Goal: Task Accomplishment & Management: Use online tool/utility

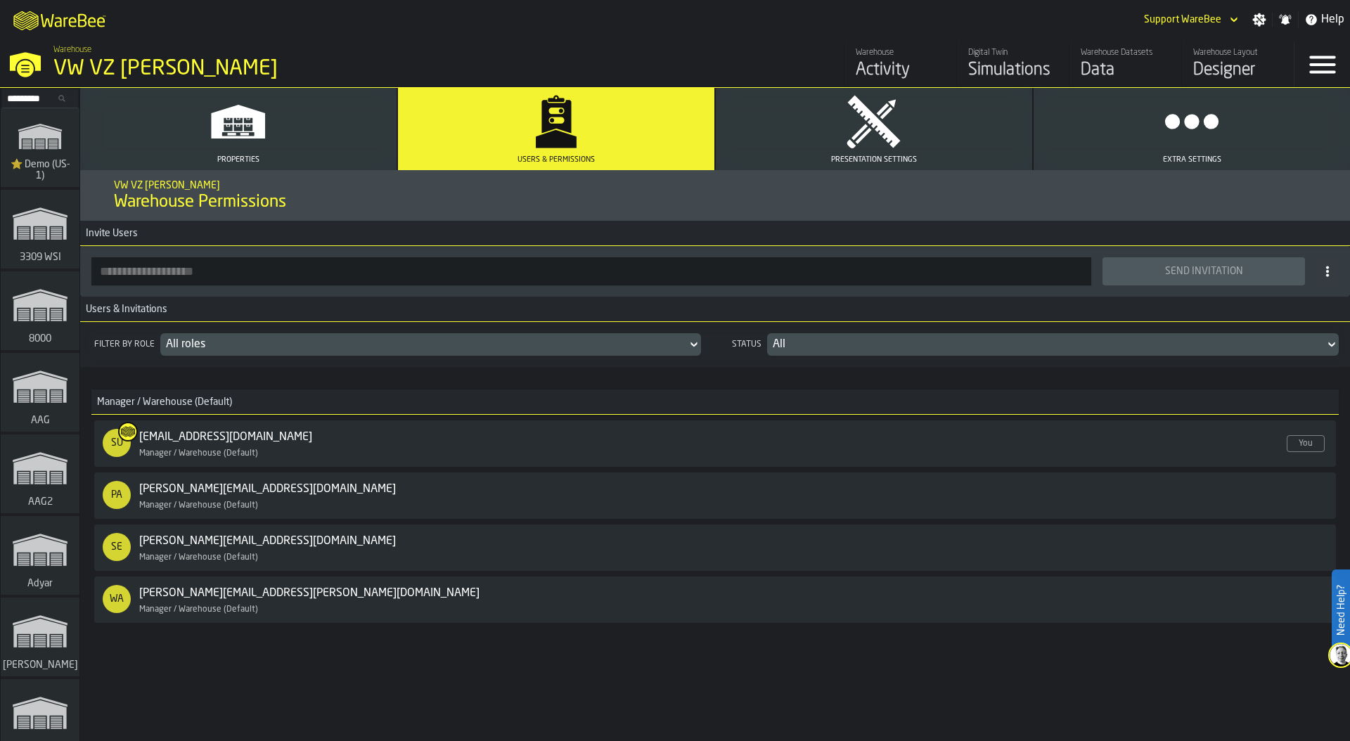
click at [104, 69] on div "VW VZ Brandenburg" at bounding box center [243, 68] width 380 height 25
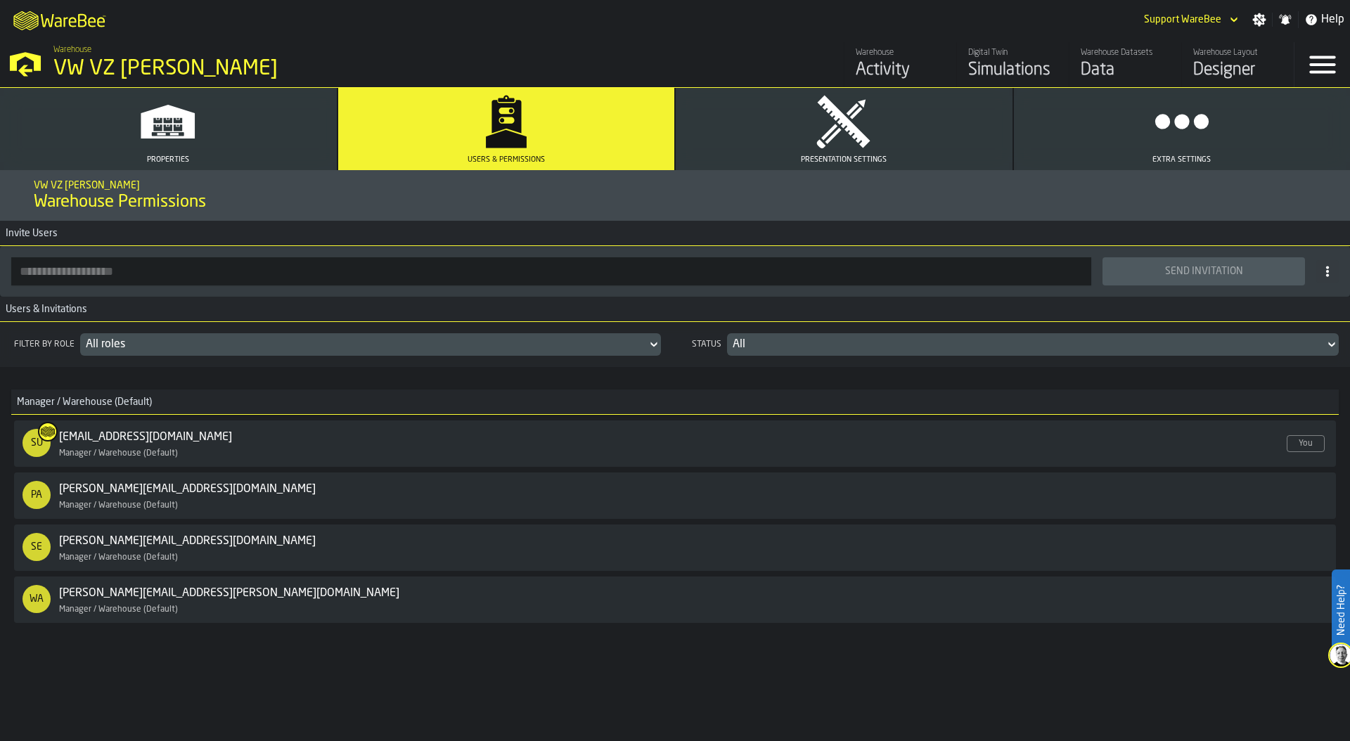
click at [103, 69] on div "VW VZ Brandenburg" at bounding box center [243, 68] width 380 height 25
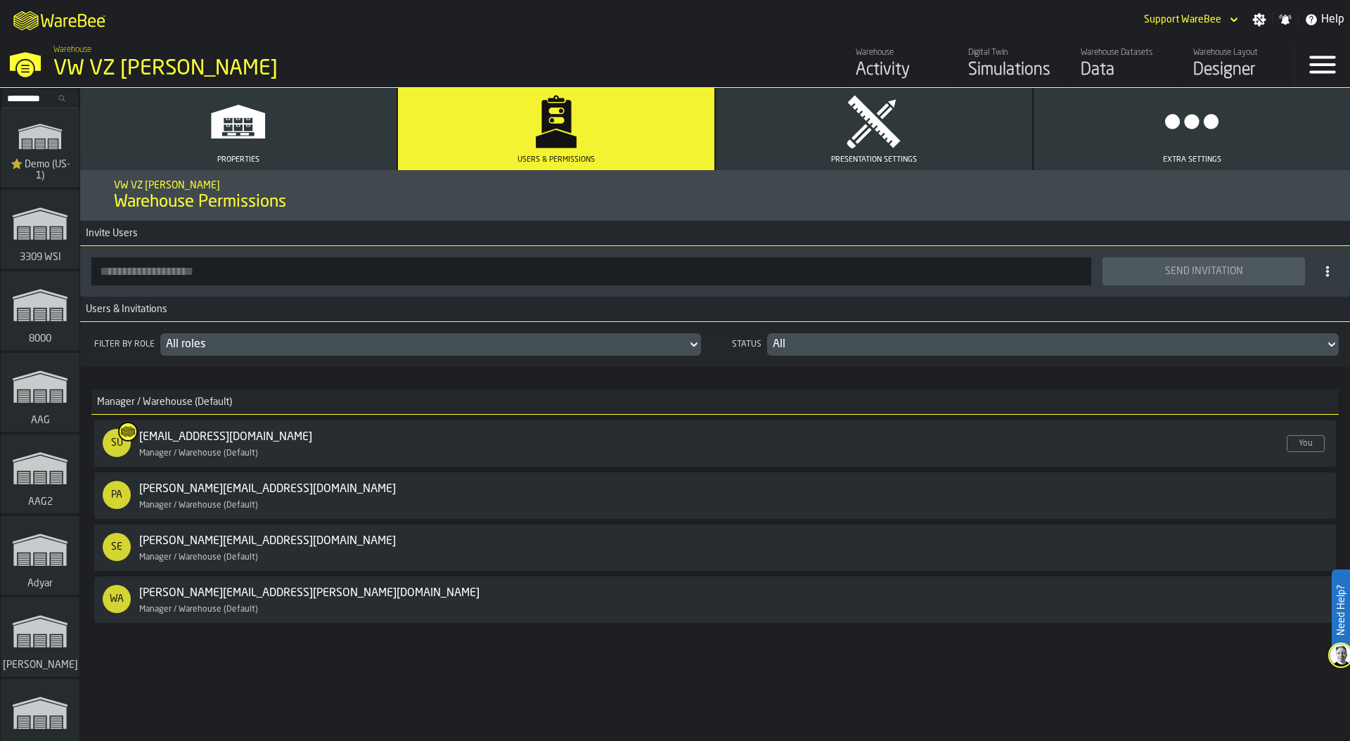
click at [30, 98] on input "Search..." at bounding box center [40, 98] width 73 height 15
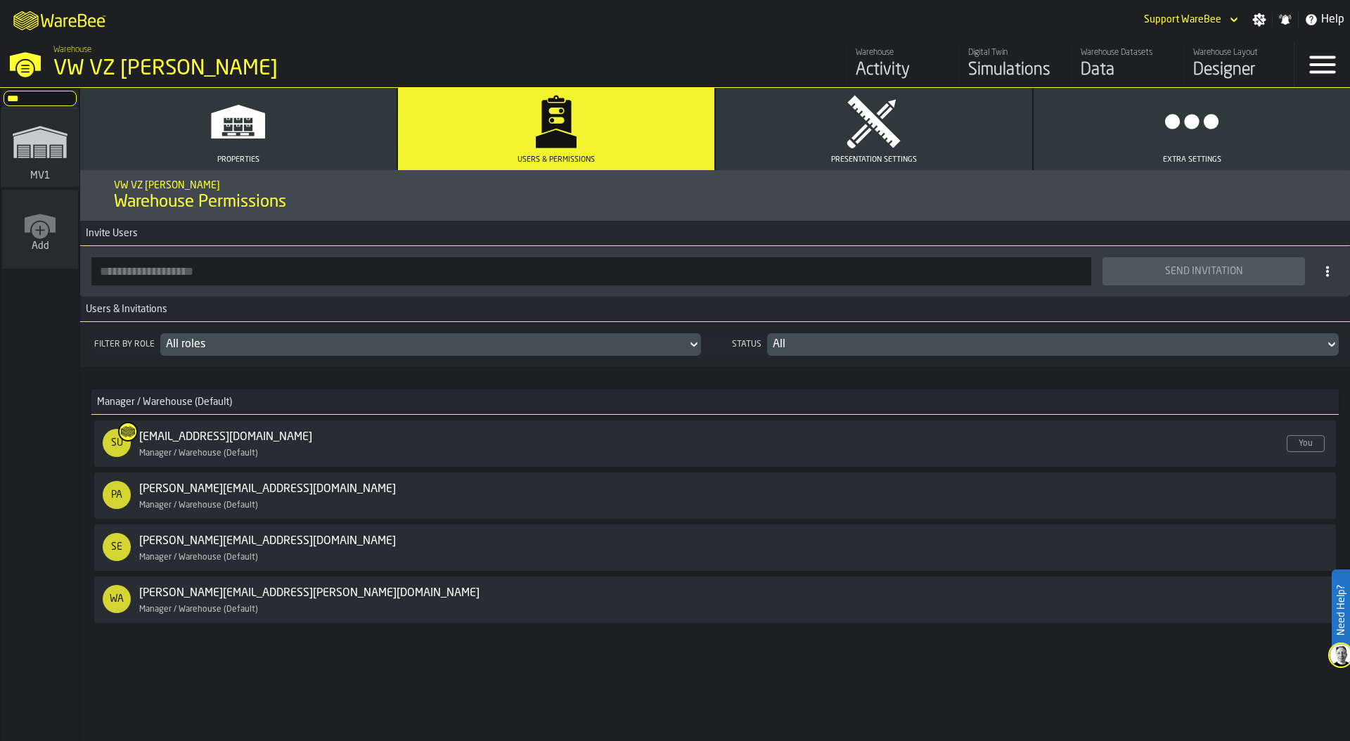
type input "***"
click at [35, 135] on polygon "link-to-/wh/i/3ccf57d1-1e0c-4a81-a3bb-c2011c5f0d50/simulations" at bounding box center [39, 143] width 53 height 29
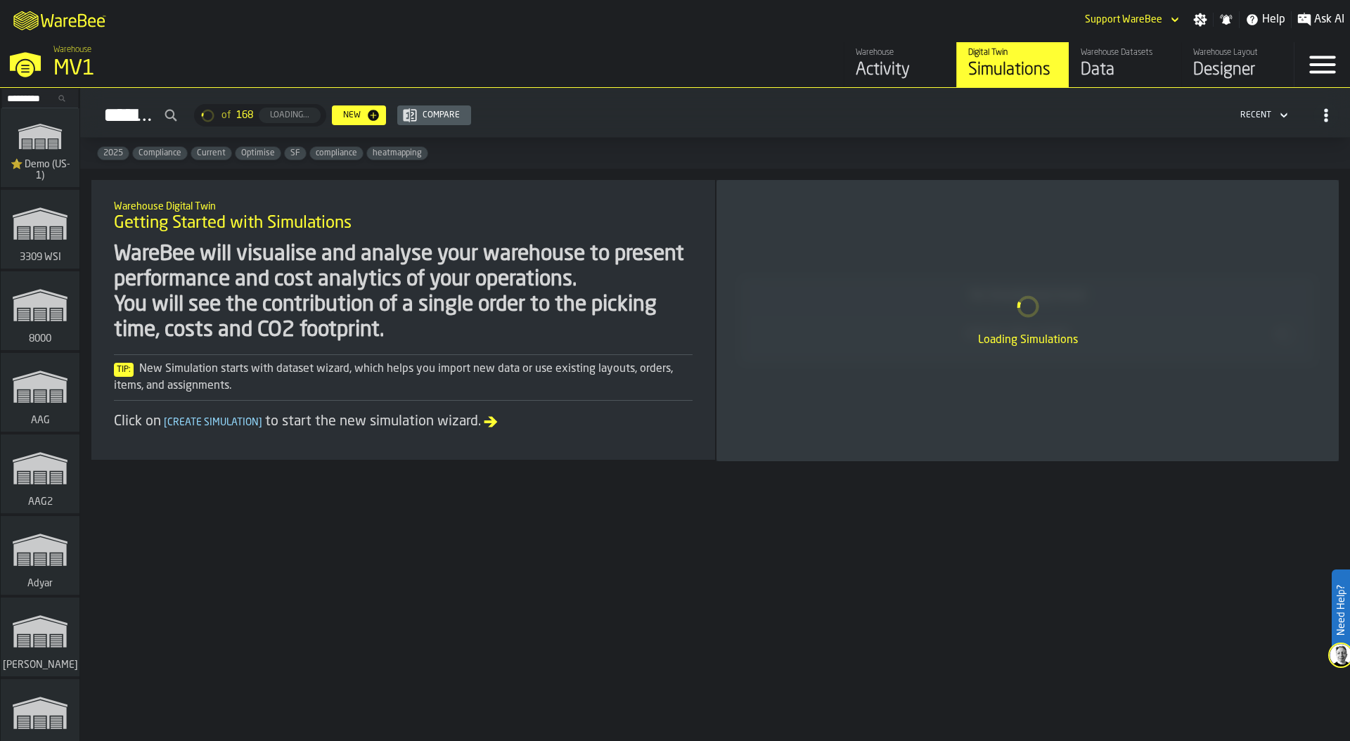
click at [97, 62] on div "MV1" at bounding box center [243, 68] width 380 height 25
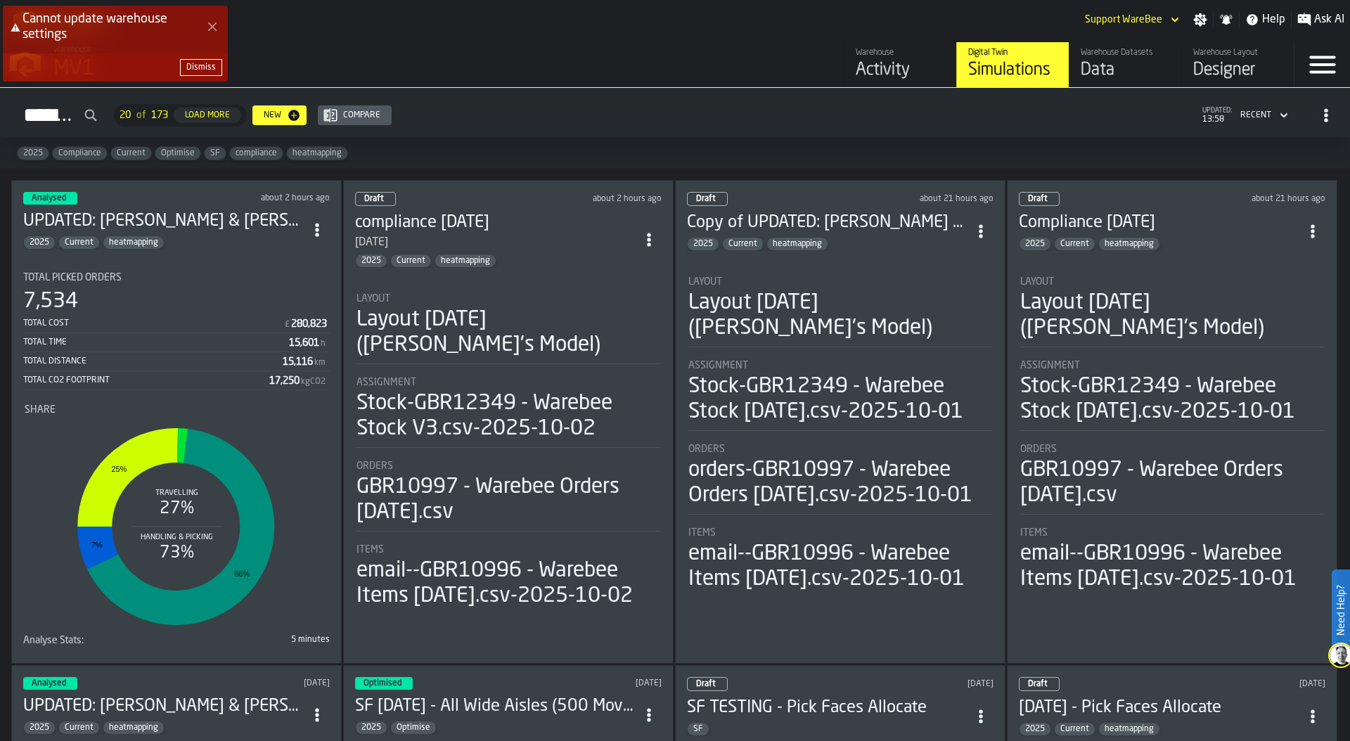
click at [202, 63] on div "Dismiss" at bounding box center [201, 68] width 30 height 10
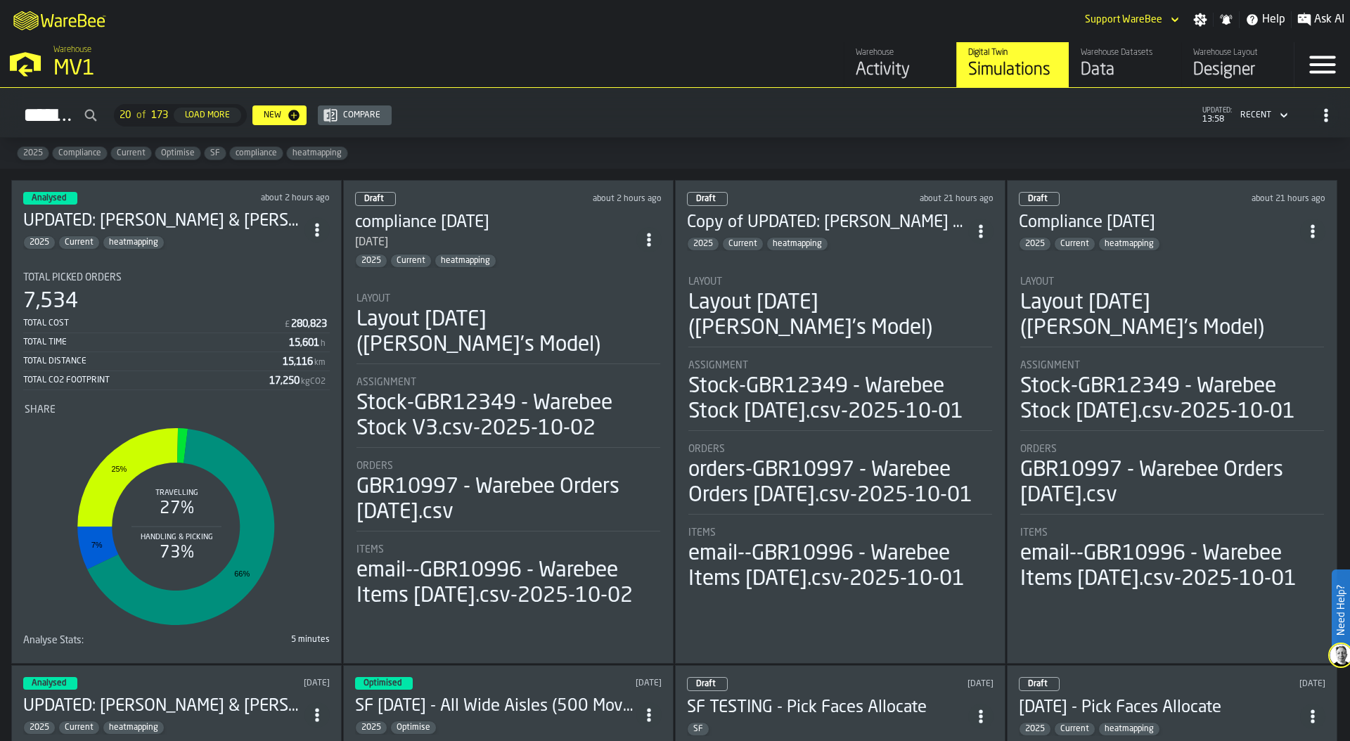
click at [483, 287] on li "Layout Layout 2025-09-29 (Aaron's Model) Assignment Stock-GBR12349 - Warebee St…" at bounding box center [508, 445] width 306 height 330
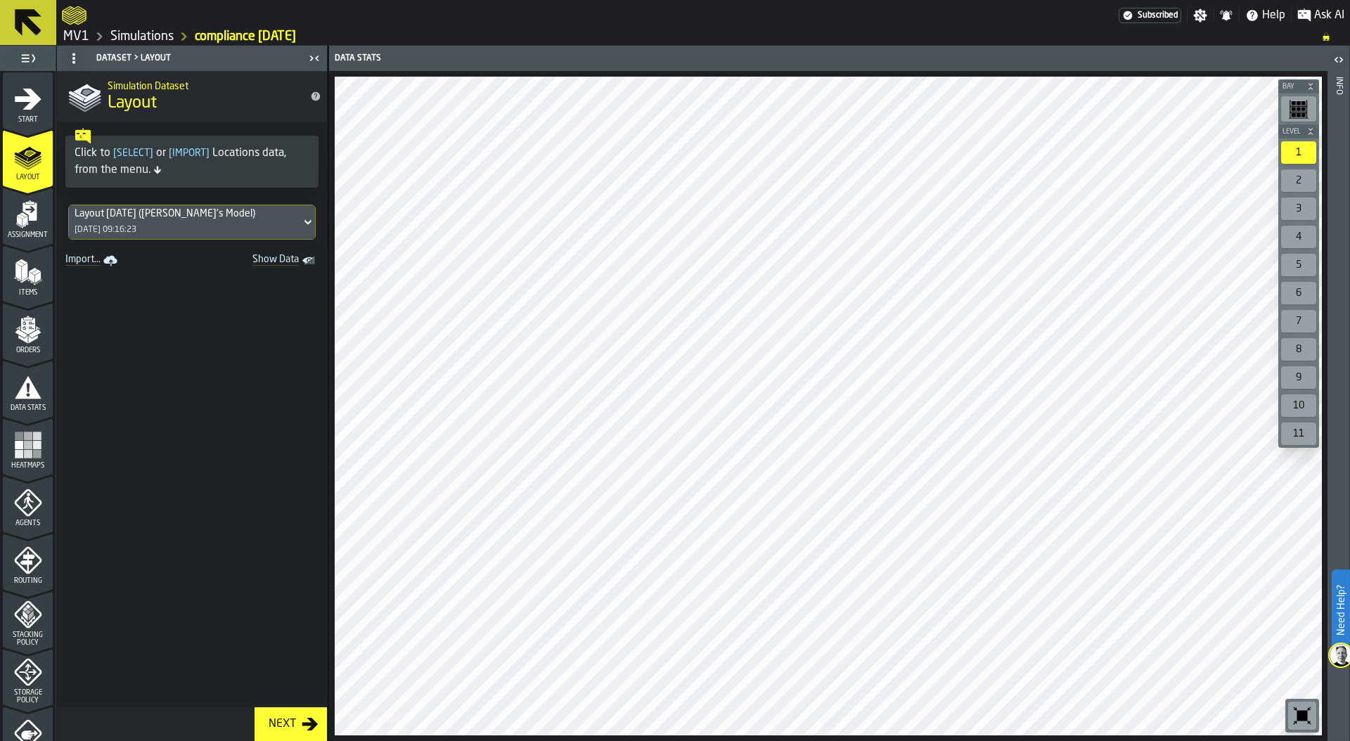
click at [130, 32] on link "Simulations" at bounding box center [141, 36] width 63 height 15
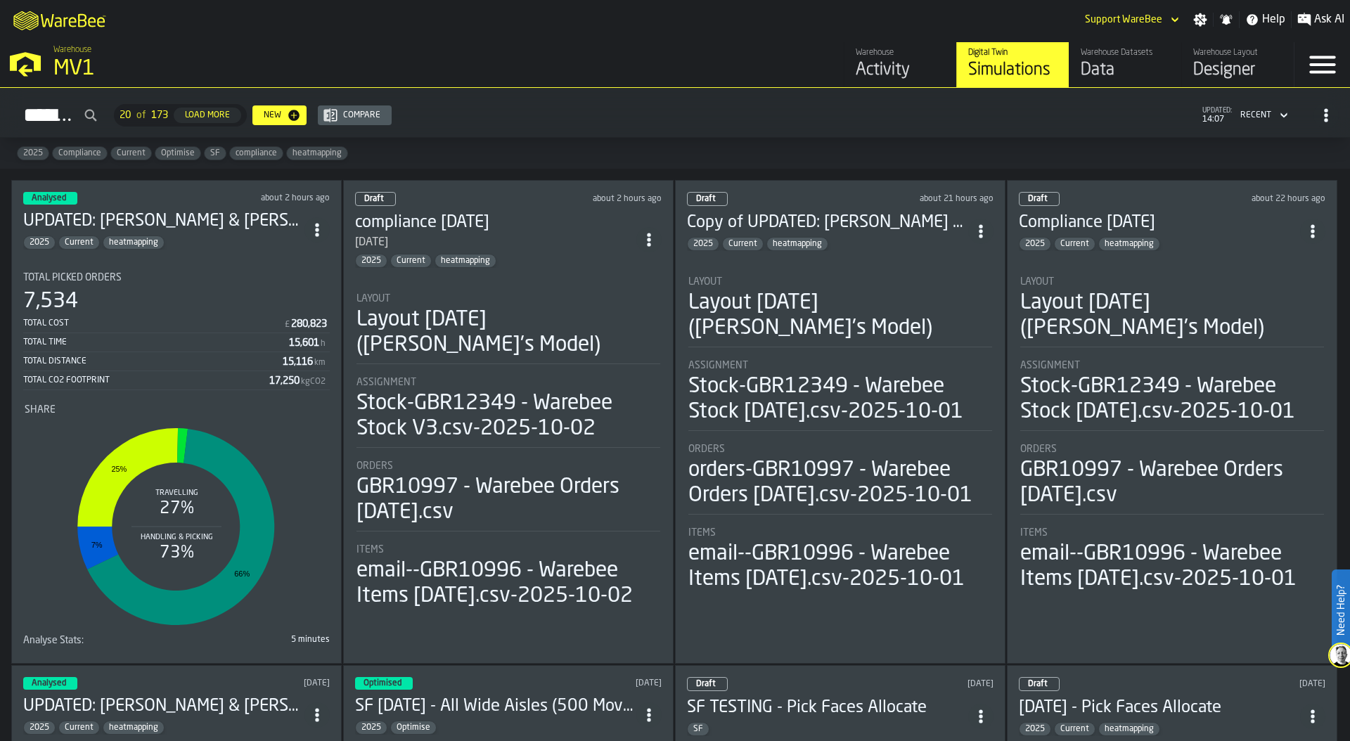
click at [829, 304] on div "Layout 2025-09-29 (Aaron's Model)" at bounding box center [840, 315] width 304 height 51
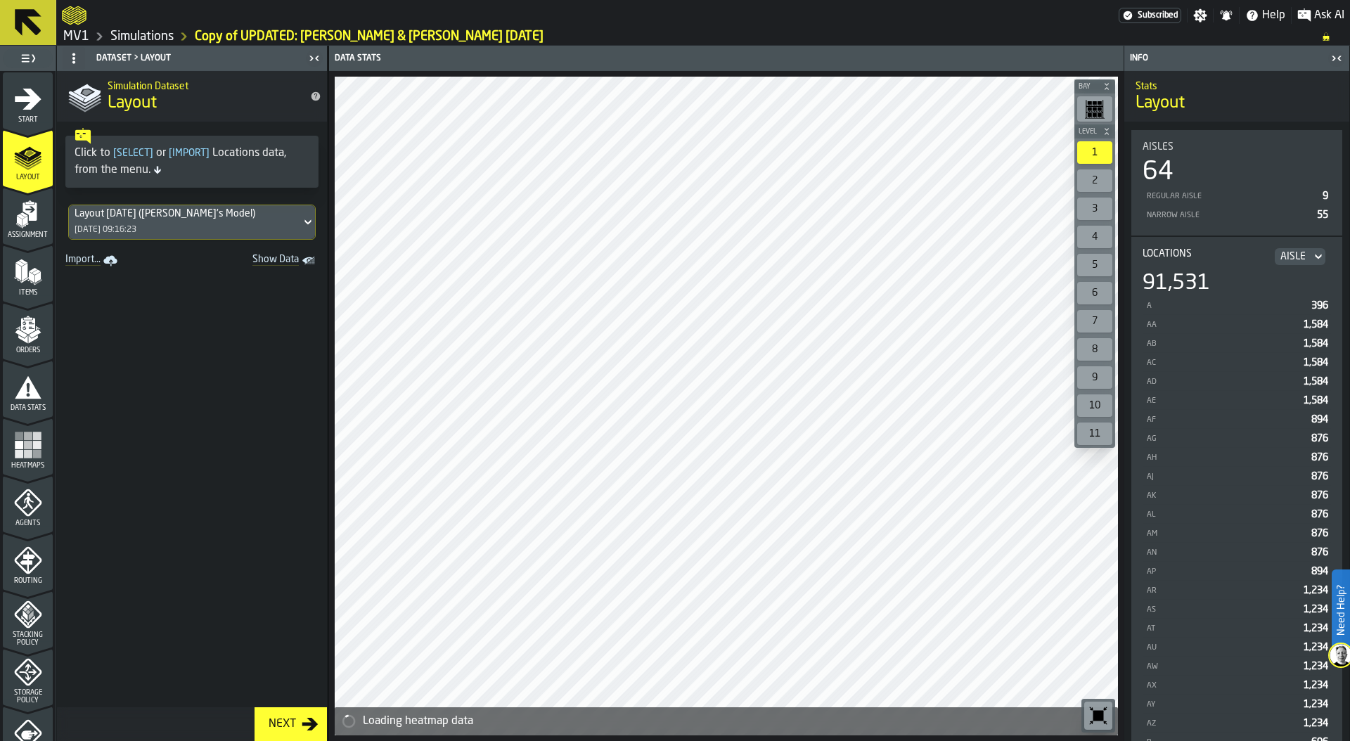
click at [20, 222] on icon "menu Assignment" at bounding box center [28, 214] width 28 height 28
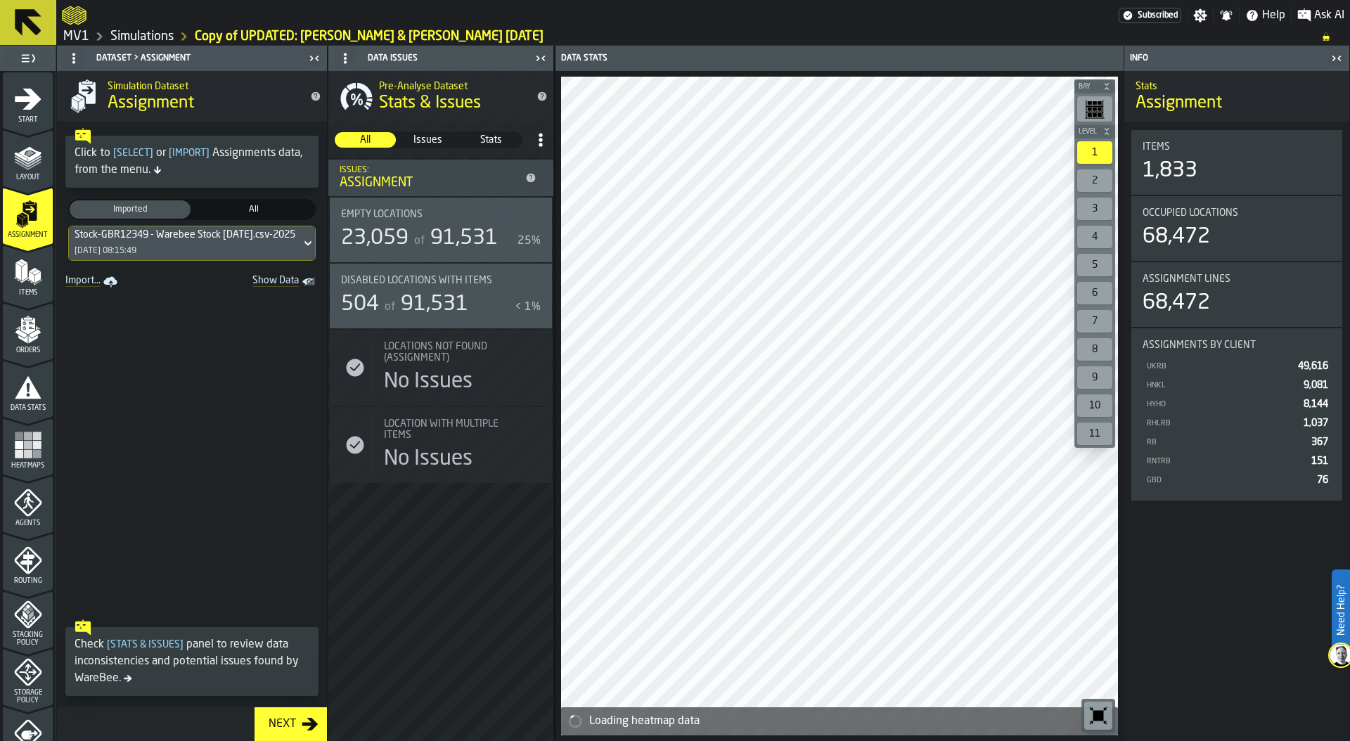
click at [26, 278] on icon "menu Items" at bounding box center [28, 272] width 28 height 28
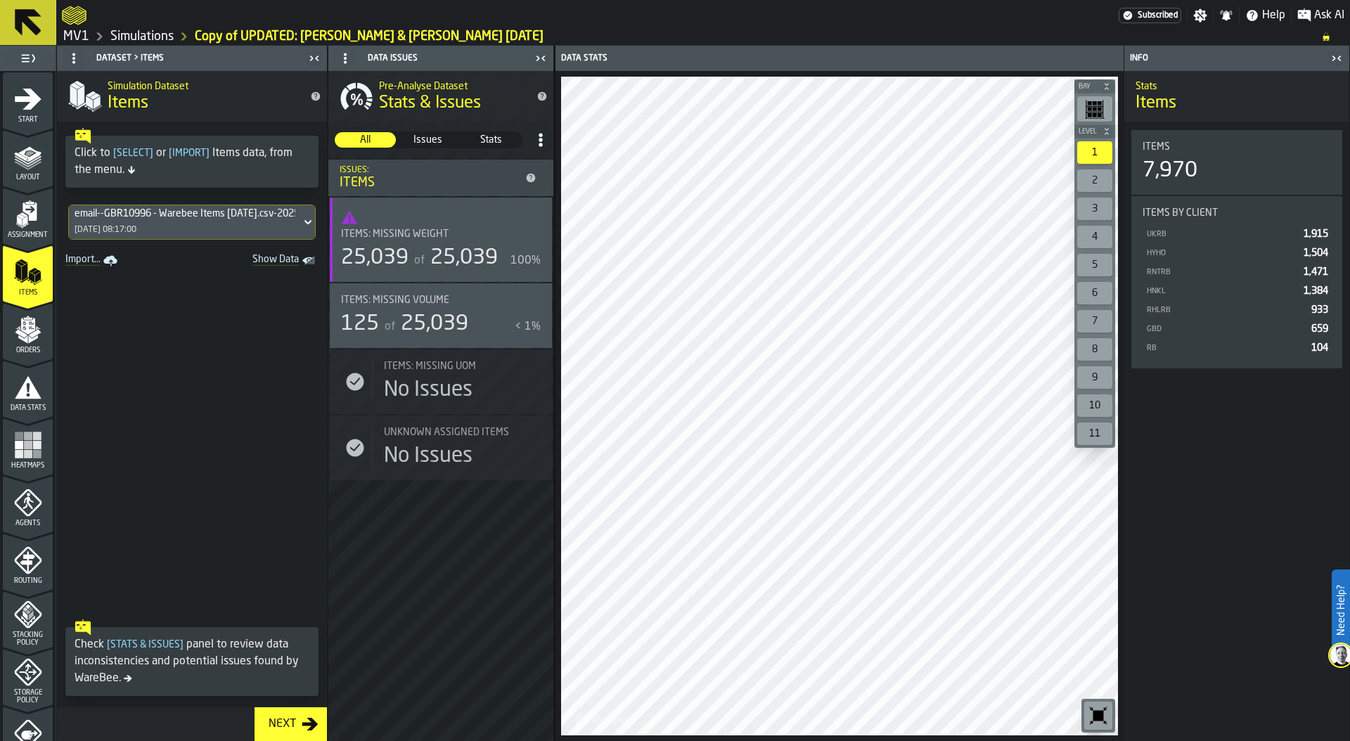
click at [30, 331] on icon "menu Orders" at bounding box center [27, 326] width 14 height 16
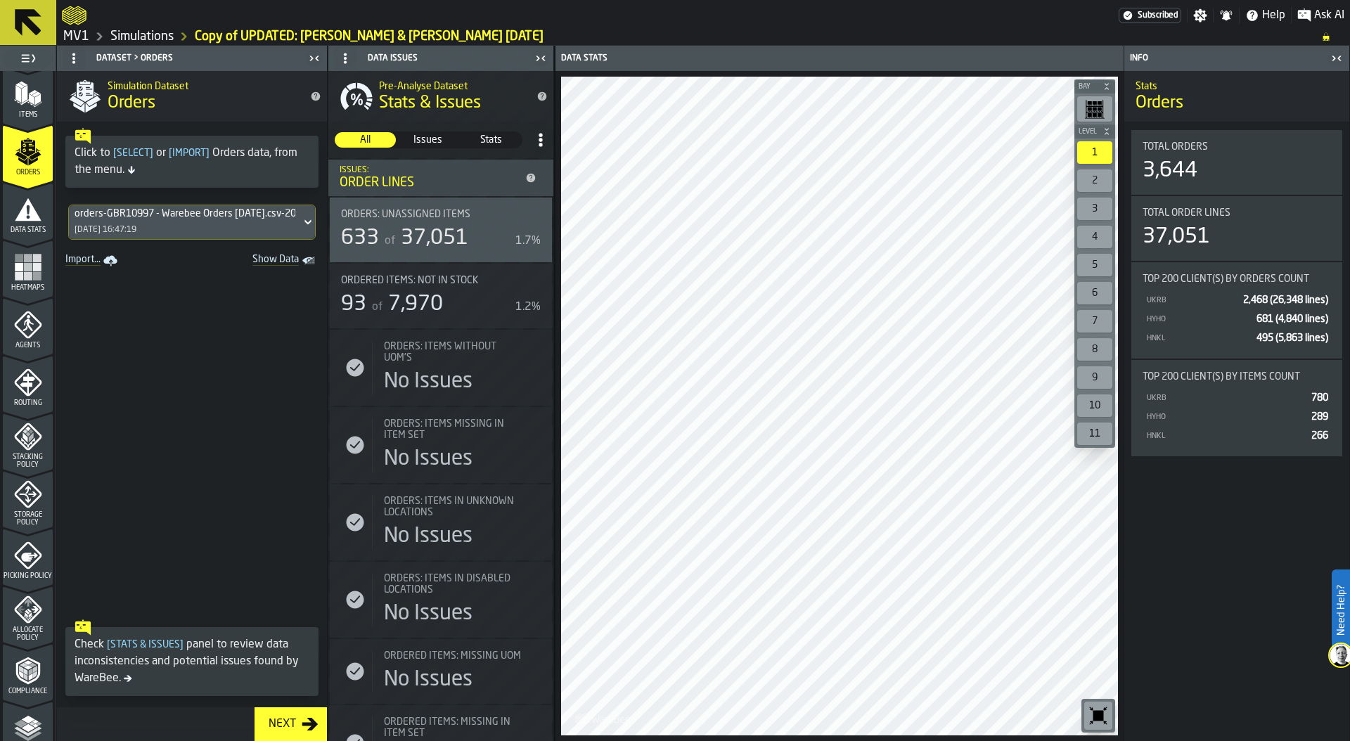
scroll to position [195, 0]
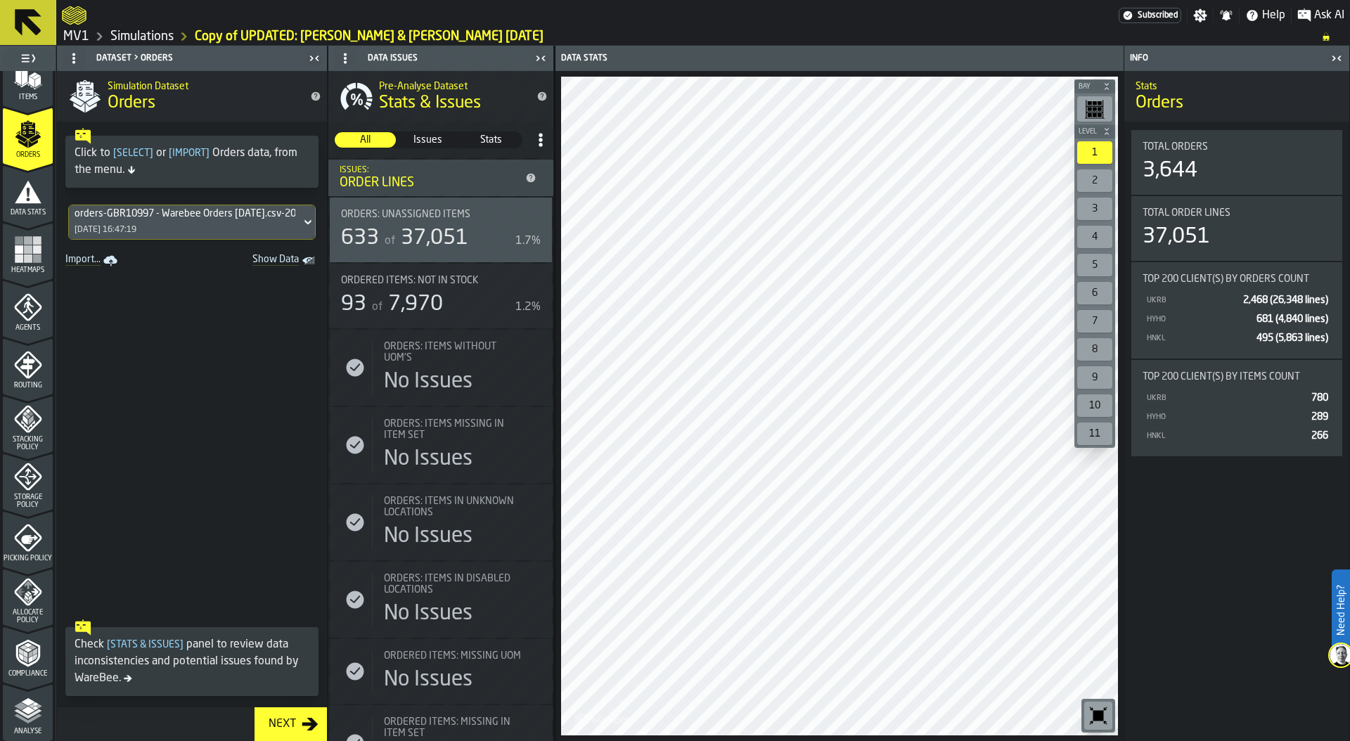
click at [15, 262] on rect "menu Heatmaps" at bounding box center [19, 258] width 8 height 8
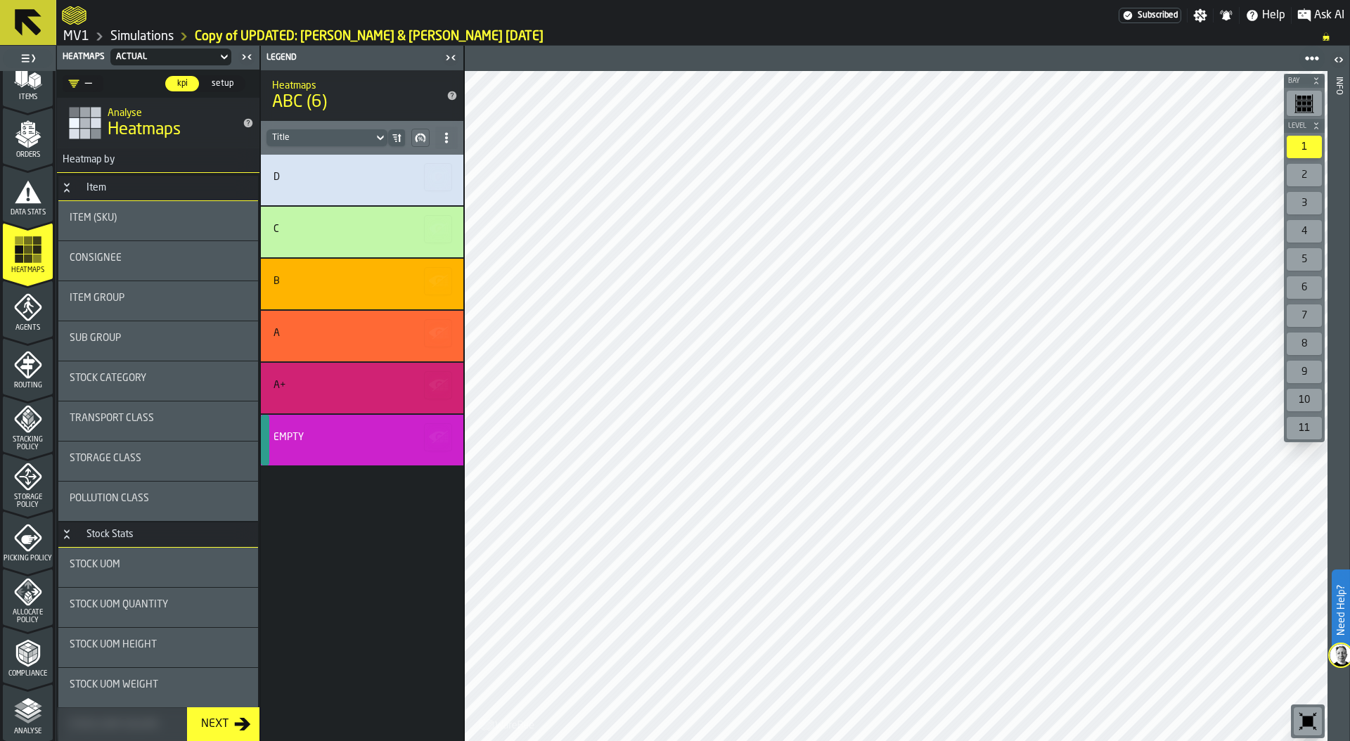
scroll to position [0, 0]
click at [313, 377] on div "A+" at bounding box center [362, 388] width 202 height 51
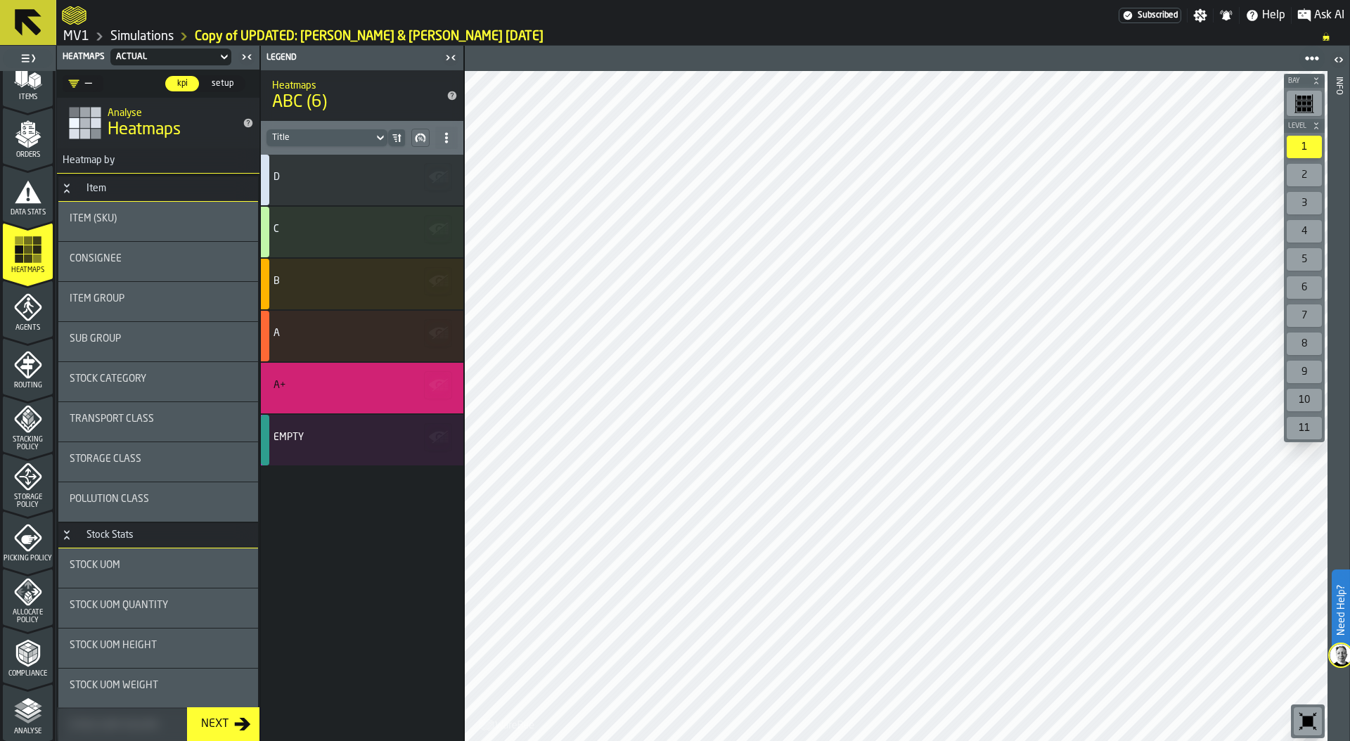
click at [1305, 56] on icon at bounding box center [1312, 58] width 14 height 14
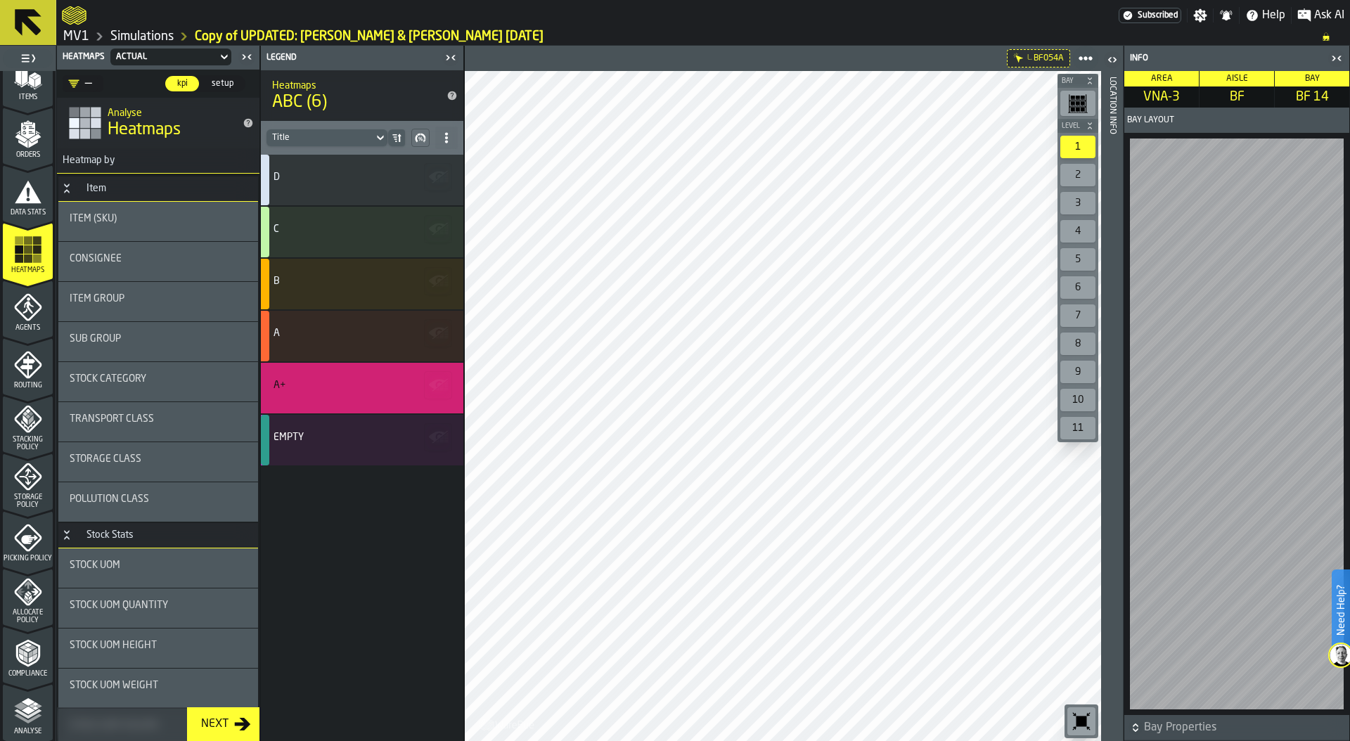
click at [1107, 213] on div "Location Info" at bounding box center [1112, 406] width 10 height 664
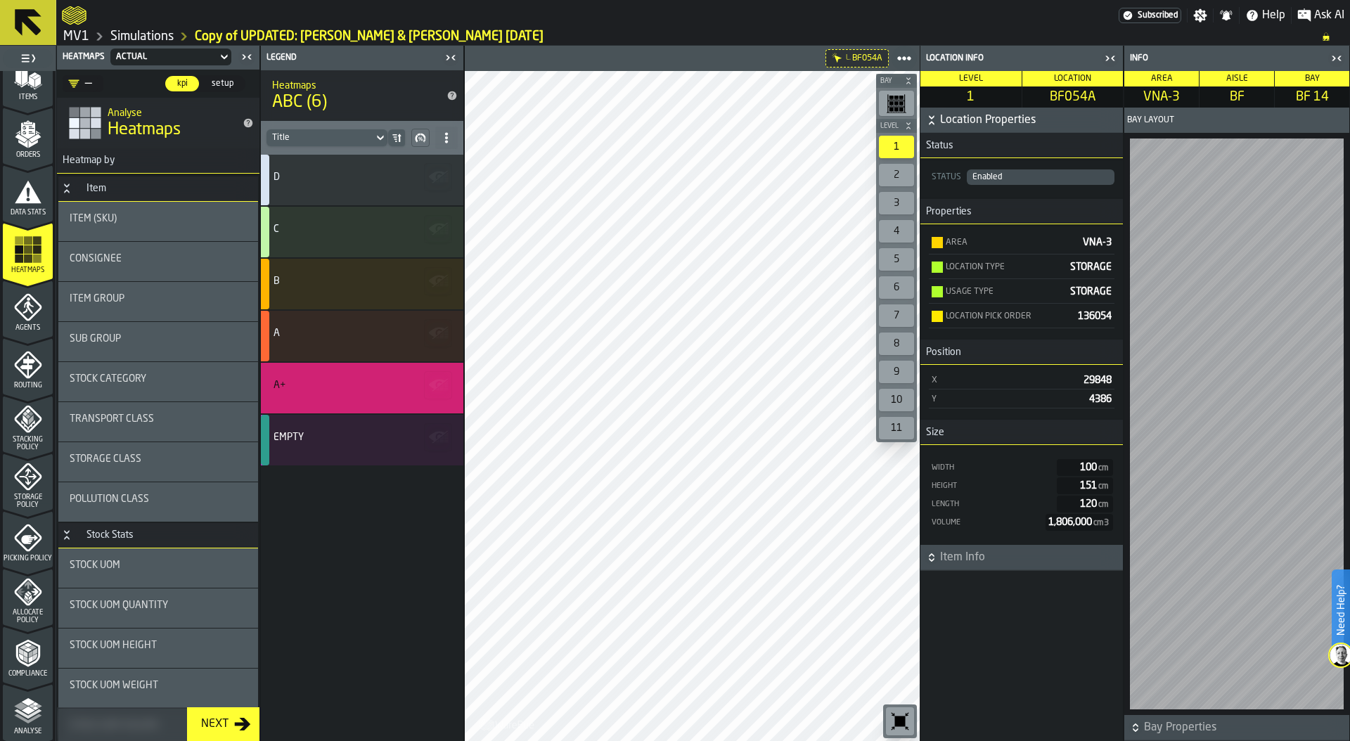
click at [931, 559] on icon "button-" at bounding box center [931, 557] width 14 height 14
click at [941, 621] on icon "StatList-item-3083496" at bounding box center [939, 618] width 11 height 11
click at [972, 683] on div "Show Items" at bounding box center [973, 682] width 73 height 9
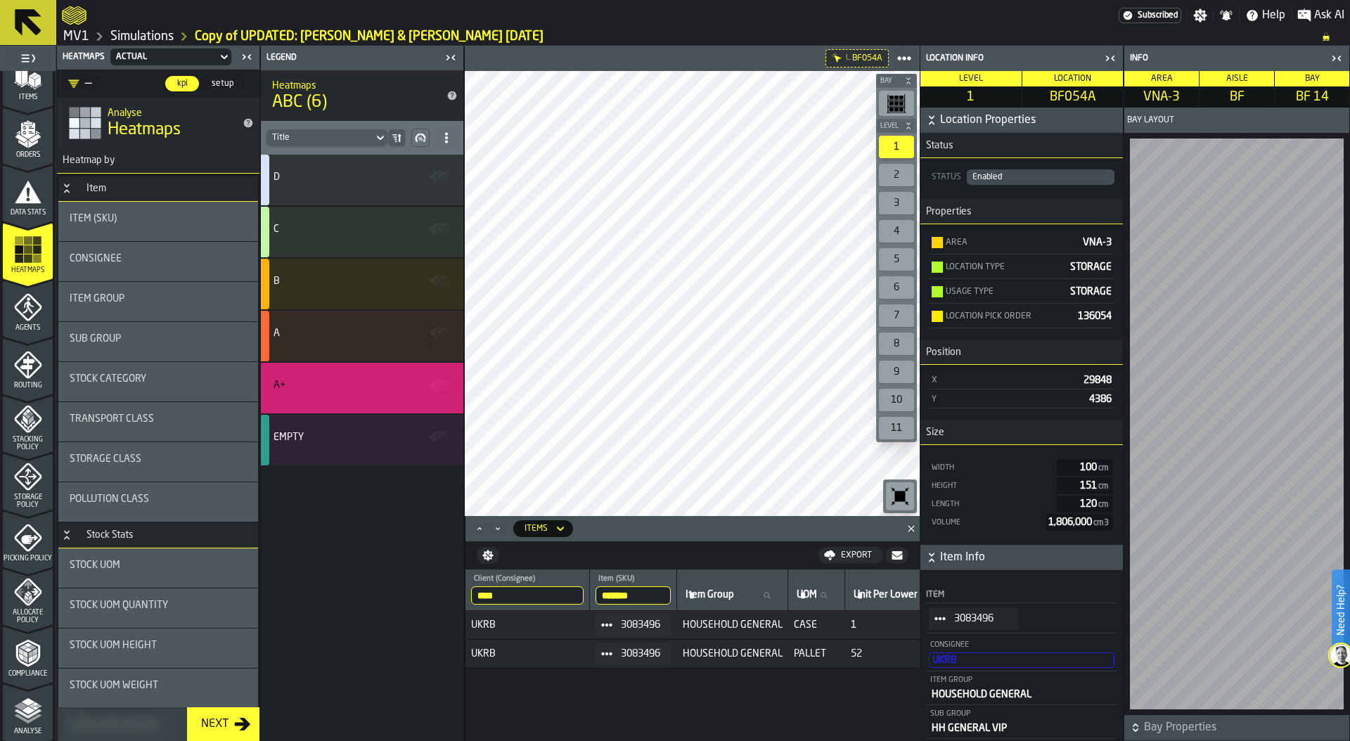
click at [650, 592] on input "*******" at bounding box center [632, 595] width 75 height 18
click at [668, 593] on input "*******" at bounding box center [632, 595] width 75 height 18
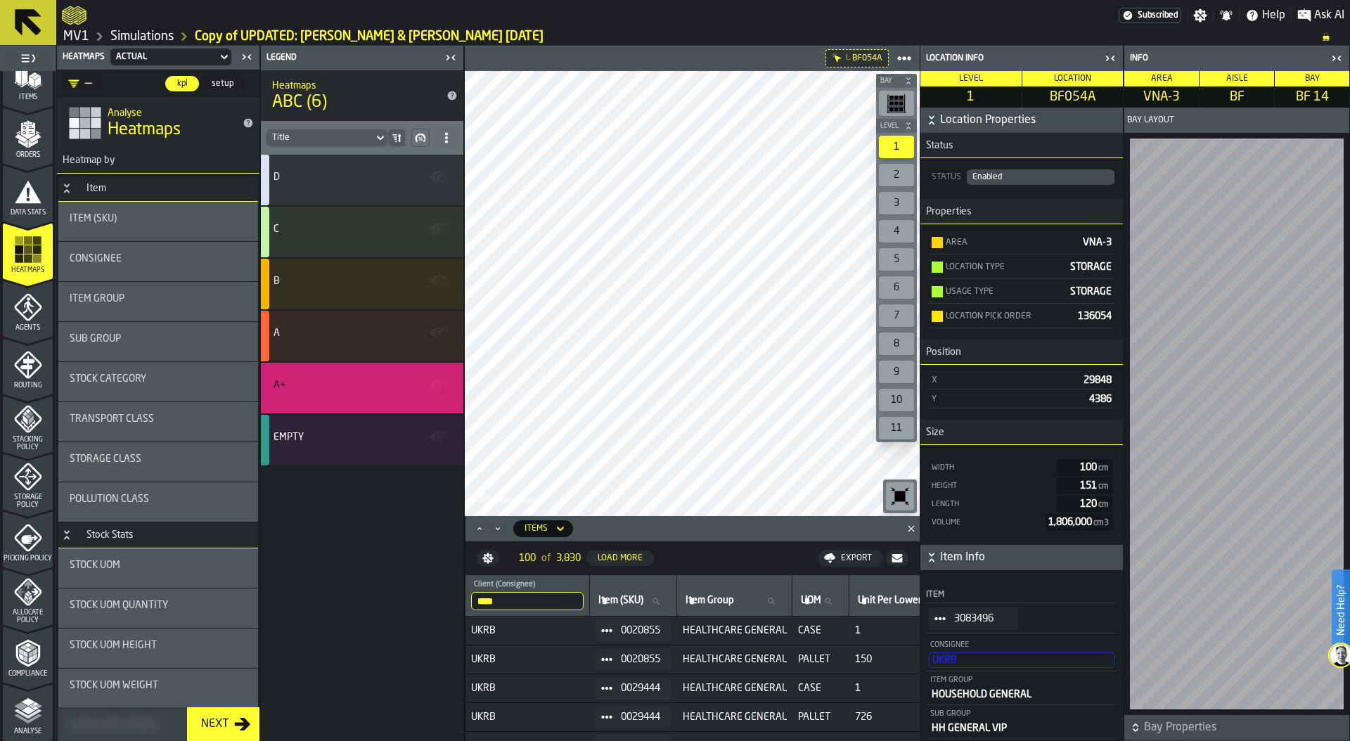
click at [1109, 58] on icon "button-toggle-Close me" at bounding box center [1110, 58] width 17 height 17
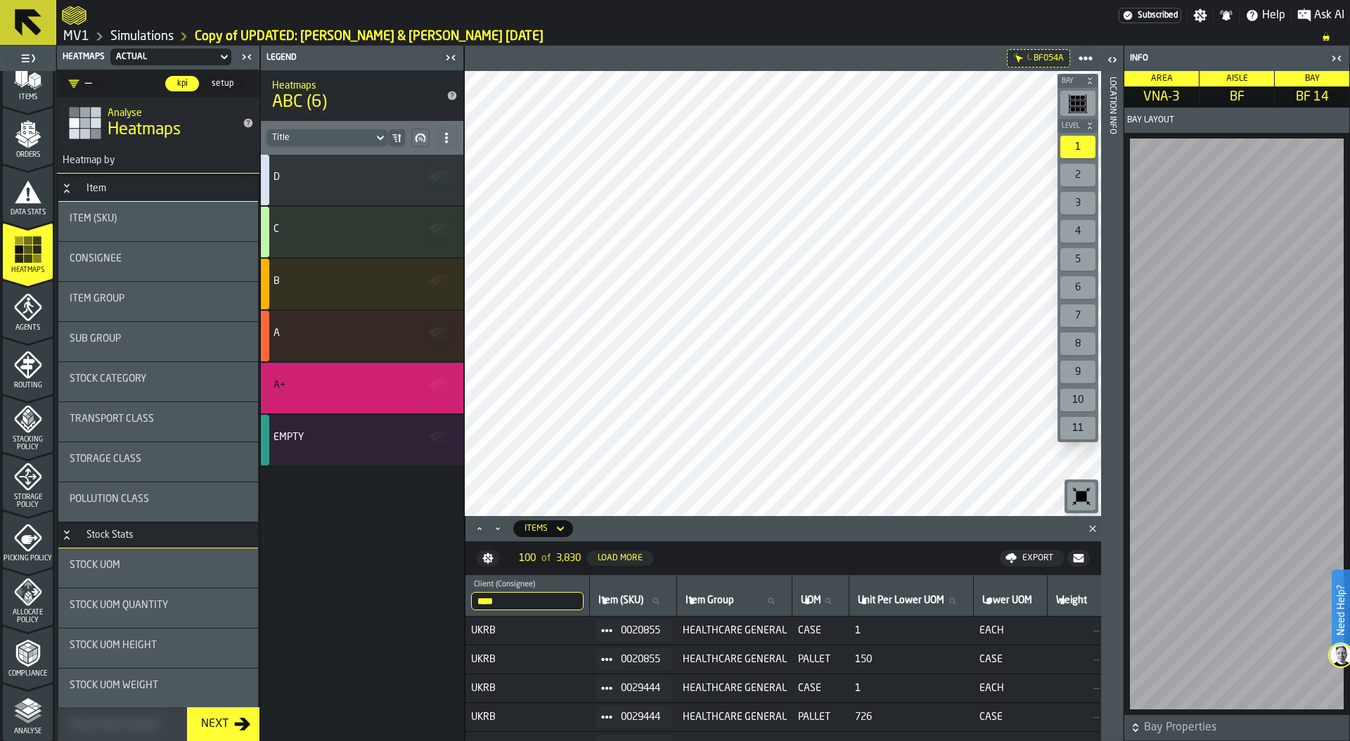
click at [25, 503] on span "Storage Policy" at bounding box center [28, 500] width 50 height 15
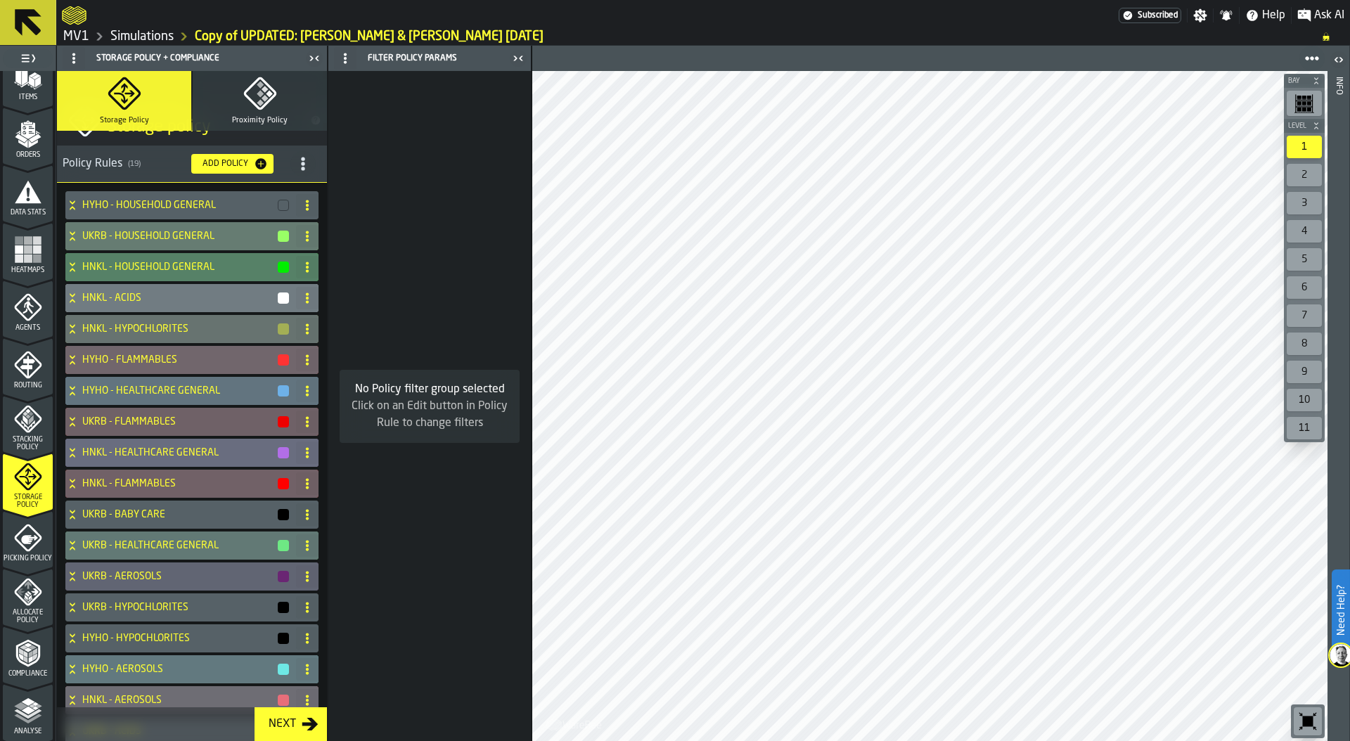
scroll to position [22, 0]
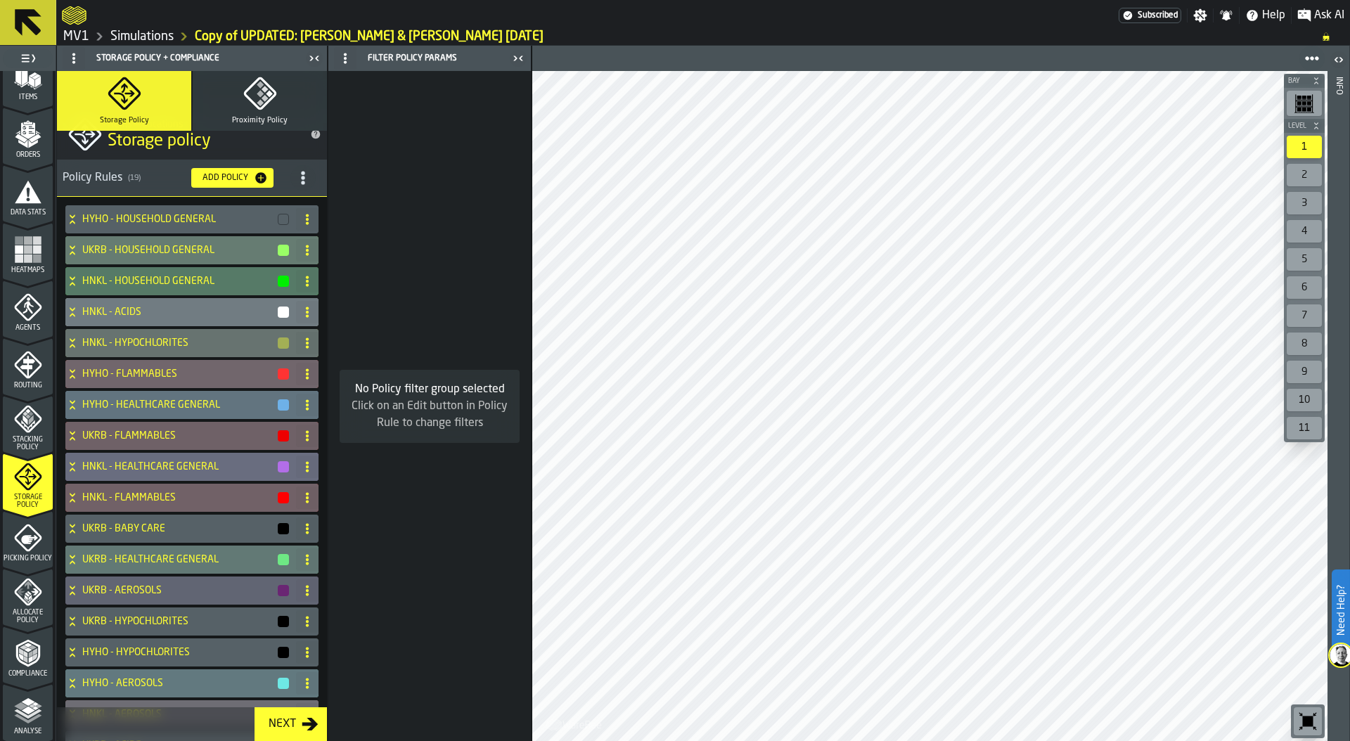
click at [284, 216] on div "button-" at bounding box center [283, 219] width 11 height 11
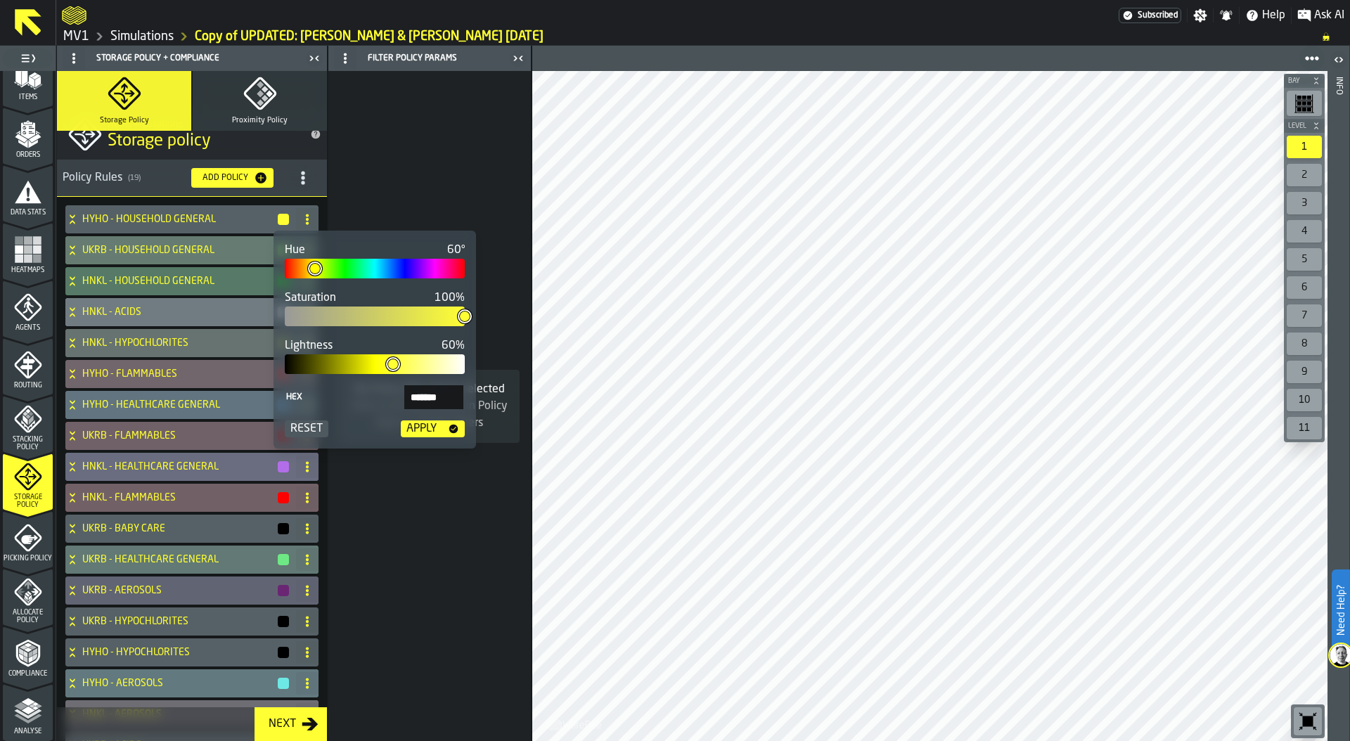
type input "***"
type input "*******"
click at [342, 268] on div at bounding box center [375, 269] width 180 height 20
drag, startPoint x: 435, startPoint y: 430, endPoint x: 203, endPoint y: 237, distance: 302.0
click at [435, 430] on div "Apply" at bounding box center [421, 428] width 41 height 17
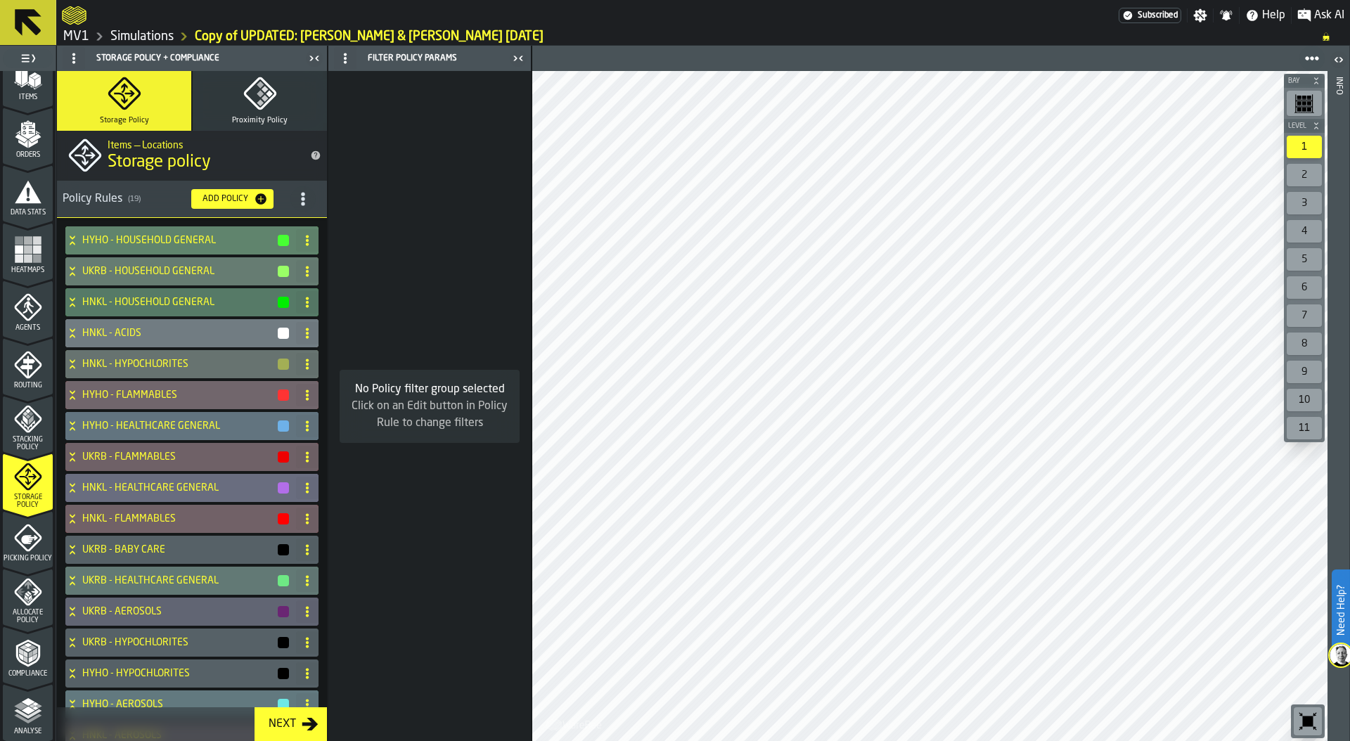
scroll to position [0, 0]
click at [72, 240] on icon at bounding box center [72, 240] width 14 height 11
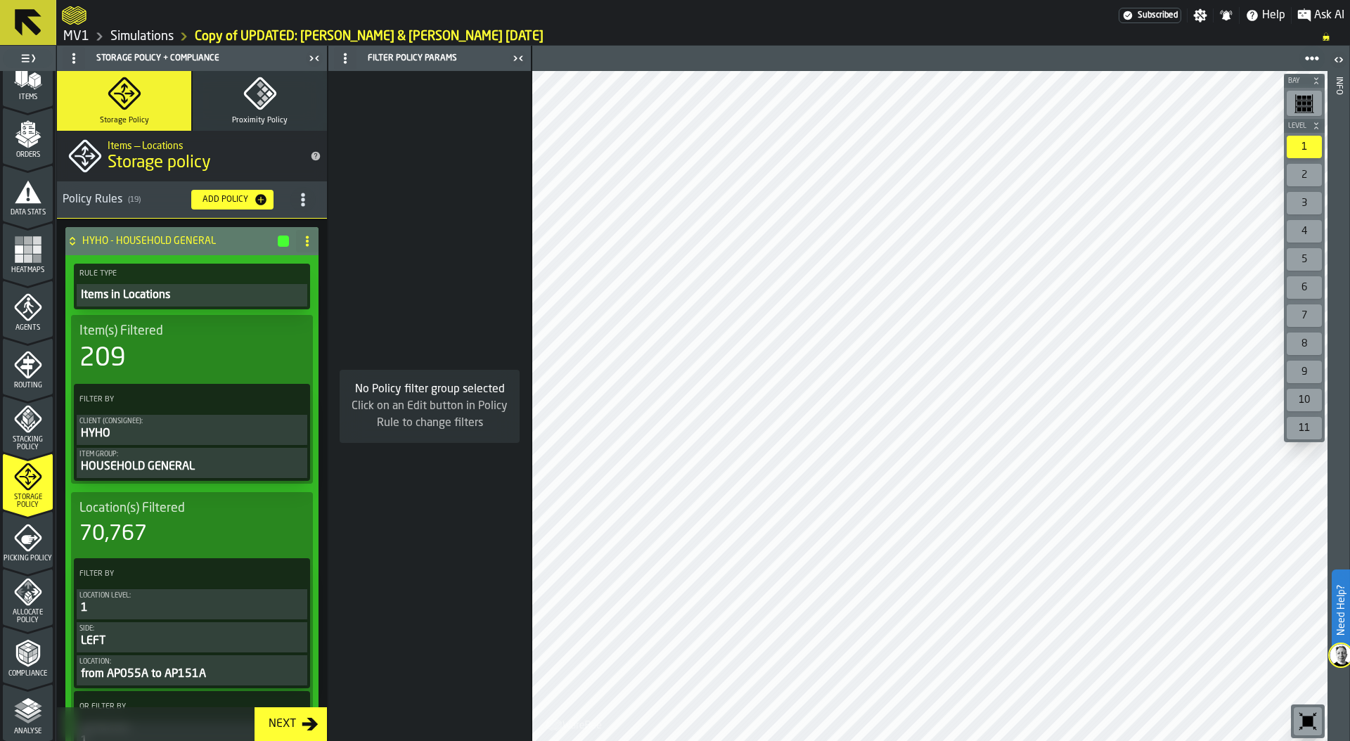
click at [157, 37] on link "Simulations" at bounding box center [141, 36] width 63 height 15
drag, startPoint x: 26, startPoint y: 253, endPoint x: 26, endPoint y: 266, distance: 12.7
click at [26, 253] on rect "menu Heatmaps" at bounding box center [28, 249] width 8 height 8
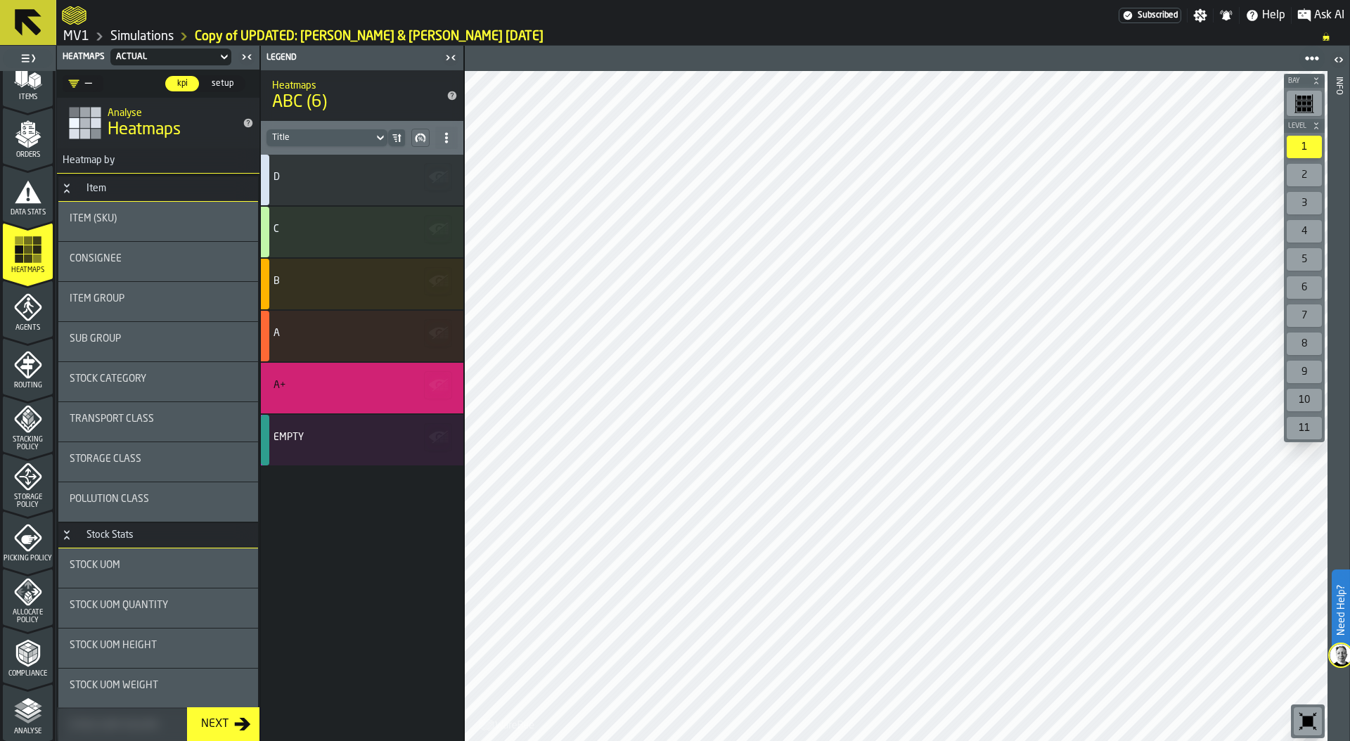
click at [127, 307] on div "Item Group" at bounding box center [158, 301] width 177 height 17
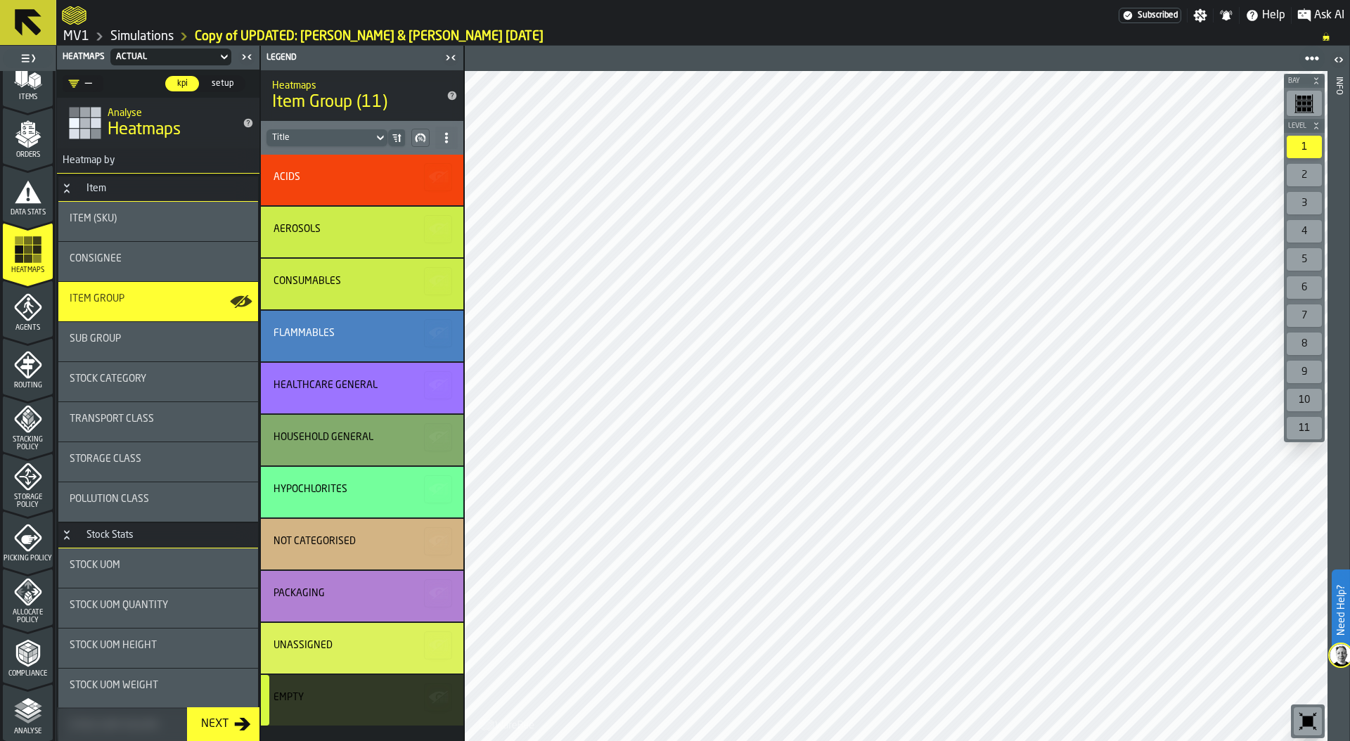
click at [149, 336] on div "Sub Group" at bounding box center [158, 338] width 177 height 11
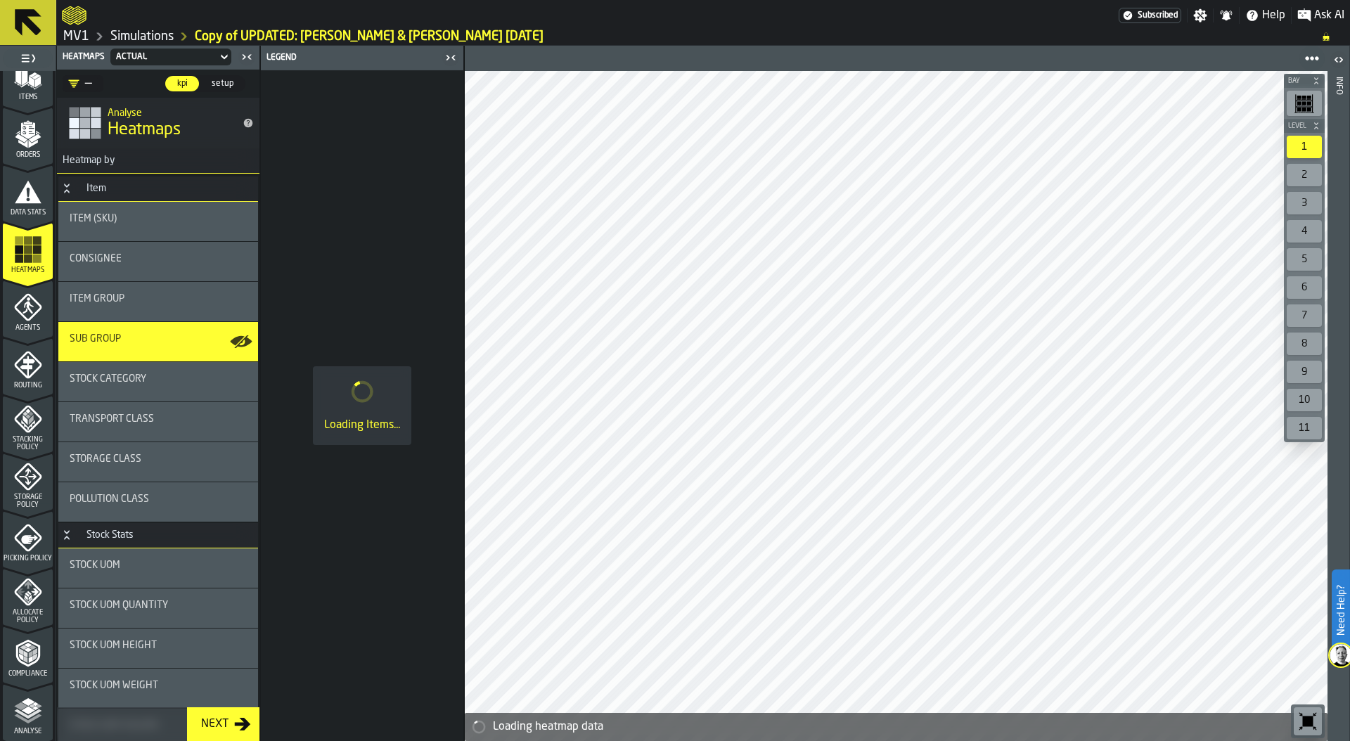
click at [152, 301] on div "Item Group" at bounding box center [158, 298] width 177 height 11
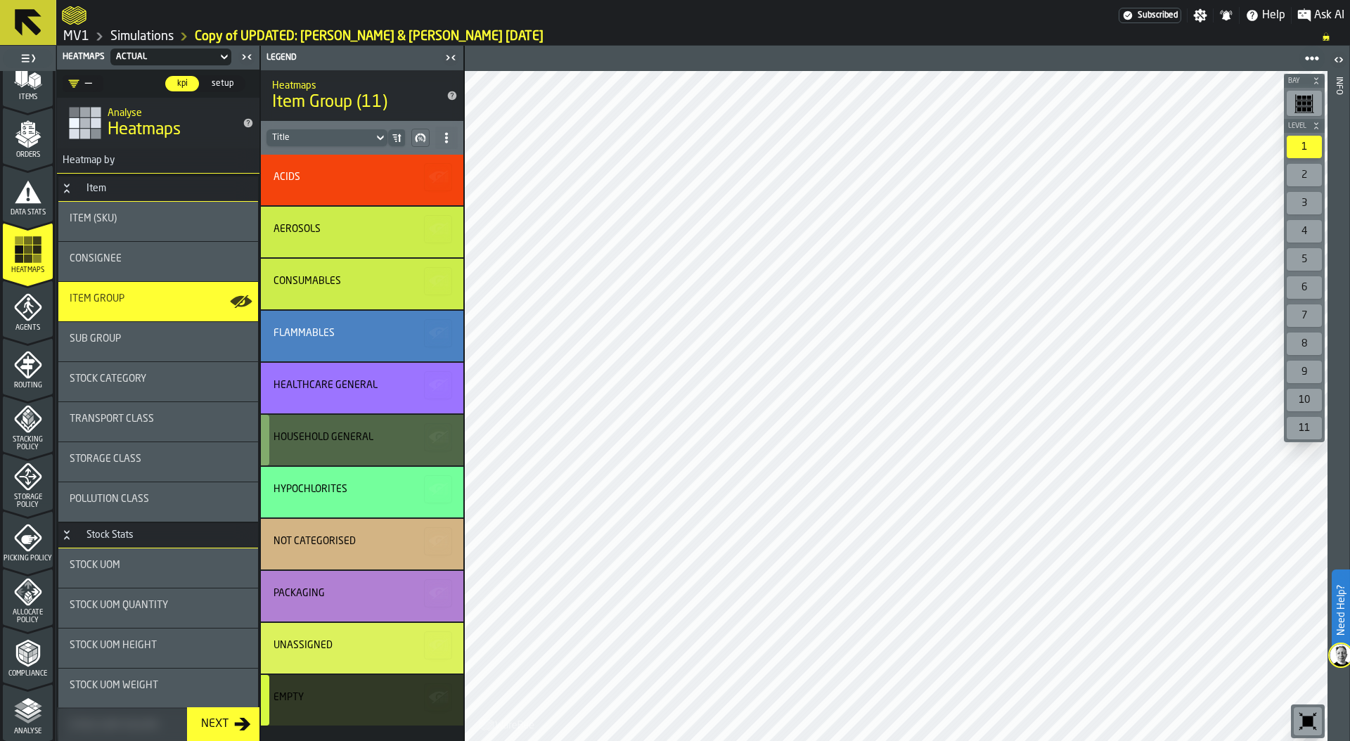
click at [319, 441] on div "HOUSEHOLD GENERAL" at bounding box center [323, 437] width 100 height 11
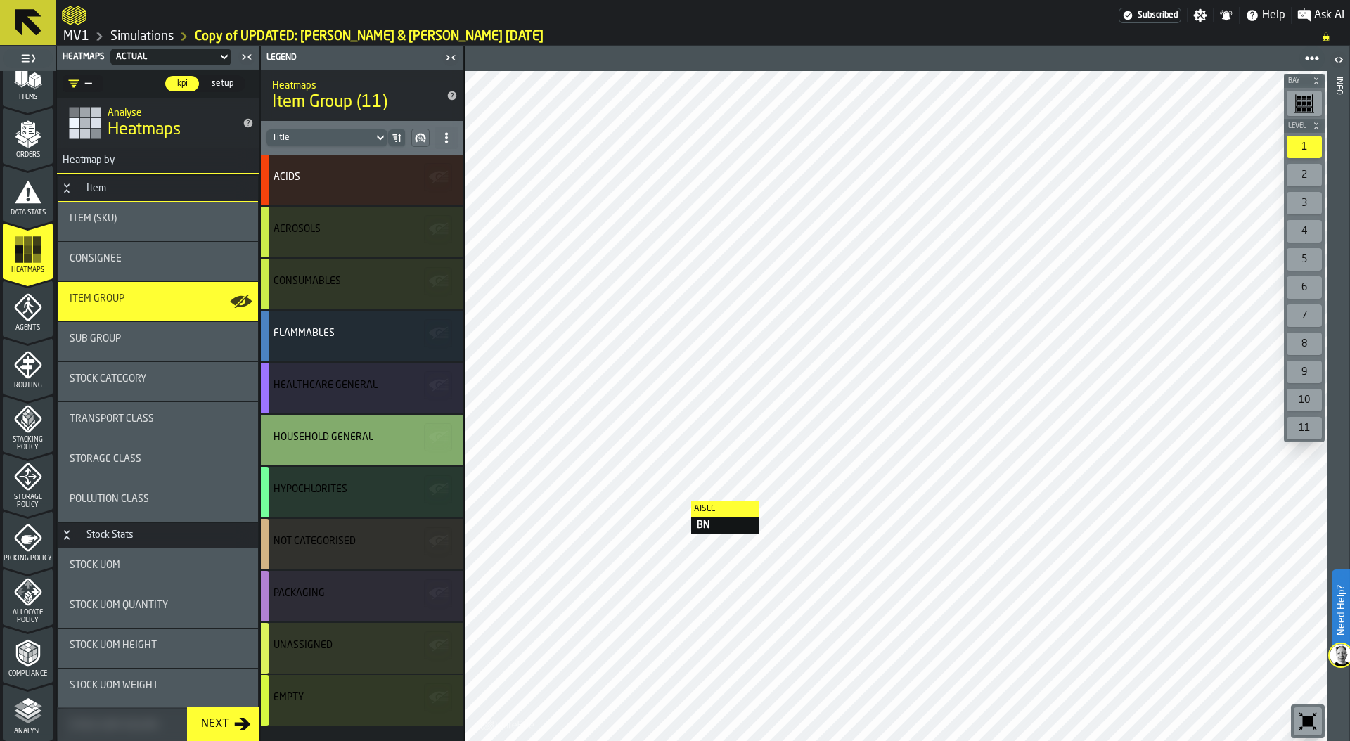
click at [677, 501] on div at bounding box center [896, 406] width 863 height 670
click at [162, 346] on div "Sub Group" at bounding box center [158, 341] width 177 height 17
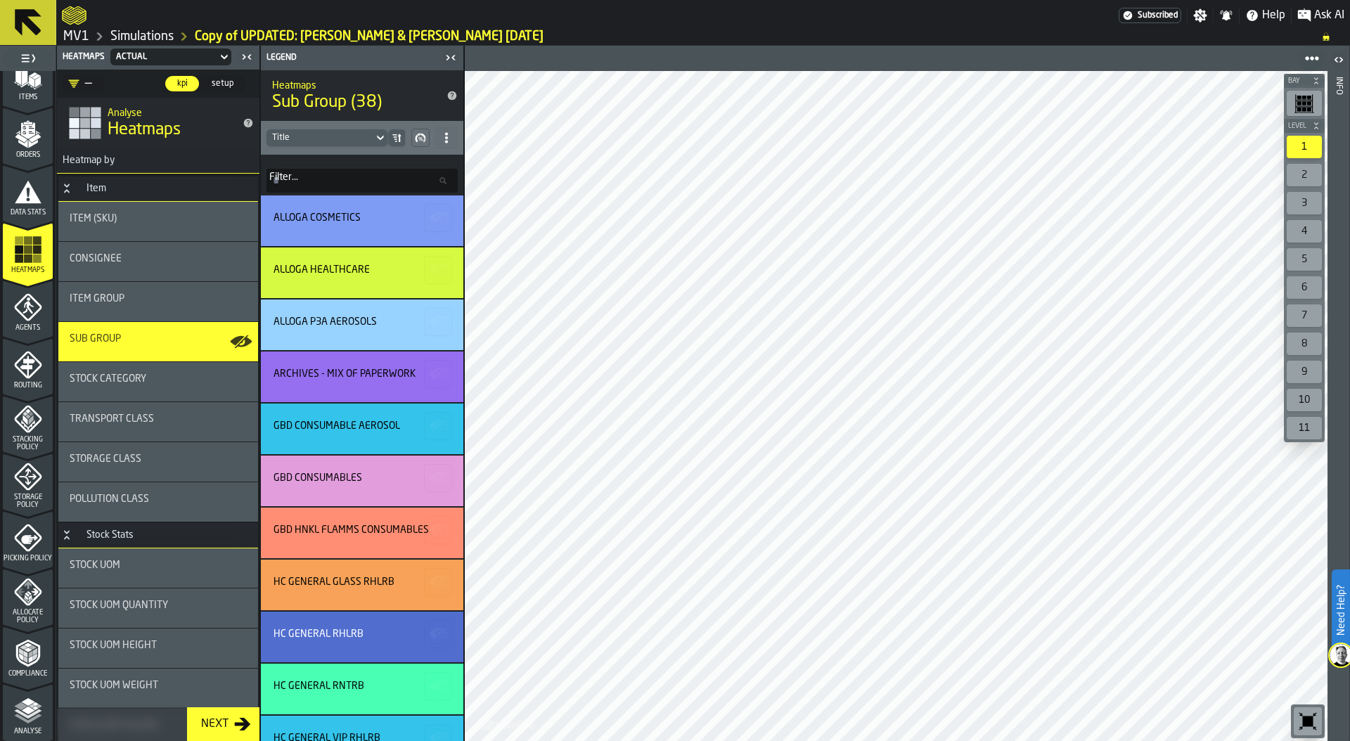
click at [295, 176] on span "Filter..." at bounding box center [283, 177] width 29 height 11
click at [295, 176] on input "Filter... Filter..." at bounding box center [361, 181] width 191 height 24
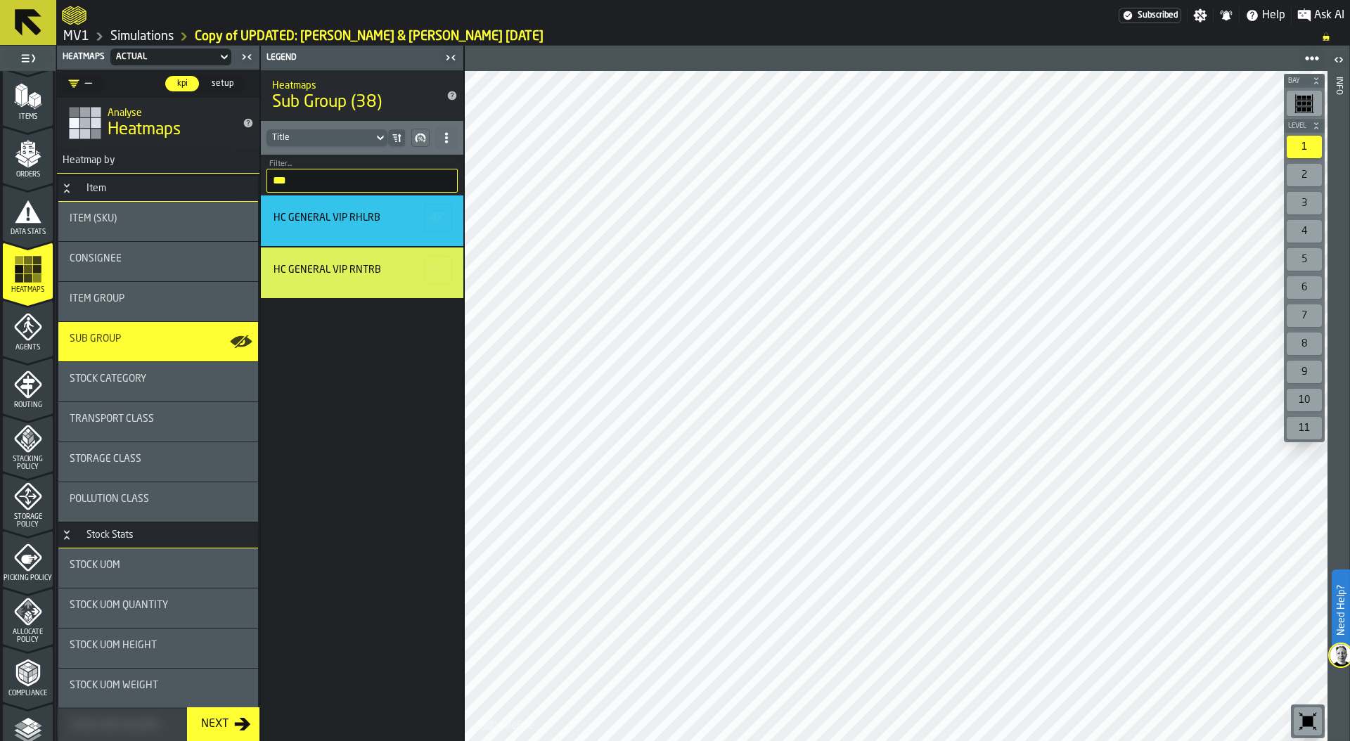
scroll to position [174, 0]
type input "***"
click at [128, 290] on div "Item Group" at bounding box center [158, 301] width 200 height 39
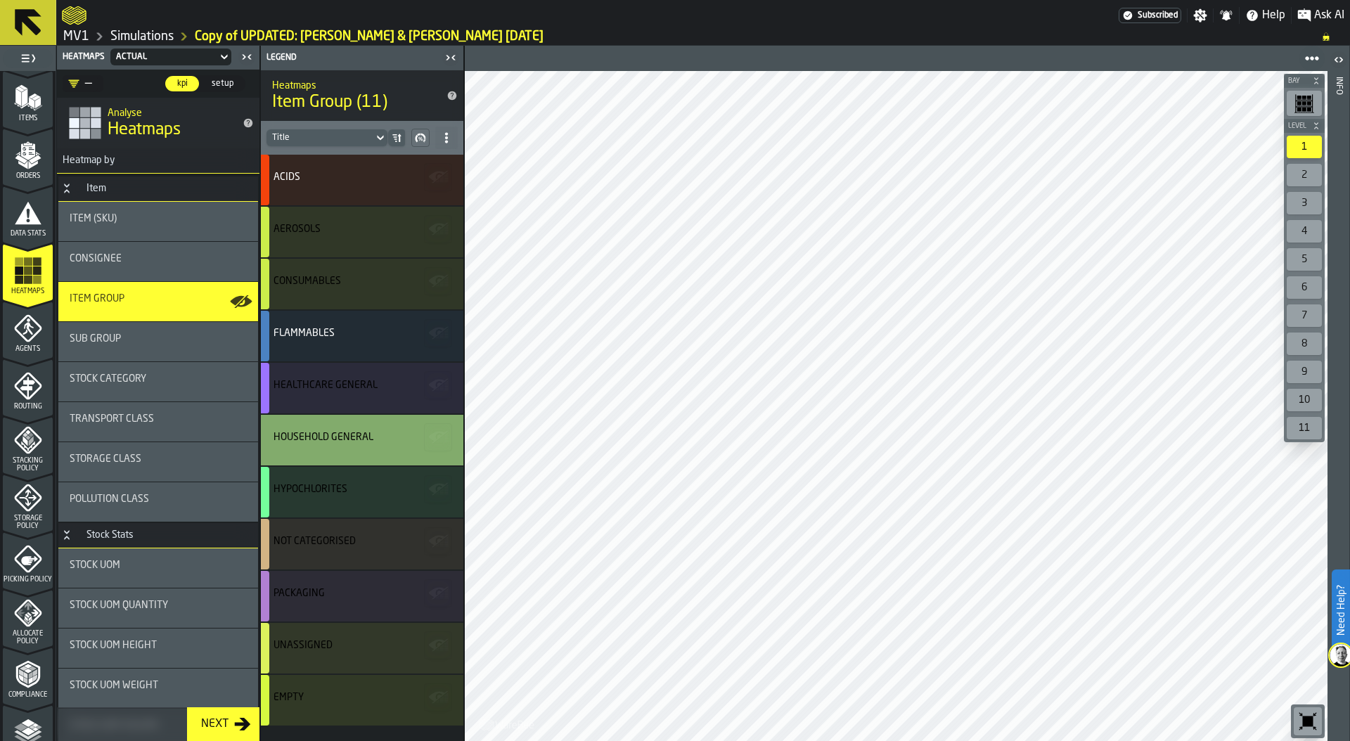
click at [90, 79] on div "—" at bounding box center [80, 83] width 24 height 17
click at [118, 79] on div "—" at bounding box center [109, 83] width 93 height 17
click at [226, 84] on span "setup" at bounding box center [222, 83] width 33 height 13
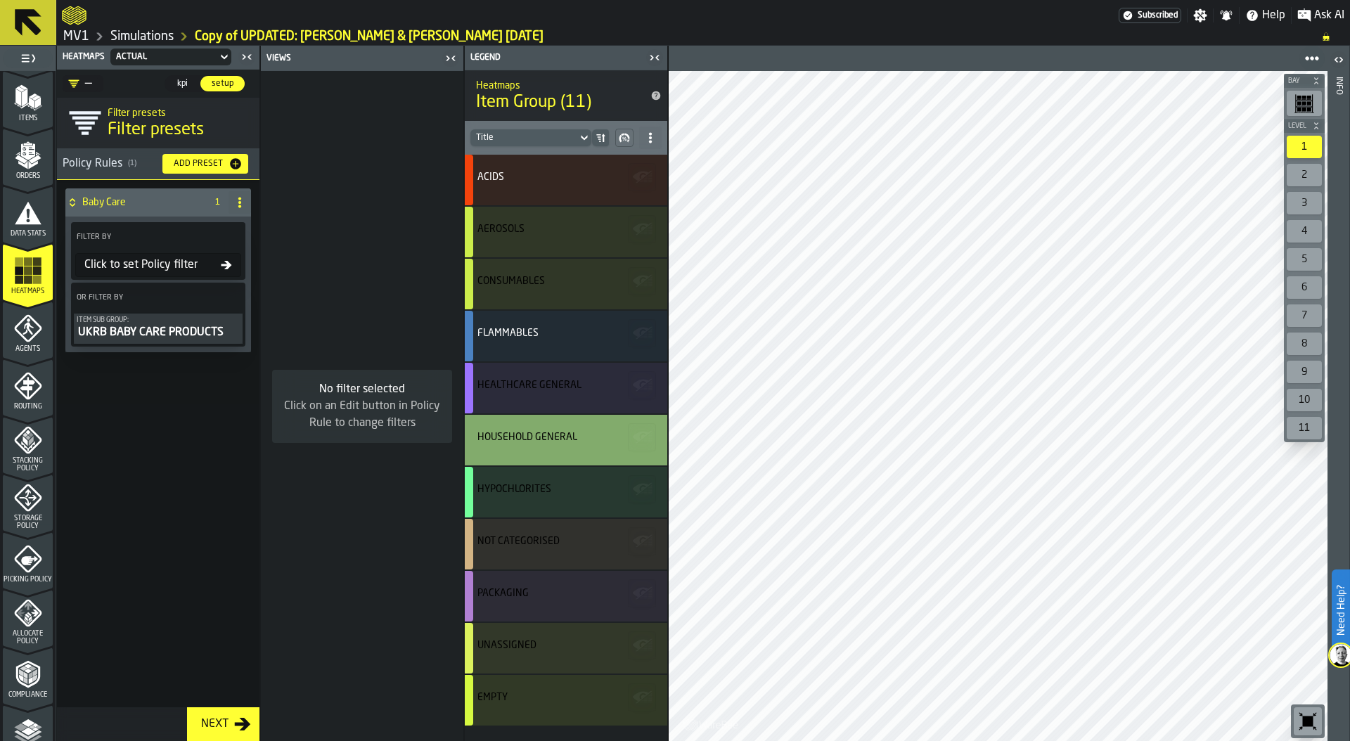
click at [203, 161] on div "Add Preset" at bounding box center [198, 164] width 60 height 10
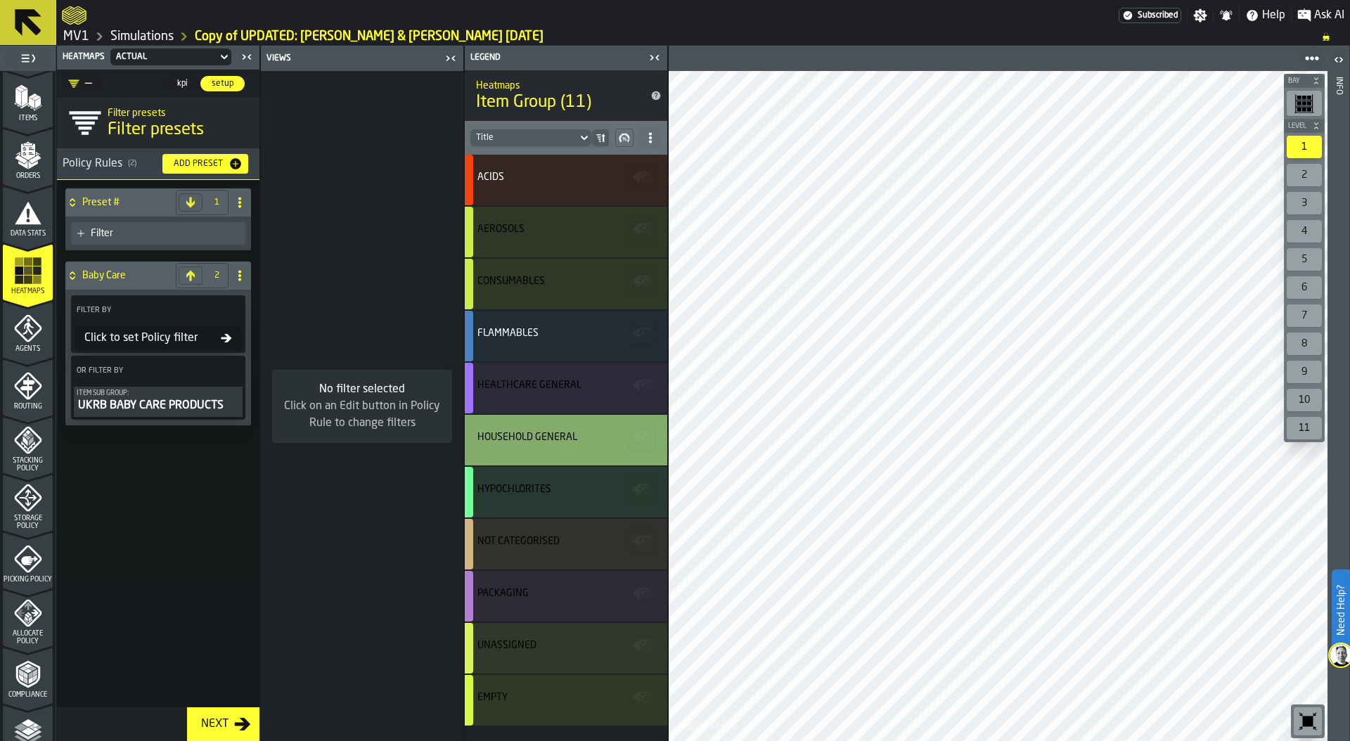
click at [235, 199] on icon at bounding box center [239, 202] width 11 height 11
click at [172, 227] on div "Rename" at bounding box center [183, 230] width 118 height 17
drag, startPoint x: 134, startPoint y: 200, endPoint x: 47, endPoint y: 200, distance: 87.2
click at [46, 200] on aside "1 Start 2 Layout 3 Assignment 4 Items 5 Orders 6 Data Stats 7 Heatmaps 8 Agents…" at bounding box center [334, 393] width 668 height 695
type input "**"
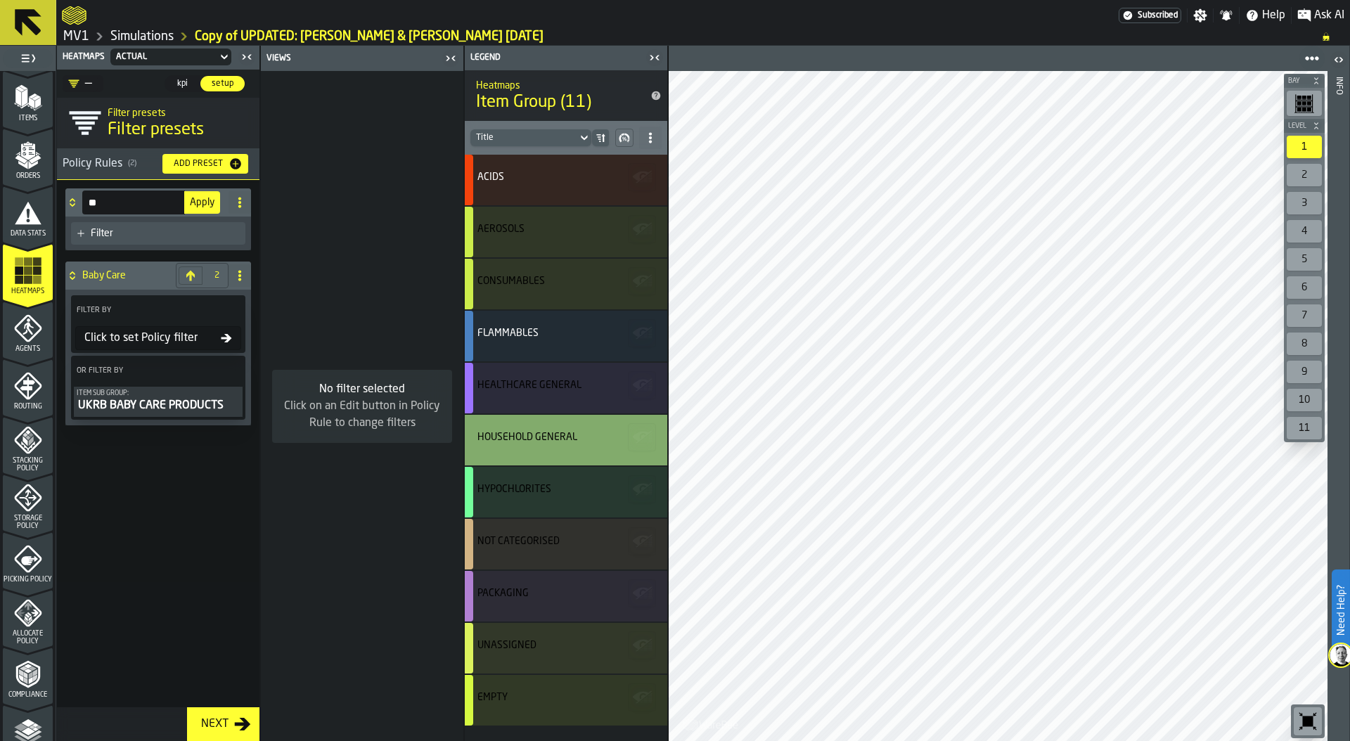
click at [197, 203] on span "Apply" at bounding box center [202, 203] width 25 height 10
click at [98, 238] on div "Filter" at bounding box center [165, 233] width 149 height 11
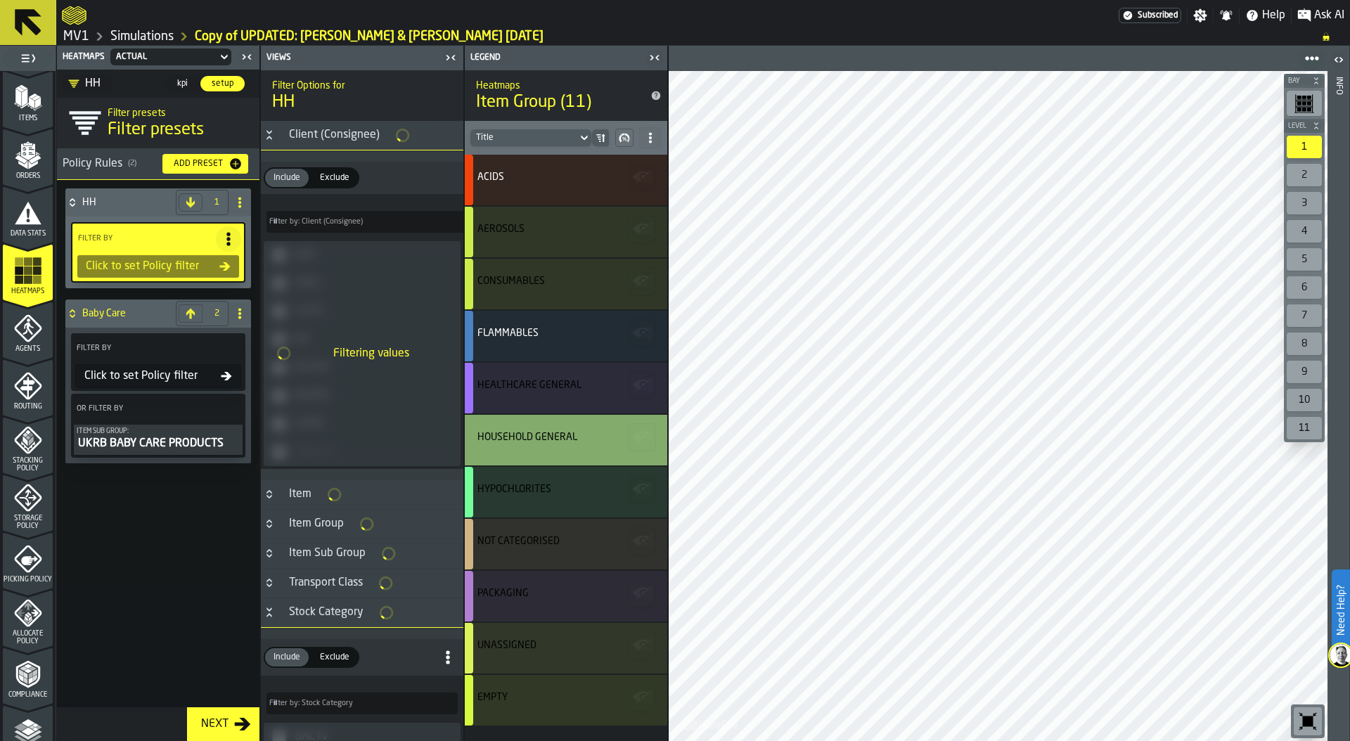
click at [273, 527] on icon "Button-Item Group-closed" at bounding box center [269, 523] width 11 height 11
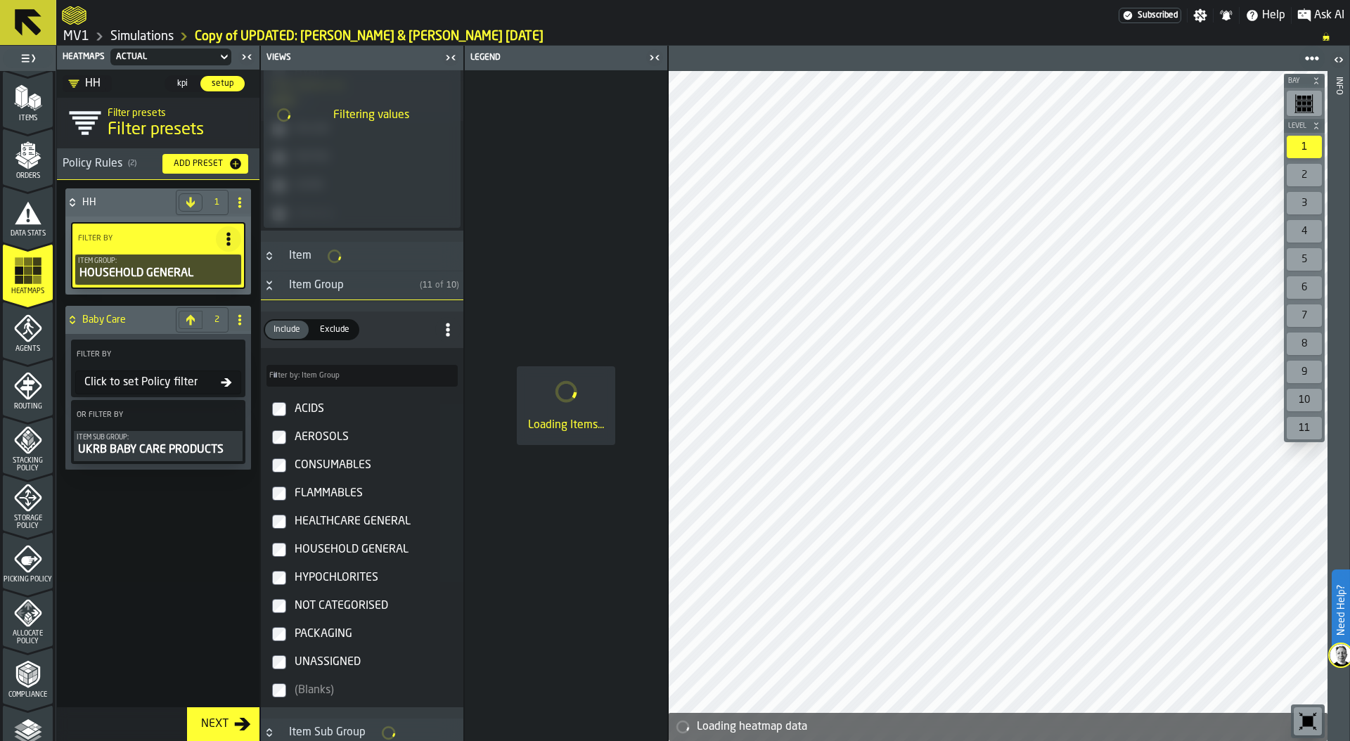
scroll to position [239, 0]
click at [183, 82] on span "kpi" at bounding box center [182, 83] width 22 height 13
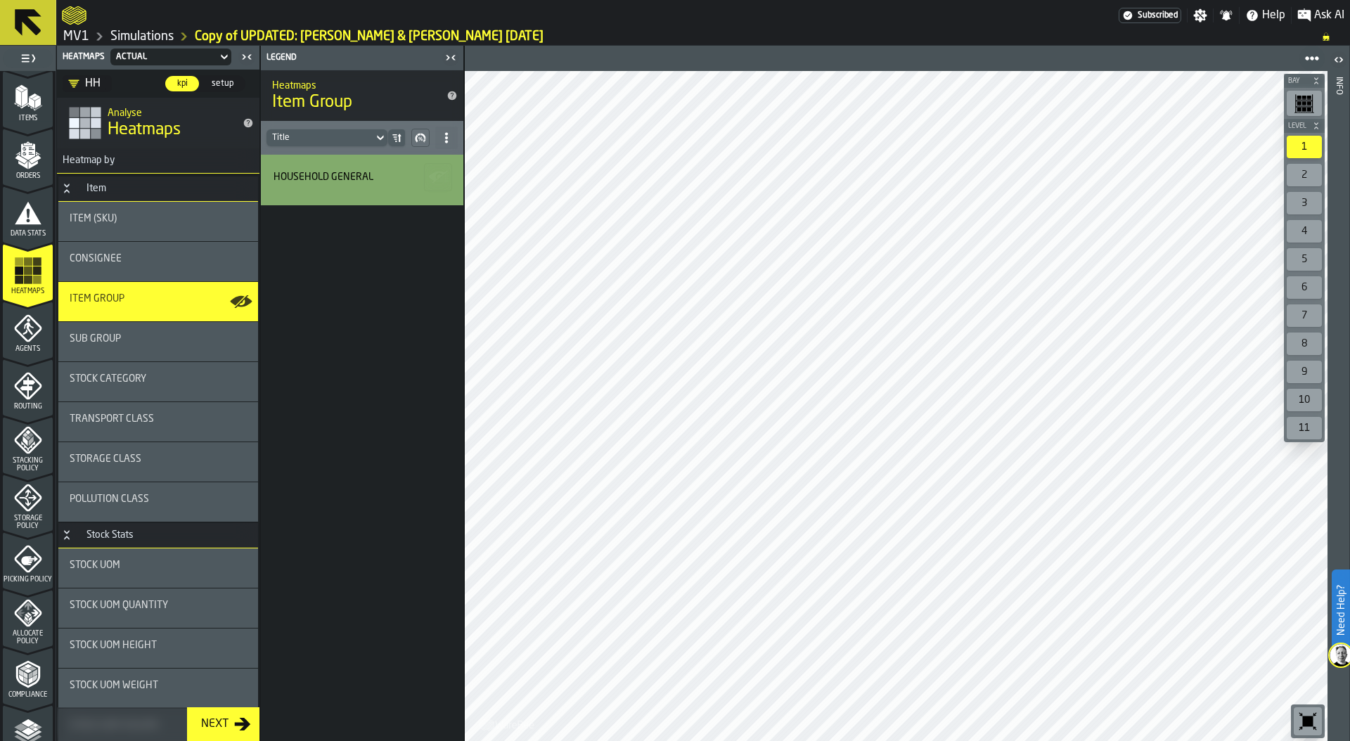
click at [87, 83] on div "HH" at bounding box center [84, 83] width 32 height 17
click at [148, 349] on div "Sub Group" at bounding box center [158, 341] width 177 height 17
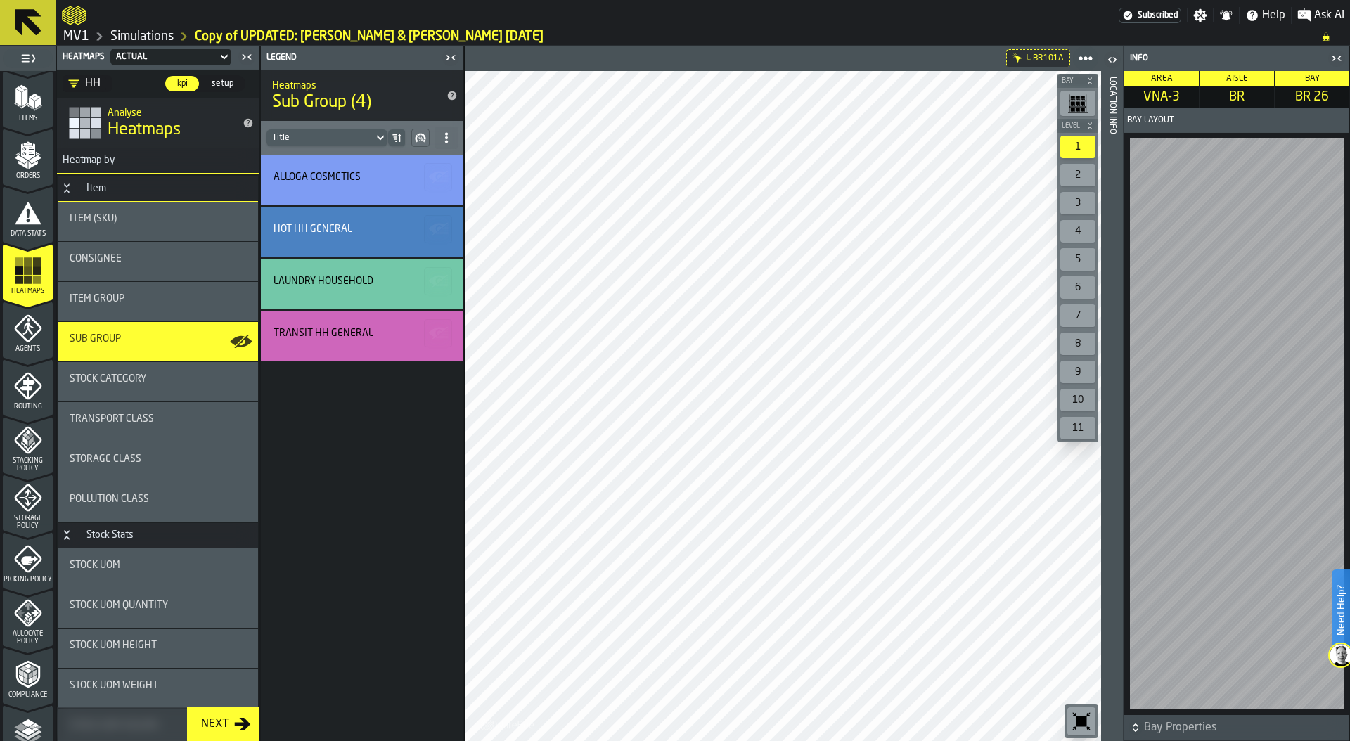
click at [1115, 433] on div "Location Info" at bounding box center [1112, 406] width 10 height 664
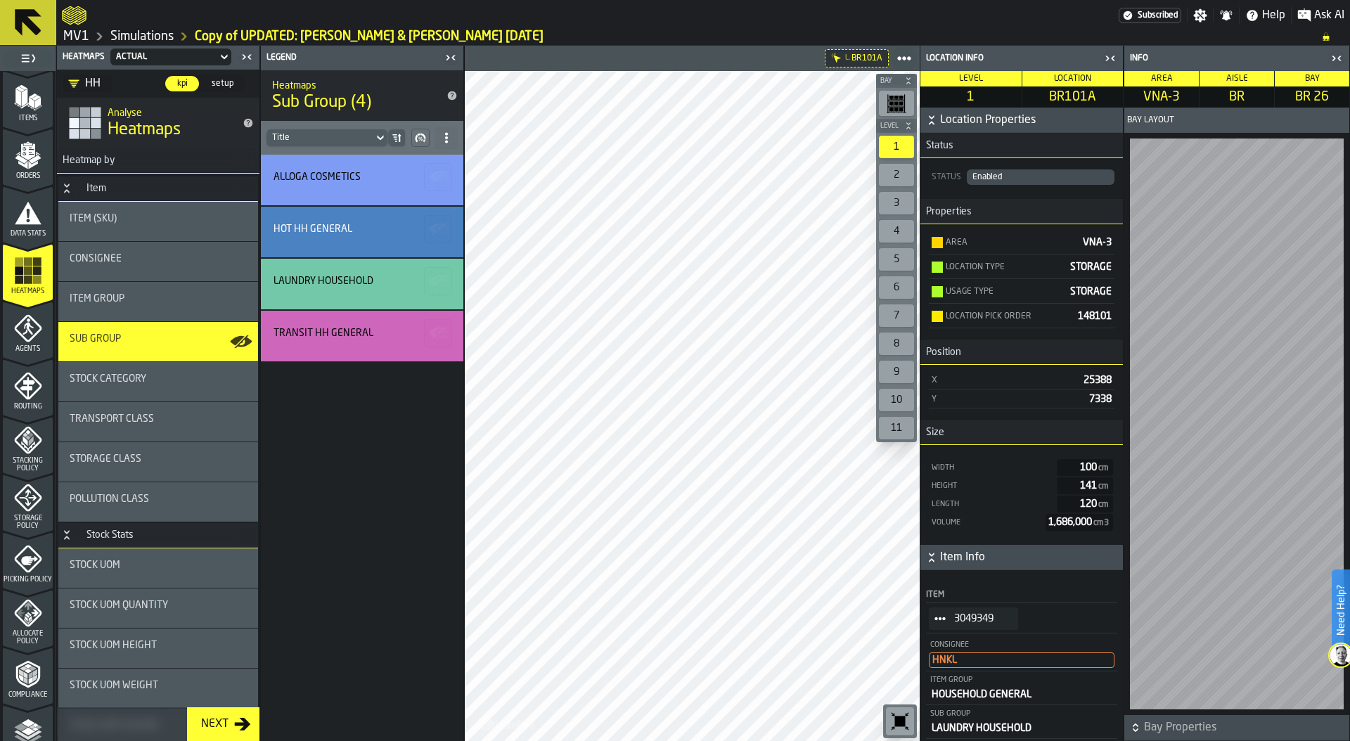
click at [940, 621] on icon "StatList-item-3049349" at bounding box center [939, 618] width 11 height 11
click at [969, 689] on li "Show Items" at bounding box center [974, 695] width 90 height 26
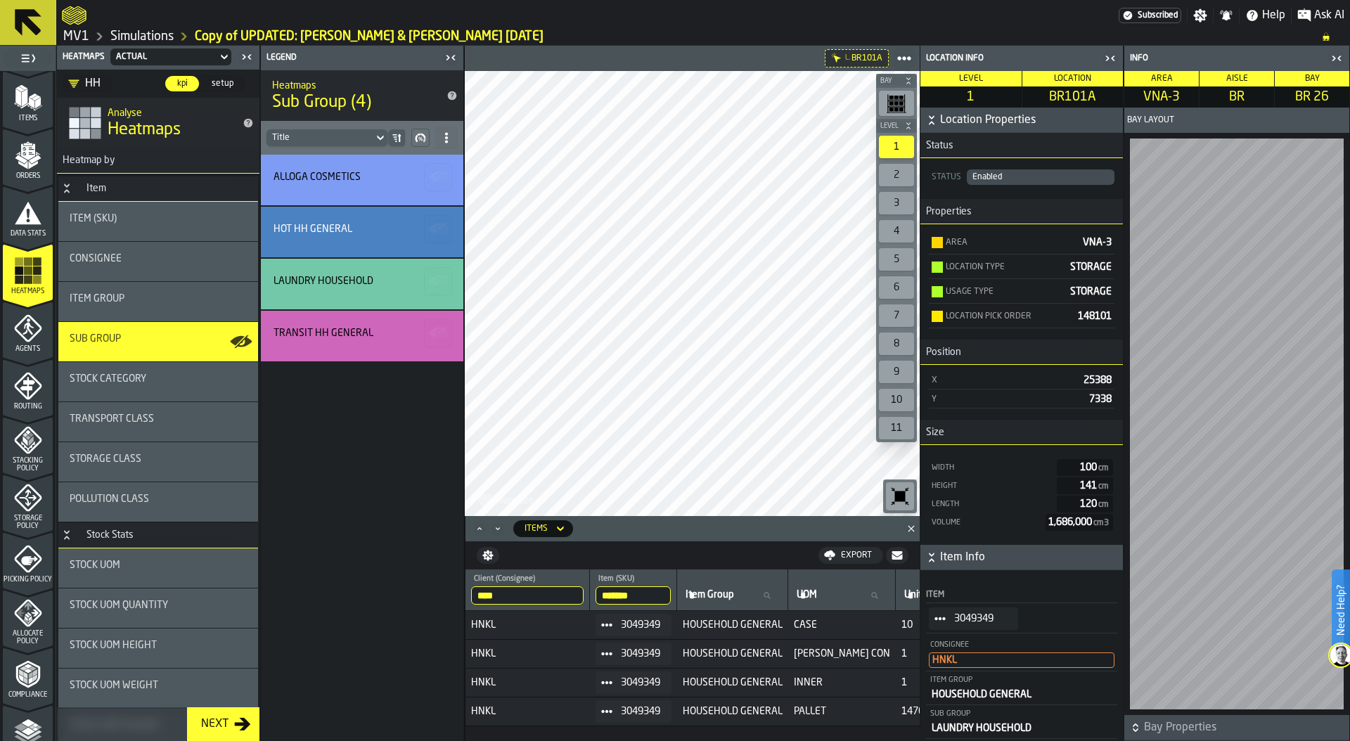
click at [1109, 61] on icon "button-toggle-Close me" at bounding box center [1110, 58] width 17 height 17
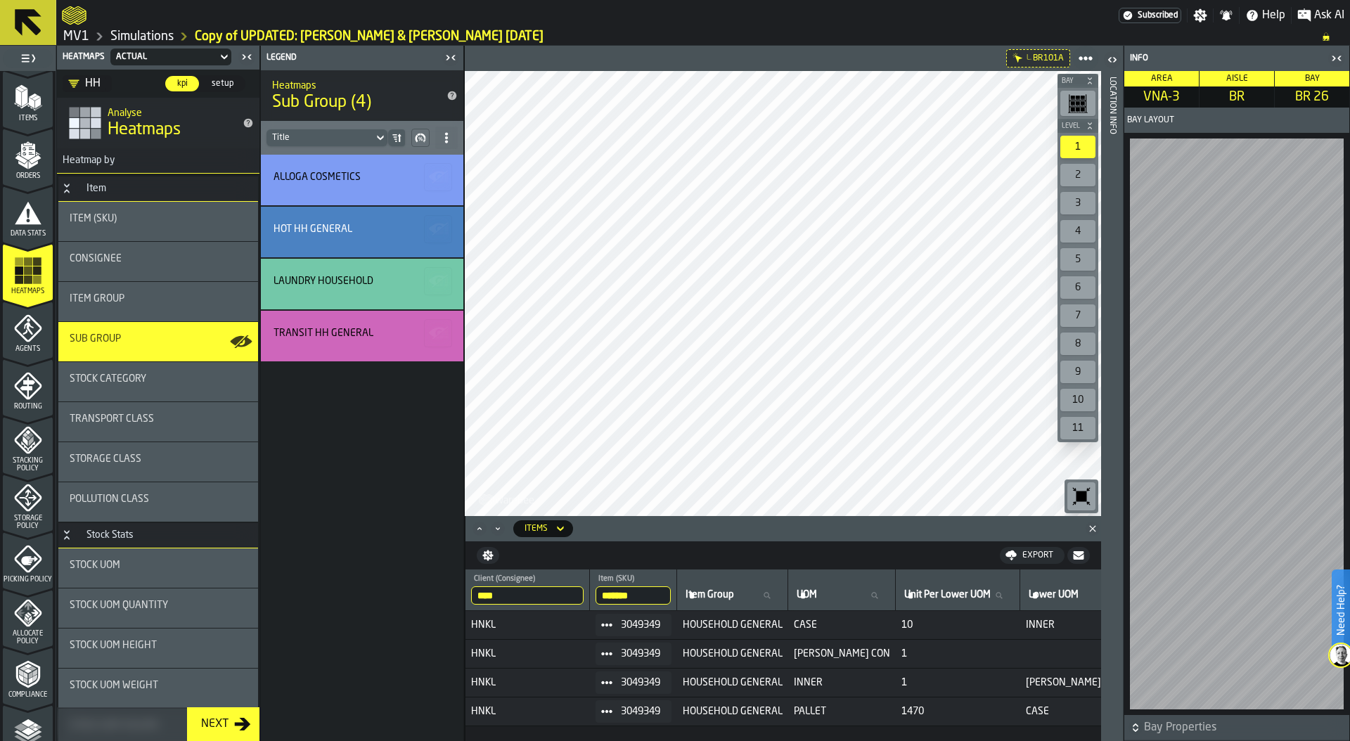
click at [1334, 57] on icon "button-toggle-Close me" at bounding box center [1333, 58] width 4 height 5
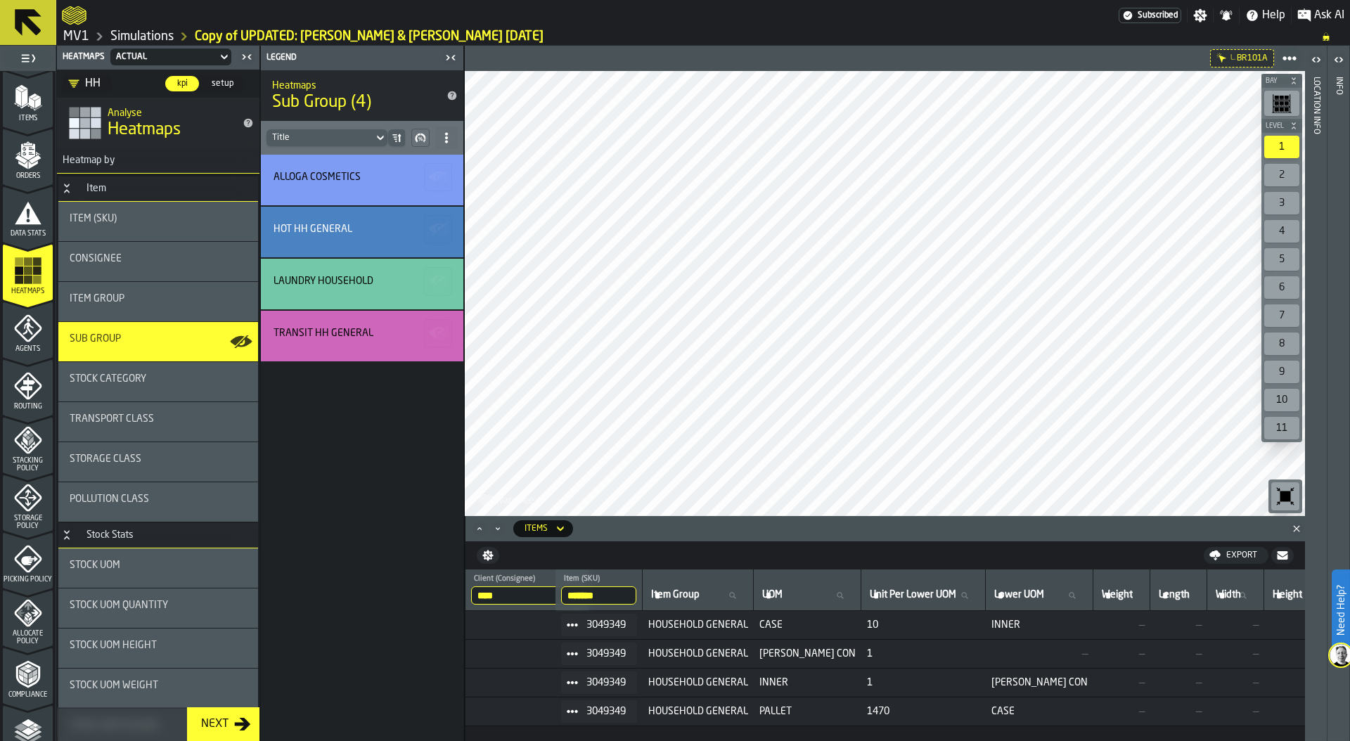
scroll to position [0, 0]
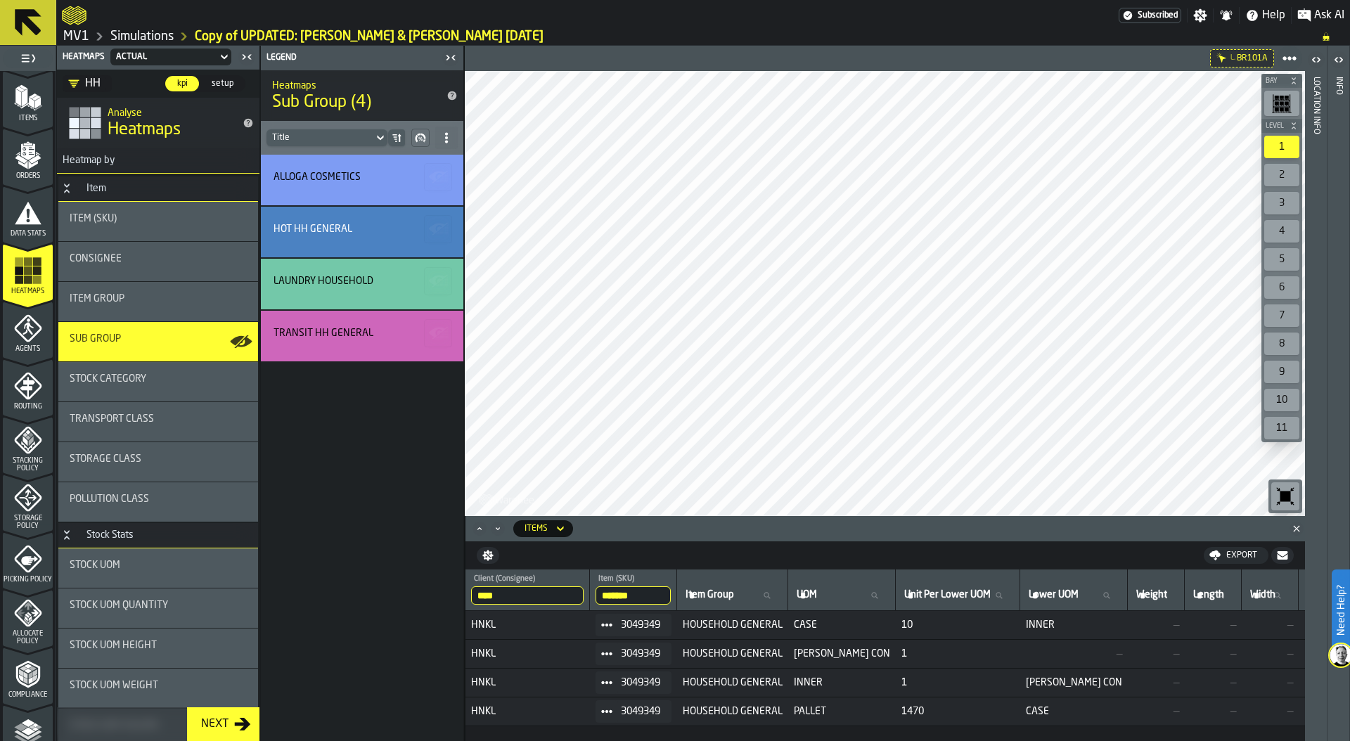
click at [633, 598] on input "*******" at bounding box center [632, 595] width 75 height 18
click at [666, 595] on input "*******" at bounding box center [632, 595] width 75 height 18
click at [549, 602] on input "****" at bounding box center [527, 595] width 112 height 18
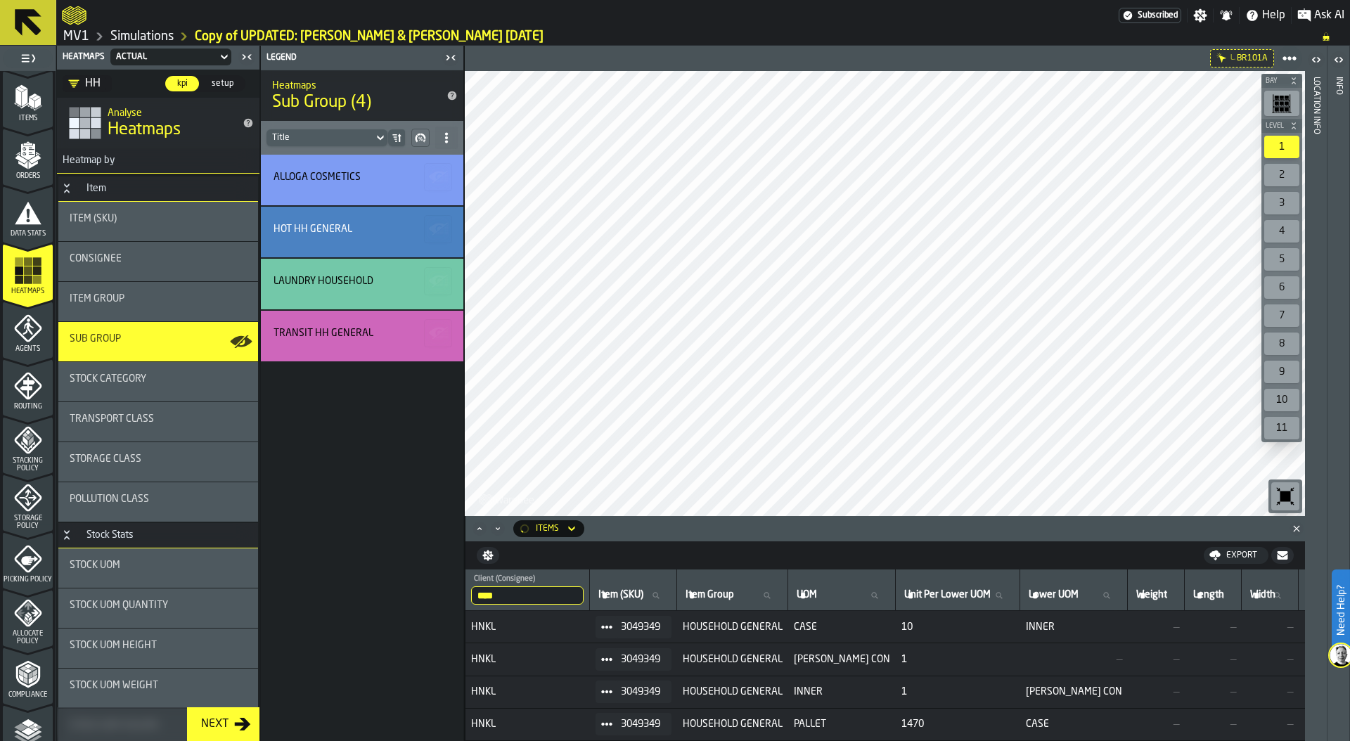
click at [578, 593] on input "****" at bounding box center [527, 595] width 112 height 18
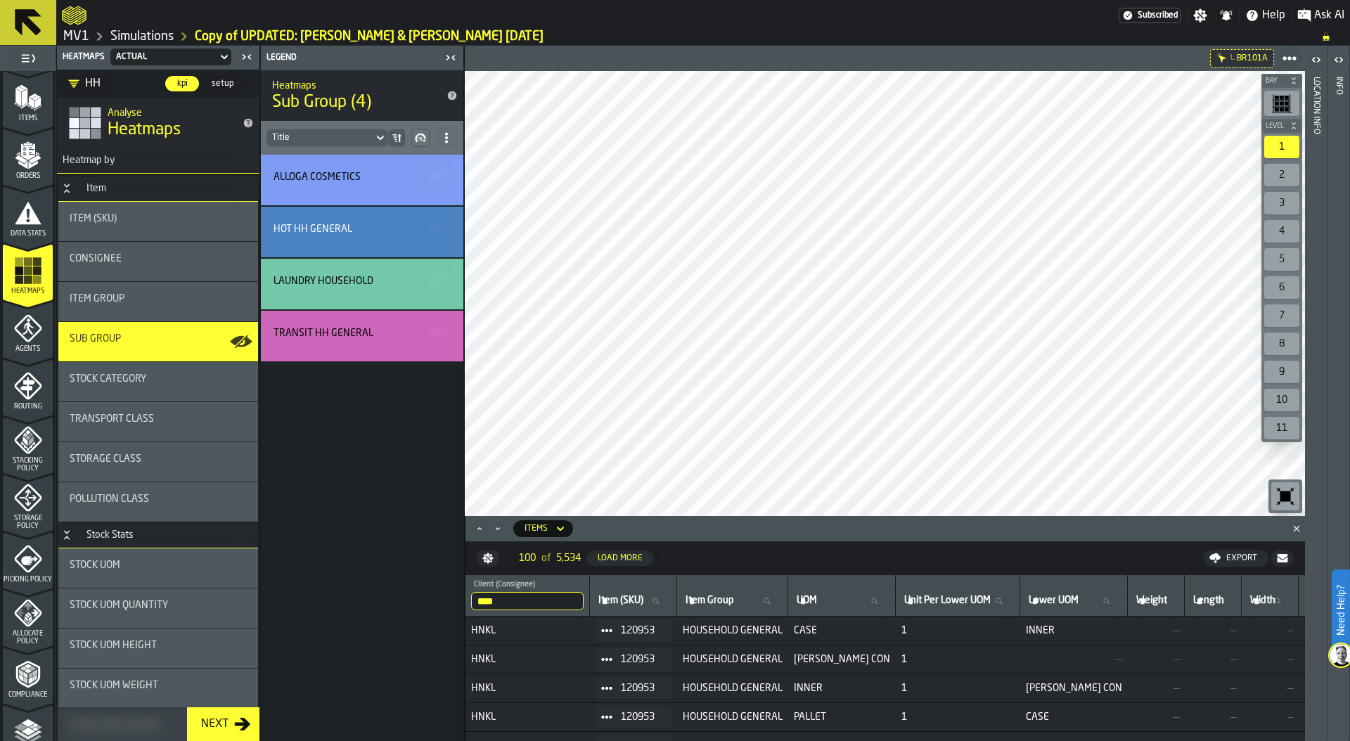
click at [571, 600] on input "****" at bounding box center [527, 601] width 112 height 18
click at [576, 601] on input "****" at bounding box center [527, 601] width 112 height 18
click at [624, 602] on span "Item (SKU)" at bounding box center [620, 600] width 45 height 11
click at [624, 602] on input "Item (SKU) Item (SKU)" at bounding box center [632, 601] width 75 height 18
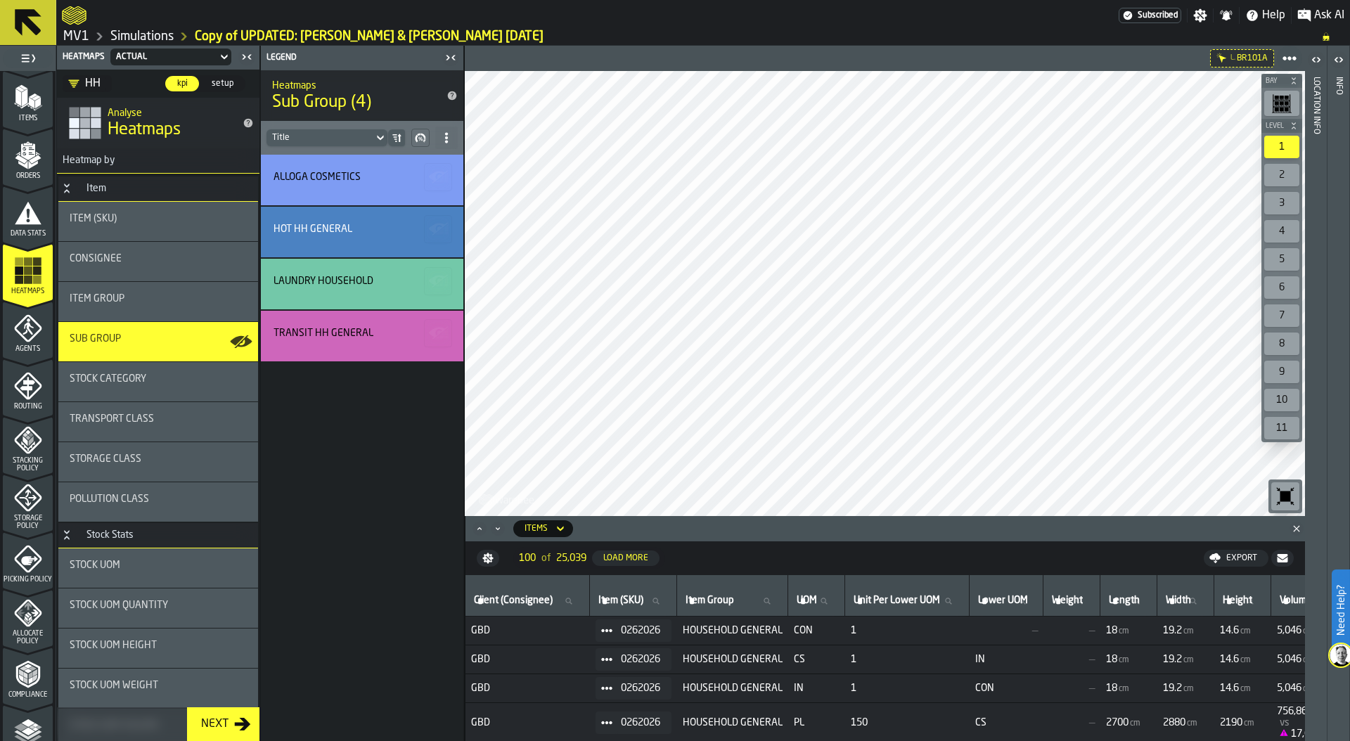
click at [624, 602] on span "Item (SKU)" at bounding box center [620, 600] width 45 height 11
click at [624, 602] on input "Item (SKU) Item (SKU)" at bounding box center [632, 601] width 75 height 18
type input "*******"
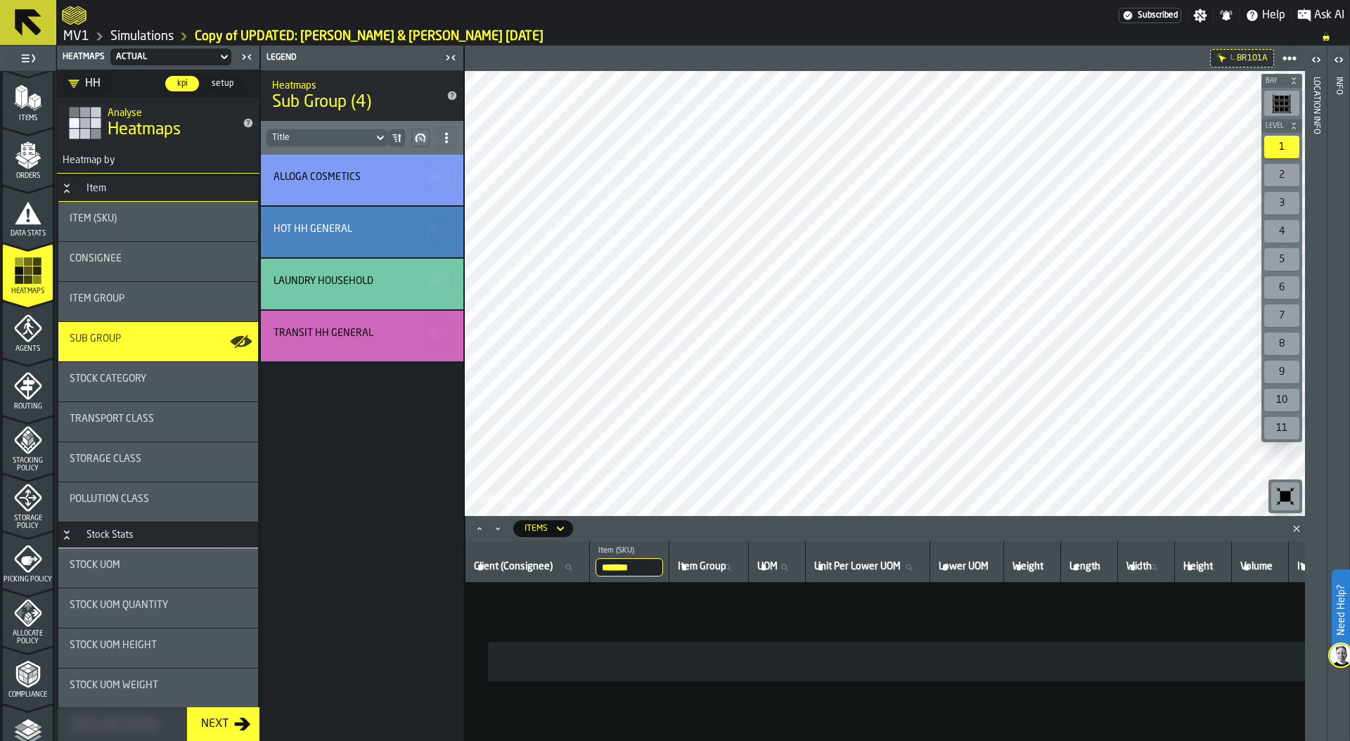
click at [626, 567] on input "*******" at bounding box center [628, 567] width 67 height 18
type input "*******"
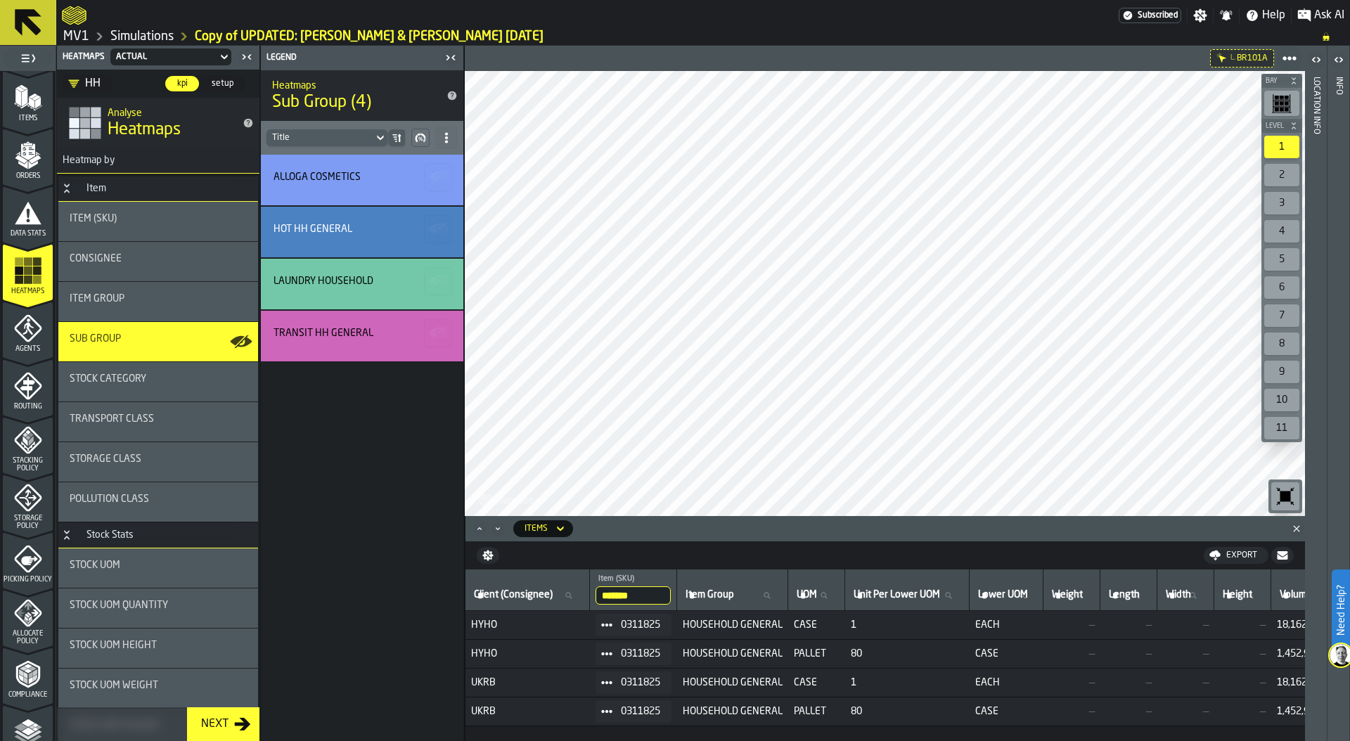
click at [609, 624] on icon at bounding box center [606, 624] width 11 height 11
click at [662, 647] on div "Show Assignment" at bounding box center [646, 649] width 73 height 9
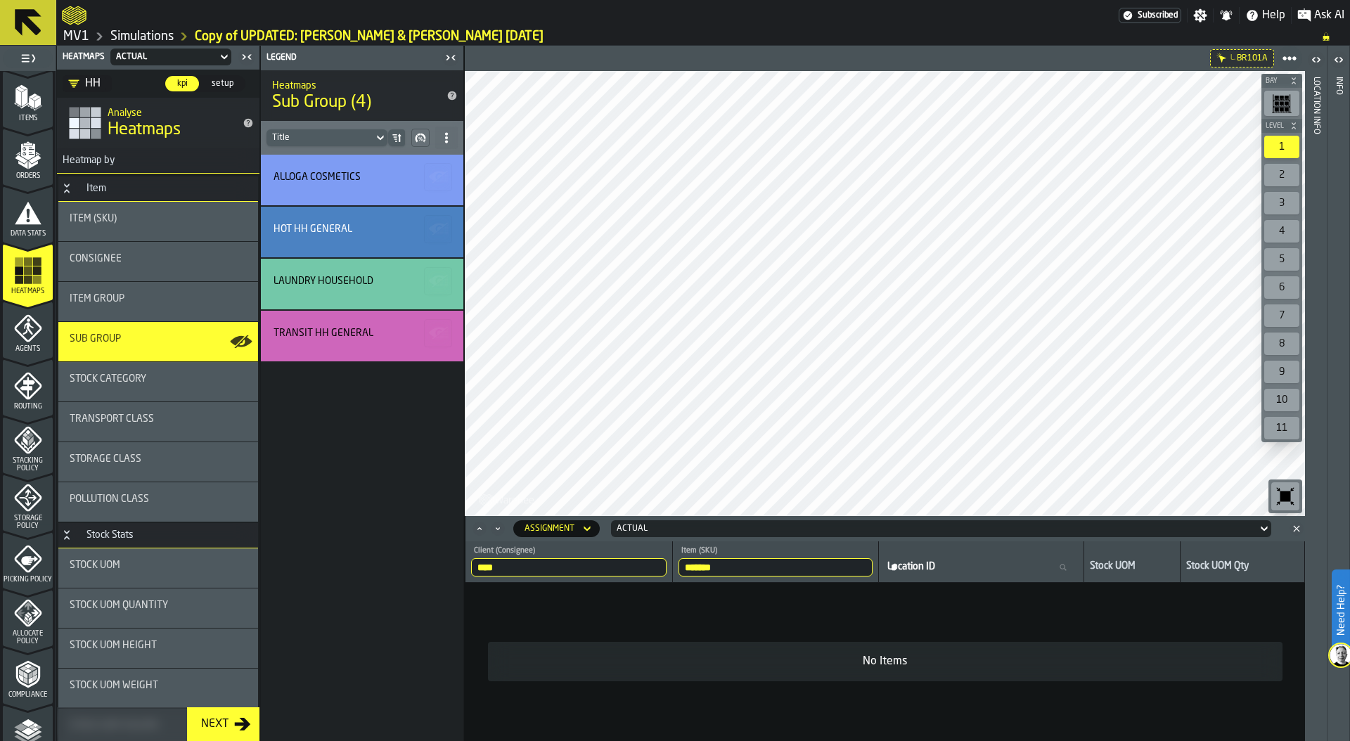
click at [754, 568] on input "*******" at bounding box center [774, 567] width 193 height 18
click at [645, 530] on div "Actual" at bounding box center [933, 529] width 635 height 10
click at [567, 530] on div "Assignment" at bounding box center [549, 529] width 50 height 10
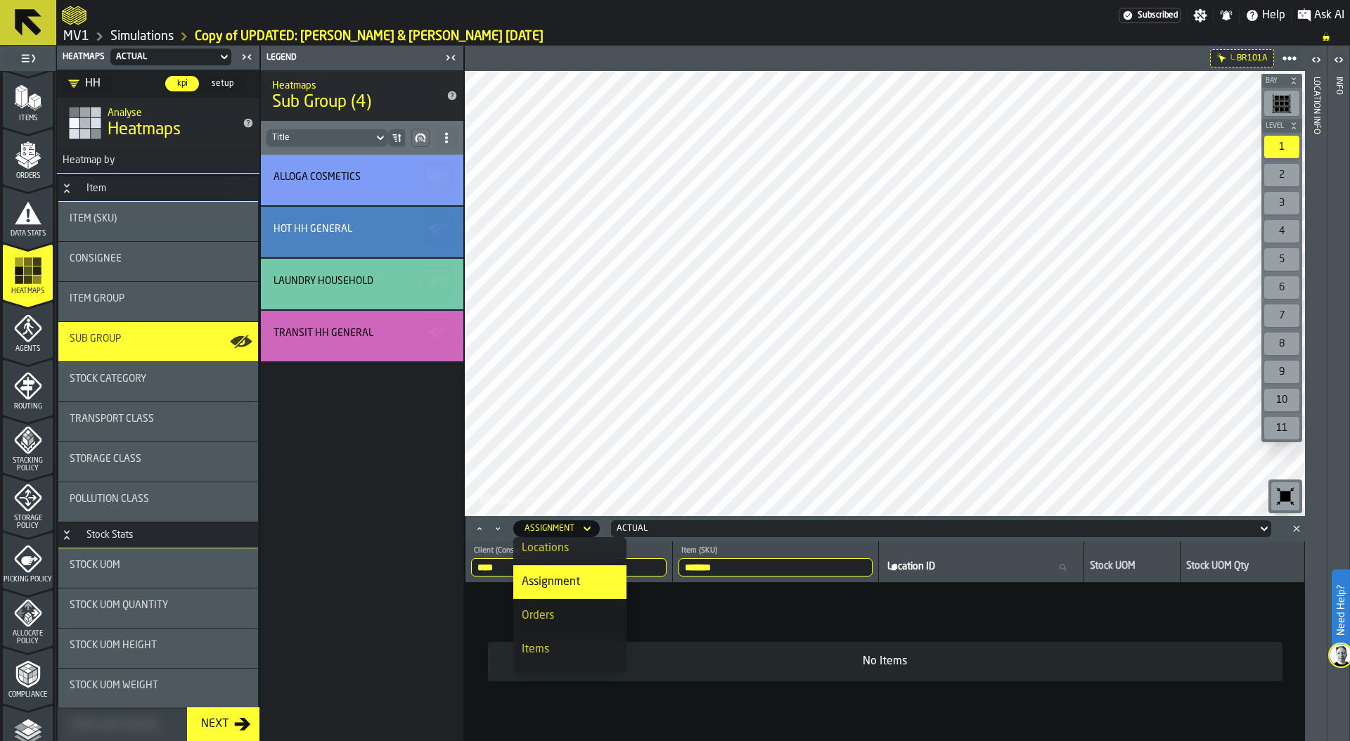
click at [557, 619] on div "Orders" at bounding box center [570, 615] width 96 height 17
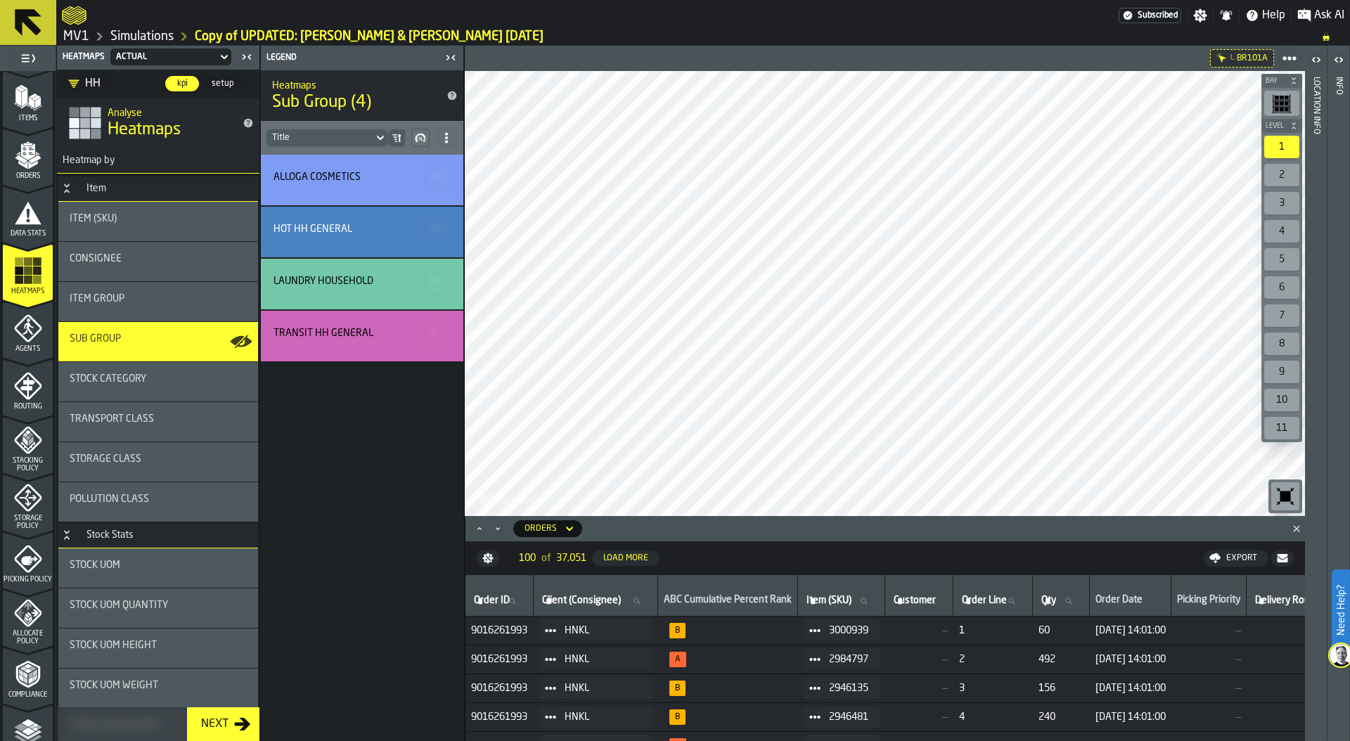
click at [551, 528] on div "Orders" at bounding box center [540, 529] width 32 height 10
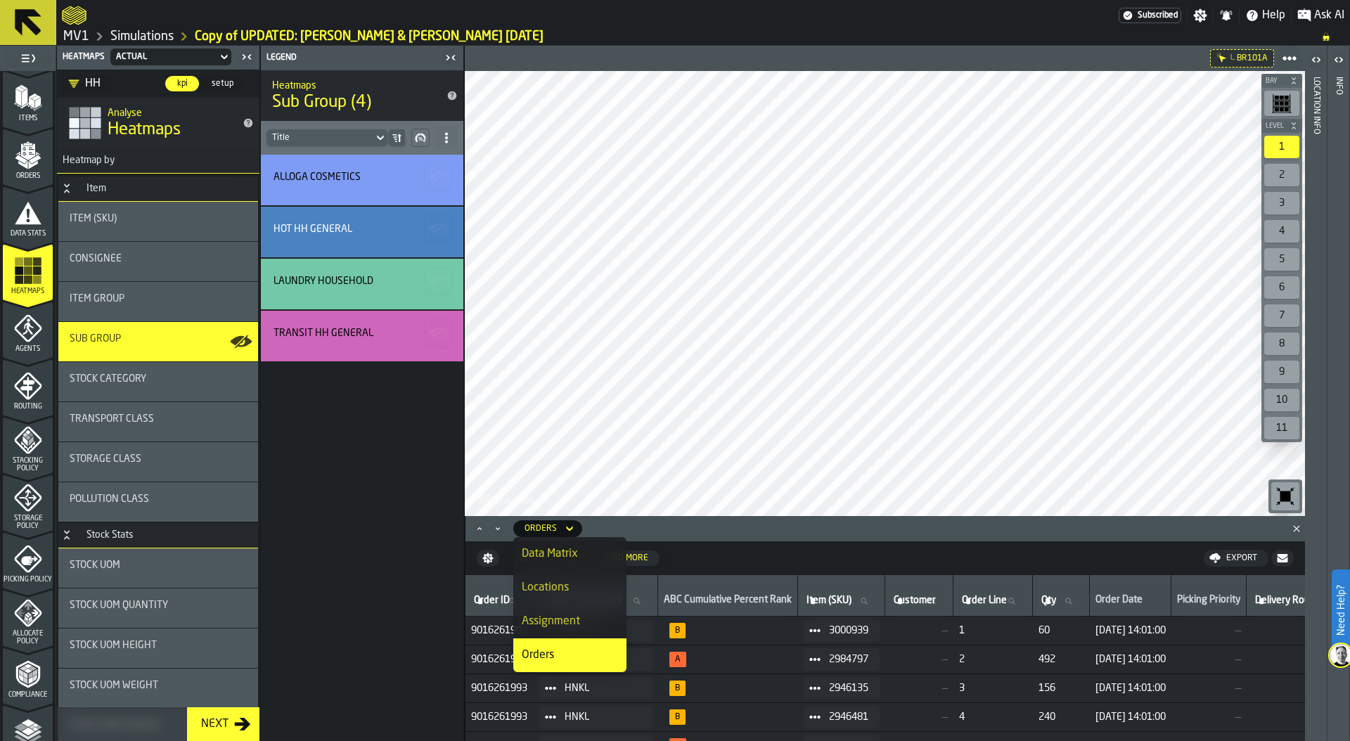
click at [655, 527] on div "Orders" at bounding box center [892, 528] width 769 height 17
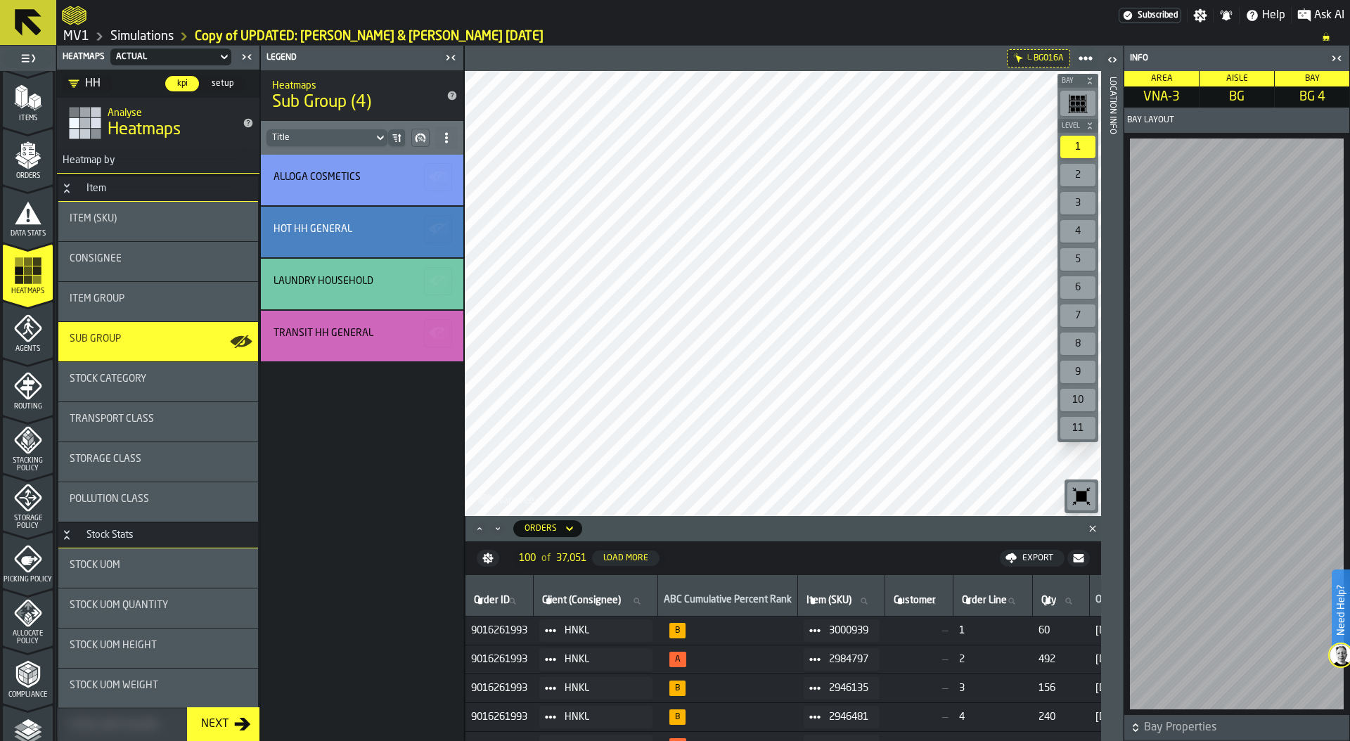
click at [1128, 444] on div at bounding box center [1236, 424] width 225 height 582
click at [1118, 443] on header "Location Info" at bounding box center [1112, 393] width 22 height 695
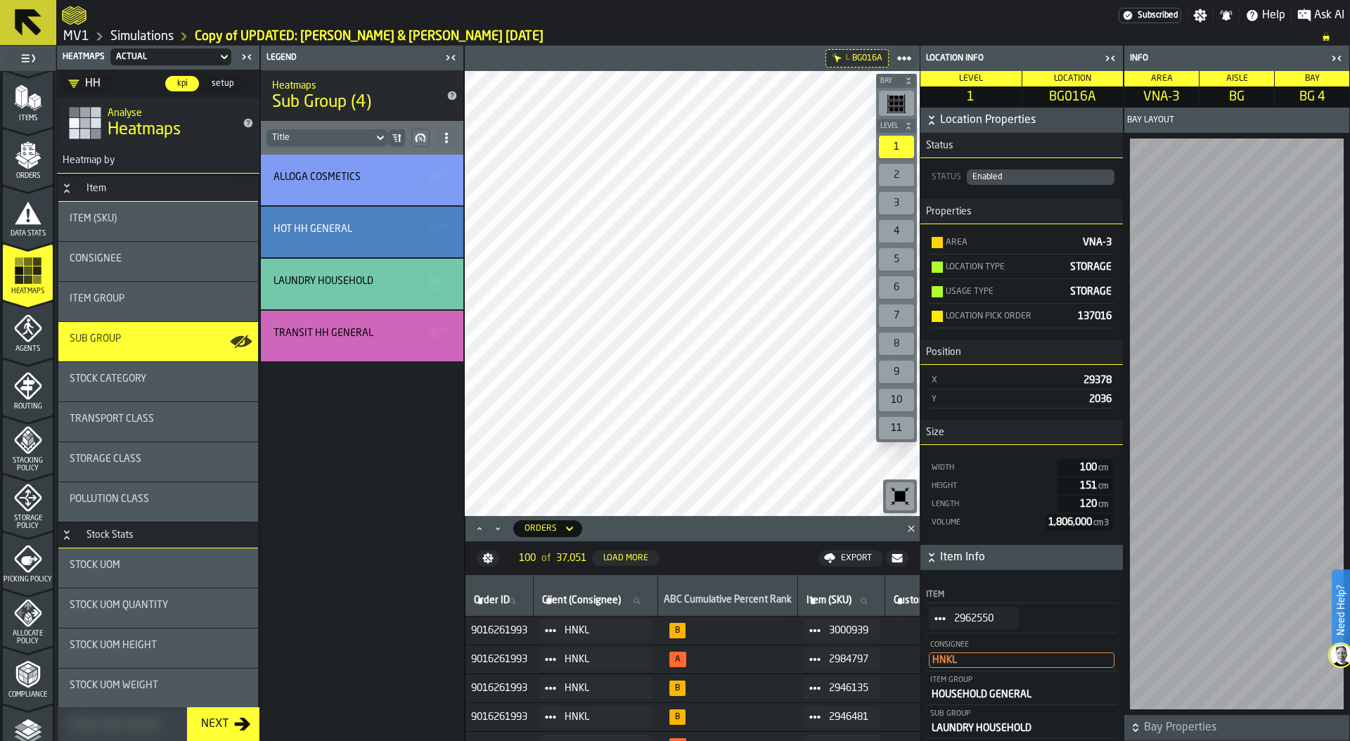
click at [935, 617] on circle "StatList-item-2962550" at bounding box center [936, 618] width 4 height 4
click at [975, 689] on li "Show Items" at bounding box center [974, 695] width 90 height 26
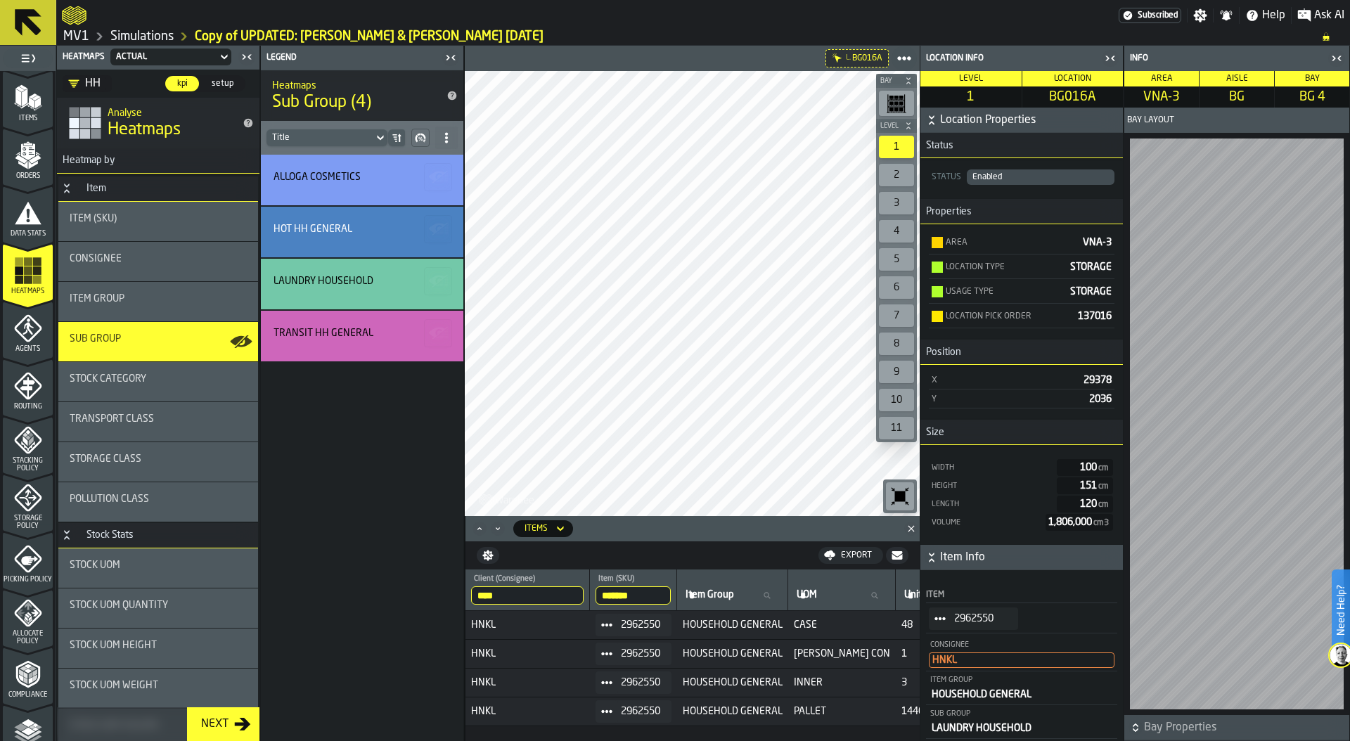
drag, startPoint x: 513, startPoint y: 595, endPoint x: 445, endPoint y: 596, distance: 68.2
click at [444, 596] on main "1 Start 2 Layout 3 Assignment 4 Items 5 Orders 6 Data Stats 7 Heatmaps 8 Agents…" at bounding box center [675, 393] width 1350 height 695
click at [656, 595] on input "*******" at bounding box center [632, 595] width 75 height 18
click at [669, 595] on input "*******" at bounding box center [632, 595] width 75 height 18
click at [636, 595] on input "Item (SKU) Item (SKU)" at bounding box center [632, 595] width 75 height 18
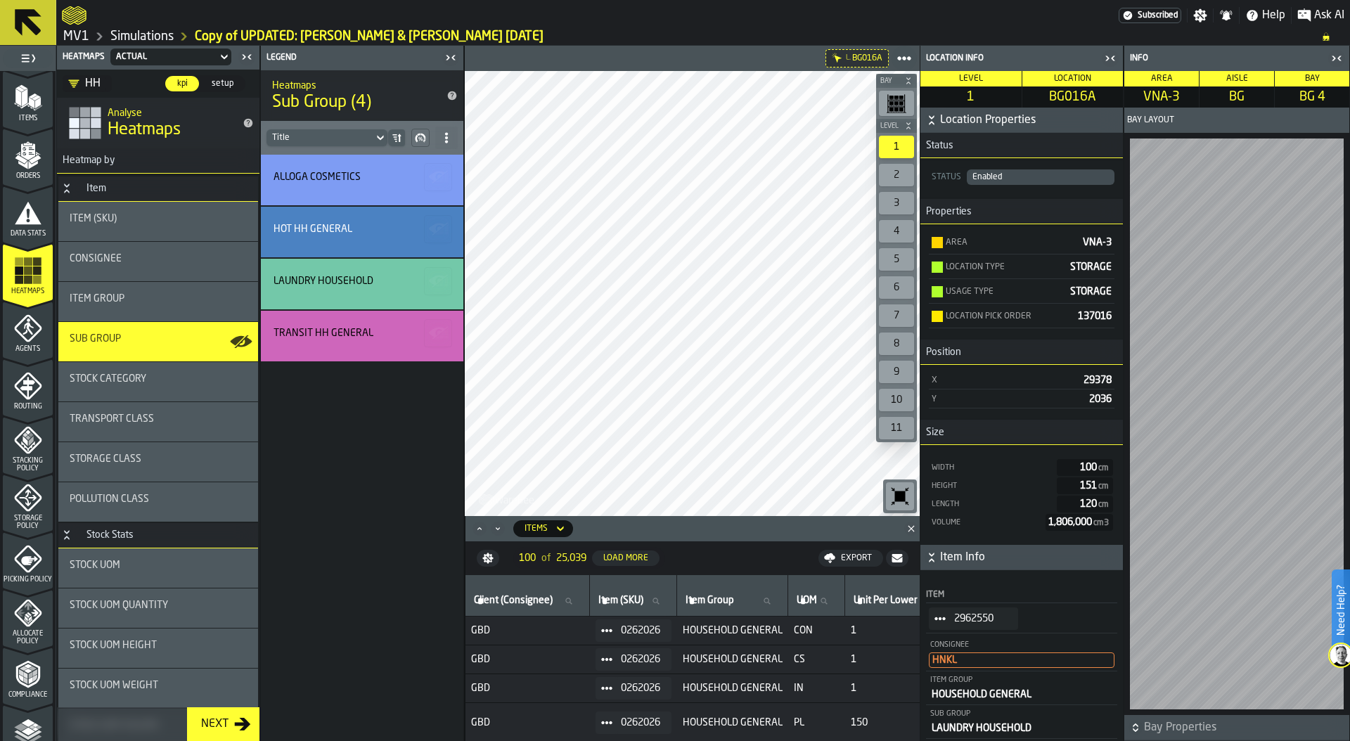
click at [638, 606] on input "Item (SKU) Item (SKU)" at bounding box center [632, 601] width 75 height 18
type input "*******"
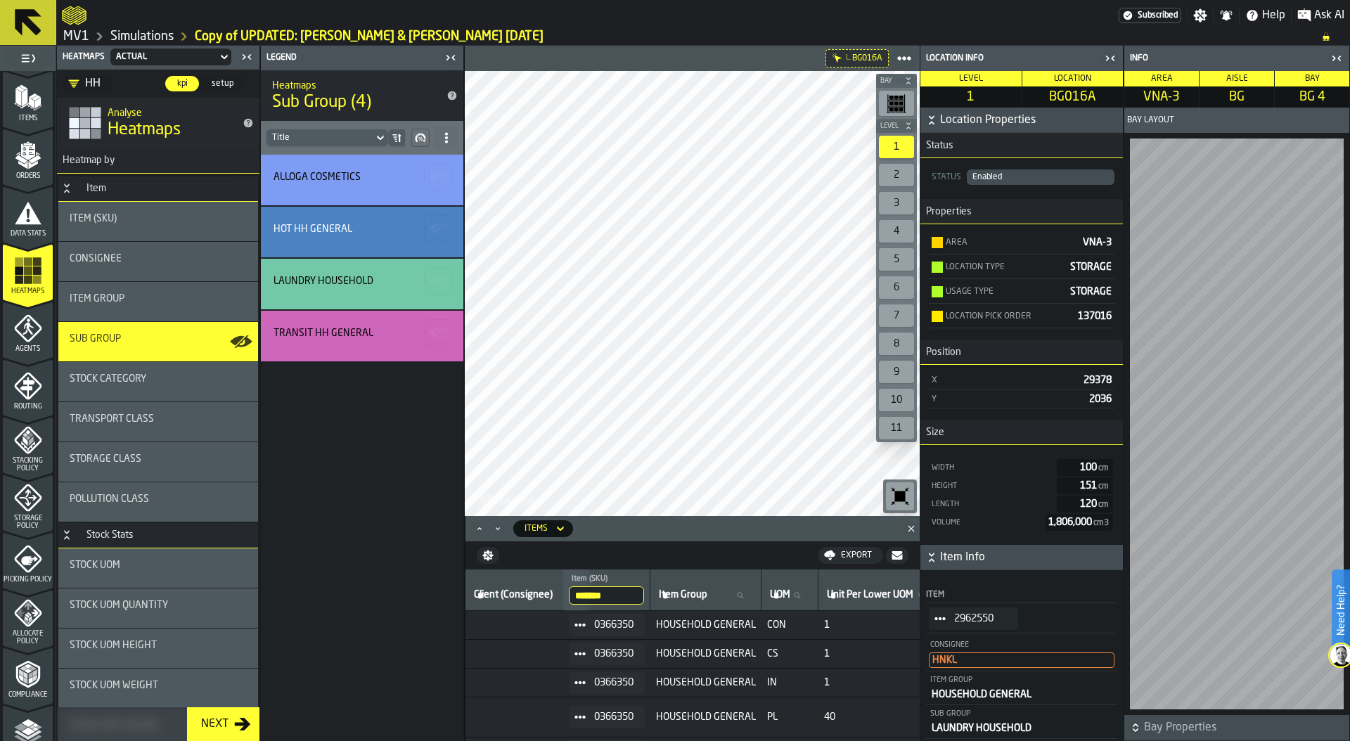
scroll to position [0, 51]
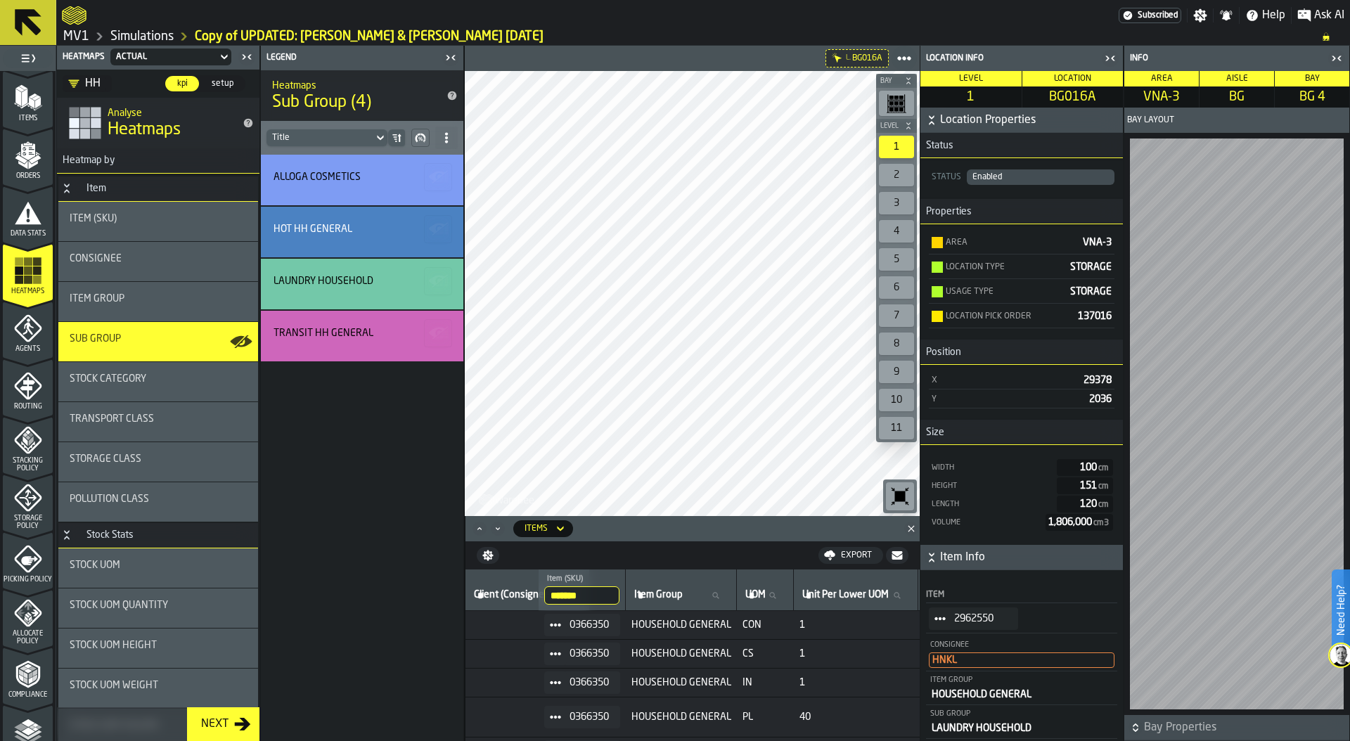
click at [1110, 60] on icon "button-toggle-Close me" at bounding box center [1110, 58] width 17 height 17
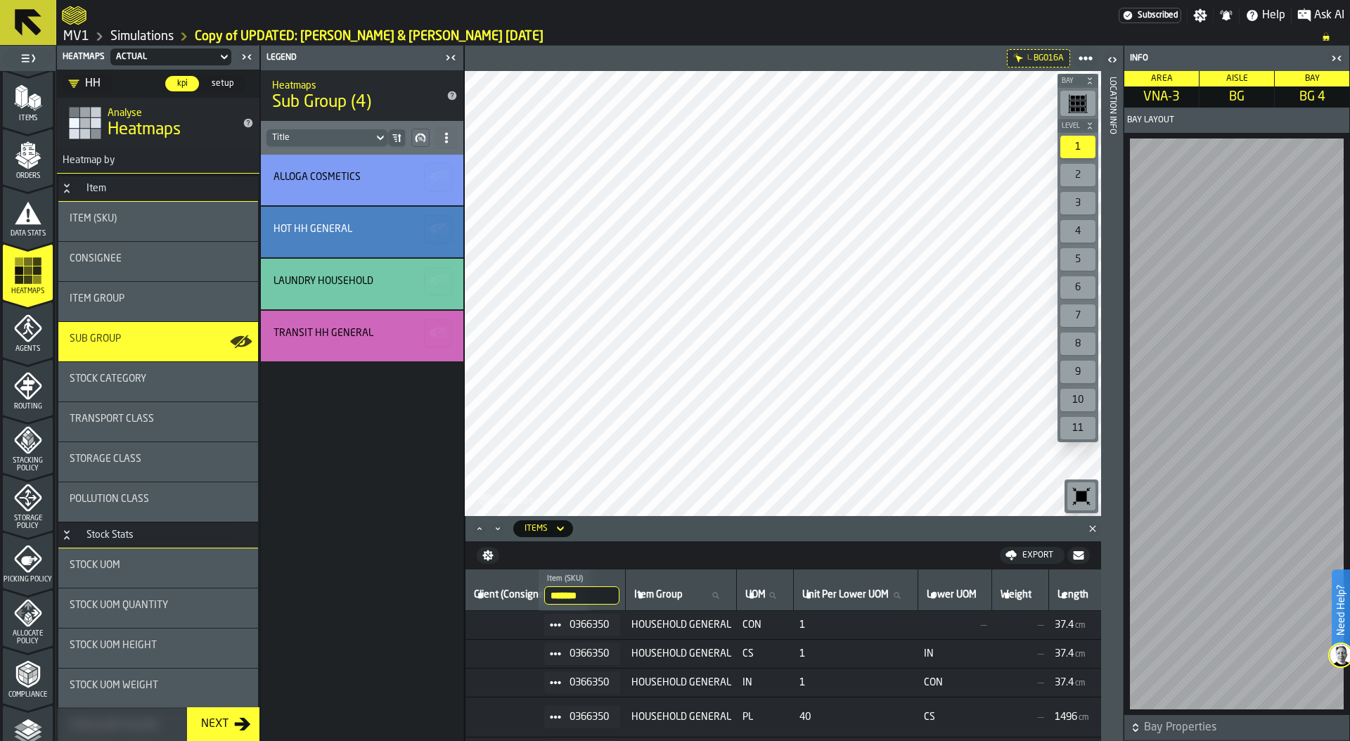
click at [1336, 56] on icon "button-toggle-Close me" at bounding box center [1336, 58] width 17 height 17
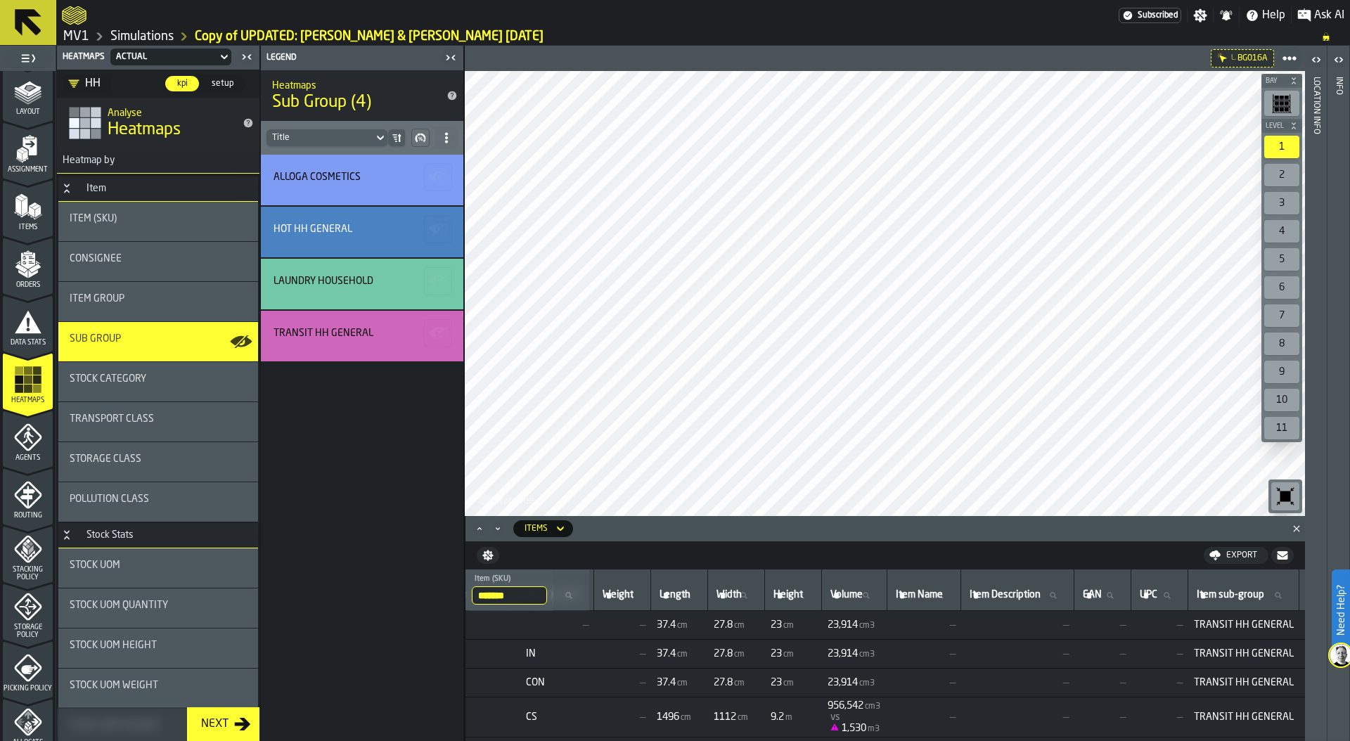
scroll to position [58, 0]
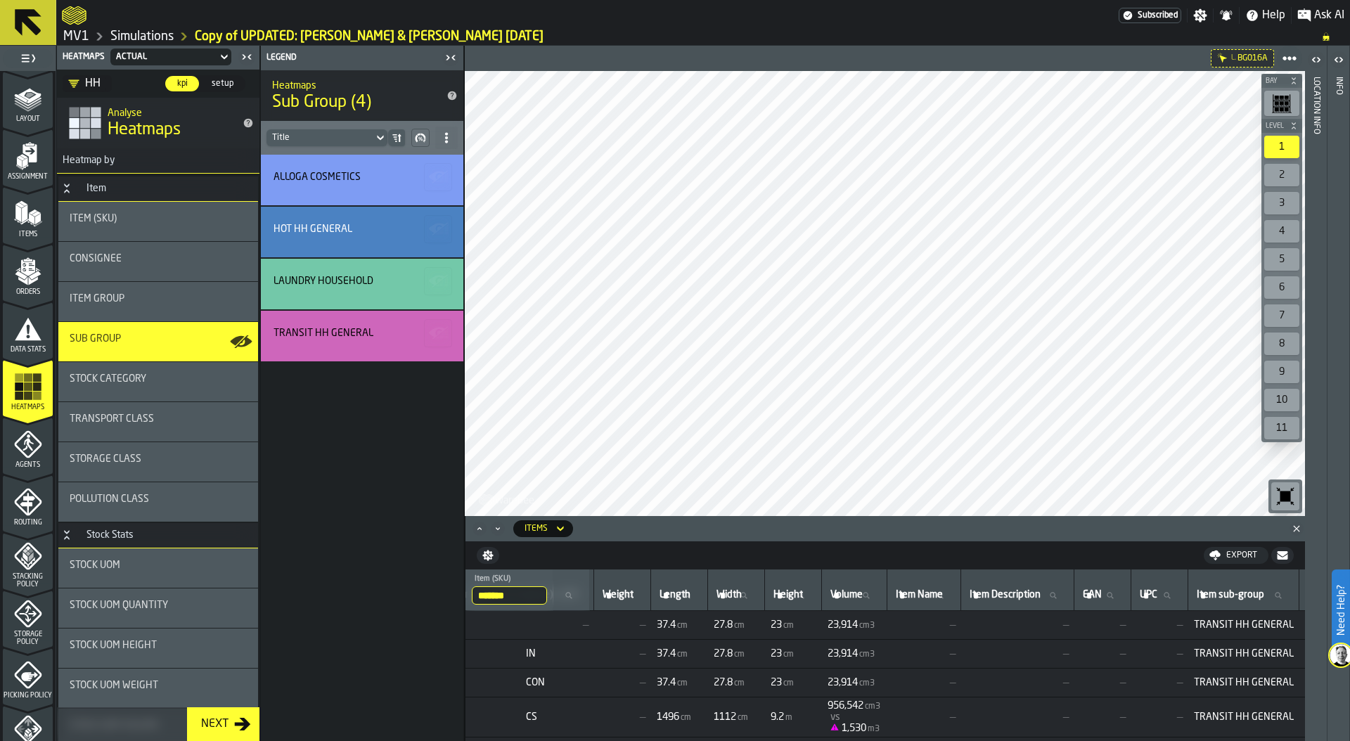
click at [24, 213] on polygon "menu Items" at bounding box center [25, 214] width 6 height 18
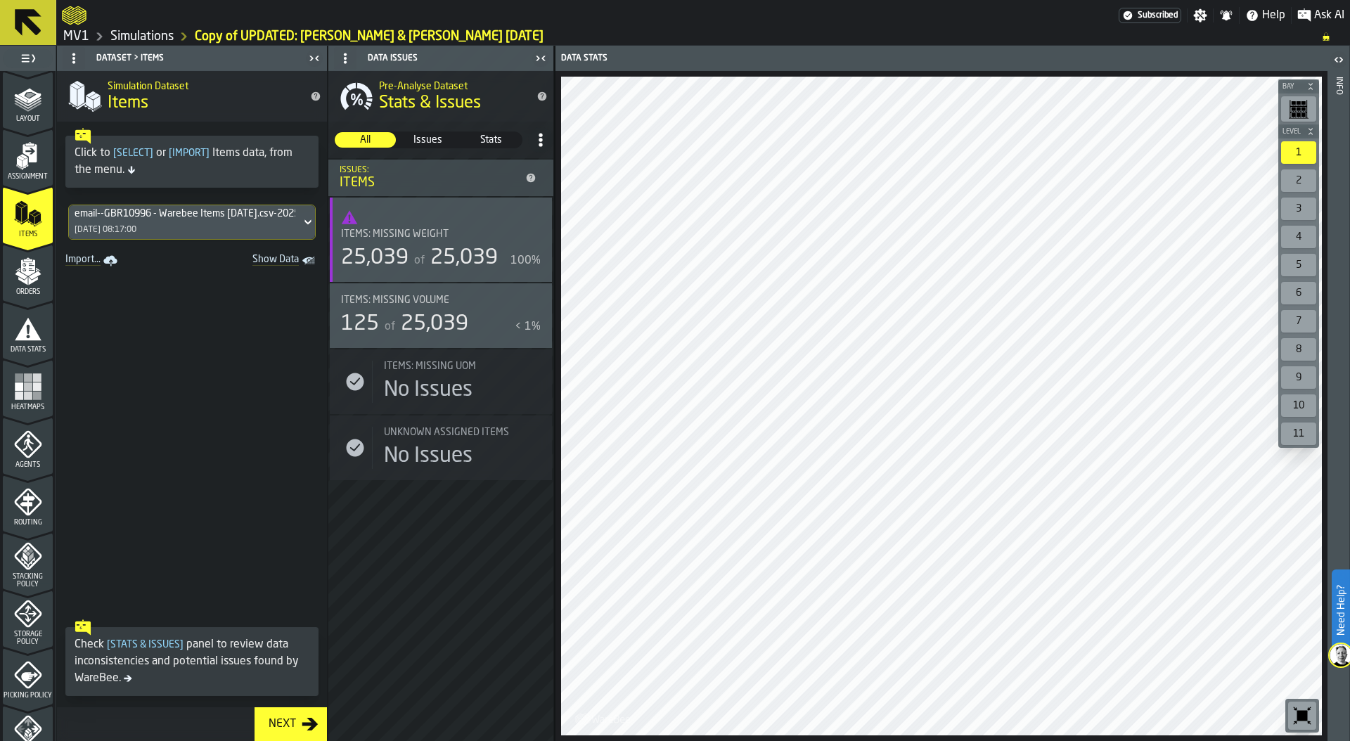
click at [23, 156] on polygon "menu Assignment" at bounding box center [24, 156] width 8 height 5
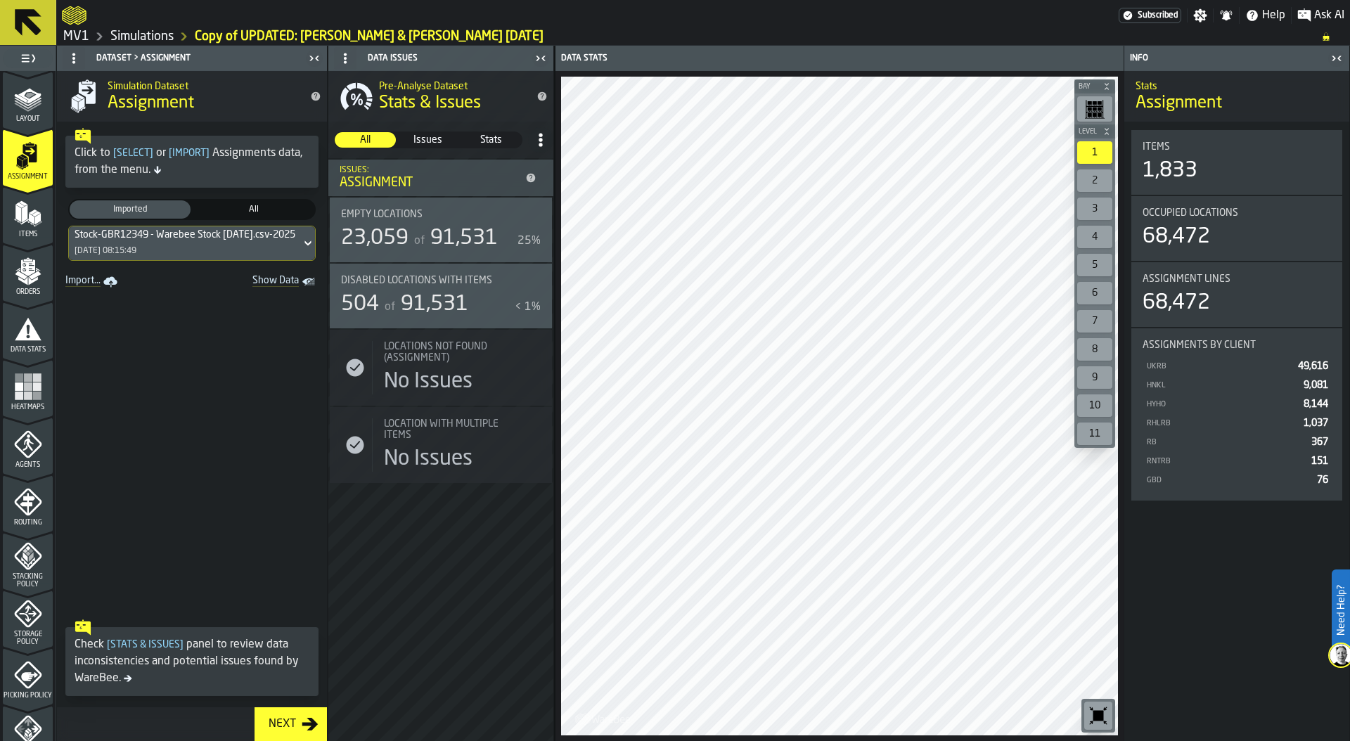
click at [18, 221] on polygon "menu Items" at bounding box center [18, 214] width 6 height 18
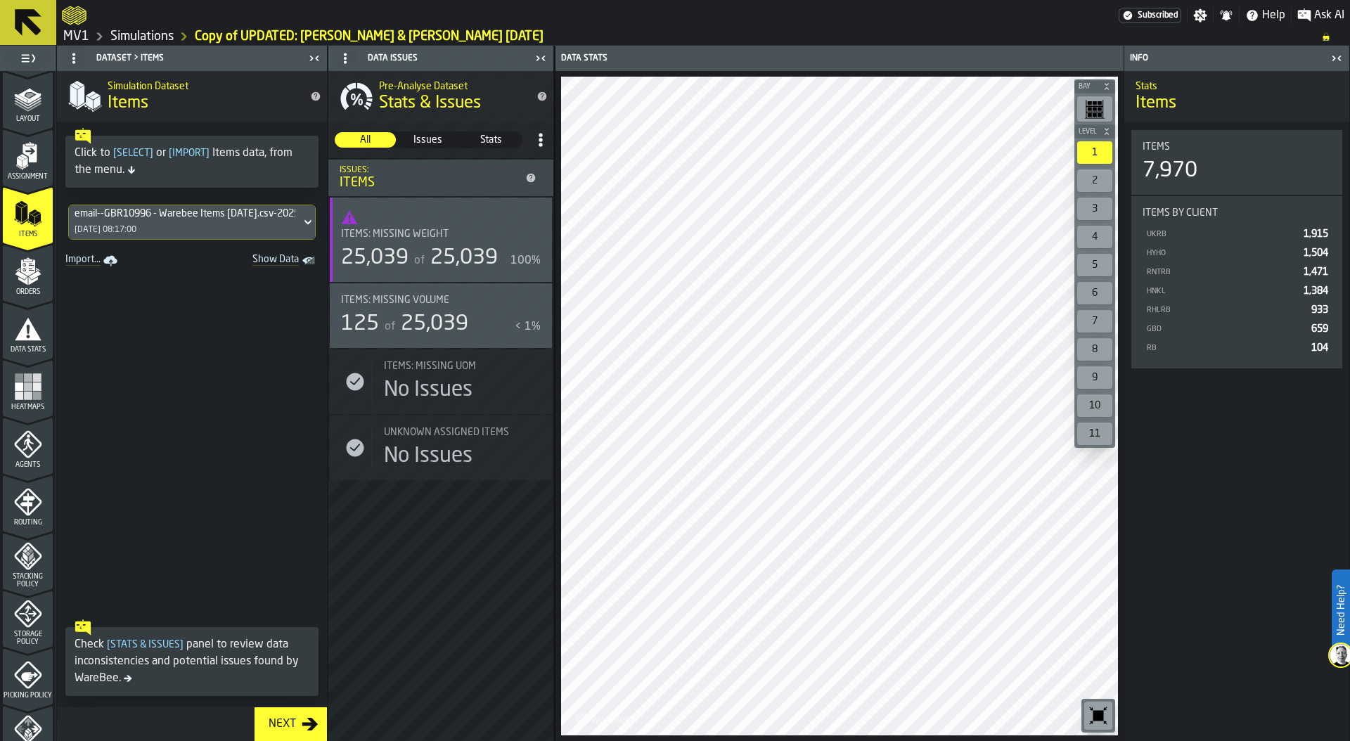
click at [21, 169] on icon "menu Assignment" at bounding box center [28, 156] width 28 height 28
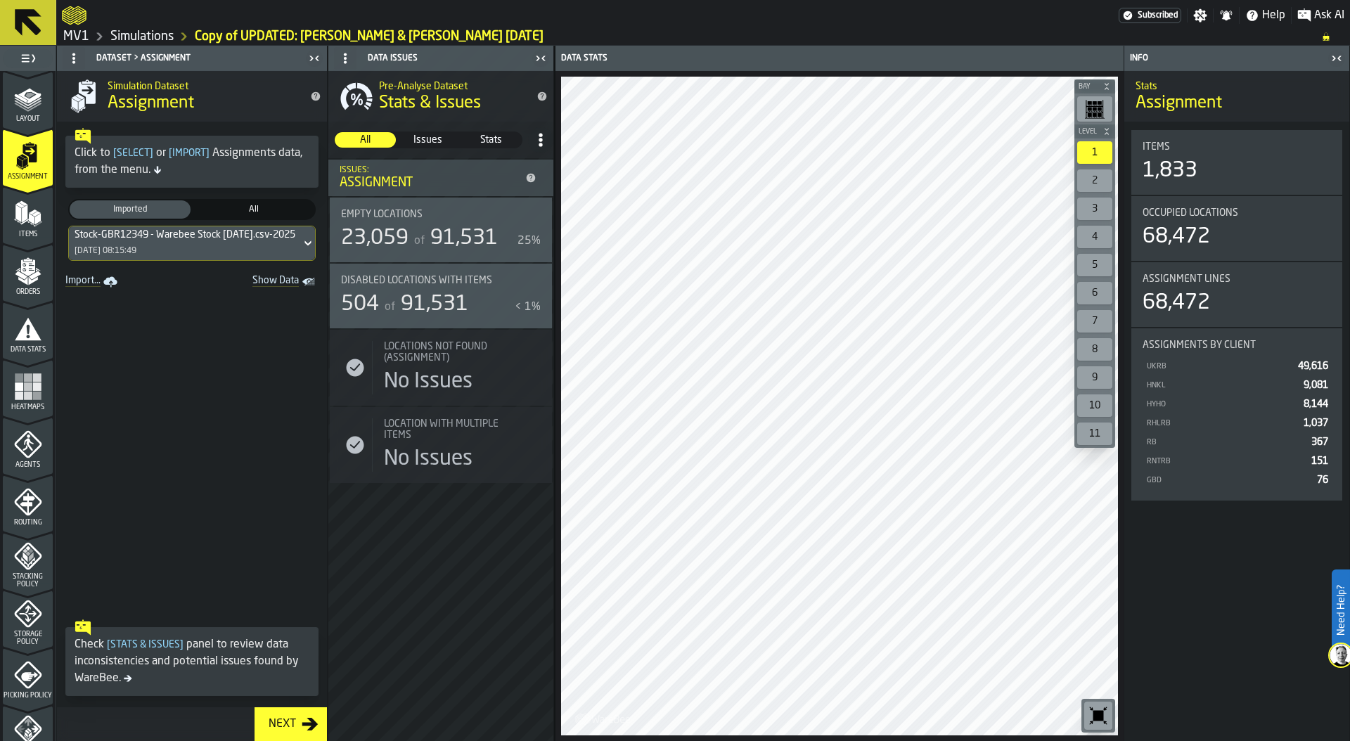
click at [0, 0] on icon "Show Data" at bounding box center [0, 0] width 0 height 0
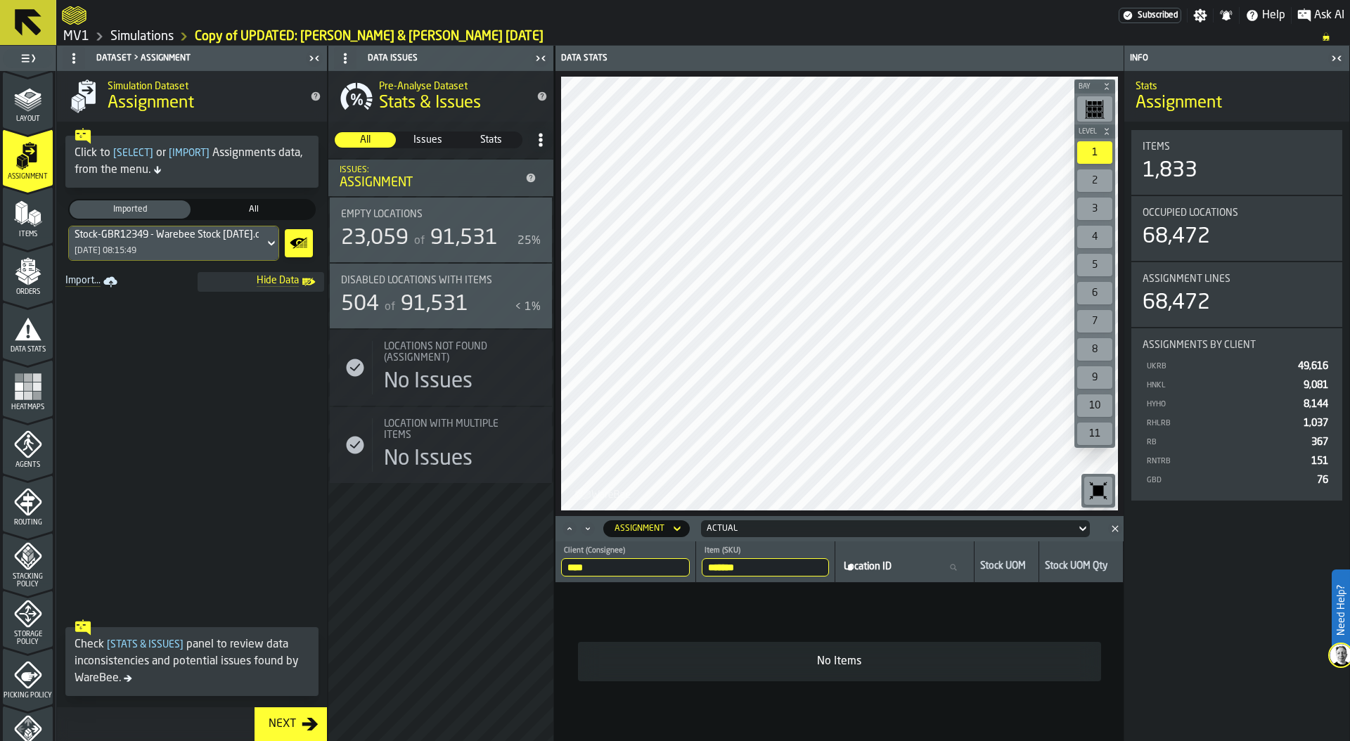
click at [767, 565] on input "*******" at bounding box center [765, 567] width 127 height 18
click at [129, 39] on link "Simulations" at bounding box center [141, 36] width 63 height 15
click at [730, 571] on input "*******" at bounding box center [765, 567] width 127 height 18
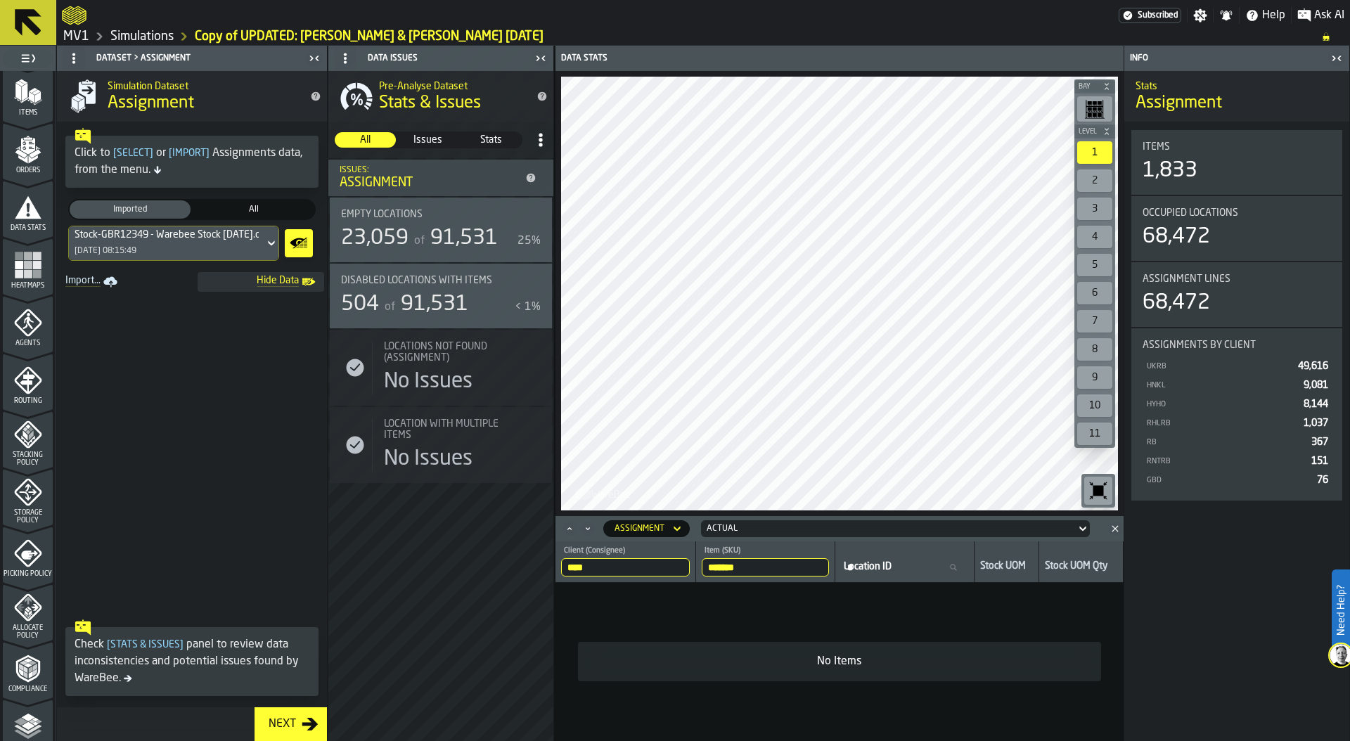
scroll to position [369, 0]
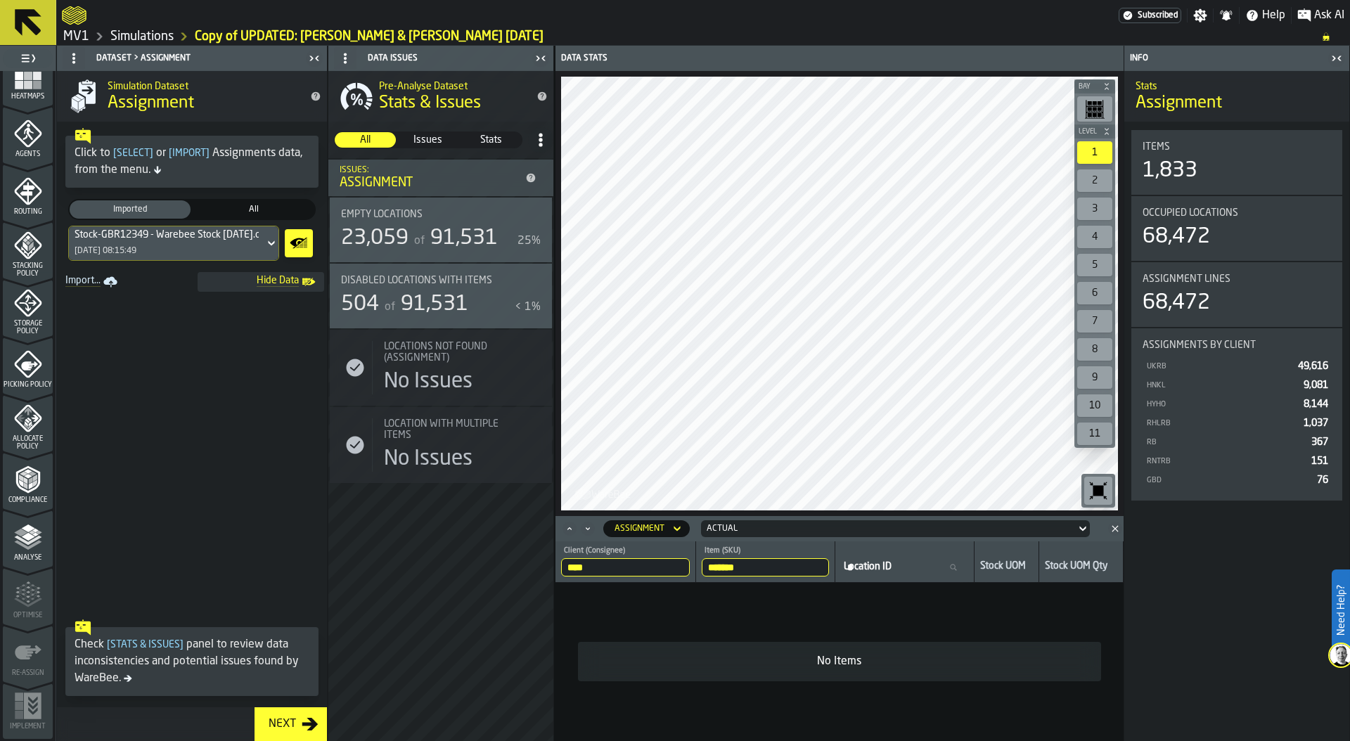
click at [28, 382] on span "Picking Policy" at bounding box center [28, 385] width 50 height 8
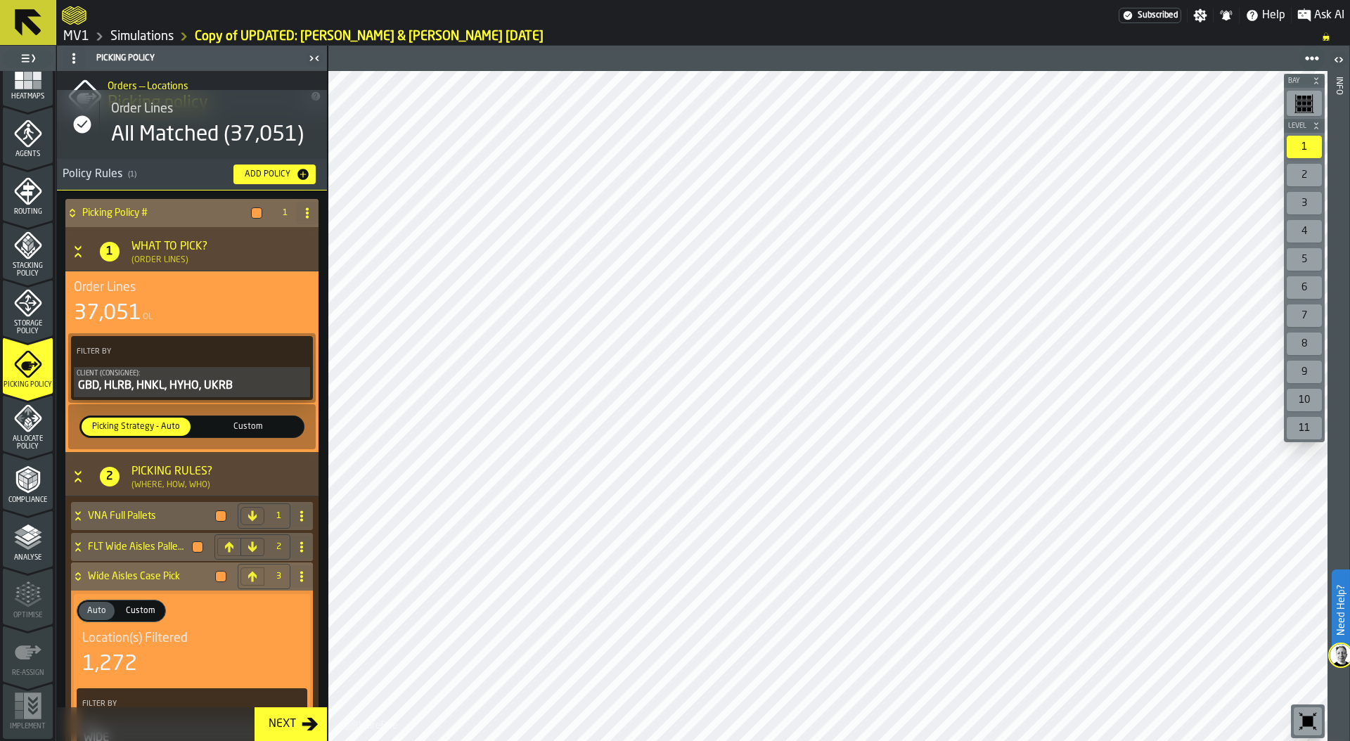
scroll to position [0, 0]
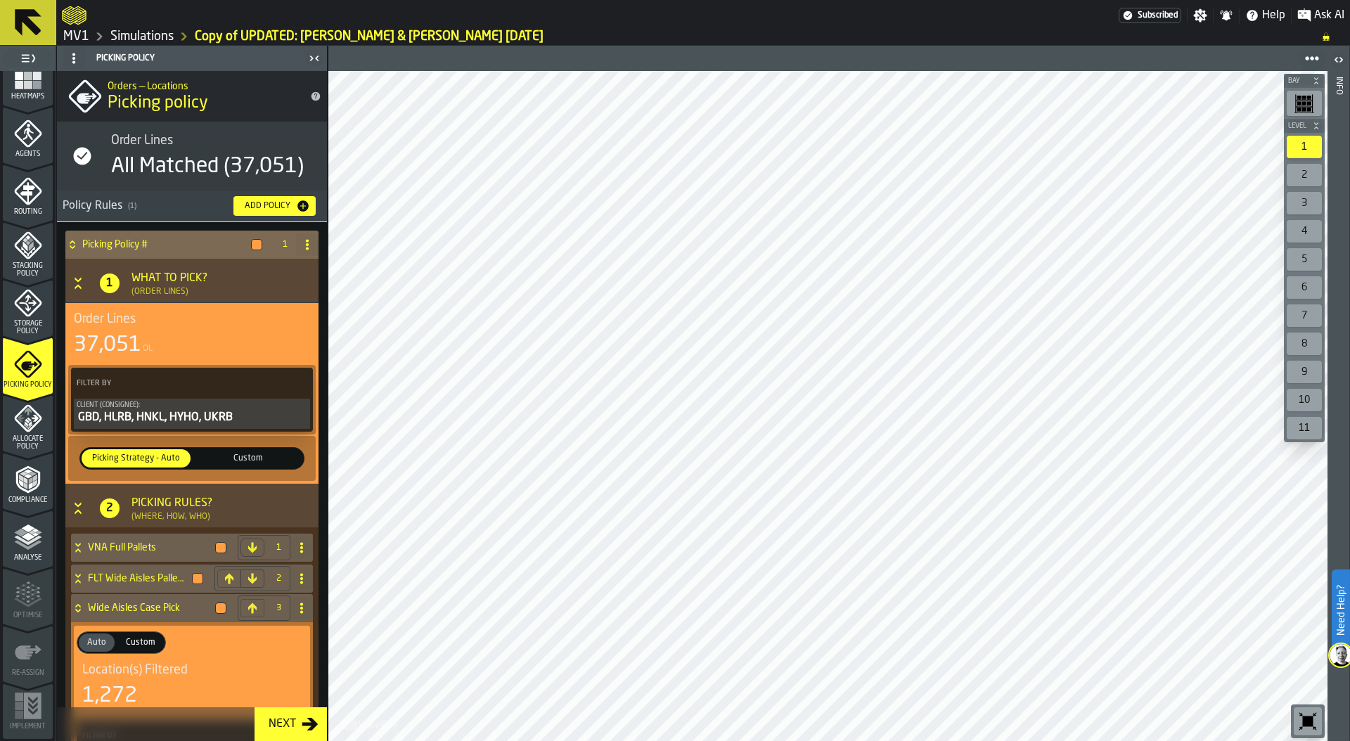
click at [226, 463] on span "Custom" at bounding box center [247, 458] width 103 height 13
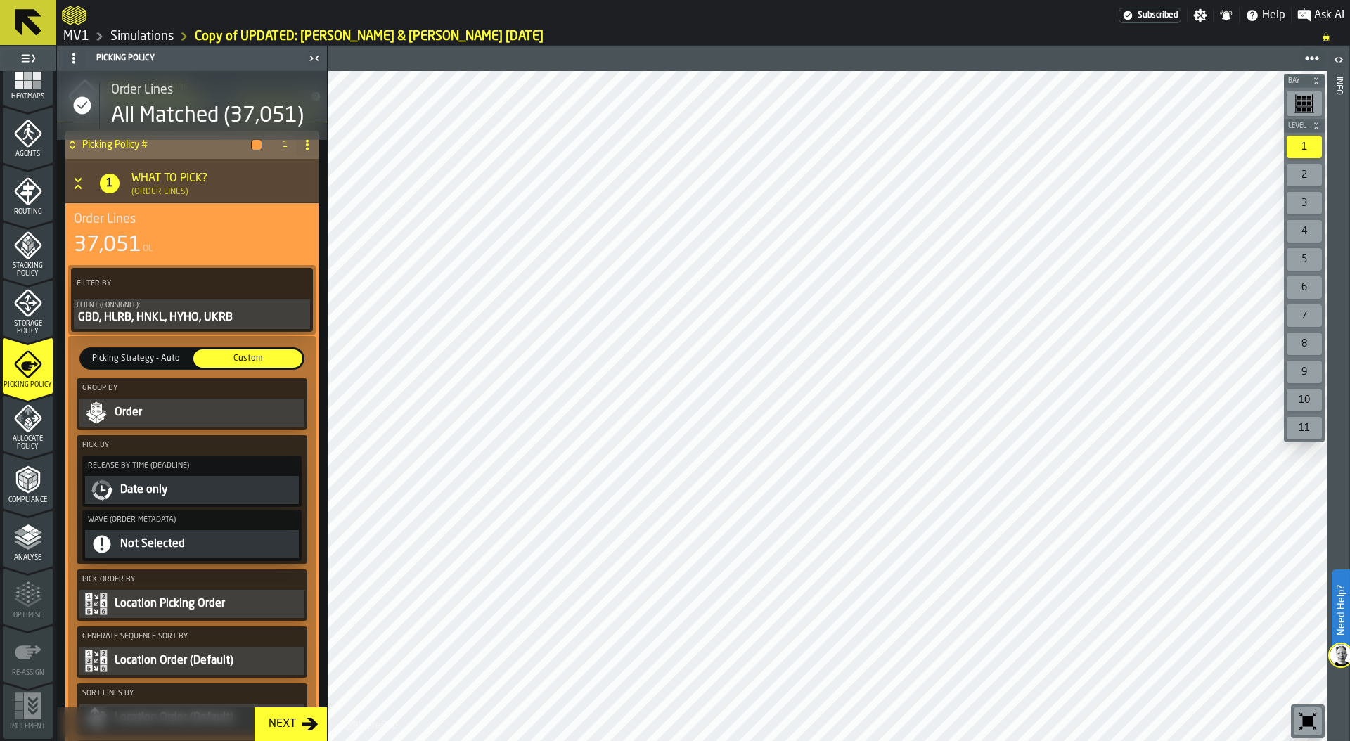
scroll to position [99, 0]
click at [130, 355] on span "Picking Strategy - Auto" at bounding box center [135, 359] width 103 height 13
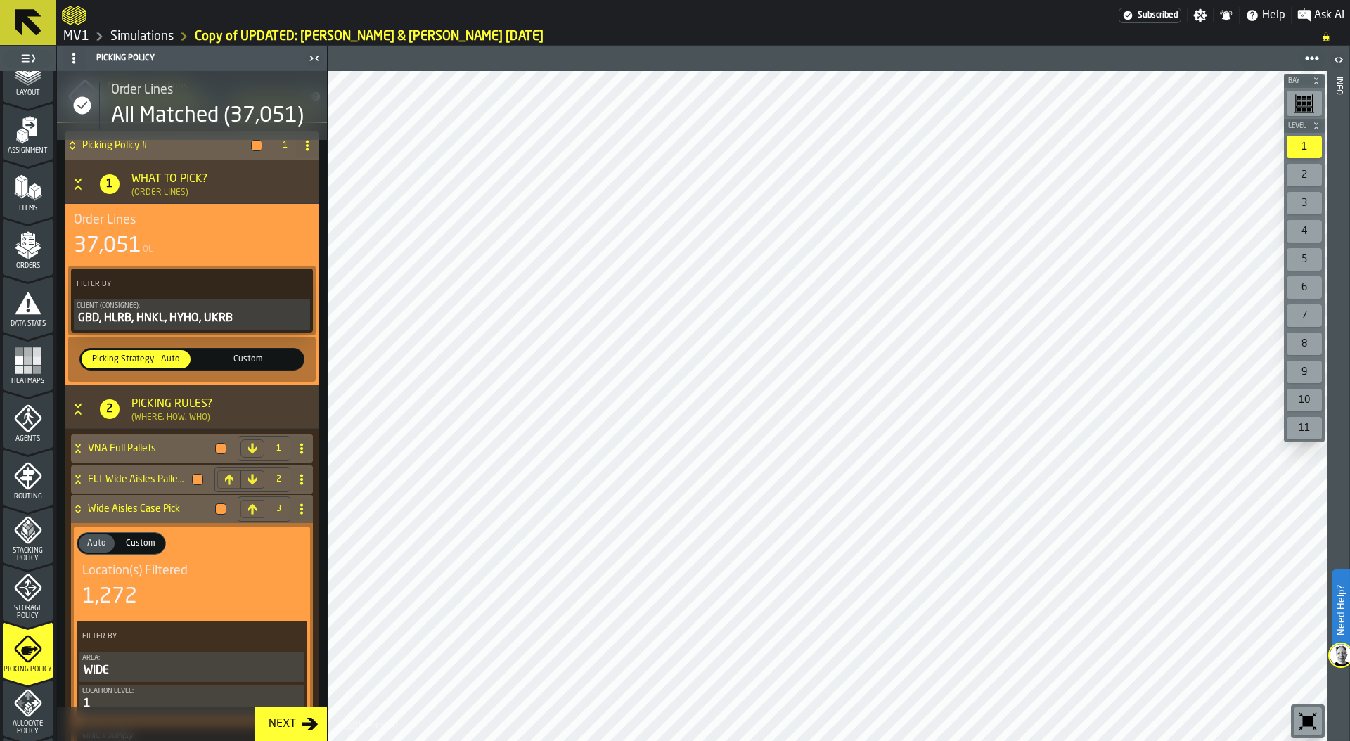
scroll to position [0, 0]
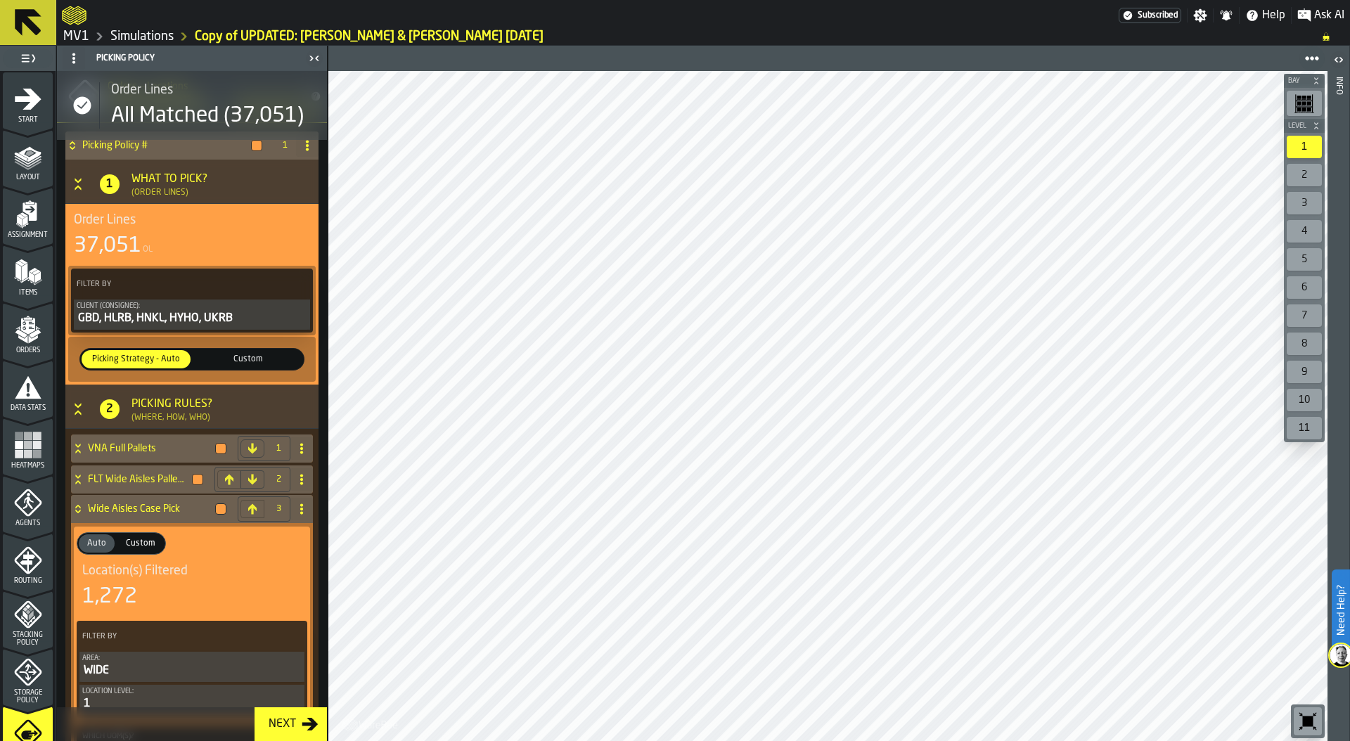
click at [22, 220] on polygon "menu Assignment" at bounding box center [24, 221] width 5 height 10
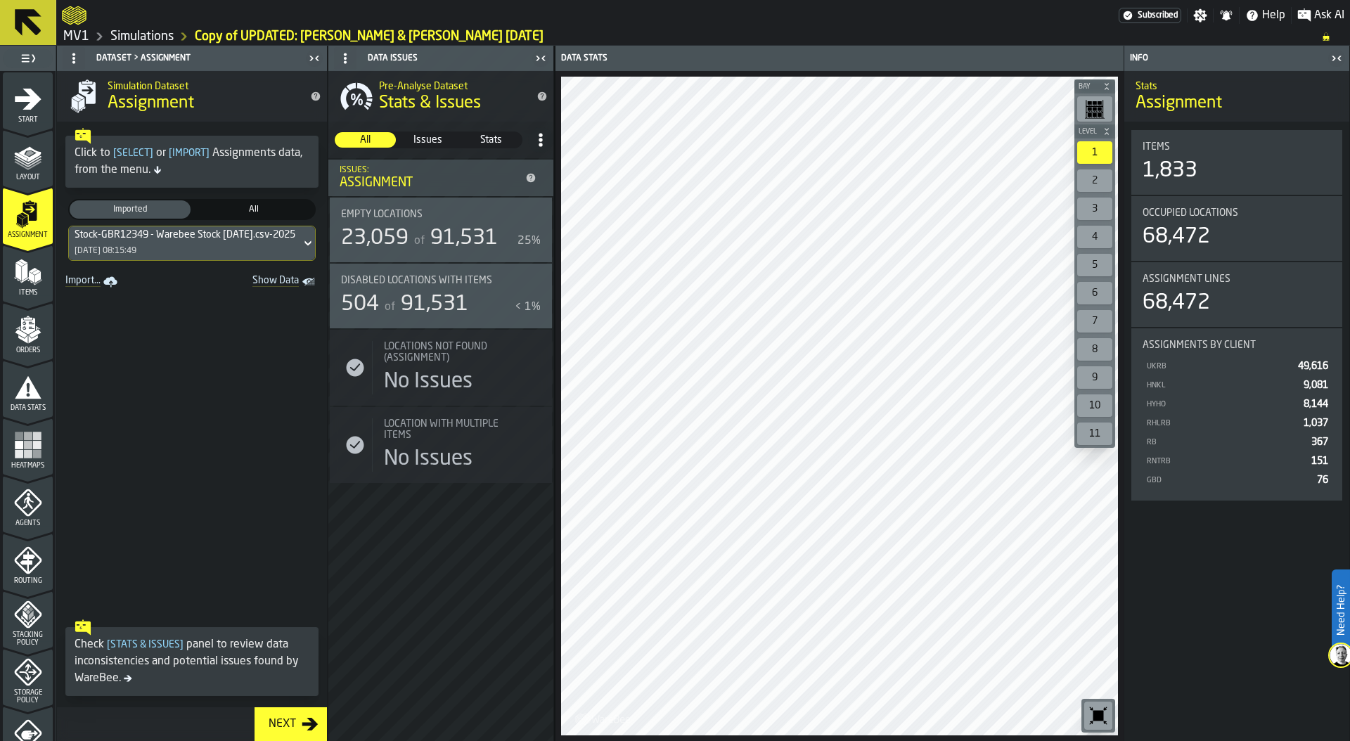
click at [22, 277] on polygon "menu Items" at bounding box center [25, 272] width 6 height 18
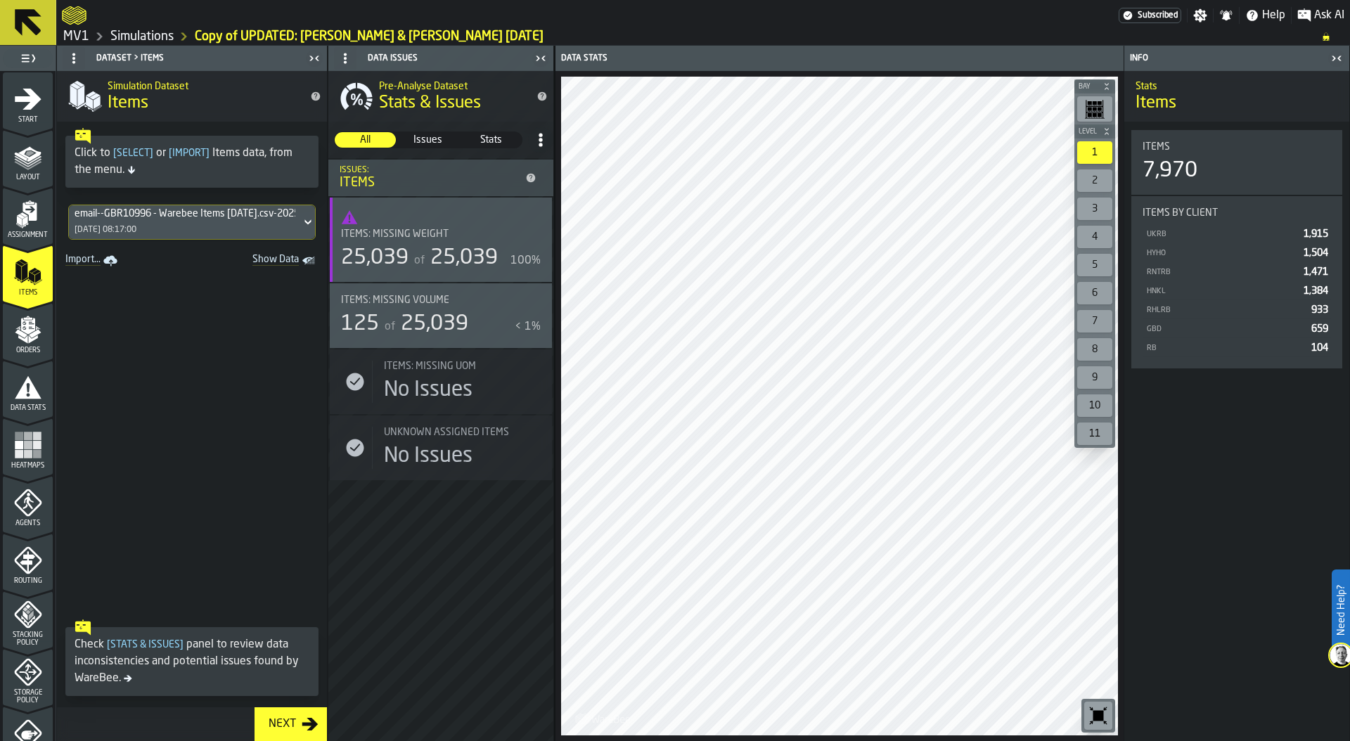
click at [0, 0] on polygon "Show Data" at bounding box center [0, 0] width 0 height 0
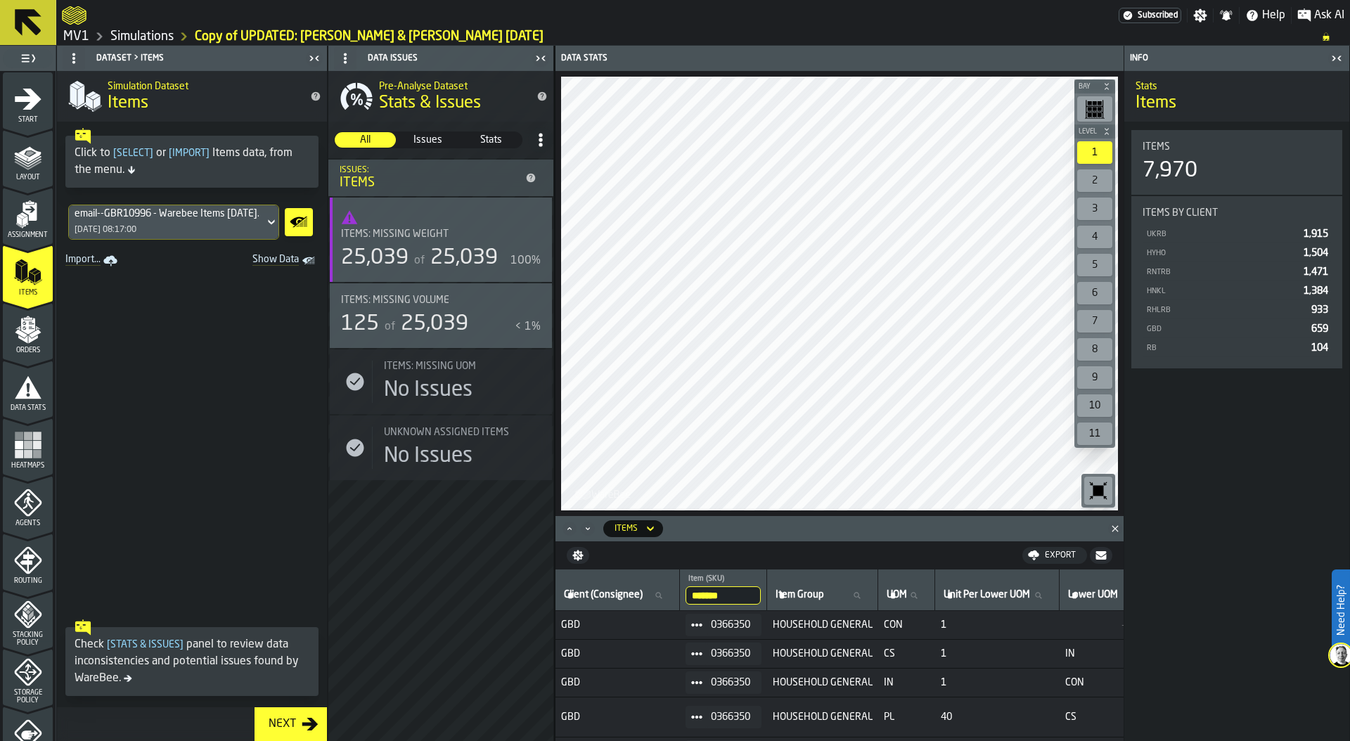
drag, startPoint x: 751, startPoint y: 594, endPoint x: 647, endPoint y: 589, distance: 104.2
paste input "search"
type input "*******"
click at [14, 222] on icon "menu Assignment" at bounding box center [28, 214] width 28 height 28
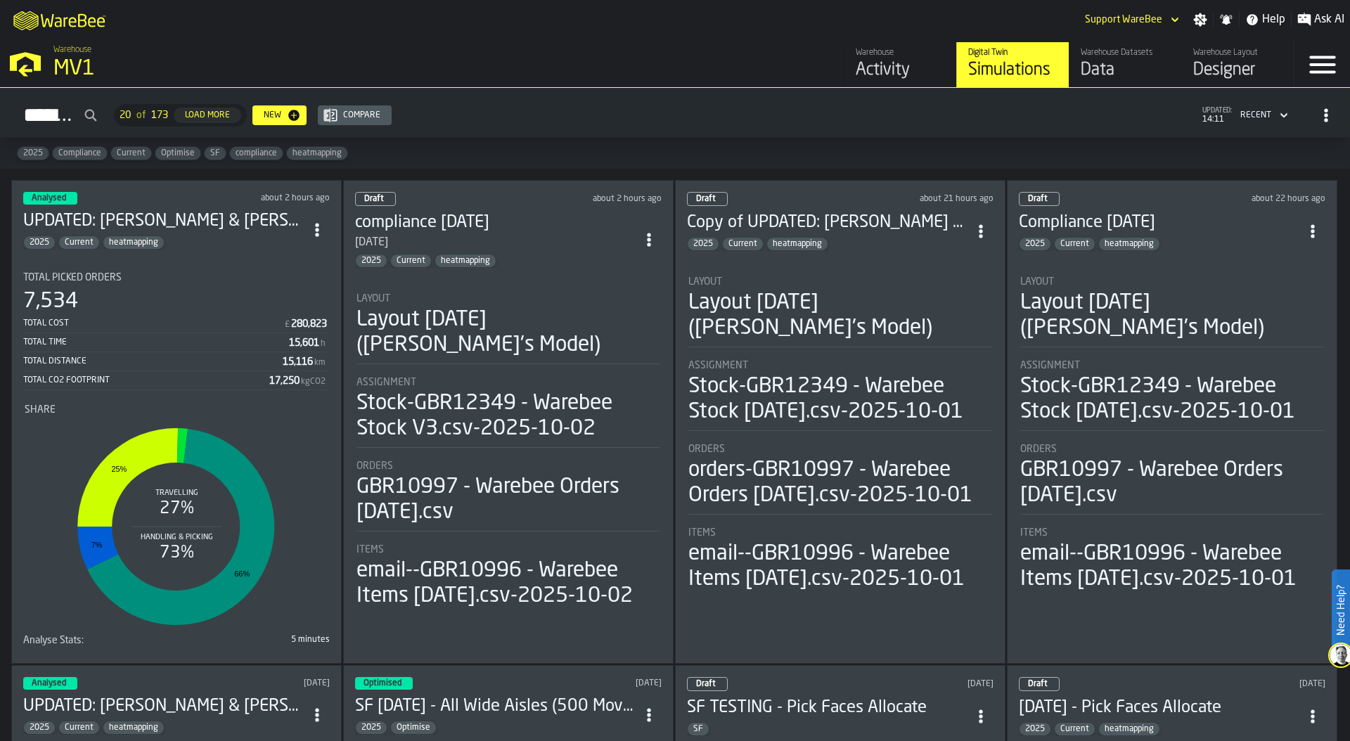
click at [1109, 72] on div "Data" at bounding box center [1124, 70] width 89 height 22
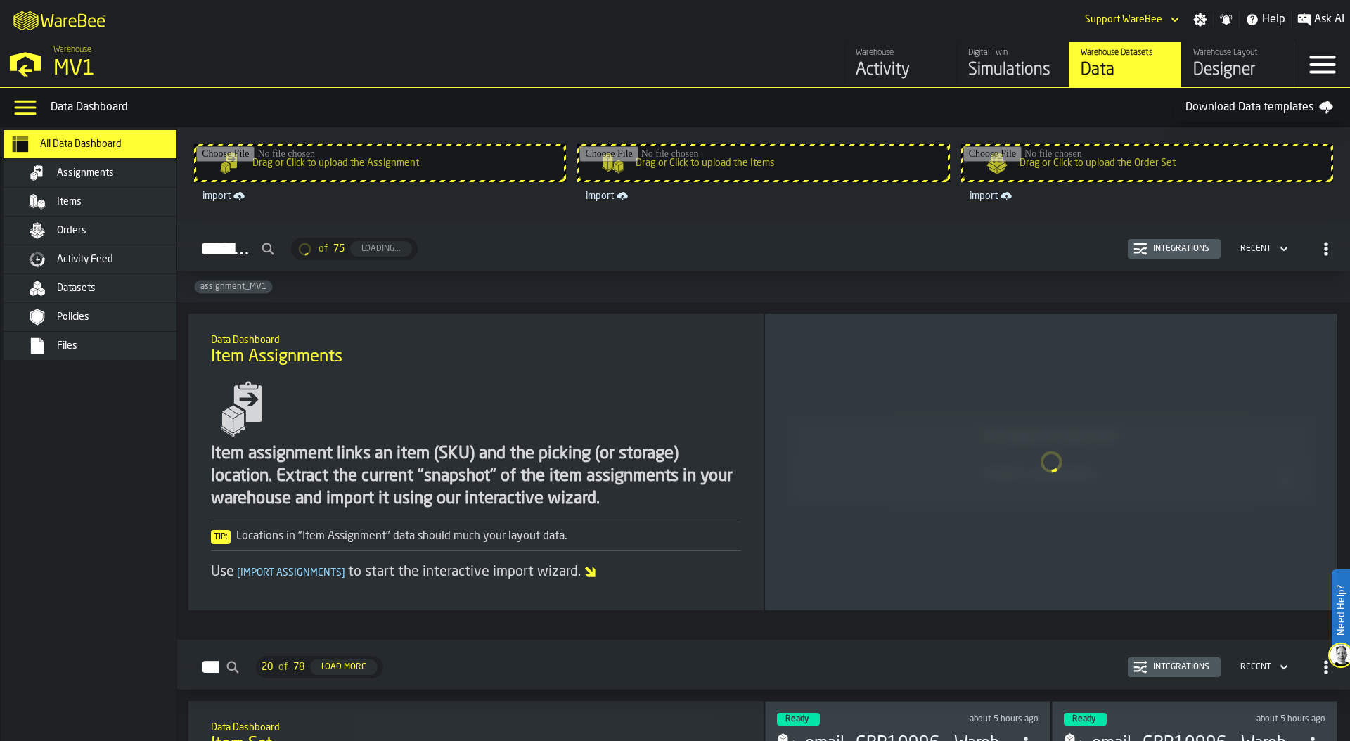
click at [100, 285] on div "Datasets" at bounding box center [126, 288] width 138 height 11
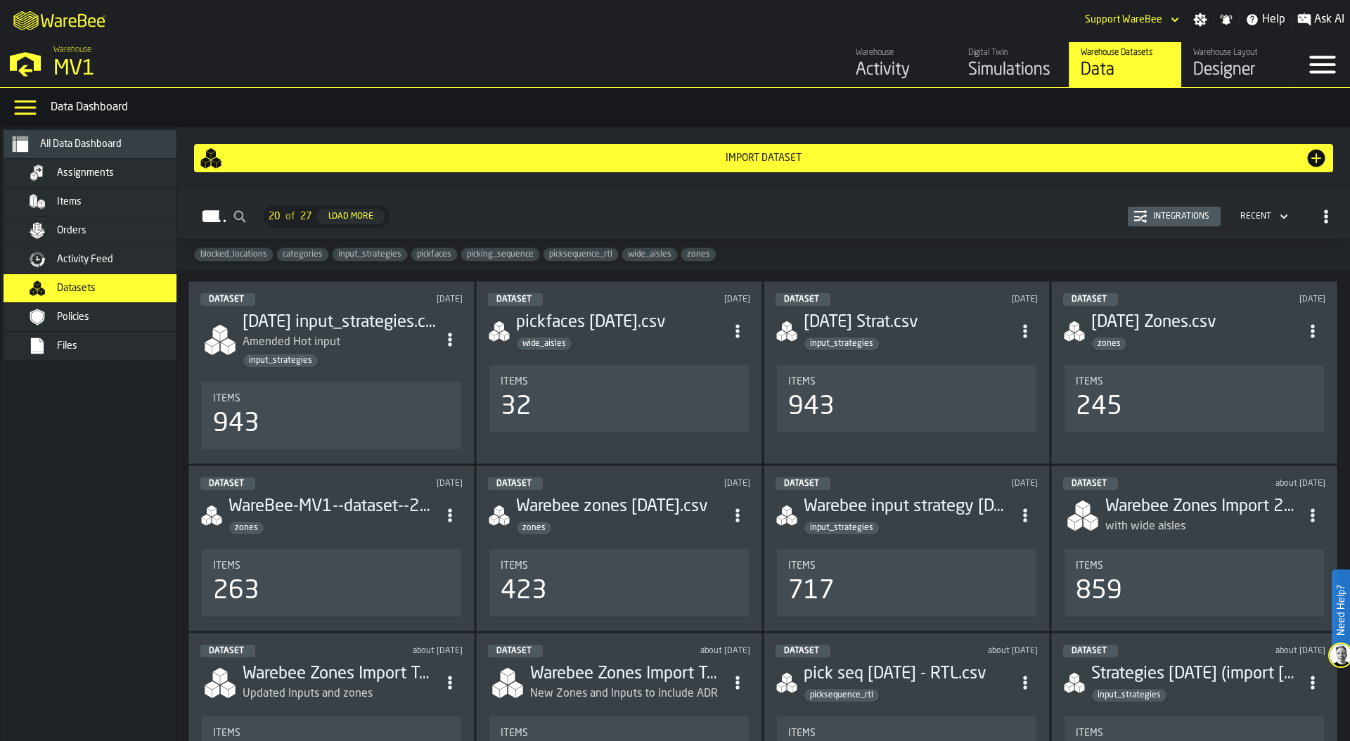
click at [353, 255] on span "input_strategies" at bounding box center [370, 255] width 75 height 10
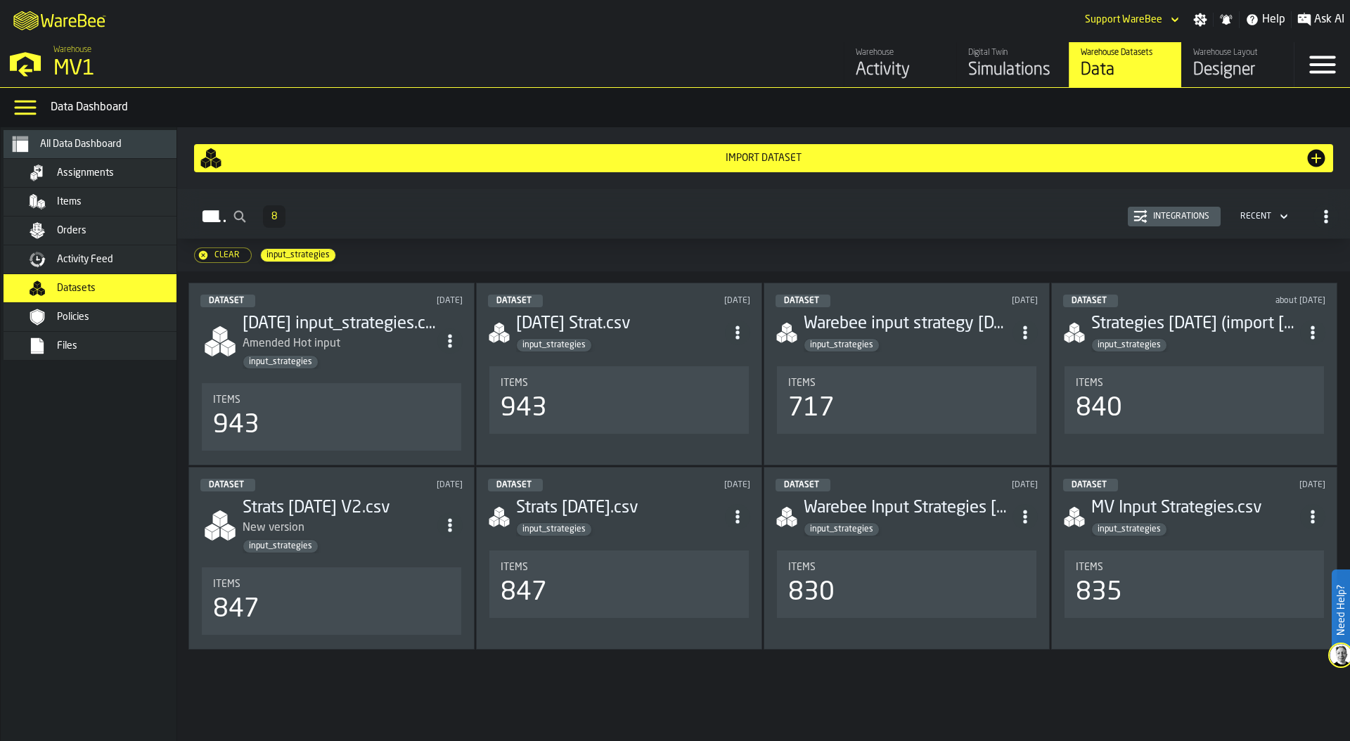
click at [359, 358] on div "input_strategies" at bounding box center [340, 362] width 195 height 14
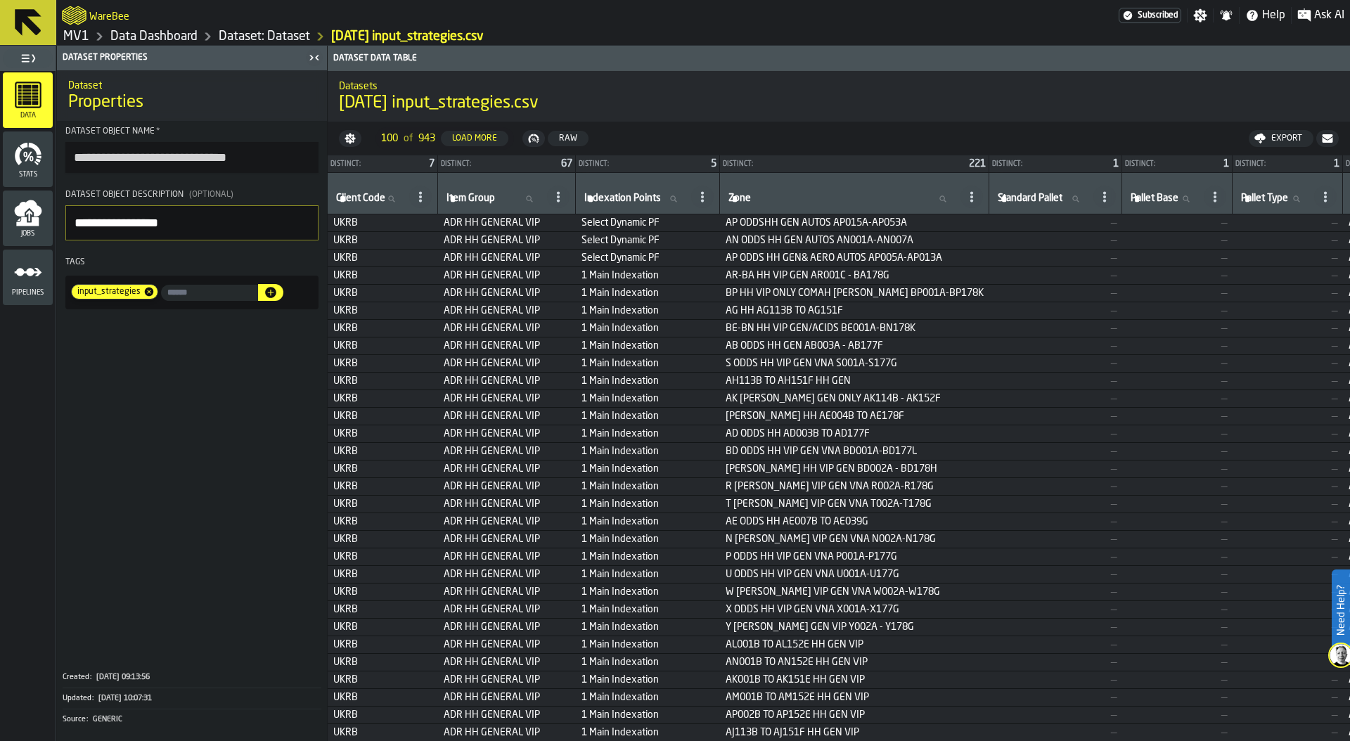
click at [765, 202] on input "Zone Zone" at bounding box center [841, 199] width 232 height 18
drag, startPoint x: 448, startPoint y: 220, endPoint x: 541, endPoint y: 221, distance: 92.1
click at [541, 221] on span "ADR HH GENERAL VIP" at bounding box center [507, 222] width 127 height 11
copy span "ADR HH GENERAL VIP"
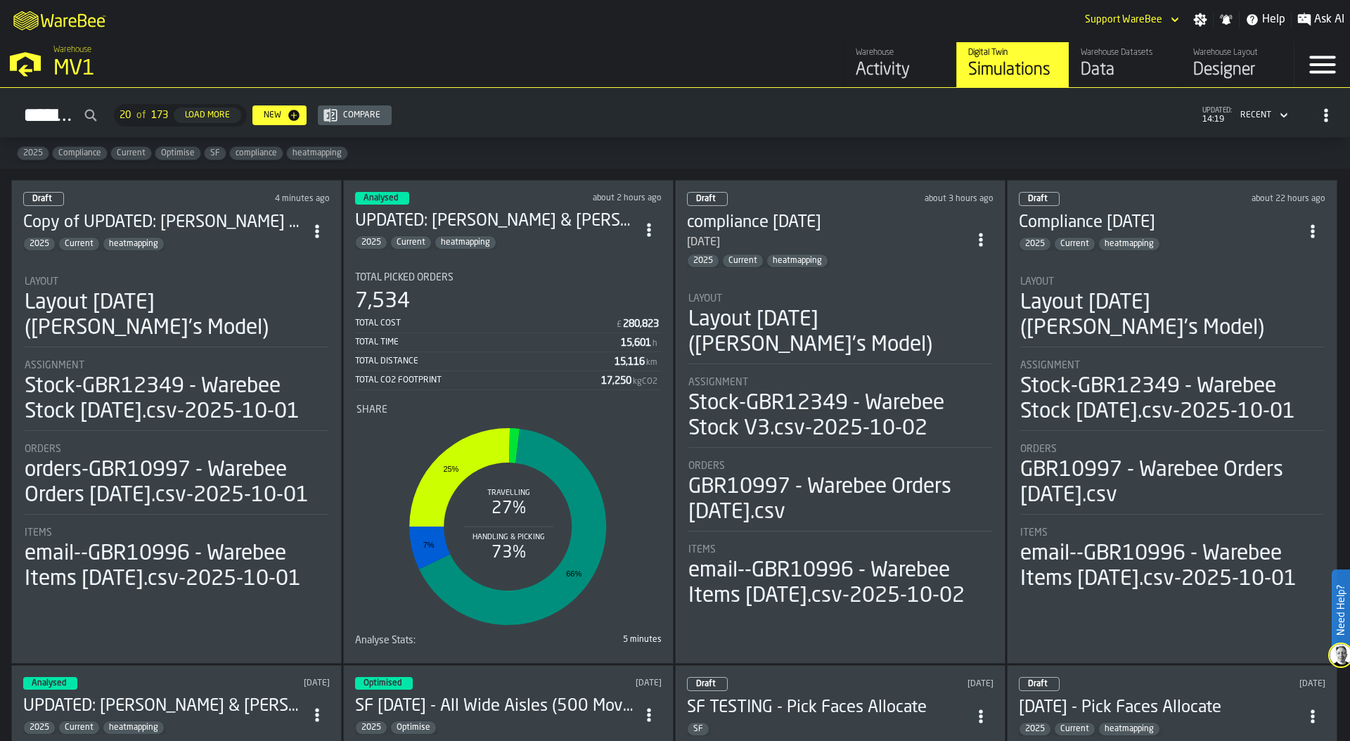
click at [1104, 61] on div "Data" at bounding box center [1124, 70] width 89 height 22
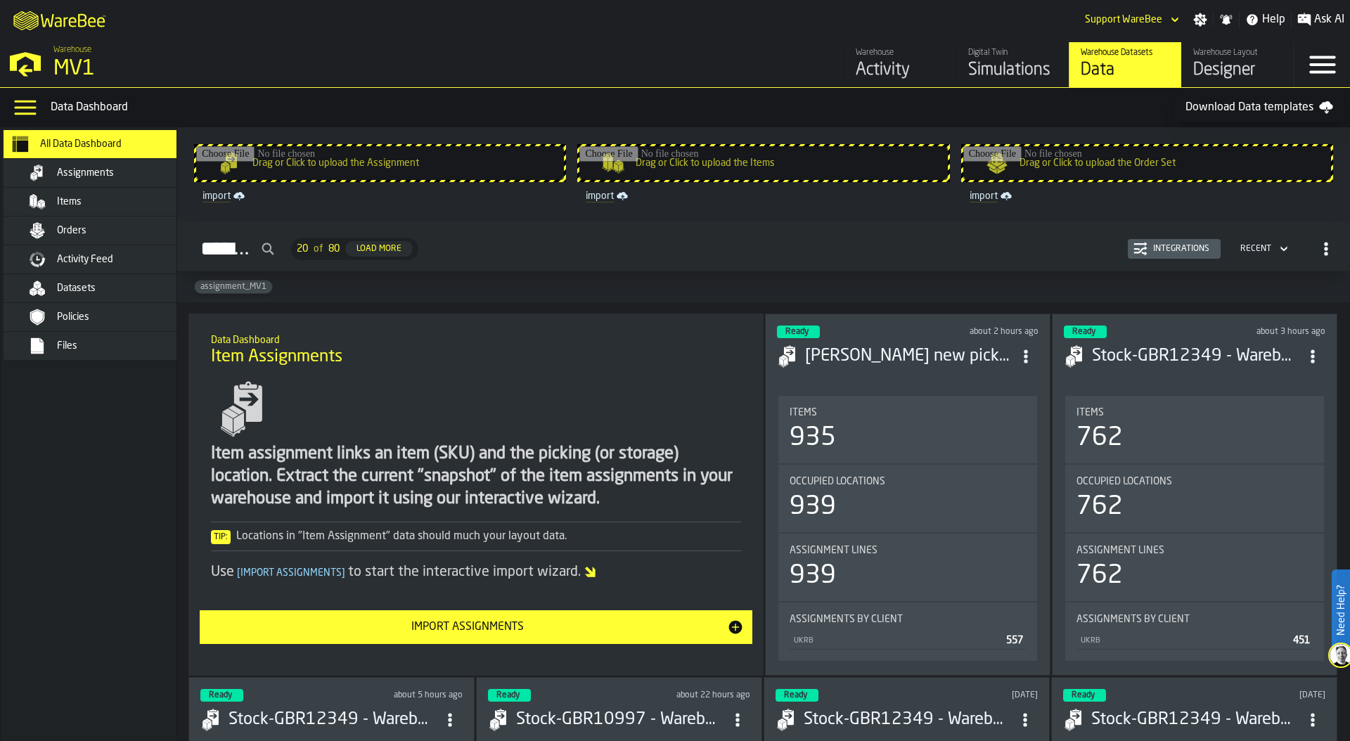
click at [125, 162] on div "Assignments" at bounding box center [102, 173] width 197 height 28
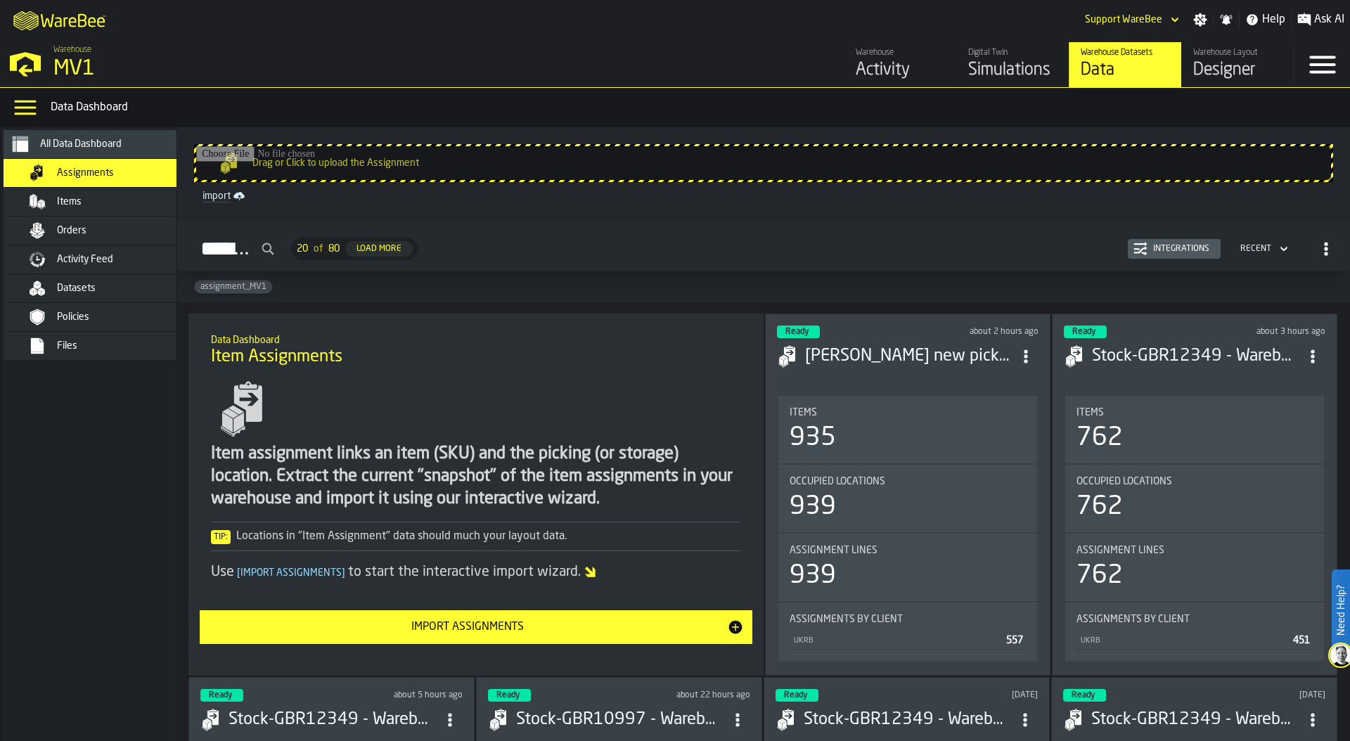
click at [1158, 250] on div "Integrations" at bounding box center [1180, 249] width 67 height 10
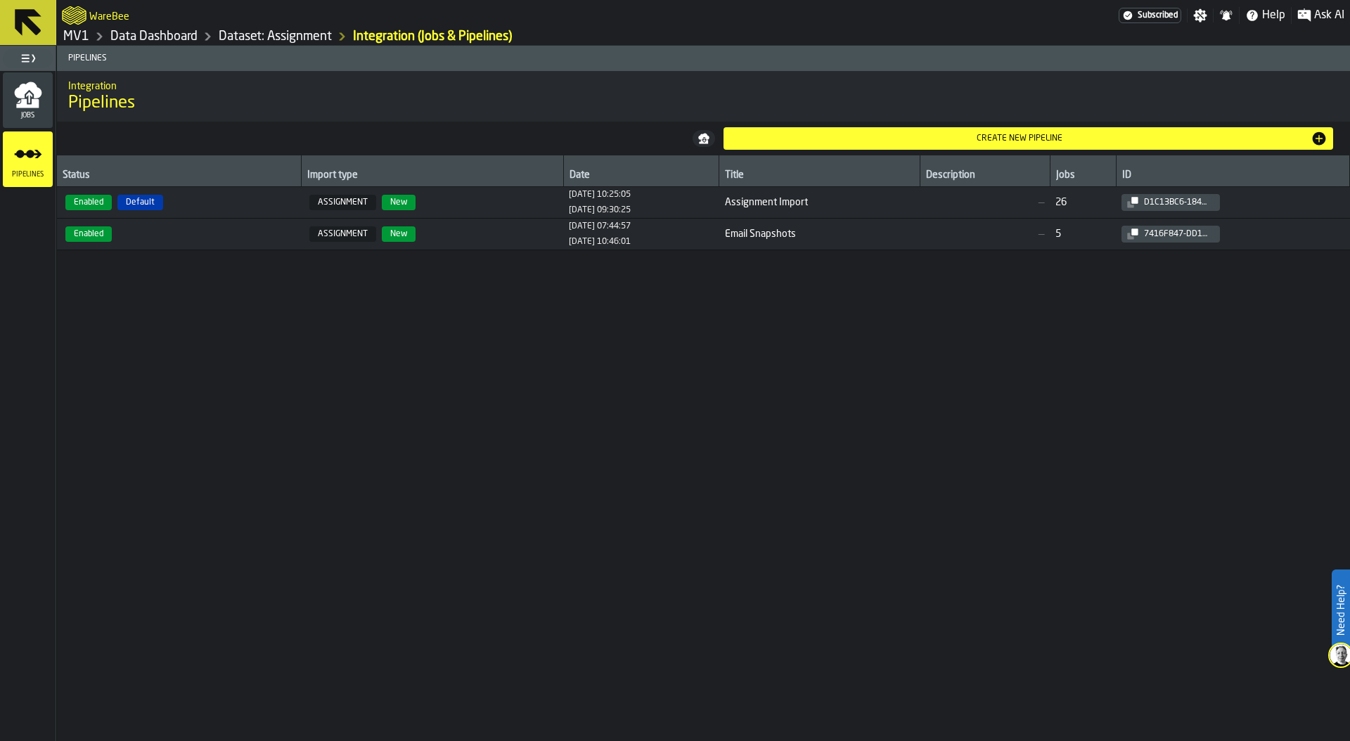
click at [35, 96] on icon "menu Jobs" at bounding box center [27, 90] width 27 height 16
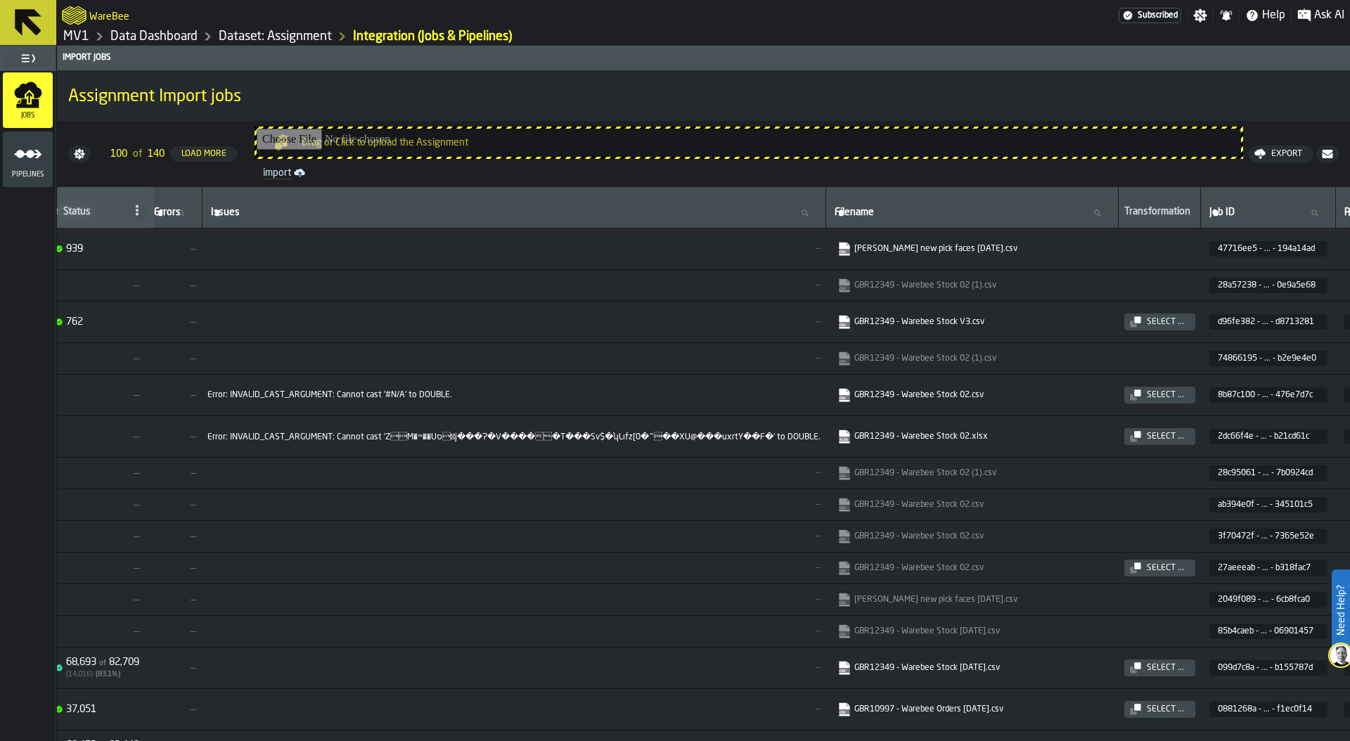
scroll to position [0, 597]
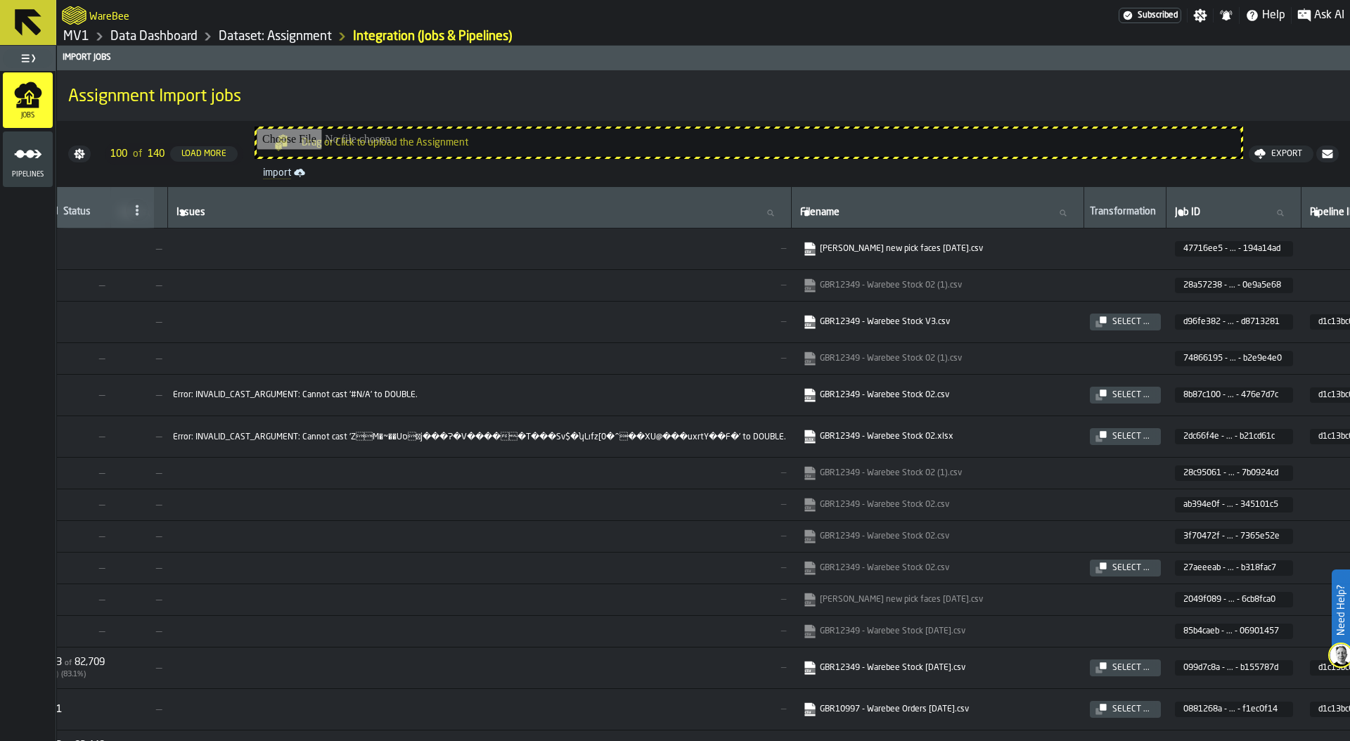
click at [895, 325] on link "GBR12349 - Warebee Stock V3.csv" at bounding box center [936, 322] width 267 height 14
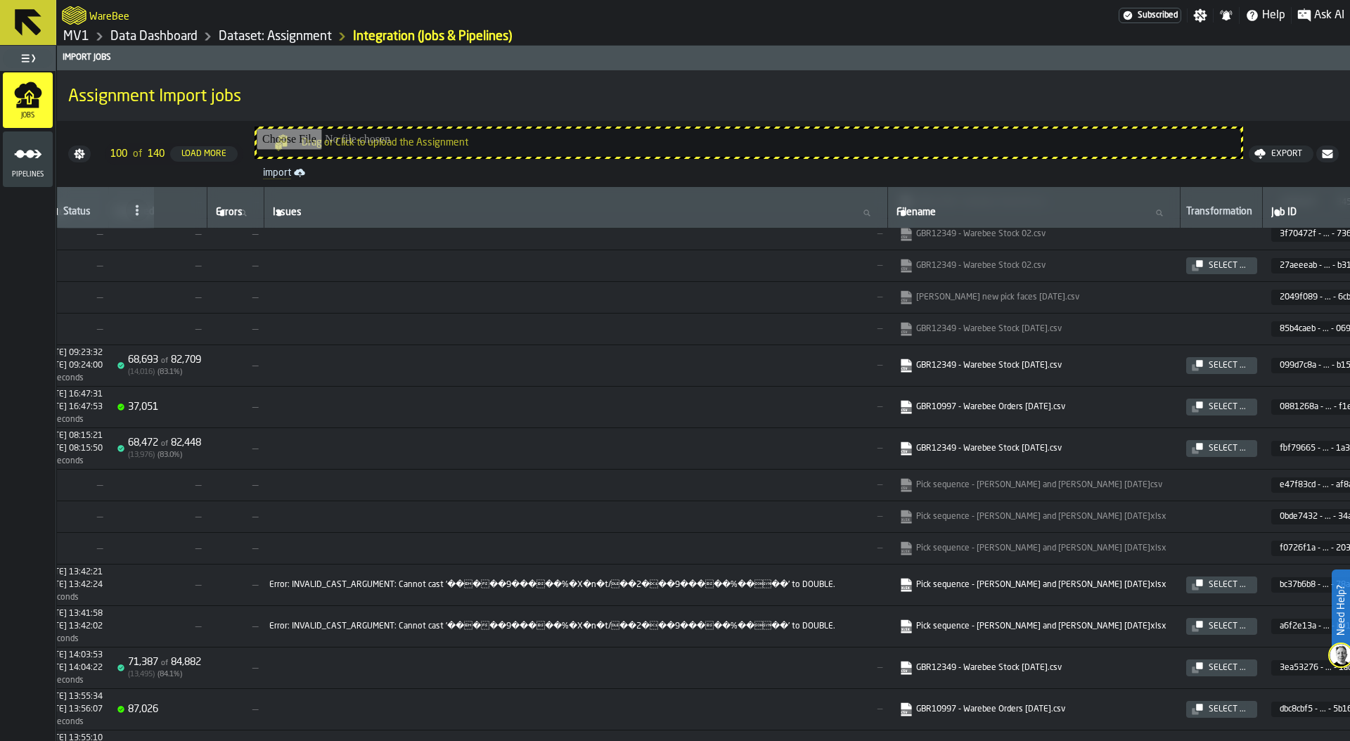
scroll to position [301, 501]
click at [1007, 363] on link "GBR12349 - Warebee Stock 02.10.2025.csv" at bounding box center [1032, 367] width 267 height 14
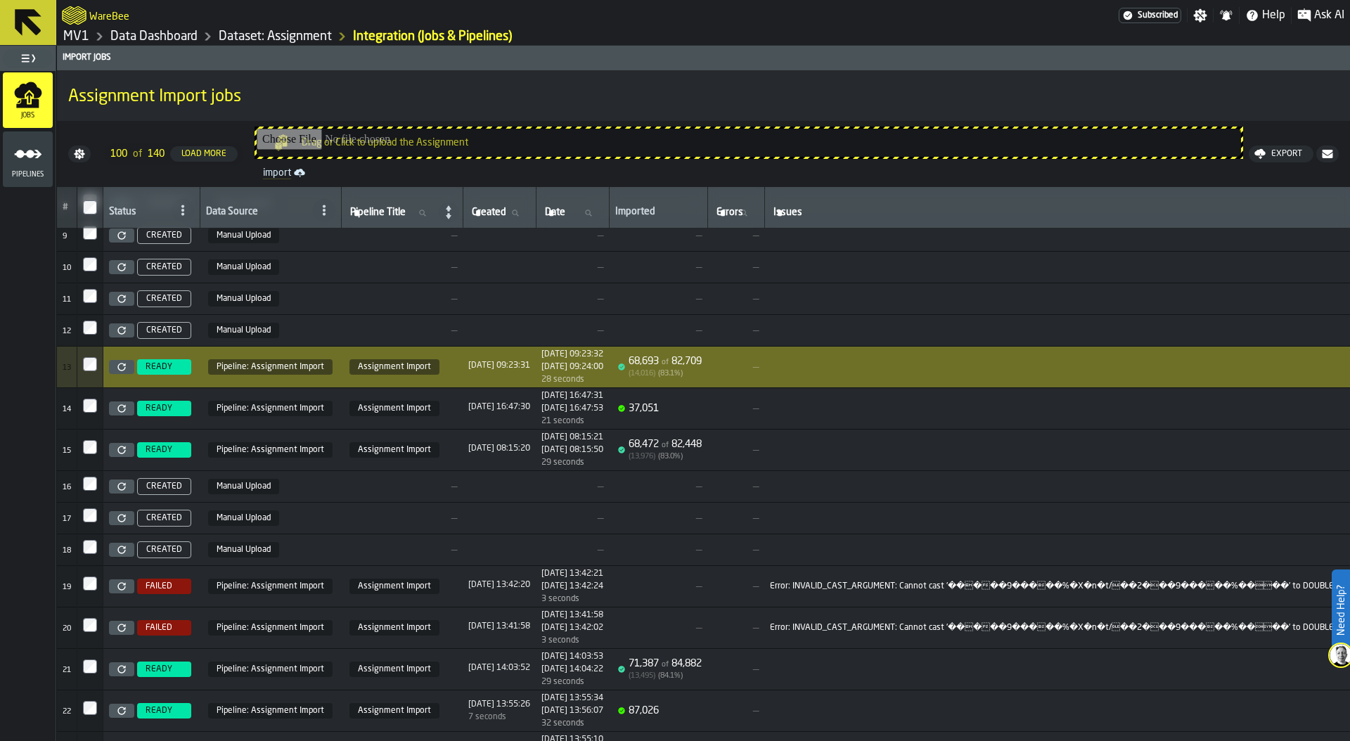
scroll to position [0, 0]
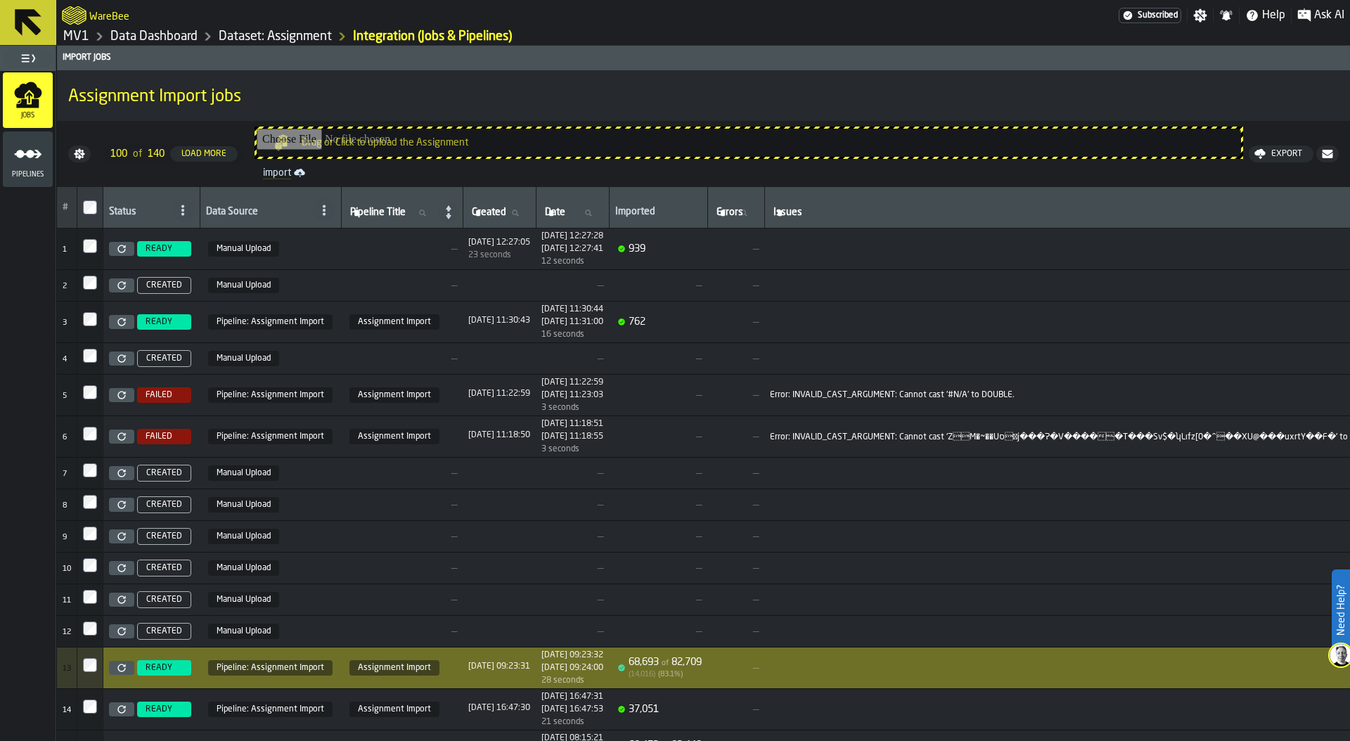
click at [37, 168] on div "Pipelines" at bounding box center [28, 159] width 50 height 39
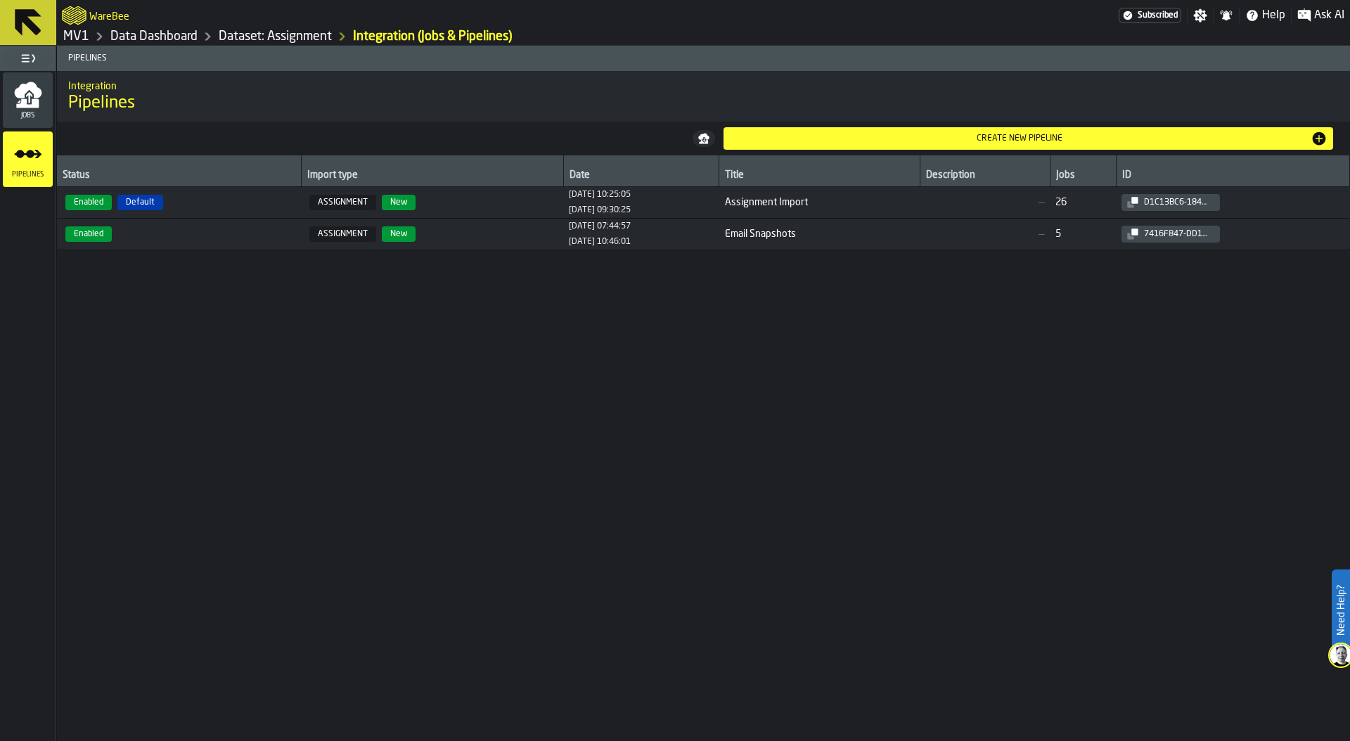
click at [490, 225] on td "ASSIGNMENT New" at bounding box center [432, 235] width 262 height 32
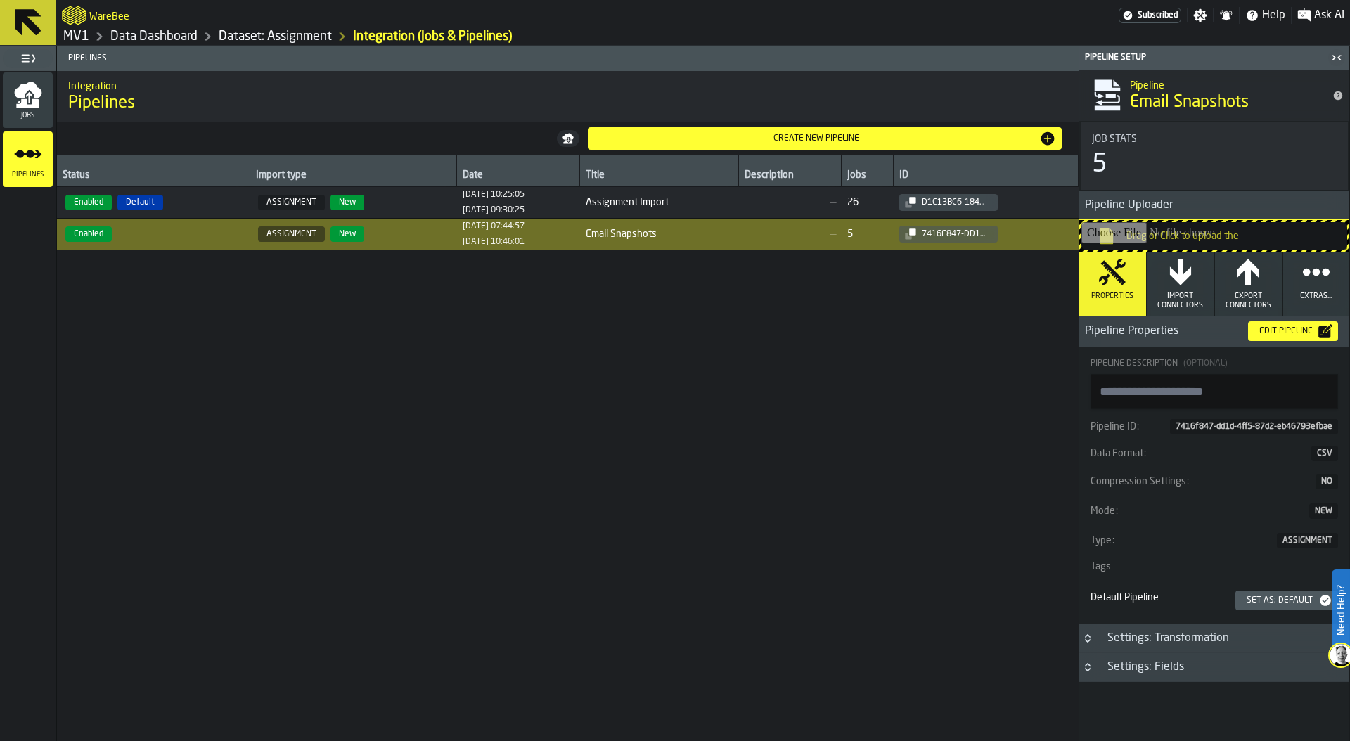
click at [17, 101] on icon "menu Jobs" at bounding box center [28, 95] width 28 height 28
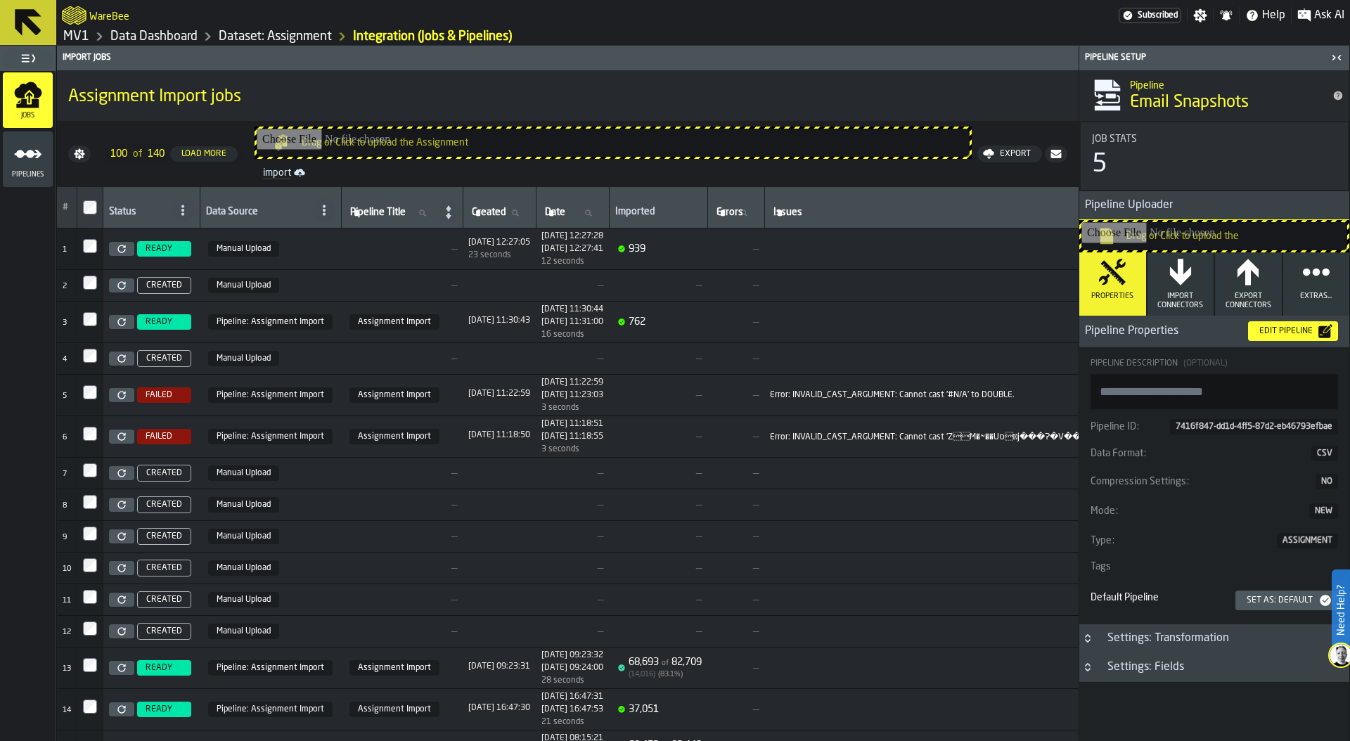
click at [22, 147] on icon "menu Pipelines" at bounding box center [28, 154] width 28 height 28
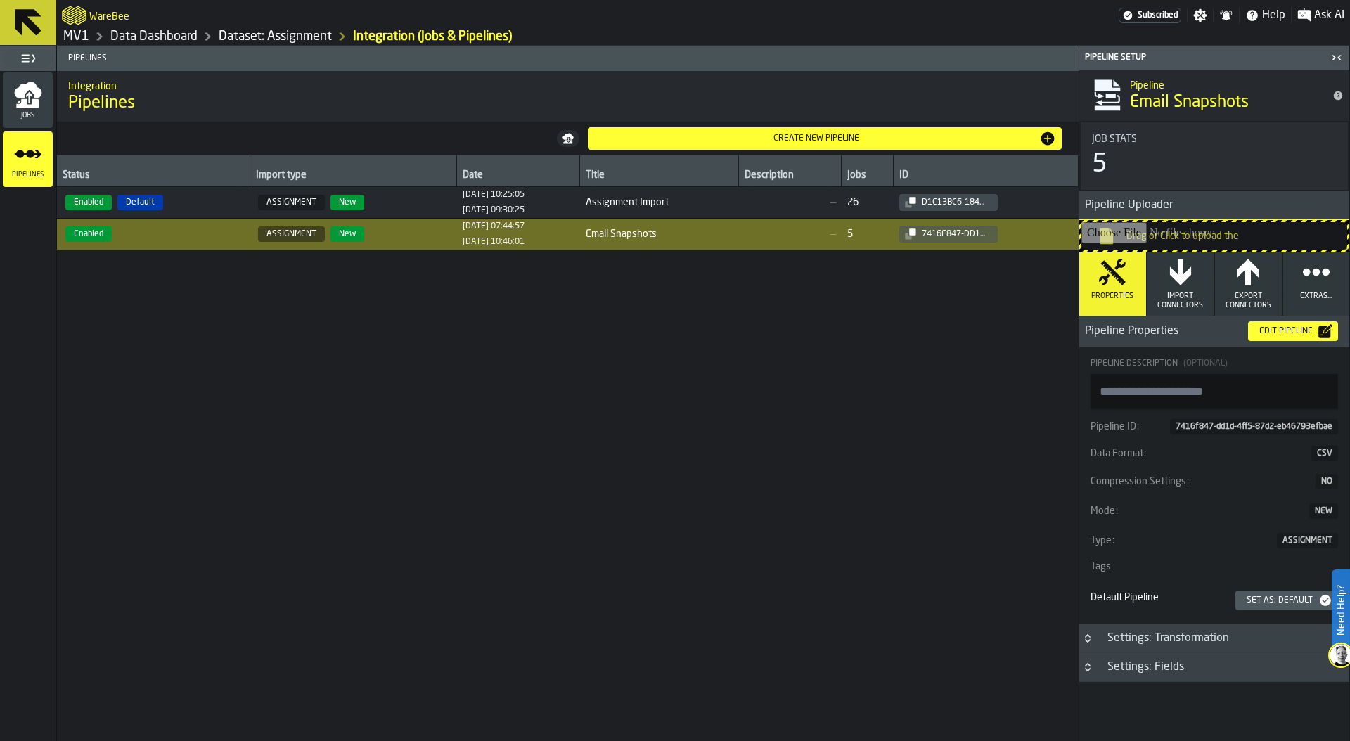
click at [1154, 280] on button "Import Connectors" at bounding box center [1180, 283] width 67 height 63
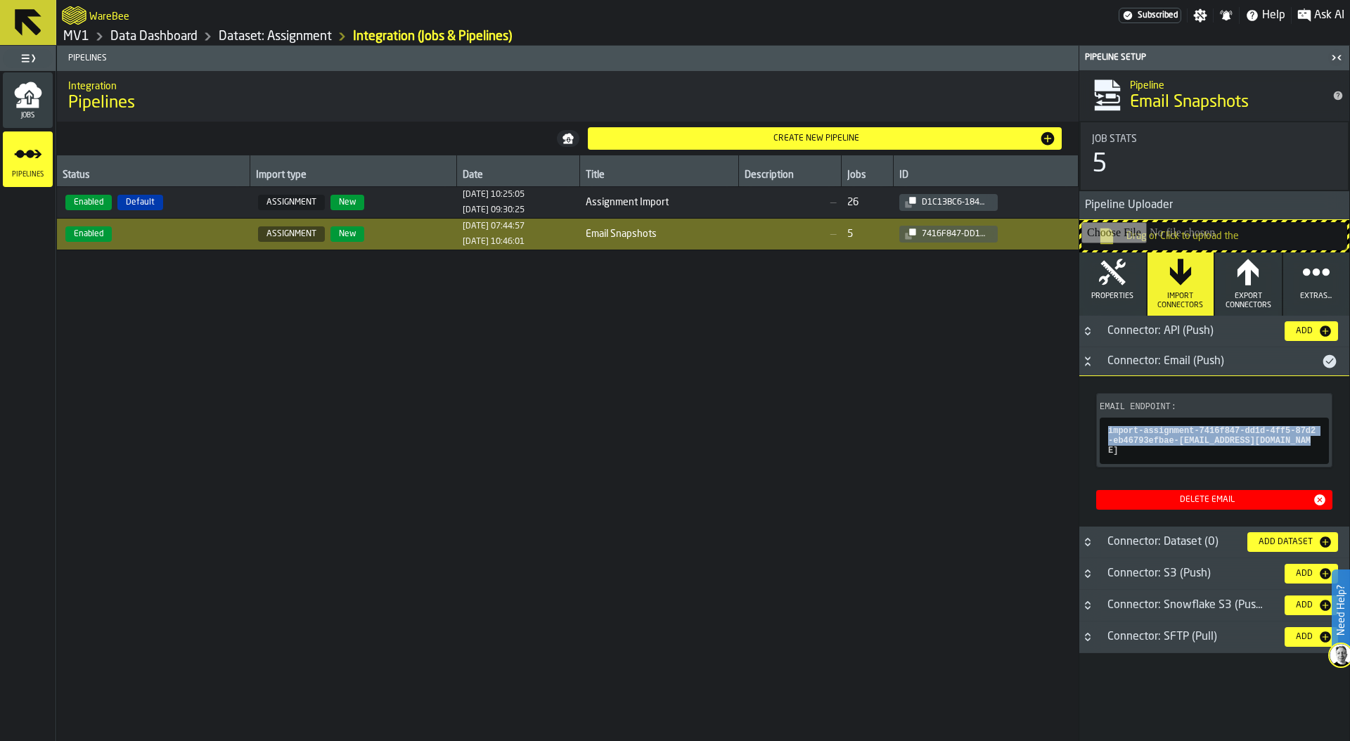
copy span "import-assignment-7416f847-dd1d-4ff5-87d2-eb46793efbae-2CmxpCHxgC@app.warebee.c…"
click at [1106, 277] on icon "button" at bounding box center [1112, 272] width 27 height 26
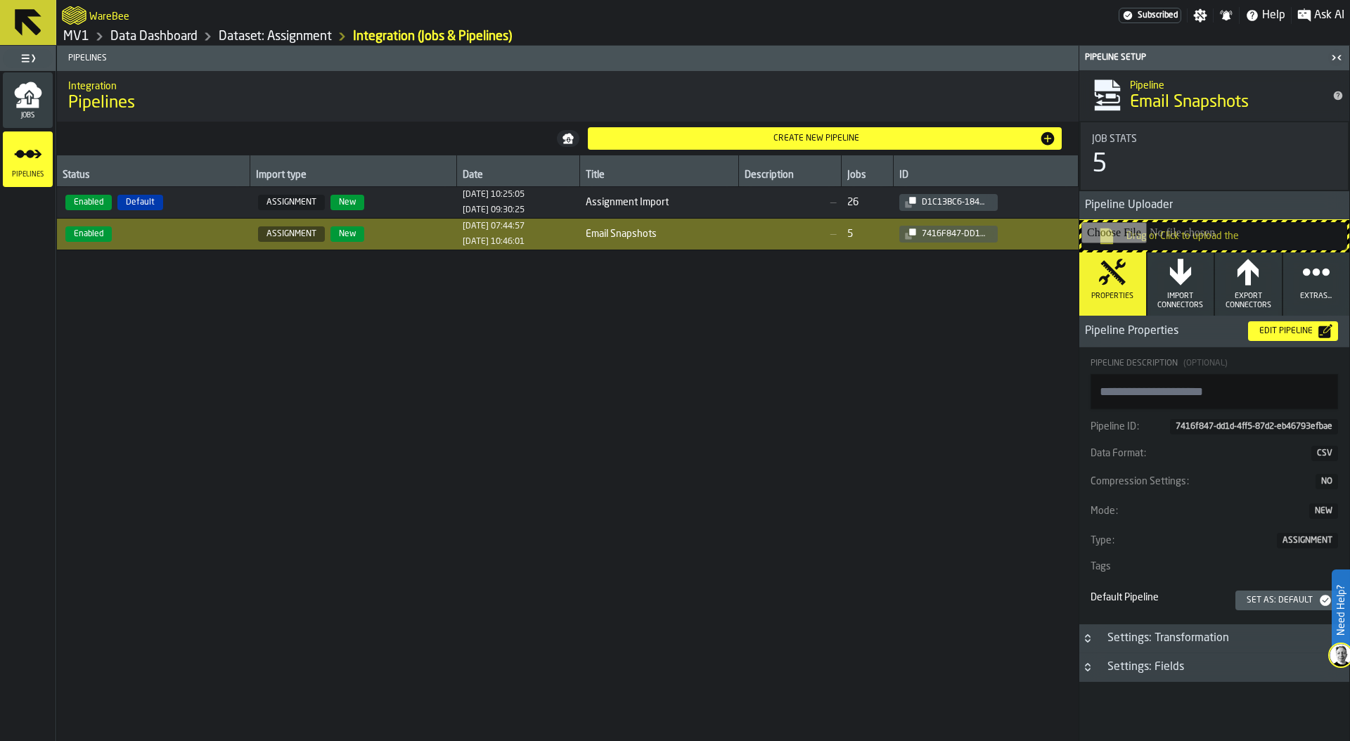
click at [1087, 635] on icon "Button-Settings: Transformation-closed" at bounding box center [1087, 638] width 11 height 11
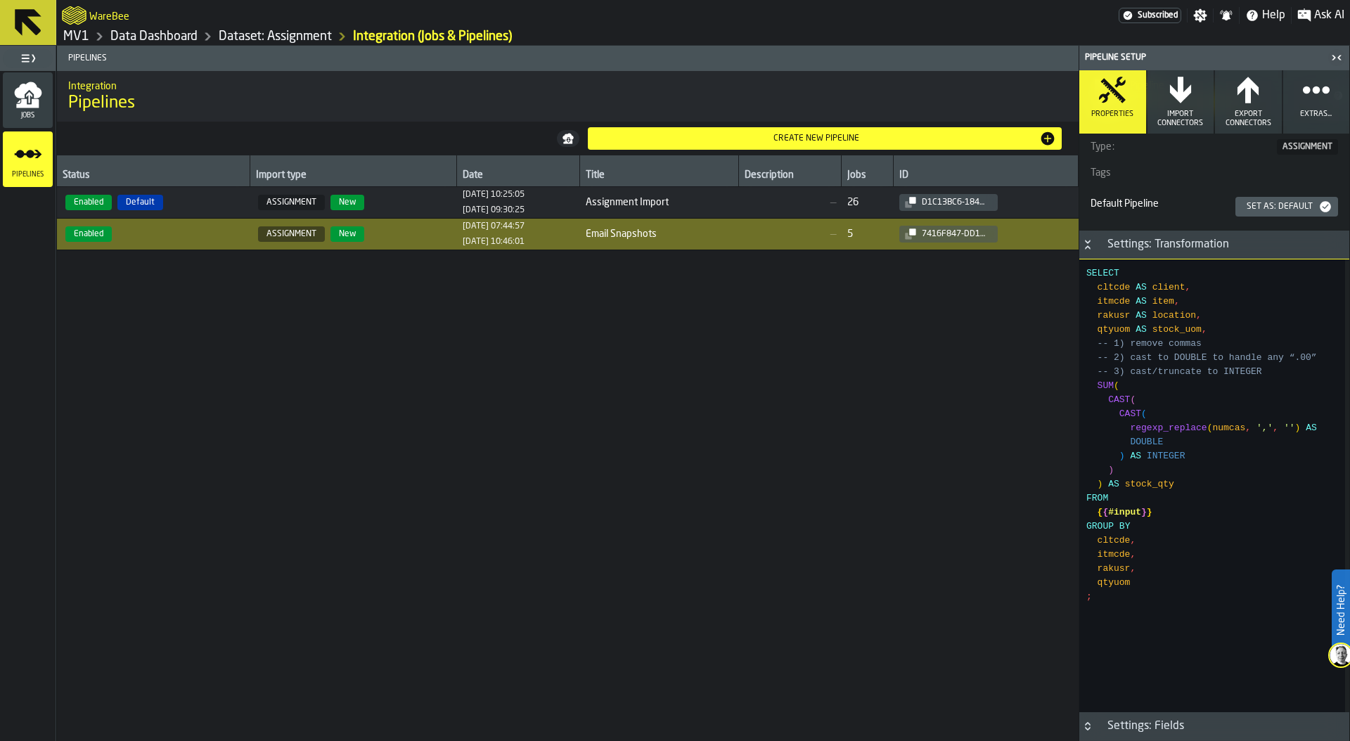
scroll to position [387, 0]
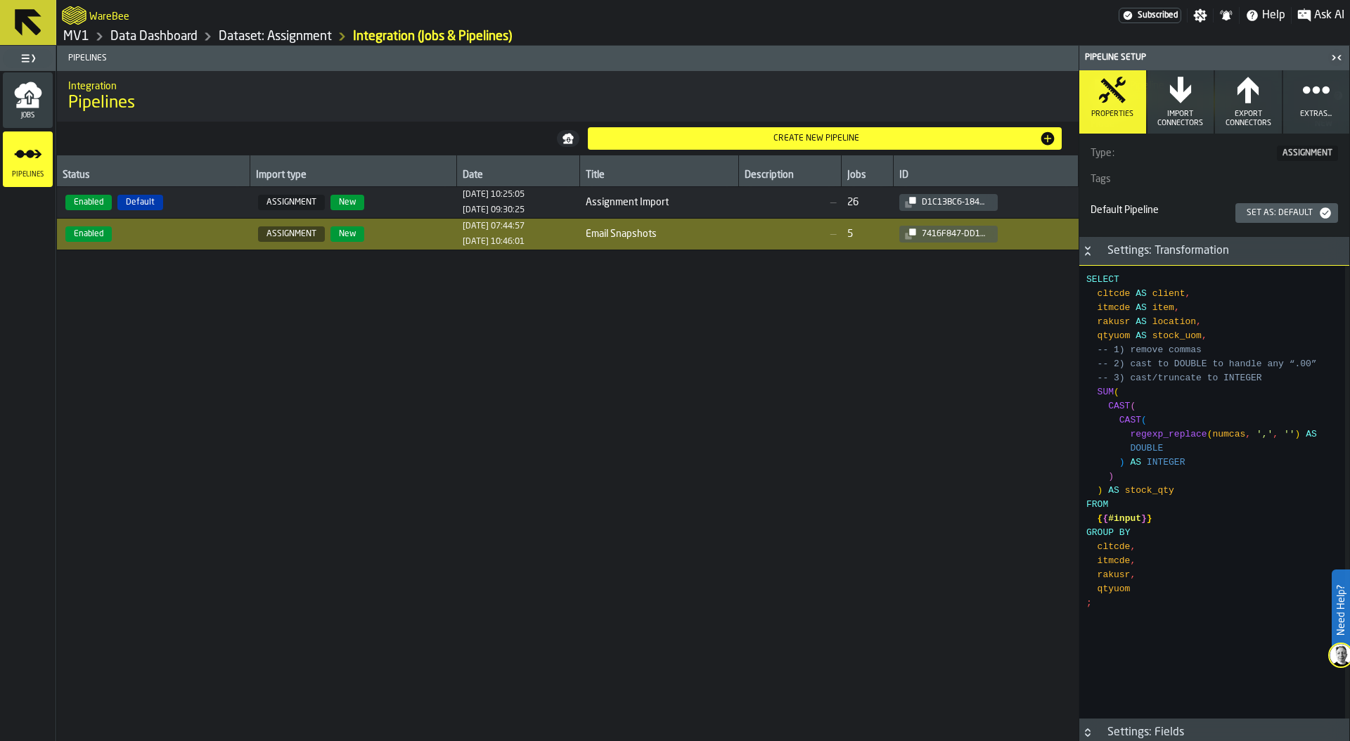
click at [664, 294] on div "Status Import type Date Title Description Jobs ID Enabled Default ASSIGNMENT Ne…" at bounding box center [567, 448] width 1021 height 586
click at [24, 98] on icon "menu Jobs" at bounding box center [28, 95] width 28 height 28
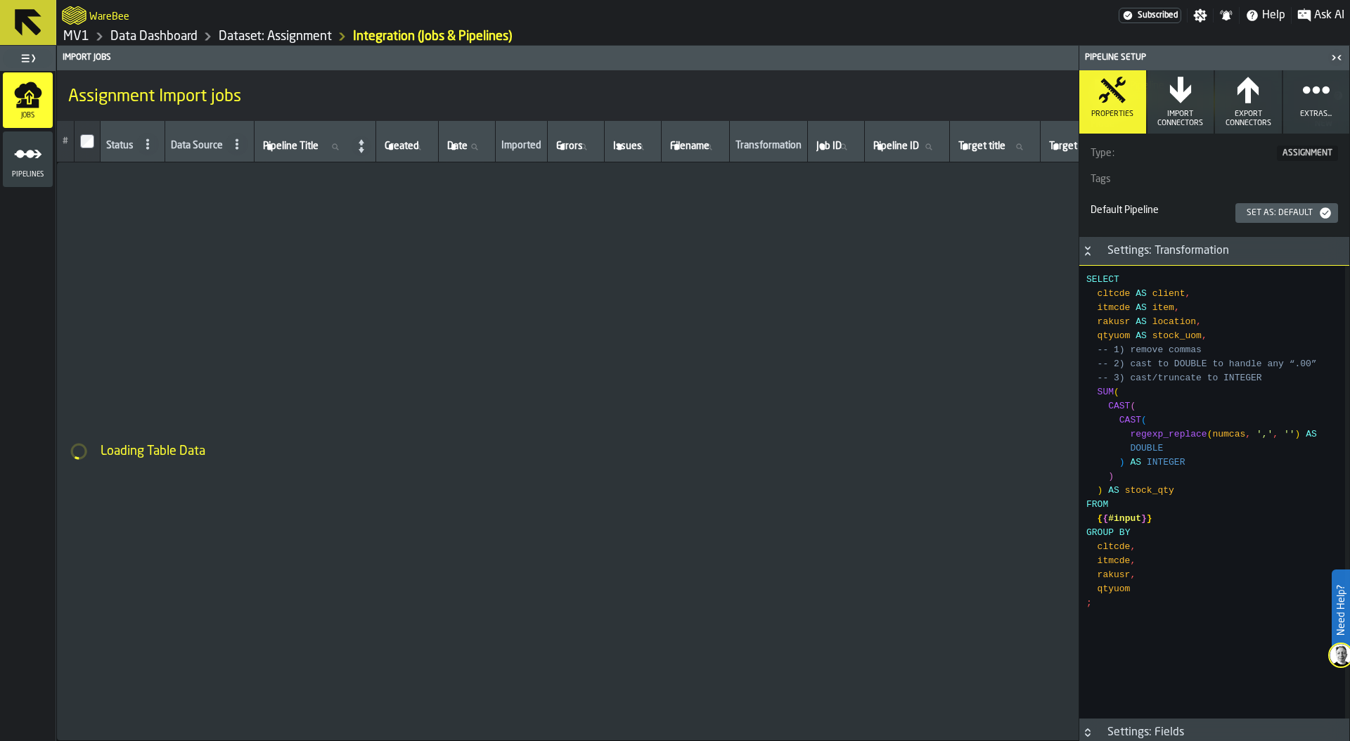
click at [1334, 62] on icon "button-toggle-Close me" at bounding box center [1336, 57] width 17 height 17
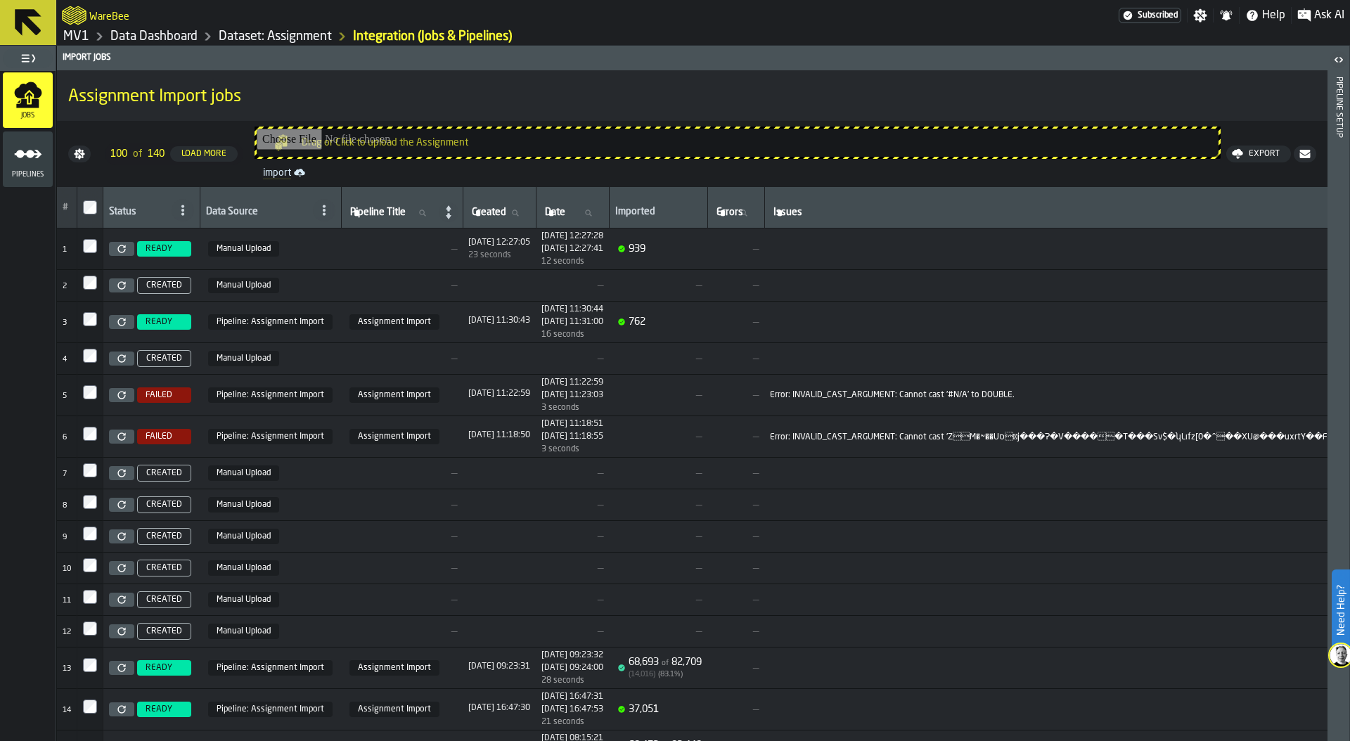
click at [166, 32] on link "Data Dashboard" at bounding box center [153, 36] width 87 height 15
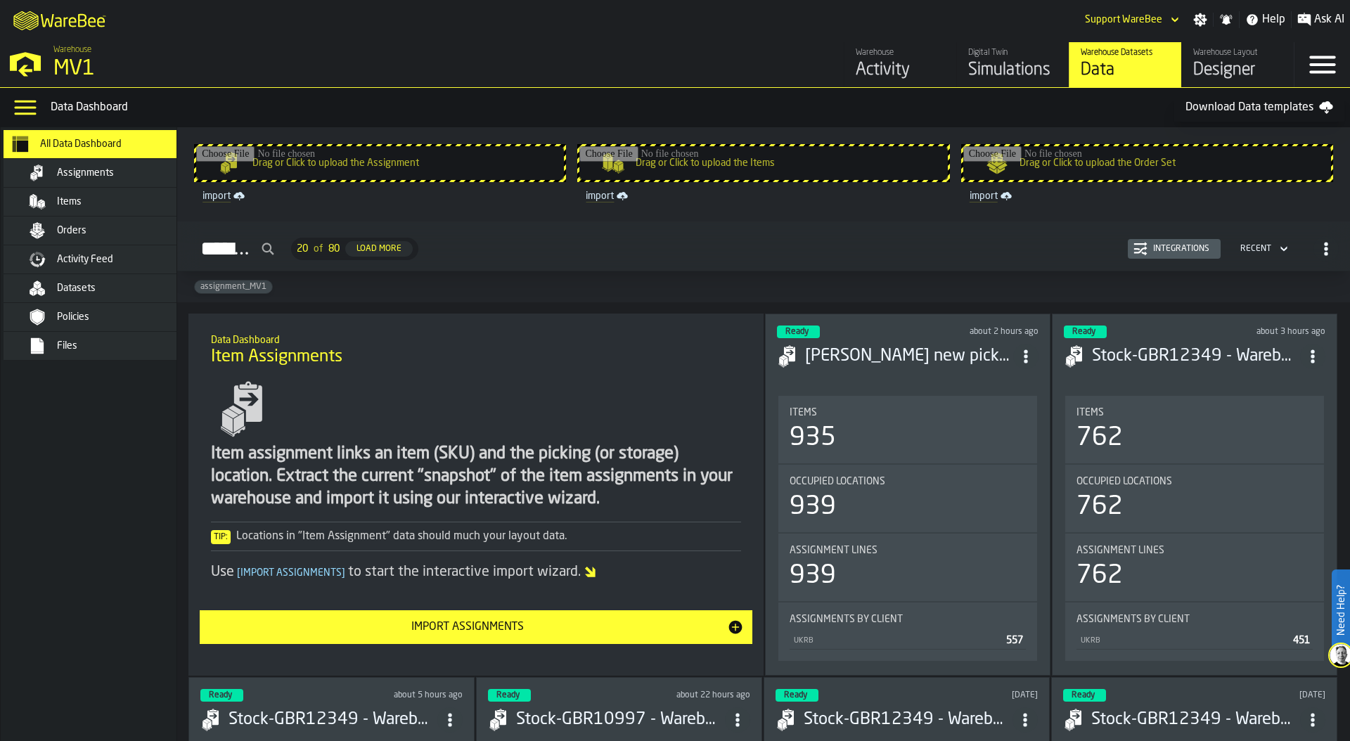
click at [120, 168] on div "Assignments" at bounding box center [126, 172] width 138 height 11
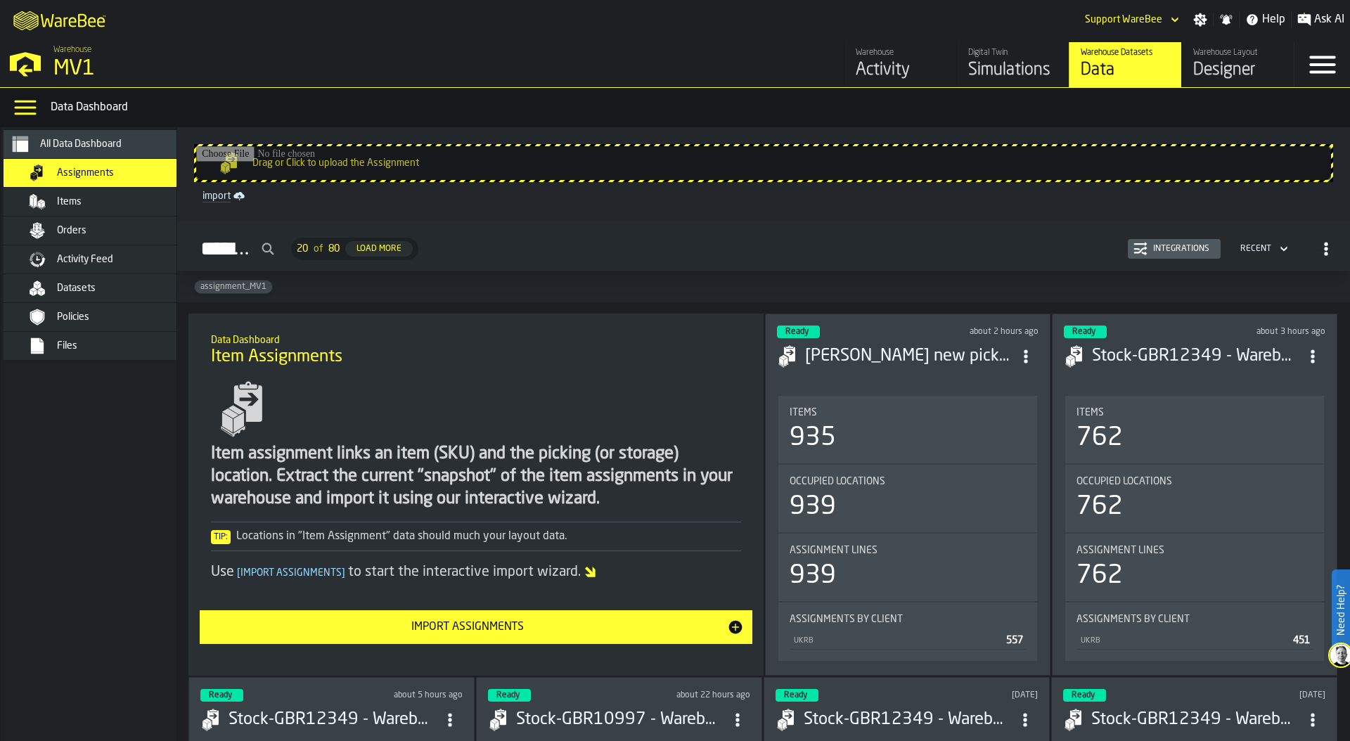
click at [1177, 251] on div "Integrations" at bounding box center [1180, 249] width 67 height 10
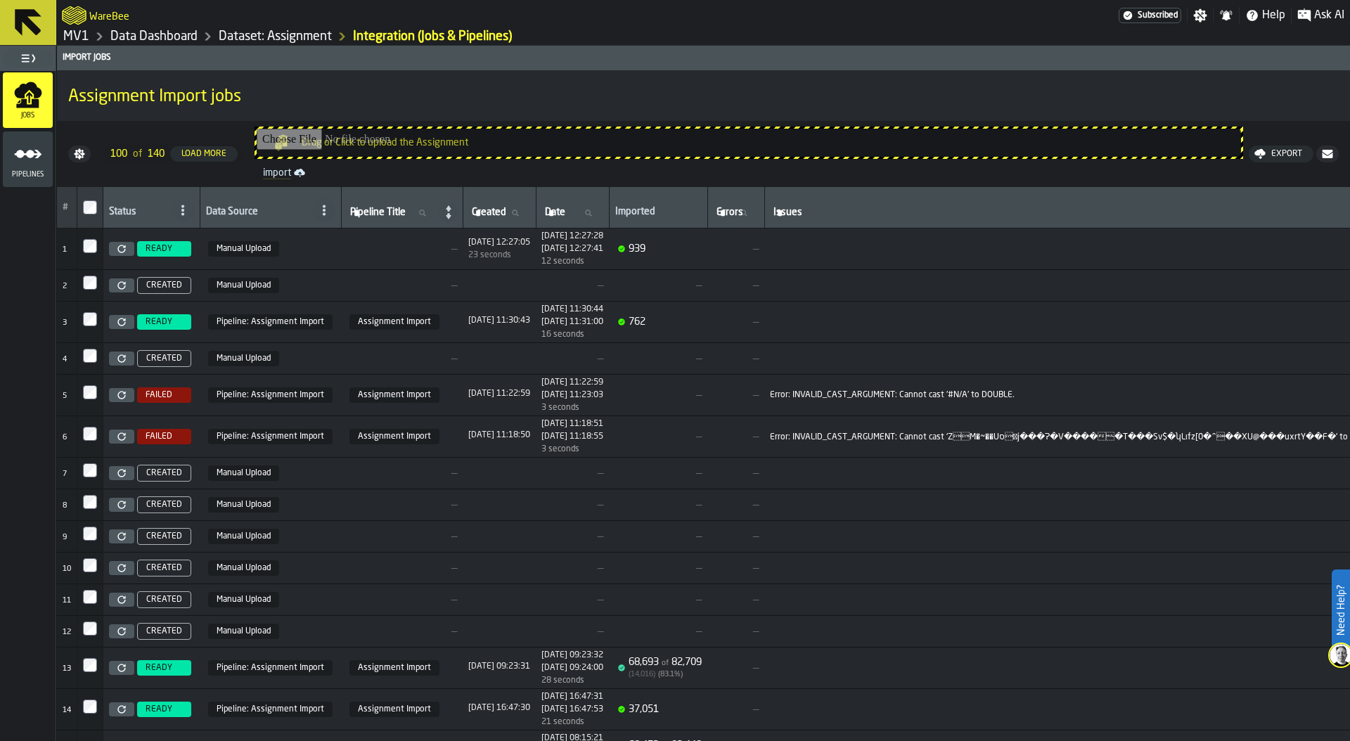
click at [273, 174] on link "import" at bounding box center [748, 172] width 983 height 17
click at [25, 172] on span "Pipelines" at bounding box center [28, 175] width 50 height 8
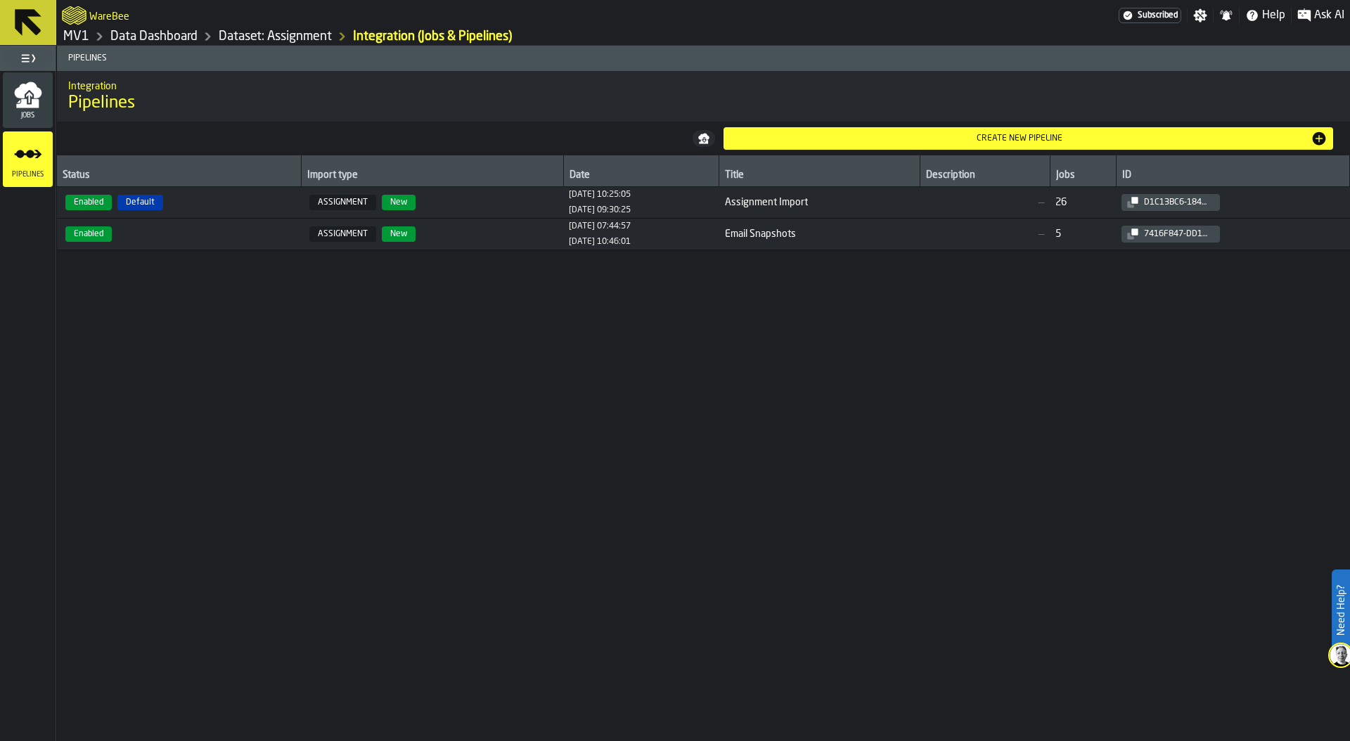
click at [22, 92] on icon "menu Jobs" at bounding box center [27, 90] width 27 height 16
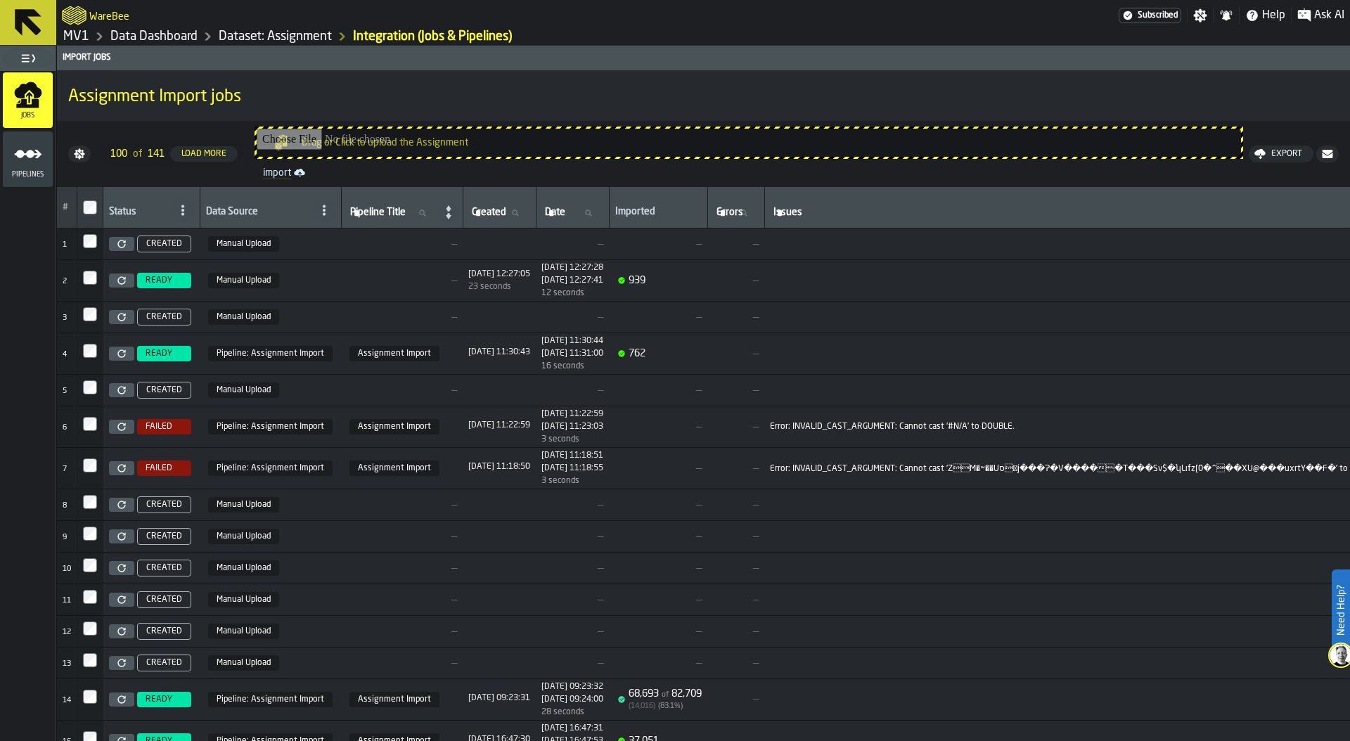
click at [25, 164] on icon "menu Pipelines" at bounding box center [28, 154] width 28 height 28
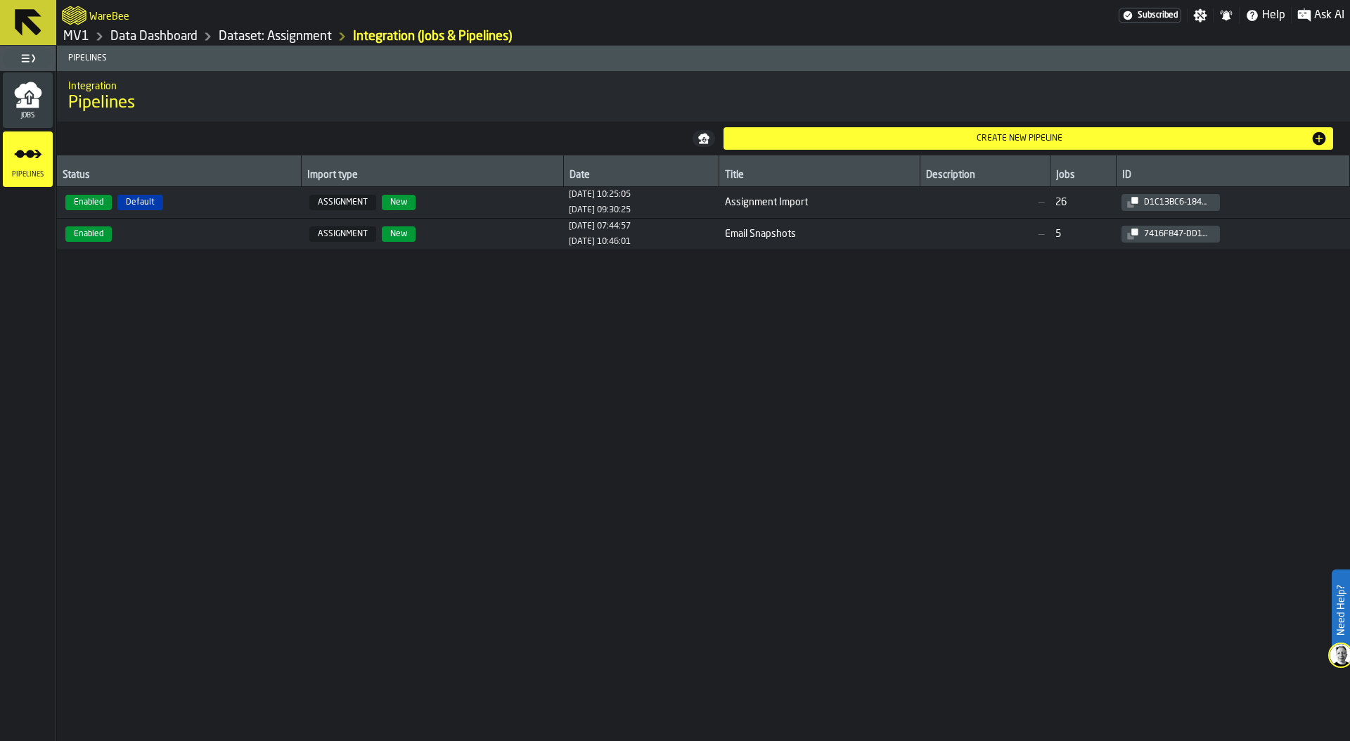
click at [187, 235] on span "Enabled" at bounding box center [179, 233] width 233 height 15
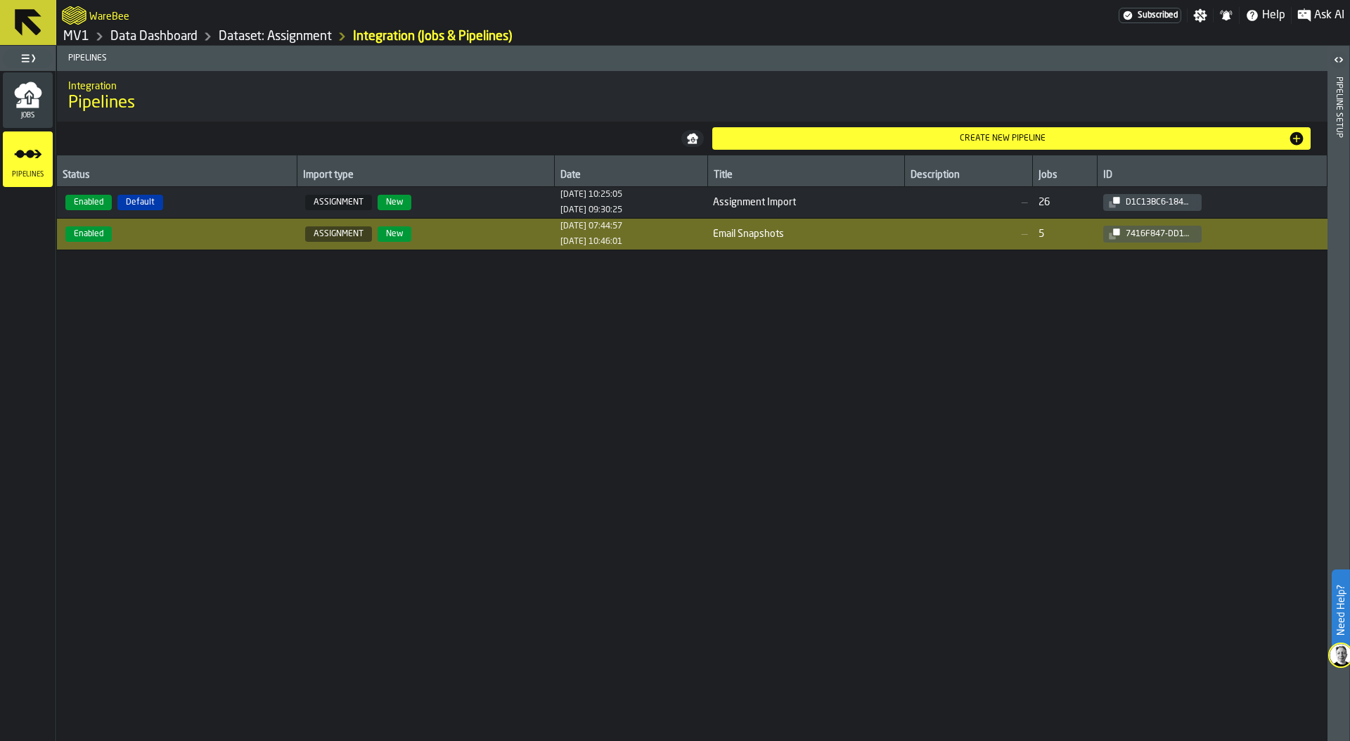
click at [1341, 179] on div "Pipeline Setup" at bounding box center [1339, 406] width 10 height 664
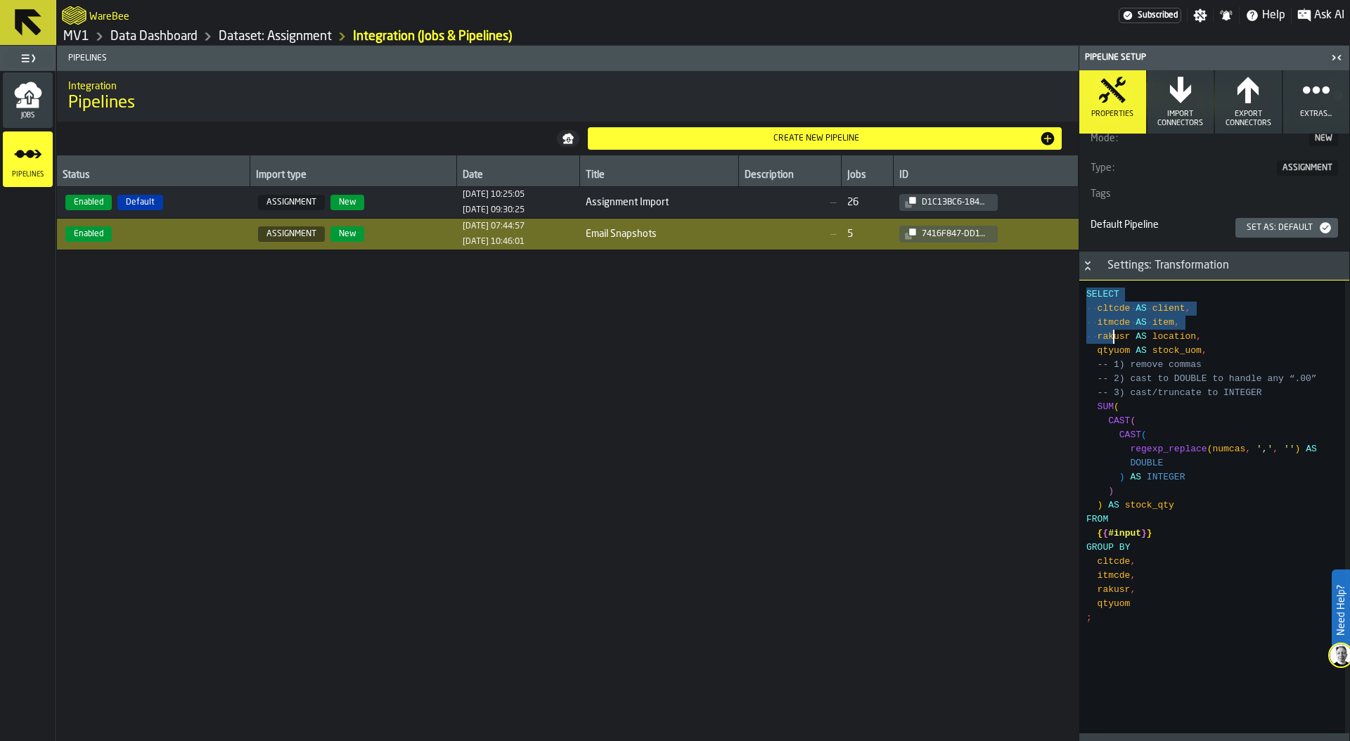
type textarea "**********"
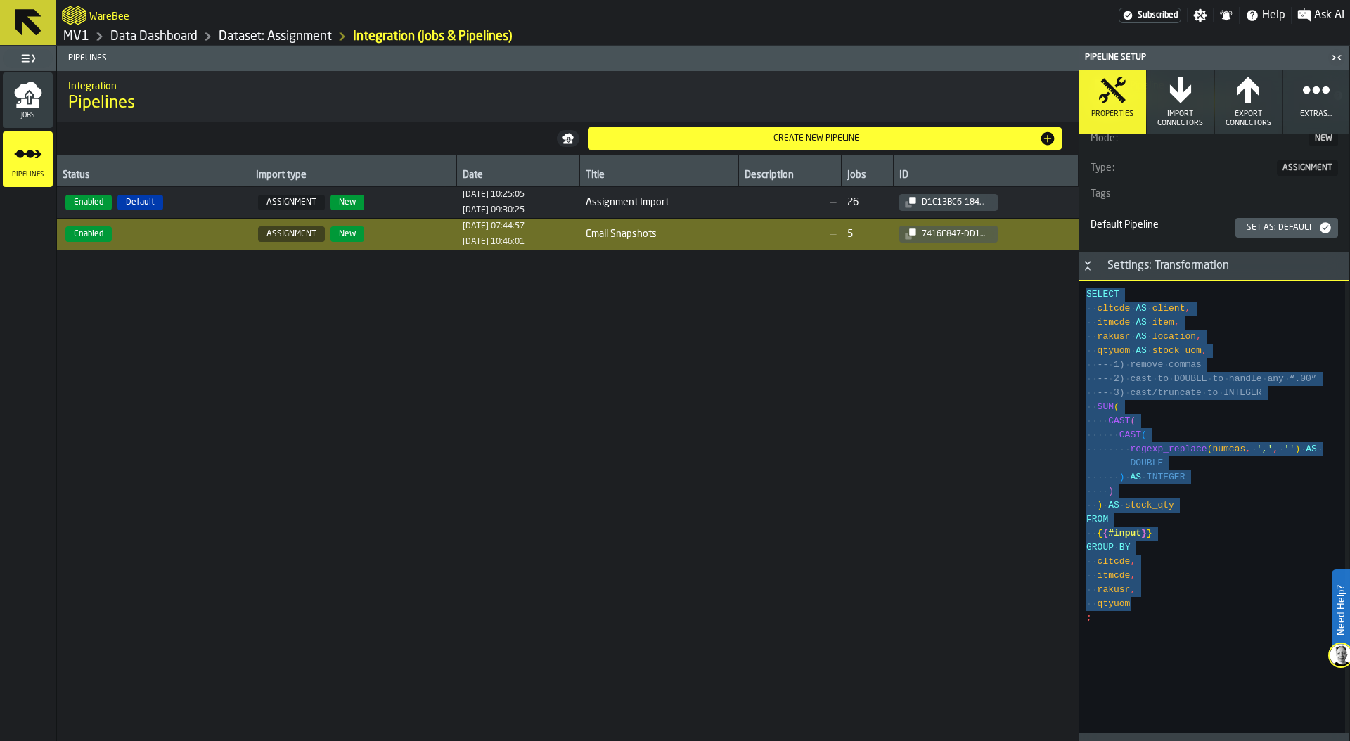
drag, startPoint x: 1087, startPoint y: 295, endPoint x: 1168, endPoint y: 607, distance: 322.4
click at [1168, 607] on div "SELECT cltcde AS client , itmcde AS item , rakusr AS location , qtyuom AS stock…" at bounding box center [1215, 506] width 259 height 453
click at [21, 117] on span "Jobs" at bounding box center [28, 116] width 50 height 8
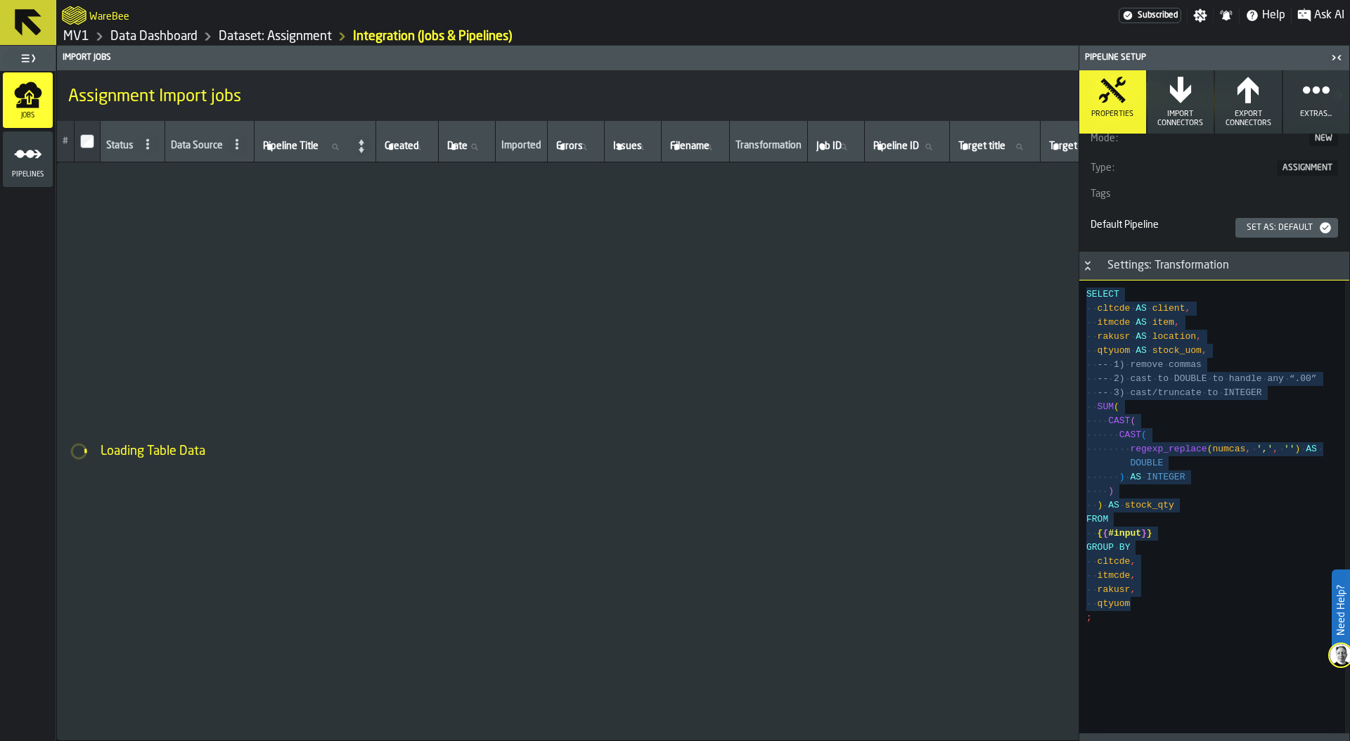
click at [22, 163] on icon "menu Pipelines" at bounding box center [28, 154] width 28 height 28
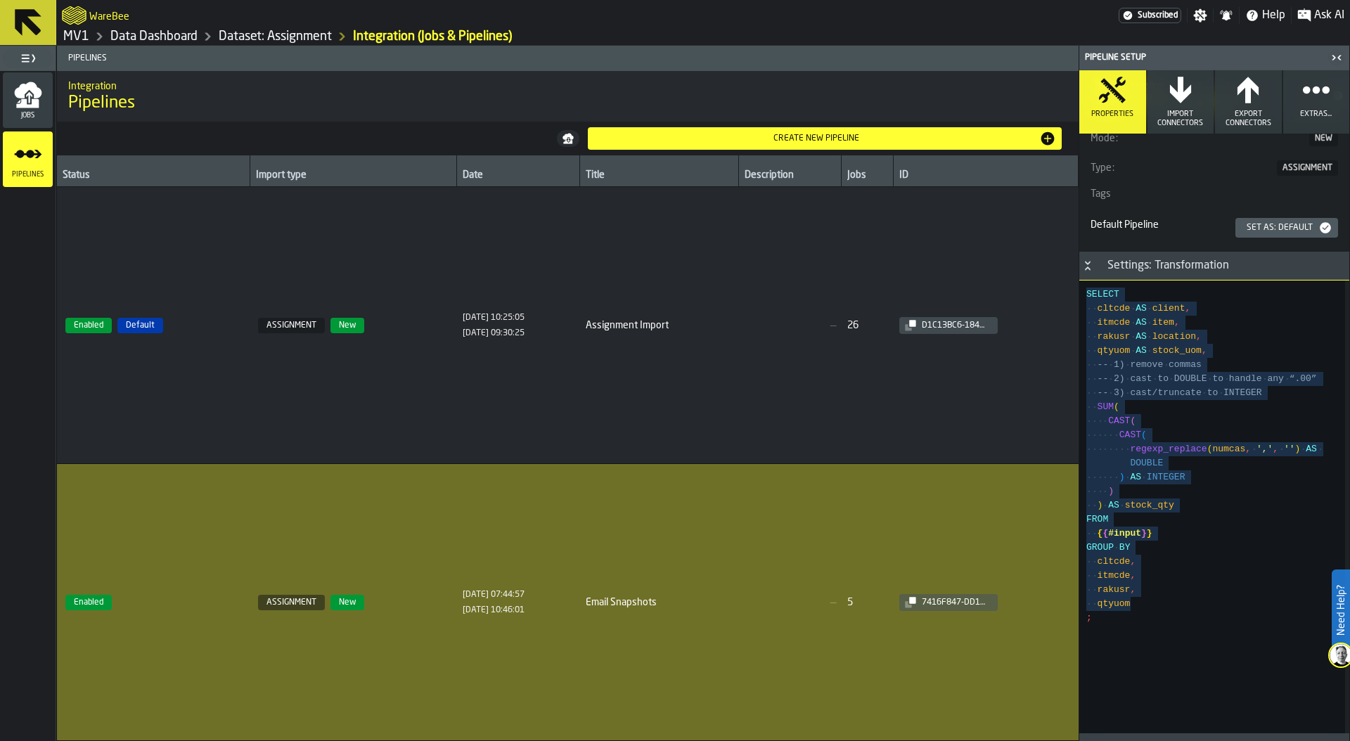
click at [20, 105] on icon "menu Jobs" at bounding box center [27, 103] width 22 height 9
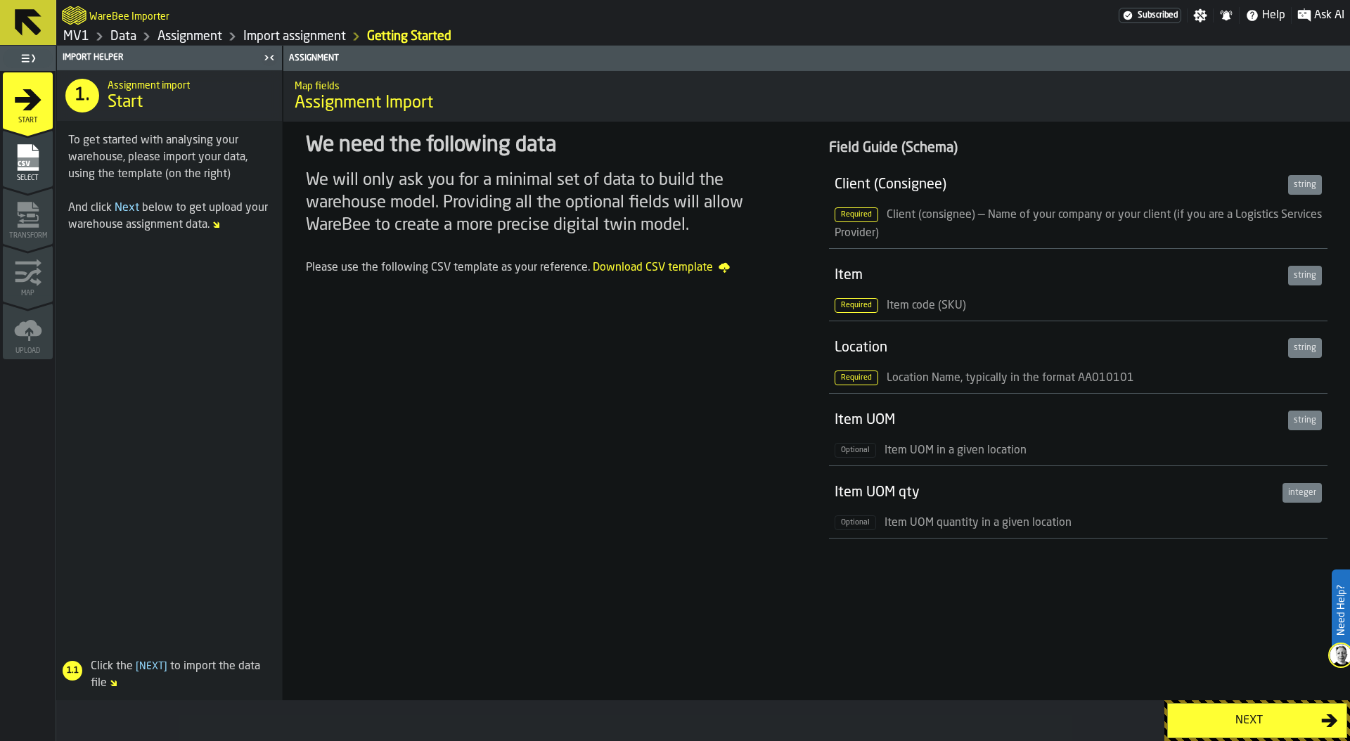
click at [1198, 714] on div "Next" at bounding box center [1248, 720] width 145 height 17
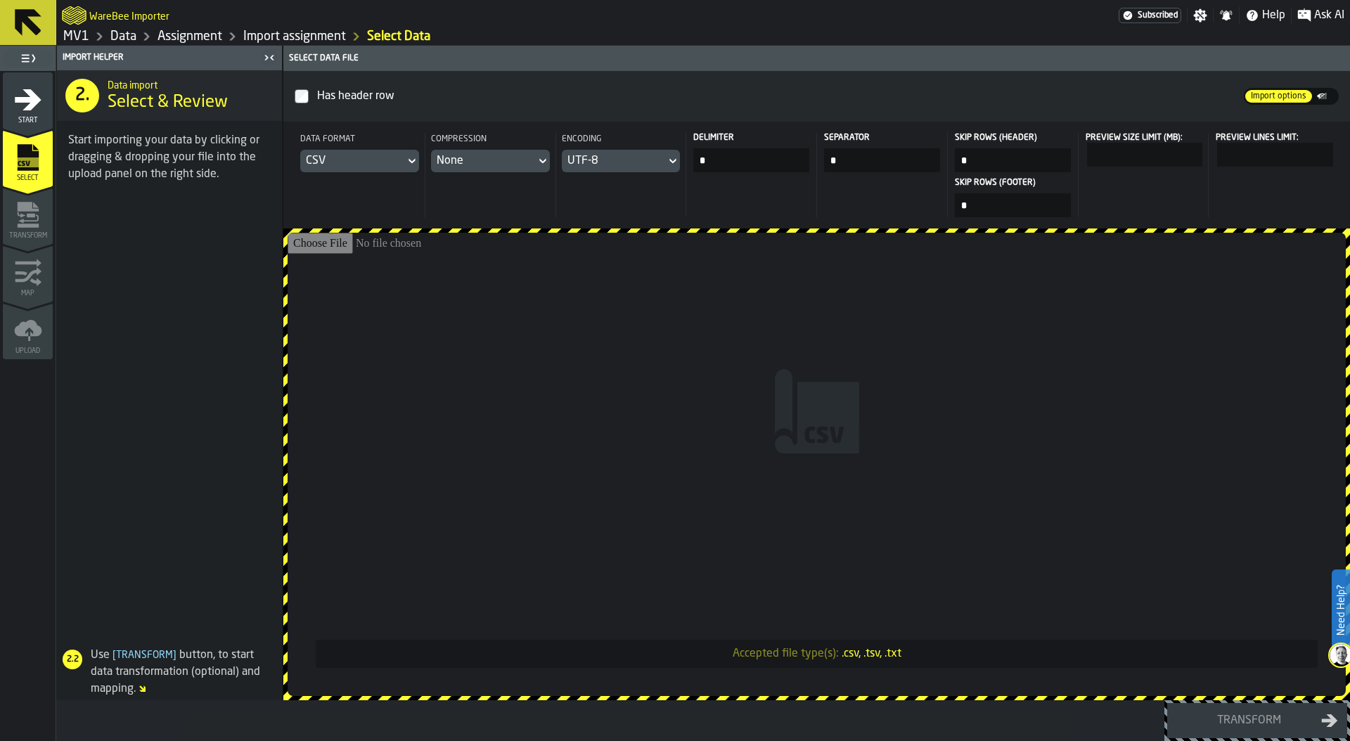
click at [834, 391] on input "Accepted file type(s): .csv, .tsv, .txt" at bounding box center [817, 464] width 1058 height 463
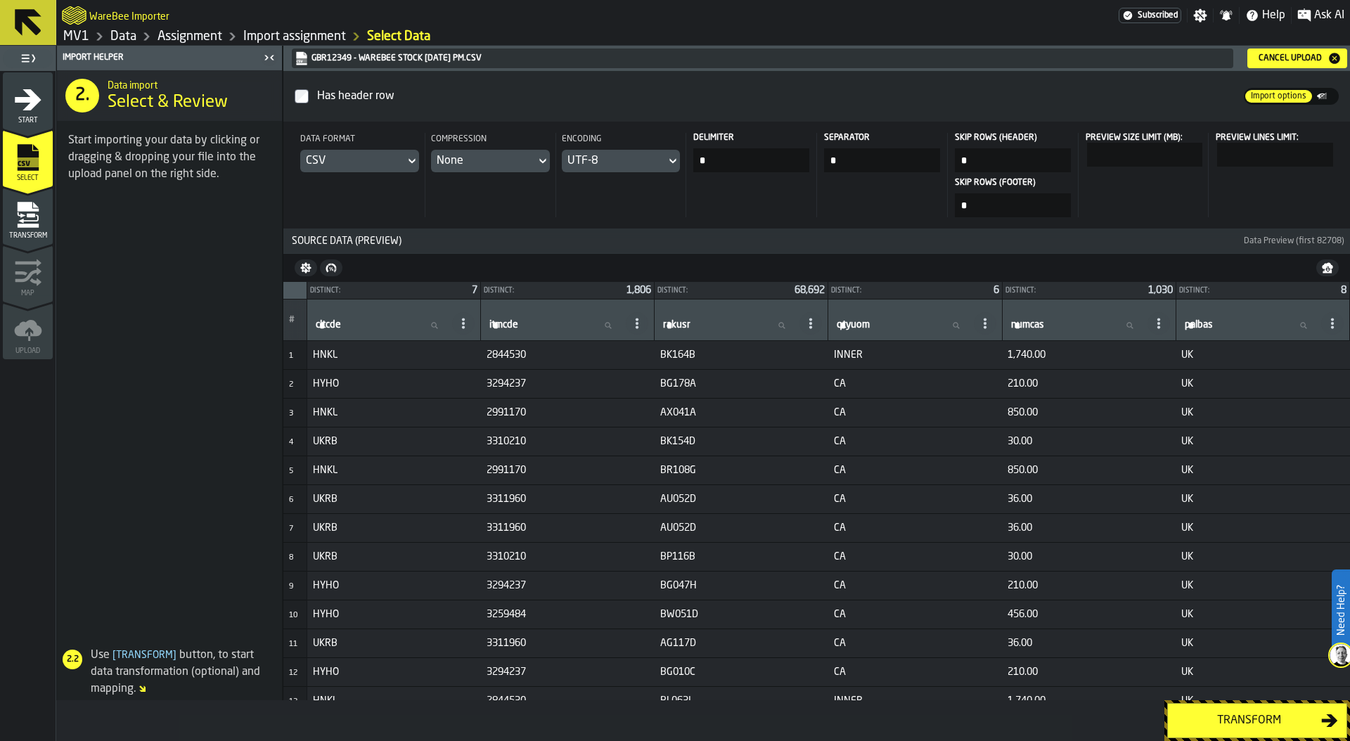
click at [1252, 721] on div "Transform" at bounding box center [1248, 720] width 145 height 17
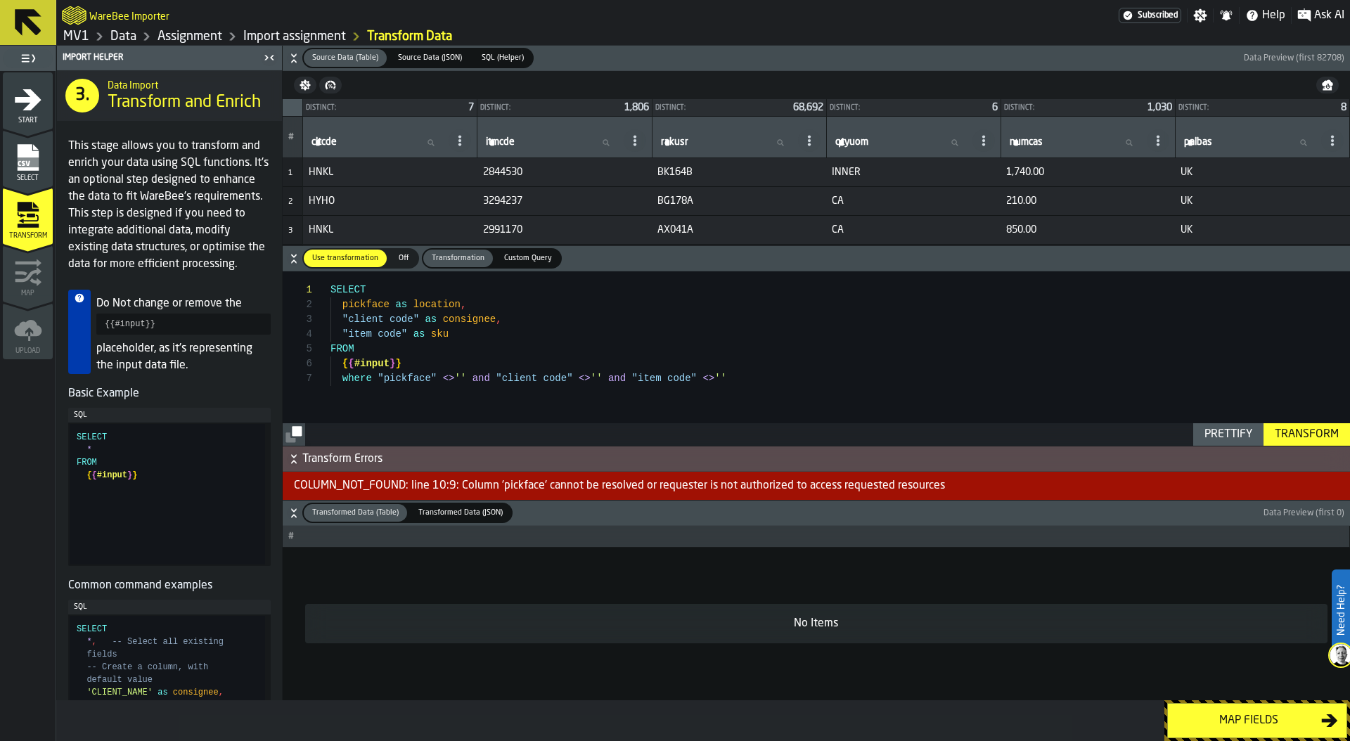
click at [455, 361] on div "SELECT pickface as location , "client code" as consignee , "item code" as sku F…" at bounding box center [839, 358] width 1019 height 174
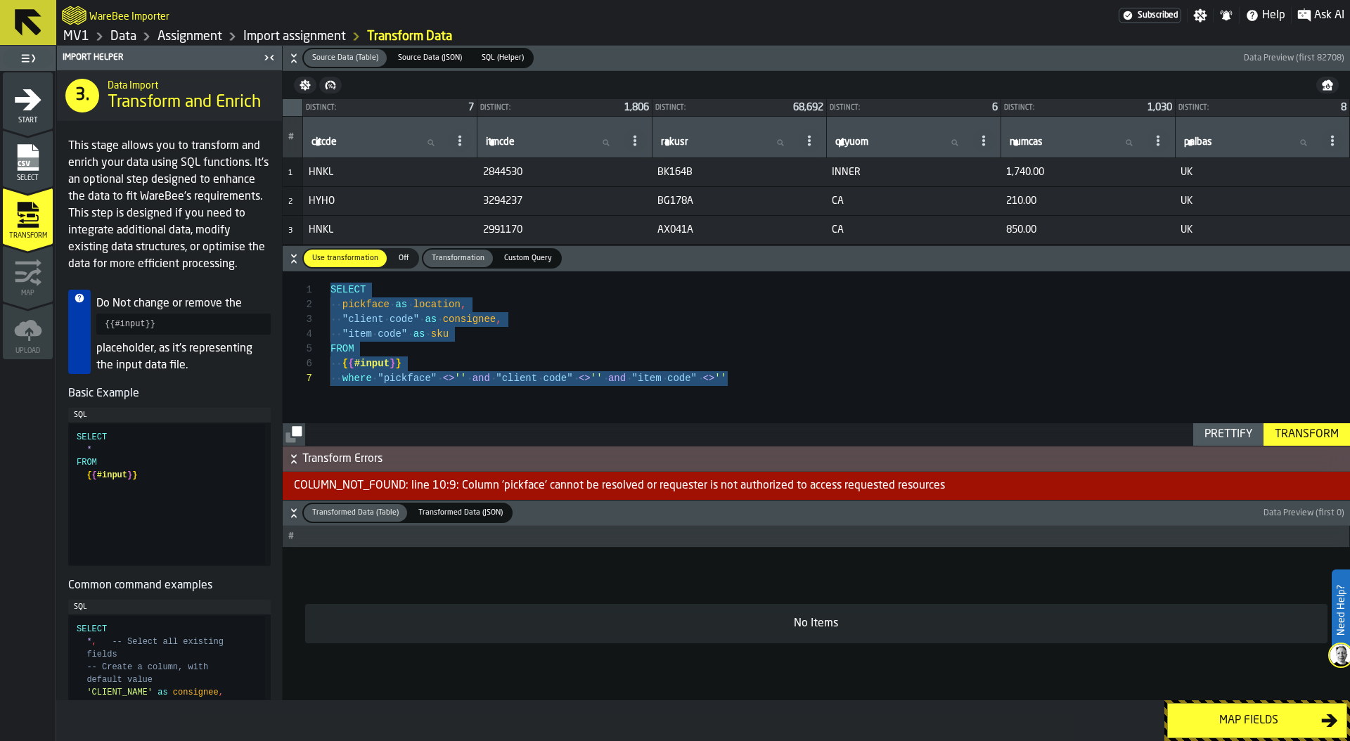
type textarea "******* ********"
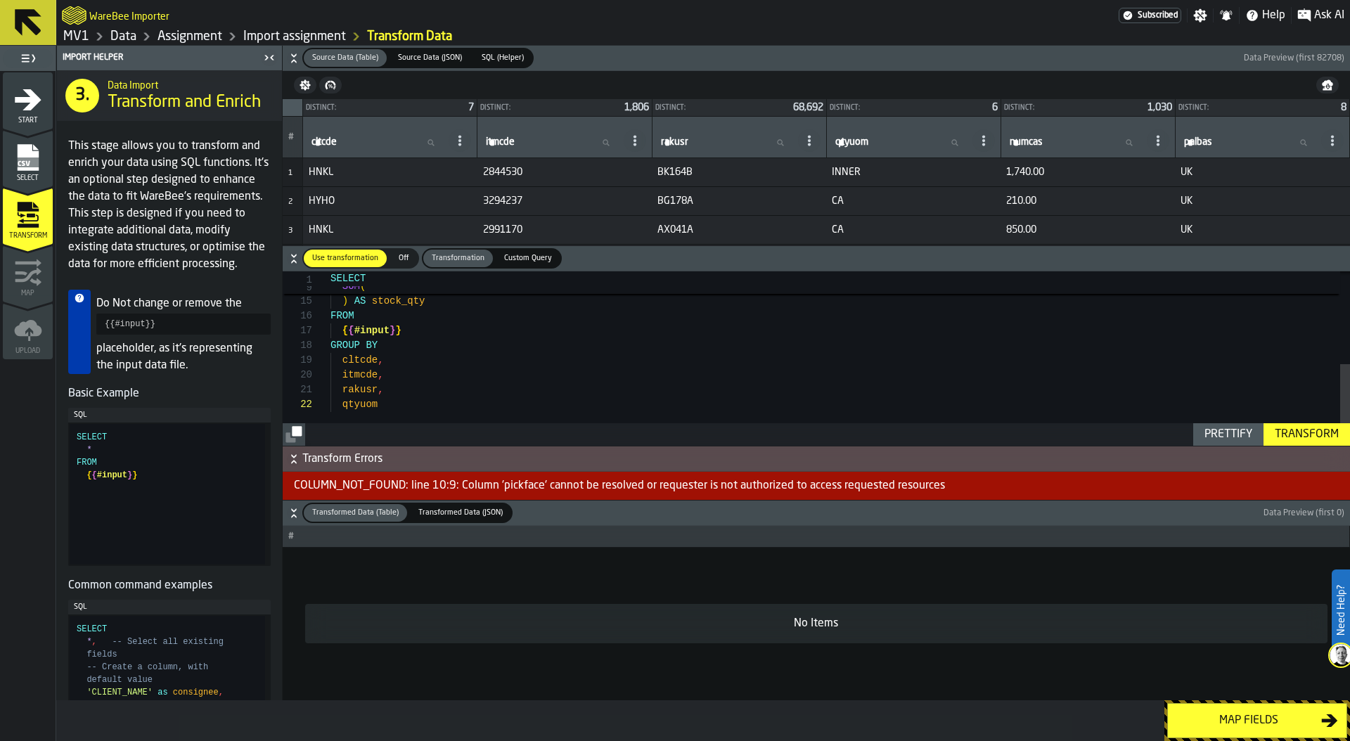
click at [1317, 435] on div "Transform" at bounding box center [1306, 434] width 75 height 17
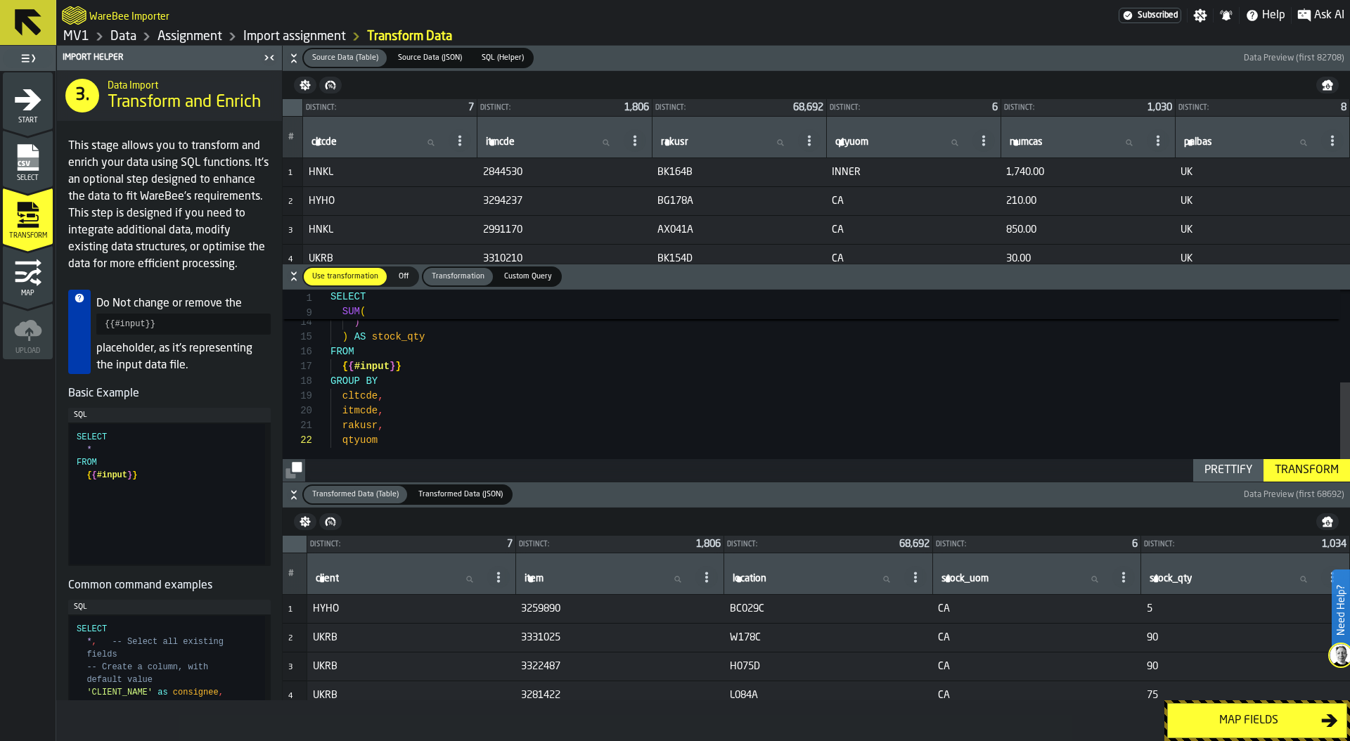
click at [561, 576] on input "item item" at bounding box center [608, 579] width 172 height 18
paste input "*******"
type input "*******"
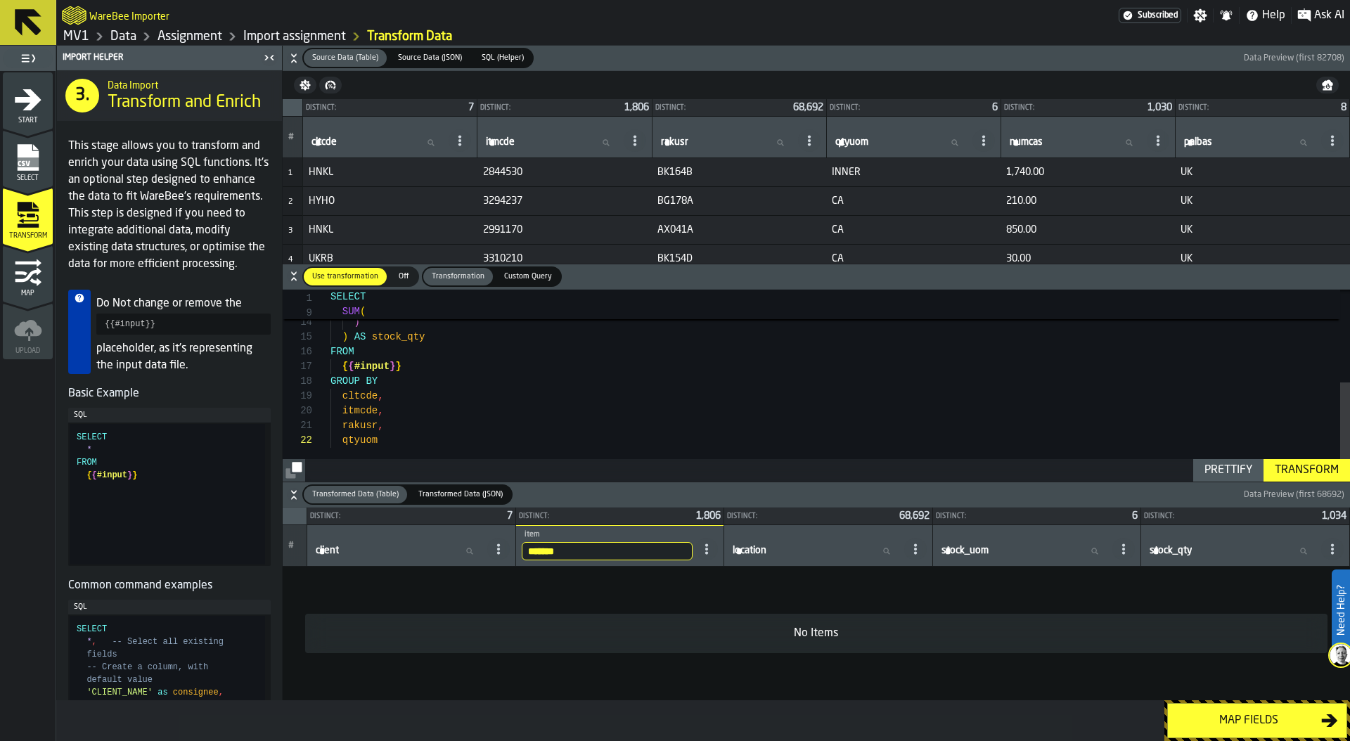
click at [582, 548] on input "*******" at bounding box center [608, 551] width 172 height 18
type input "****"
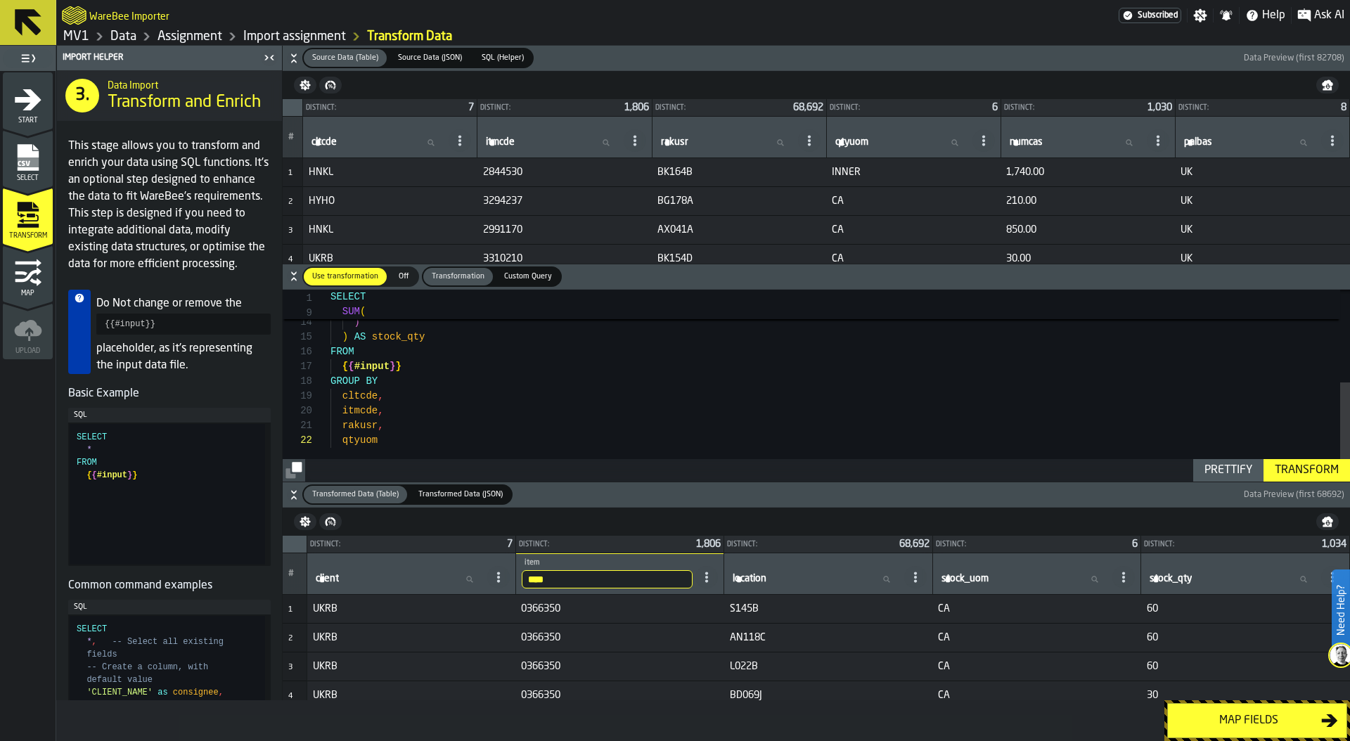
click at [564, 578] on input "****" at bounding box center [608, 579] width 172 height 18
click at [515, 606] on td "0366350" at bounding box center [619, 609] width 209 height 29
drag, startPoint x: 522, startPoint y: 610, endPoint x: 566, endPoint y: 607, distance: 44.4
click at [567, 607] on span "0366350" at bounding box center [620, 608] width 198 height 11
click at [566, 607] on span "0366350" at bounding box center [620, 608] width 198 height 11
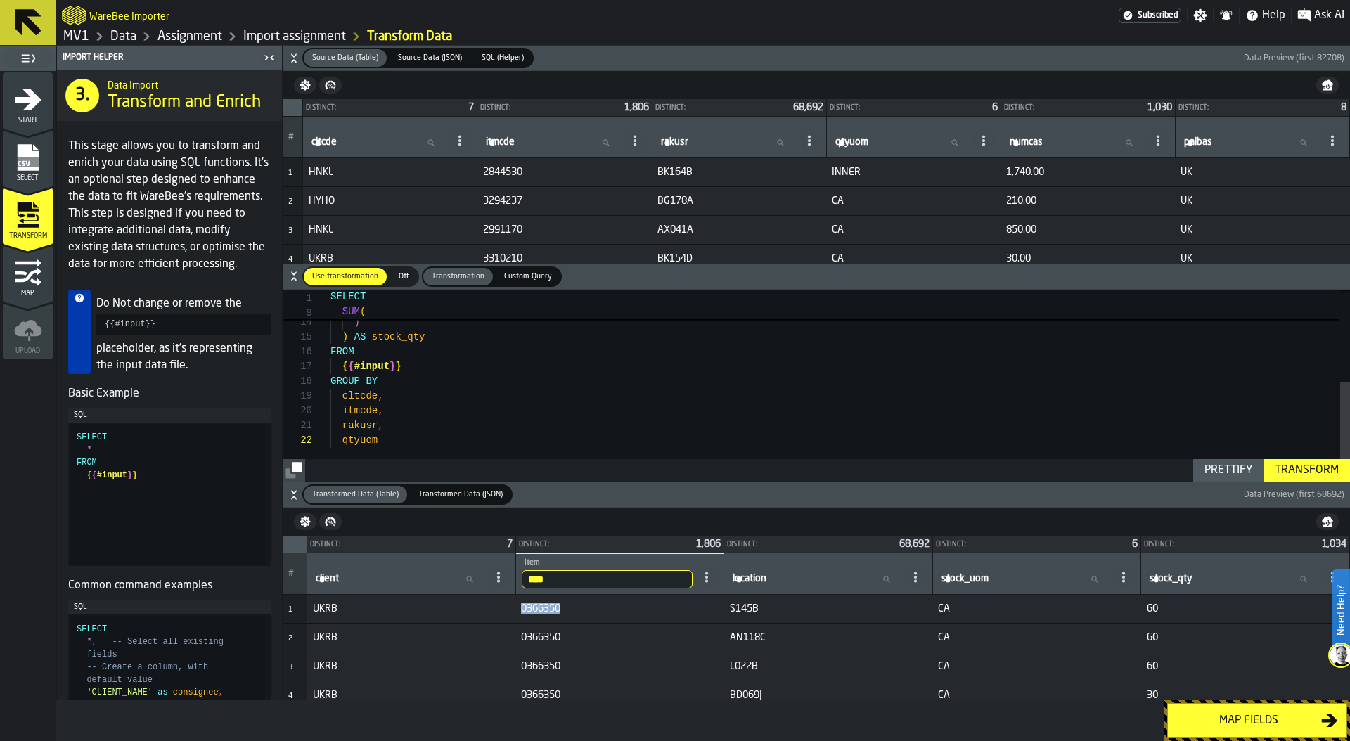
drag, startPoint x: 566, startPoint y: 607, endPoint x: 507, endPoint y: 607, distance: 59.0
click at [506, 607] on tr "1 UKRB 0366350 S145B CA 60" at bounding box center [816, 609] width 1067 height 29
copy tr "0366350"
click at [1234, 723] on div "Map fields" at bounding box center [1248, 720] width 145 height 17
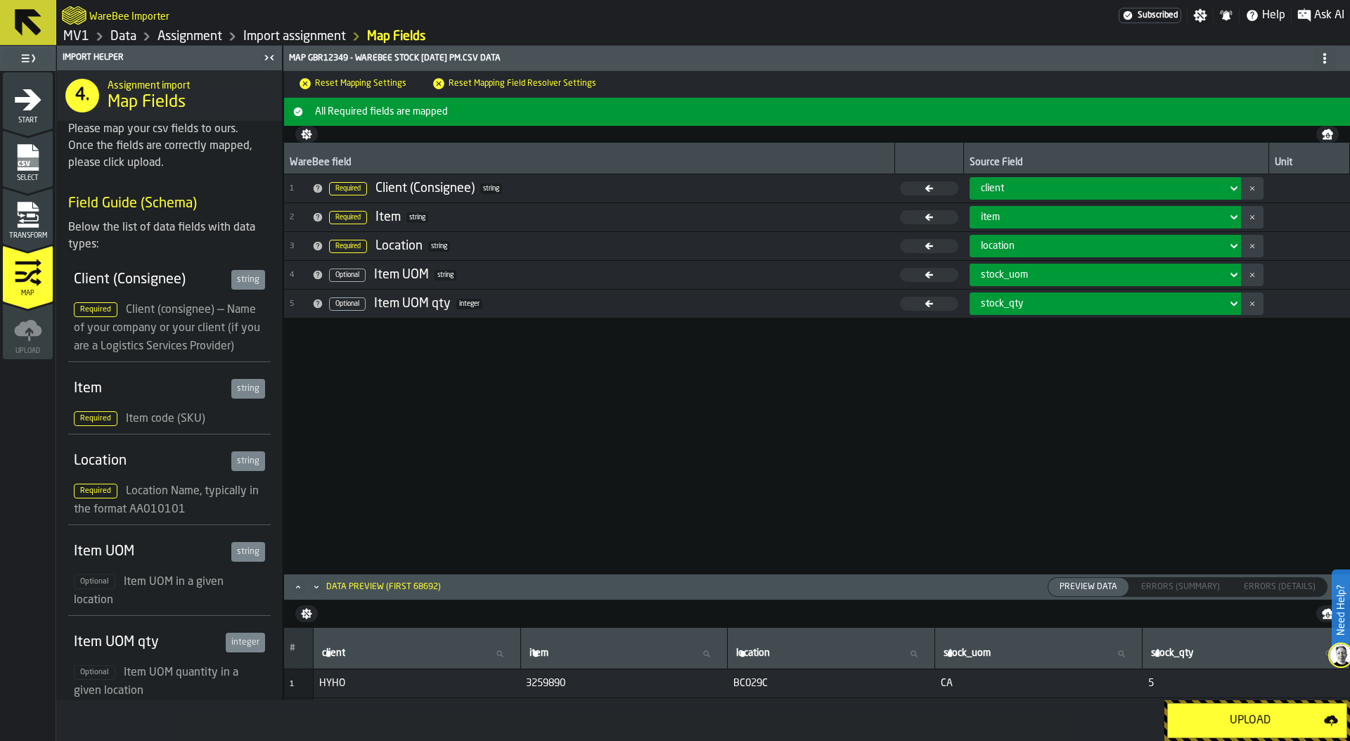
click at [1234, 723] on div "Upload" at bounding box center [1250, 720] width 148 height 17
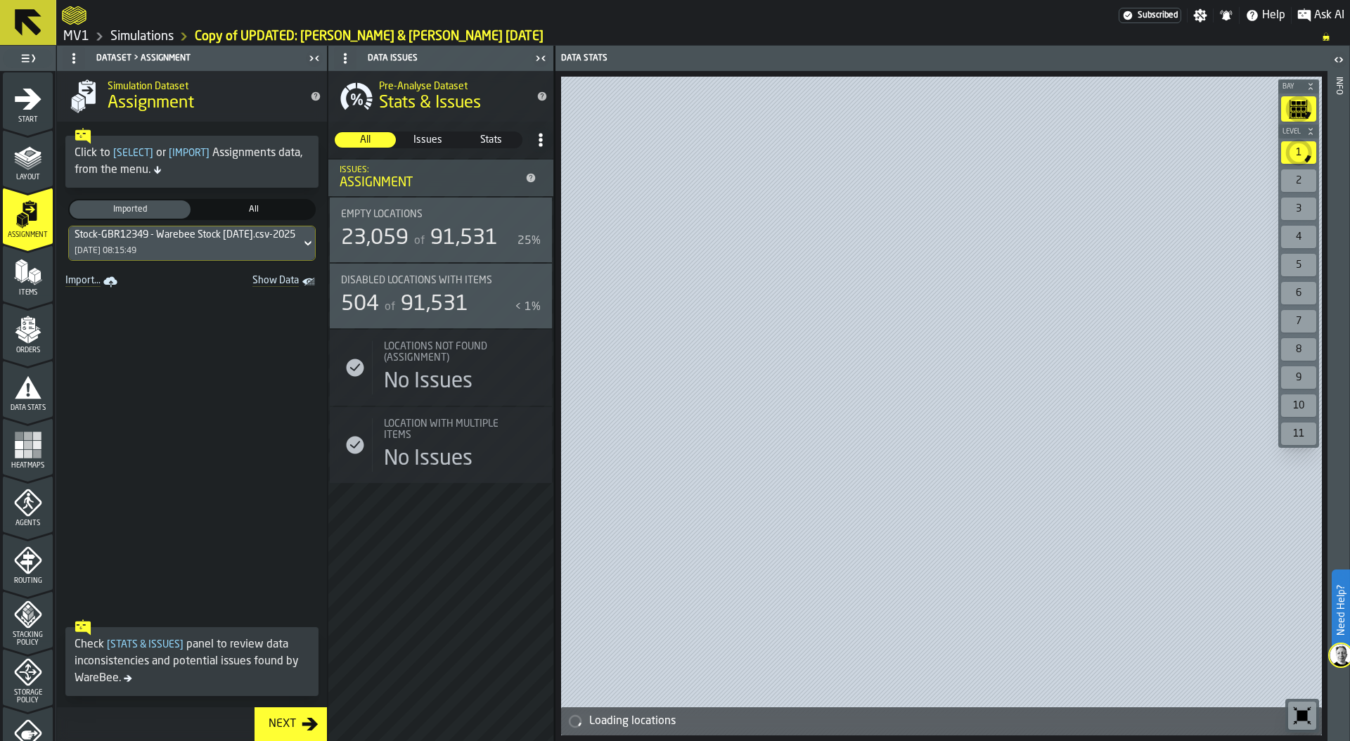
click at [118, 214] on span "Imported" at bounding box center [129, 209] width 115 height 13
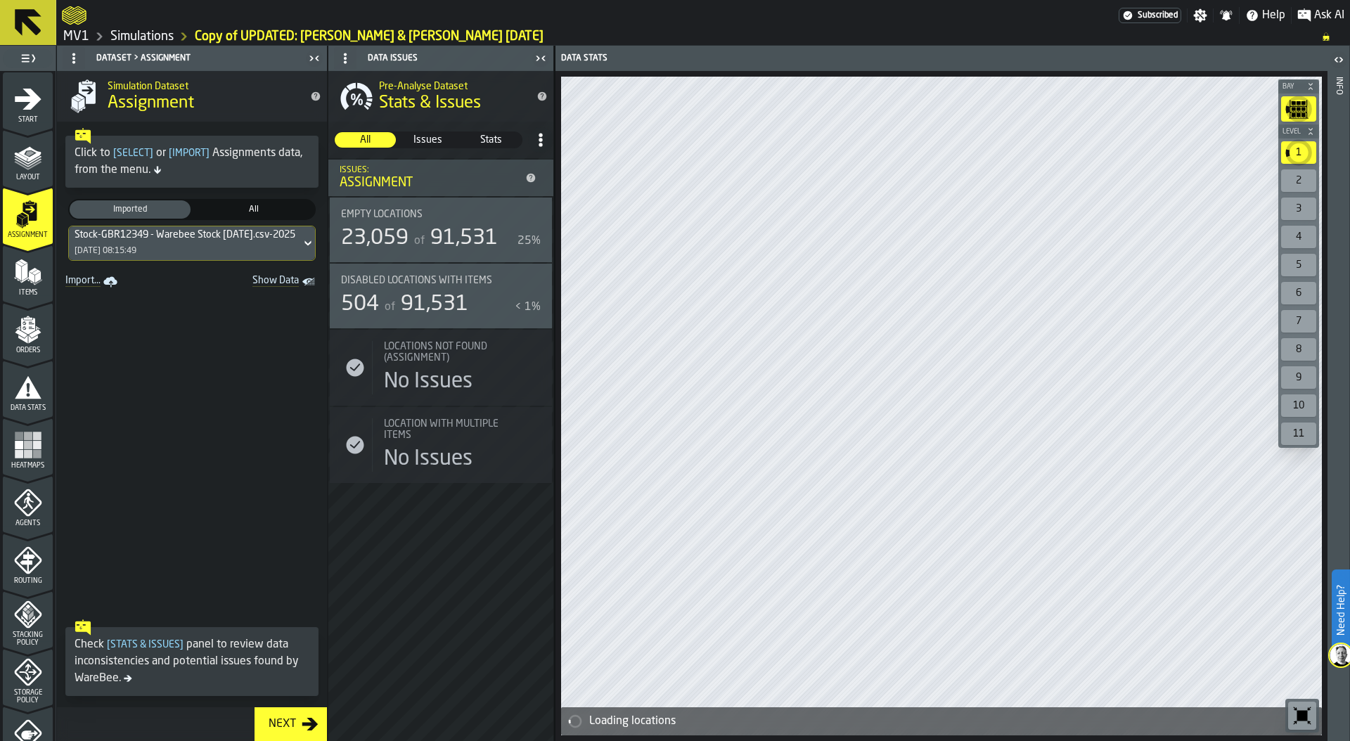
click at [117, 241] on div "Stock-GBR12349 - Warebee Stock [DATE].csv-2025-10-01 [DATE] 08:15:49" at bounding box center [185, 243] width 232 height 34
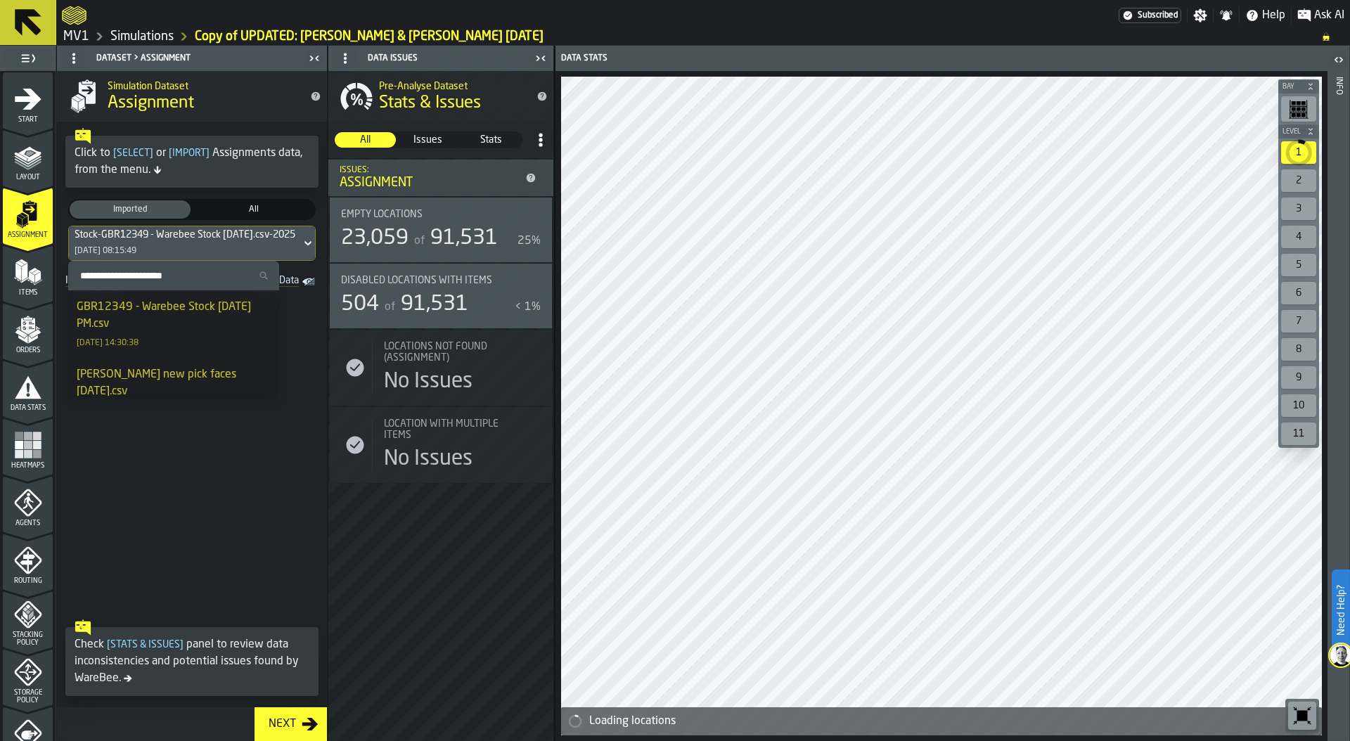
click at [181, 320] on div "GBR12349 - Warebee Stock [DATE] PM.csv" at bounding box center [174, 316] width 194 height 34
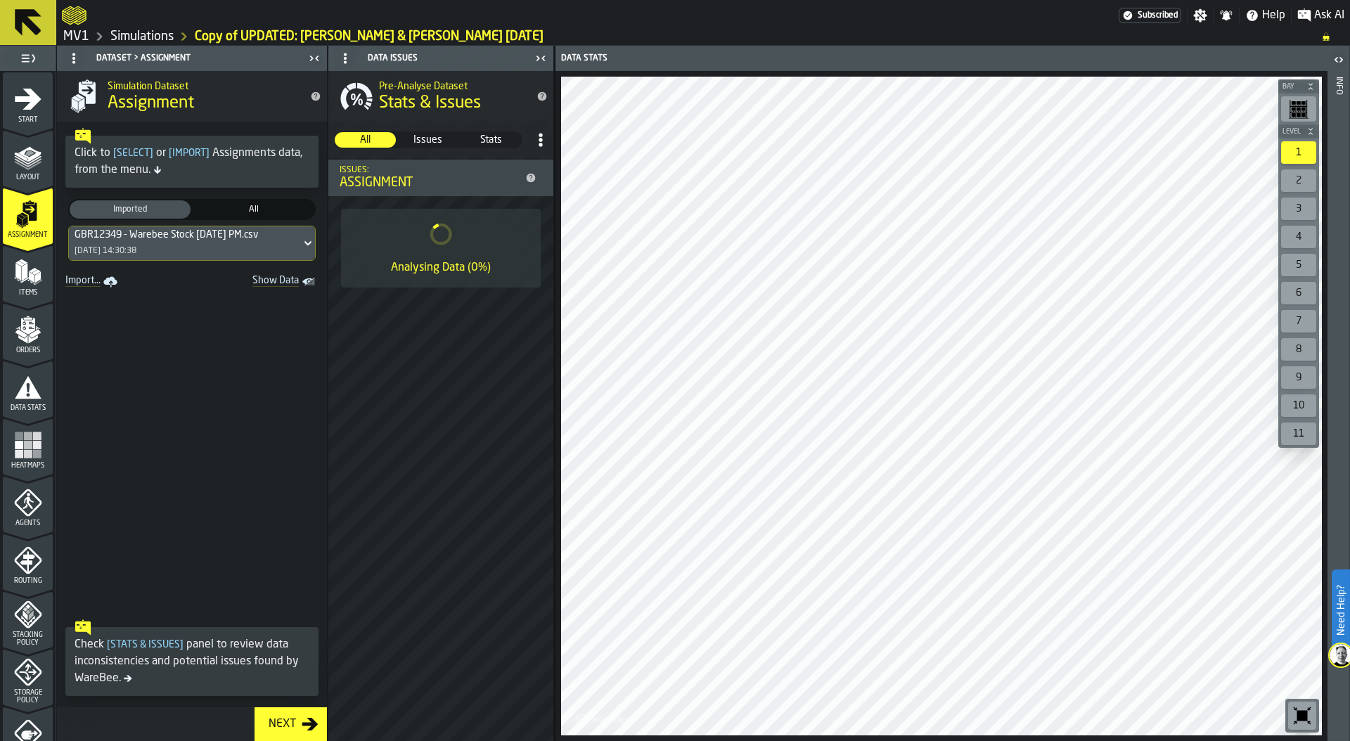
click at [27, 447] on rect "menu Heatmaps" at bounding box center [28, 445] width 8 height 8
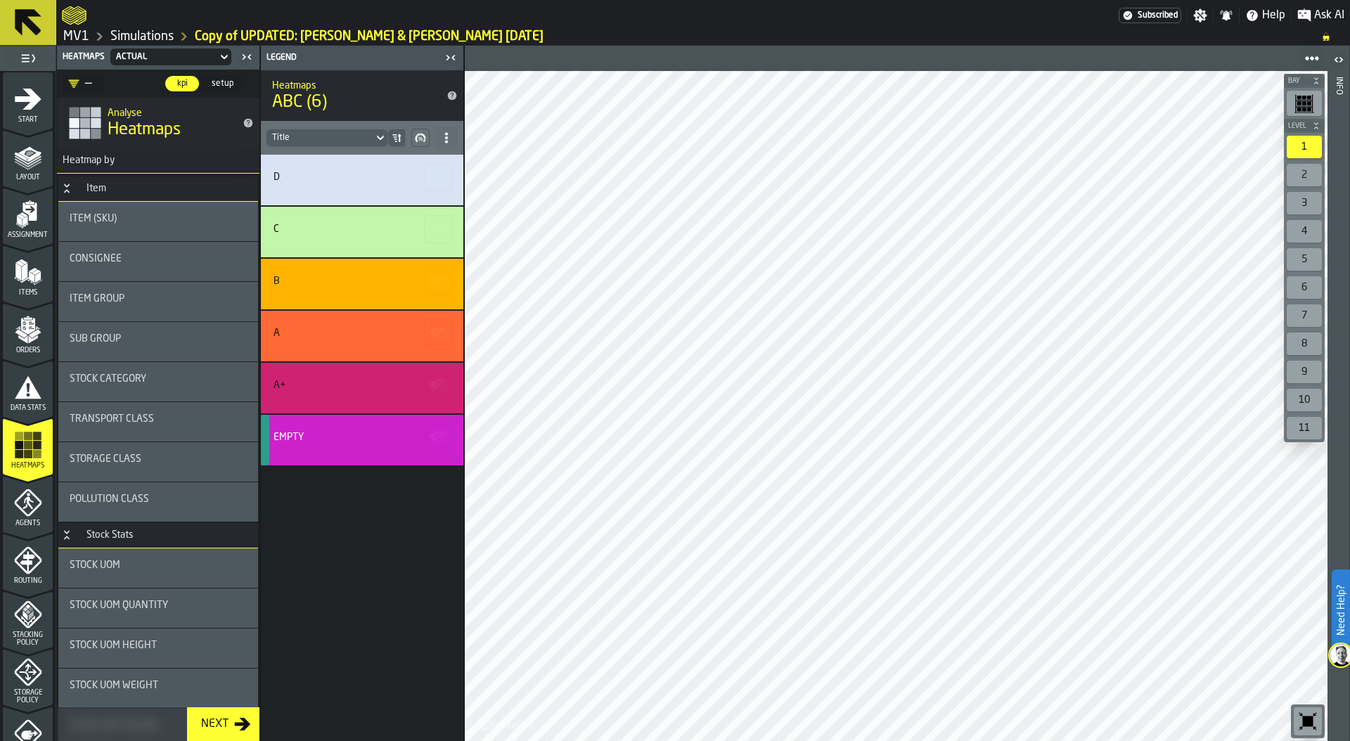
click at [134, 337] on div "Sub Group" at bounding box center [158, 338] width 177 height 11
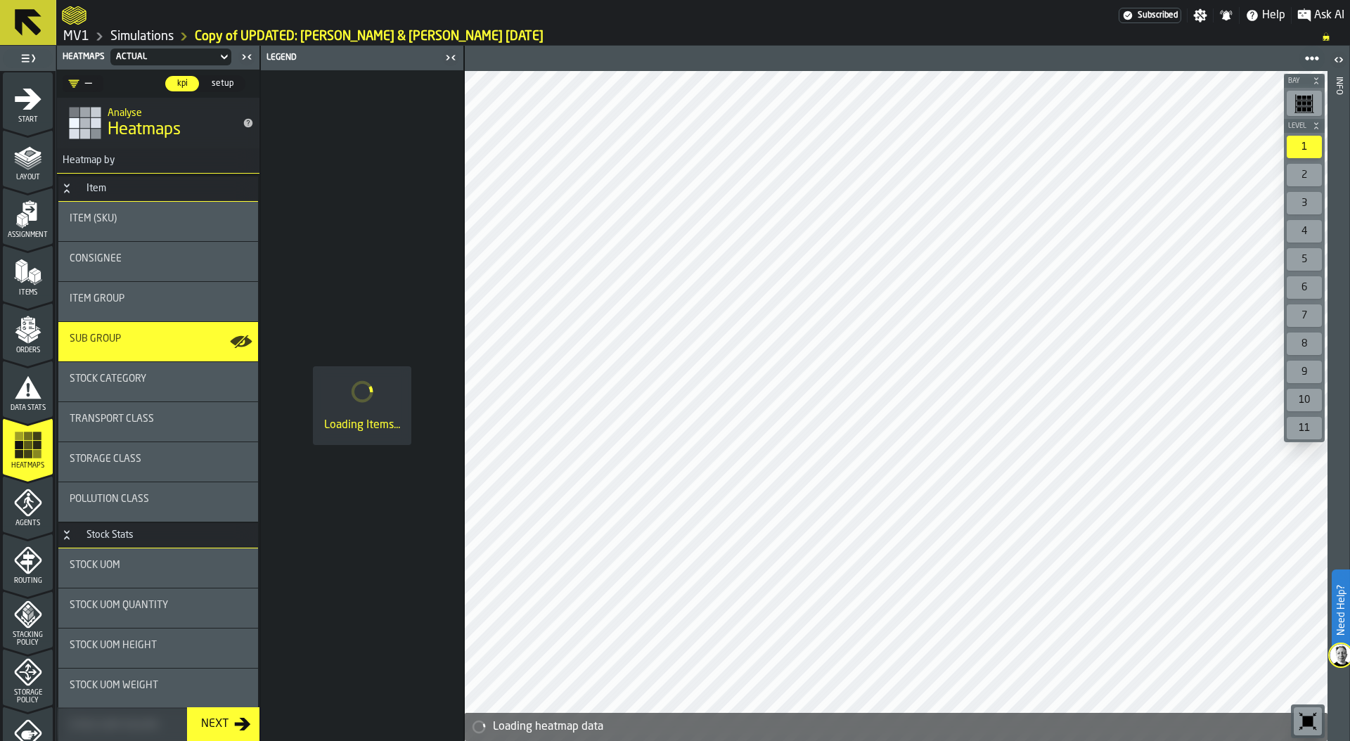
click at [86, 82] on div "—" at bounding box center [80, 83] width 24 height 17
click at [86, 138] on div "HH" at bounding box center [130, 142] width 118 height 17
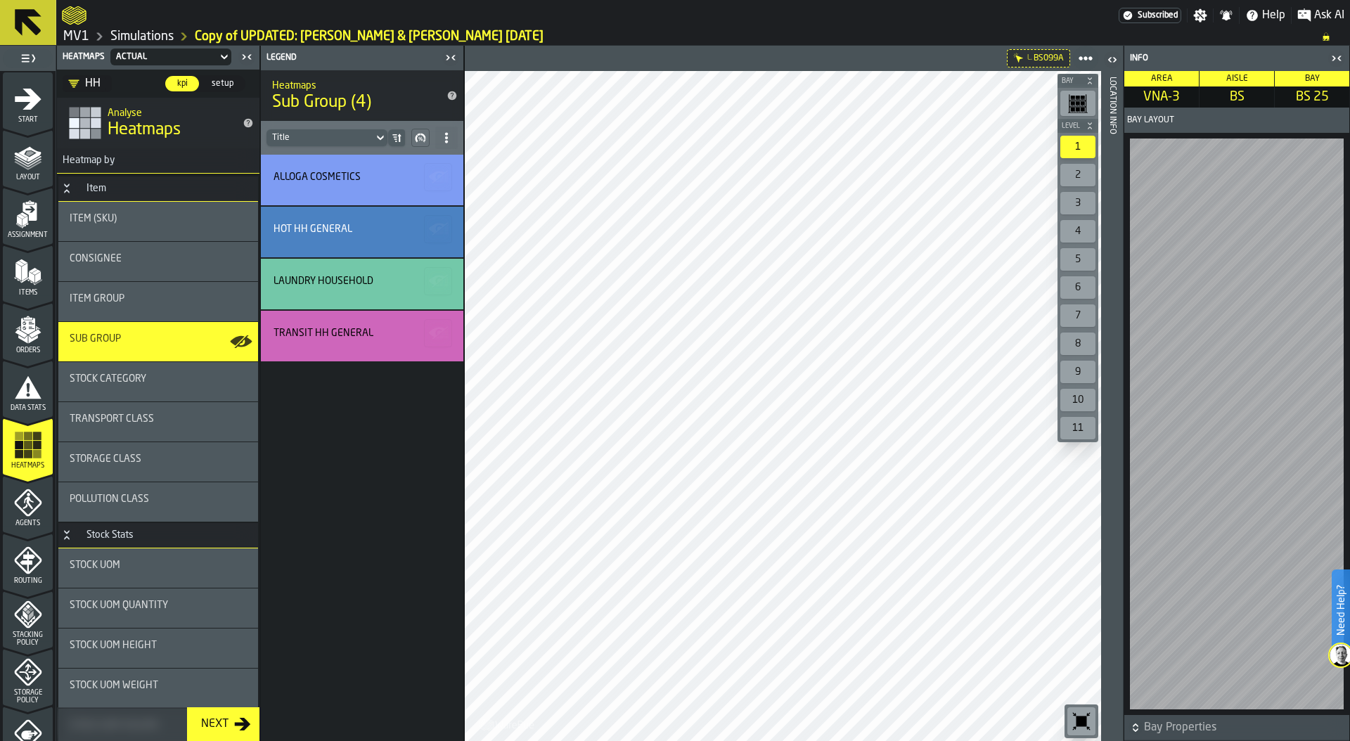
click at [1111, 478] on div "Location Info" at bounding box center [1112, 406] width 10 height 664
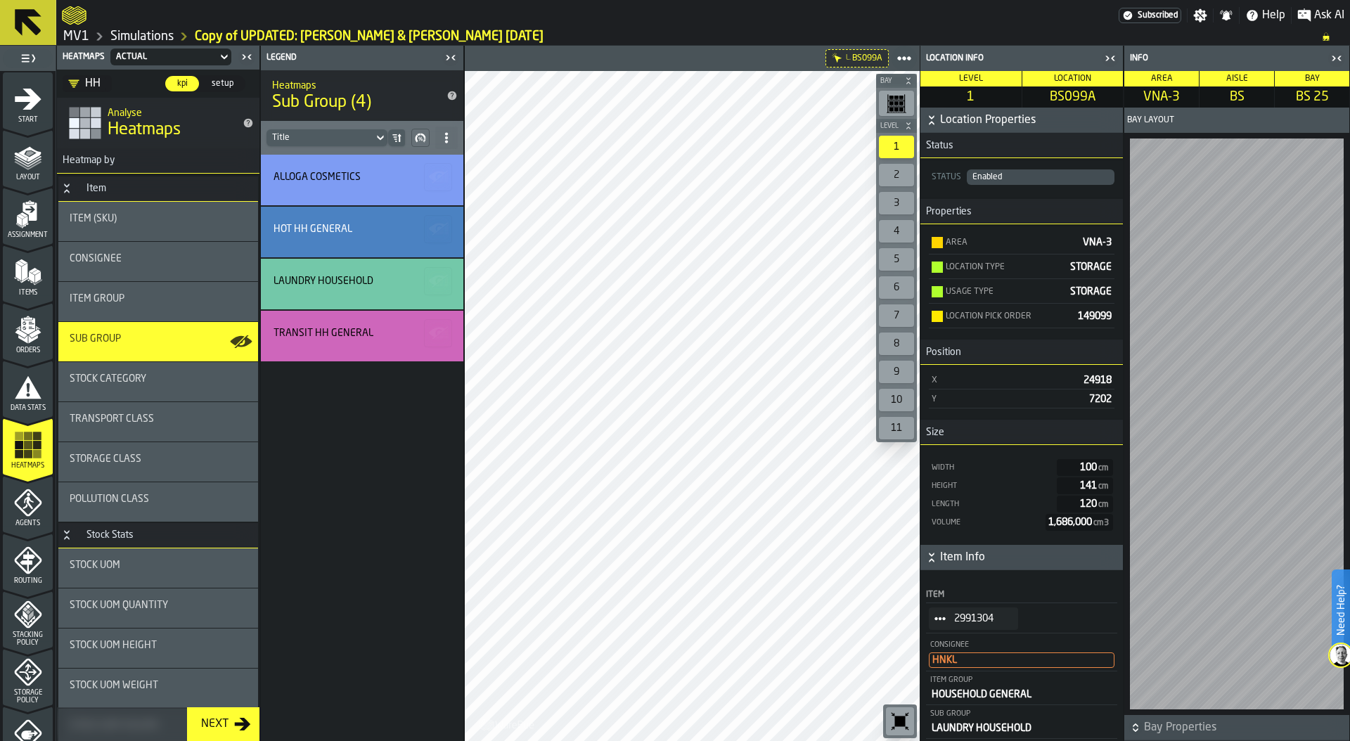
click at [938, 622] on icon "StatList-item-2991304" at bounding box center [939, 618] width 11 height 11
click at [974, 690] on div "Show Items" at bounding box center [973, 694] width 73 height 9
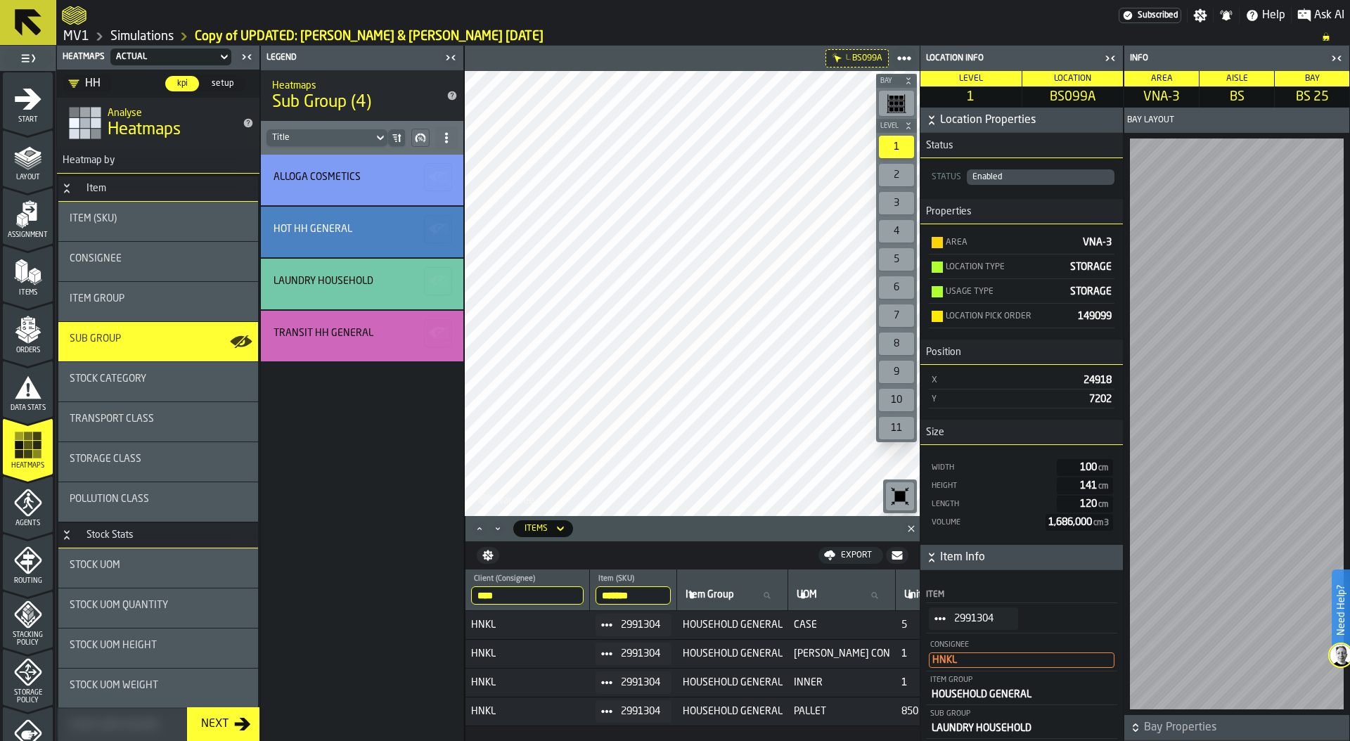
click at [529, 596] on input "****" at bounding box center [527, 595] width 112 height 18
click at [579, 595] on input "****" at bounding box center [527, 595] width 112 height 18
click at [643, 596] on input "*******" at bounding box center [632, 595] width 75 height 18
click at [655, 597] on input "*******" at bounding box center [632, 595] width 75 height 18
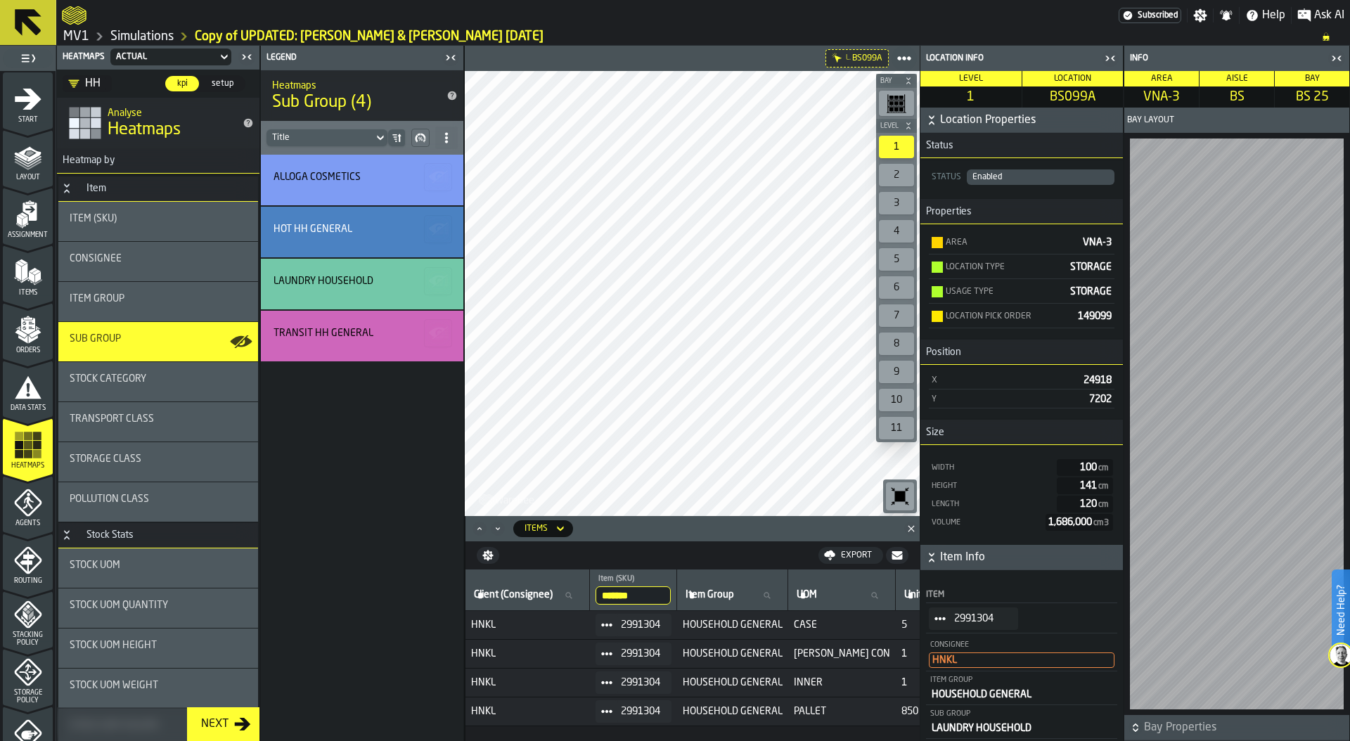
click at [665, 595] on input "*******" at bounding box center [632, 595] width 75 height 18
click at [631, 595] on input "Item (SKU) Item (SKU)" at bounding box center [632, 595] width 75 height 18
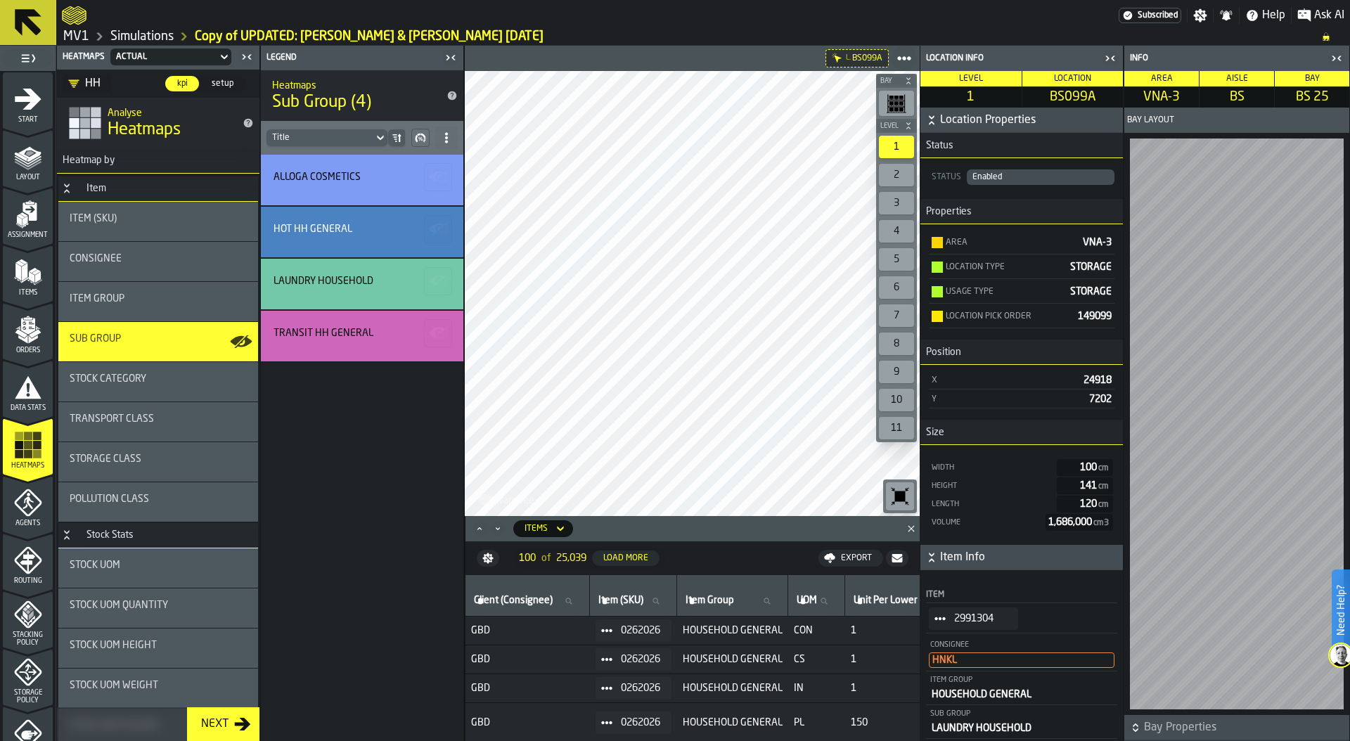
click at [631, 595] on span "Item (SKU)" at bounding box center [620, 600] width 45 height 11
click at [631, 595] on input "Item (SKU) Item (SKU)" at bounding box center [632, 601] width 75 height 18
paste input "*******"
type input "*******"
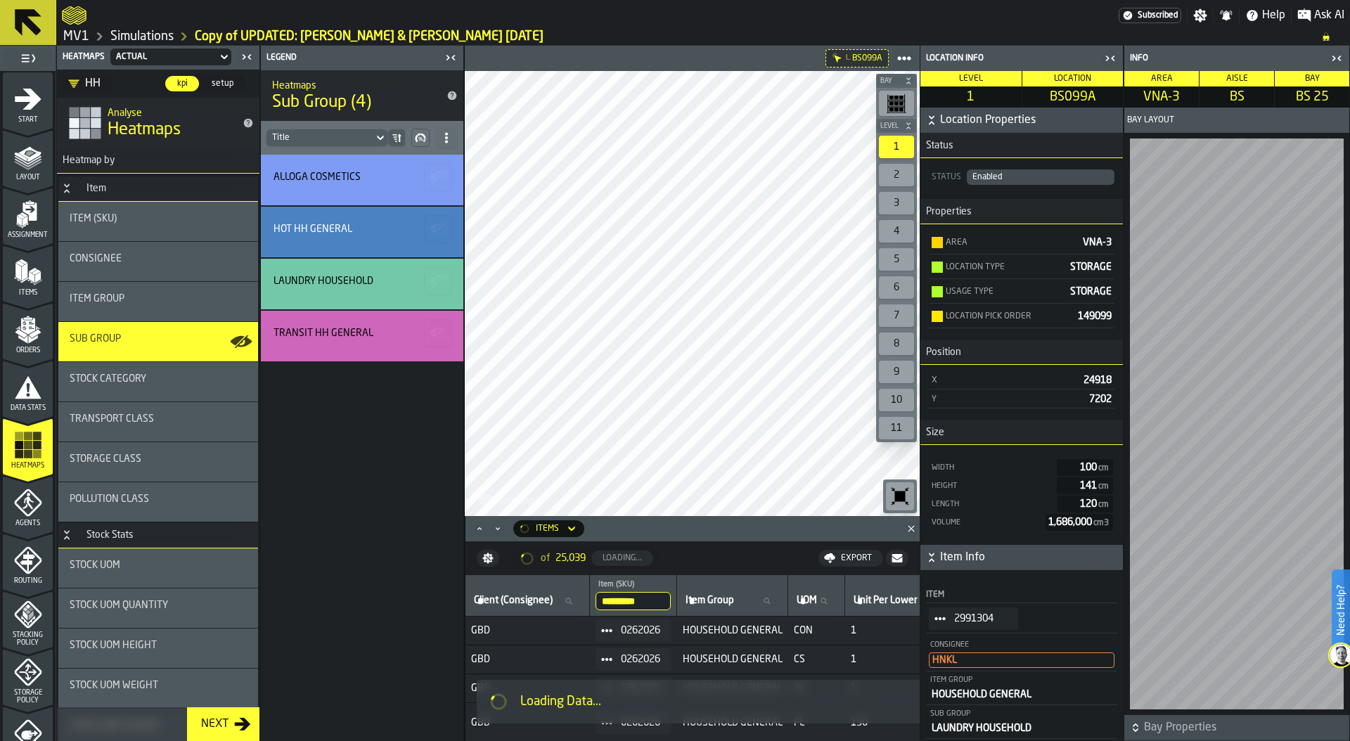
click at [617, 600] on input "*******" at bounding box center [632, 601] width 75 height 18
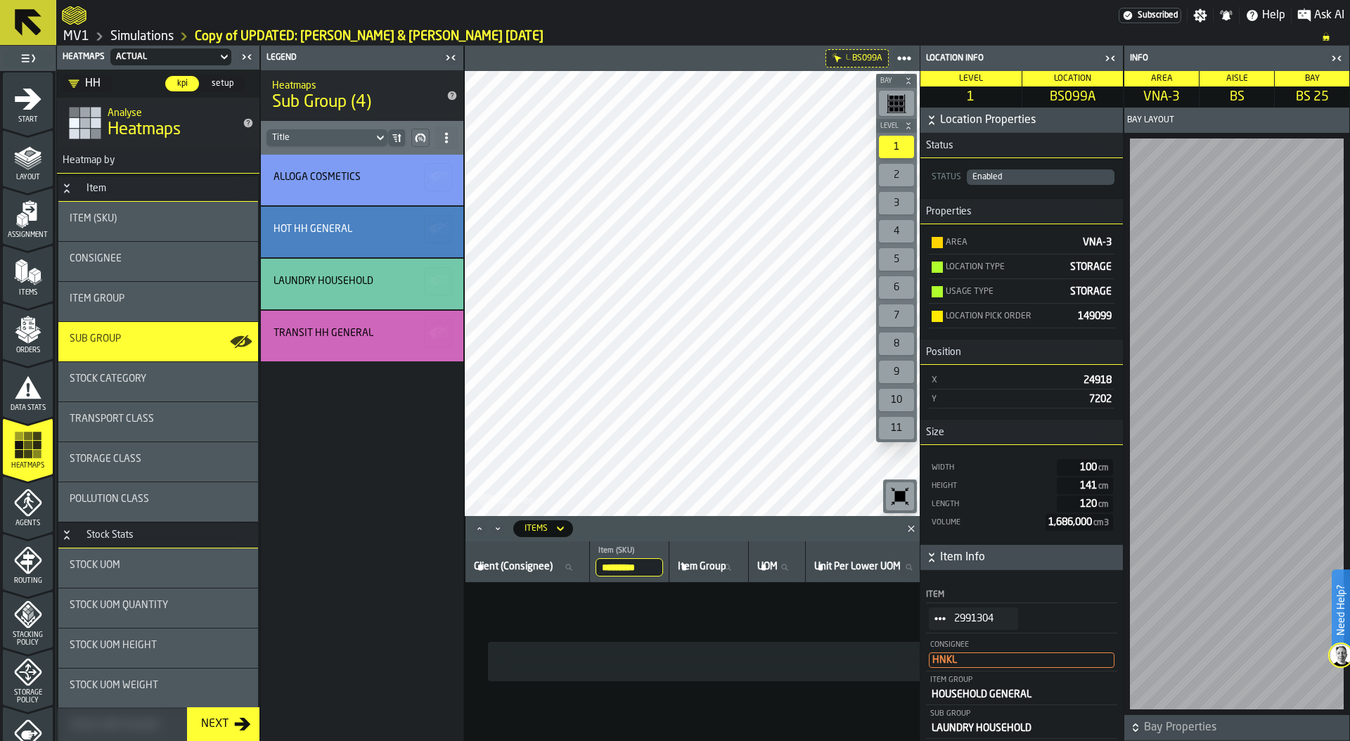
click at [620, 566] on input "*******" at bounding box center [628, 567] width 67 height 18
type input "*******"
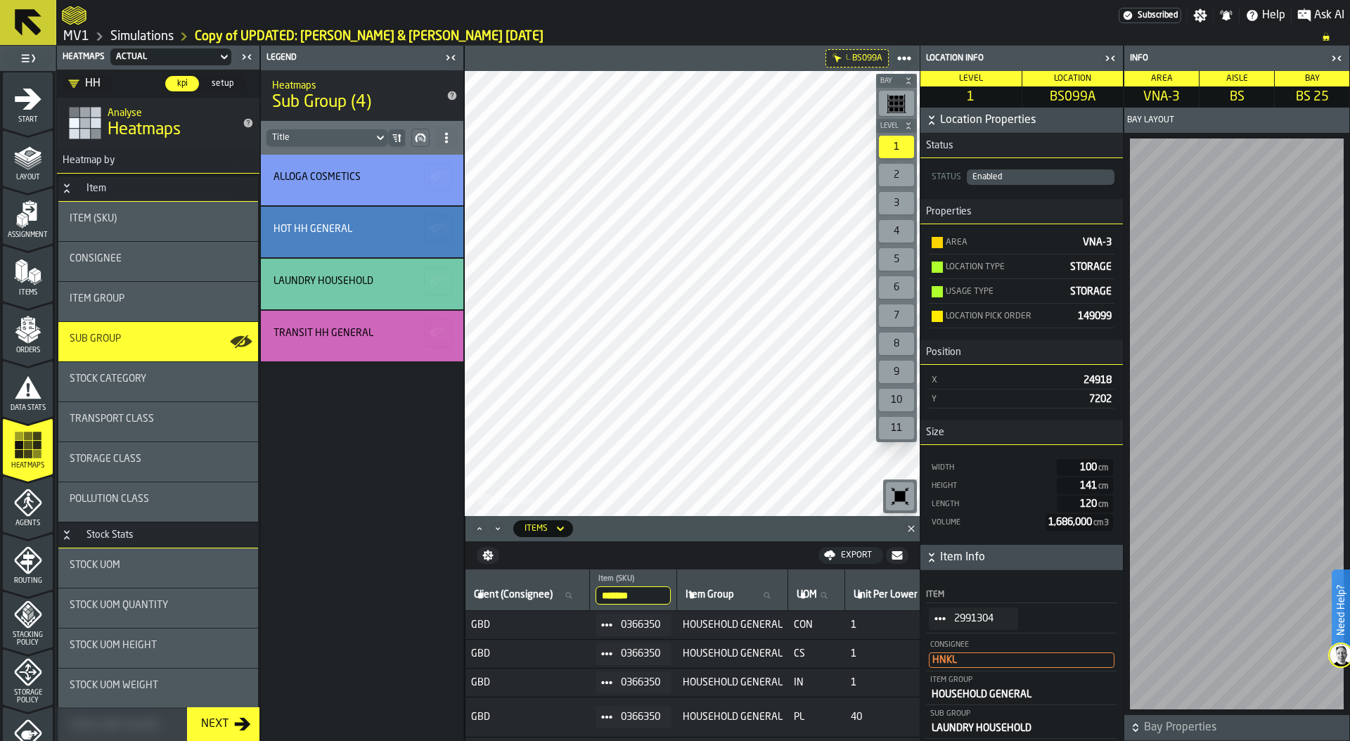
click at [631, 598] on input "*******" at bounding box center [632, 595] width 75 height 18
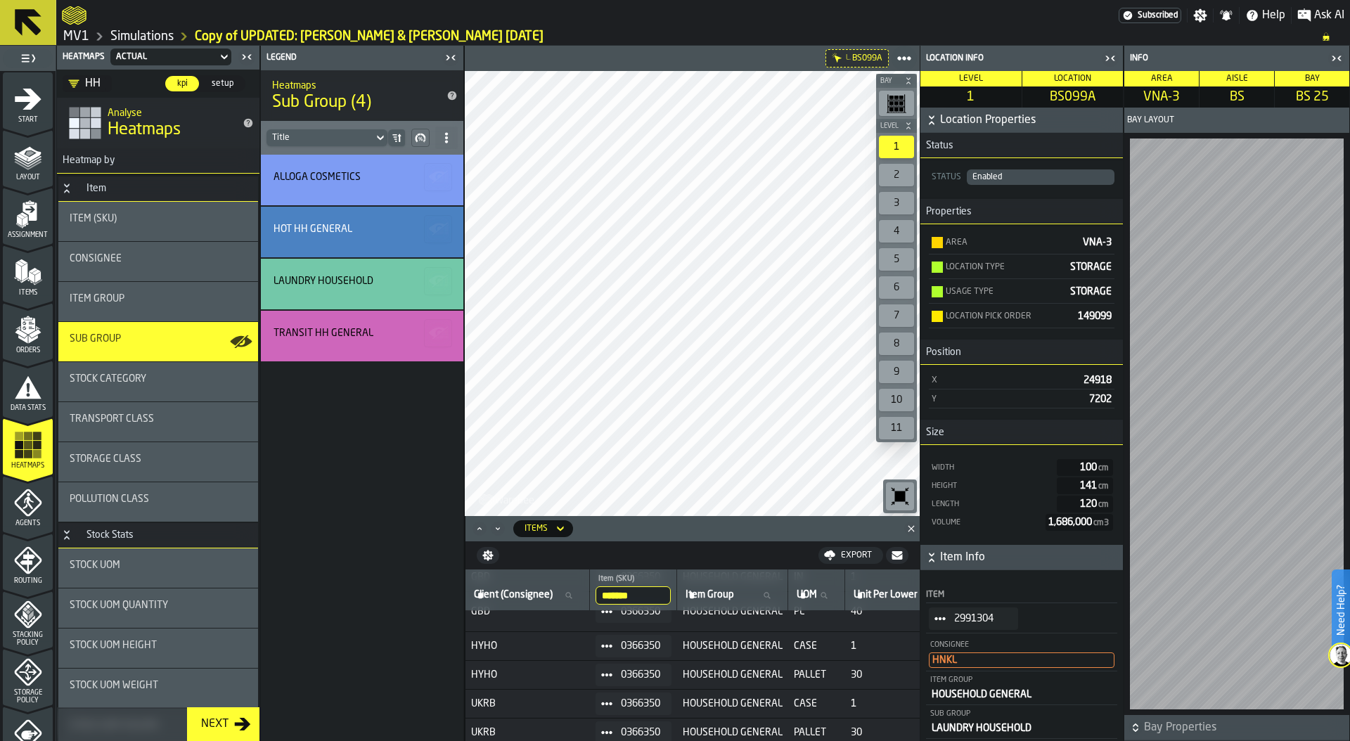
scroll to position [116, 0]
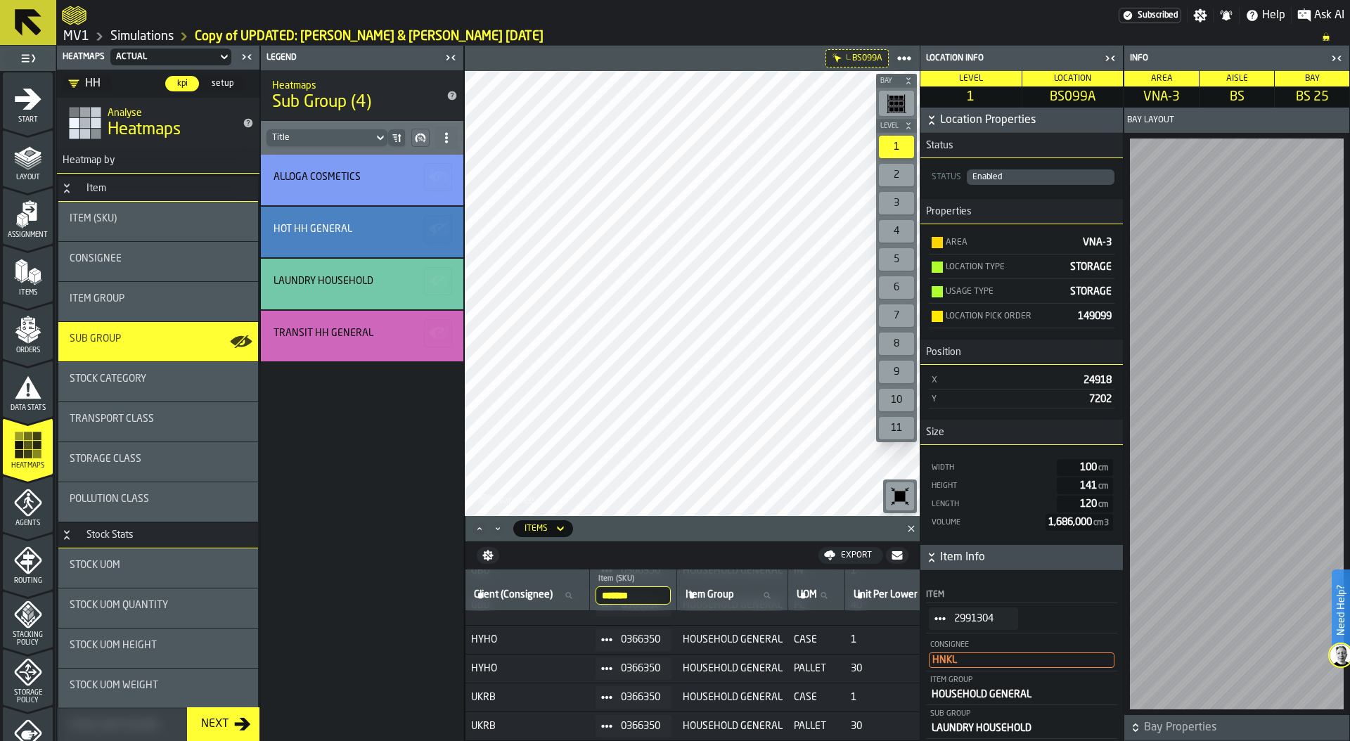
click at [499, 591] on span "Client (Consignee)" at bounding box center [513, 594] width 79 height 11
click at [499, 591] on input "Client (Consignee) Client (Consignee)" at bounding box center [527, 595] width 112 height 18
type input "****"
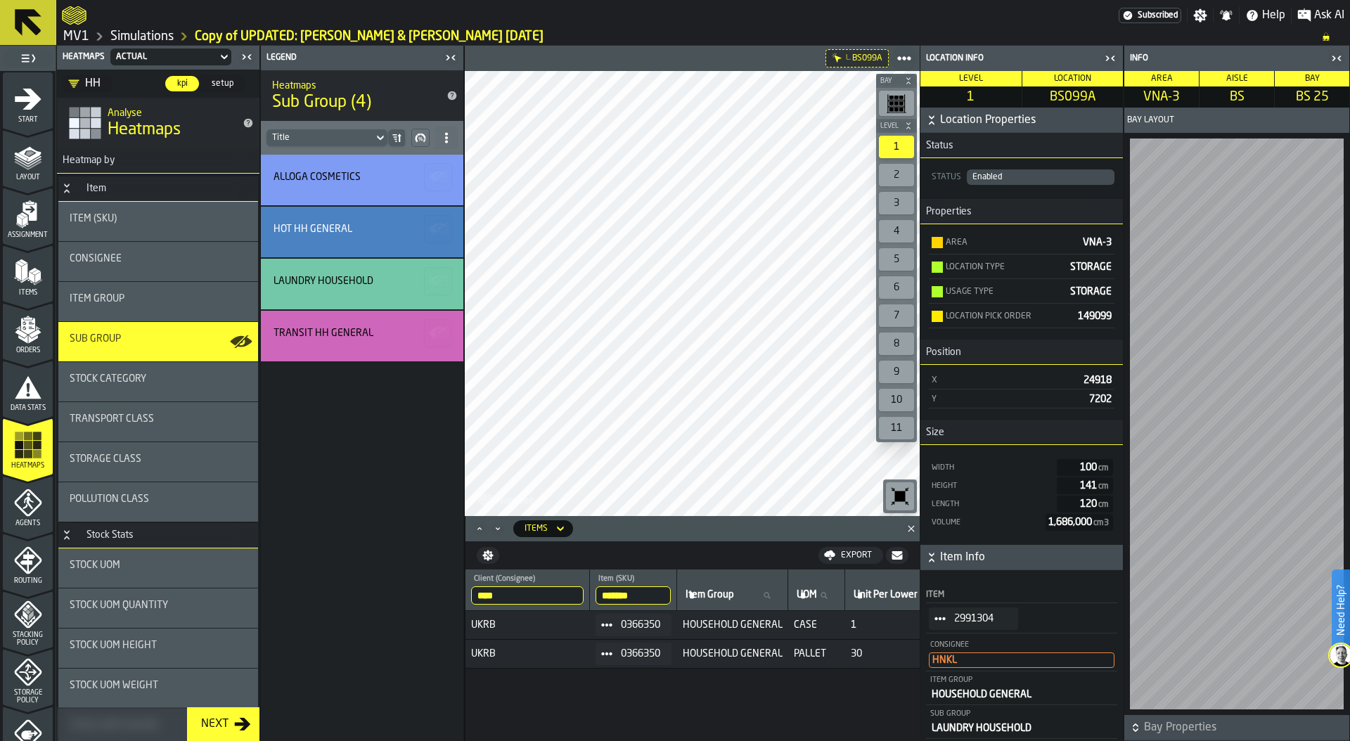
scroll to position [0, 0]
click at [1111, 58] on icon "button-toggle-Close me" at bounding box center [1113, 58] width 4 height 5
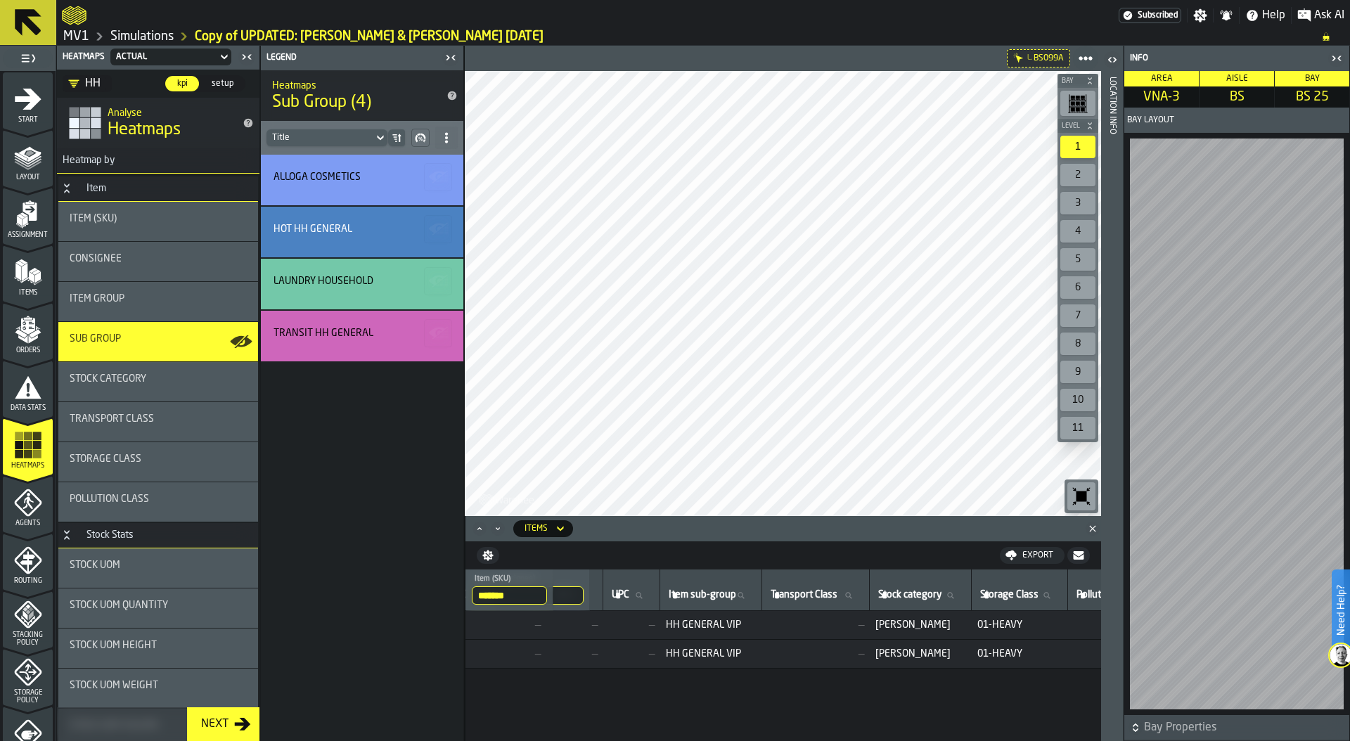
scroll to position [0, 1054]
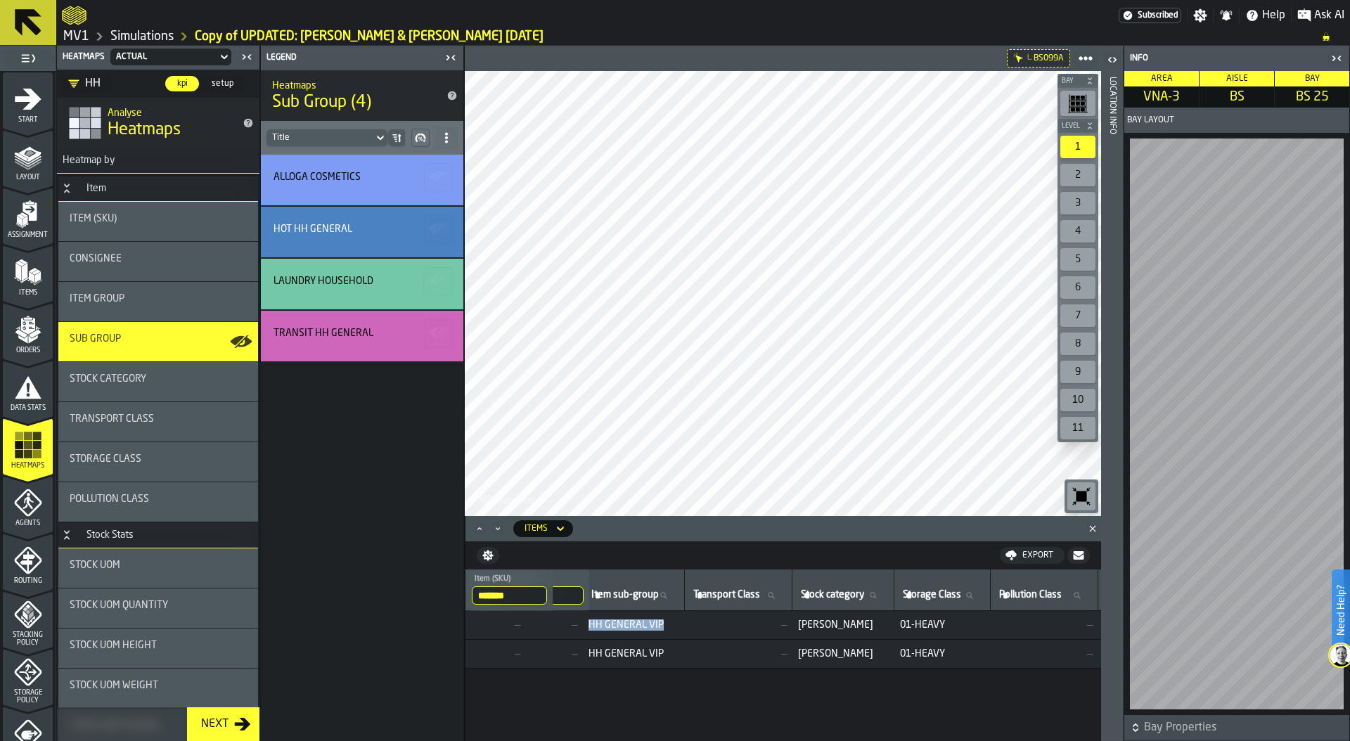
drag, startPoint x: 637, startPoint y: 626, endPoint x: 715, endPoint y: 624, distance: 78.1
click at [679, 624] on span "HH GENERAL VIP" at bounding box center [633, 624] width 91 height 11
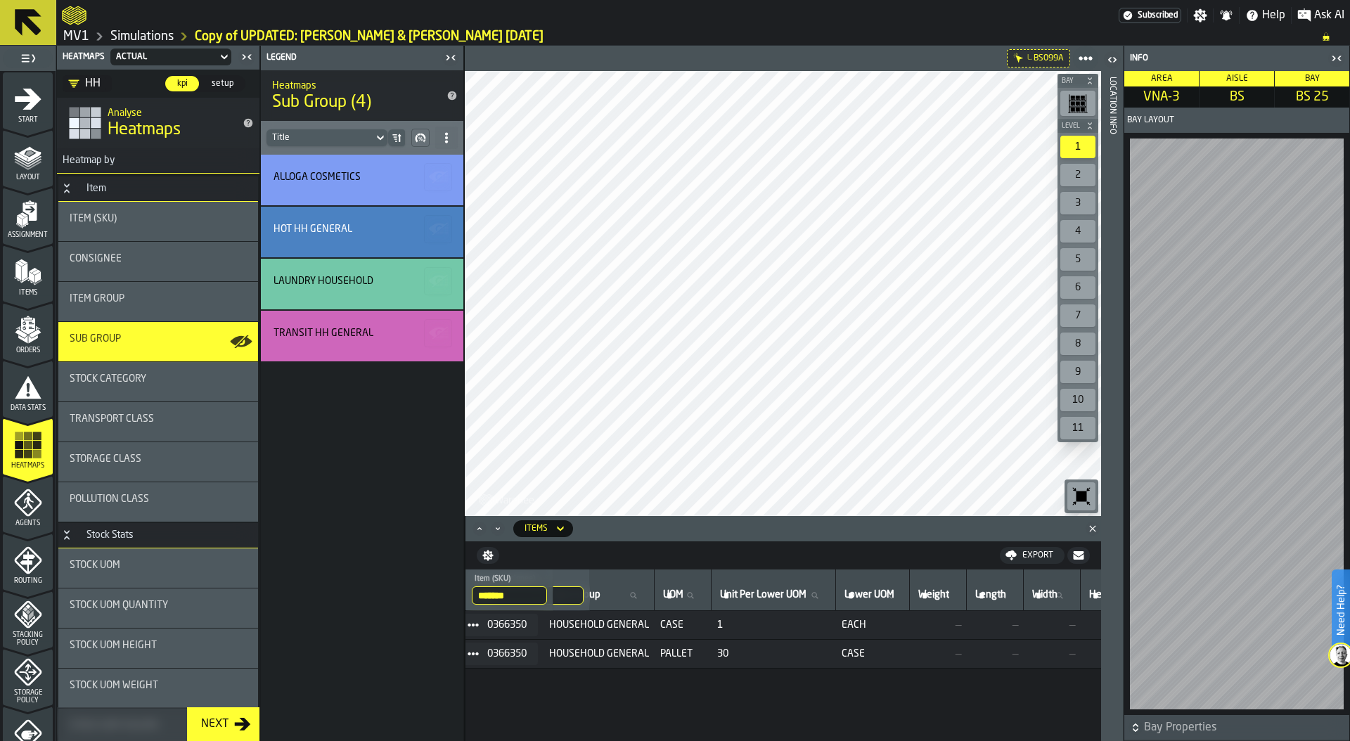
scroll to position [0, 0]
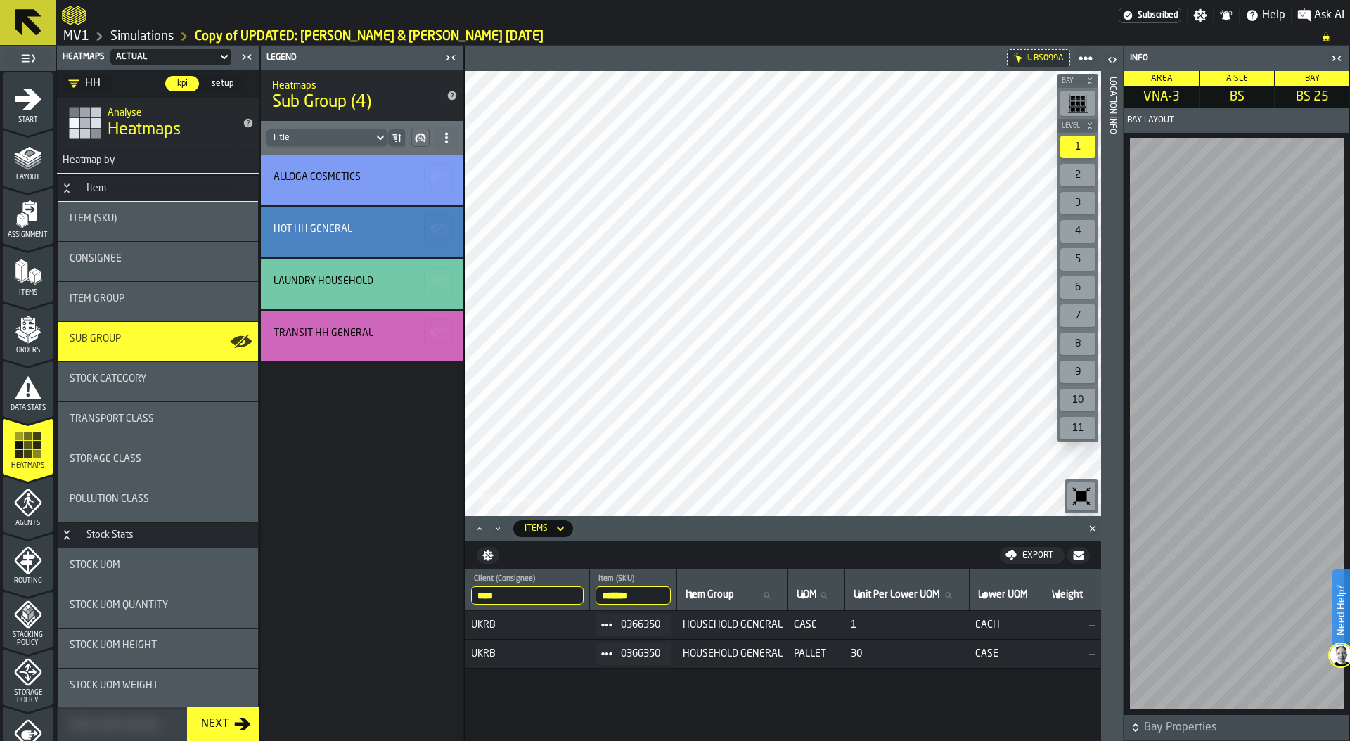
click at [1107, 601] on div "Location Info" at bounding box center [1112, 406] width 10 height 664
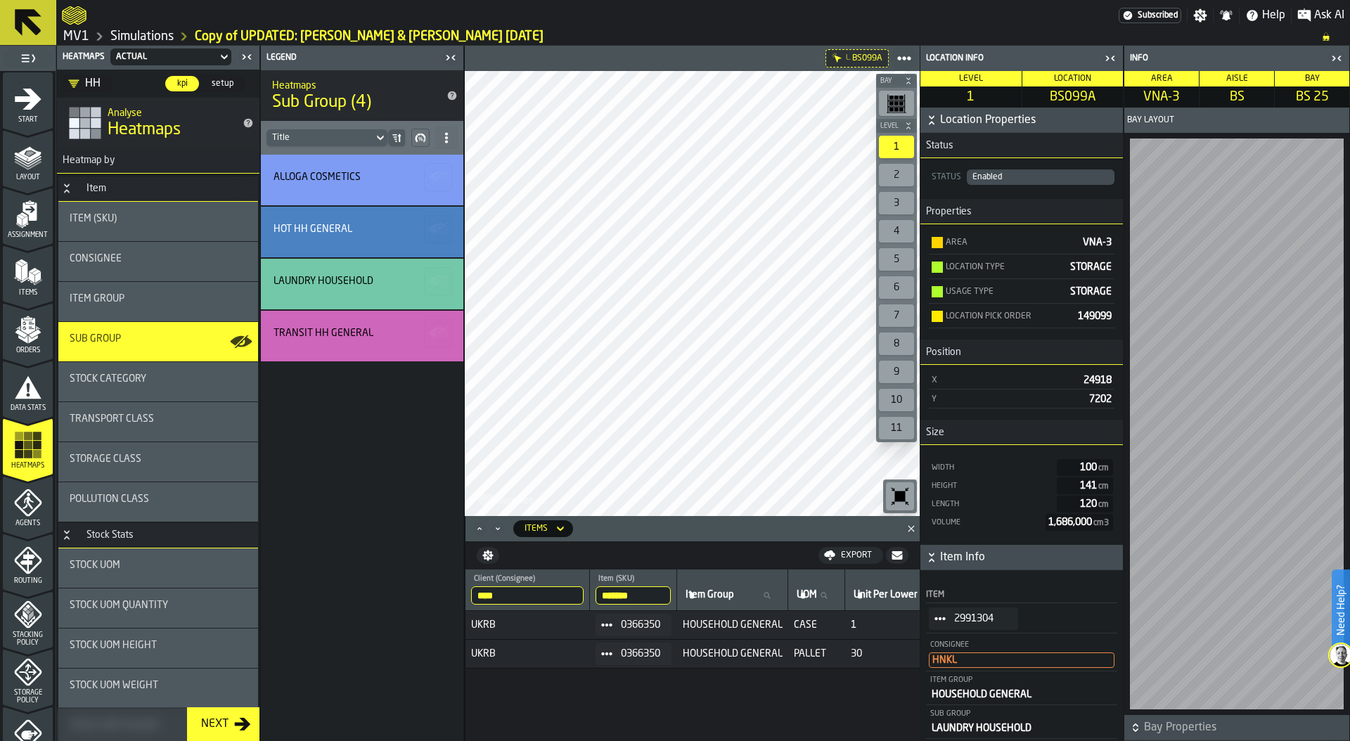
click at [936, 618] on circle "StatList-item-2991304" at bounding box center [936, 618] width 4 height 4
click at [971, 640] on div "Show Assignment" at bounding box center [973, 642] width 73 height 9
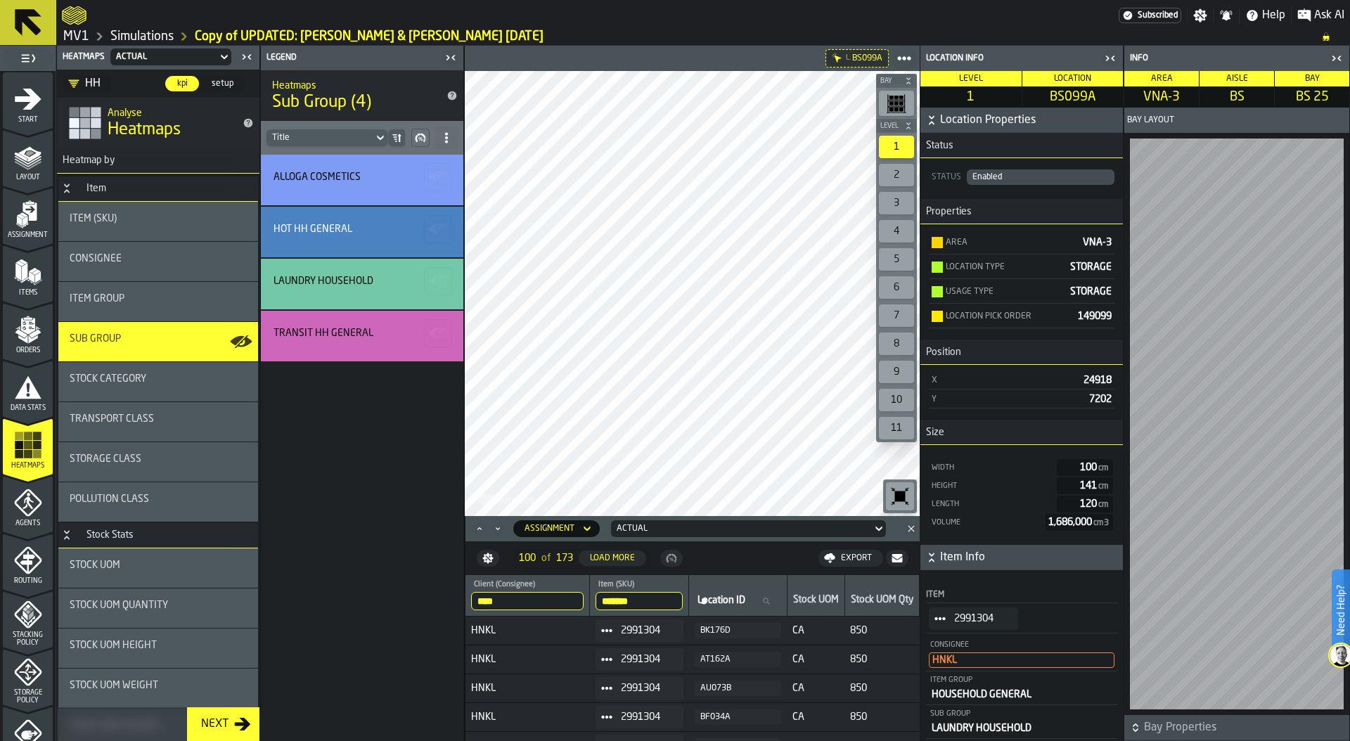
click at [531, 607] on input "****" at bounding box center [527, 601] width 112 height 18
drag, startPoint x: 525, startPoint y: 605, endPoint x: 414, endPoint y: 605, distance: 111.1
click at [414, 605] on main "1 Start 2 Layout 3 Assignment 4 Items 5 Orders 6 Data Stats 7 Heatmaps 8 Agents…" at bounding box center [675, 393] width 1350 height 695
click at [521, 602] on label "Client (Consignee) Client (Consignee)" at bounding box center [527, 601] width 112 height 18
click at [521, 602] on input "Client (Consignee) Client (Consignee)" at bounding box center [527, 601] width 112 height 18
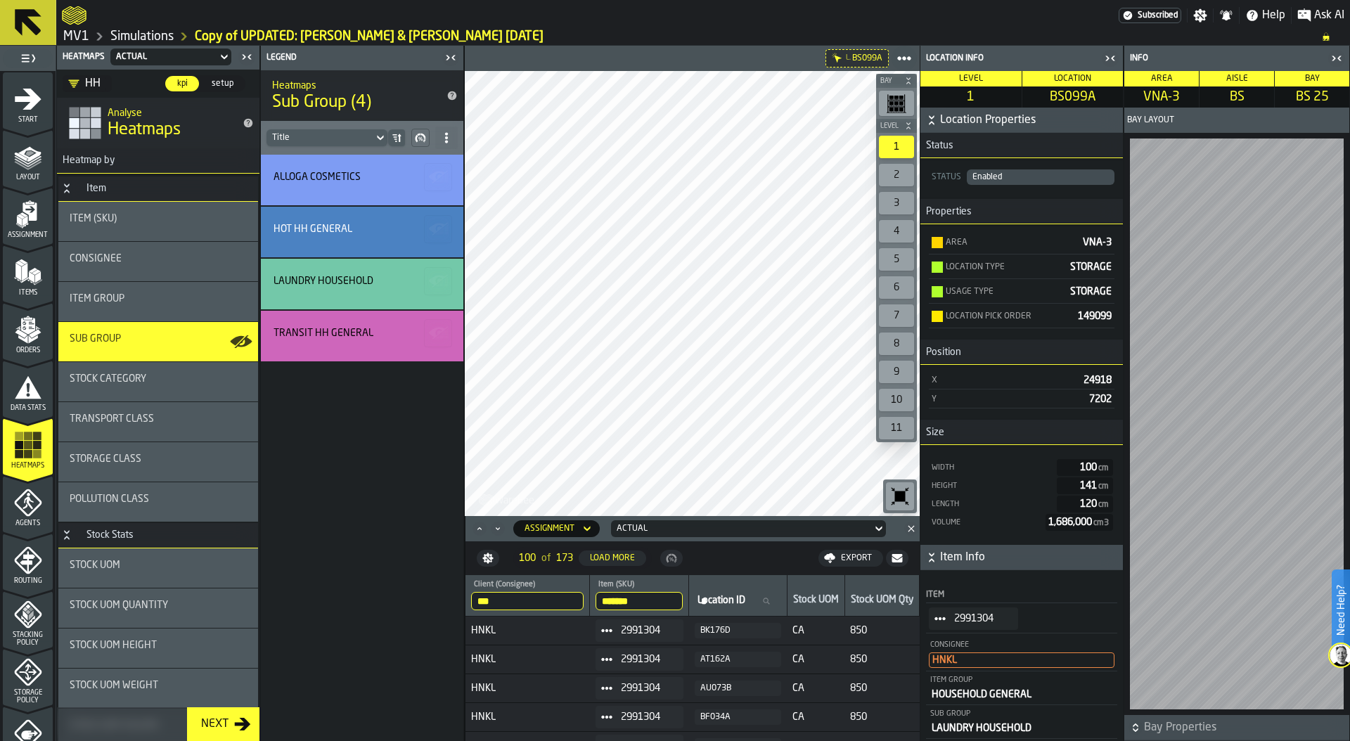
type input "****"
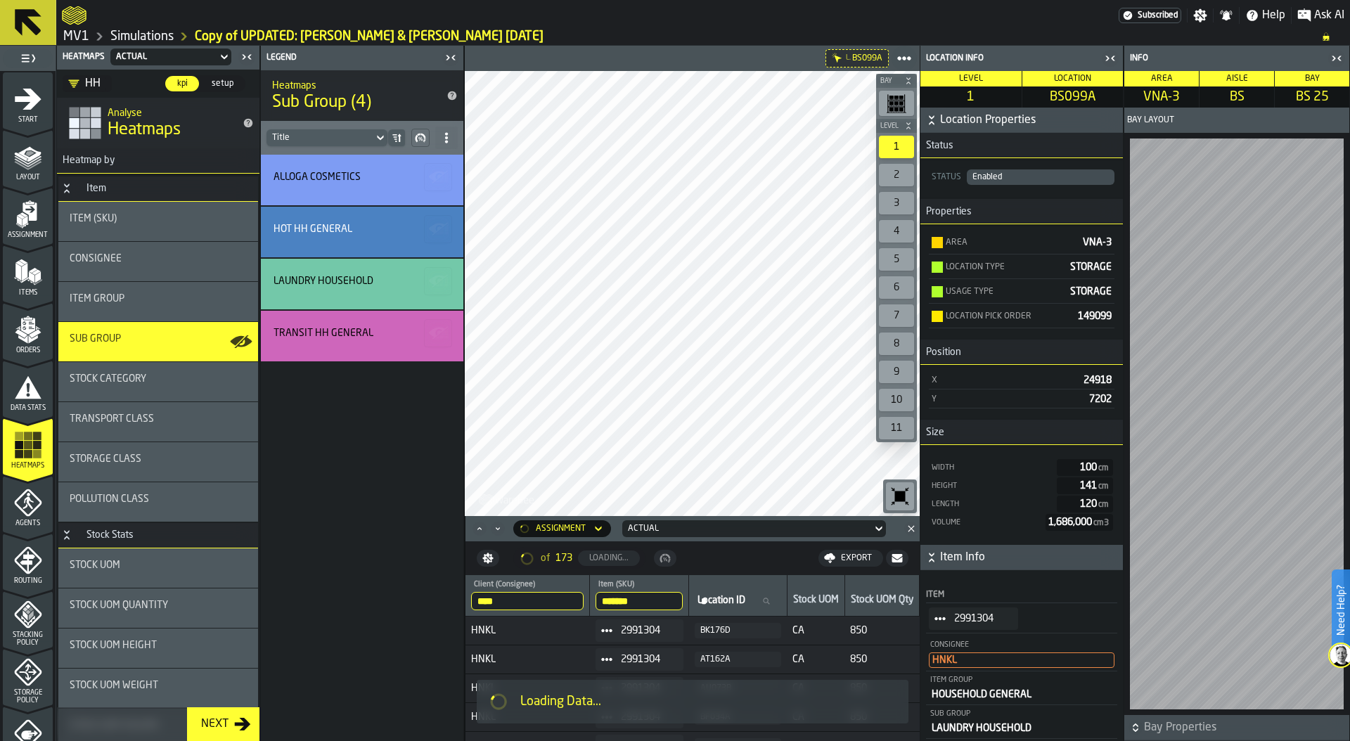
click at [648, 601] on input "*******" at bounding box center [638, 601] width 87 height 18
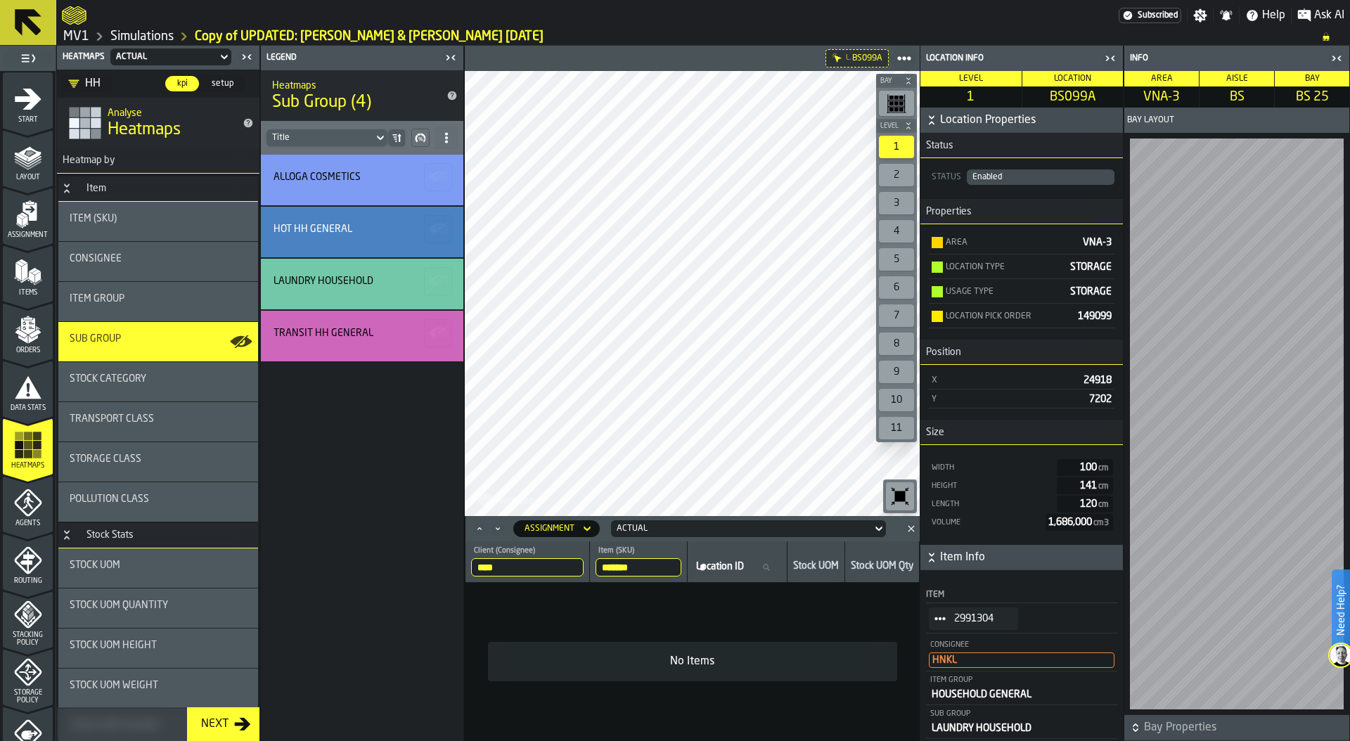
click at [660, 563] on input "*******" at bounding box center [638, 567] width 86 height 18
click at [671, 566] on input "*******" at bounding box center [638, 567] width 86 height 18
click at [636, 566] on input "Item (SKU) Item (SKU)" at bounding box center [638, 567] width 86 height 18
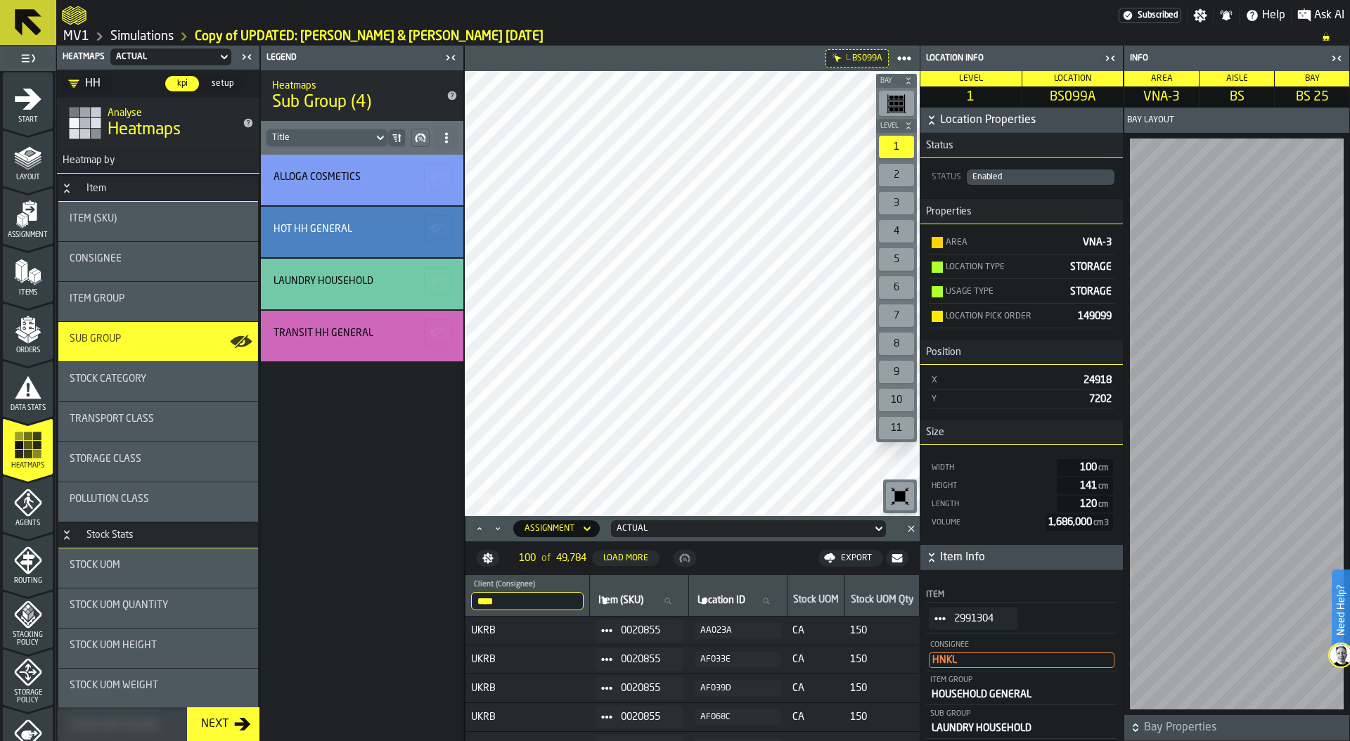
click at [632, 595] on span "Item (SKU)" at bounding box center [620, 600] width 45 height 11
click at [632, 594] on input "Item (SKU) Item (SKU)" at bounding box center [638, 601] width 87 height 18
paste input "*******"
type input "*******"
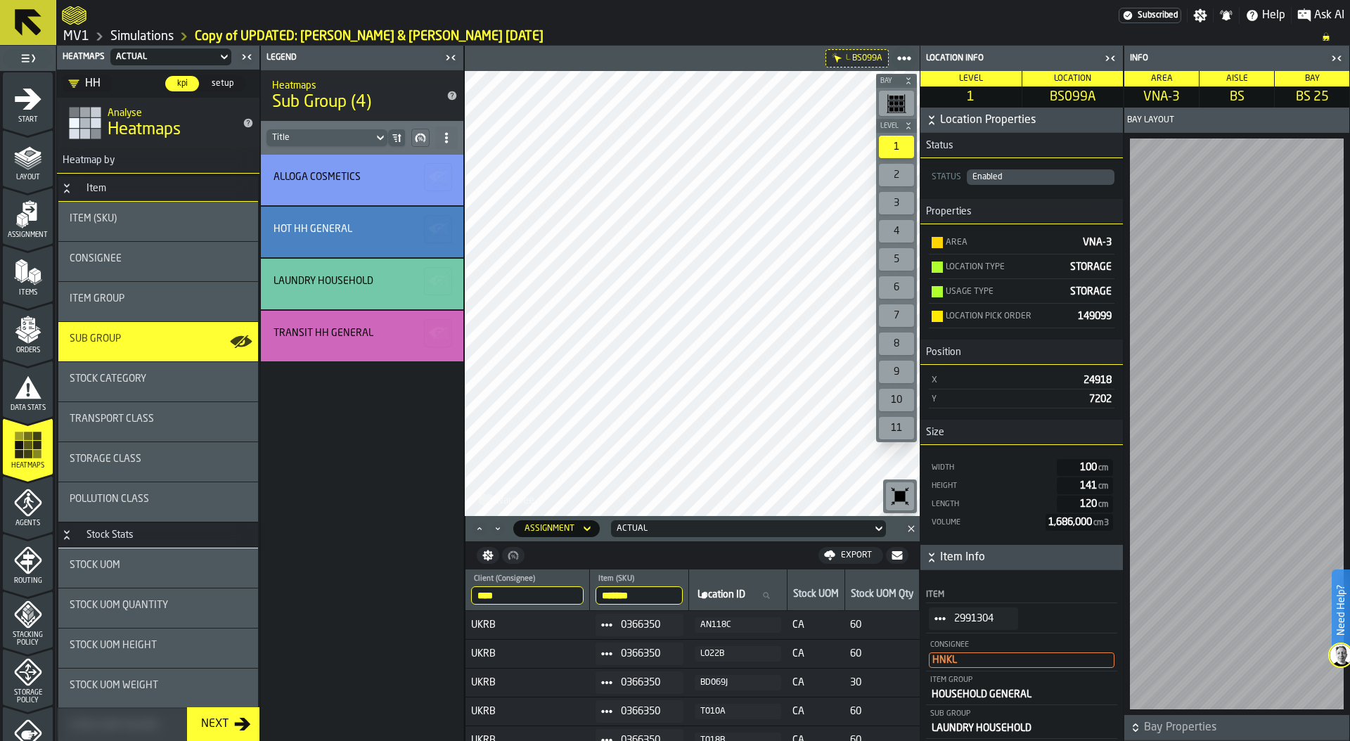
click at [1111, 54] on icon "button-toggle-Close me" at bounding box center [1110, 58] width 17 height 17
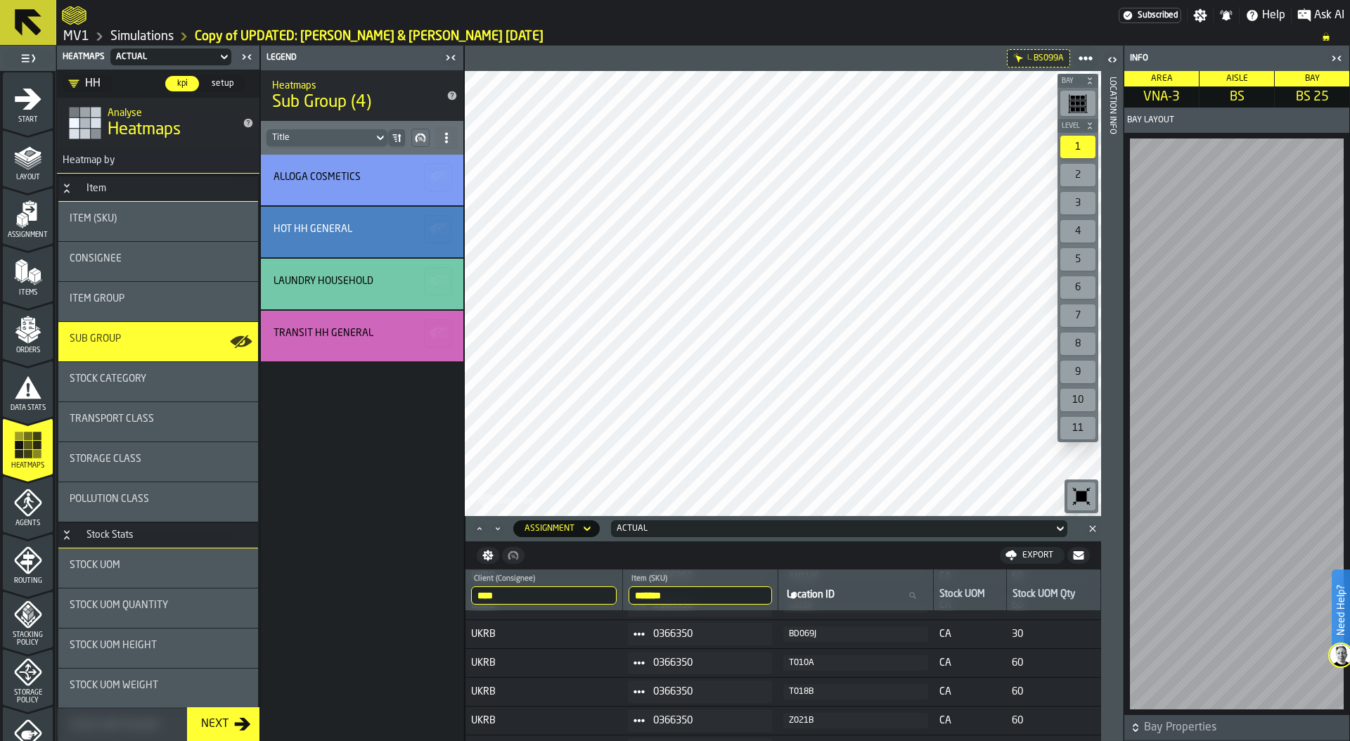
scroll to position [13, 0]
click at [805, 666] on div "BD069J" at bounding box center [855, 669] width 133 height 10
click at [1113, 247] on div "Location Info" at bounding box center [1112, 406] width 10 height 664
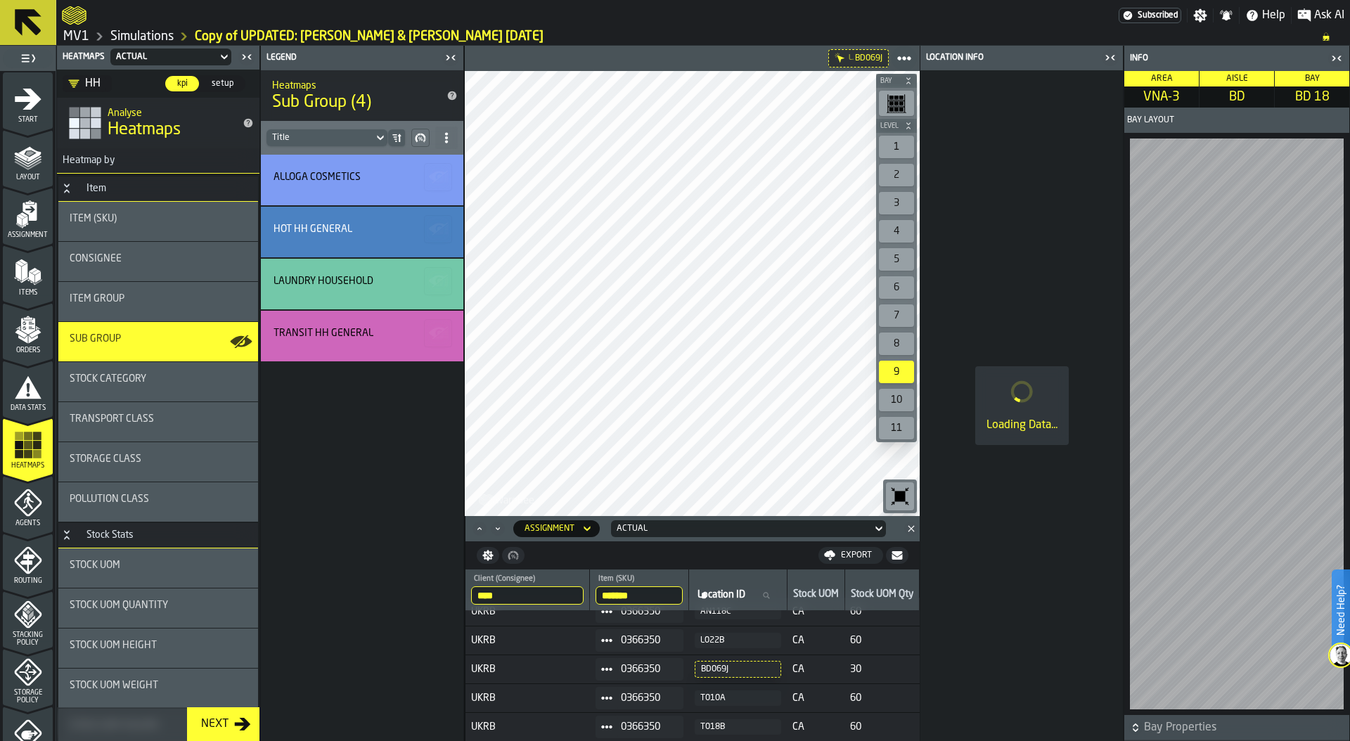
click at [608, 669] on circle at bounding box center [606, 669] width 4 height 4
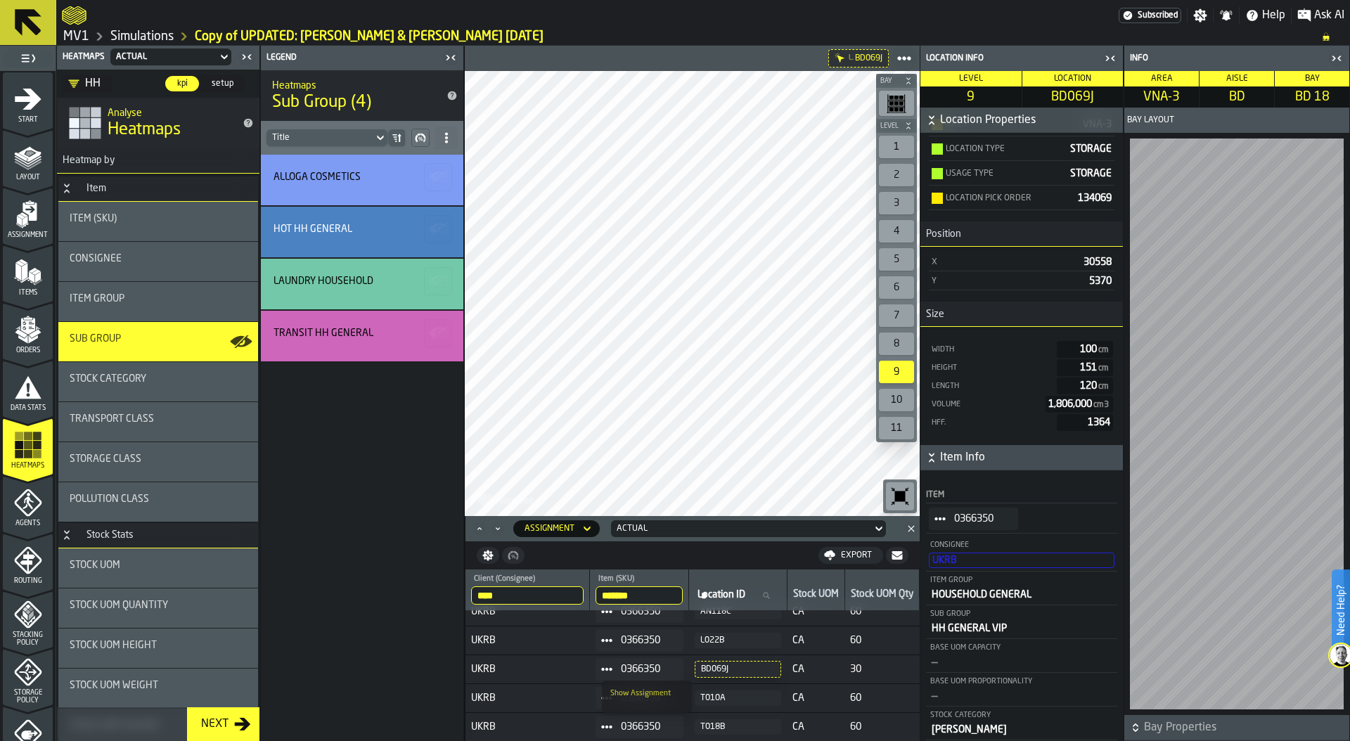
scroll to position [112, 0]
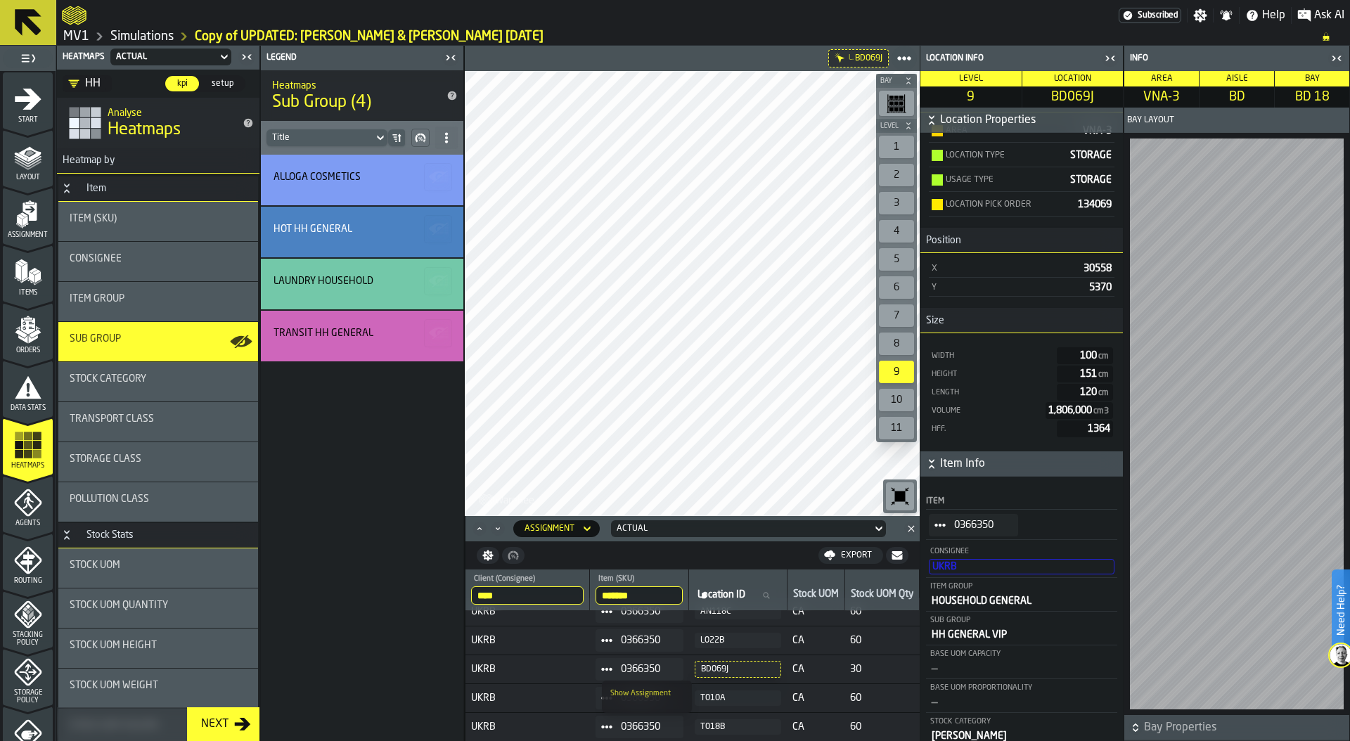
click at [81, 76] on div "HH" at bounding box center [84, 83] width 32 height 17
click at [89, 106] on div "—" at bounding box center [130, 109] width 118 height 17
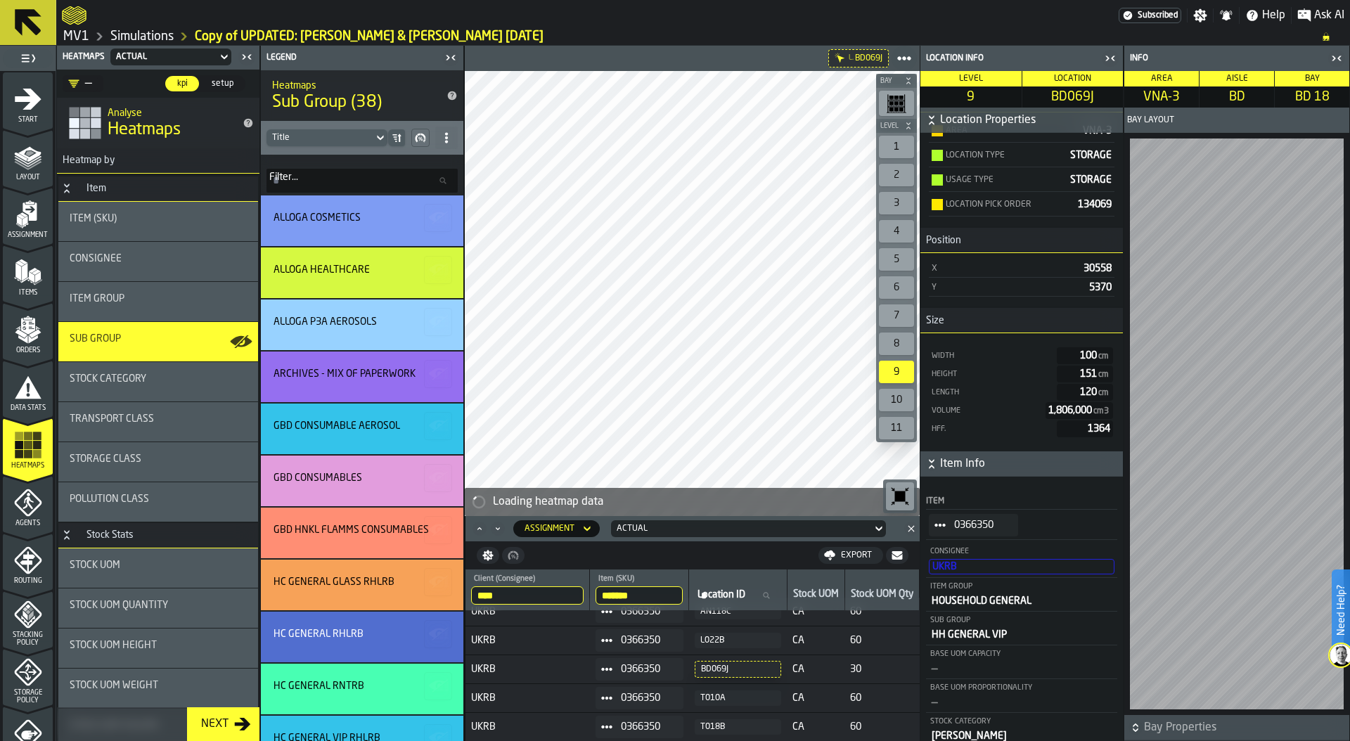
click at [314, 182] on input "Filter... Filter..." at bounding box center [361, 181] width 191 height 24
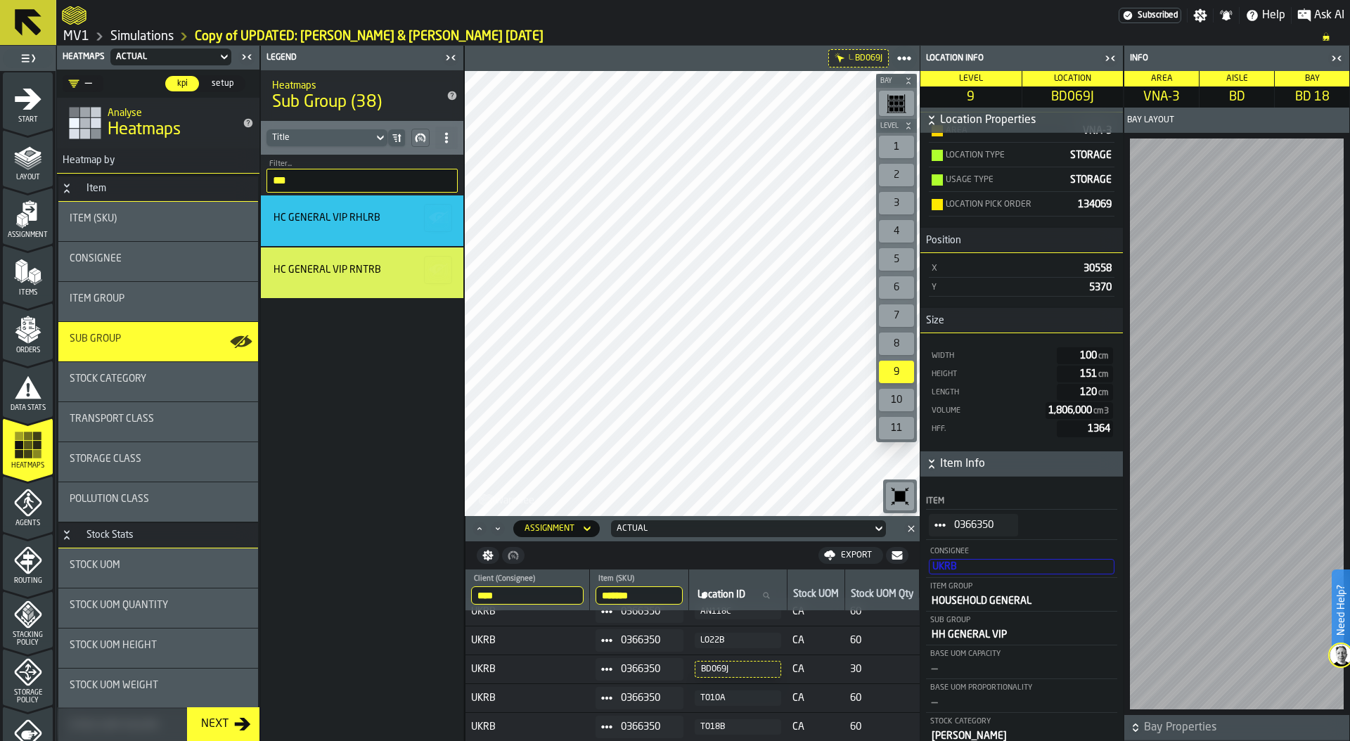
type input "***"
click at [943, 524] on circle "StatList-item-0366350" at bounding box center [943, 525] width 4 height 4
click at [973, 607] on li "Show Items" at bounding box center [974, 601] width 90 height 26
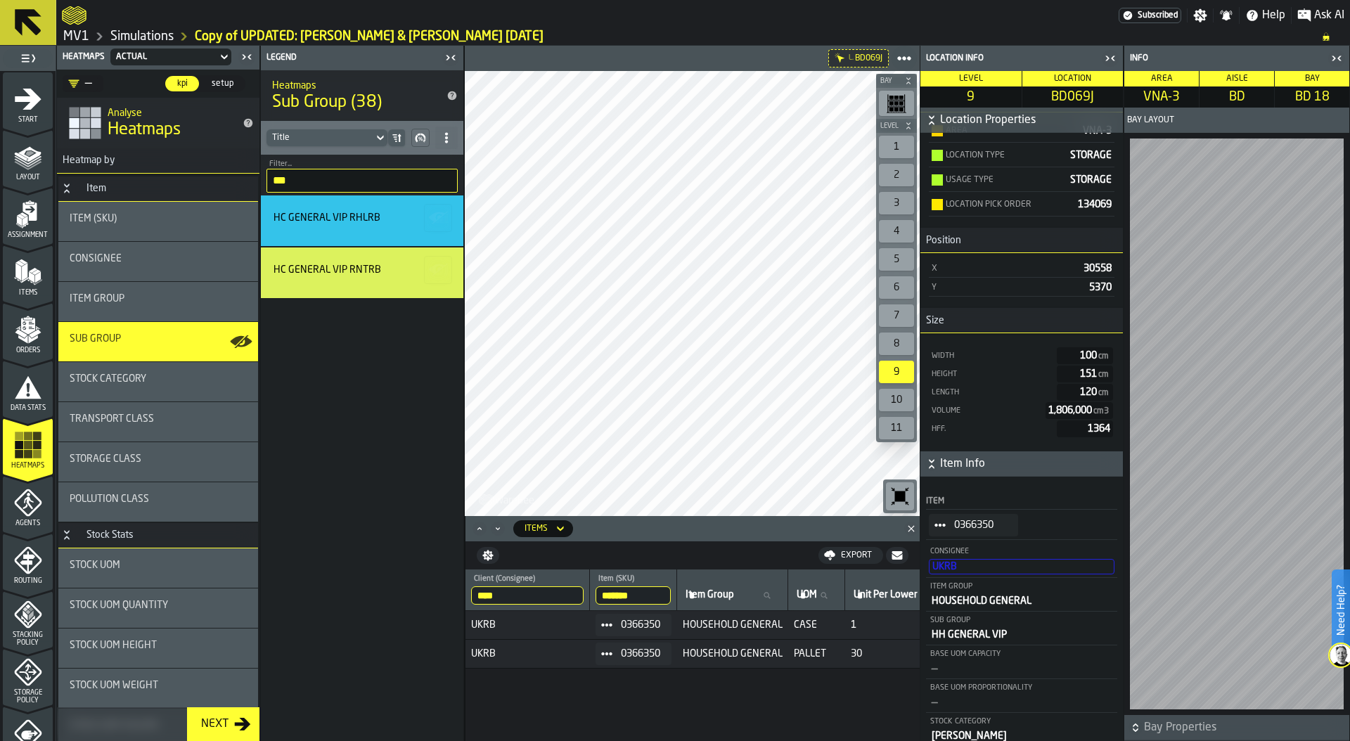
click at [940, 527] on icon "StatList-item-0366350" at bounding box center [939, 524] width 11 height 11
click at [980, 551] on div "Show Assignment" at bounding box center [973, 549] width 73 height 9
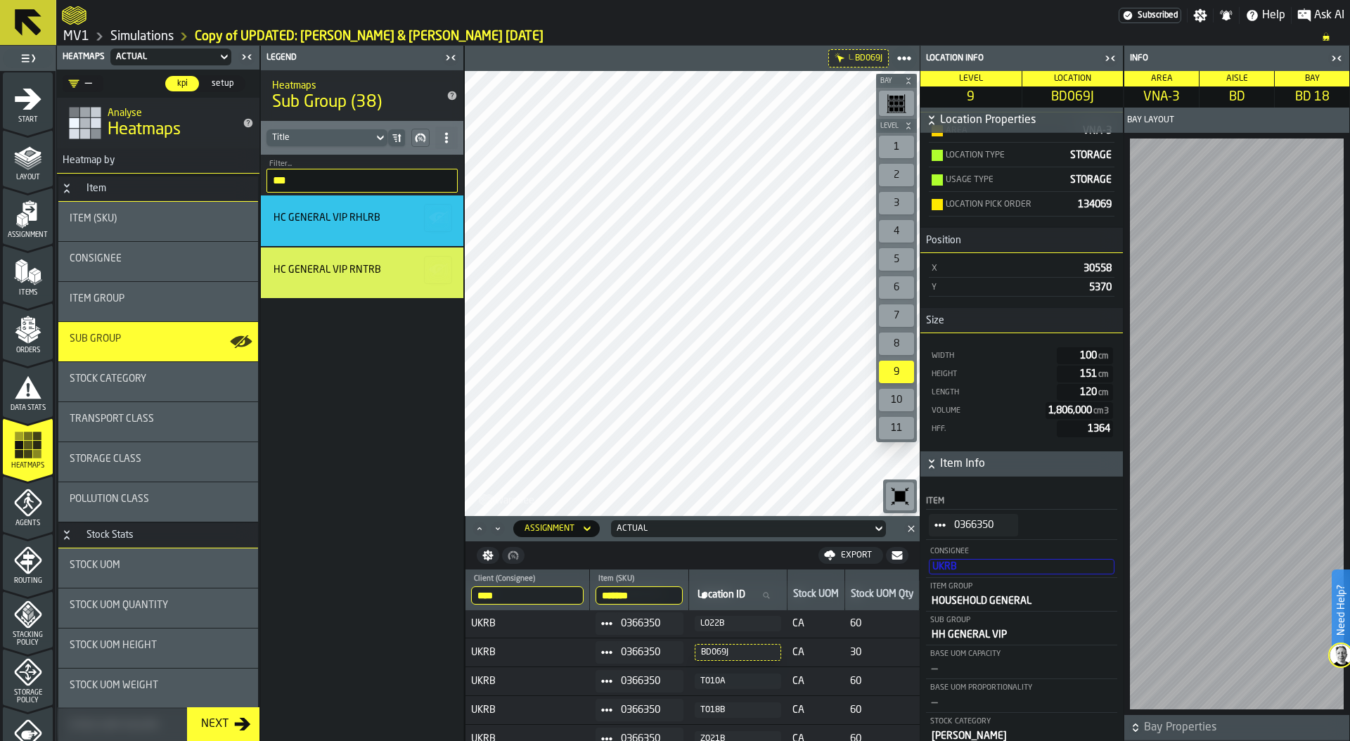
scroll to position [0, 0]
click at [354, 336] on div "HC GENERAL VIP RHLRB HC GENERAL VIP RNTRB" at bounding box center [362, 467] width 202 height 545
click at [148, 32] on link "Simulations" at bounding box center [141, 36] width 63 height 15
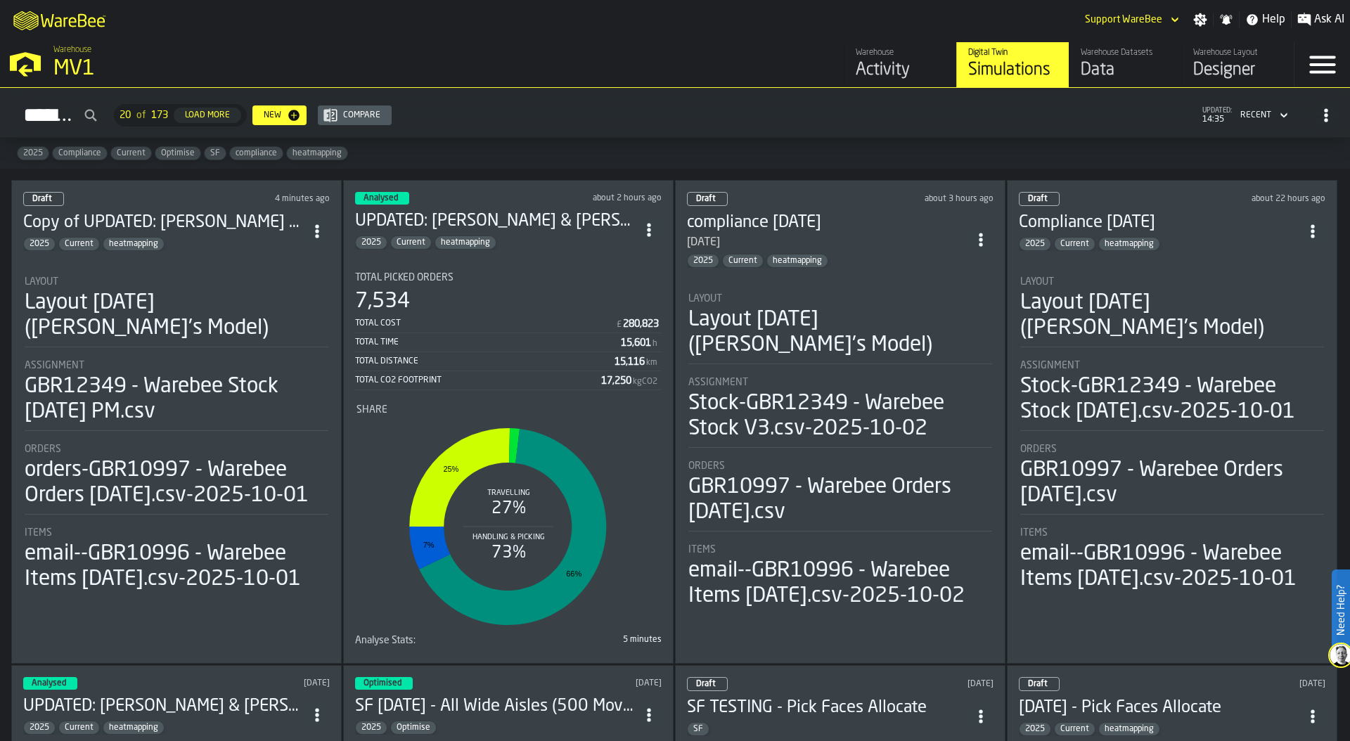
click at [287, 114] on div "New" at bounding box center [272, 115] width 29 height 10
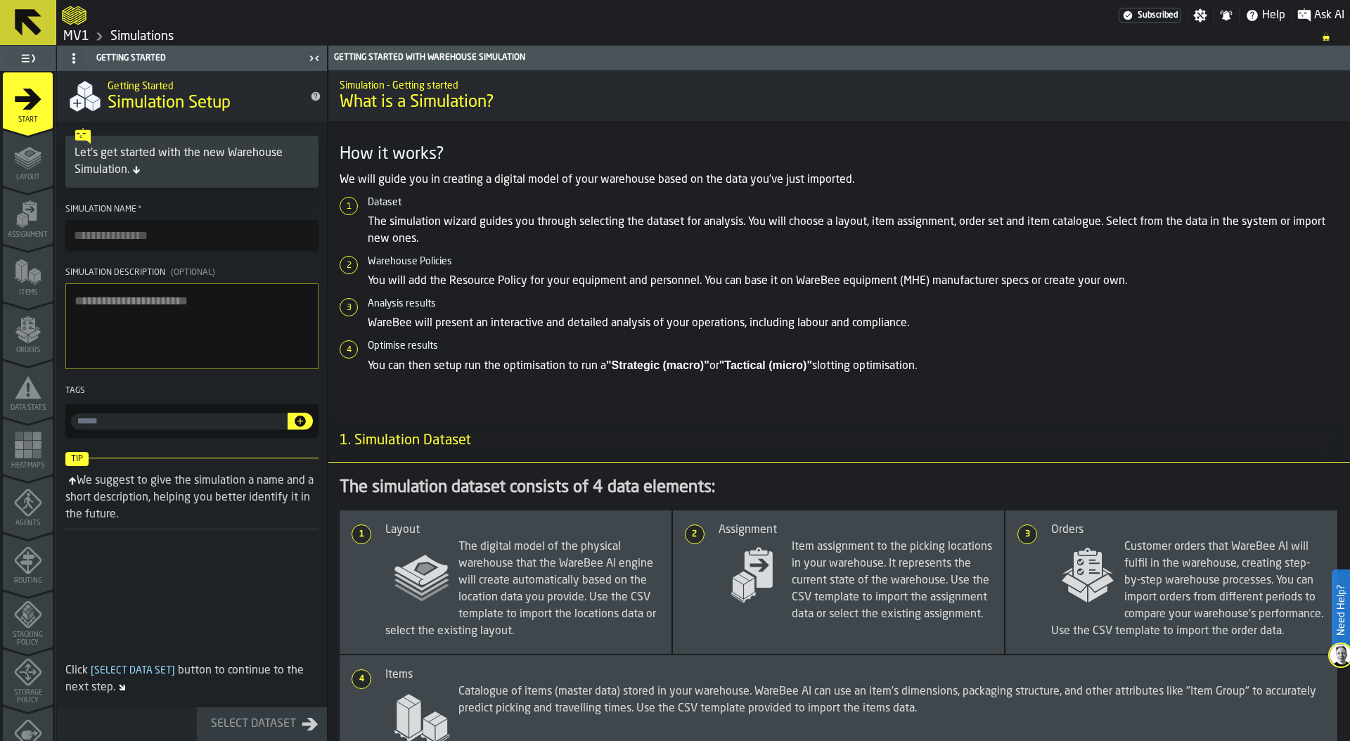
click at [14, 162] on icon "menu Layout" at bounding box center [28, 157] width 28 height 28
click at [129, 237] on input "Simulation Name *" at bounding box center [191, 235] width 253 height 31
type input "*******"
click at [245, 721] on div "Select Dataset" at bounding box center [253, 724] width 96 height 17
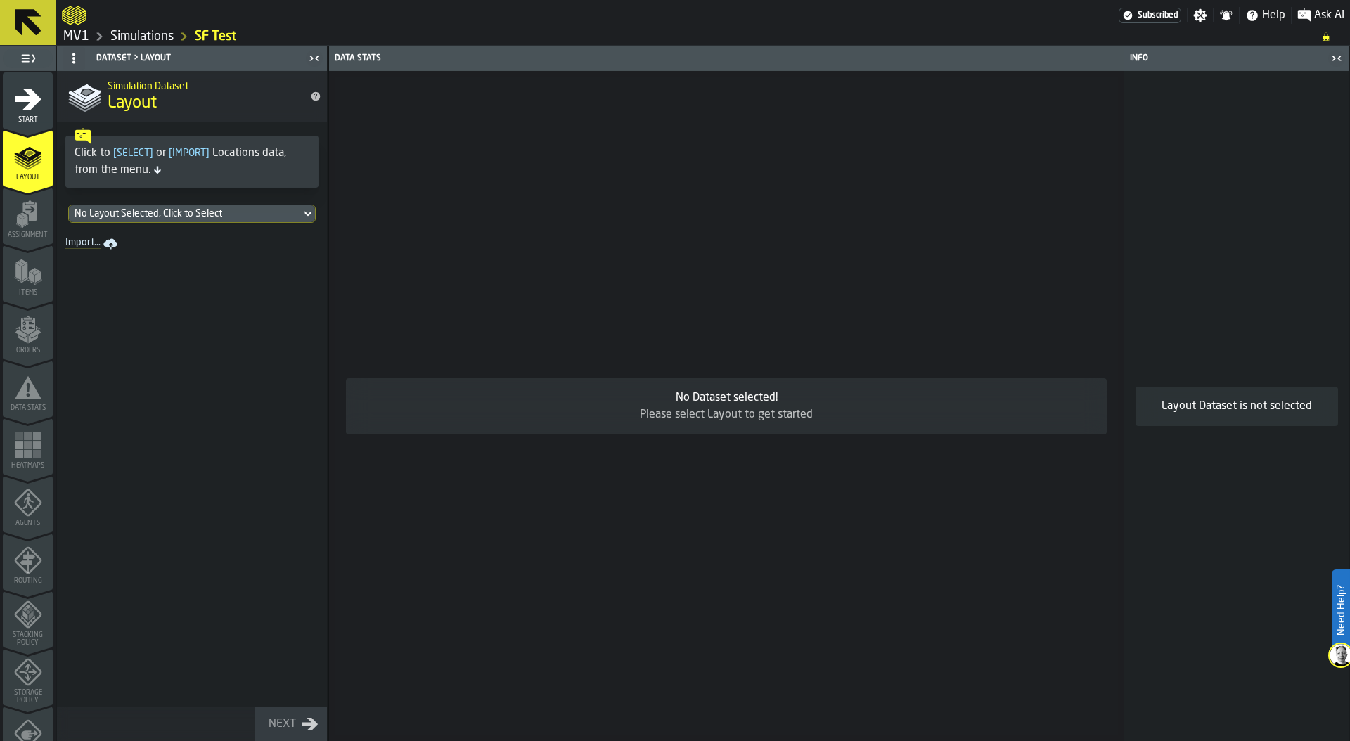
click at [111, 221] on div "No Layout Selected, Click to Select" at bounding box center [185, 213] width 232 height 17
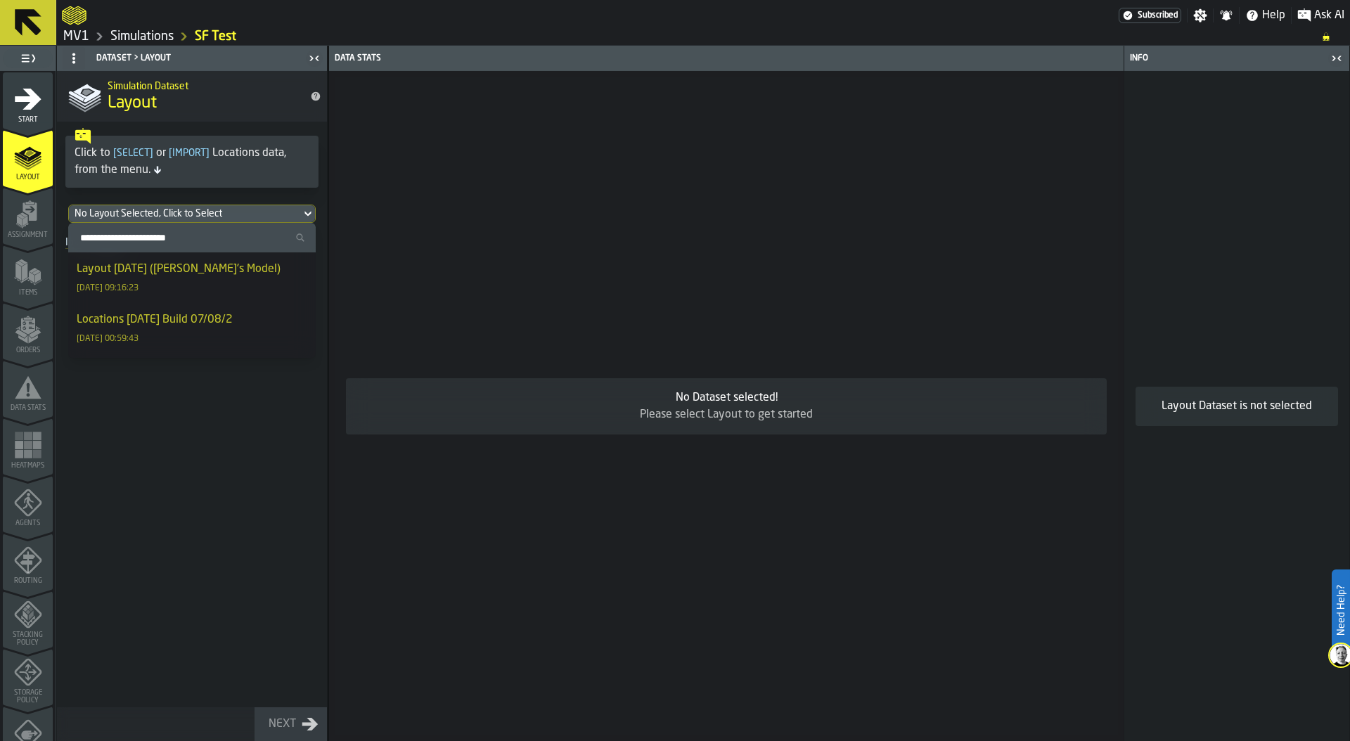
click at [148, 272] on div "Layout [DATE] ([PERSON_NAME]'s Model)" at bounding box center [179, 269] width 204 height 17
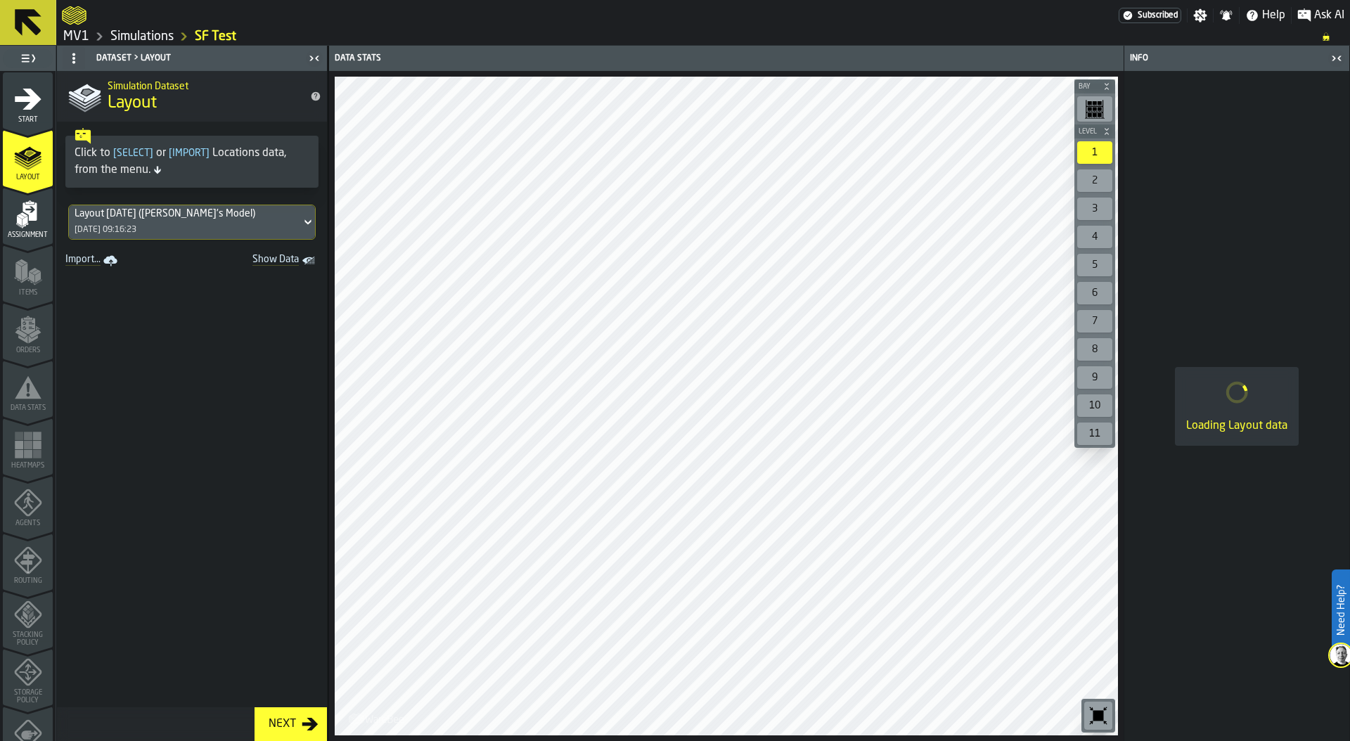
click at [121, 222] on div "Layout 2025-09-29 (Aaron's Model) 30/09/2025, 09:16:23" at bounding box center [185, 222] width 232 height 34
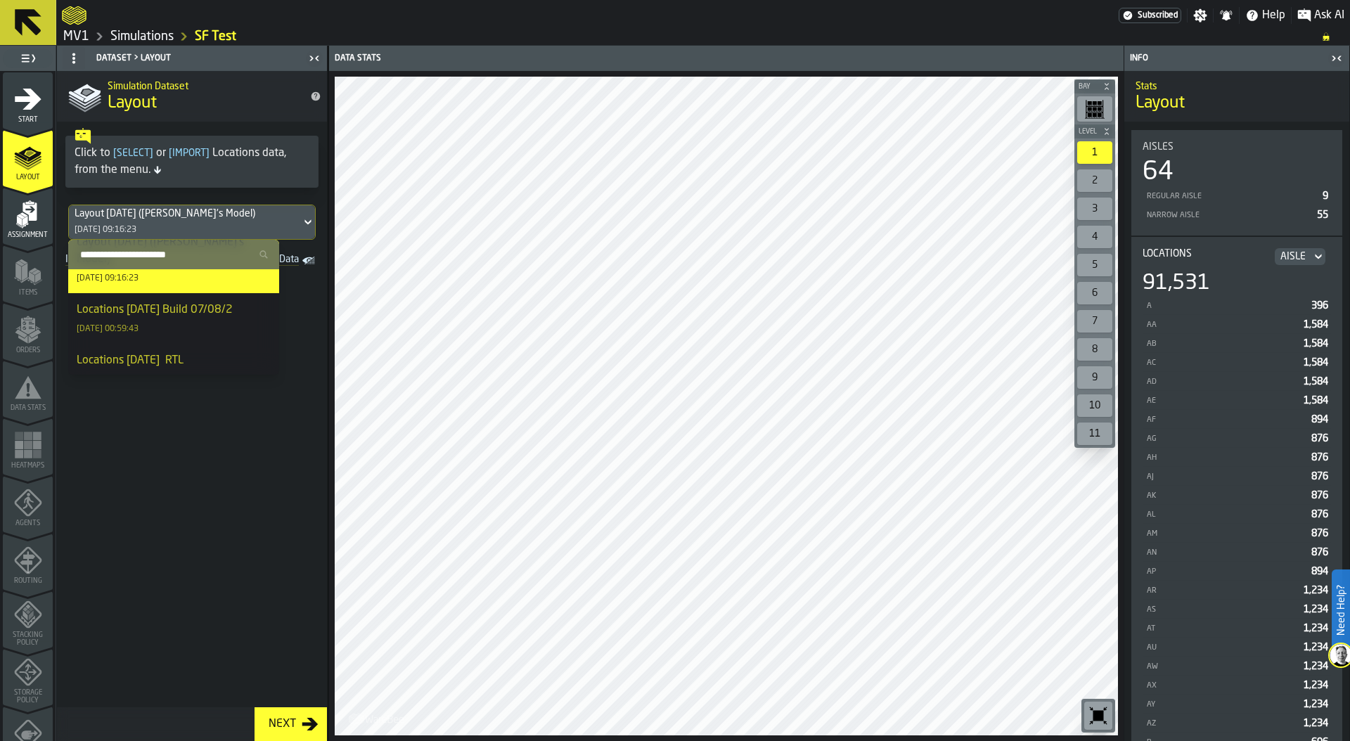
scroll to position [46, 0]
click at [153, 299] on div "Locations [DATE] Build 07/08/2" at bounding box center [155, 307] width 156 height 17
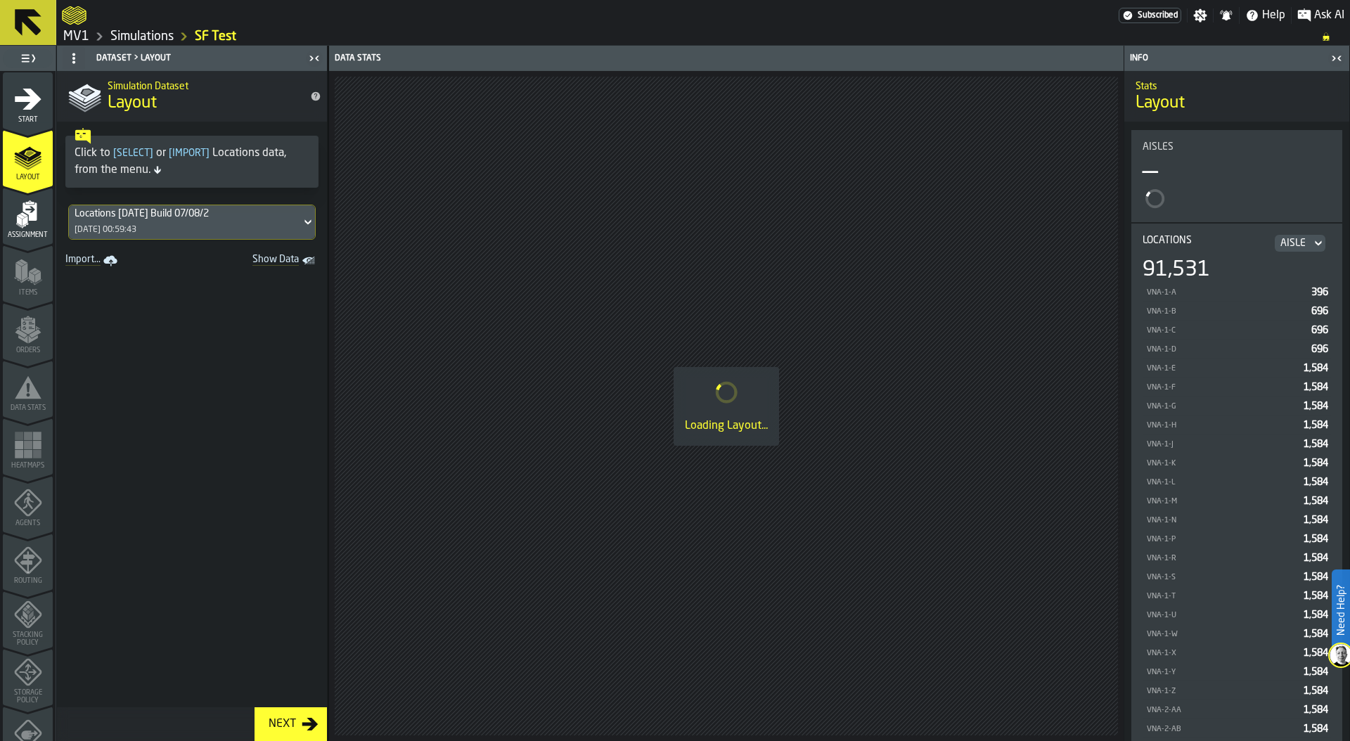
click at [32, 219] on icon "menu Assignment" at bounding box center [29, 211] width 14 height 18
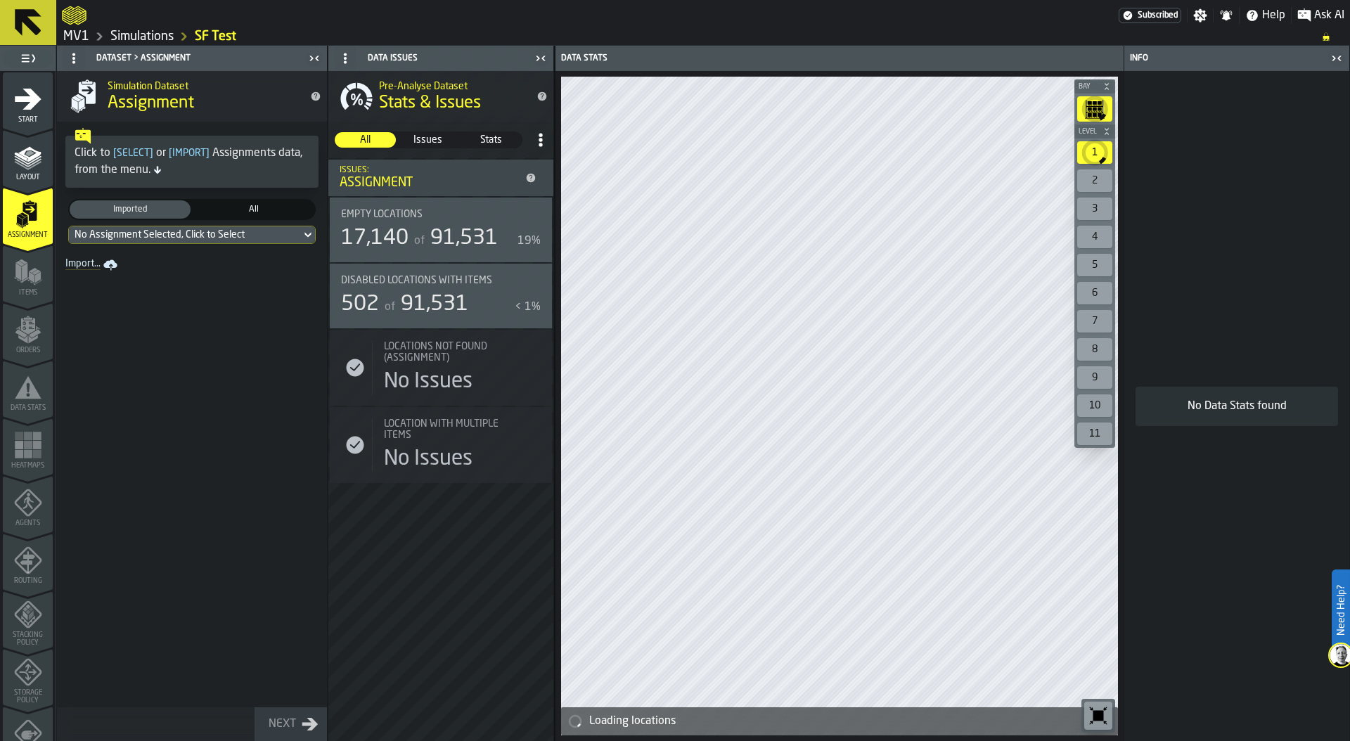
click at [168, 234] on div "No Assignment Selected, Click to Select" at bounding box center [185, 234] width 221 height 11
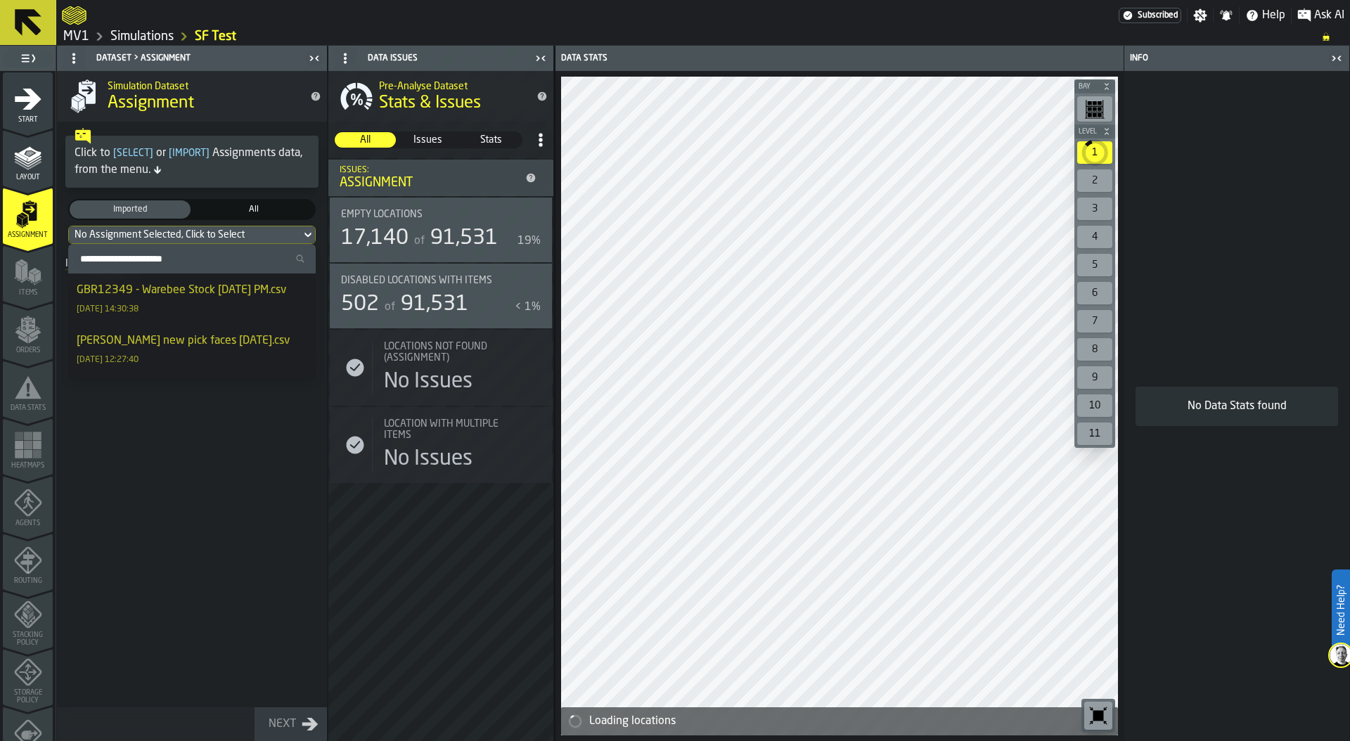
click at [166, 296] on div "GBR12349 - Warebee Stock [DATE] PM.csv" at bounding box center [181, 290] width 209 height 17
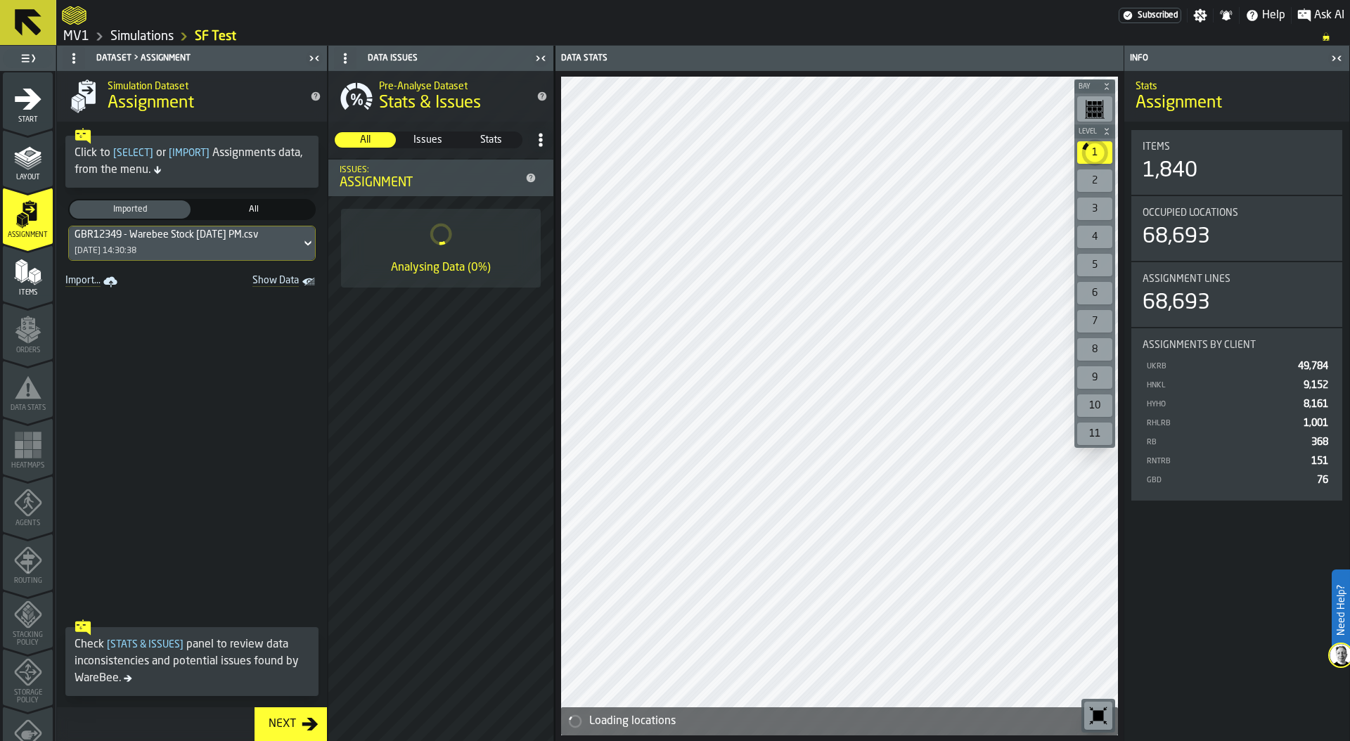
click at [25, 270] on polygon "menu Items" at bounding box center [25, 272] width 6 height 18
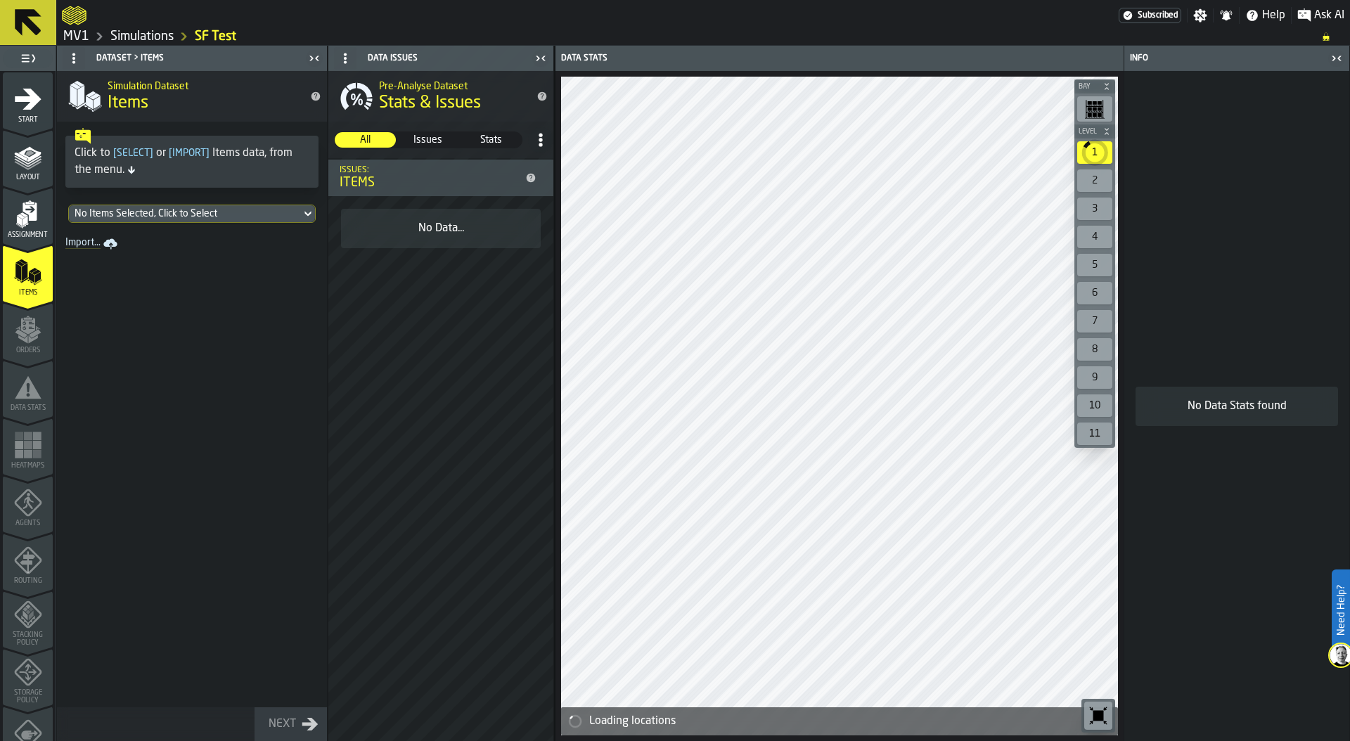
click at [172, 212] on div "No Items Selected, Click to Select" at bounding box center [185, 213] width 221 height 11
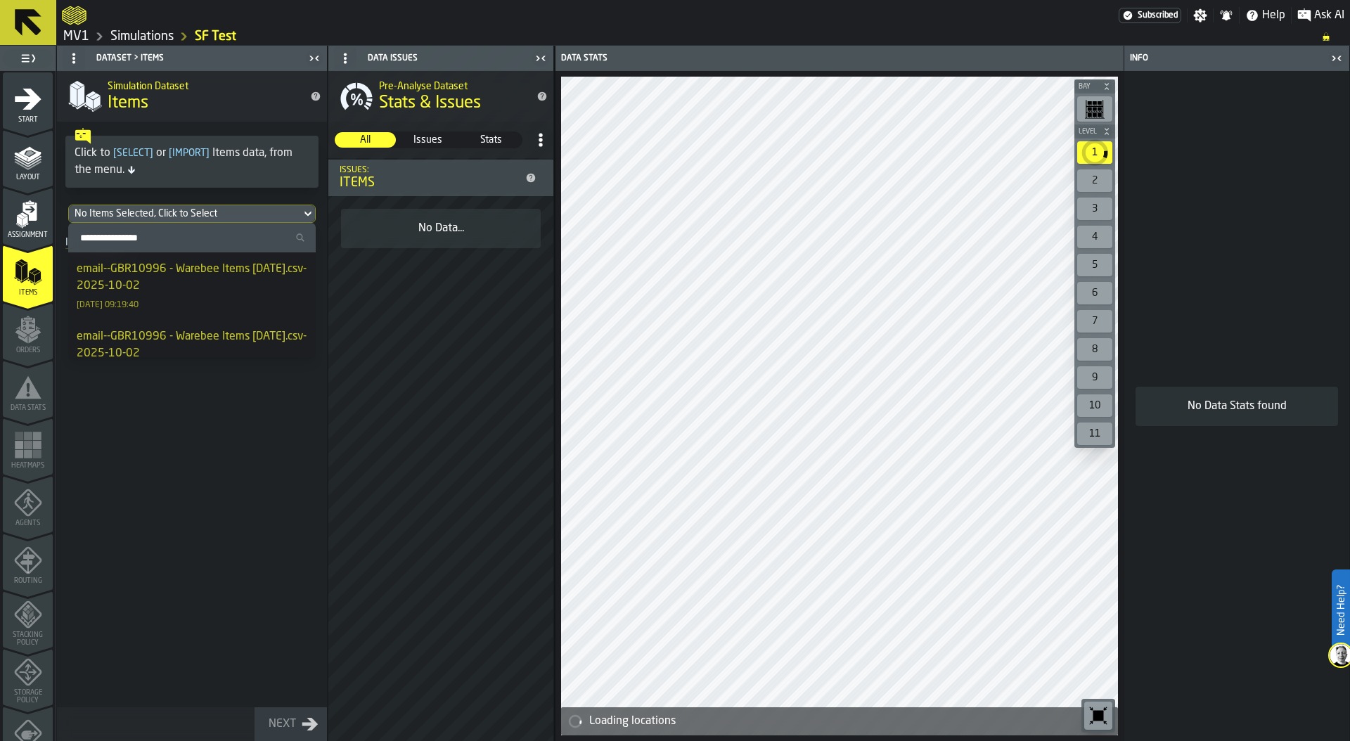
click at [210, 285] on div "email--GBR10996 - Warebee Items [DATE].csv-2025-10-02" at bounding box center [192, 278] width 231 height 34
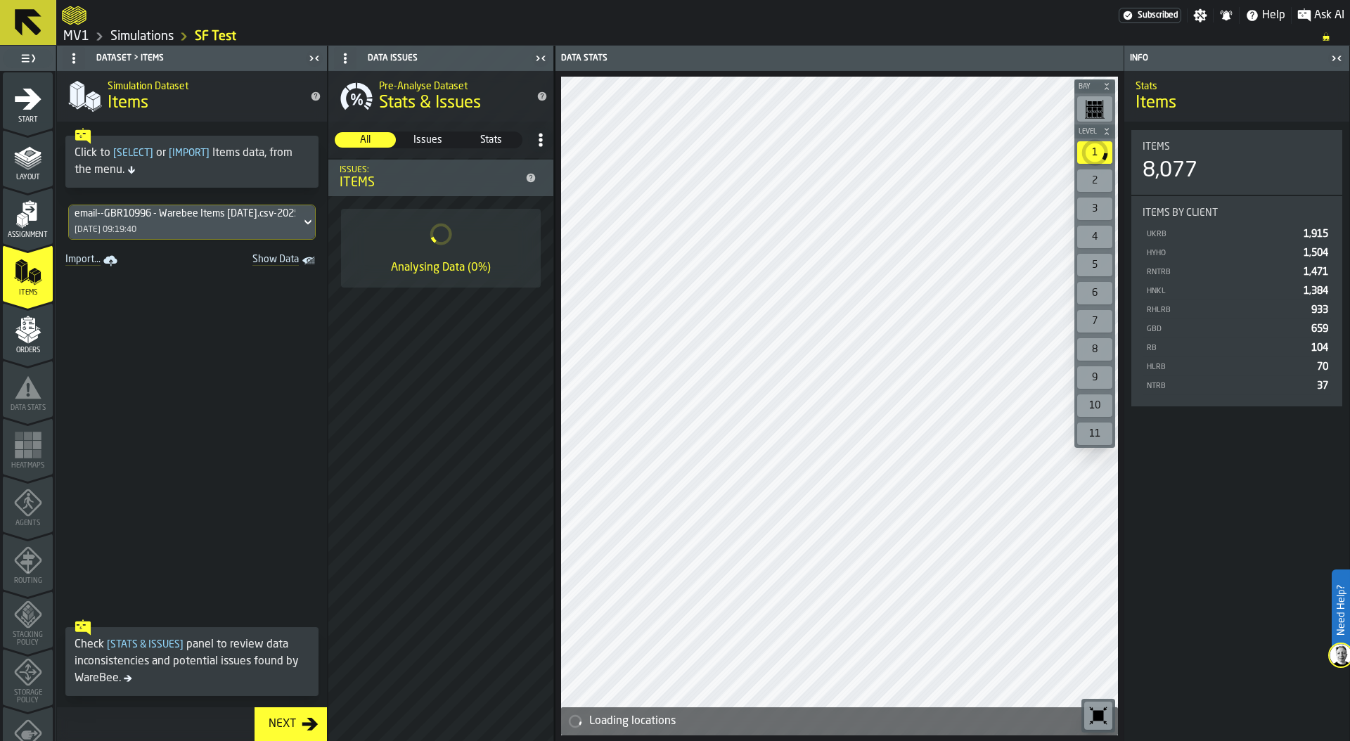
click at [28, 325] on icon "menu Orders" at bounding box center [27, 326] width 14 height 16
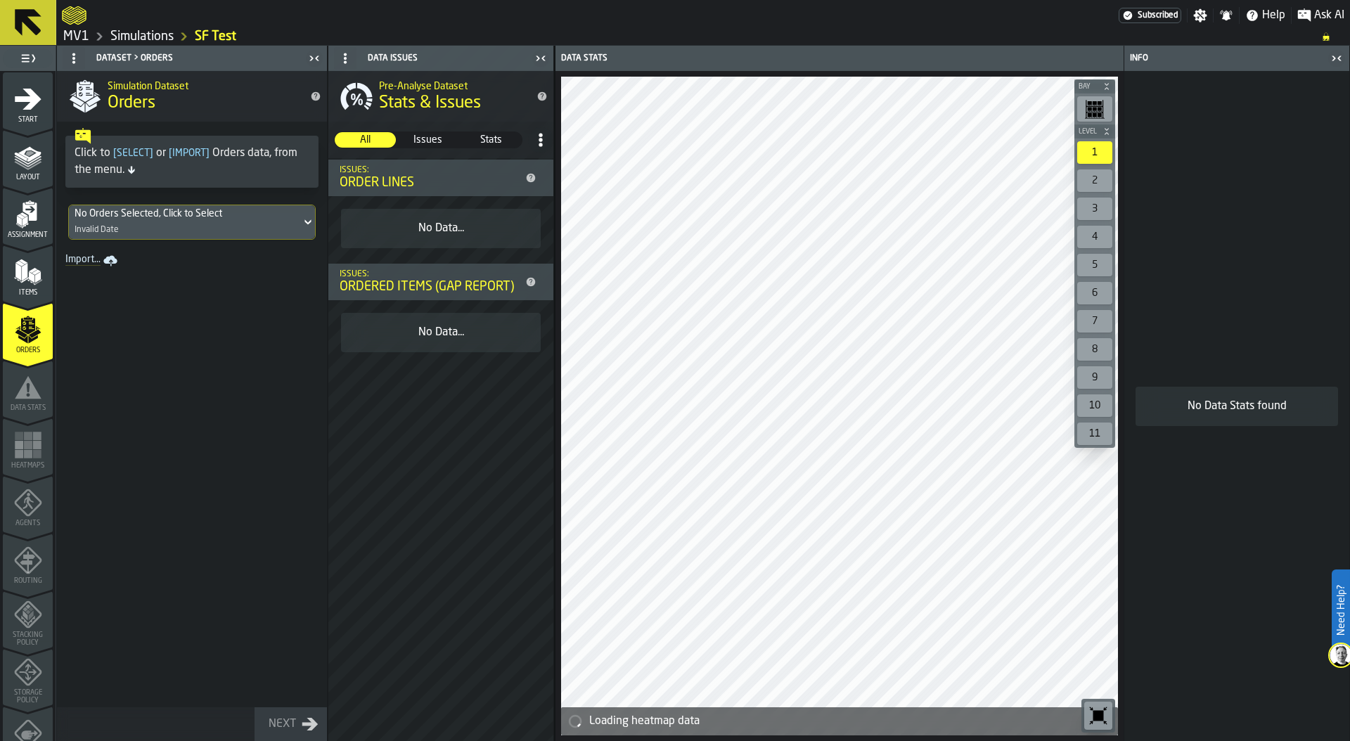
click at [158, 222] on div "No Orders Selected, Click to Select Invalid Date" at bounding box center [185, 222] width 232 height 34
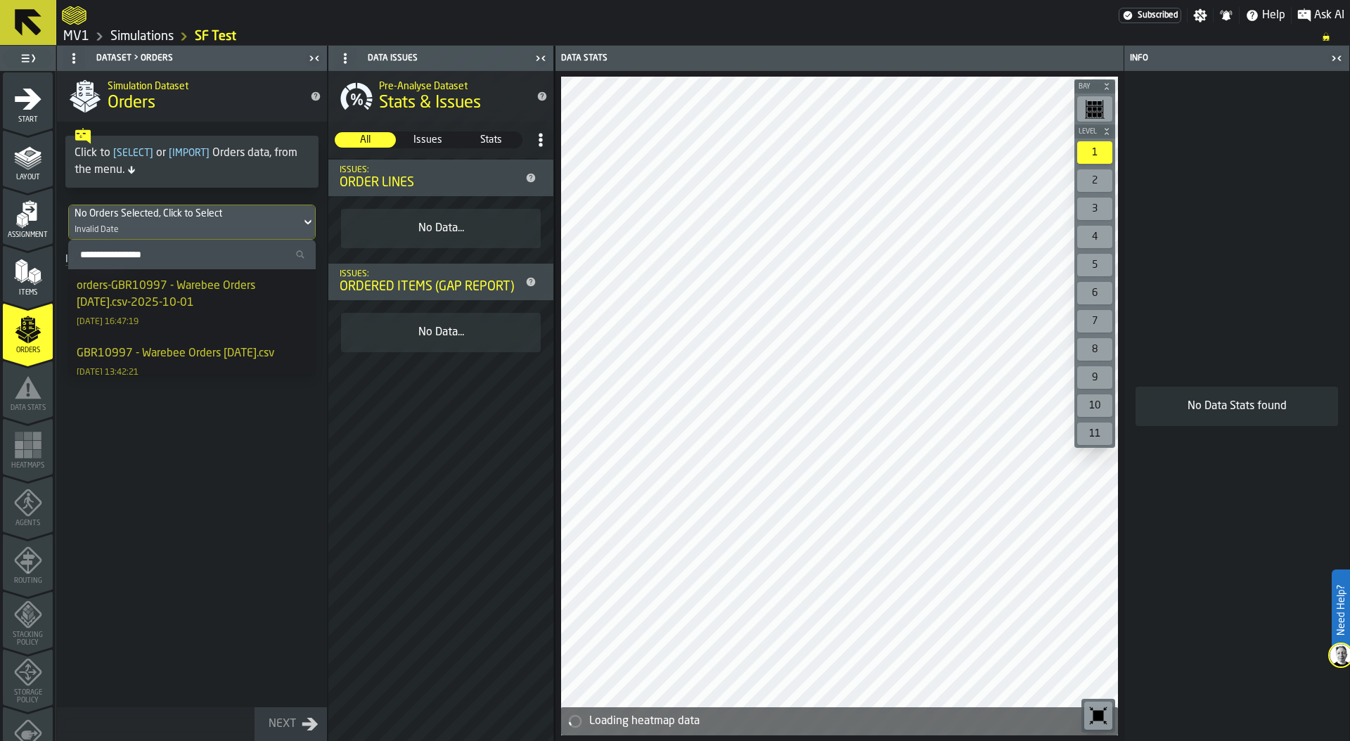
click at [191, 295] on div "orders-GBR10997 - Warebee Orders [DATE].csv-2025-10-01" at bounding box center [192, 295] width 231 height 34
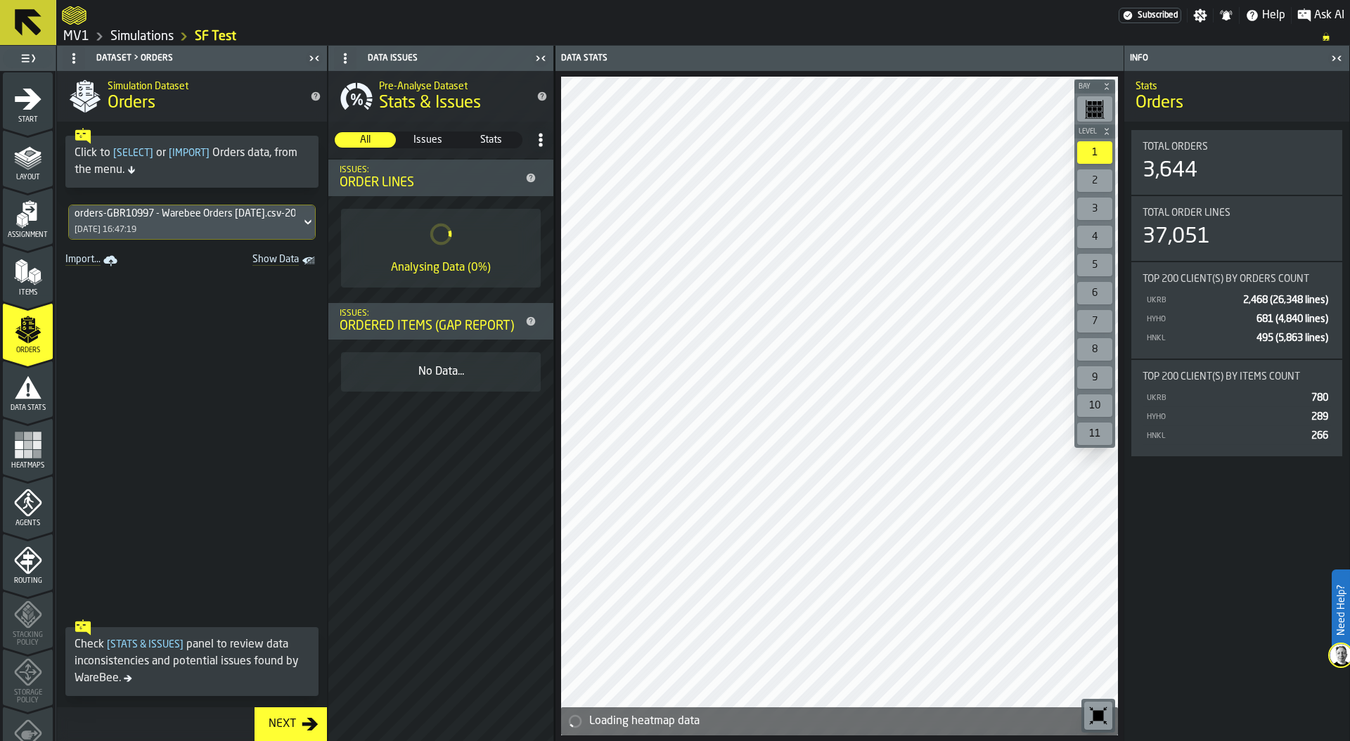
click at [19, 411] on div "6 Data Stats" at bounding box center [28, 389] width 50 height 56
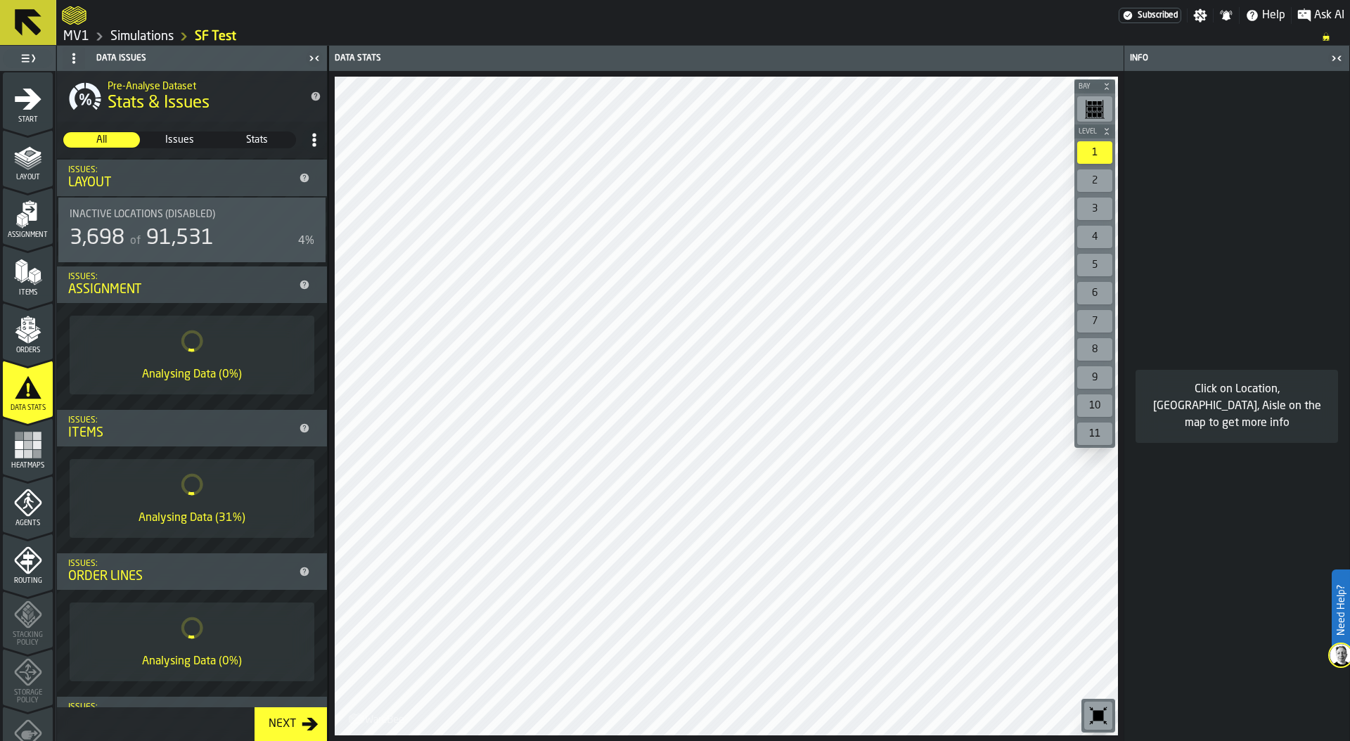
click at [25, 451] on rect "menu Heatmaps" at bounding box center [28, 454] width 8 height 8
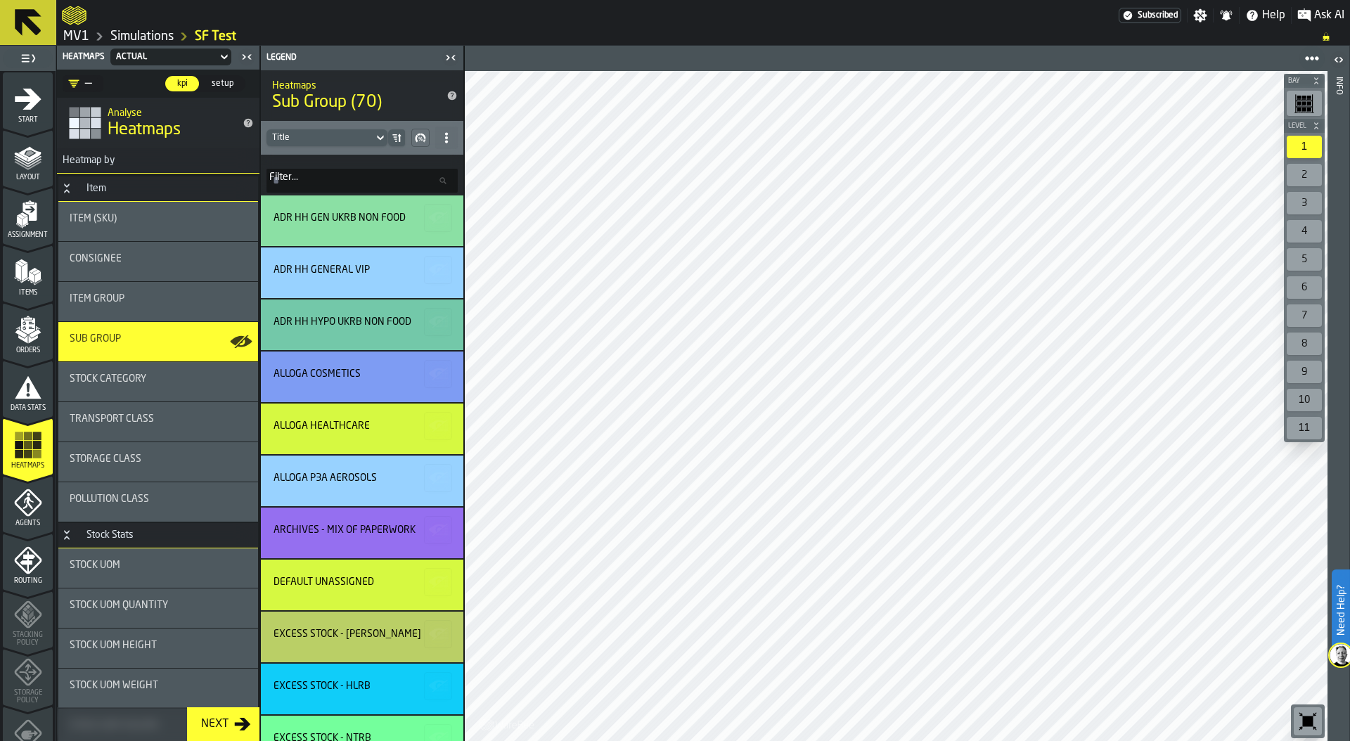
click at [316, 179] on input "Filter... Filter..." at bounding box center [361, 181] width 191 height 24
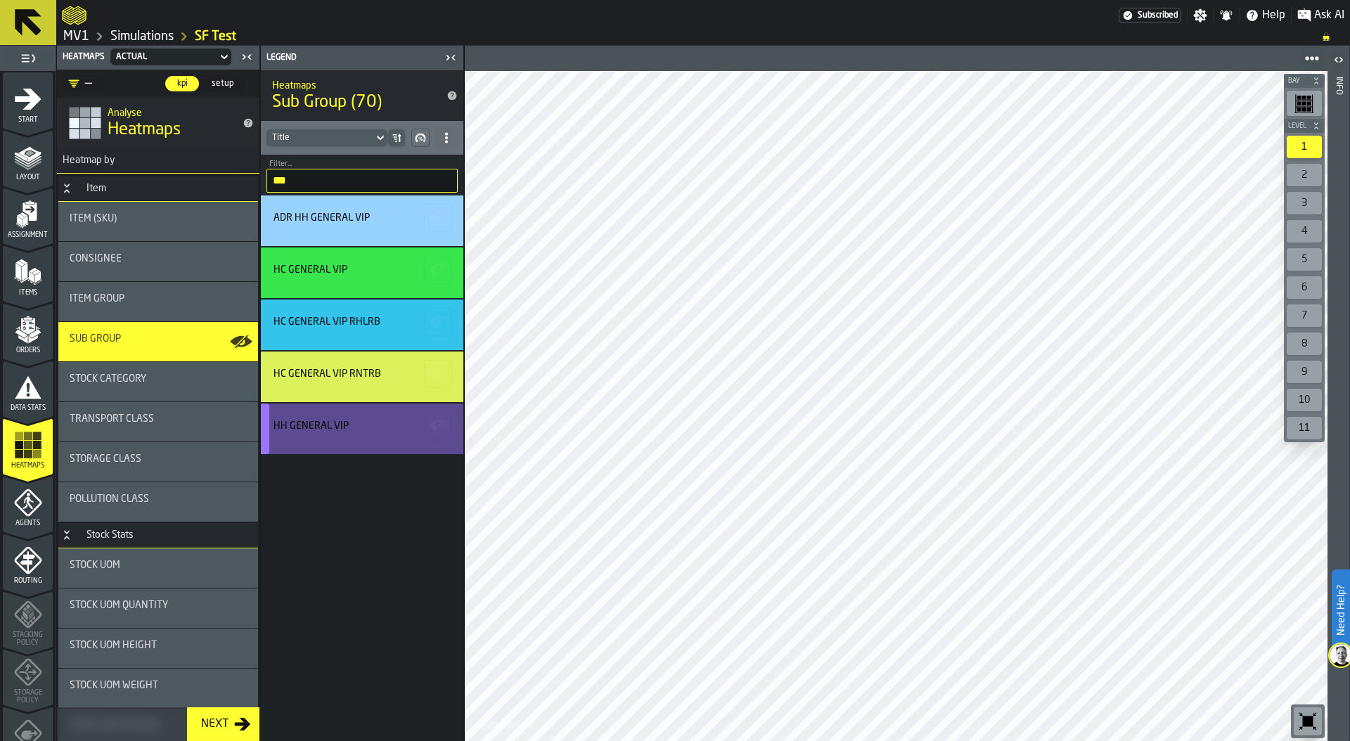
type input "***"
click at [313, 433] on div "HH GENERAL VIP" at bounding box center [359, 428] width 173 height 17
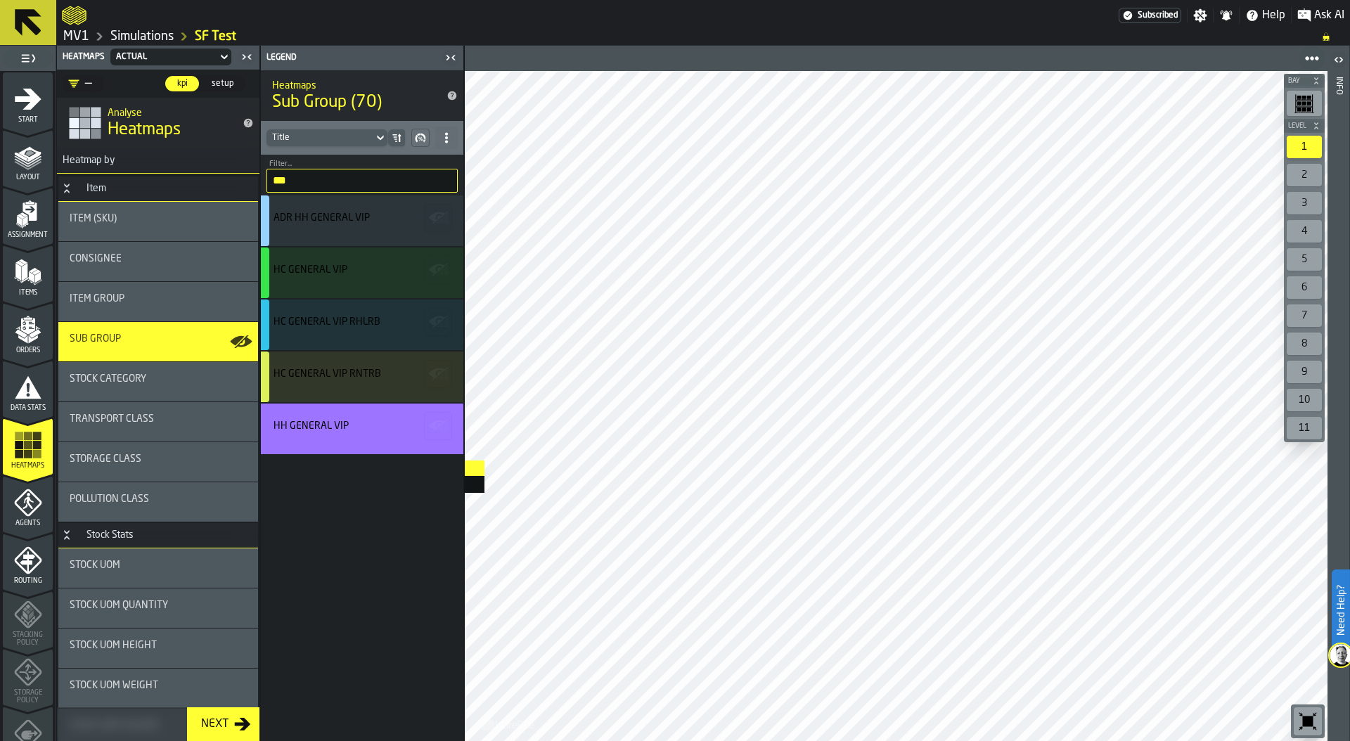
click at [400, 458] on main "1 Start 2 Layout 3 Assignment 4 Items 5 Orders 6 Data Stats 7 Heatmaps 8 Agents…" at bounding box center [675, 393] width 1350 height 695
click at [31, 512] on icon "menu Agents" at bounding box center [28, 503] width 28 height 28
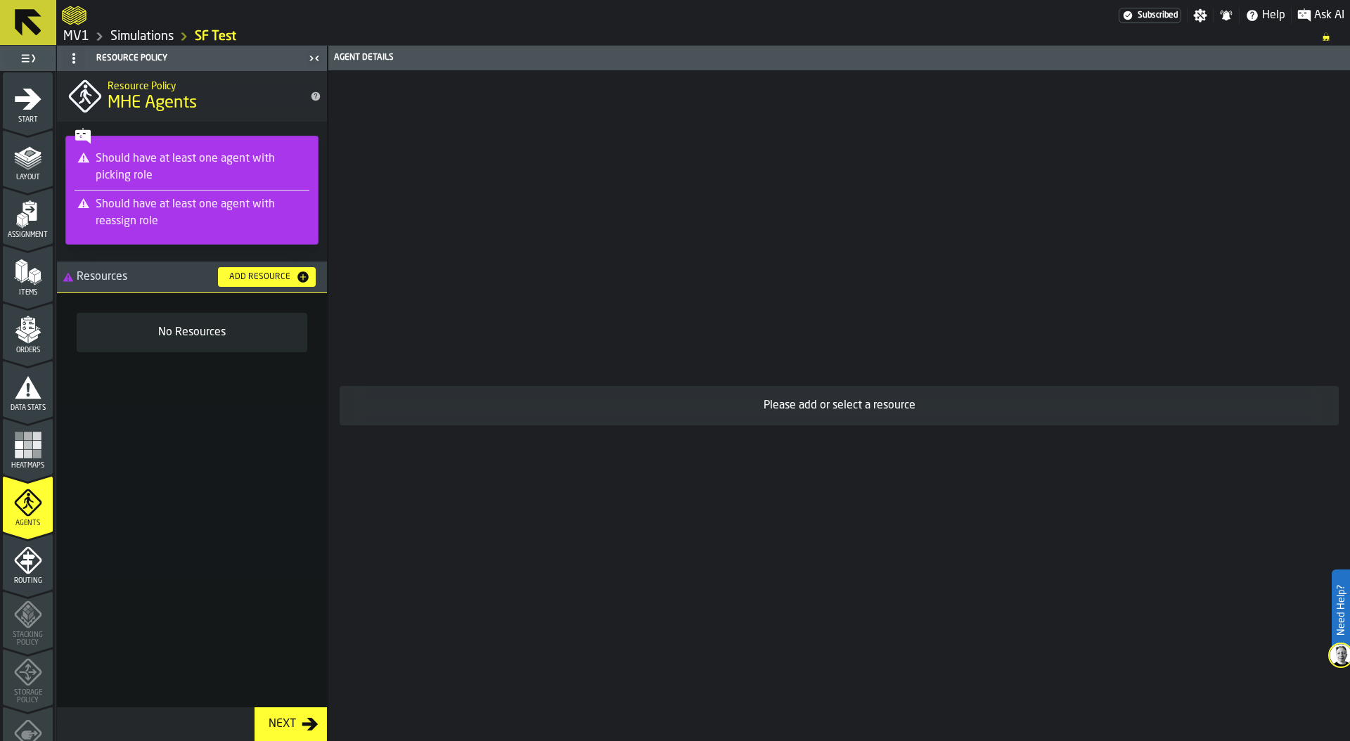
click at [254, 274] on div "Add Resource" at bounding box center [260, 277] width 72 height 10
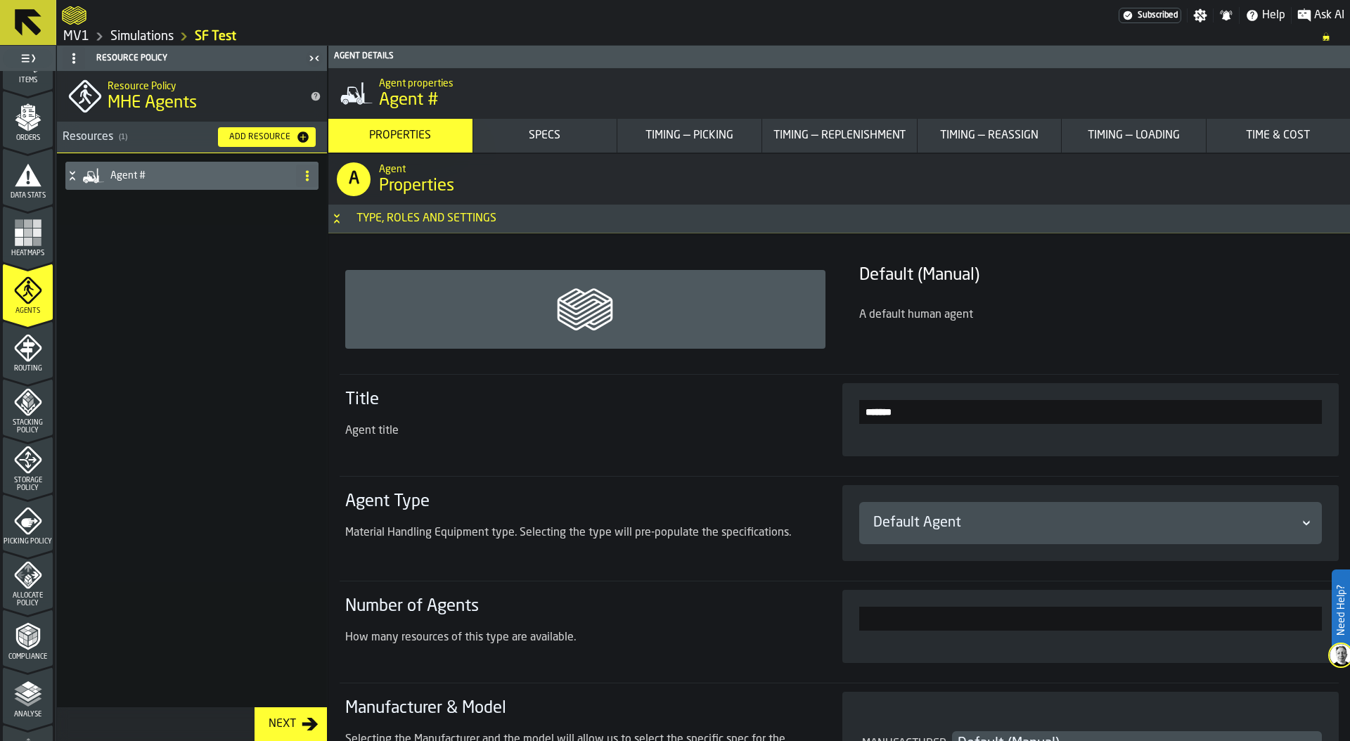
scroll to position [218, 0]
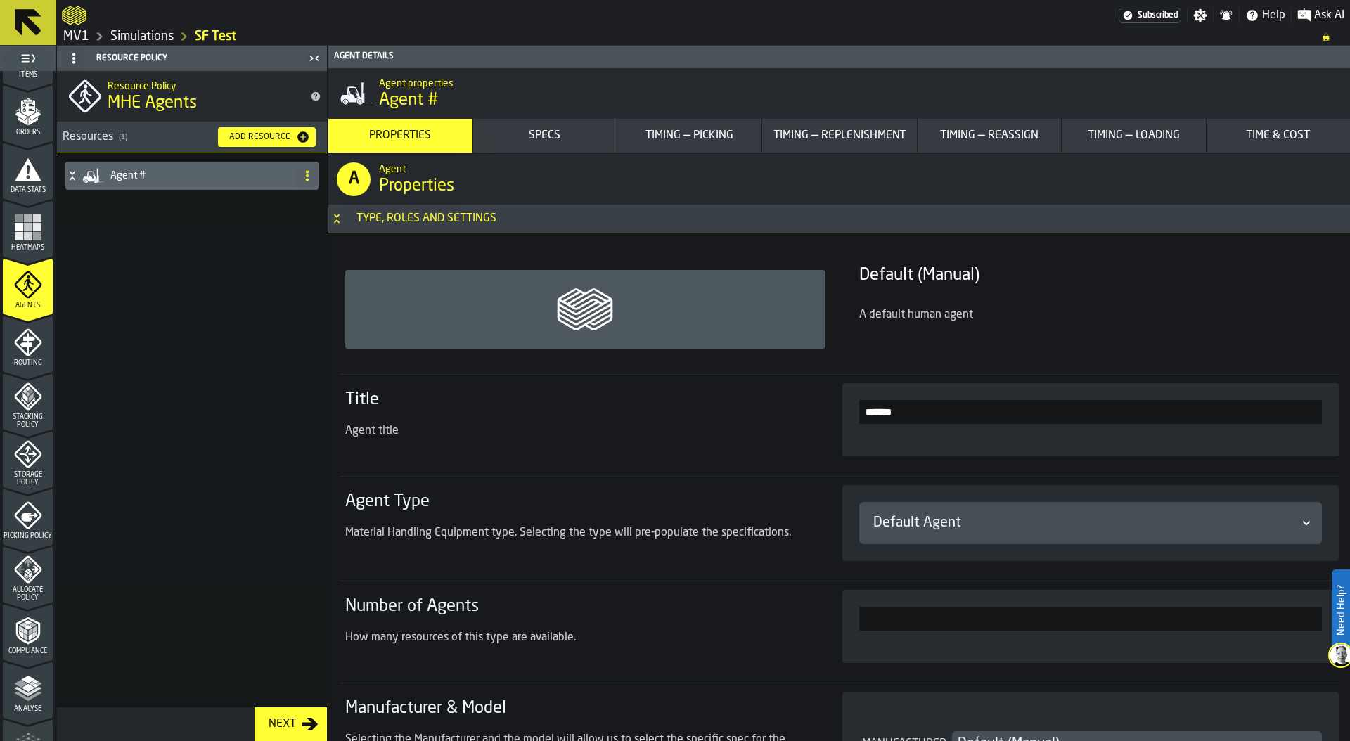
click at [26, 468] on div "Storage Policy" at bounding box center [28, 463] width 50 height 46
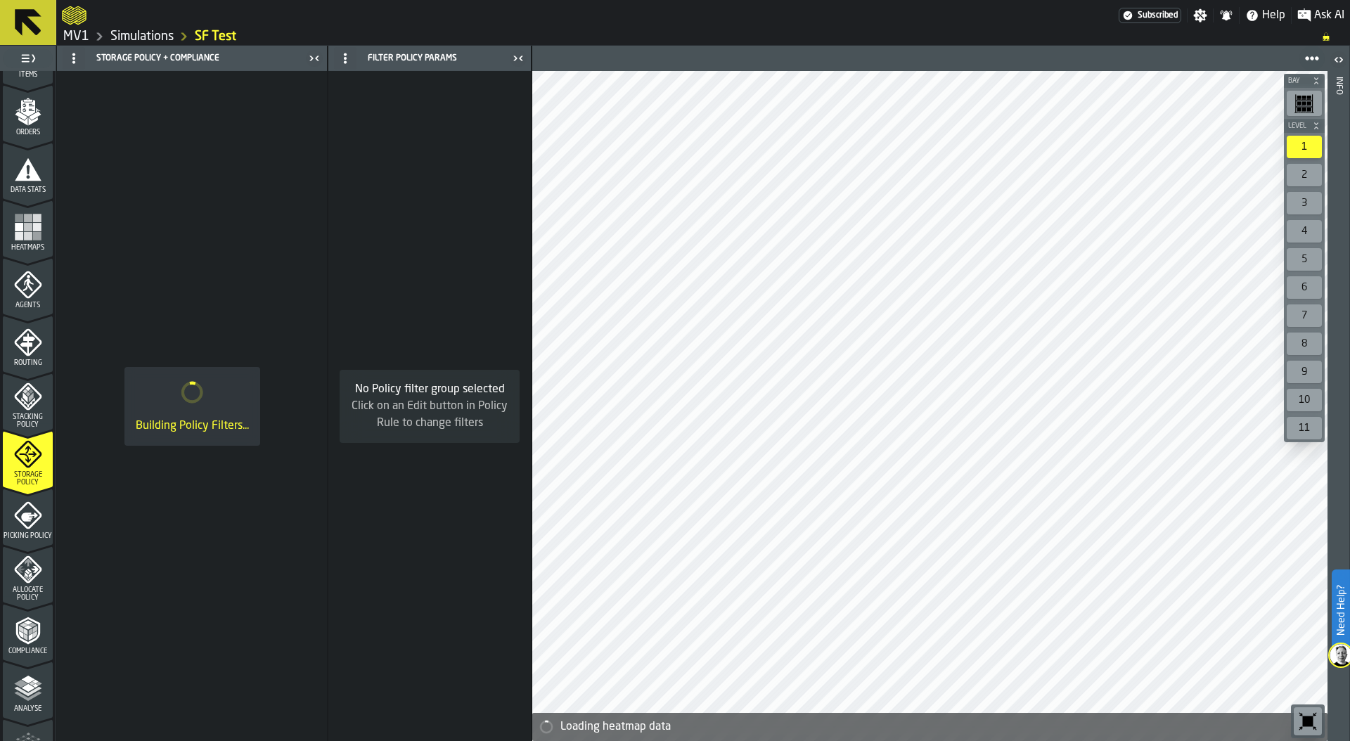
click at [27, 535] on span "Picking Policy" at bounding box center [28, 536] width 50 height 8
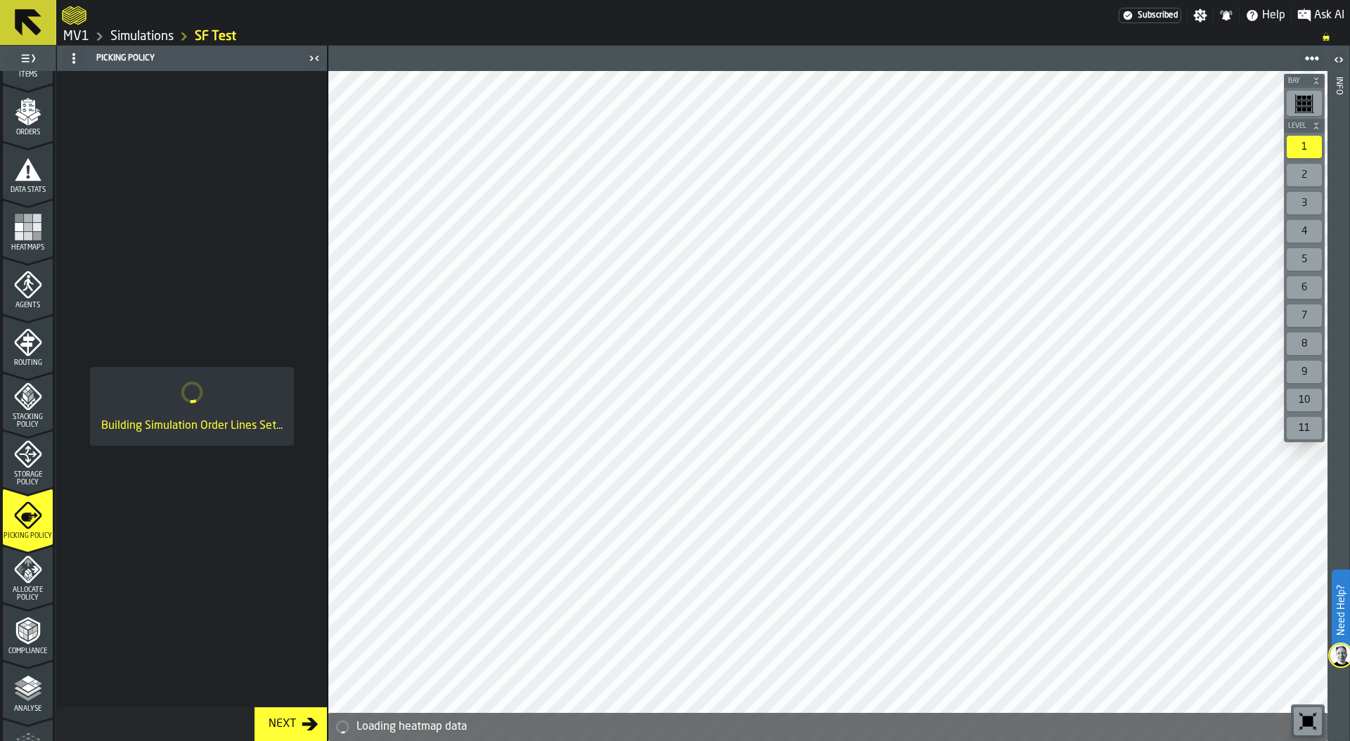
click at [24, 456] on icon "menu Storage Policy" at bounding box center [28, 454] width 18 height 18
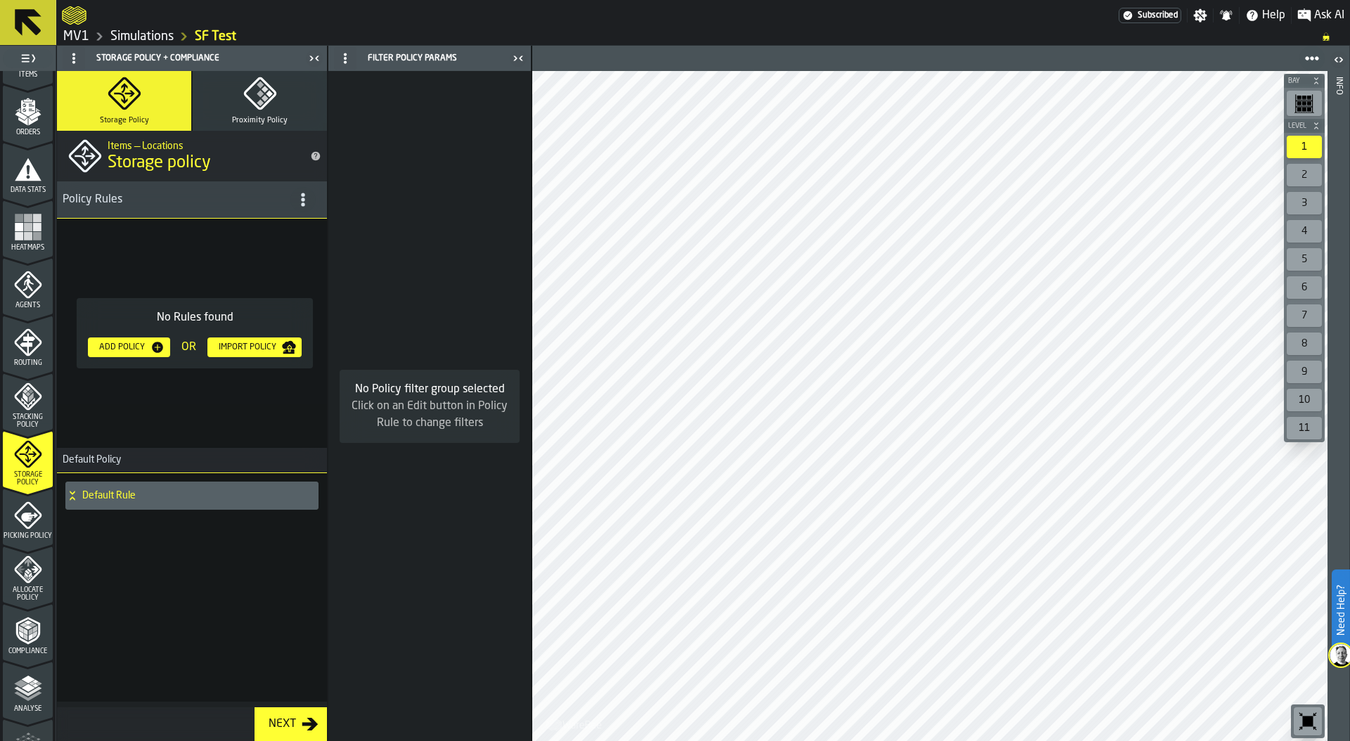
click at [300, 193] on icon "title-section-[object Object]" at bounding box center [303, 200] width 14 height 14
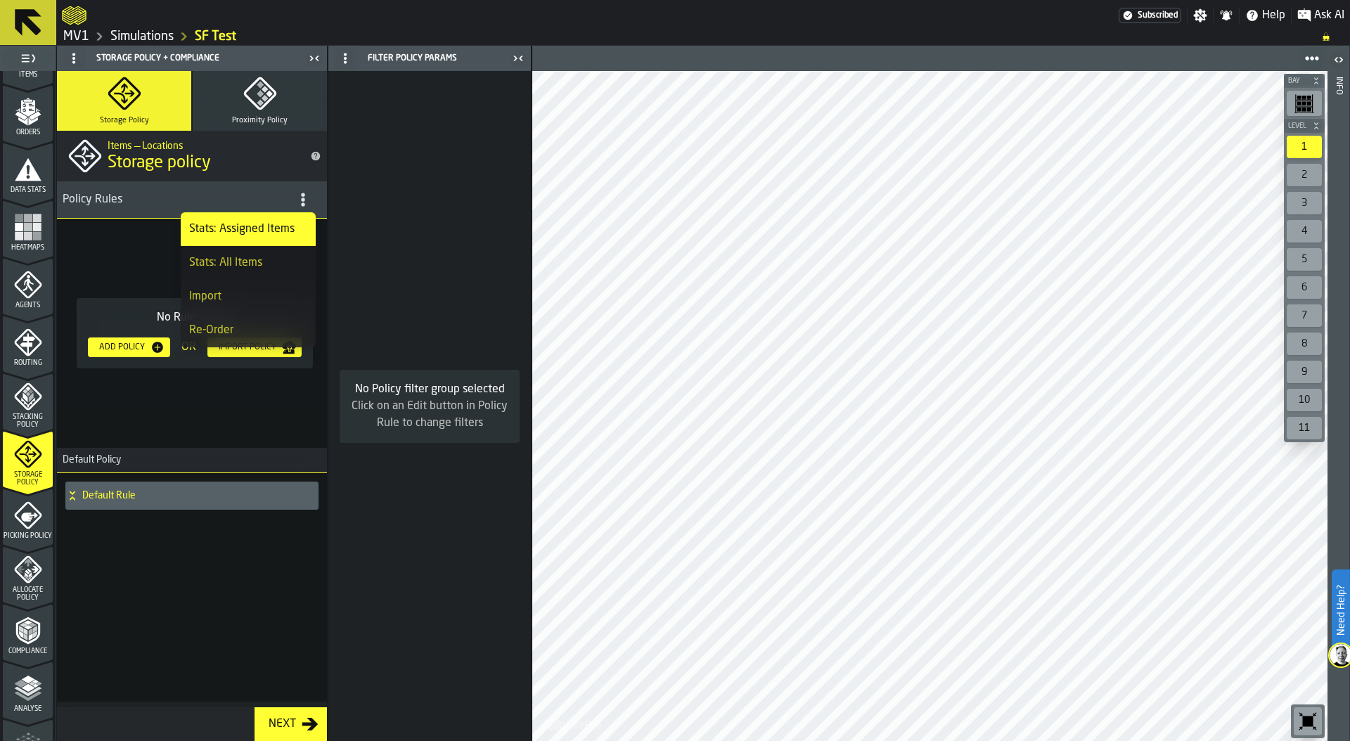
click at [268, 292] on div "Import" at bounding box center [248, 296] width 118 height 17
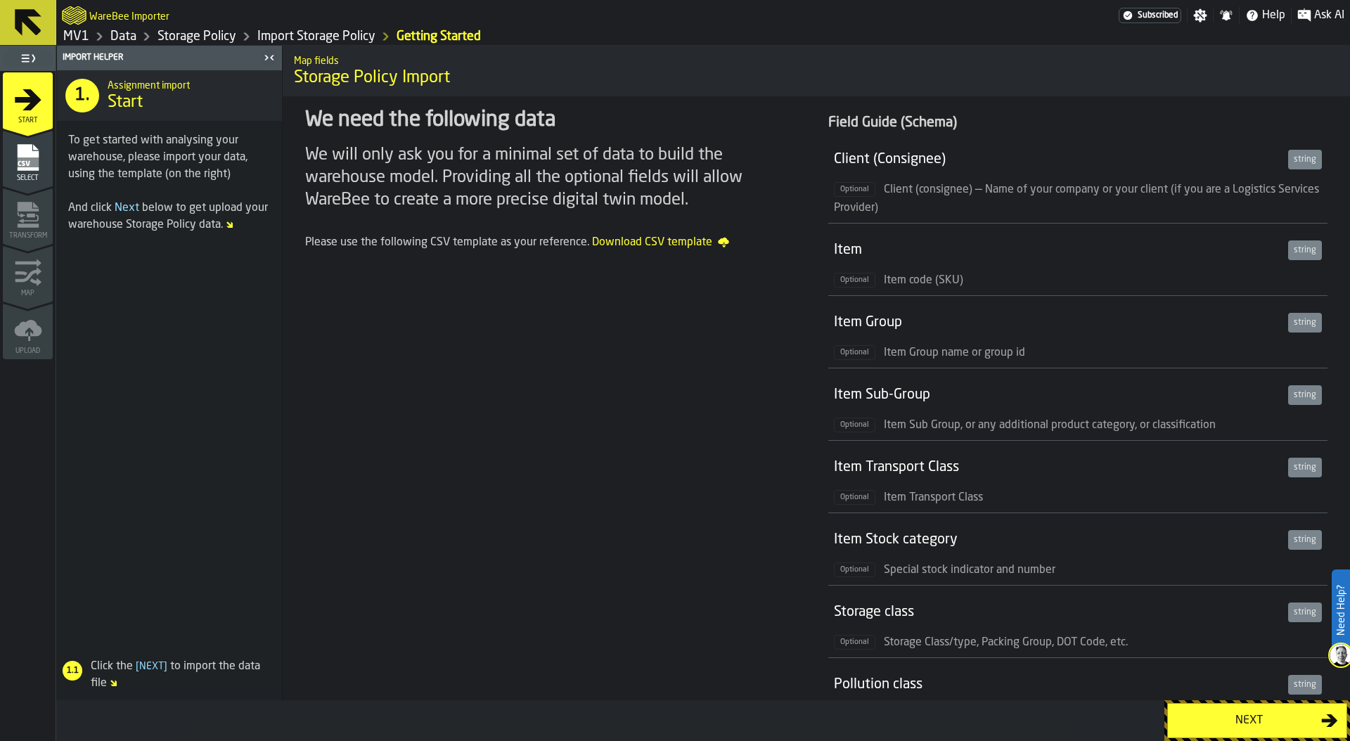
click at [1231, 713] on div "Next" at bounding box center [1248, 720] width 145 height 17
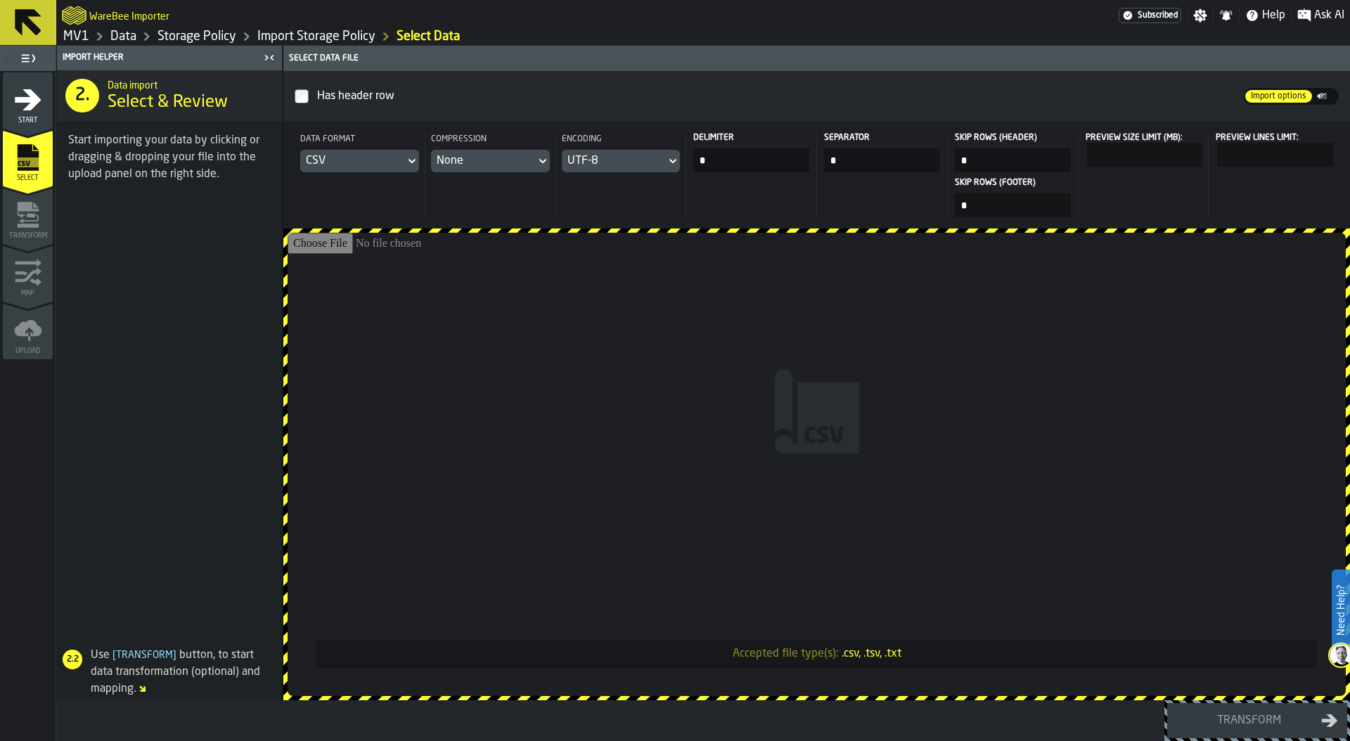
click at [347, 165] on div "CSV" at bounding box center [352, 161] width 93 height 17
click at [368, 248] on div "Dataset" at bounding box center [373, 256] width 73 height 17
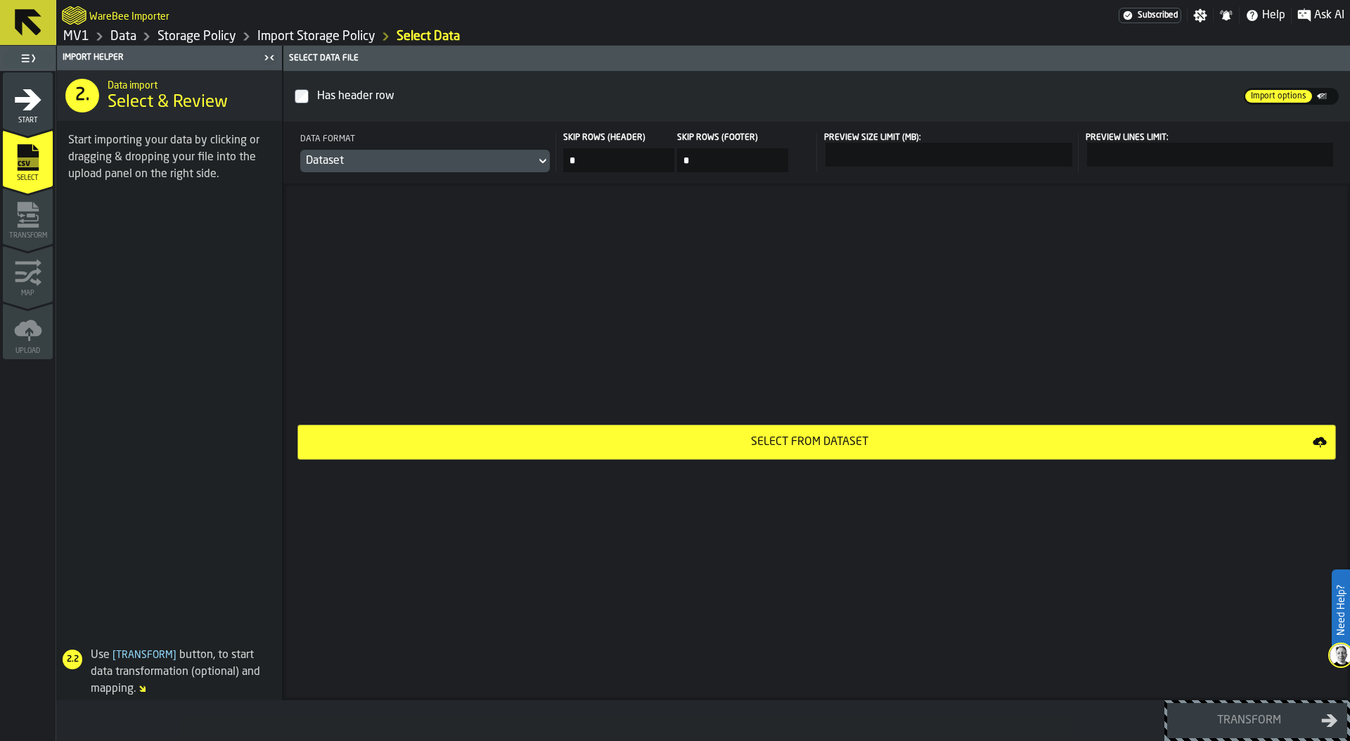
click at [865, 435] on div "Select from Dataset" at bounding box center [809, 442] width 1006 height 17
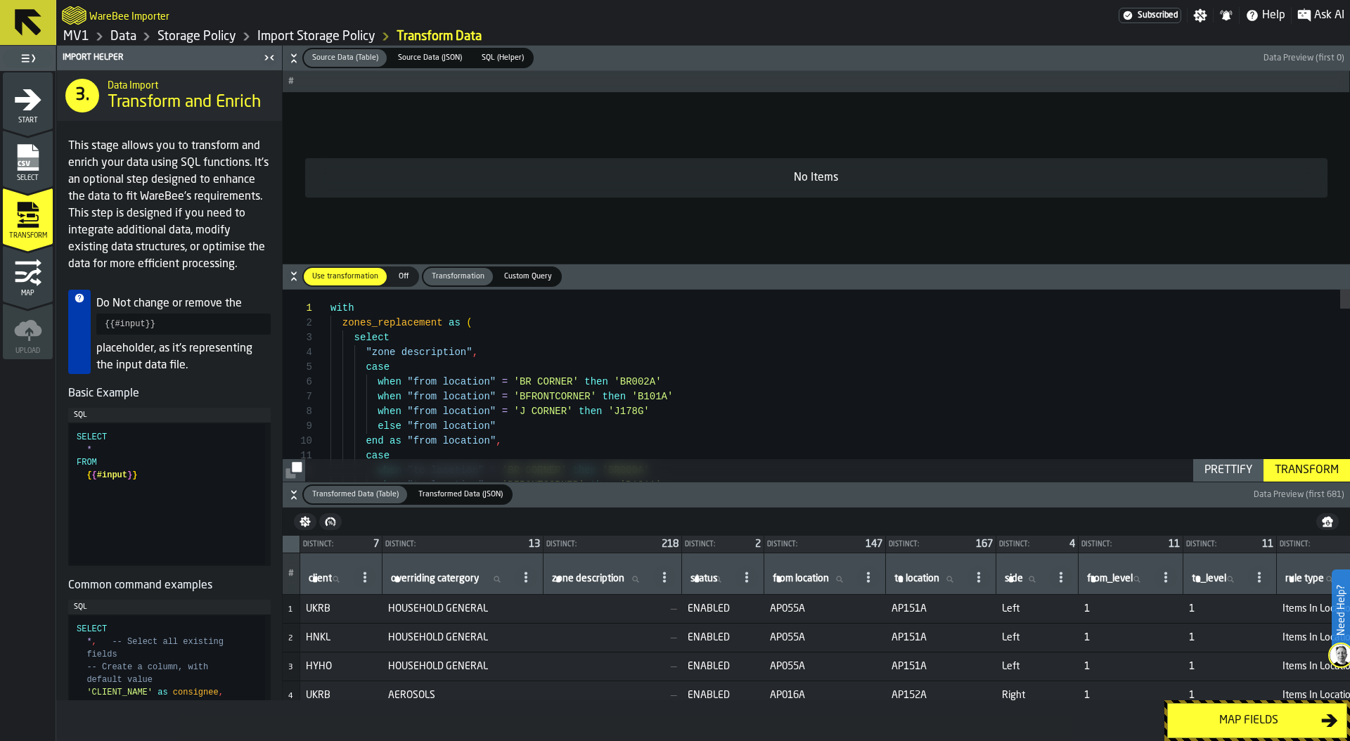
click at [1248, 721] on div "Map fields" at bounding box center [1248, 720] width 145 height 17
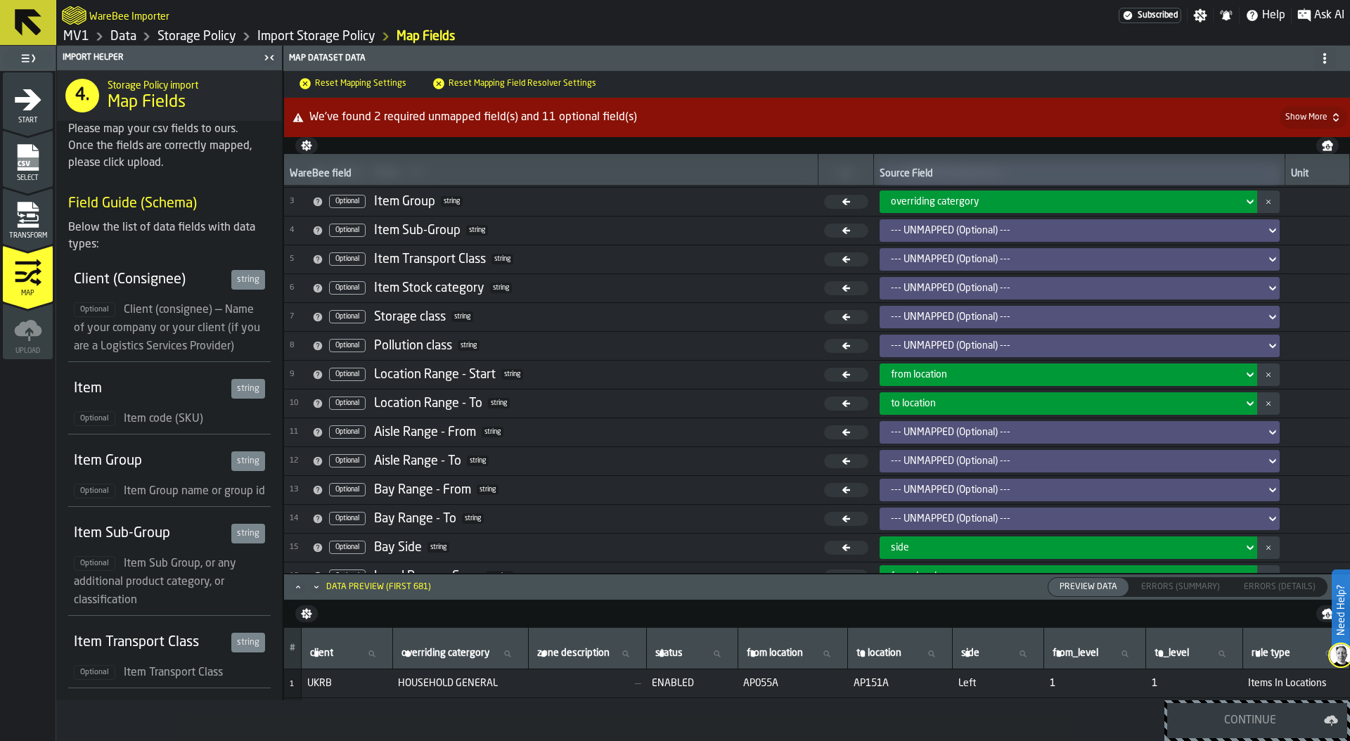
scroll to position [247, 0]
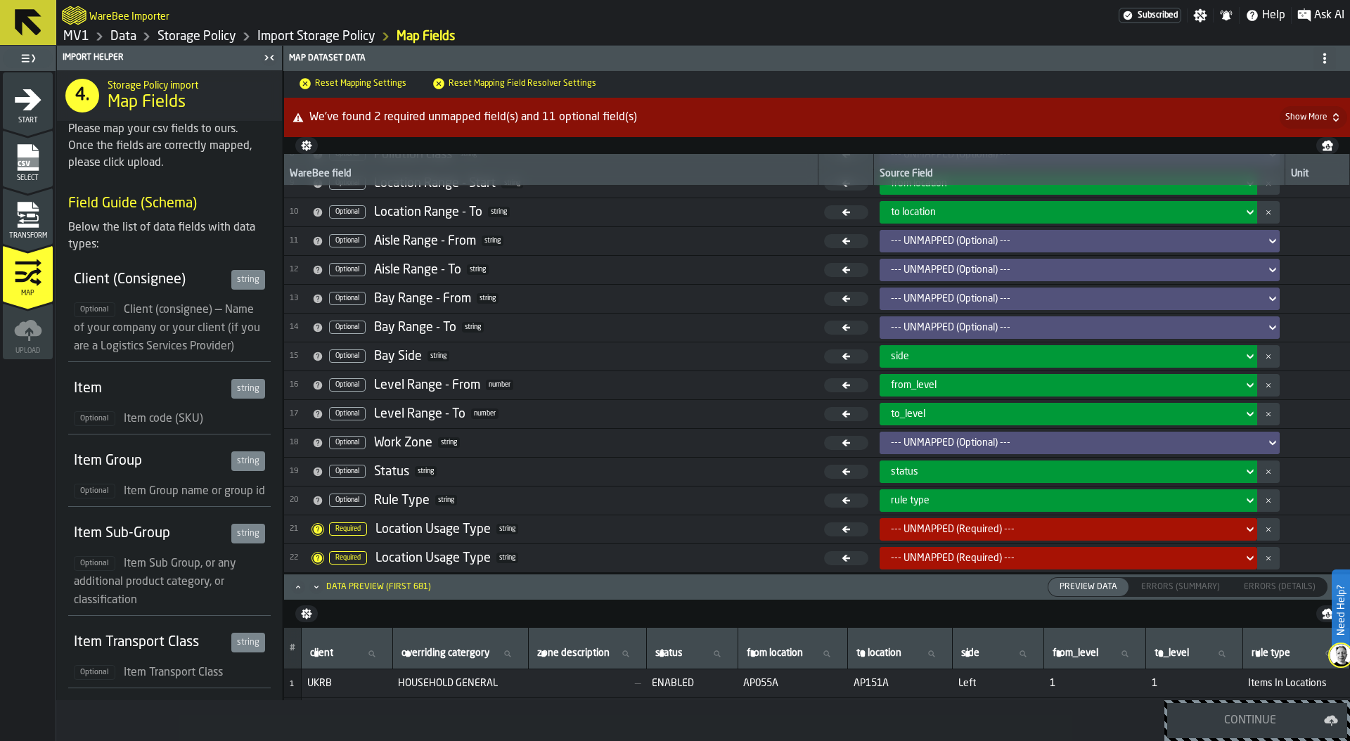
click at [981, 524] on div "--- UNMAPPED (Required) ---" at bounding box center [1064, 529] width 347 height 11
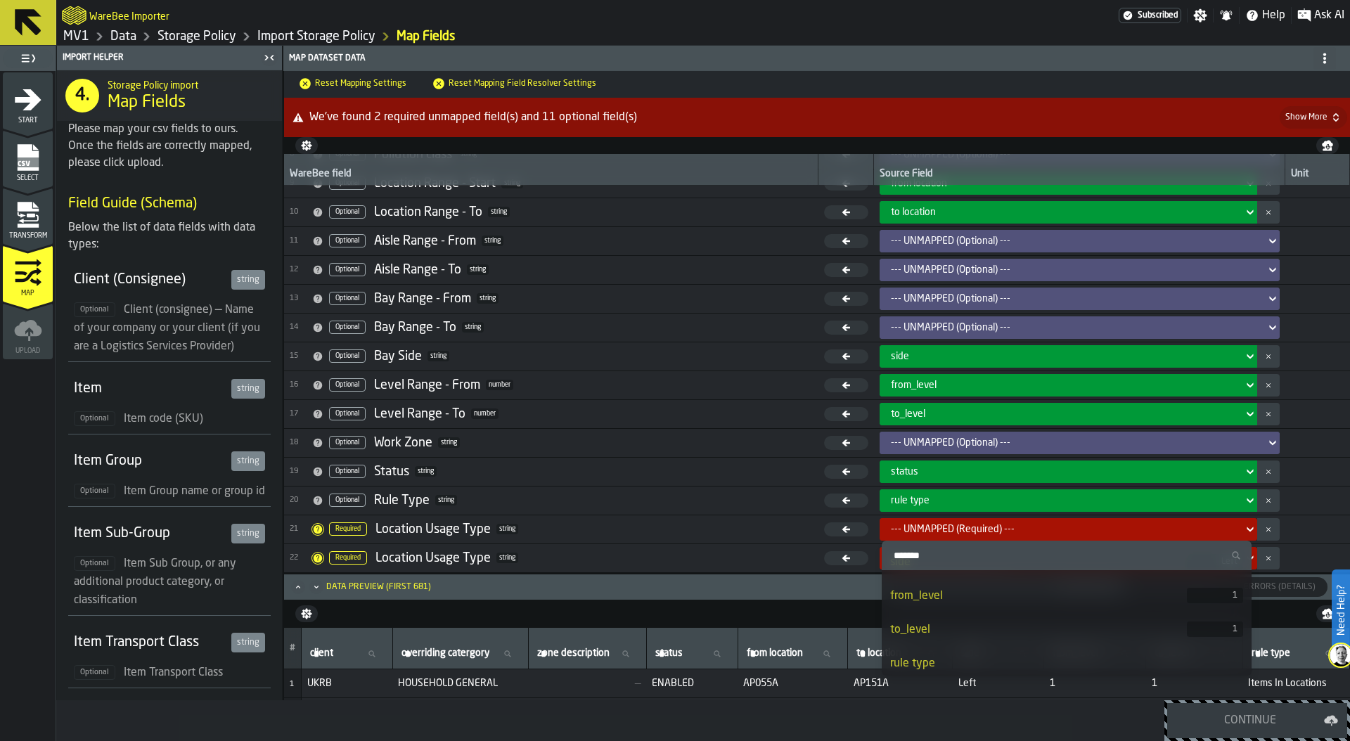
scroll to position [232, 0]
click at [726, 519] on span "21 Required Location Usage Type string" at bounding box center [551, 529] width 523 height 21
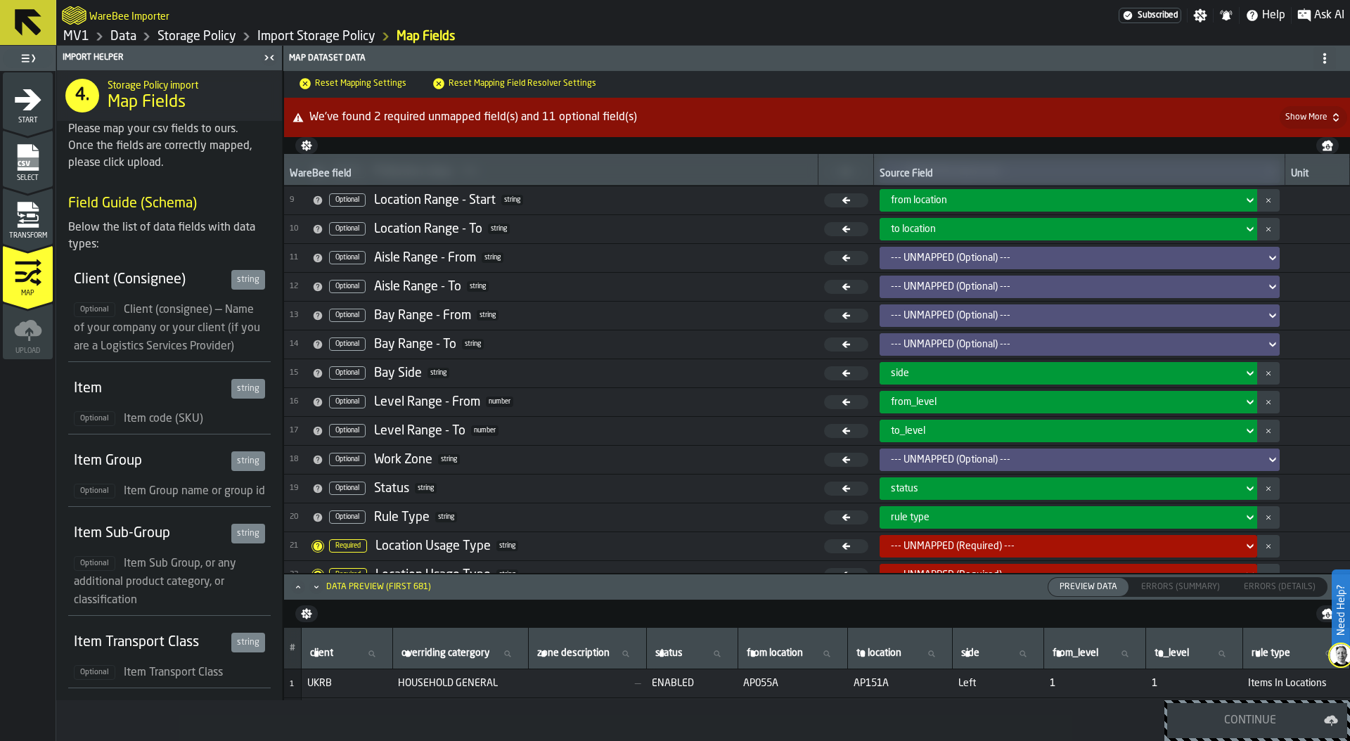
click at [724, 512] on span "20 Optional Rule Type string" at bounding box center [551, 517] width 523 height 21
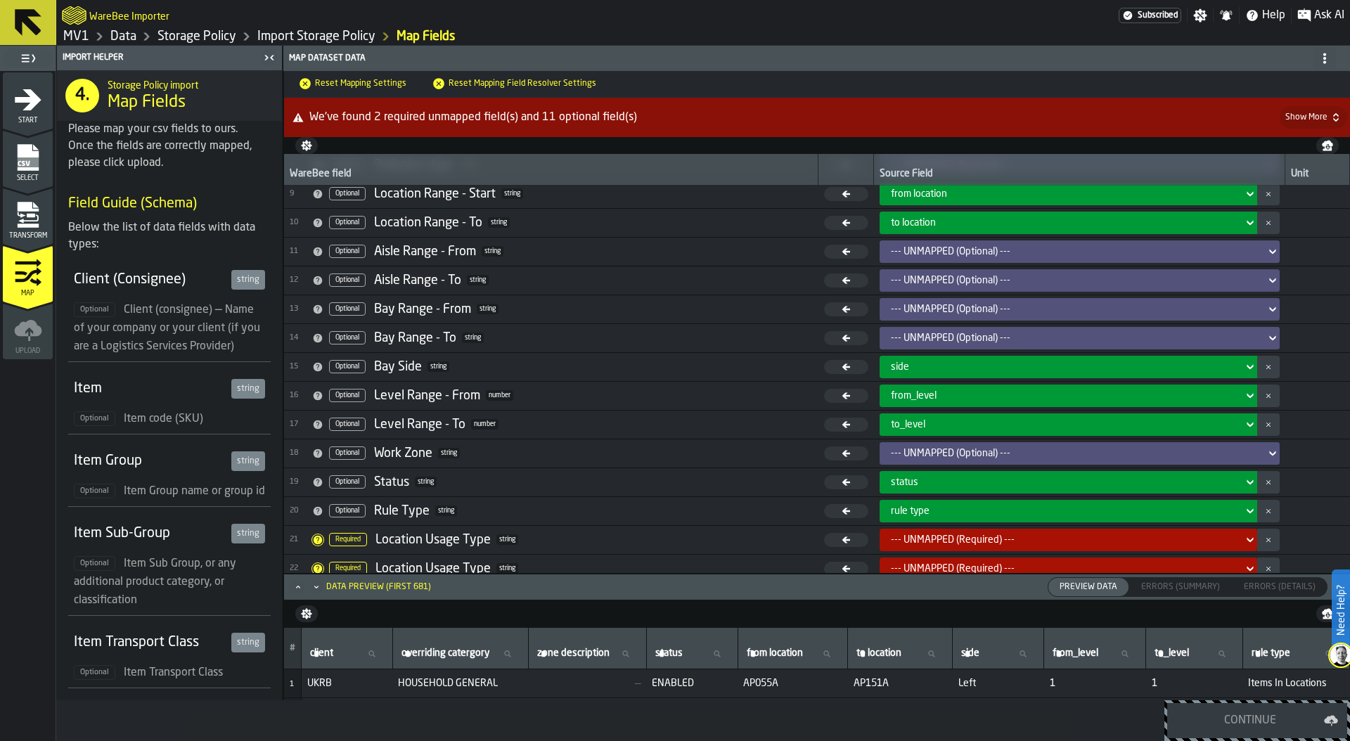
scroll to position [247, 0]
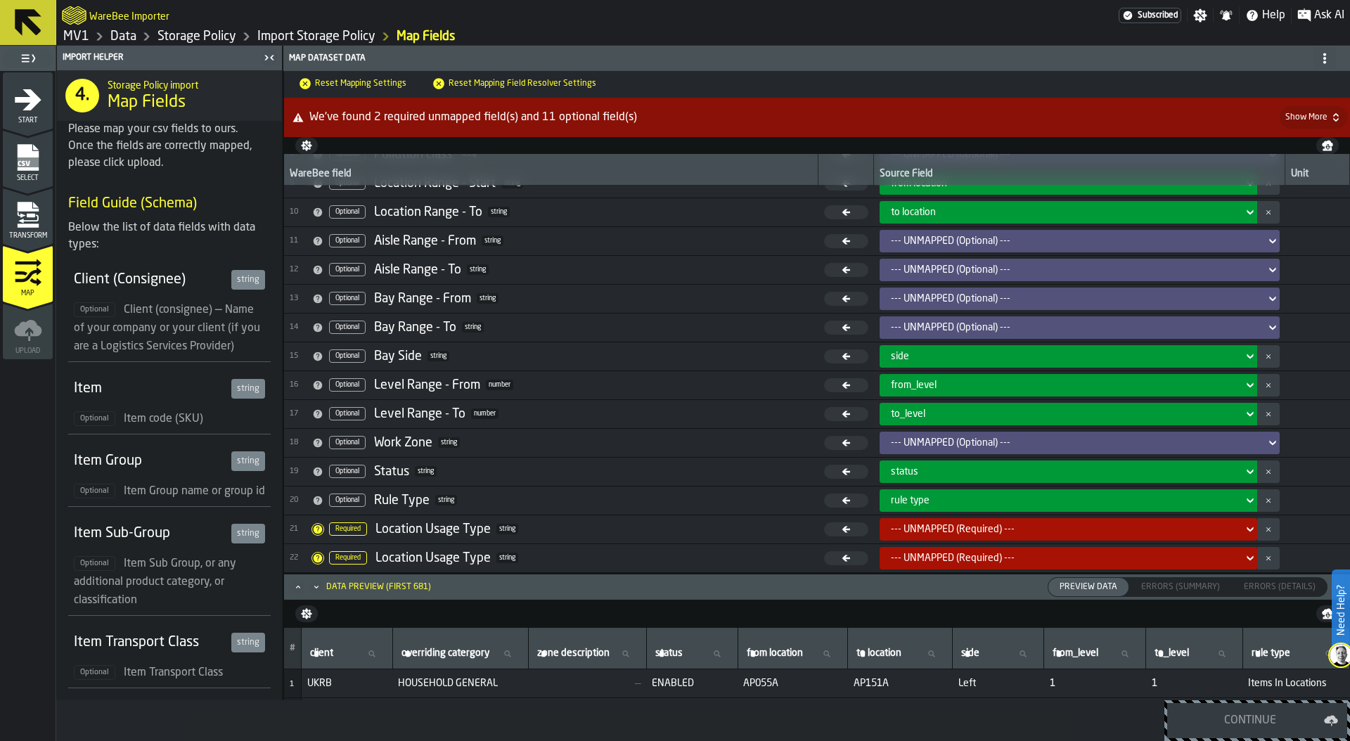
click at [24, 228] on icon "menu Transform" at bounding box center [28, 215] width 28 height 28
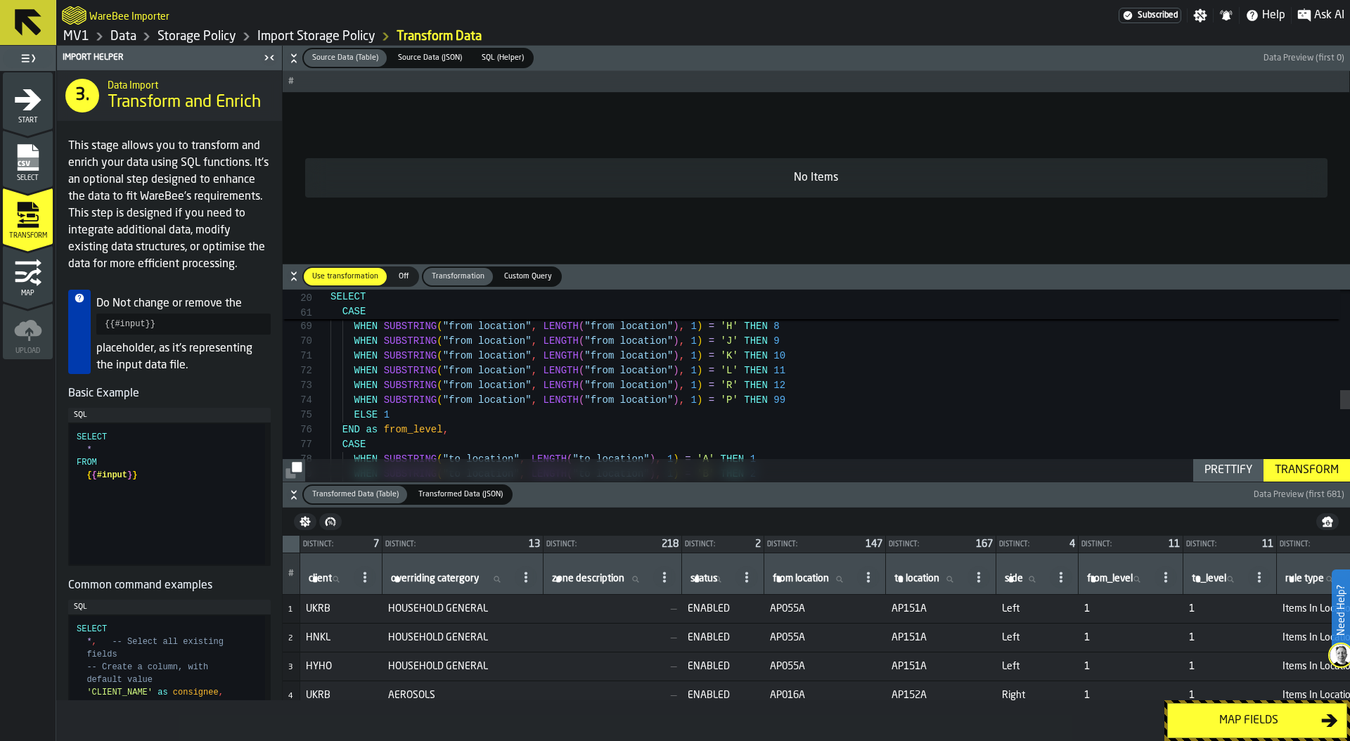
click at [295, 58] on icon "button-" at bounding box center [294, 58] width 14 height 14
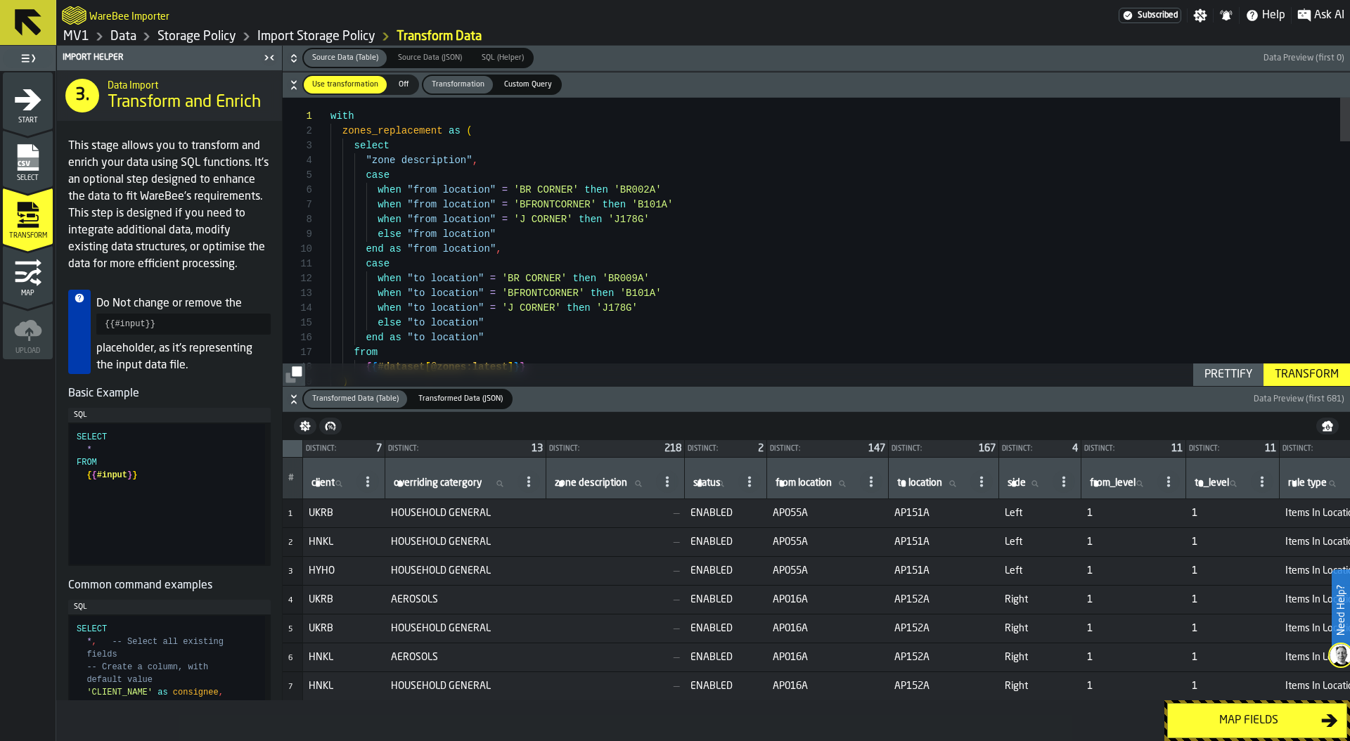
click at [320, 132] on div at bounding box center [323, 131] width 18 height 15
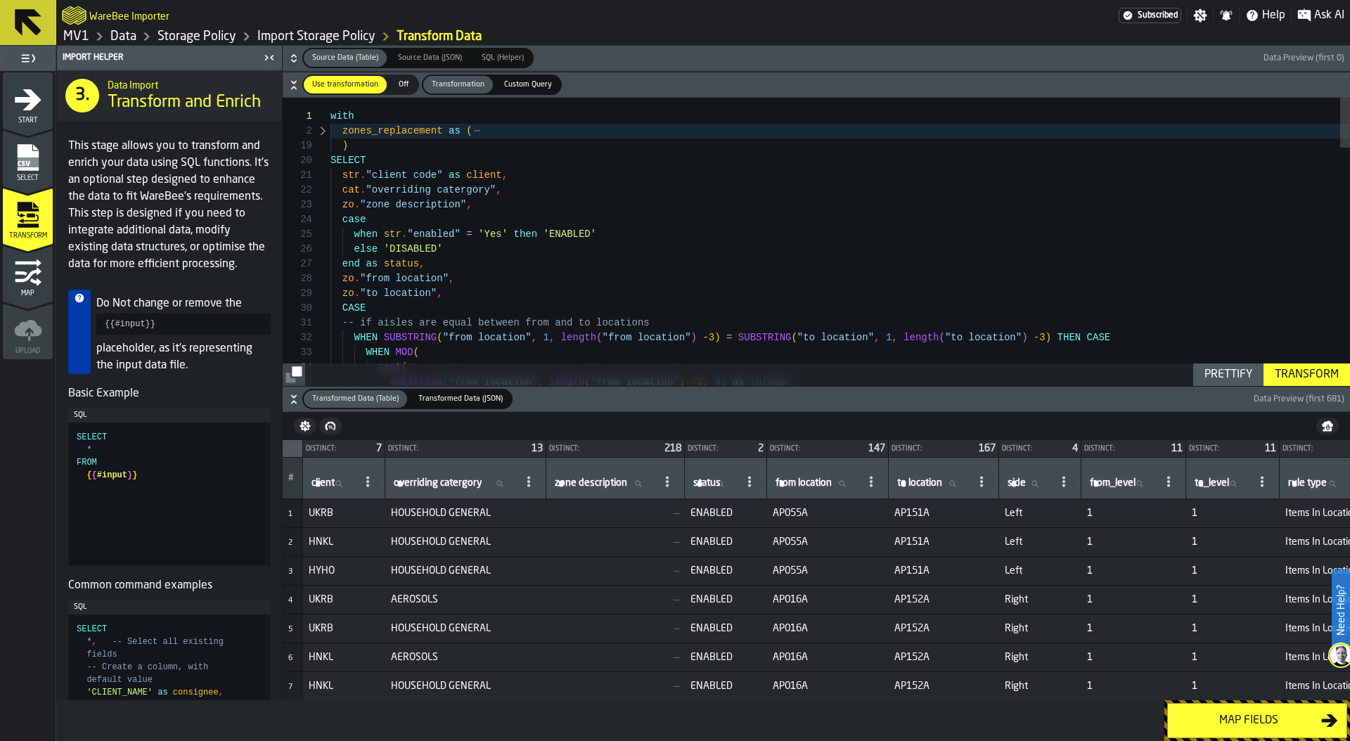
click at [321, 158] on div at bounding box center [323, 160] width 18 height 15
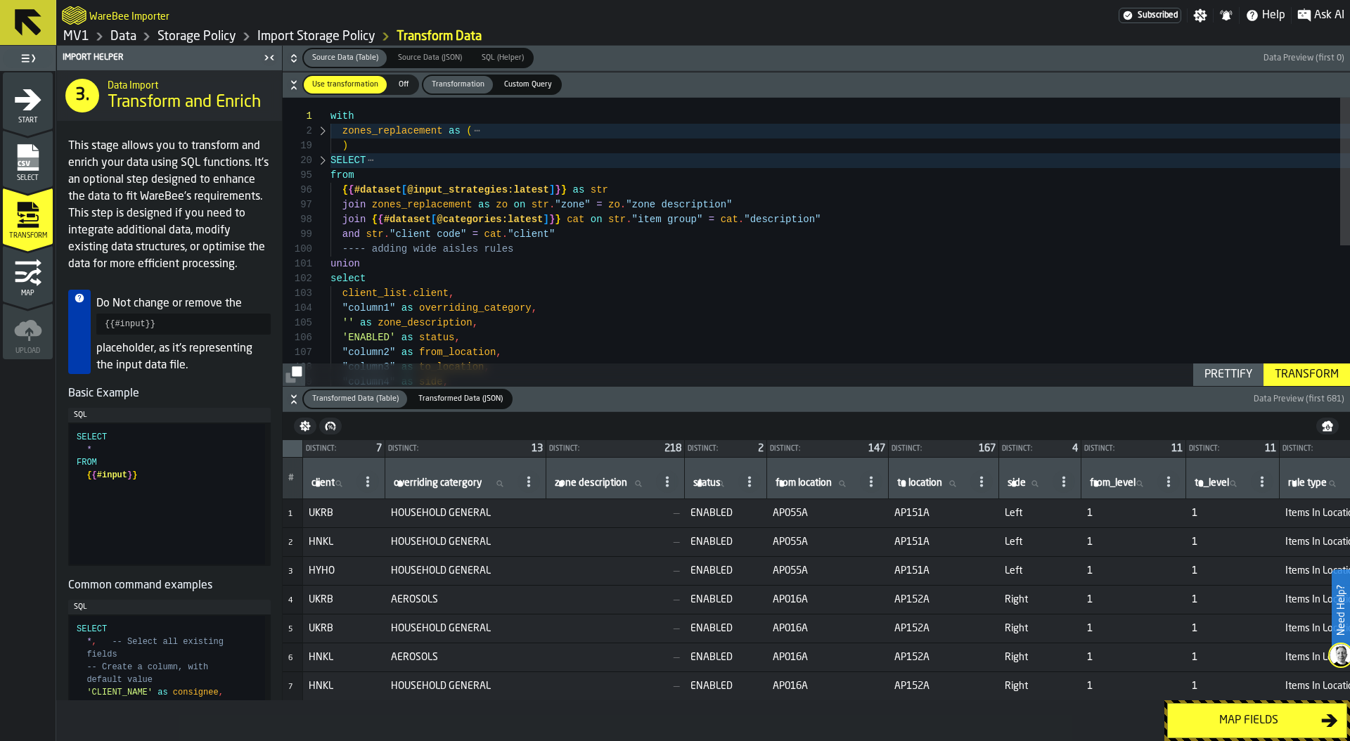
click at [321, 174] on div at bounding box center [323, 175] width 18 height 15
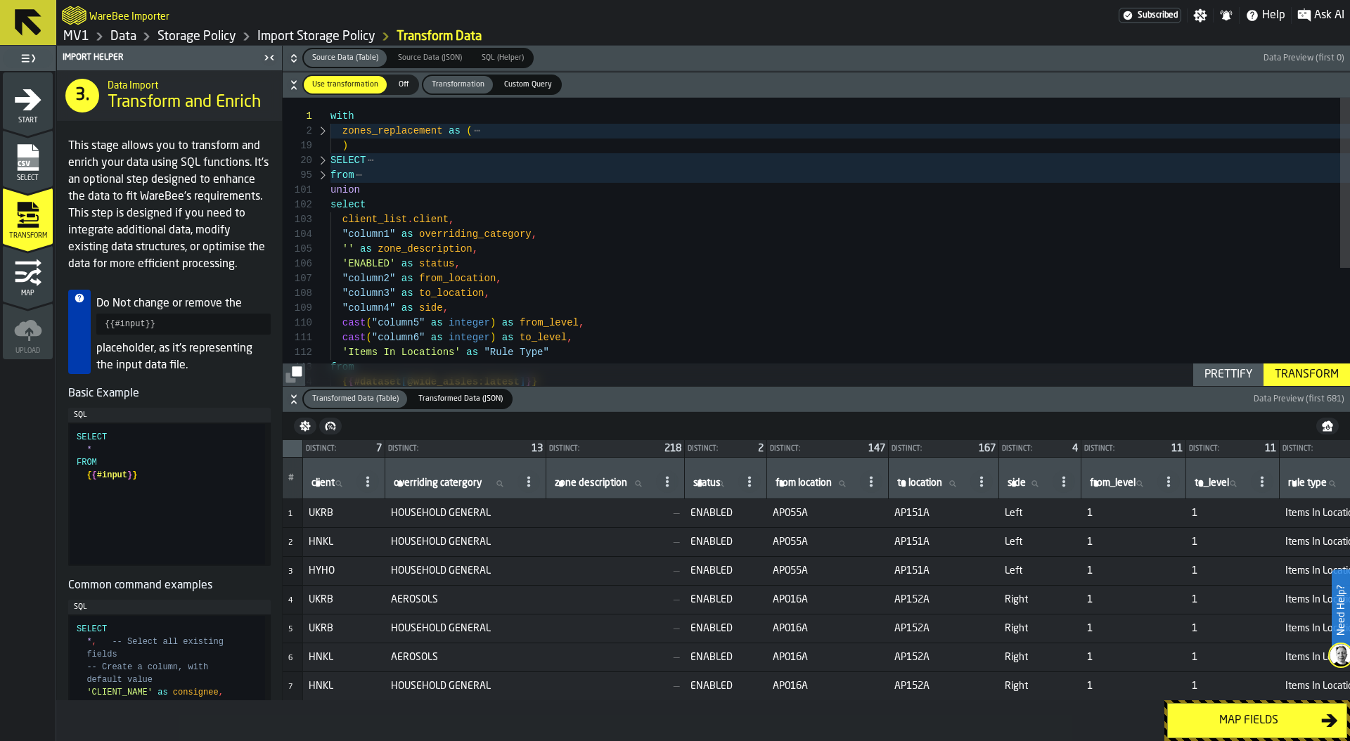
click at [323, 201] on div at bounding box center [323, 205] width 18 height 15
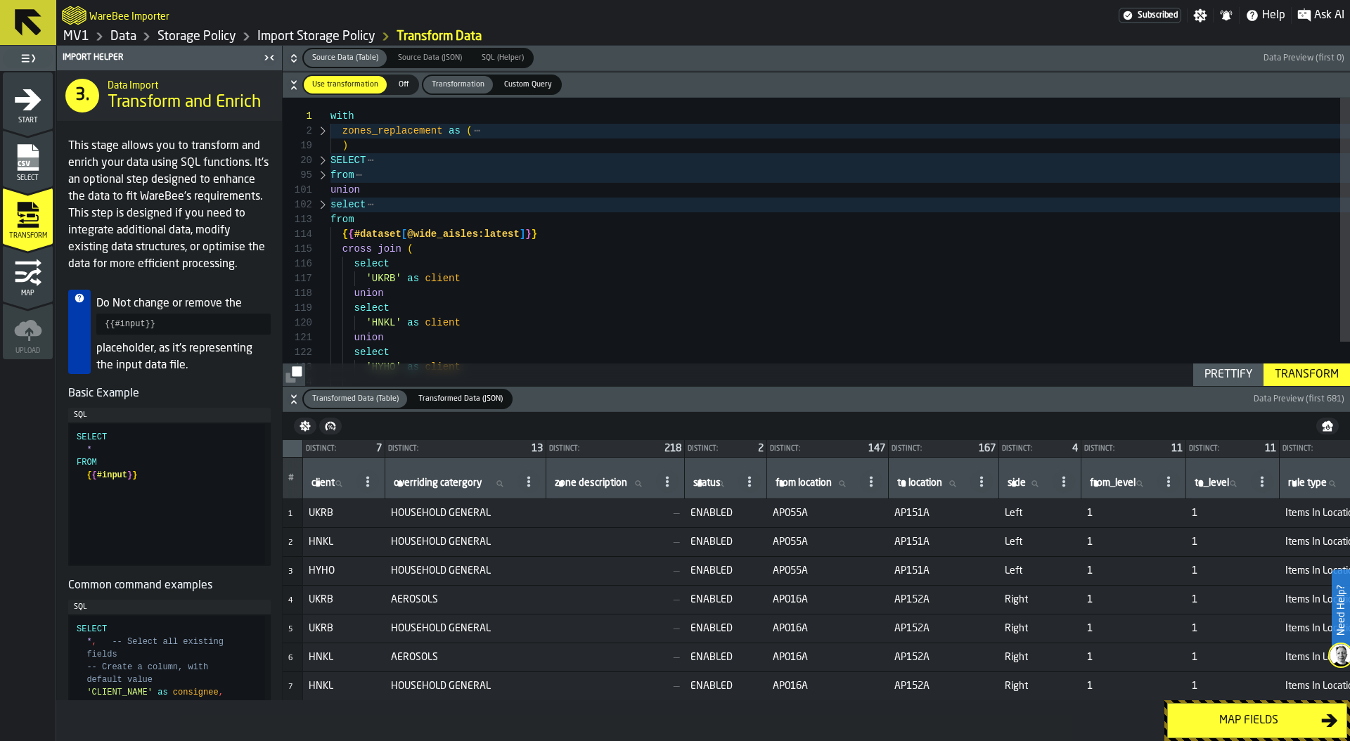
click at [323, 219] on div at bounding box center [323, 219] width 18 height 15
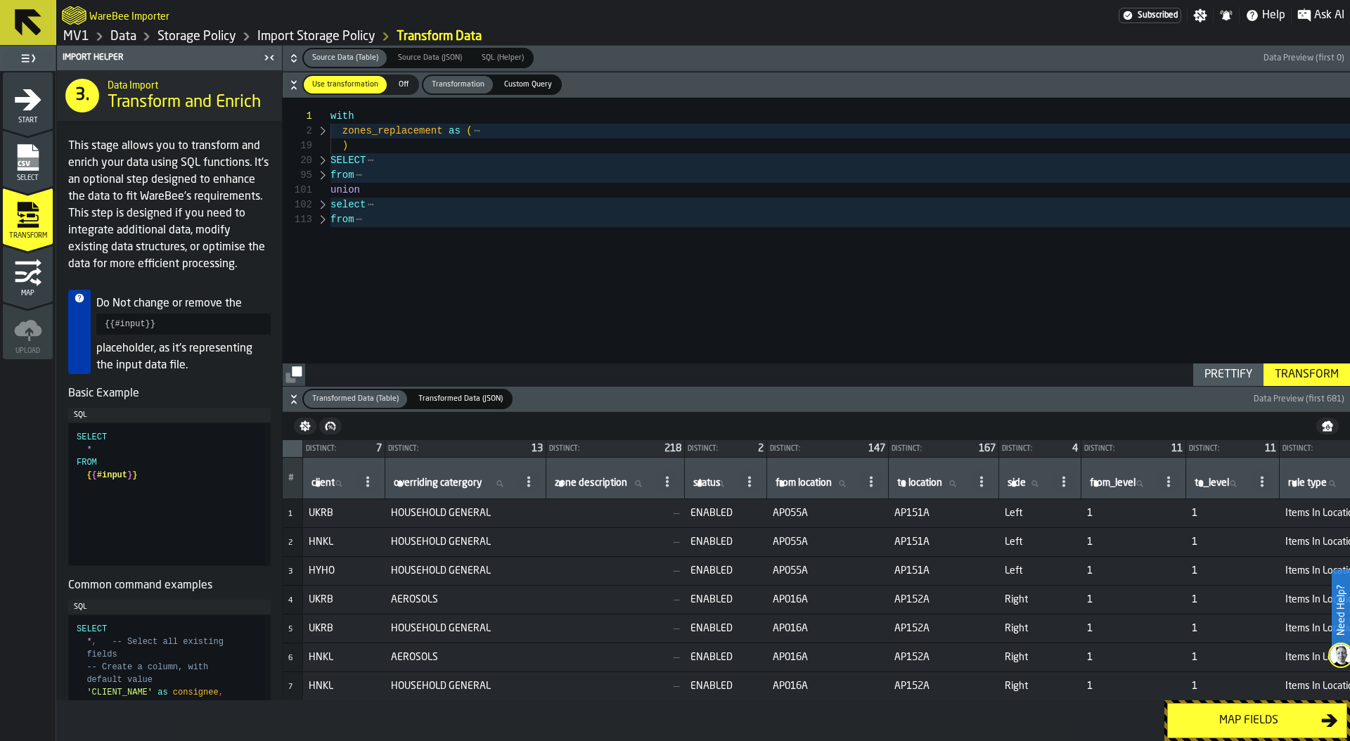
click at [323, 161] on div at bounding box center [323, 160] width 18 height 15
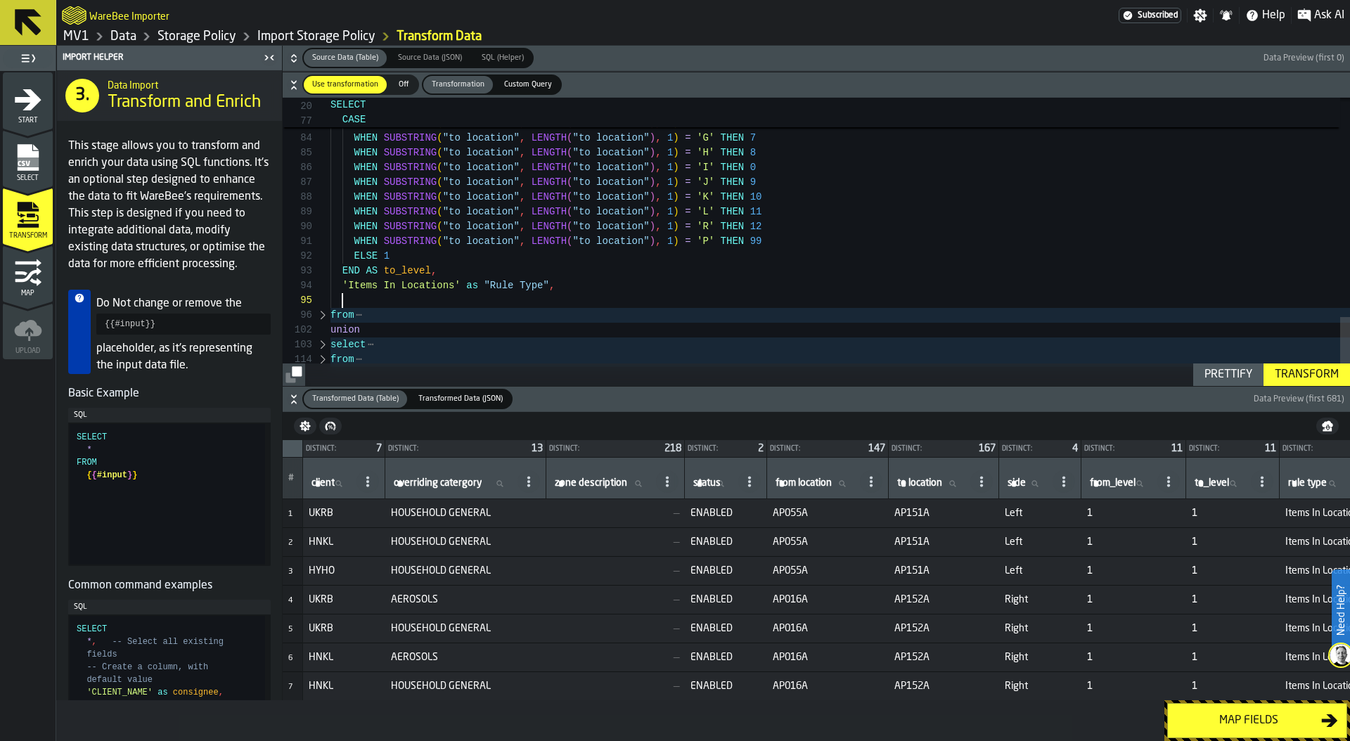
scroll to position [118, 0]
drag, startPoint x: 520, startPoint y: 301, endPoint x: 336, endPoint y: 304, distance: 184.2
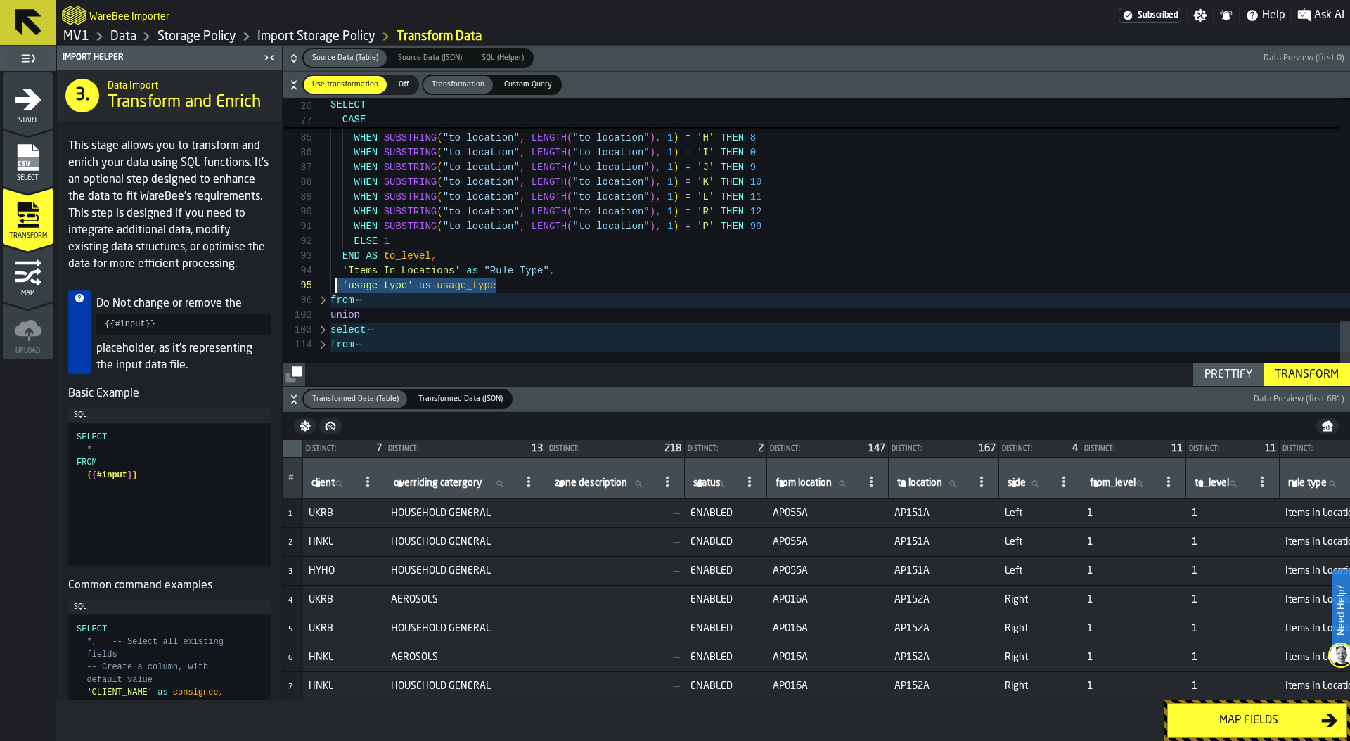
click at [323, 331] on div at bounding box center [323, 330] width 18 height 15
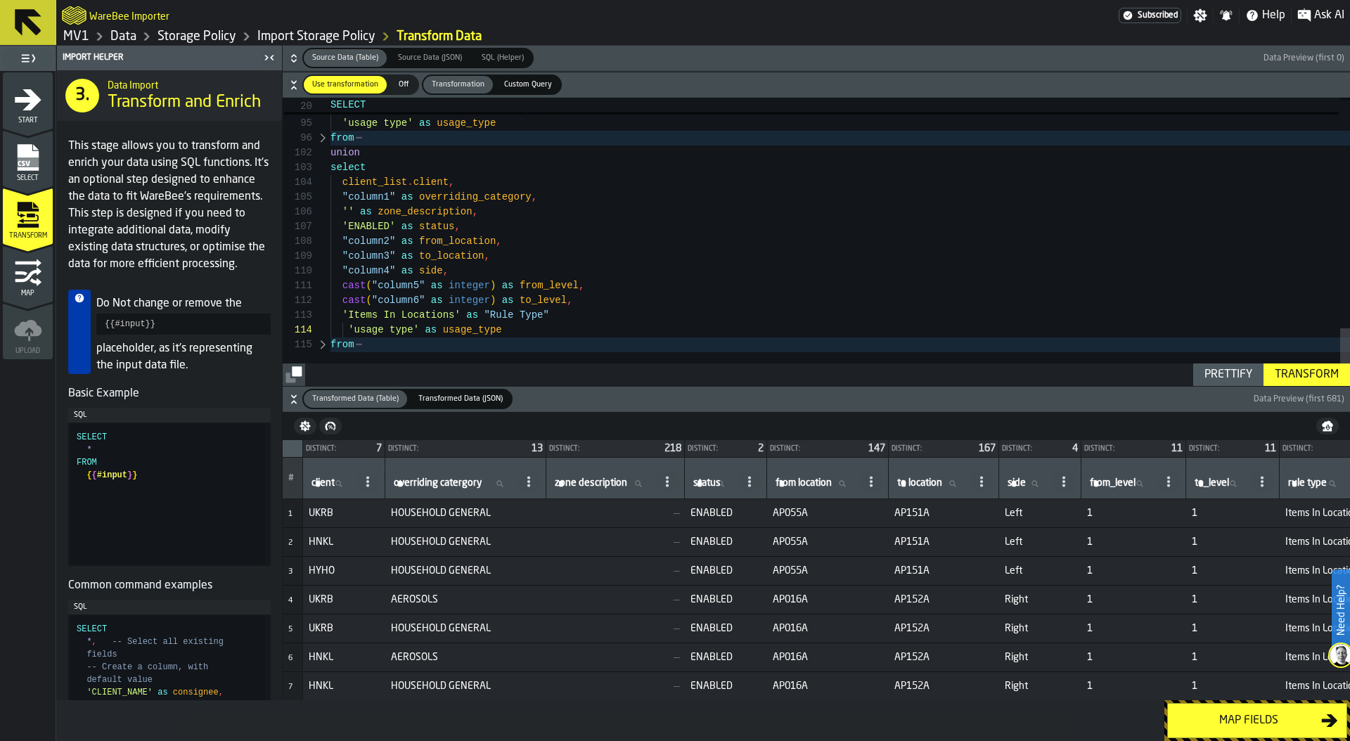
click at [1308, 374] on div "Transform" at bounding box center [1306, 374] width 75 height 17
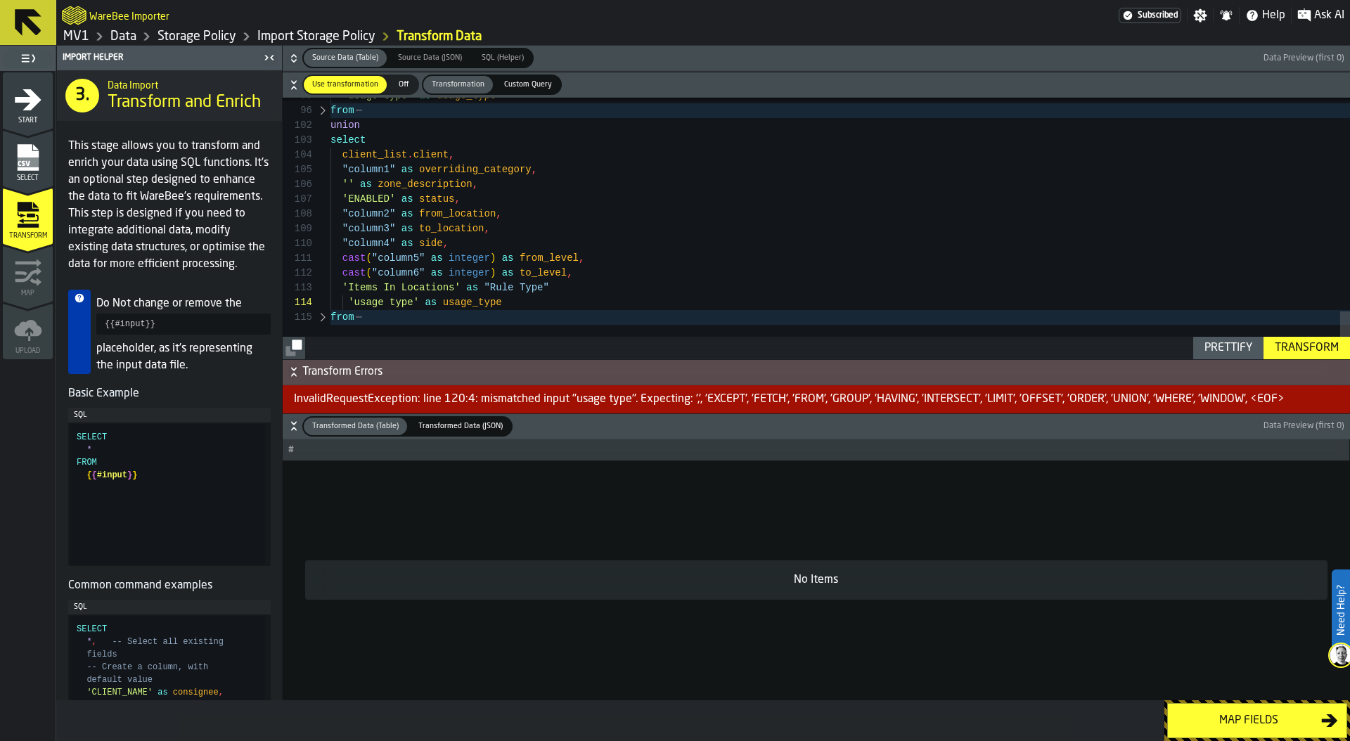
type textarea "**********"
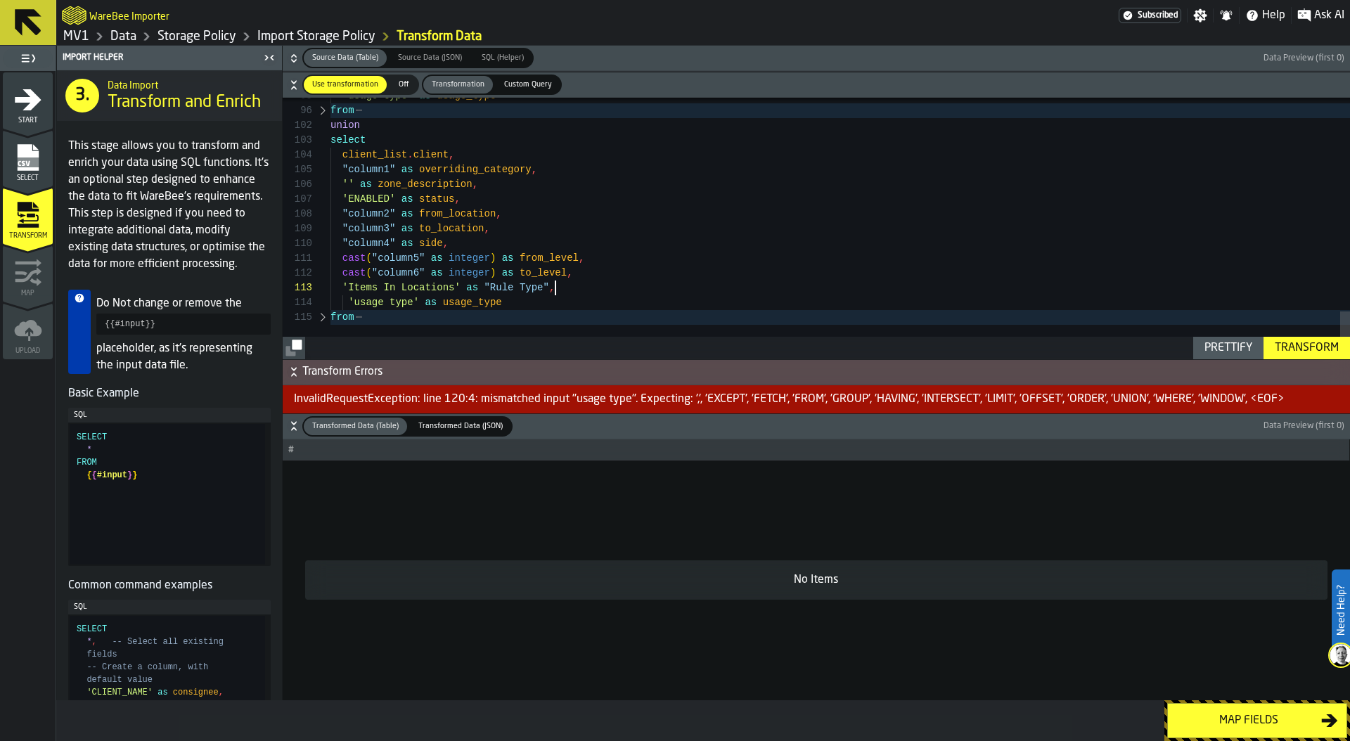
click at [1312, 346] on div "Transform" at bounding box center [1306, 348] width 75 height 17
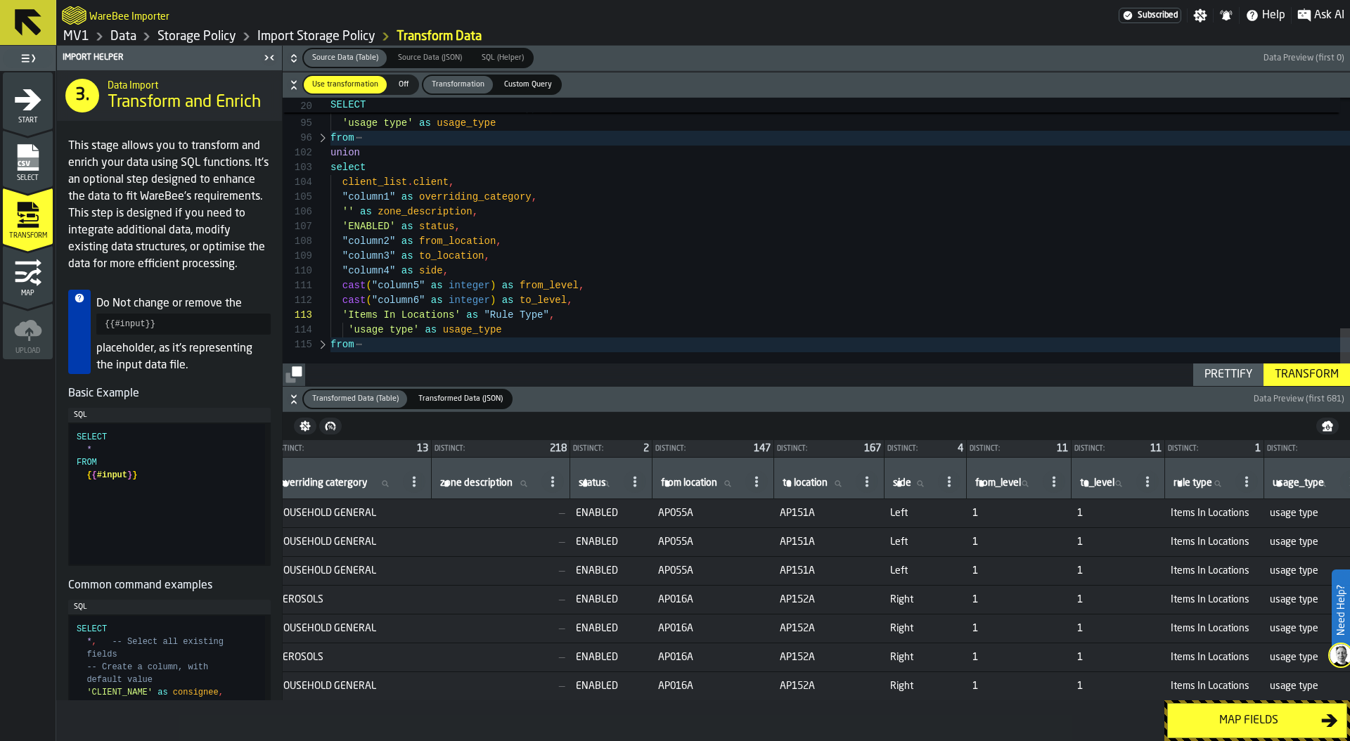
scroll to position [0, 183]
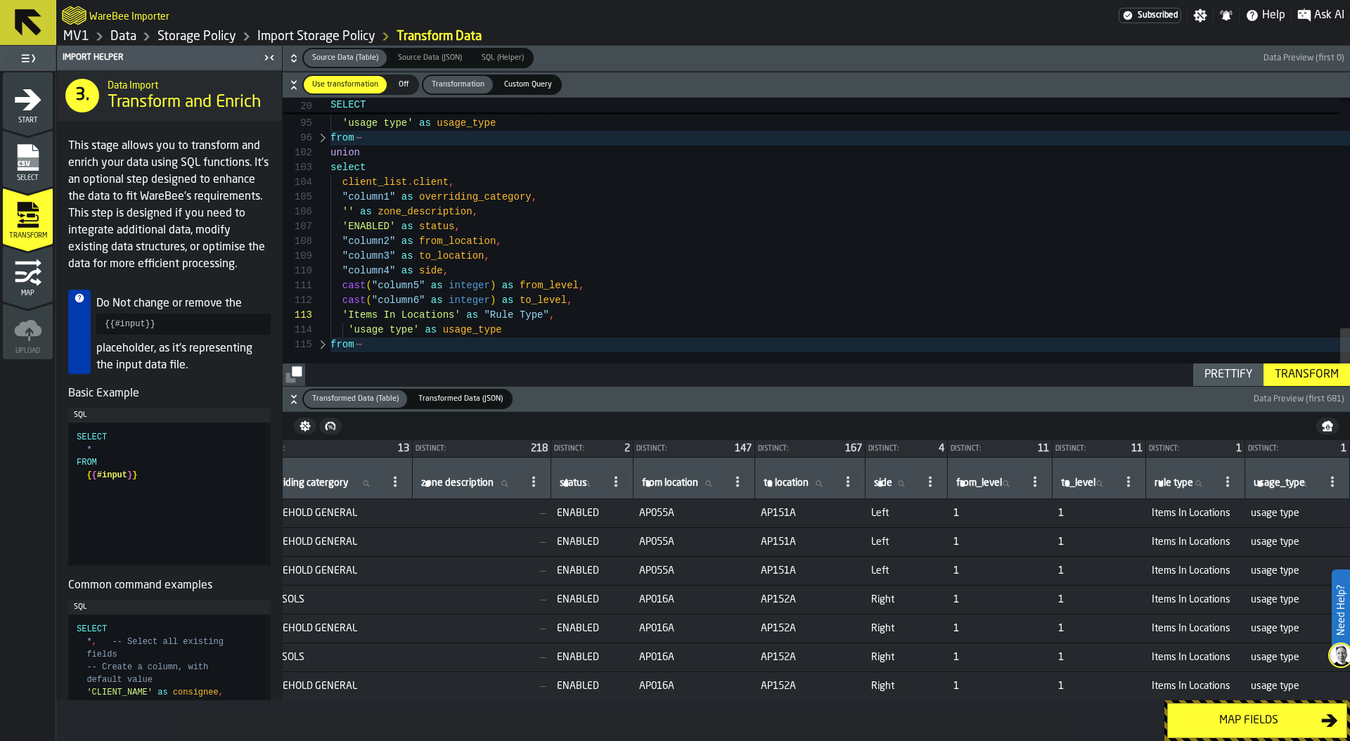
click at [1263, 720] on div "Map fields" at bounding box center [1248, 720] width 145 height 17
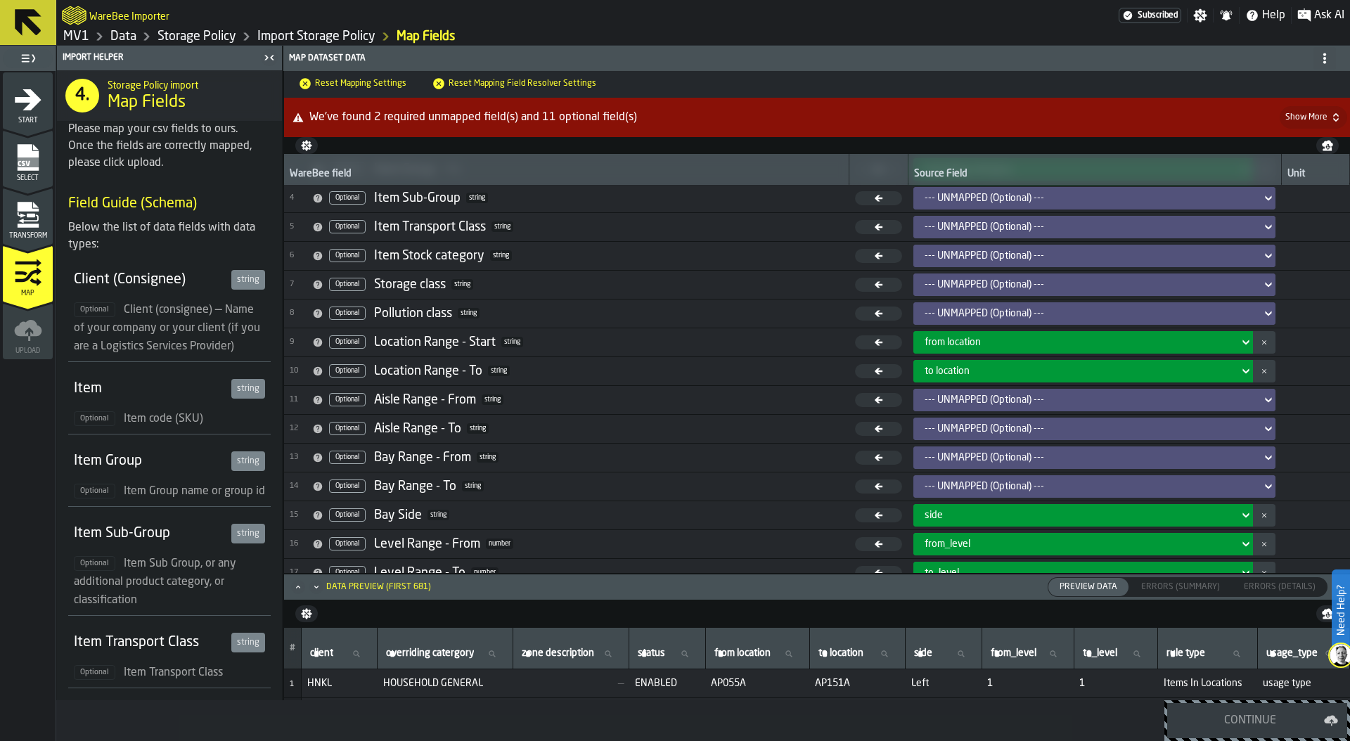
scroll to position [247, 0]
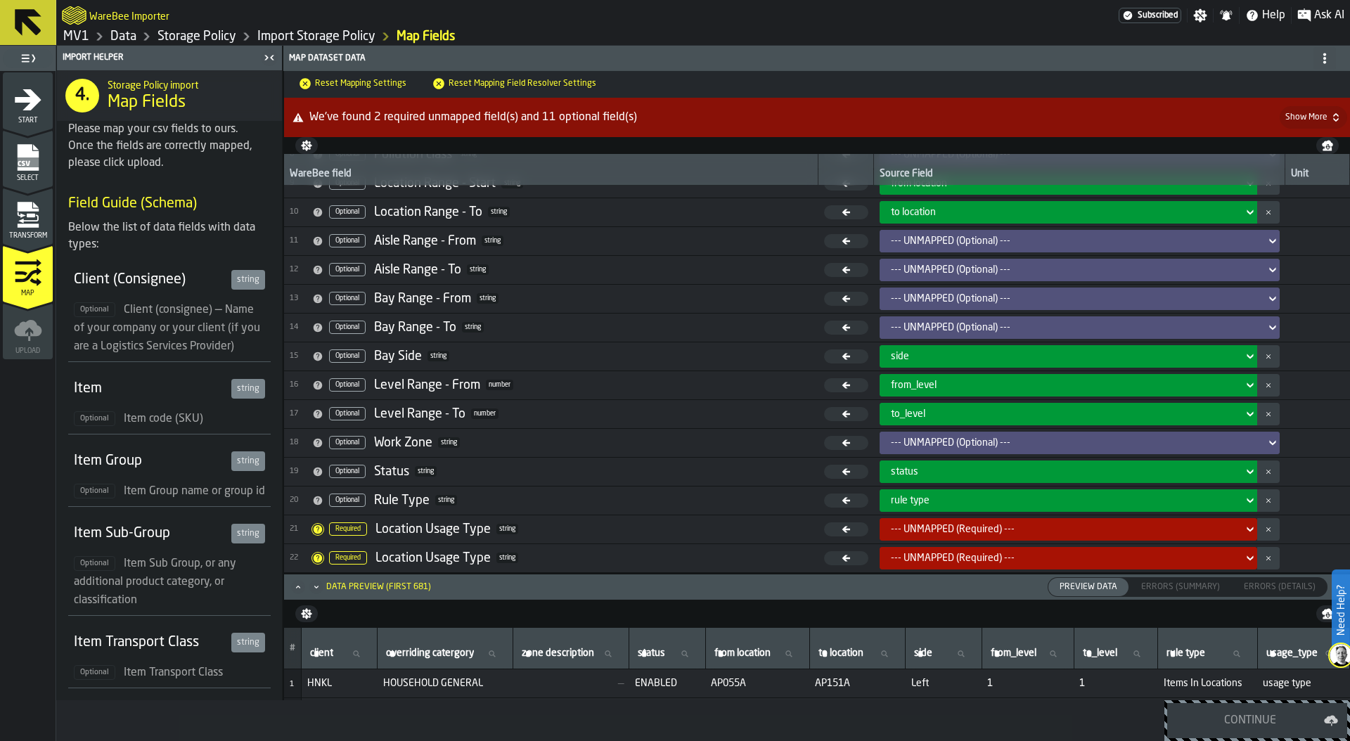
click at [956, 527] on div "--- UNMAPPED (Required) ---" at bounding box center [1064, 529] width 347 height 11
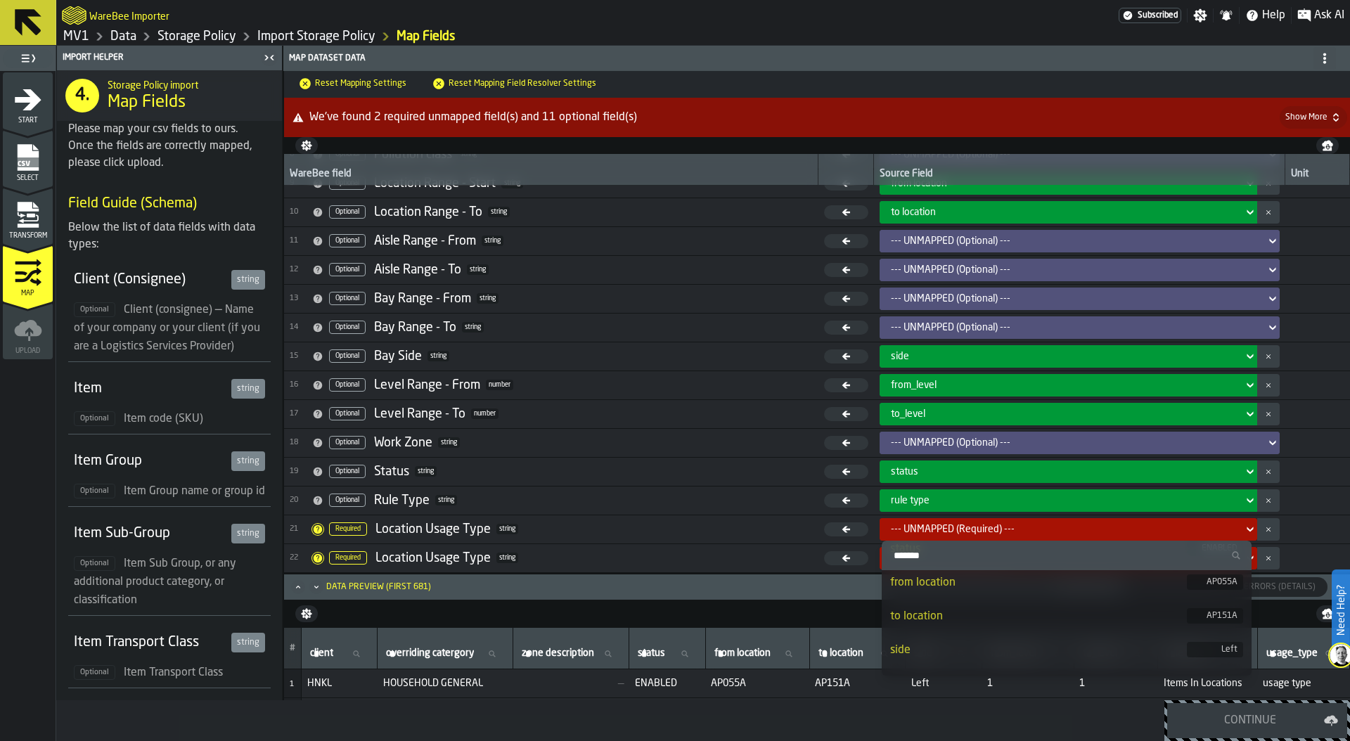
scroll to position [266, 0]
click at [979, 645] on li "usage_type usage type" at bounding box center [1067, 659] width 370 height 34
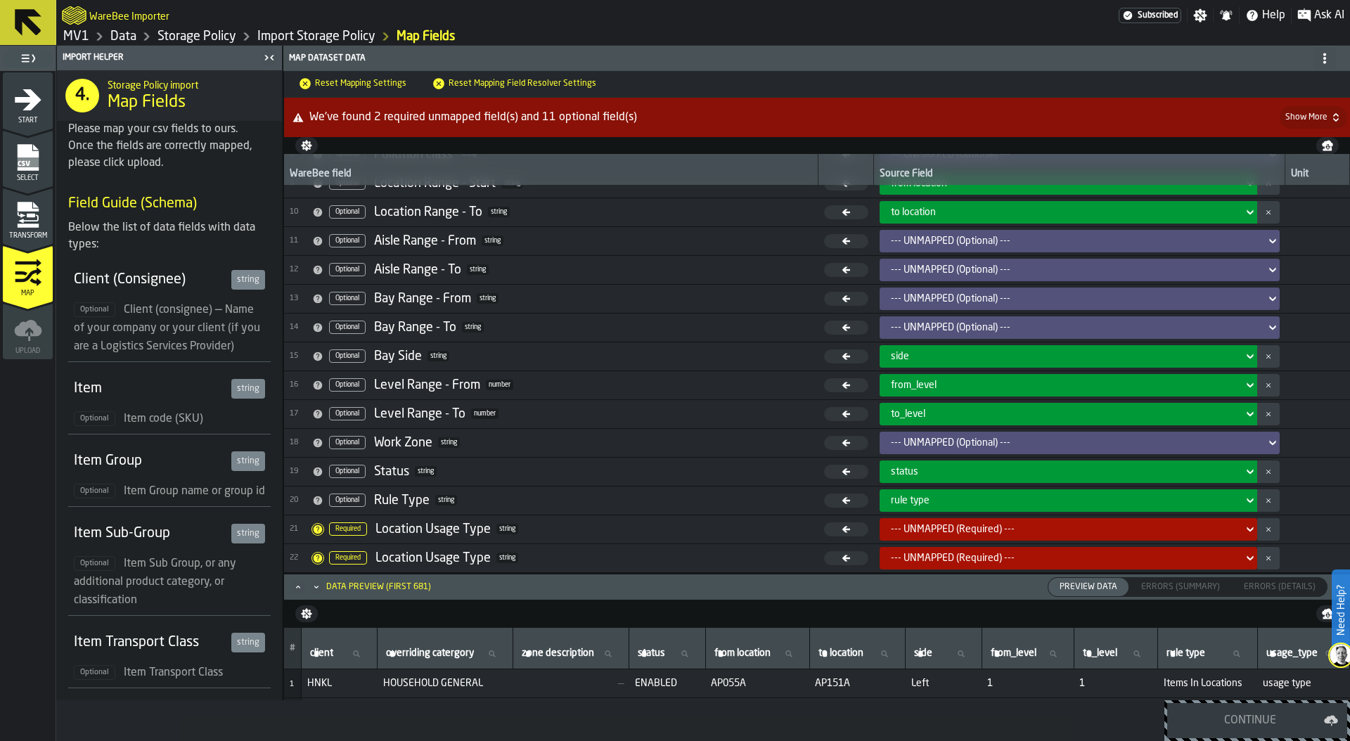
click at [998, 555] on div "--- UNMAPPED (Required) ---" at bounding box center [1064, 558] width 347 height 11
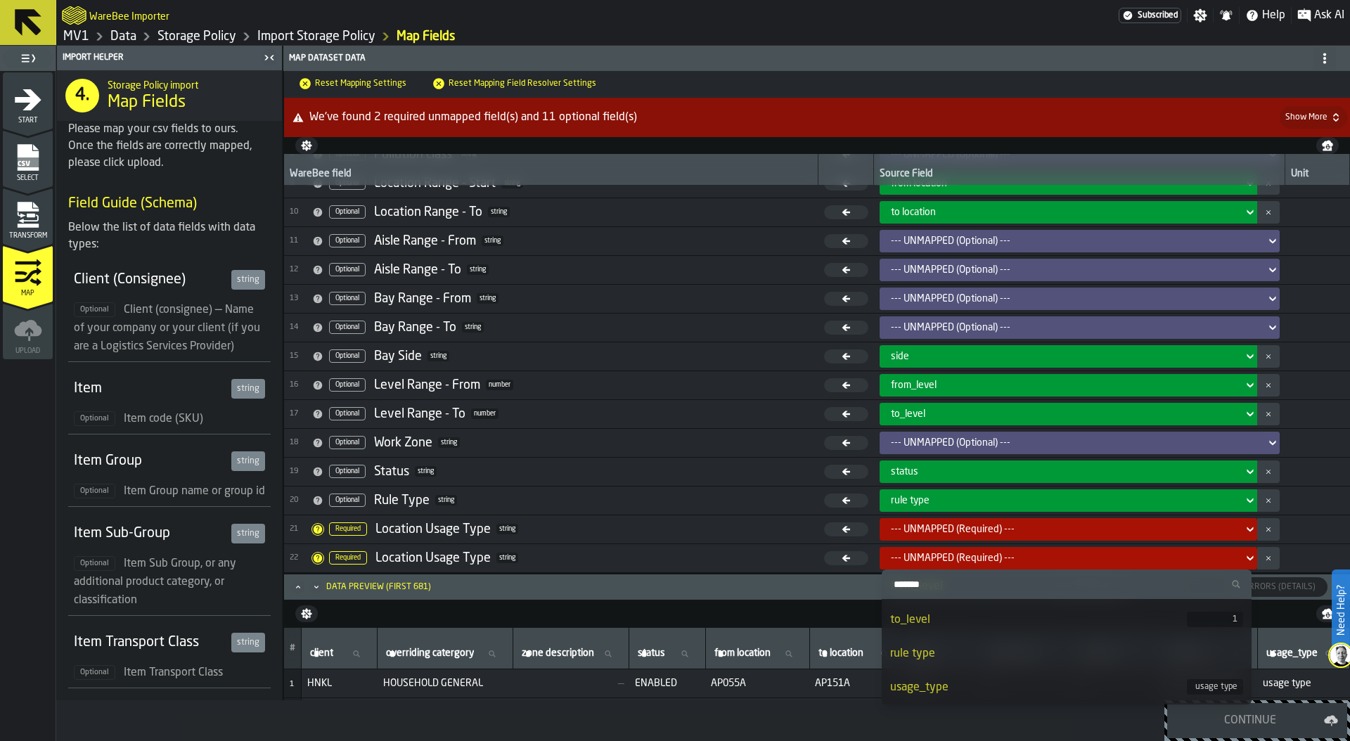
click at [930, 686] on div "usage_type" at bounding box center [1038, 687] width 297 height 17
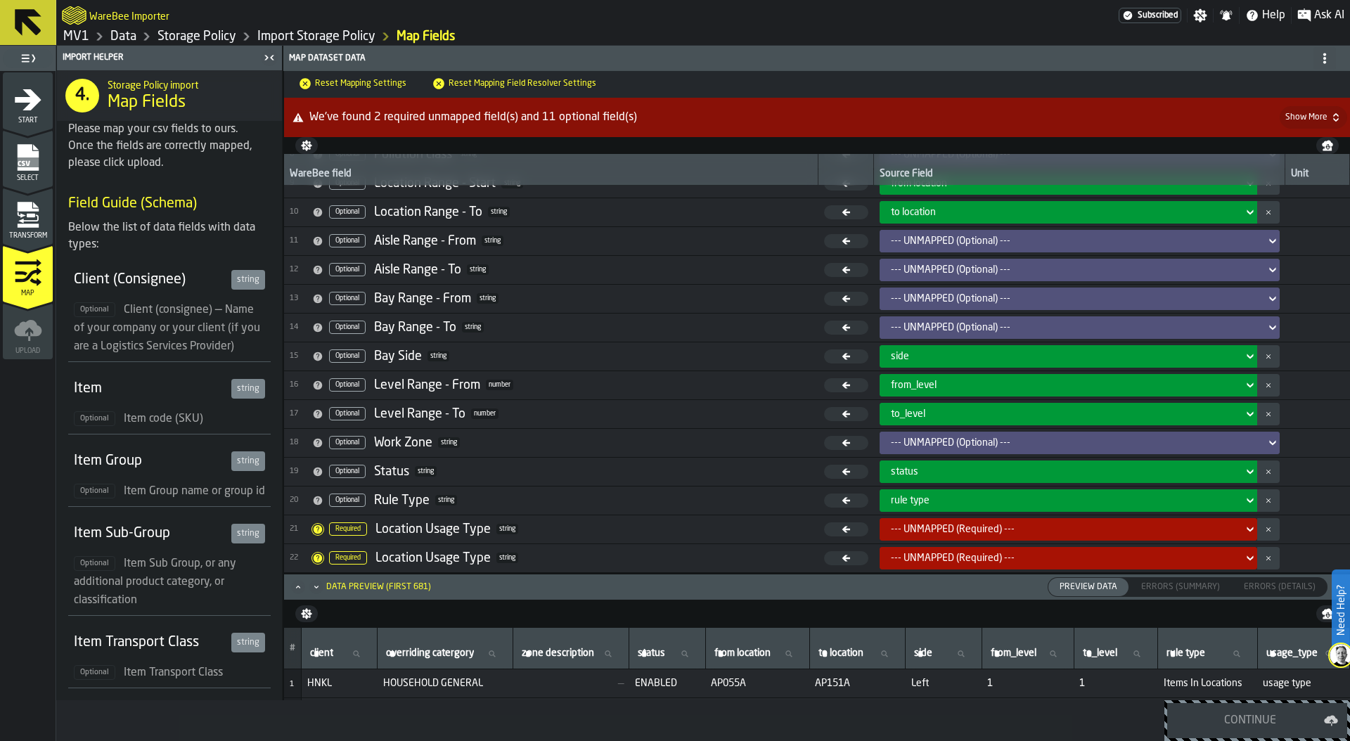
click at [1272, 560] on button "button-" at bounding box center [1268, 558] width 22 height 22
click at [1266, 534] on button "button-" at bounding box center [1268, 529] width 22 height 22
click at [119, 39] on link "Data" at bounding box center [123, 36] width 26 height 15
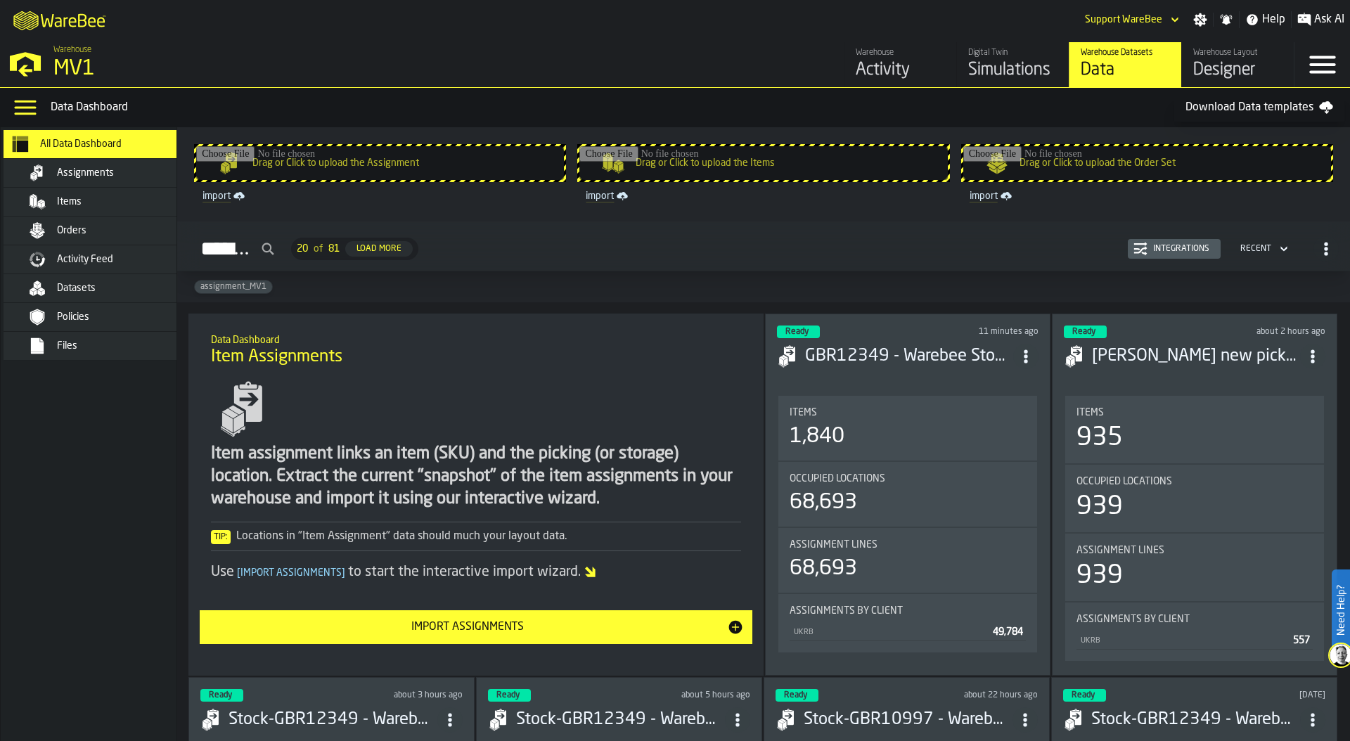
click at [1007, 67] on div "Simulations" at bounding box center [1012, 70] width 89 height 22
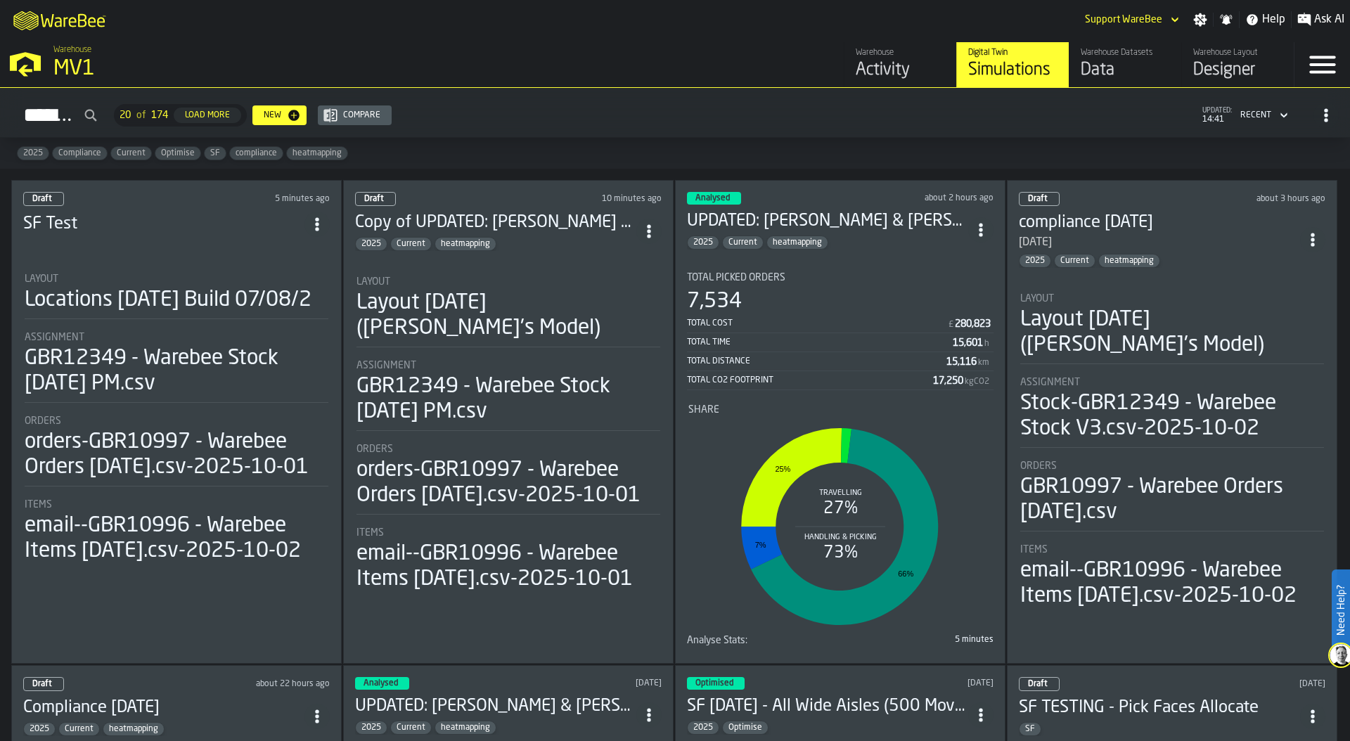
click at [165, 266] on li "Layout Locations 2024-07-15 Build 07/08/2 Assignment GBR12349 - Warebee Stock 0…" at bounding box center [176, 413] width 306 height 304
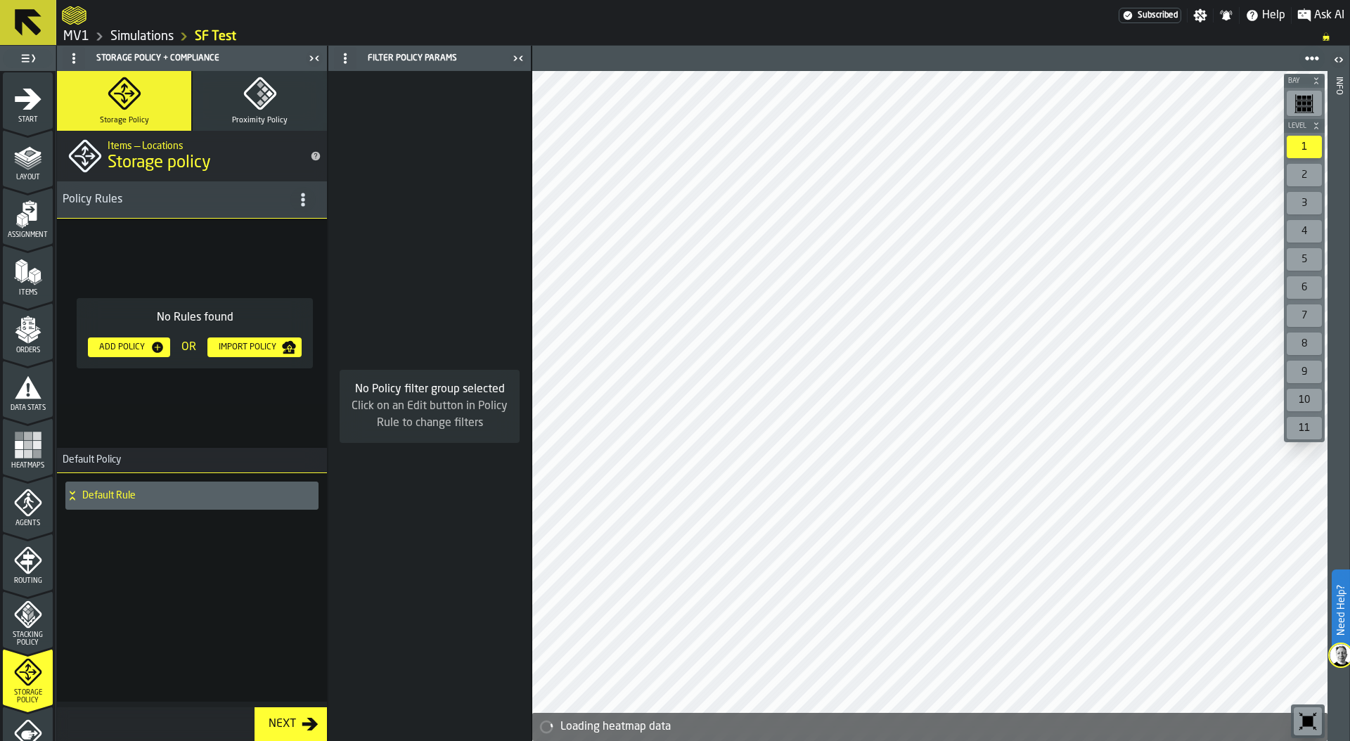
click at [17, 460] on div "Heatmaps" at bounding box center [28, 450] width 50 height 39
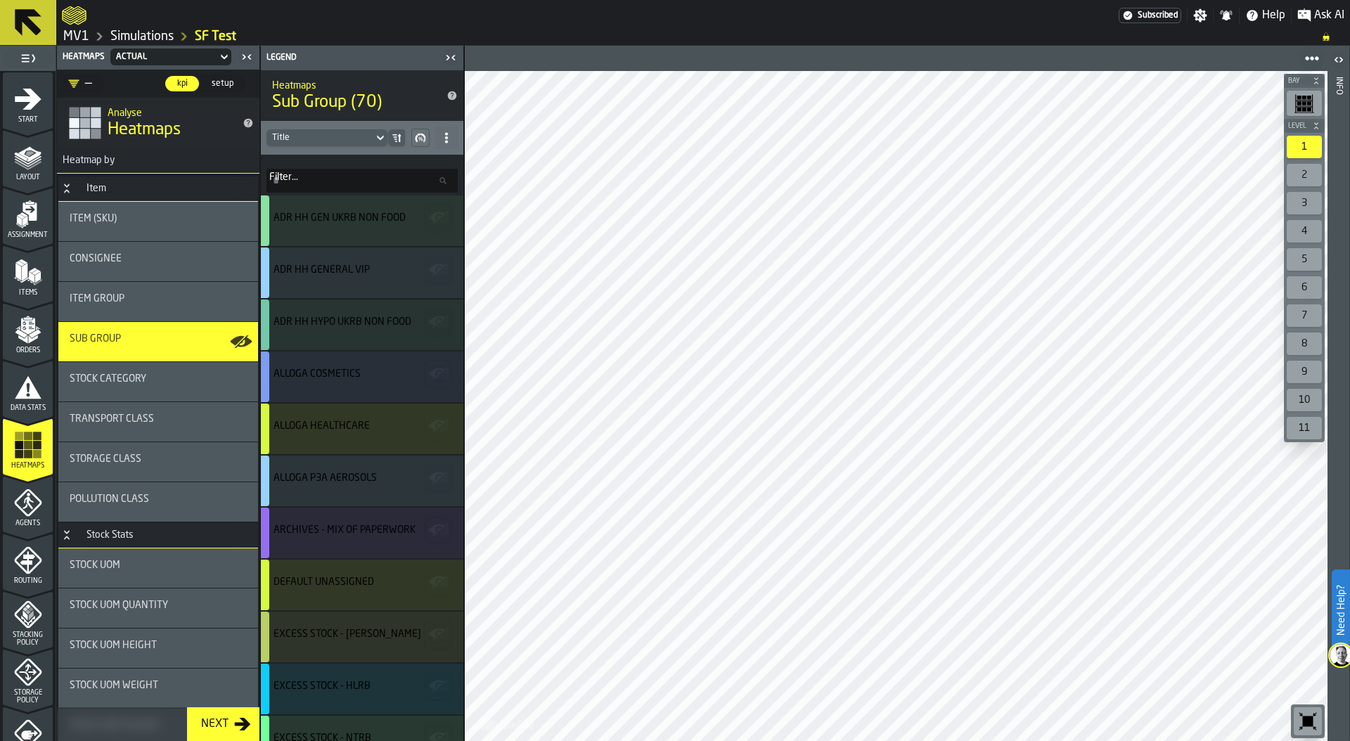
click at [313, 184] on input "Filter... Filter..." at bounding box center [361, 181] width 191 height 24
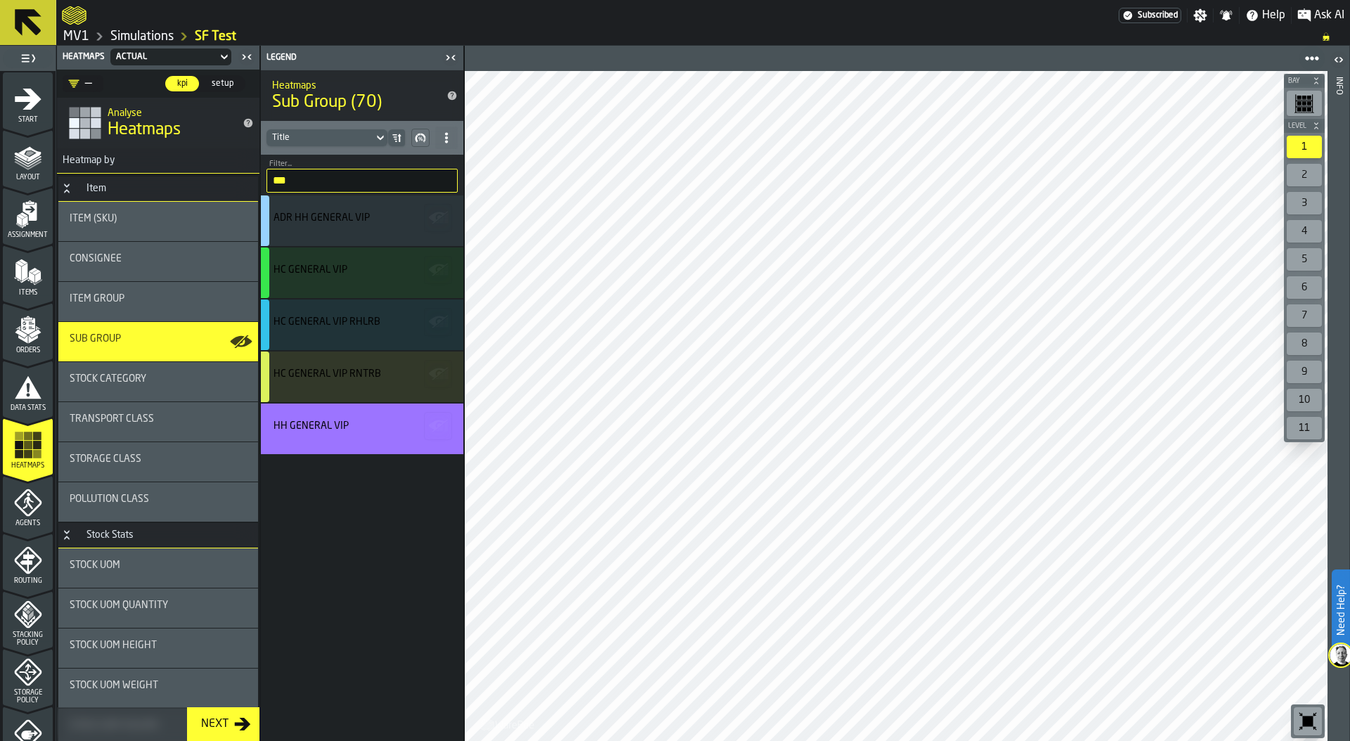
type input "***"
click at [341, 285] on div "HC GENERAL VIP" at bounding box center [362, 272] width 202 height 51
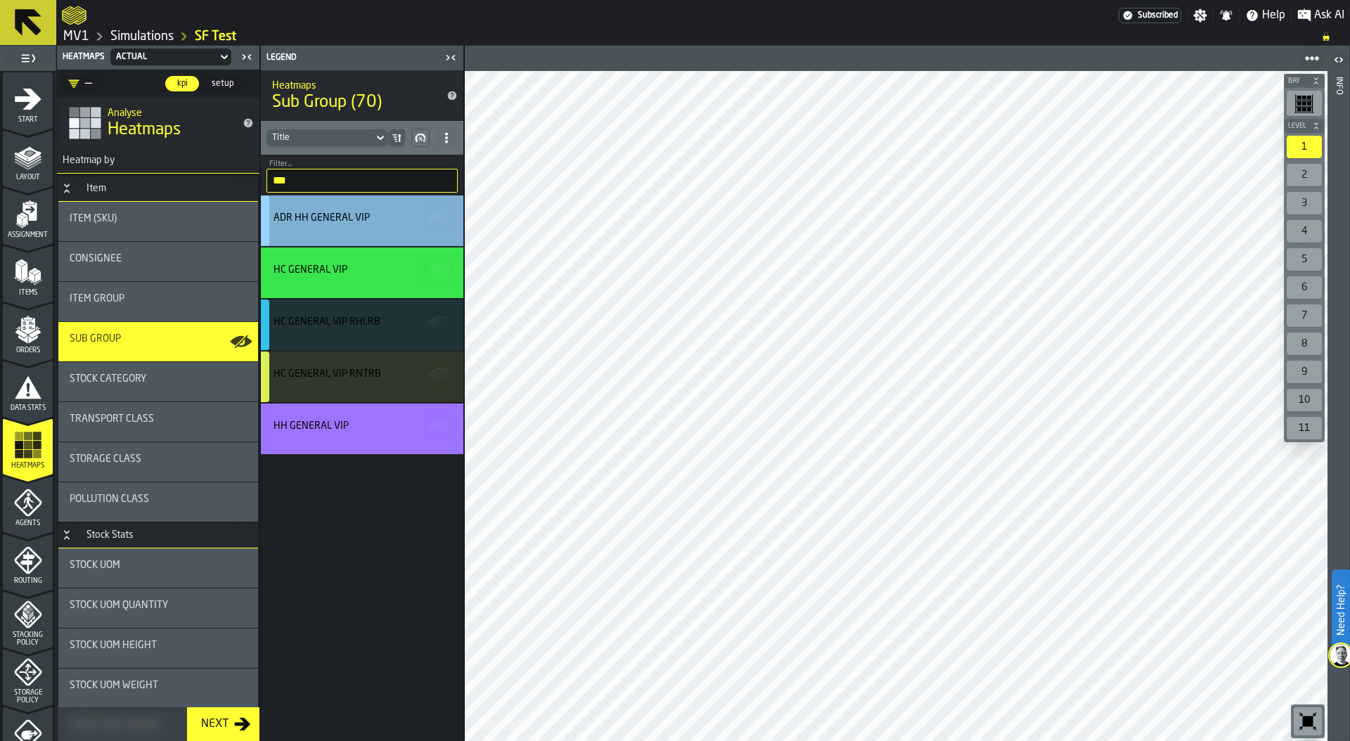
click at [355, 226] on div "ADR HH GENERAL VIP" at bounding box center [359, 220] width 173 height 17
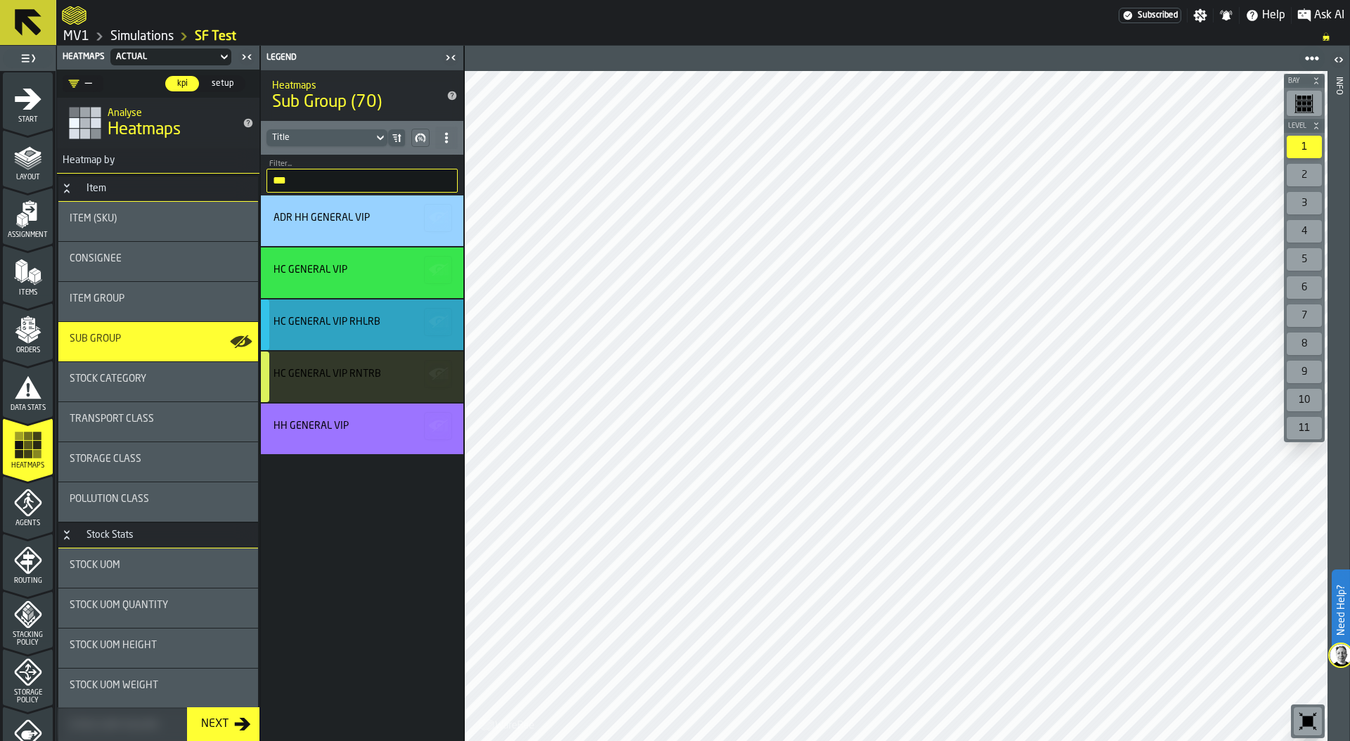
click at [358, 323] on div "HC GENERAL VIP RHLRB" at bounding box center [326, 321] width 107 height 11
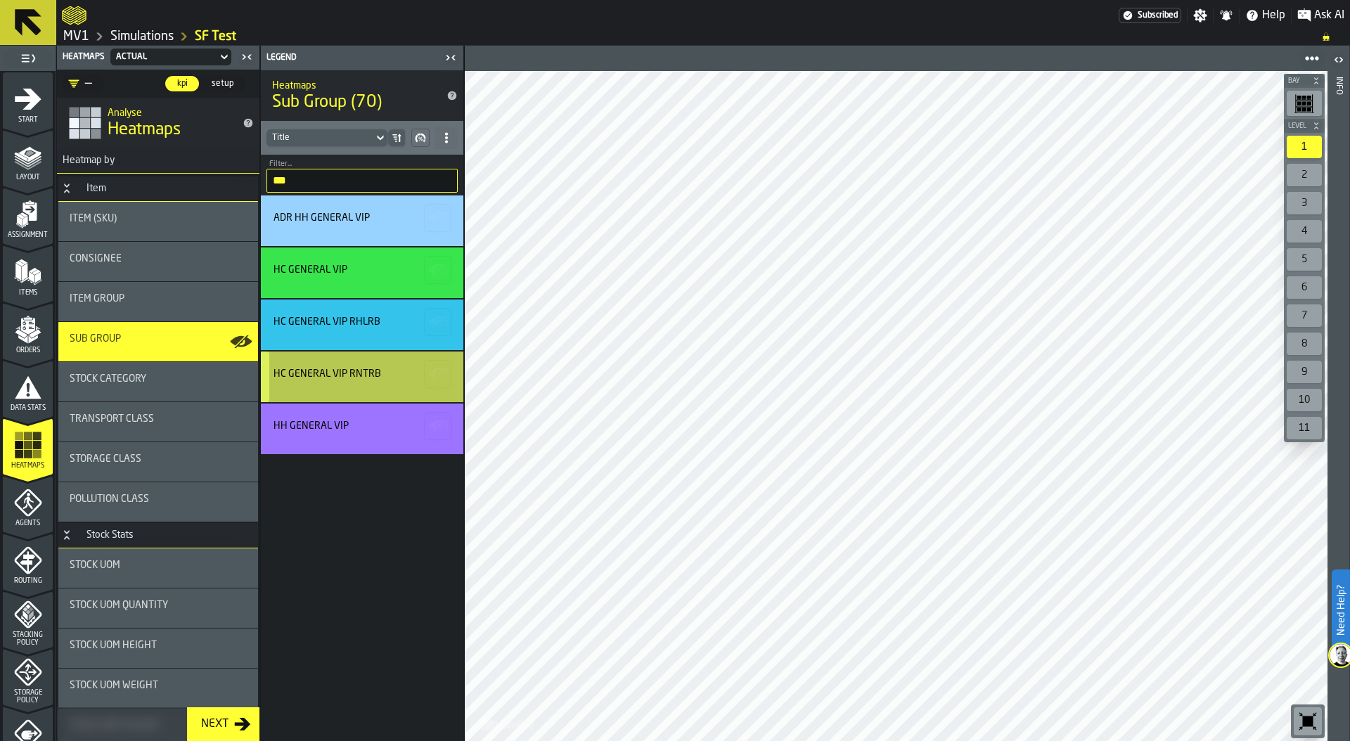
click at [362, 385] on div "HC GENERAL VIP RNTRB" at bounding box center [359, 376] width 173 height 17
click at [333, 376] on div "HC GENERAL VIP RNTRB" at bounding box center [327, 373] width 108 height 11
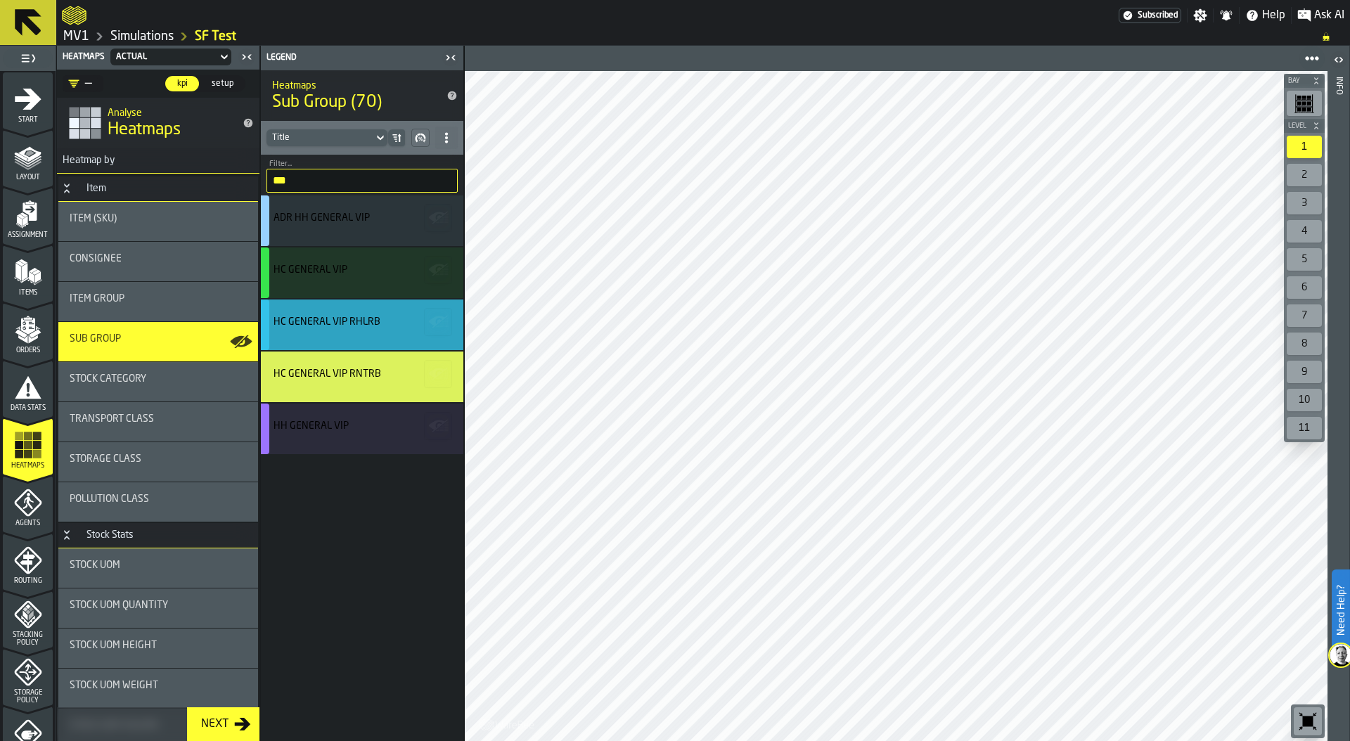
click at [355, 321] on div "HC GENERAL VIP RHLRB" at bounding box center [326, 321] width 107 height 11
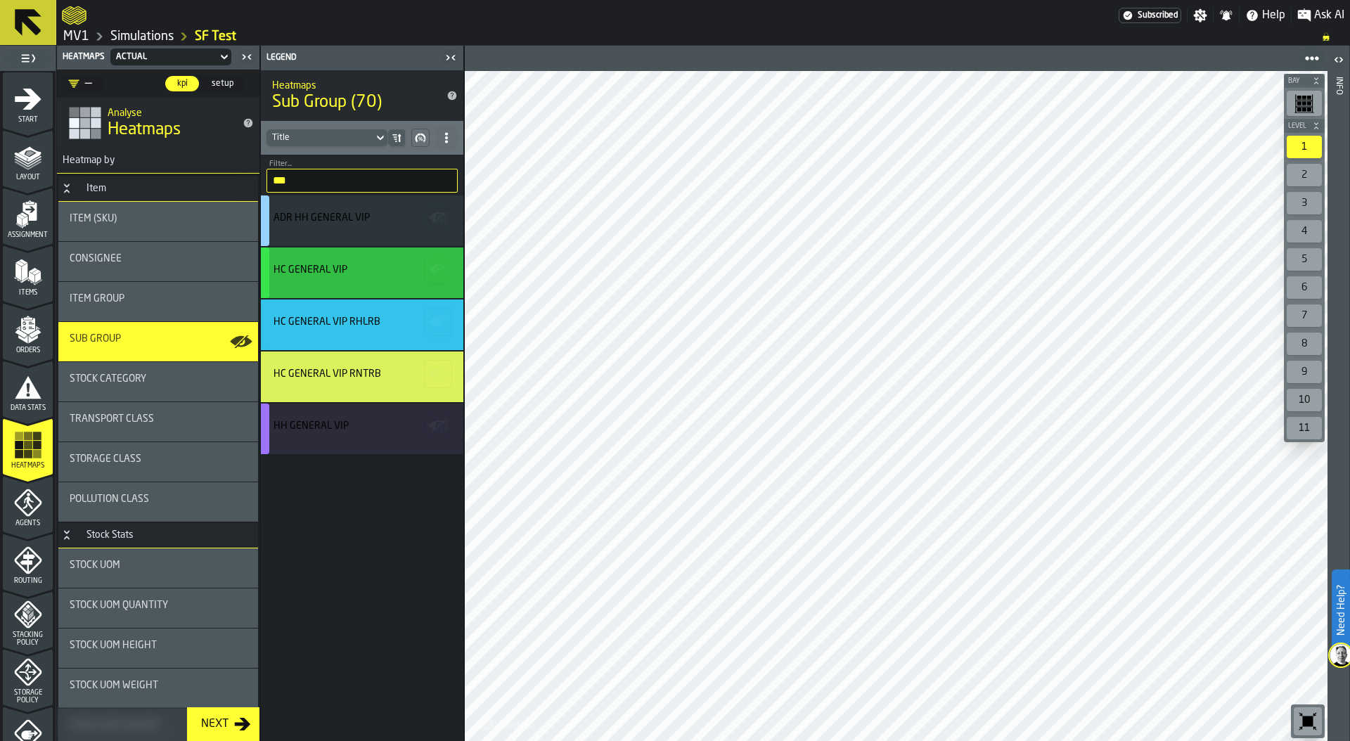
click at [359, 271] on div "HC GENERAL VIP" at bounding box center [359, 269] width 173 height 11
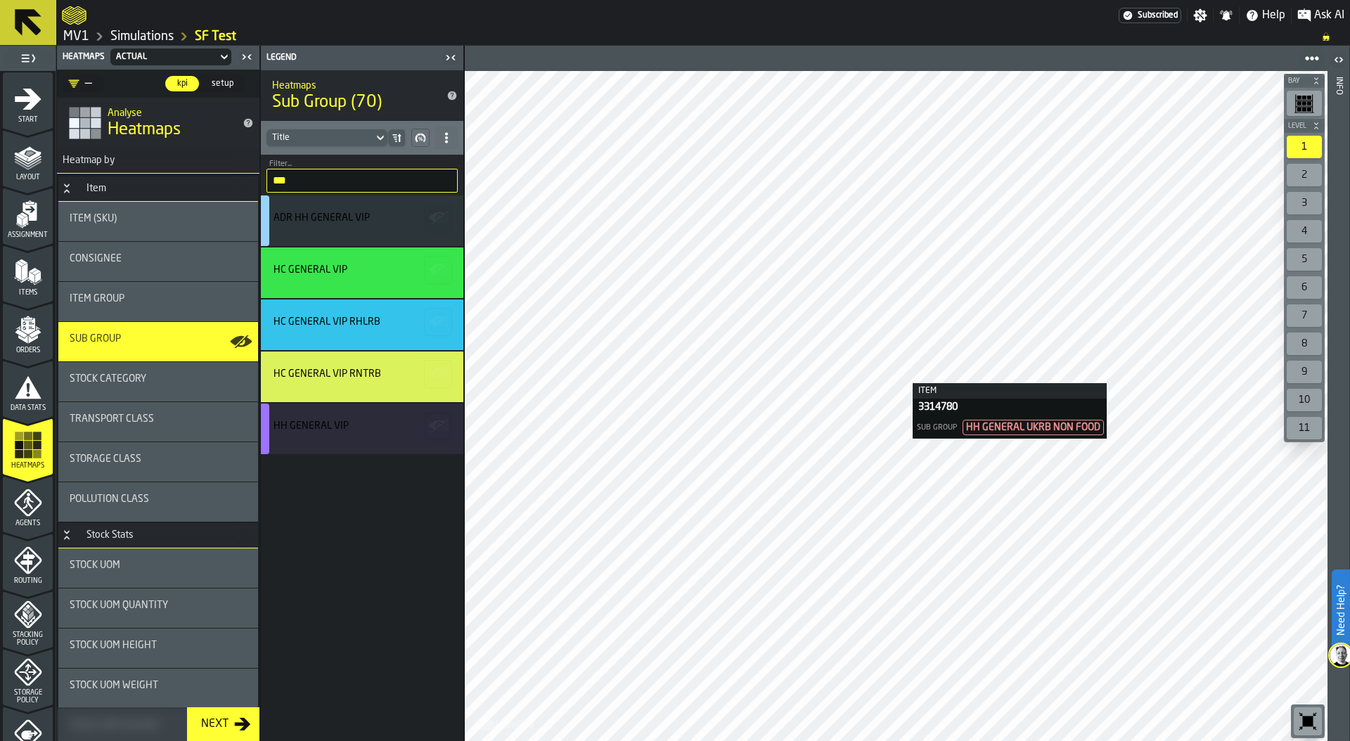
click at [900, 382] on div at bounding box center [896, 406] width 863 height 670
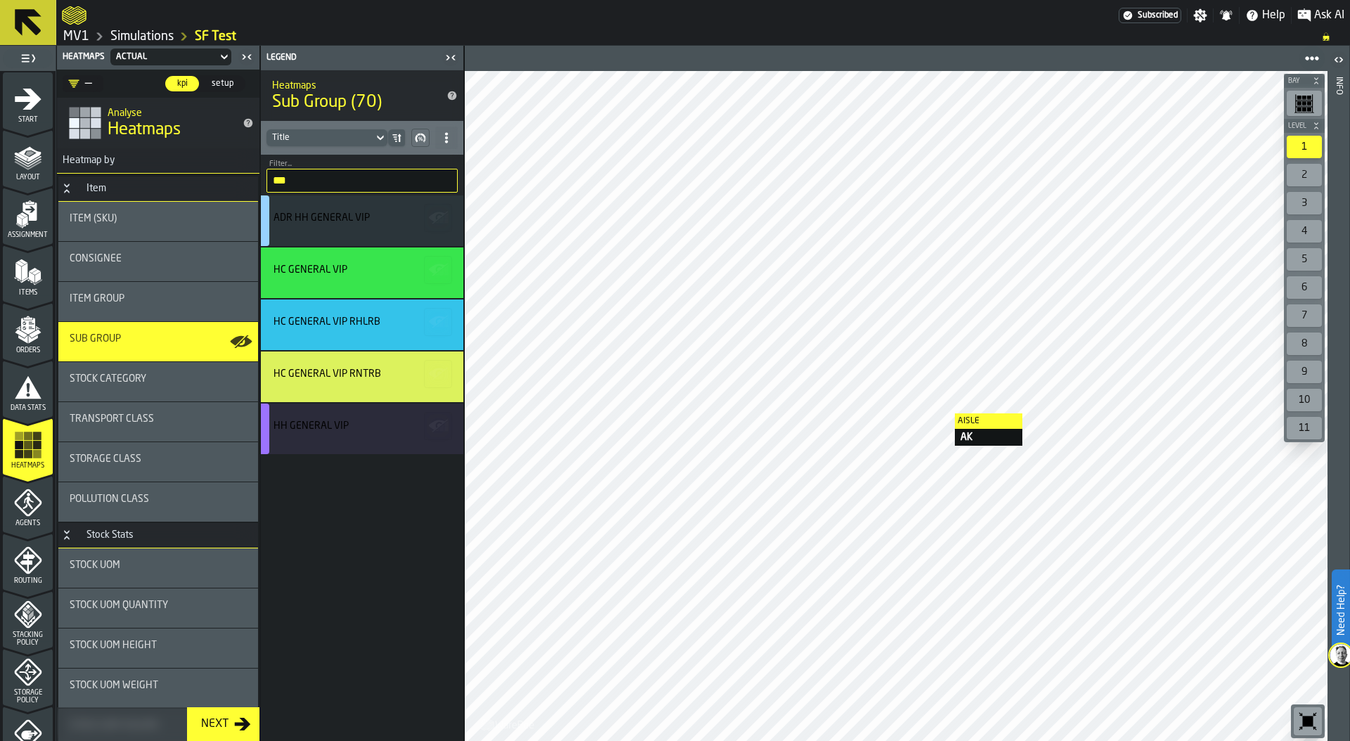
click at [941, 413] on div at bounding box center [896, 406] width 863 height 670
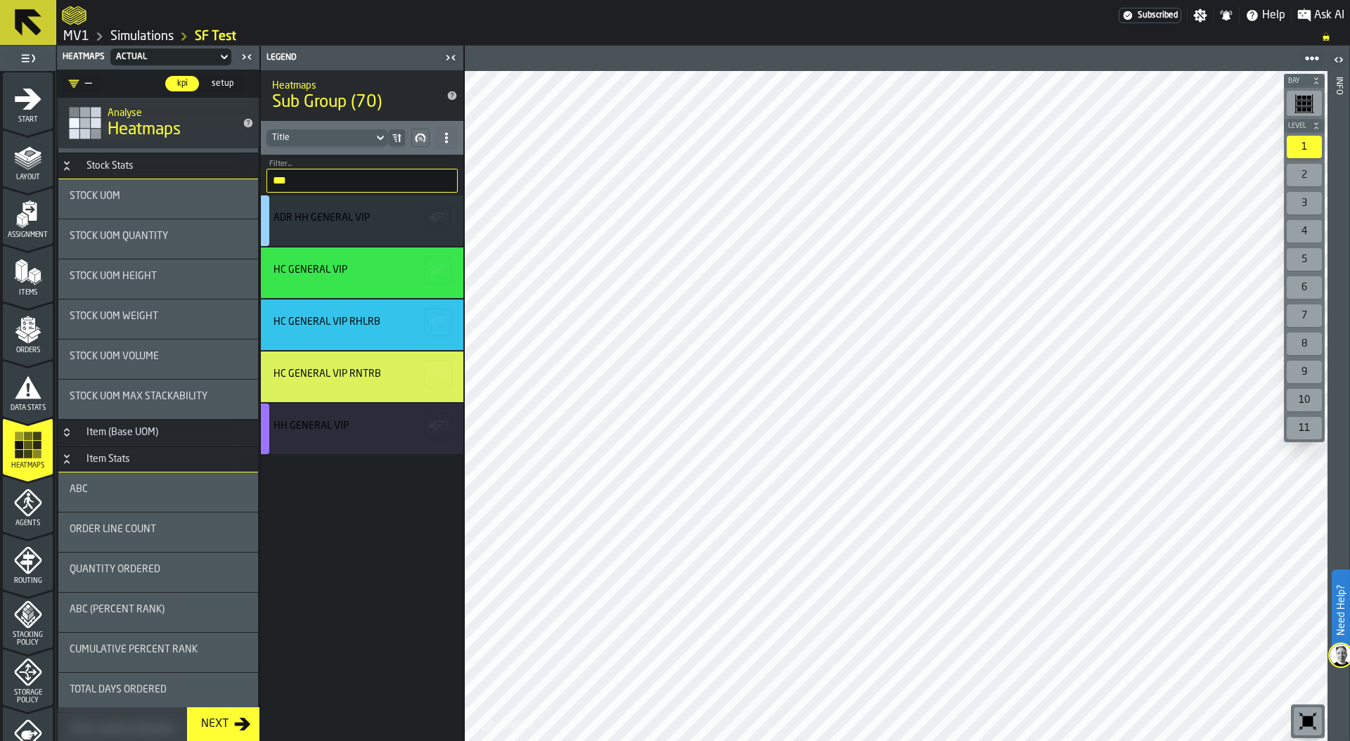
scroll to position [425, 0]
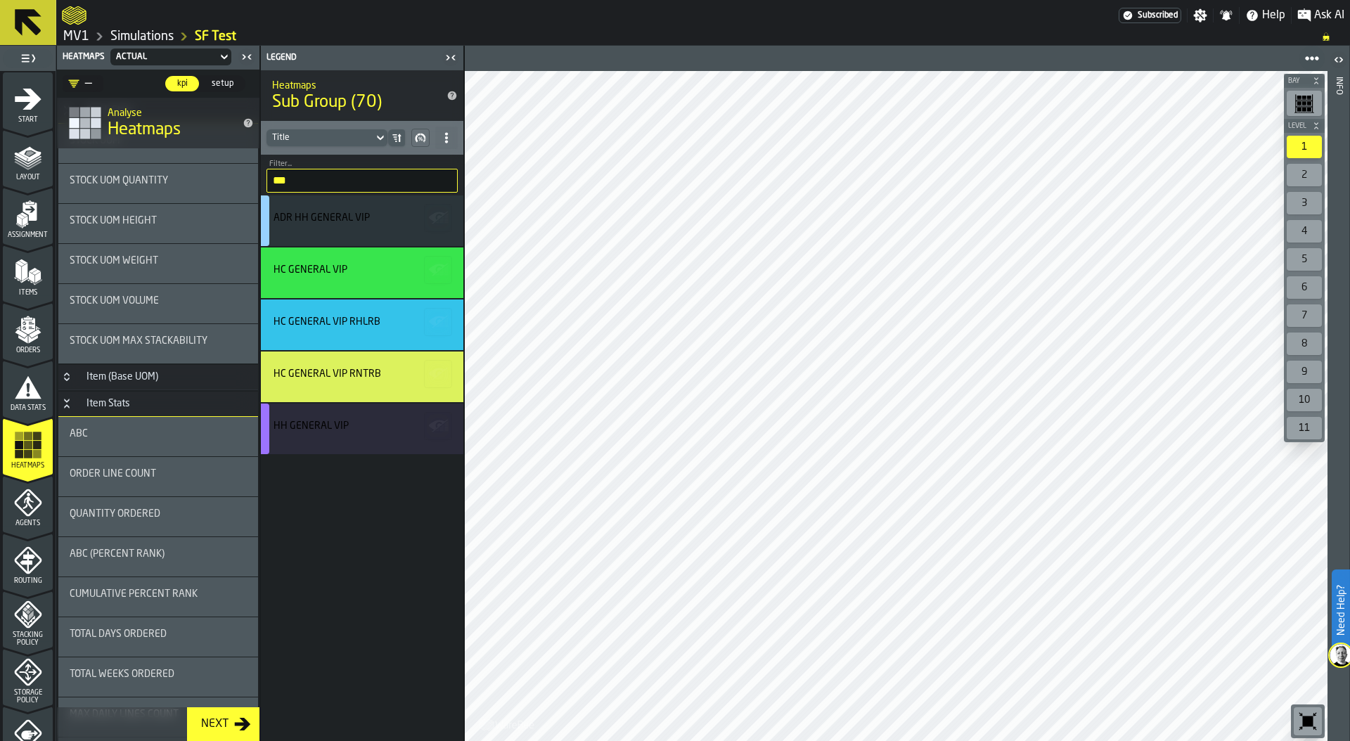
click at [149, 439] on div "ABC" at bounding box center [158, 436] width 177 height 17
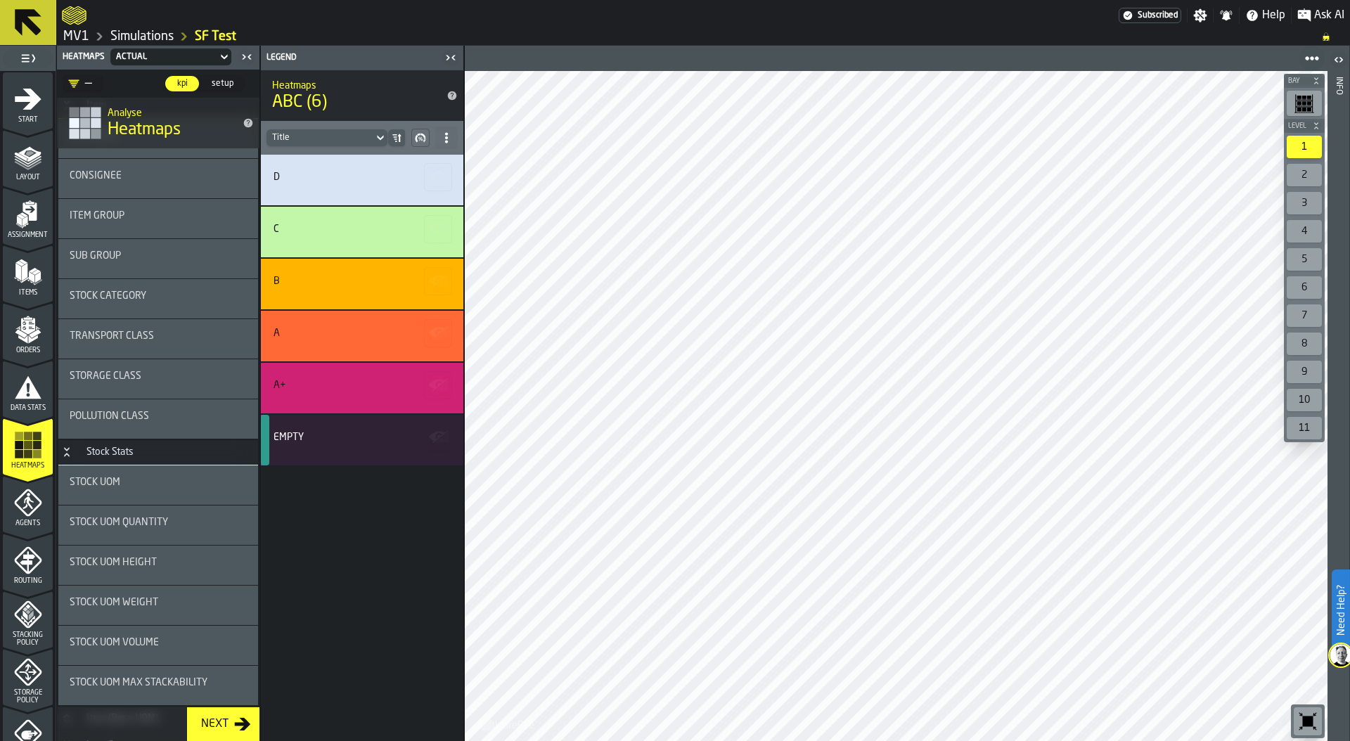
scroll to position [76, 0]
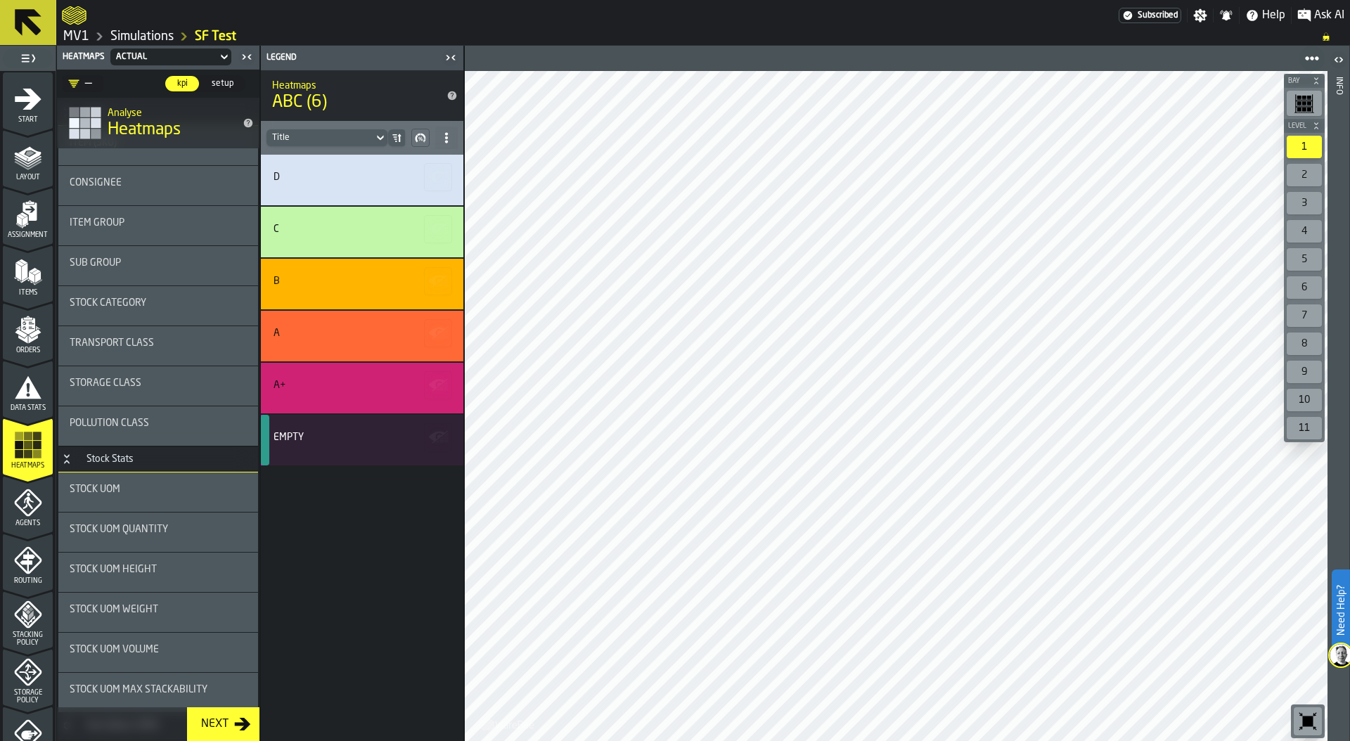
click at [89, 82] on div "—" at bounding box center [80, 83] width 24 height 17
click at [228, 81] on span "setup" at bounding box center [222, 83] width 33 height 13
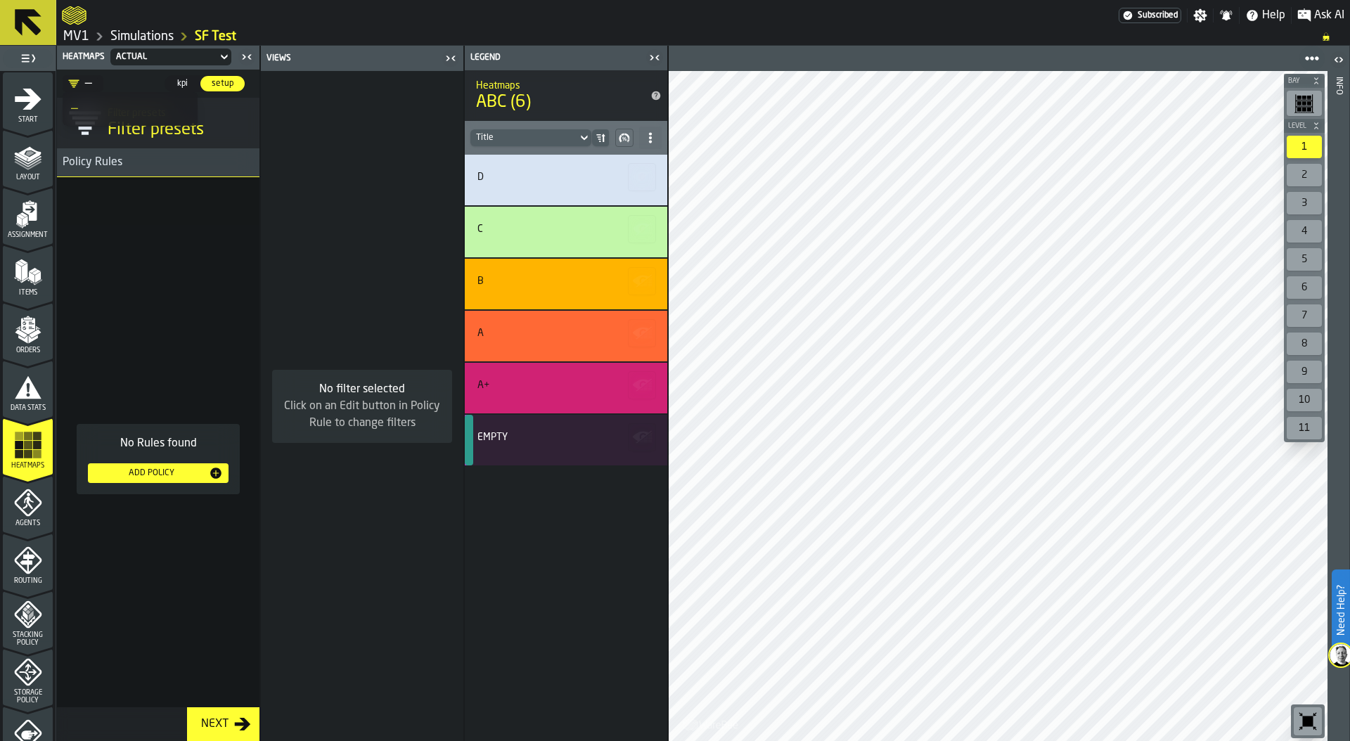
click at [84, 105] on div "—" at bounding box center [130, 109] width 118 height 17
click at [89, 84] on div "—" at bounding box center [80, 83] width 24 height 17
click at [151, 474] on div "Add Policy" at bounding box center [150, 473] width 115 height 10
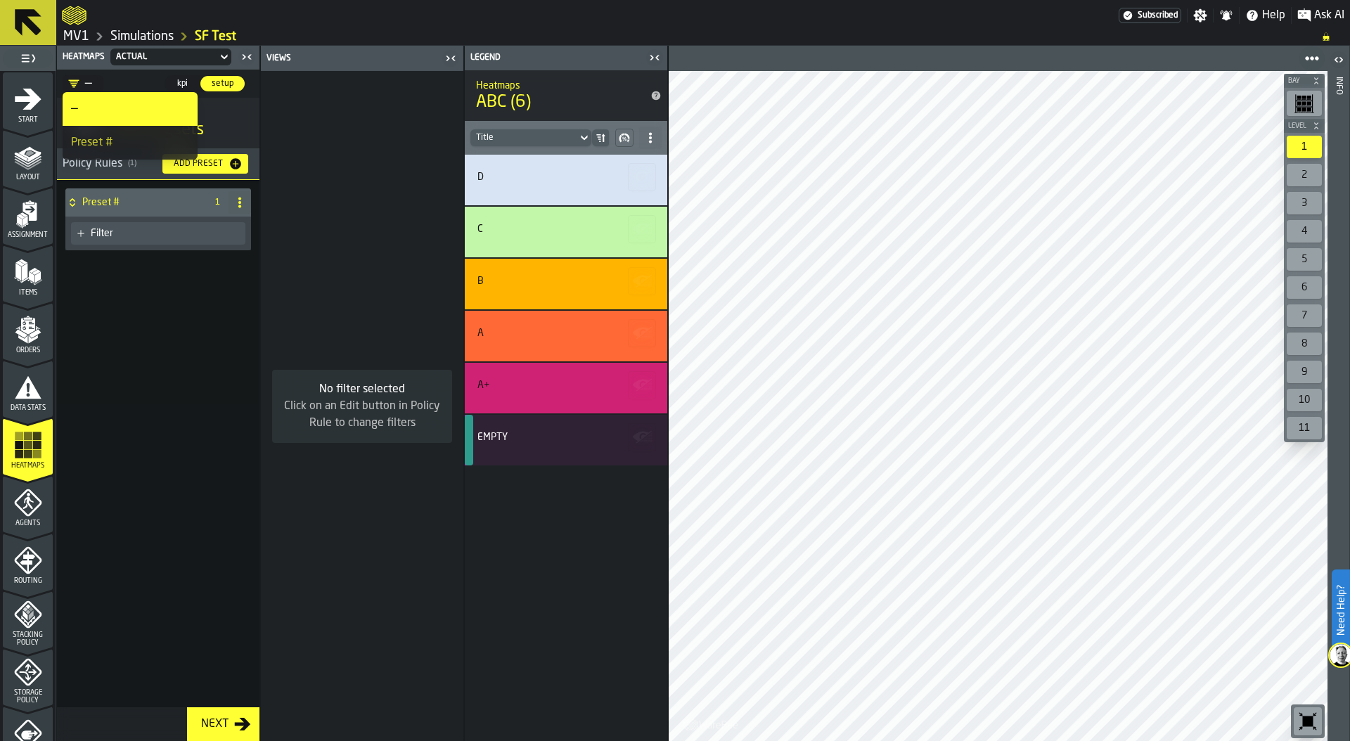
click at [239, 205] on circle at bounding box center [239, 206] width 3 height 3
click at [164, 222] on div "Rename" at bounding box center [183, 230] width 118 height 17
drag, startPoint x: 149, startPoint y: 202, endPoint x: 20, endPoint y: 202, distance: 129.3
click at [18, 201] on aside "1 Start 2 Layout 3 Assignment 4 Items 5 Orders 6 Data Stats 7 Heatmaps 8 Agents…" at bounding box center [334, 393] width 668 height 695
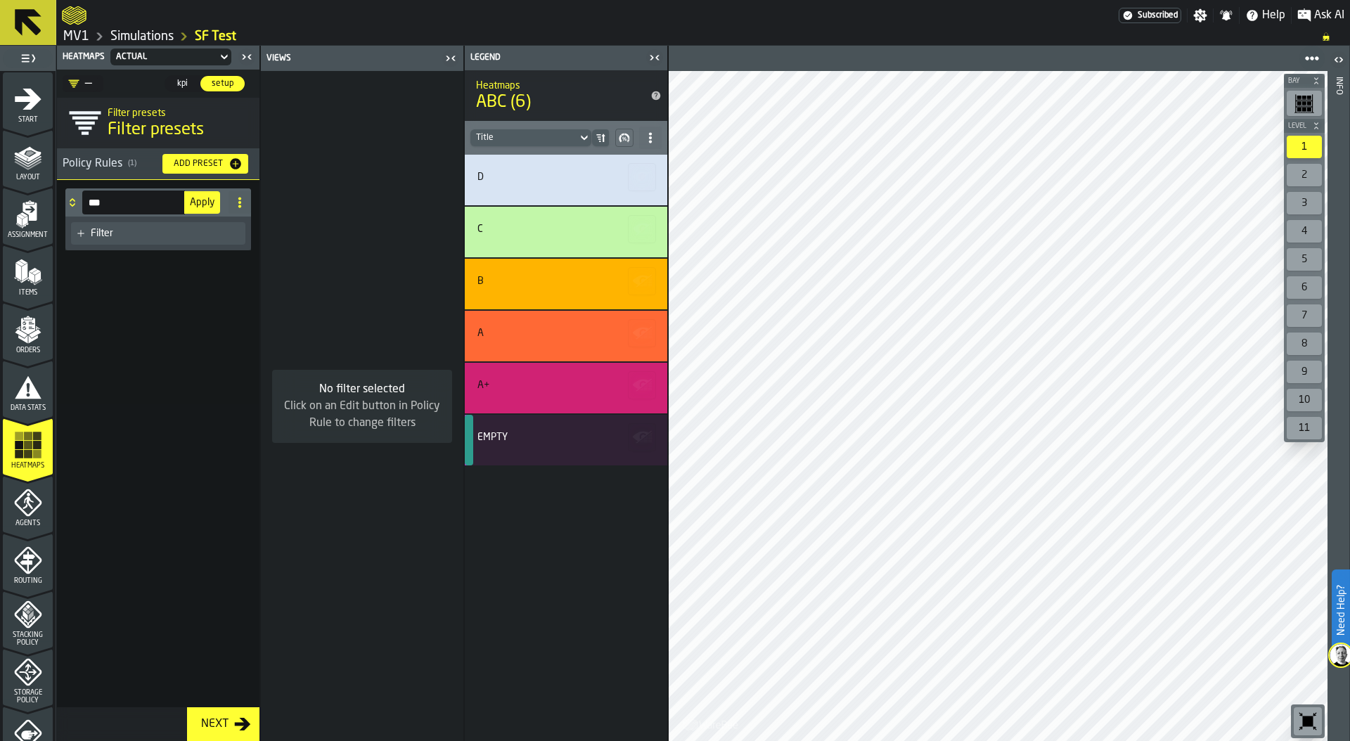
type input "***"
click at [200, 209] on button "Apply" at bounding box center [202, 202] width 36 height 22
click at [110, 248] on div "Filter" at bounding box center [158, 234] width 186 height 34
click at [105, 230] on div "Filter" at bounding box center [165, 233] width 149 height 11
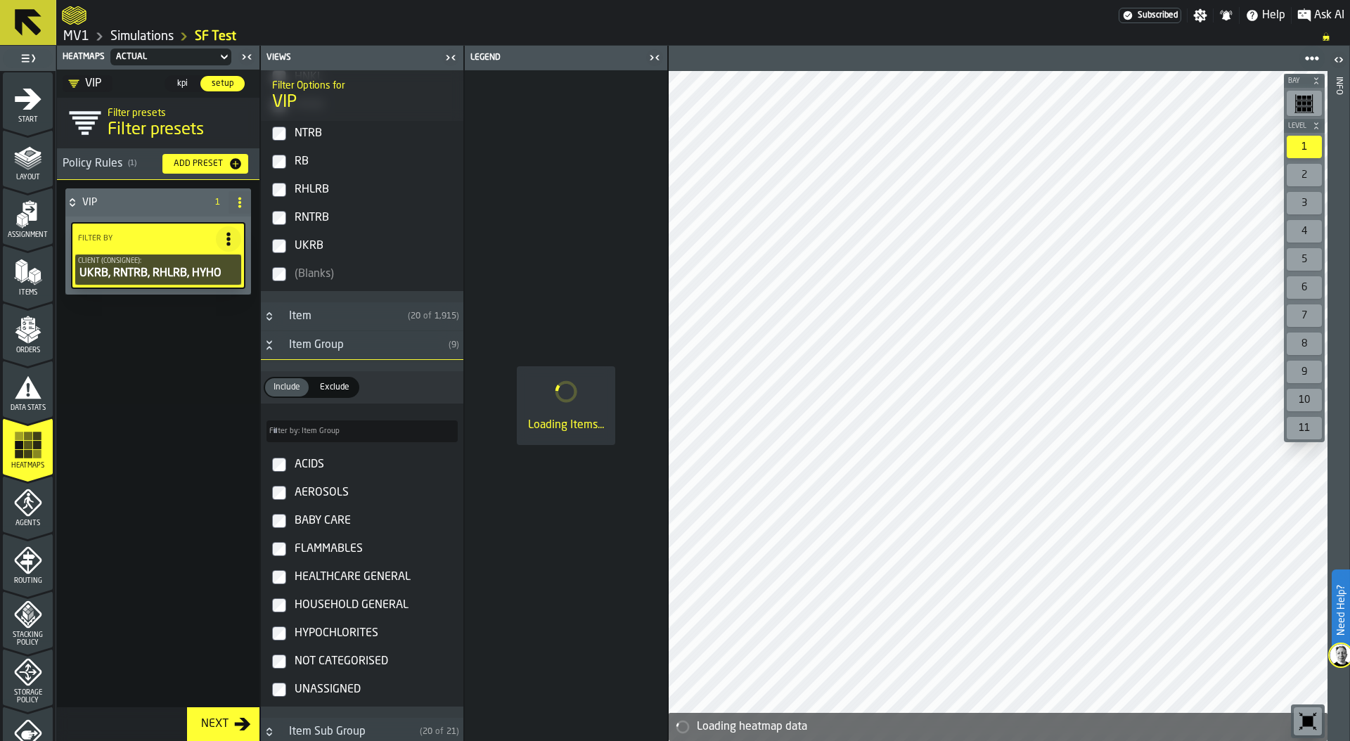
scroll to position [259, 0]
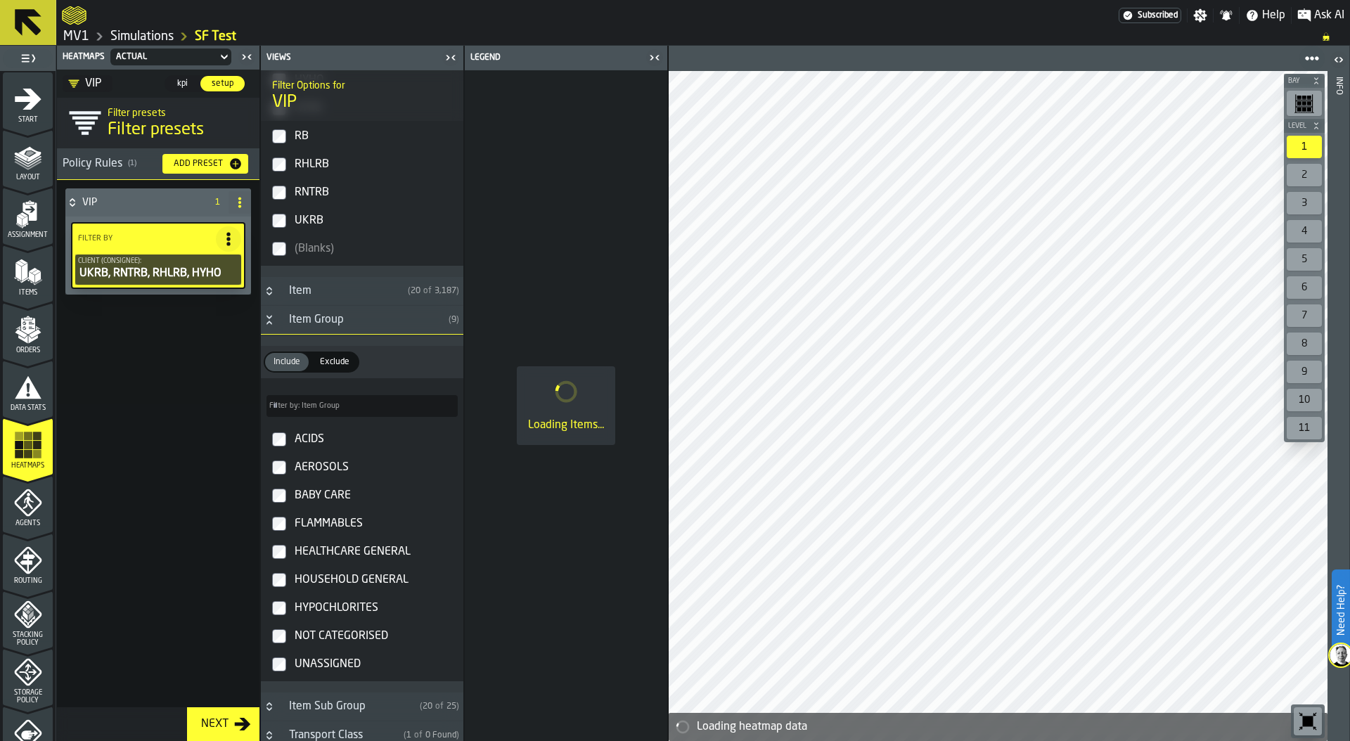
click at [271, 323] on icon "Button-Item Group-open" at bounding box center [269, 319] width 11 height 11
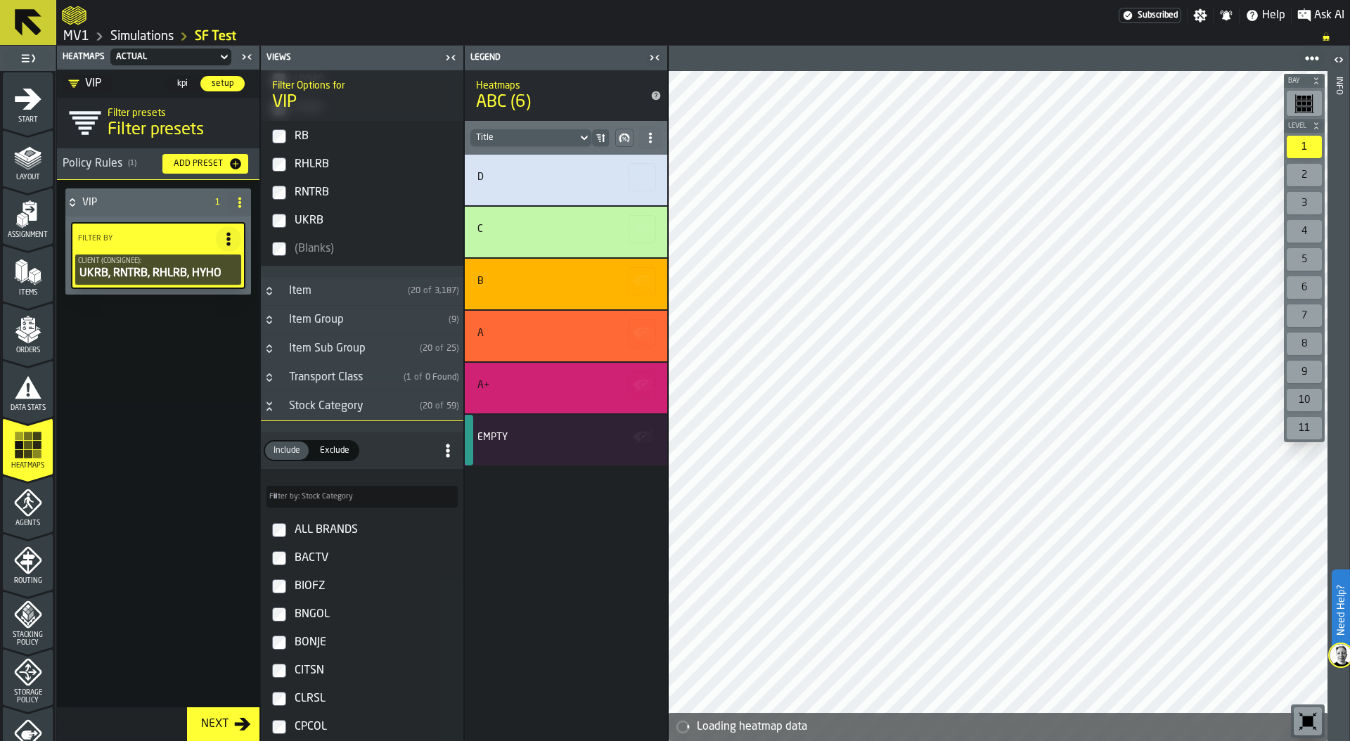
click at [273, 349] on icon "Button-Item Sub Group-closed" at bounding box center [269, 348] width 11 height 11
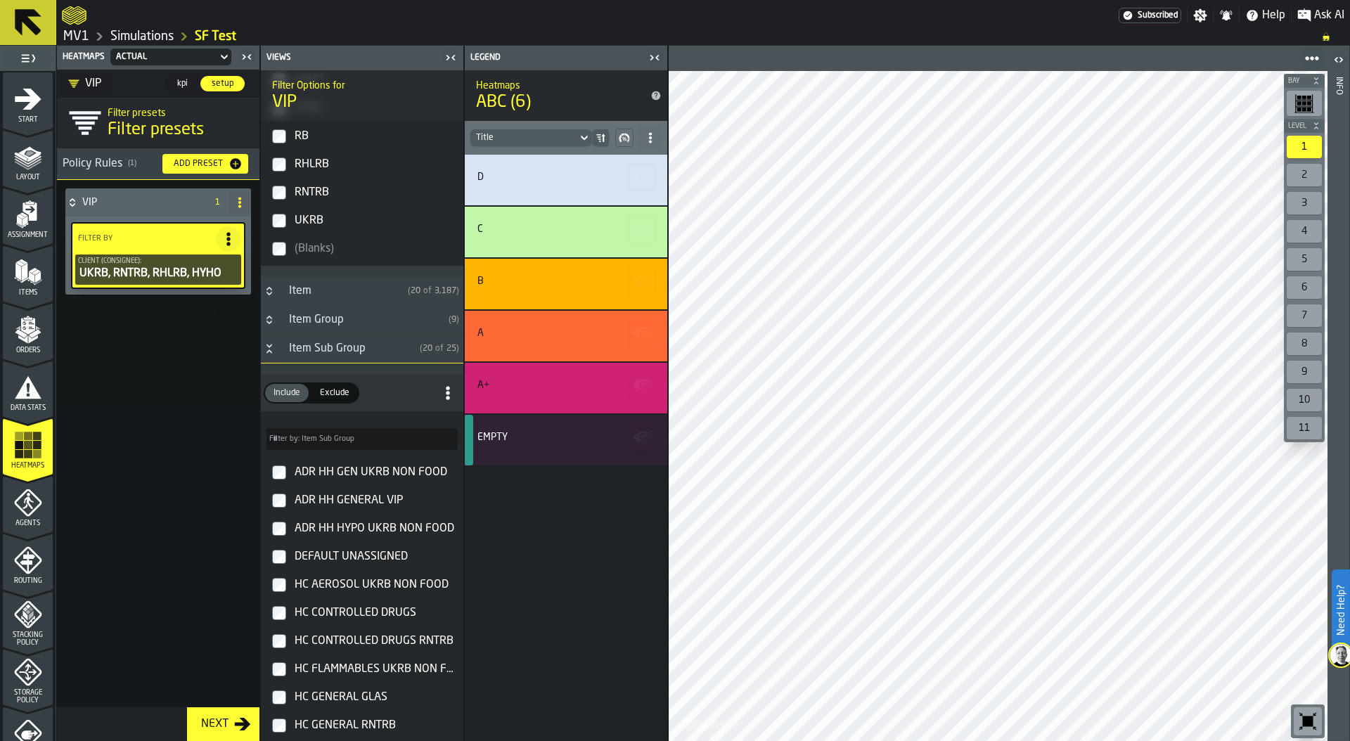
click at [330, 445] on input "Filter by: Item Sub Group Filter by: Item Sub Group" at bounding box center [361, 439] width 191 height 22
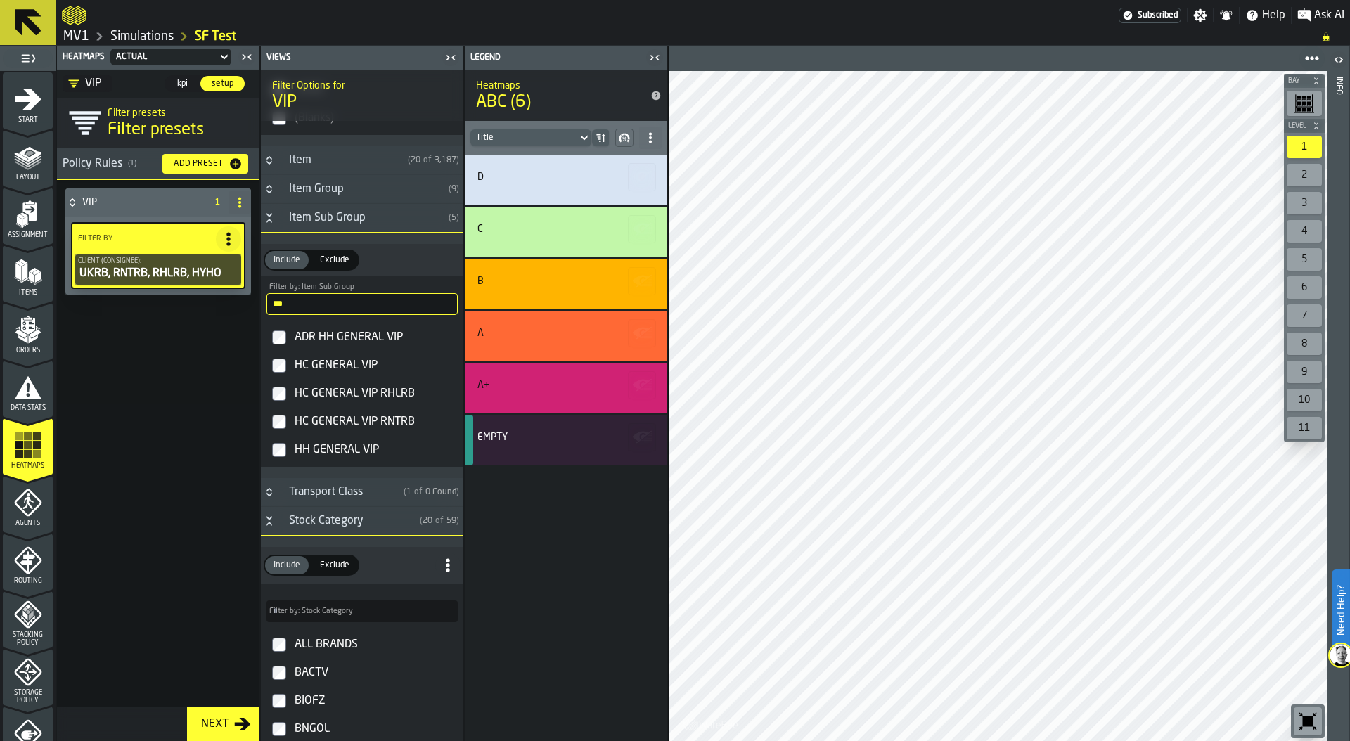
scroll to position [387, 0]
type input "***"
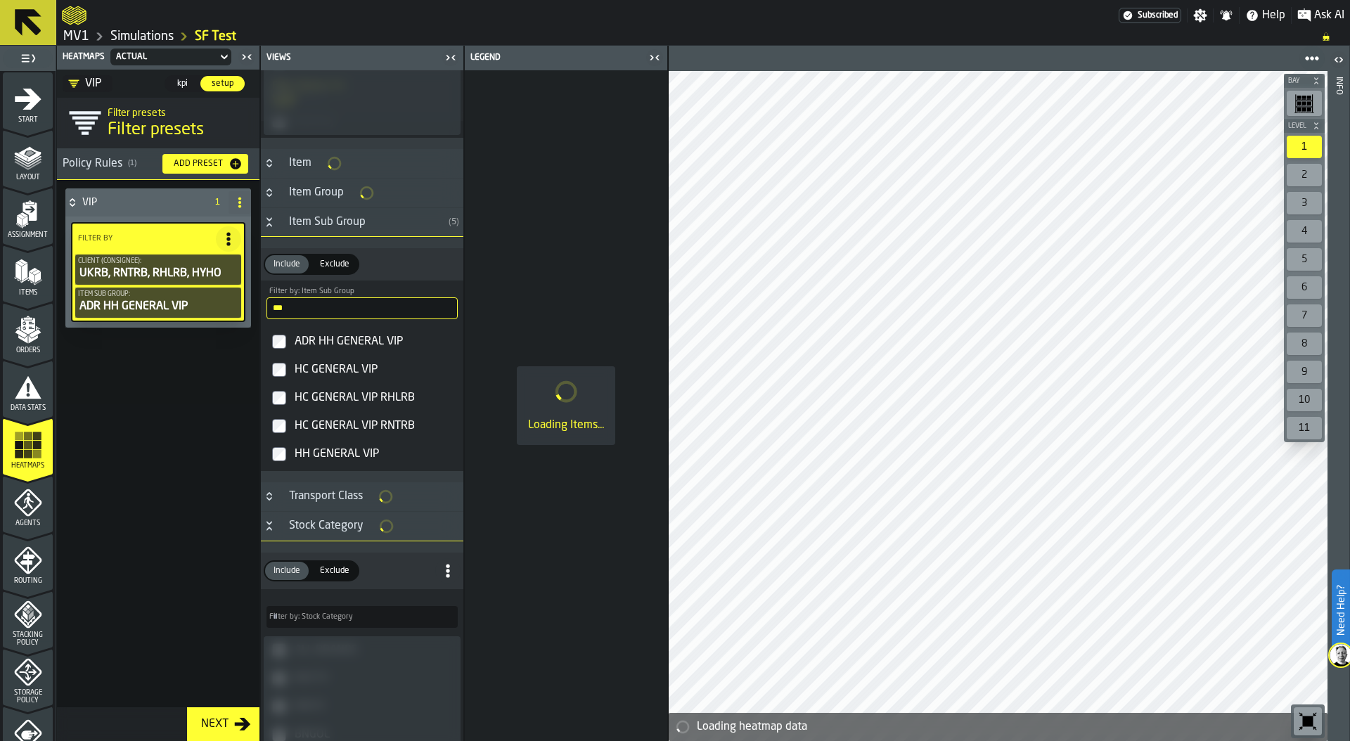
scroll to position [388, 0]
click at [279, 435] on label "HC GENERAL VIP RNTRB" at bounding box center [362, 425] width 197 height 28
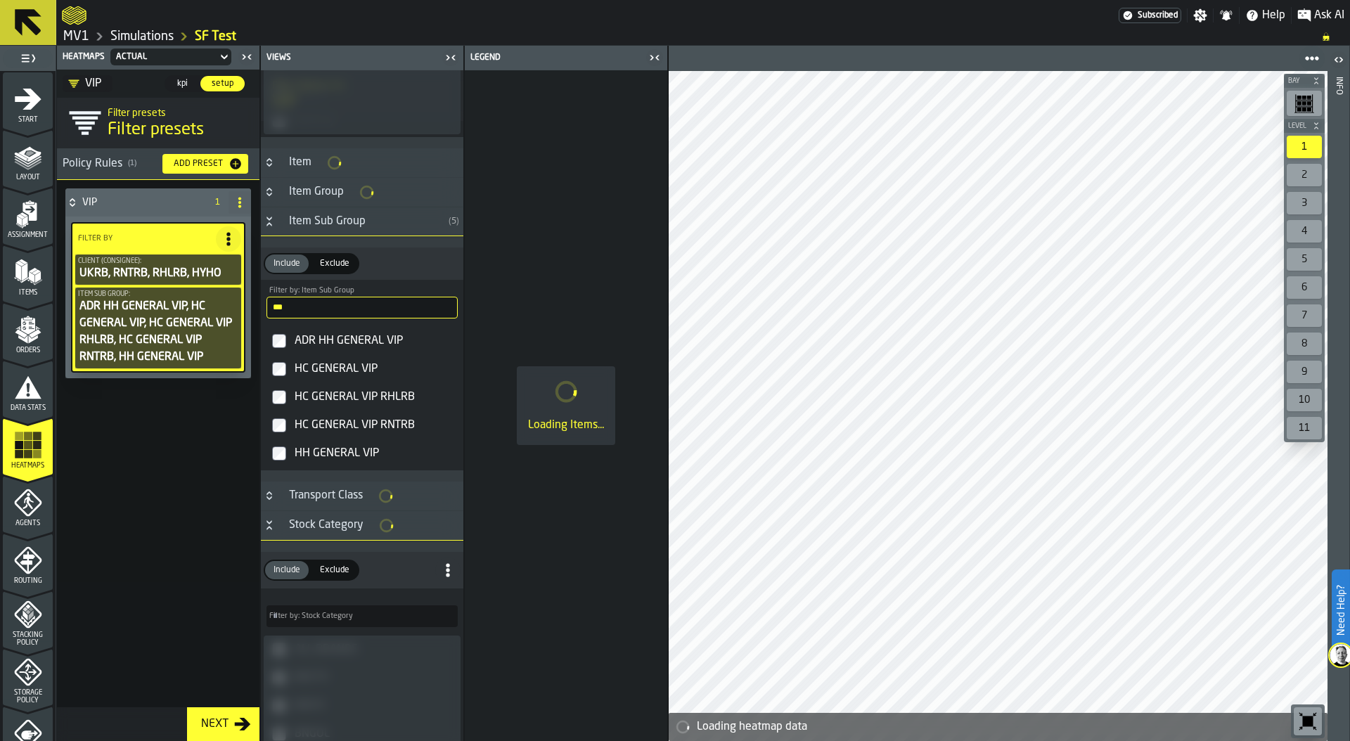
scroll to position [162, 0]
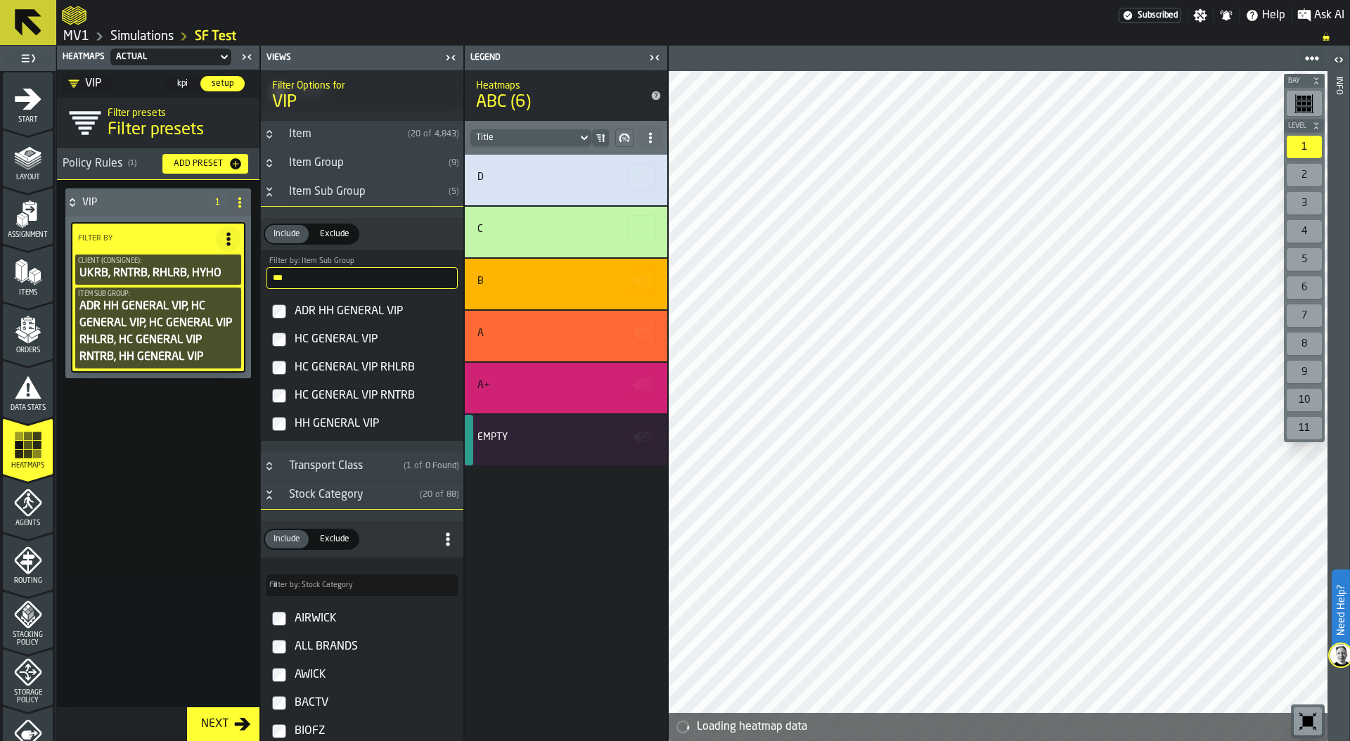
click at [342, 240] on span "Exclude" at bounding box center [334, 234] width 41 height 13
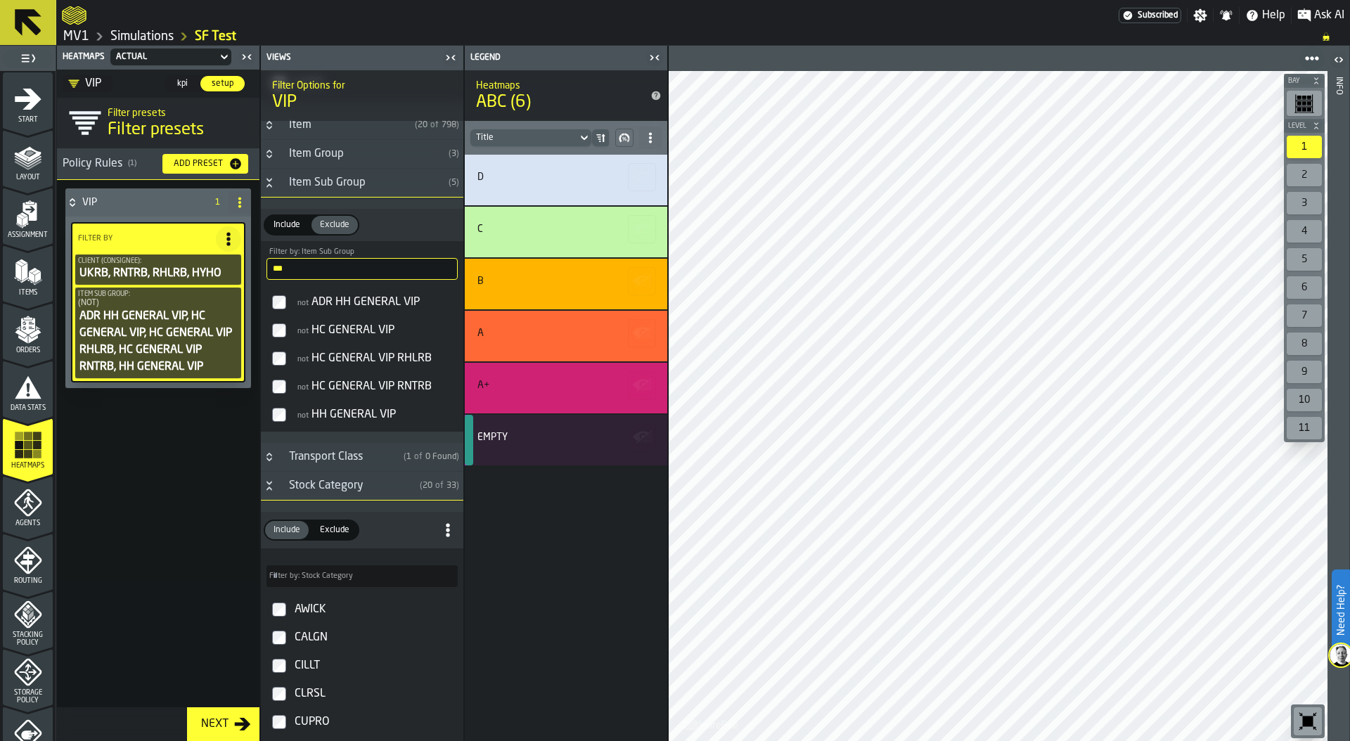
click at [271, 490] on icon "Button-Stock Category-open" at bounding box center [269, 485] width 11 height 11
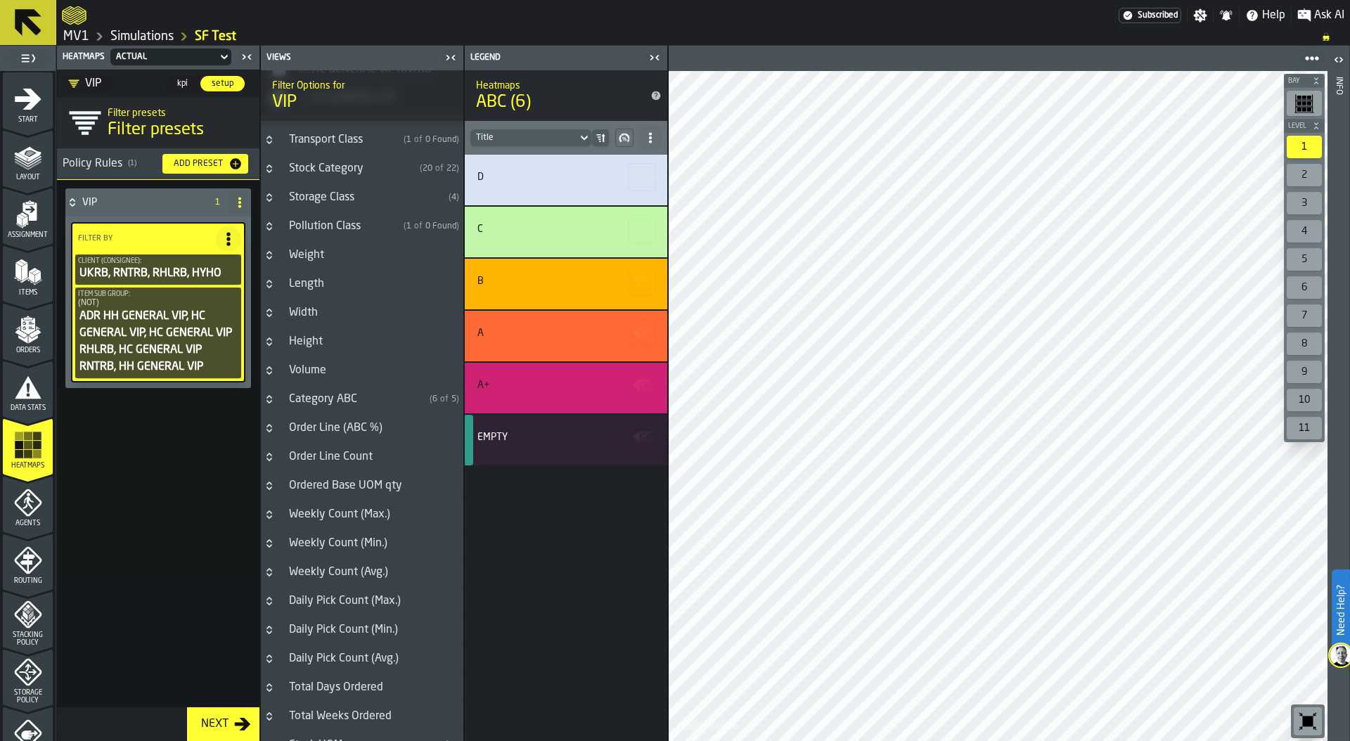
scroll to position [515, 0]
click at [278, 399] on h3 "Category ABC ( 6 of 5 )" at bounding box center [362, 401] width 202 height 29
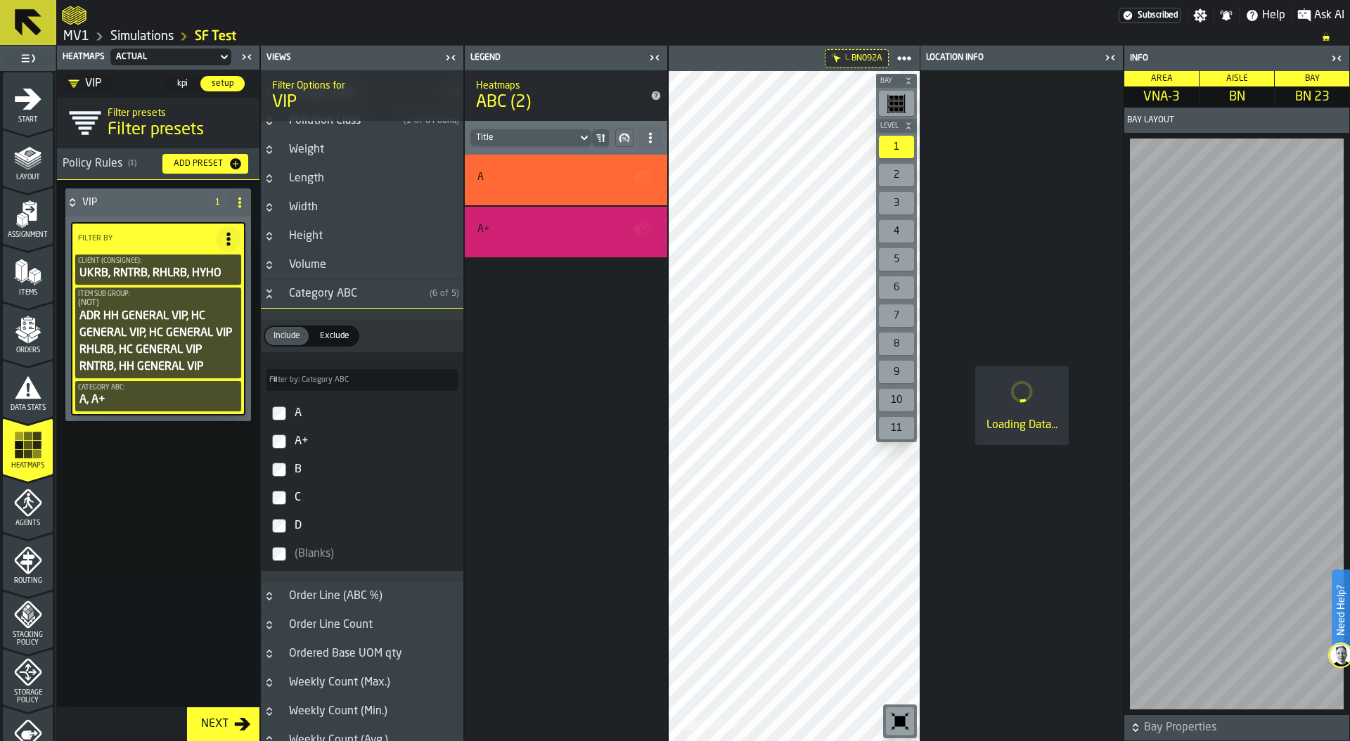
click at [652, 58] on icon "button-toggle-Close me" at bounding box center [652, 57] width 4 height 5
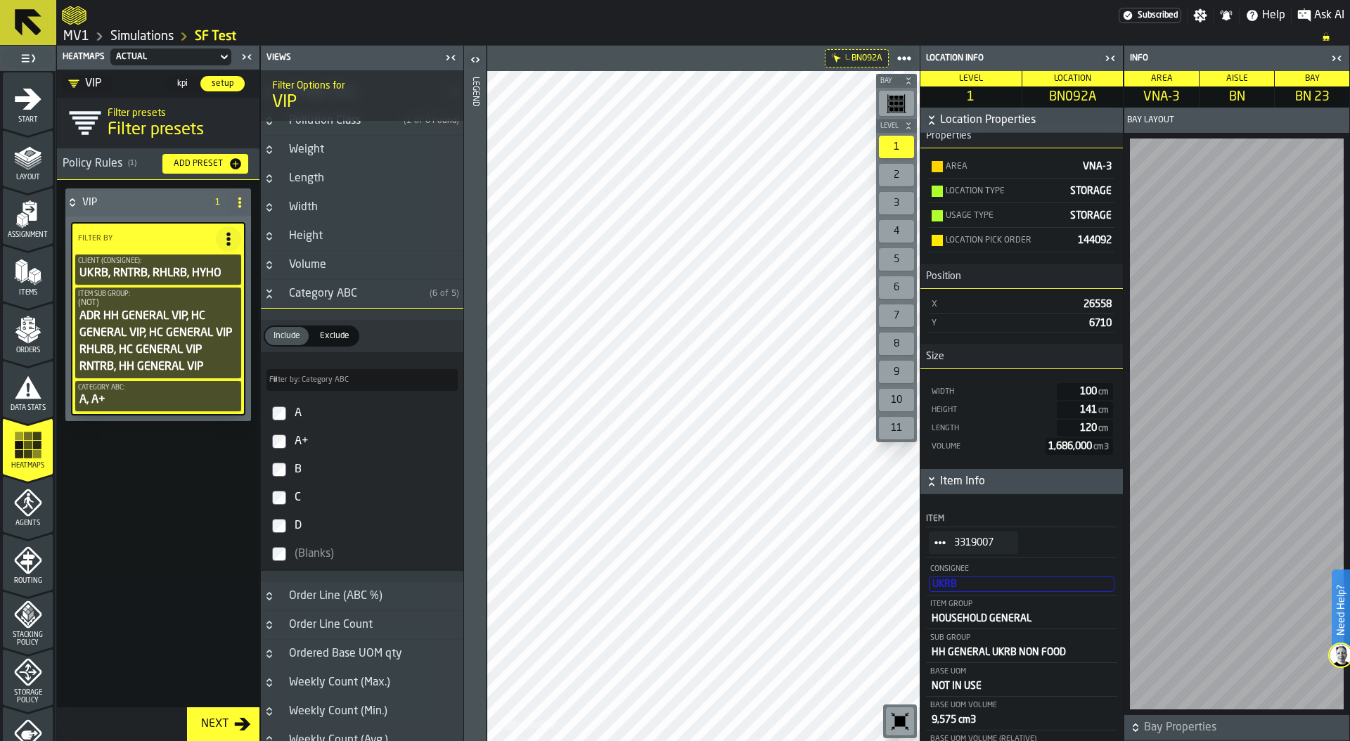
scroll to position [196, 0]
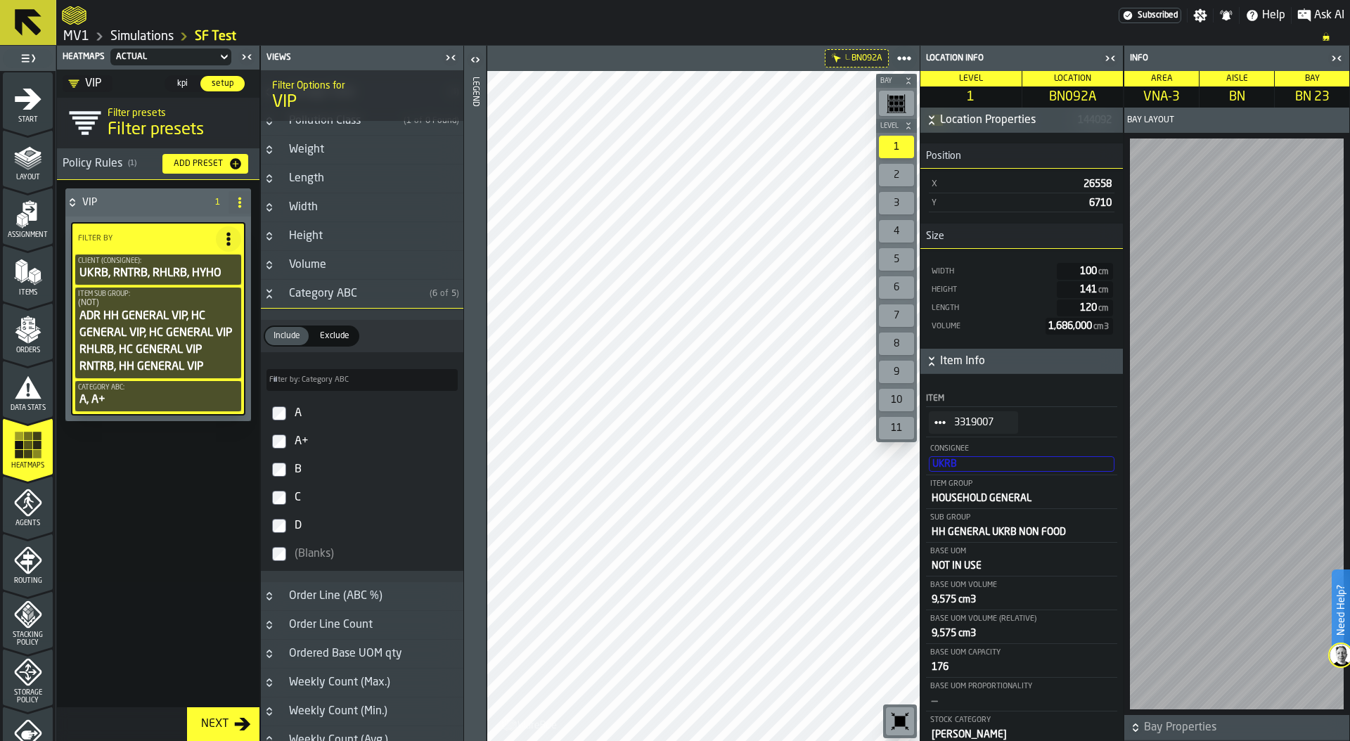
click at [937, 420] on icon "StatList-item-3319007" at bounding box center [939, 422] width 11 height 11
click at [986, 494] on div "Show Items" at bounding box center [973, 498] width 73 height 9
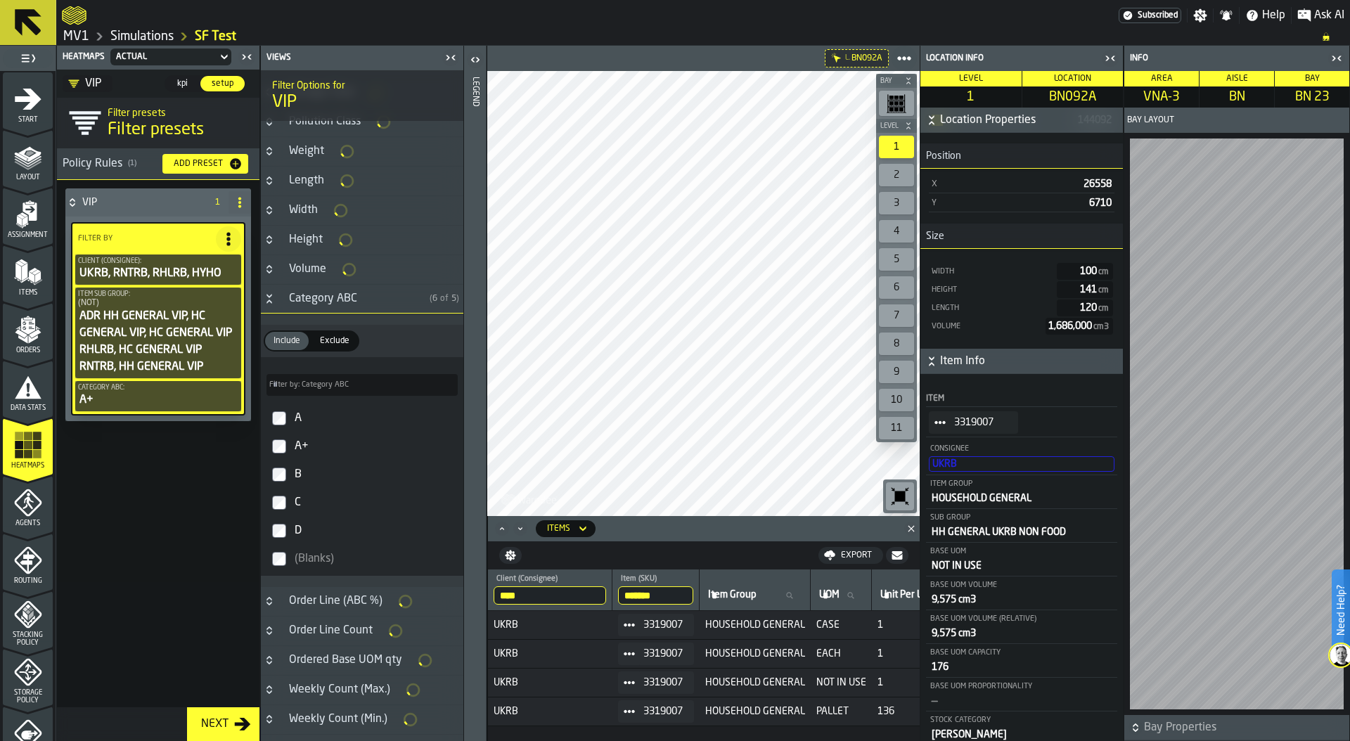
scroll to position [515, 0]
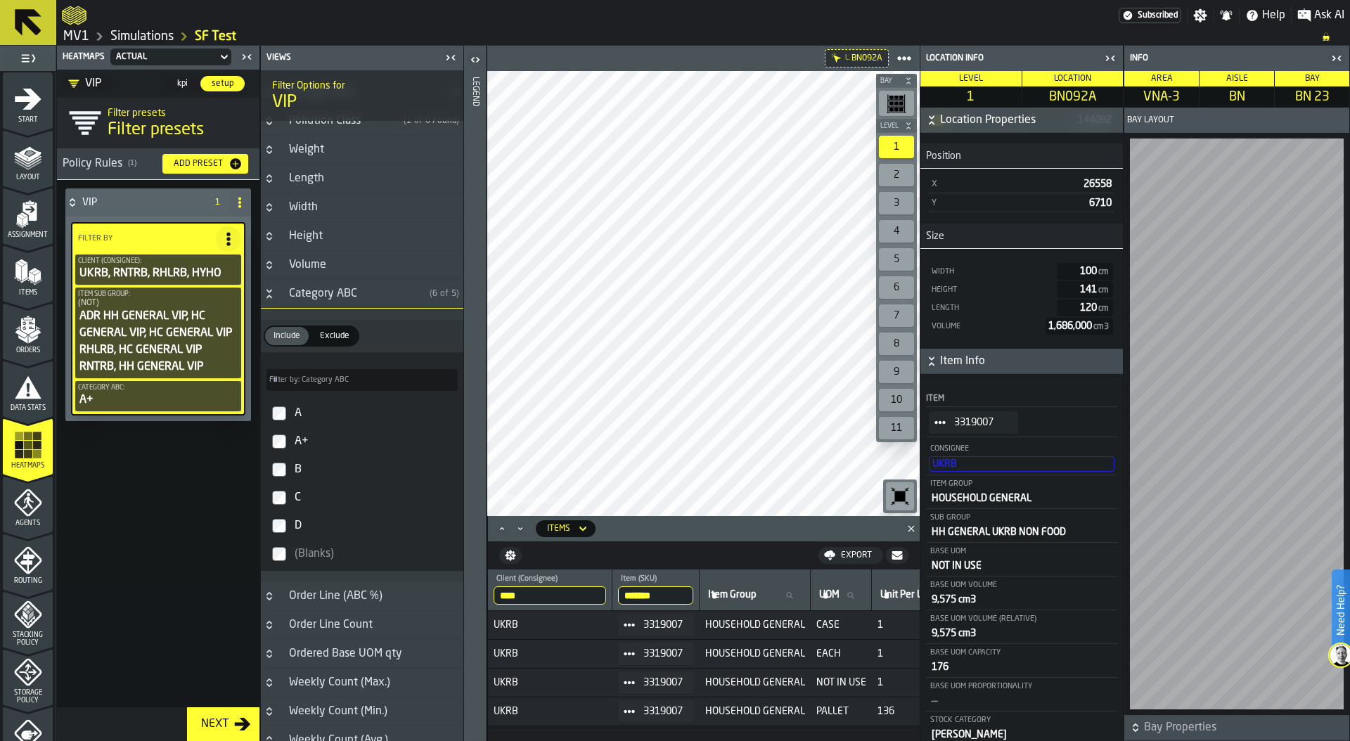
click at [1109, 60] on icon "button-toggle-Close me" at bounding box center [1110, 58] width 17 height 17
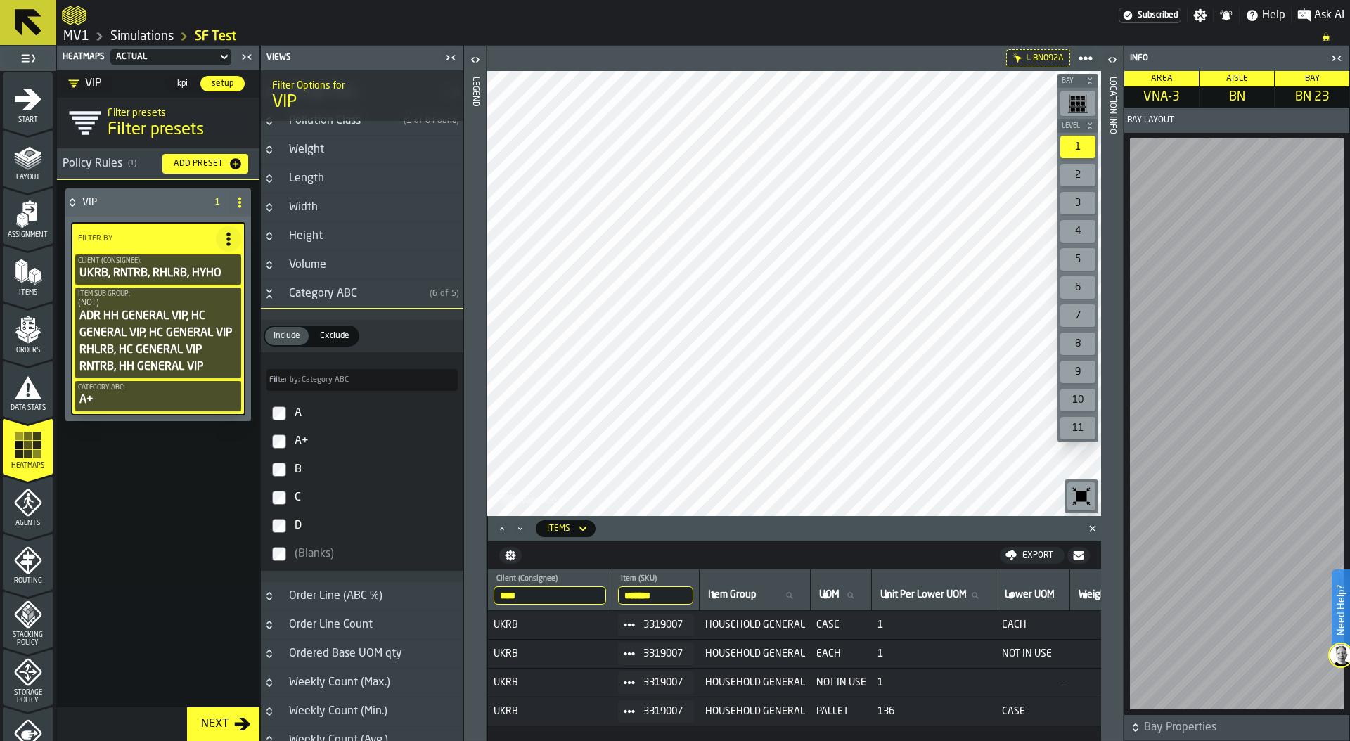
click at [1085, 491] on icon "button-toolbar-undefined" at bounding box center [1081, 496] width 22 height 22
click at [633, 330] on div at bounding box center [794, 293] width 614 height 445
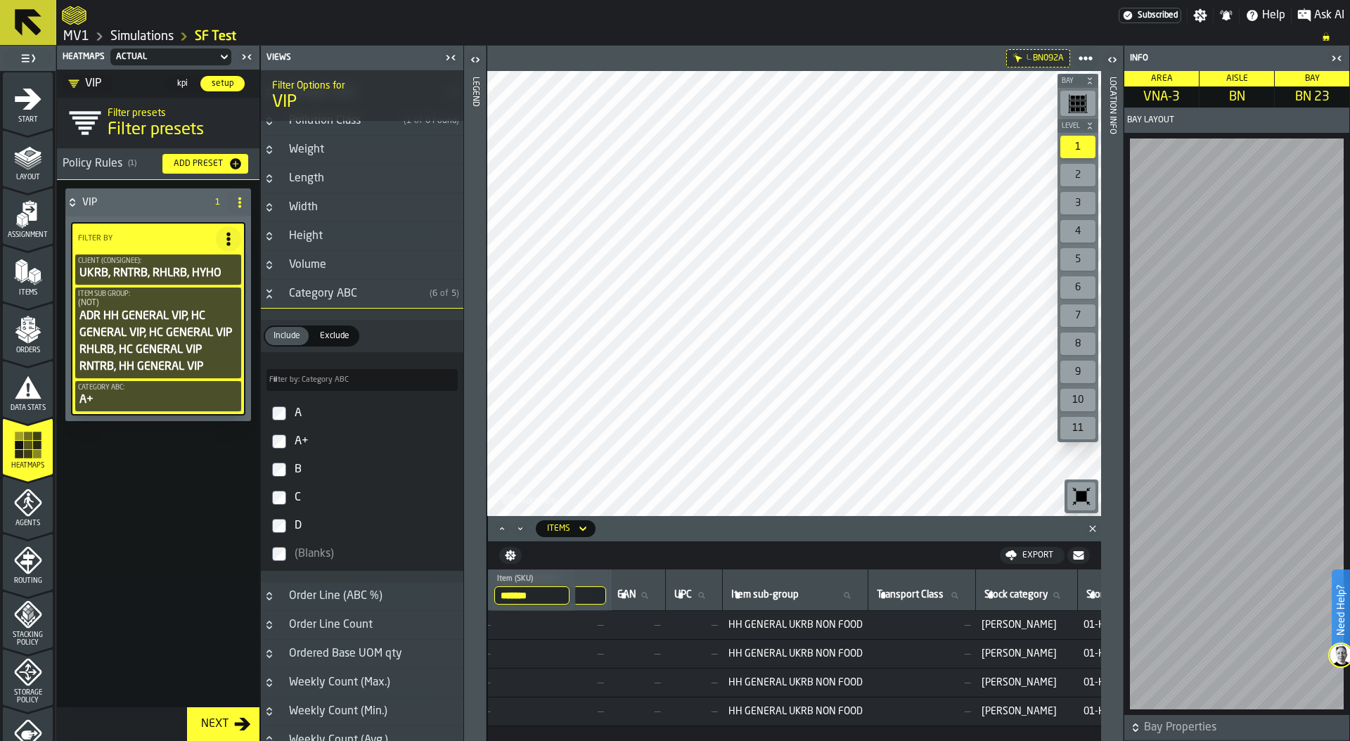
scroll to position [0, 937]
drag, startPoint x: 787, startPoint y: 624, endPoint x: 927, endPoint y: 621, distance: 140.6
click at [927, 621] on tr "UKRB 3319007 HOUSEHOLD GENERAL CASE 1 EACH — — — — 9,575 cm3 — — — — HH GENERAL…" at bounding box center [549, 625] width 1997 height 29
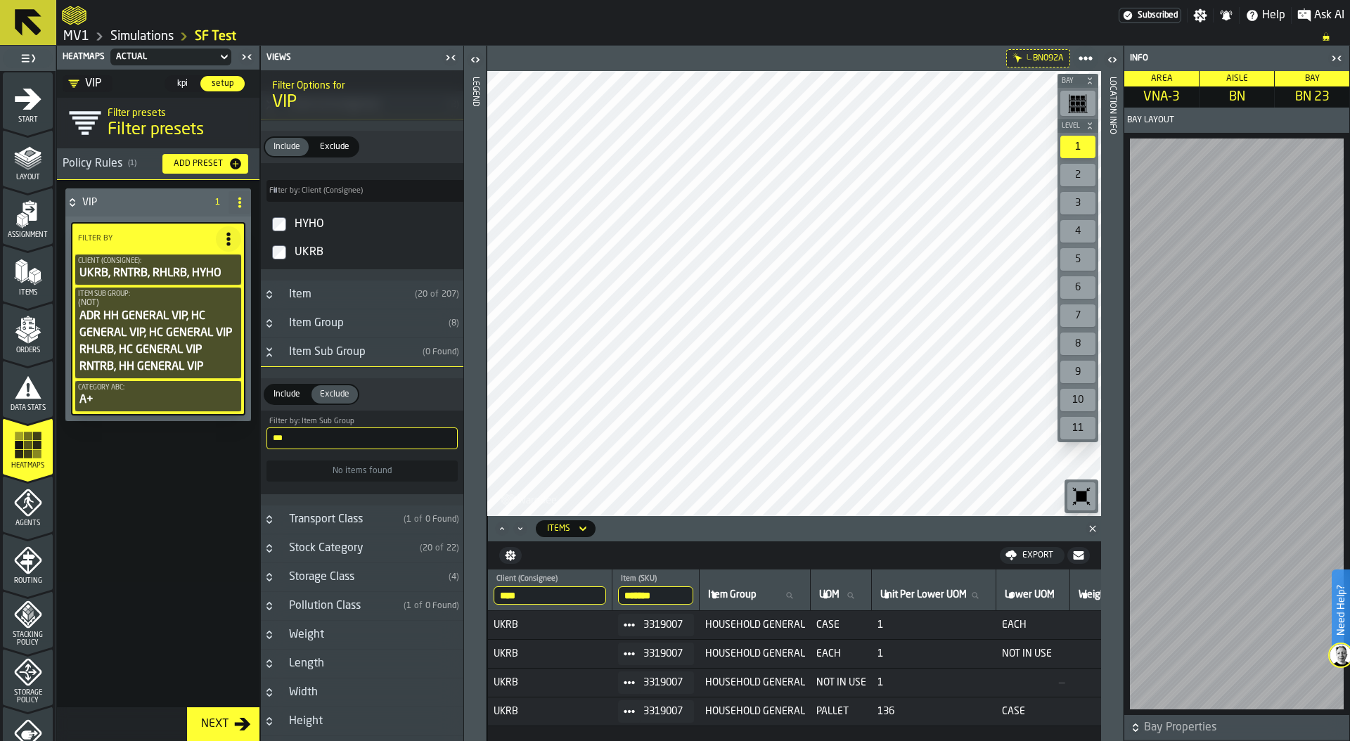
scroll to position [0, 0]
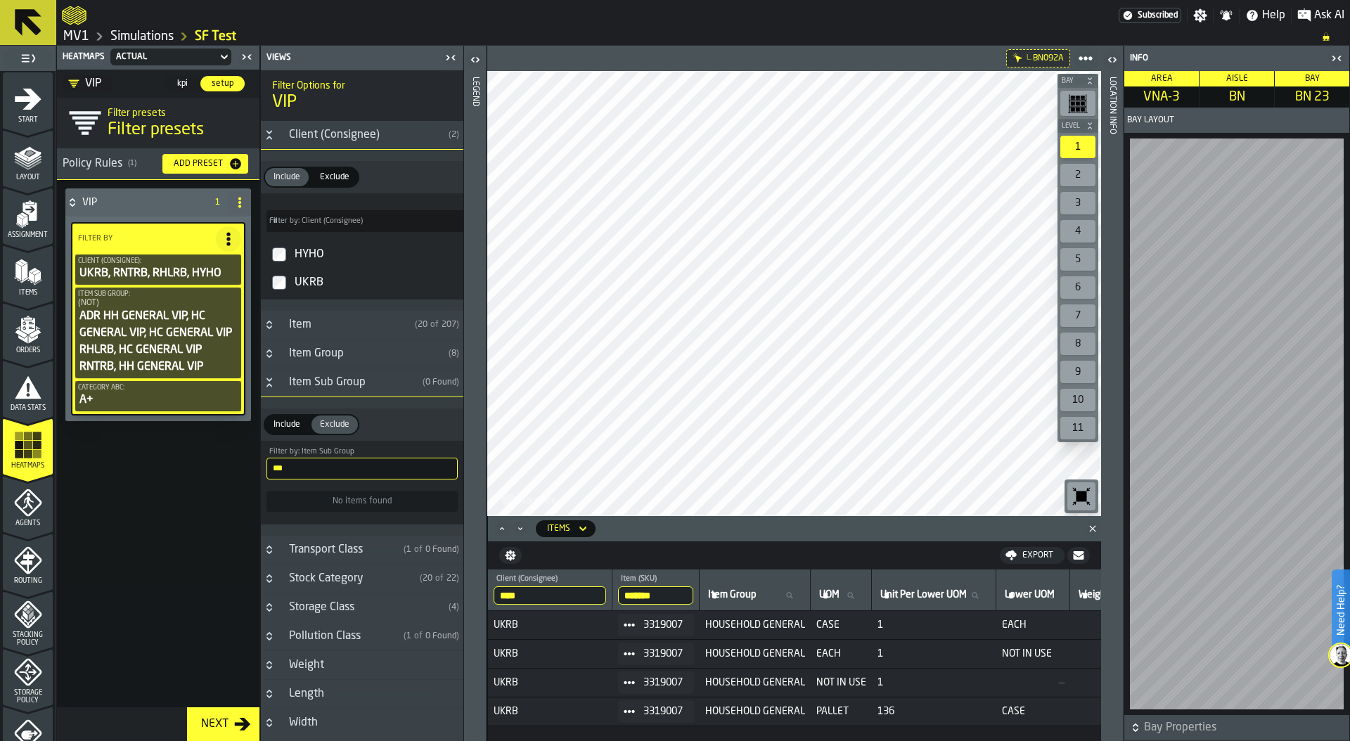
click at [158, 273] on div "UKRB, RNTRB, RHLRB, HYHO" at bounding box center [158, 273] width 160 height 17
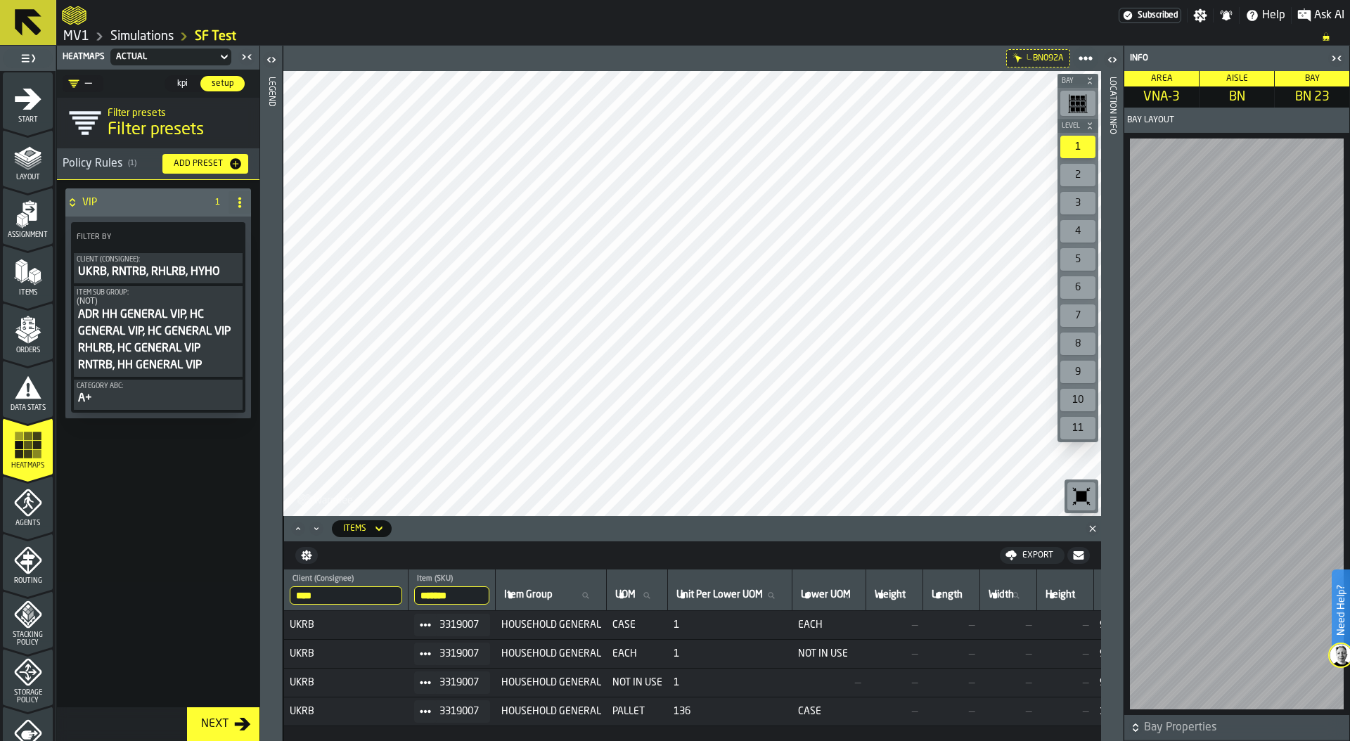
click at [159, 273] on div "UKRB, RNTRB, RHLRB, HYHO" at bounding box center [158, 272] width 163 height 17
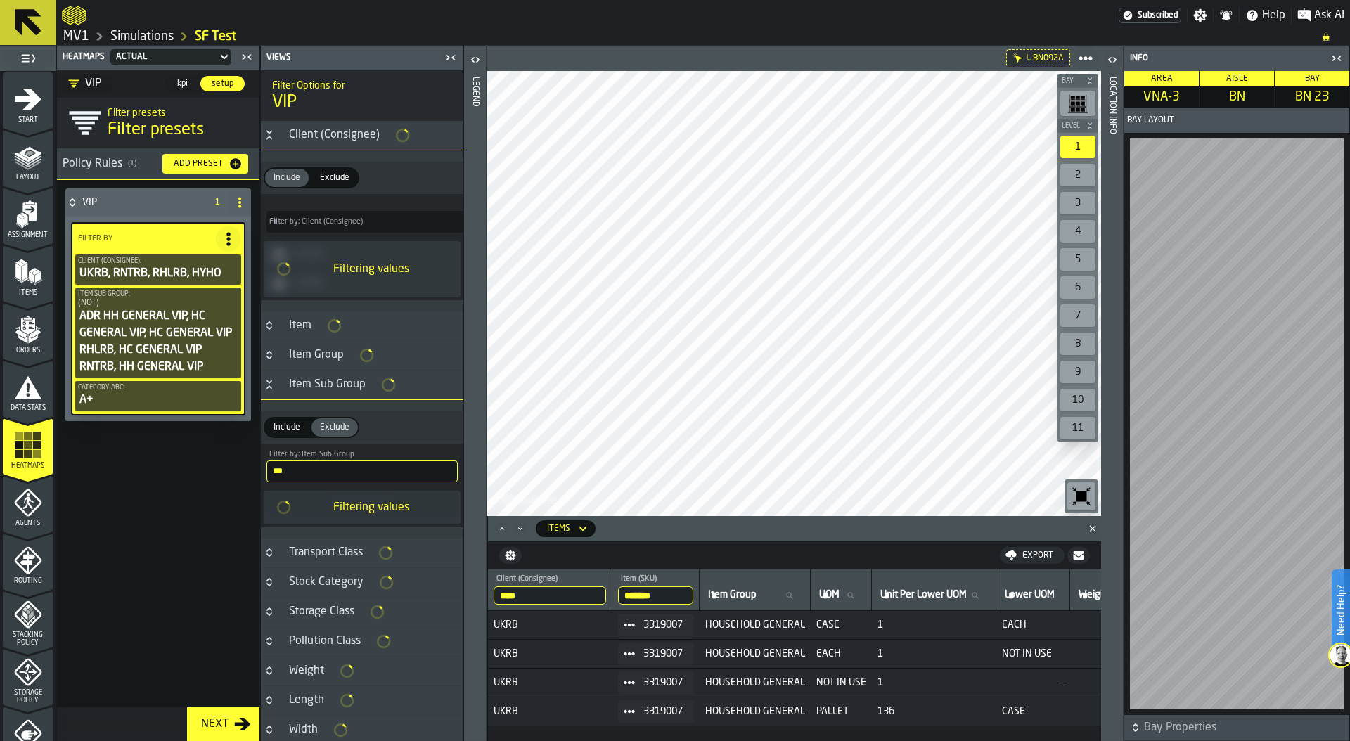
click at [227, 238] on circle at bounding box center [228, 239] width 4 height 4
drag, startPoint x: 203, startPoint y: 302, endPoint x: 185, endPoint y: 345, distance: 46.6
click at [203, 302] on div "Add (OR) Filter" at bounding box center [196, 302] width 73 height 17
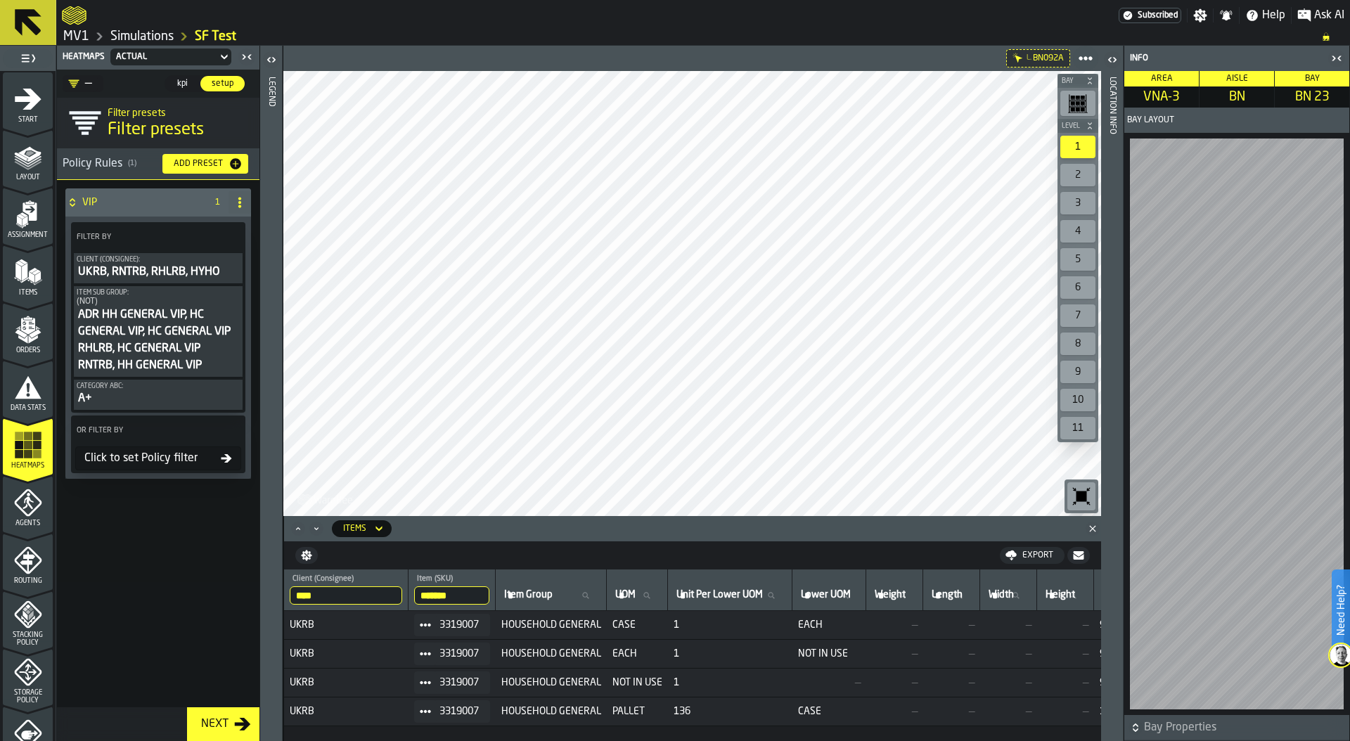
click at [124, 460] on div "Click to set Policy filter" at bounding box center [150, 458] width 142 height 17
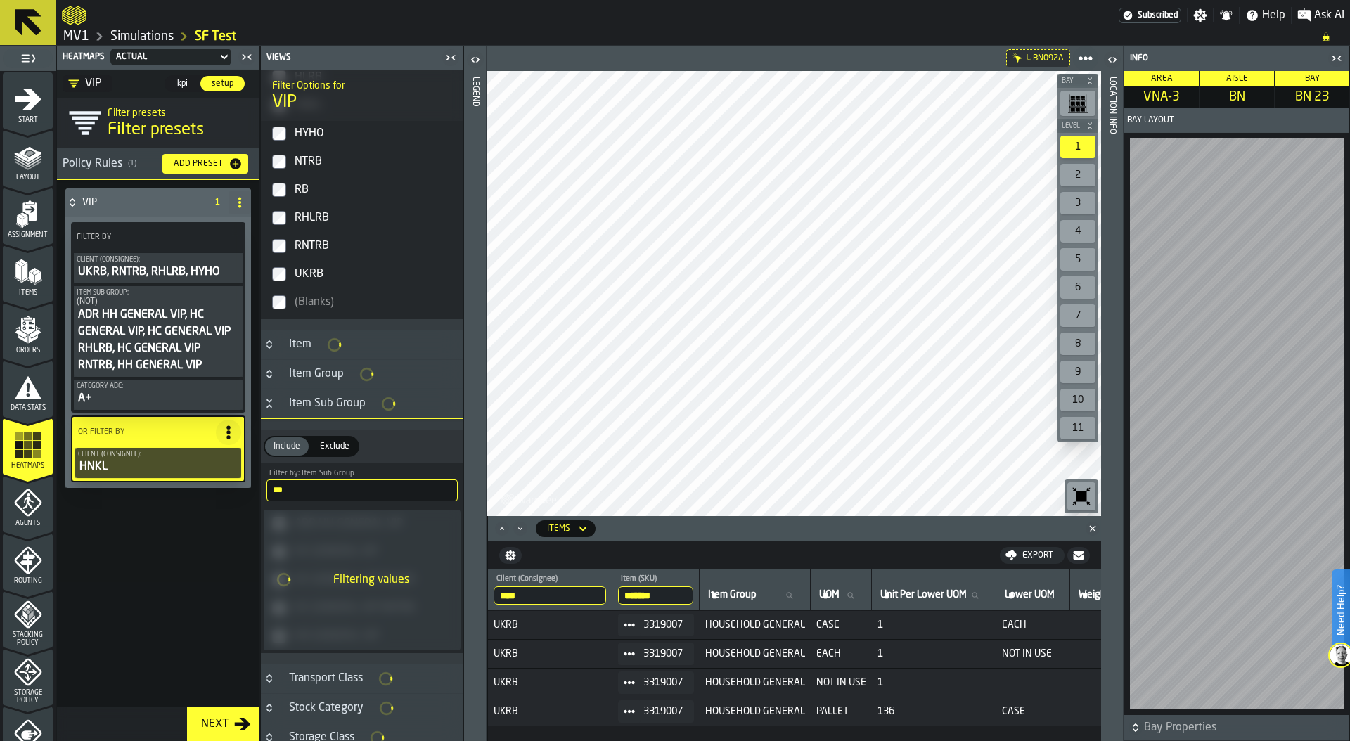
scroll to position [340, 0]
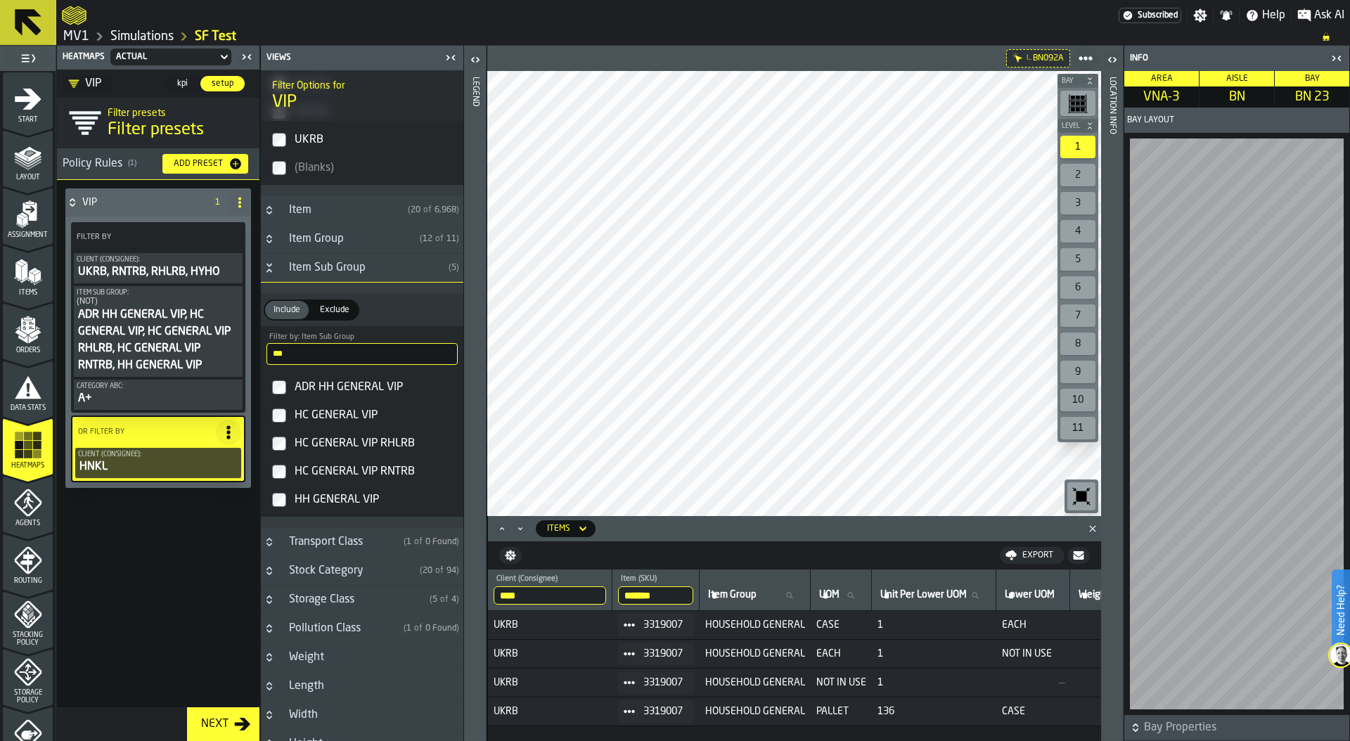
click at [308, 359] on input "***" at bounding box center [361, 354] width 191 height 22
click at [442, 357] on input "***" at bounding box center [361, 354] width 191 height 22
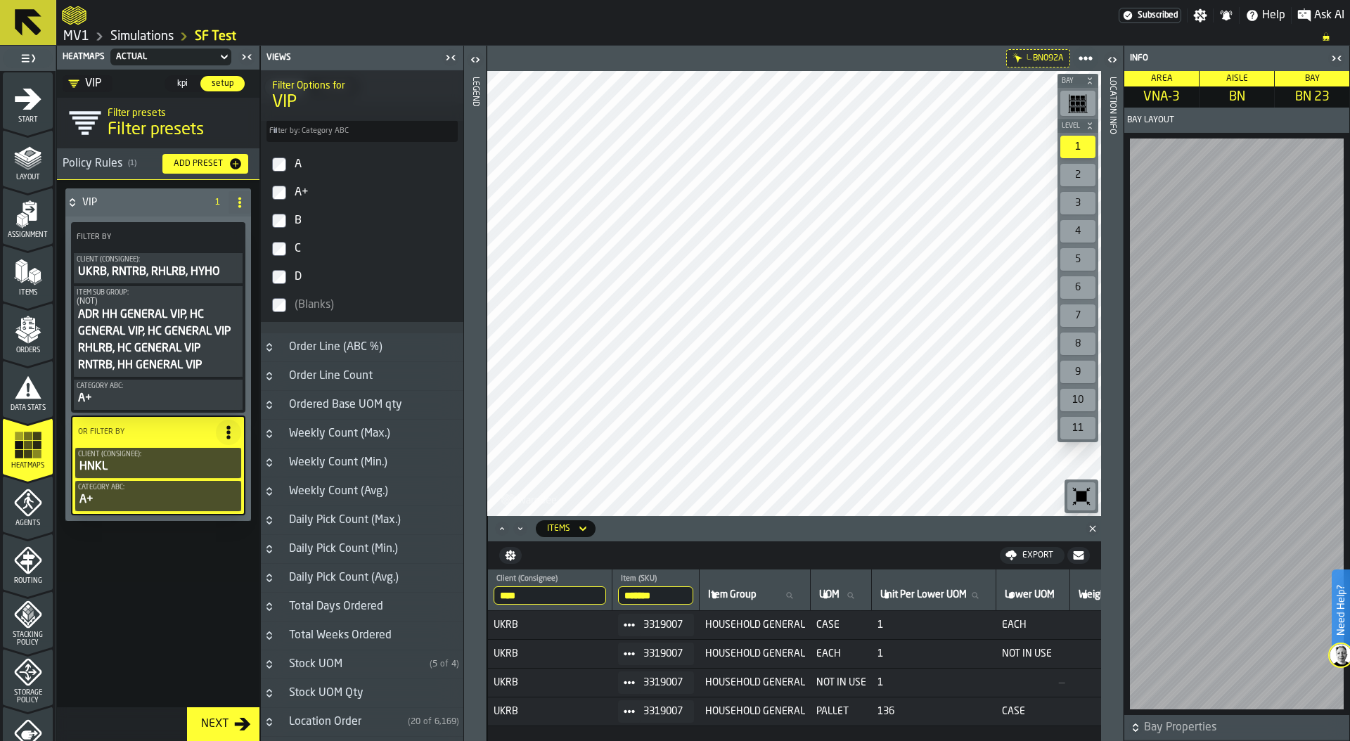
scroll to position [1100, 0]
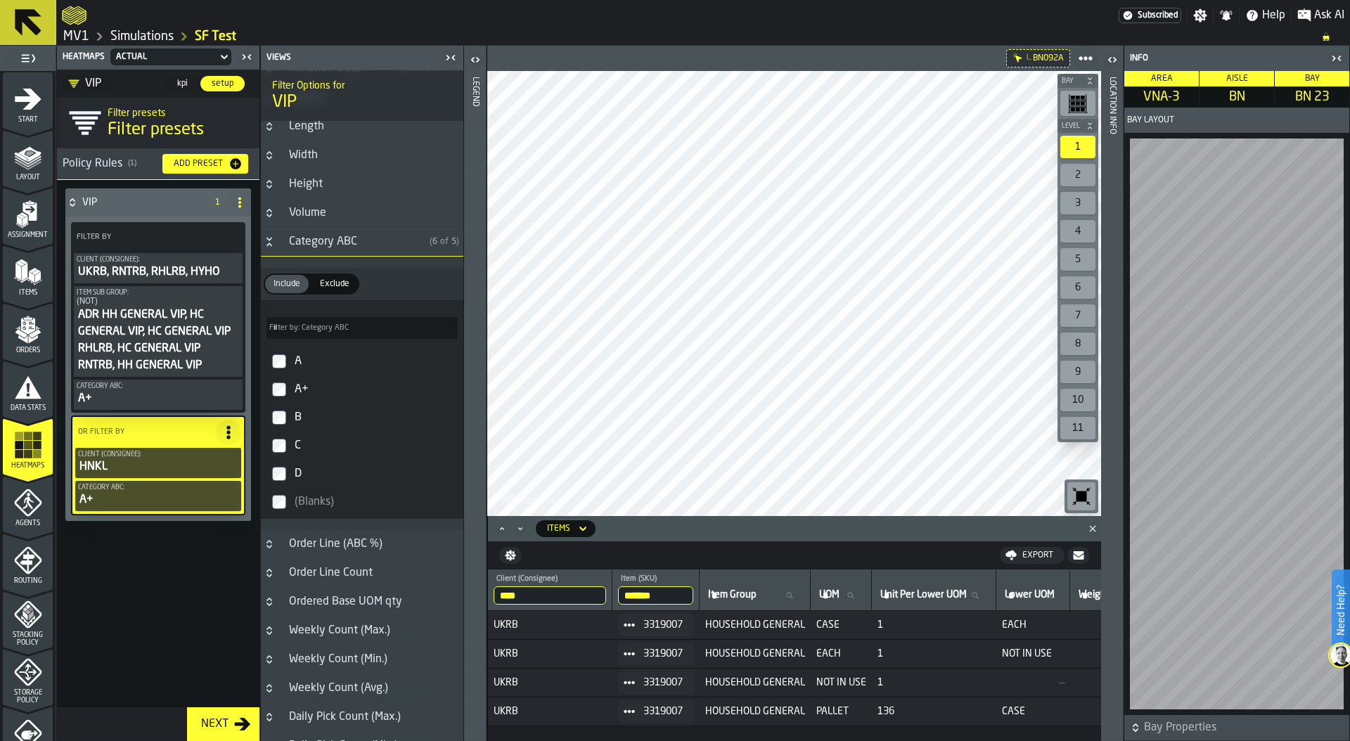
click at [181, 84] on span "kpi" at bounding box center [182, 83] width 22 height 13
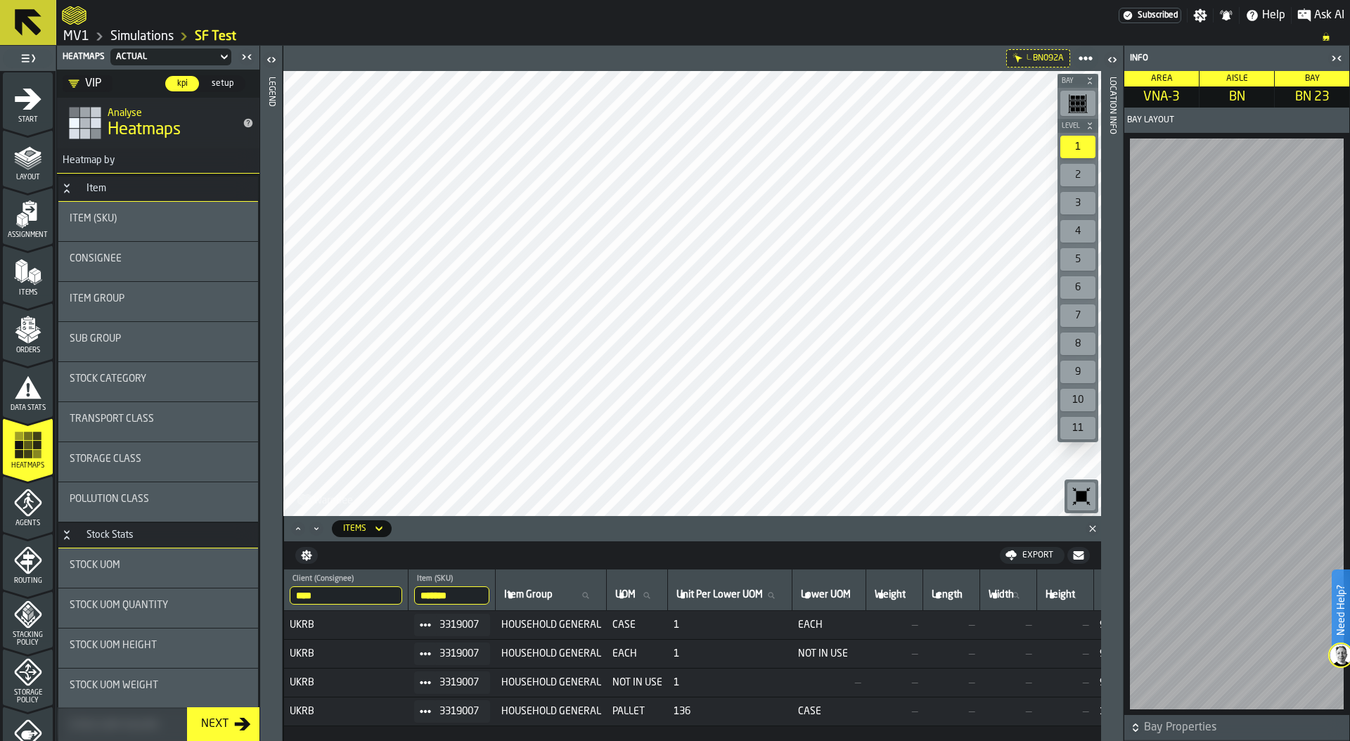
click at [273, 84] on div "Legend" at bounding box center [271, 406] width 10 height 664
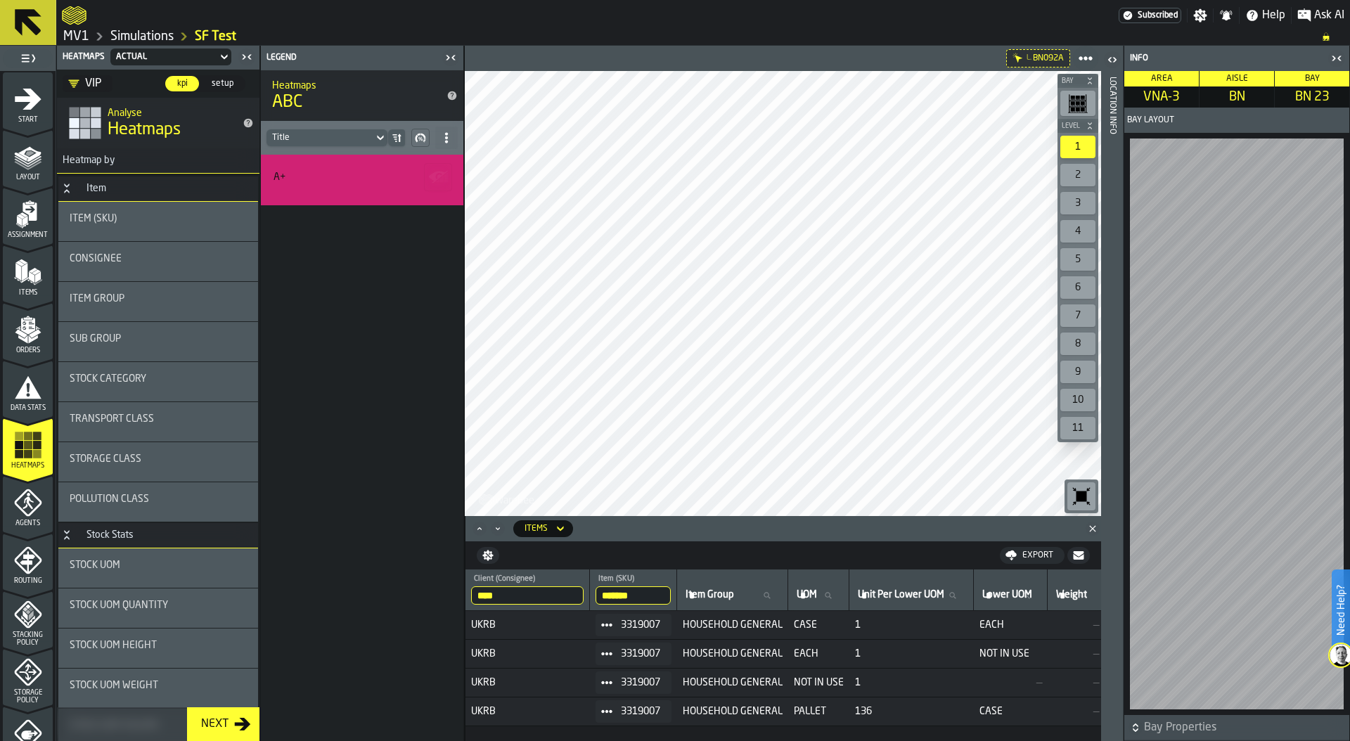
click at [136, 262] on div "Consignee" at bounding box center [158, 258] width 177 height 11
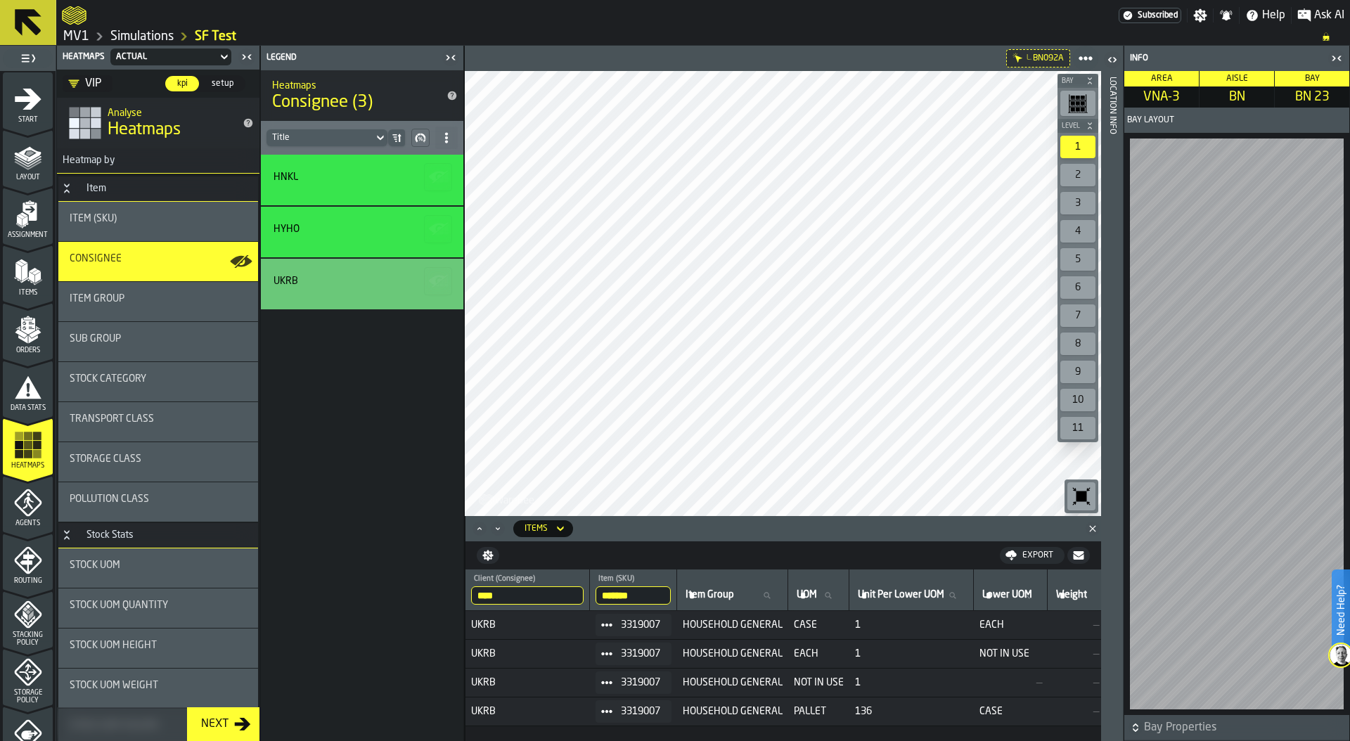
click at [1338, 57] on icon "button-toggle-Close me" at bounding box center [1339, 58] width 4 height 5
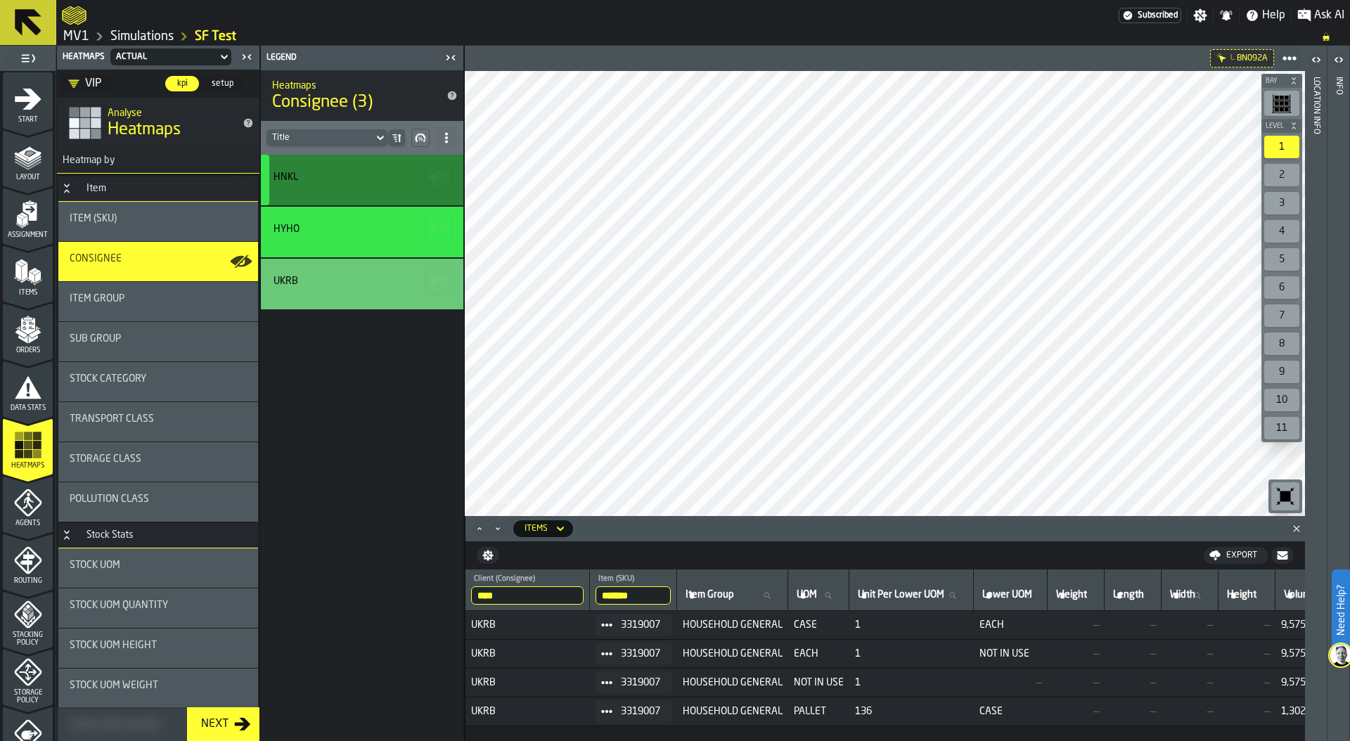
click at [339, 172] on div "HNKL" at bounding box center [359, 177] width 173 height 11
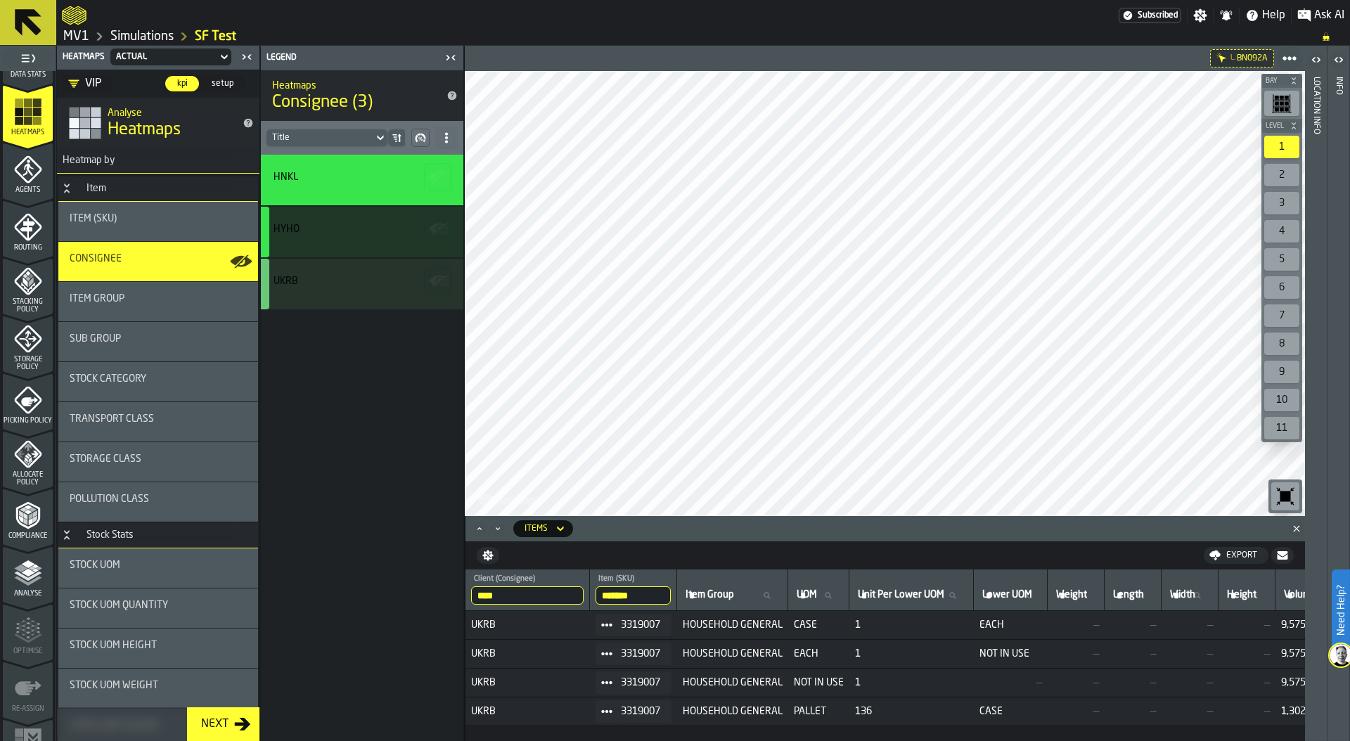
scroll to position [369, 0]
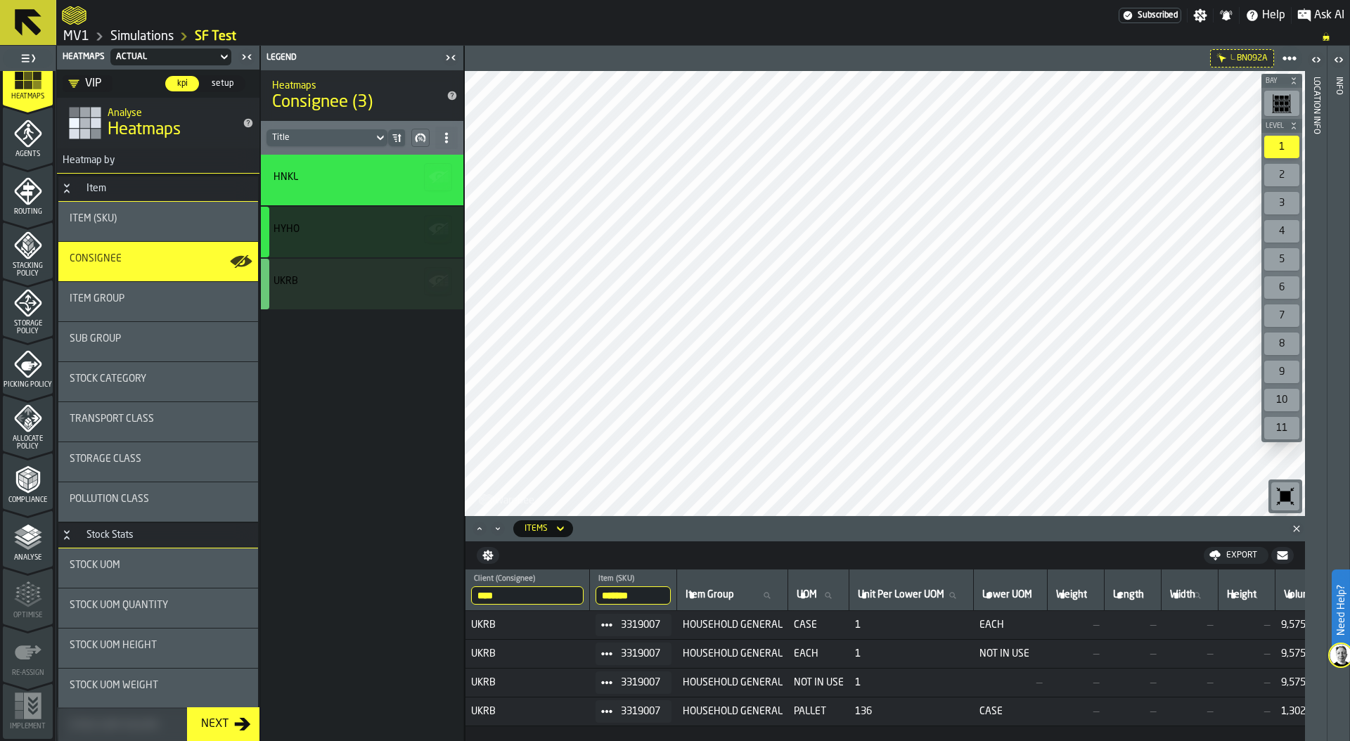
click at [25, 307] on icon "menu Storage Policy" at bounding box center [28, 303] width 18 height 18
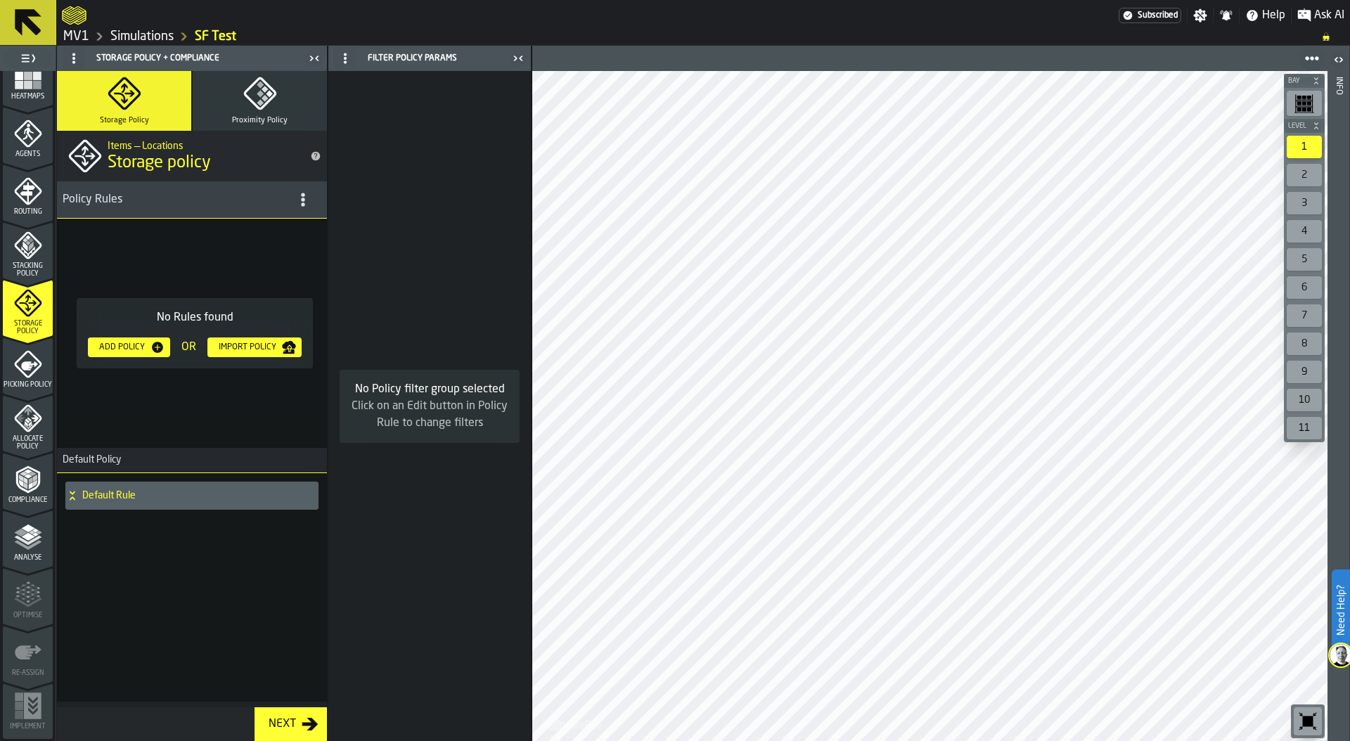
click at [115, 344] on div "Add Policy" at bounding box center [121, 347] width 57 height 10
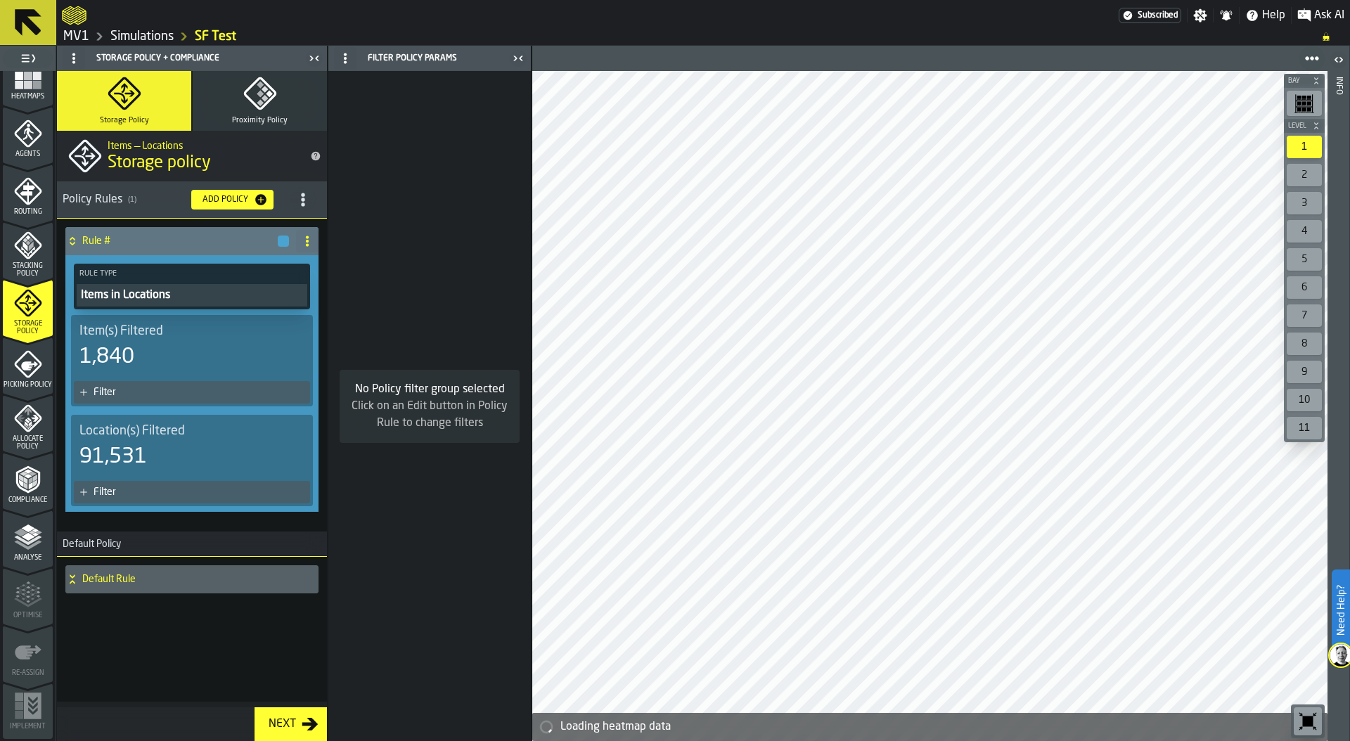
click at [194, 387] on div "Filter" at bounding box center [198, 392] width 211 height 11
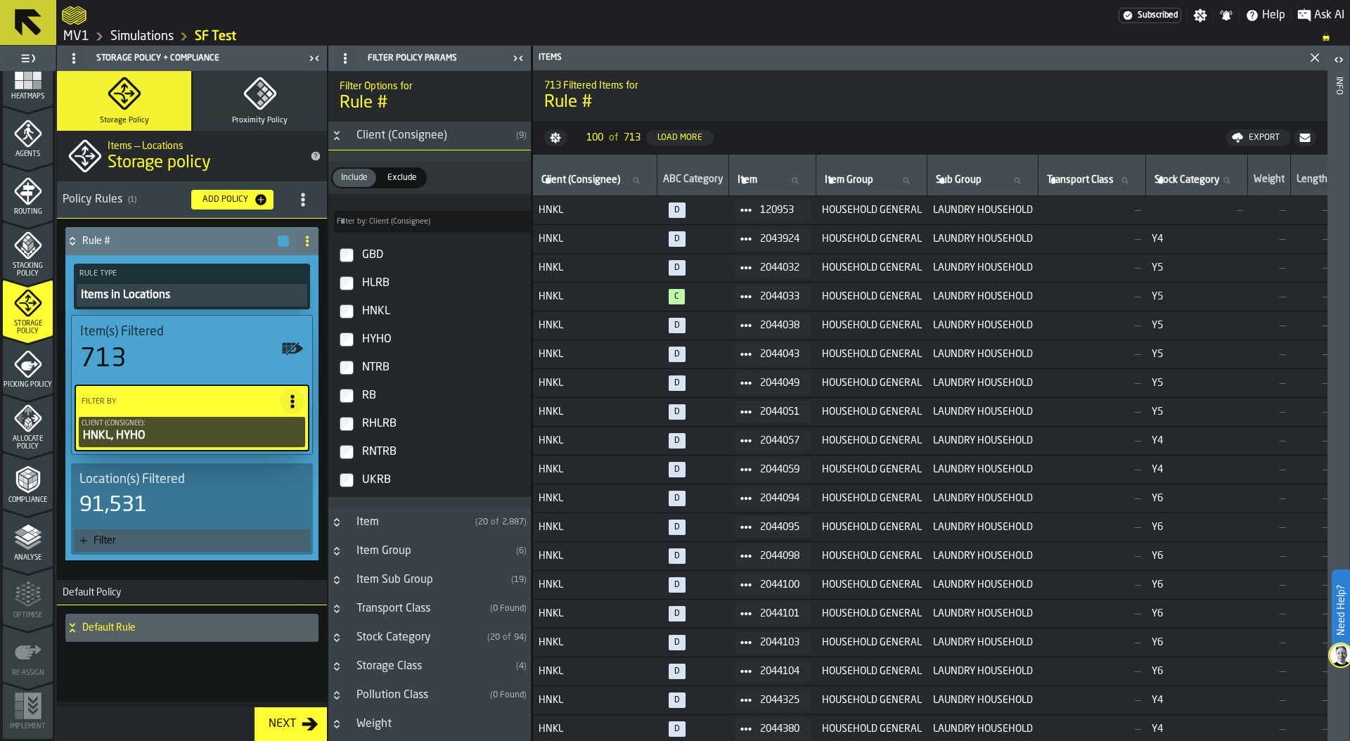
click at [344, 416] on label "RHLRB" at bounding box center [429, 424] width 197 height 28
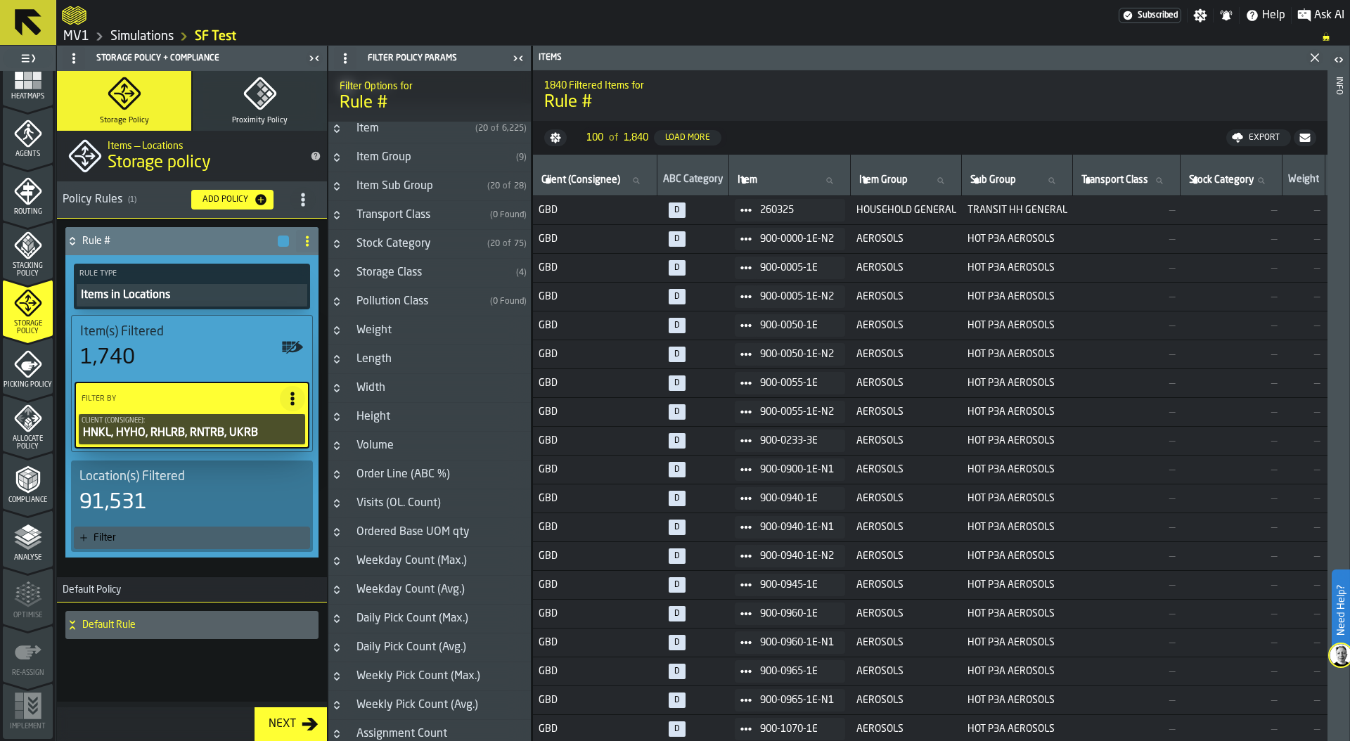
scroll to position [458, 0]
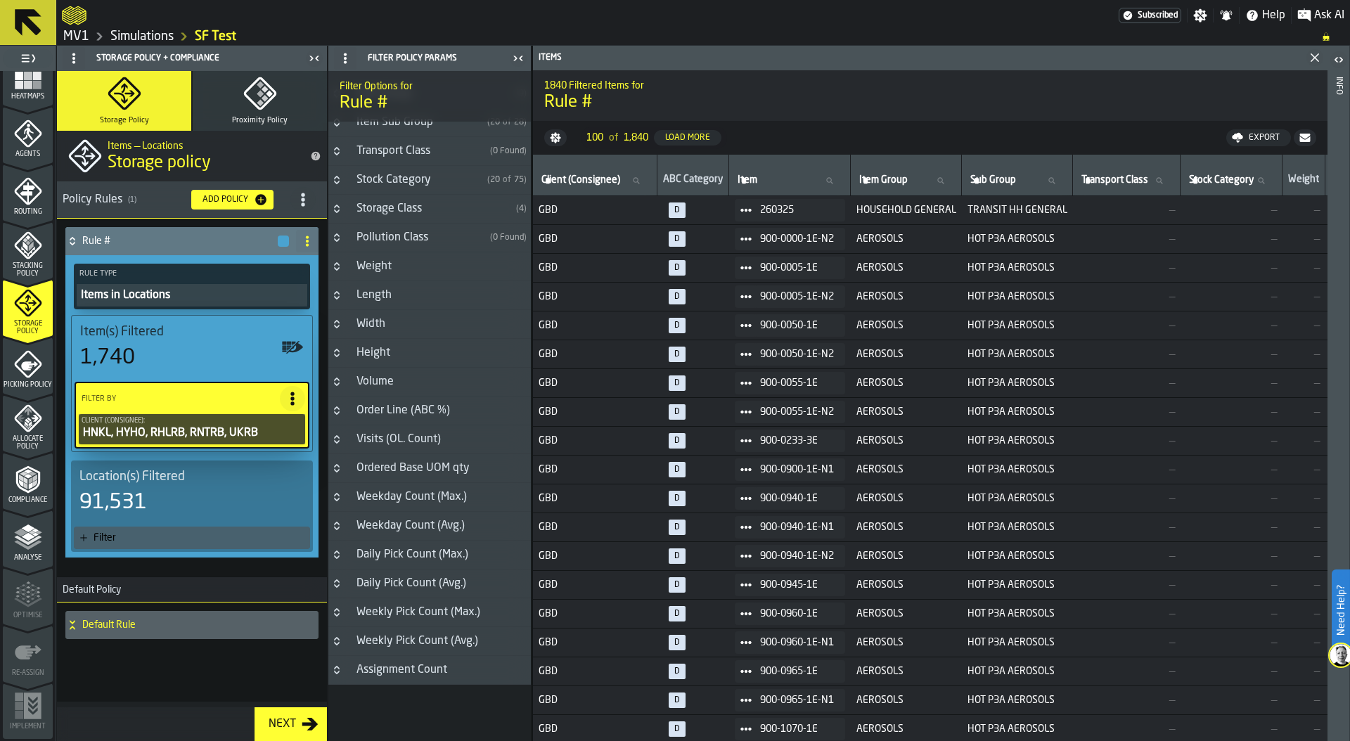
click at [366, 407] on div "Order Line (ABC %)" at bounding box center [403, 410] width 110 height 17
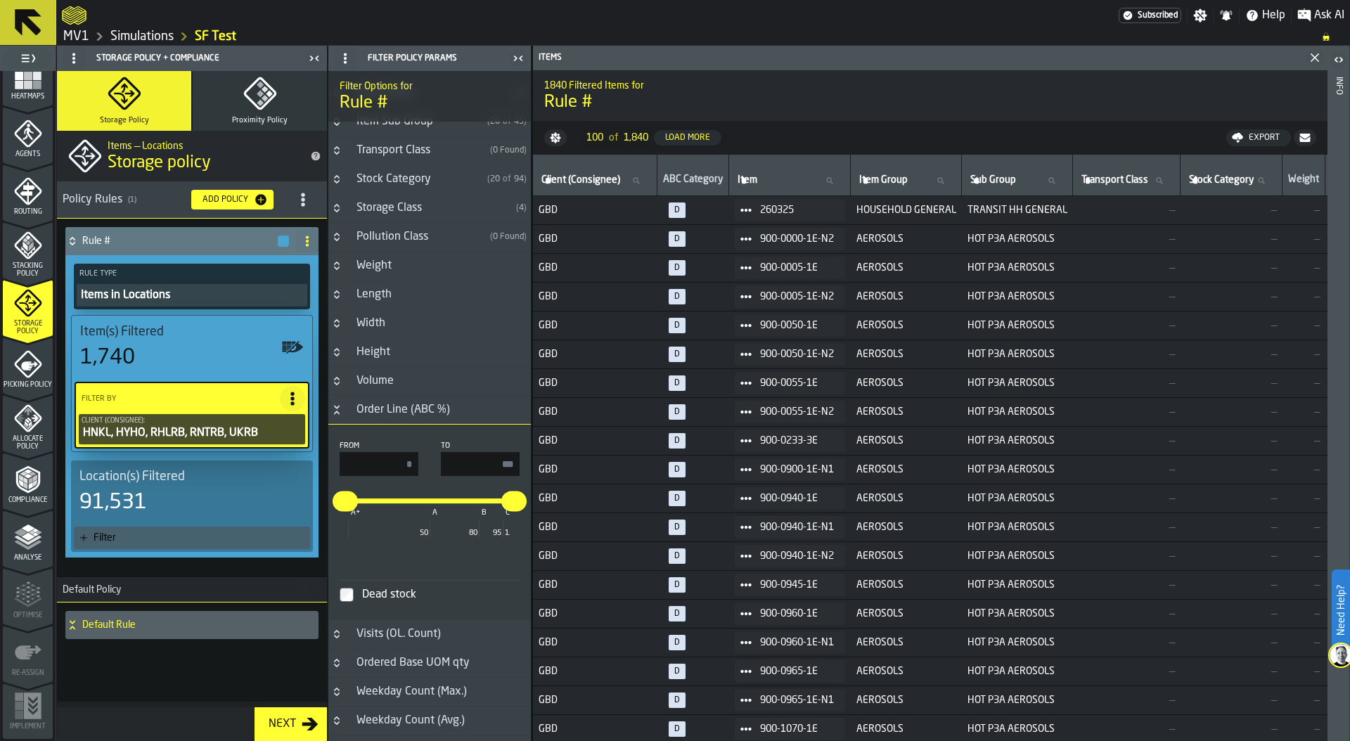
click at [493, 471] on input "***" at bounding box center [480, 464] width 79 height 24
drag, startPoint x: 486, startPoint y: 465, endPoint x: 636, endPoint y: 465, distance: 149.7
click at [636, 465] on main "1 Start 2 Layout 3 Assignment 4 Items 5 Orders 6 Data Stats 7 Heatmaps 8 Agents…" at bounding box center [675, 393] width 1350 height 695
type input "**"
click at [388, 541] on div "A+ A B C 50 80 95 100" at bounding box center [429, 520] width 169 height 39
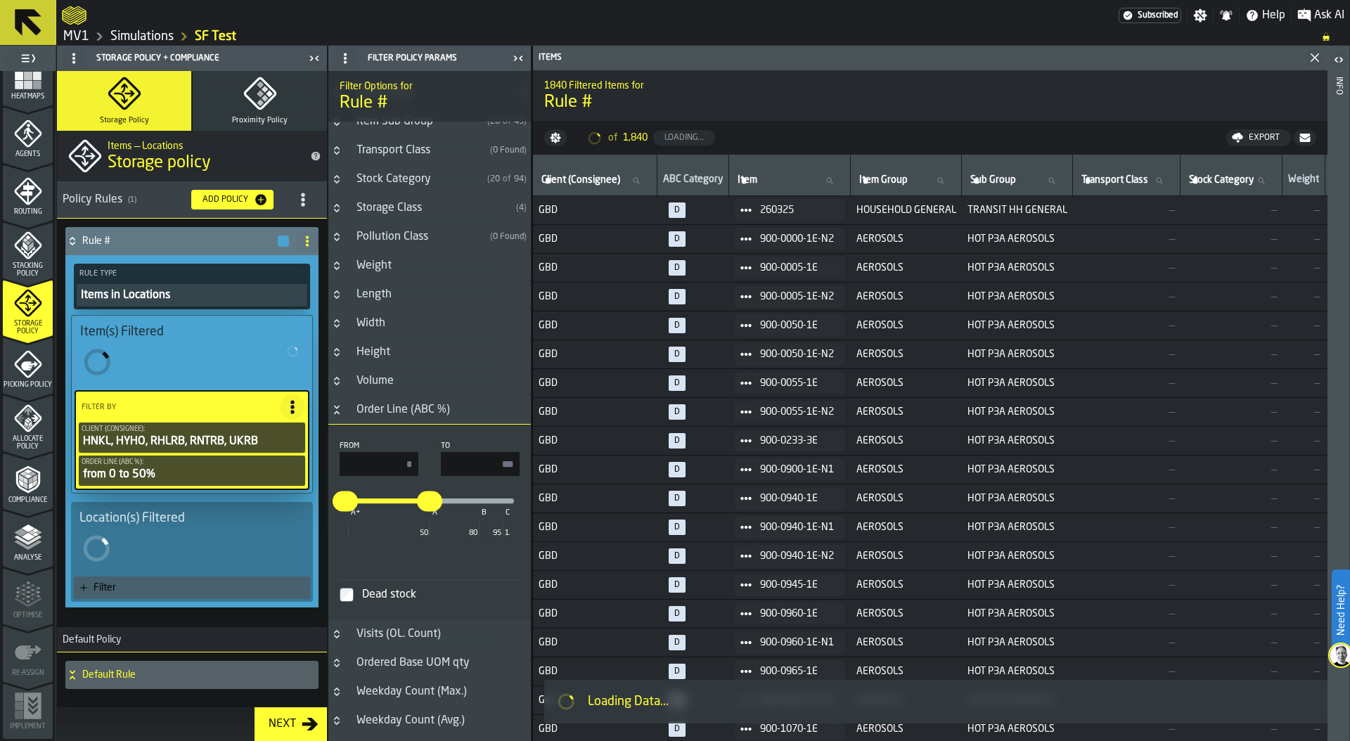
type input "**"
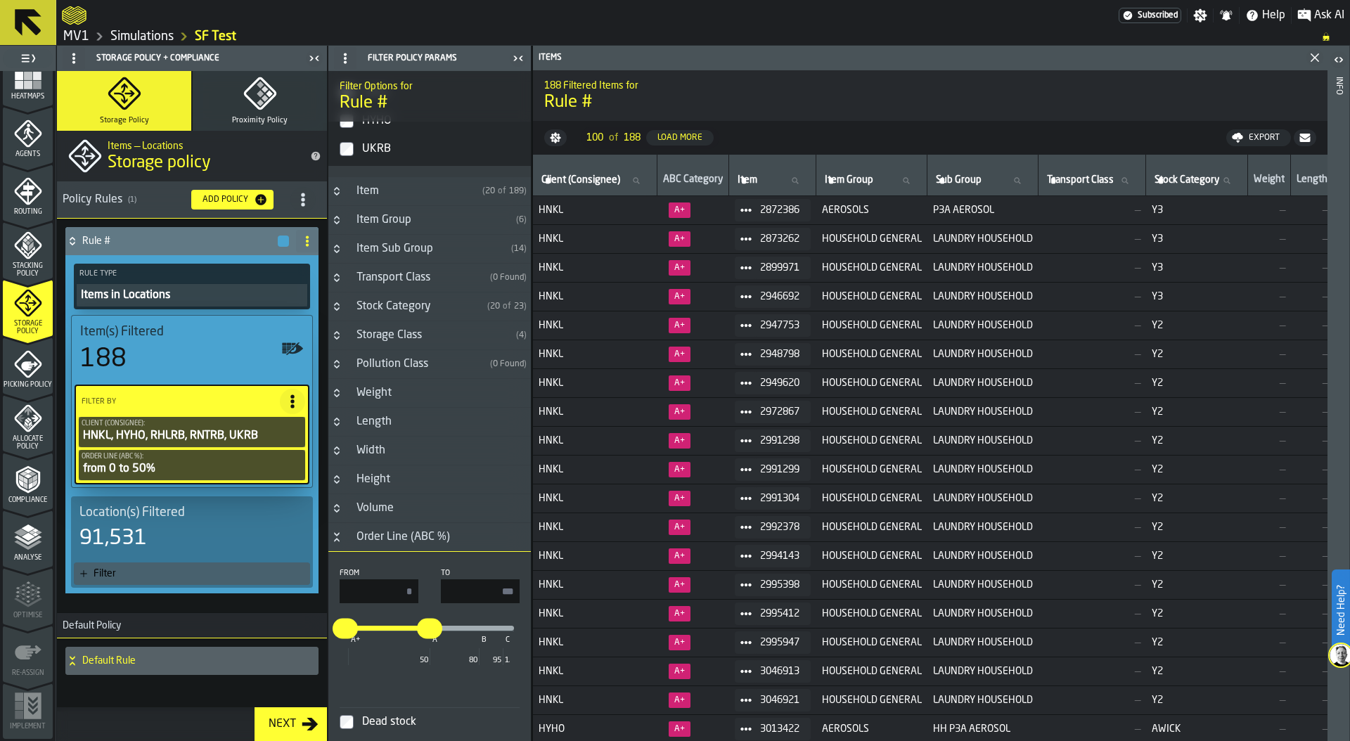
scroll to position [140, 0]
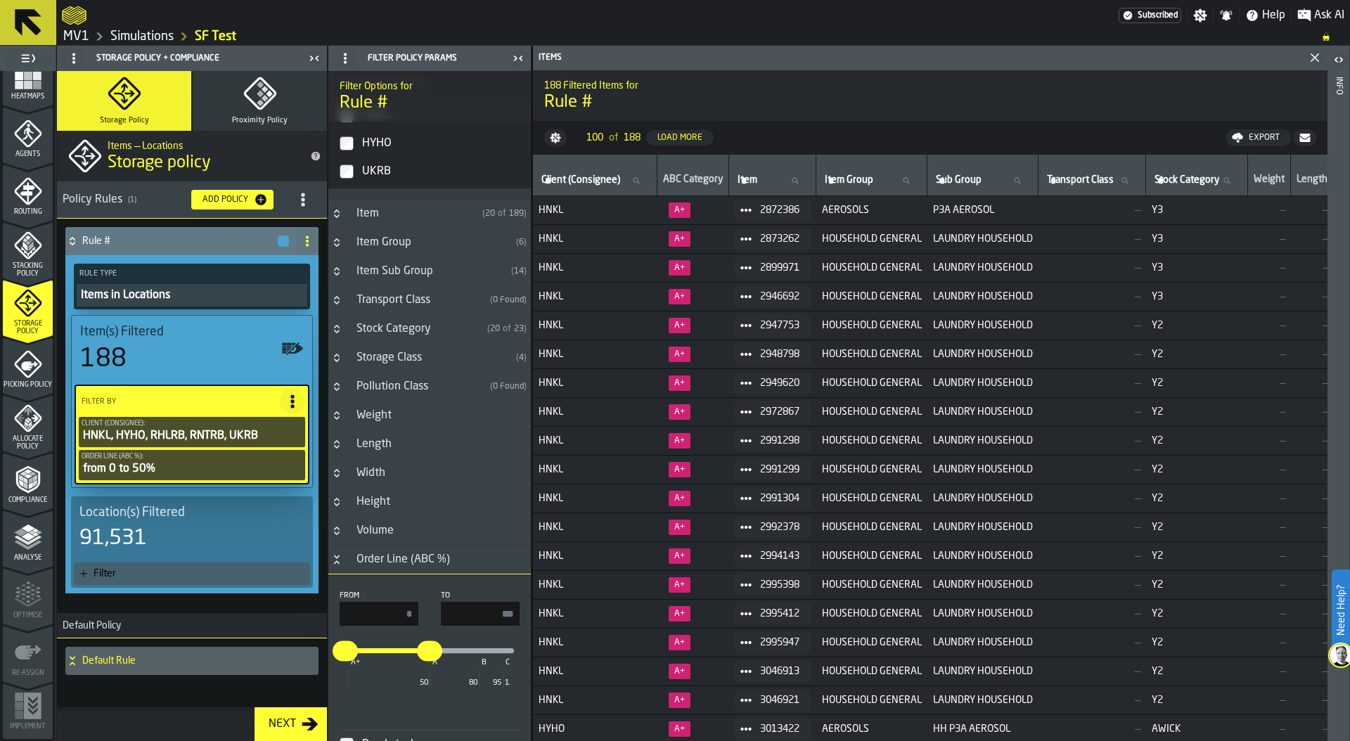
click at [338, 272] on icon "Button-Item Sub Group-closed" at bounding box center [336, 271] width 11 height 11
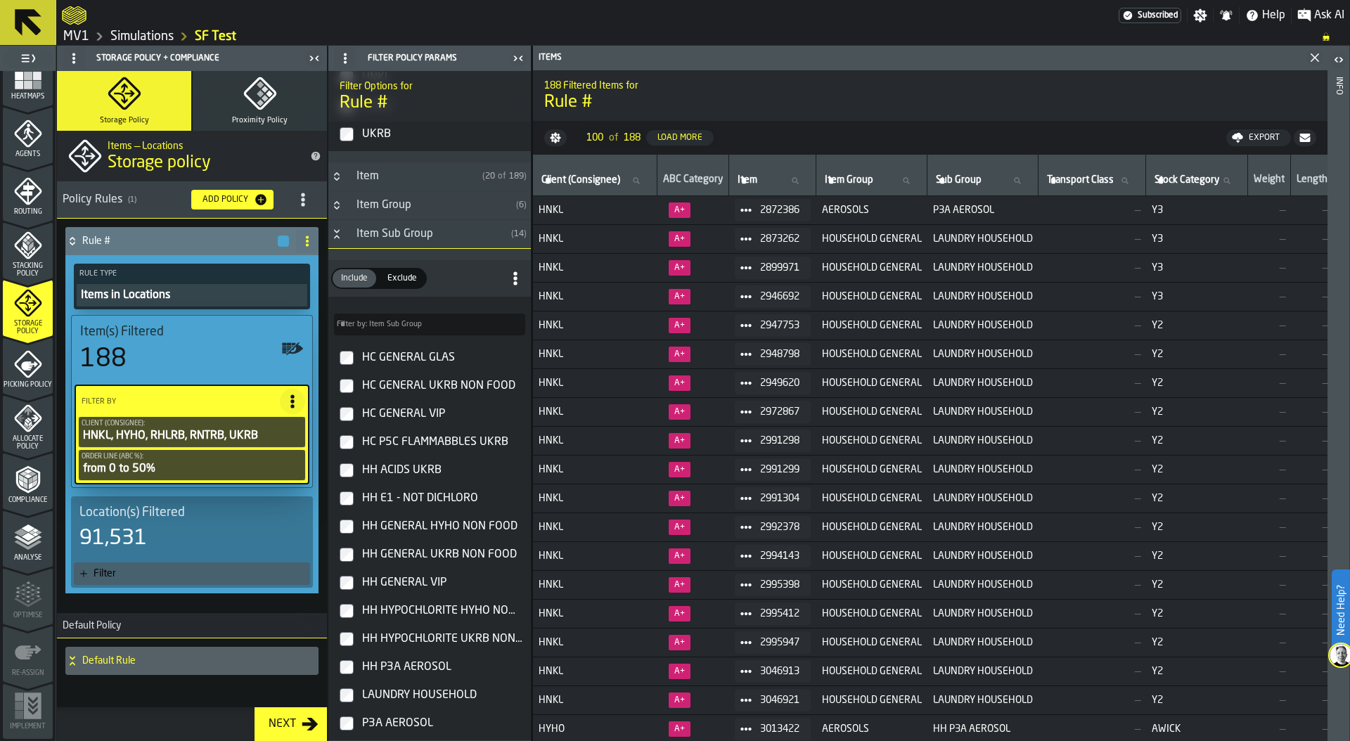
scroll to position [175, 0]
click at [416, 324] on span "Filter by: Item Sub Group" at bounding box center [379, 326] width 85 height 9
click at [416, 324] on input "Filter by: Item Sub Group Filter by: Item Sub Group" at bounding box center [429, 327] width 191 height 22
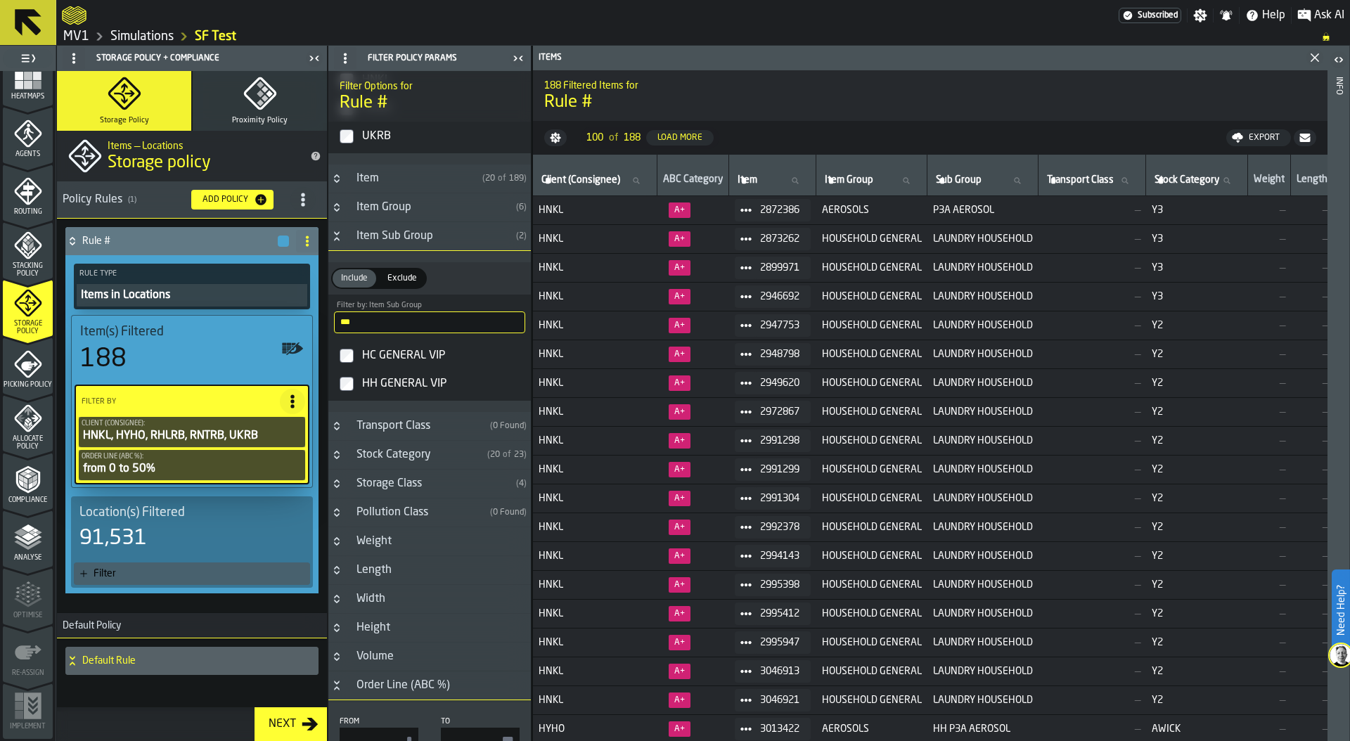
type input "***"
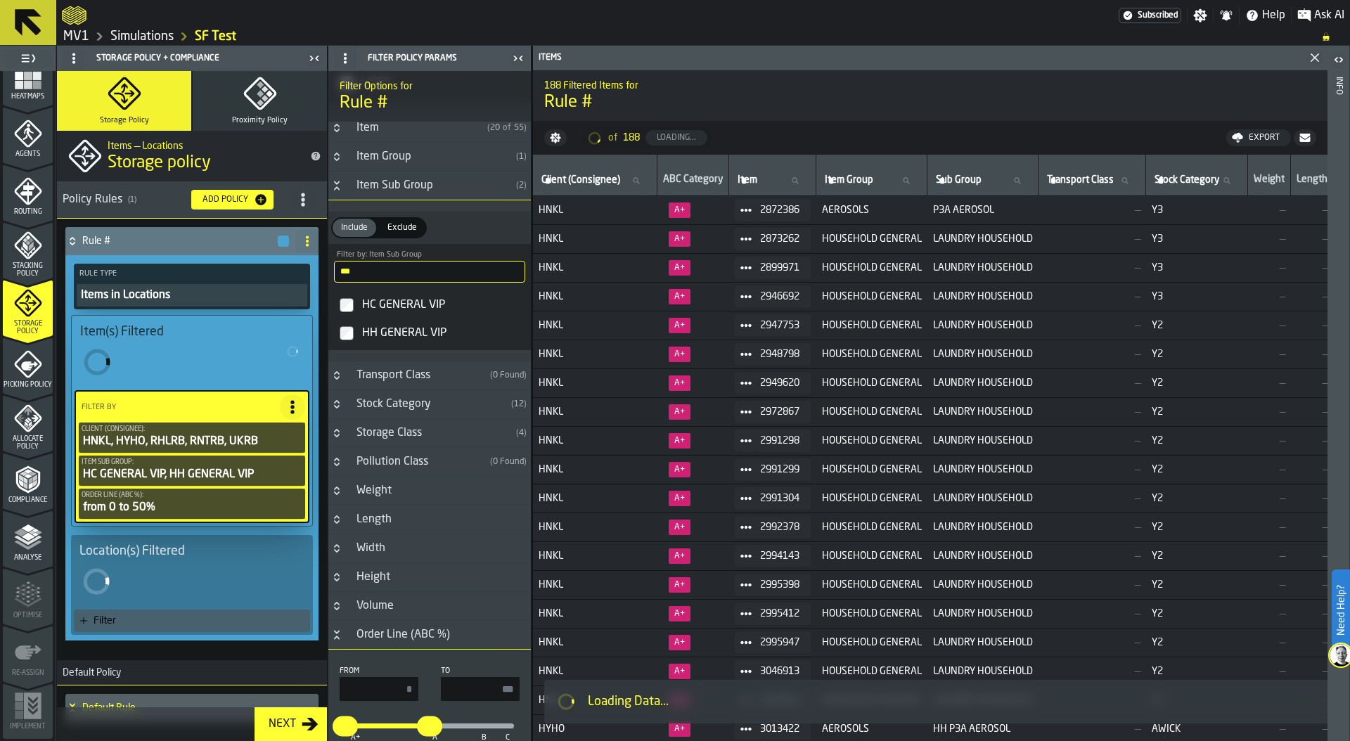
scroll to position [119, 0]
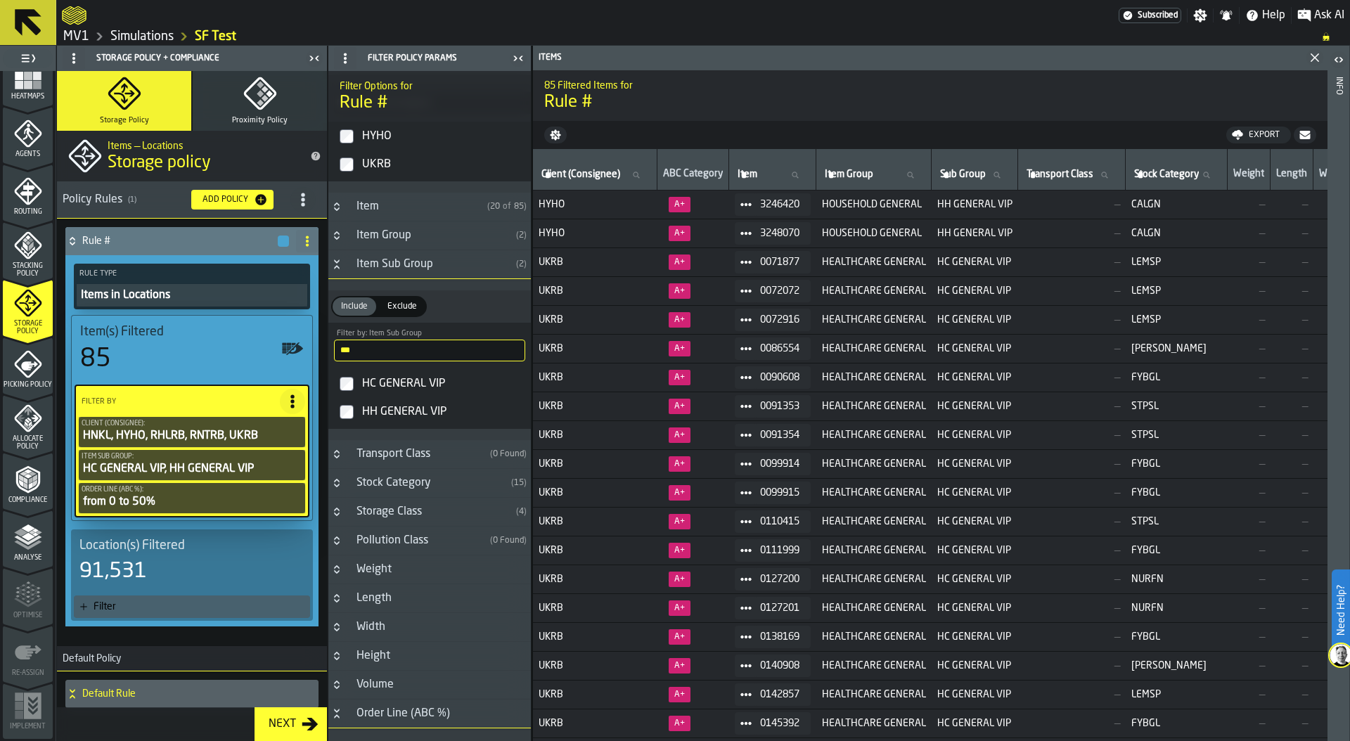
click at [404, 302] on span "Exclude" at bounding box center [402, 306] width 41 height 13
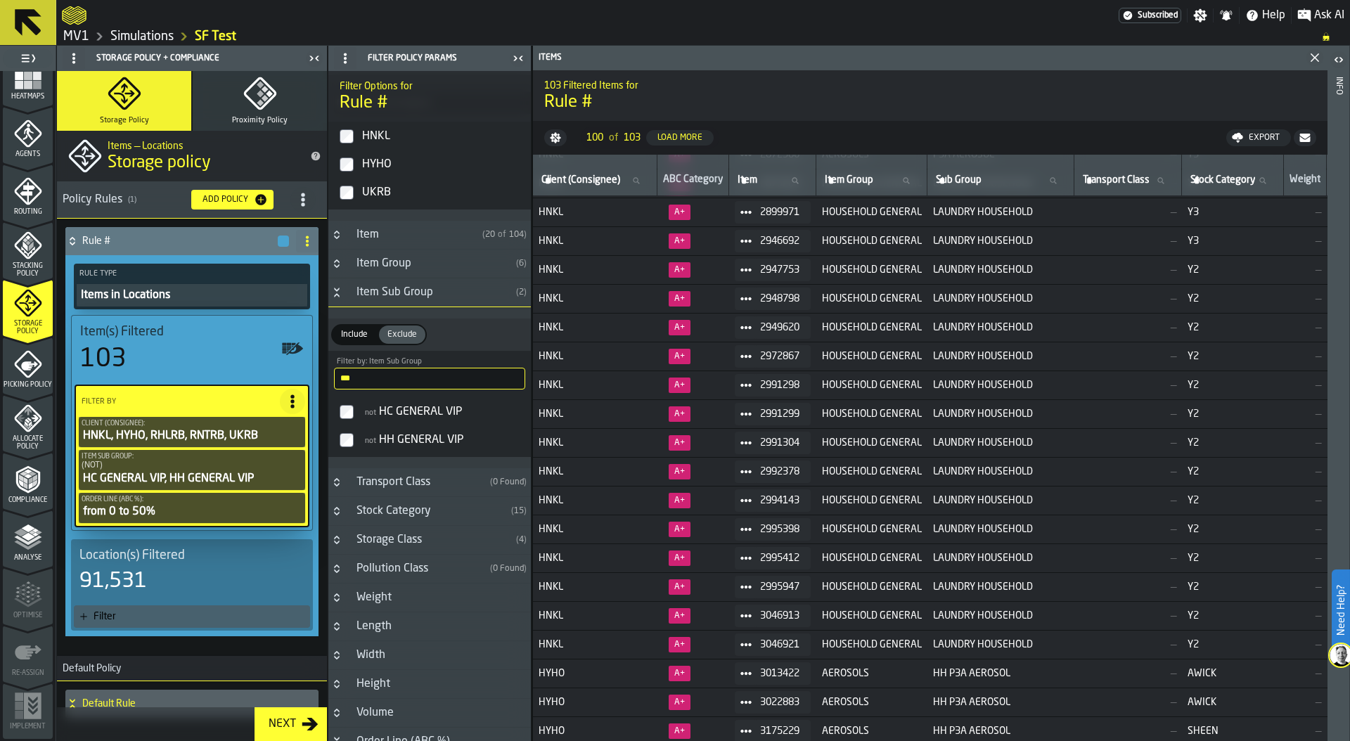
scroll to position [0, 0]
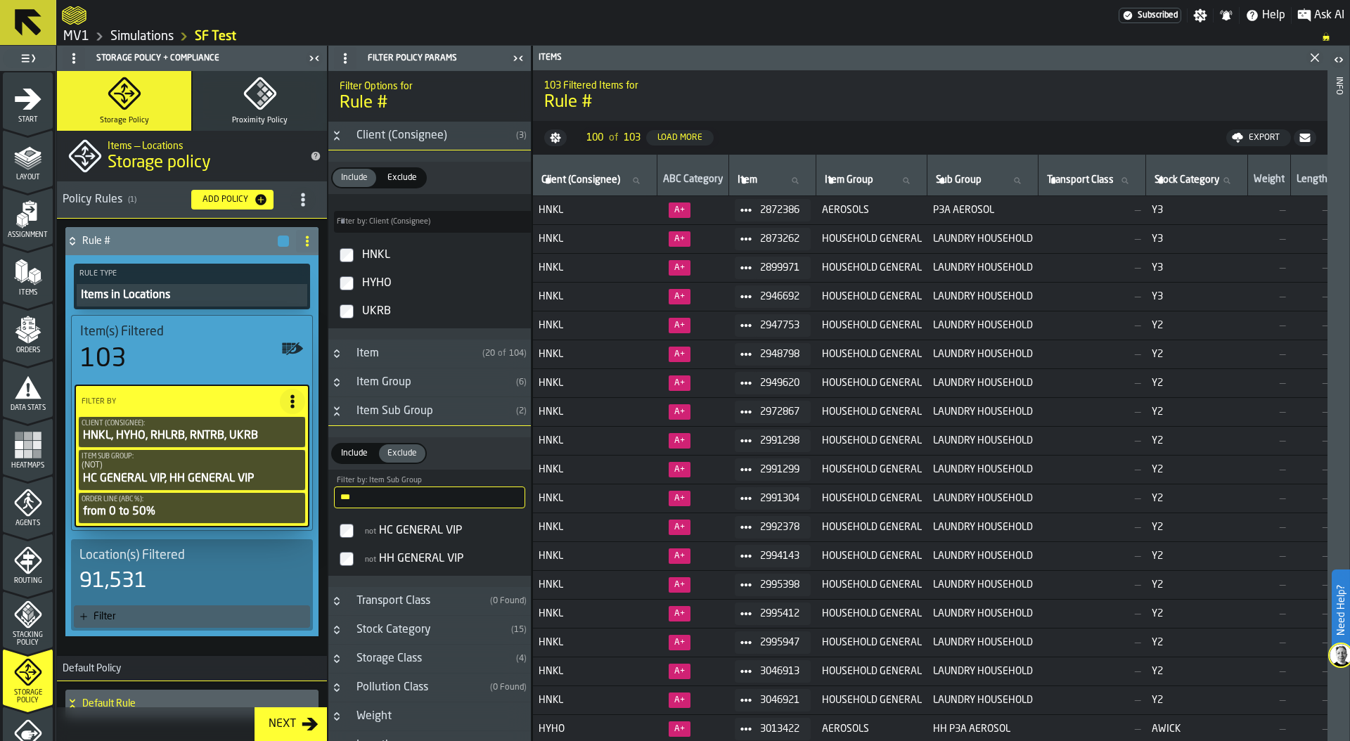
scroll to position [119, 0]
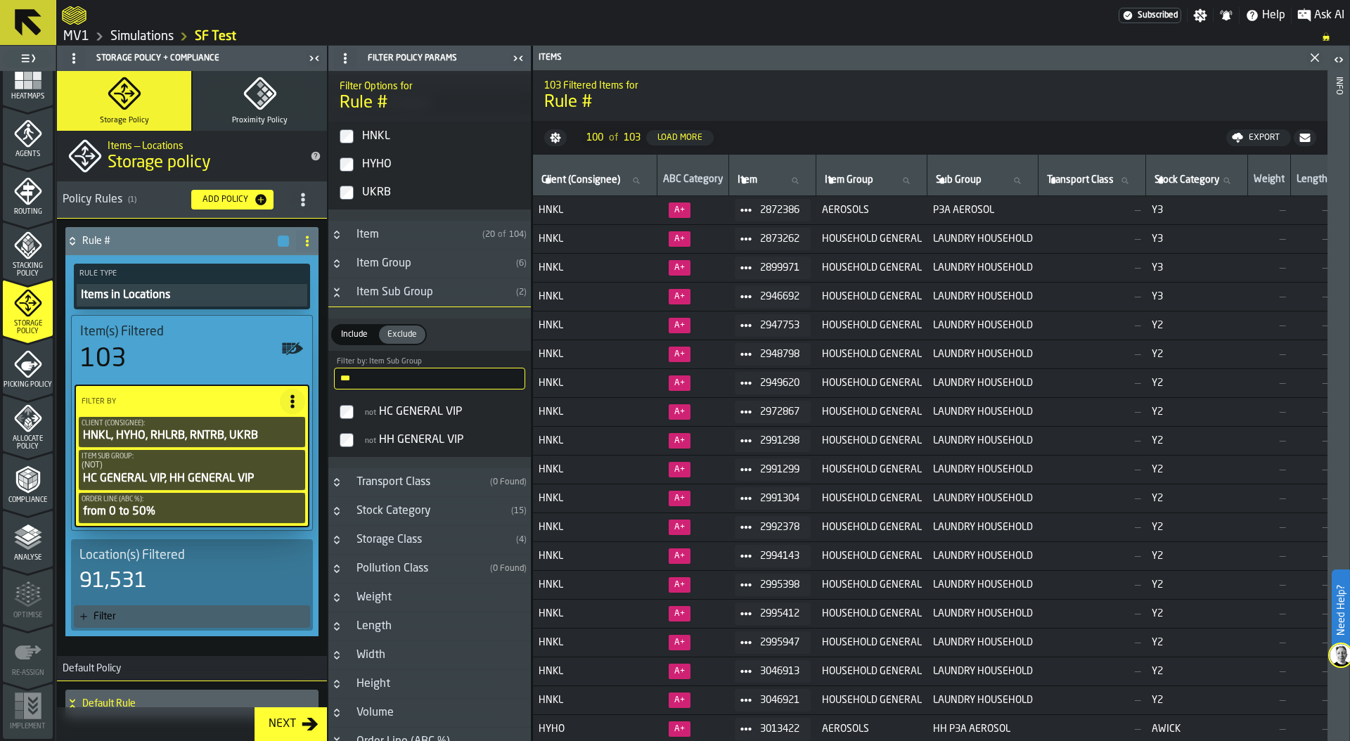
click at [138, 619] on div "Filter" at bounding box center [198, 616] width 211 height 11
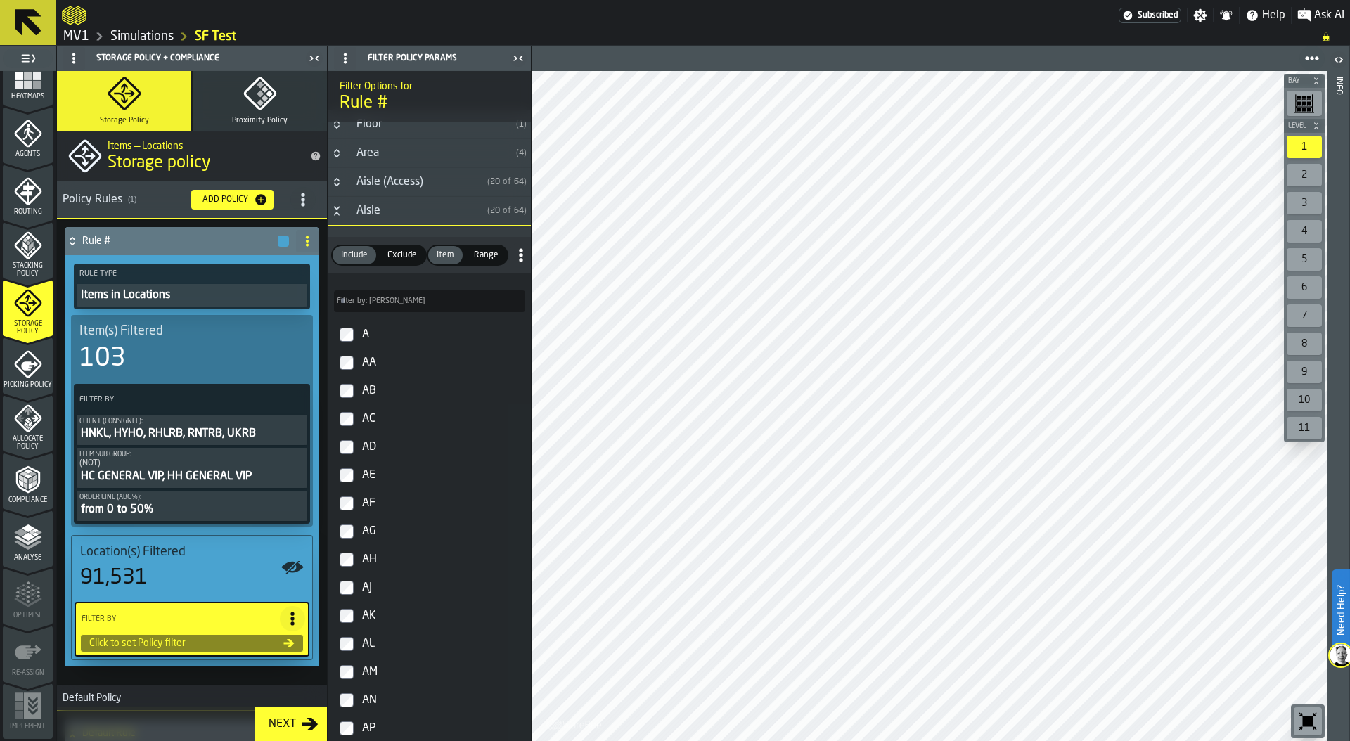
scroll to position [1, 0]
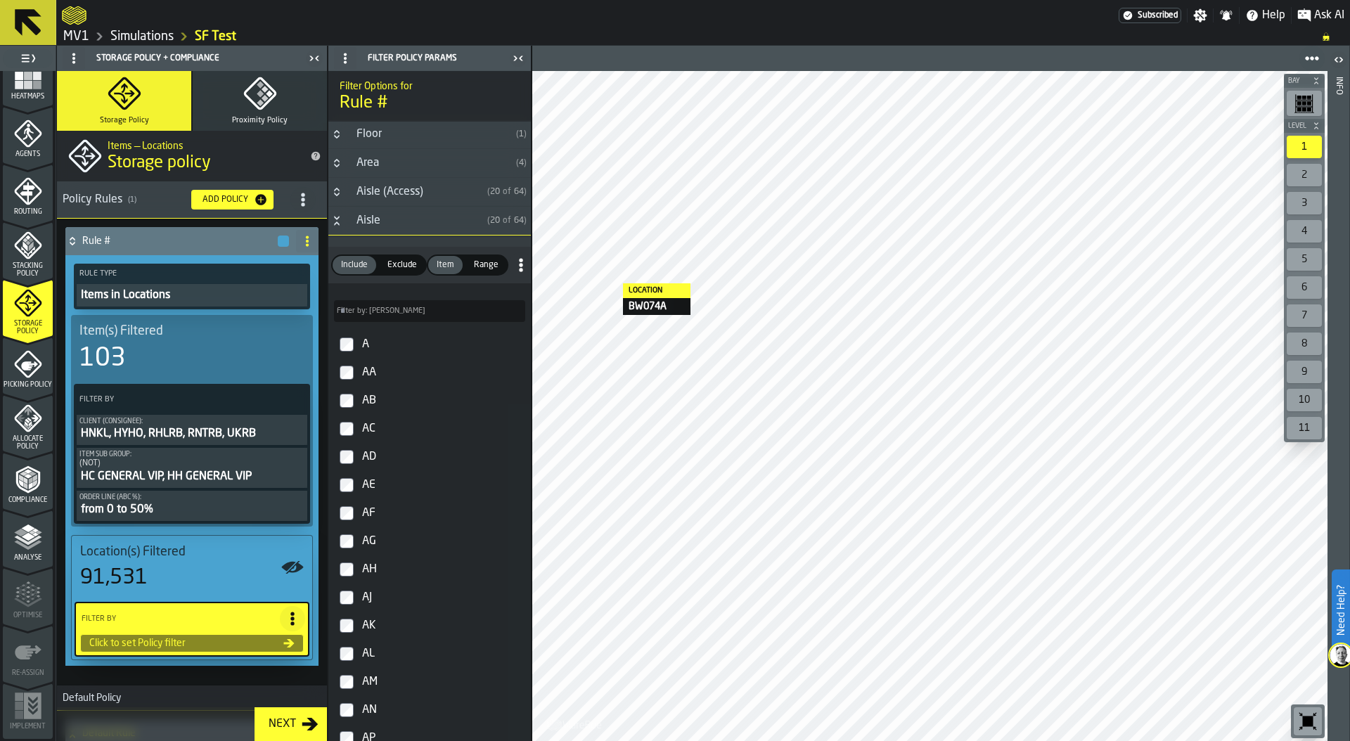
click at [609, 284] on div at bounding box center [929, 406] width 795 height 670
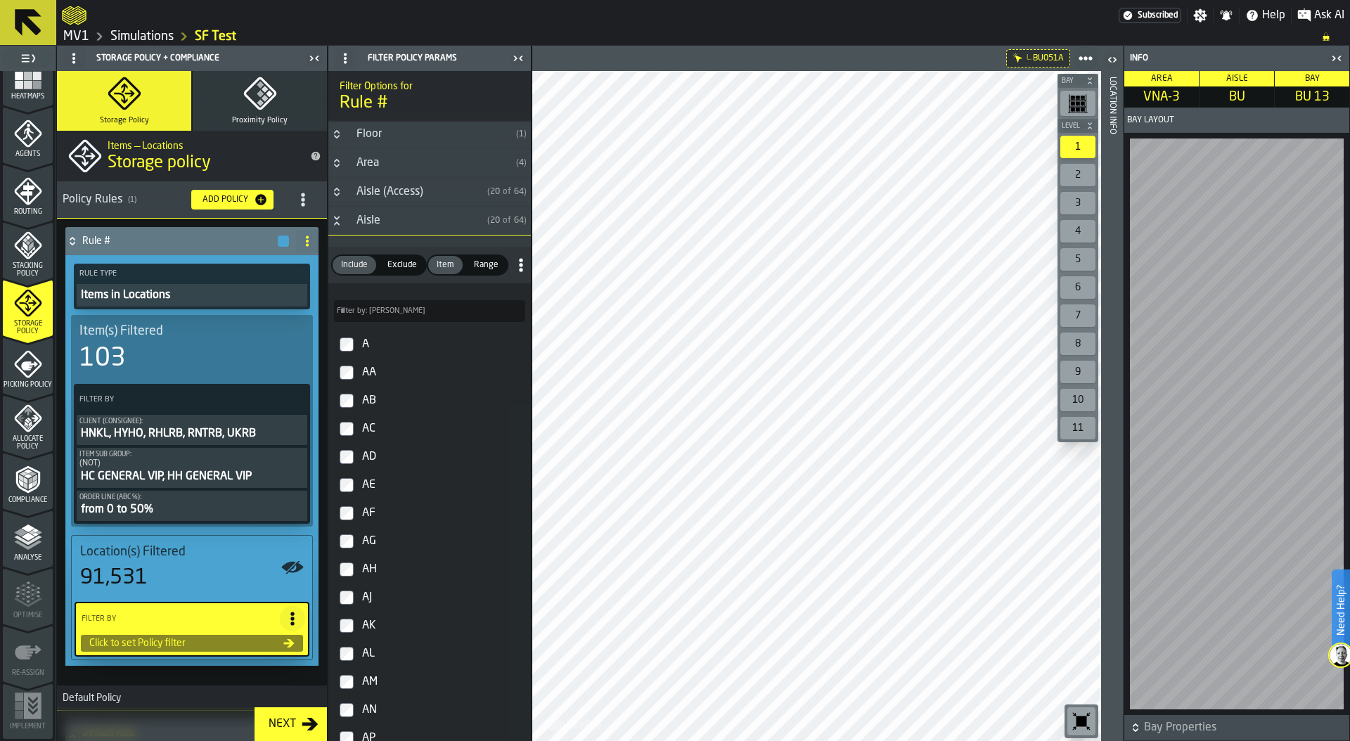
click at [1336, 60] on icon "button-toggle-Close me" at bounding box center [1336, 58] width 17 height 17
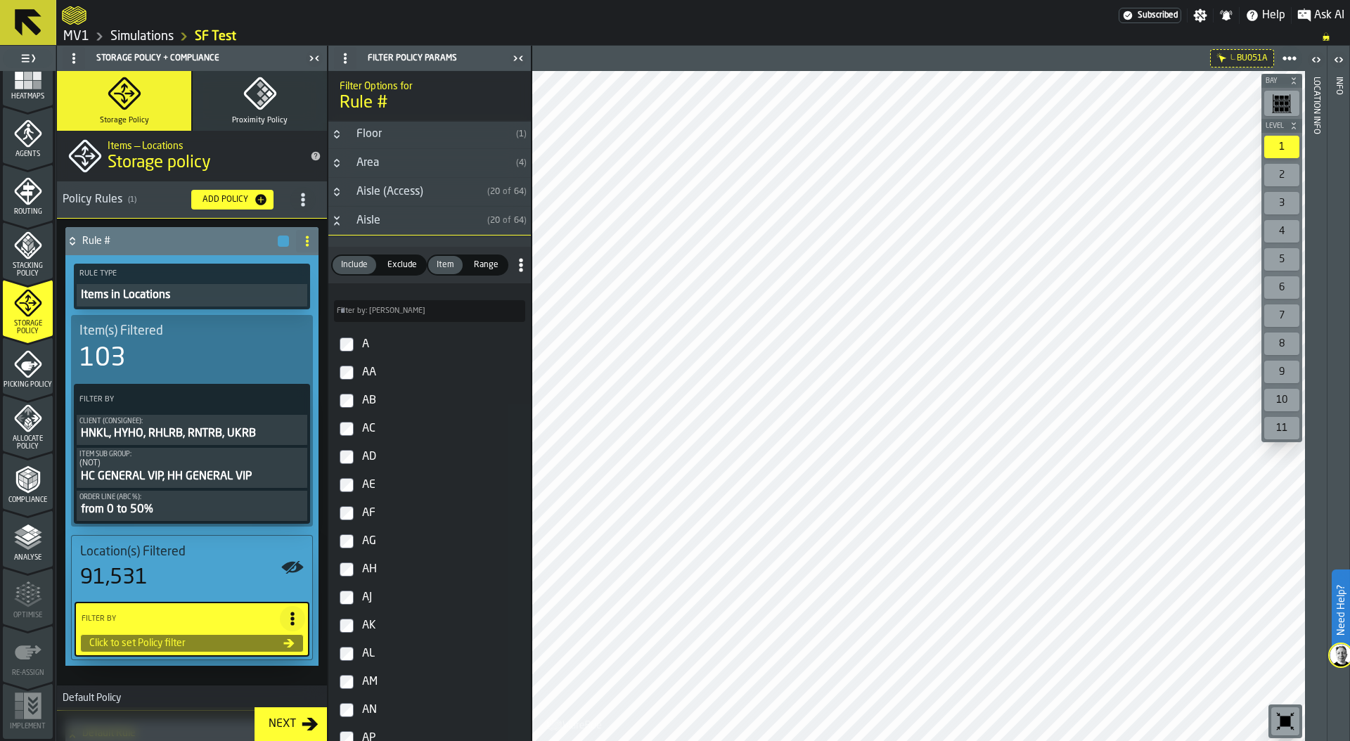
click at [1317, 203] on div "Location Info" at bounding box center [1316, 406] width 10 height 664
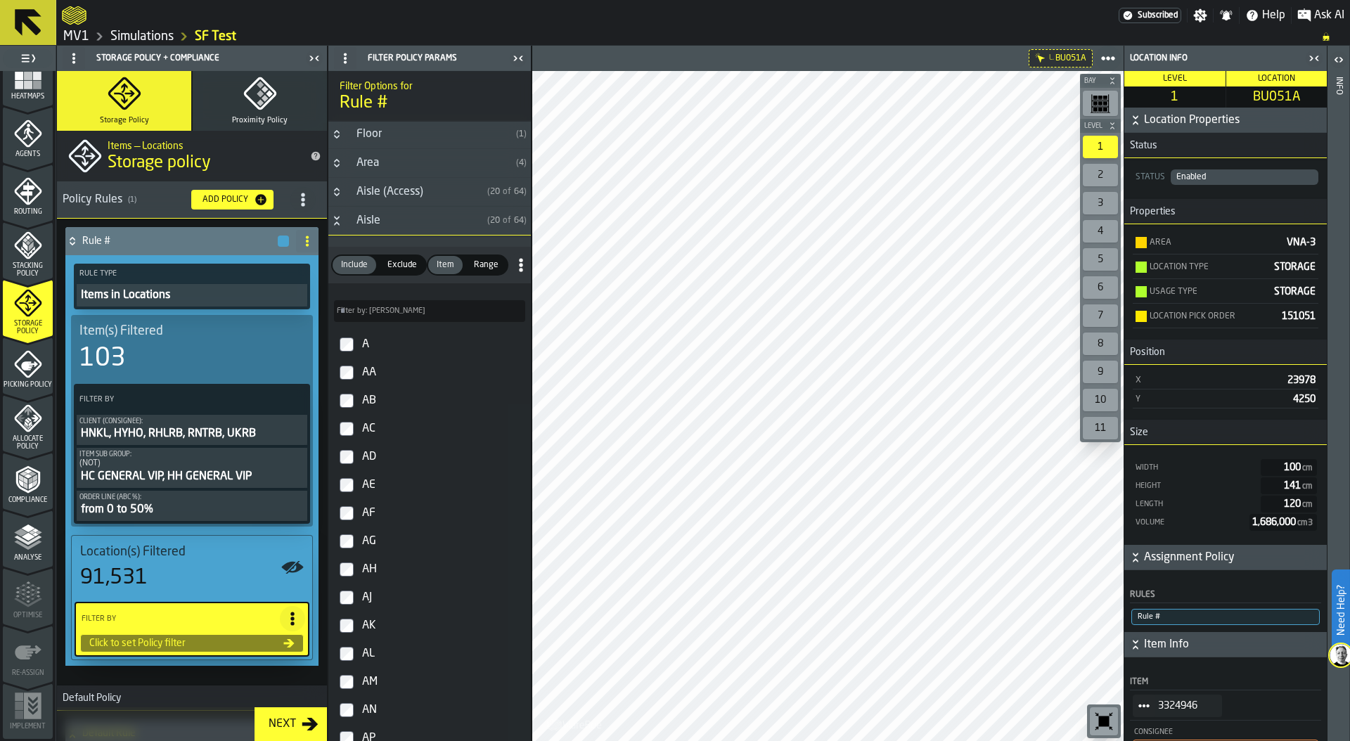
click at [22, 200] on icon "menu Routing" at bounding box center [28, 191] width 28 height 28
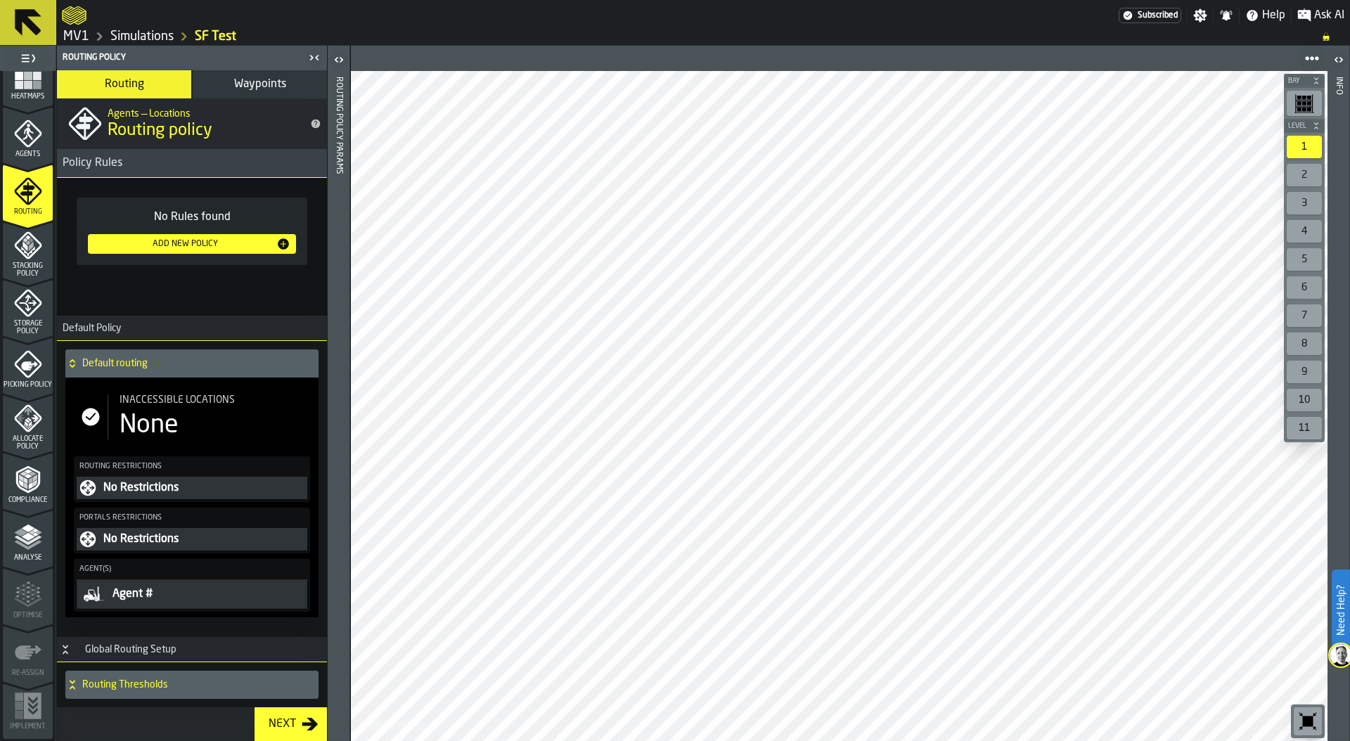
click at [259, 87] on span "Waypoints" at bounding box center [260, 84] width 52 height 11
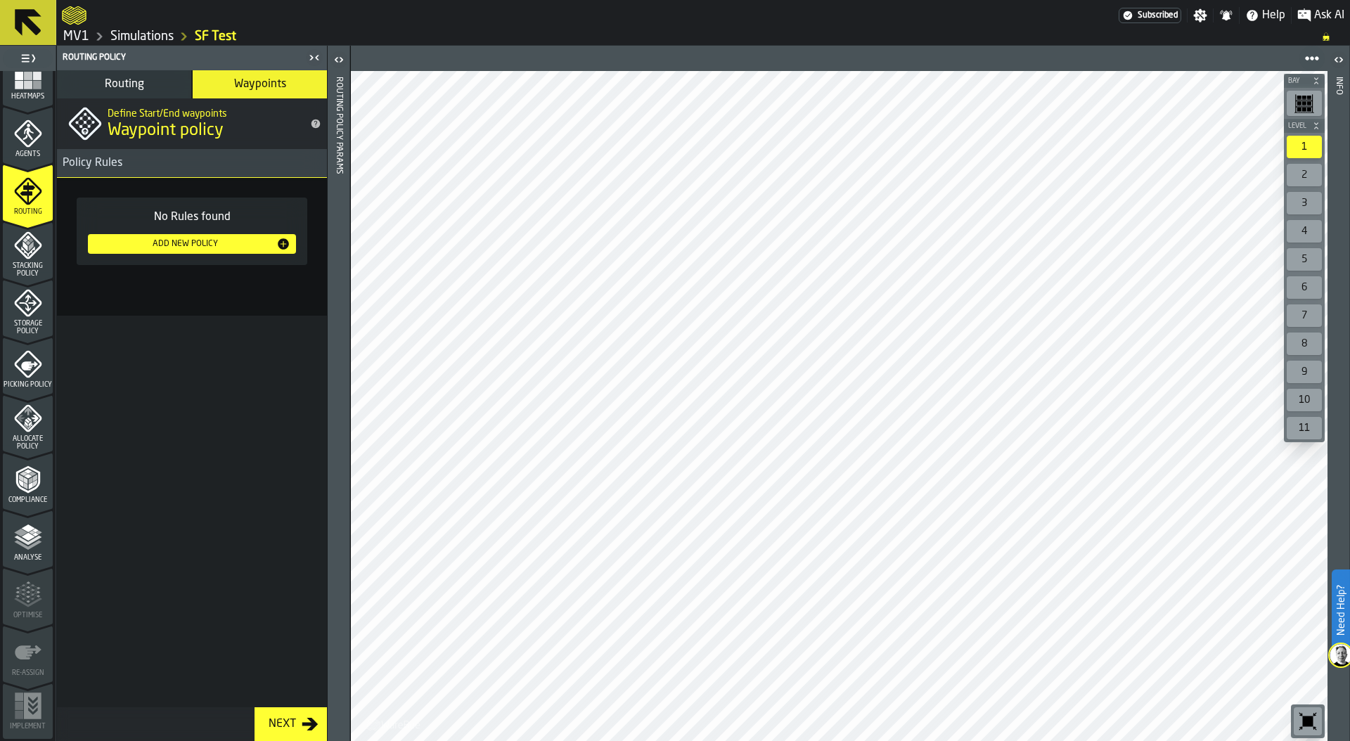
click at [191, 242] on div "Add New Policy" at bounding box center [184, 244] width 183 height 10
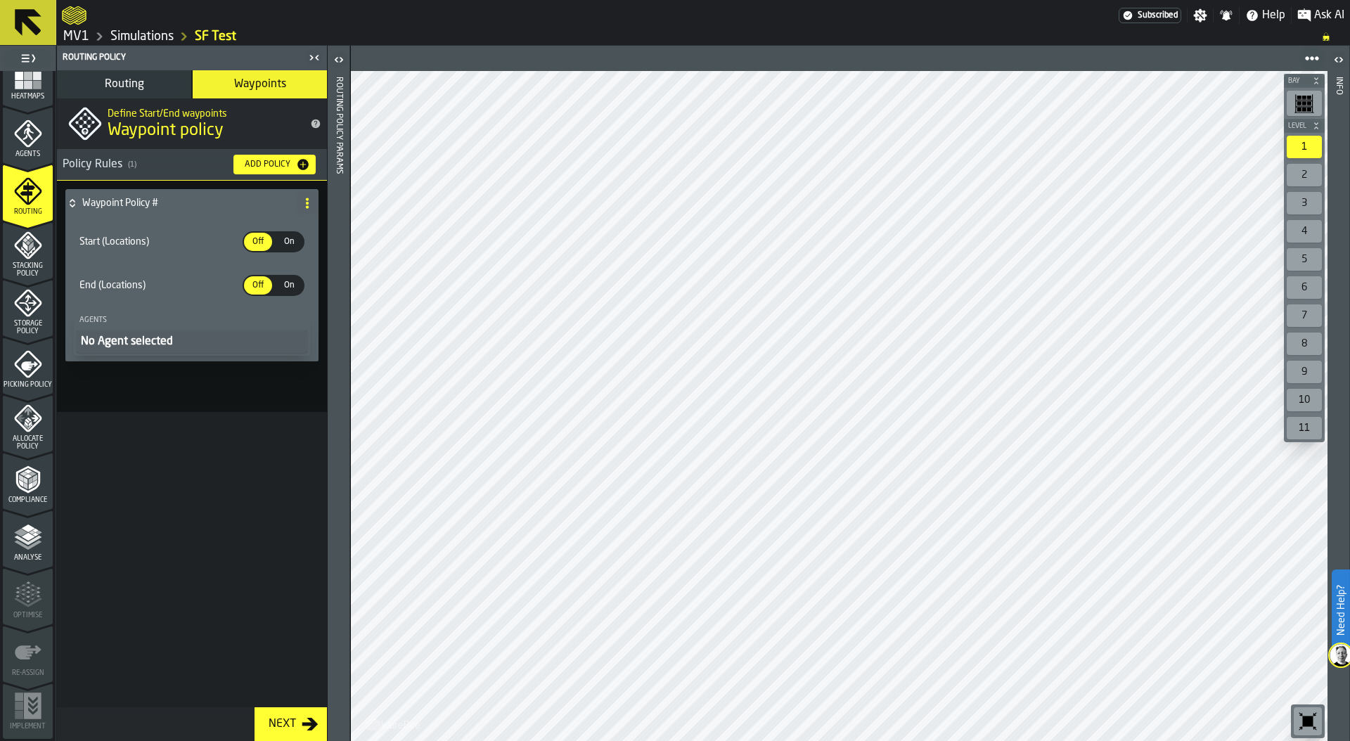
click at [284, 243] on span "On" at bounding box center [289, 241] width 22 height 13
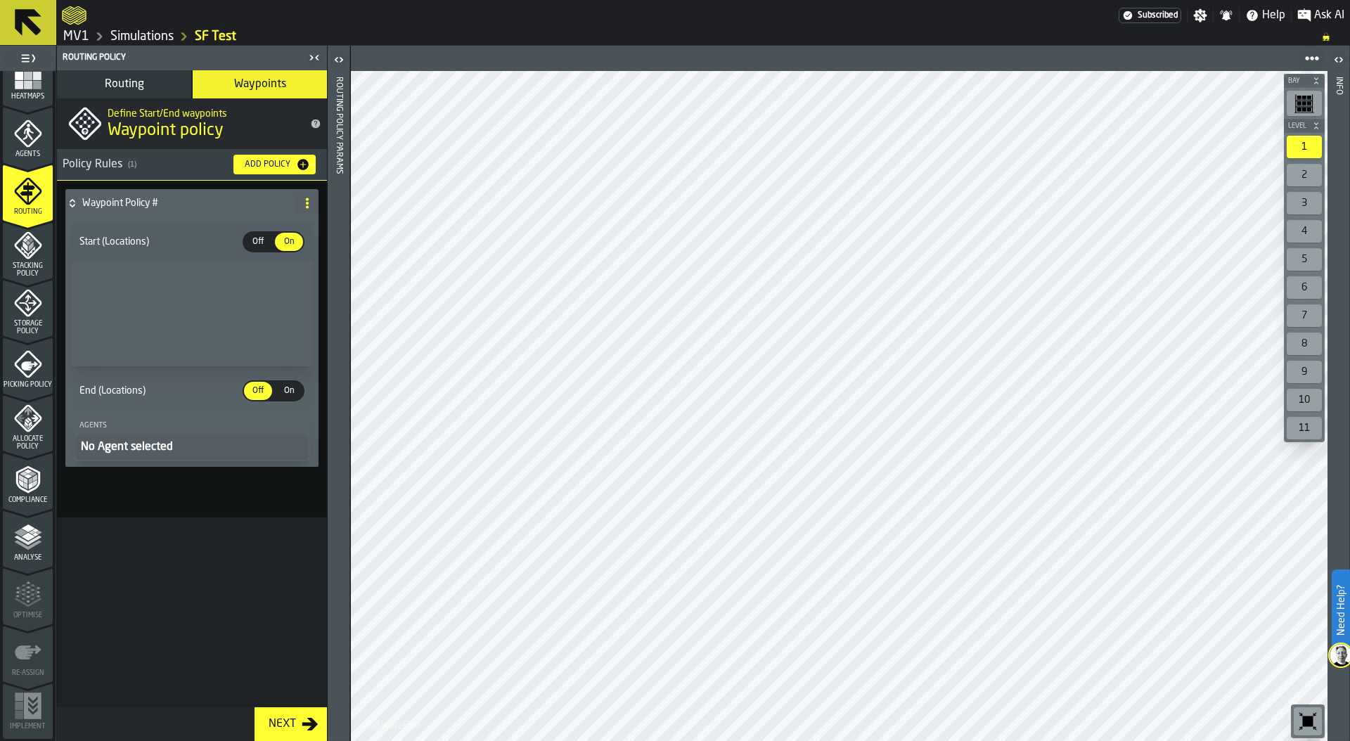
click at [291, 394] on span "On" at bounding box center [289, 391] width 22 height 13
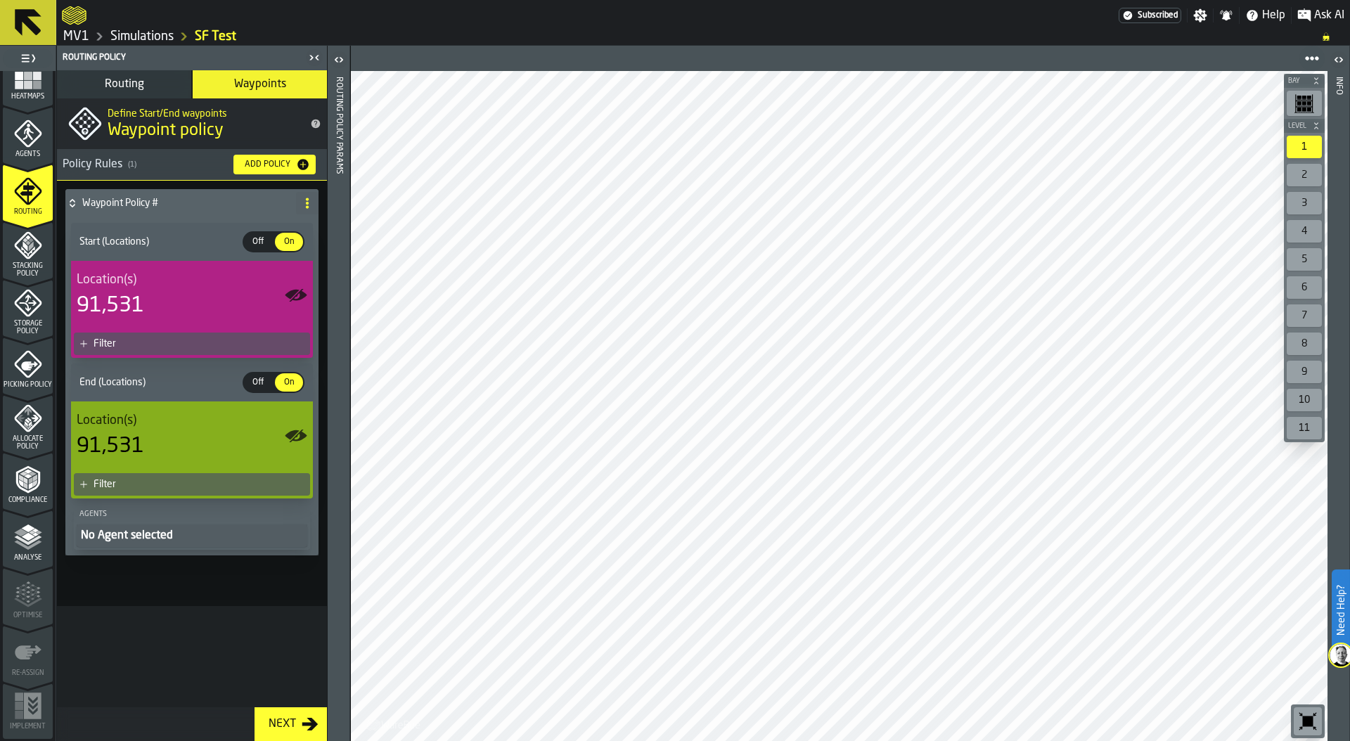
click at [167, 484] on div "Filter" at bounding box center [198, 484] width 211 height 11
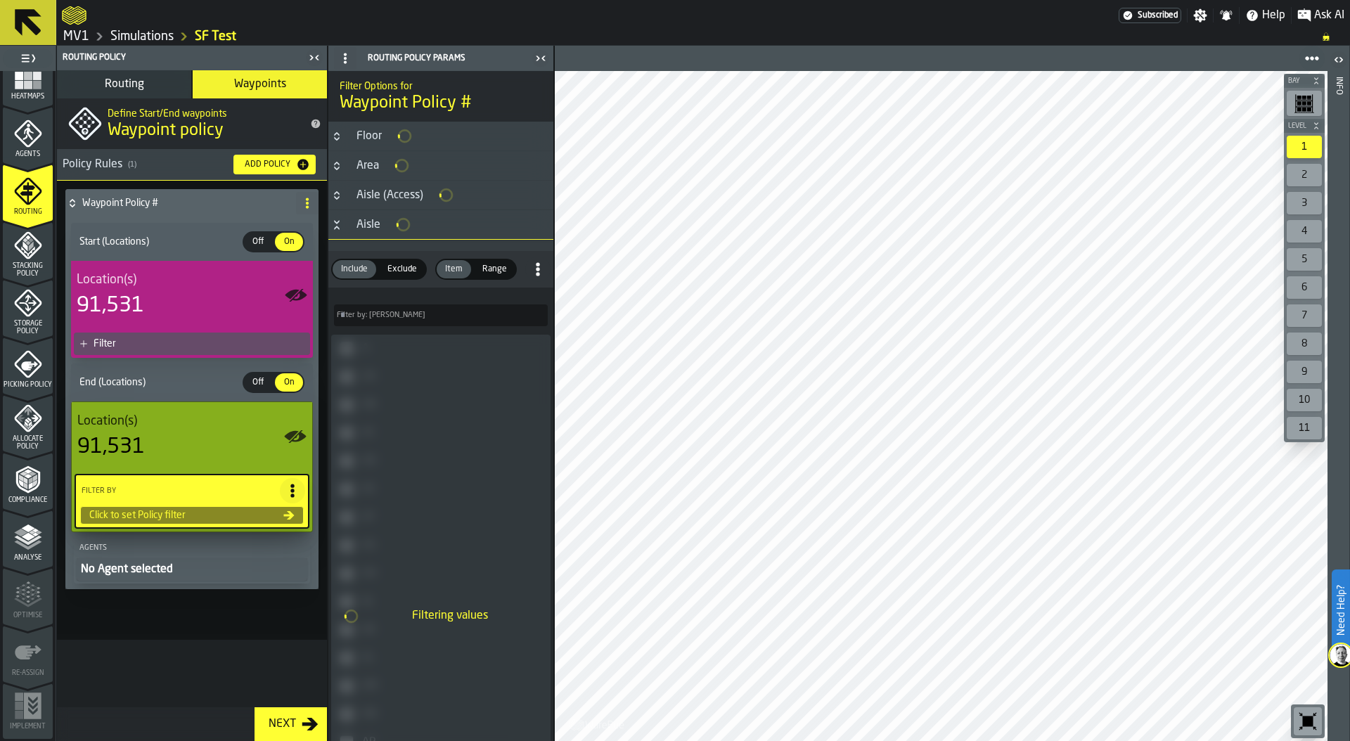
click at [337, 222] on icon "Button-Aisle-open" at bounding box center [336, 222] width 5 height 4
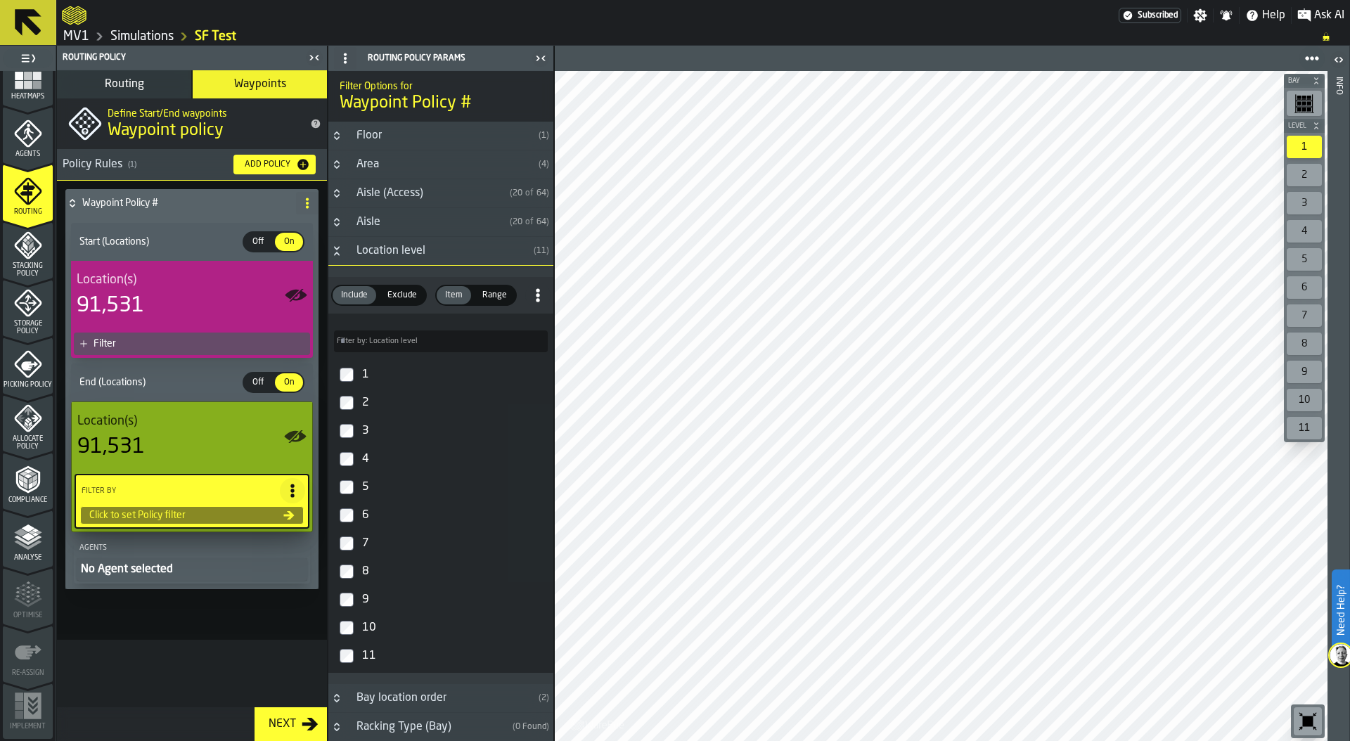
click at [339, 250] on icon "Button-Location level-open" at bounding box center [336, 250] width 11 height 11
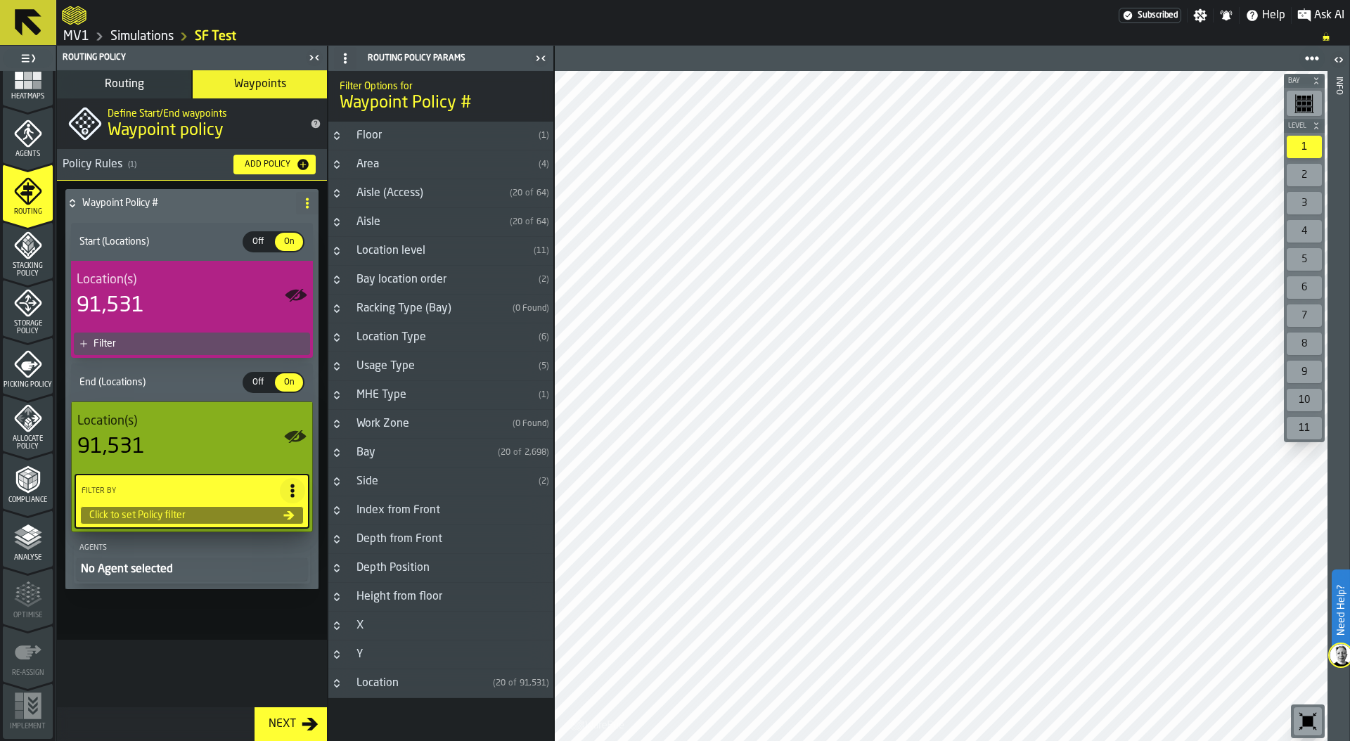
click at [340, 685] on icon "Button-Location-closed" at bounding box center [336, 683] width 11 height 11
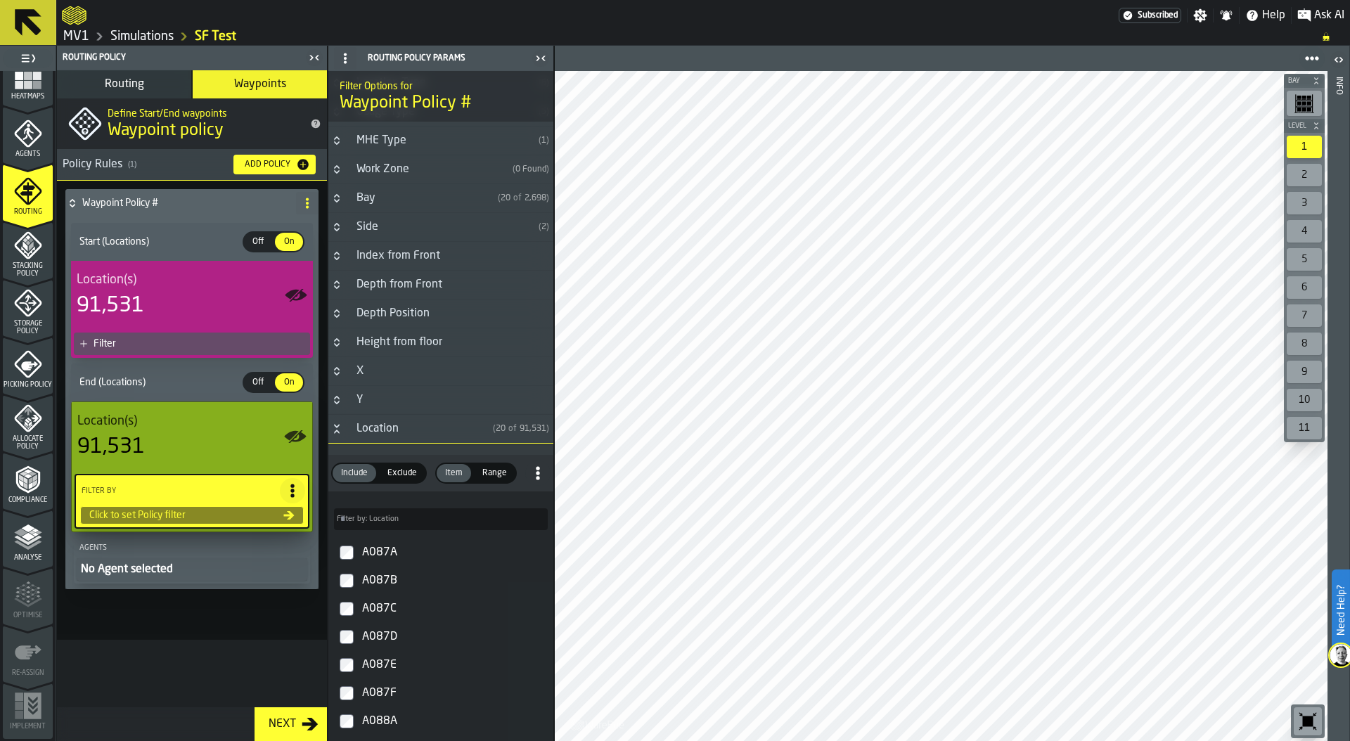
scroll to position [285, 0]
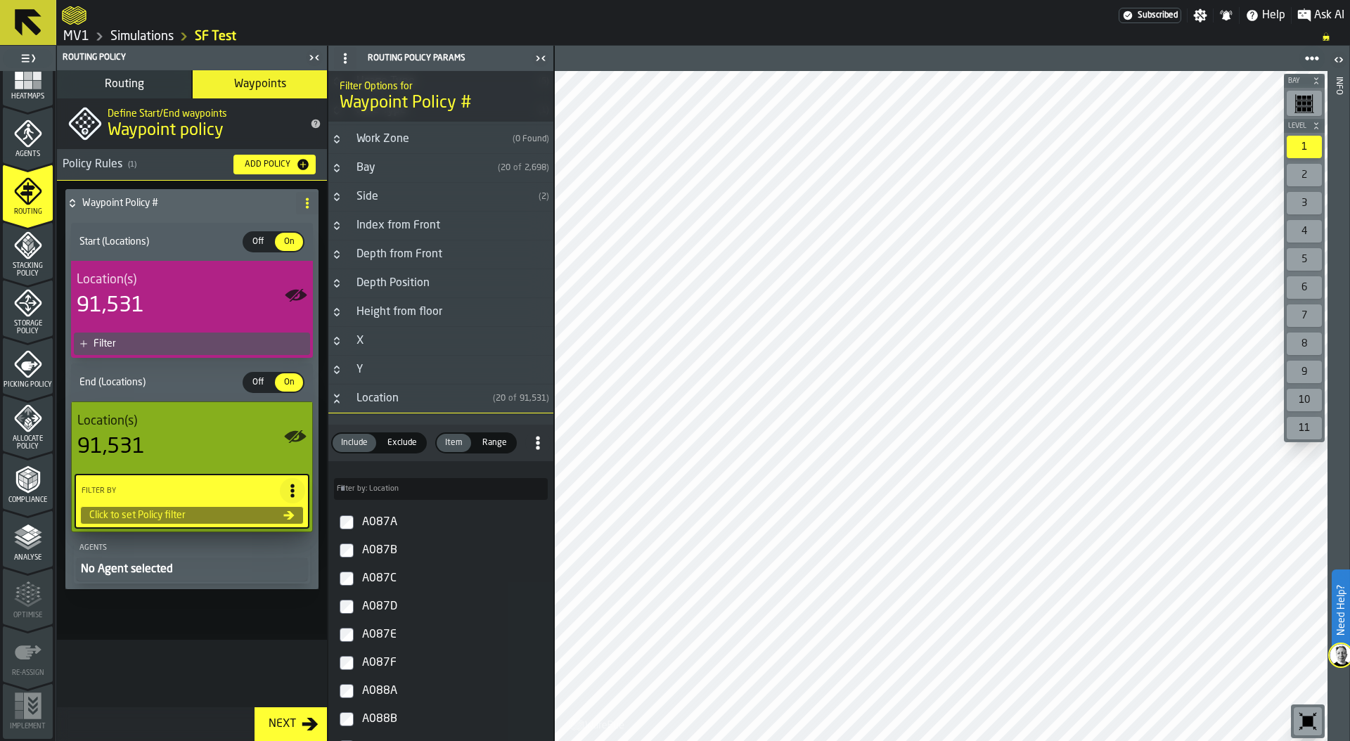
click at [382, 491] on label "Filter by: Location Filter by: Location" at bounding box center [441, 489] width 214 height 22
click at [382, 491] on input "Filter by: Location Filter by: Location" at bounding box center [441, 489] width 214 height 22
type input "****"
click at [388, 521] on div "AR001A" at bounding box center [453, 522] width 188 height 22
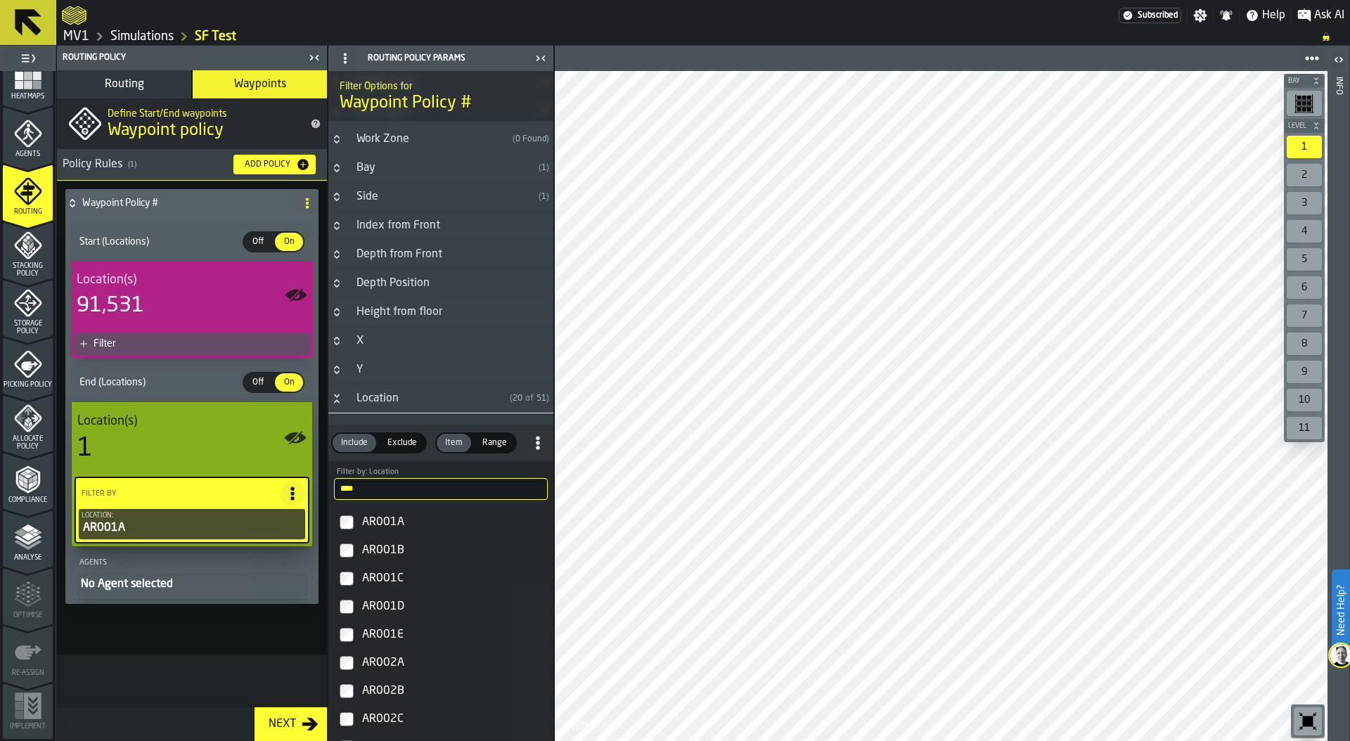
click at [166, 342] on div "Filter" at bounding box center [198, 343] width 211 height 11
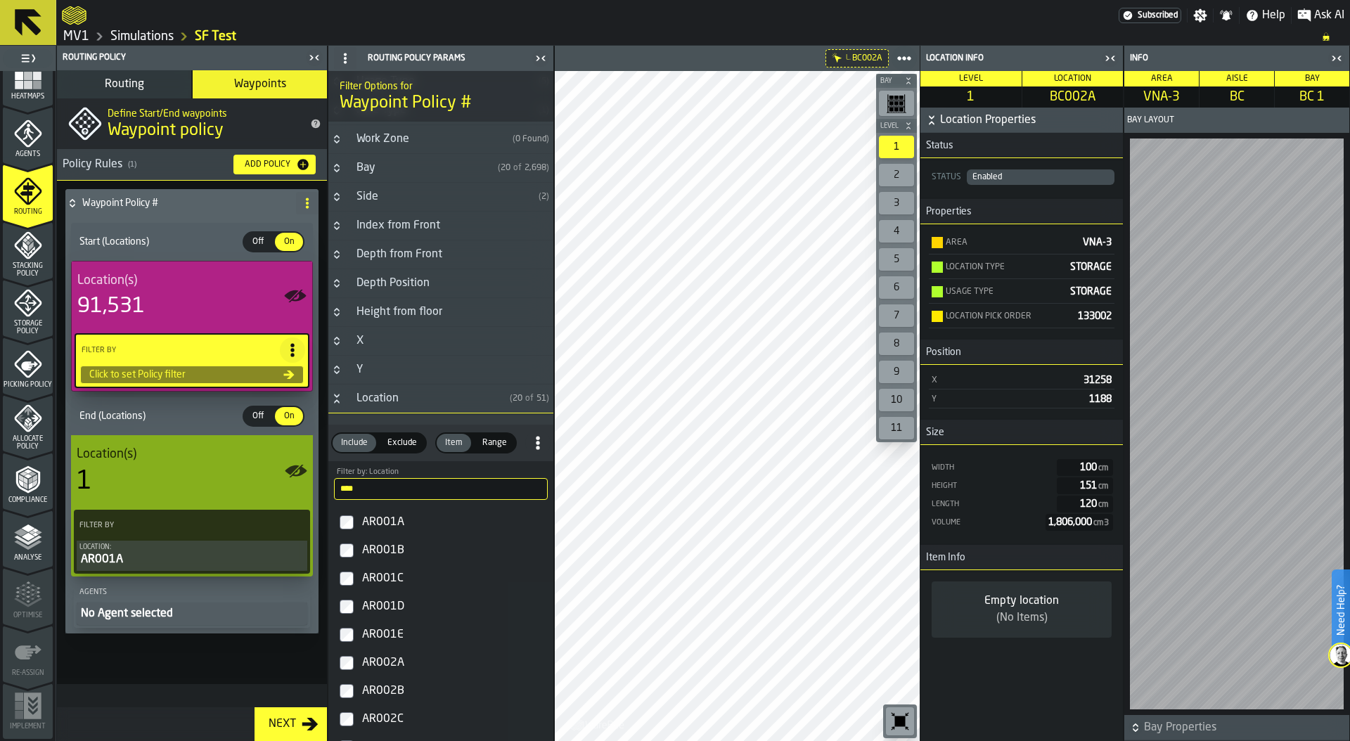
click at [167, 370] on div "Click to set Policy filter" at bounding box center [184, 374] width 200 height 11
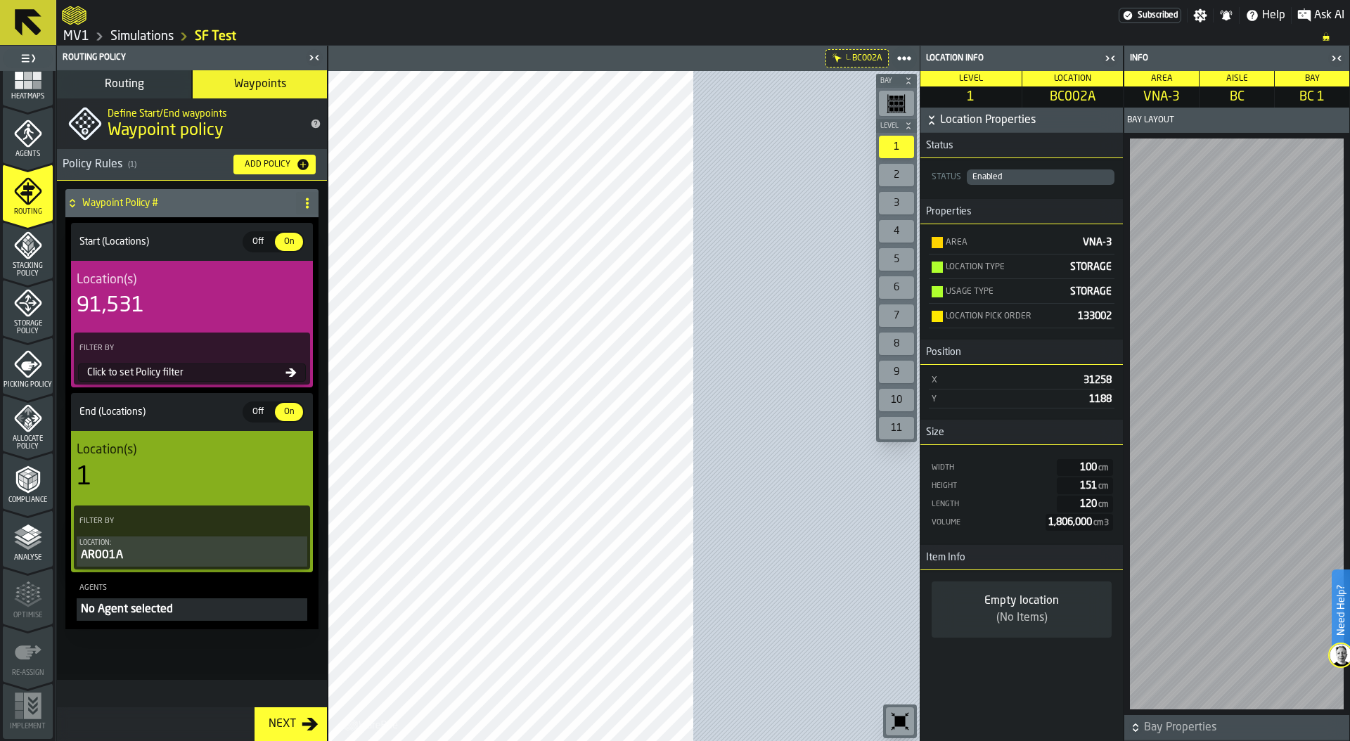
click at [169, 378] on div "Click to set Policy filter" at bounding box center [192, 372] width 228 height 18
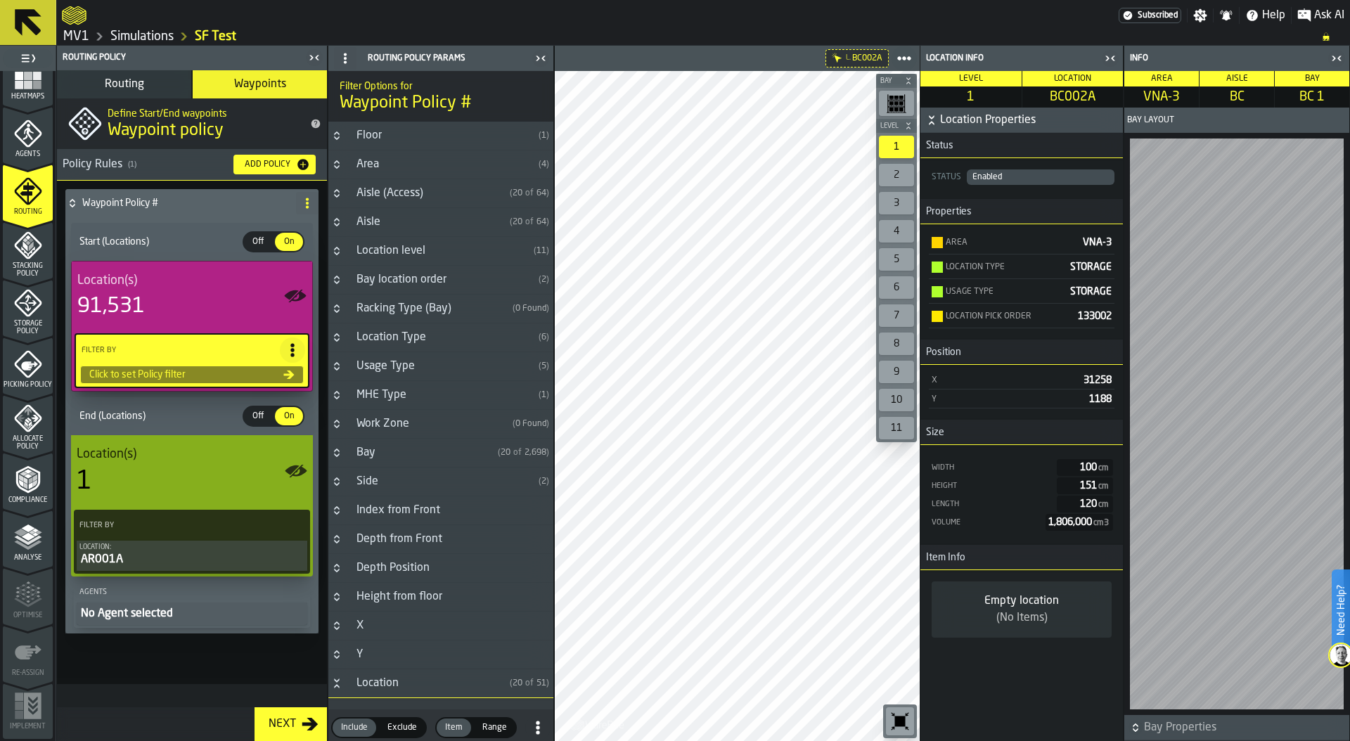
click at [331, 654] on icon "Button-Y-closed" at bounding box center [336, 654] width 11 height 11
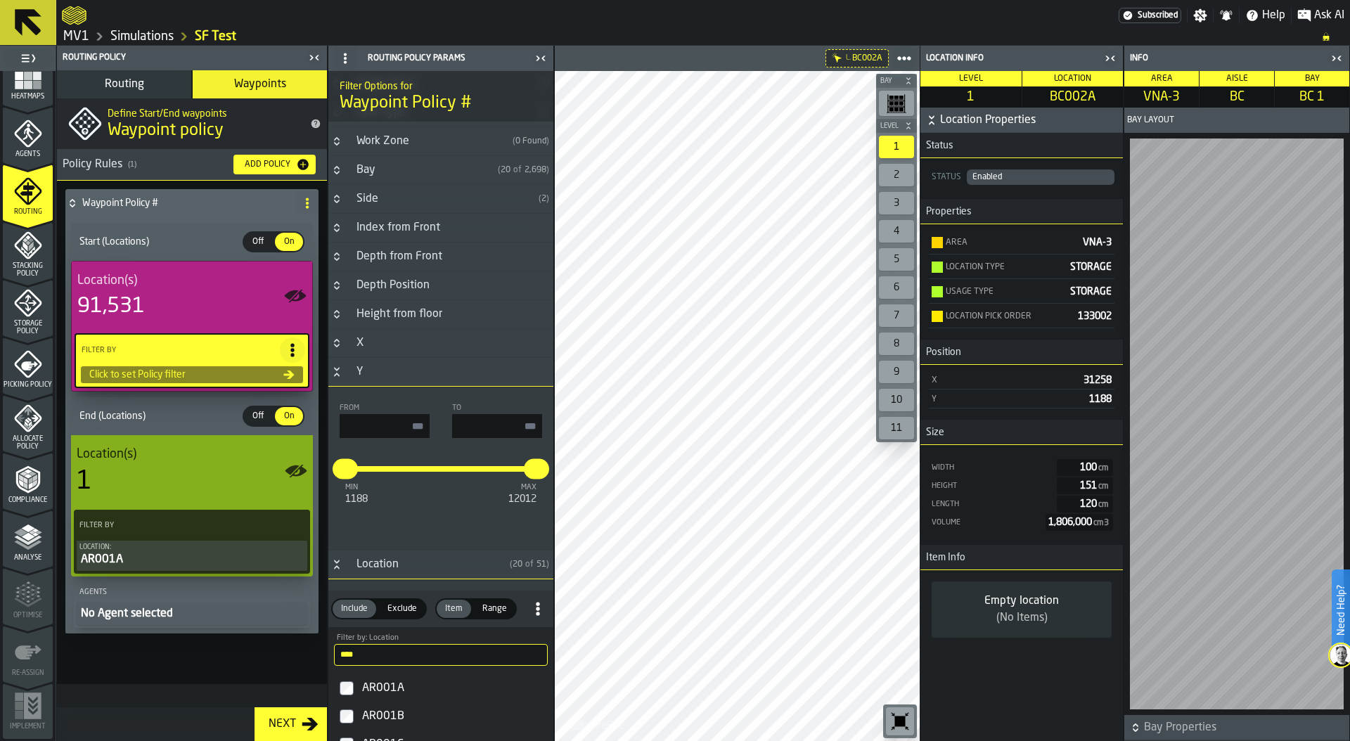
click at [504, 430] on input "input-value-" at bounding box center [497, 426] width 90 height 24
type input "****"
click at [387, 425] on input "input-value-" at bounding box center [385, 426] width 90 height 24
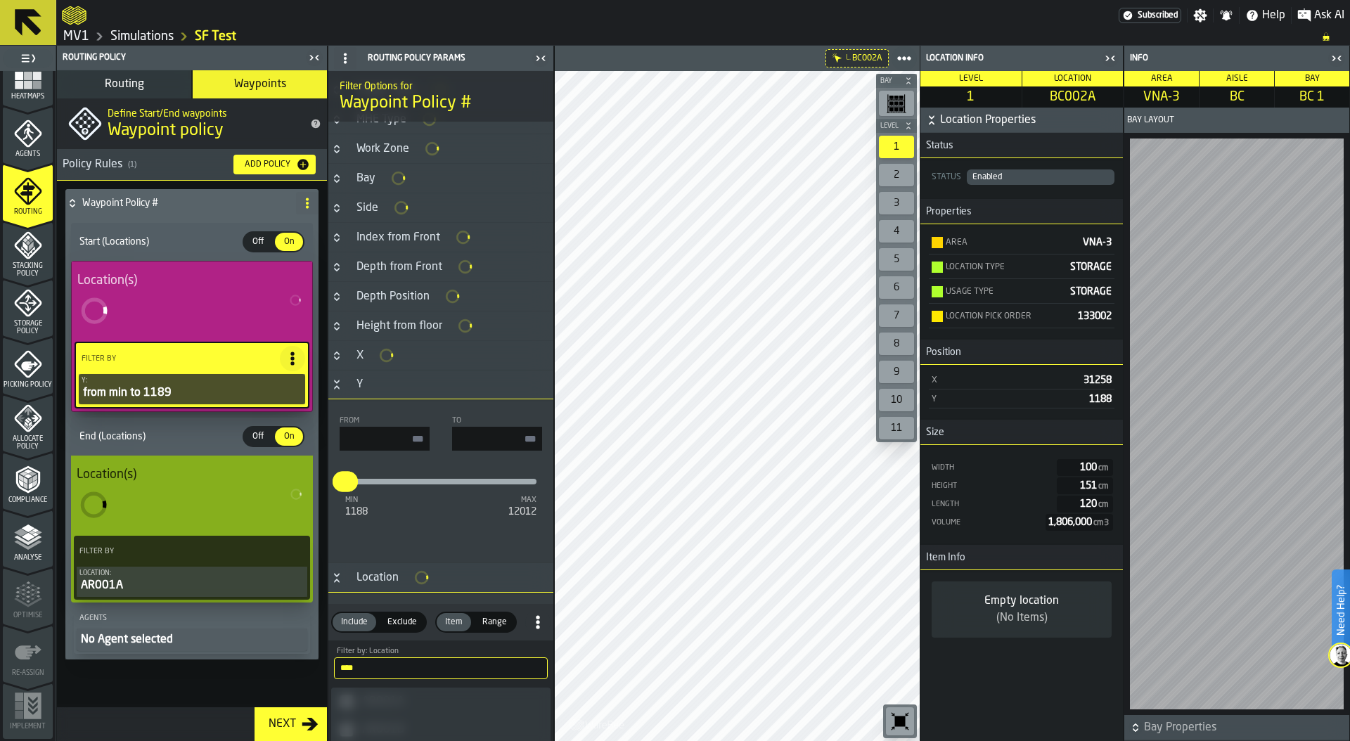
type input "****"
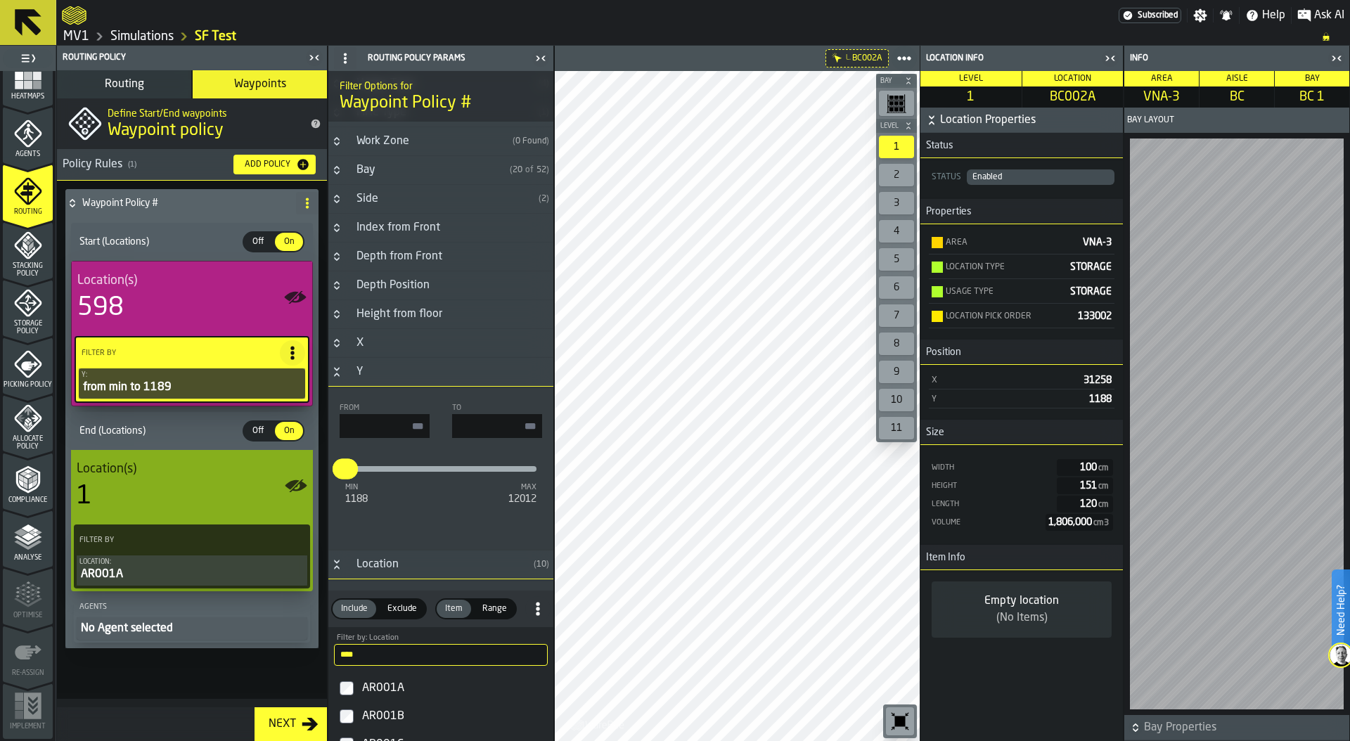
click at [336, 373] on icon "Button-Y-open" at bounding box center [336, 375] width 5 height 4
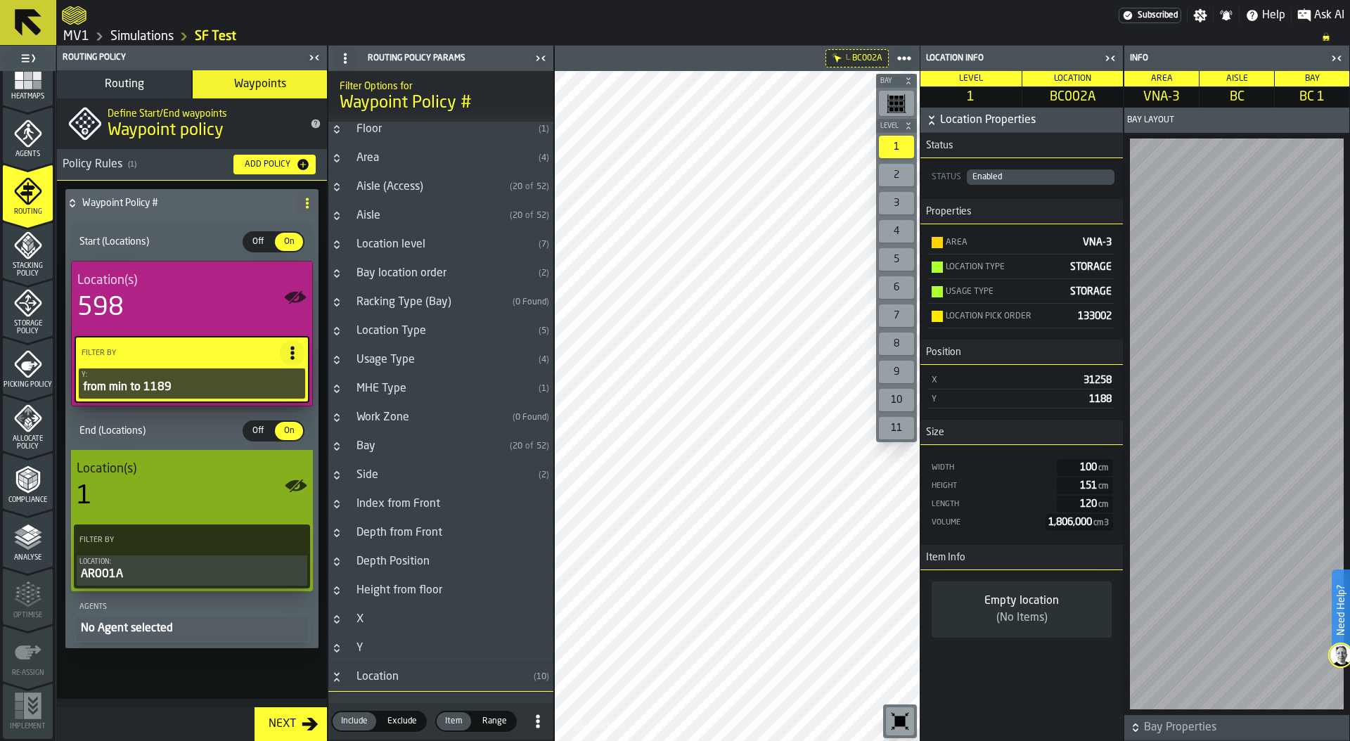
scroll to position [3, 0]
click at [336, 241] on h3 "Location level ( 7 )" at bounding box center [440, 248] width 225 height 29
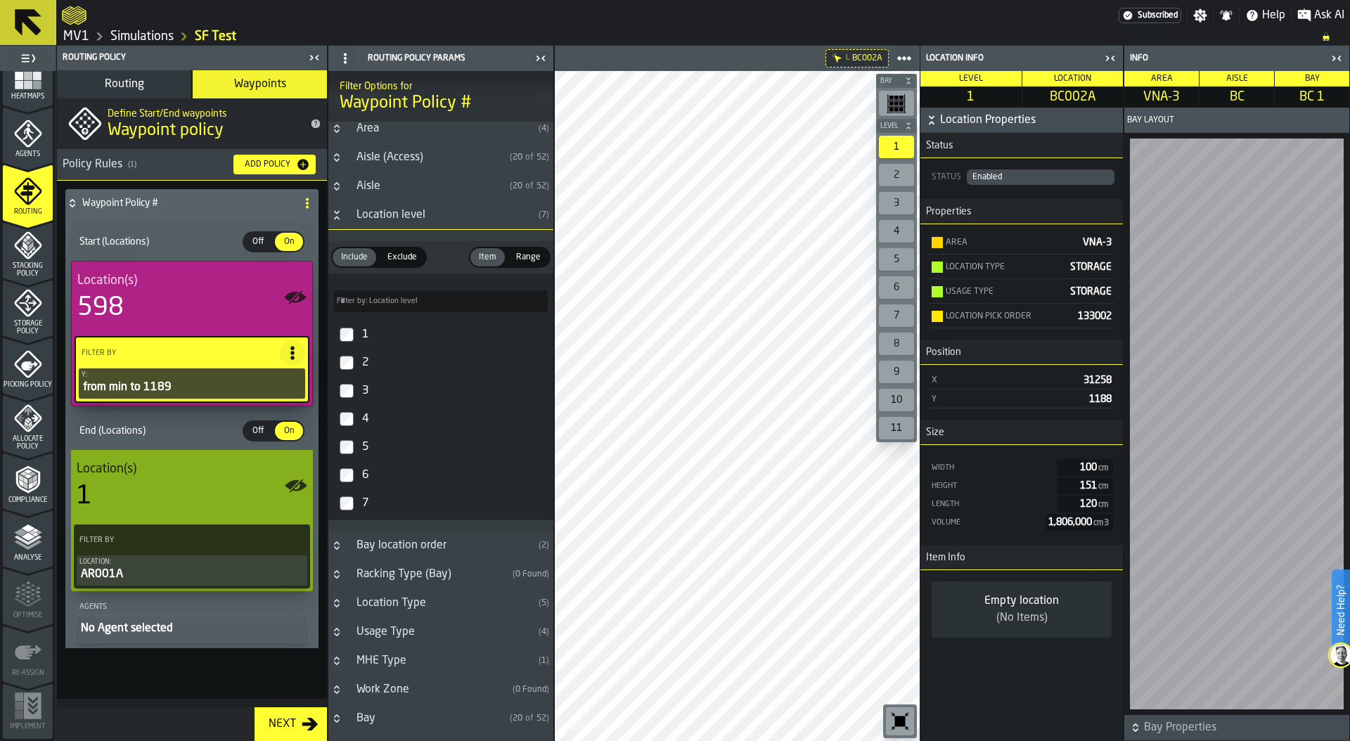
scroll to position [37, 0]
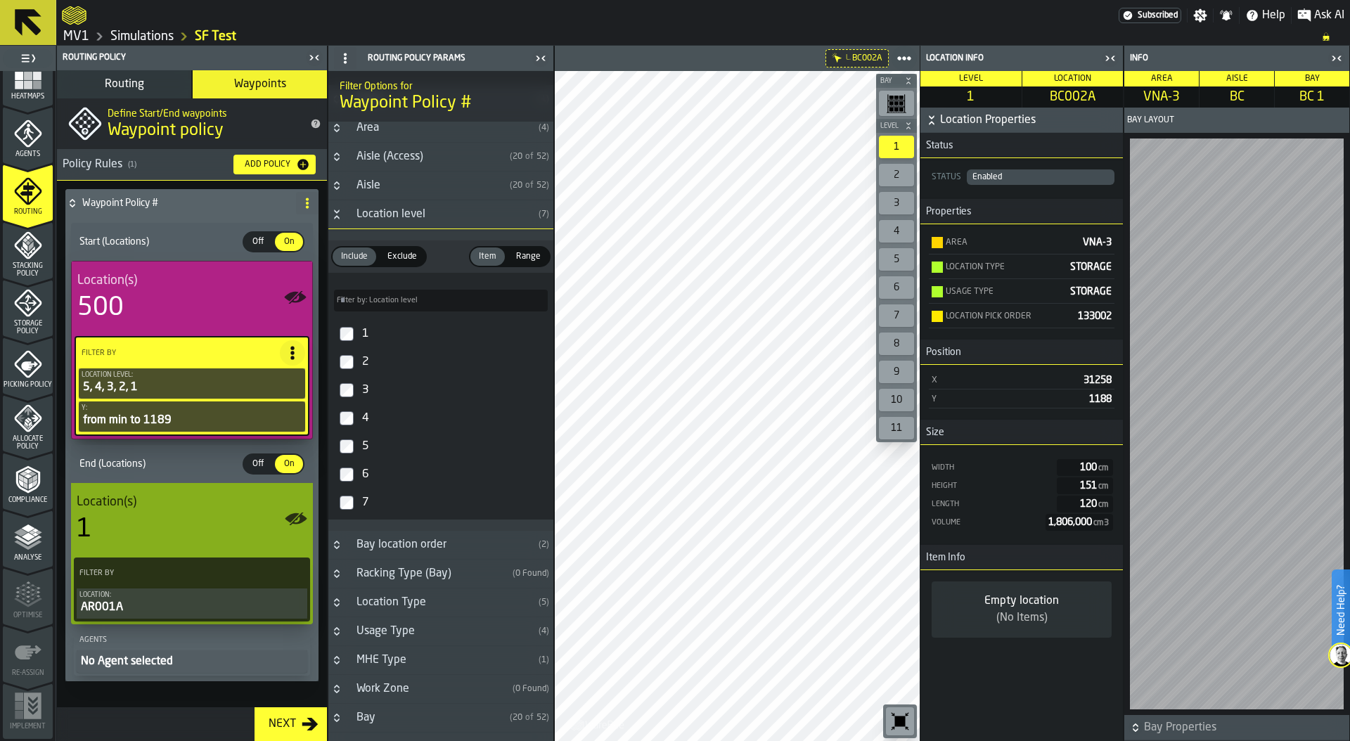
click at [1112, 51] on icon "button-toggle-Close me" at bounding box center [1110, 58] width 17 height 17
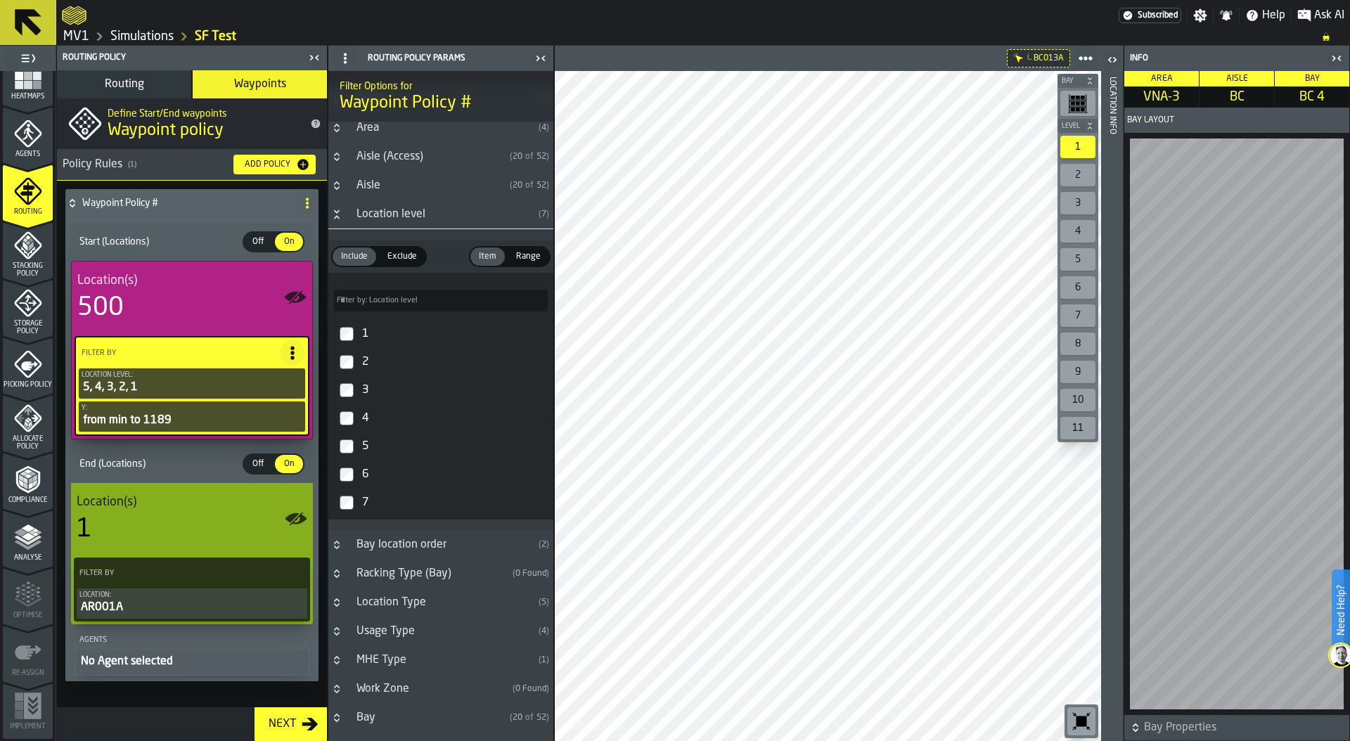
drag, startPoint x: 188, startPoint y: 585, endPoint x: 293, endPoint y: 598, distance: 106.2
click at [188, 585] on div "Filter By" at bounding box center [192, 572] width 231 height 25
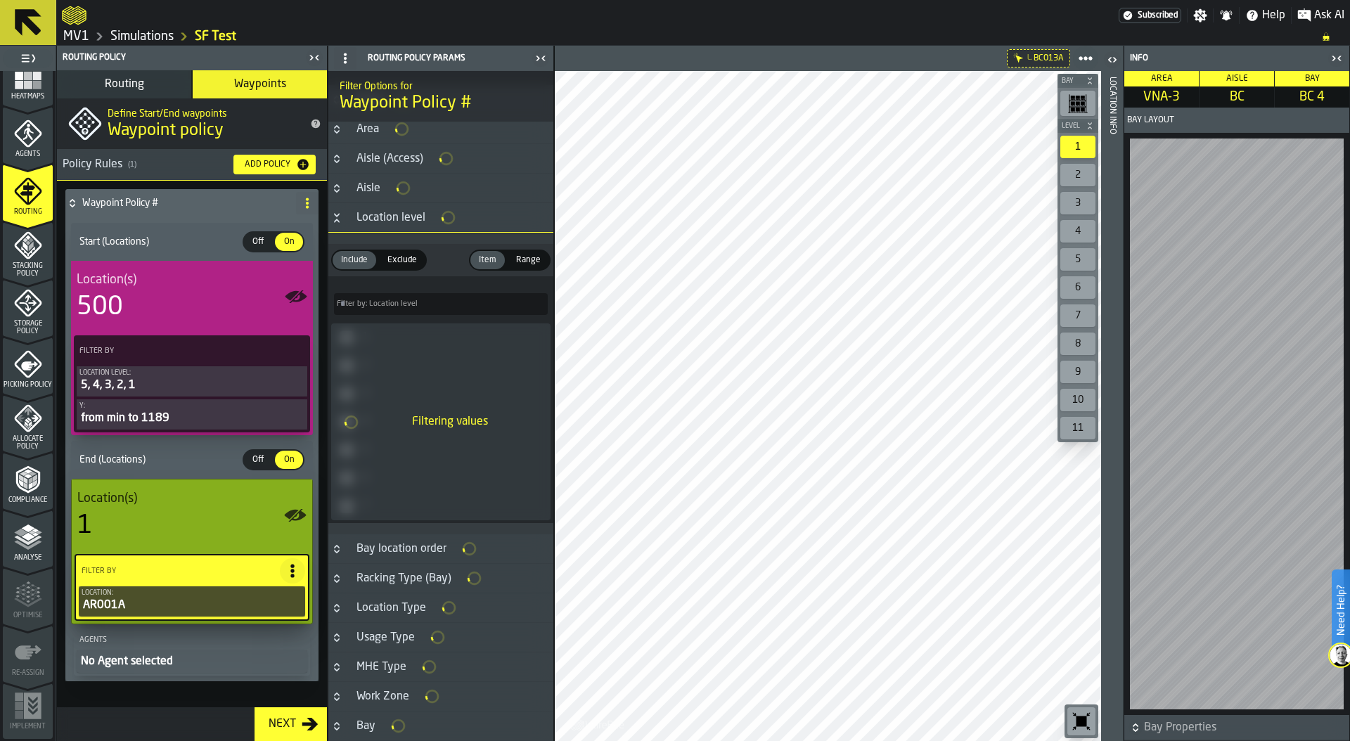
click at [0, 0] on icon "PolicyFilterItem-Location" at bounding box center [0, 0] width 0 height 0
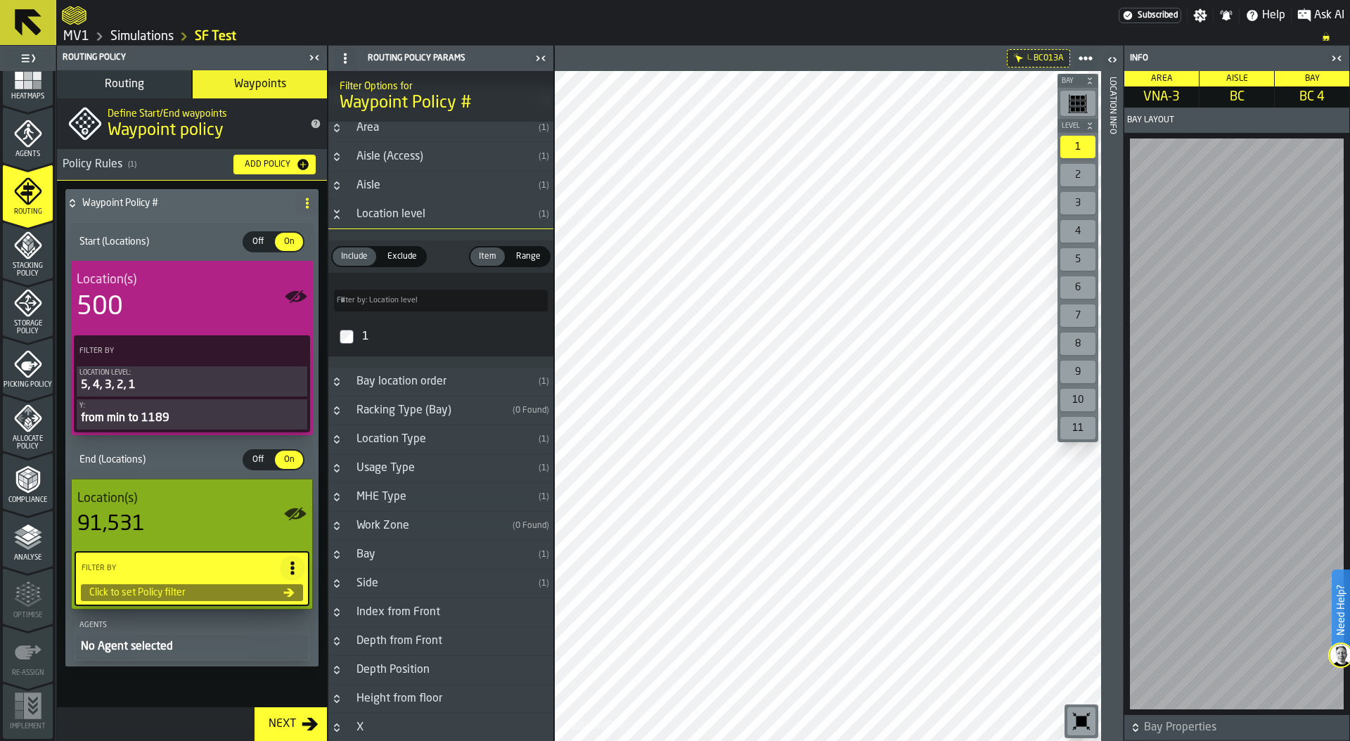
click at [176, 413] on div "from min to 1189" at bounding box center [191, 418] width 225 height 17
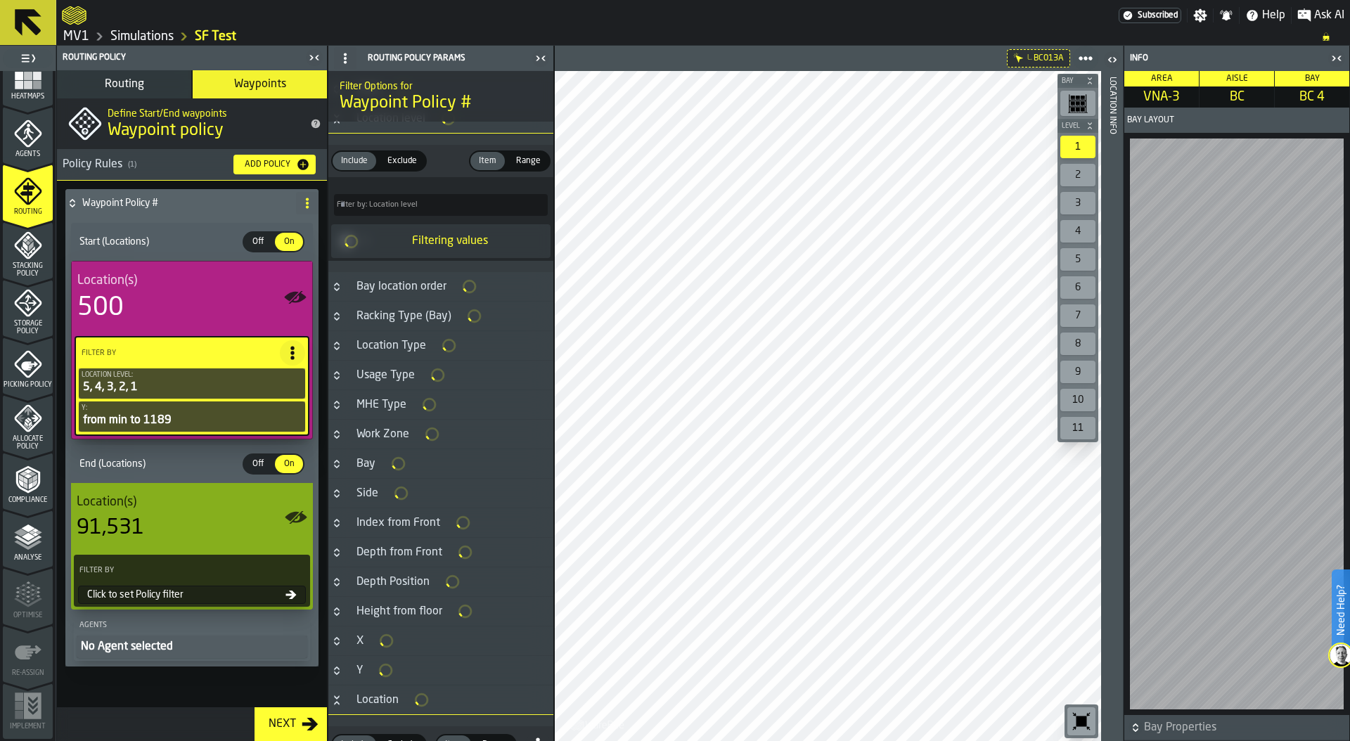
scroll to position [134, 0]
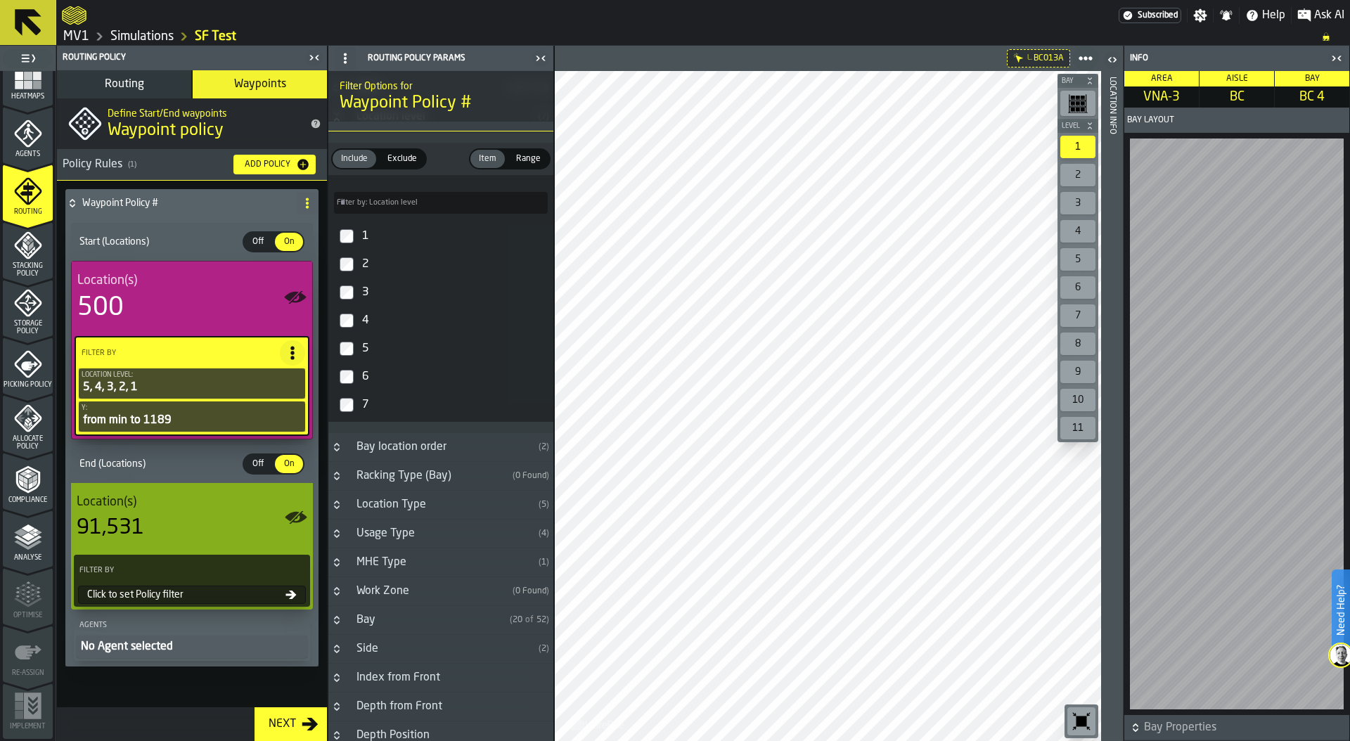
click at [222, 591] on div "Click to set Policy filter" at bounding box center [184, 594] width 204 height 11
click at [209, 594] on div "Click to set Policy filter" at bounding box center [184, 594] width 204 height 11
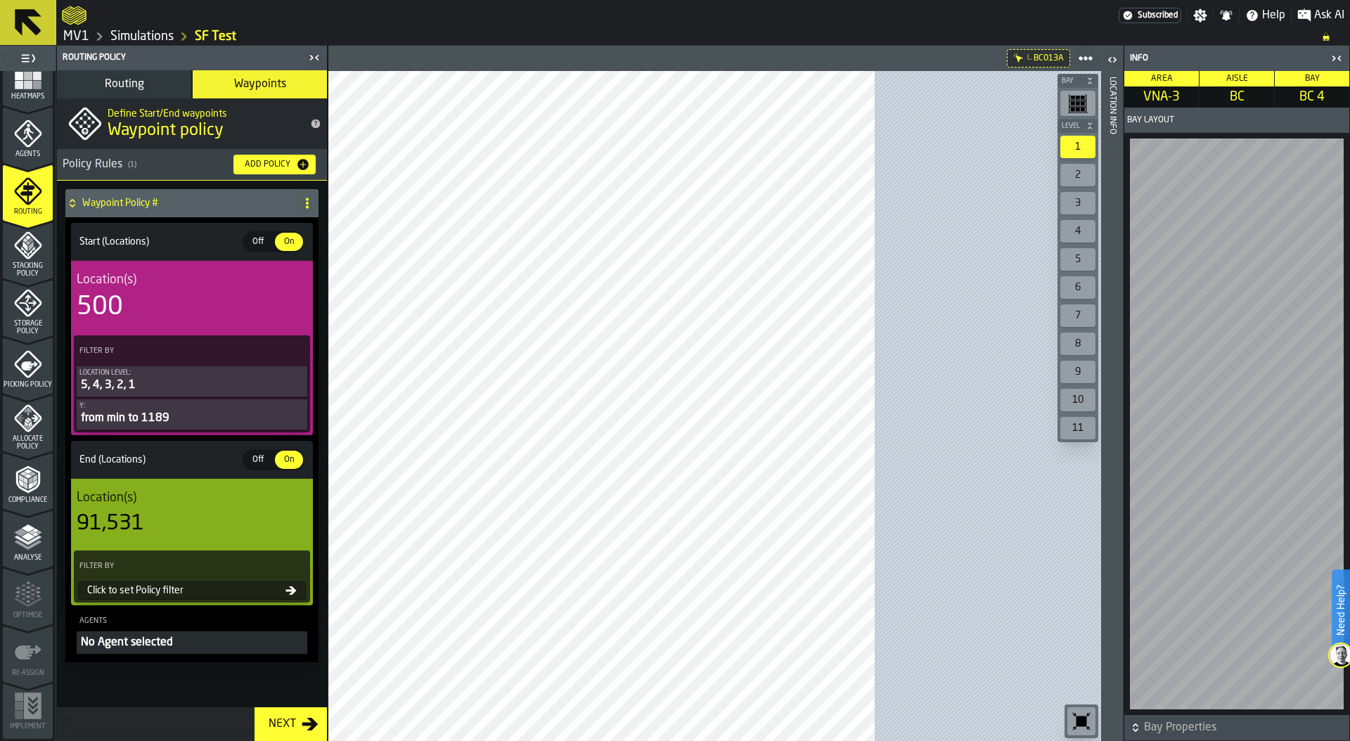
click at [198, 593] on div "Click to set Policy filter" at bounding box center [184, 590] width 204 height 11
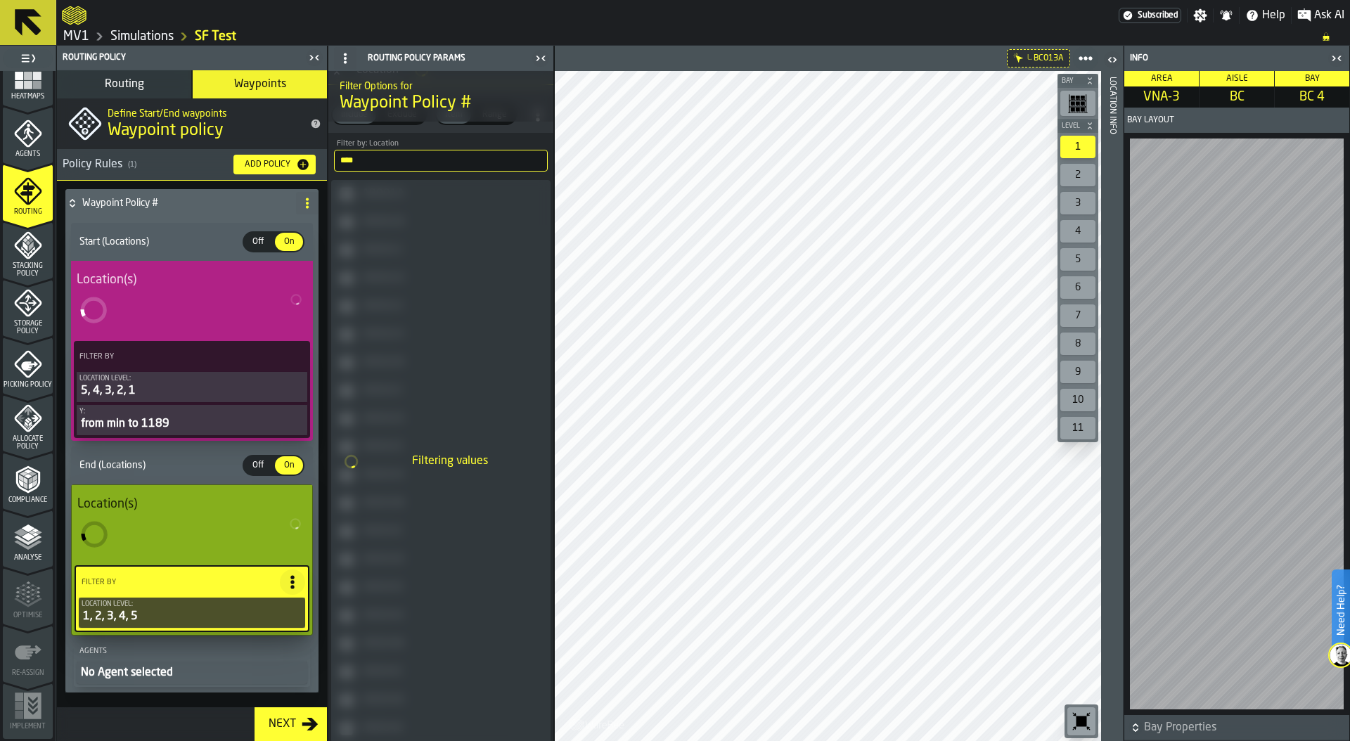
scroll to position [1019, 0]
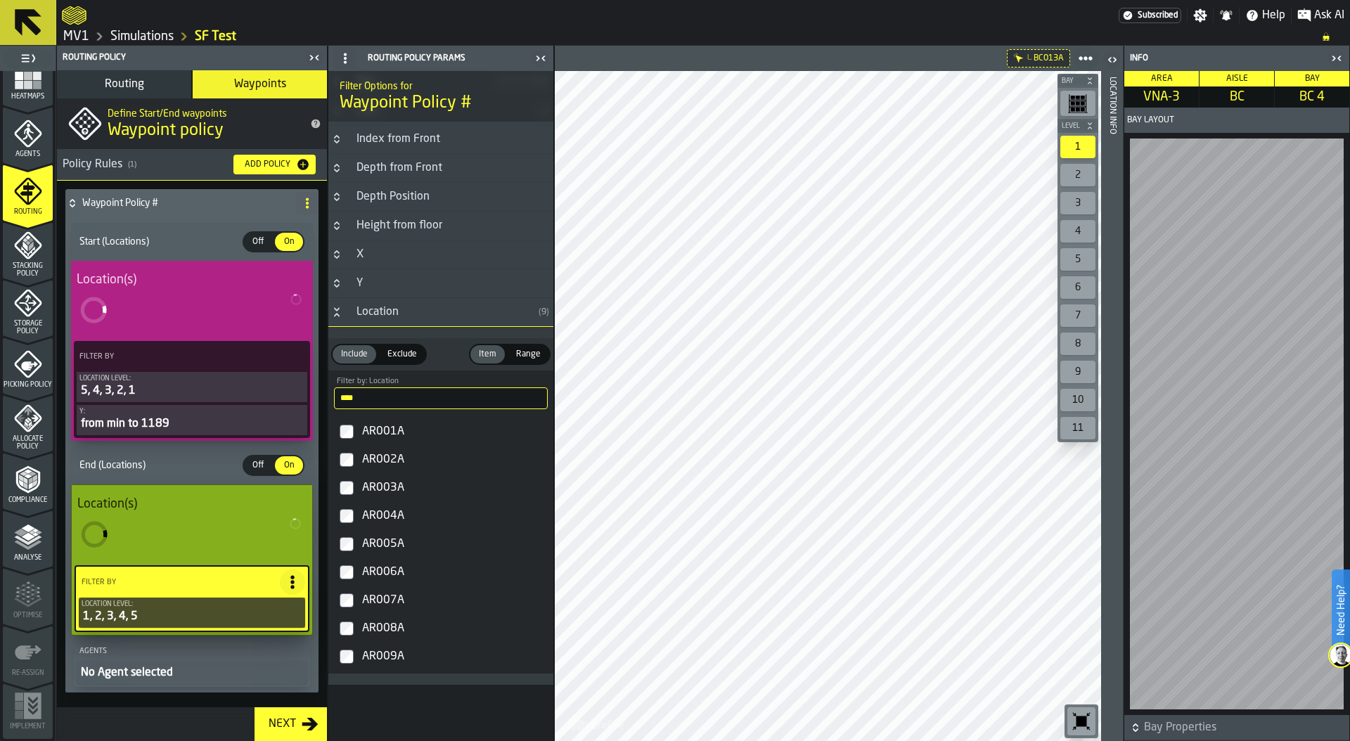
click at [340, 361] on span "Include" at bounding box center [354, 354] width 38 height 13
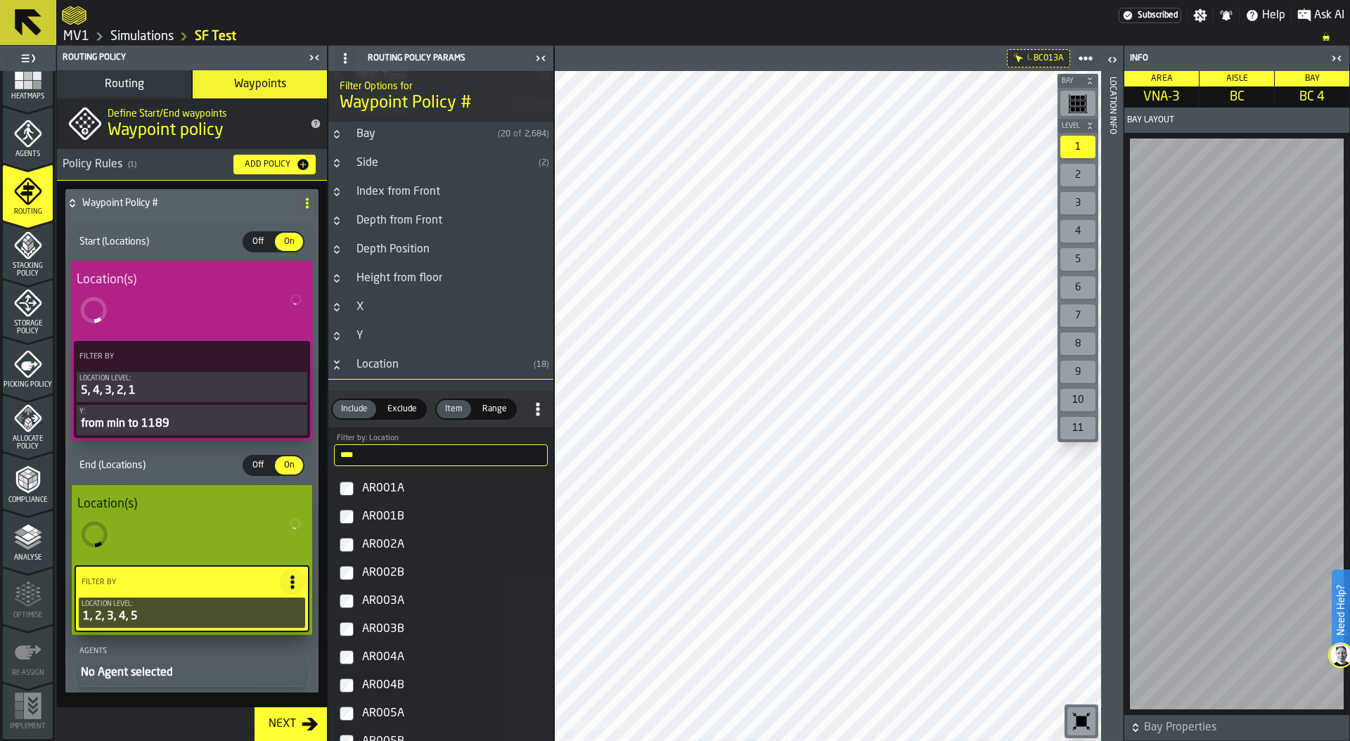
click at [336, 335] on icon "Button-Y-closed" at bounding box center [336, 335] width 11 height 11
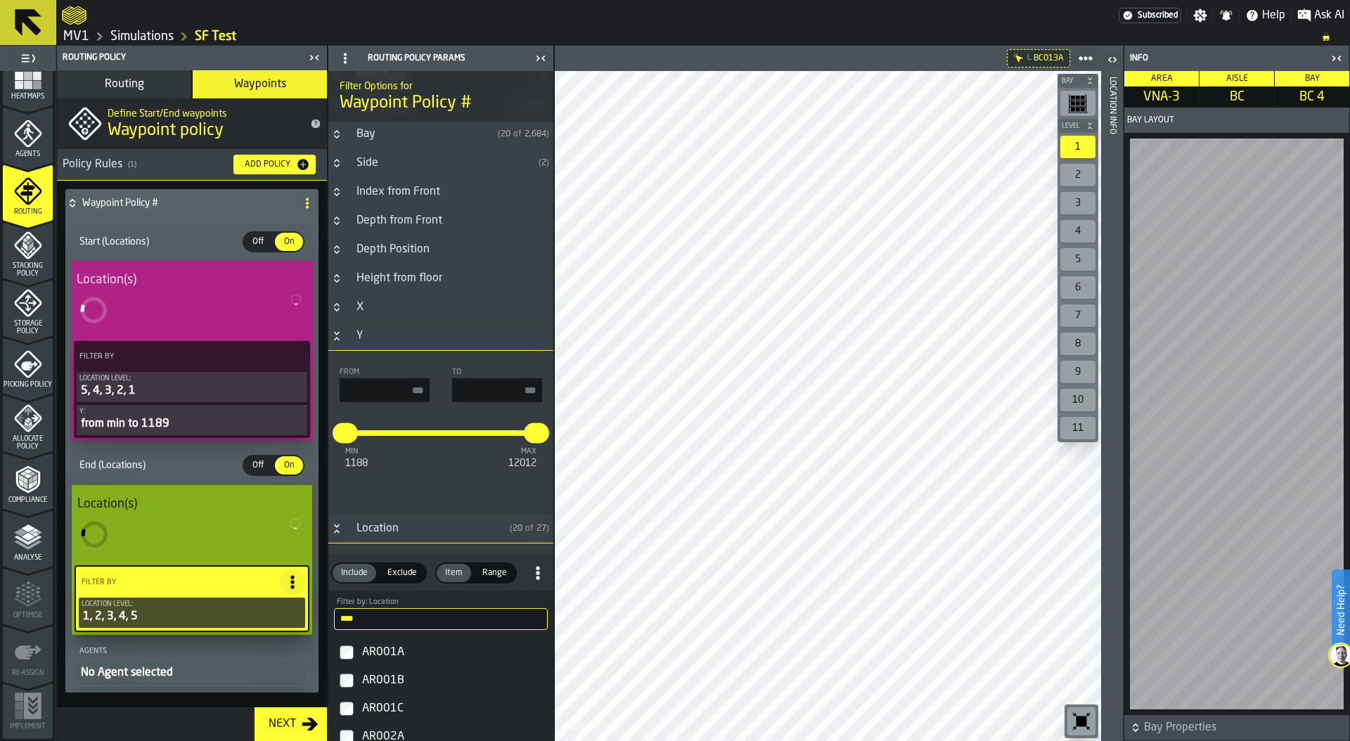
click at [497, 385] on input "input-value-" at bounding box center [497, 390] width 90 height 24
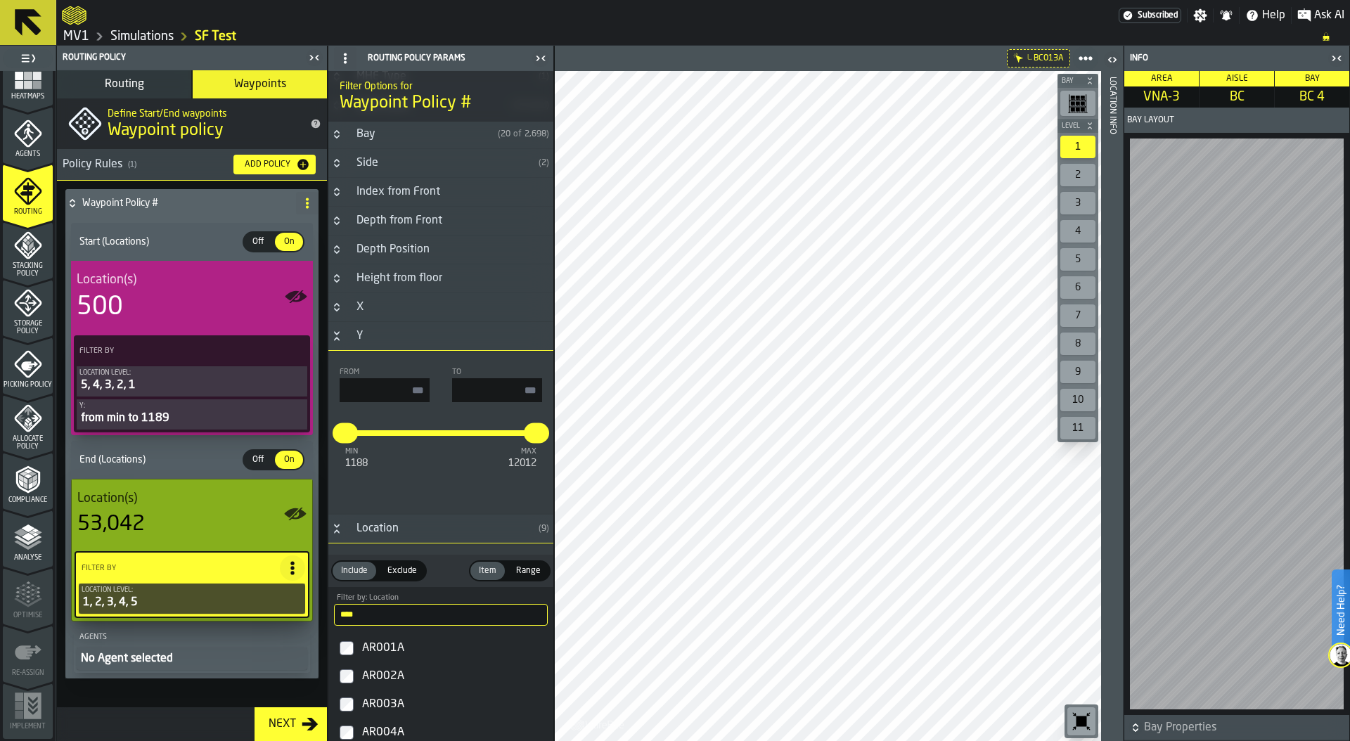
type input "****"
click at [389, 383] on div "From" at bounding box center [385, 385] width 90 height 34
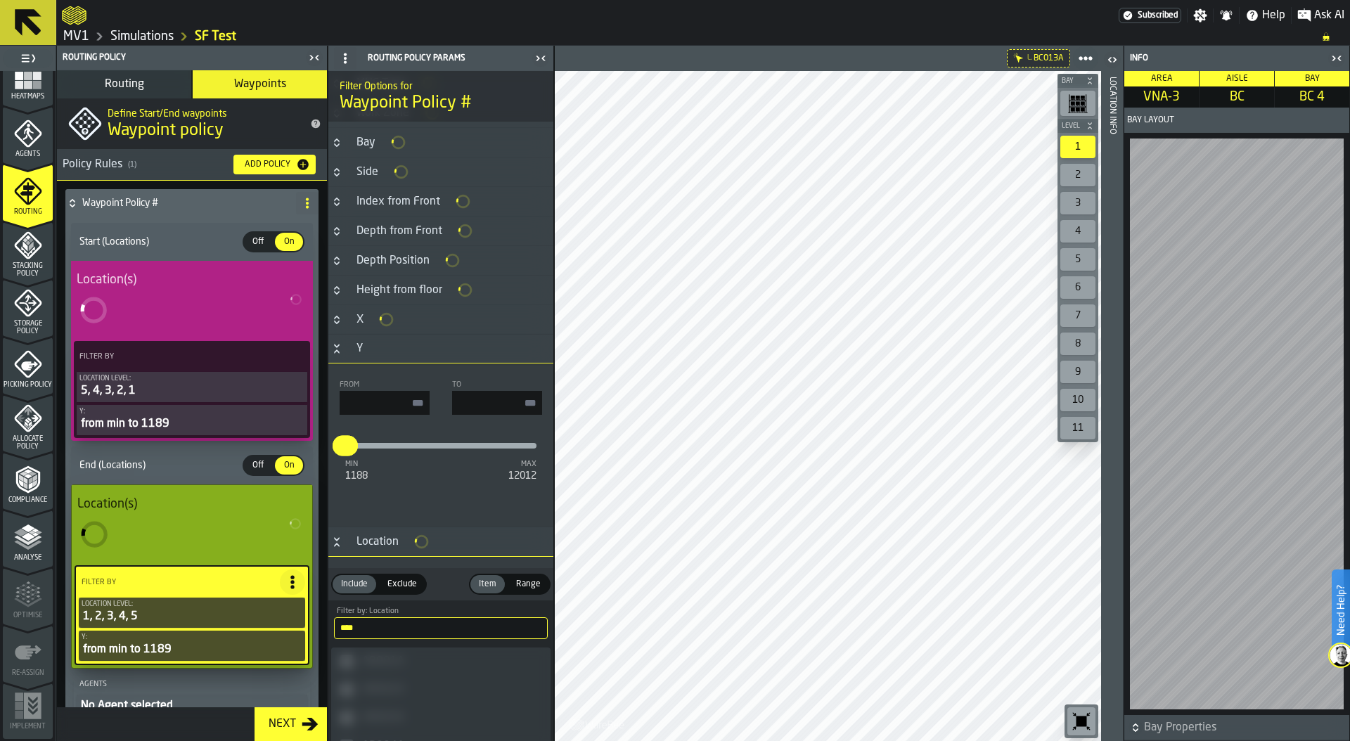
type input "****"
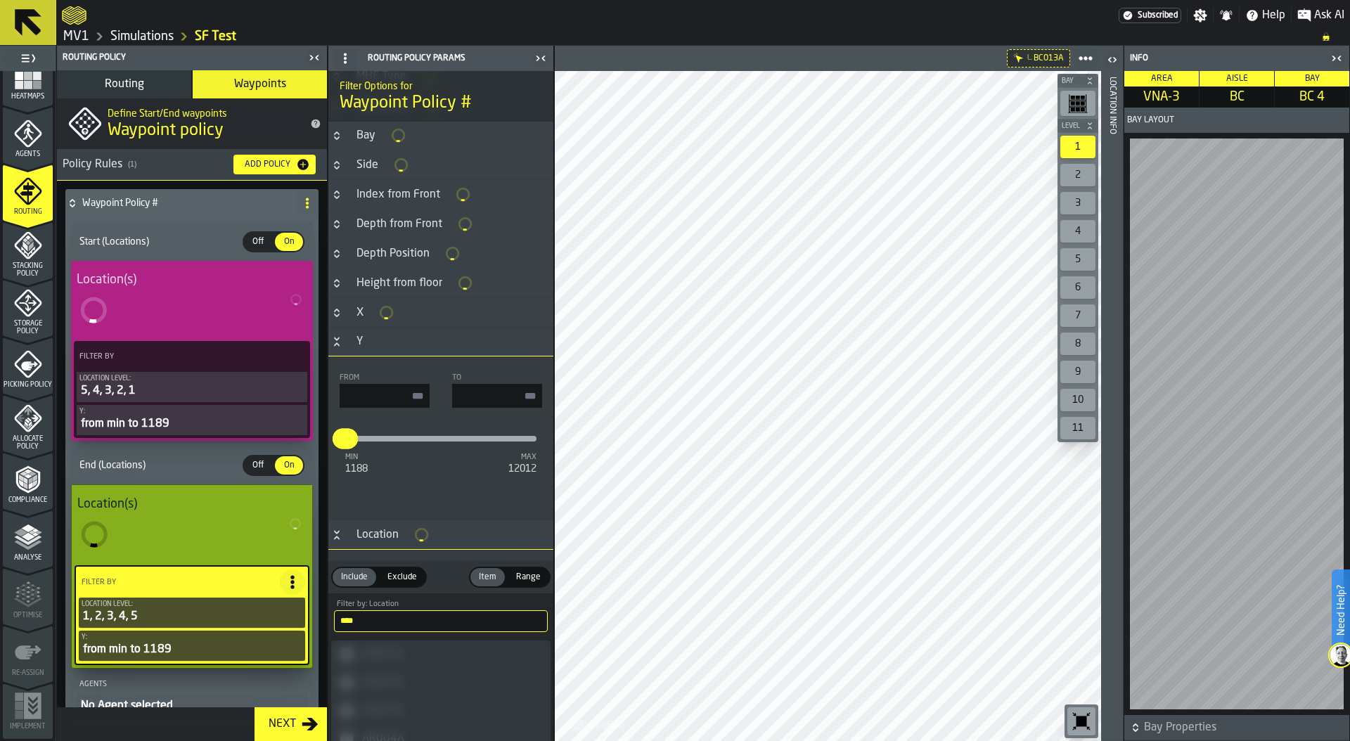
click at [306, 200] on circle at bounding box center [307, 199] width 3 height 3
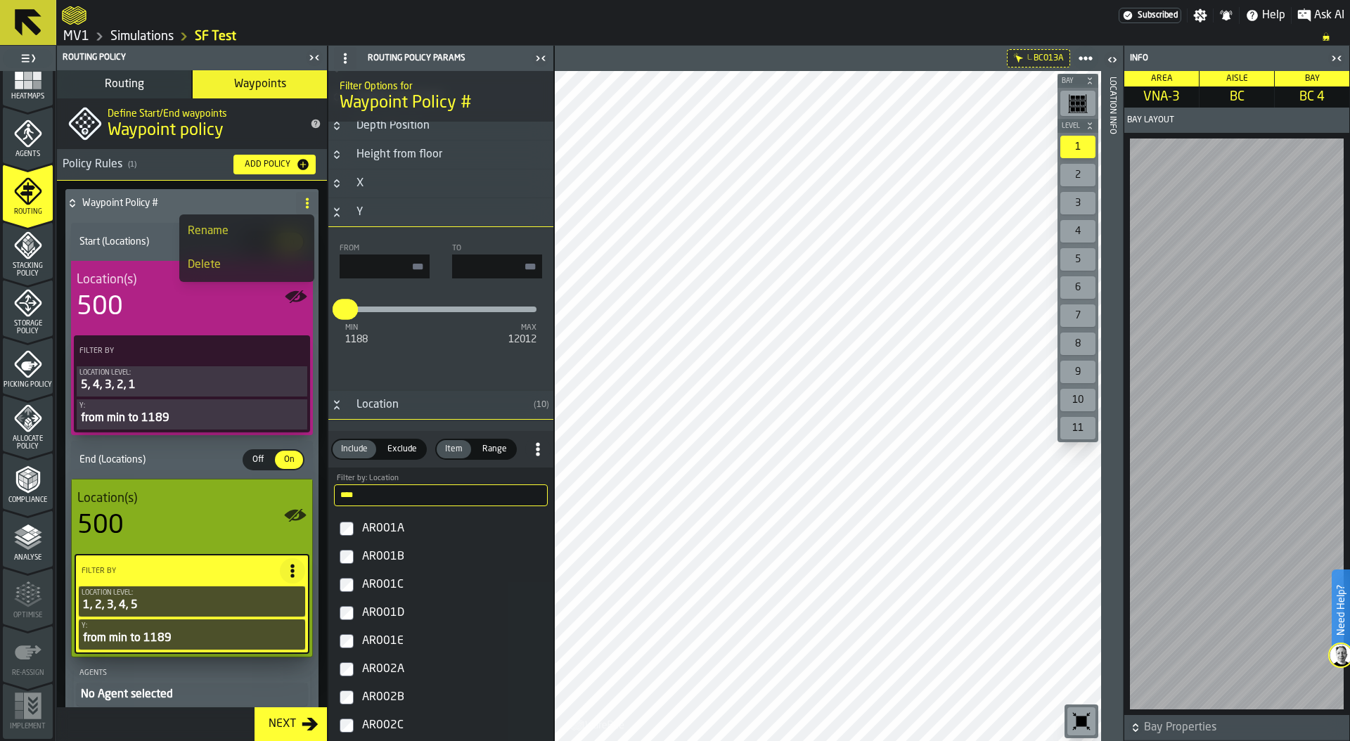
scroll to position [620, 0]
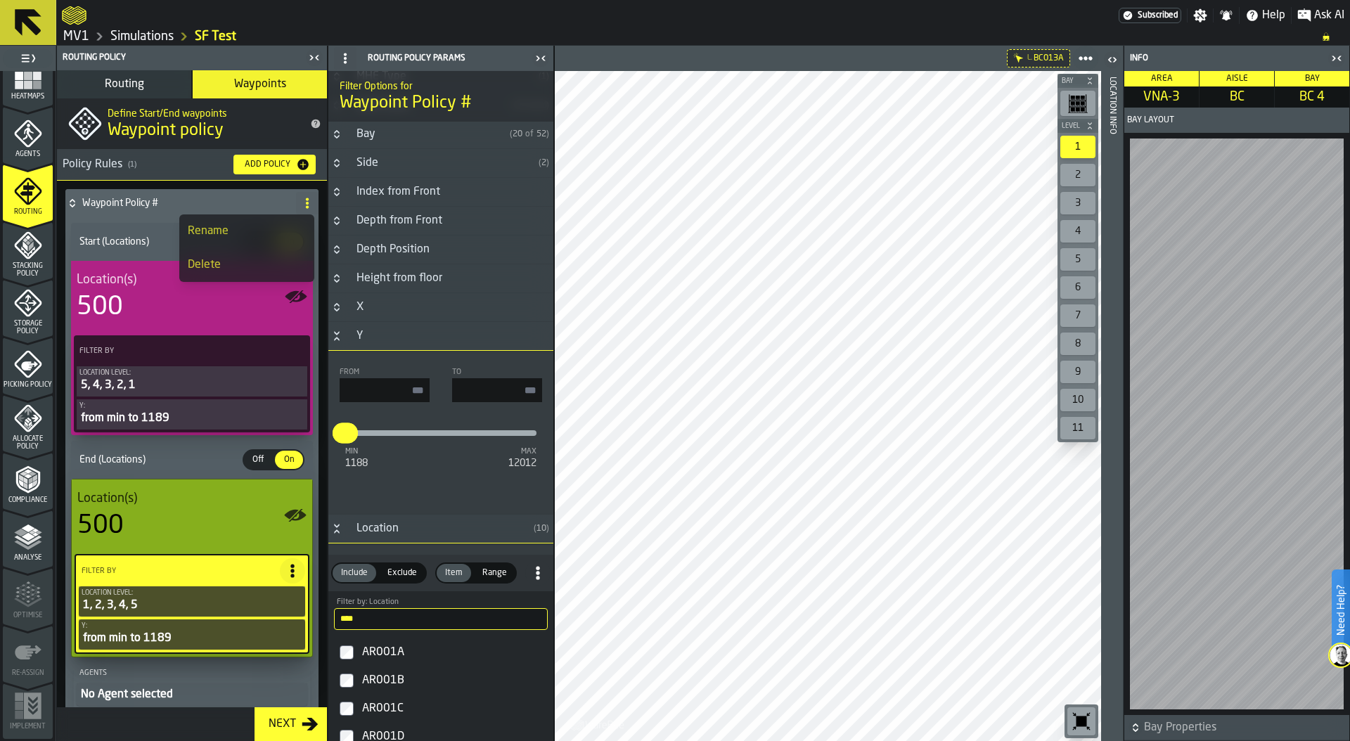
click at [236, 225] on div "Rename" at bounding box center [247, 231] width 118 height 17
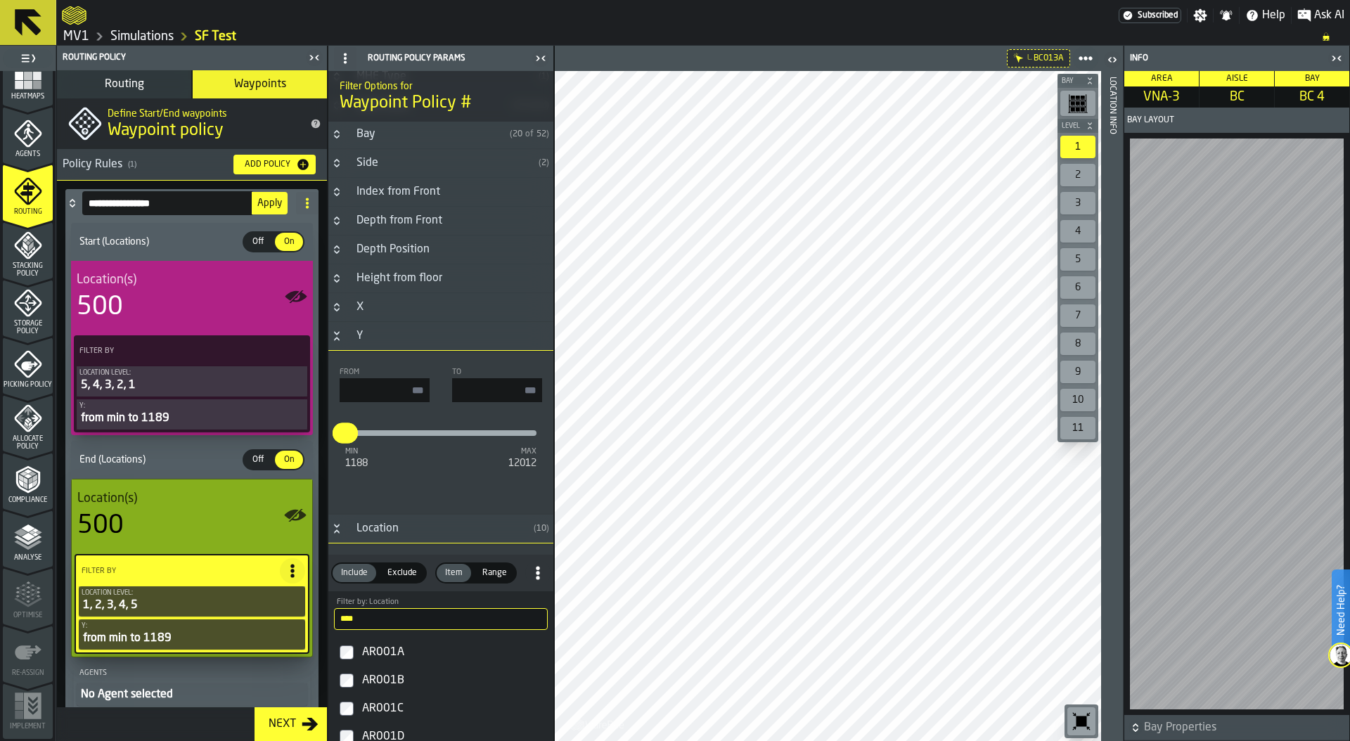
drag, startPoint x: 185, startPoint y: 200, endPoint x: 57, endPoint y: 200, distance: 127.9
click at [57, 200] on div "**********" at bounding box center [192, 470] width 270 height 579
type input "***"
click at [267, 198] on span "Apply" at bounding box center [269, 203] width 25 height 10
click at [25, 335] on icon "menu Storage Policy" at bounding box center [28, 336] width 50 height 13
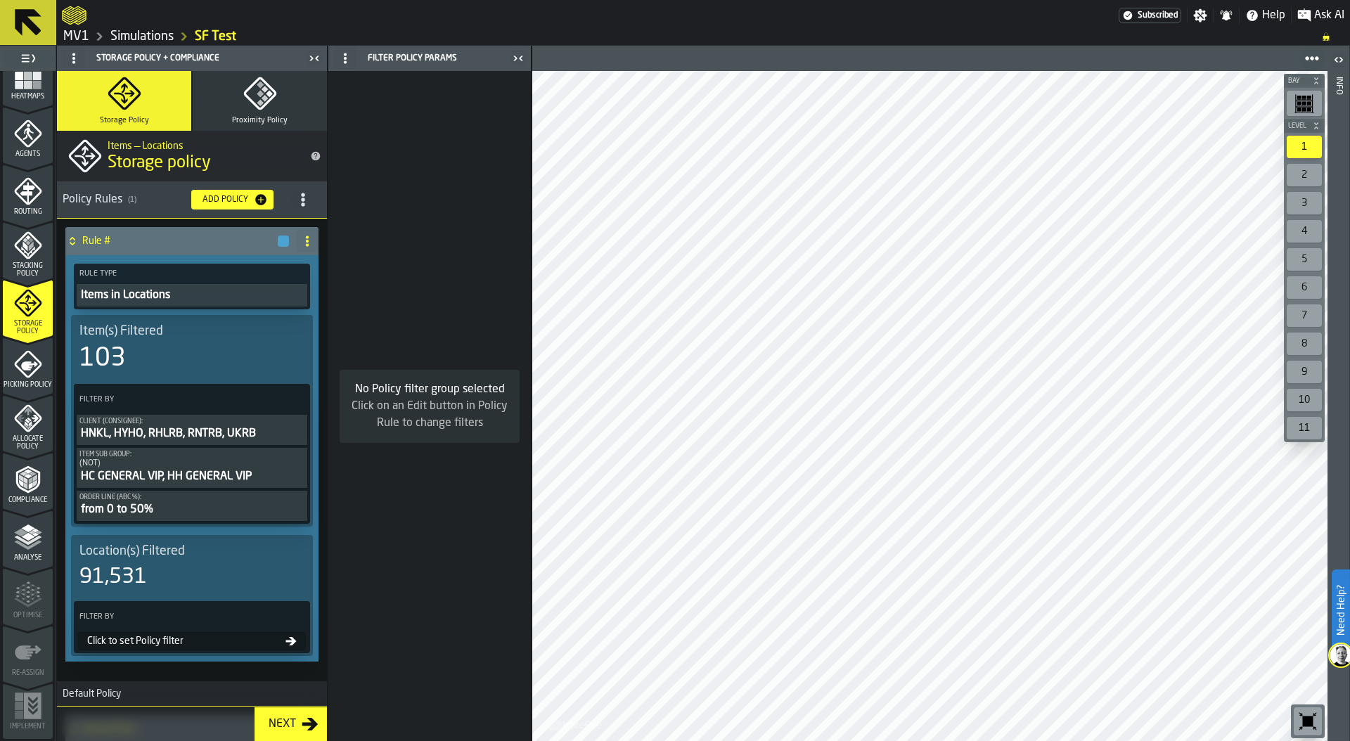
click at [28, 366] on icon "menu Picking Policy" at bounding box center [28, 364] width 28 height 28
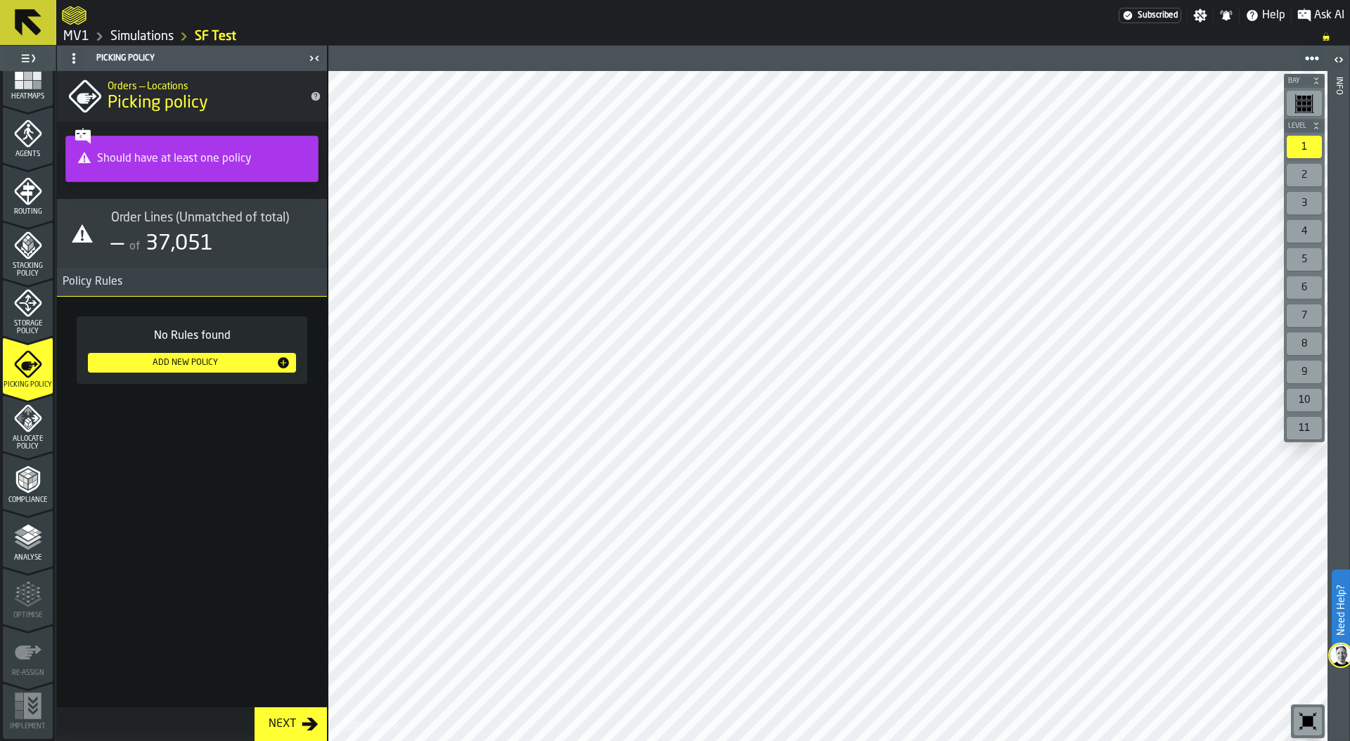
click at [179, 358] on div "Add New Policy" at bounding box center [184, 363] width 183 height 10
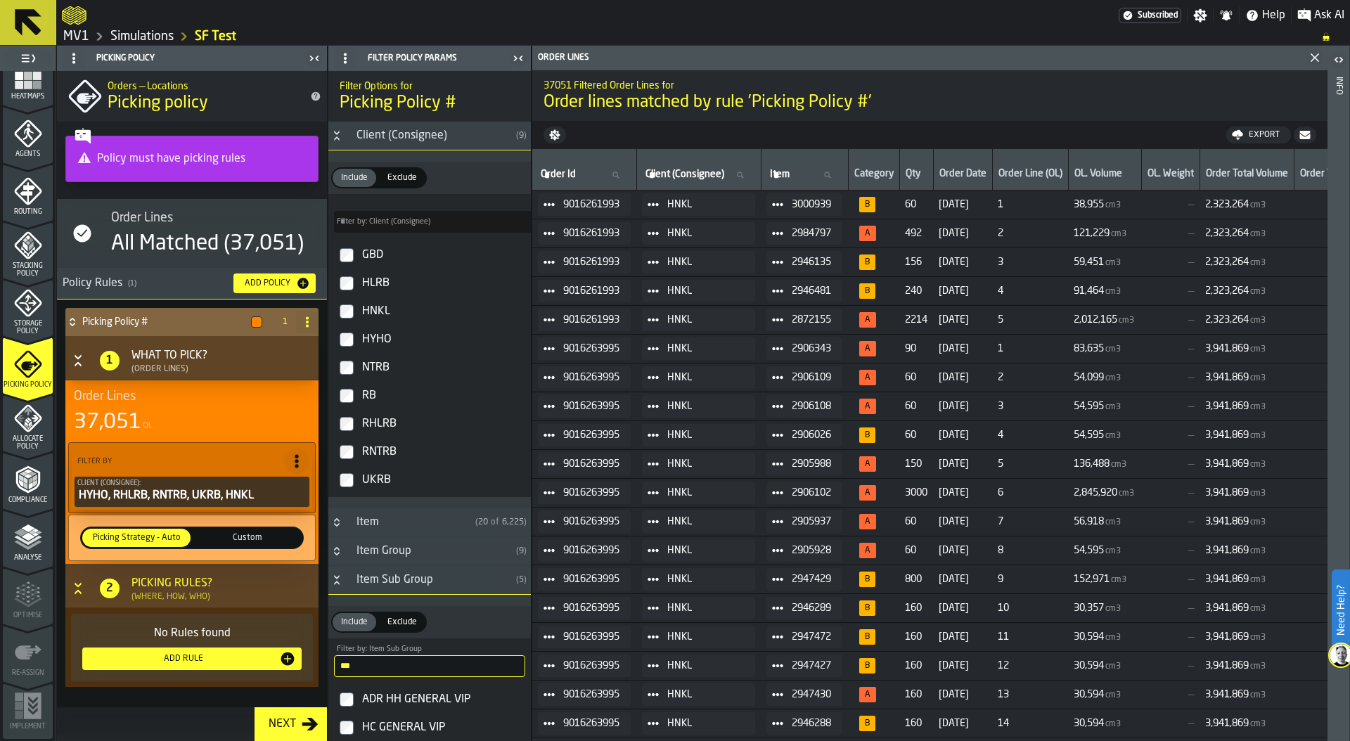
click at [184, 659] on div "Add Rule" at bounding box center [183, 659] width 191 height 10
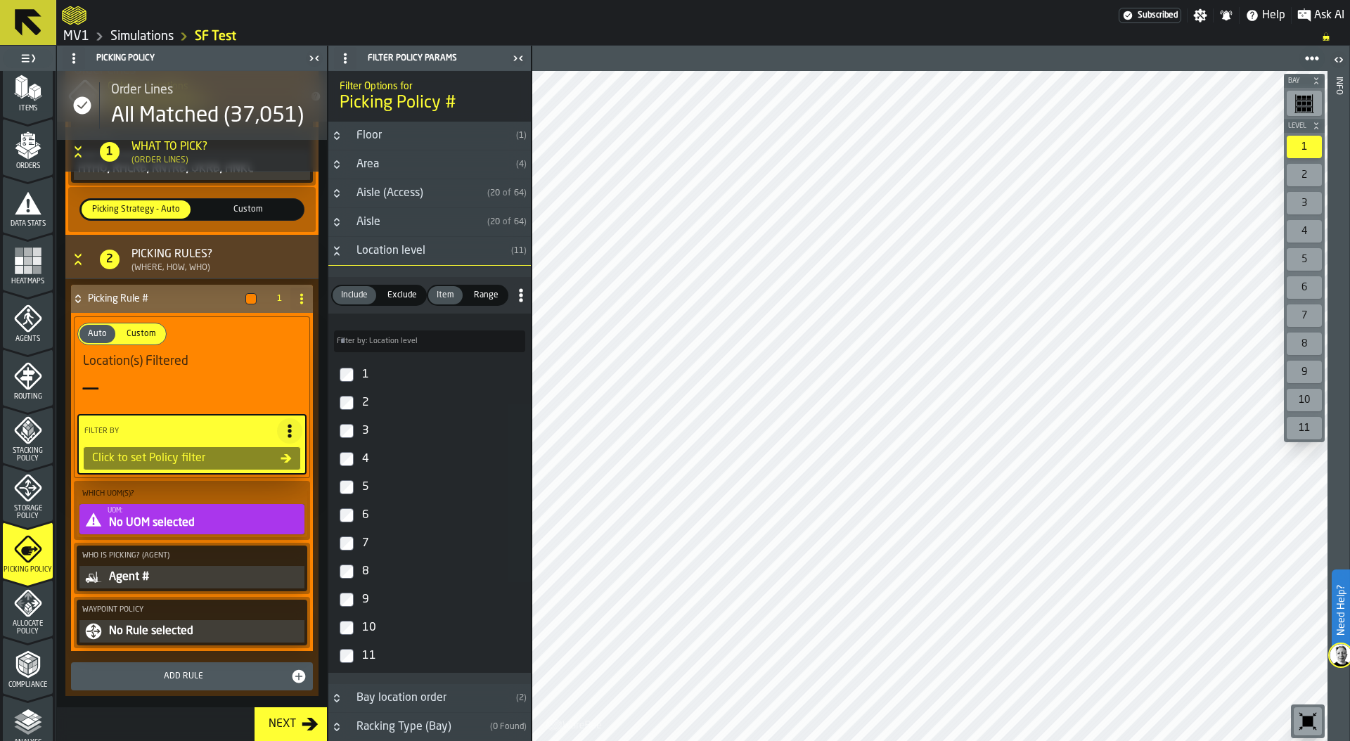
scroll to position [349, 0]
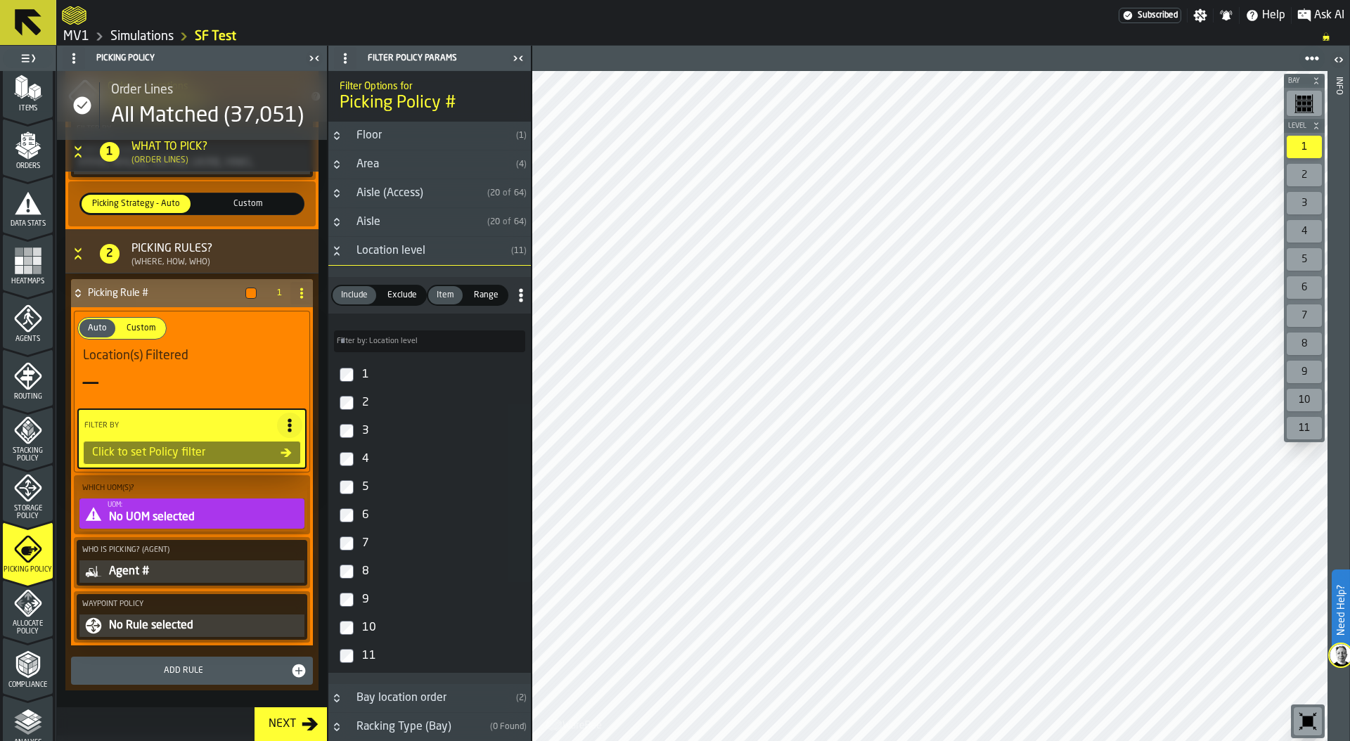
click at [336, 255] on icon "Button-Location level-open" at bounding box center [336, 250] width 11 height 11
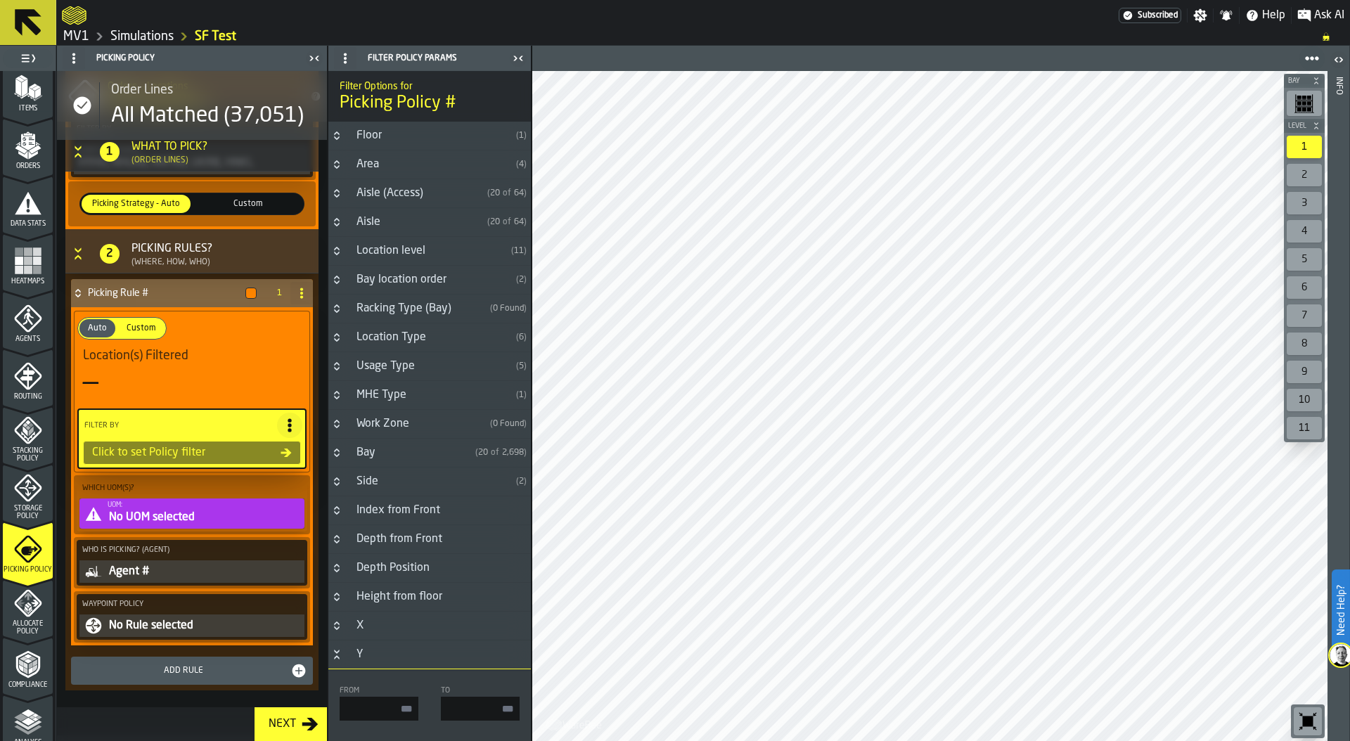
click at [340, 160] on icon "Button-Area-closed" at bounding box center [336, 164] width 11 height 11
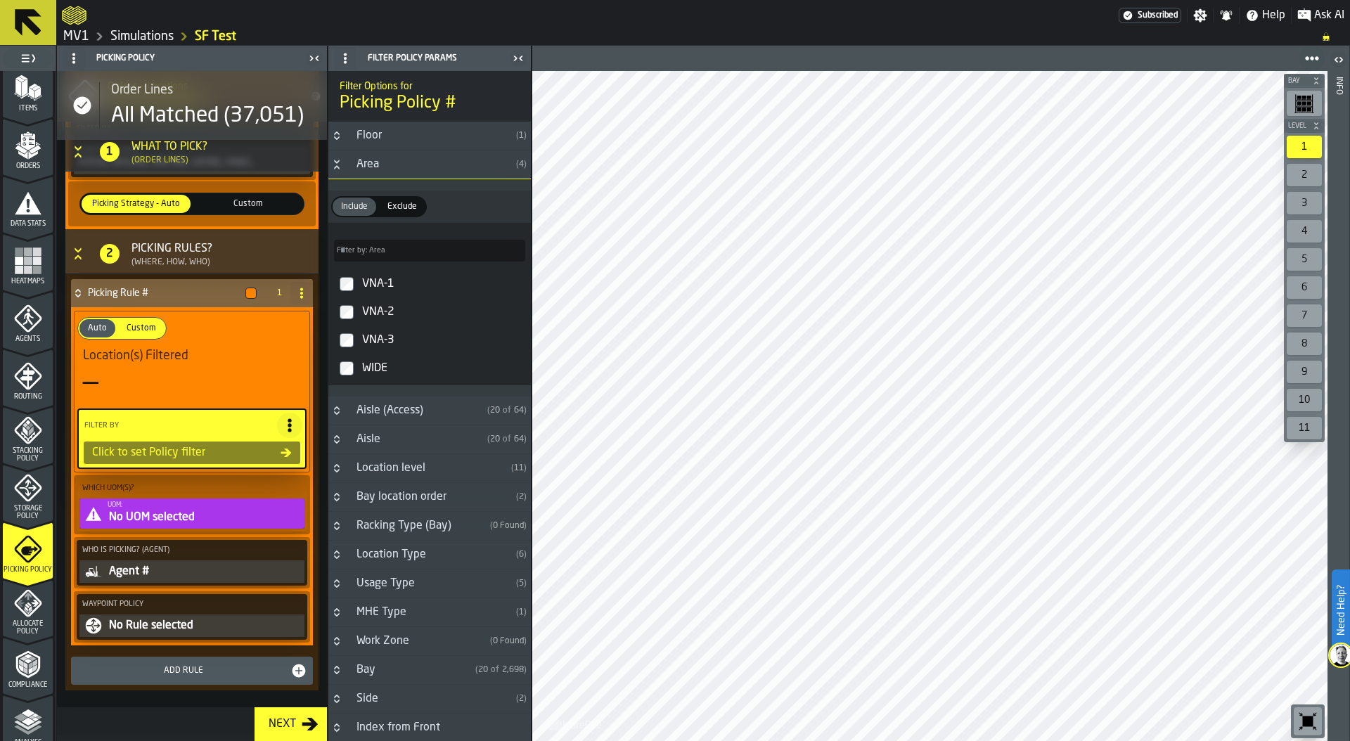
click at [353, 284] on label "VNA-1" at bounding box center [429, 284] width 197 height 28
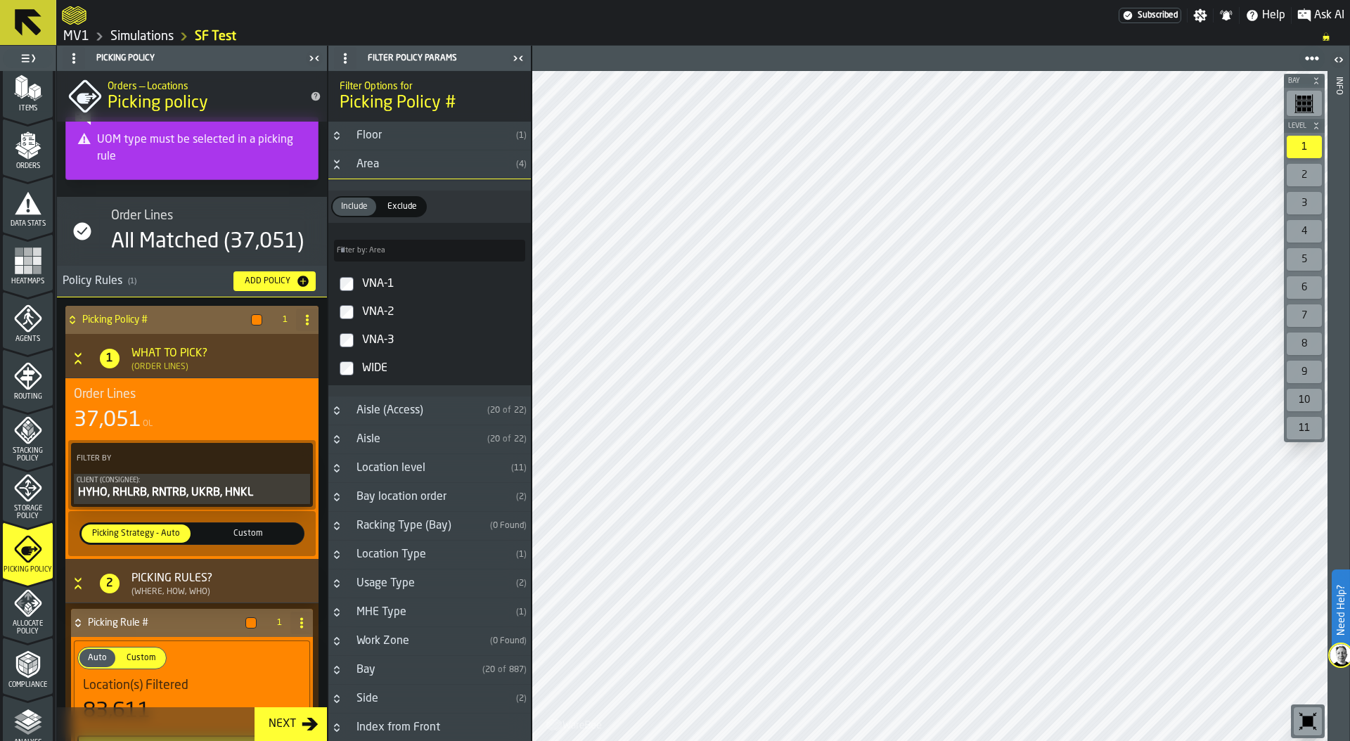
scroll to position [14, 0]
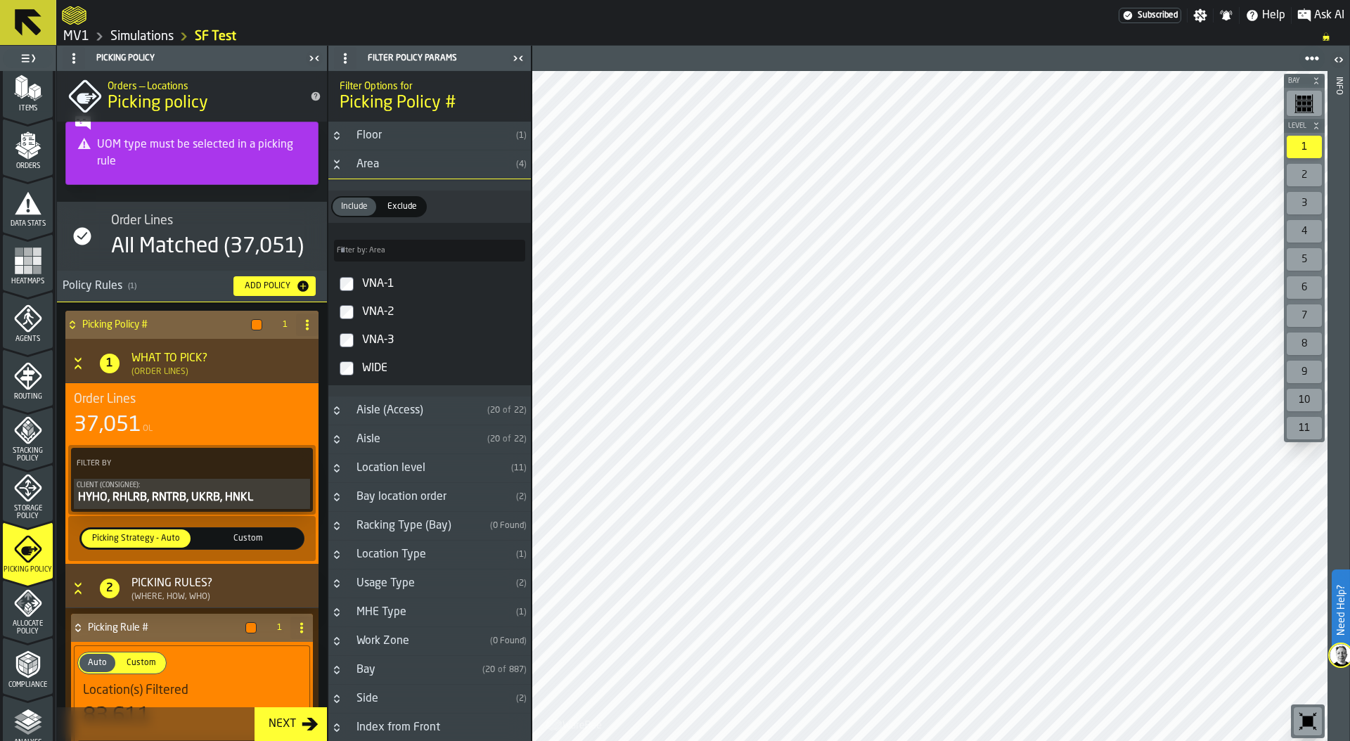
click at [302, 330] on icon at bounding box center [307, 324] width 11 height 11
click at [223, 361] on div "Rename" at bounding box center [247, 352] width 118 height 17
drag, startPoint x: 186, startPoint y: 325, endPoint x: 75, endPoint y: 325, distance: 110.4
click at [75, 325] on div "**********" at bounding box center [177, 325] width 225 height 28
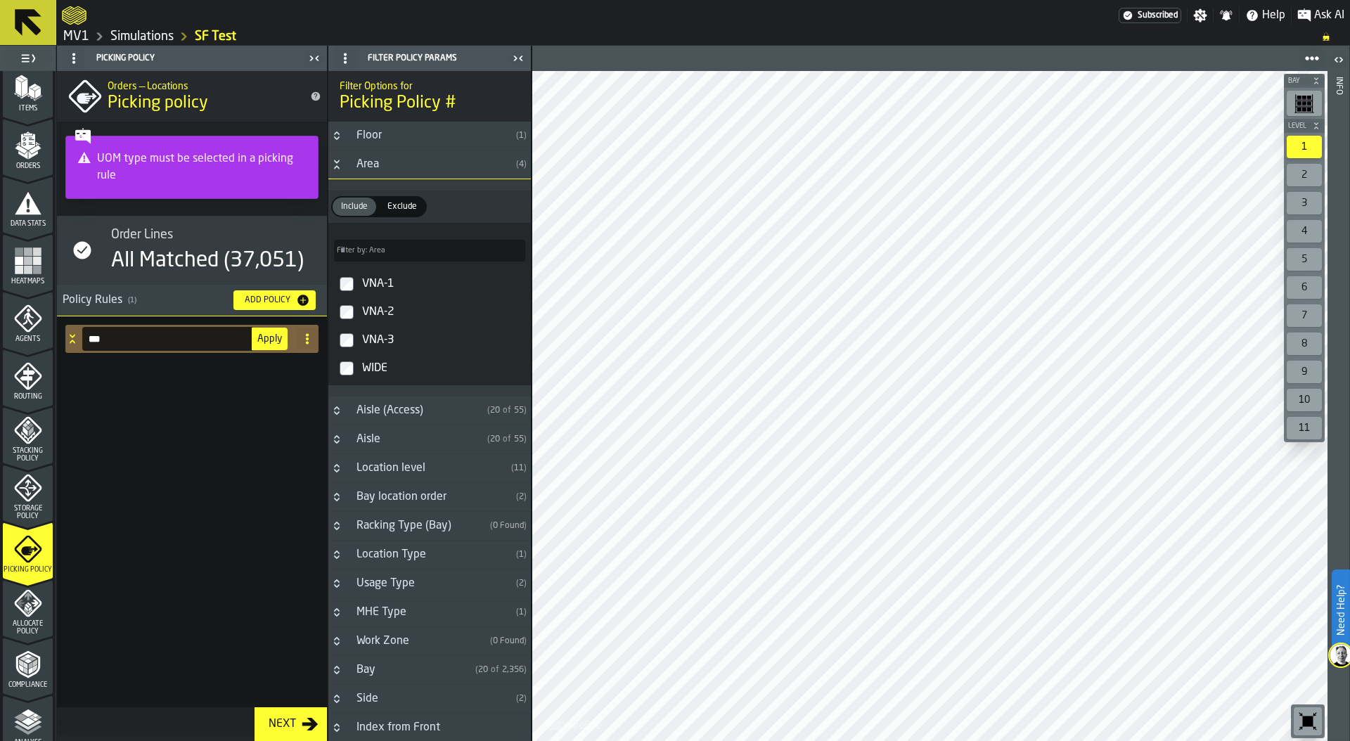
type input "***"
click at [274, 330] on button "Apply" at bounding box center [270, 339] width 36 height 22
click at [78, 341] on icon at bounding box center [72, 338] width 14 height 11
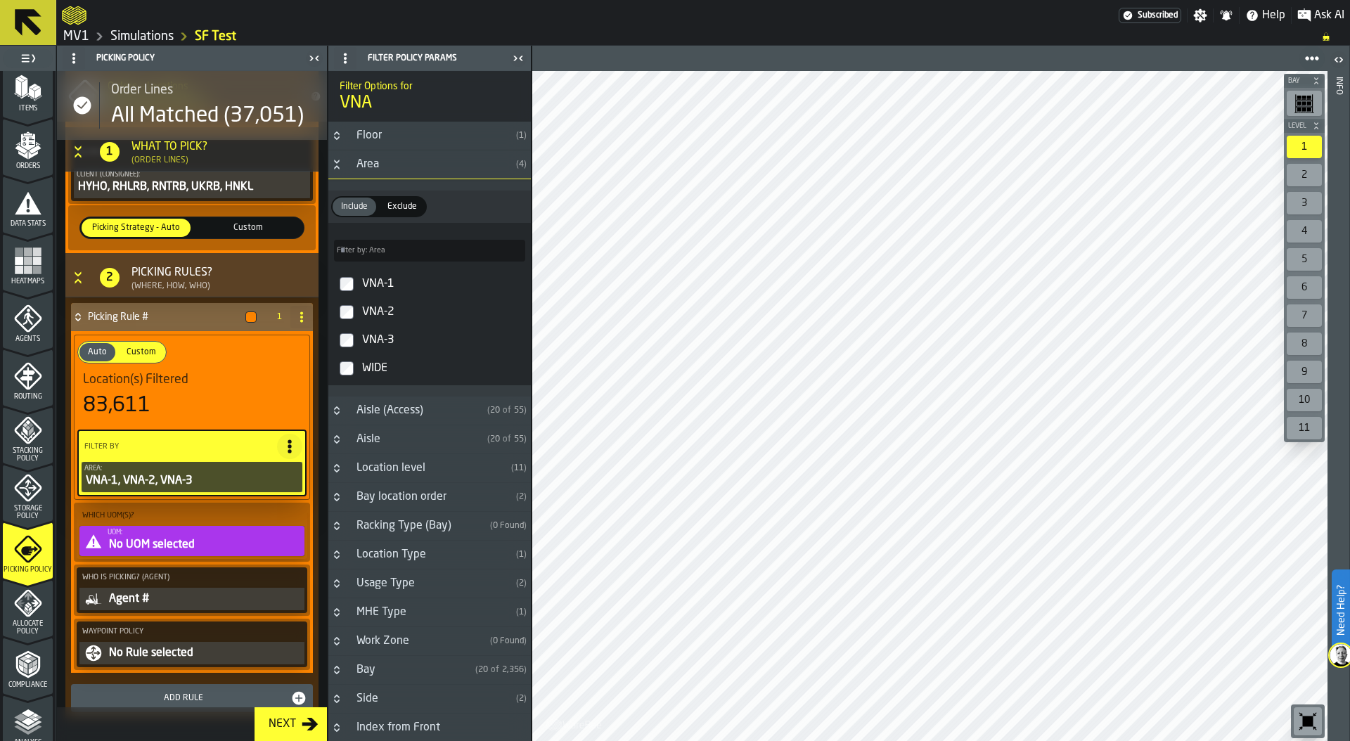
scroll to position [352, 0]
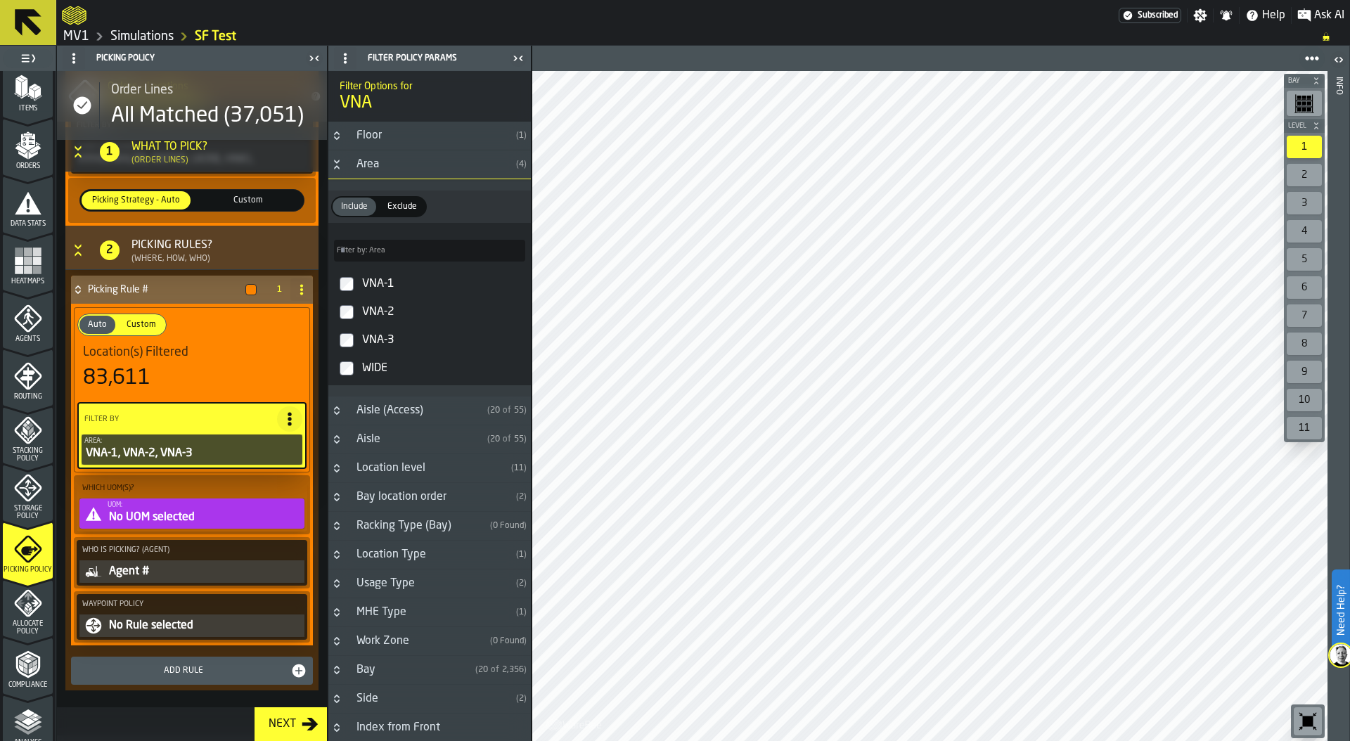
click at [180, 513] on div "No UOM selected" at bounding box center [205, 517] width 194 height 17
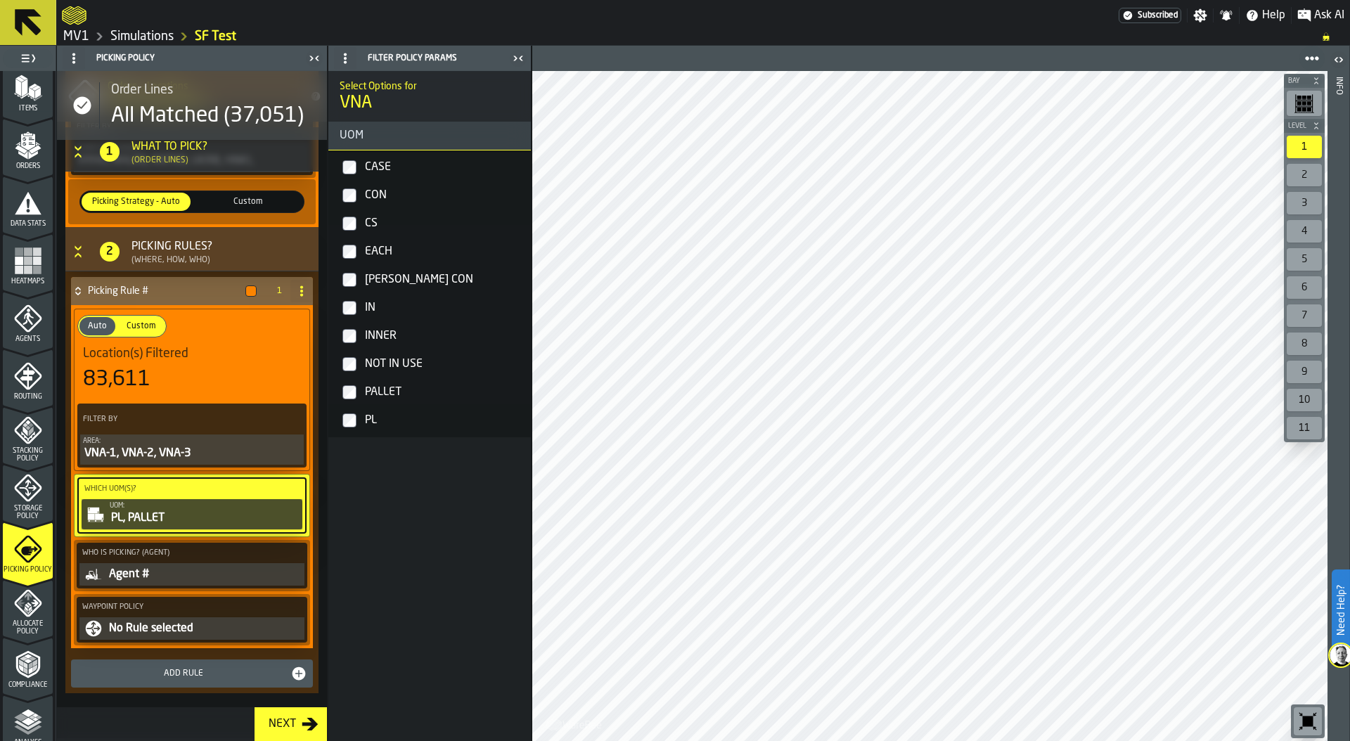
scroll to position [259, 0]
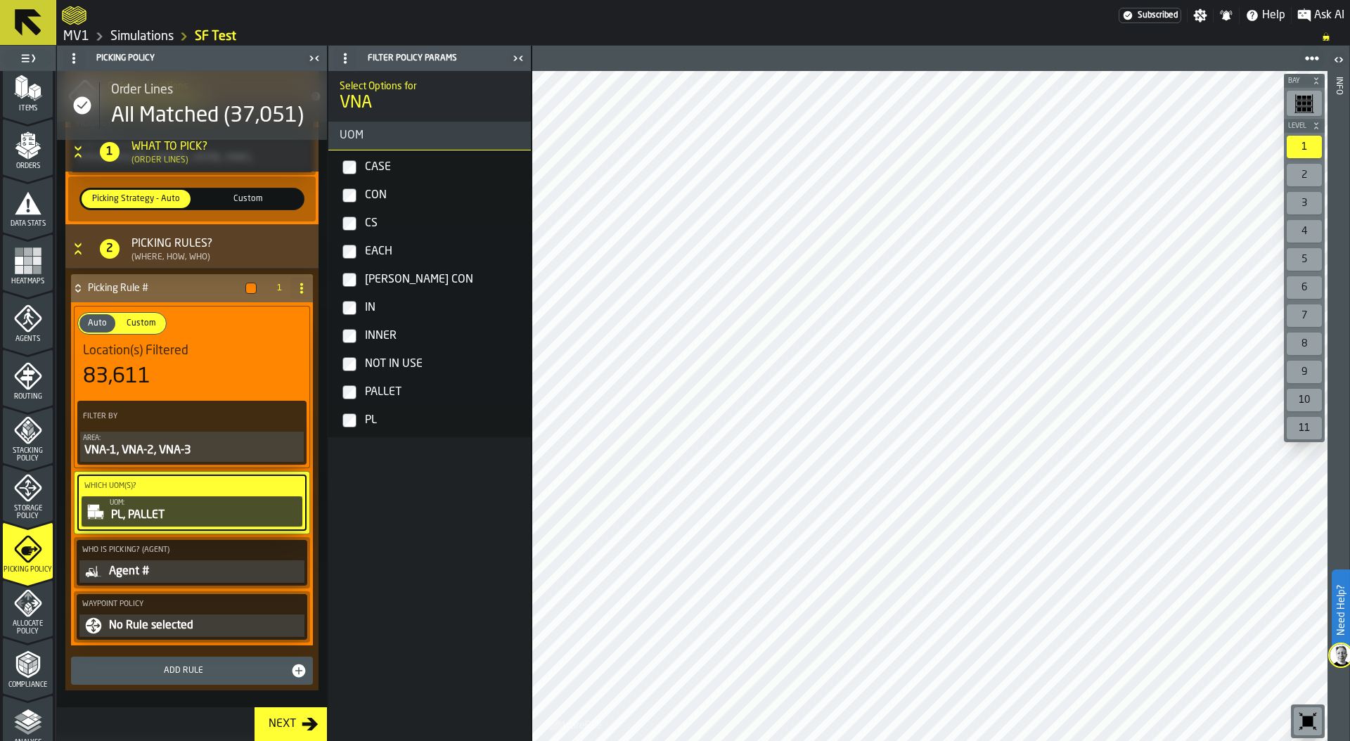
click at [178, 567] on div "Agent #" at bounding box center [205, 571] width 194 height 17
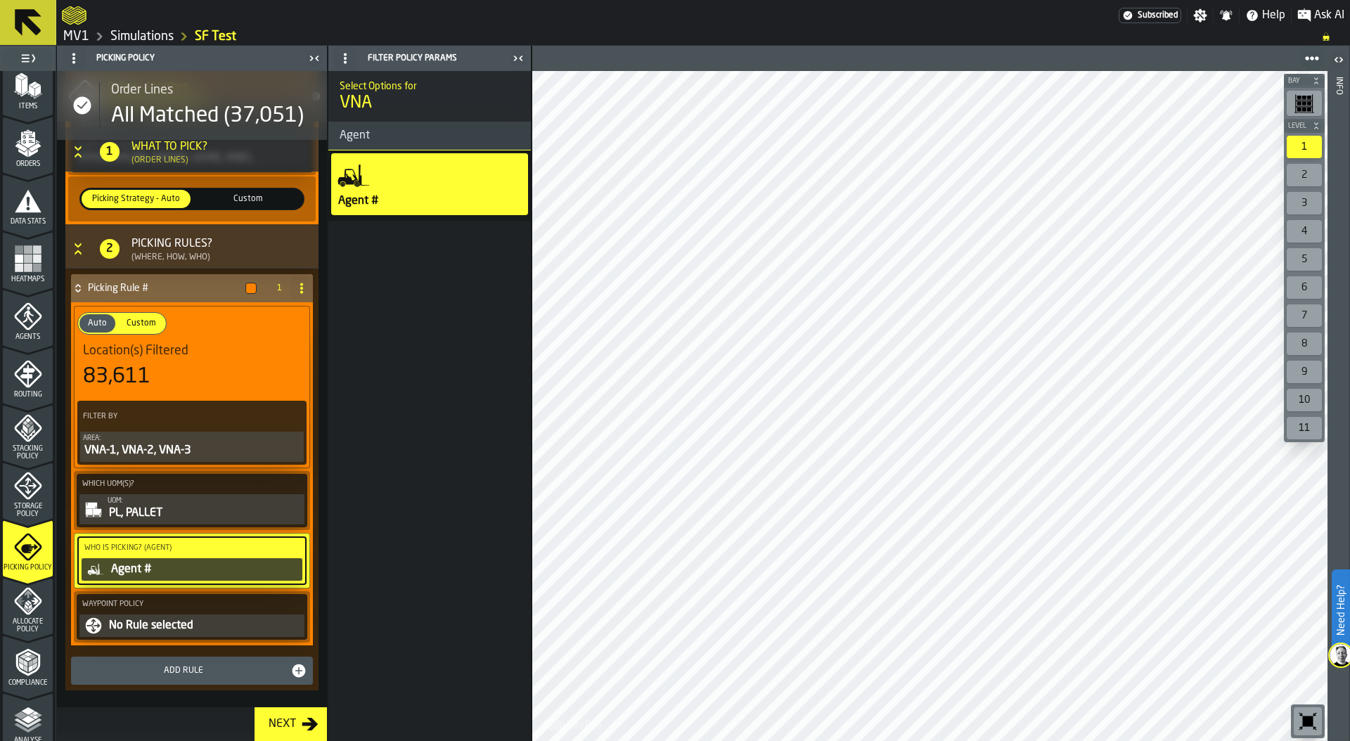
scroll to position [188, 0]
click at [22, 318] on icon "menu Agents" at bounding box center [28, 315] width 28 height 28
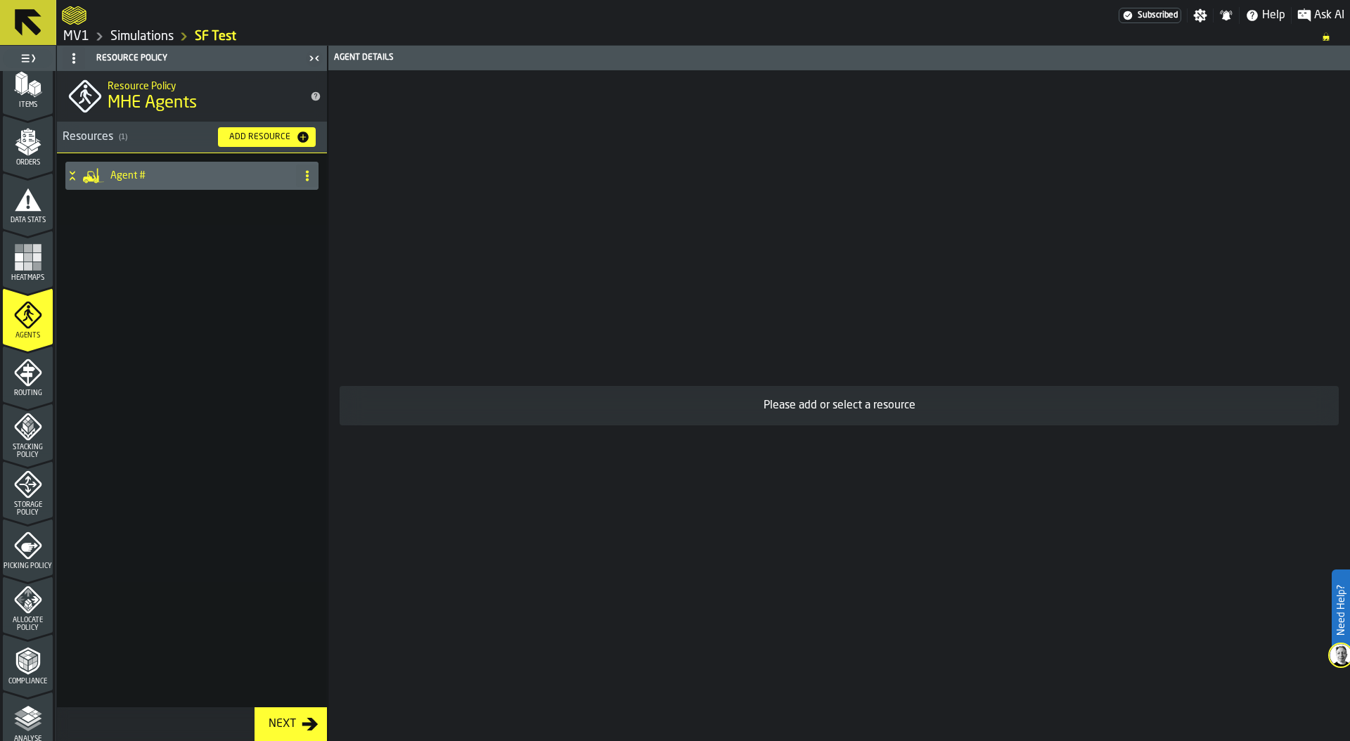
click at [179, 181] on div "Agent #" at bounding box center [177, 176] width 225 height 28
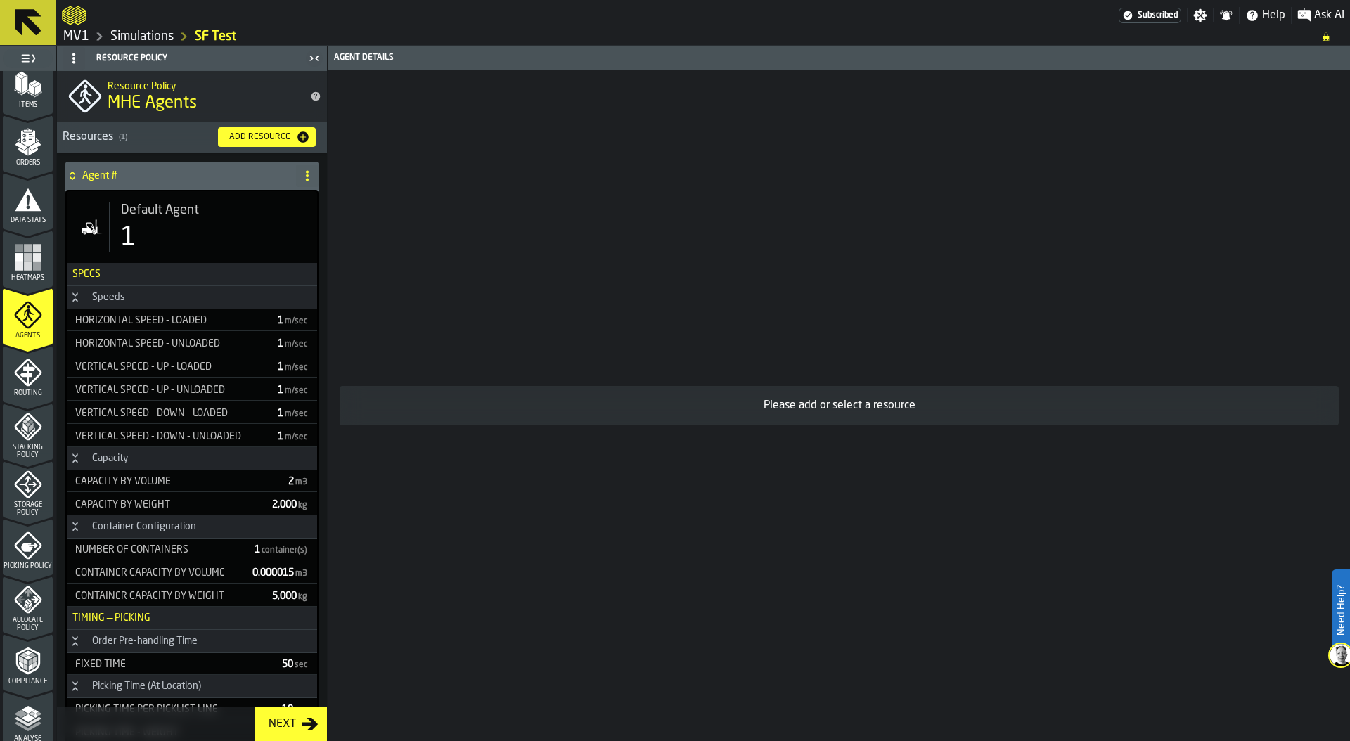
click at [184, 228] on div "1" at bounding box center [213, 238] width 185 height 28
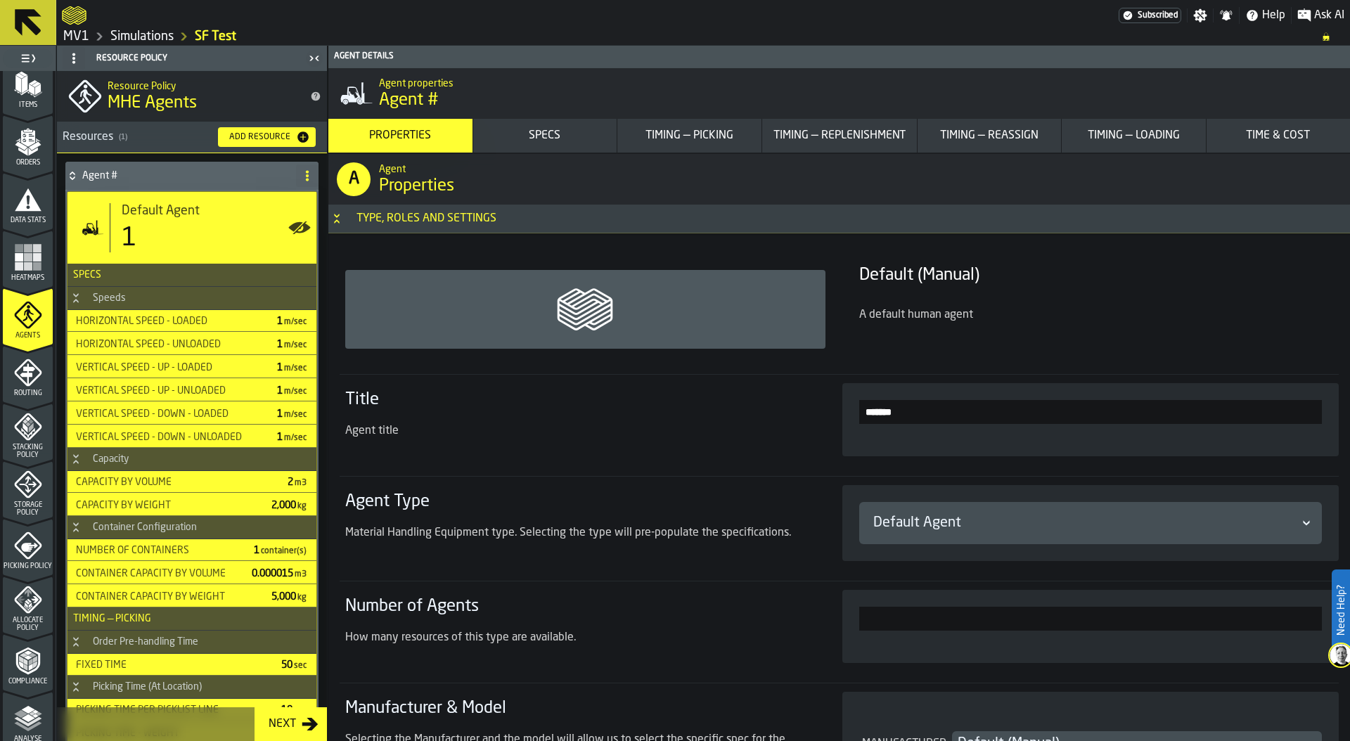
drag, startPoint x: 935, startPoint y: 417, endPoint x: 833, endPoint y: 411, distance: 102.1
click at [832, 411] on section "Title Agent title *******" at bounding box center [839, 419] width 999 height 91
type input "***"
click at [733, 420] on div "Title Agent title" at bounding box center [576, 420] width 463 height 62
click at [951, 527] on div "Default Agent" at bounding box center [1083, 523] width 421 height 20
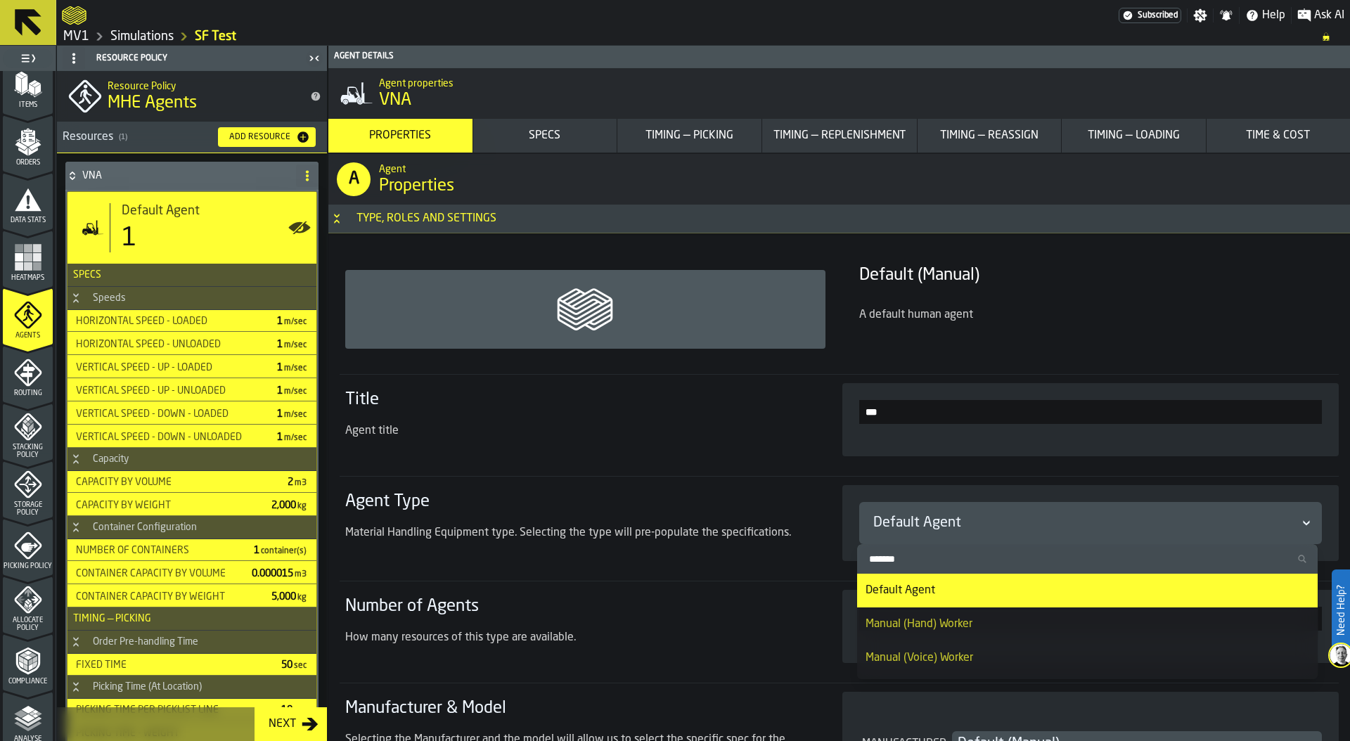
click at [944, 569] on label "Search" at bounding box center [1087, 559] width 461 height 30
click at [944, 568] on input "Search" at bounding box center [1088, 559] width 450 height 18
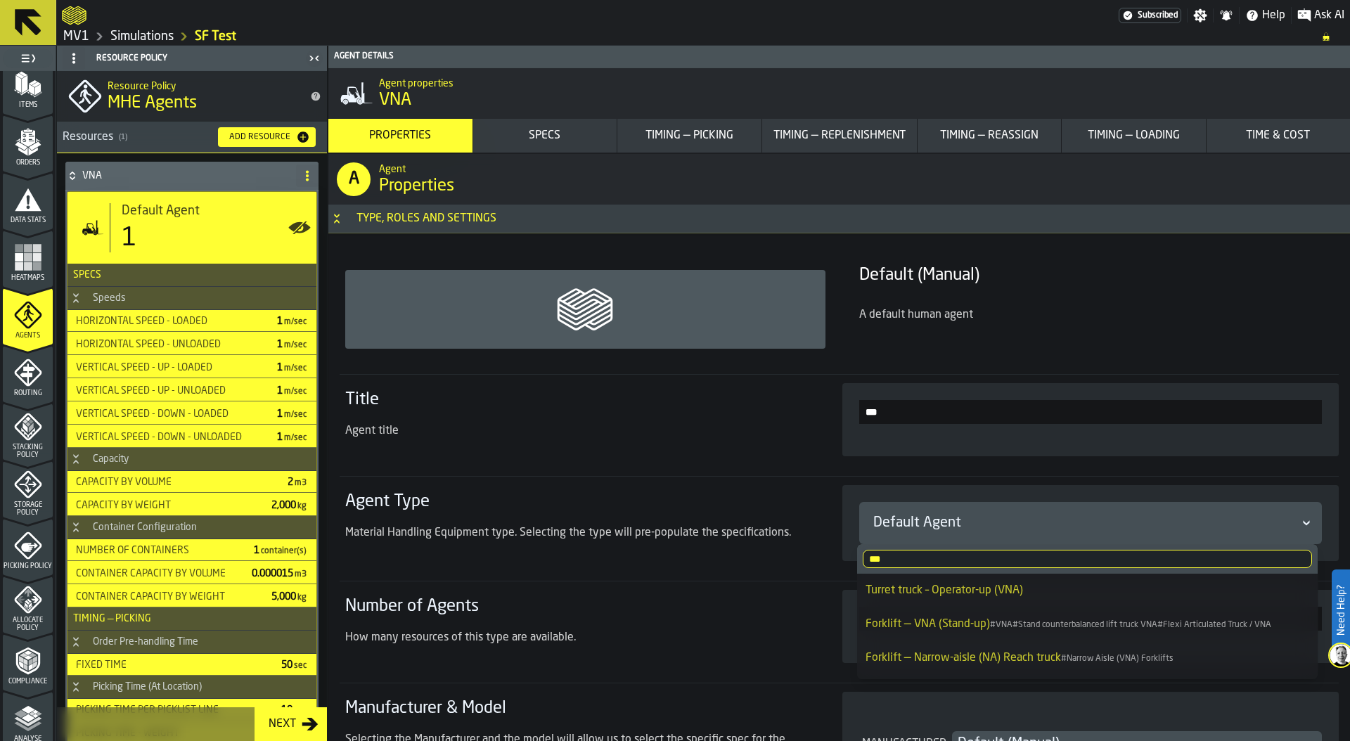
type input "***"
click at [986, 594] on div "Turret truck – Operator-up (VNA)" at bounding box center [1087, 590] width 444 height 17
type input "***"
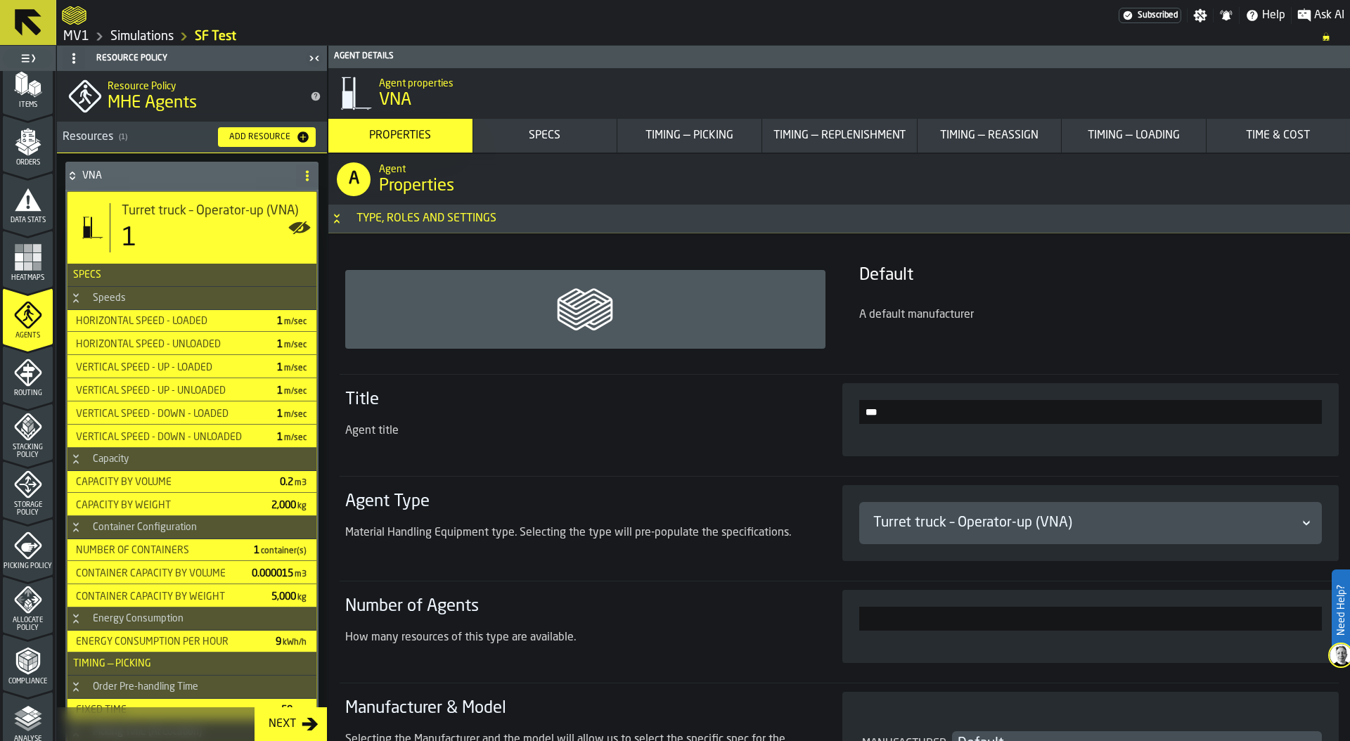
click at [941, 529] on div "Turret truck – Operator-up (VNA)" at bounding box center [1083, 523] width 421 height 20
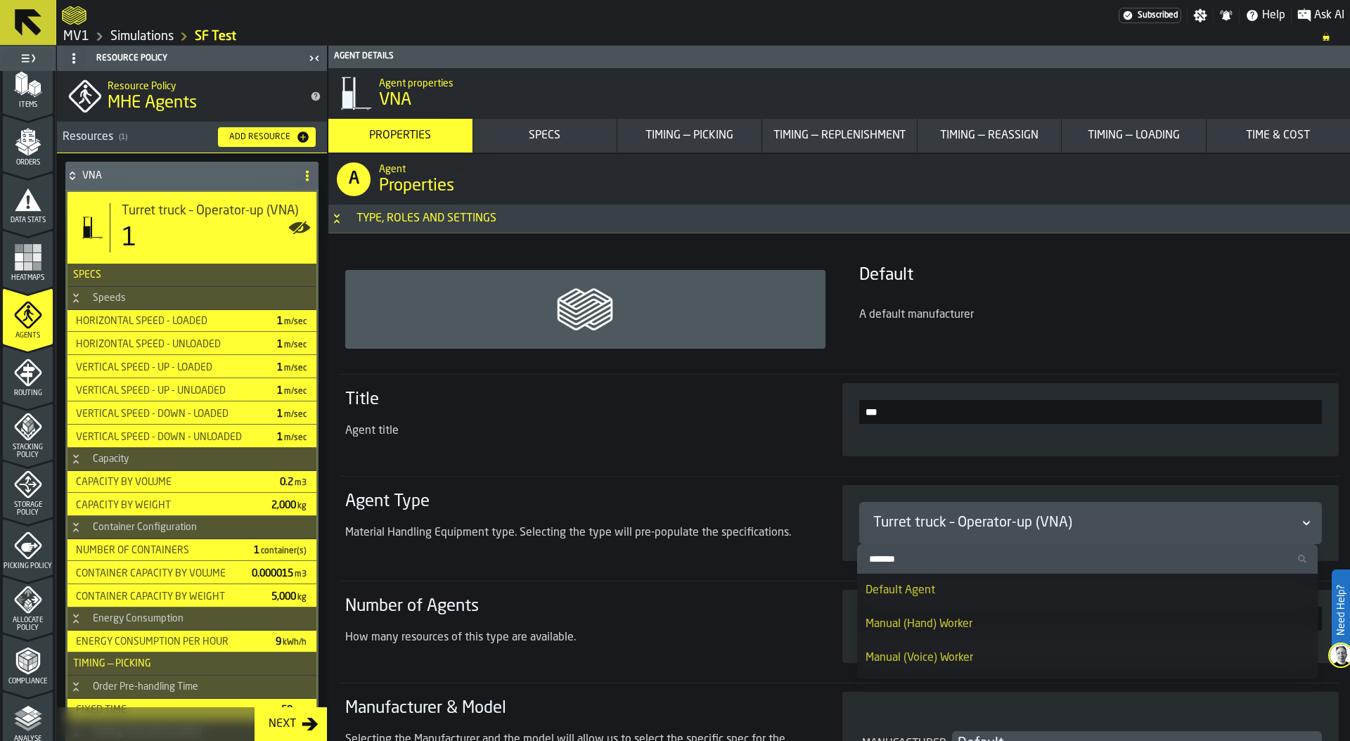
click at [941, 529] on div "Turret truck – Operator-up (VNA)" at bounding box center [1083, 523] width 421 height 20
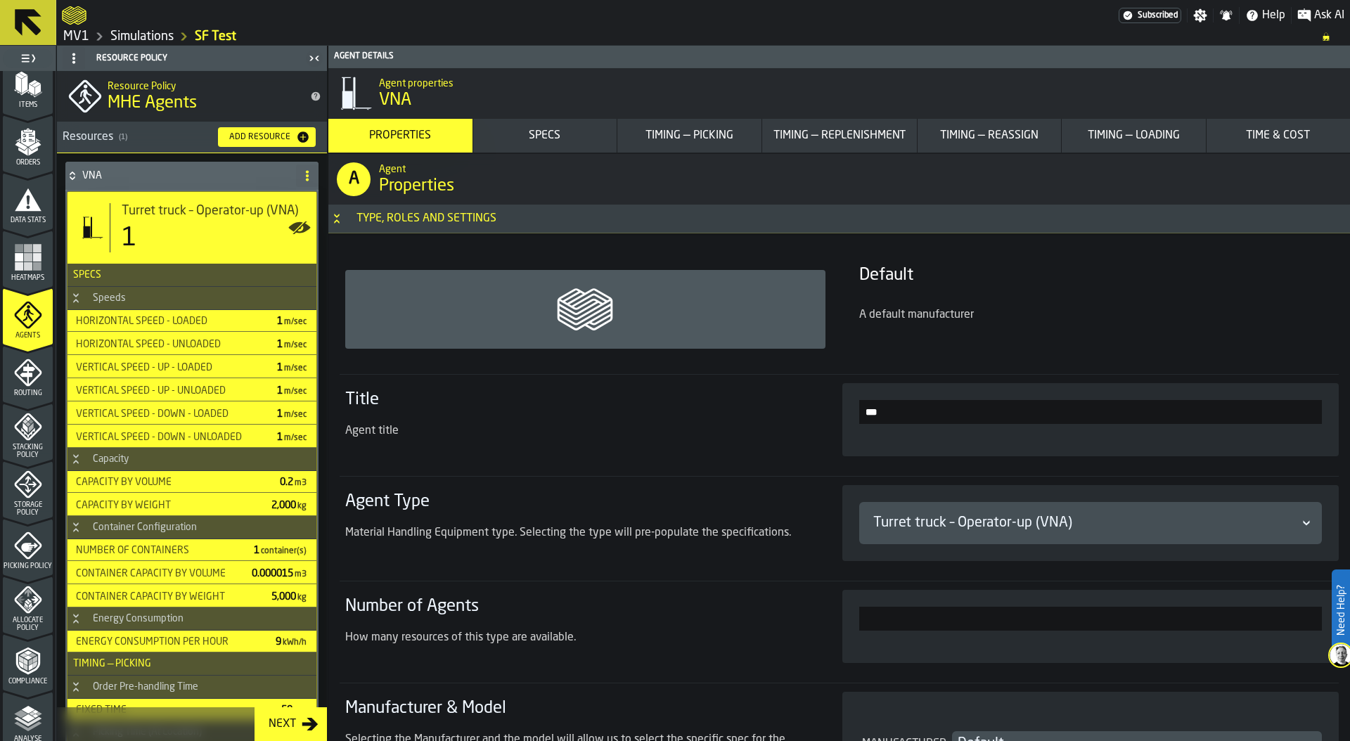
click at [695, 502] on h3 "Agent Type" at bounding box center [576, 502] width 463 height 22
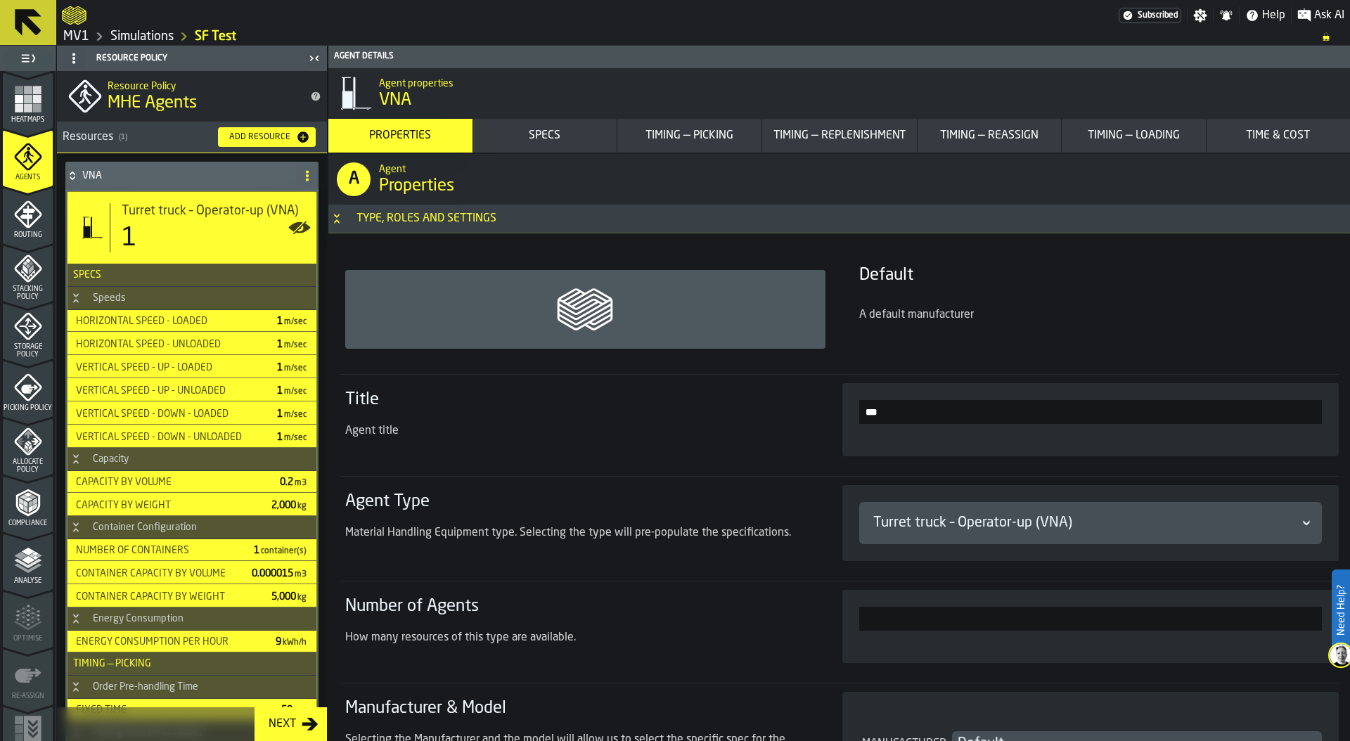
scroll to position [369, 0]
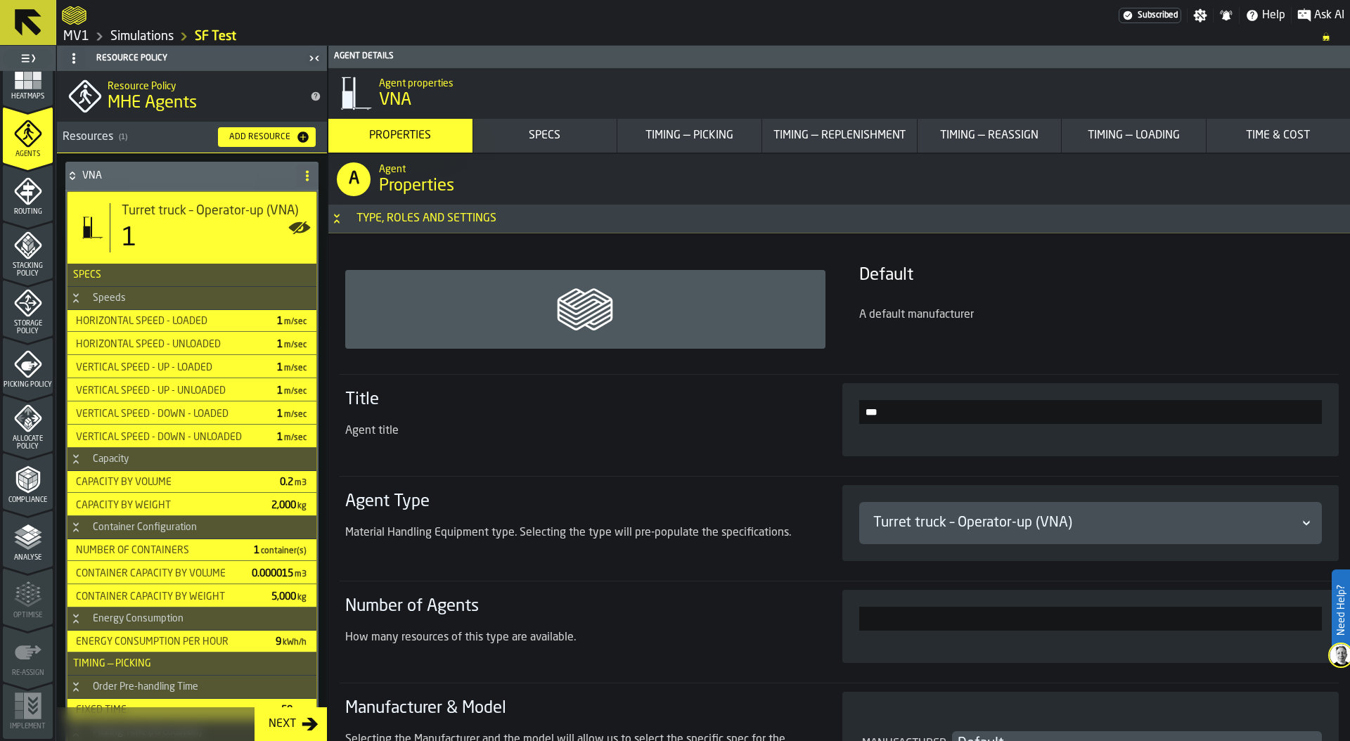
click at [23, 308] on icon "menu Storage Policy" at bounding box center [28, 303] width 18 height 18
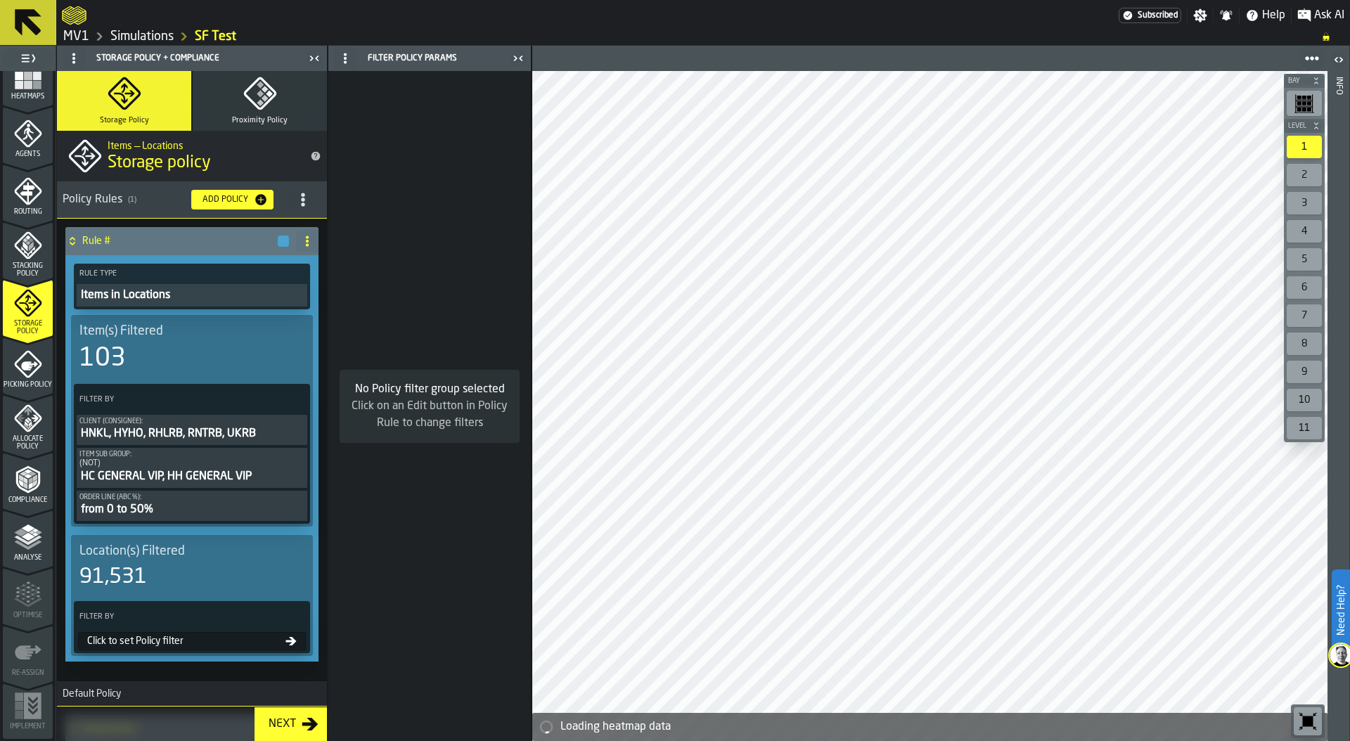
click at [196, 640] on div "Click to set Policy filter" at bounding box center [184, 640] width 204 height 11
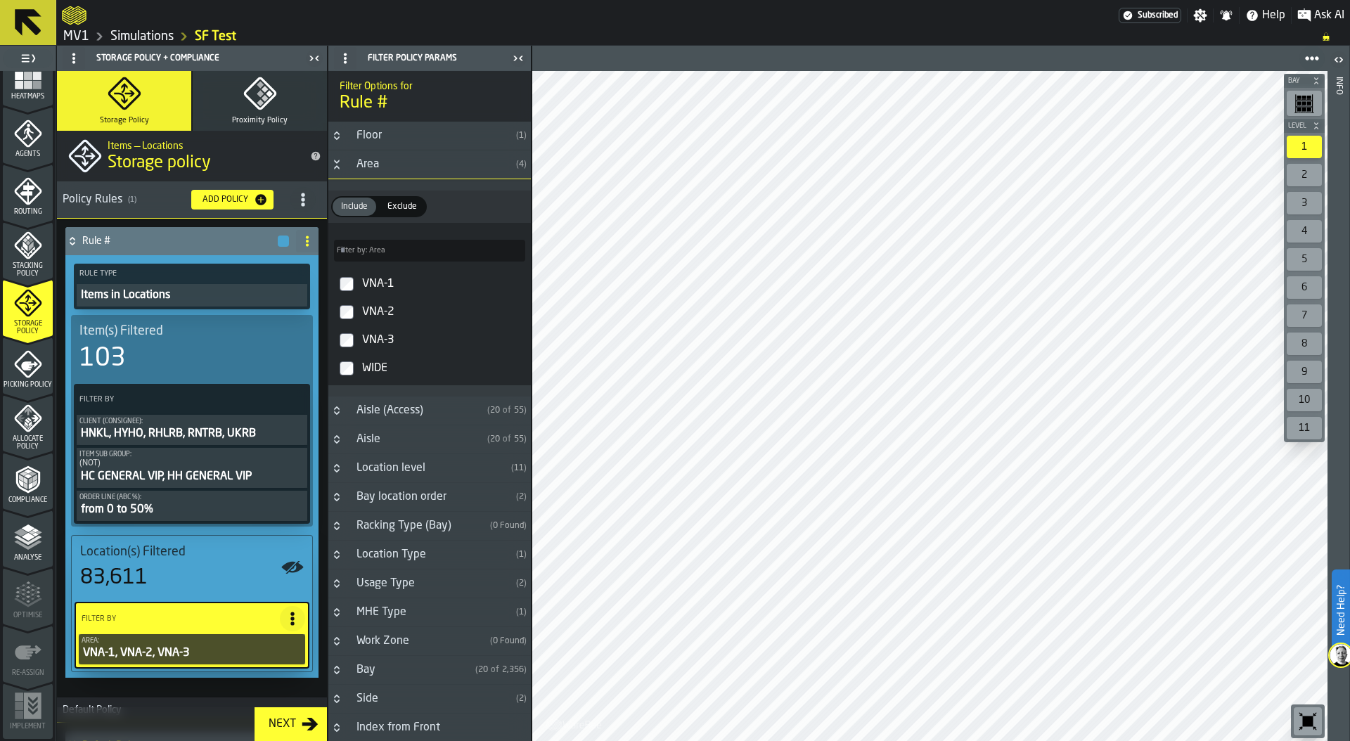
click at [16, 432] on div "Allocate Policy" at bounding box center [28, 427] width 50 height 46
click at [21, 375] on div "Picking Policy" at bounding box center [28, 369] width 50 height 39
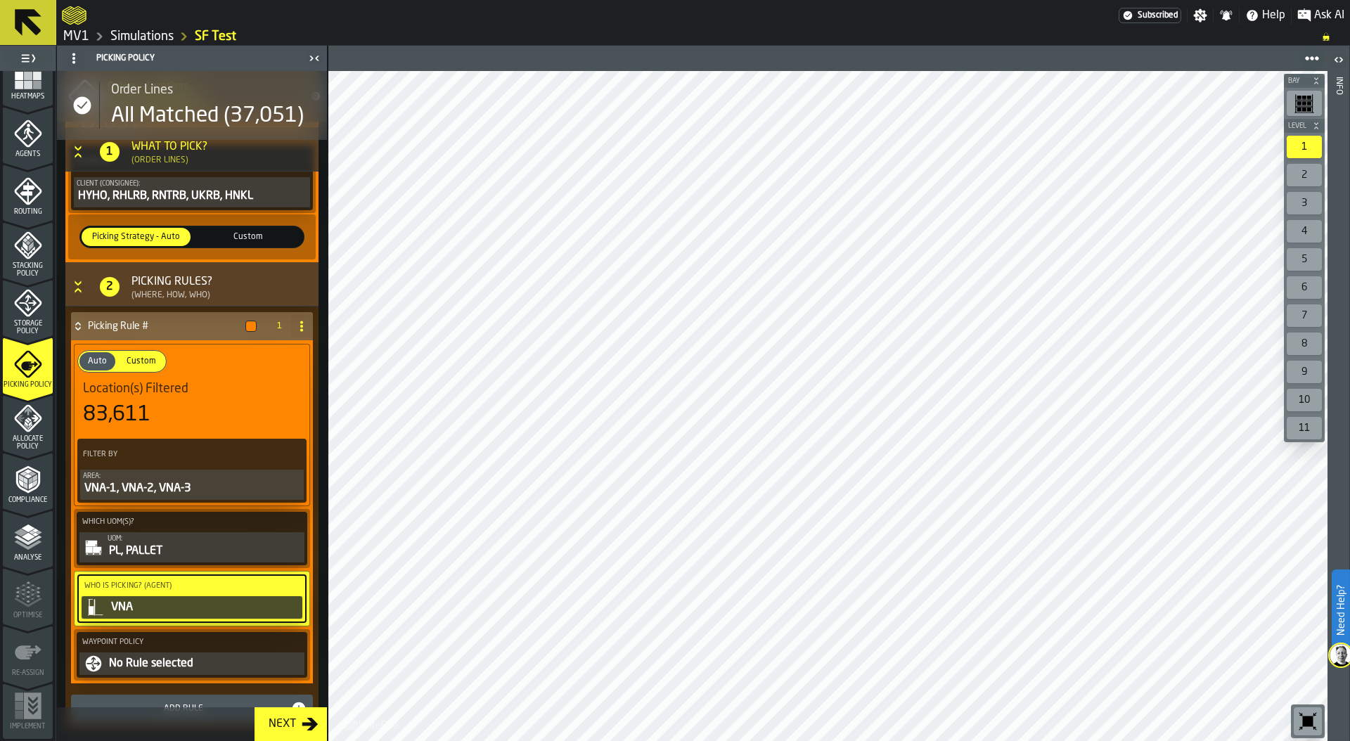
scroll to position [259, 0]
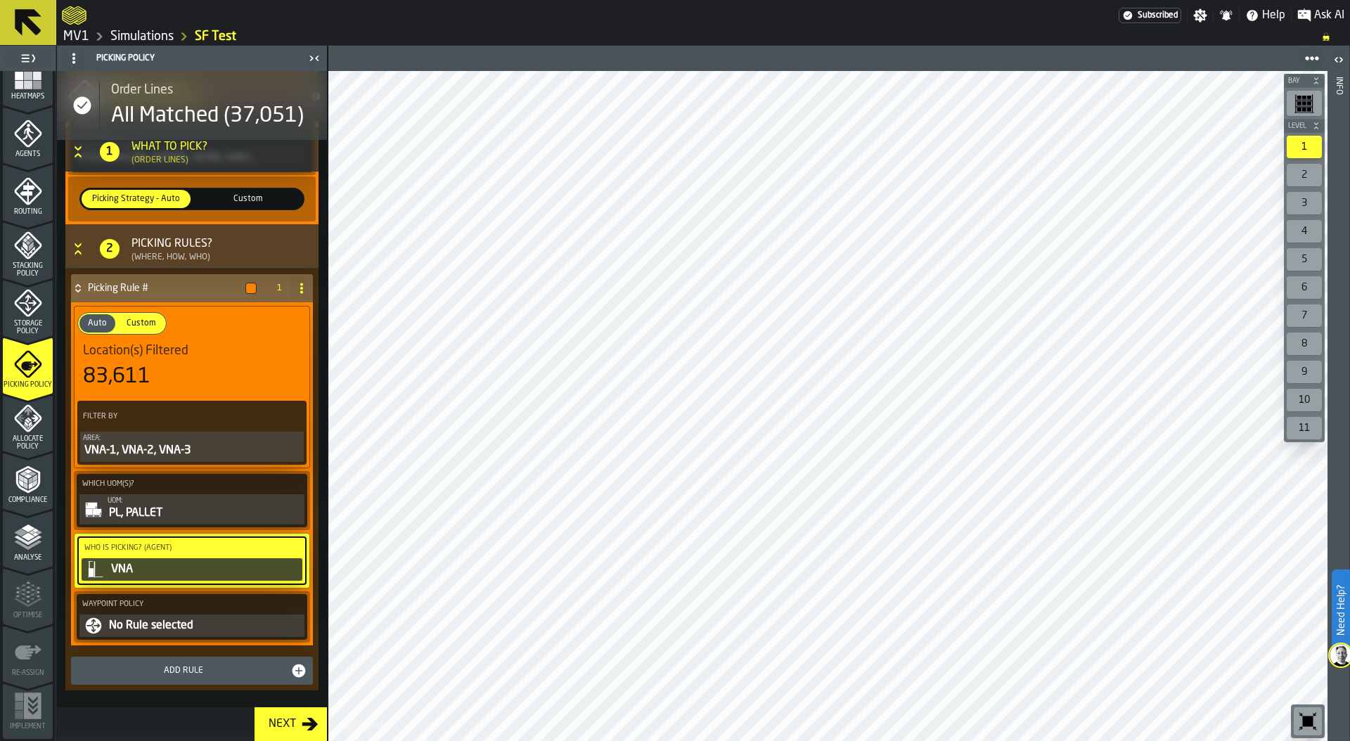
click at [177, 630] on div "No Rule selected" at bounding box center [205, 625] width 194 height 17
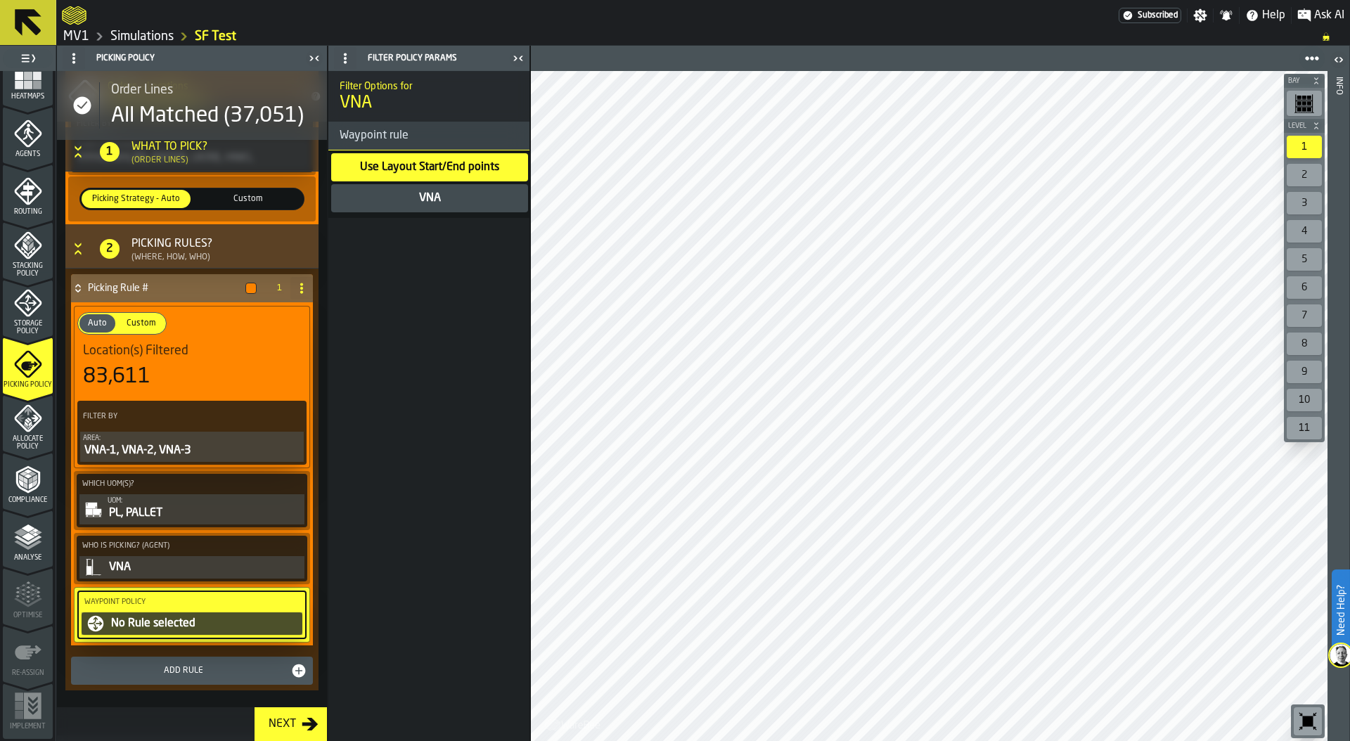
click at [405, 200] on div "VNA" at bounding box center [429, 198] width 197 height 28
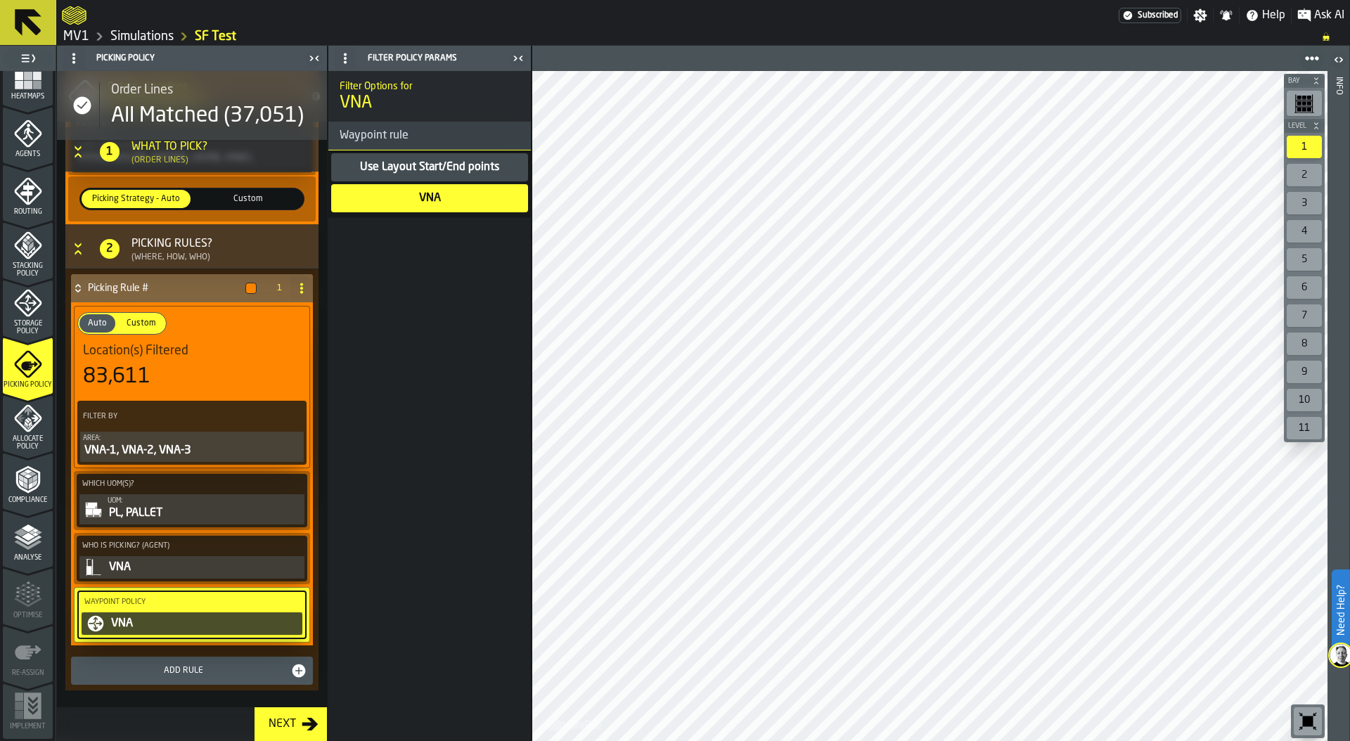
click at [35, 432] on icon "menu Allocate Policy" at bounding box center [28, 418] width 28 height 28
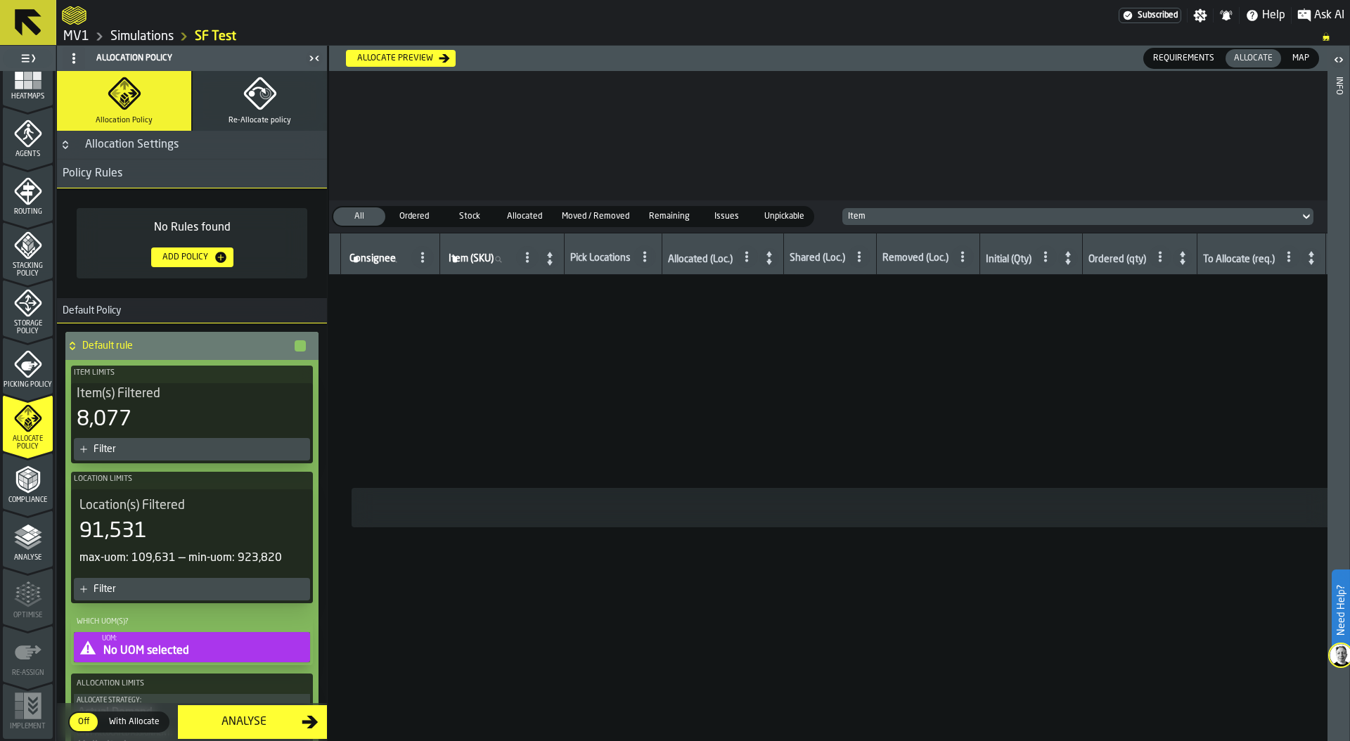
click at [122, 441] on div "Filter" at bounding box center [192, 449] width 236 height 22
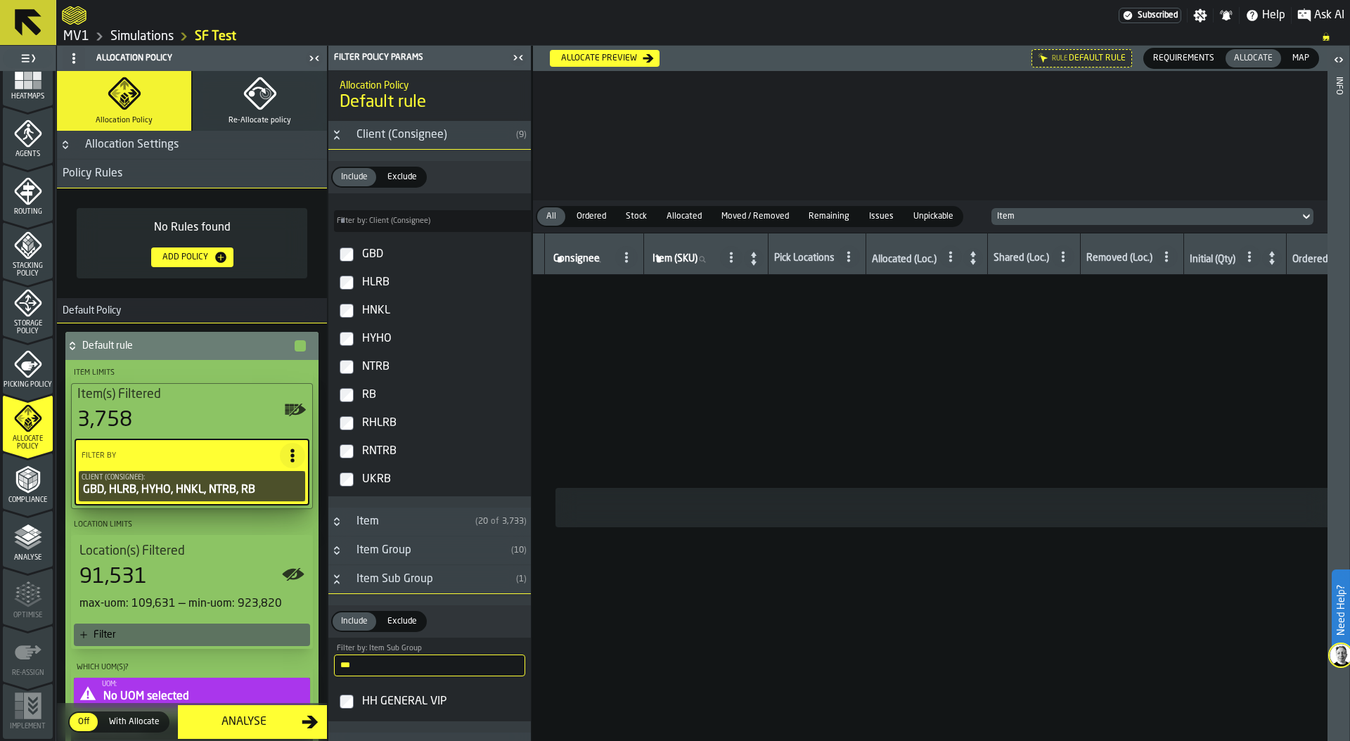
click at [344, 441] on label "RNTRB" at bounding box center [429, 451] width 197 height 28
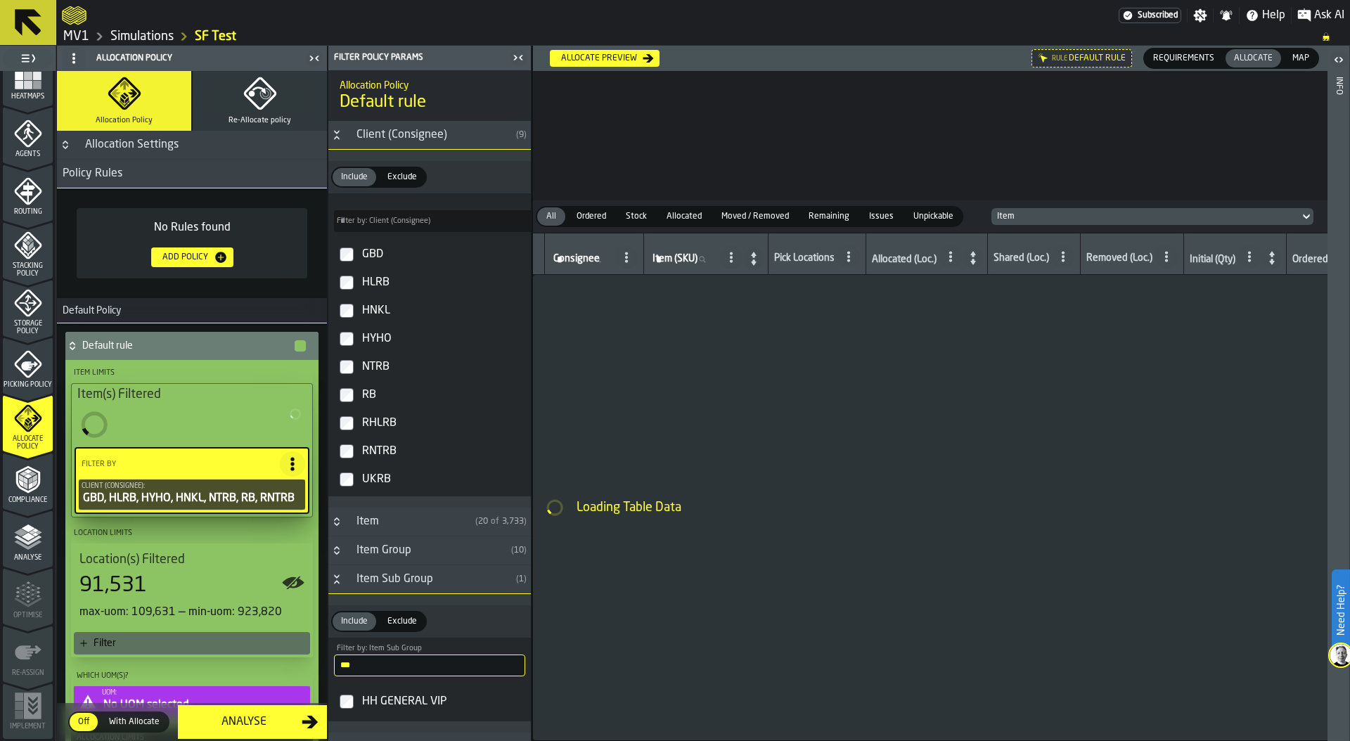
click at [344, 441] on label "RNTRB" at bounding box center [429, 451] width 197 height 28
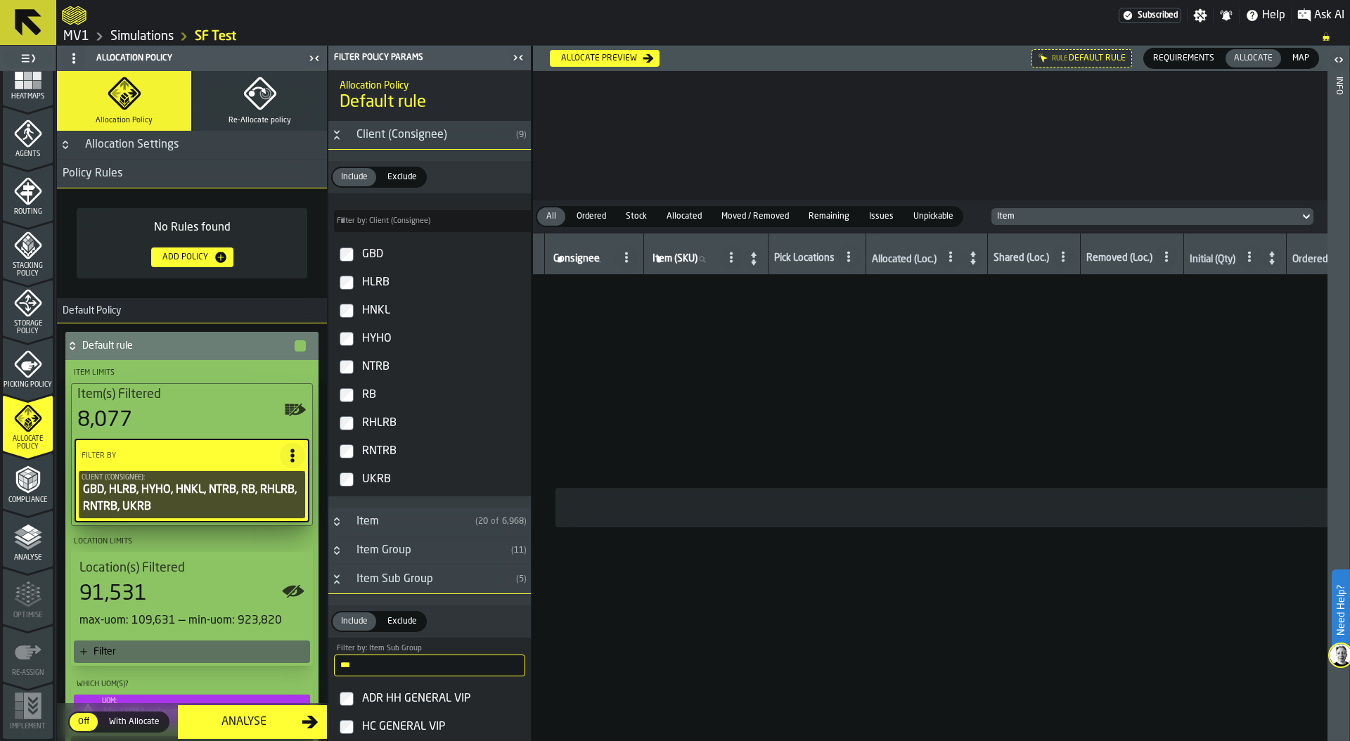
click at [407, 181] on span "Exclude" at bounding box center [402, 177] width 41 height 13
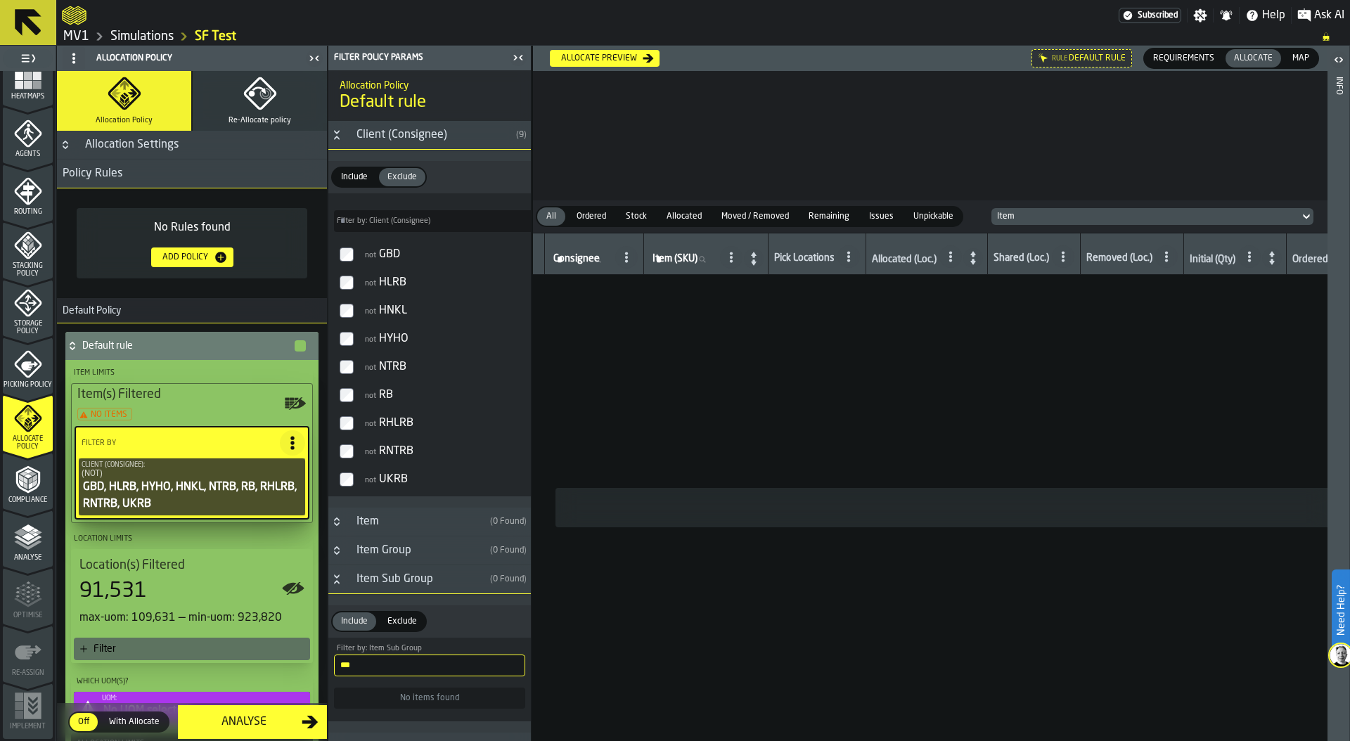
click at [183, 255] on div "Add Policy" at bounding box center [185, 257] width 57 height 10
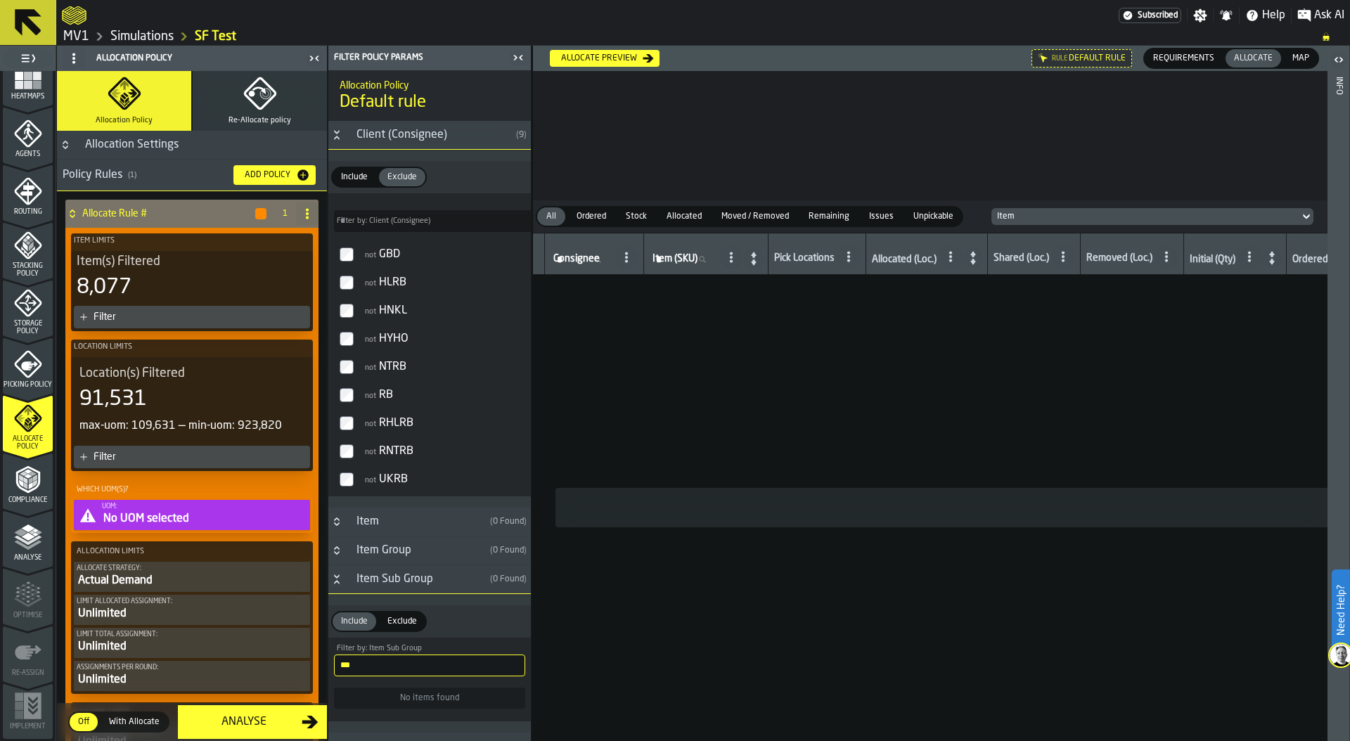
click at [167, 314] on div "Filter" at bounding box center [198, 316] width 211 height 11
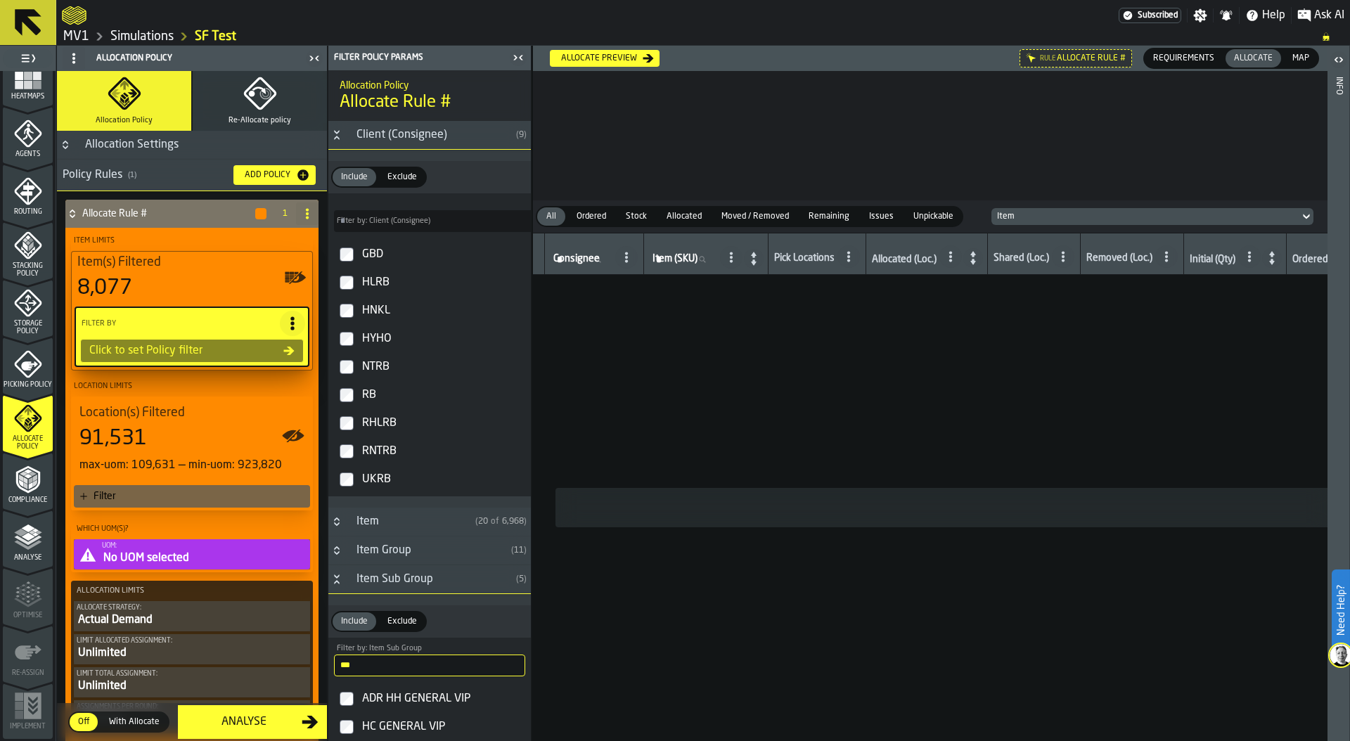
click at [306, 210] on circle at bounding box center [307, 209] width 3 height 3
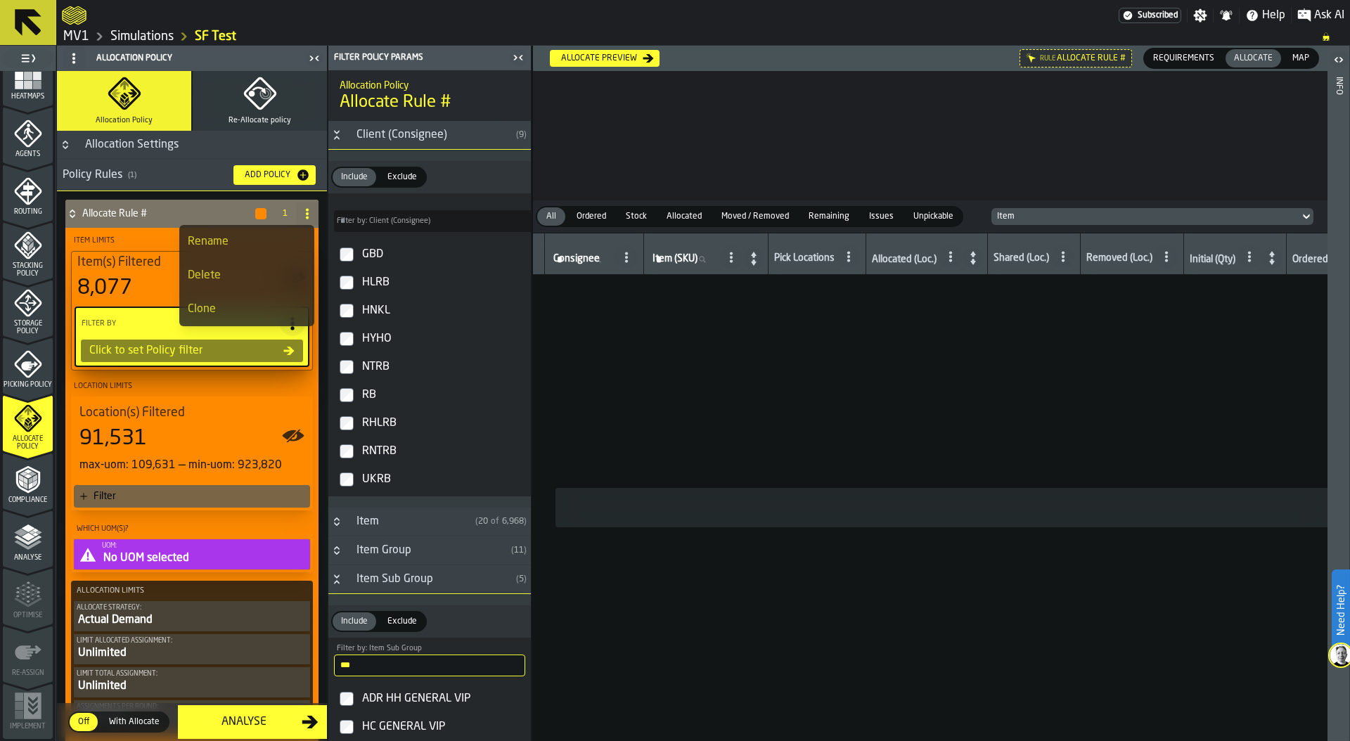
click at [240, 235] on div "Rename" at bounding box center [247, 241] width 118 height 17
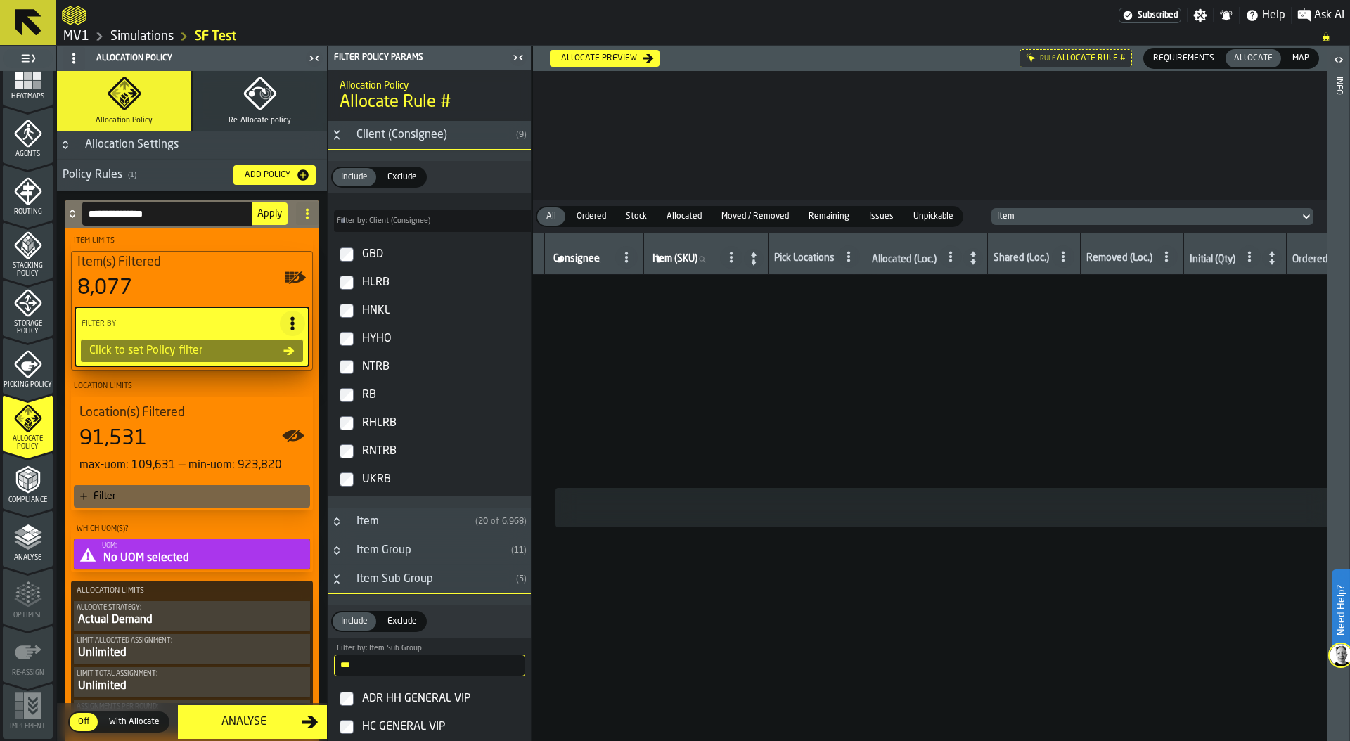
drag, startPoint x: 174, startPoint y: 212, endPoint x: 75, endPoint y: 209, distance: 99.2
click at [75, 209] on div "**********" at bounding box center [177, 214] width 225 height 28
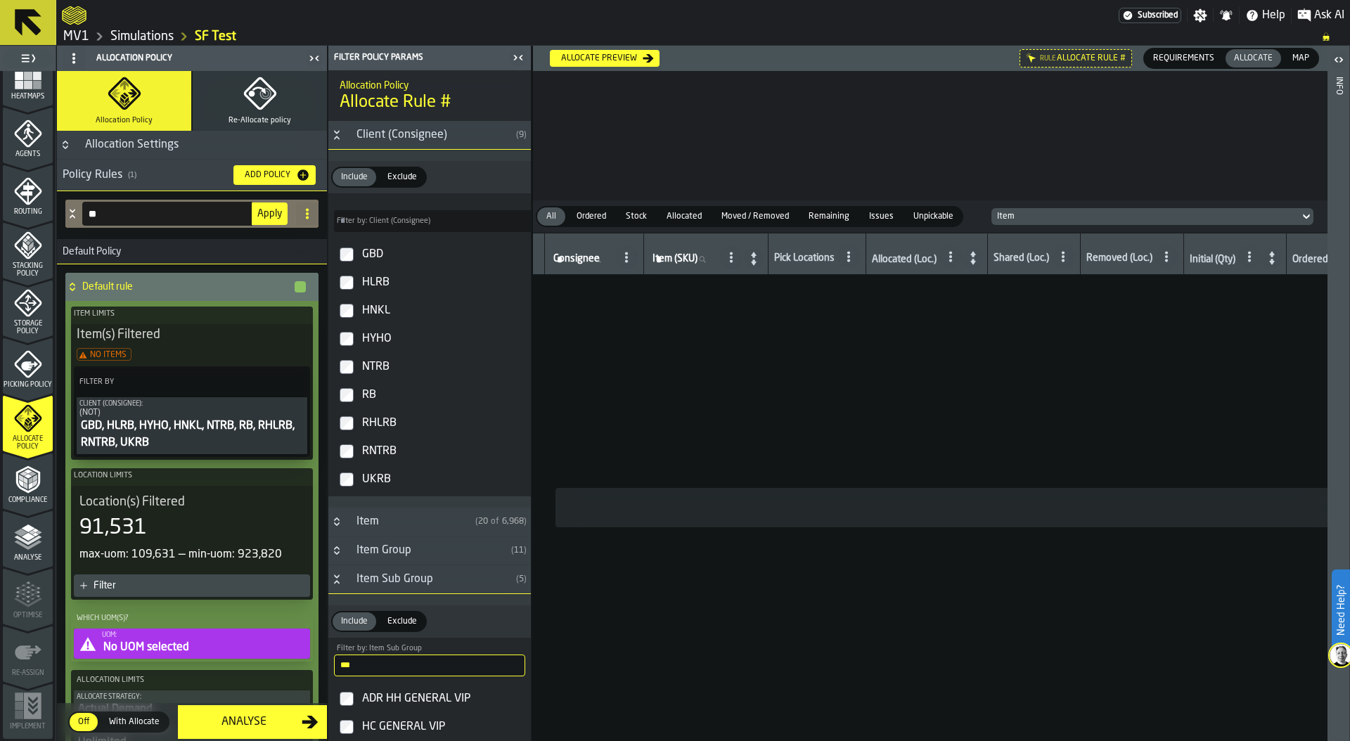
type input "*"
type input "********"
click at [261, 219] on button "Apply" at bounding box center [270, 213] width 36 height 22
click at [60, 219] on div "A+ Items 1" at bounding box center [192, 215] width 270 height 48
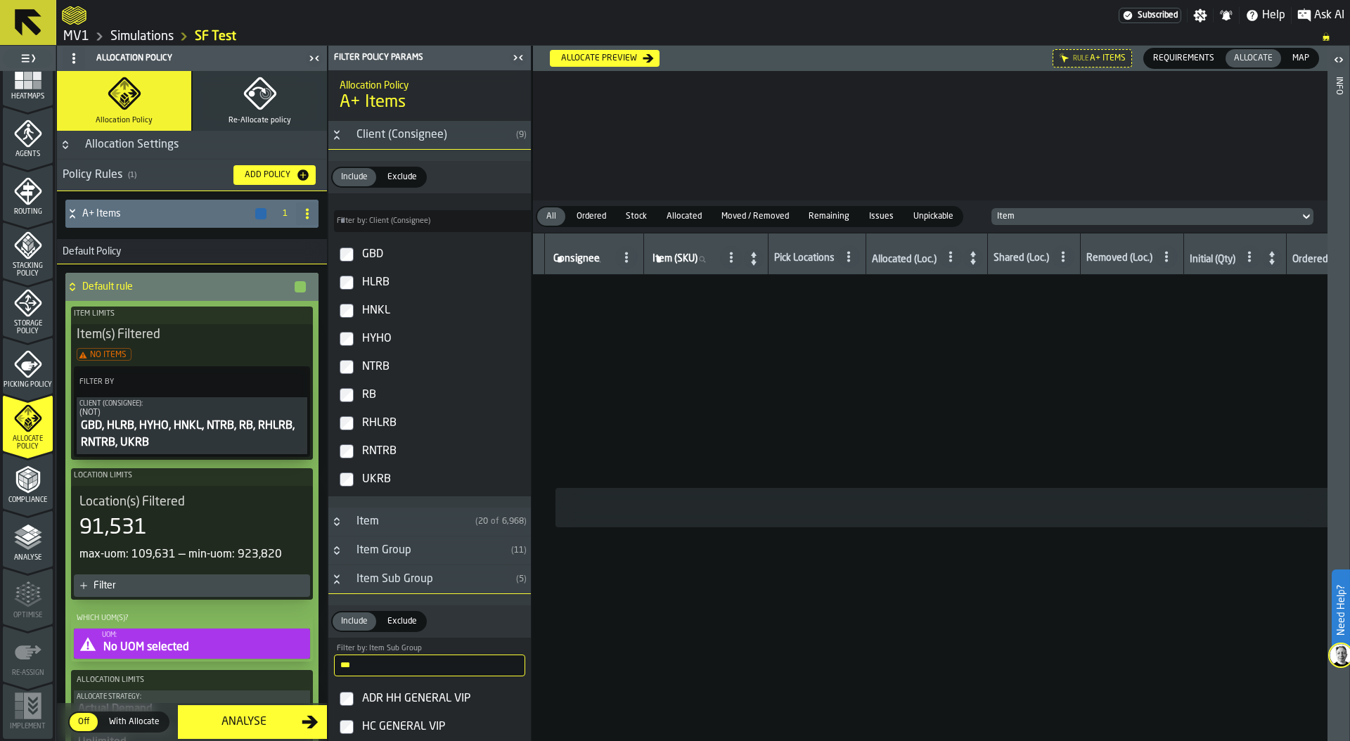
click at [70, 289] on icon at bounding box center [72, 286] width 14 height 11
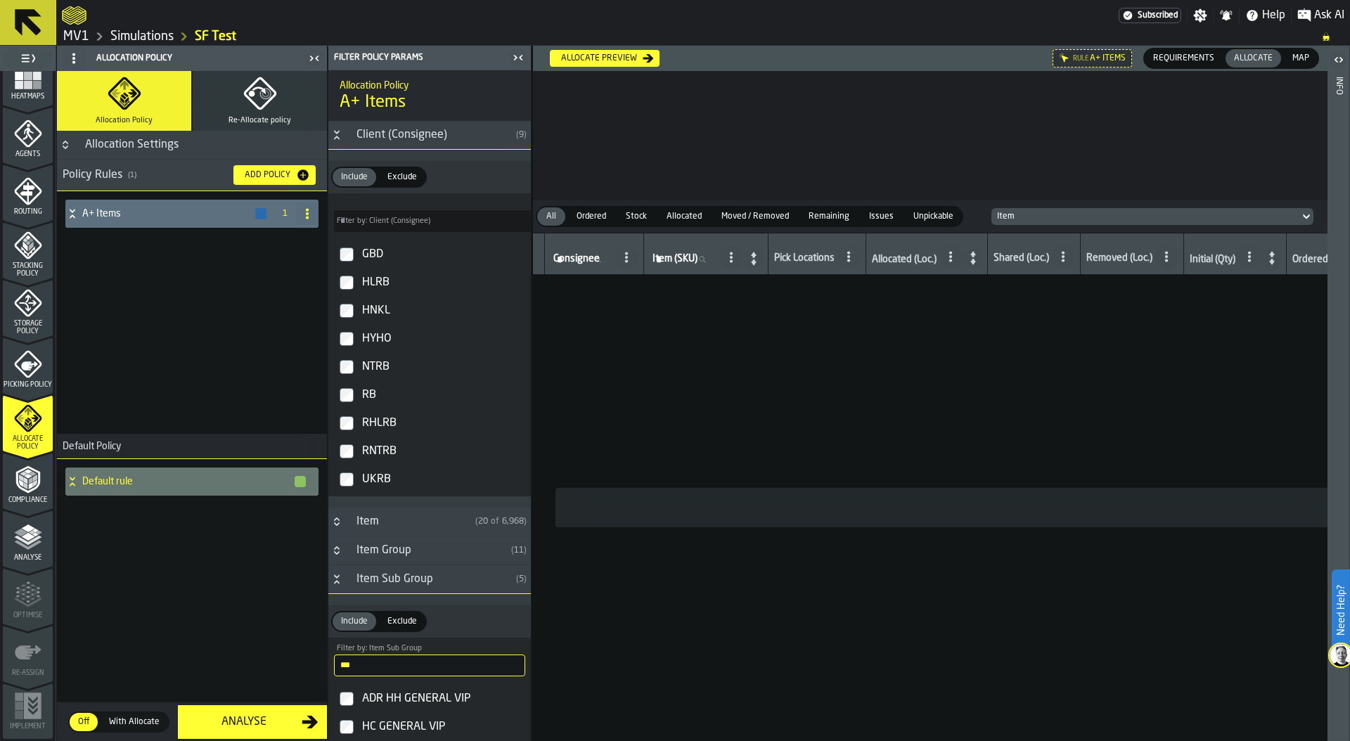
click at [74, 217] on icon at bounding box center [72, 216] width 5 height 4
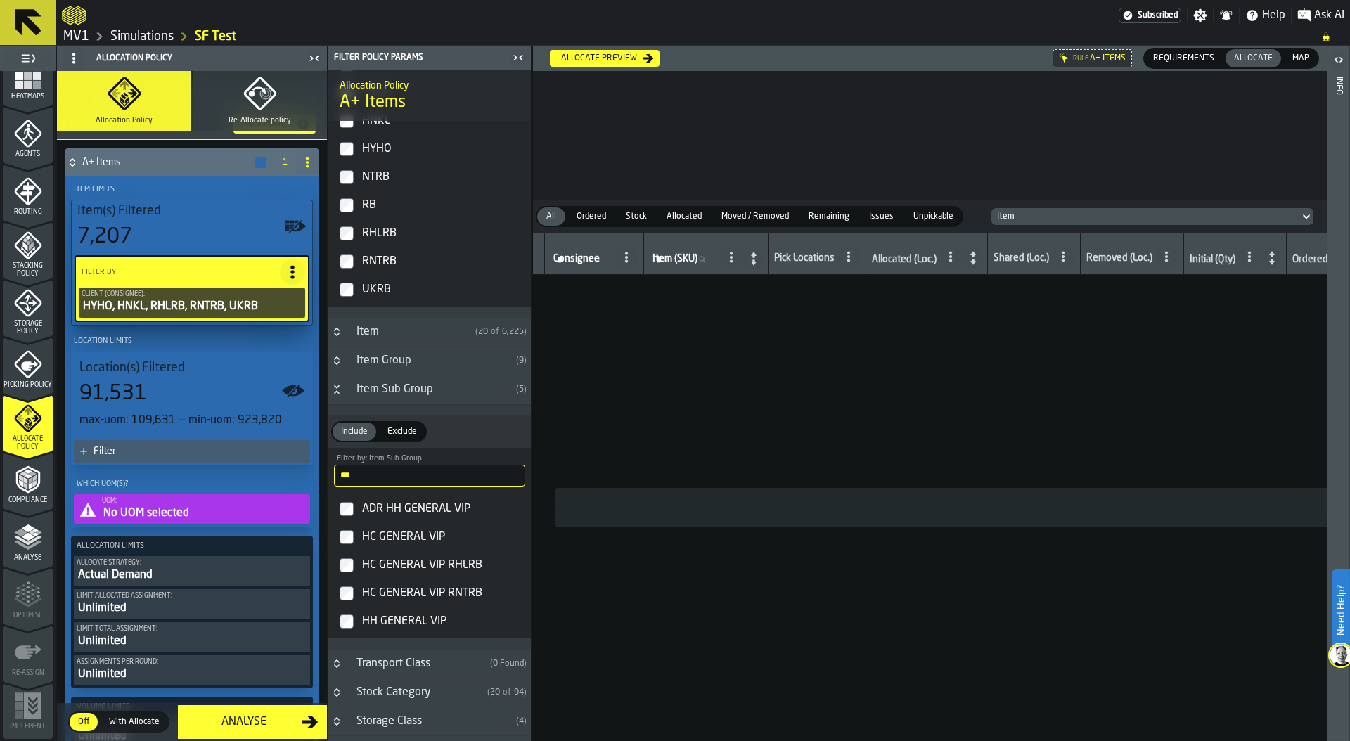
scroll to position [365, 0]
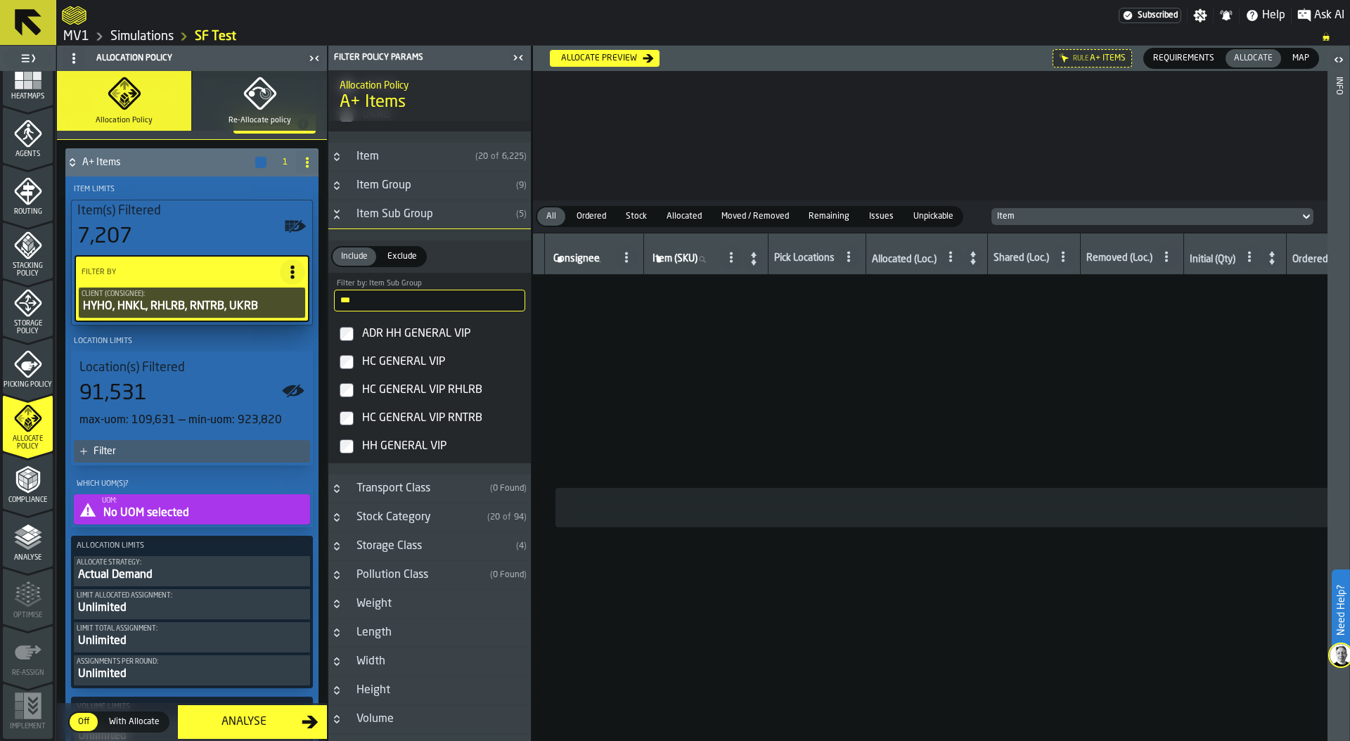
drag, startPoint x: 376, startPoint y: 304, endPoint x: 300, endPoint y: 304, distance: 75.9
click at [300, 304] on aside "1 Start 2 Layout 3 Assignment 4 Items 5 Orders 6 Data Stats 7 Heatmaps 8 Agents…" at bounding box center [265, 393] width 531 height 695
click at [507, 302] on input "***" at bounding box center [429, 301] width 191 height 22
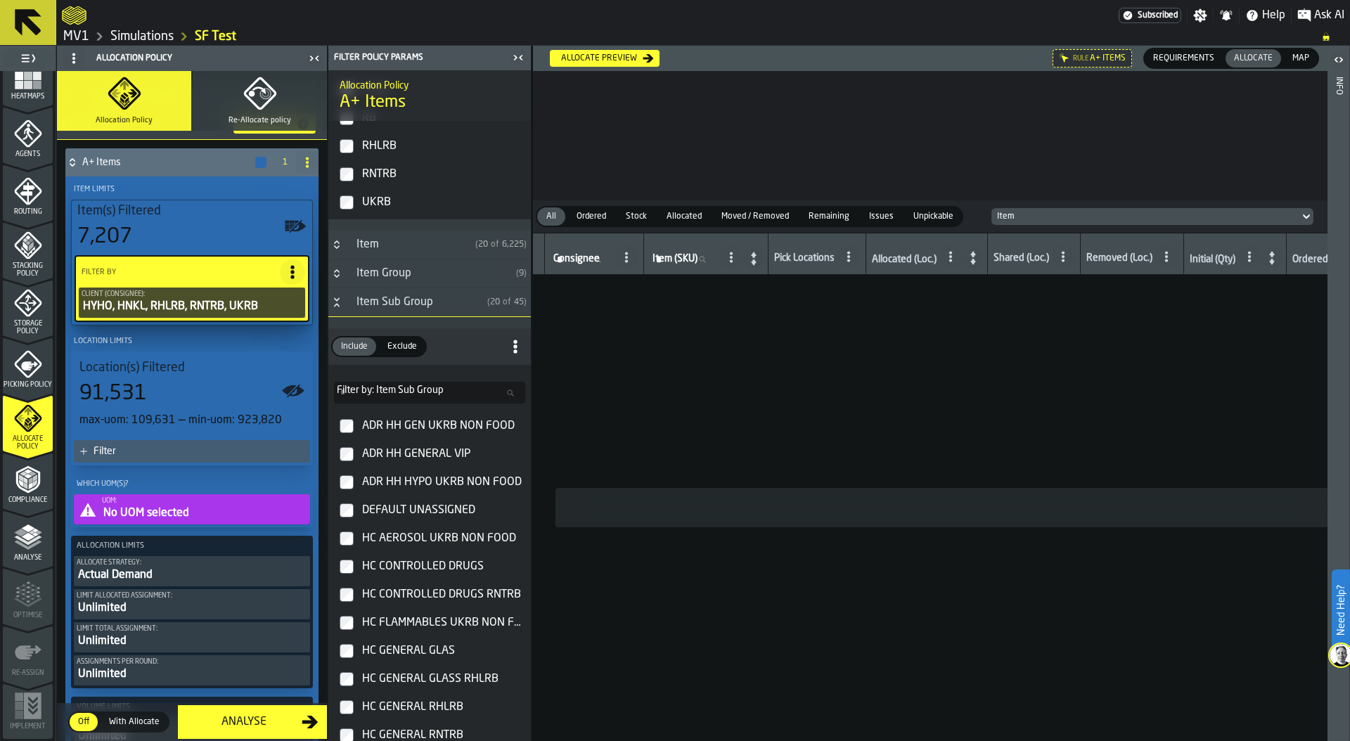
scroll to position [194, 0]
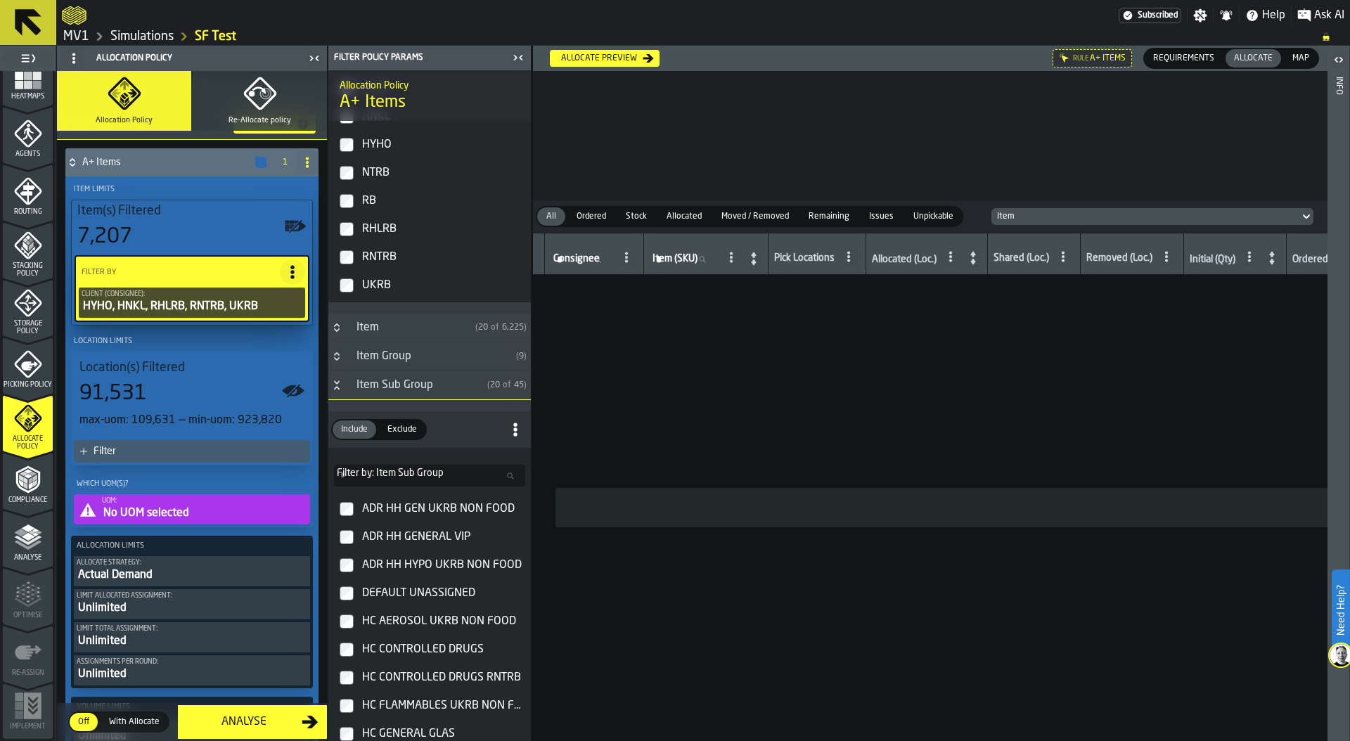
click at [337, 382] on icon "Button-Item Sub Group-open" at bounding box center [336, 385] width 11 height 11
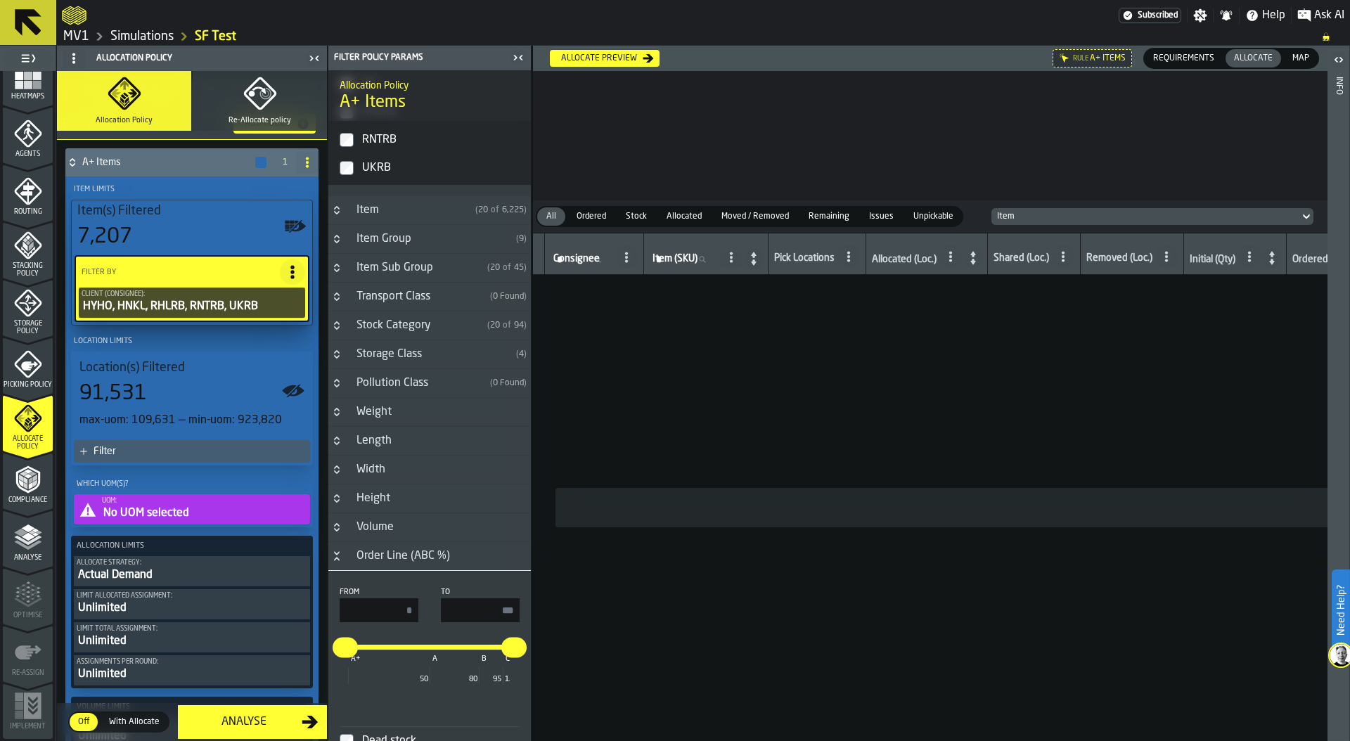
scroll to position [387, 0]
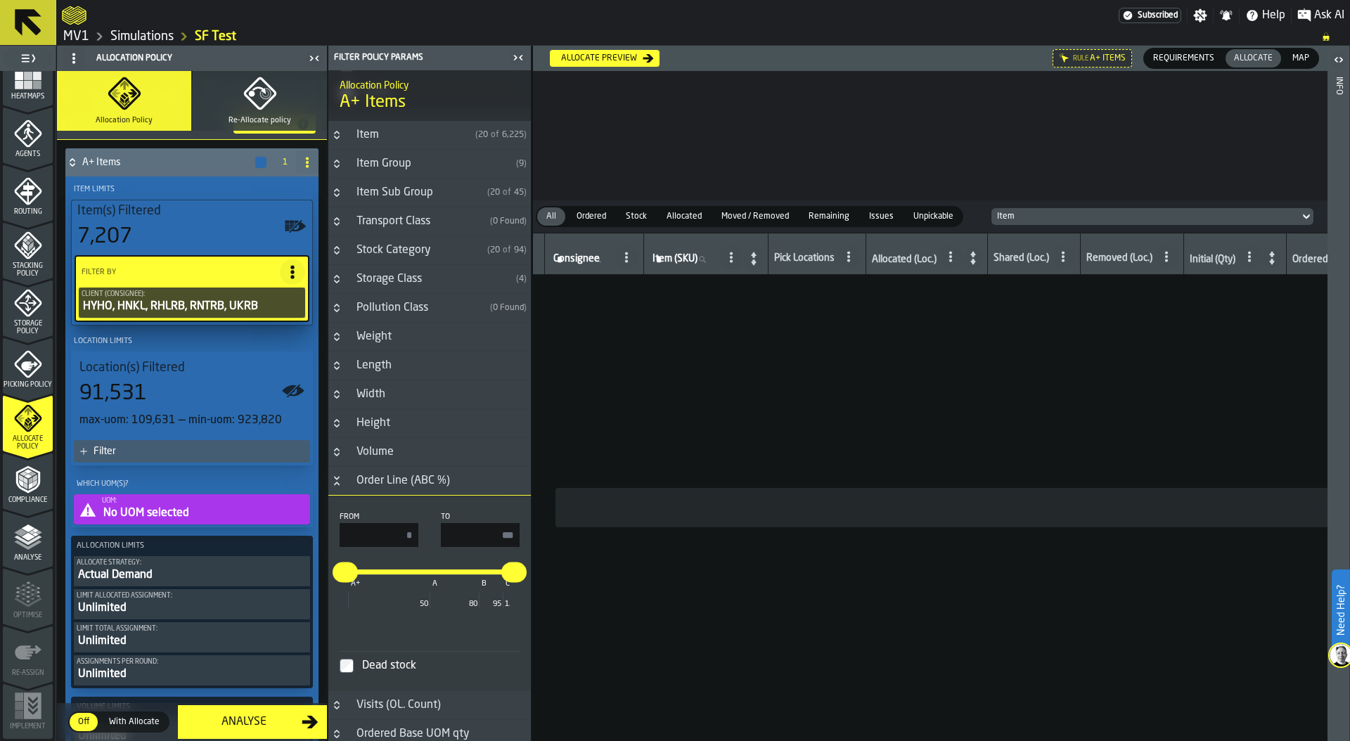
drag, startPoint x: 472, startPoint y: 534, endPoint x: 546, endPoint y: 532, distance: 73.8
click at [547, 533] on main "1 Start 2 Layout 3 Assignment 4 Items 5 Orders 6 Data Stats 7 Heatmaps 8 Agents…" at bounding box center [675, 393] width 1350 height 695
type input "**"
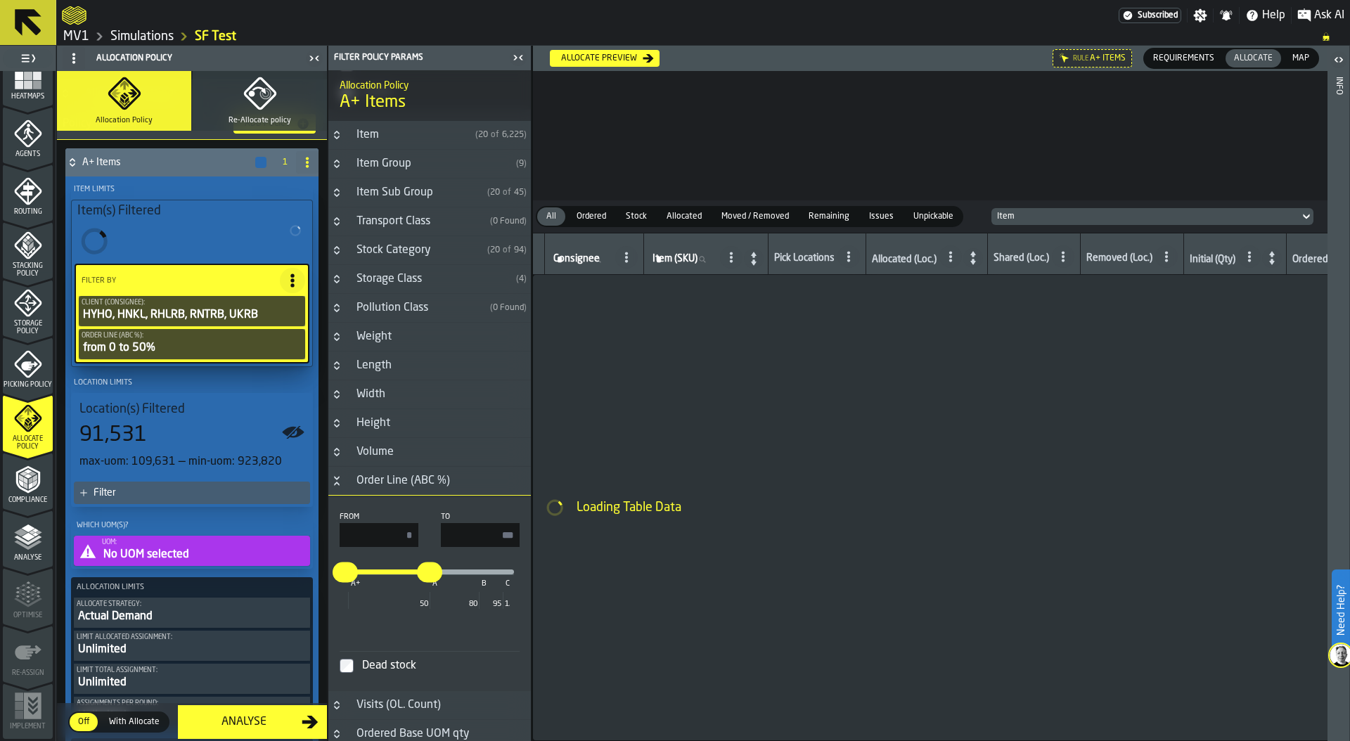
click at [385, 542] on input "*" at bounding box center [379, 535] width 79 height 24
type input "**"
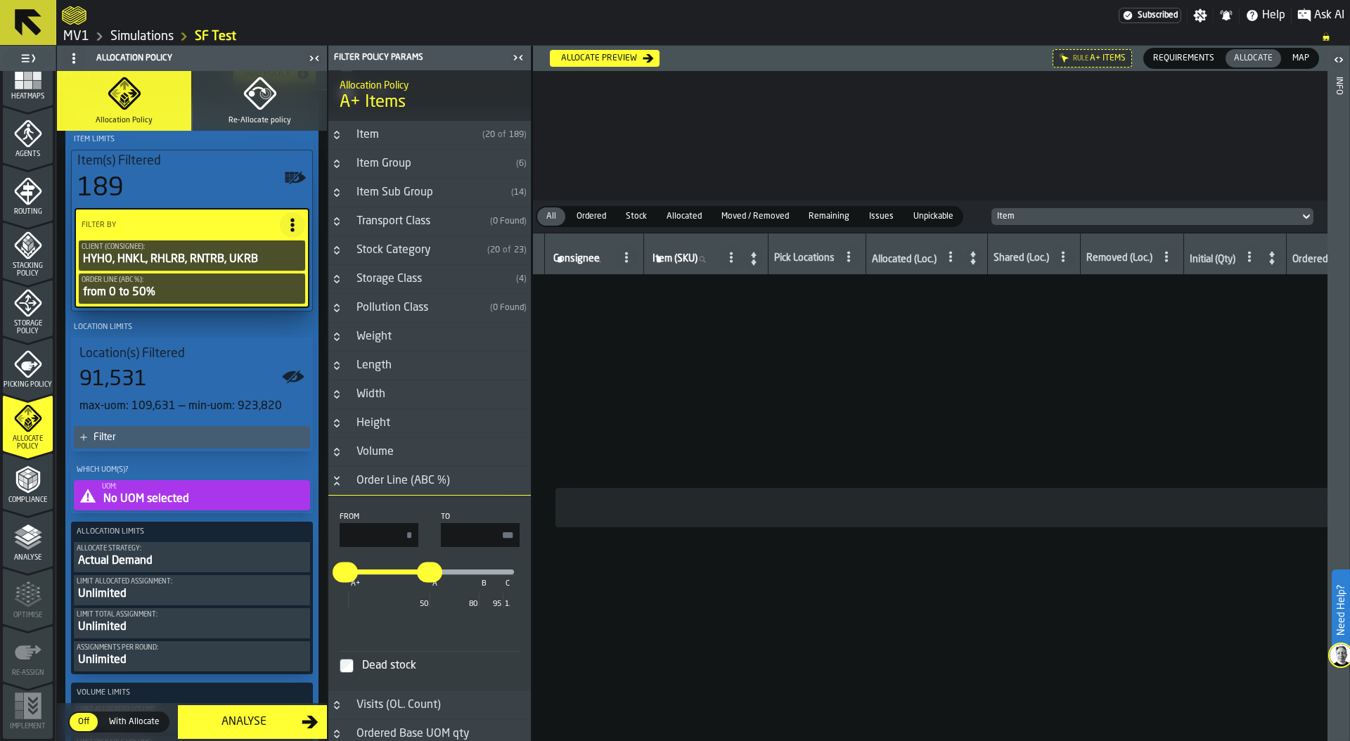
scroll to position [112, 0]
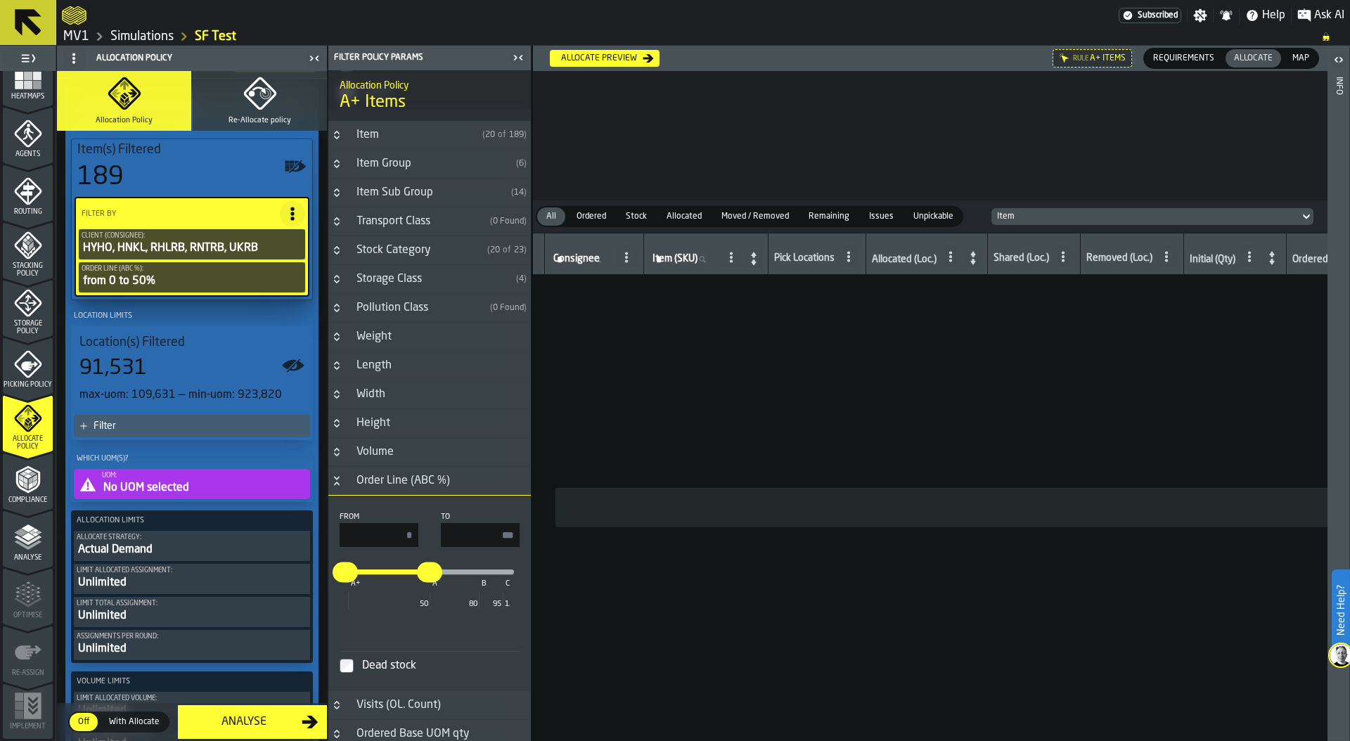
click at [172, 425] on div "Filter" at bounding box center [198, 425] width 211 height 11
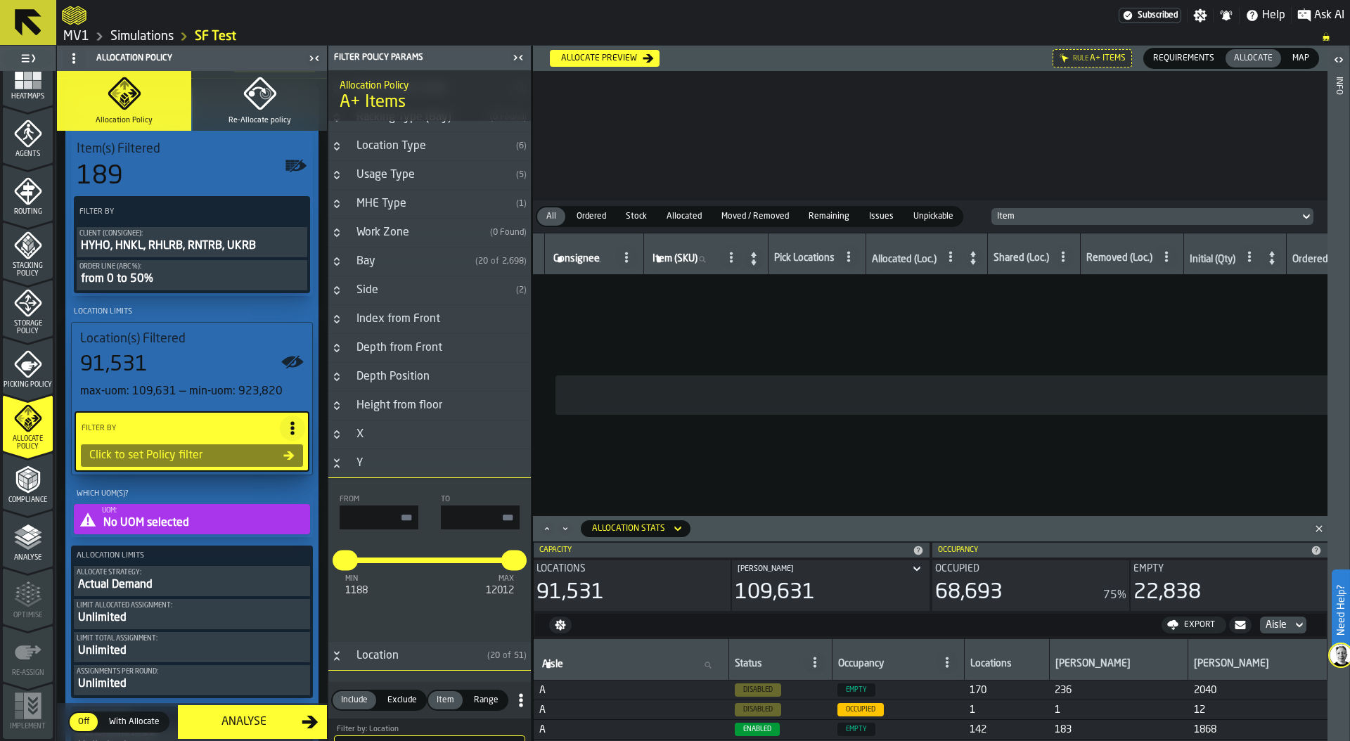
scroll to position [468, 0]
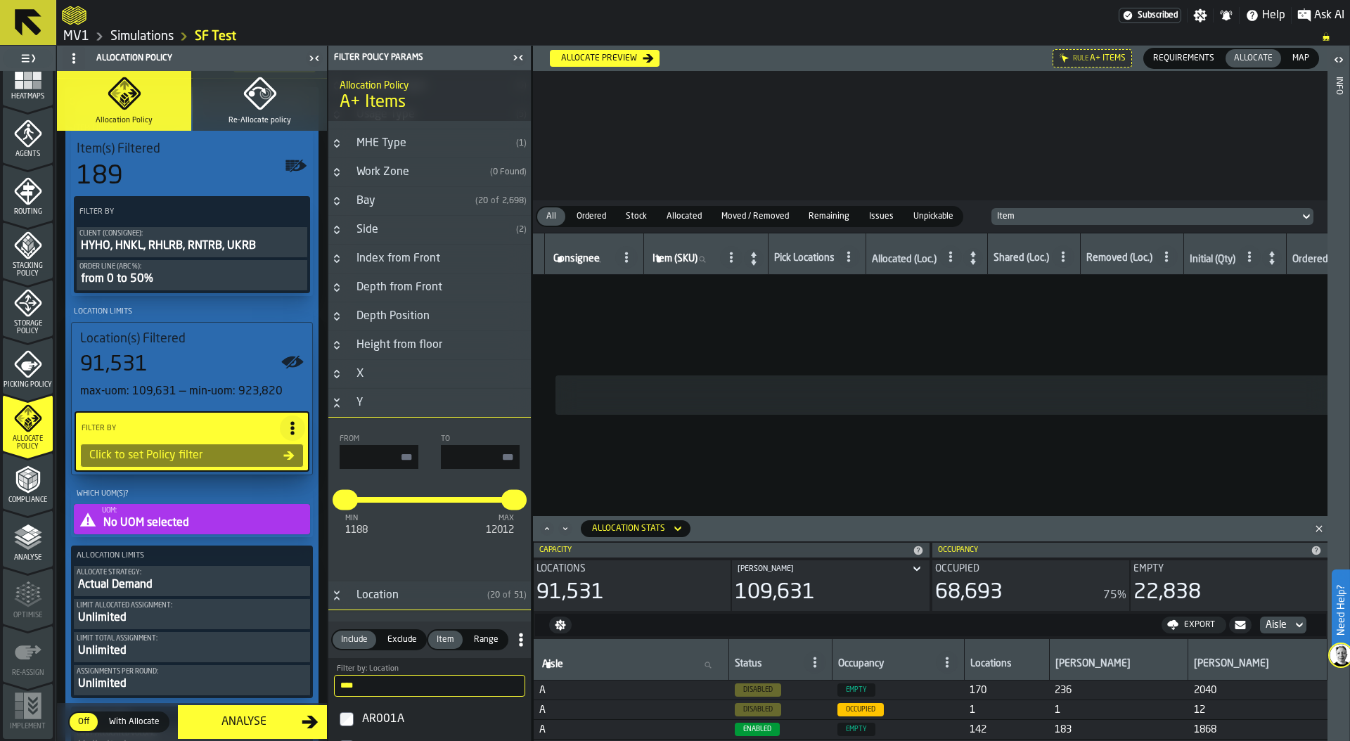
click at [1299, 49] on div "Map" at bounding box center [1301, 58] width 34 height 18
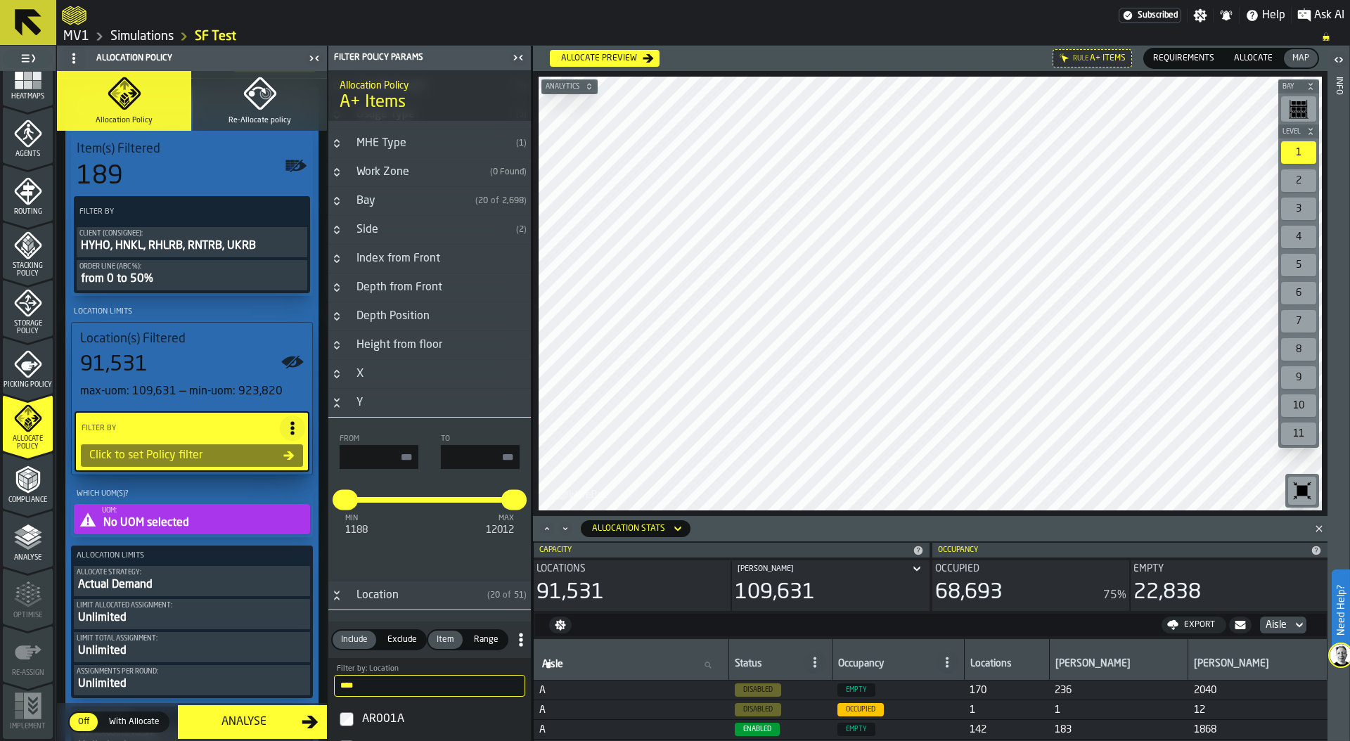
click at [1303, 486] on icon "button-toolbar-undefined" at bounding box center [1302, 491] width 11 height 11
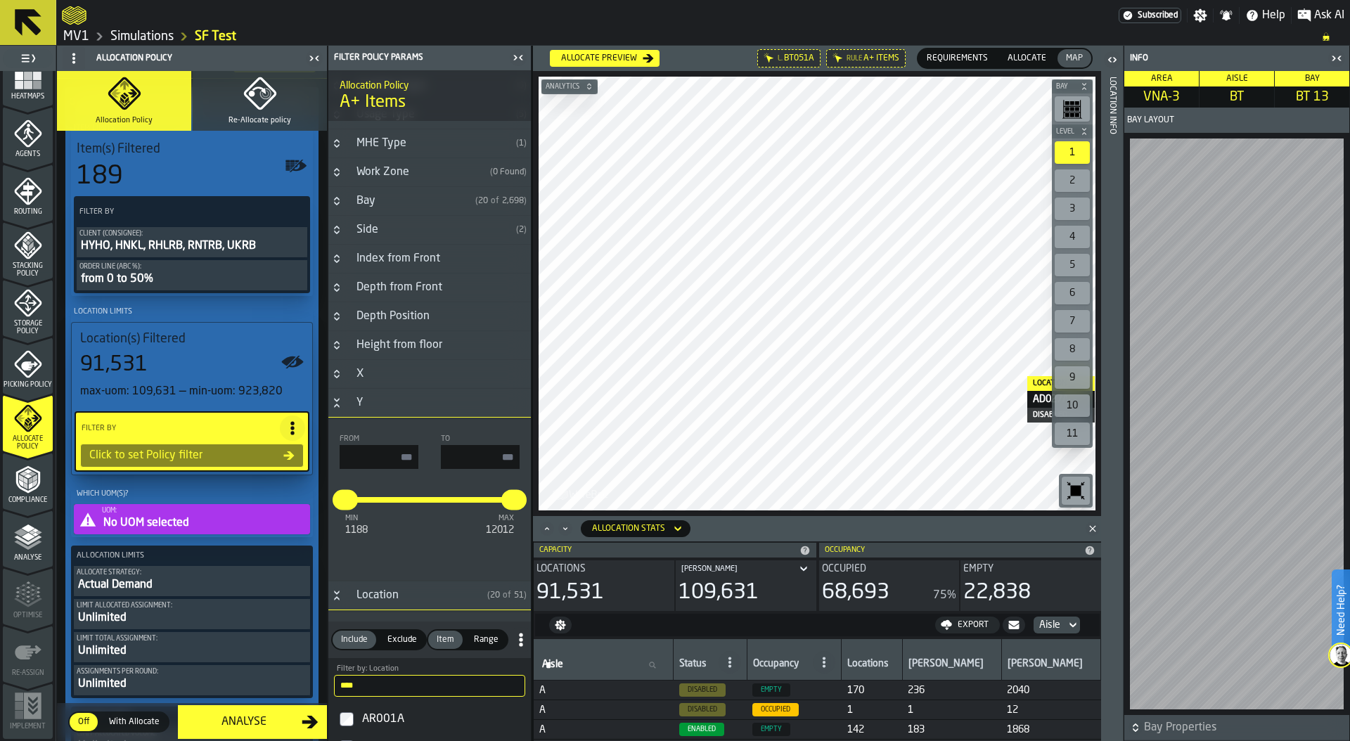
click at [1111, 318] on div "Location Info" at bounding box center [1112, 406] width 10 height 664
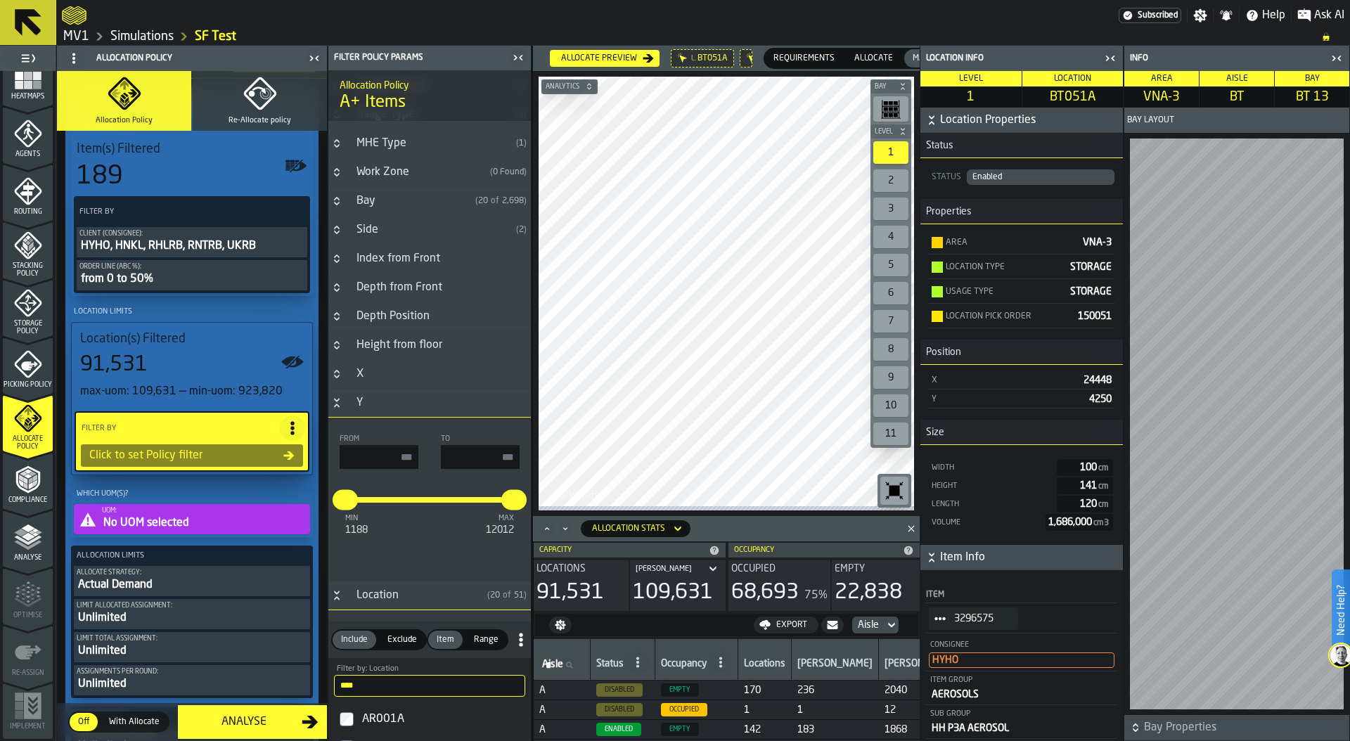
click at [465, 456] on input "input-value-" at bounding box center [480, 457] width 79 height 24
click at [562, 456] on main "1 Start 2 Layout 3 Assignment 4 Items 5 Orders 6 Data Stats 7 Heatmaps 8 Agents…" at bounding box center [675, 393] width 1350 height 695
click at [465, 455] on input "input-value-" at bounding box center [480, 457] width 79 height 24
type input "****"
click at [386, 455] on input "input-value-" at bounding box center [379, 457] width 79 height 24
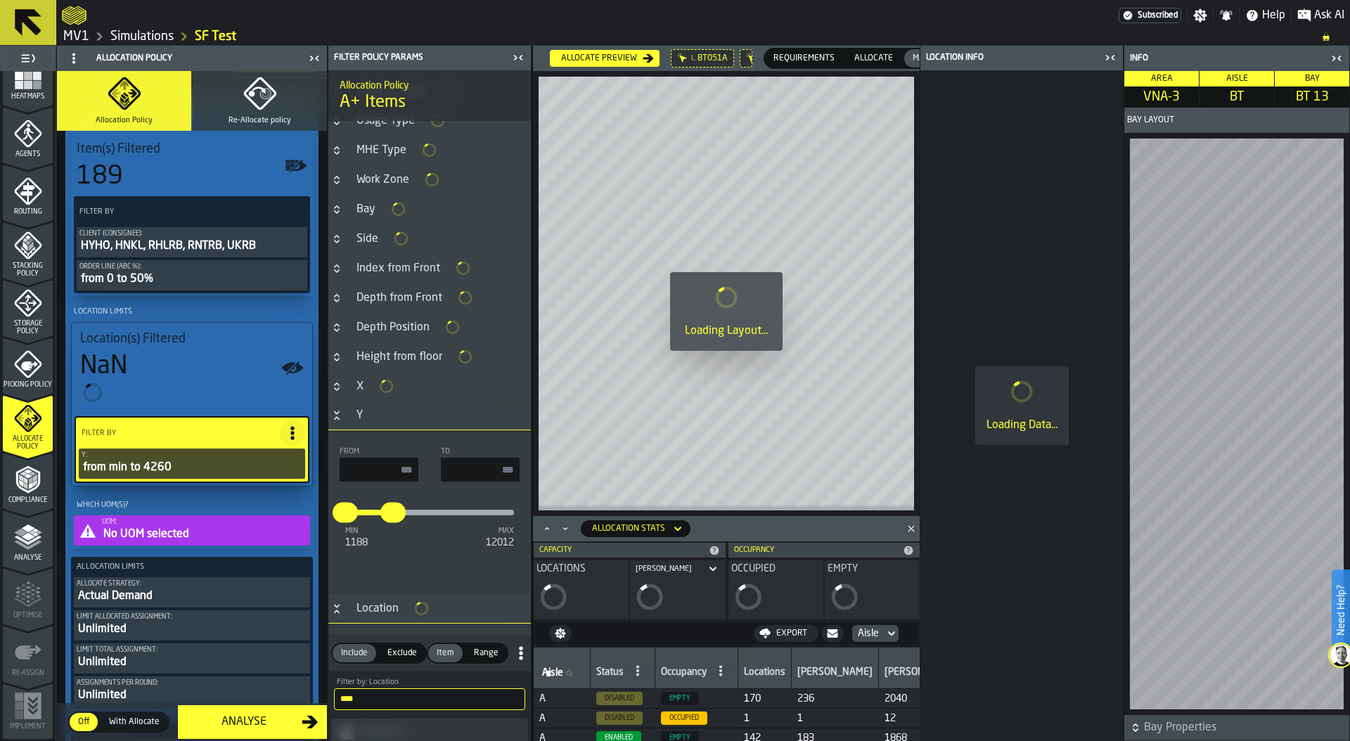
type input "****"
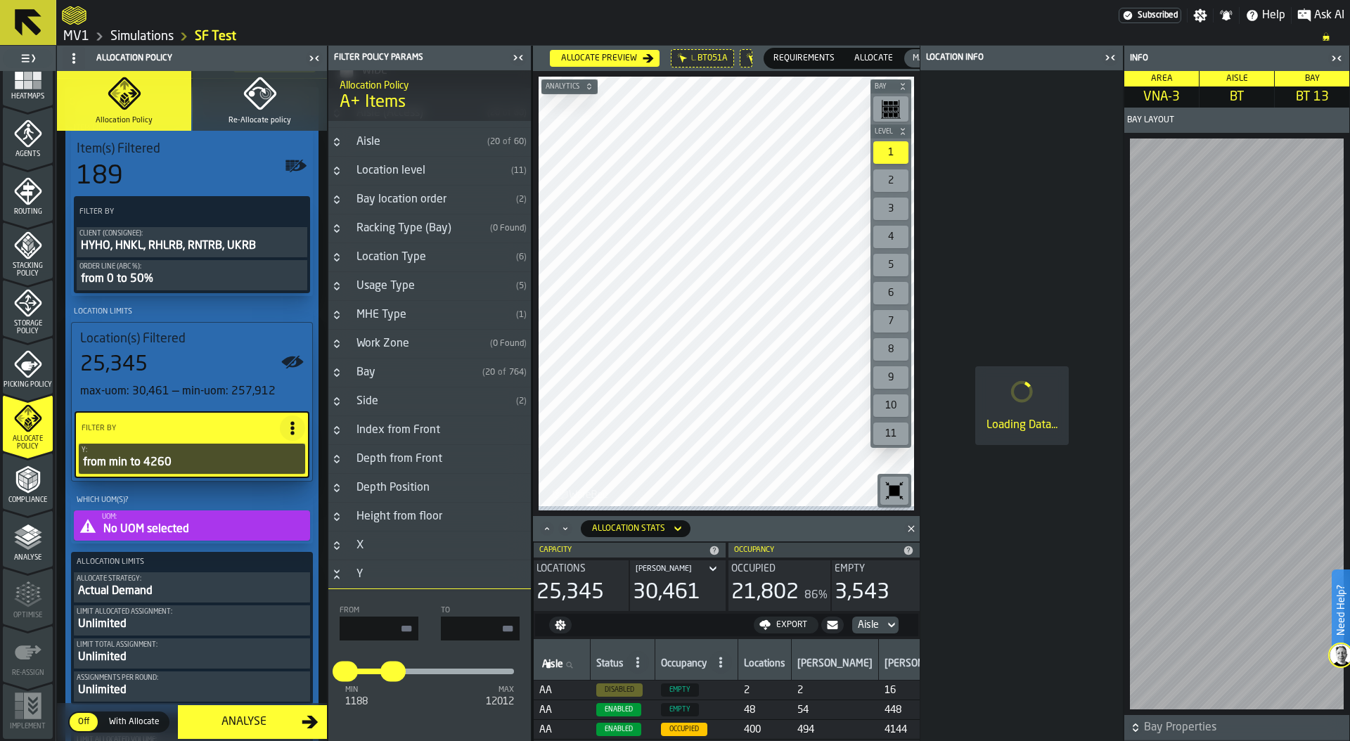
scroll to position [271, 0]
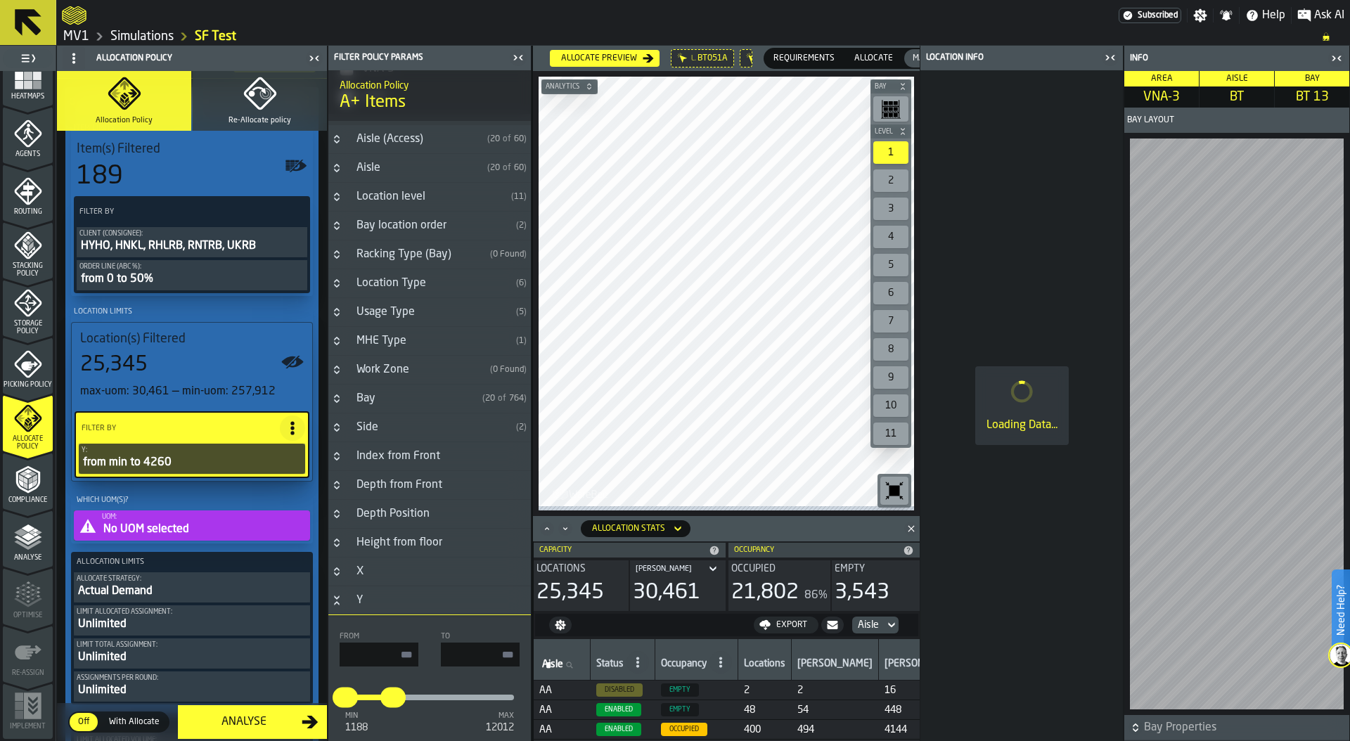
click at [344, 281] on h3 "Location Type ( 6 )" at bounding box center [429, 283] width 202 height 29
click at [348, 313] on div "Usage Type" at bounding box center [429, 312] width 162 height 17
click at [348, 327] on h3 "Usage Type ( 5 )" at bounding box center [429, 312] width 202 height 29
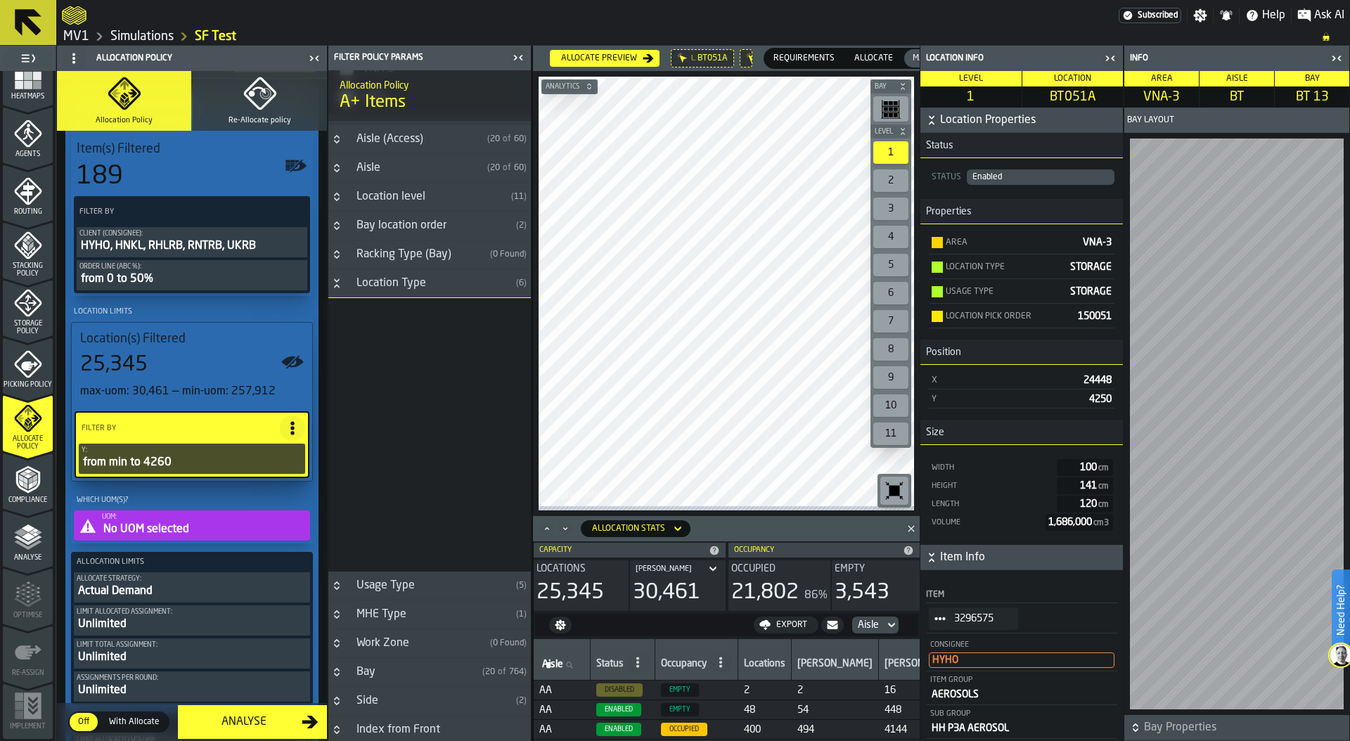
scroll to position [0, 0]
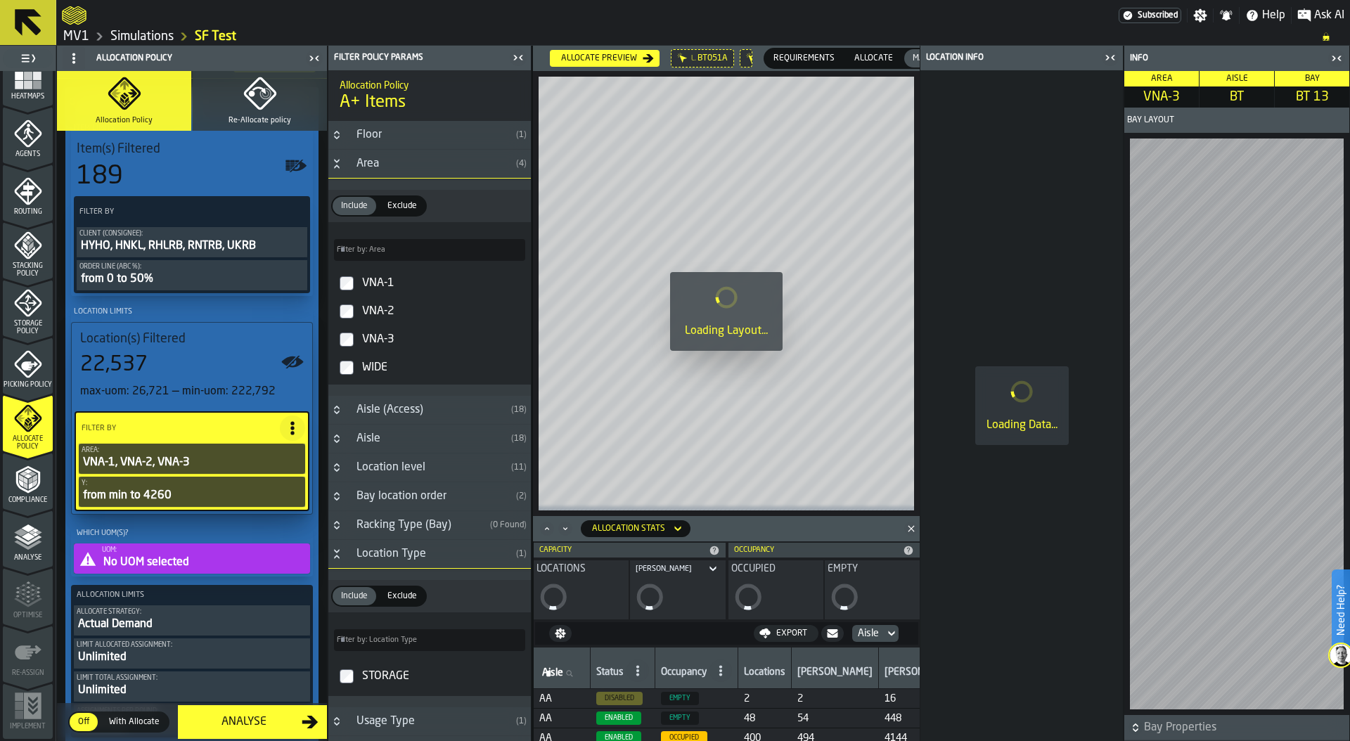
click at [1333, 58] on icon "button-toggle-Close me" at bounding box center [1336, 58] width 17 height 17
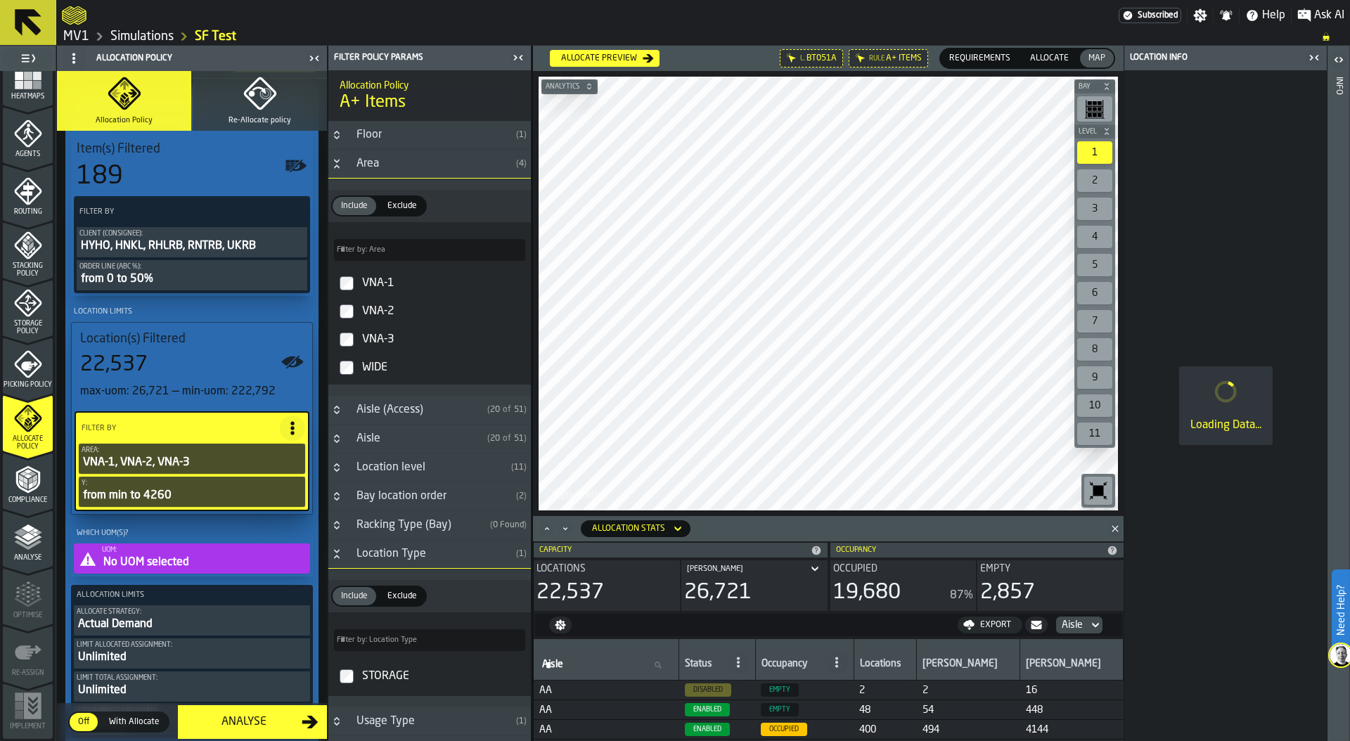
click at [166, 549] on div "UOM:" at bounding box center [204, 550] width 205 height 8
click at [185, 559] on div "No UOM selected" at bounding box center [204, 562] width 205 height 17
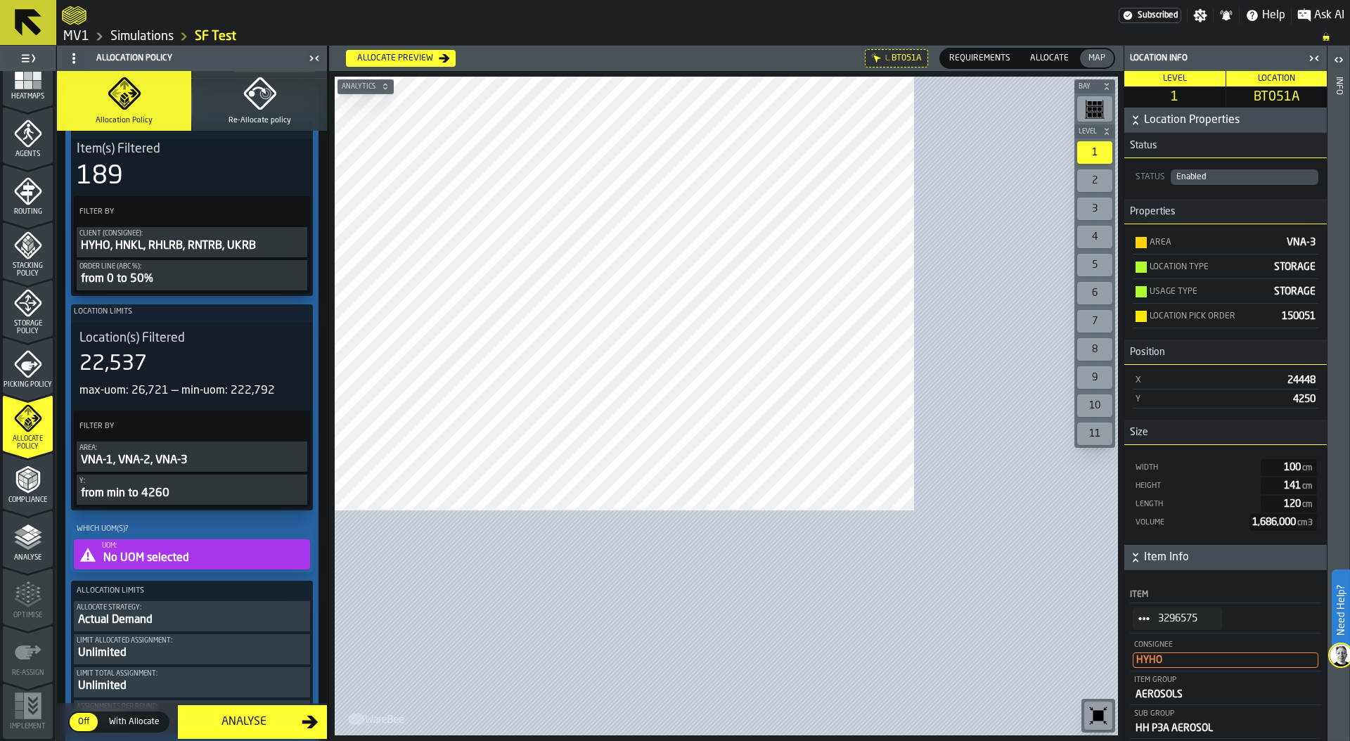
click at [199, 557] on div "No UOM selected" at bounding box center [204, 558] width 205 height 17
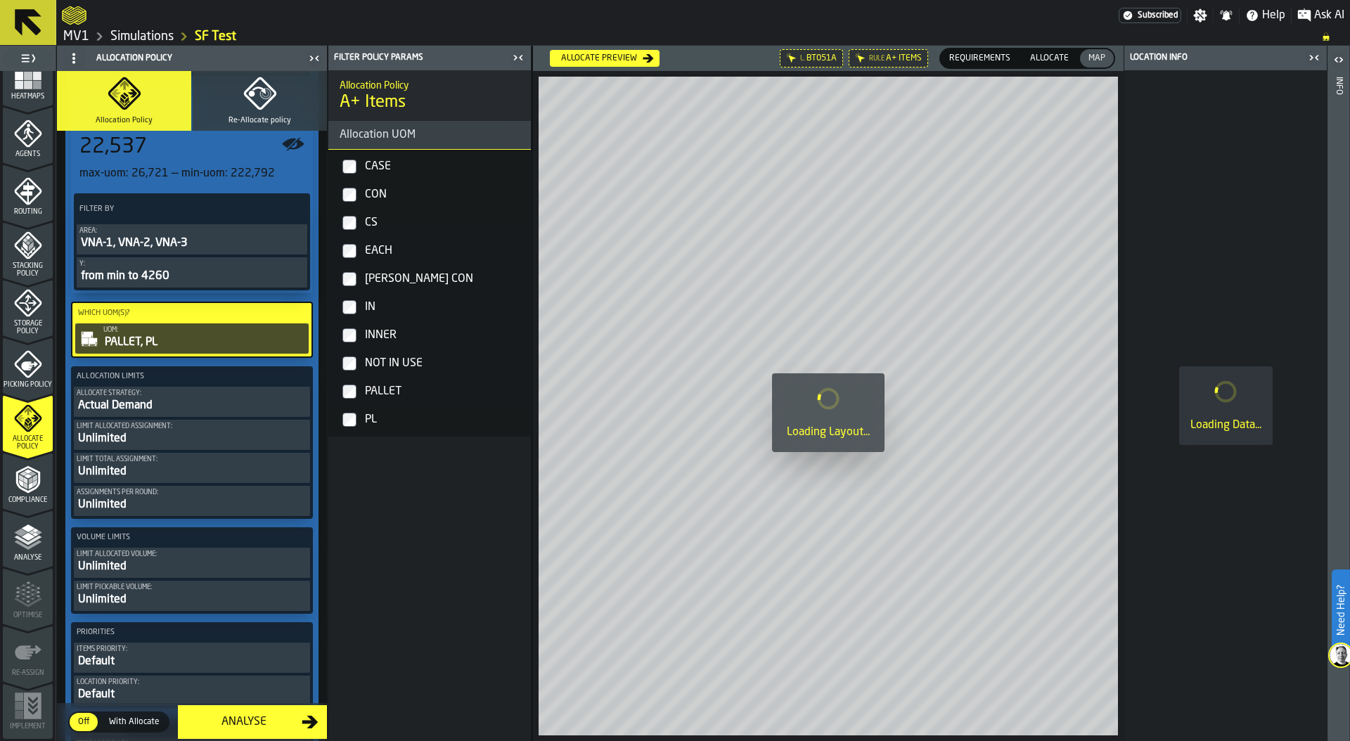
scroll to position [332, 0]
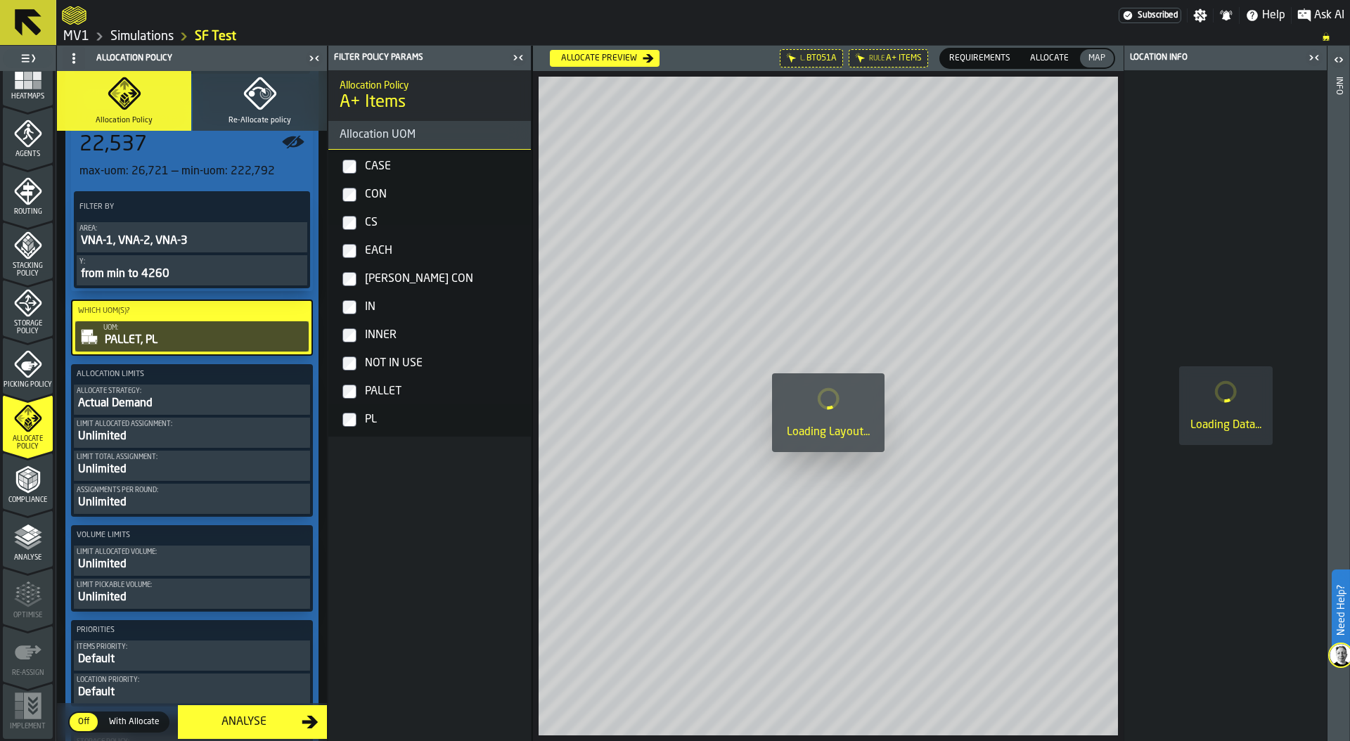
click at [140, 399] on div "Actual Demand" at bounding box center [192, 403] width 231 height 17
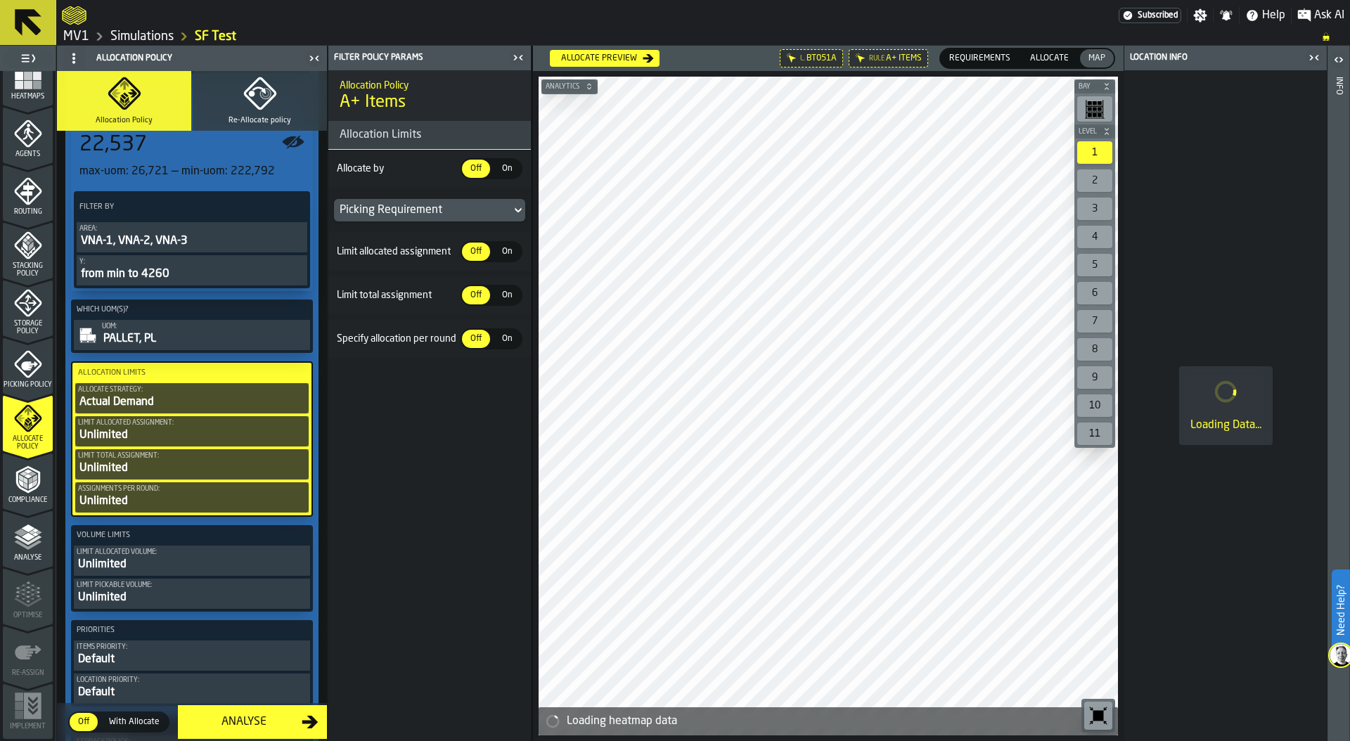
click at [504, 164] on span "On" at bounding box center [507, 168] width 22 height 13
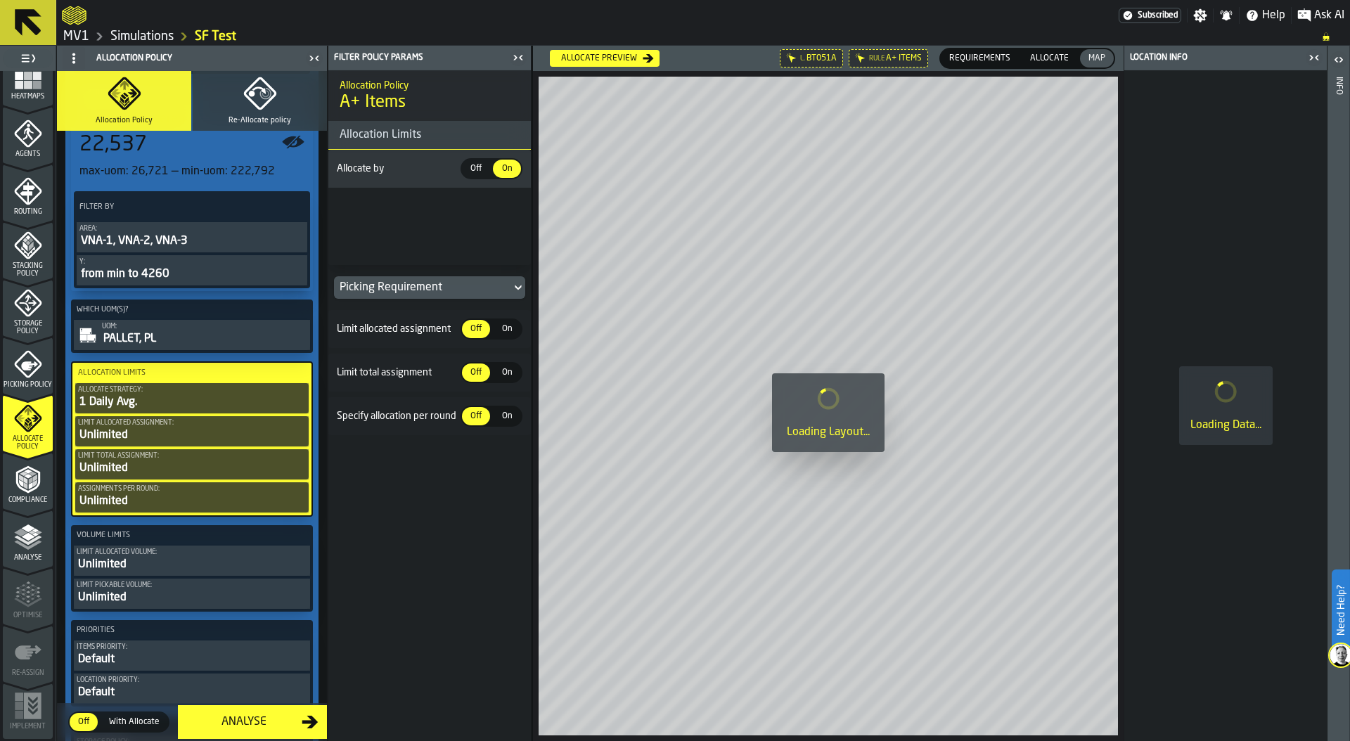
click at [421, 205] on div "Daily Average" at bounding box center [422, 208] width 147 height 11
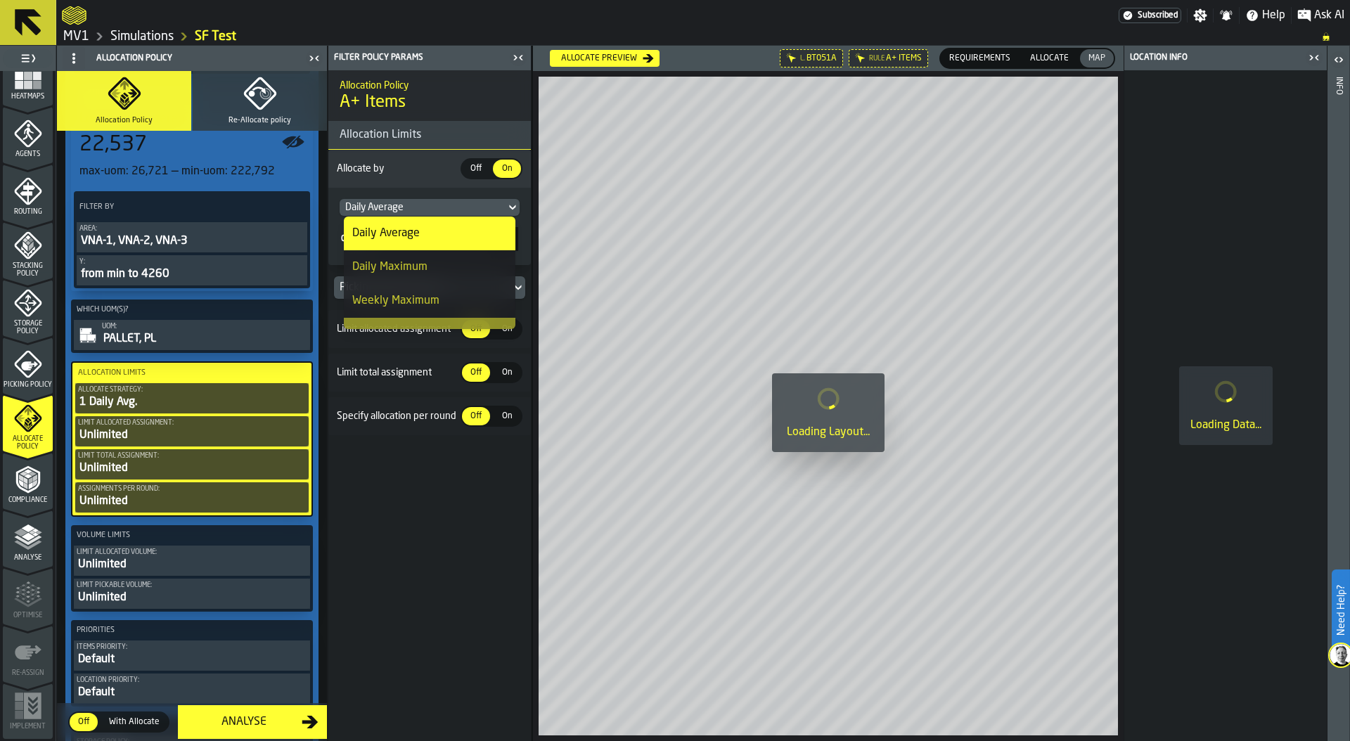
click at [419, 158] on h6 "Allocate by Off Off On On" at bounding box center [429, 168] width 191 height 21
click at [409, 236] on div "Daily Average" at bounding box center [385, 233] width 67 height 17
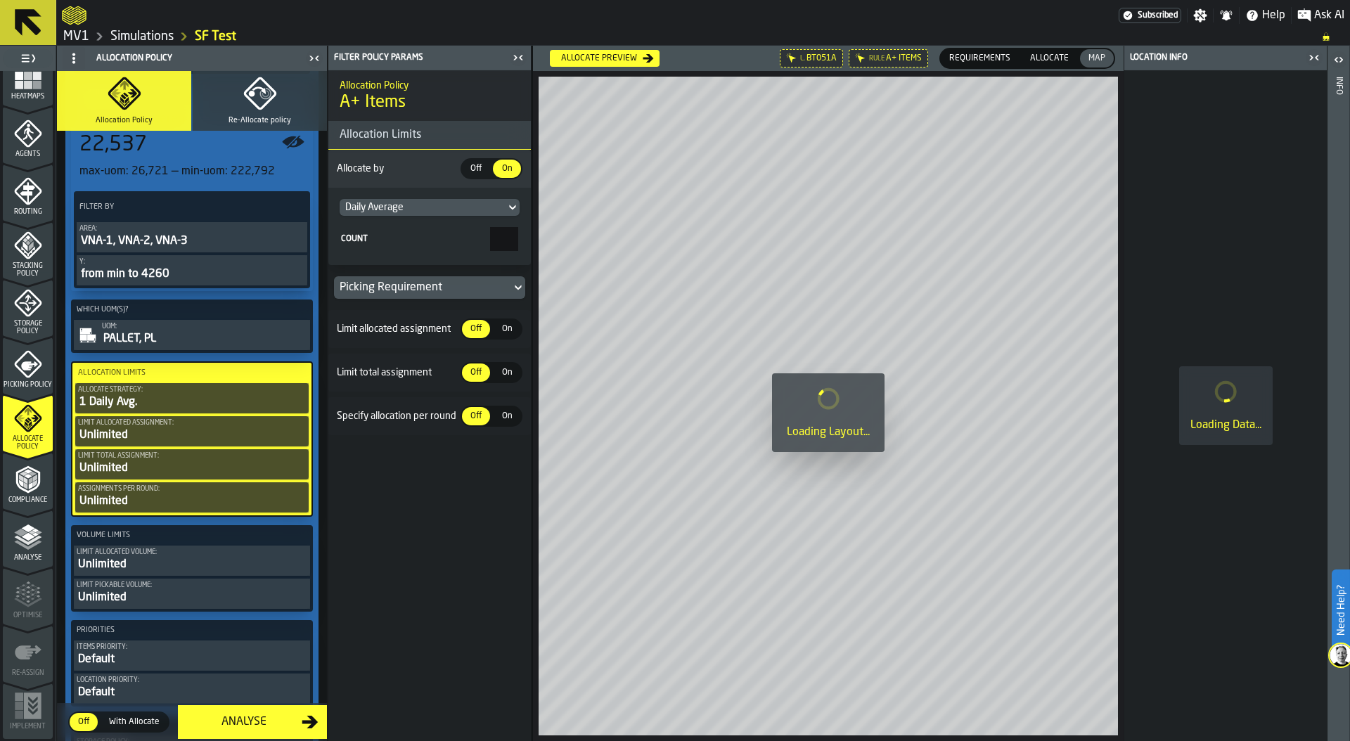
click at [529, 233] on body "Need Help? Subscribed Settings Notifications Help Ask AI MV1 Simulations SF Tes…" at bounding box center [675, 370] width 1350 height 741
click at [499, 237] on div "Daily Average" at bounding box center [429, 235] width 146 height 16
click at [521, 238] on div "Daily Average Count *" at bounding box center [429, 224] width 191 height 63
type input "**"
click at [406, 243] on div "Count" at bounding box center [414, 239] width 146 height 10
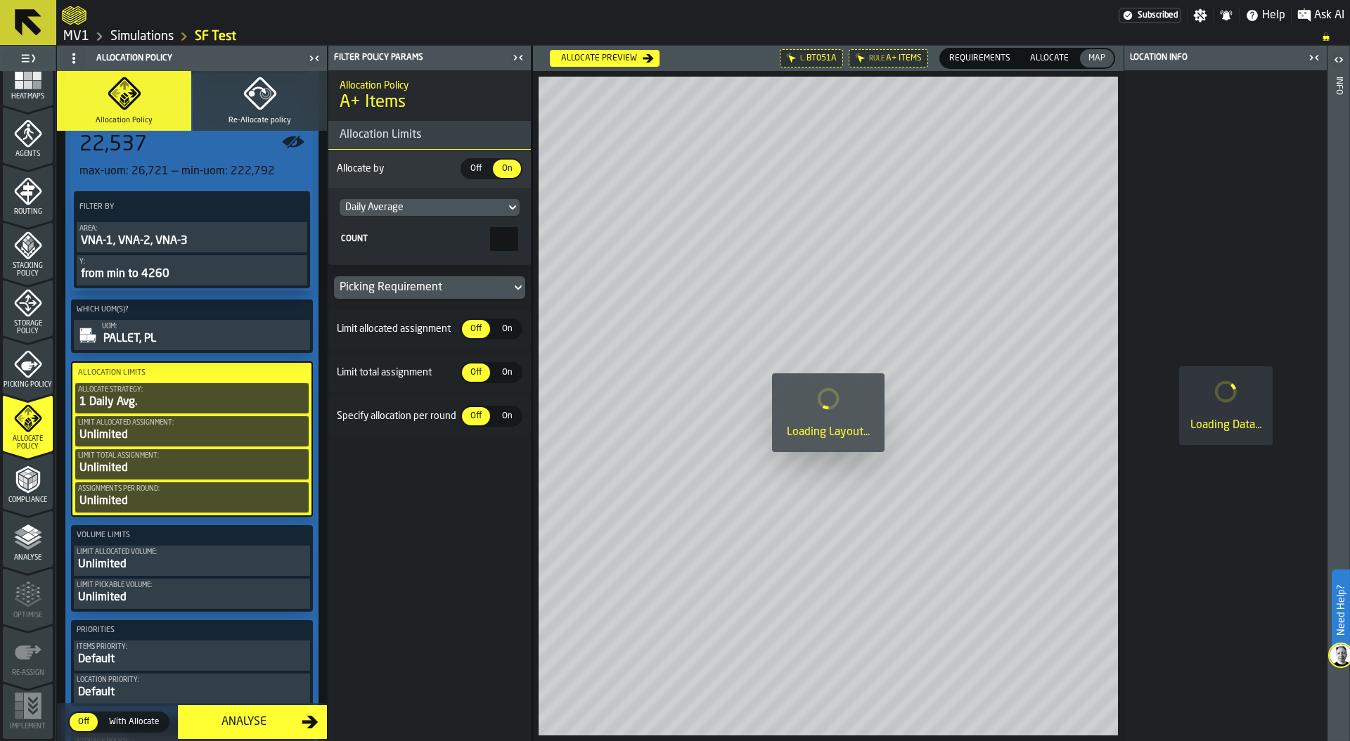
click at [490, 243] on input "**" at bounding box center [504, 239] width 28 height 24
click at [158, 366] on label "Allocation Limits" at bounding box center [191, 373] width 233 height 15
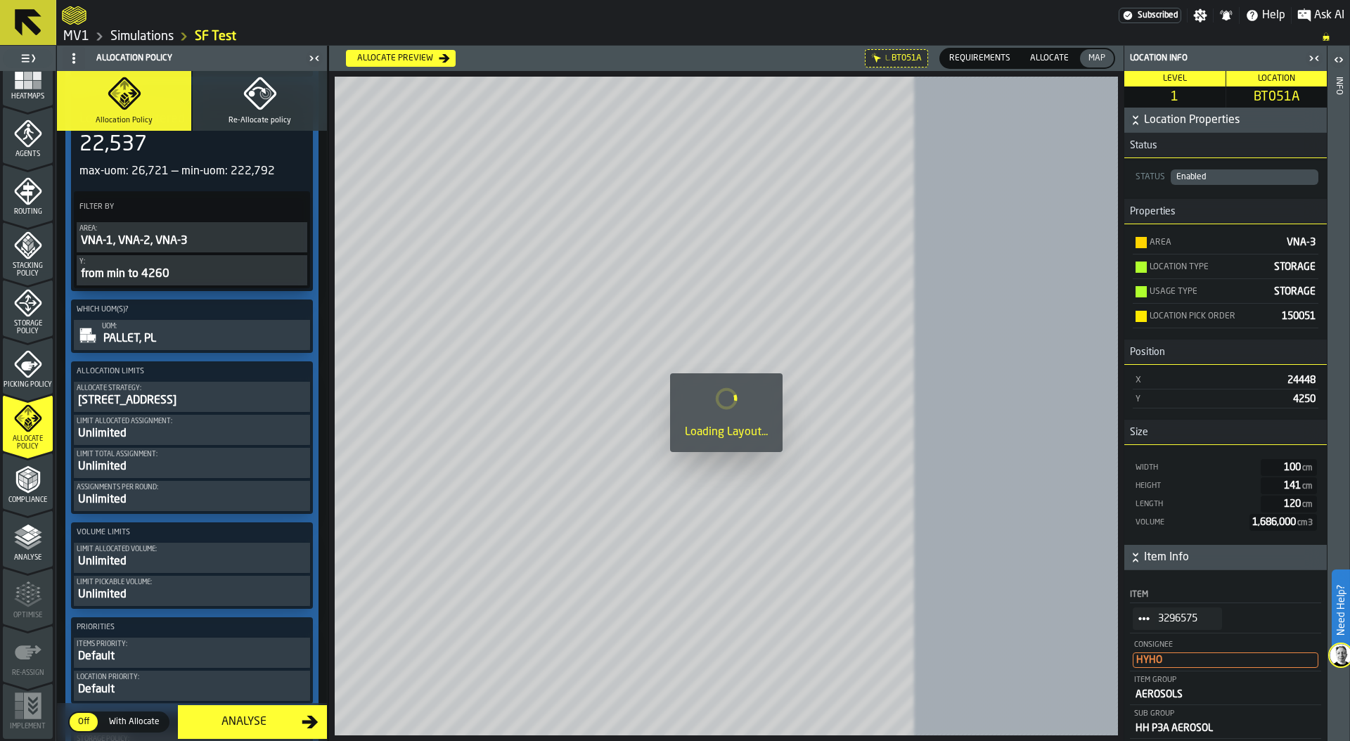
scroll to position [627, 0]
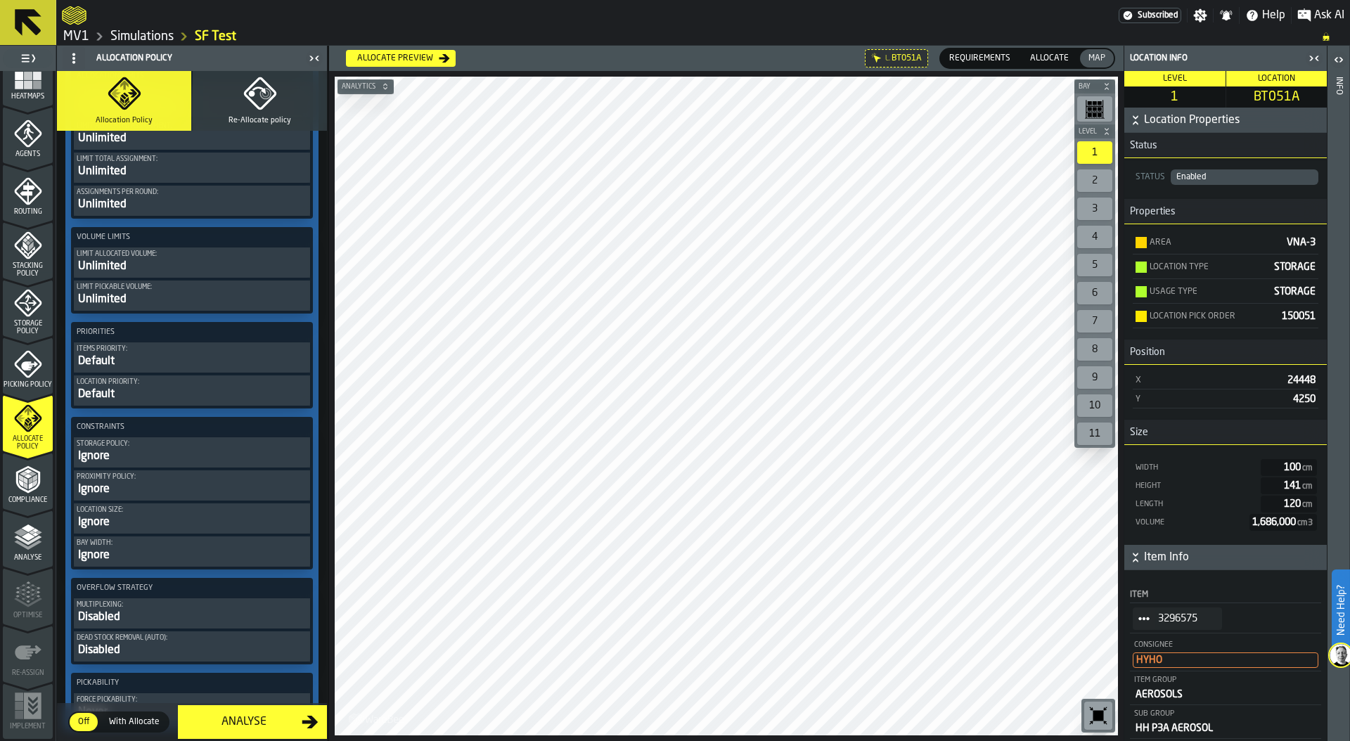
click at [160, 359] on div "Default" at bounding box center [192, 361] width 231 height 17
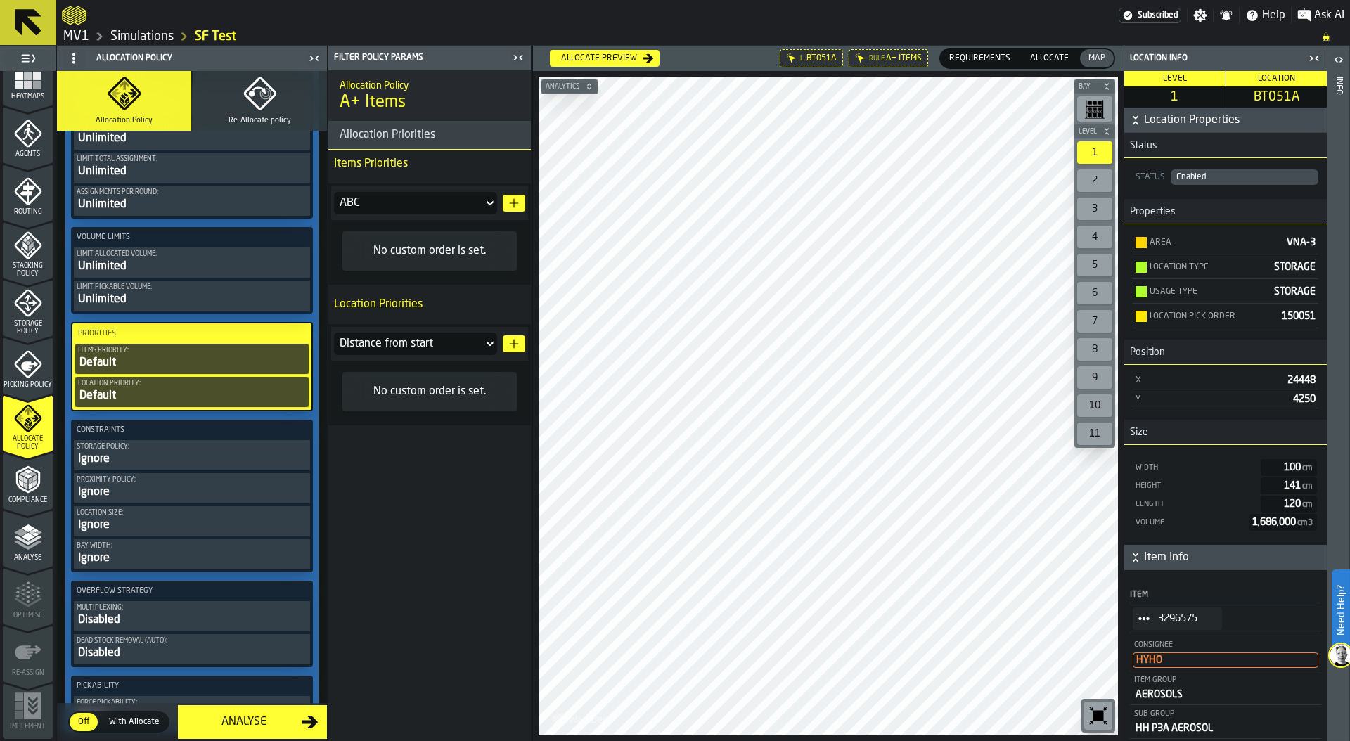
click at [515, 201] on icon "button-" at bounding box center [513, 203] width 11 height 11
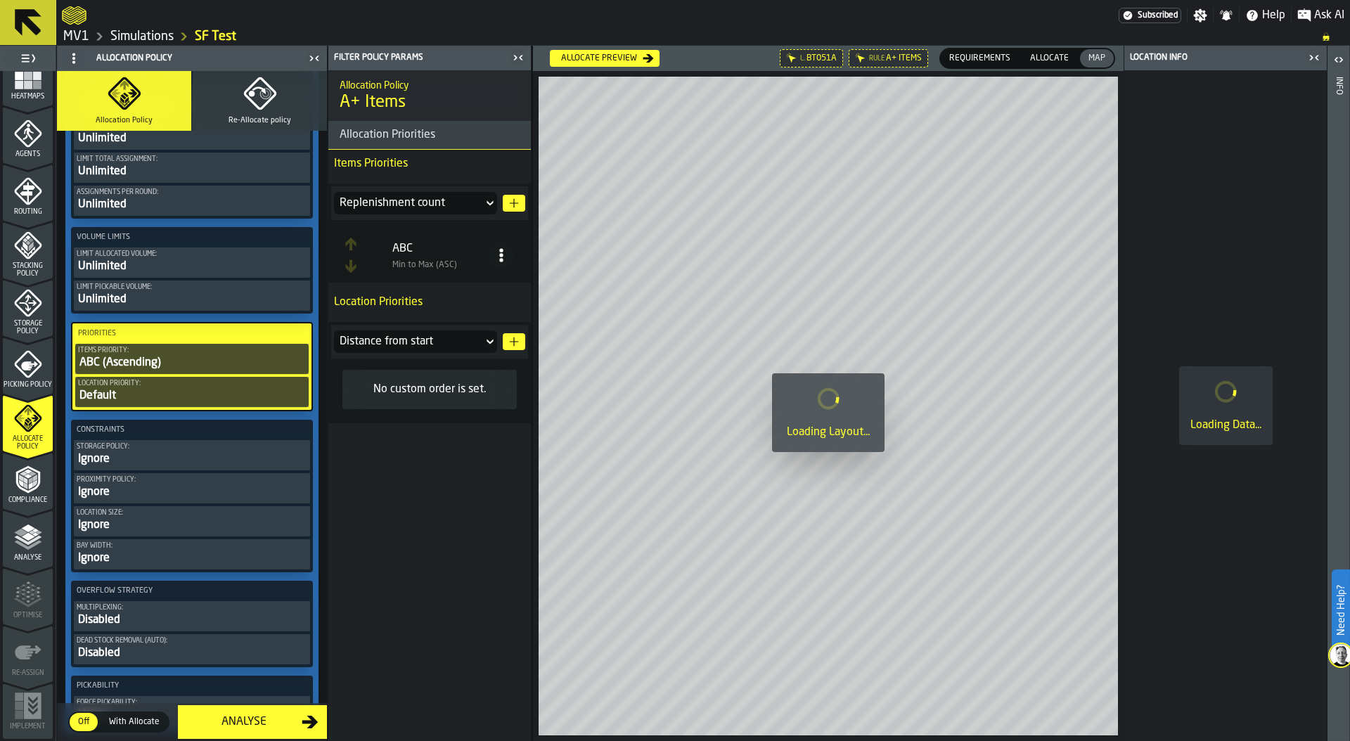
click at [503, 252] on icon at bounding box center [501, 255] width 14 height 14
click at [468, 314] on div "Sort (Max to Min) (DESC)" at bounding box center [445, 318] width 120 height 17
click at [514, 341] on polygon "button-" at bounding box center [514, 341] width 9 height 9
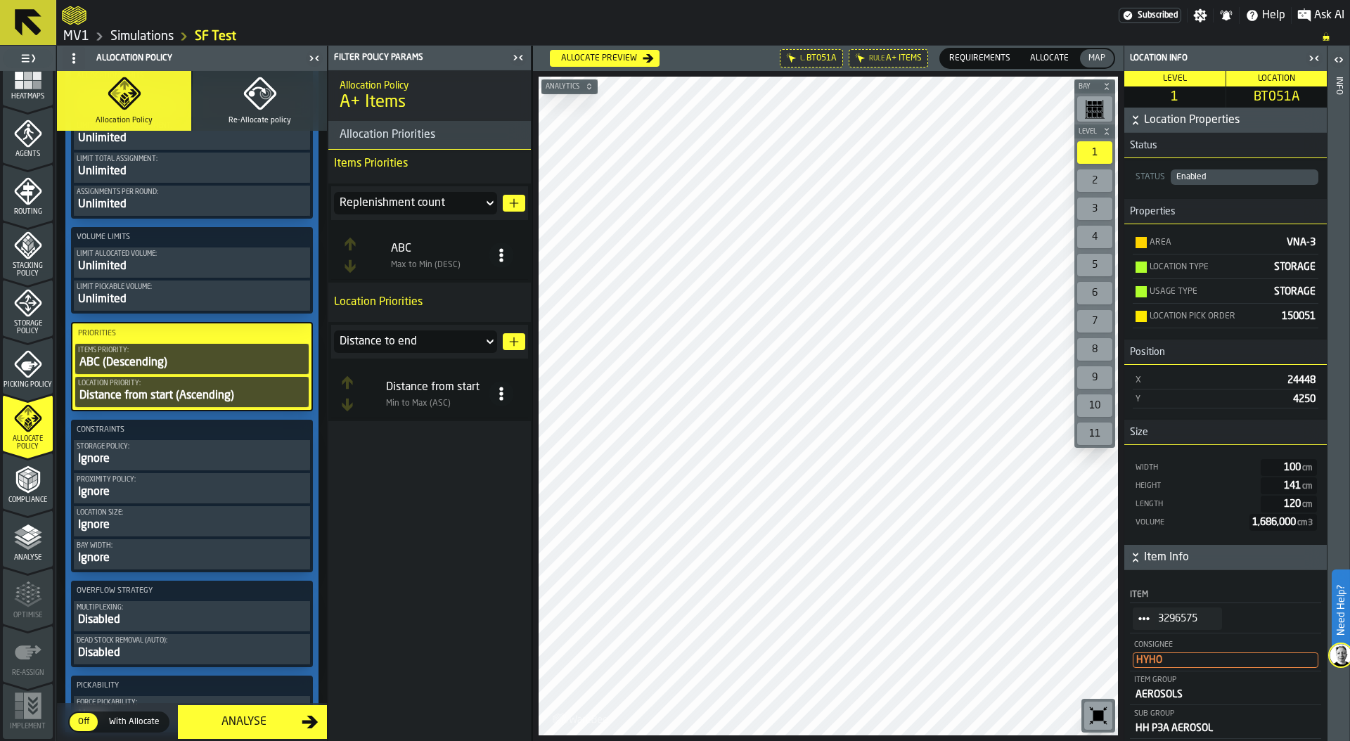
click at [242, 110] on button "Re-Allocate policy" at bounding box center [260, 101] width 134 height 60
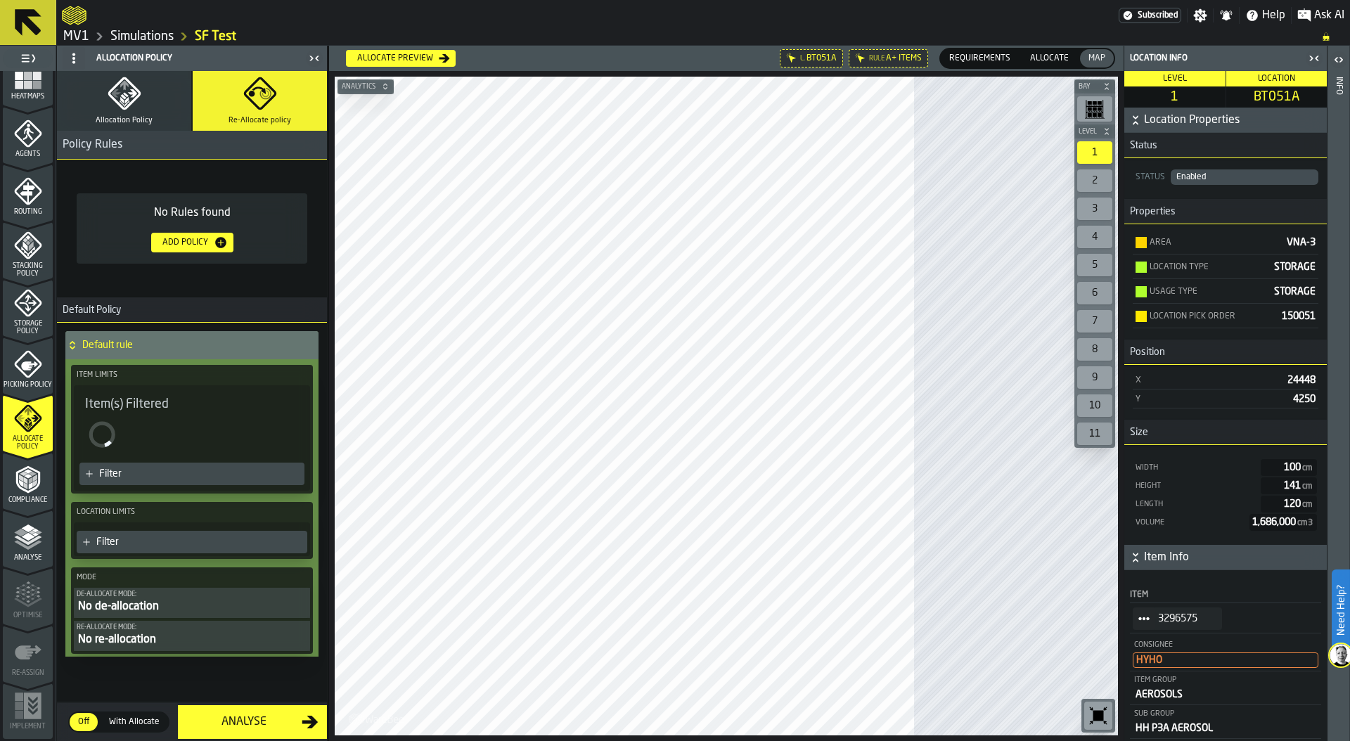
scroll to position [0, 0]
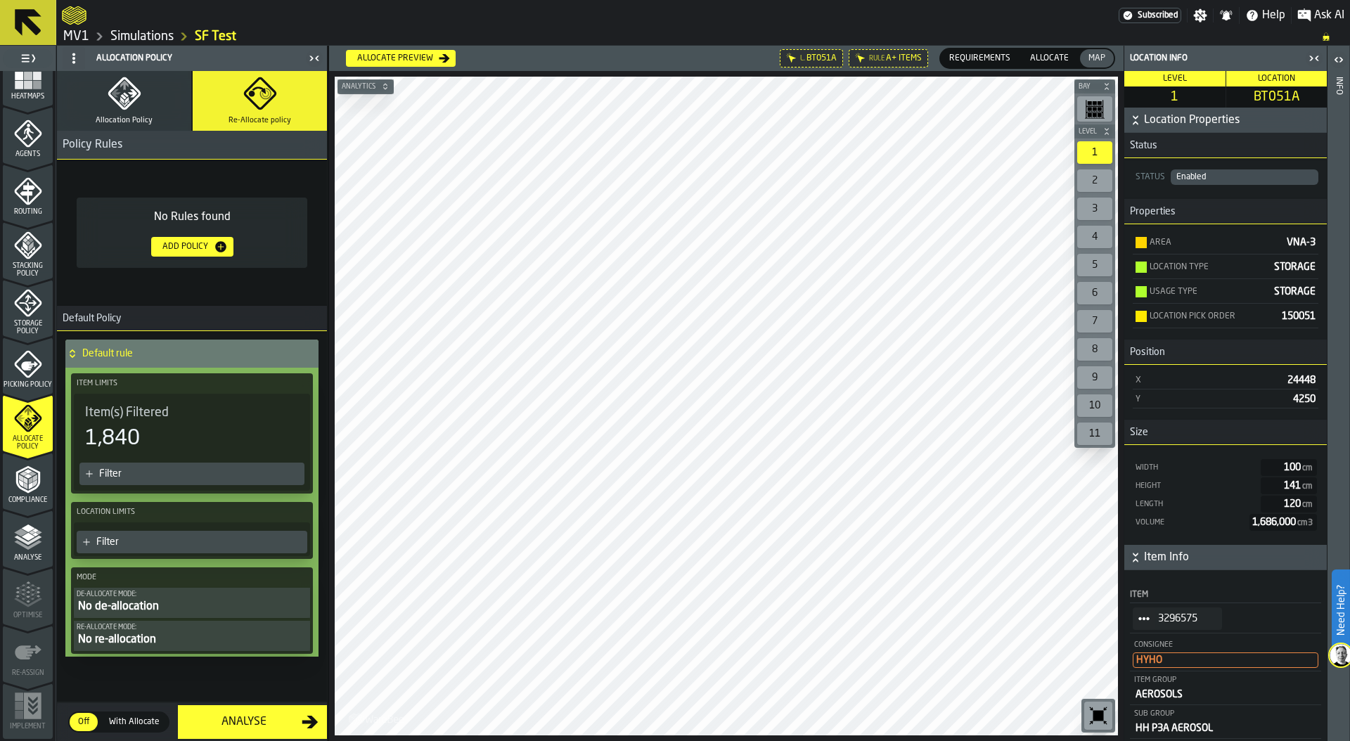
click at [134, 476] on div "Filter" at bounding box center [199, 473] width 200 height 11
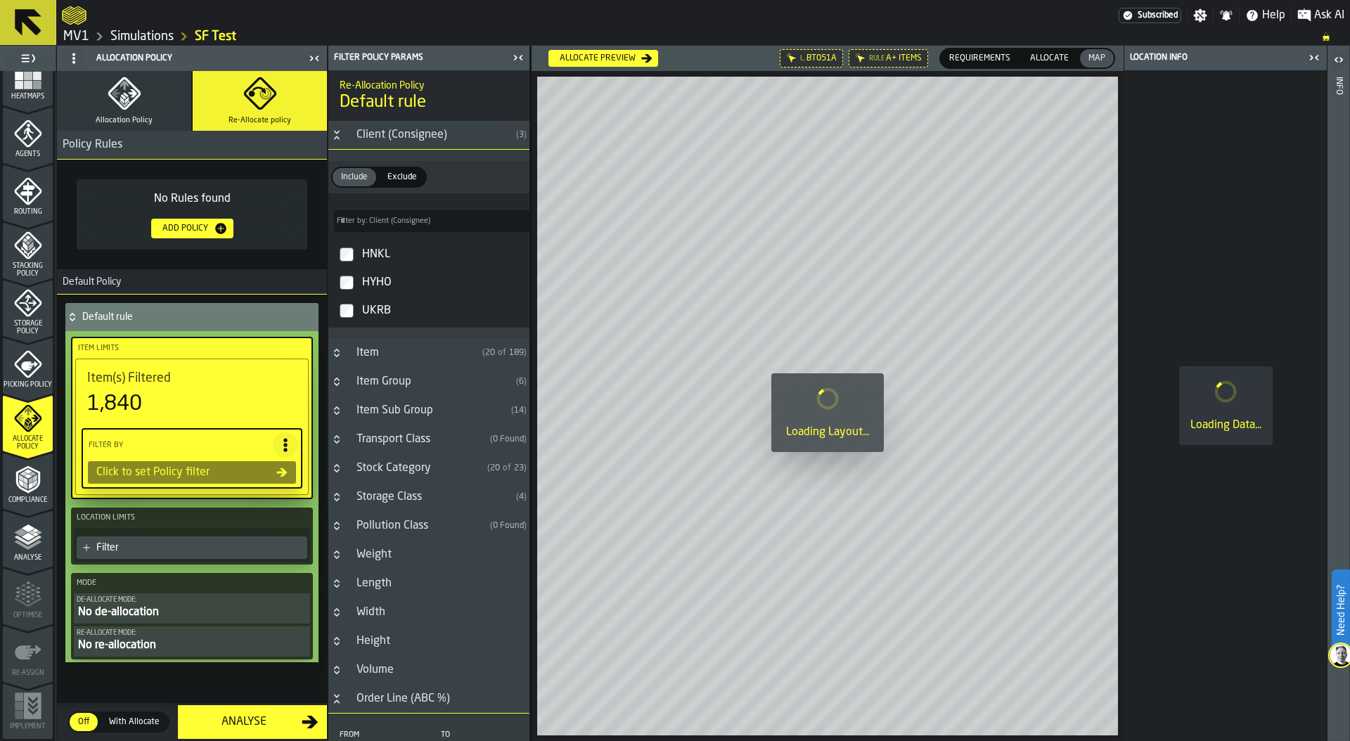
type input "*"
type input "***"
type input "*"
type input "***"
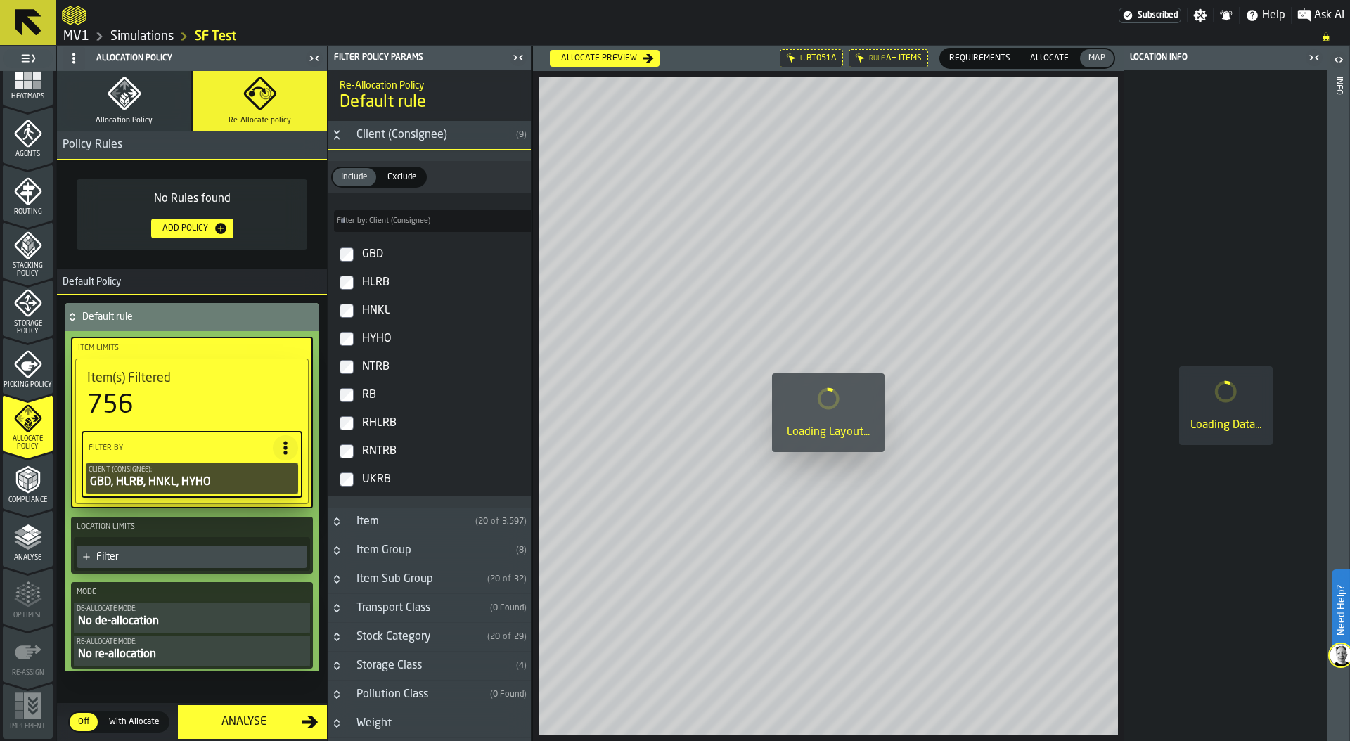
click at [346, 375] on label "NTRB" at bounding box center [429, 367] width 197 height 28
click at [345, 404] on label "RB" at bounding box center [429, 395] width 197 height 28
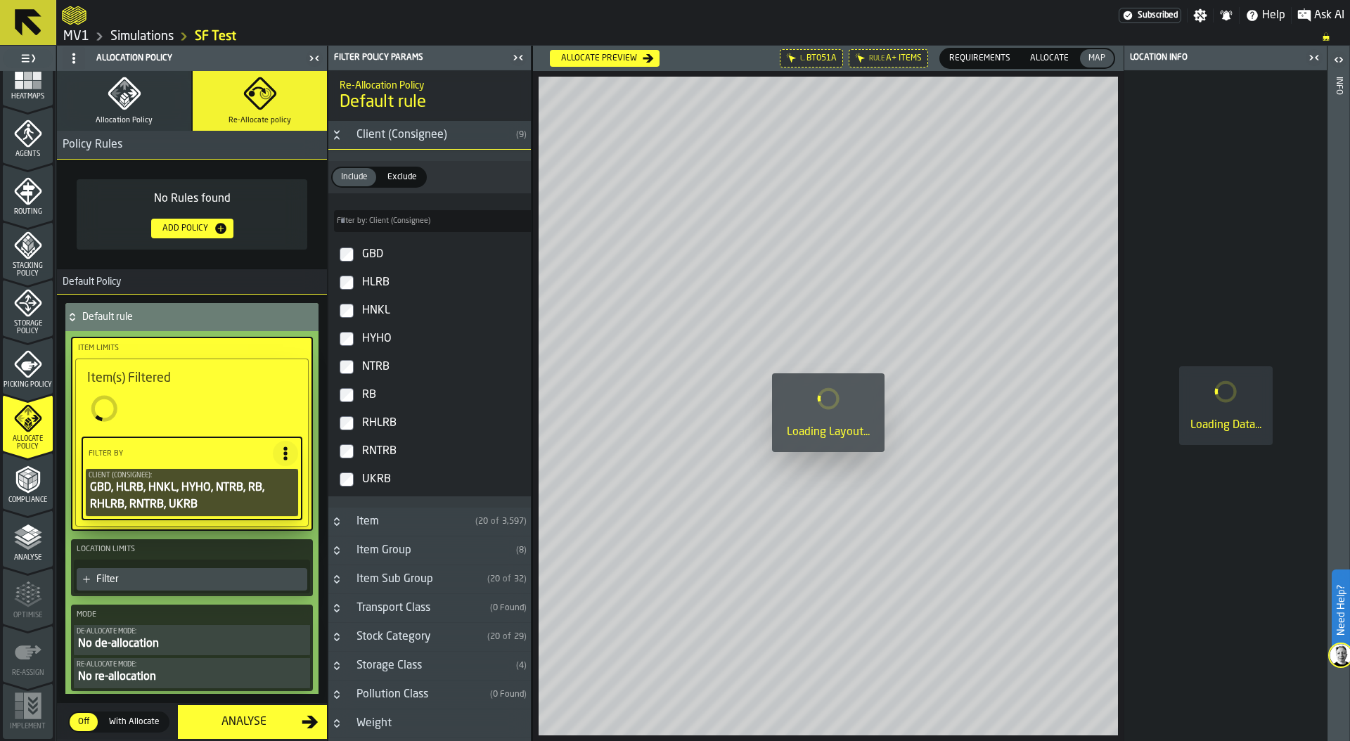
click at [409, 181] on span "Exclude" at bounding box center [402, 177] width 41 height 13
click at [176, 228] on div "Add Policy" at bounding box center [185, 229] width 57 height 10
click at [75, 316] on icon at bounding box center [72, 315] width 5 height 4
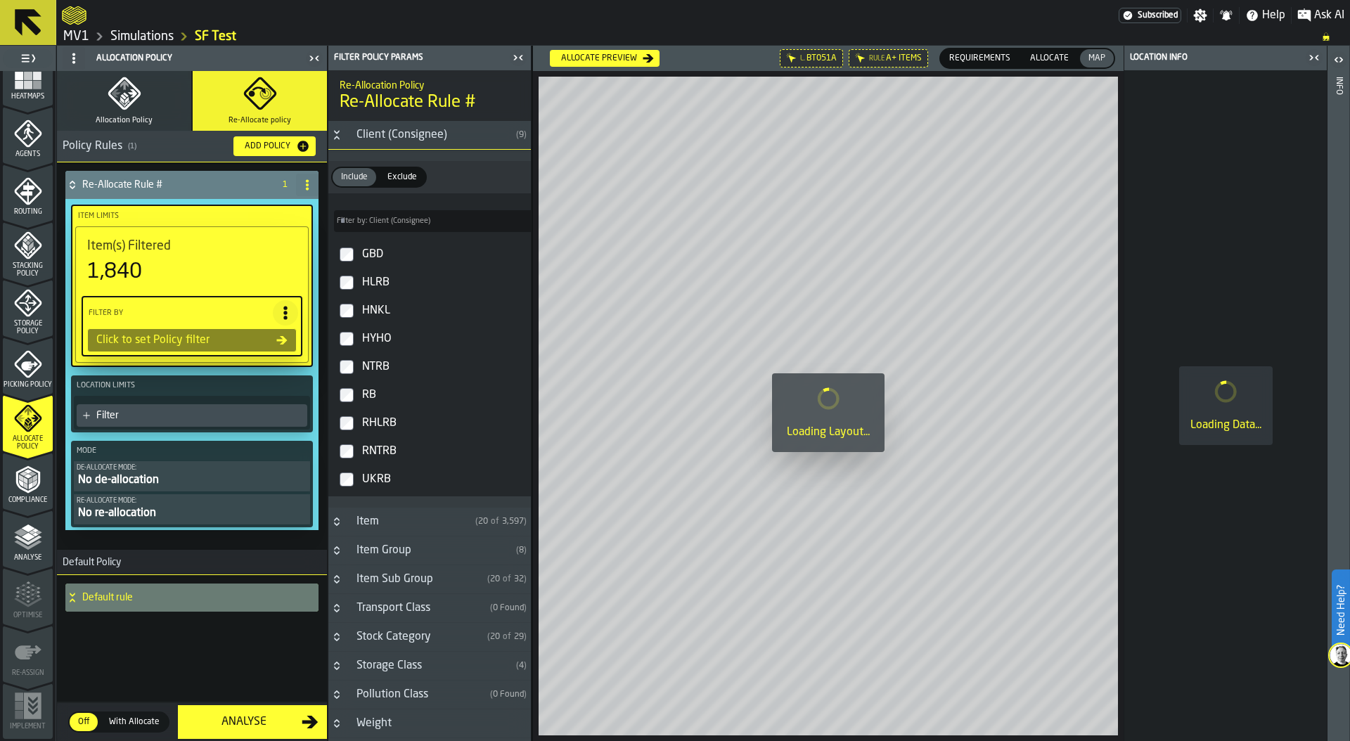
click at [349, 491] on label "UKRB" at bounding box center [429, 479] width 197 height 28
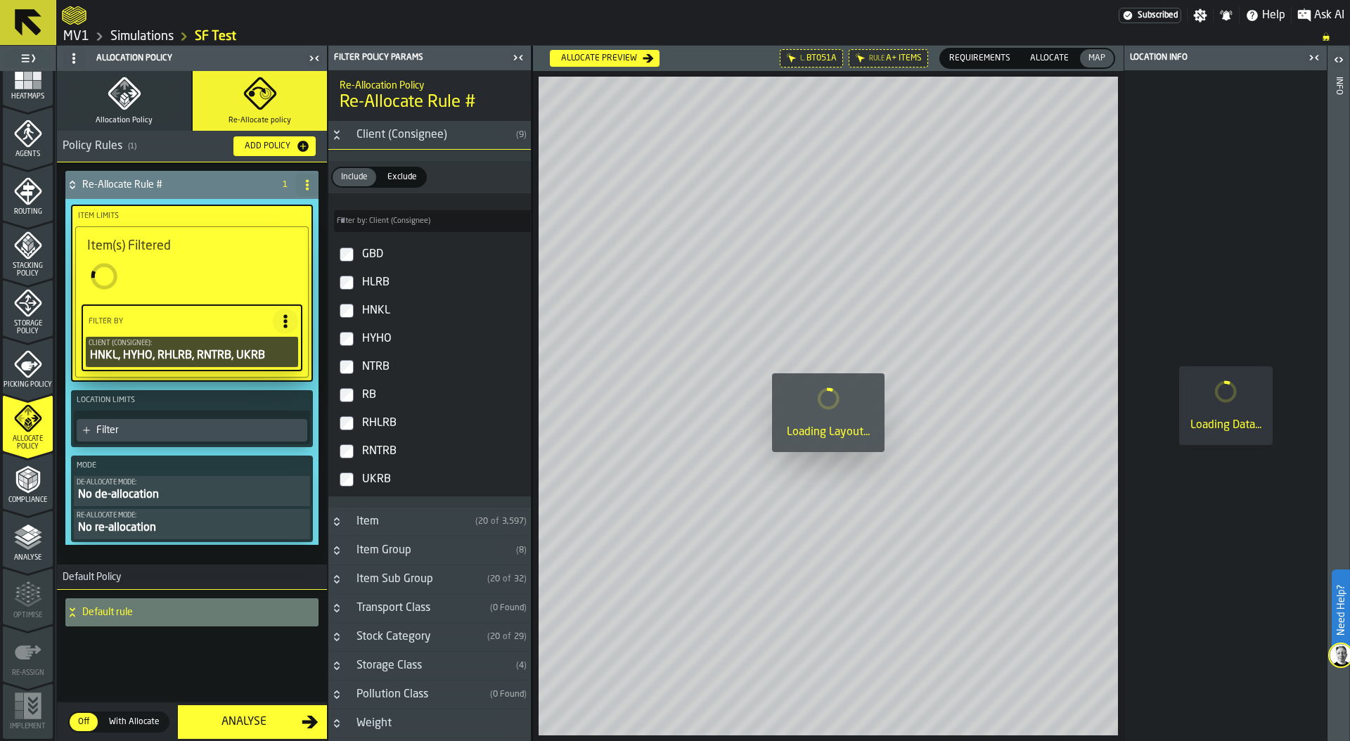
click at [1057, 56] on span "Allocate" at bounding box center [1049, 58] width 50 height 13
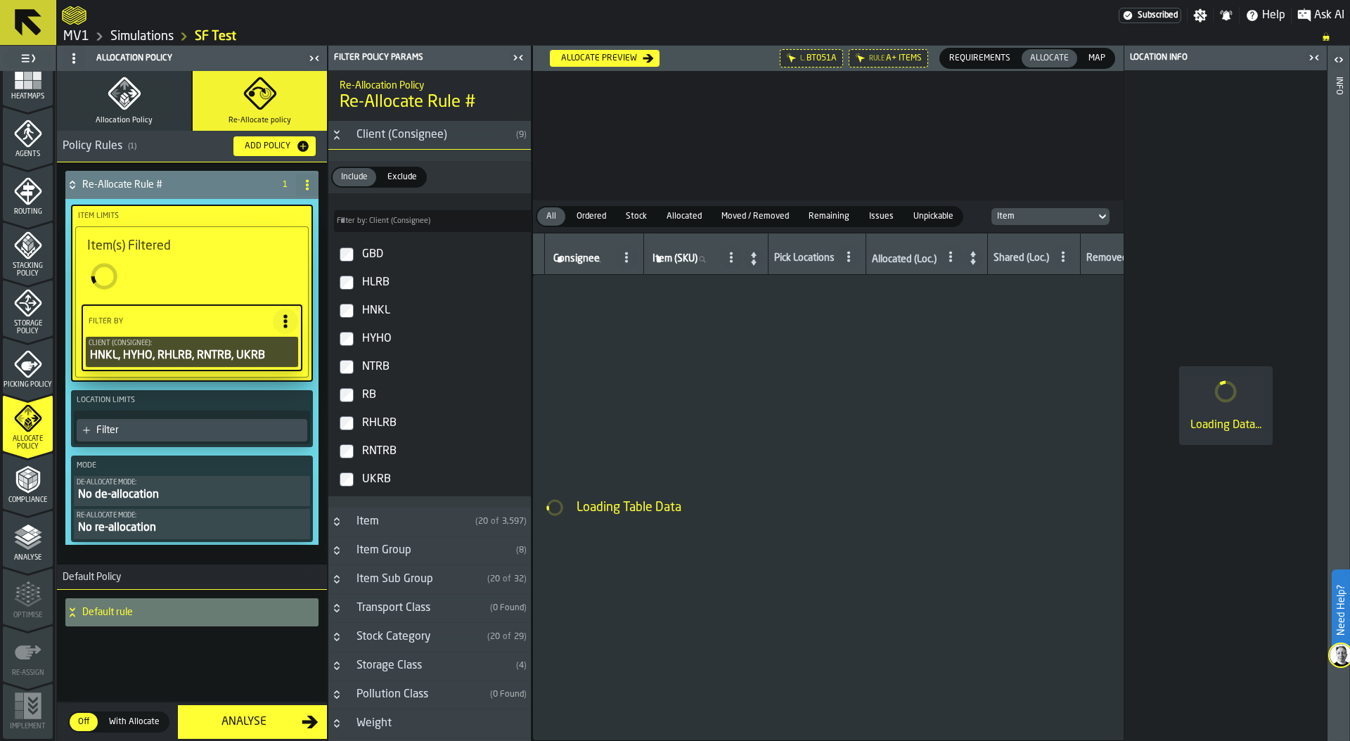
click at [197, 432] on div "Filter" at bounding box center [198, 430] width 205 height 11
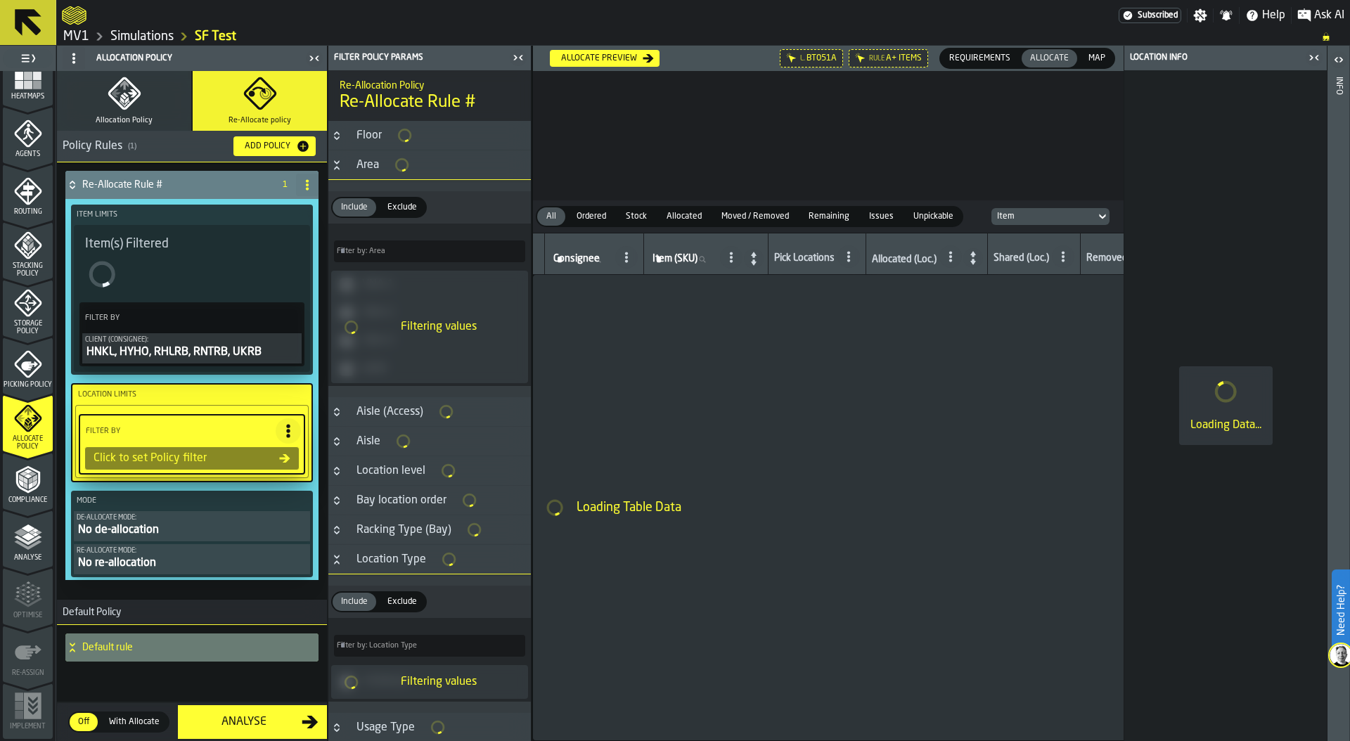
click at [1316, 57] on icon "button-toggle-Close me" at bounding box center [1317, 57] width 4 height 5
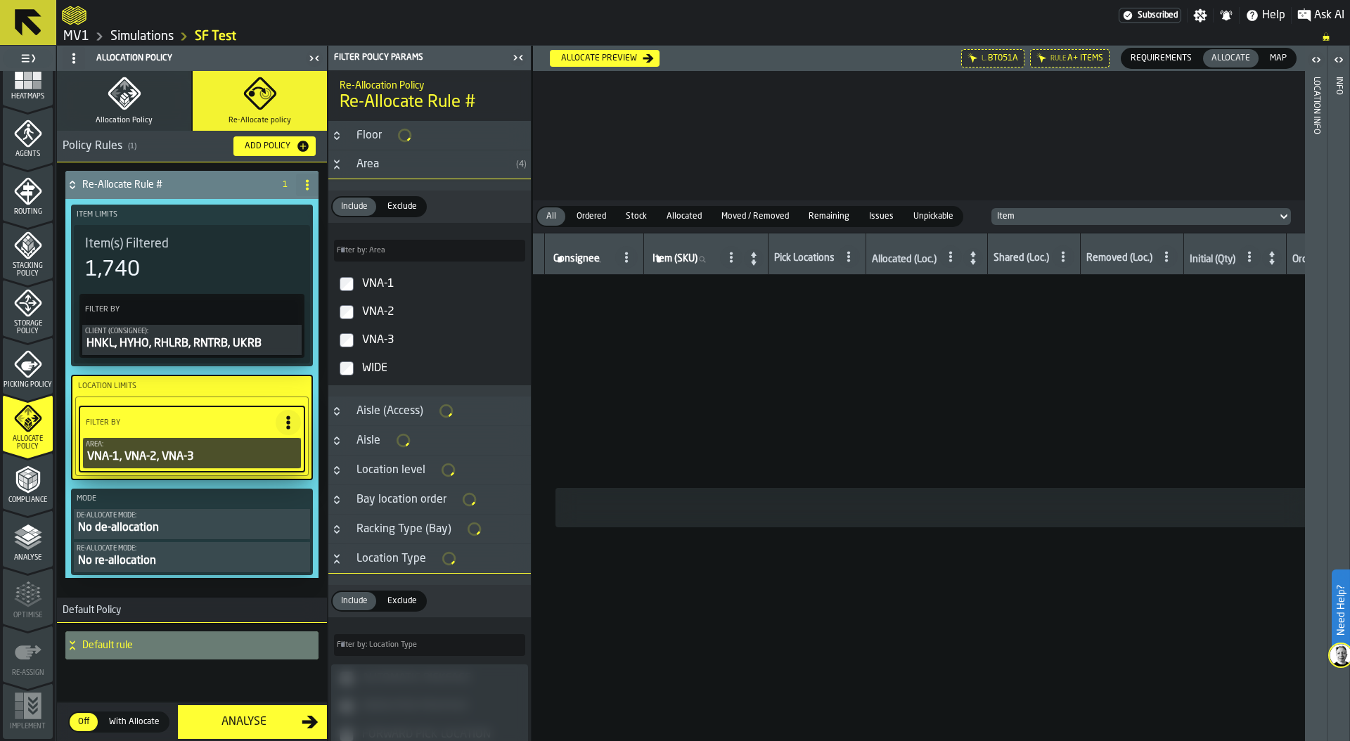
click at [335, 560] on icon "Button-Location Type-open" at bounding box center [336, 558] width 11 height 11
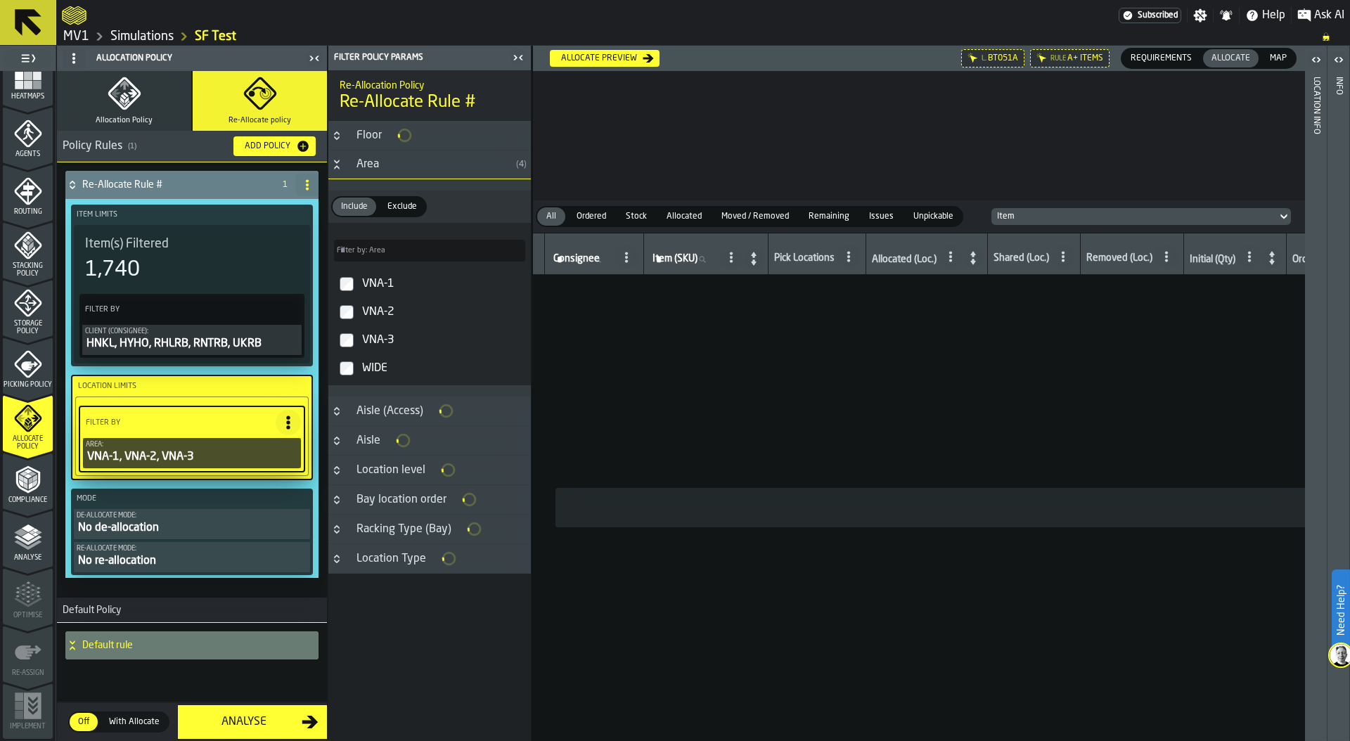
click at [1325, 37] on icon "Breadcrumb" at bounding box center [1326, 36] width 6 height 8
click at [136, 75] on button "Allocation Policy" at bounding box center [124, 101] width 134 height 60
click at [247, 100] on icon "button" at bounding box center [259, 93] width 32 height 32
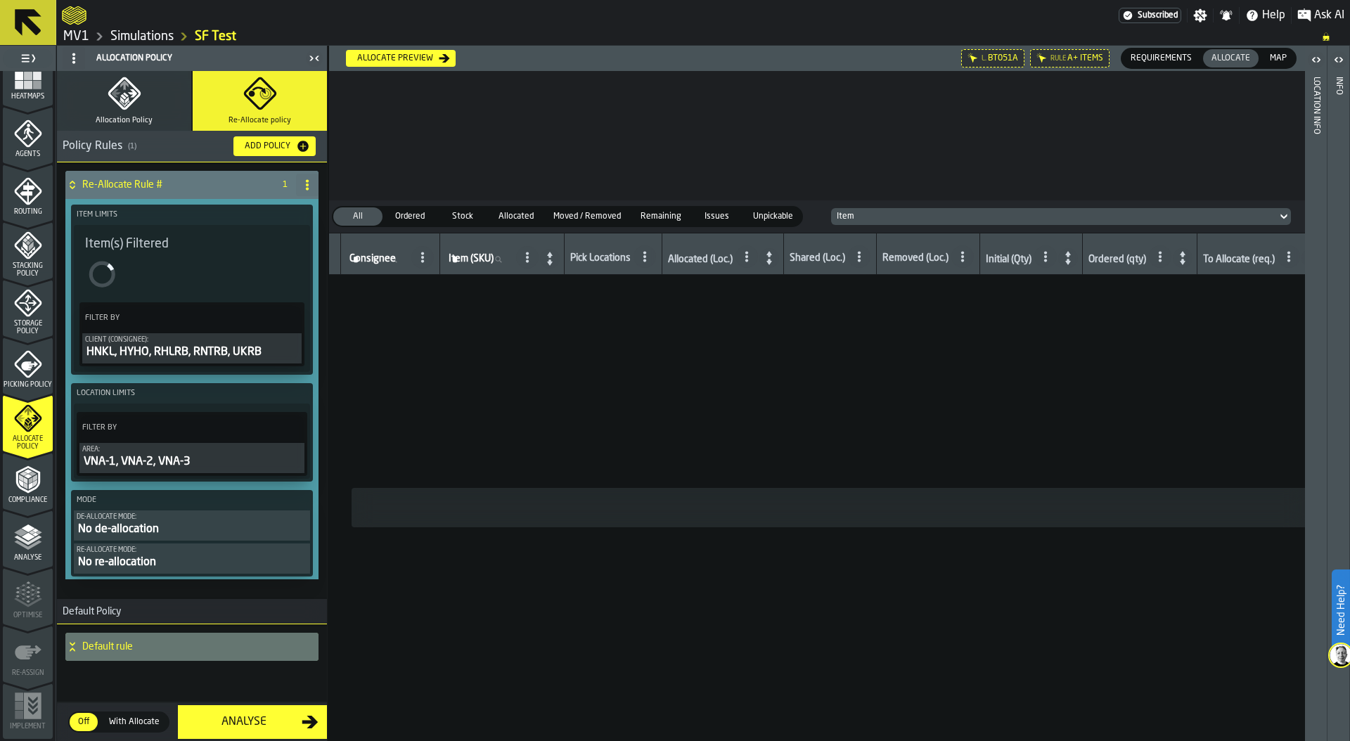
click at [157, 461] on div "VNA-1, VNA-2, VNA-3" at bounding box center [191, 461] width 219 height 17
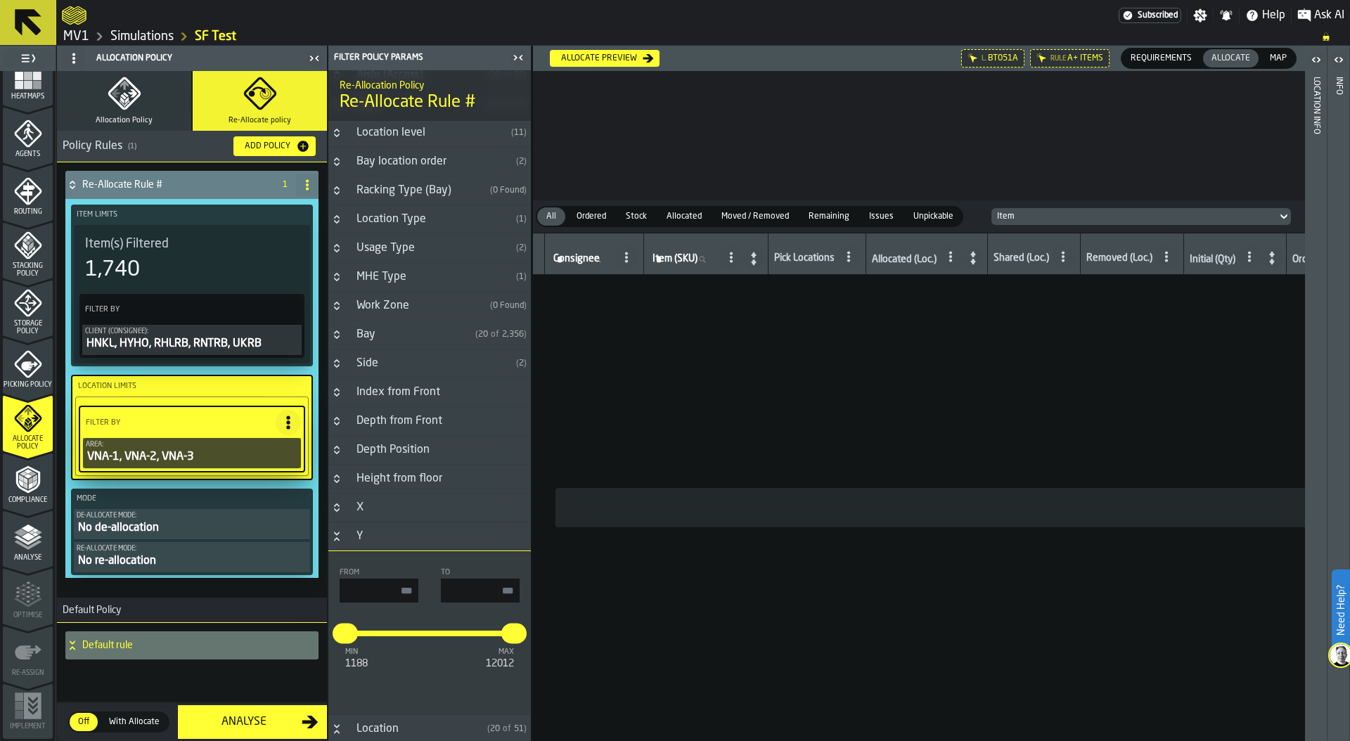
scroll to position [335, 0]
click at [472, 588] on input "input-value-" at bounding box center [480, 590] width 79 height 24
type input "****"
click at [392, 590] on input "input-value-" at bounding box center [379, 590] width 79 height 24
type input "****"
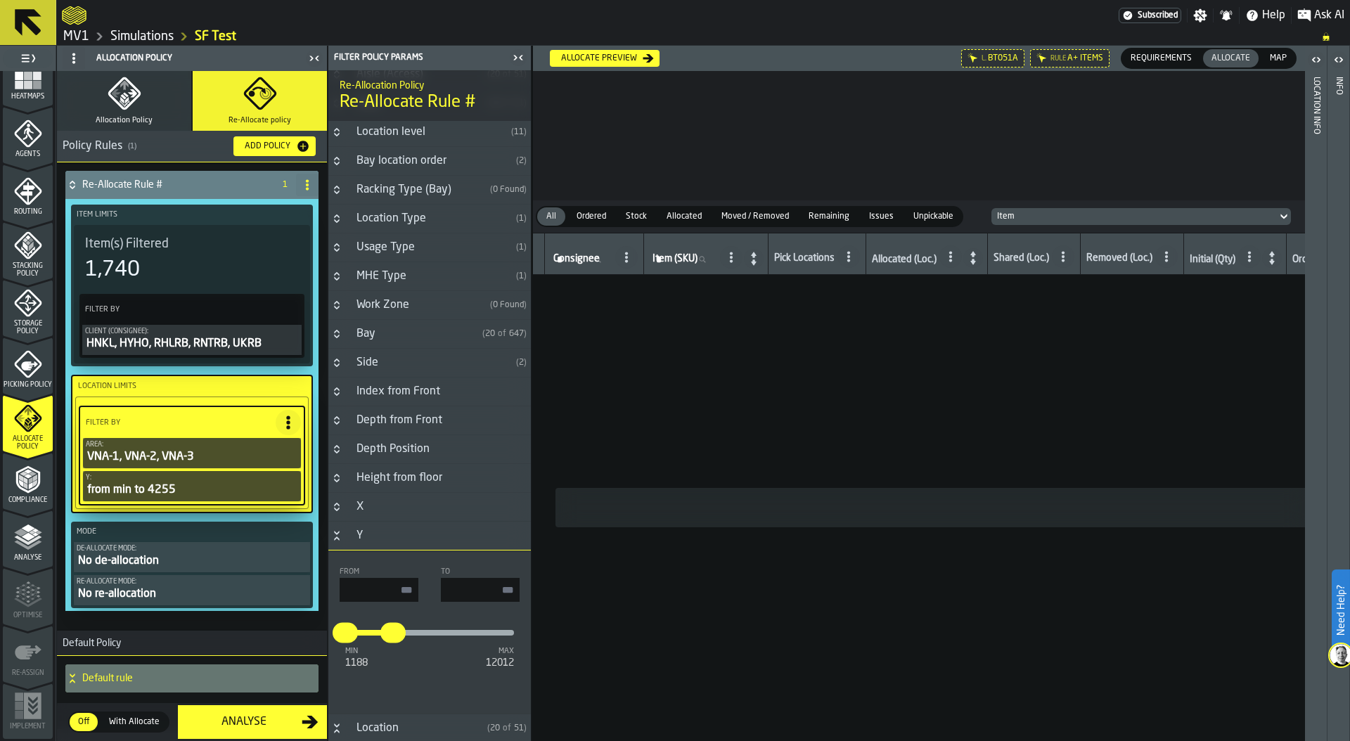
click at [143, 87] on button "Allocation Policy" at bounding box center [124, 101] width 134 height 60
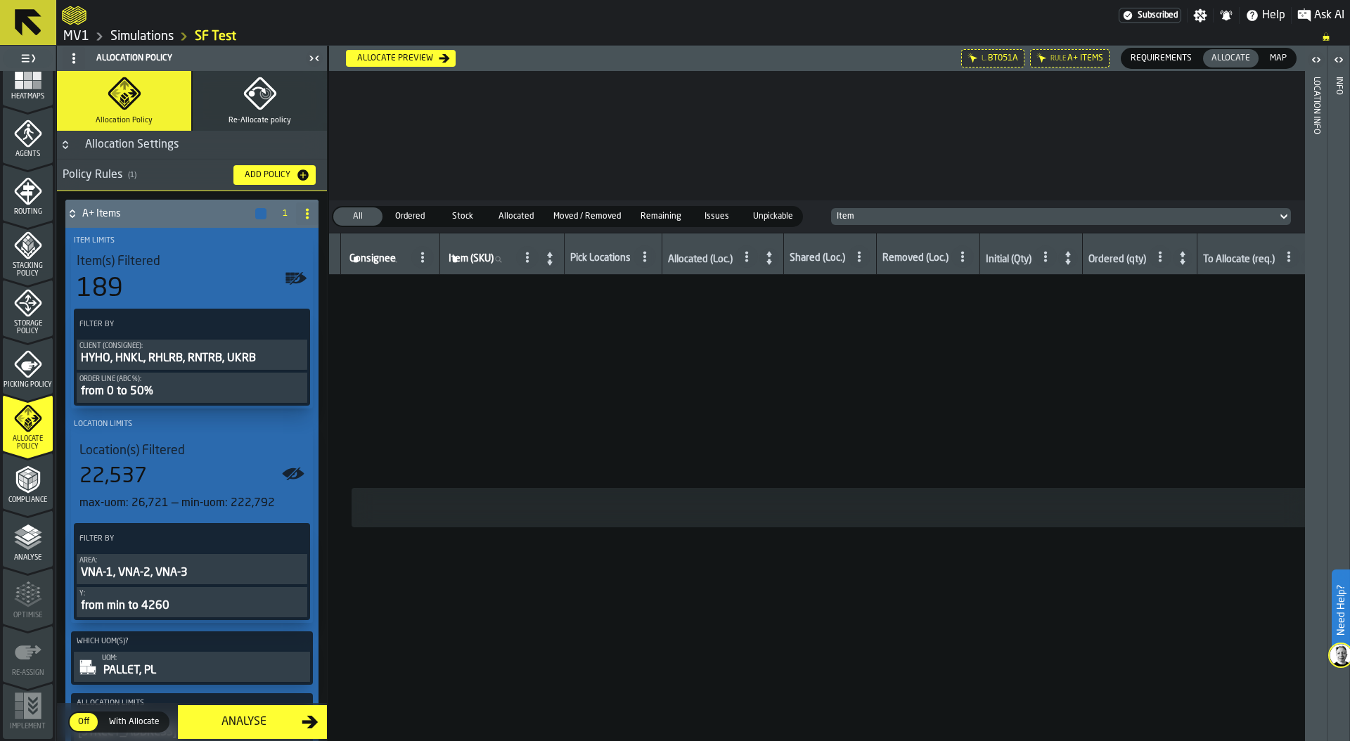
click at [232, 101] on button "Re-Allocate policy" at bounding box center [260, 101] width 134 height 60
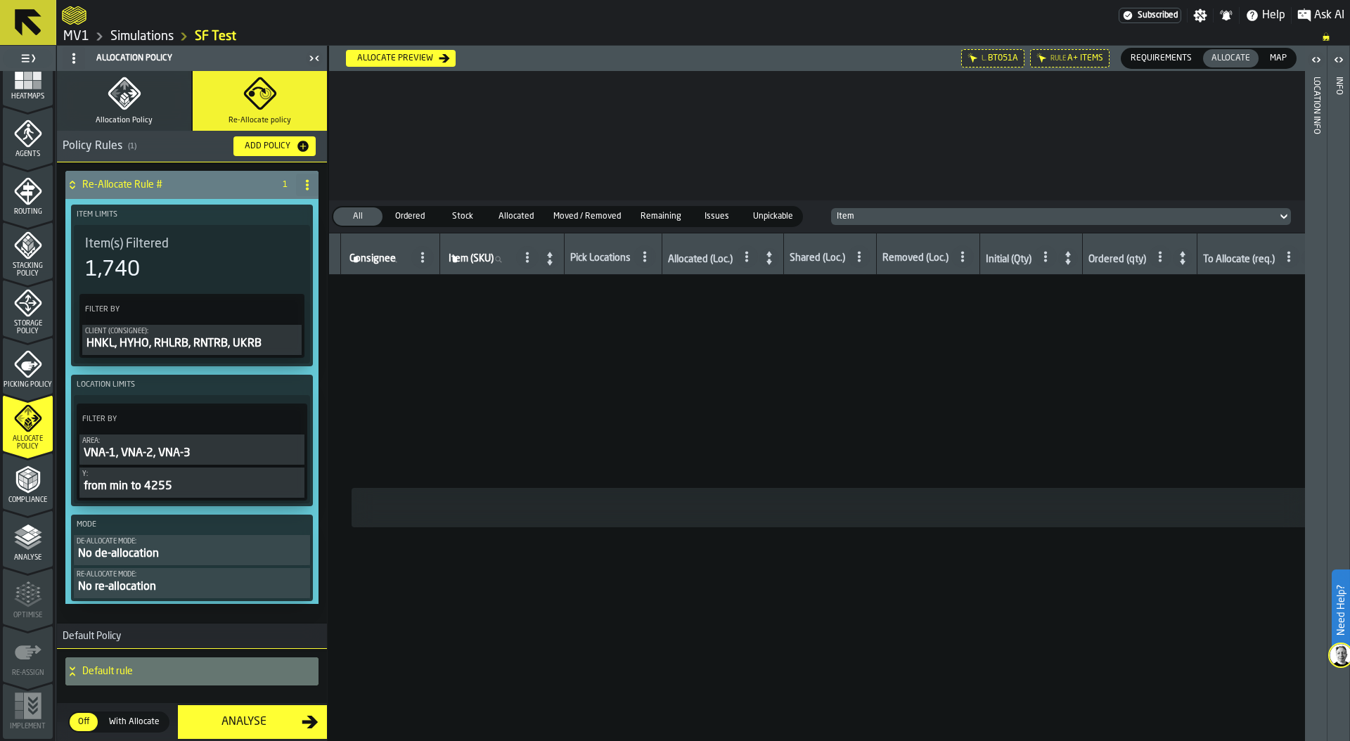
click at [157, 479] on div "from min to 4255" at bounding box center [191, 486] width 219 height 17
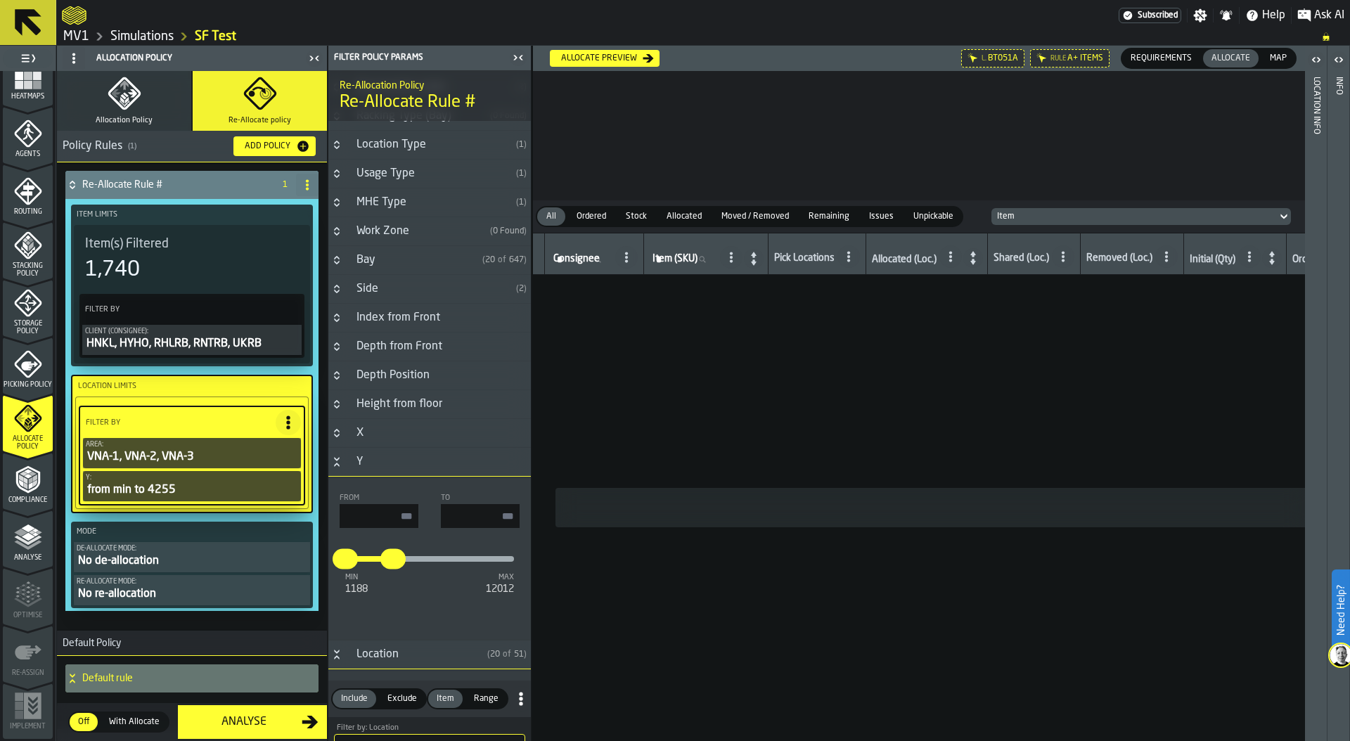
scroll to position [695, 0]
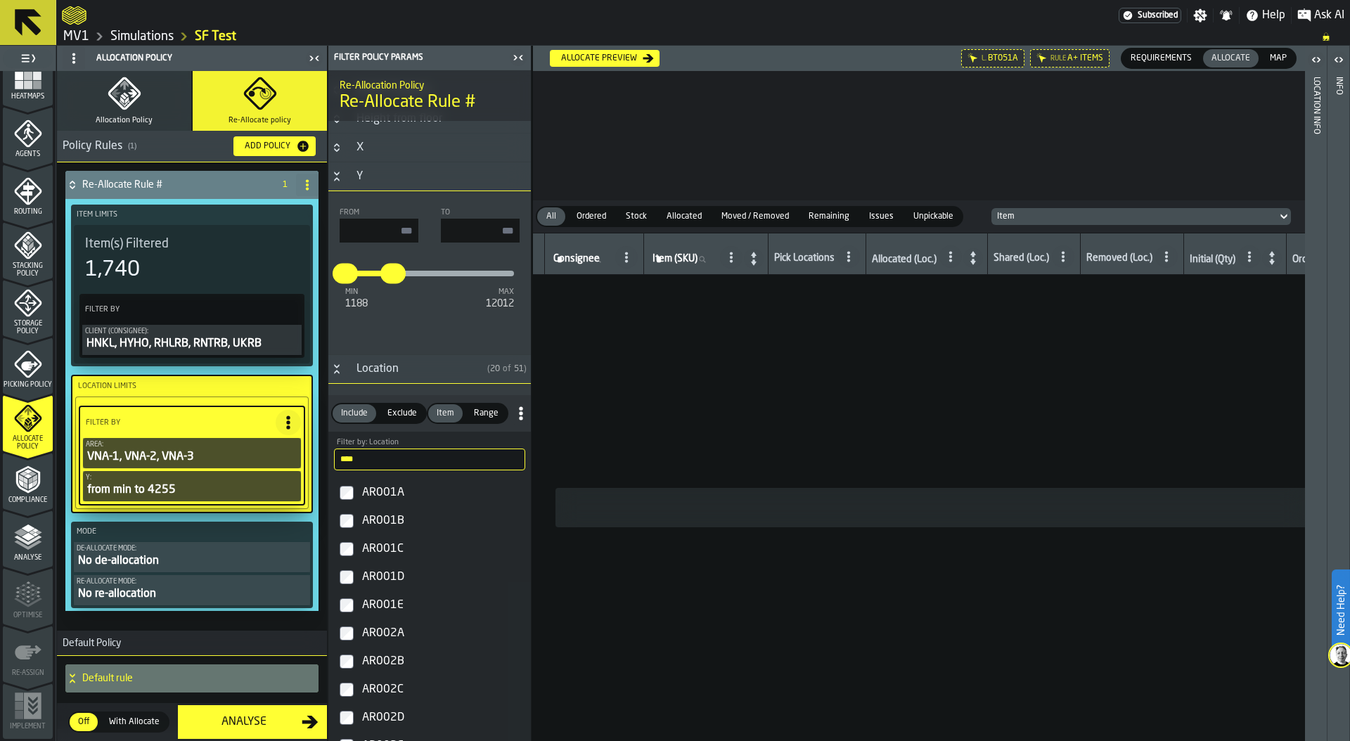
click at [331, 367] on icon "Button-Location-open" at bounding box center [336, 368] width 11 height 11
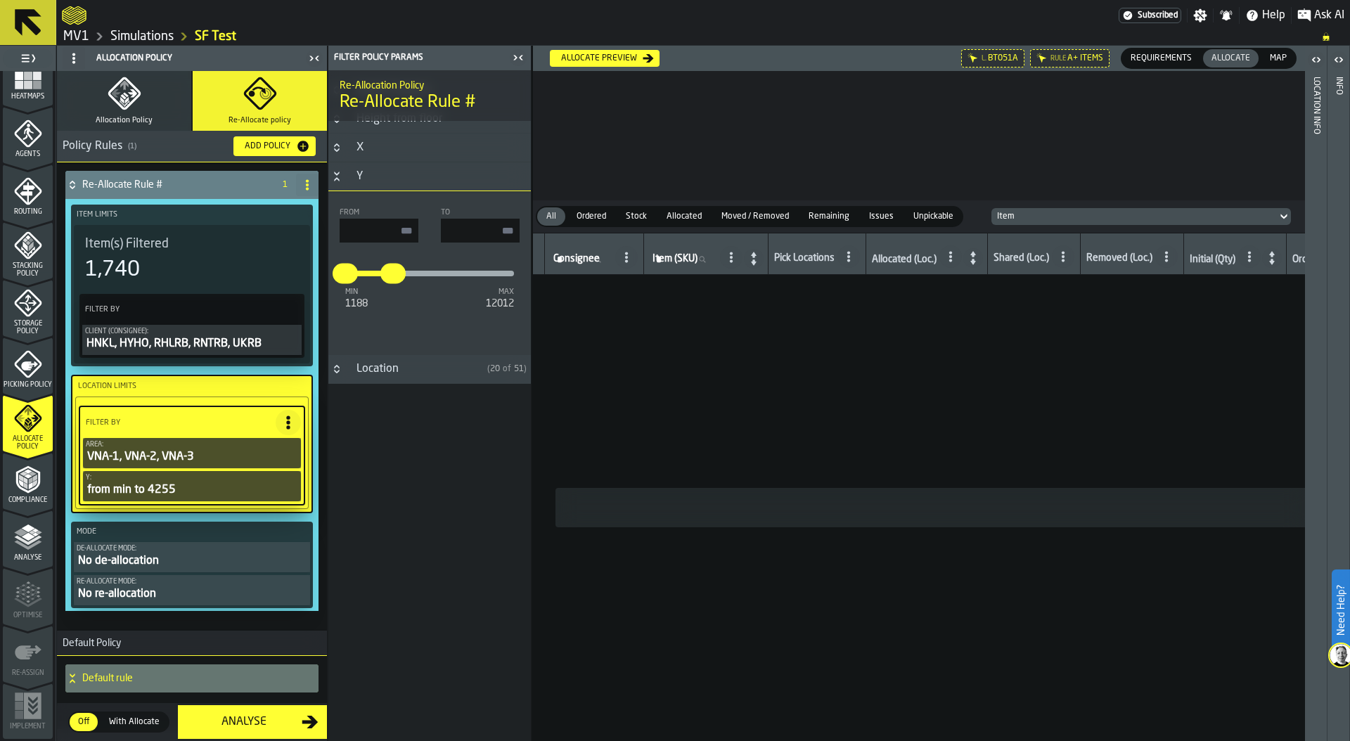
scroll to position [338, 0]
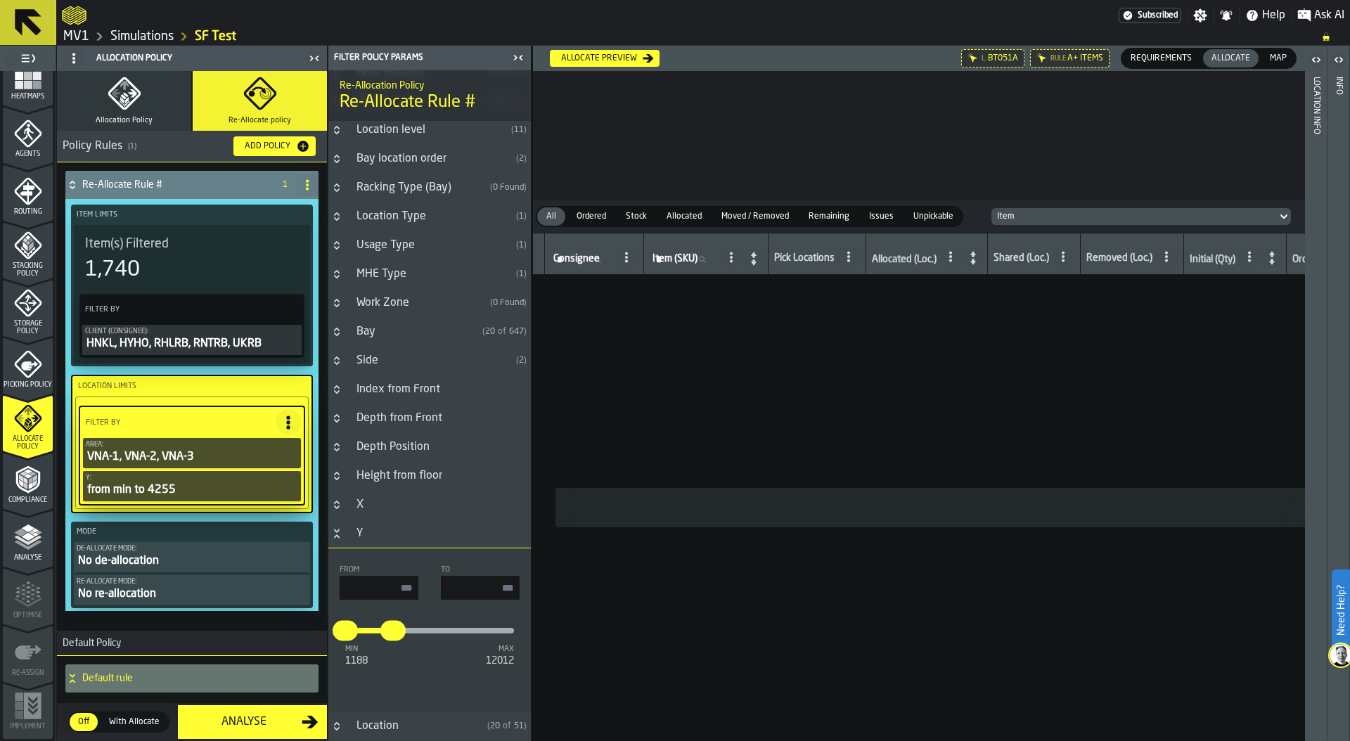
drag, startPoint x: 481, startPoint y: 590, endPoint x: 545, endPoint y: 588, distance: 64.7
click at [545, 589] on main "1 Start 2 Layout 3 Assignment 4 Items 5 Orders 6 Data Stats 7 Heatmaps 8 Agents…" at bounding box center [675, 393] width 1350 height 695
type input "****"
click at [370, 590] on input "input-value-" at bounding box center [379, 588] width 79 height 24
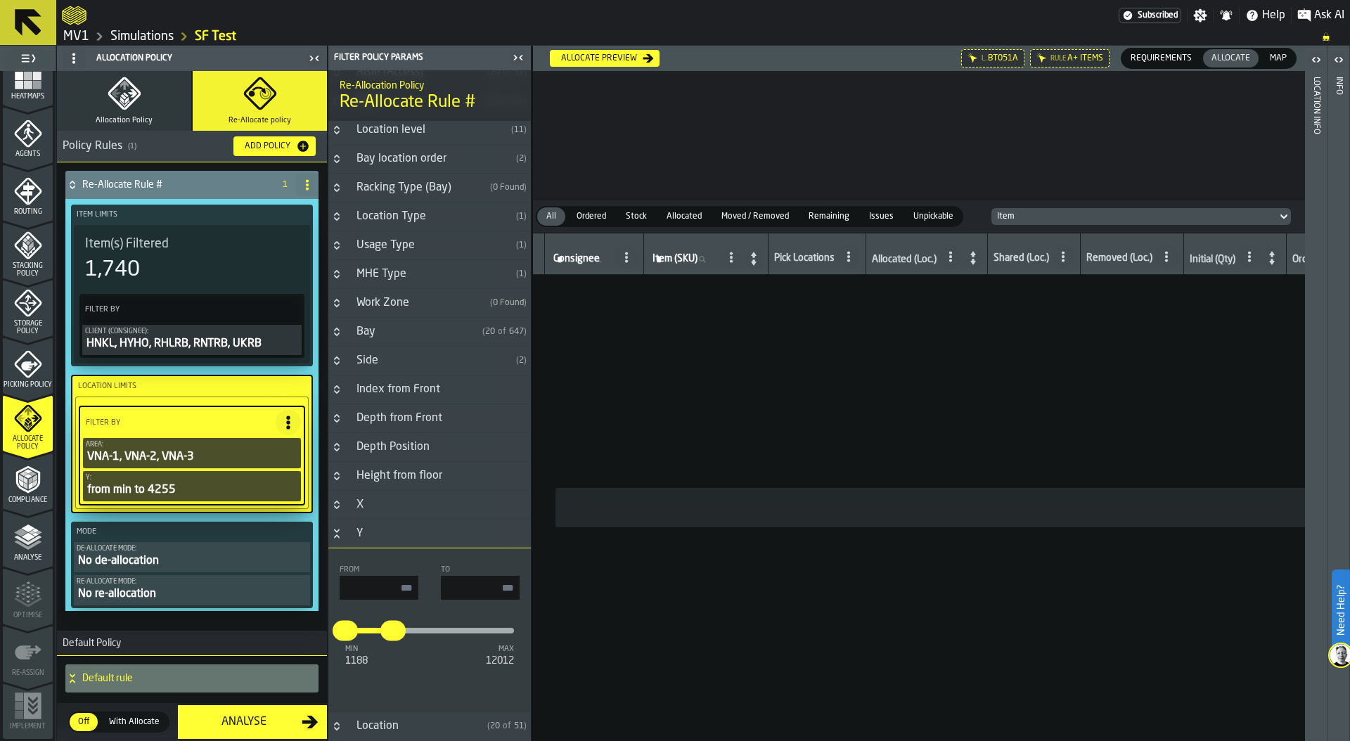
scroll to position [340, 0]
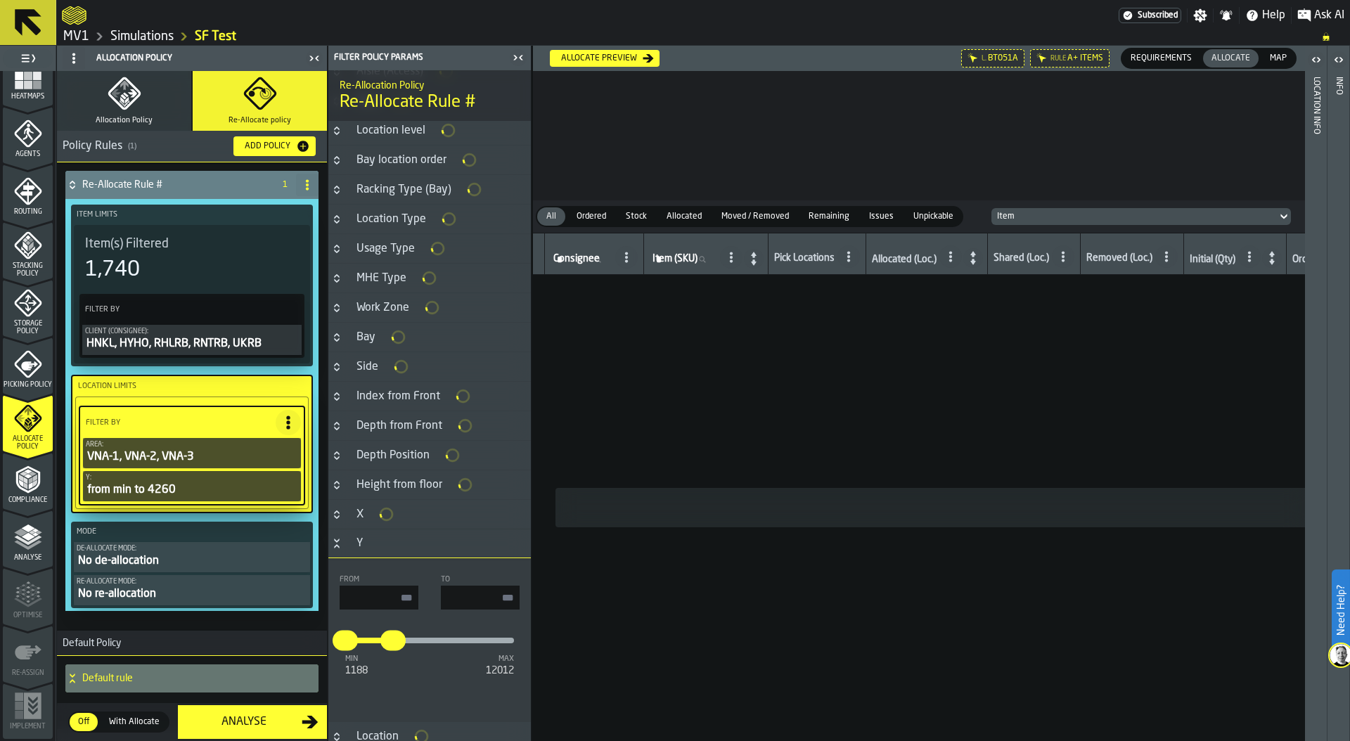
click at [160, 555] on div "No de-allocation" at bounding box center [192, 561] width 231 height 17
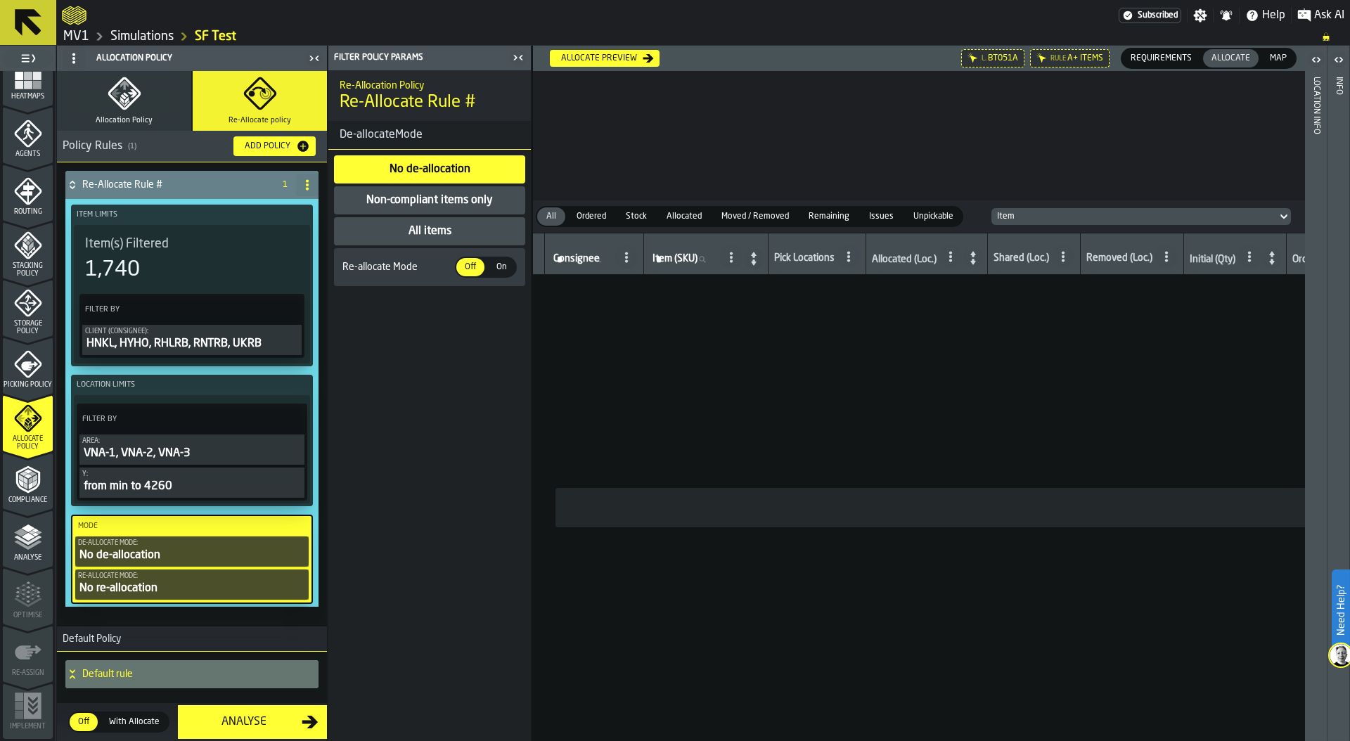
click at [422, 229] on div "All items" at bounding box center [430, 231] width 46 height 17
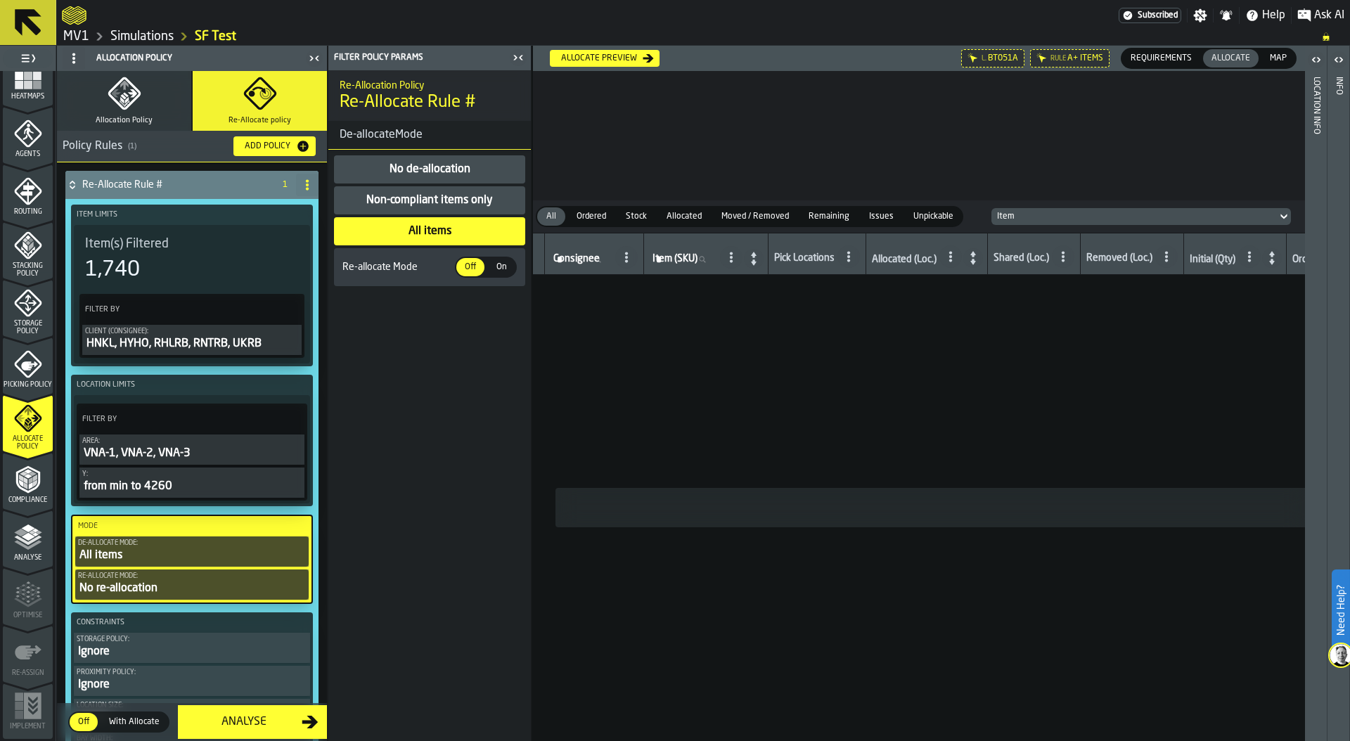
click at [615, 58] on div "Allocate preview" at bounding box center [598, 58] width 87 height 10
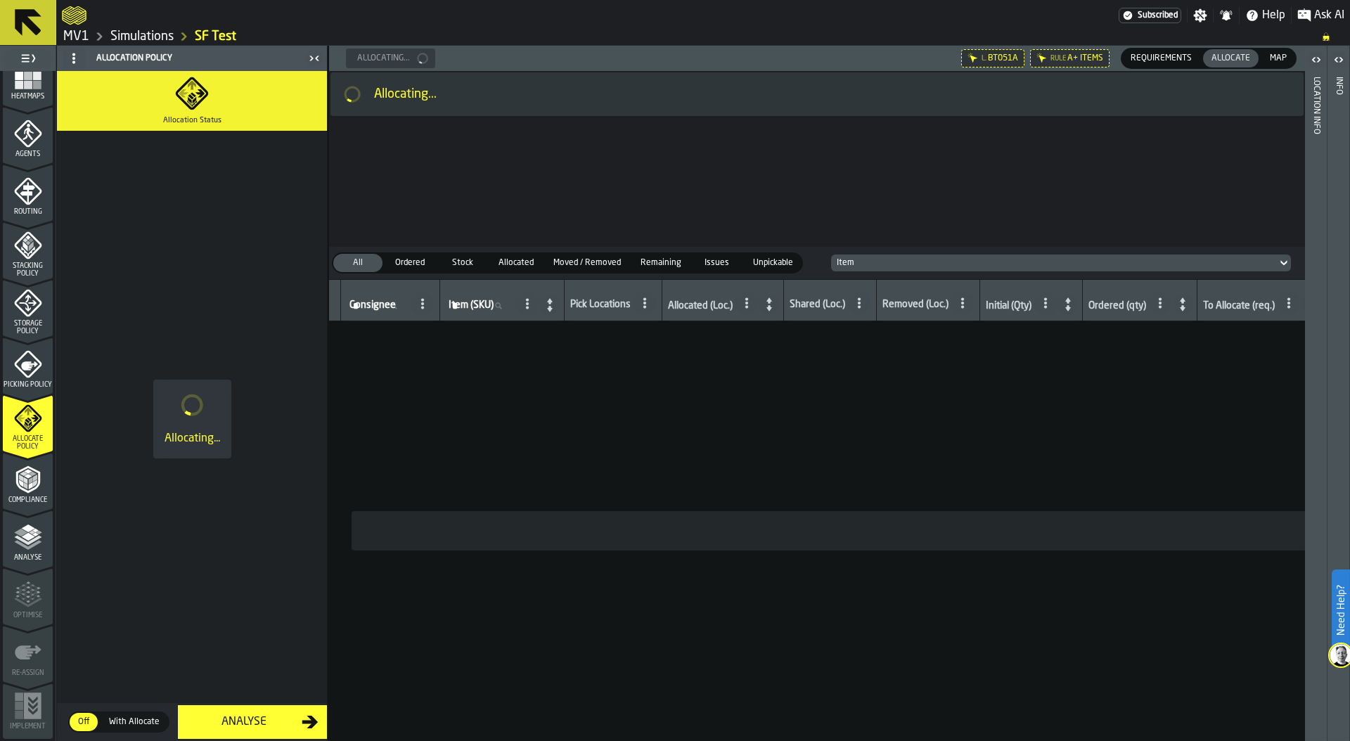
click at [143, 38] on link "Simulations" at bounding box center [141, 36] width 63 height 15
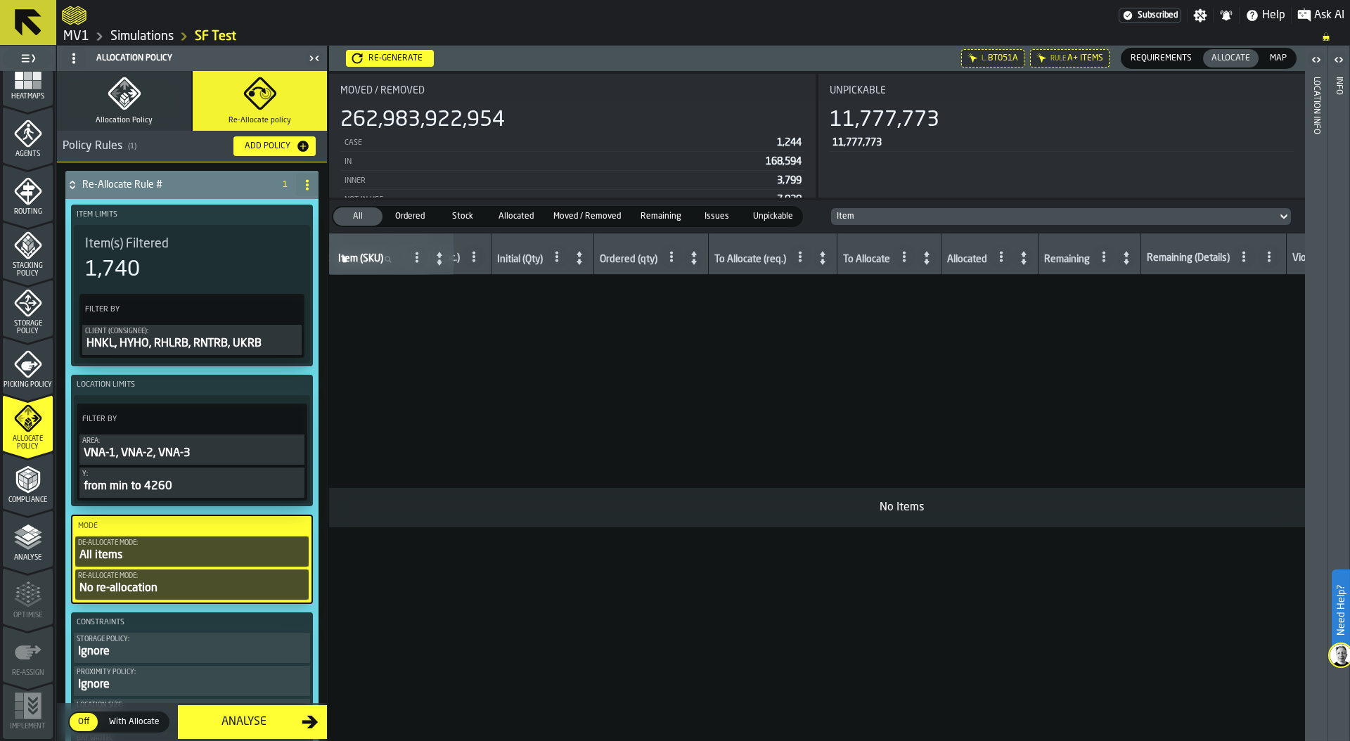
scroll to position [0, 635]
click at [1274, 56] on span "Map" at bounding box center [1278, 58] width 28 height 13
click at [0, 0] on icon at bounding box center [0, 0] width 0 height 0
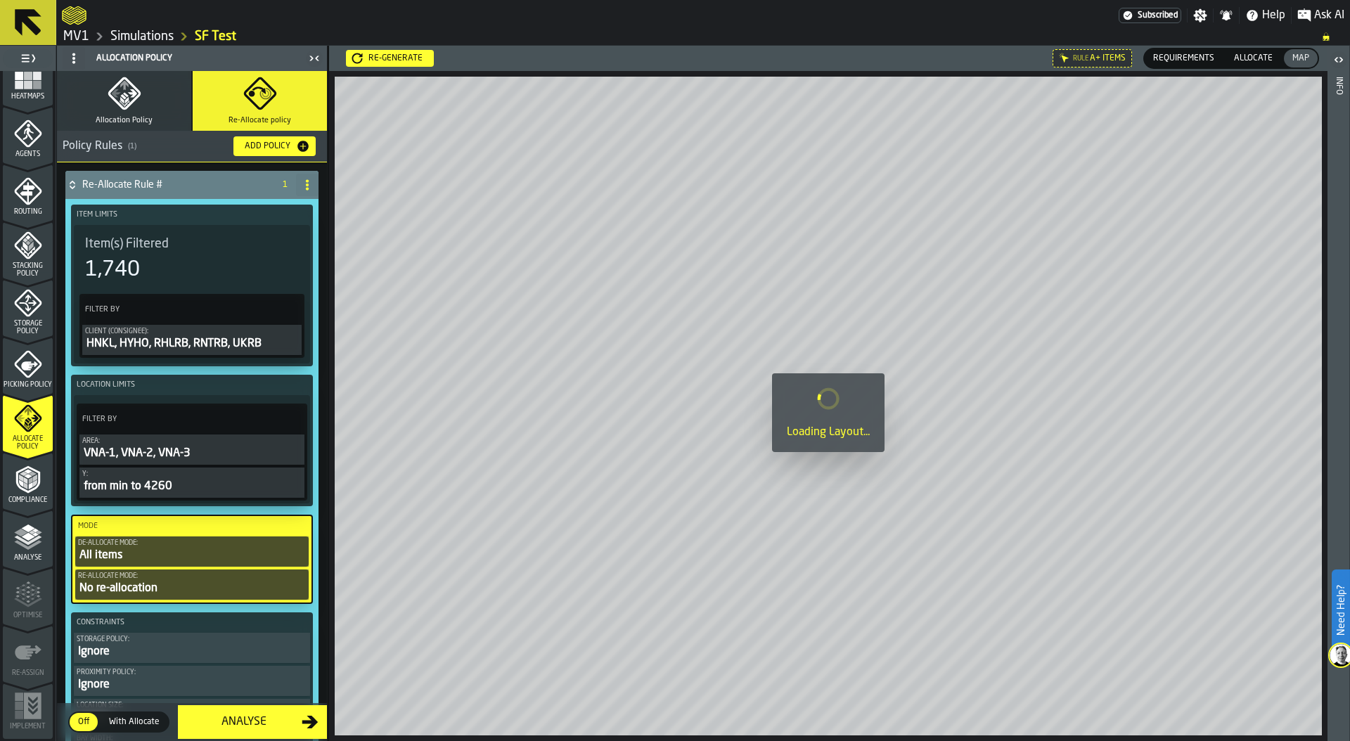
click at [1255, 59] on span "Allocate" at bounding box center [1253, 58] width 50 height 13
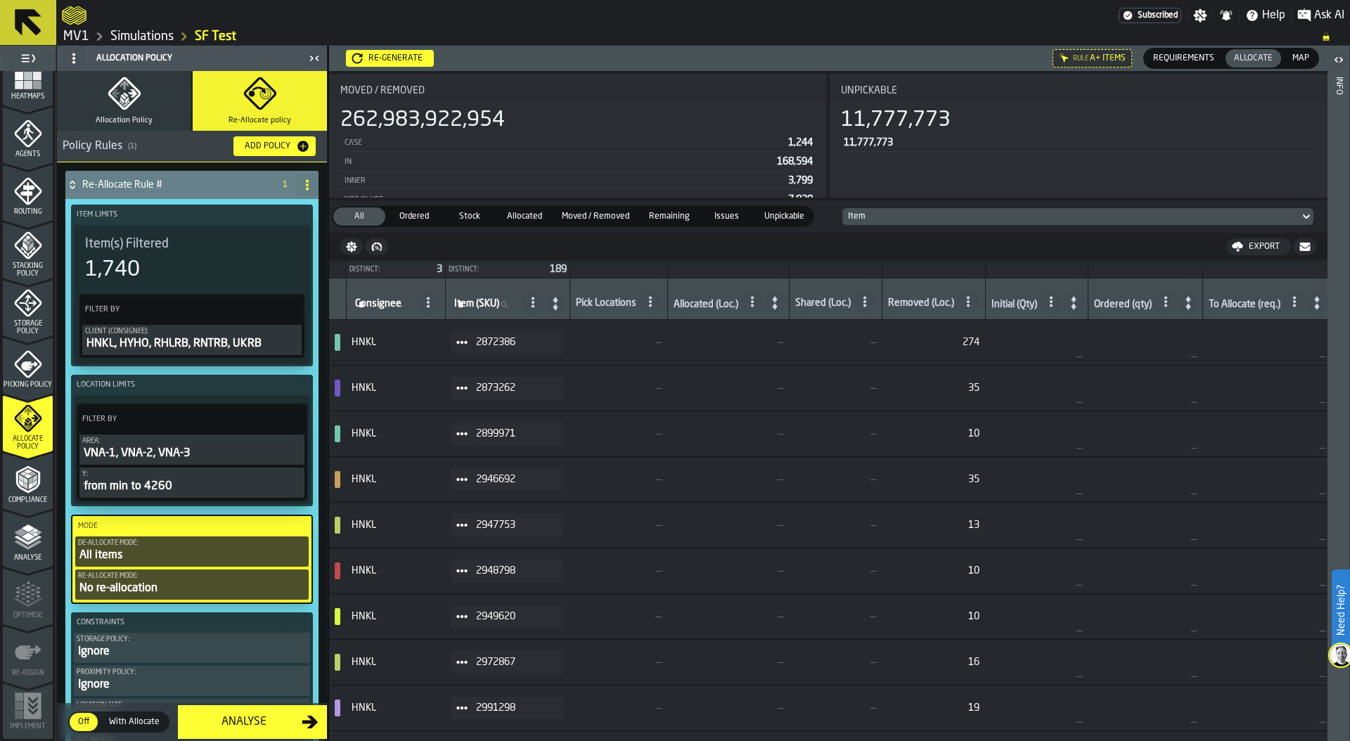
scroll to position [1, 0]
click at [153, 107] on button "Allocation Policy" at bounding box center [124, 101] width 134 height 60
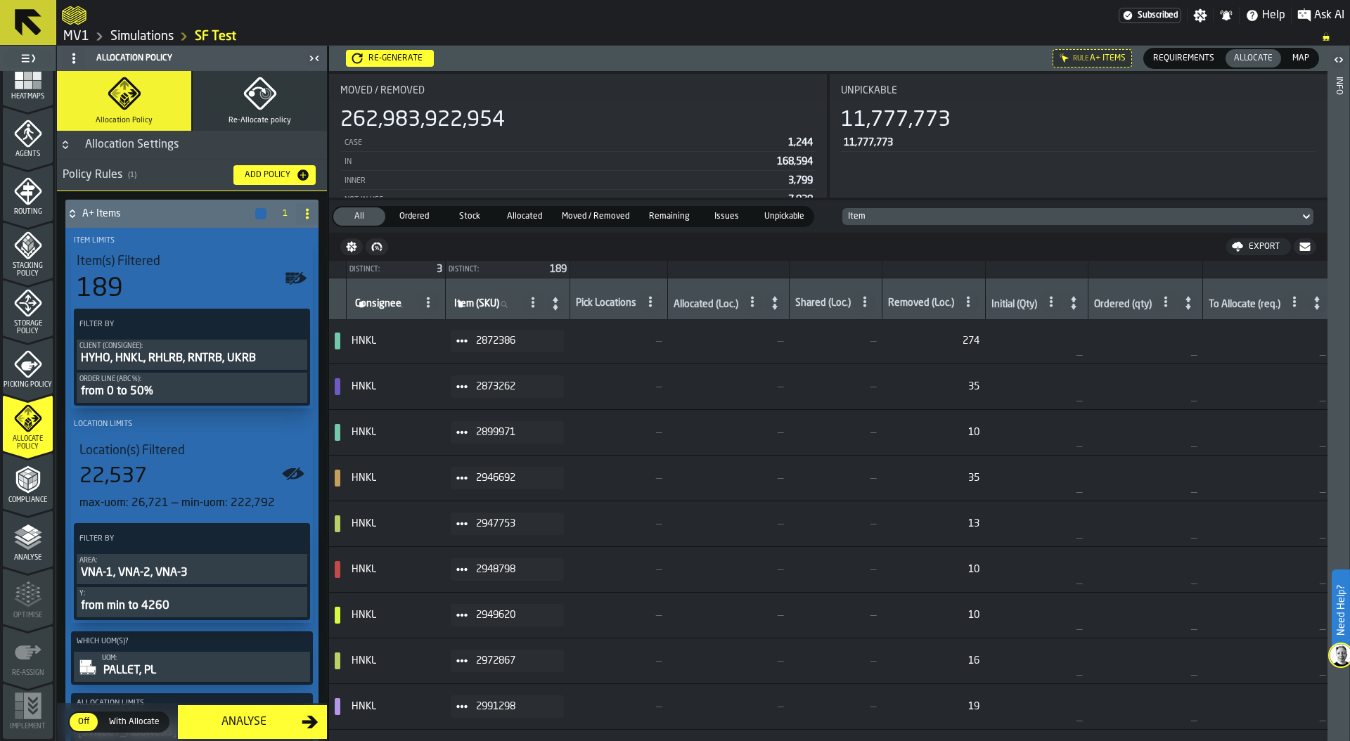
click at [181, 273] on div "Item(s) Filtered 189" at bounding box center [192, 278] width 231 height 49
click at [181, 273] on div "Item(s) Filtered 189" at bounding box center [191, 278] width 229 height 49
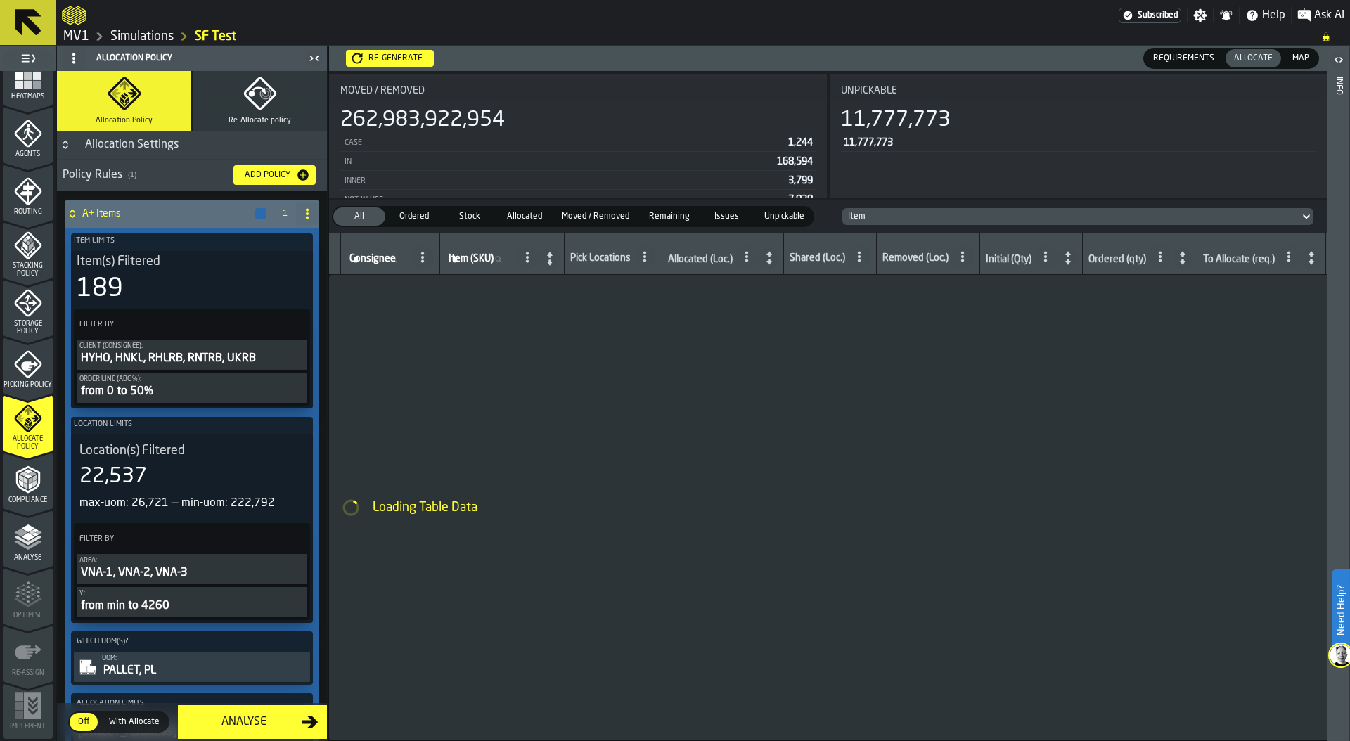
scroll to position [0, 0]
click at [181, 273] on div "Item(s) Filtered 189" at bounding box center [192, 278] width 231 height 49
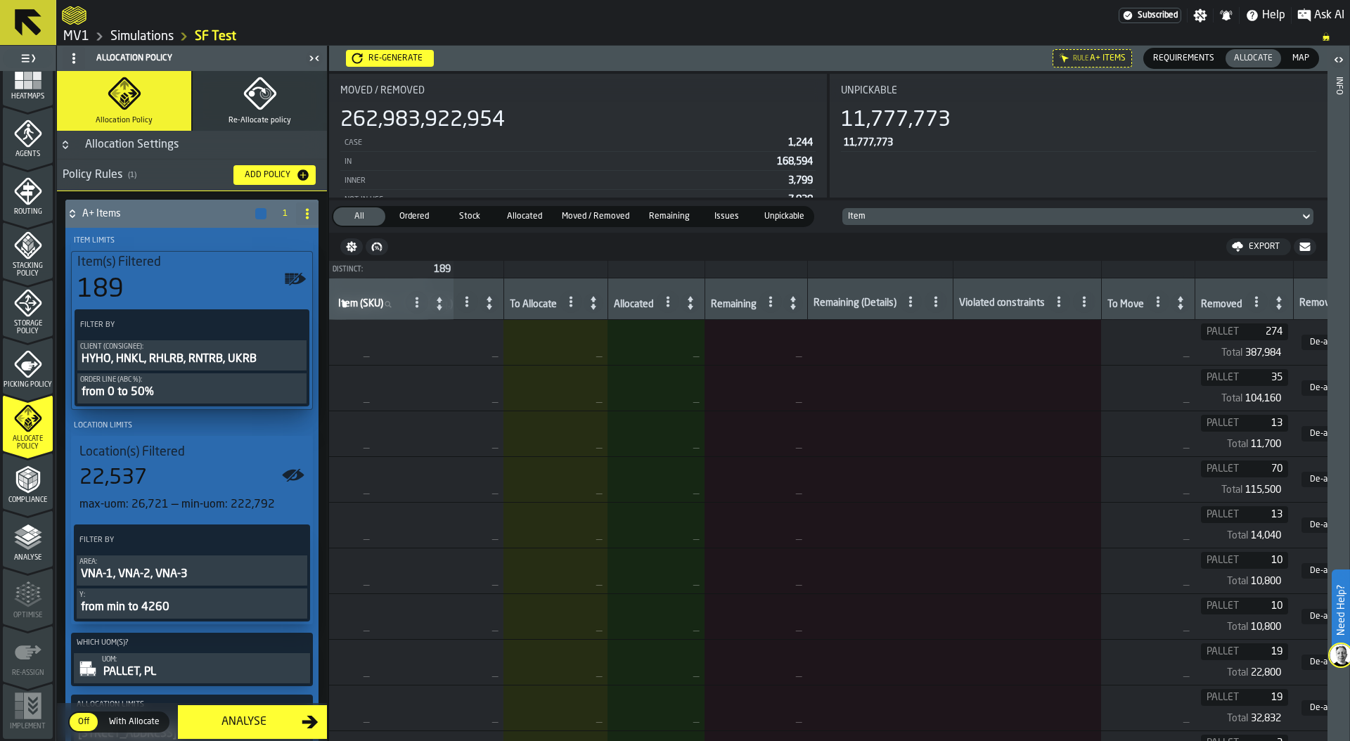
scroll to position [0, 801]
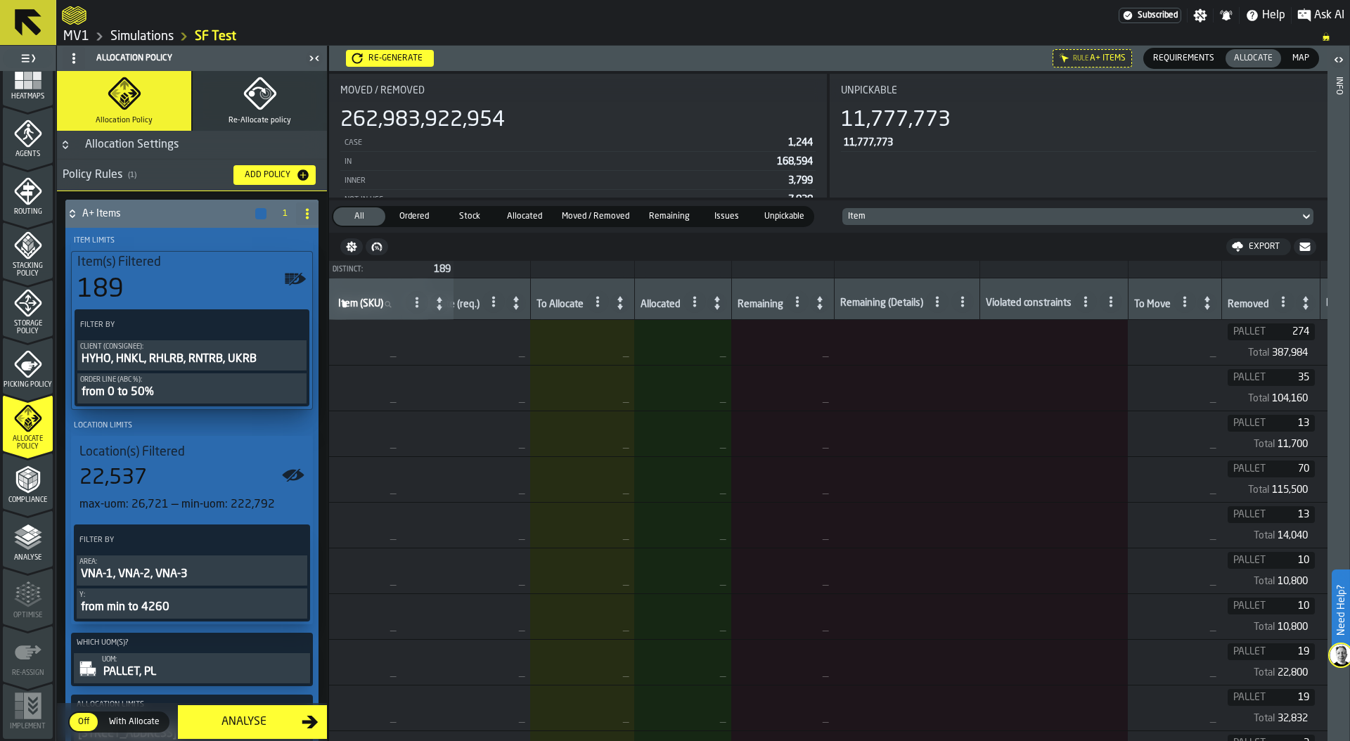
click at [829, 302] on icon at bounding box center [820, 303] width 20 height 20
click at [829, 305] on icon at bounding box center [820, 303] width 20 height 20
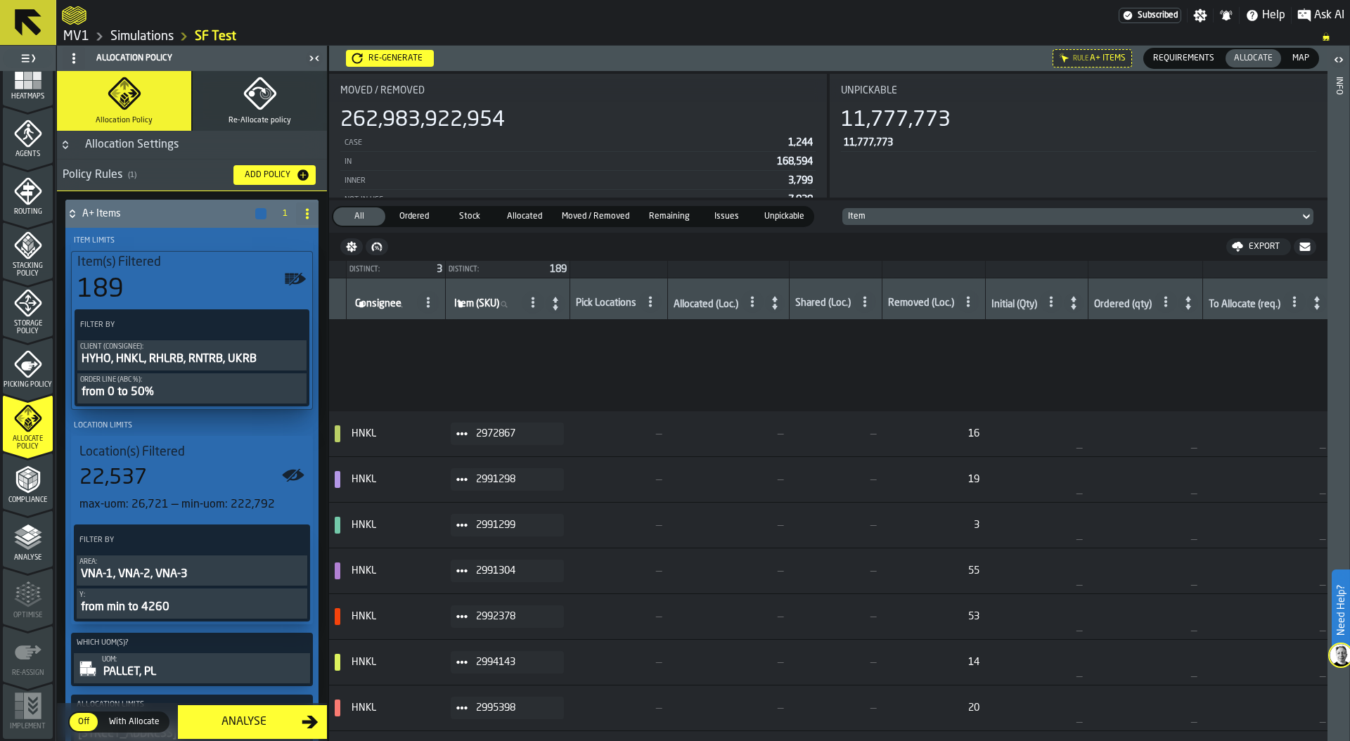
scroll to position [50, 0]
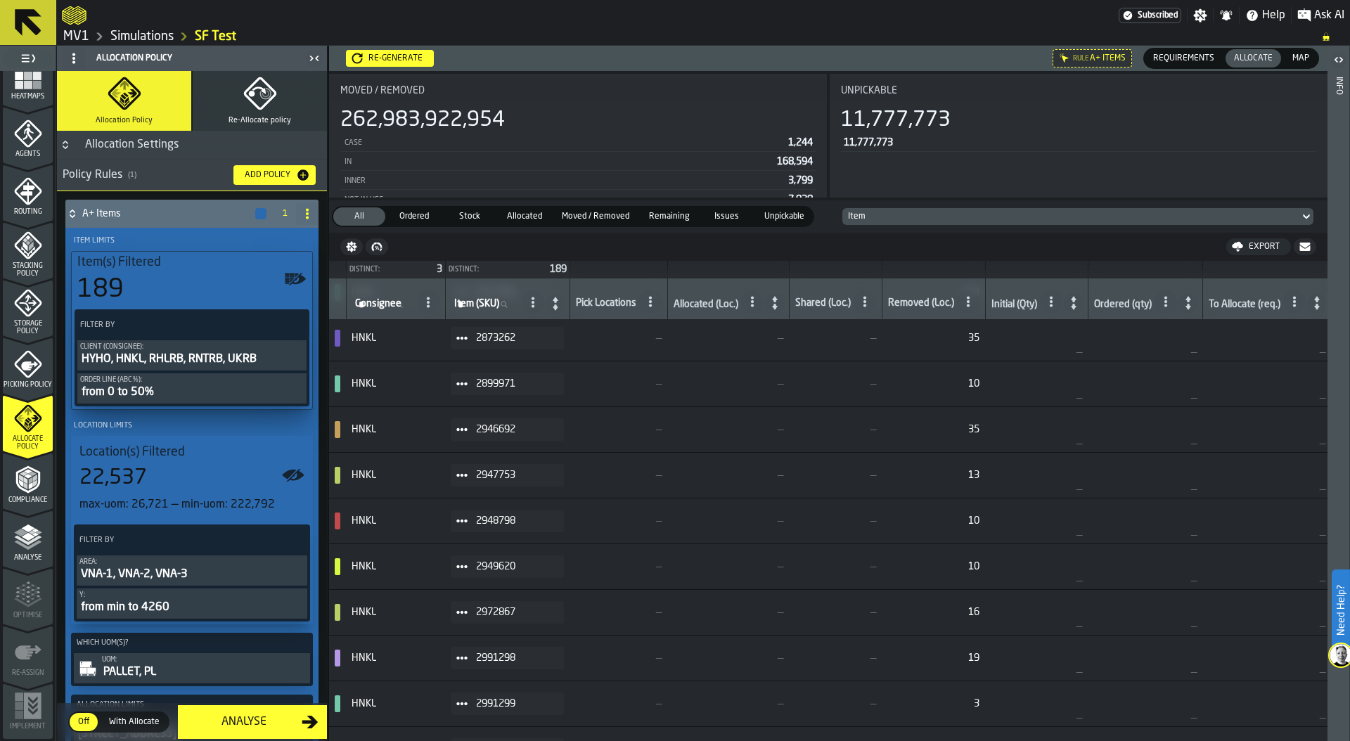
click at [651, 301] on circle at bounding box center [649, 301] width 3 height 3
click at [775, 302] on icon at bounding box center [775, 303] width 20 height 20
click at [32, 371] on icon "menu Picking Policy" at bounding box center [28, 364] width 28 height 28
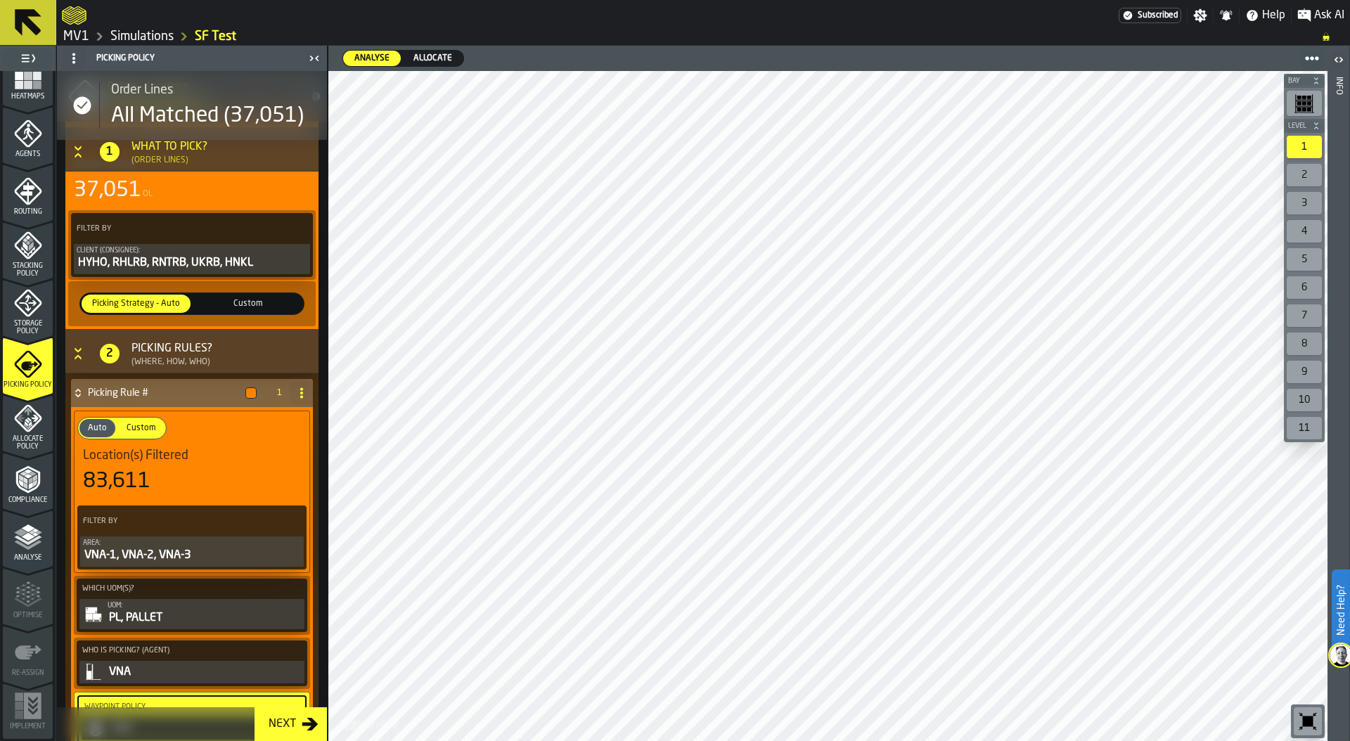
scroll to position [0, 0]
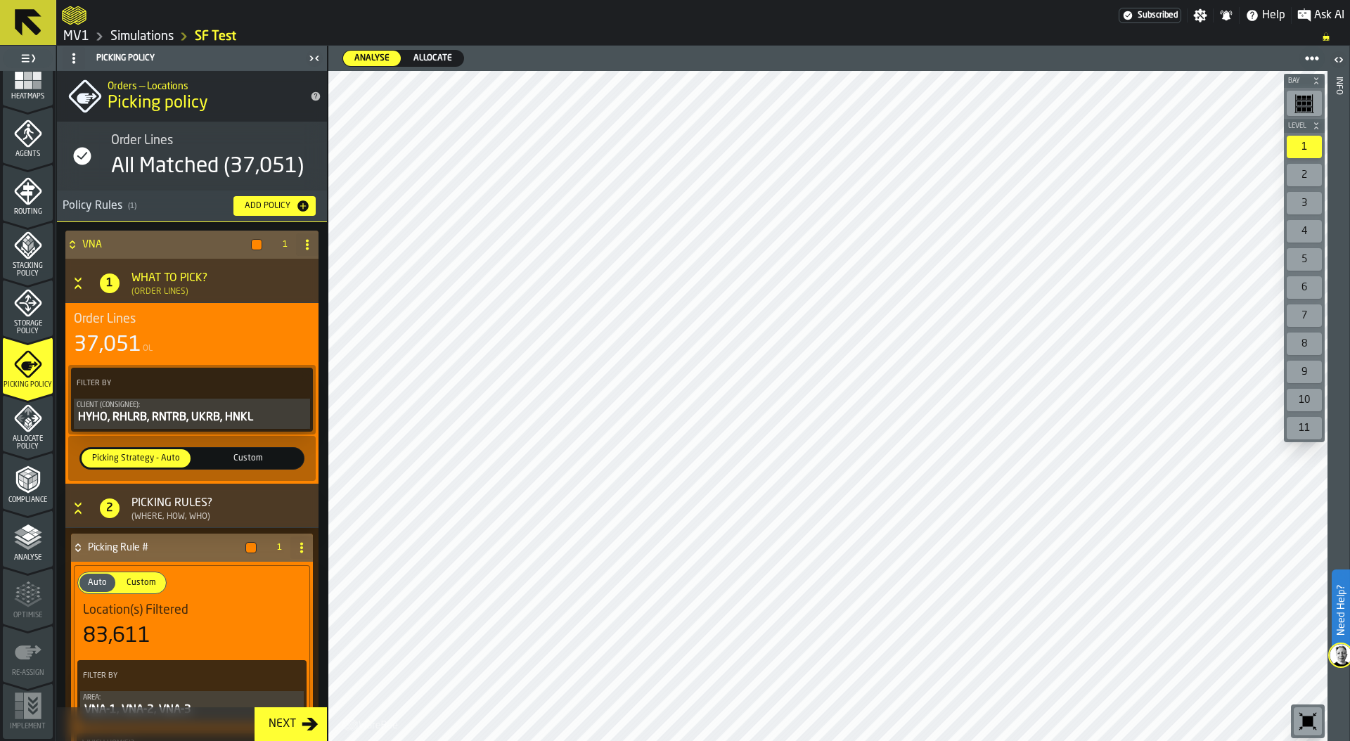
click at [20, 411] on icon "menu Allocate Policy" at bounding box center [28, 418] width 28 height 28
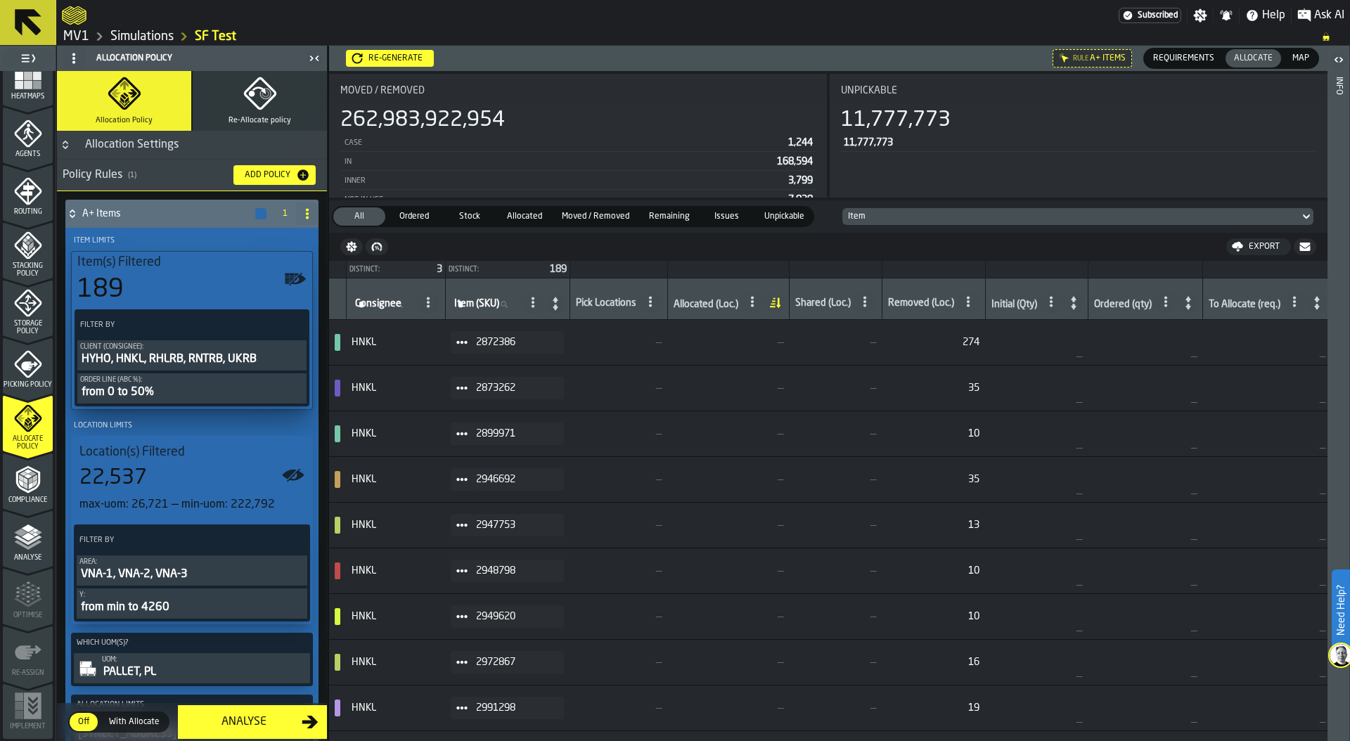
click at [1169, 49] on div "Requirements" at bounding box center [1183, 58] width 78 height 18
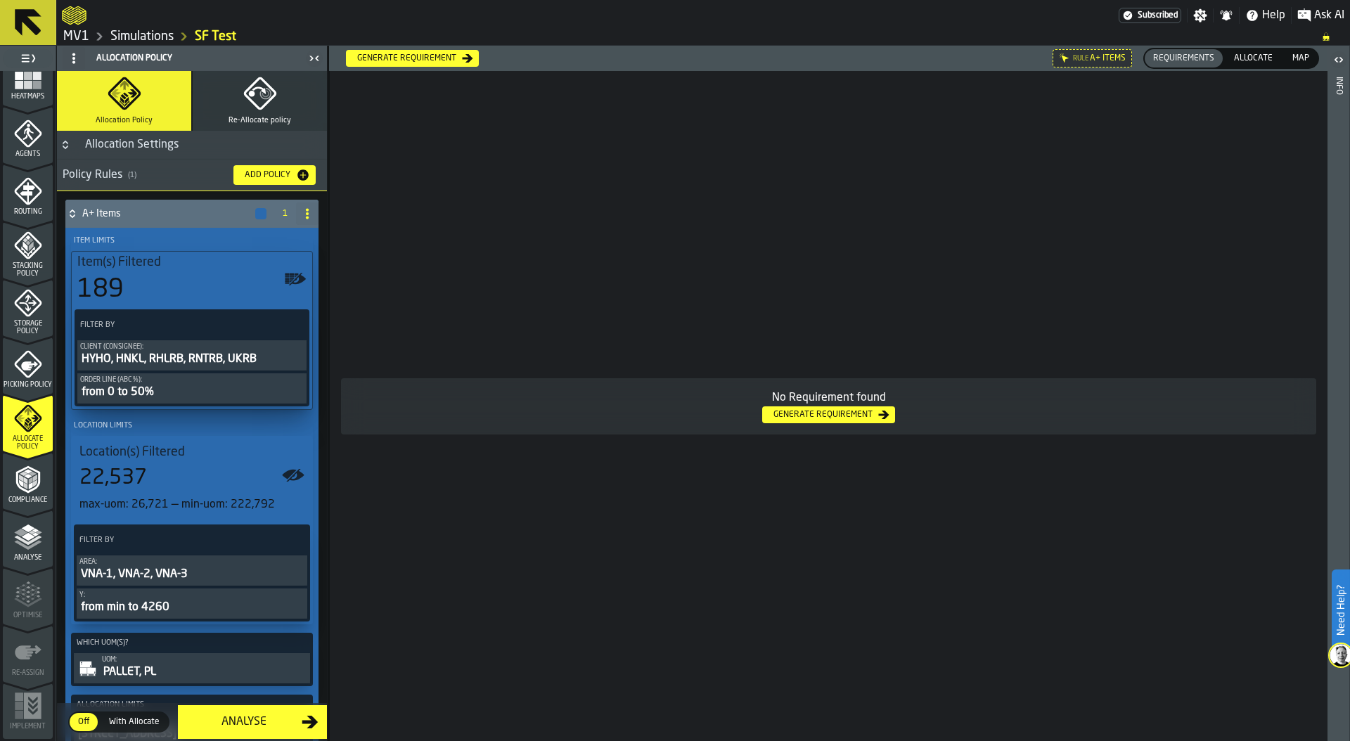
click at [0, 0] on icon at bounding box center [0, 0] width 0 height 0
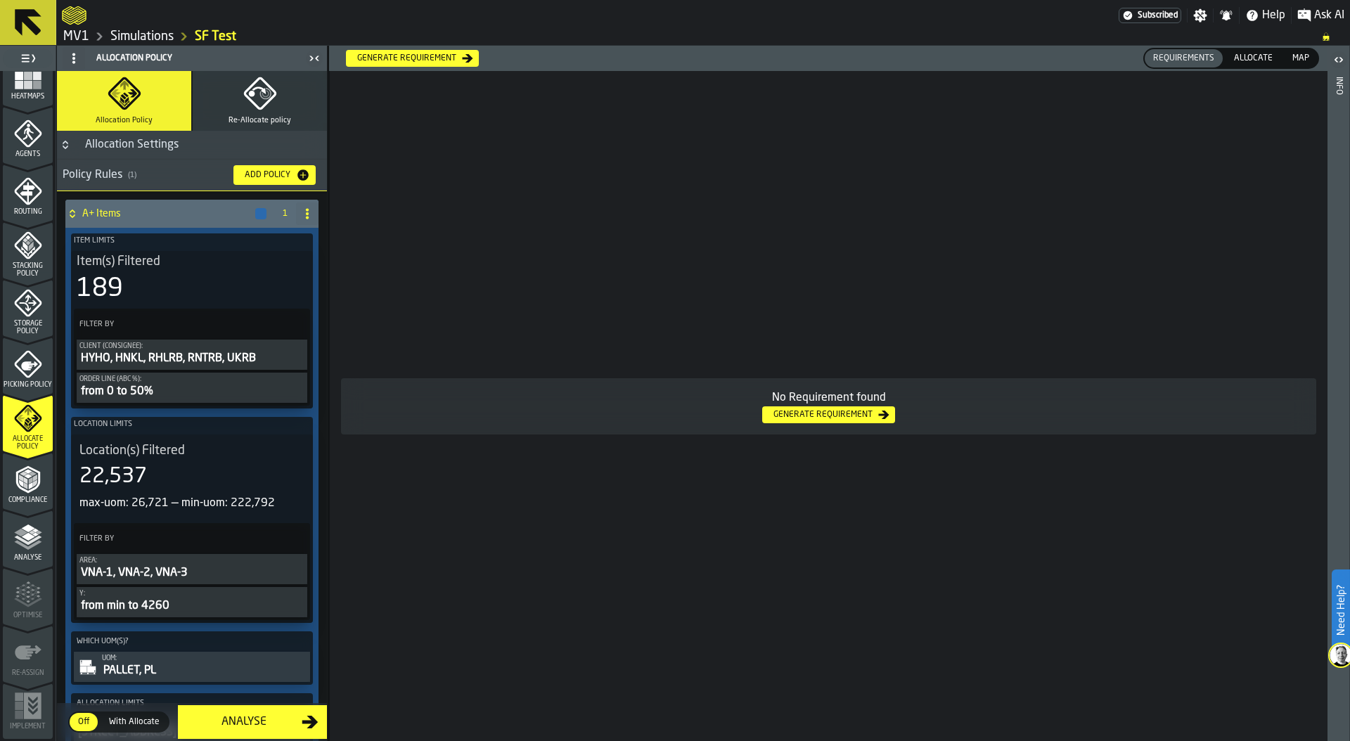
click at [402, 56] on div "Generate Requirement" at bounding box center [406, 58] width 110 height 10
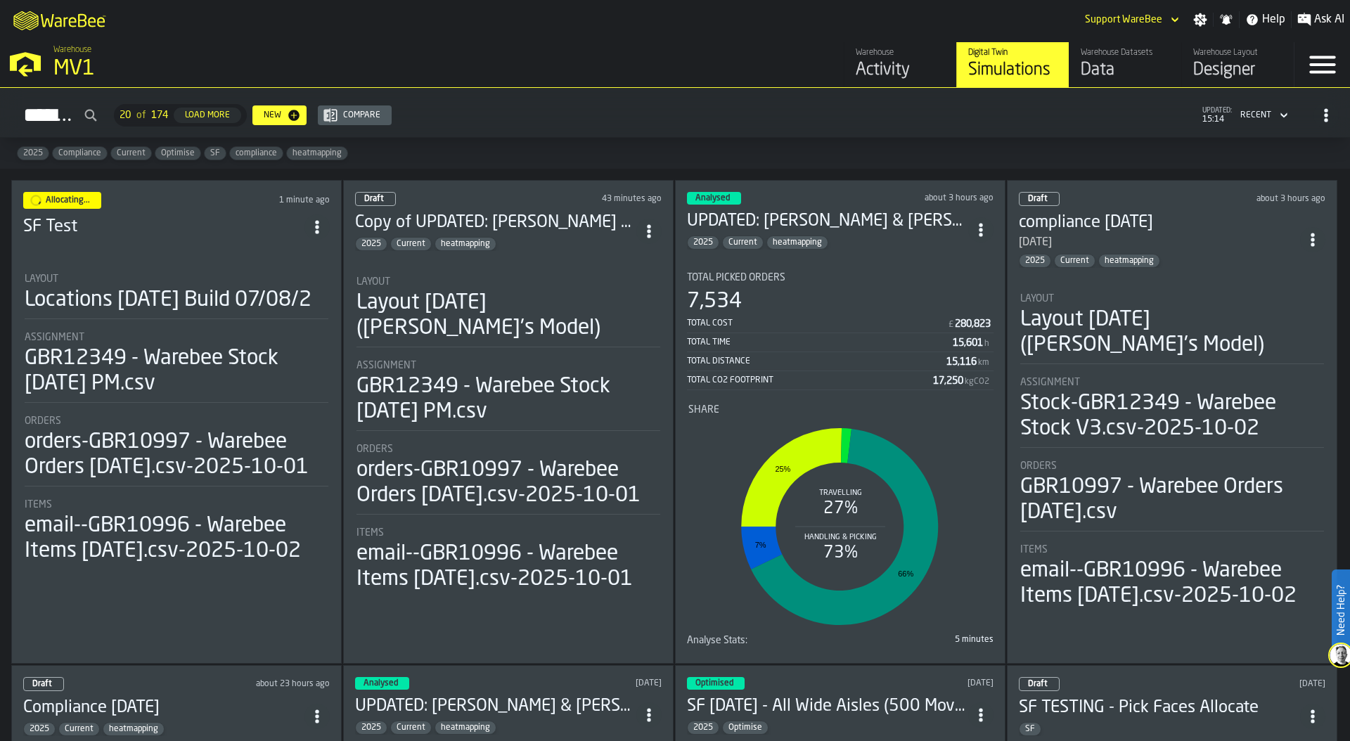
click at [318, 225] on circle "ItemListCard-DashboardItemContainer" at bounding box center [317, 227] width 4 height 4
click at [288, 323] on div "Duplicate" at bounding box center [288, 318] width 73 height 17
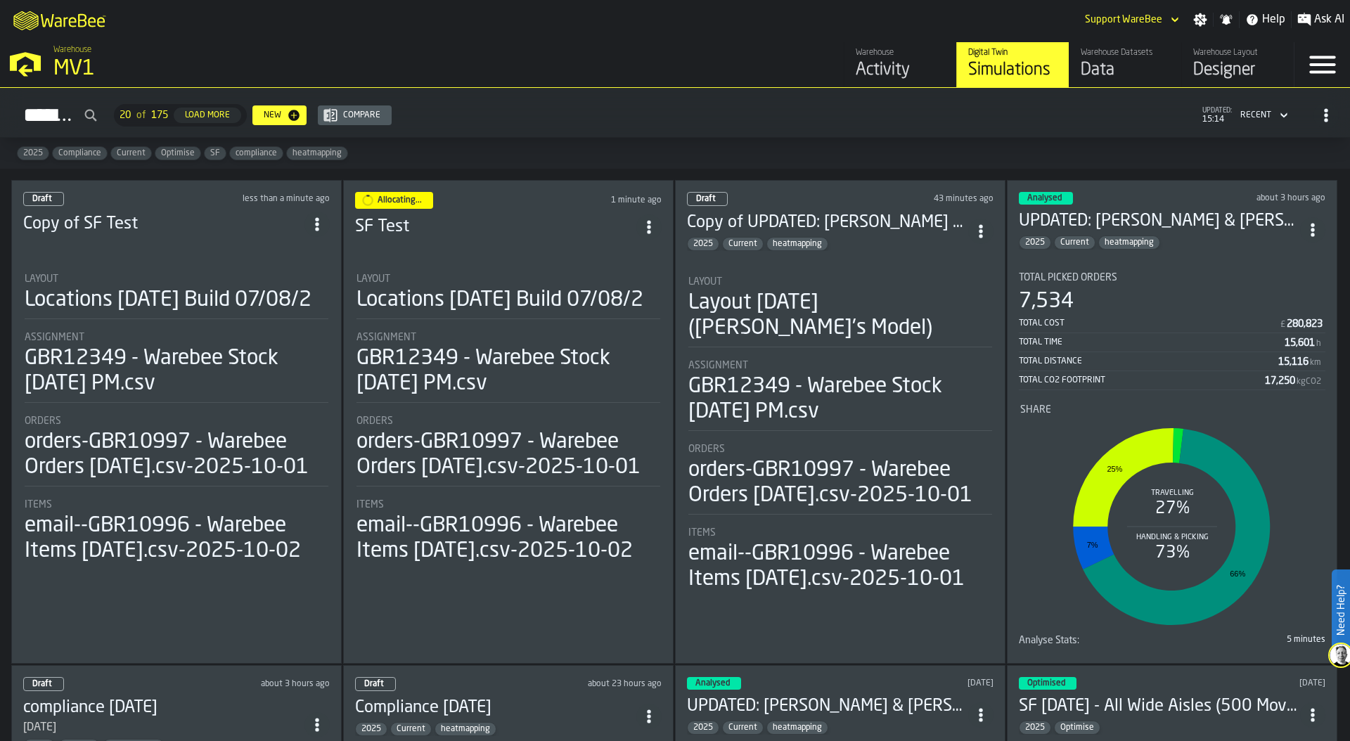
click at [183, 304] on div "Locations [DATE] Build 07/08/2" at bounding box center [168, 300] width 287 height 25
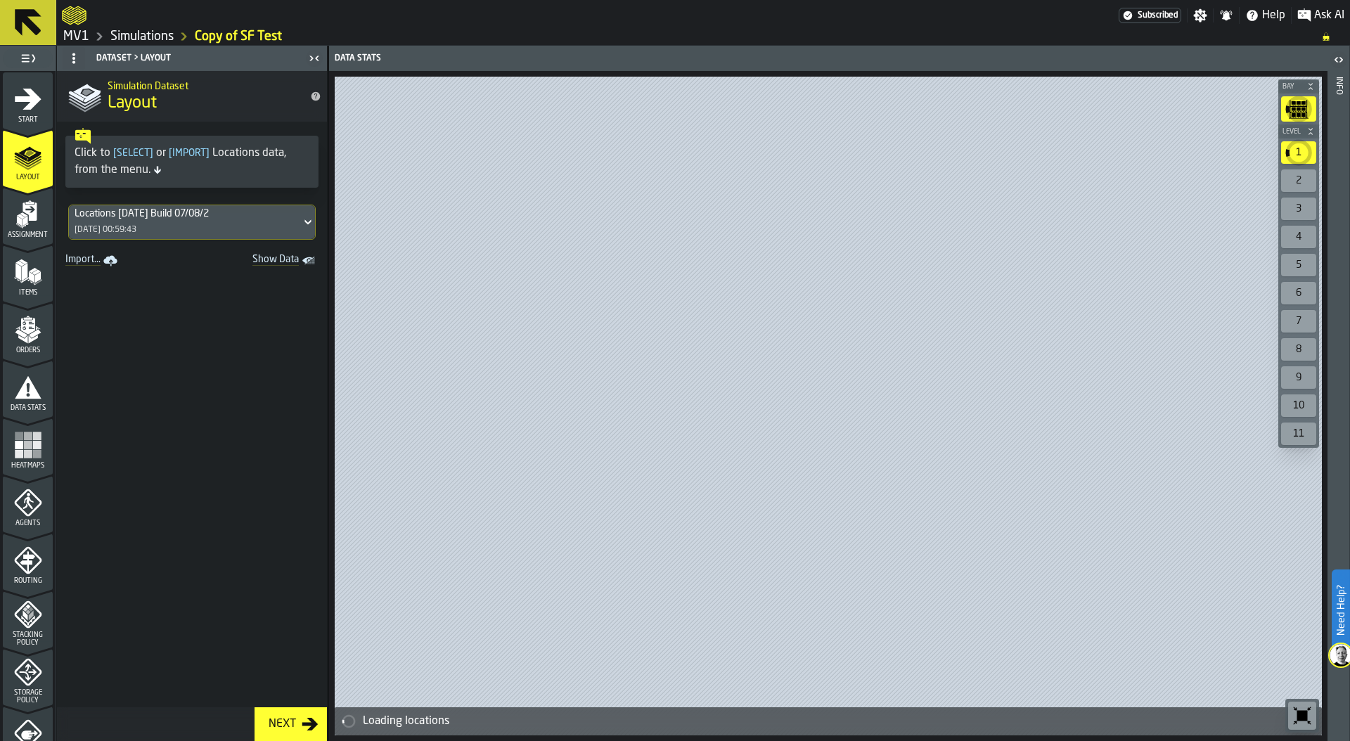
click at [25, 106] on icon "menu Start" at bounding box center [28, 99] width 27 height 21
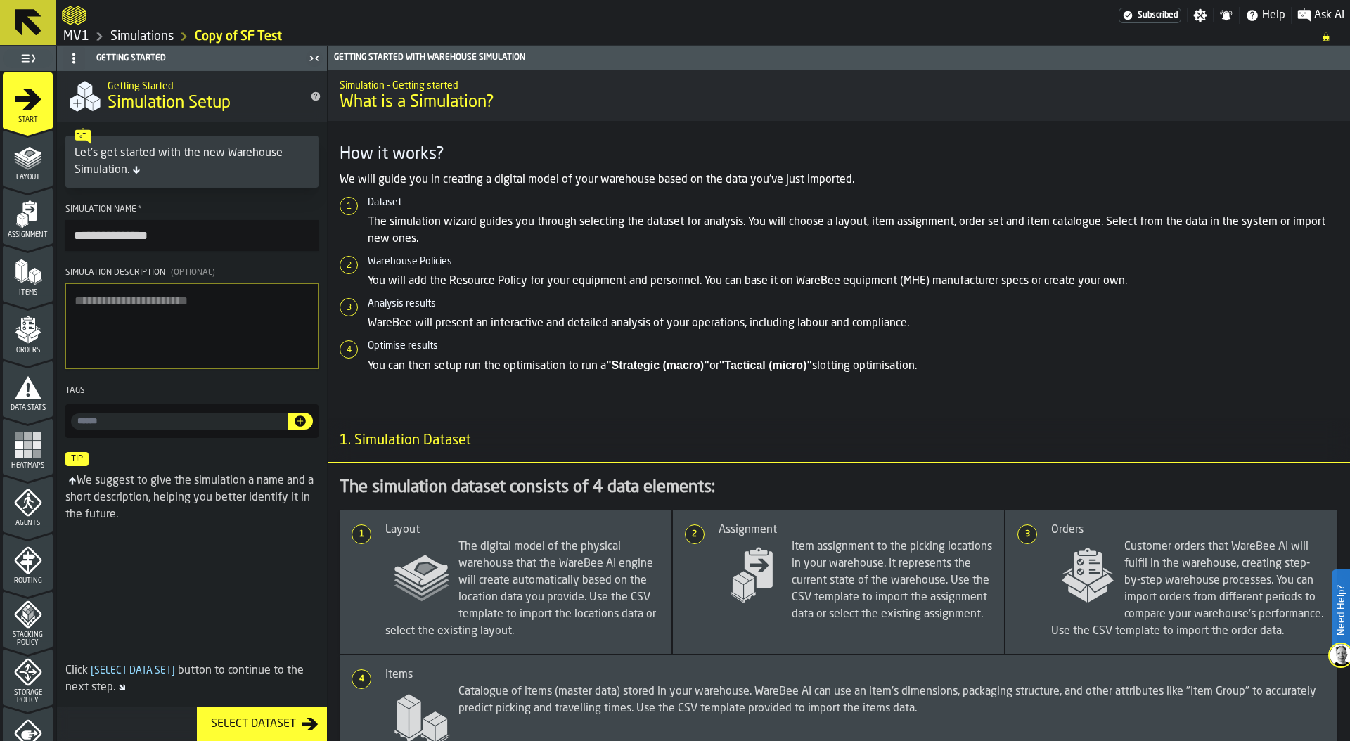
drag, startPoint x: 119, startPoint y: 235, endPoint x: 37, endPoint y: 234, distance: 81.5
click at [37, 234] on aside "**********" at bounding box center [164, 393] width 328 height 695
click at [146, 238] on input "*******" at bounding box center [191, 235] width 253 height 31
type input "**********"
click at [139, 304] on textarea "Simulation Description (Optional)" at bounding box center [191, 326] width 253 height 86
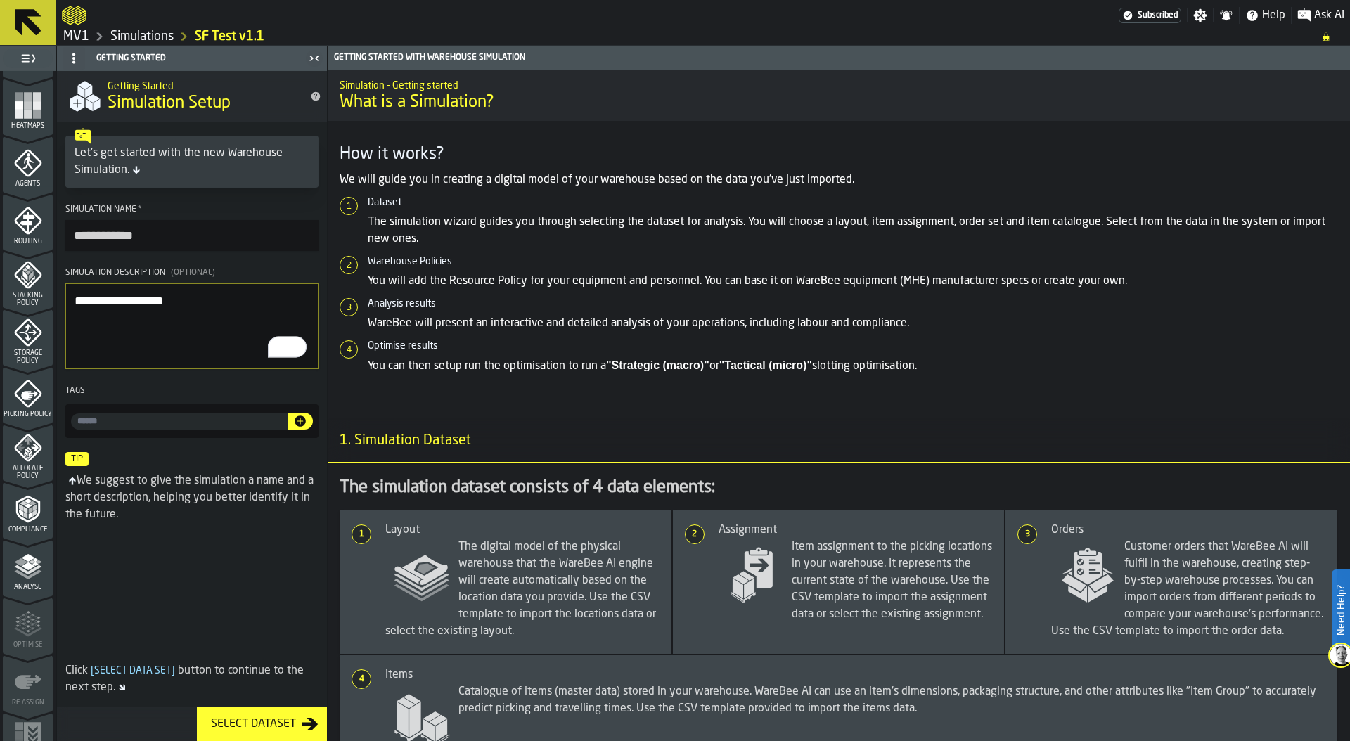
scroll to position [369, 0]
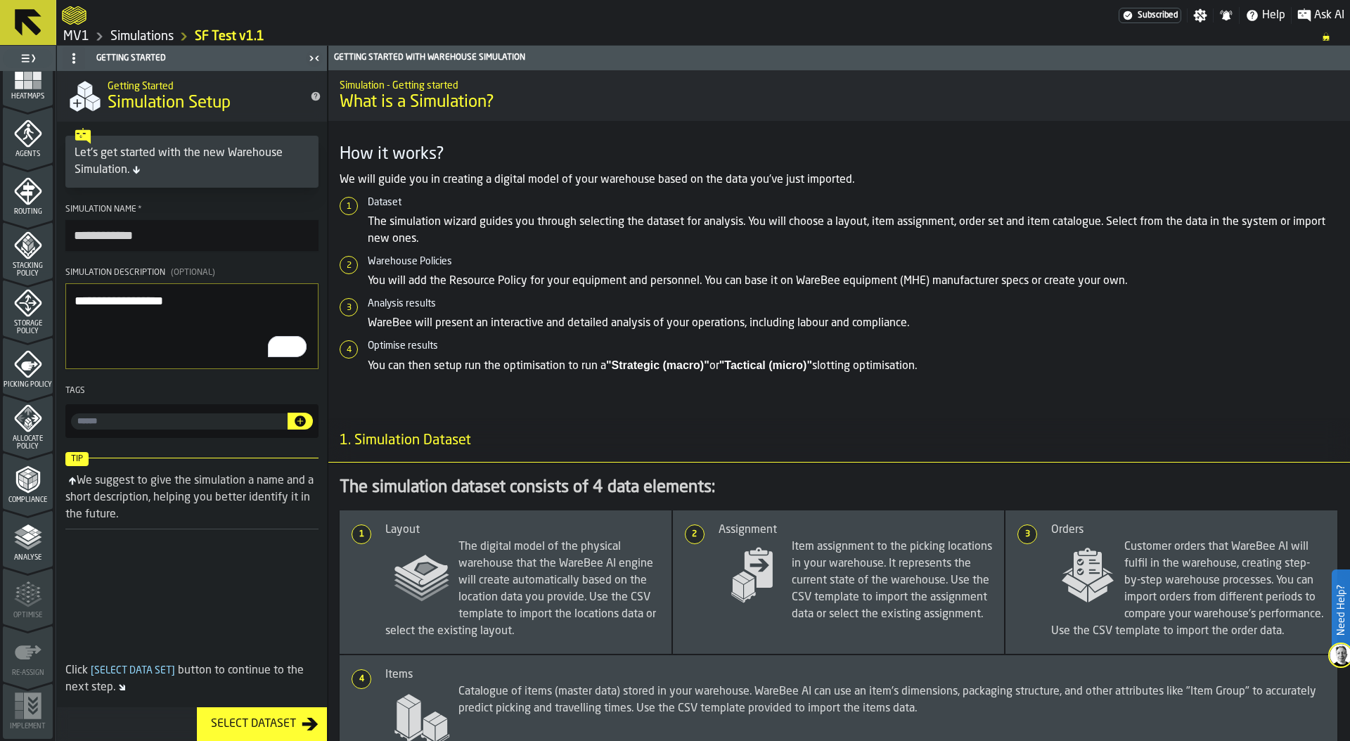
type textarea "**********"
click at [24, 312] on icon "menu Storage Policy" at bounding box center [28, 303] width 28 height 28
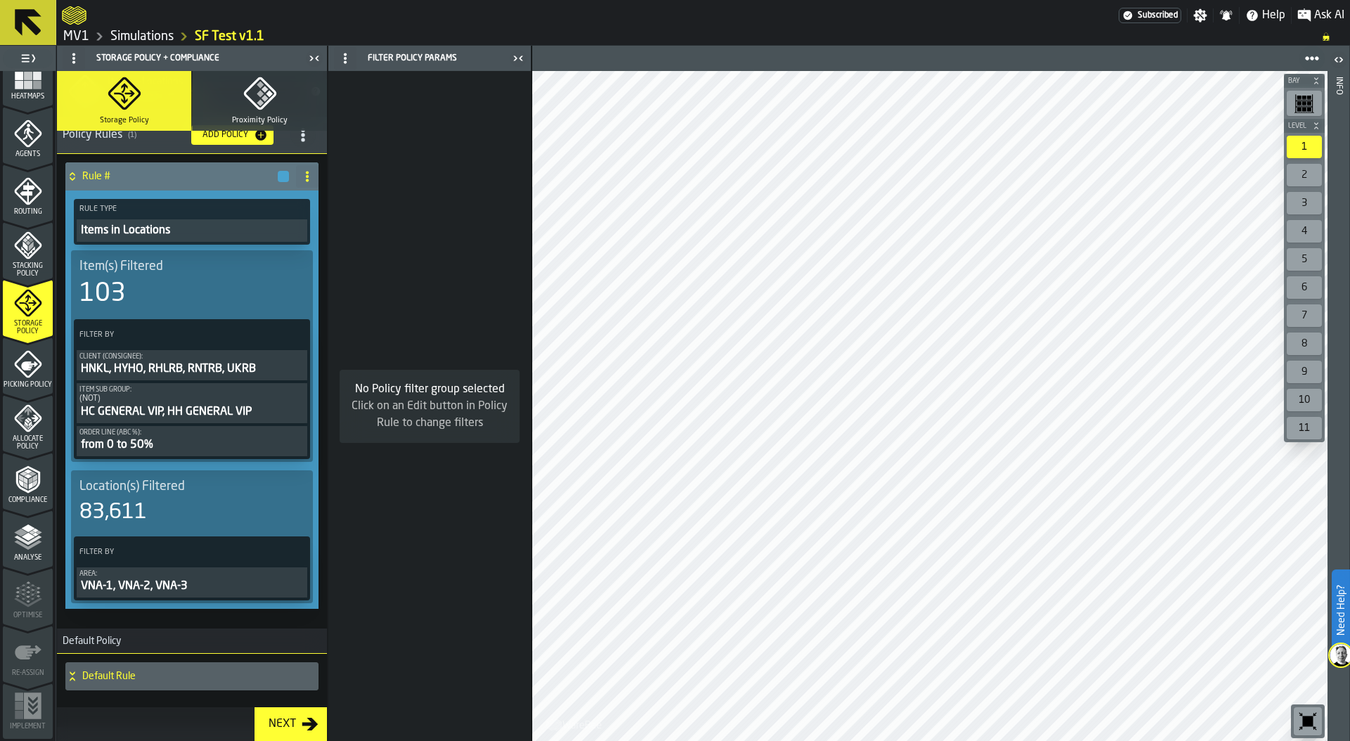
scroll to position [67, 0]
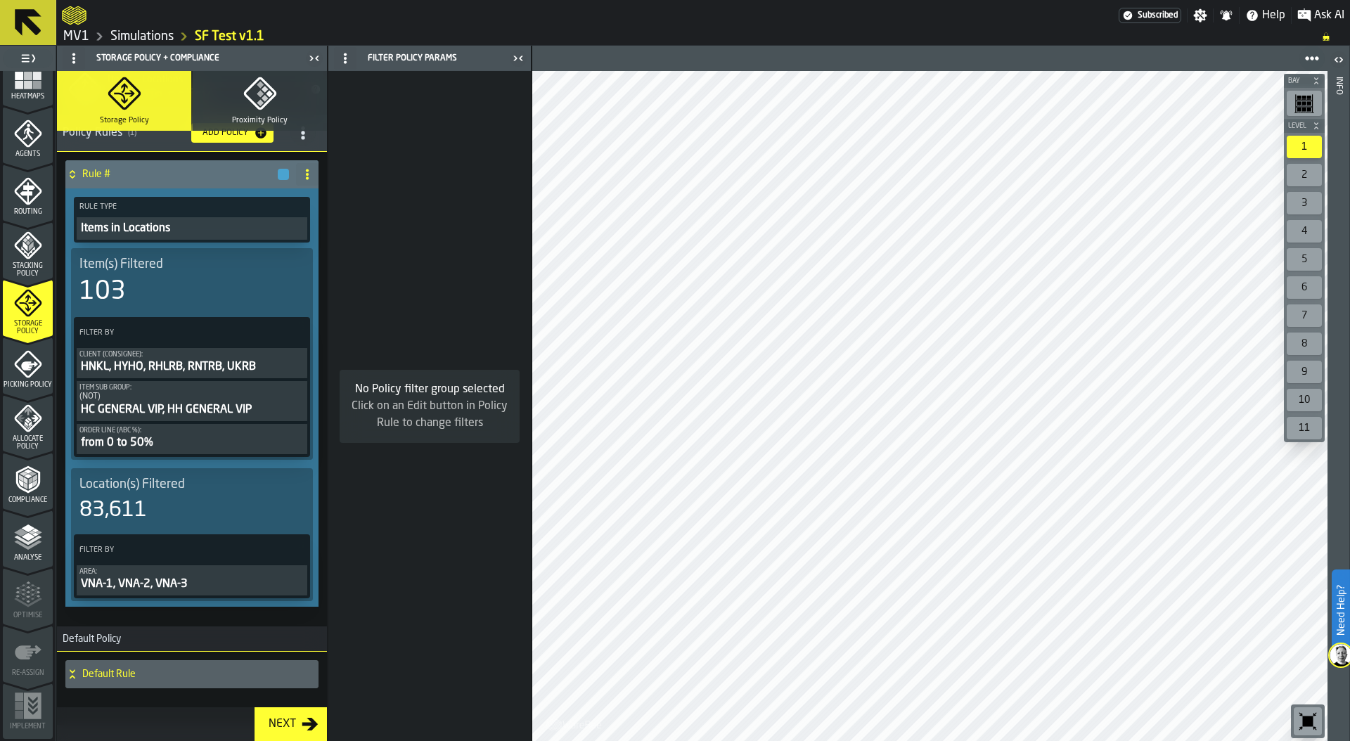
click at [24, 425] on icon "menu Allocate Policy" at bounding box center [26, 427] width 4 height 6
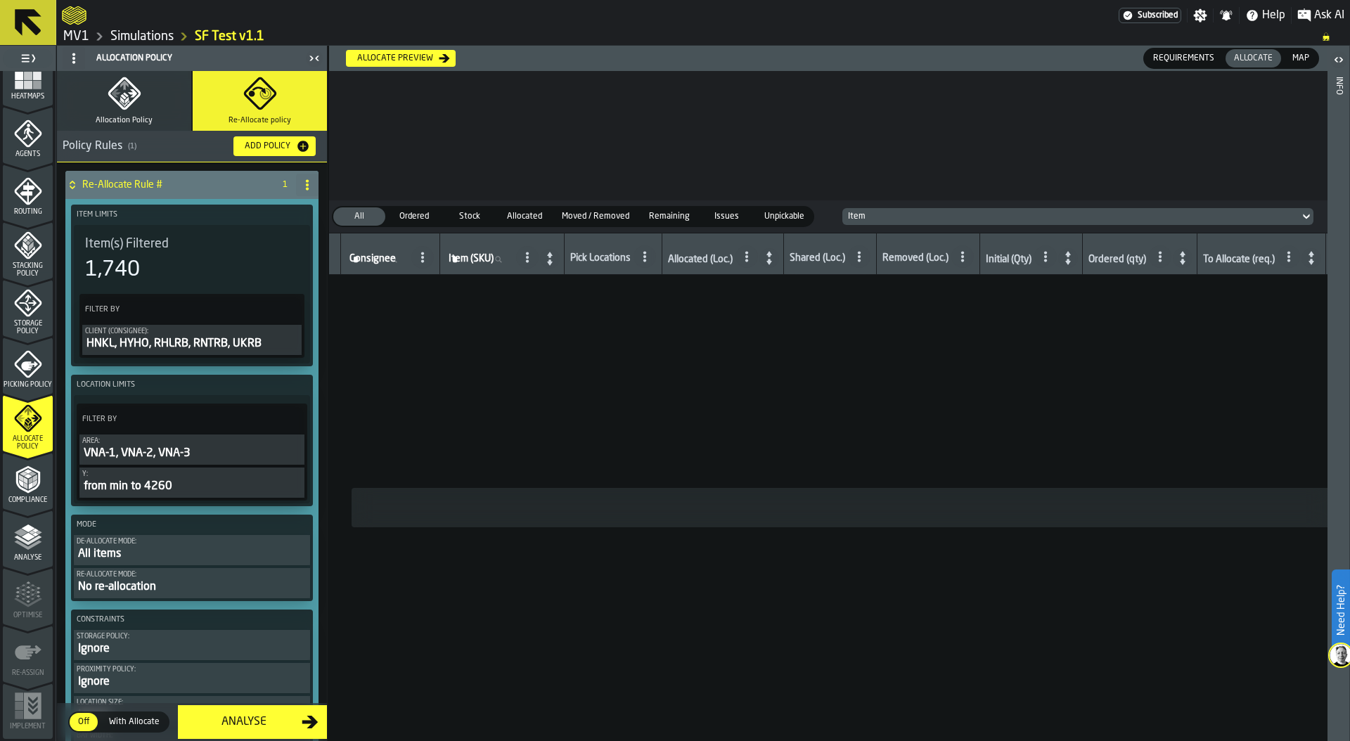
click at [22, 325] on span "Storage Policy" at bounding box center [28, 327] width 50 height 15
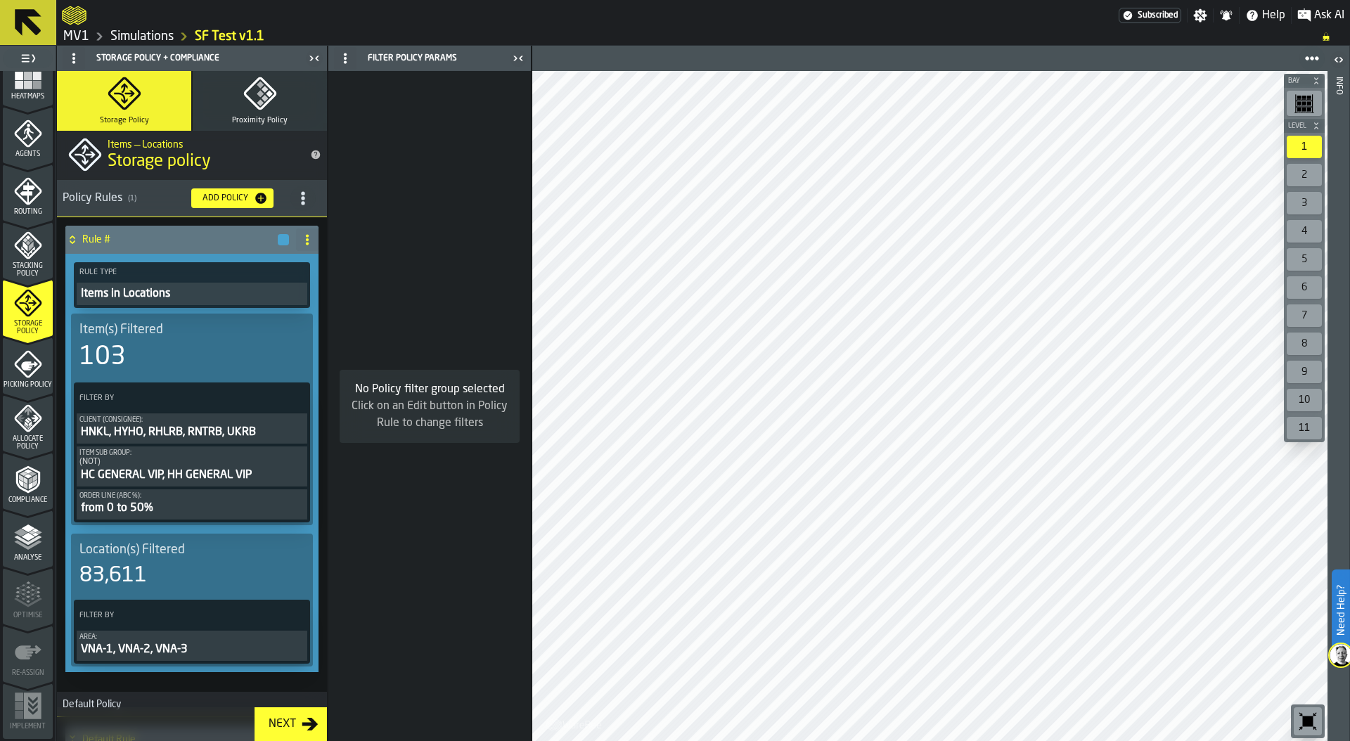
scroll to position [0, 0]
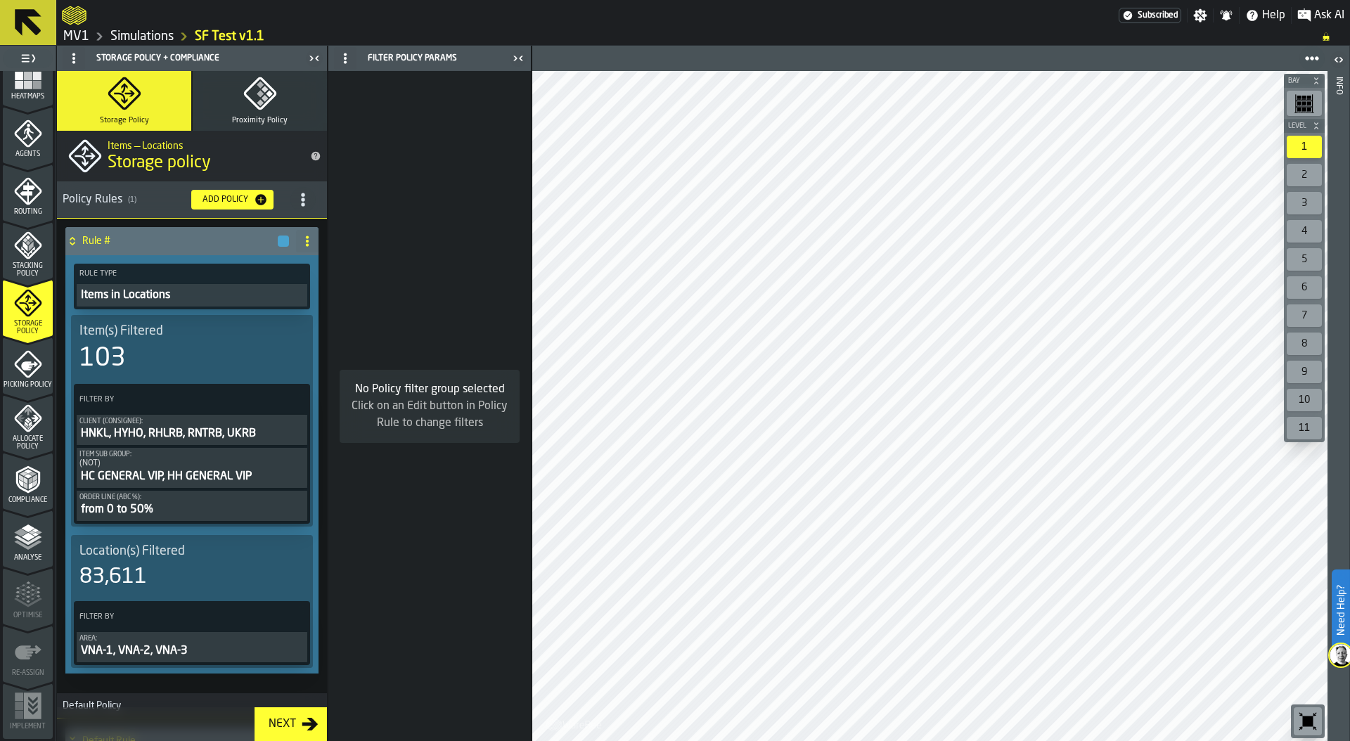
click at [27, 429] on icon "menu Allocate Policy" at bounding box center [27, 417] width 27 height 27
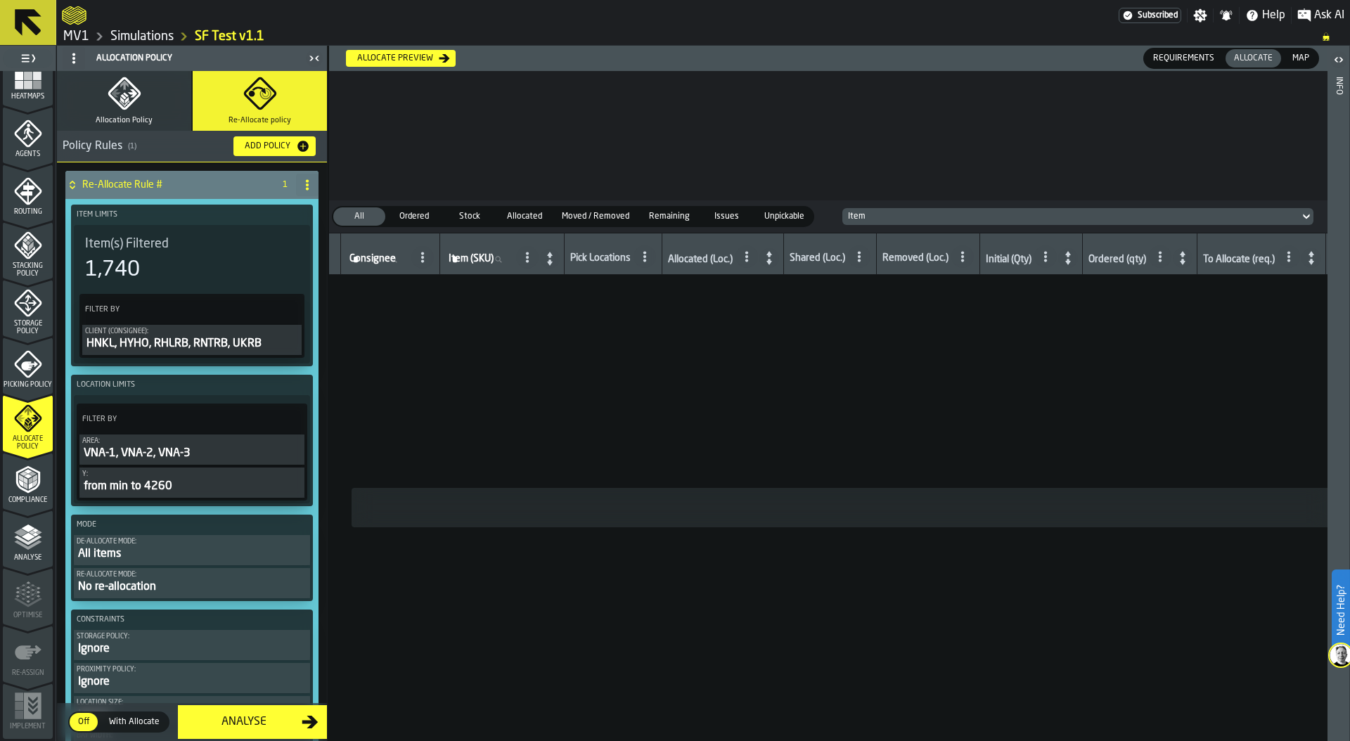
click at [193, 489] on div "from min to 4260" at bounding box center [191, 486] width 219 height 17
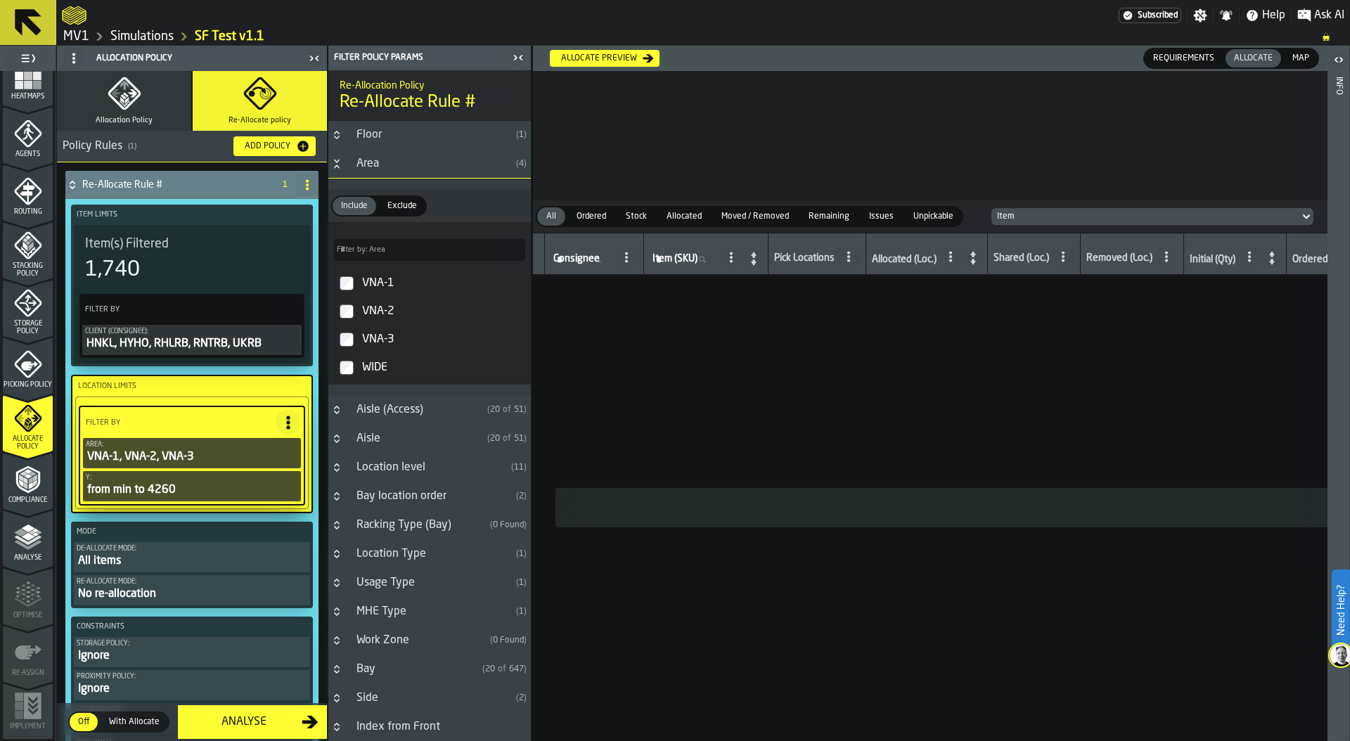
click at [1300, 61] on span "Map" at bounding box center [1300, 58] width 28 height 13
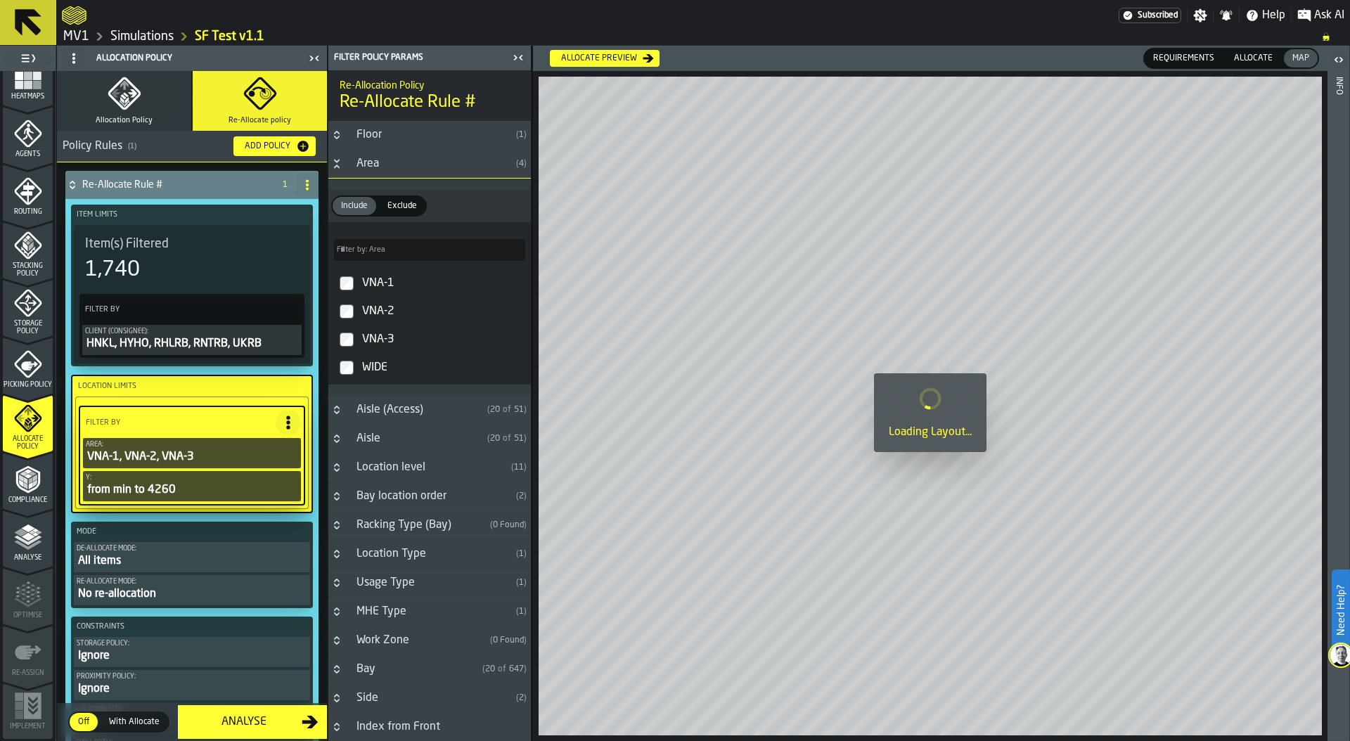
scroll to position [338, 0]
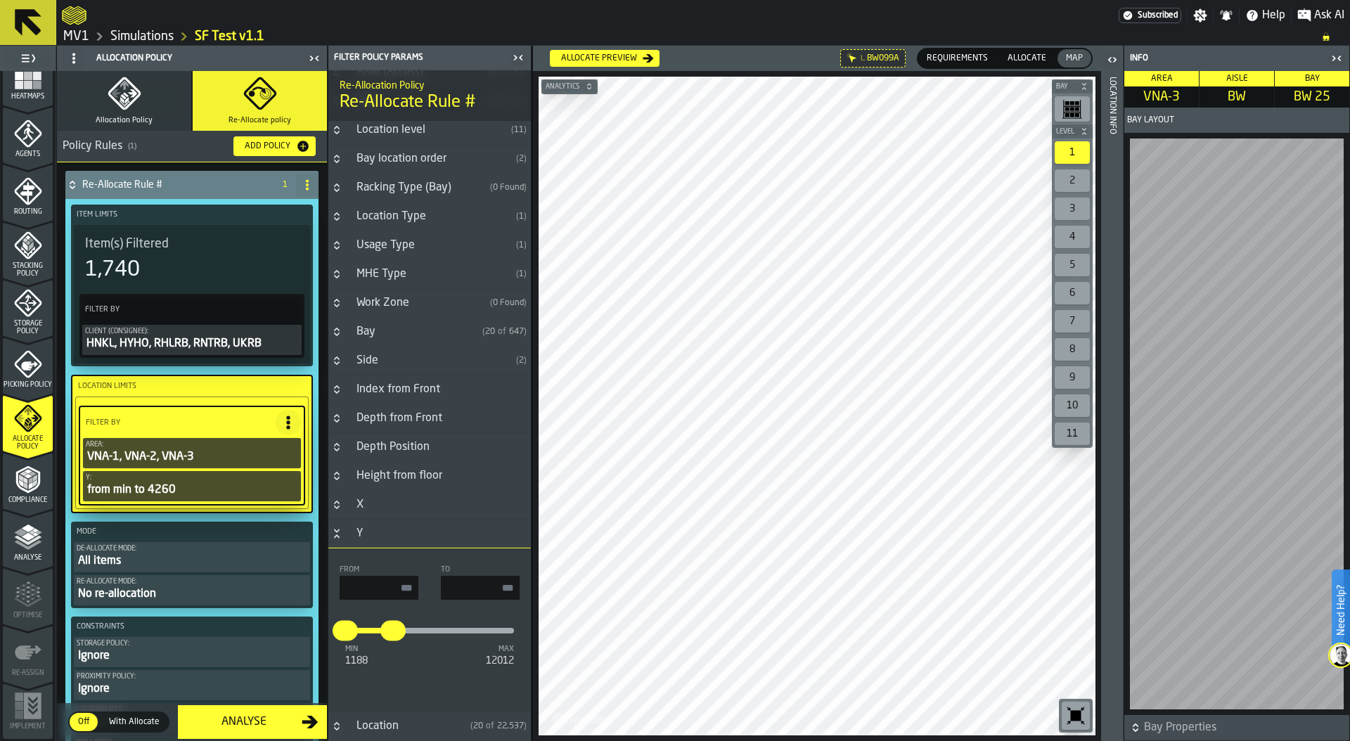
click at [1116, 468] on div "Location Info" at bounding box center [1112, 406] width 10 height 664
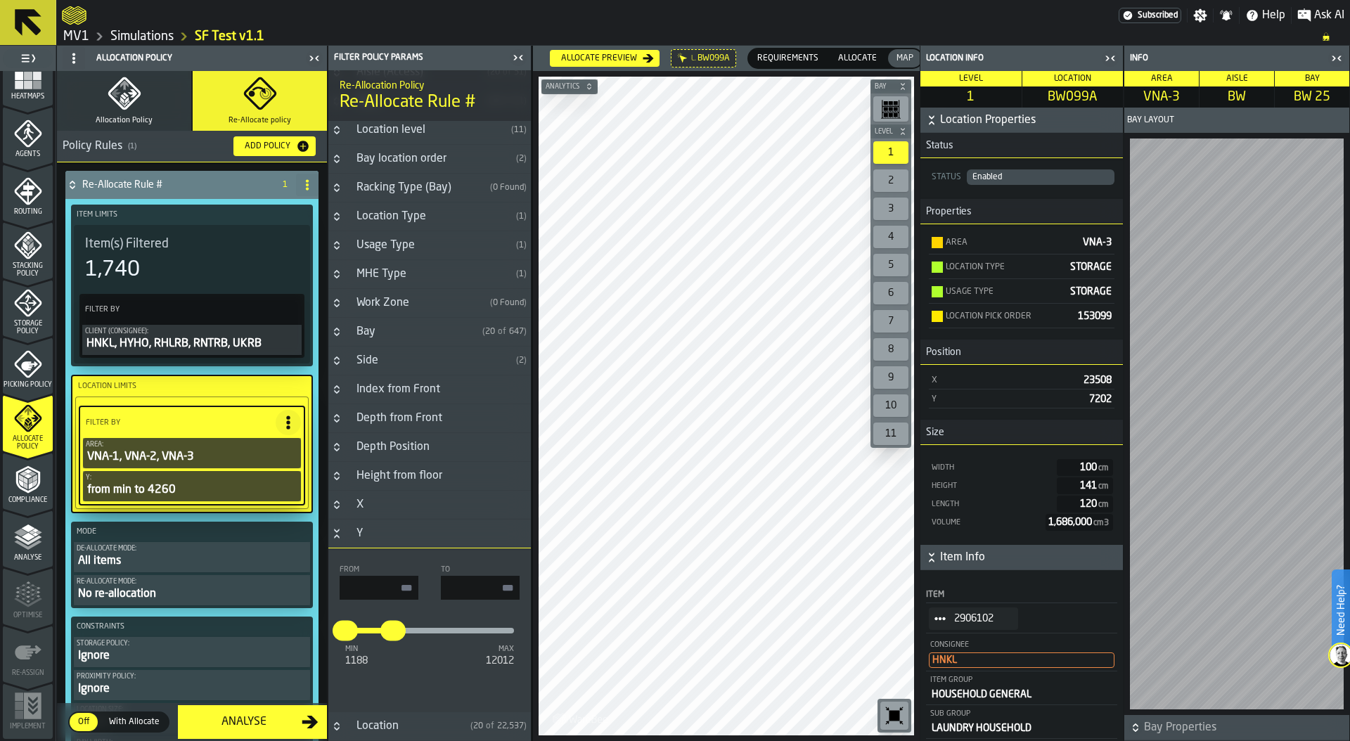
click at [547, 583] on main "1 Start 2 Layout 3 Assignment 4 Items 5 Orders 6 Data Stats 7 Heatmaps 8 Agents…" at bounding box center [675, 393] width 1350 height 695
type input "****"
click at [363, 589] on input "input-value-" at bounding box center [379, 588] width 79 height 24
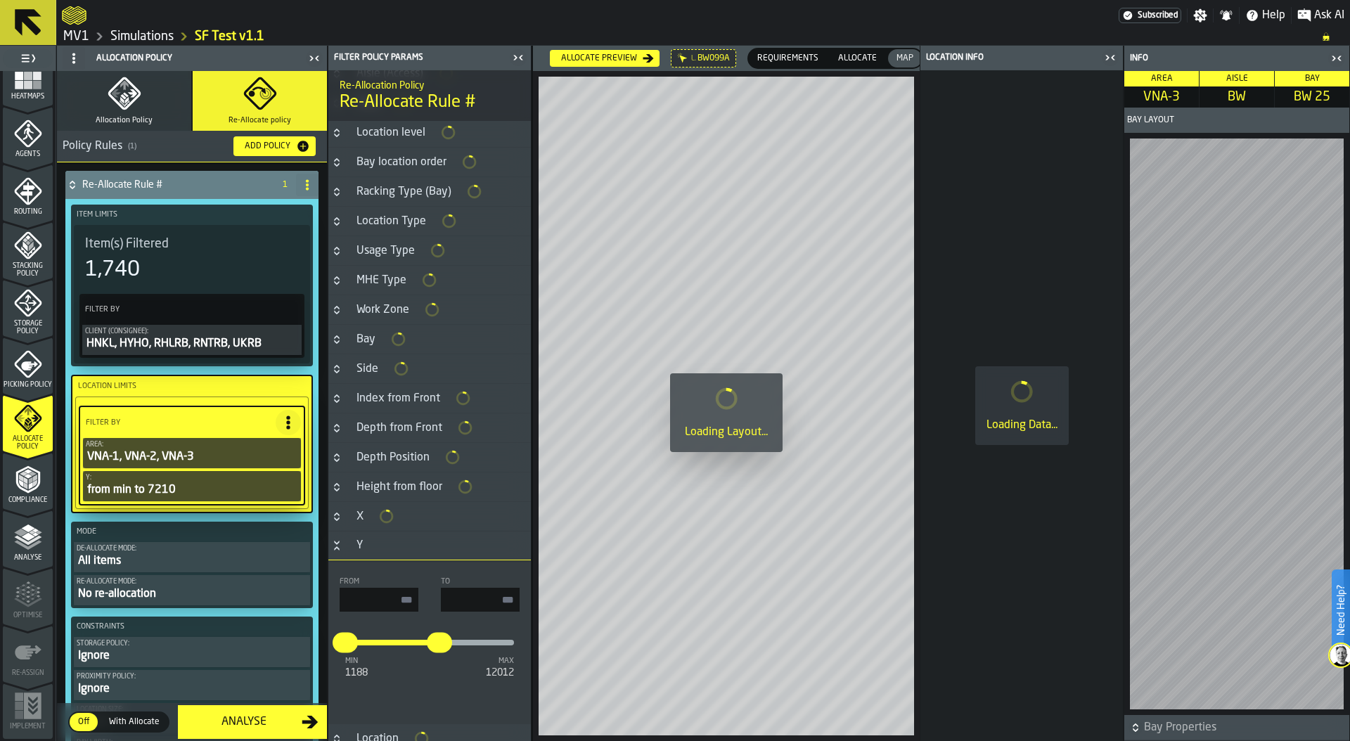
type input "****"
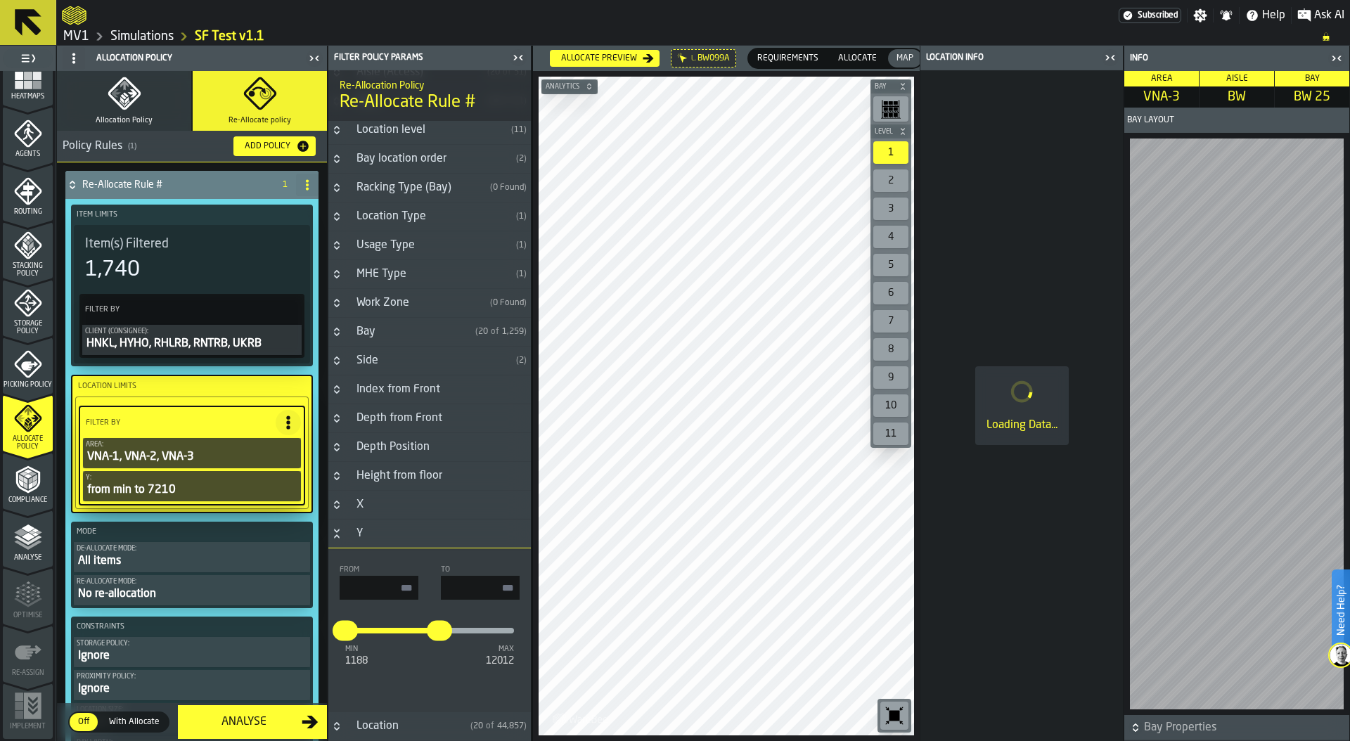
click at [129, 108] on icon "button" at bounding box center [125, 94] width 34 height 34
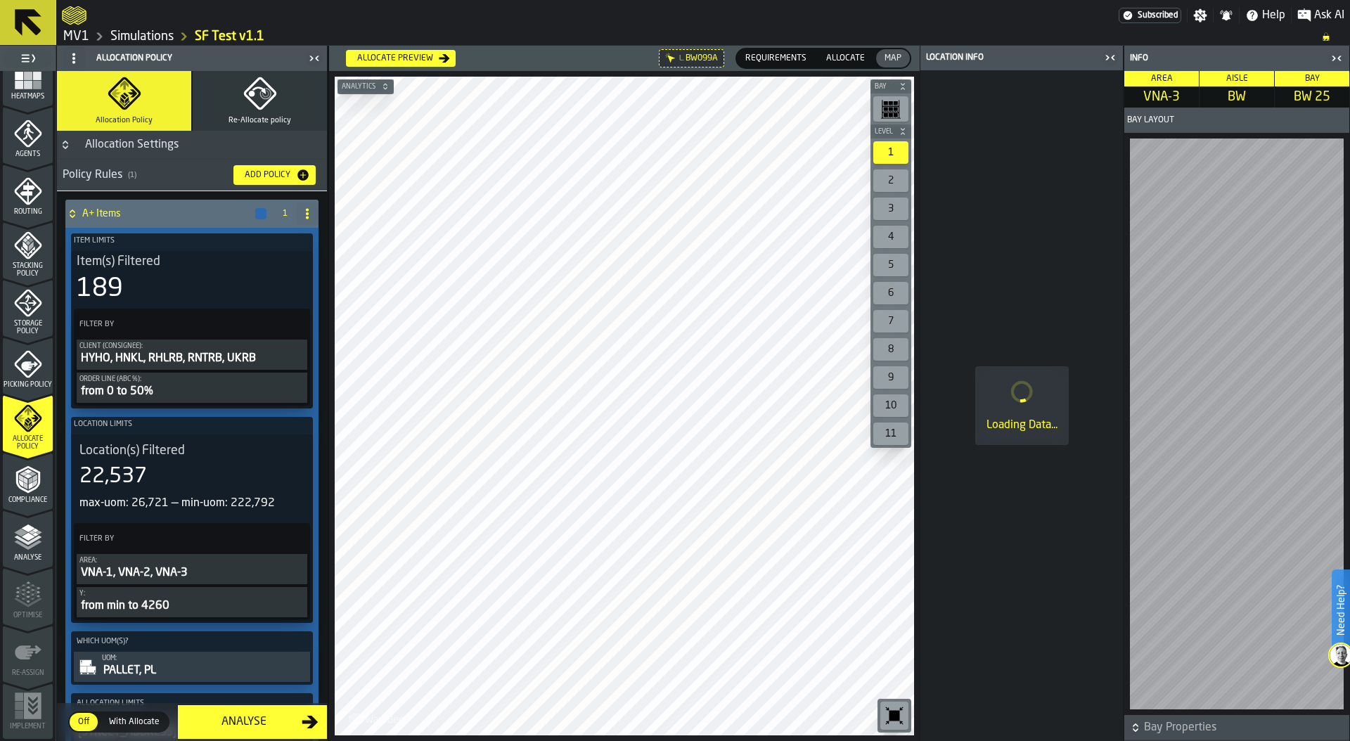
scroll to position [48, 0]
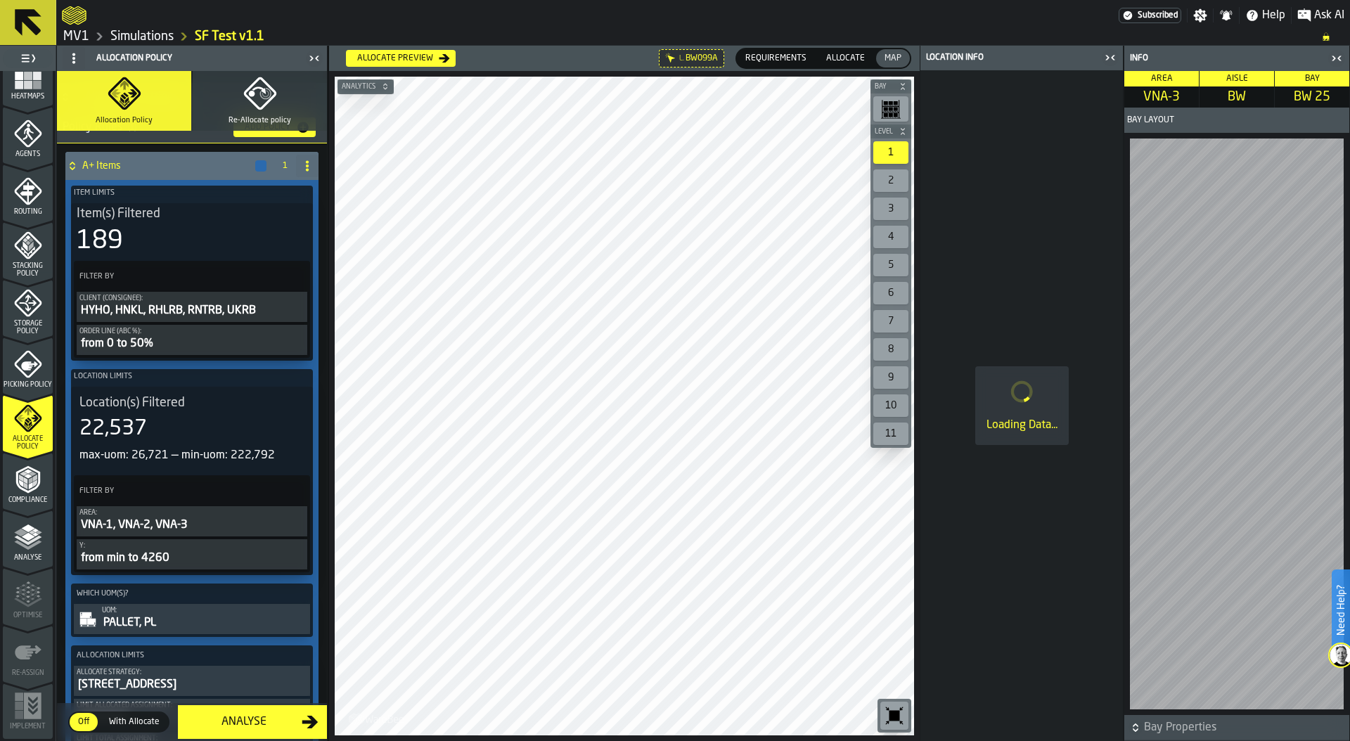
click at [181, 387] on div "Location(s) Filtered 22,537 max-uom: 26,721 — min-uom: 222,792" at bounding box center [192, 430] width 242 height 86
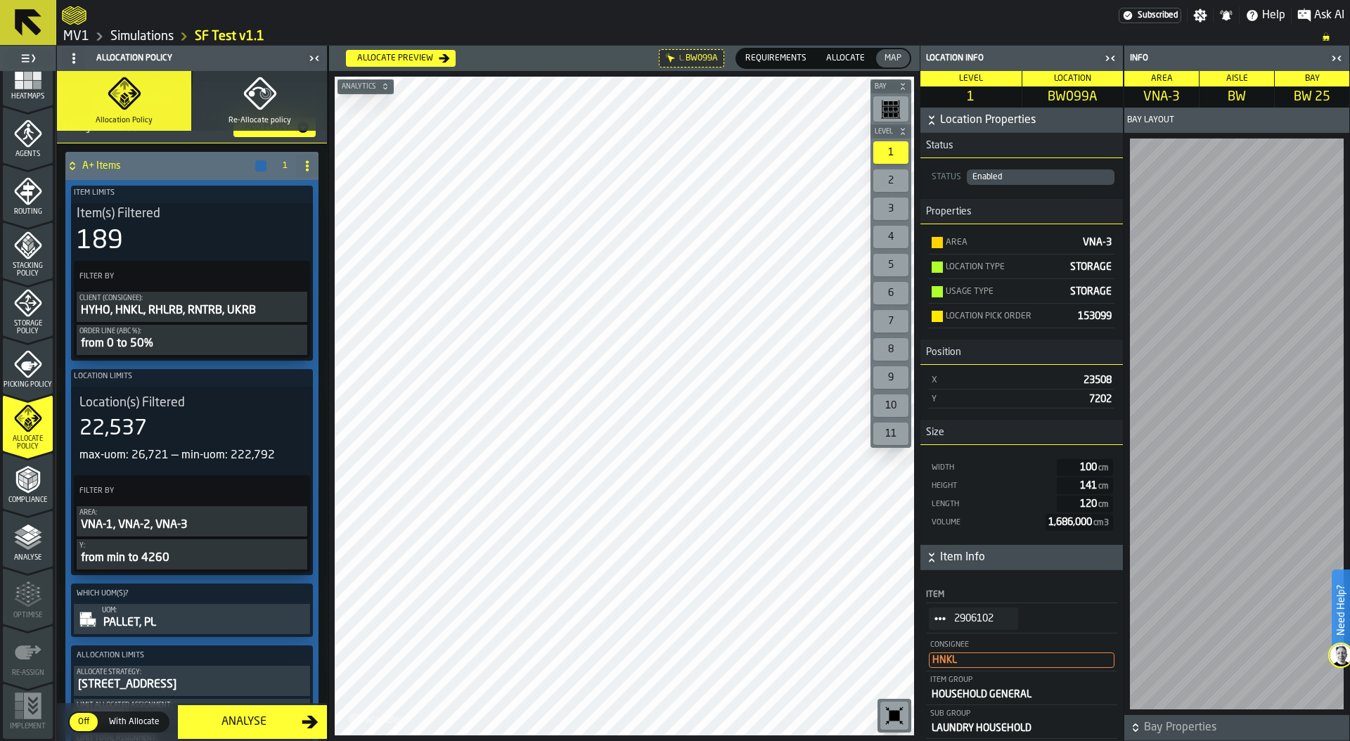
scroll to position [215, 0]
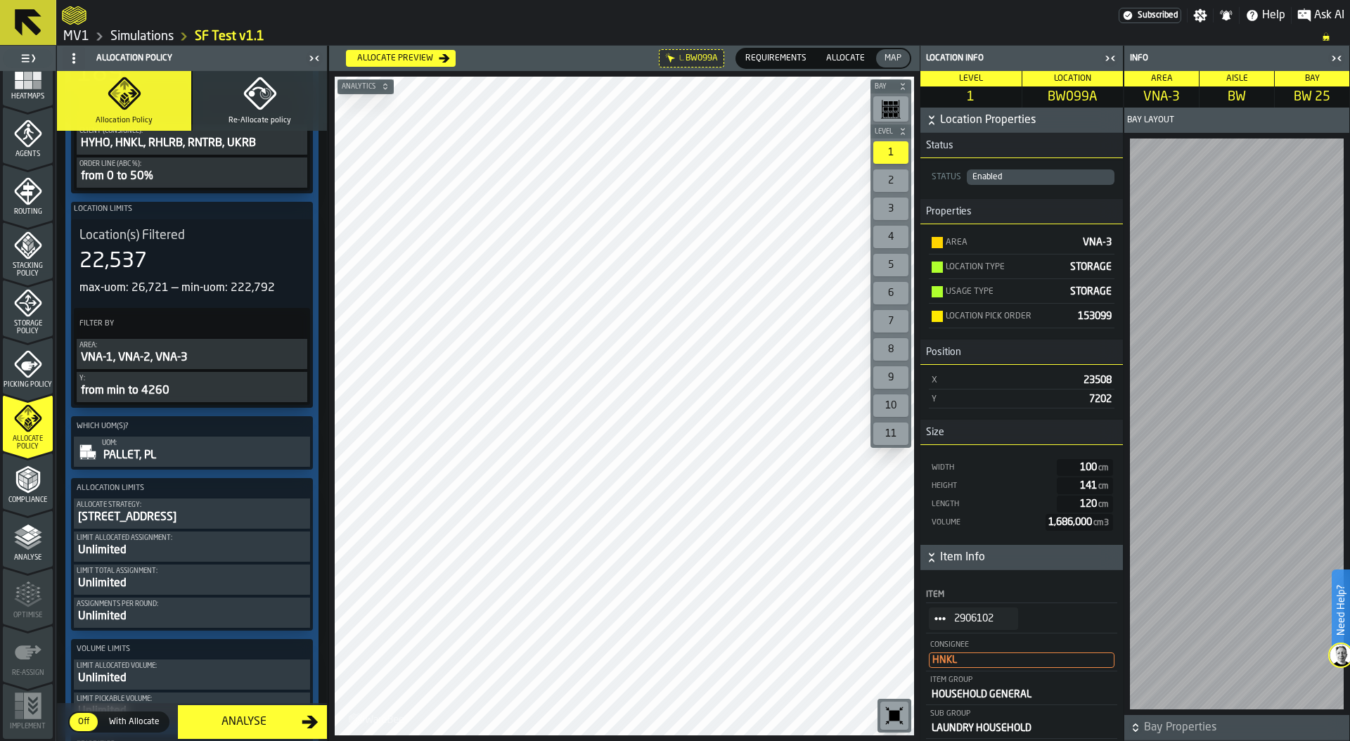
click at [1106, 57] on icon "button-toggle-Close me" at bounding box center [1110, 58] width 17 height 17
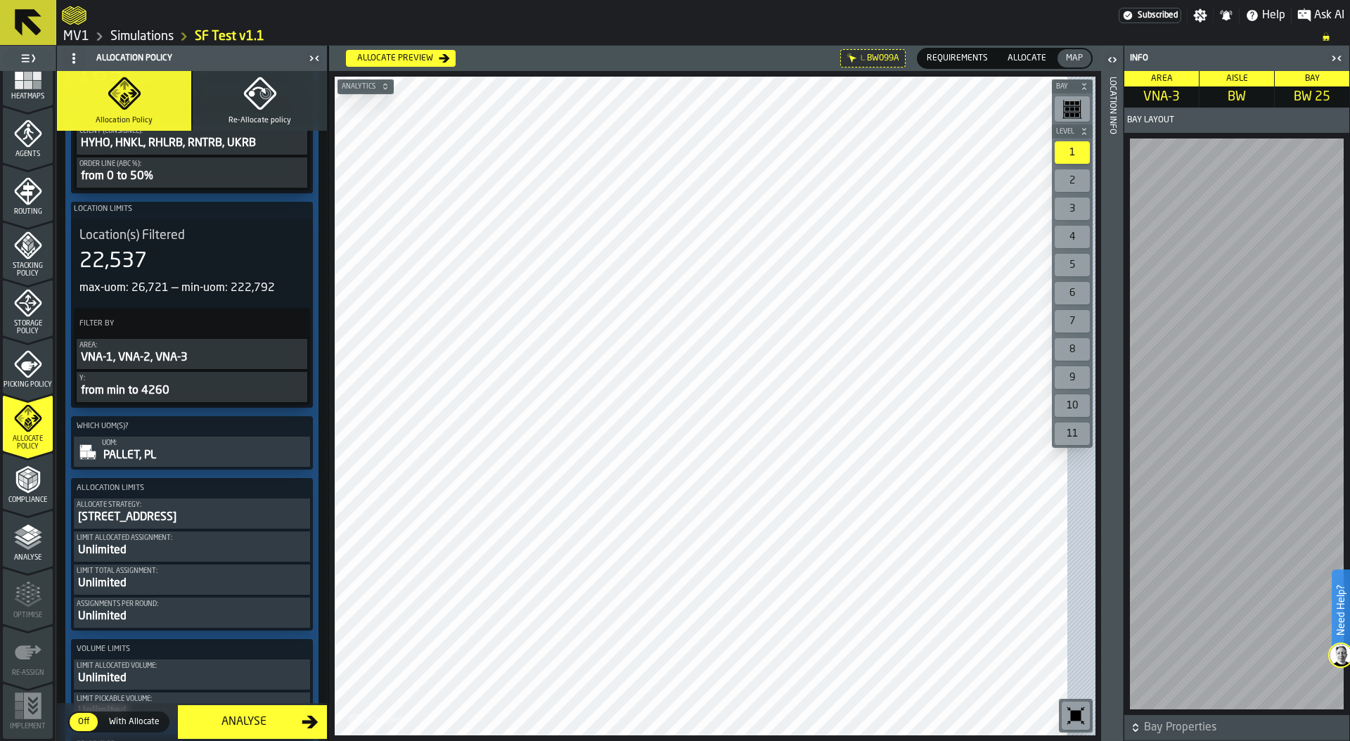
click at [1341, 59] on icon "button-toggle-Close me" at bounding box center [1336, 58] width 17 height 17
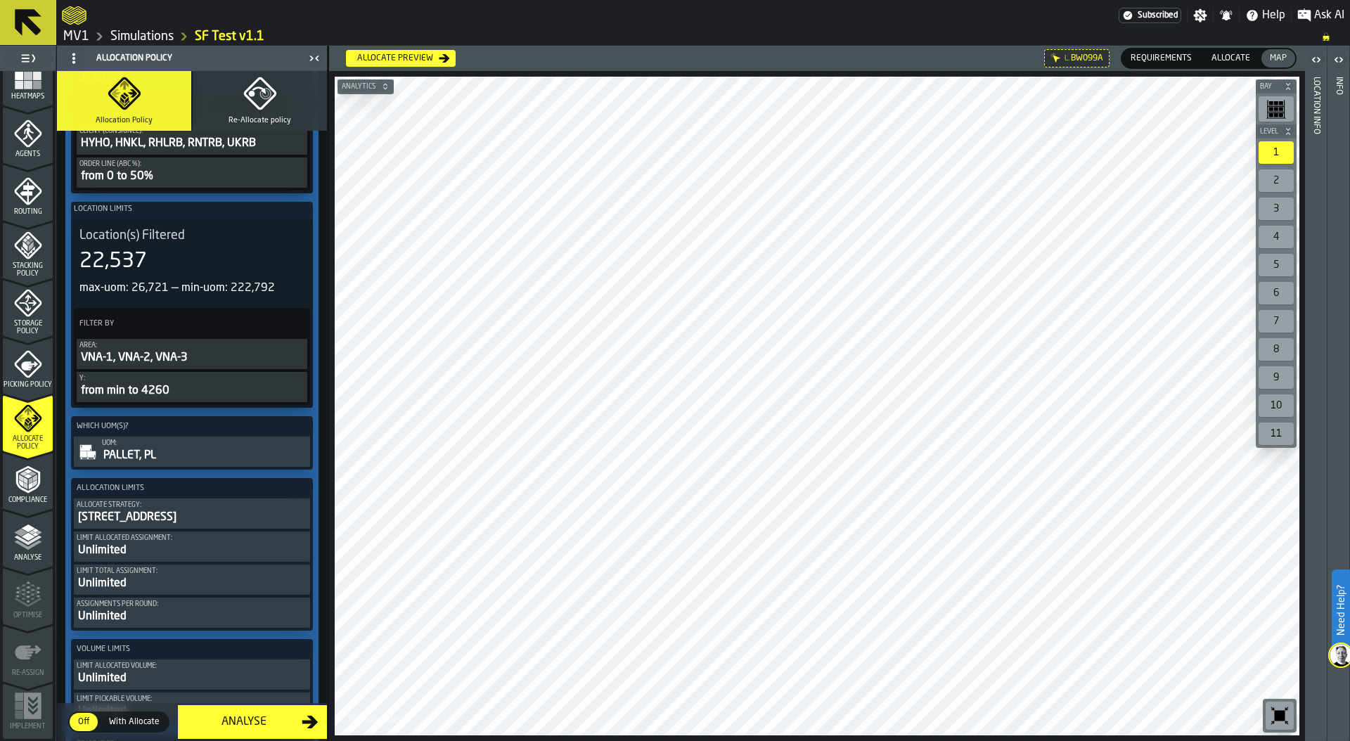
click at [164, 386] on div "from min to 4260" at bounding box center [191, 390] width 225 height 17
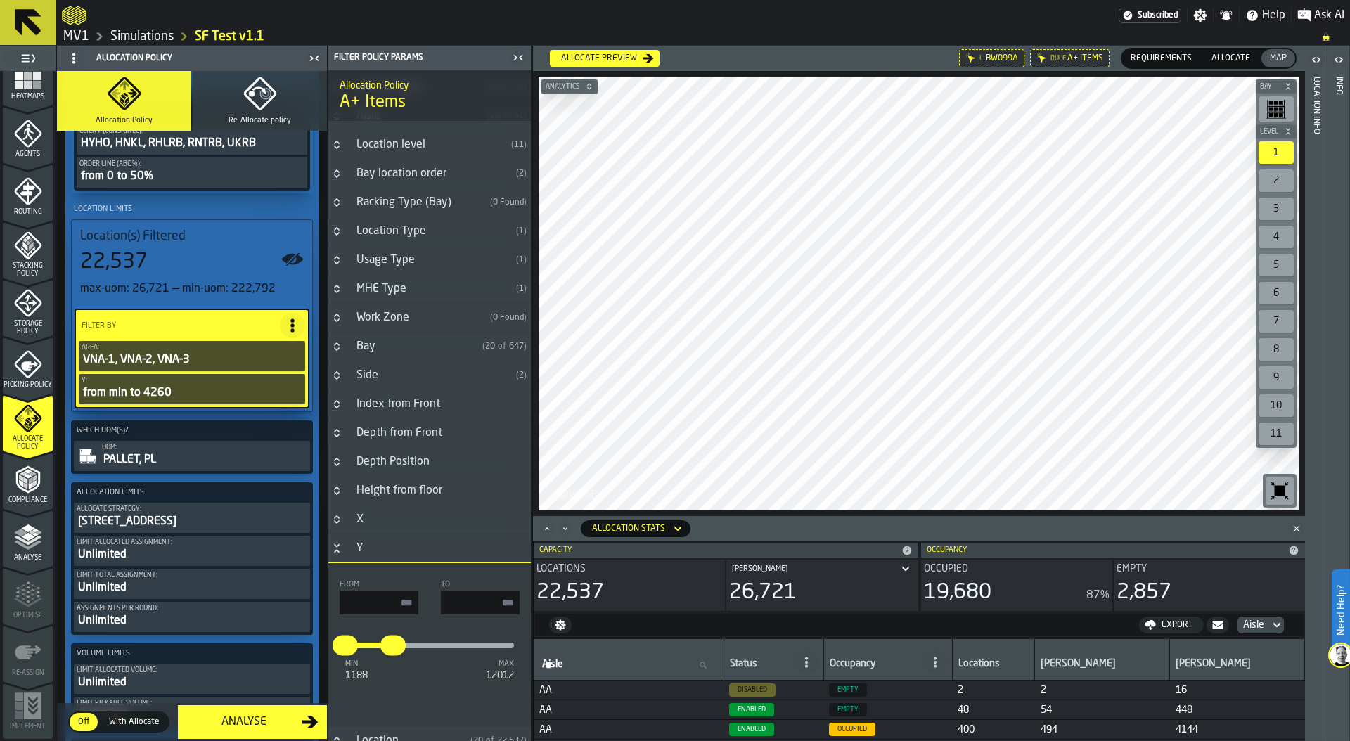
scroll to position [338, 0]
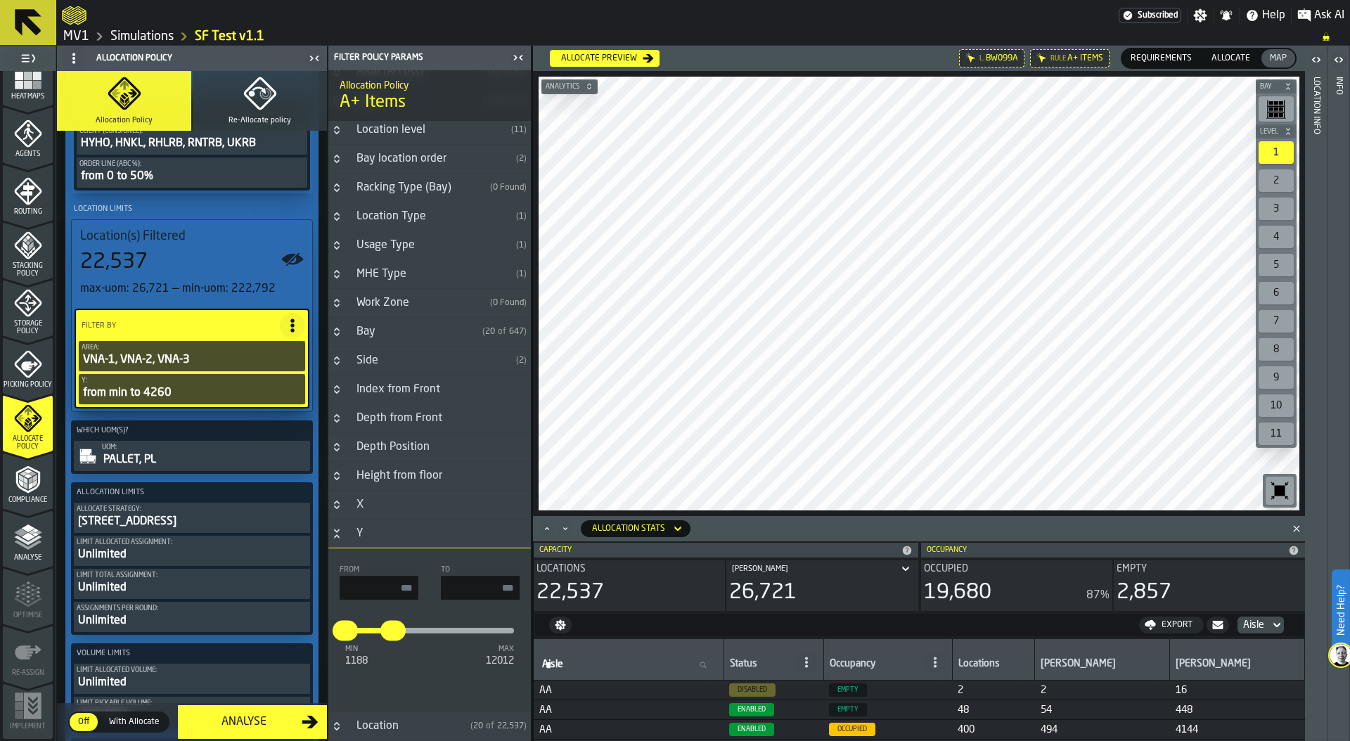
drag, startPoint x: 463, startPoint y: 586, endPoint x: 564, endPoint y: 586, distance: 100.5
click at [564, 586] on main "1 Start 2 Layout 3 Assignment 4 Items 5 Orders 6 Data Stats 7 Heatmaps 8 Agents…" at bounding box center [675, 393] width 1350 height 695
type input "****"
click at [356, 586] on input "input-value-" at bounding box center [379, 588] width 79 height 24
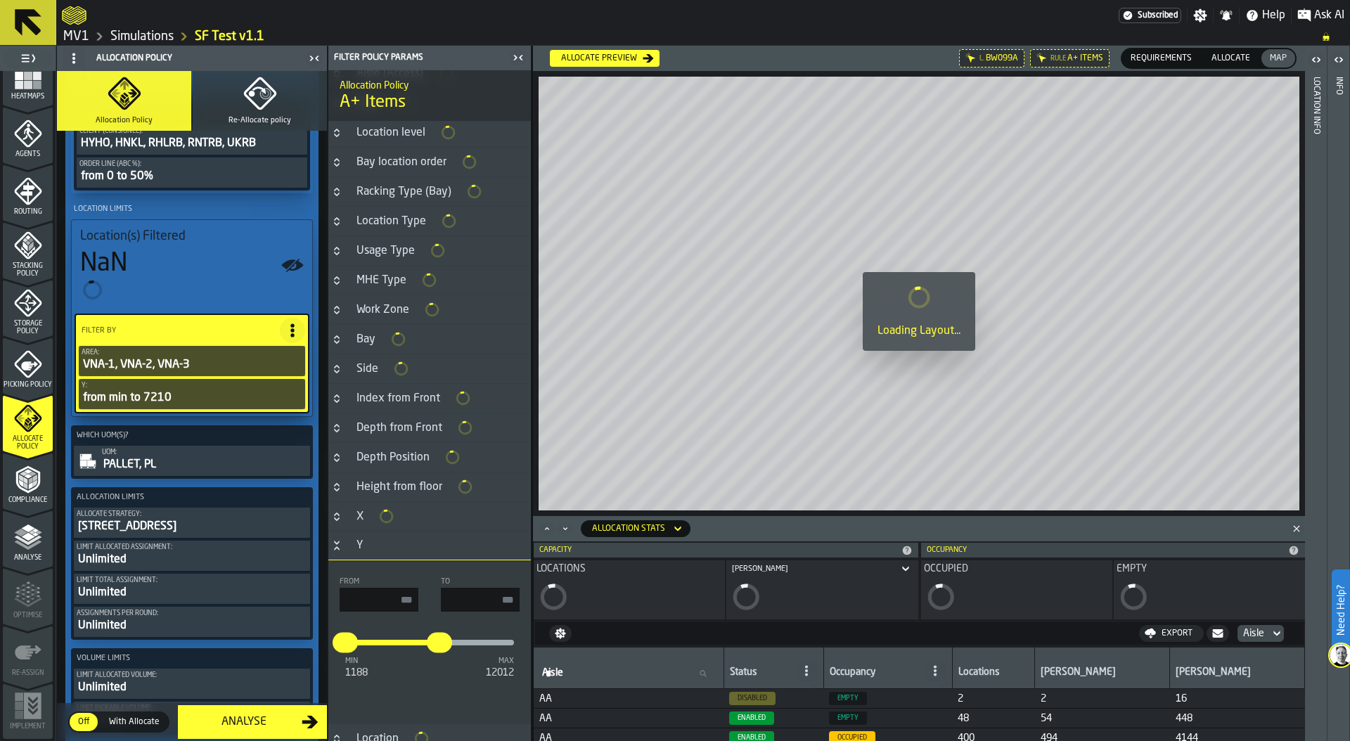
type input "****"
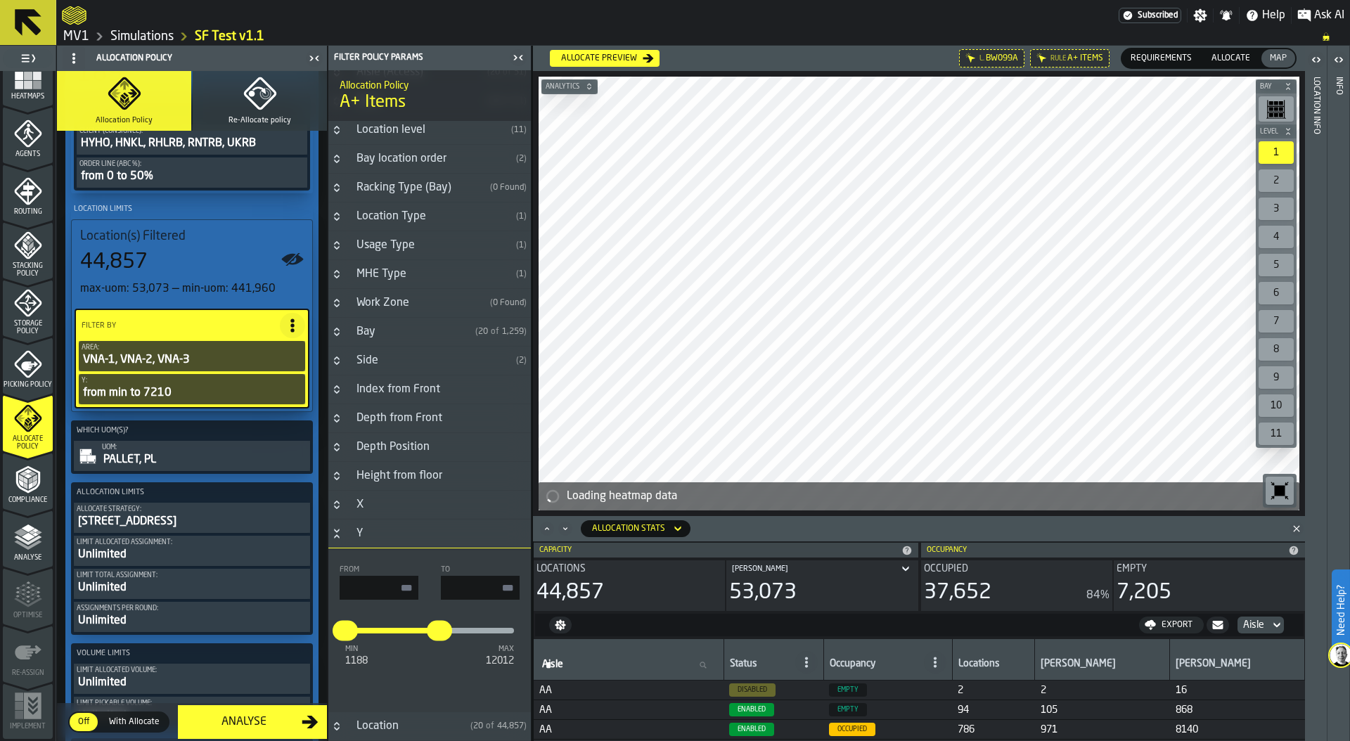
click at [714, 271] on div at bounding box center [918, 294] width 761 height 434
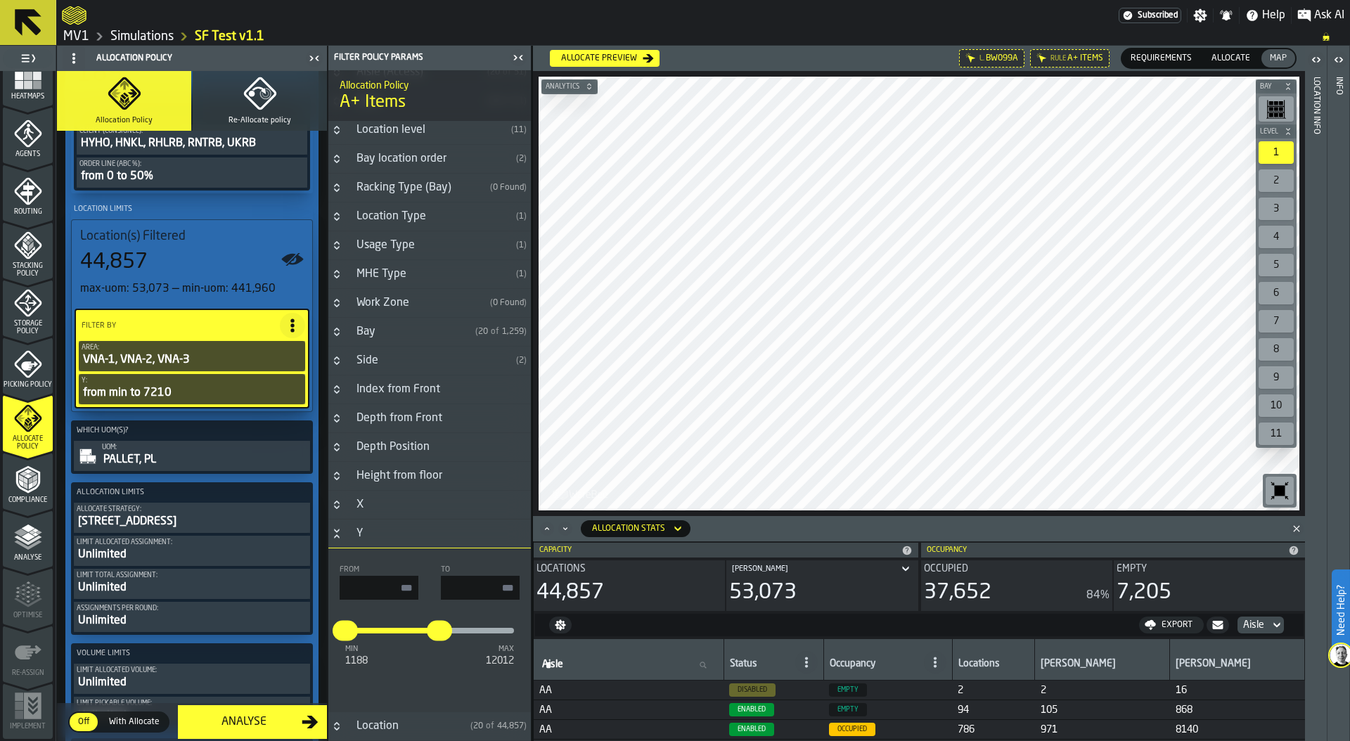
click at [617, 54] on div "Allocate preview" at bounding box center [598, 58] width 87 height 10
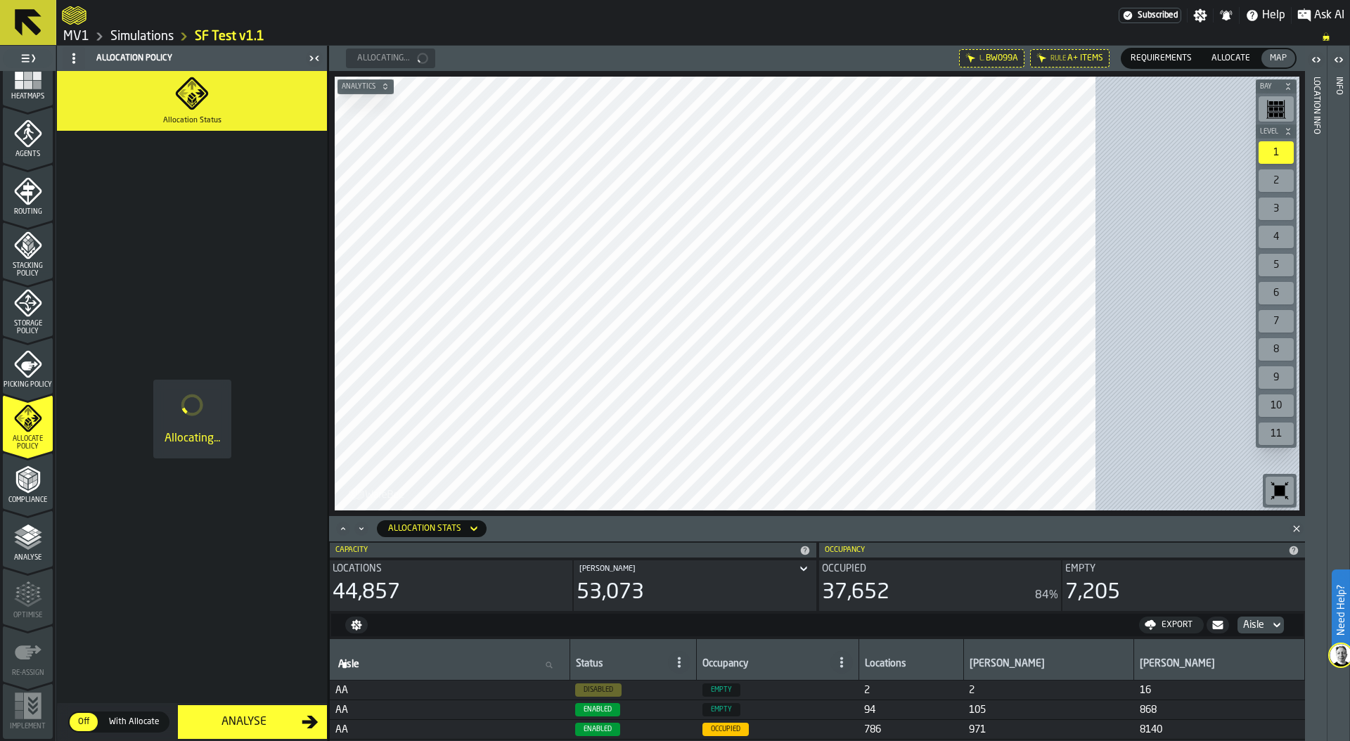
scroll to position [0, 0]
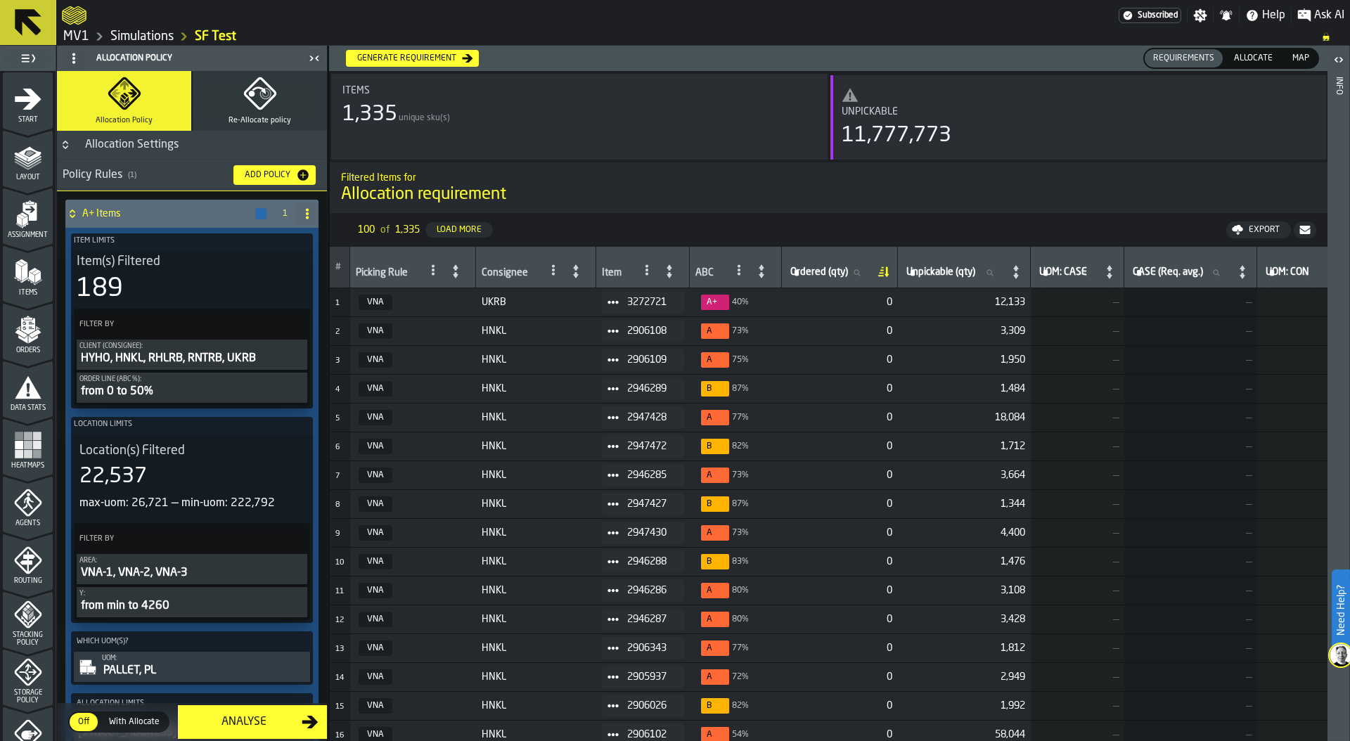
click at [616, 306] on icon at bounding box center [612, 302] width 11 height 11
click at [661, 373] on li "Show Items" at bounding box center [646, 379] width 90 height 26
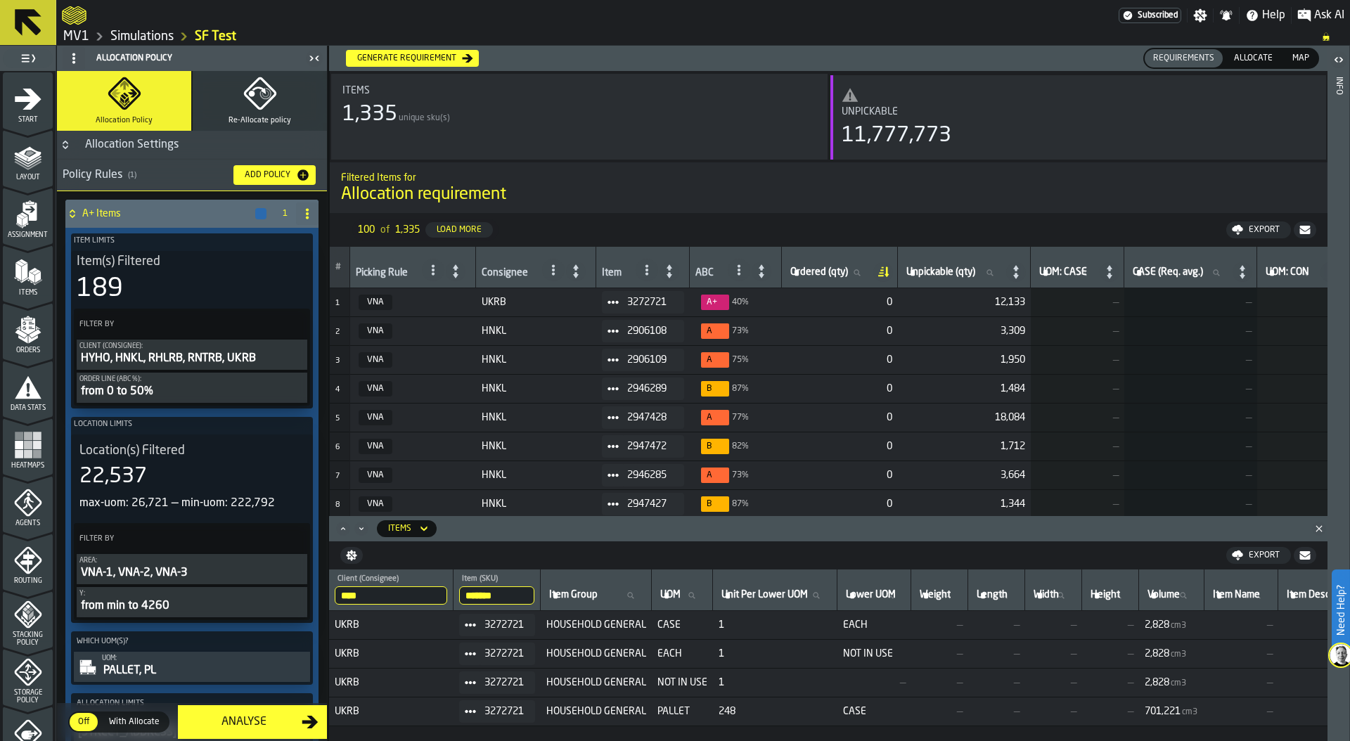
click at [677, 713] on span "PALLET" at bounding box center [682, 711] width 50 height 11
click at [618, 299] on span at bounding box center [613, 302] width 22 height 22
click at [655, 349] on div "Show Orders" at bounding box center [645, 352] width 73 height 9
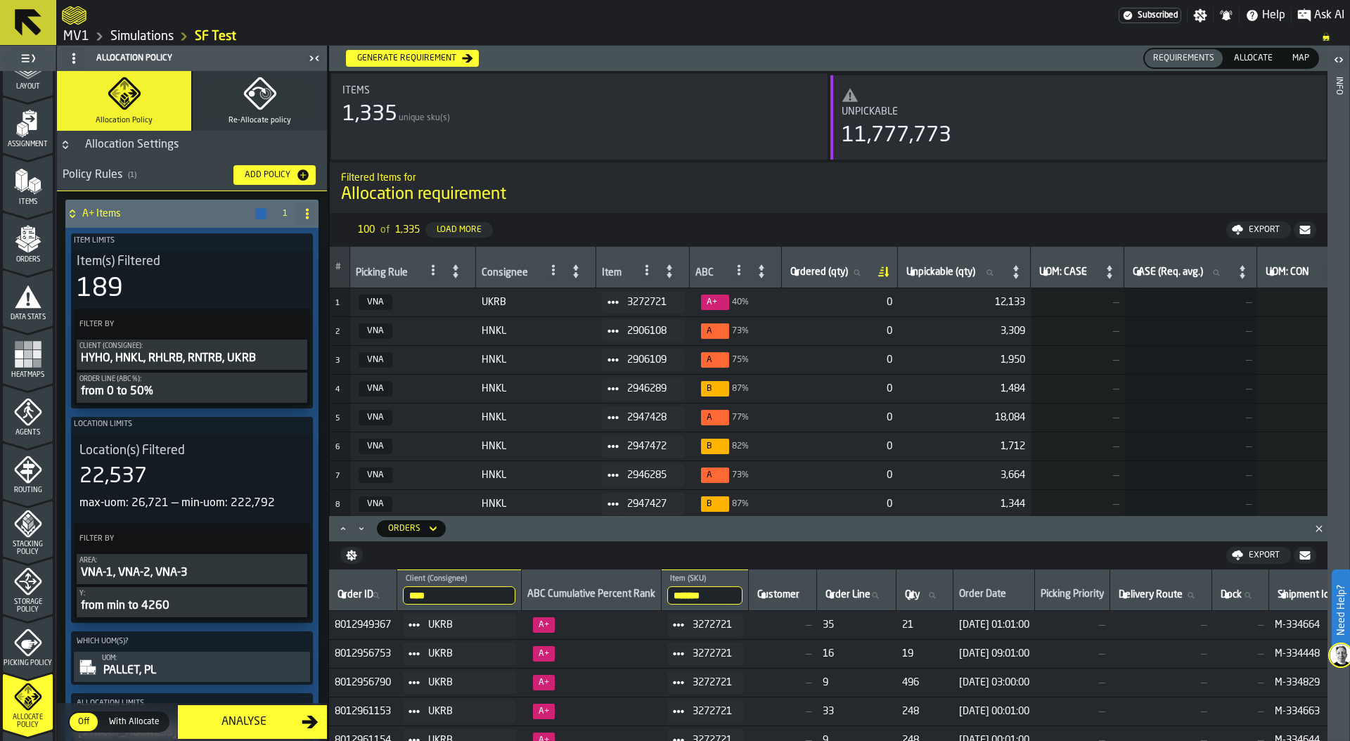
scroll to position [208, 0]
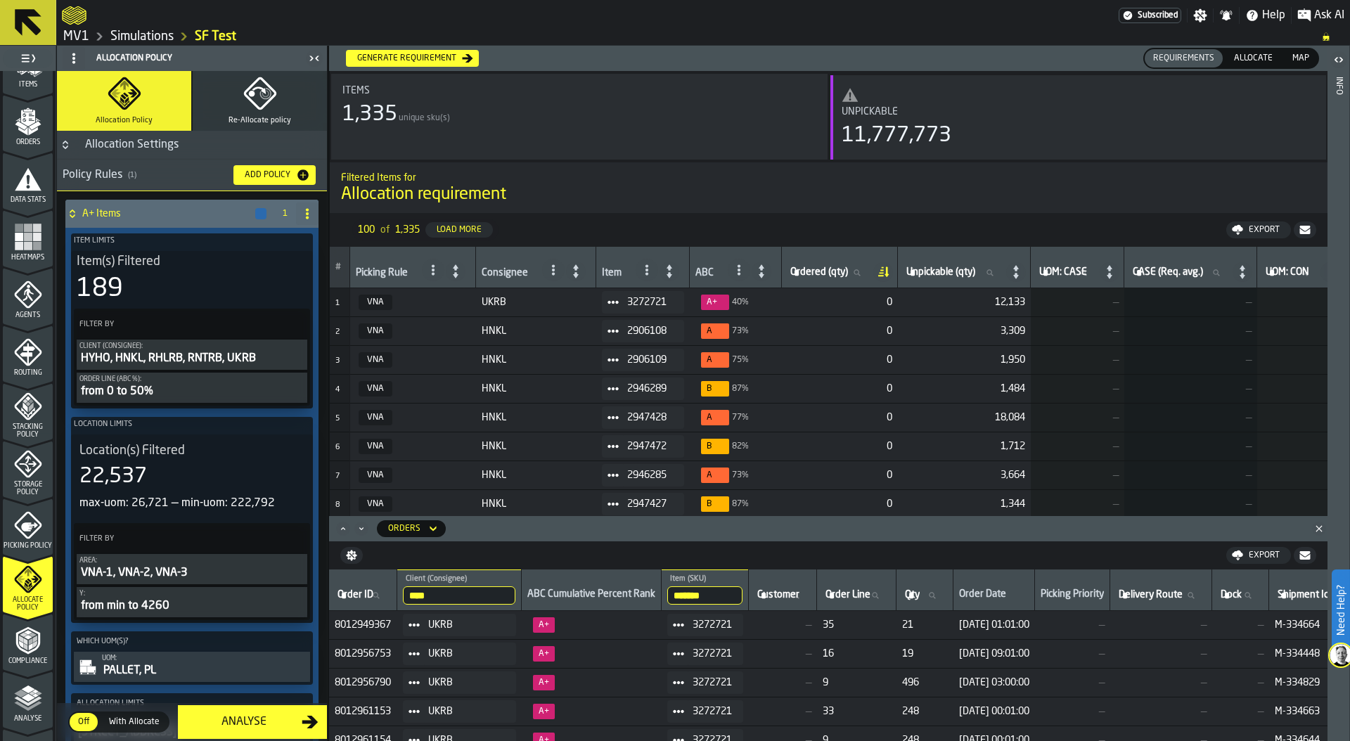
click at [22, 468] on icon "menu Storage Policy" at bounding box center [28, 464] width 28 height 28
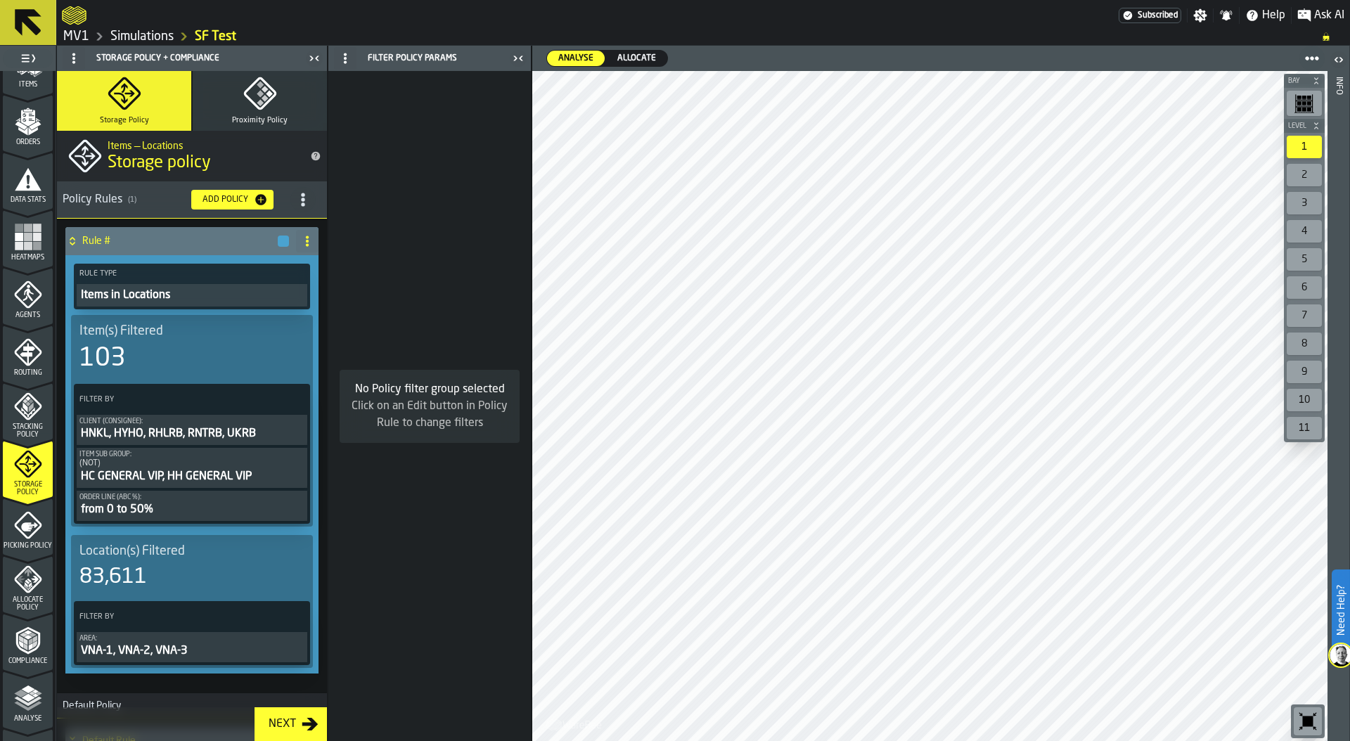
click at [0, 0] on icon "PolicyFilterItem-Item Sub Group" at bounding box center [0, 0] width 0 height 0
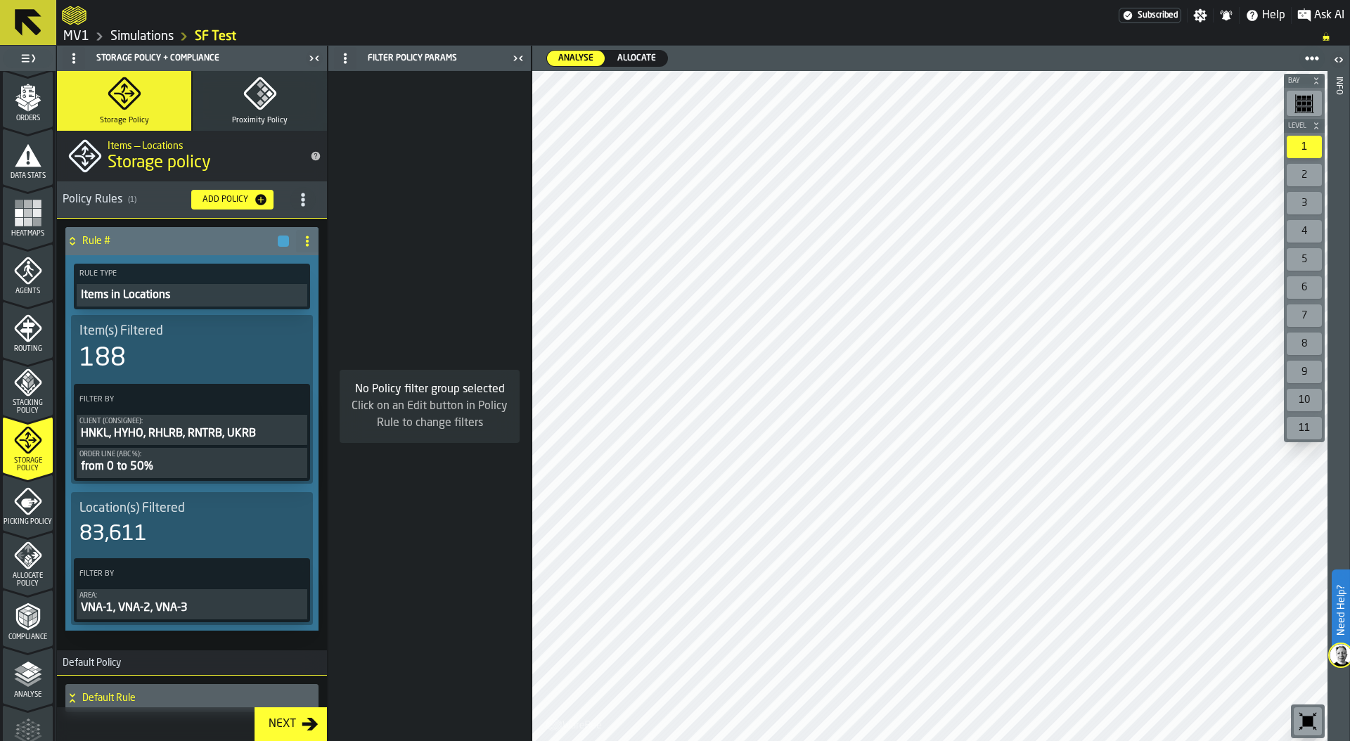
scroll to position [233, 0]
click at [24, 512] on div "Picking Policy" at bounding box center [28, 505] width 50 height 39
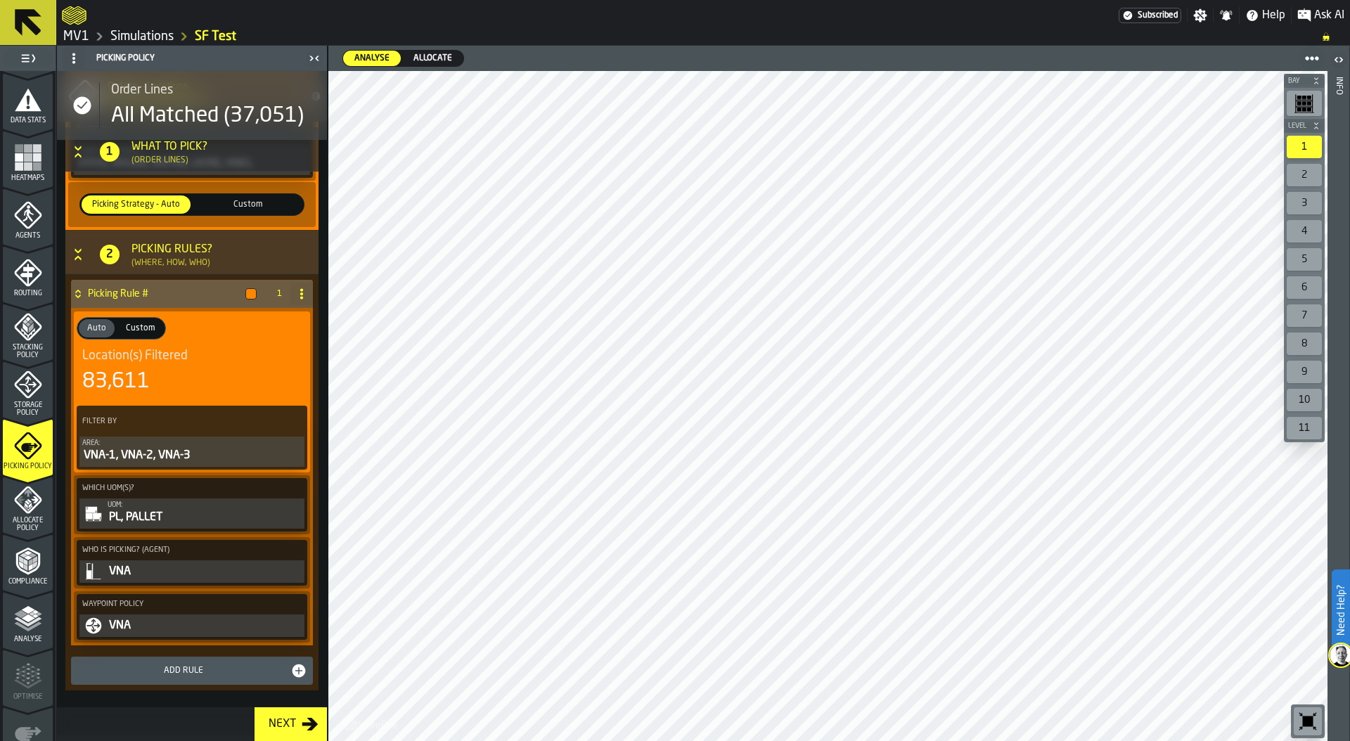
scroll to position [304, 0]
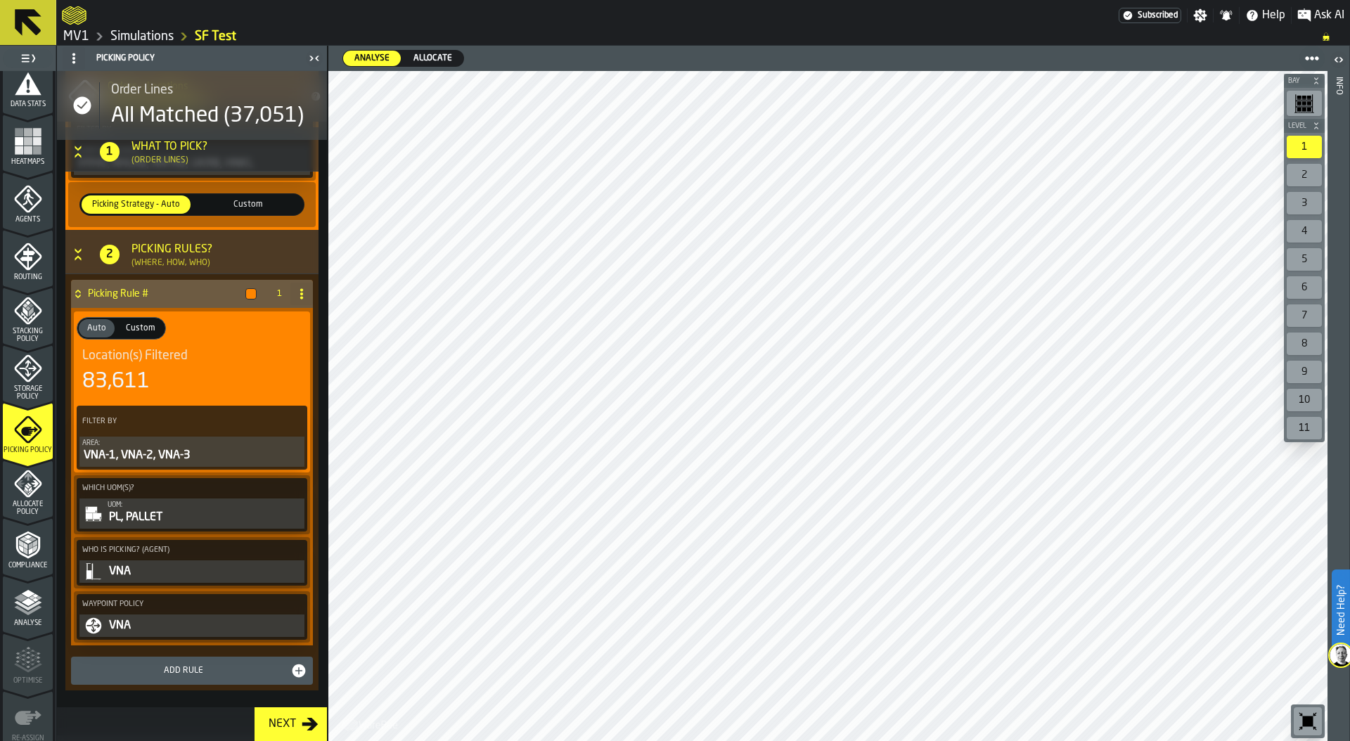
click at [27, 507] on span "Allocate Policy" at bounding box center [28, 508] width 50 height 15
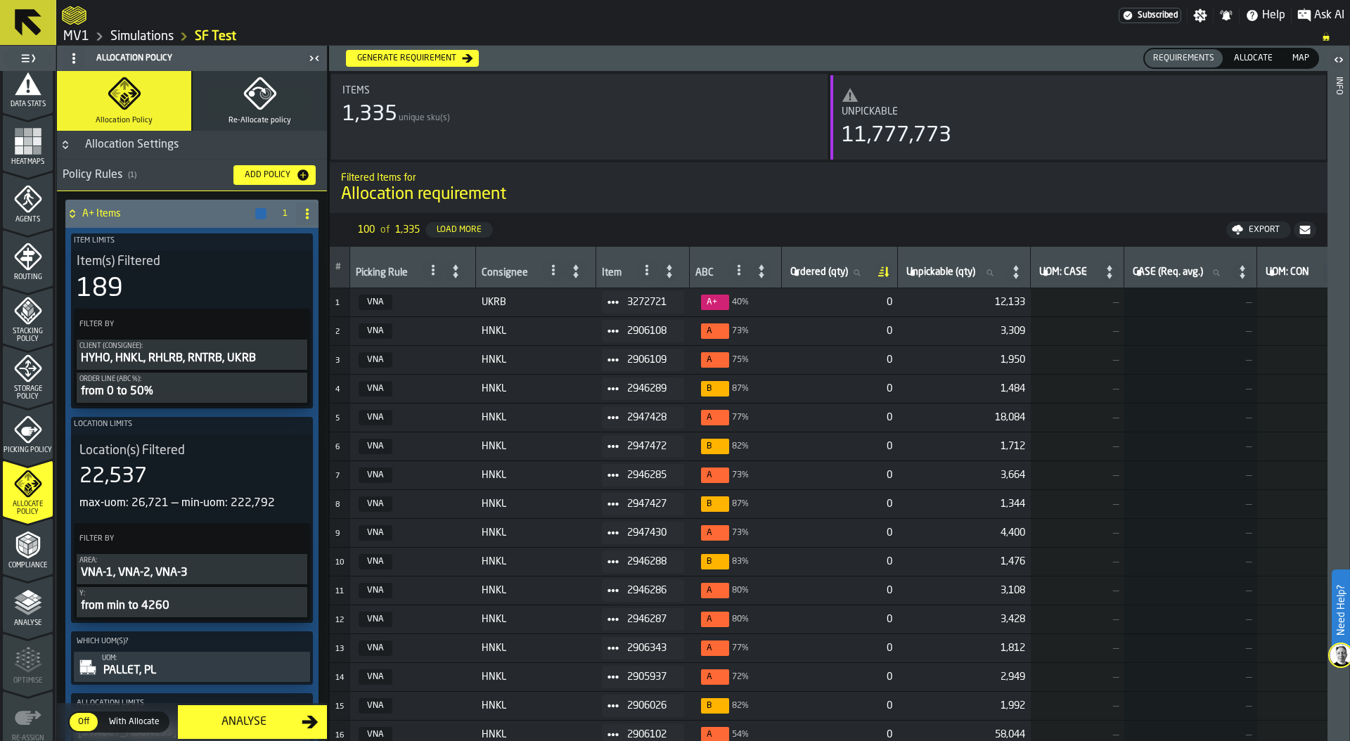
click at [426, 56] on div "Generate Requirement" at bounding box center [406, 58] width 110 height 10
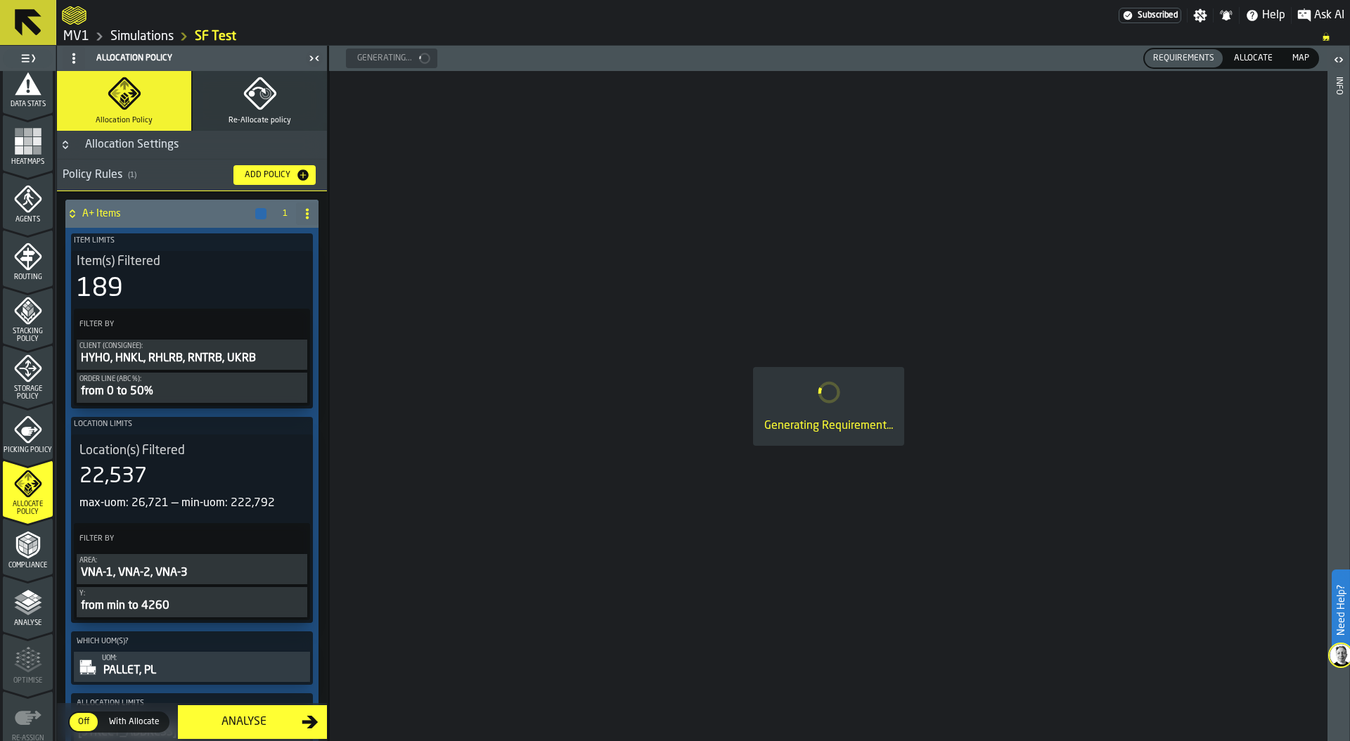
click at [67, 141] on icon "Button-Allocation Settings-closed" at bounding box center [65, 144] width 11 height 11
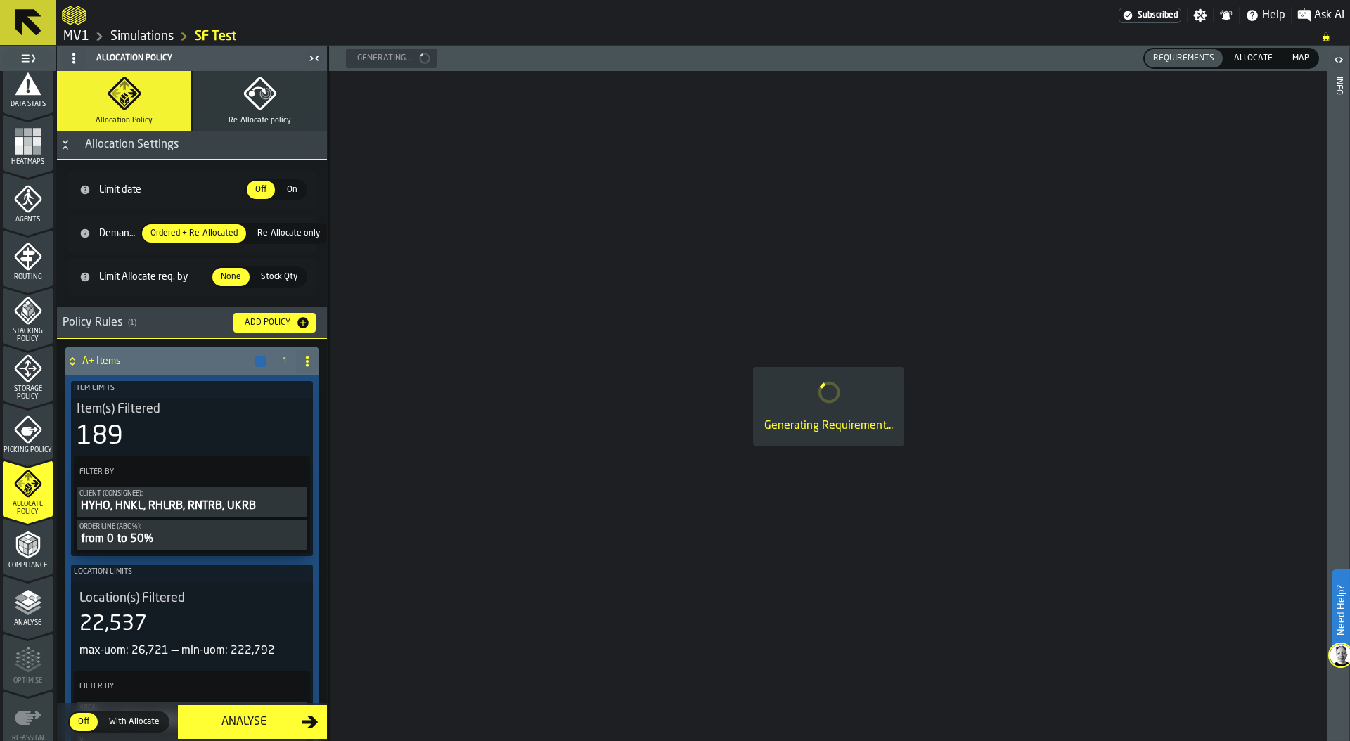
click at [262, 104] on icon "button" at bounding box center [259, 93] width 32 height 32
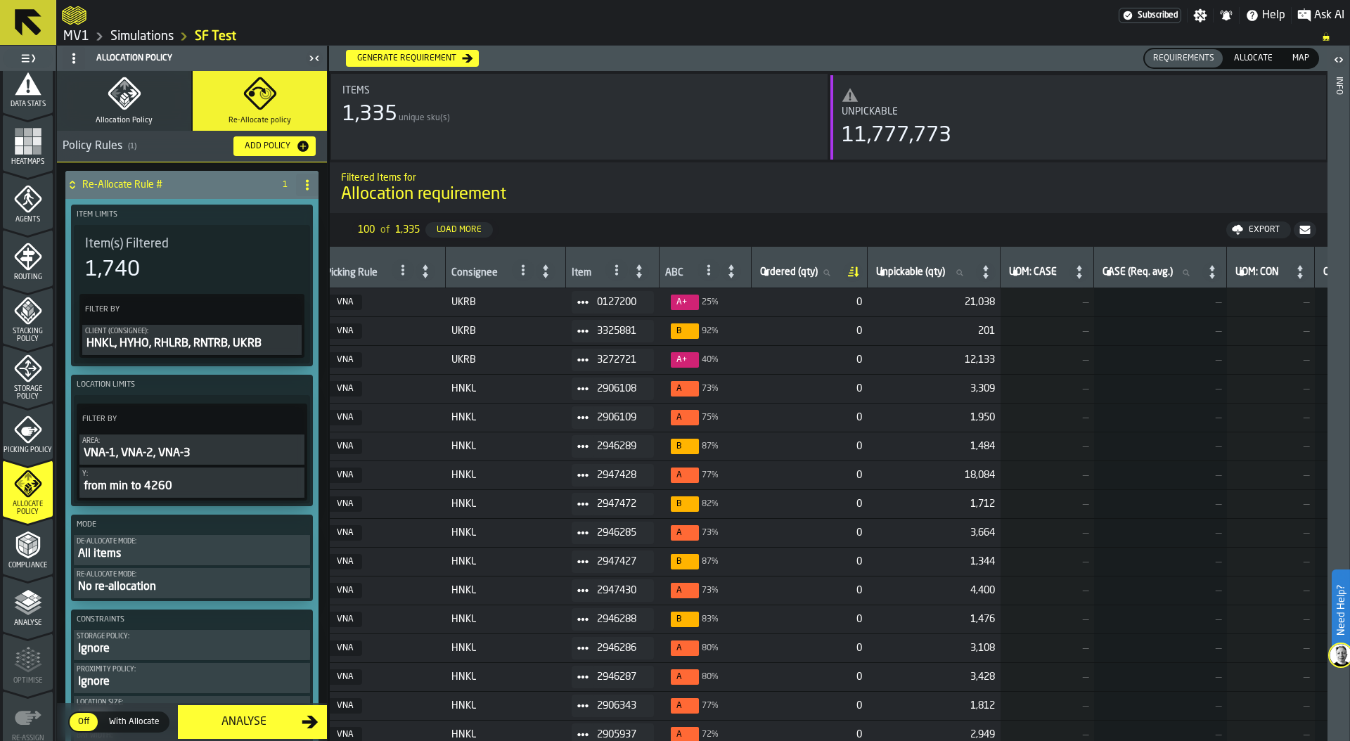
scroll to position [0, 36]
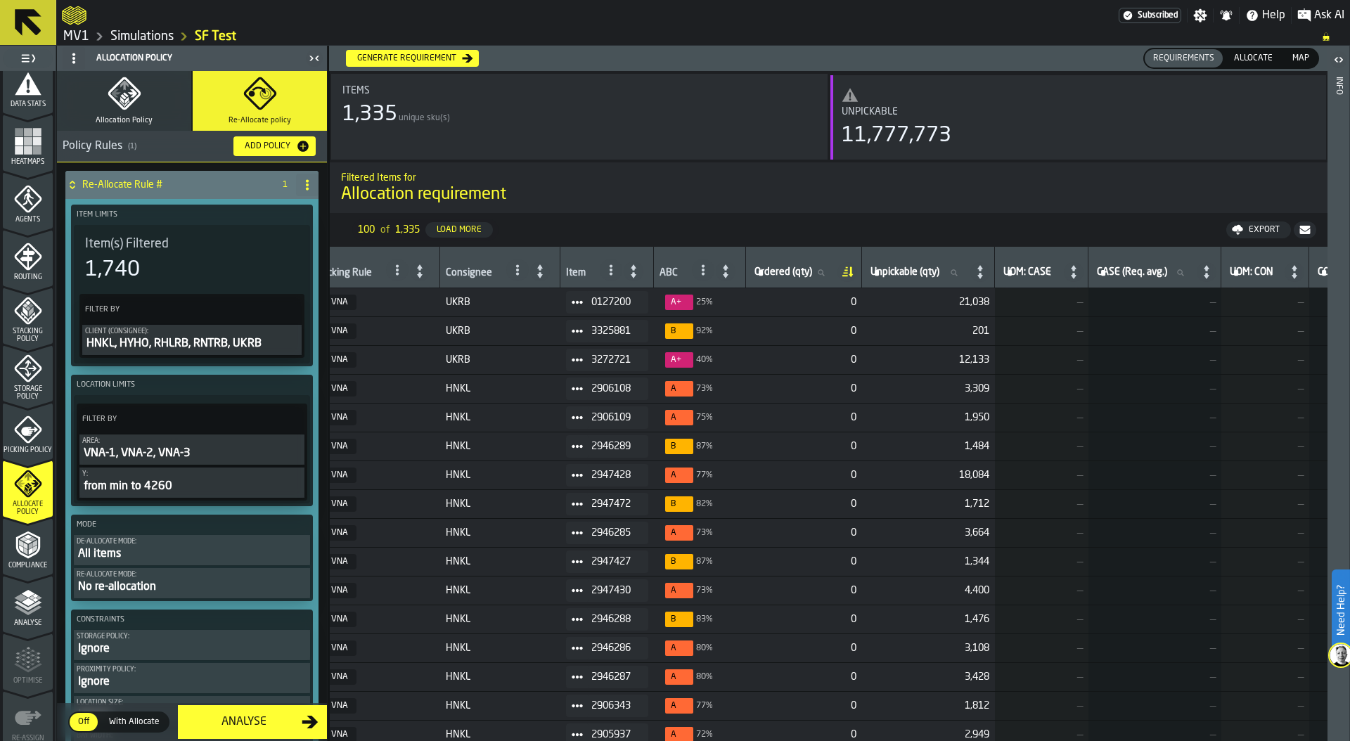
click at [848, 270] on icon at bounding box center [846, 270] width 4 height 1
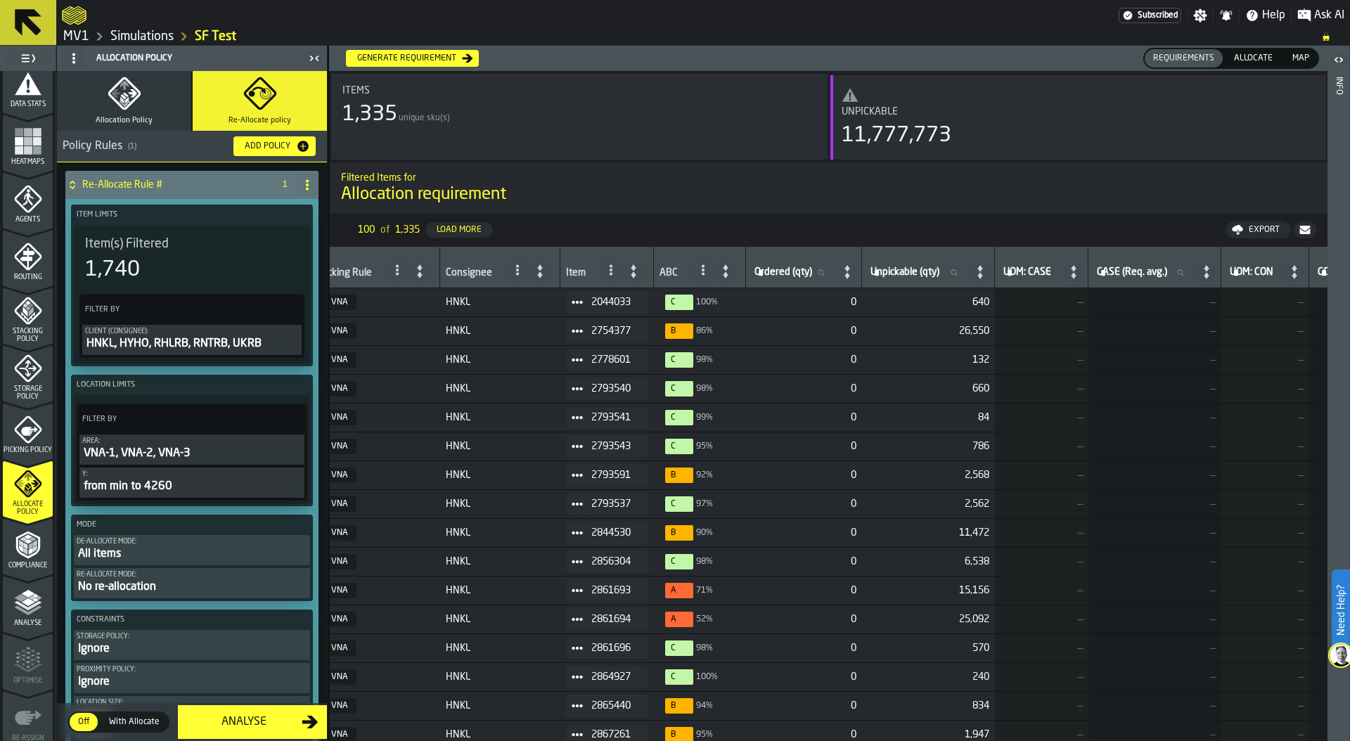
click at [853, 278] on icon at bounding box center [847, 272] width 20 height 20
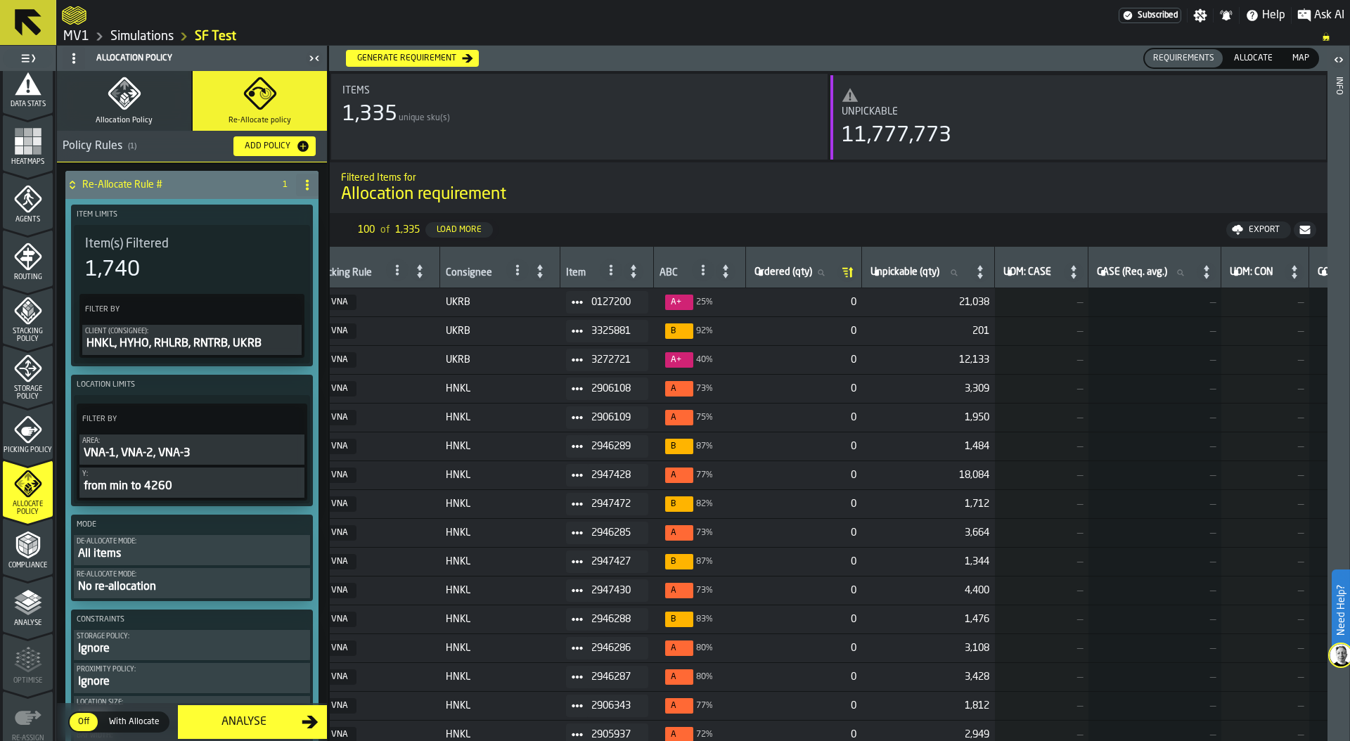
click at [853, 278] on icon at bounding box center [847, 272] width 20 height 20
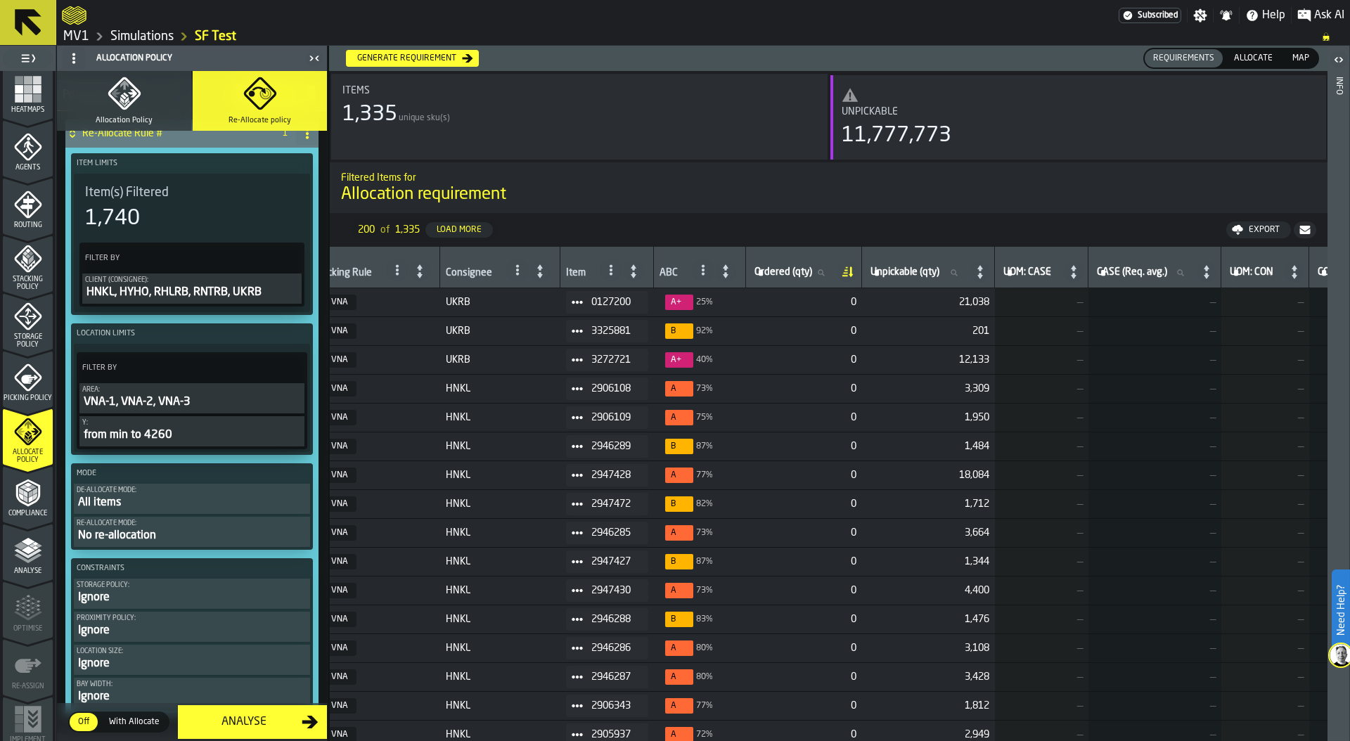
scroll to position [0, 0]
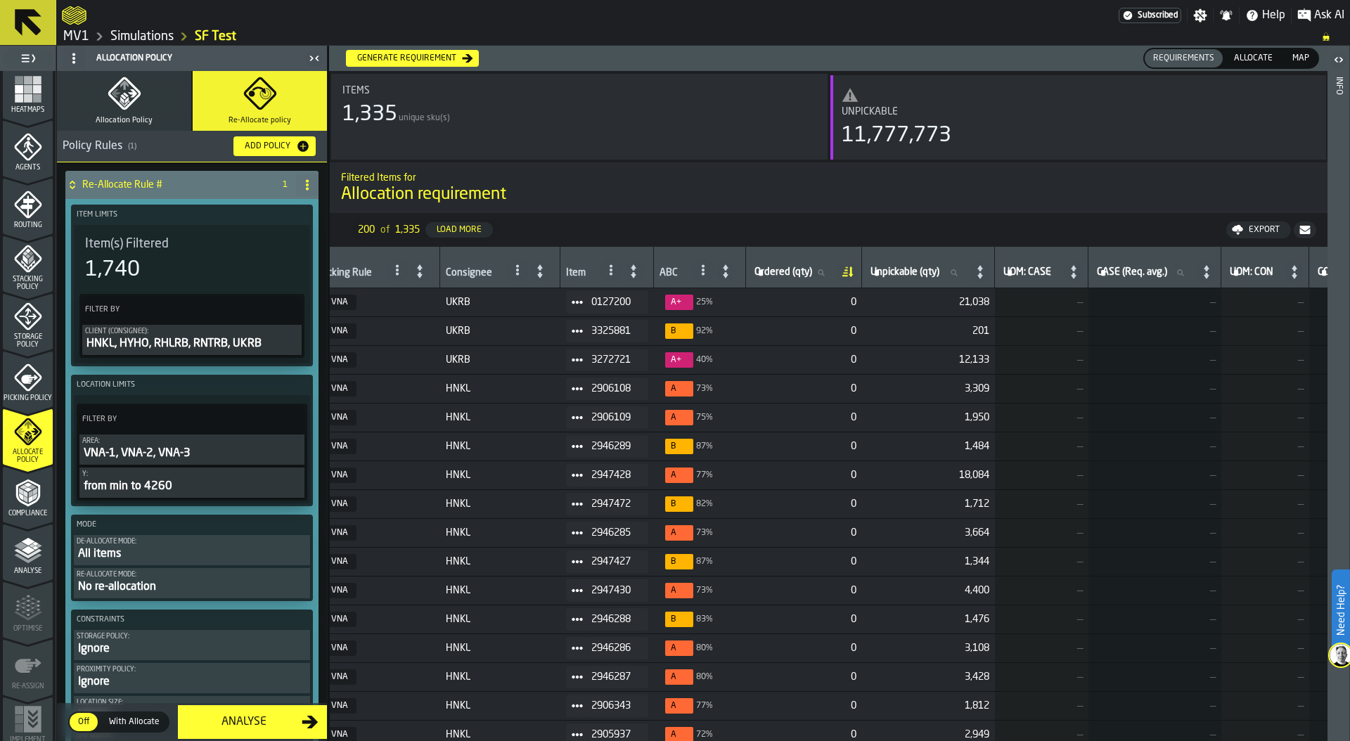
click at [25, 394] on span "Picking Policy" at bounding box center [28, 398] width 50 height 8
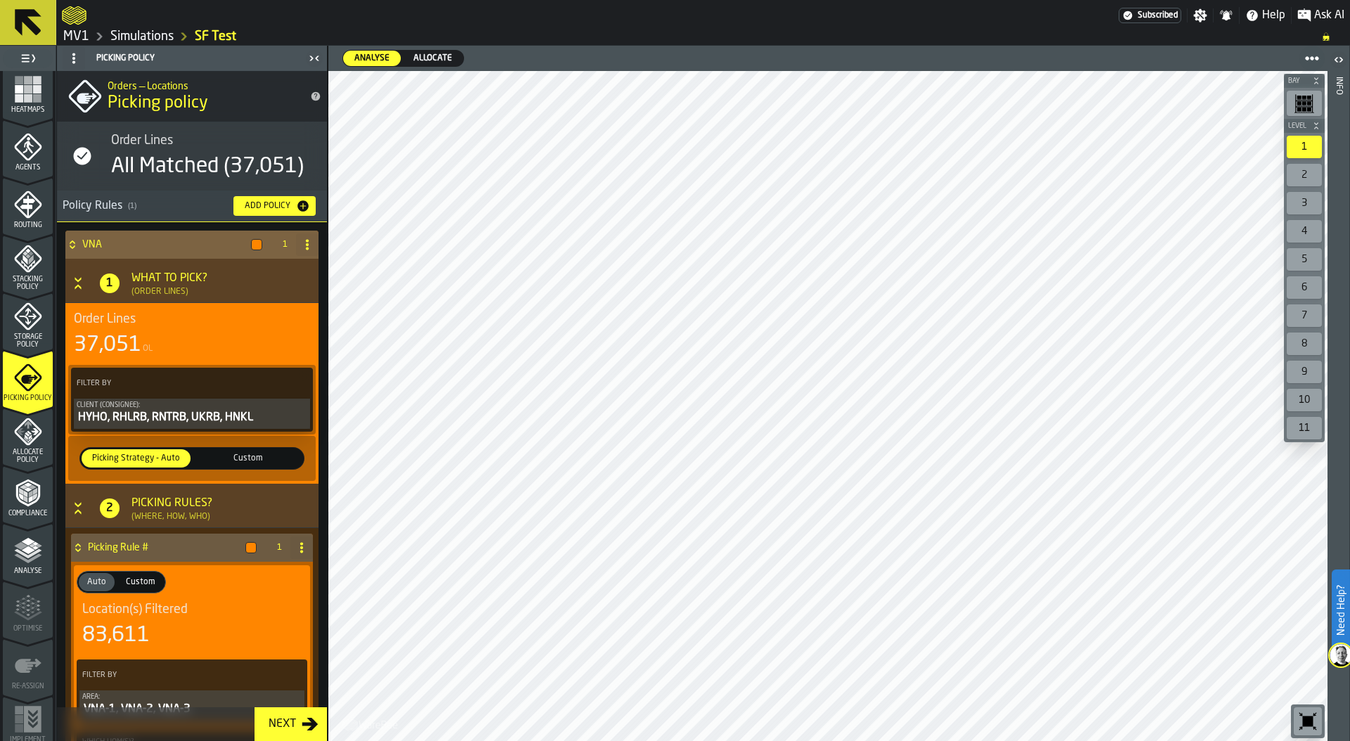
click at [160, 336] on div "37,051 OL" at bounding box center [192, 345] width 236 height 25
click at [122, 342] on div "37,051" at bounding box center [107, 345] width 67 height 25
click at [139, 418] on div "HYHO, RHLRB, RNTRB, UKRB, HNKL" at bounding box center [192, 417] width 231 height 17
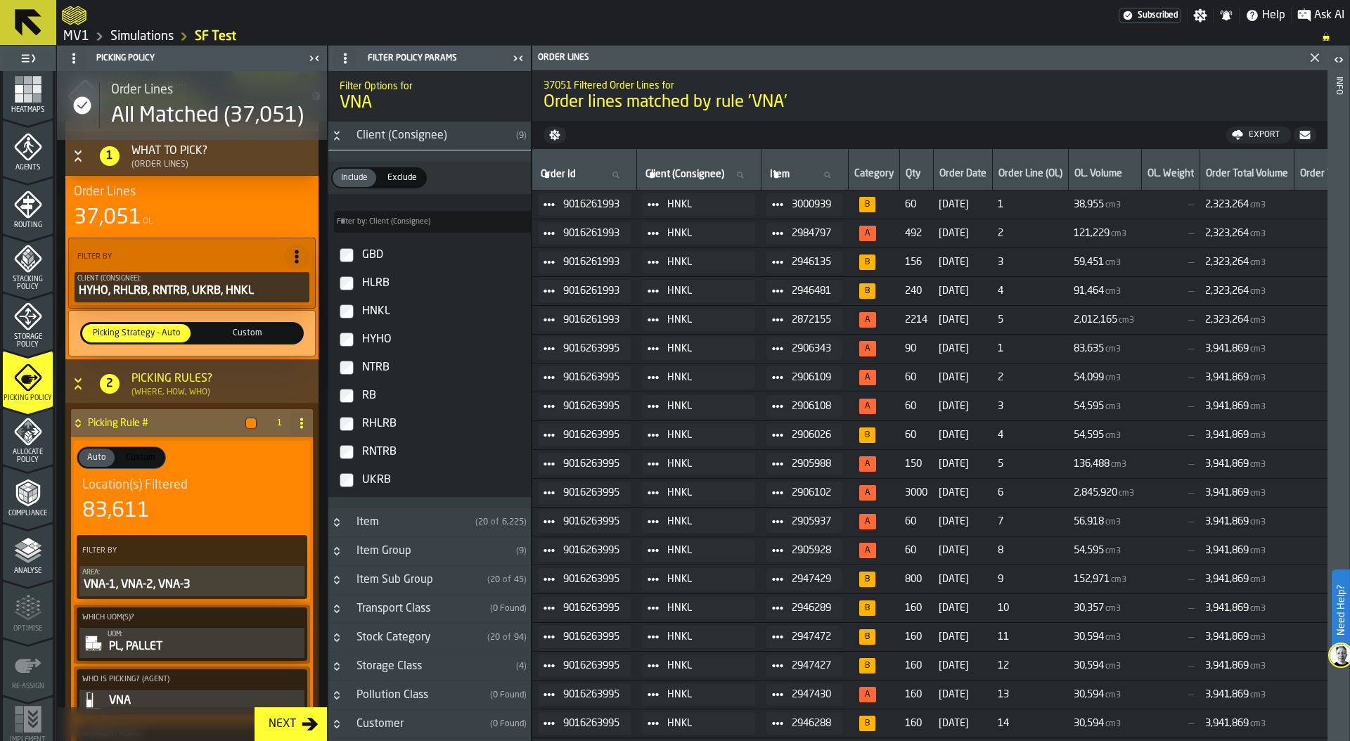
scroll to position [148, 0]
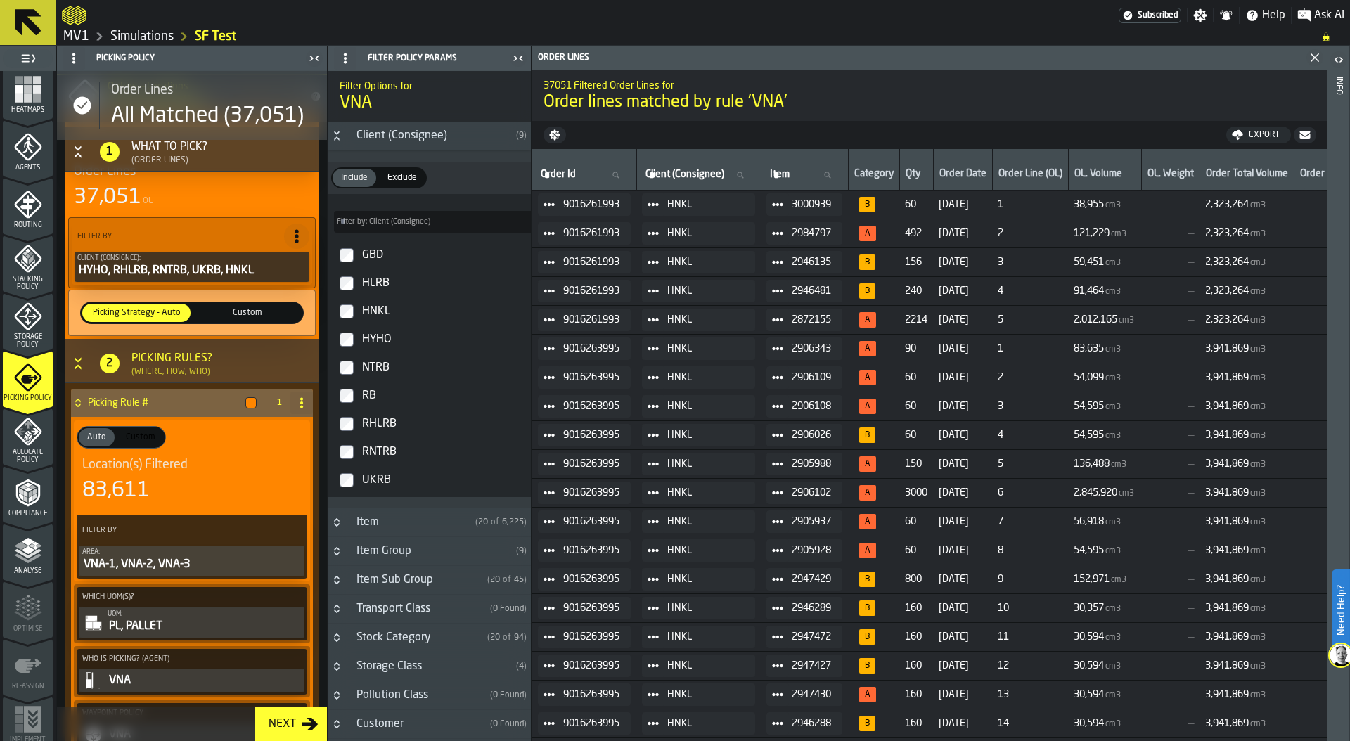
click at [162, 561] on div "VNA-1, VNA-2, VNA-3" at bounding box center [191, 564] width 219 height 17
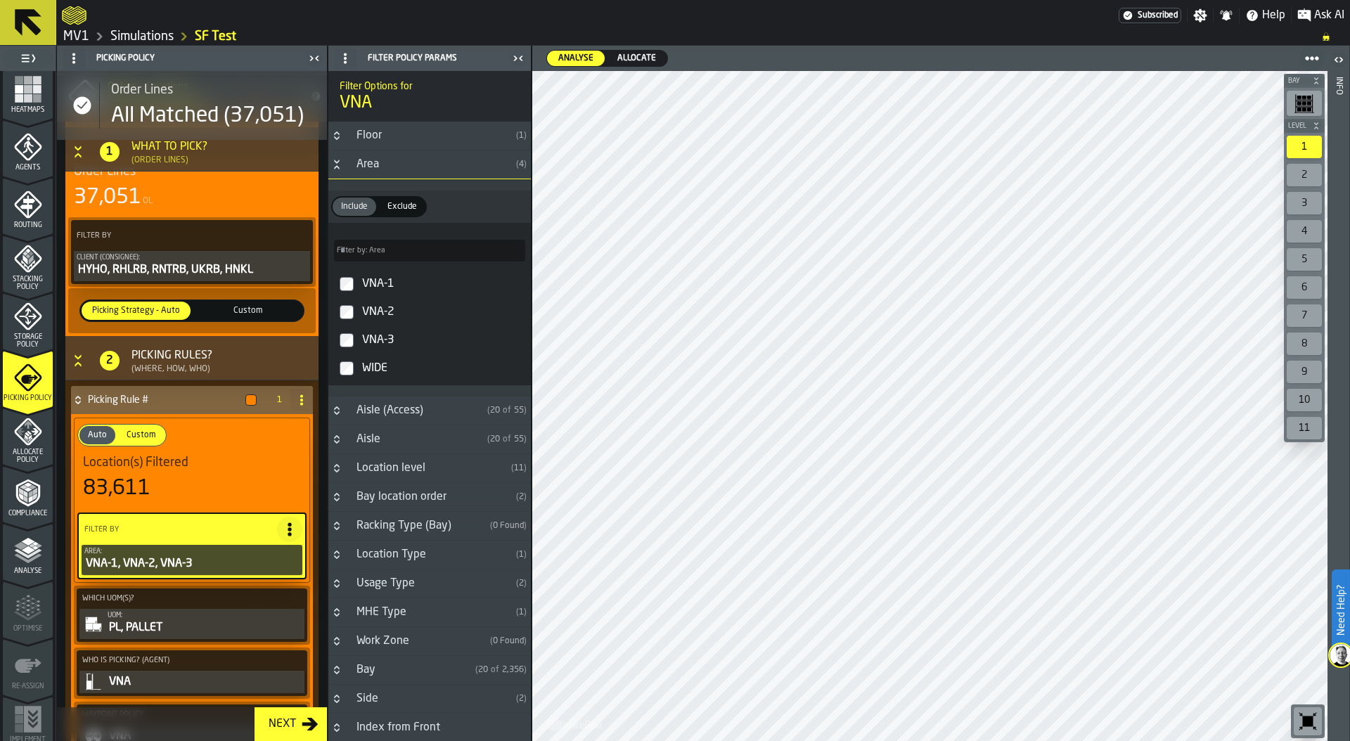
click at [250, 621] on div "PL, PALLET" at bounding box center [205, 627] width 194 height 17
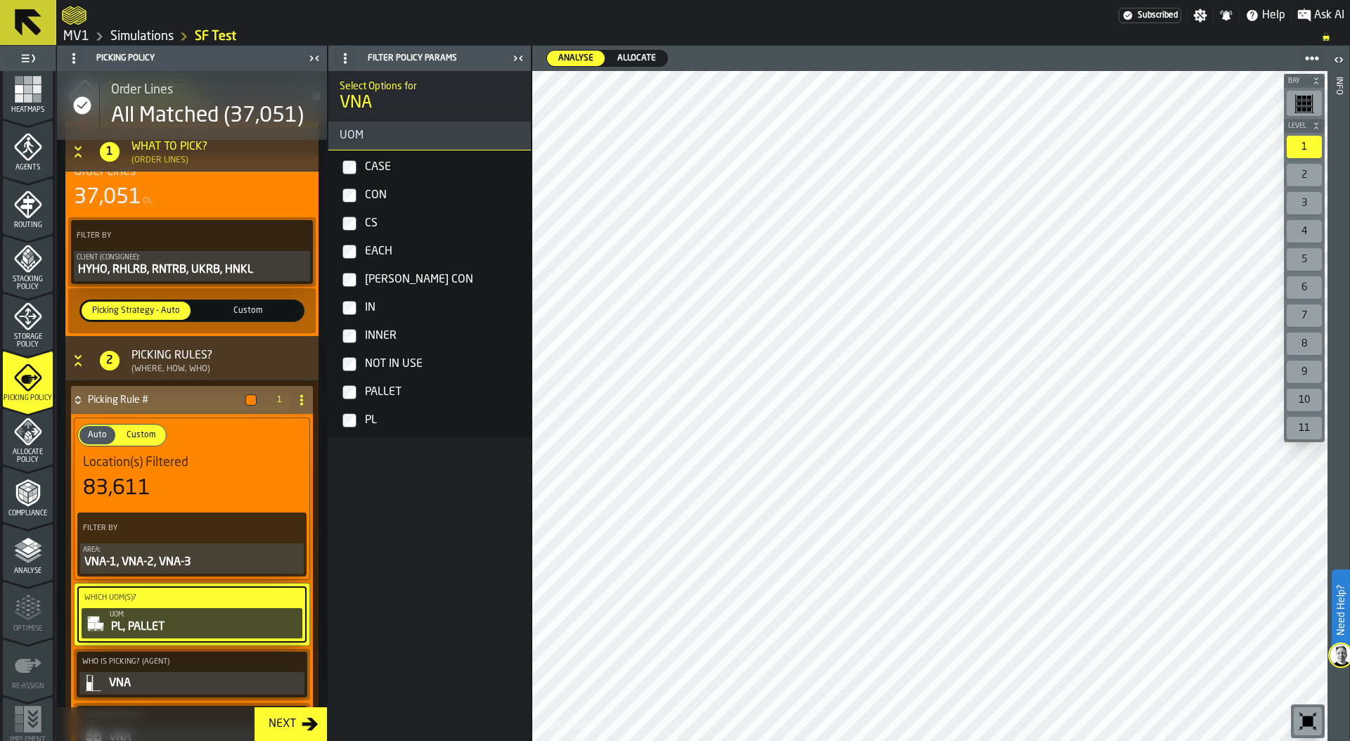
click at [348, 350] on label "NOT IN USE" at bounding box center [429, 364] width 197 height 28
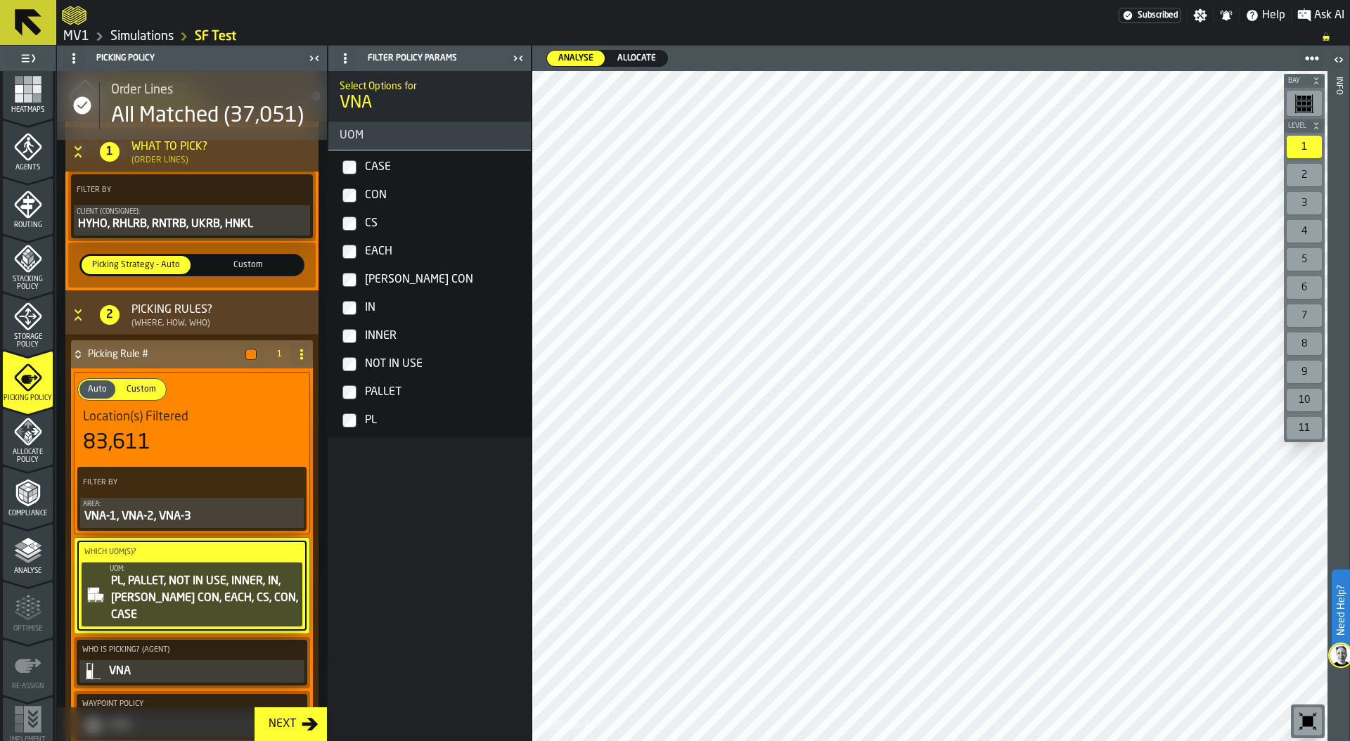
scroll to position [276, 0]
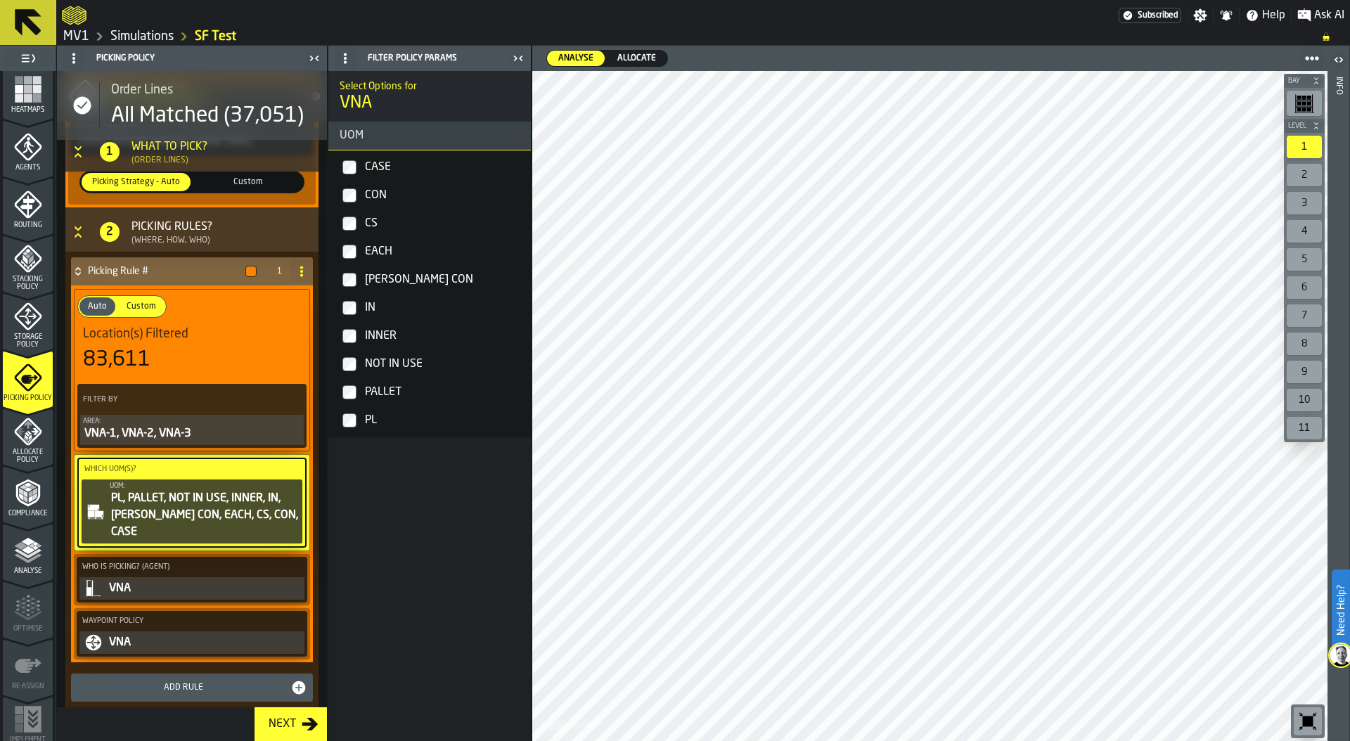
click at [23, 455] on span "Allocate Policy" at bounding box center [28, 455] width 50 height 15
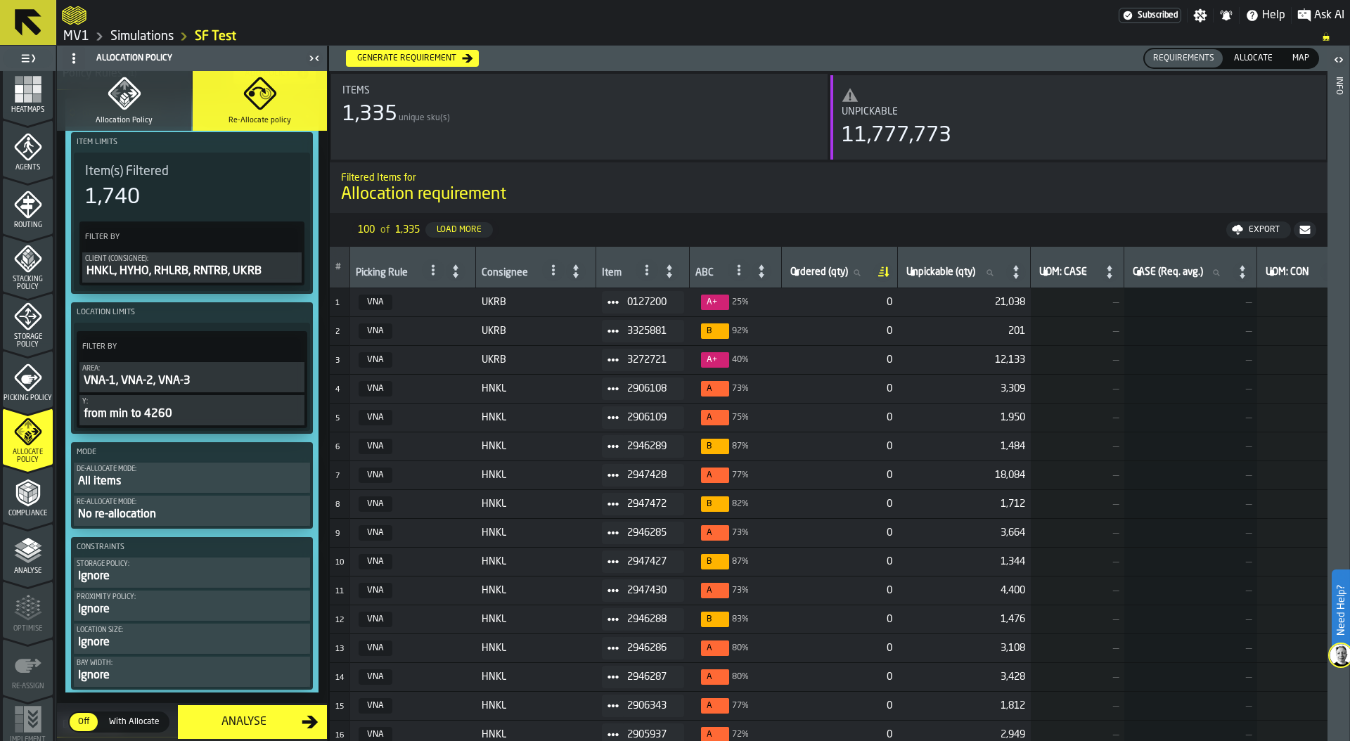
scroll to position [0, 0]
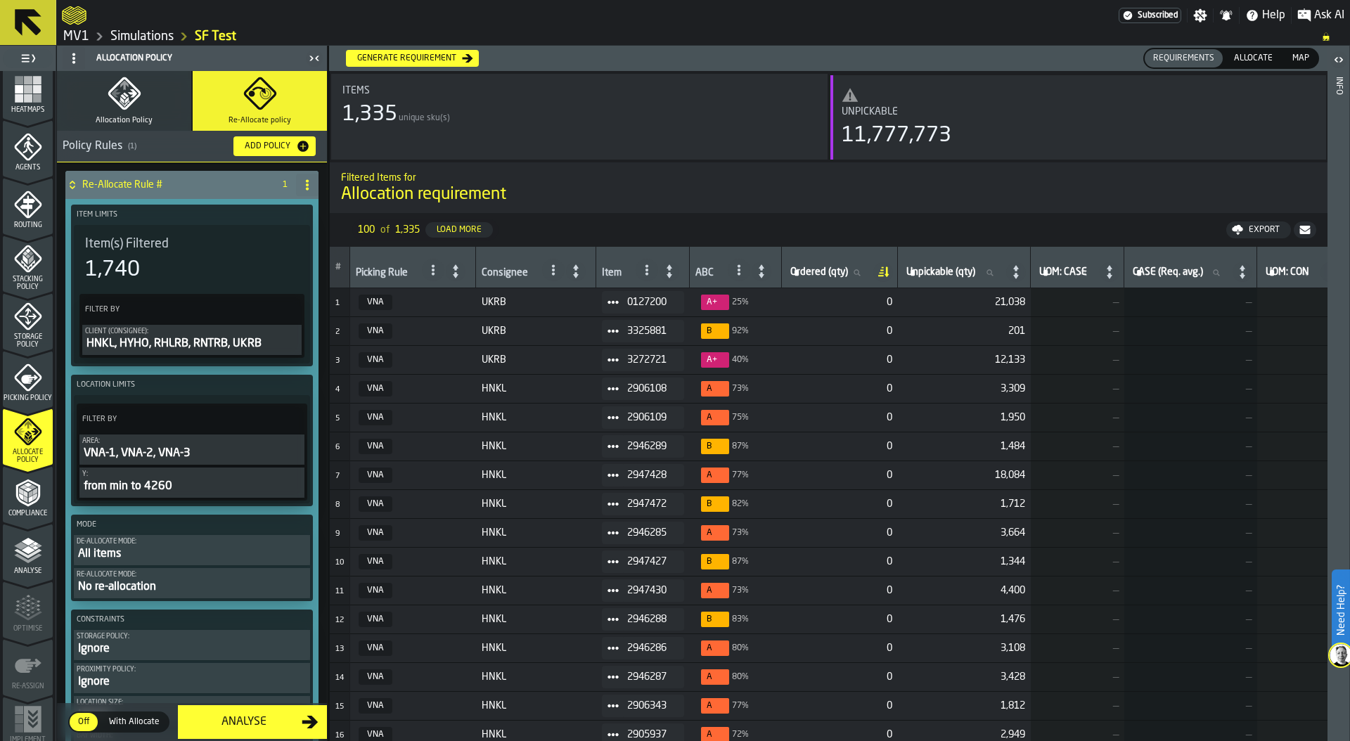
click at [93, 115] on button "Allocation Policy" at bounding box center [124, 101] width 134 height 60
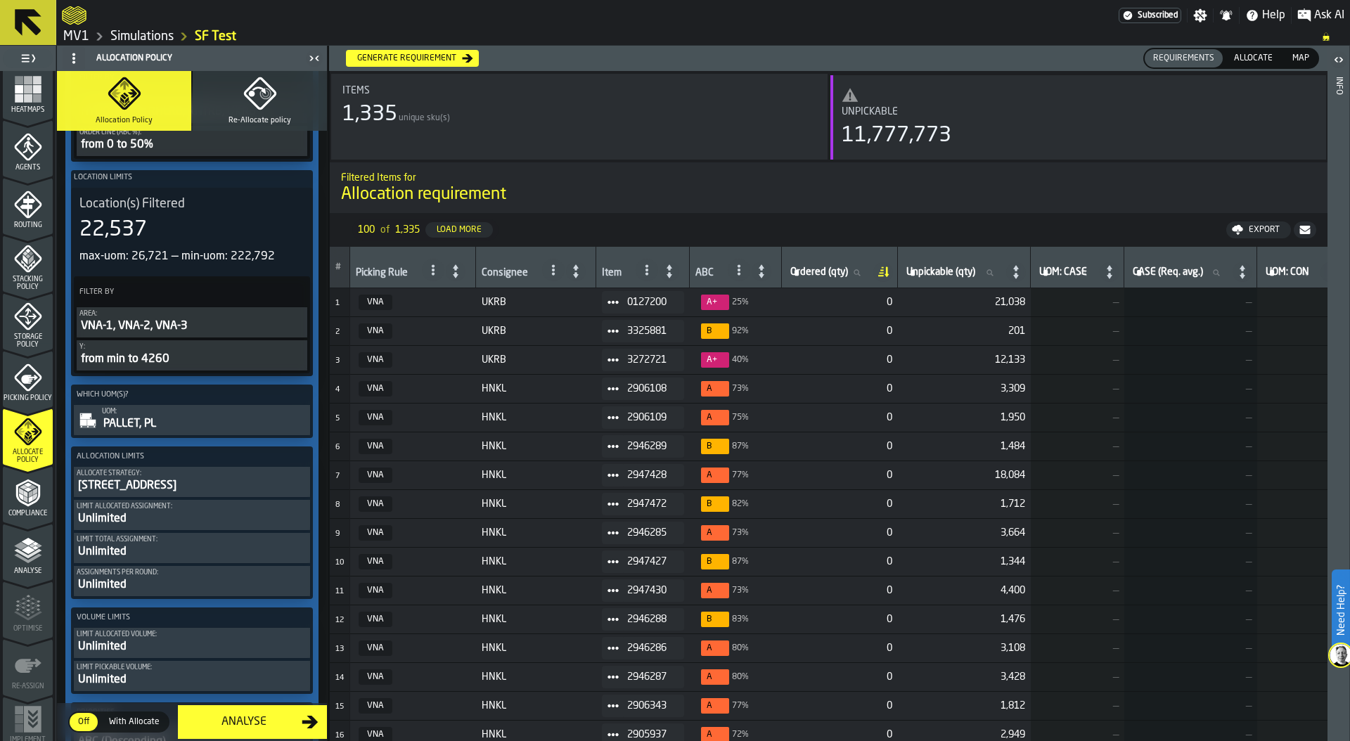
scroll to position [441, 0]
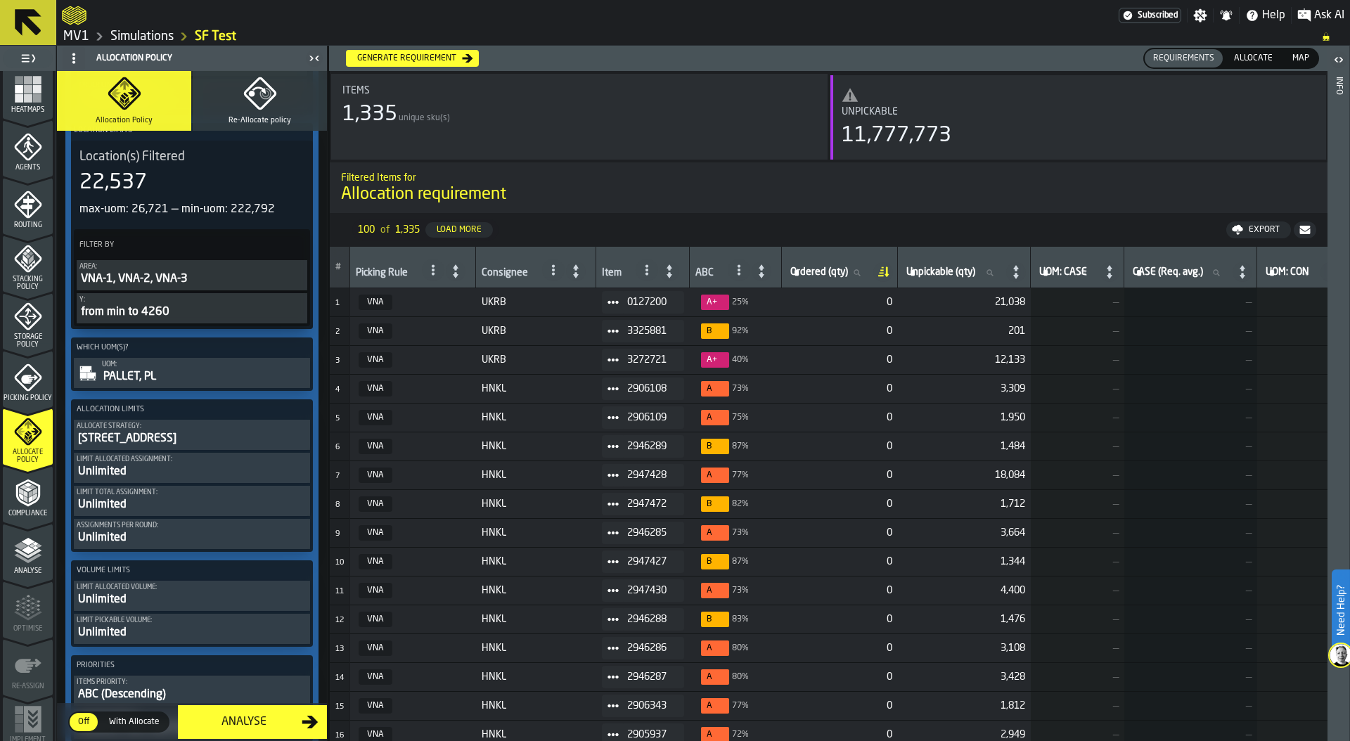
click at [195, 359] on button "UOM: PALLET, PL" at bounding box center [192, 373] width 236 height 30
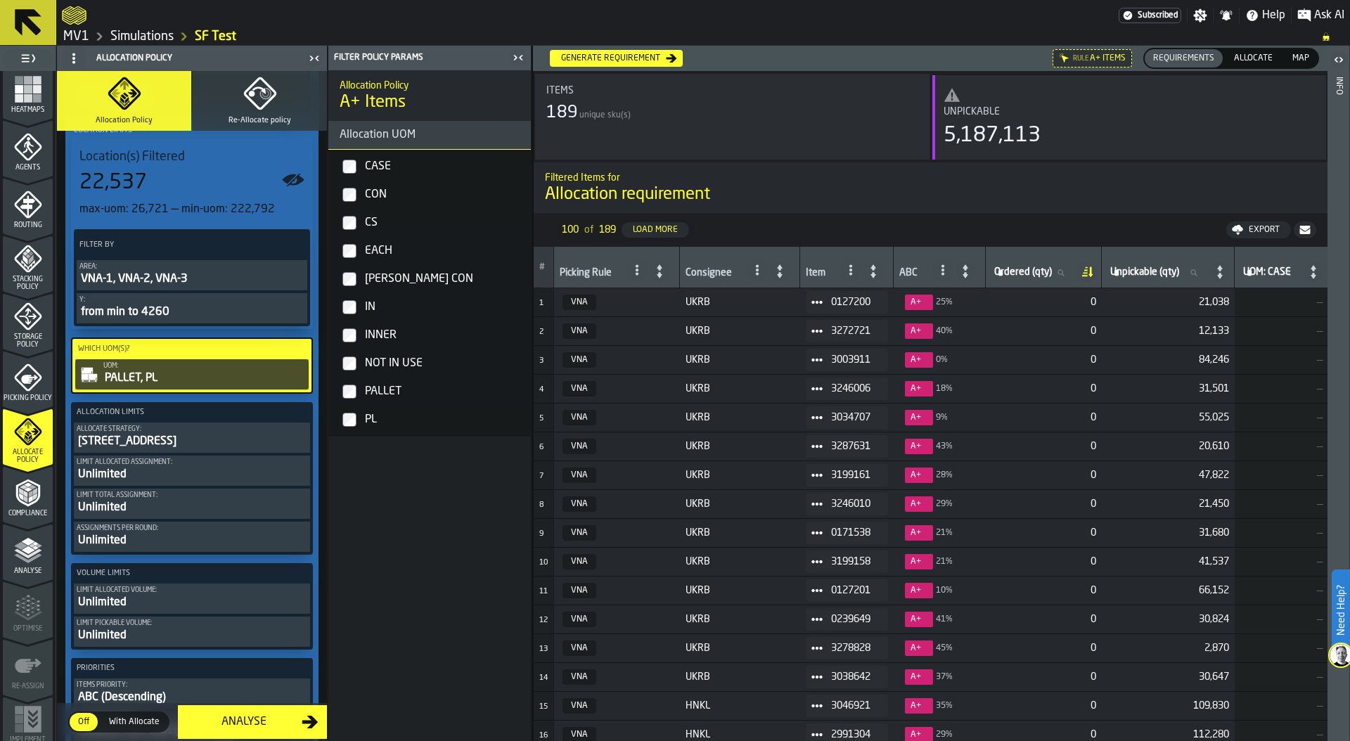
click at [183, 434] on div "[STREET_ADDRESS]" at bounding box center [192, 441] width 231 height 17
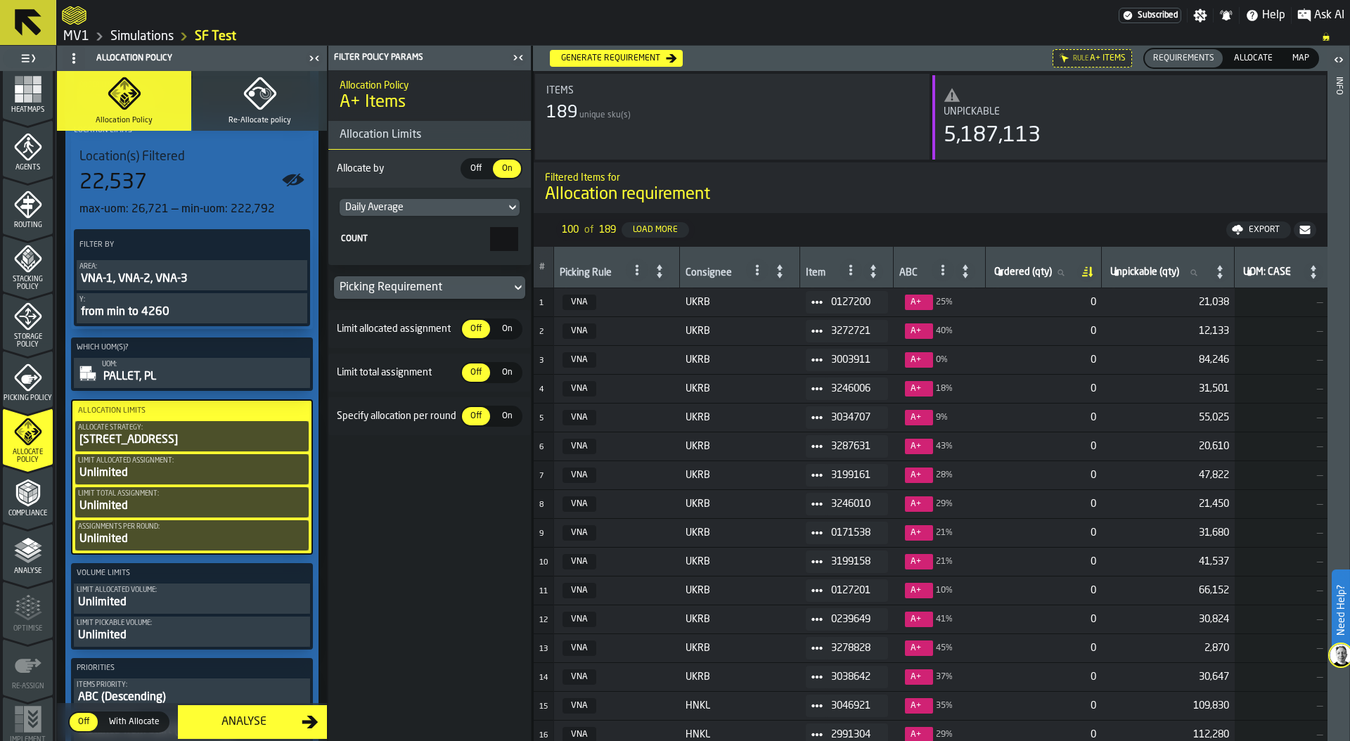
click at [395, 276] on div "Picking Requirement" at bounding box center [422, 287] width 177 height 22
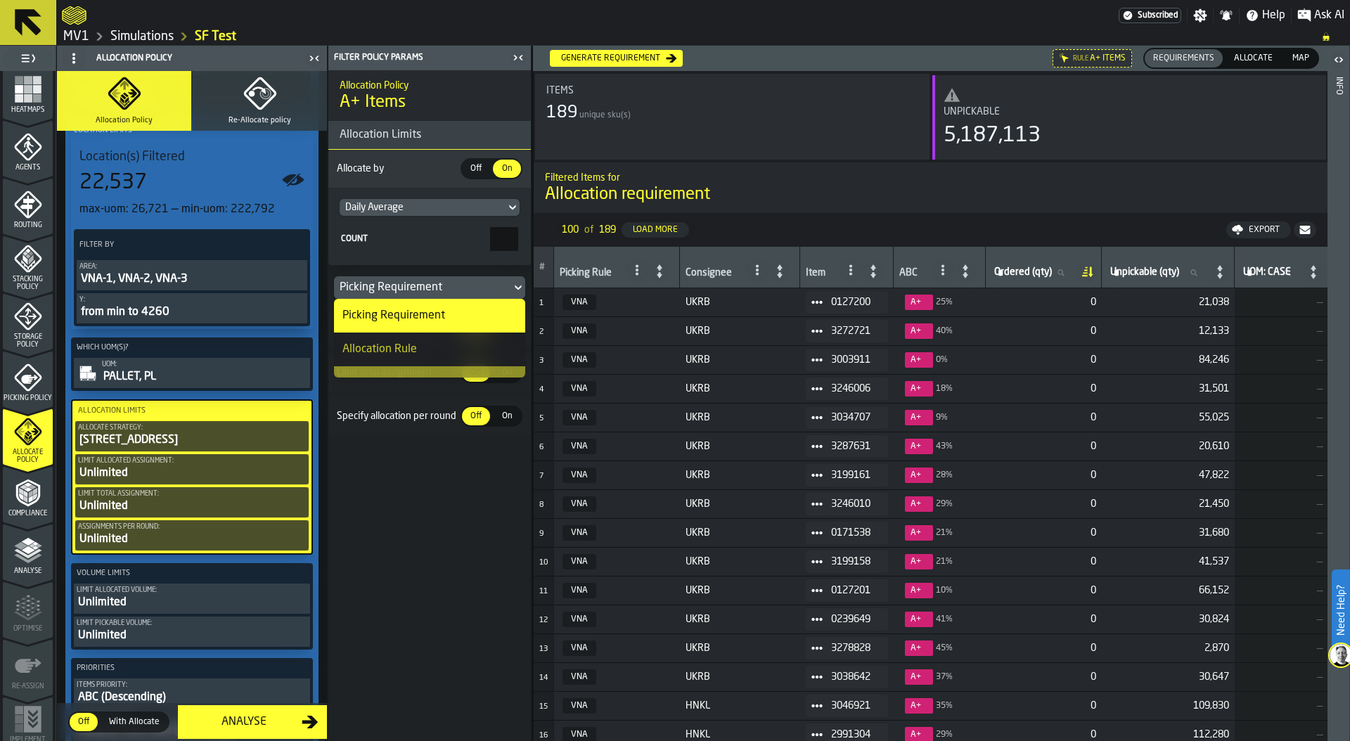
click at [394, 342] on div "Allocation Rule" at bounding box center [379, 349] width 75 height 17
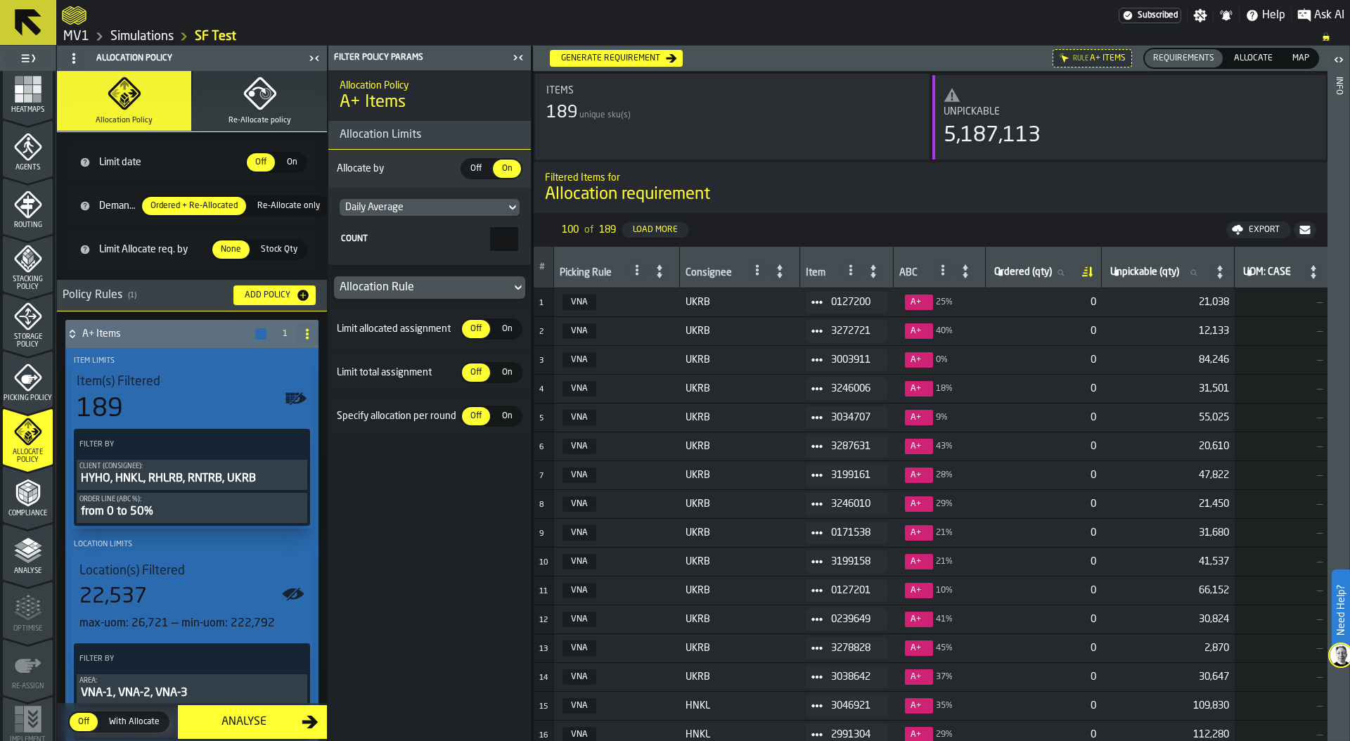
scroll to position [0, 0]
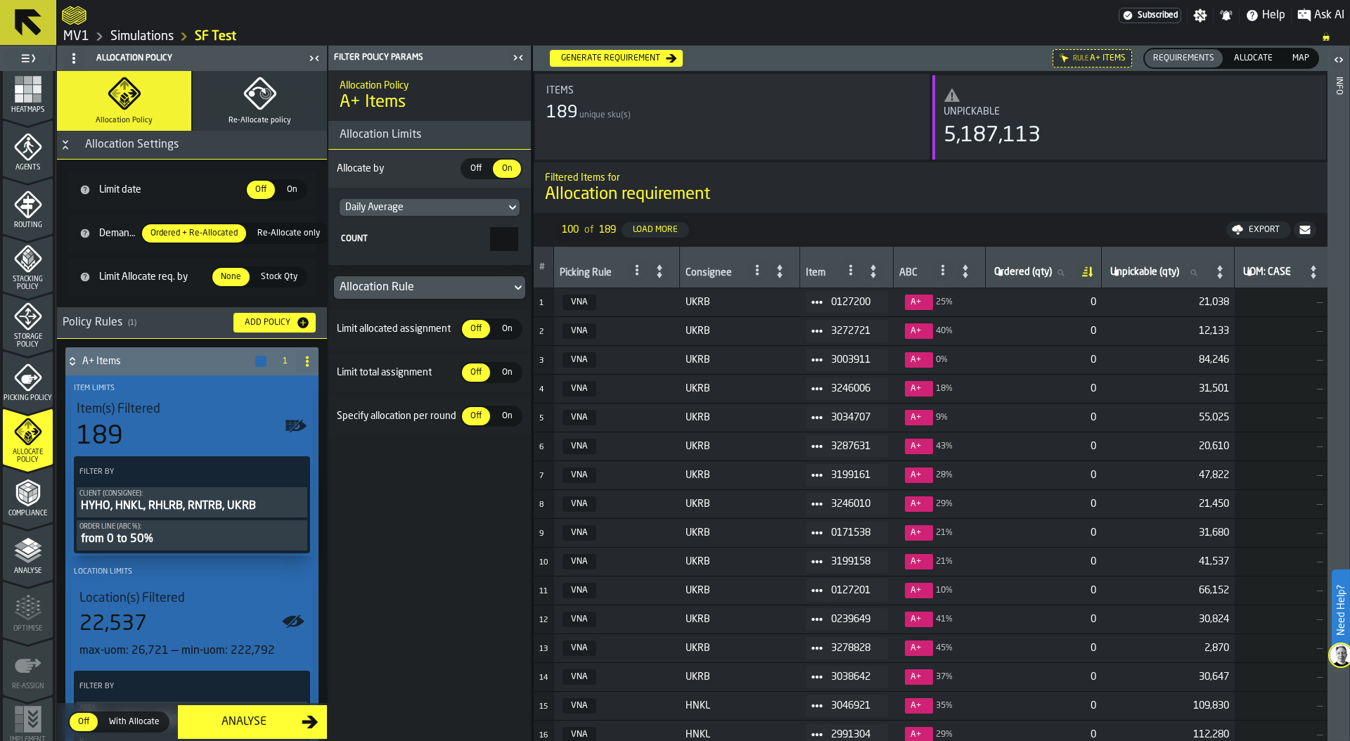
click at [590, 55] on div "Generate Requirement" at bounding box center [610, 58] width 110 height 10
click at [818, 304] on icon at bounding box center [816, 302] width 11 height 11
click at [858, 435] on li "Show Item Explain" at bounding box center [850, 431] width 90 height 26
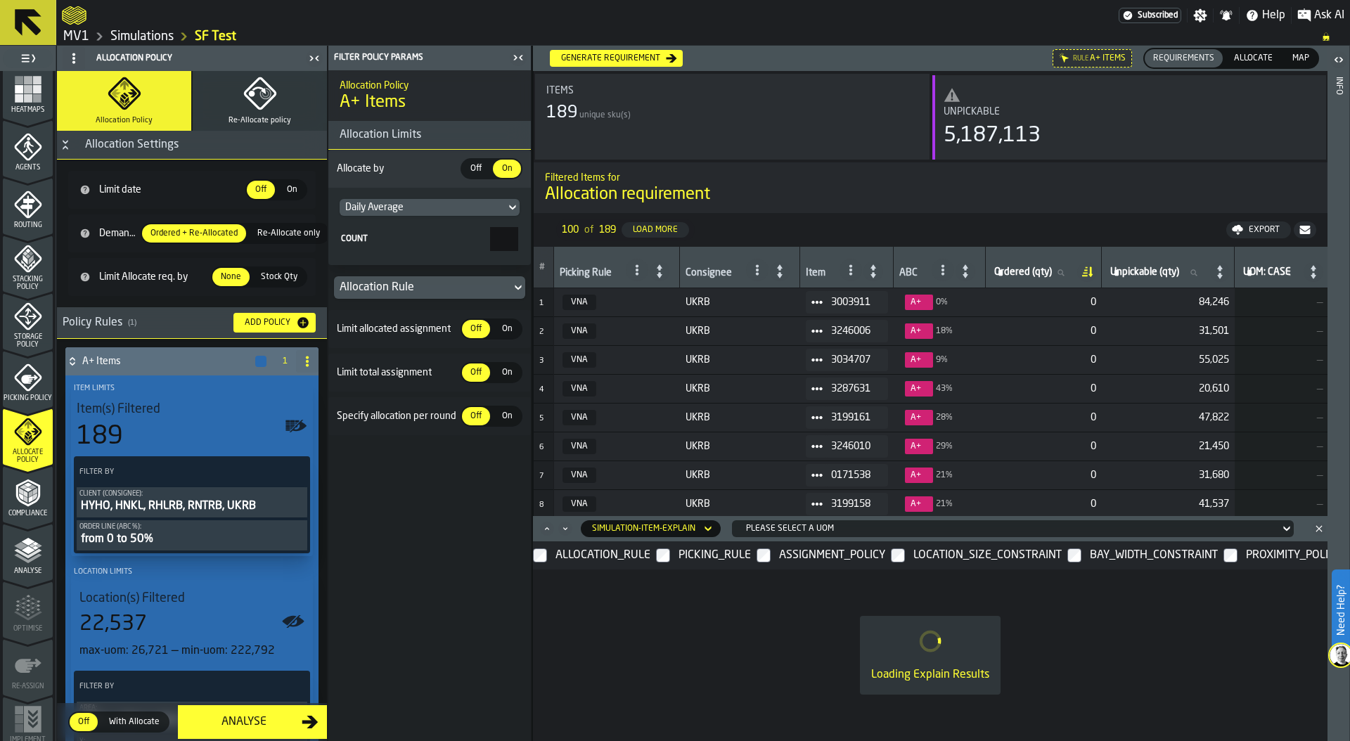
click at [793, 527] on div "Please select a uom" at bounding box center [1010, 529] width 528 height 10
click at [775, 610] on li "PALLET" at bounding box center [790, 622] width 125 height 34
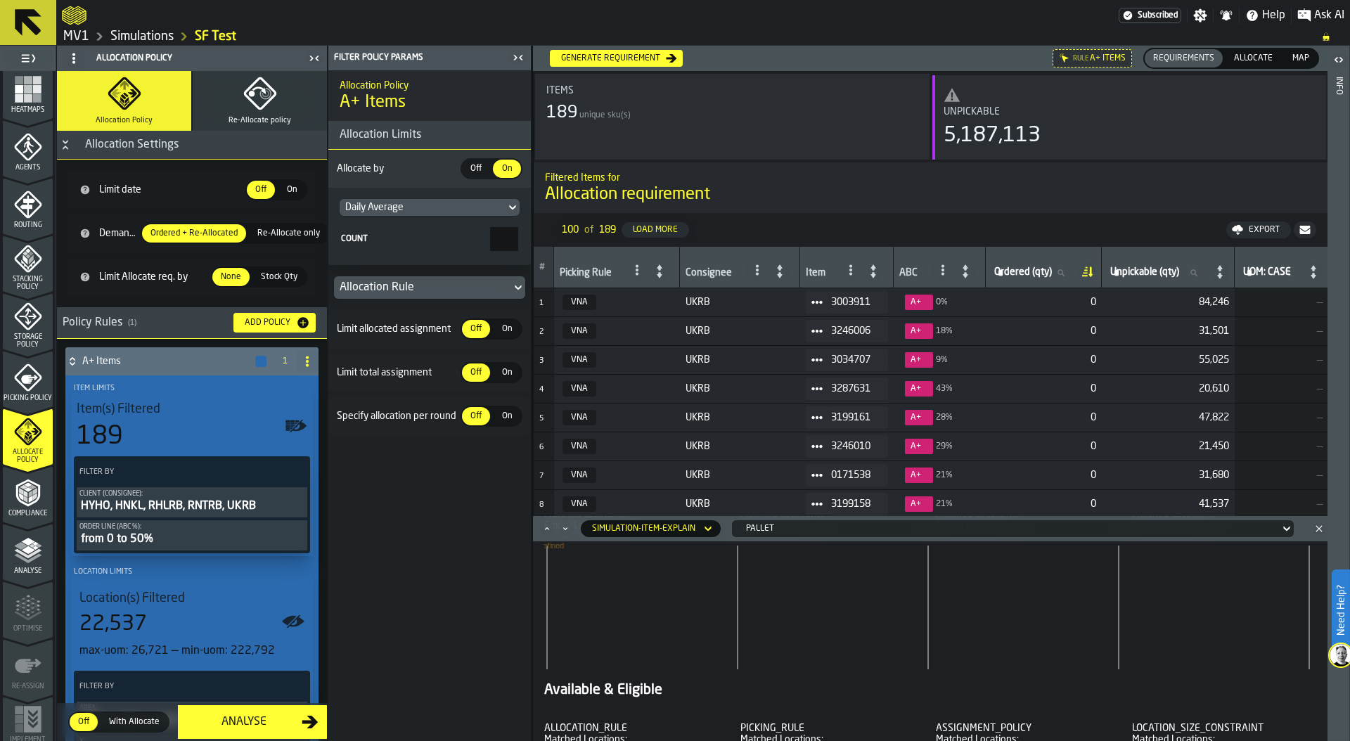
scroll to position [0, 0]
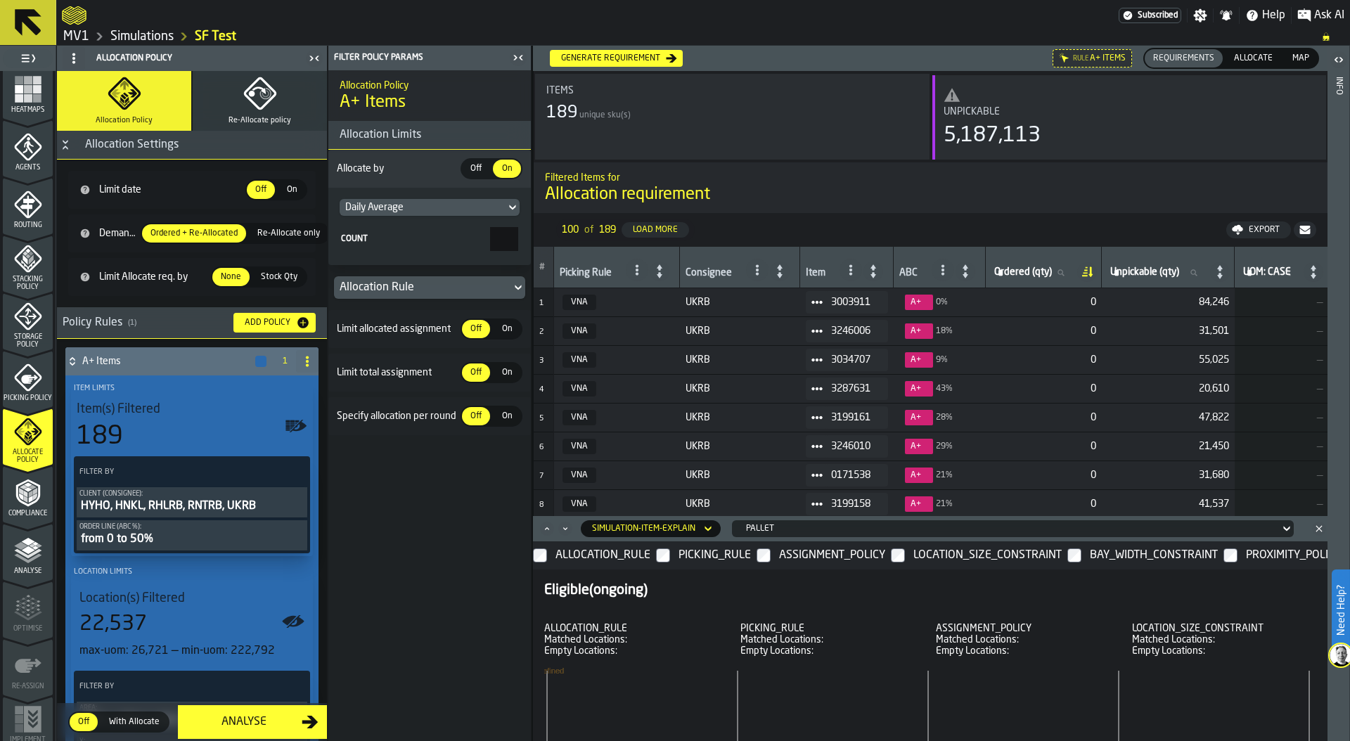
click at [685, 528] on div "simulation-item-explain" at bounding box center [643, 529] width 103 height 10
click at [624, 659] on div "Orders" at bounding box center [637, 655] width 96 height 17
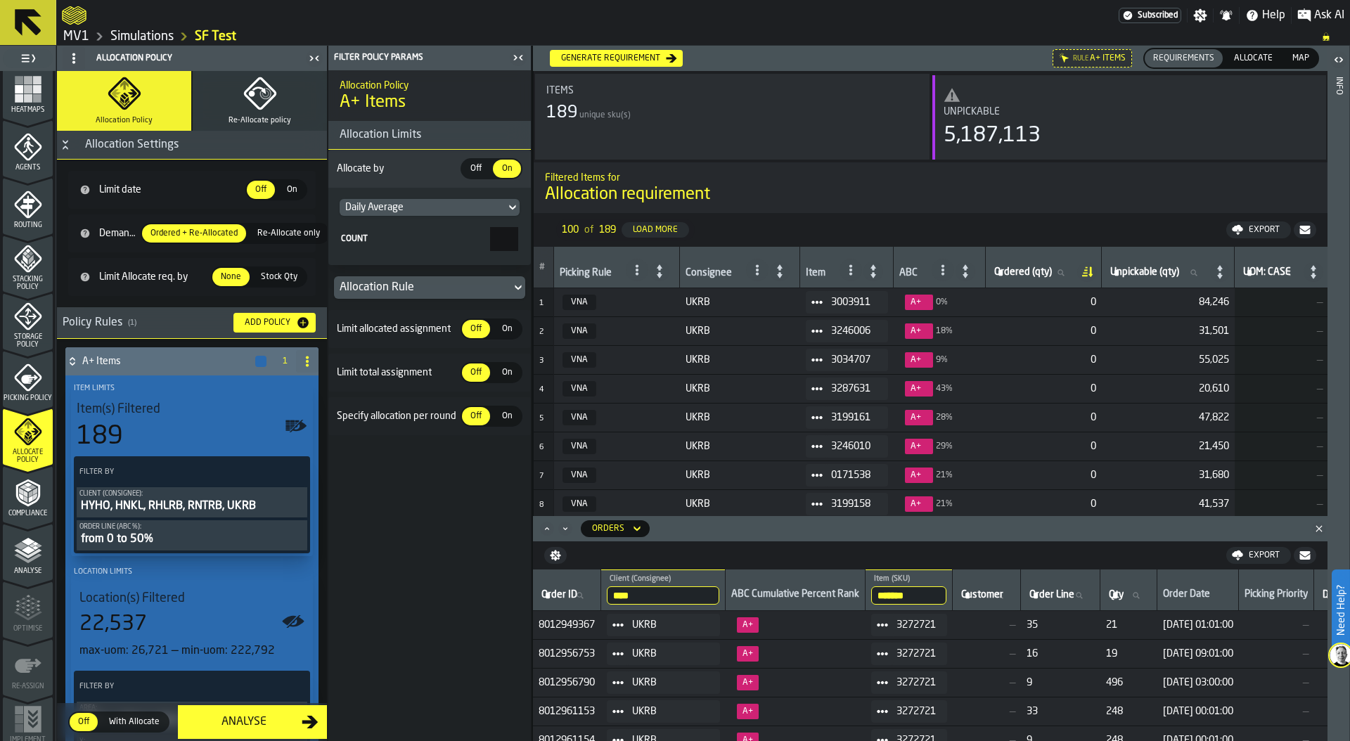
click at [30, 383] on icon "menu Picking Policy" at bounding box center [27, 377] width 27 height 27
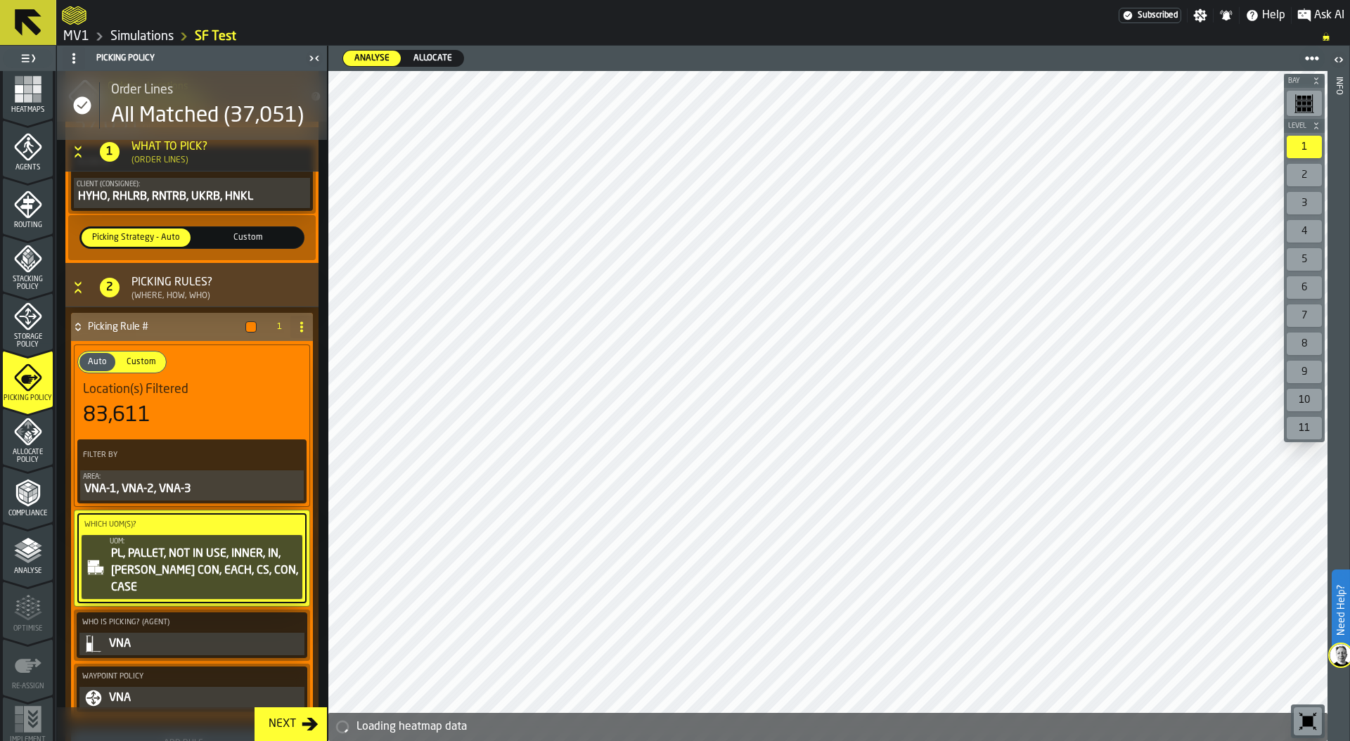
scroll to position [238, 0]
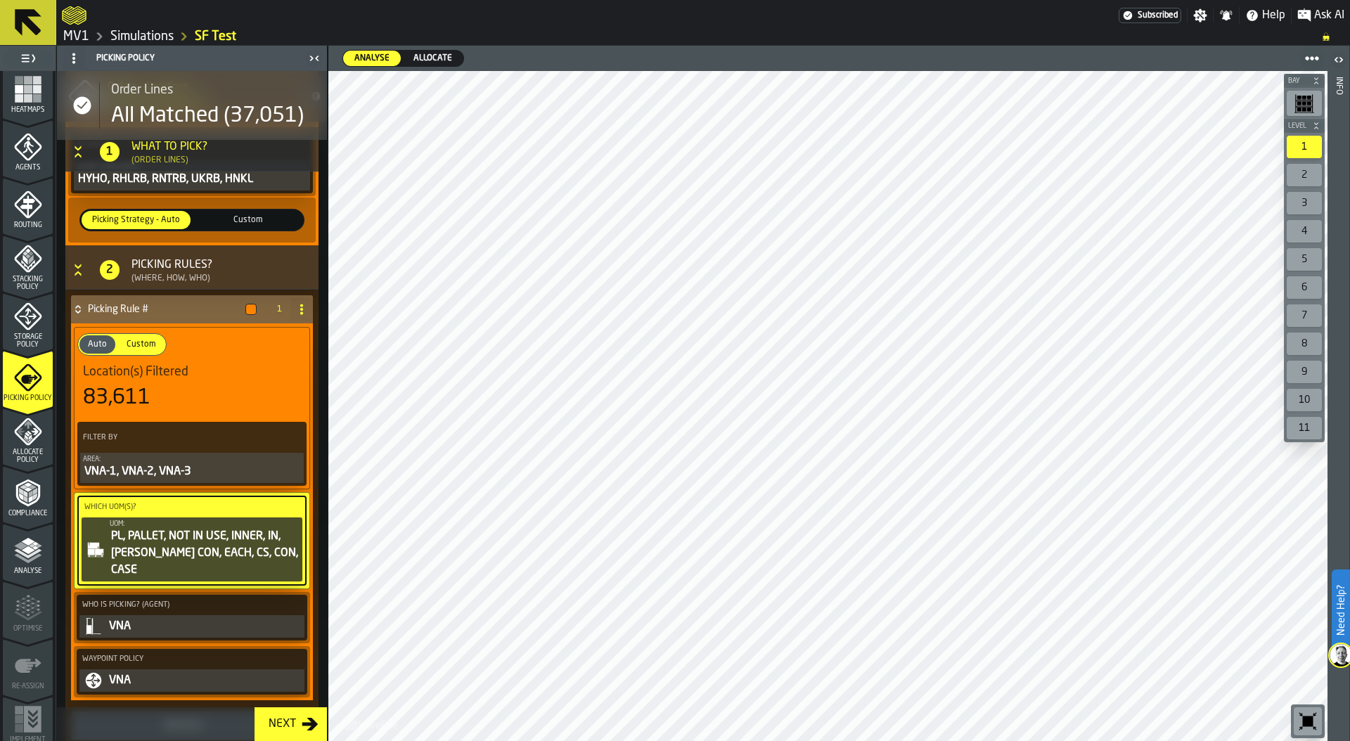
click at [15, 420] on icon "menu Allocate Policy" at bounding box center [28, 432] width 28 height 28
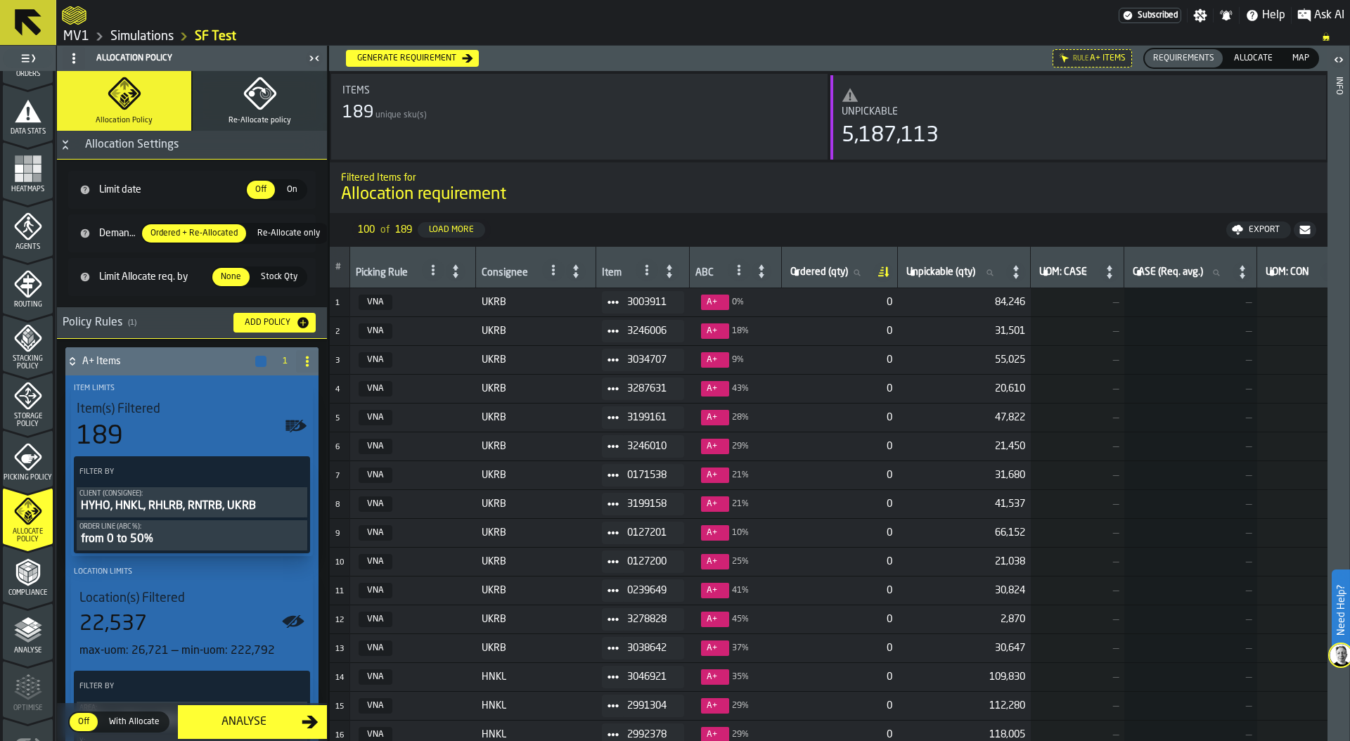
scroll to position [369, 0]
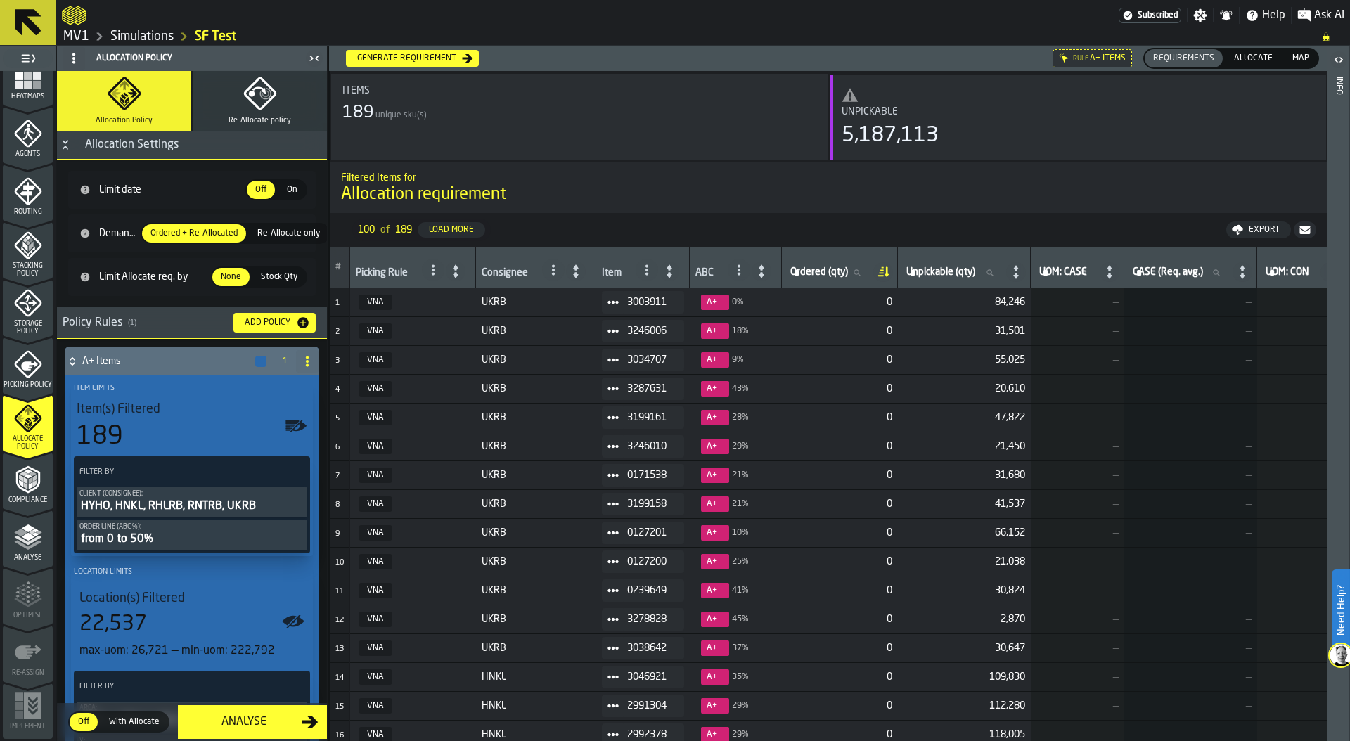
click at [0, 0] on icon at bounding box center [0, 0] width 0 height 0
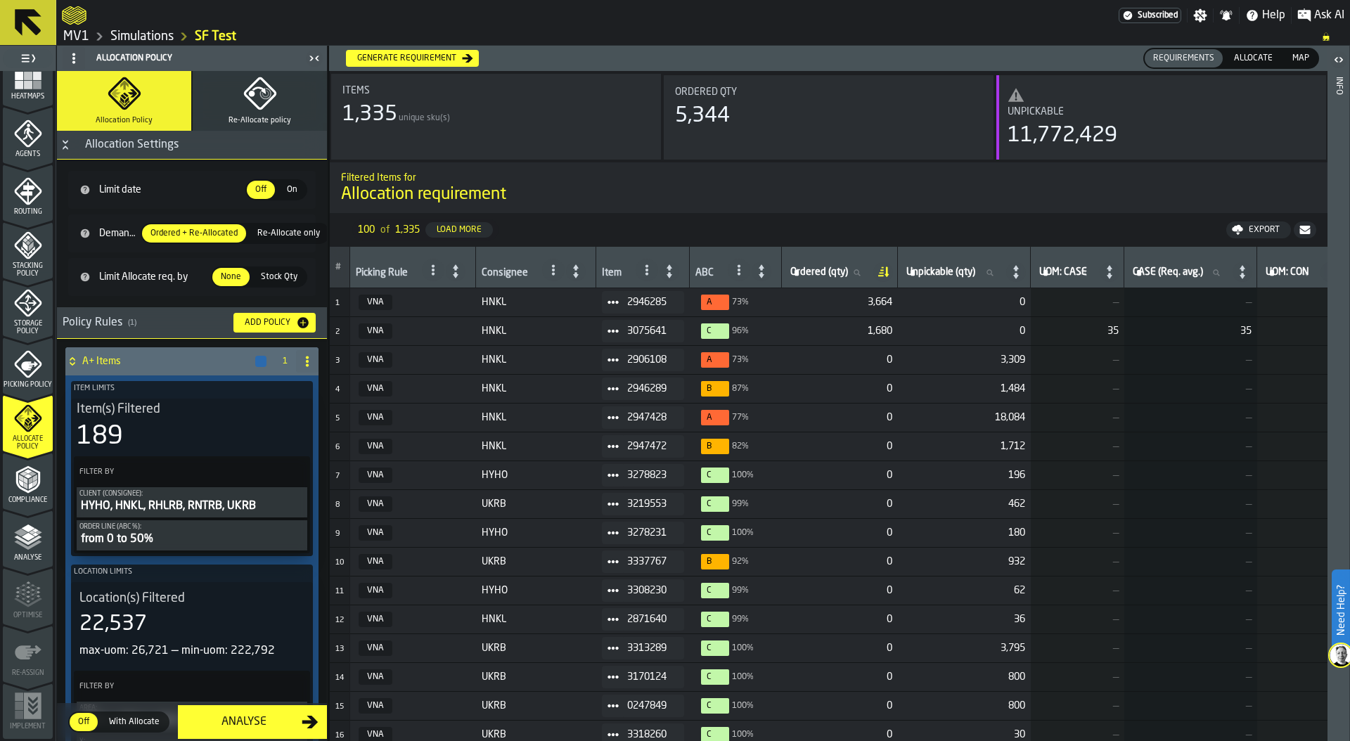
click at [891, 268] on icon at bounding box center [883, 272] width 20 height 20
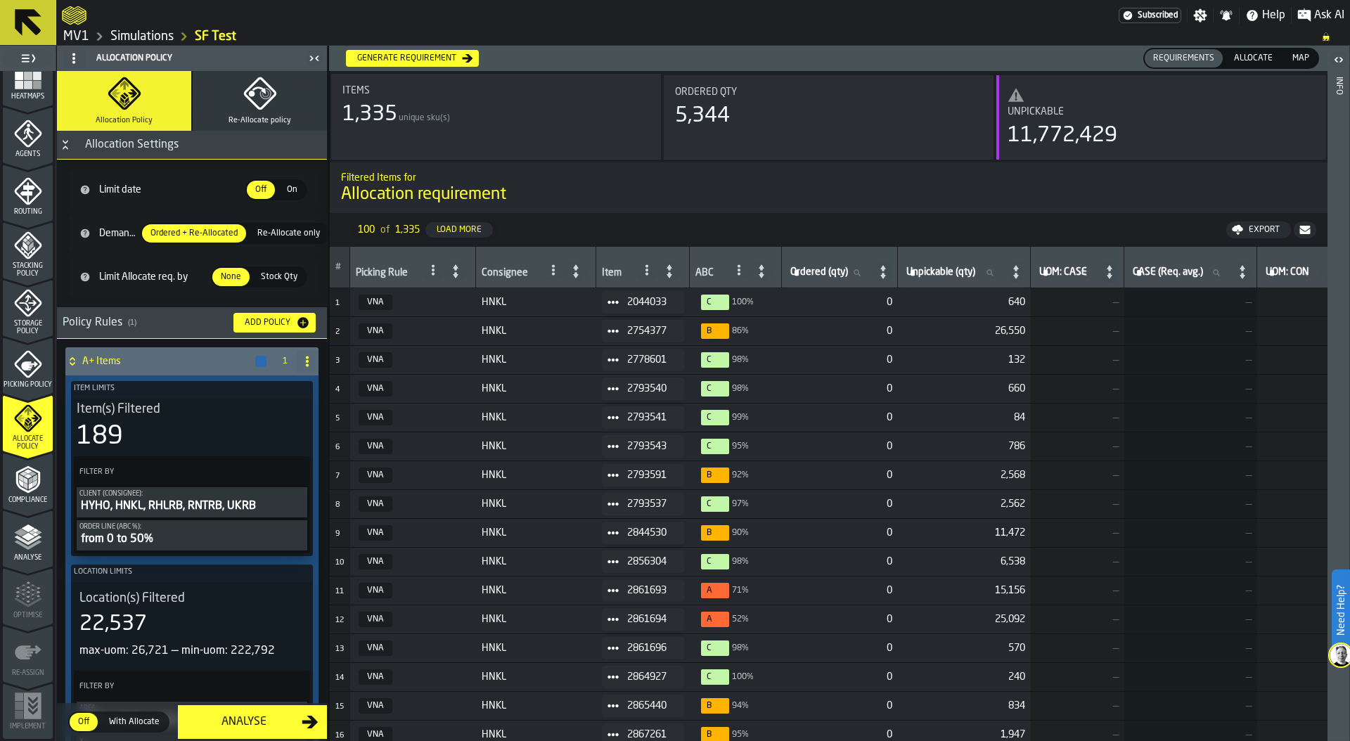
click at [891, 268] on icon at bounding box center [883, 272] width 20 height 20
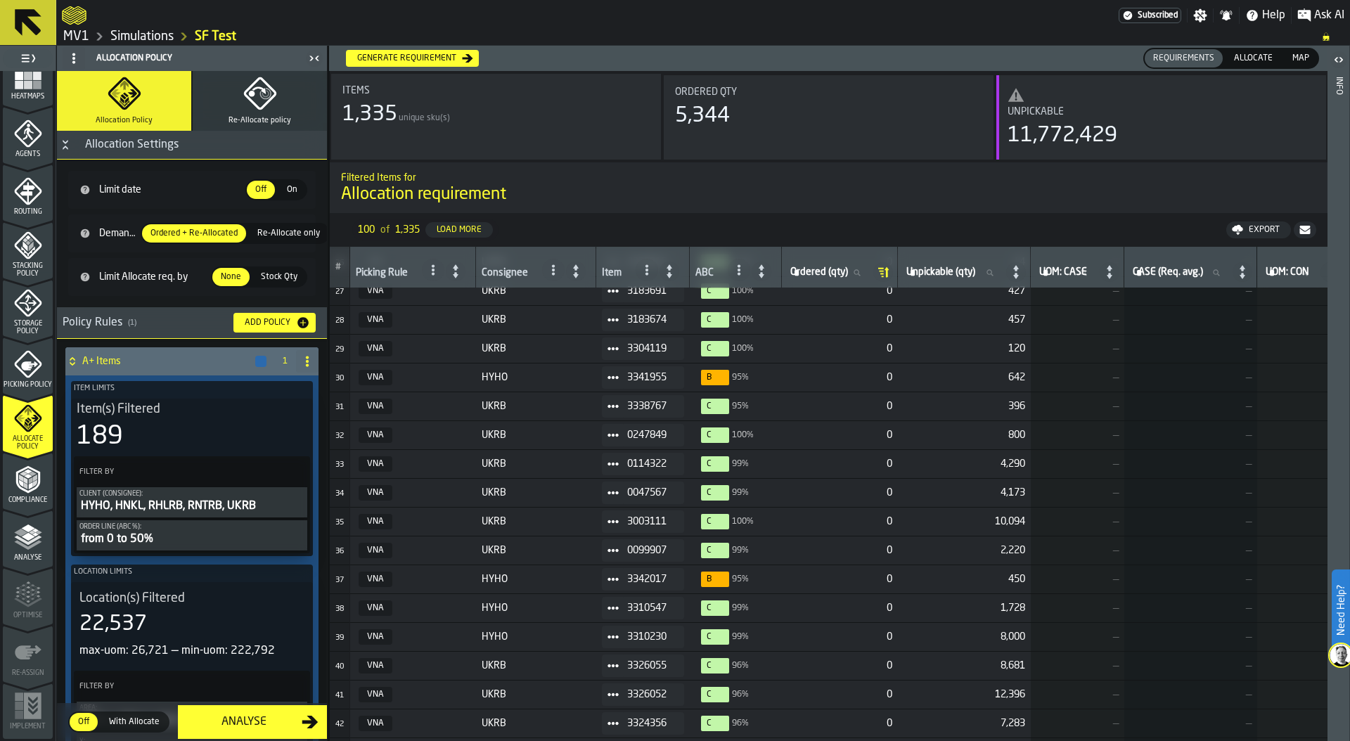
scroll to position [725, 0]
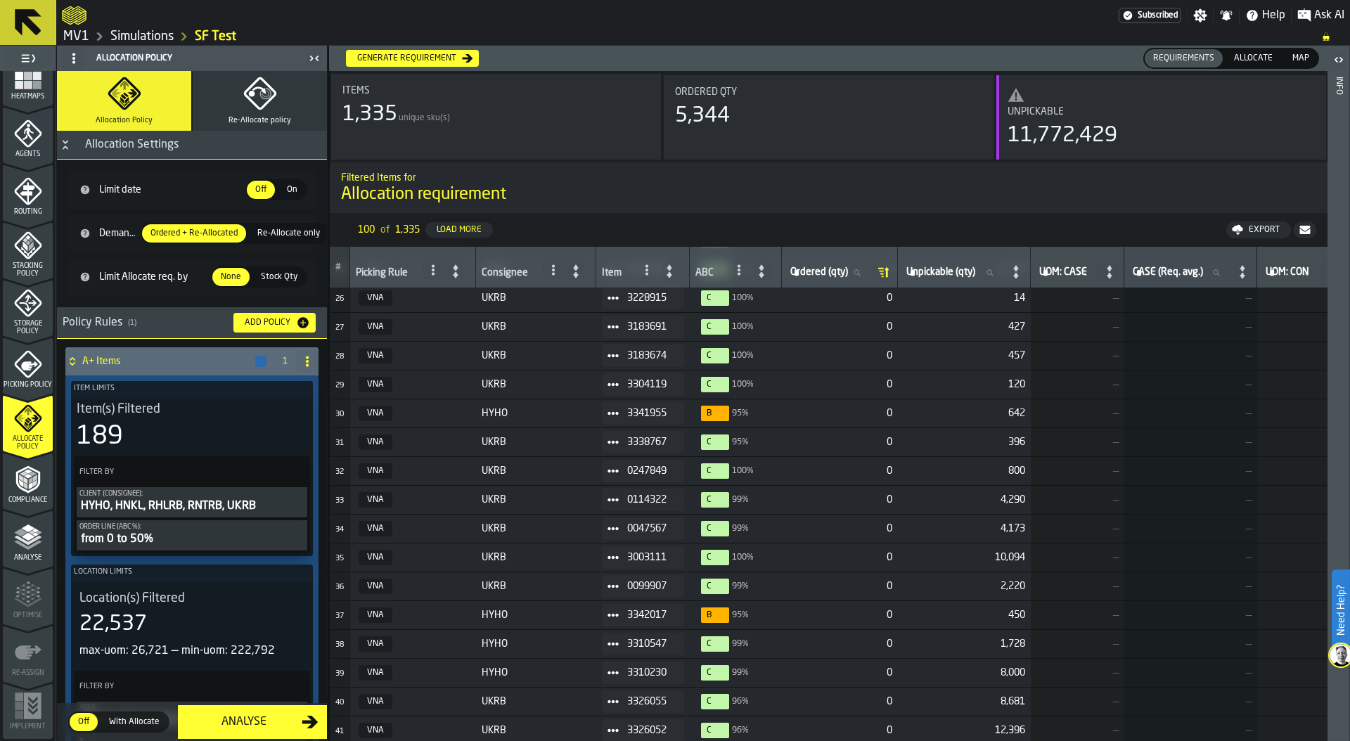
click at [884, 271] on icon at bounding box center [881, 271] width 4 height 1
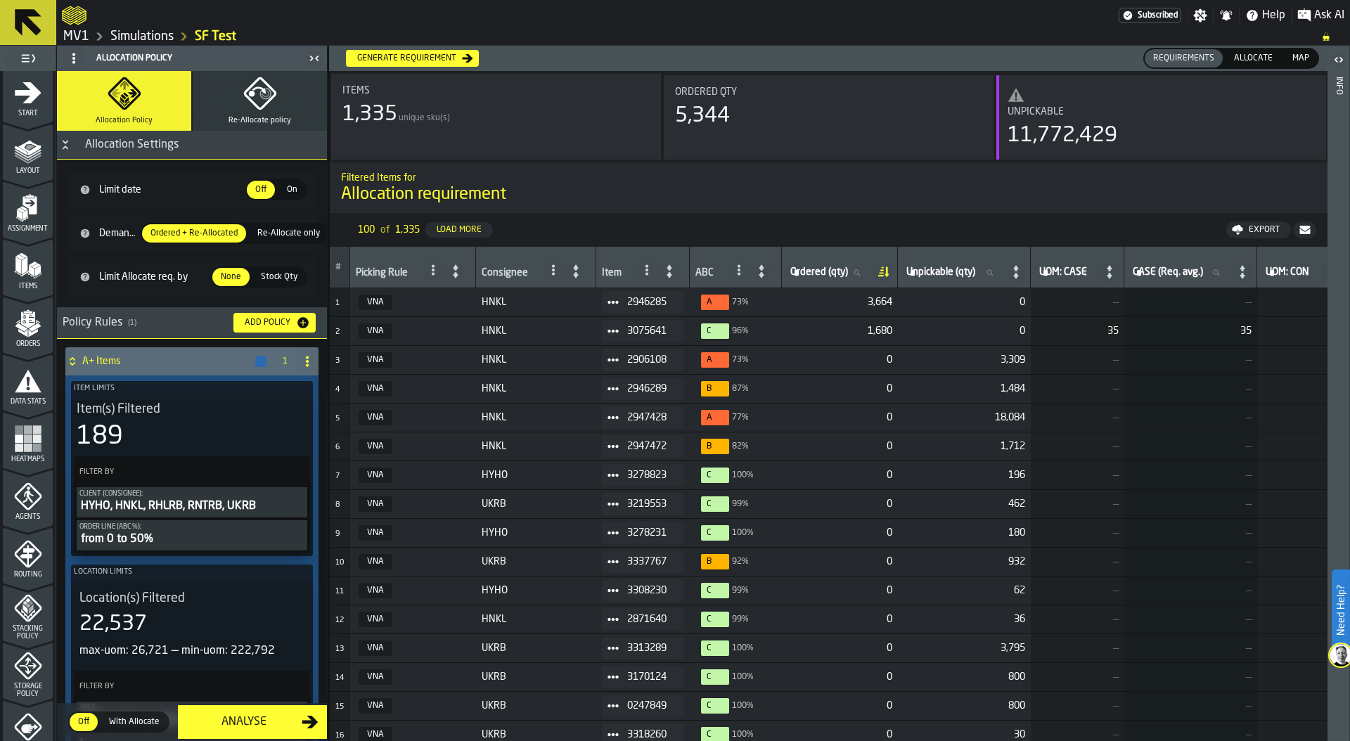
scroll to position [0, 0]
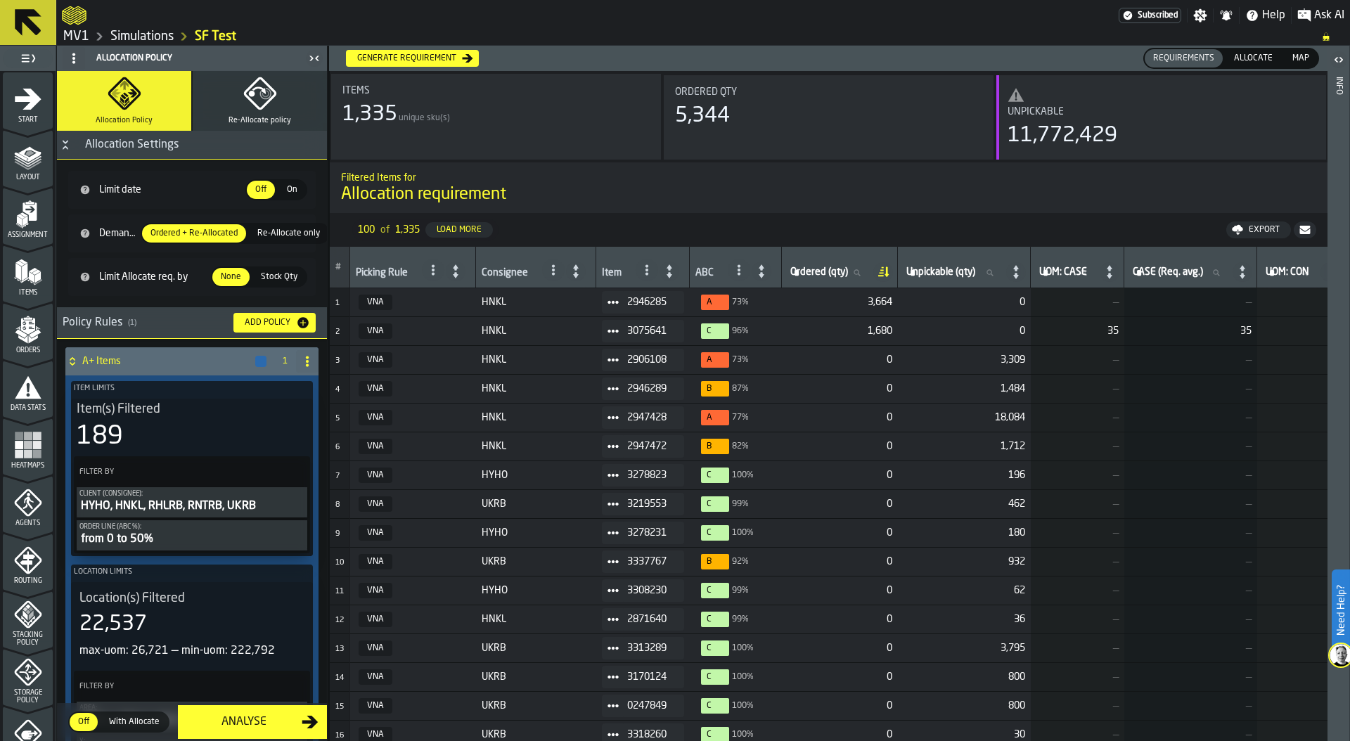
click at [22, 323] on icon "menu Orders" at bounding box center [27, 326] width 14 height 16
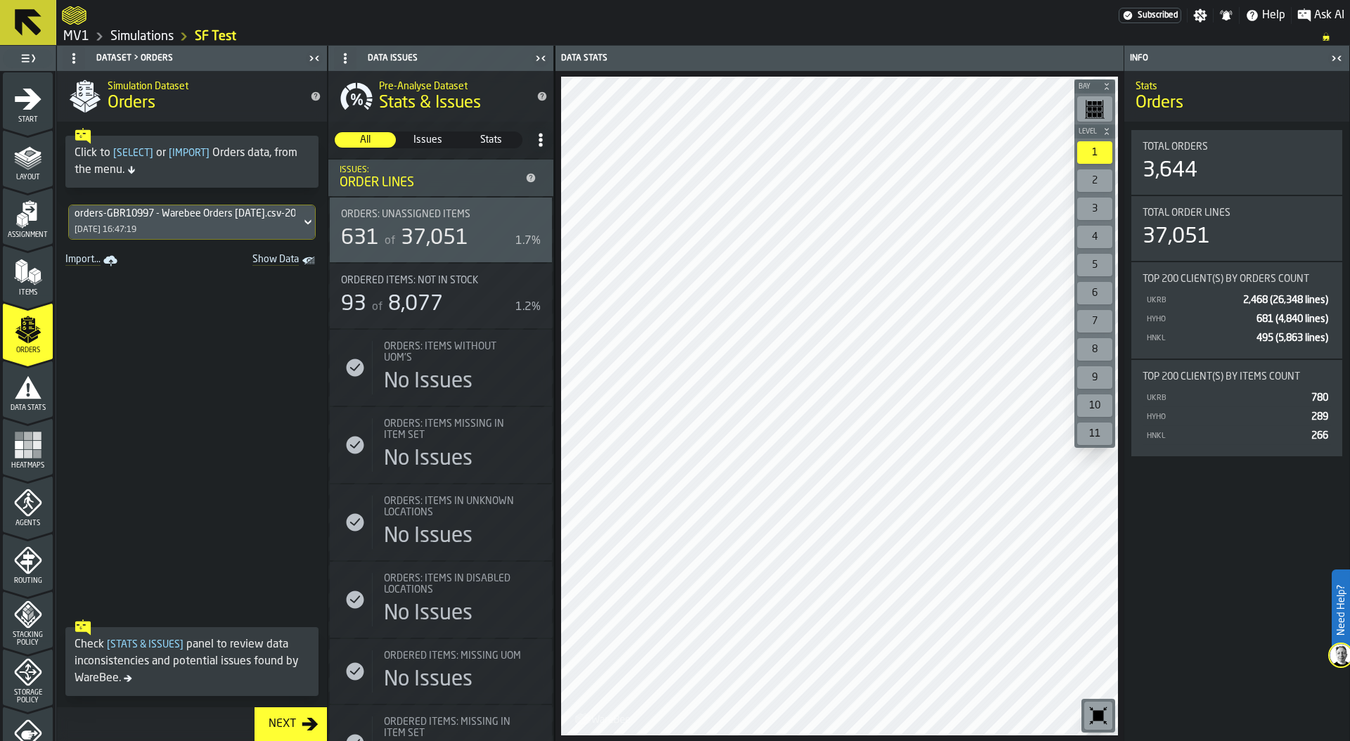
click at [0, 0] on icon "Show Data" at bounding box center [0, 0] width 0 height 0
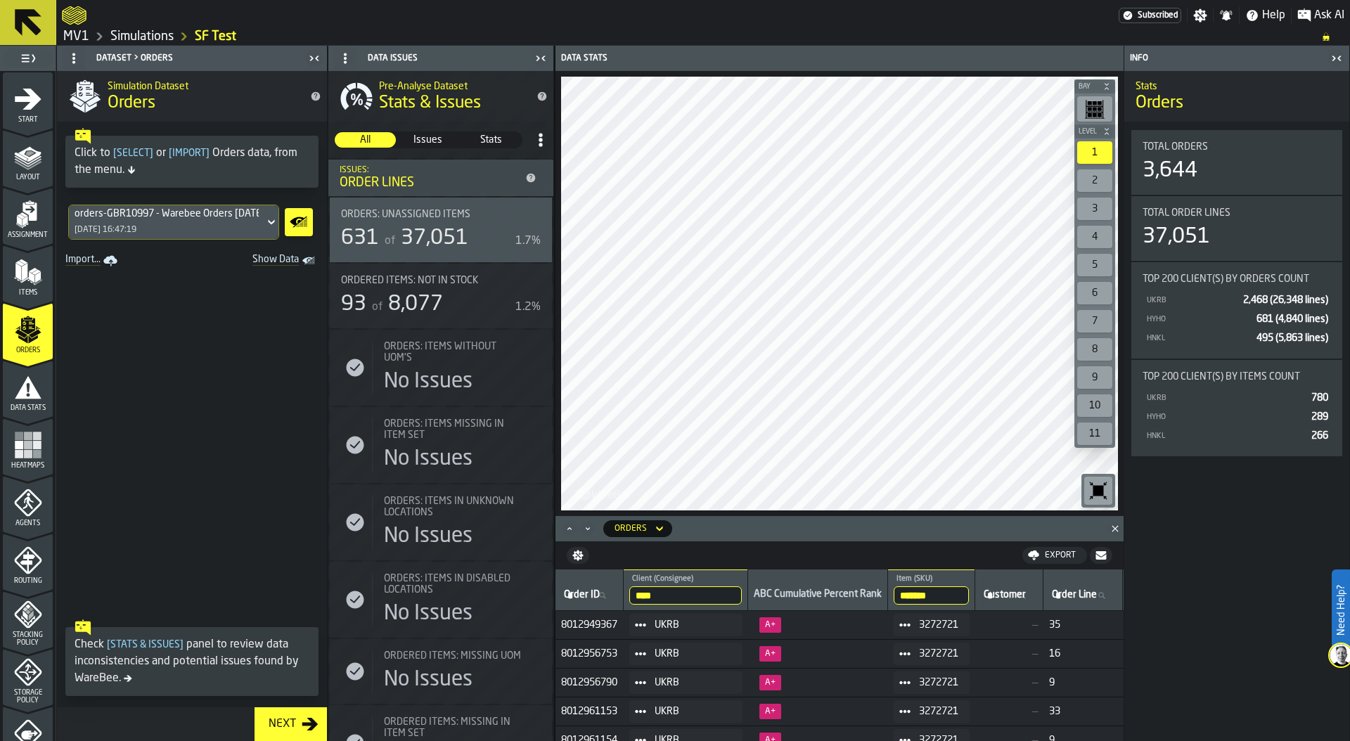
click at [221, 224] on div "orders-GBR10997 - Warebee Orders 01.10.25.csv-2025-10-01 01/10/2025, 16:47:19" at bounding box center [166, 222] width 195 height 34
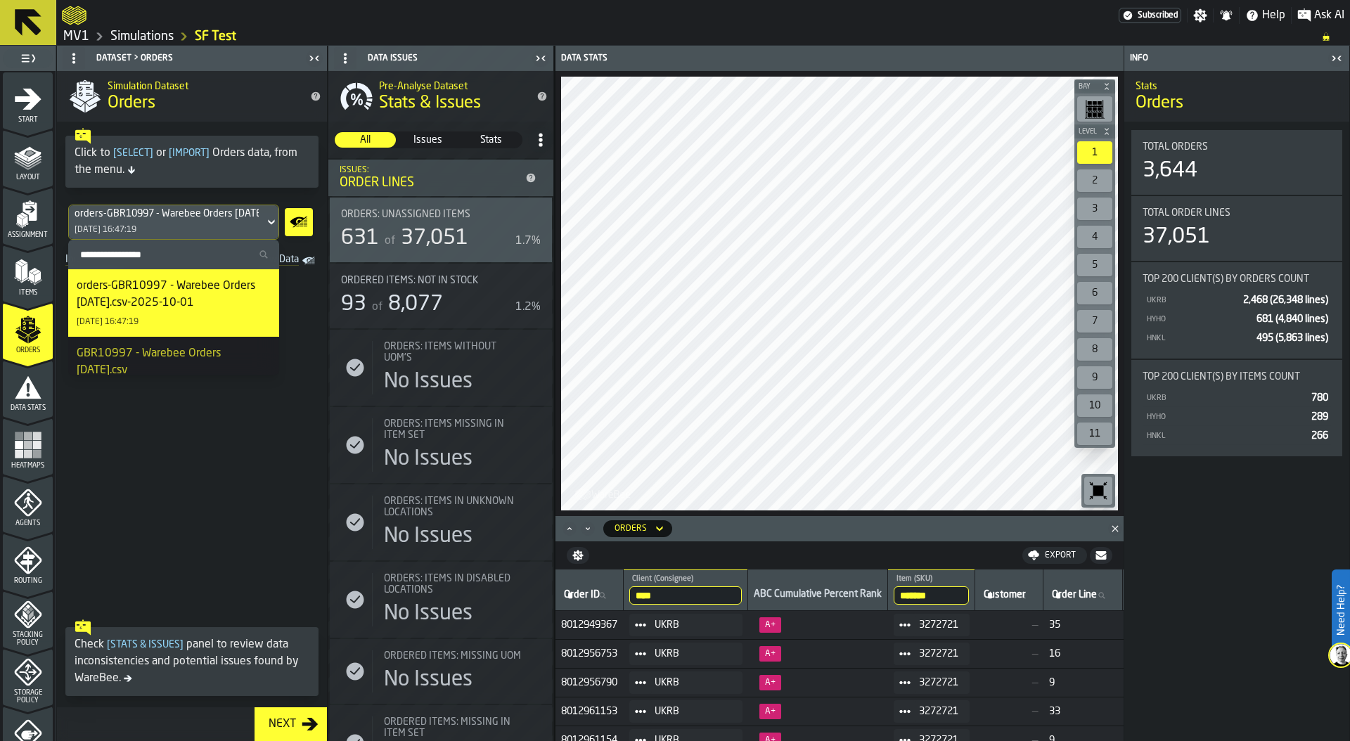
click at [221, 224] on div "orders-GBR10997 - Warebee Orders 01.10.25.csv-2025-10-01 01/10/2025, 16:47:19" at bounding box center [166, 222] width 195 height 34
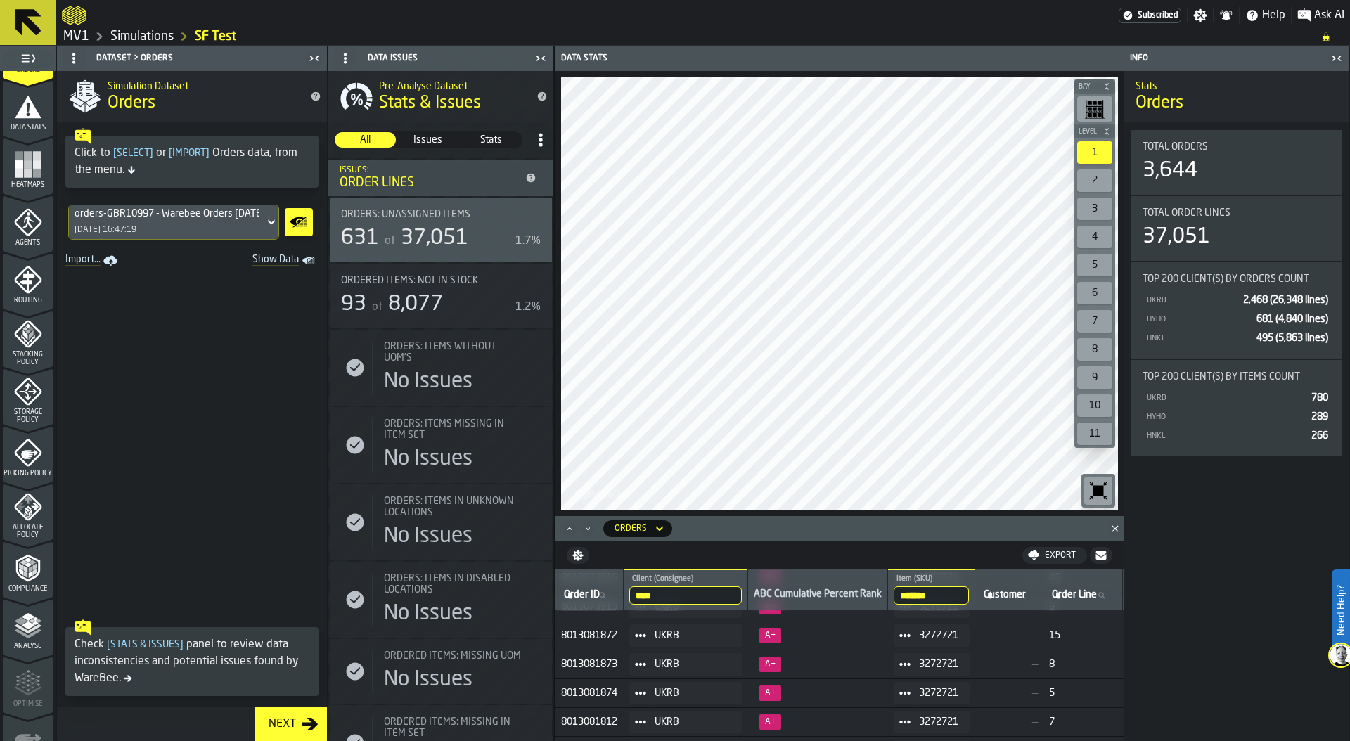
scroll to position [290, 0]
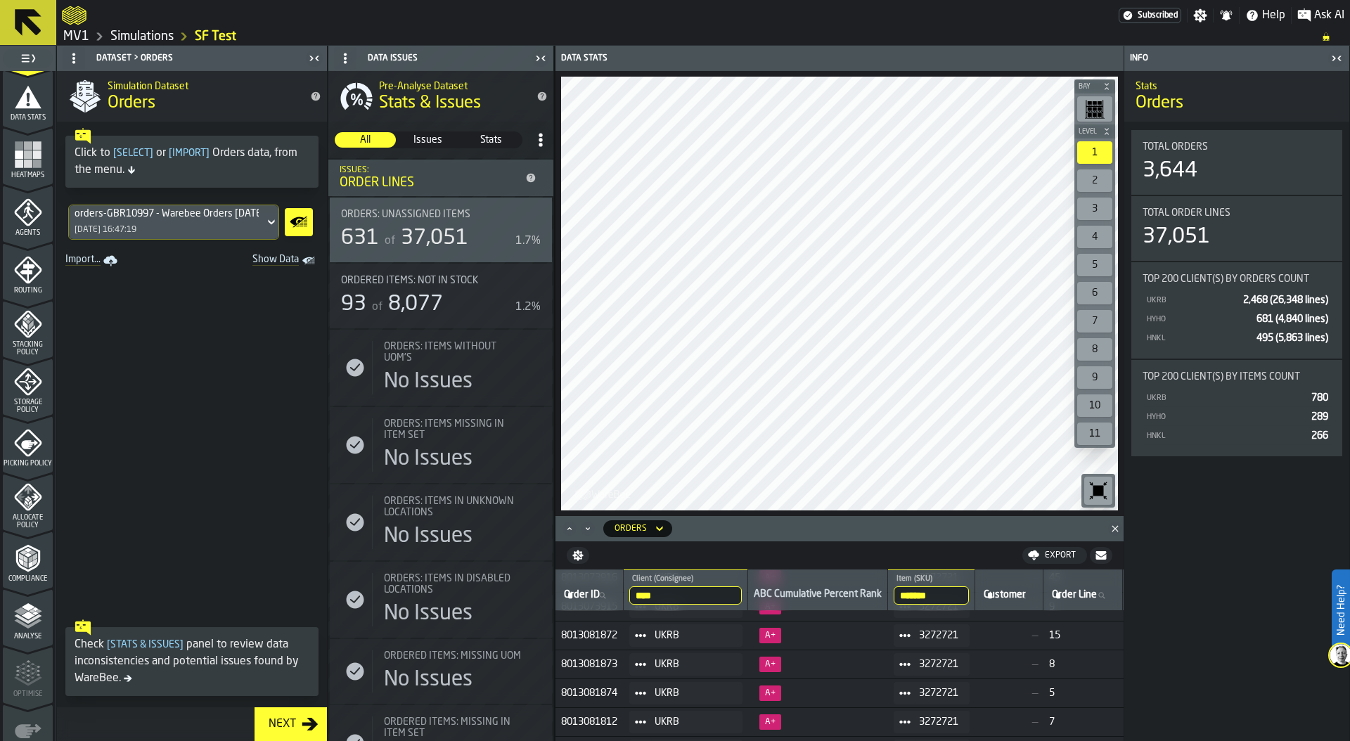
click at [24, 392] on icon "menu Storage Policy" at bounding box center [28, 382] width 28 height 28
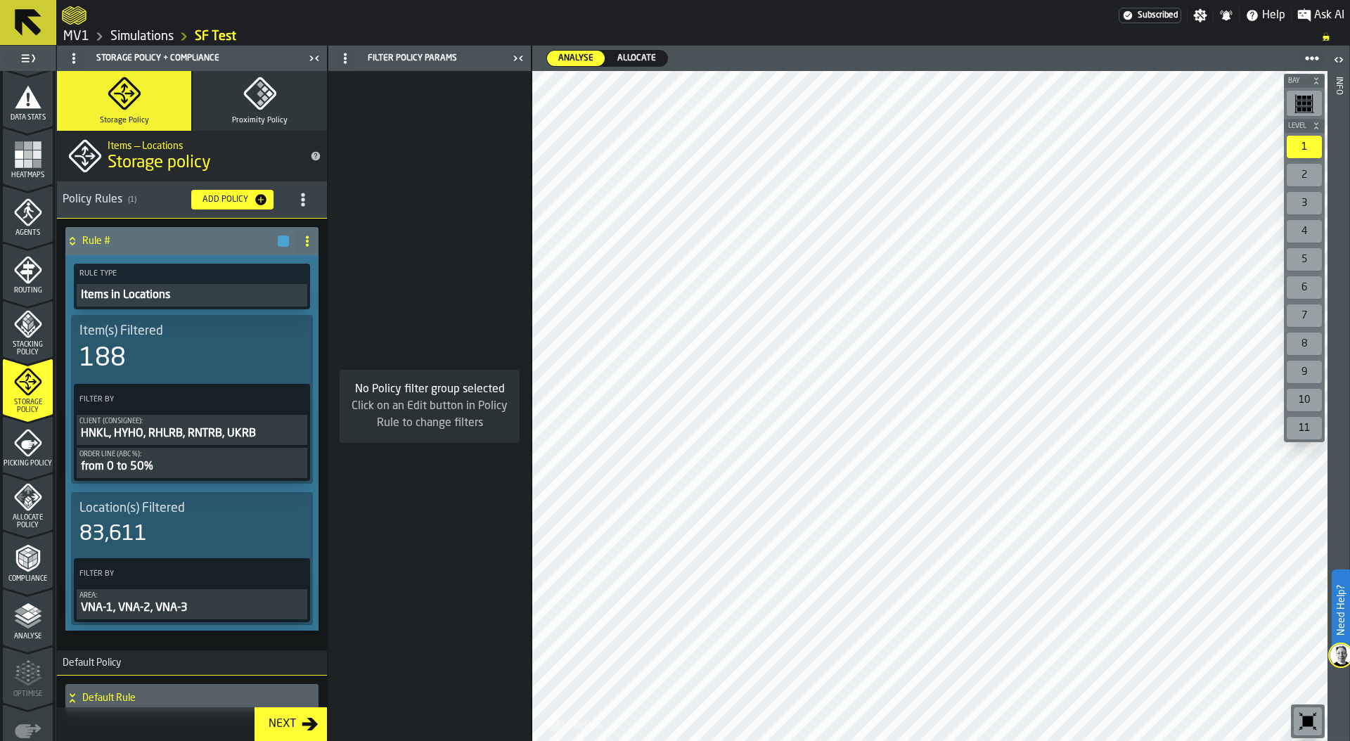
click at [296, 195] on icon "title-section-[object Object]" at bounding box center [303, 200] width 14 height 14
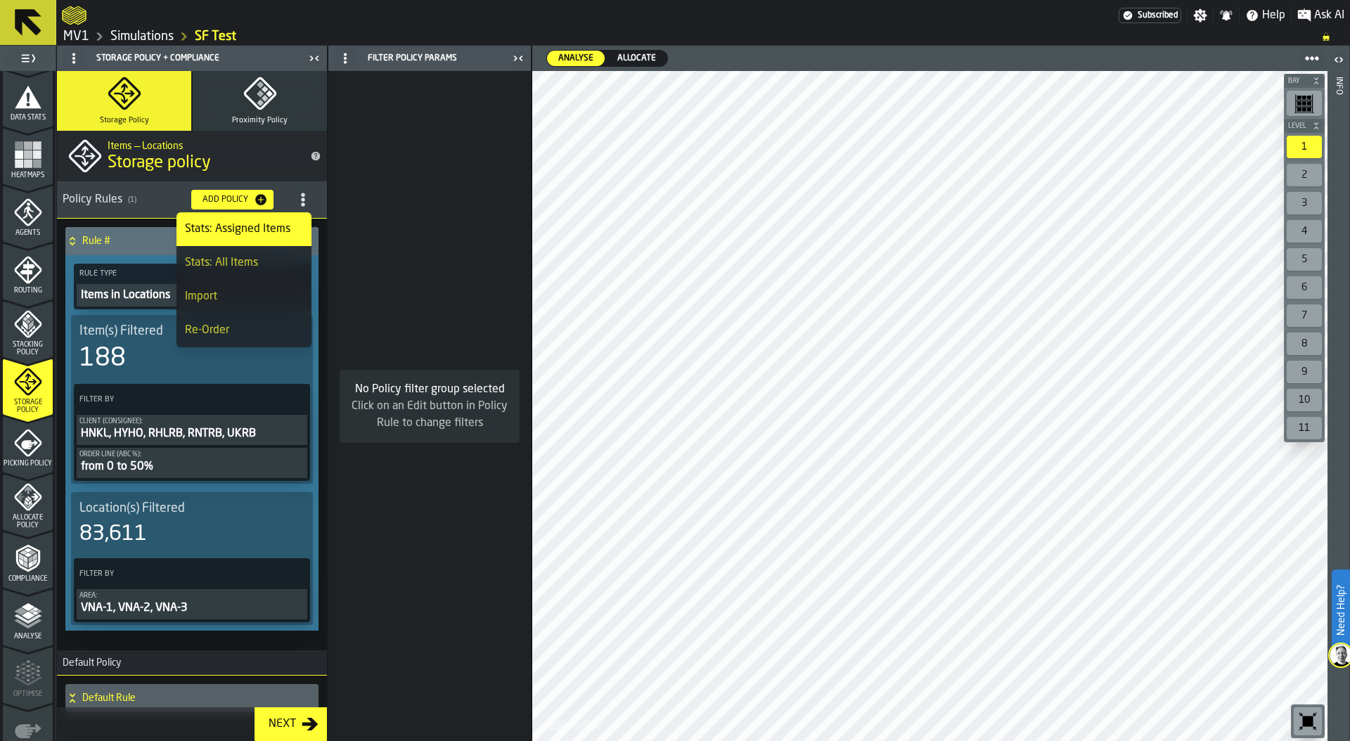
click at [244, 292] on div "Import" at bounding box center [244, 296] width 118 height 17
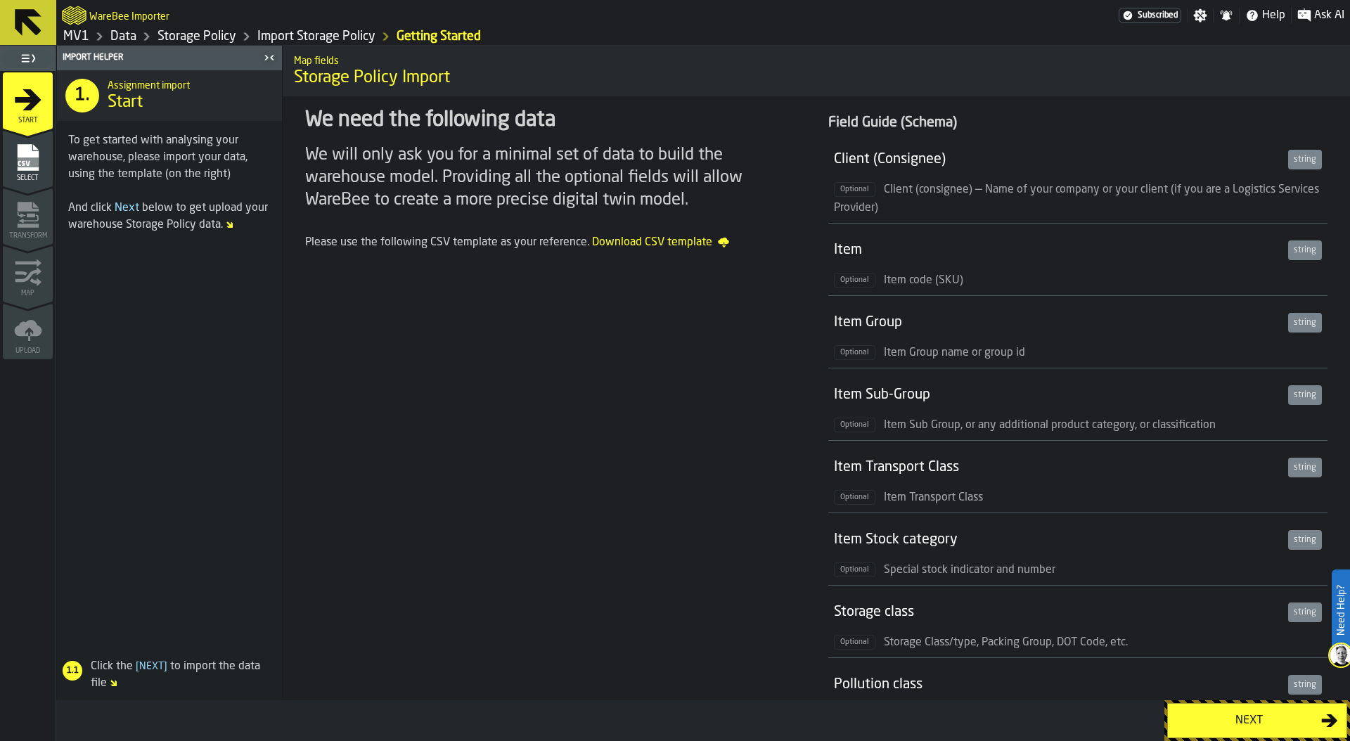
click at [1195, 708] on button "Next" at bounding box center [1257, 720] width 180 height 35
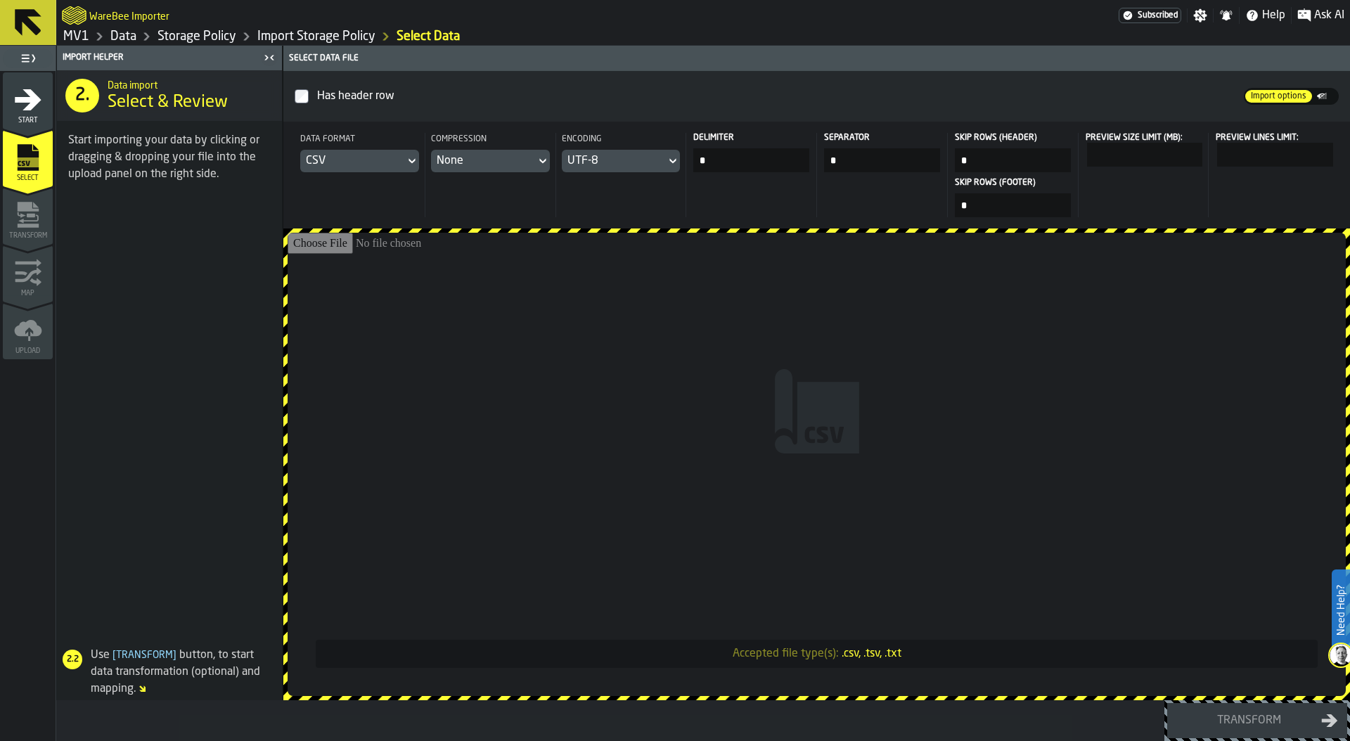
click at [721, 350] on input "Accepted file type(s): .csv, .tsv, .txt" at bounding box center [817, 464] width 1058 height 463
click at [372, 151] on div "CSV" at bounding box center [352, 161] width 105 height 22
click at [373, 245] on li "Dataset" at bounding box center [374, 257] width 90 height 34
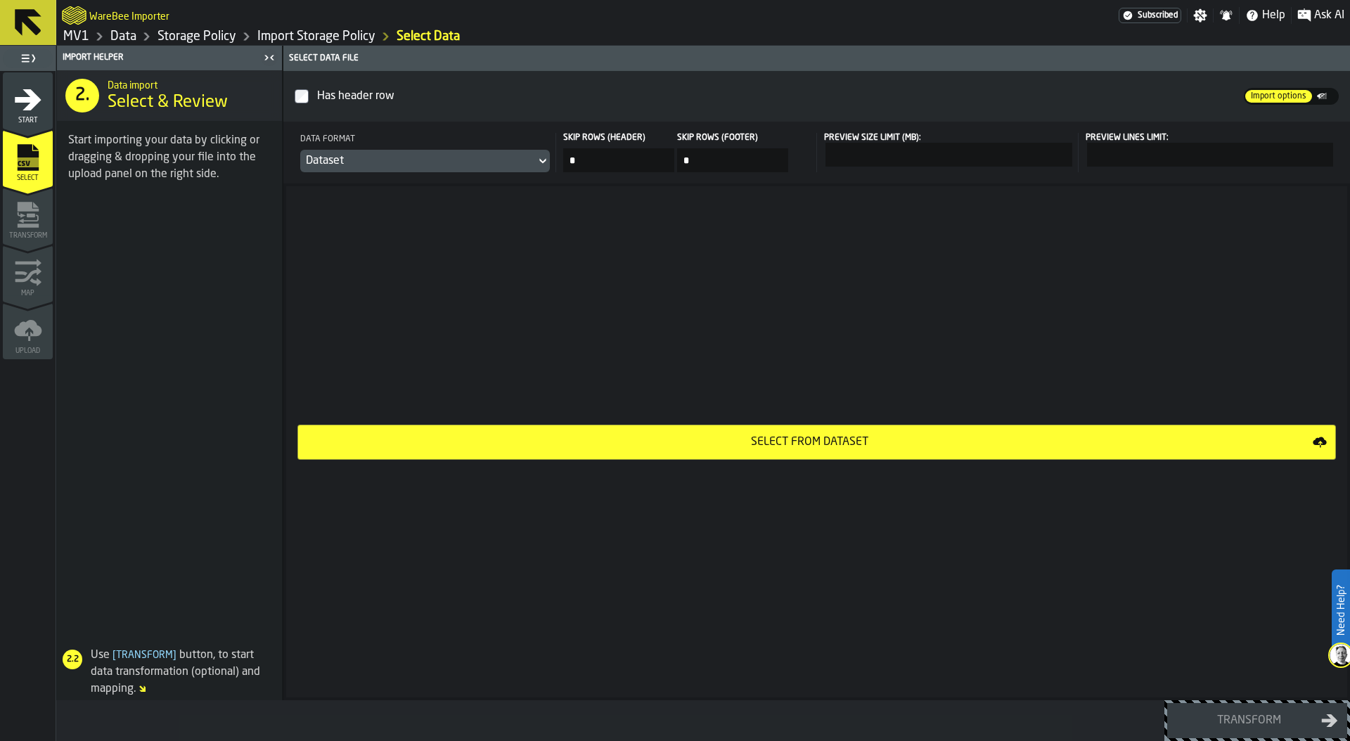
click at [813, 441] on div "Select from Dataset" at bounding box center [809, 442] width 1006 height 17
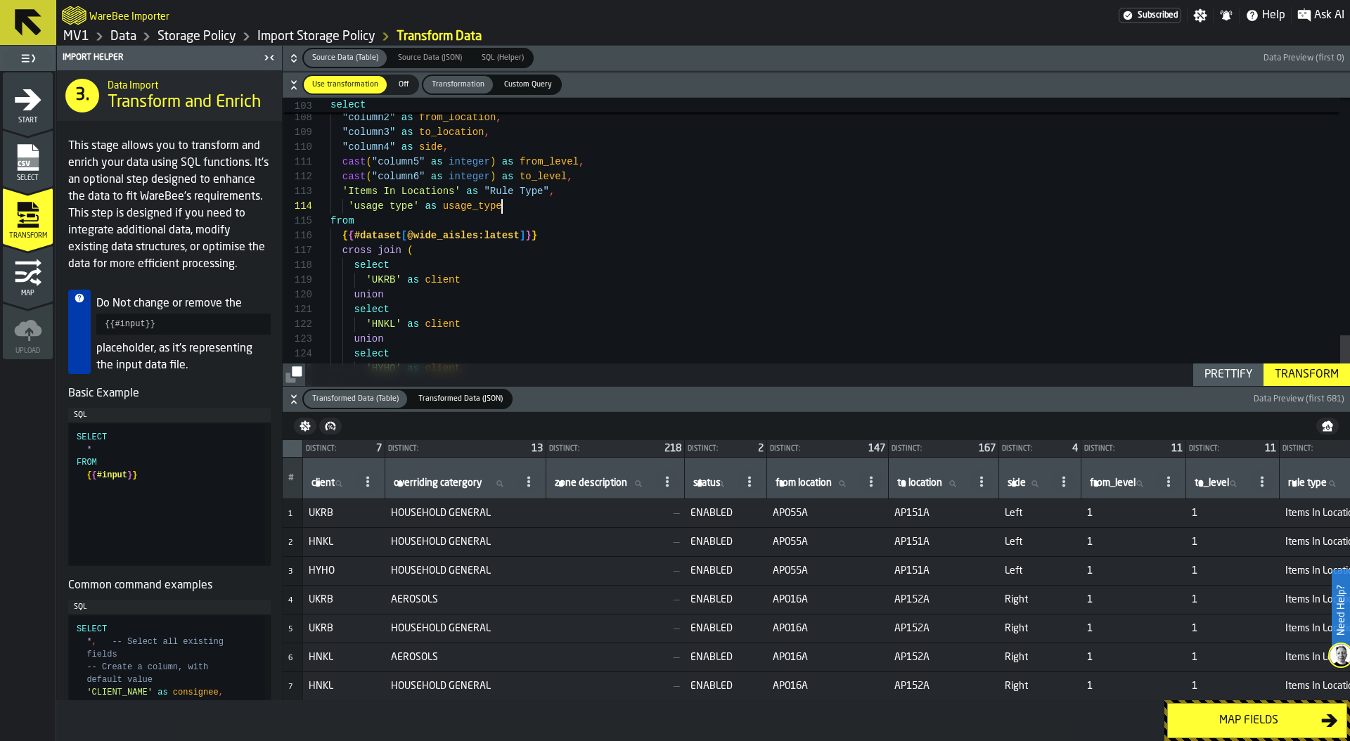
scroll to position [44, 0]
drag, startPoint x: 524, startPoint y: 205, endPoint x: 296, endPoint y: 208, distance: 228.5
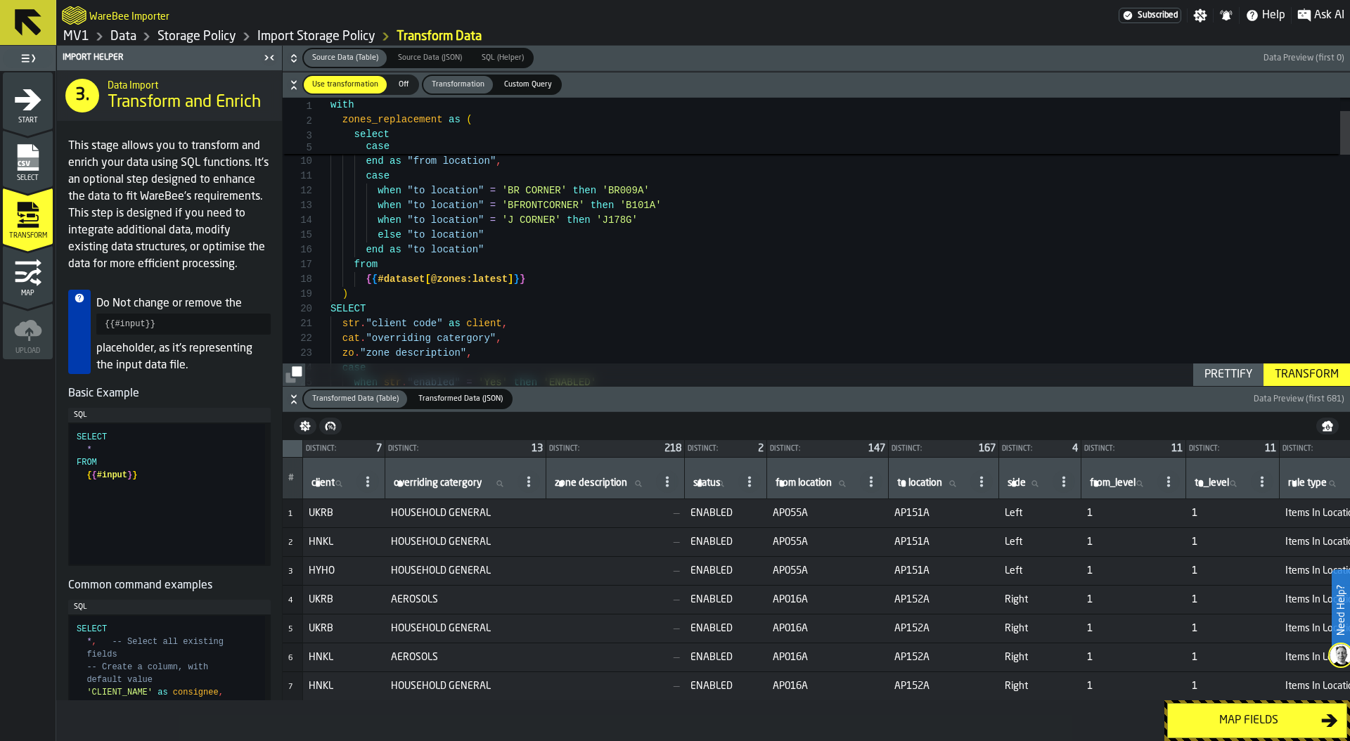
type textarea "**********"
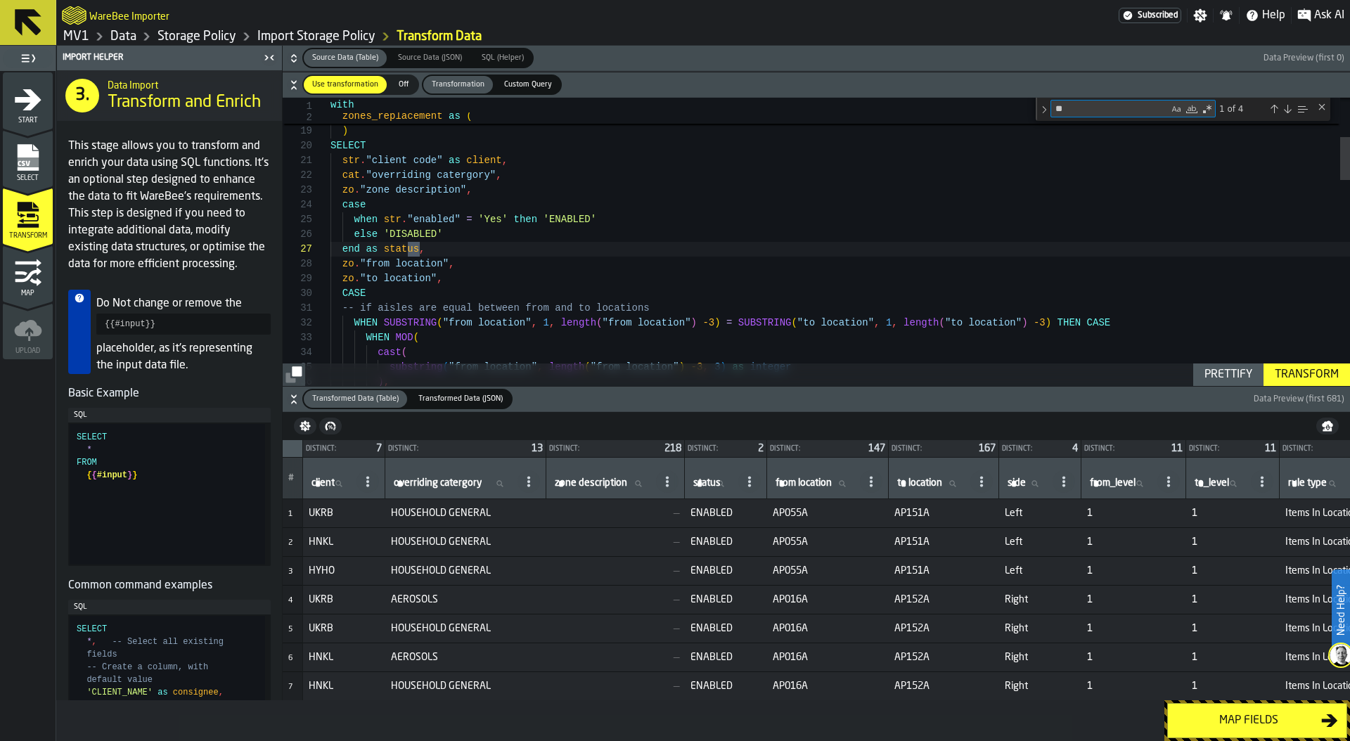
scroll to position [148, 0]
type textarea "***"
type textarea "**********"
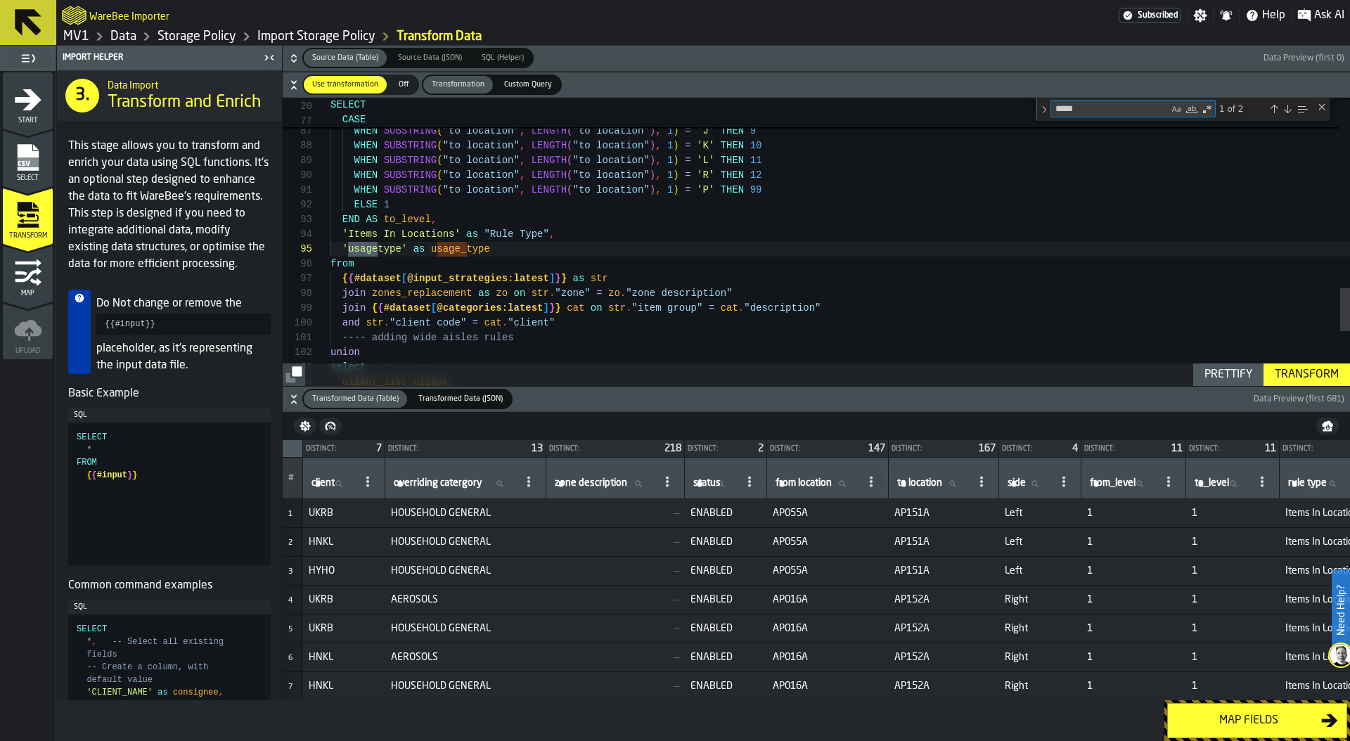
type textarea "*****"
drag, startPoint x: 521, startPoint y: 250, endPoint x: 549, endPoint y: 235, distance: 31.8
type textarea "**********"
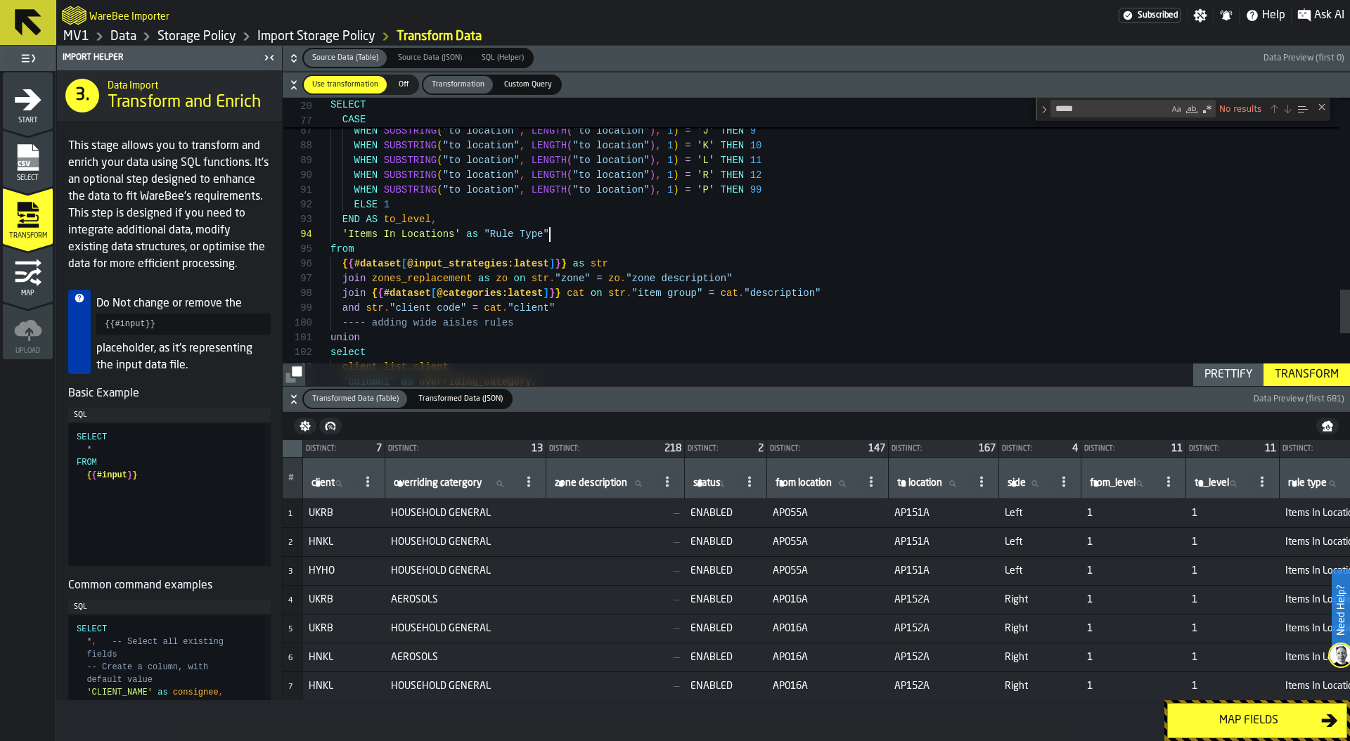
click at [1308, 373] on div "Transform" at bounding box center [1306, 374] width 75 height 17
click at [1213, 725] on div "Map fields" at bounding box center [1248, 720] width 145 height 17
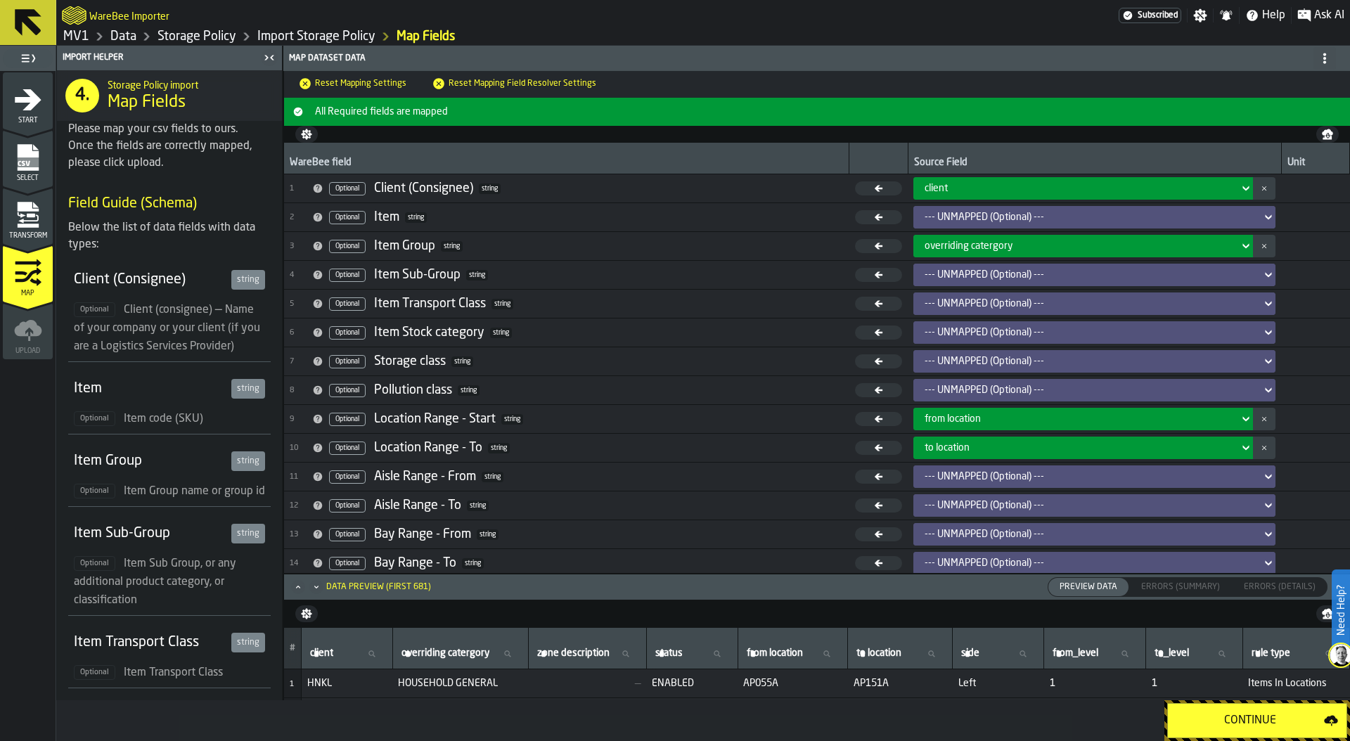
click at [1246, 721] on div "Continue" at bounding box center [1250, 720] width 148 height 17
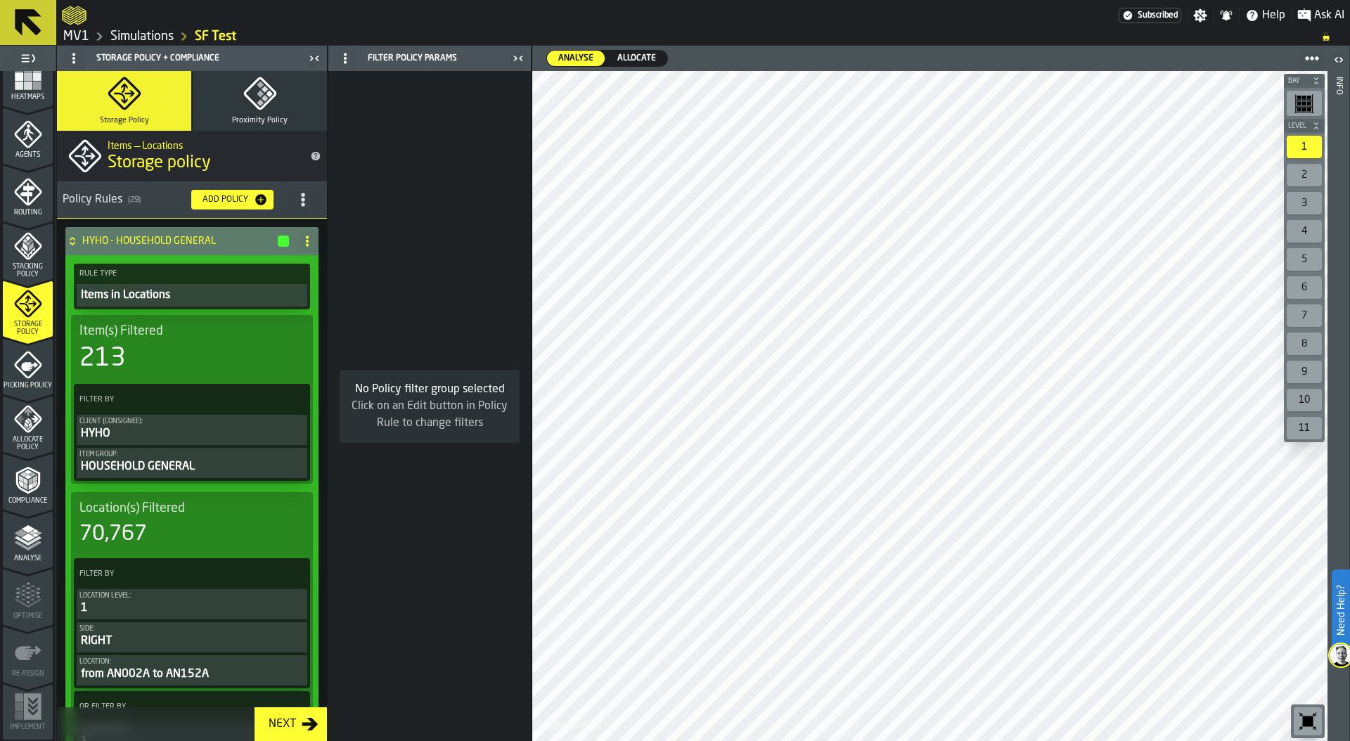
scroll to position [369, 0]
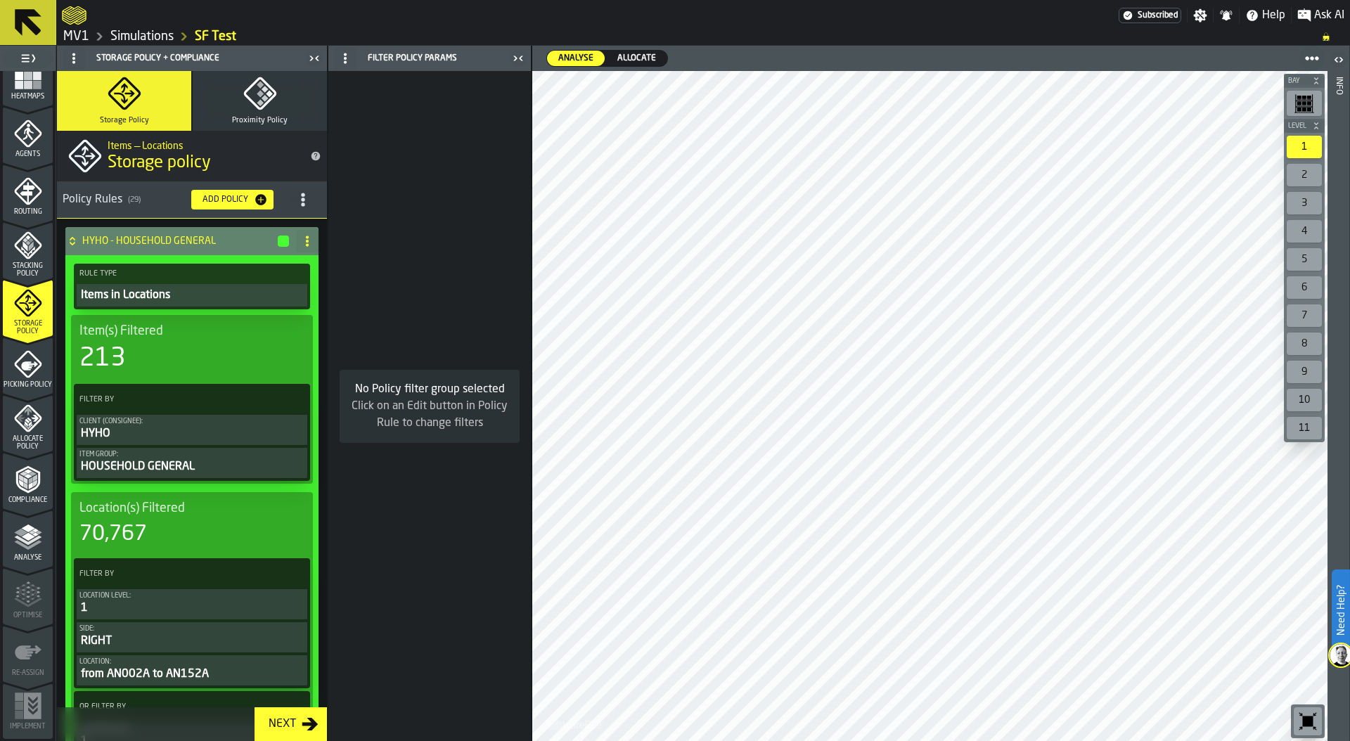
click at [70, 239] on icon at bounding box center [72, 239] width 5 height 4
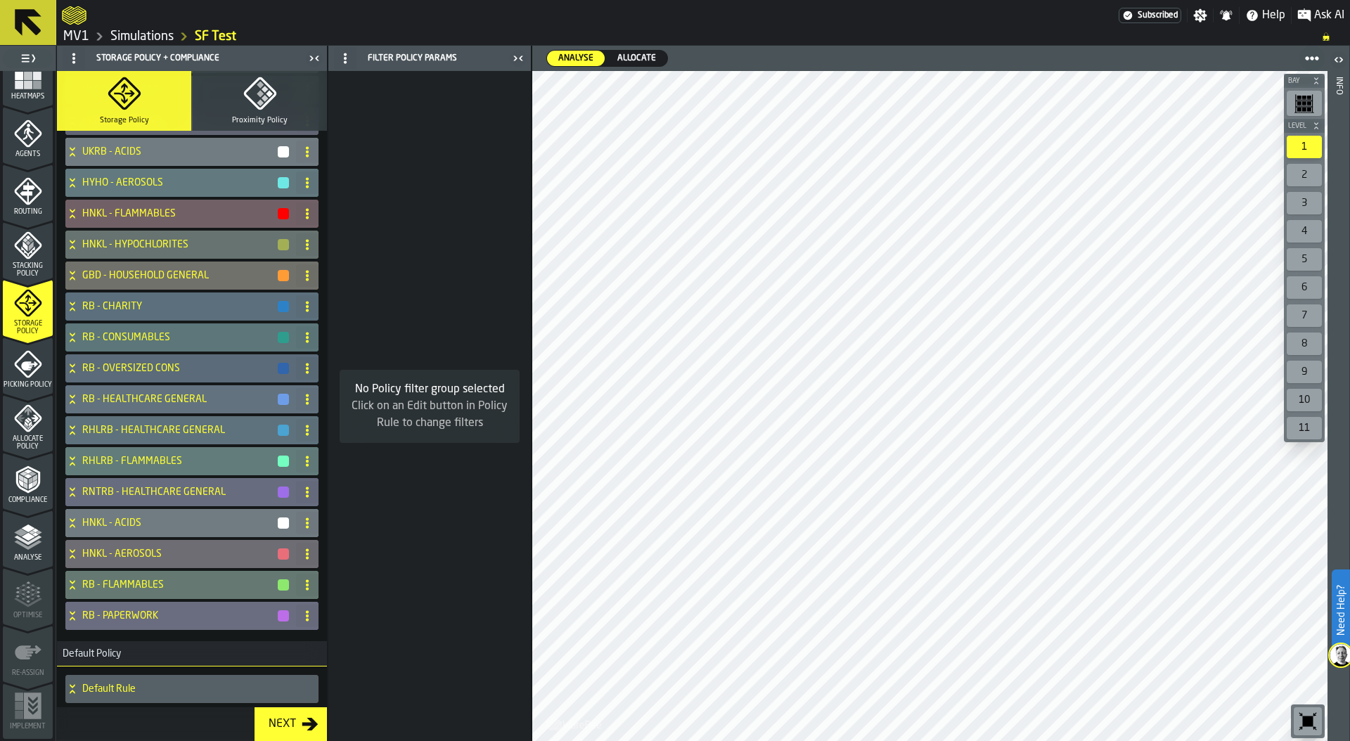
scroll to position [493, 0]
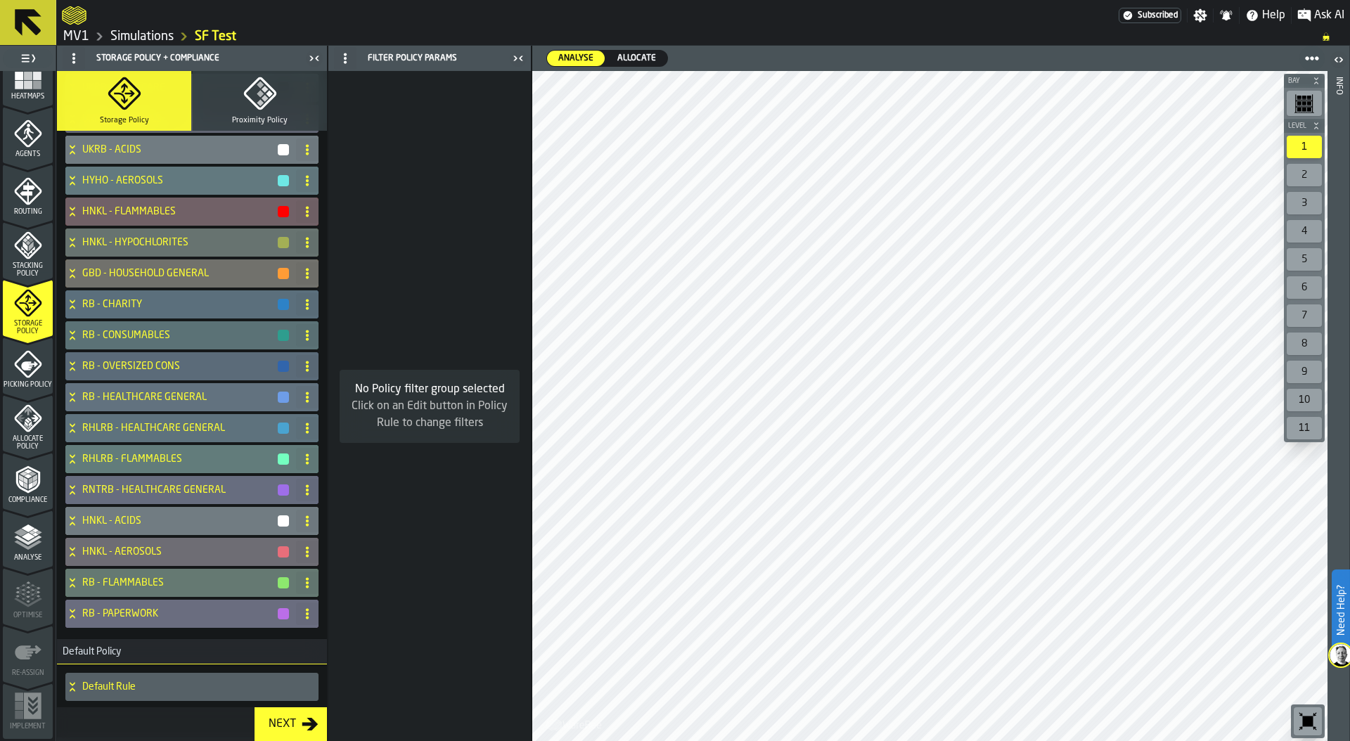
click at [34, 370] on icon "menu Picking Policy" at bounding box center [28, 364] width 28 height 28
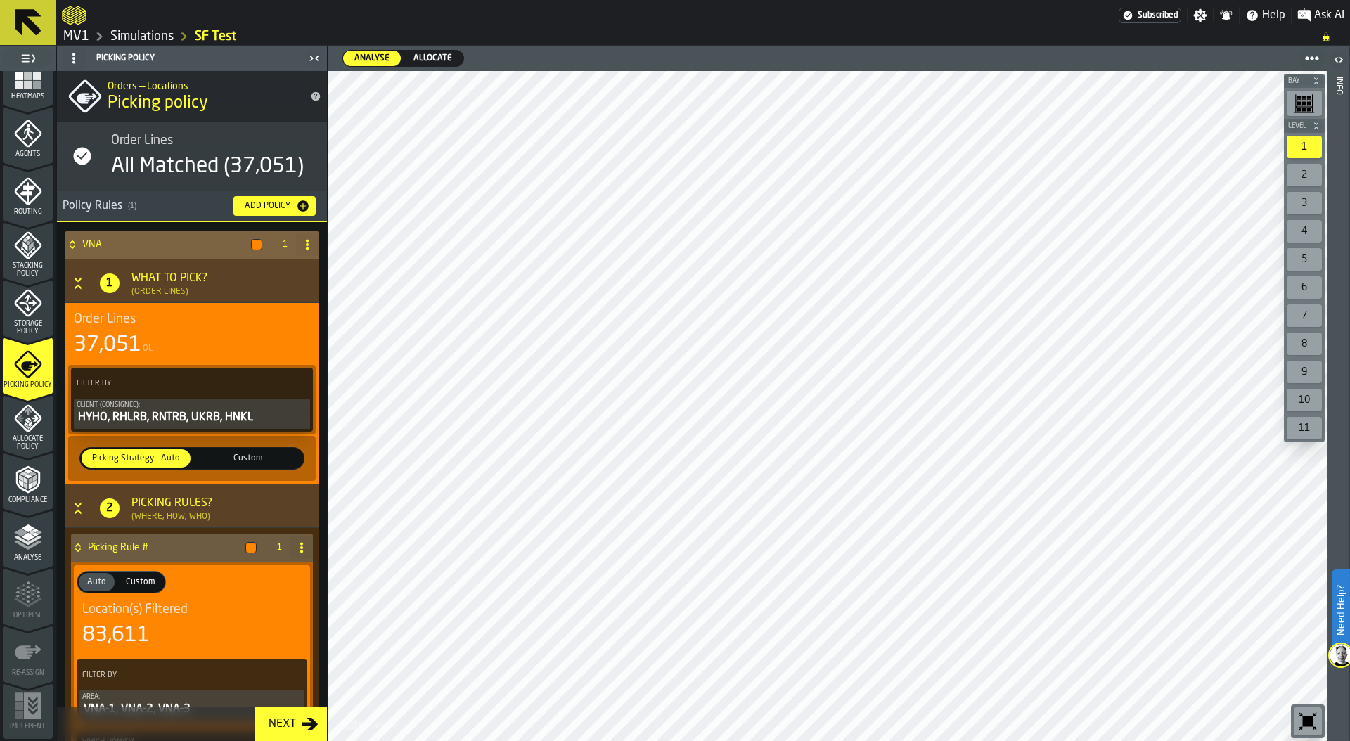
click at [196, 413] on div "HYHO, RHLRB, RNTRB, UKRB, HNKL" at bounding box center [192, 417] width 231 height 17
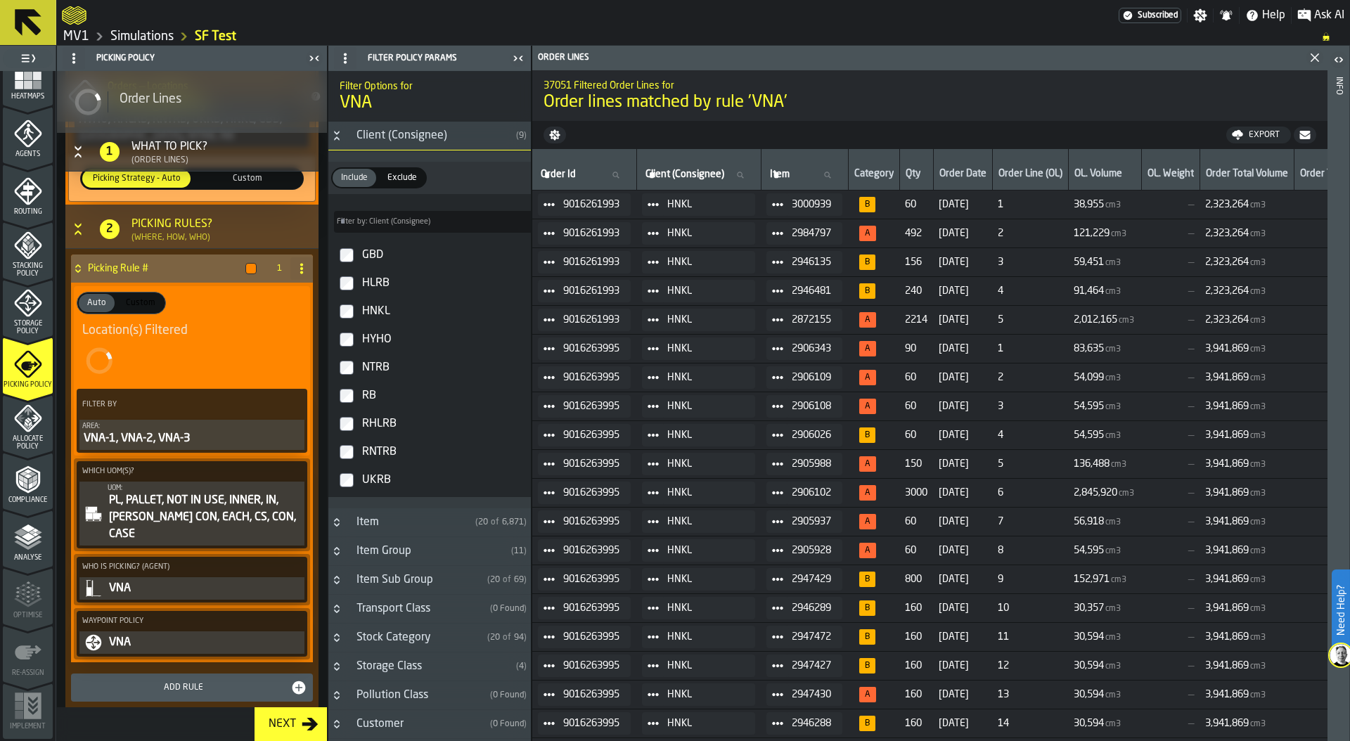
scroll to position [290, 0]
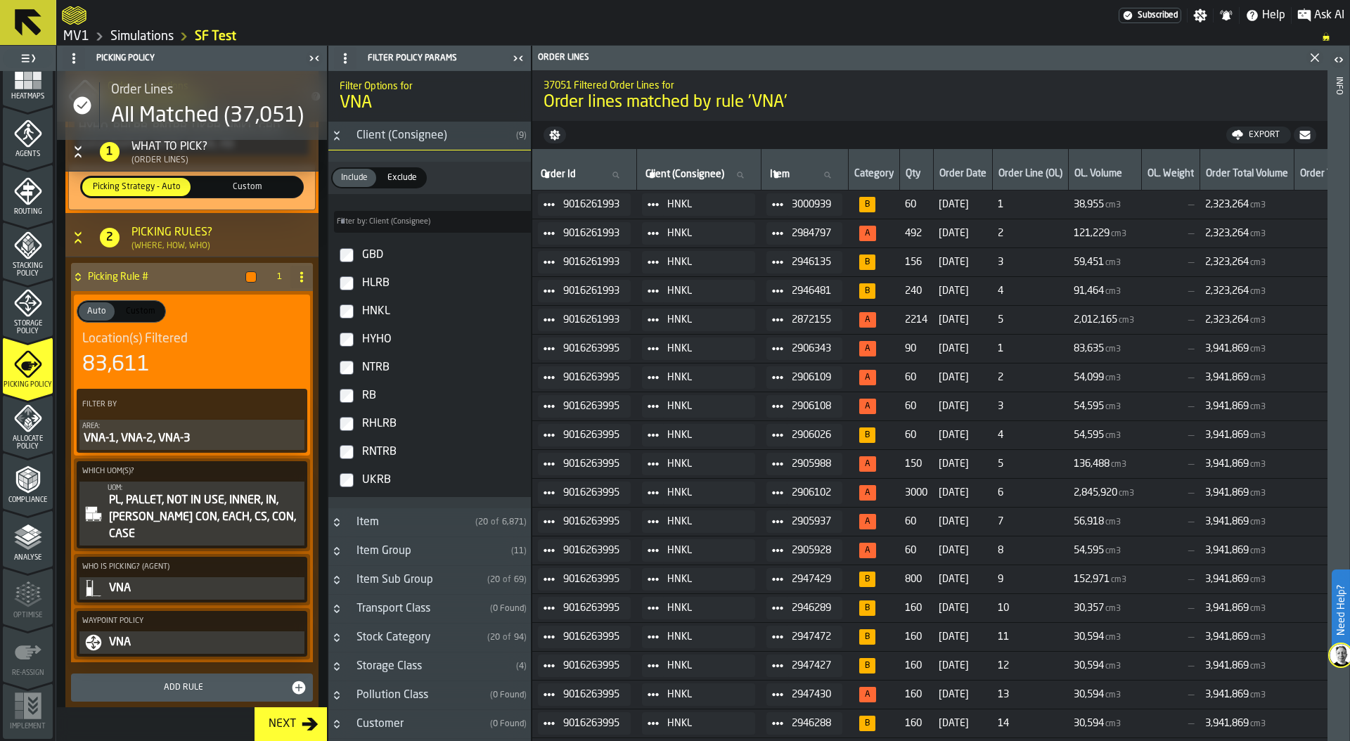
click at [31, 438] on span "Allocate Policy" at bounding box center [28, 442] width 50 height 15
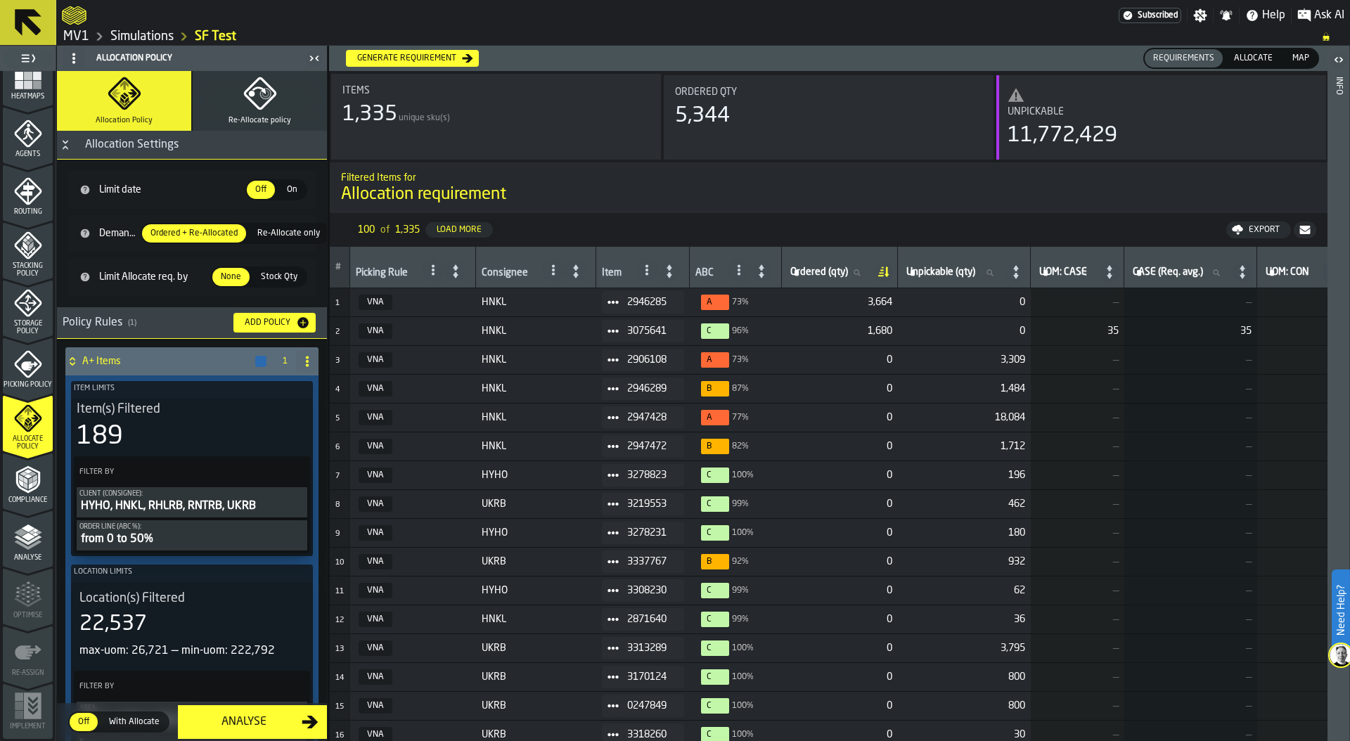
click at [394, 61] on div "Generate Requirement" at bounding box center [406, 58] width 110 height 10
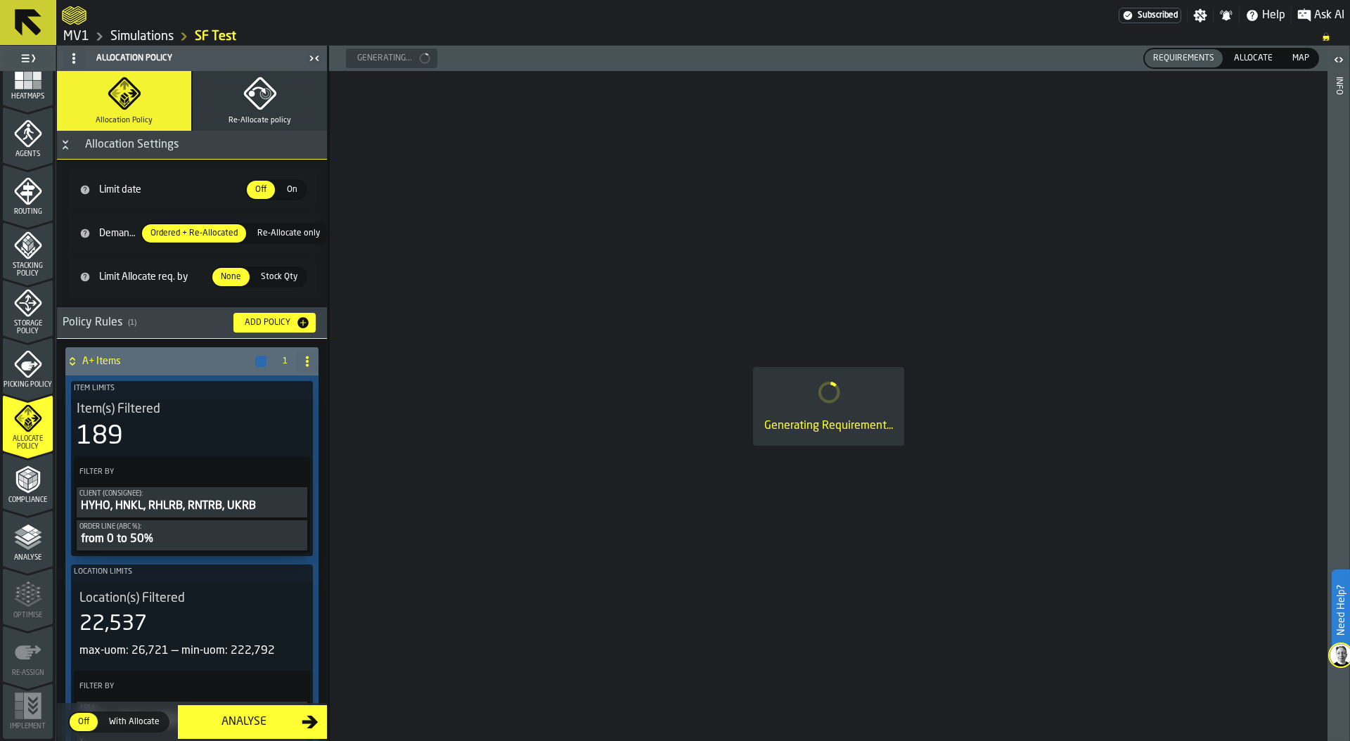
click at [243, 108] on icon "button" at bounding box center [260, 94] width 34 height 34
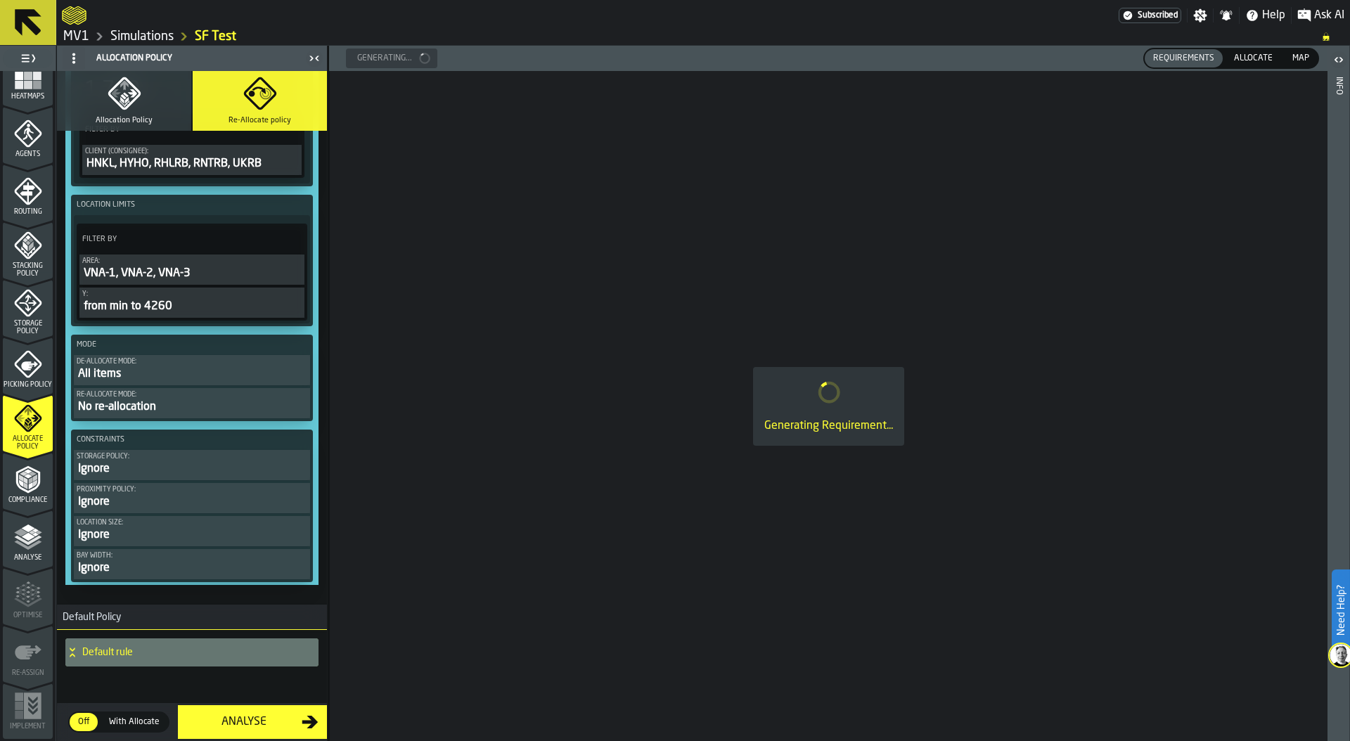
scroll to position [181, 0]
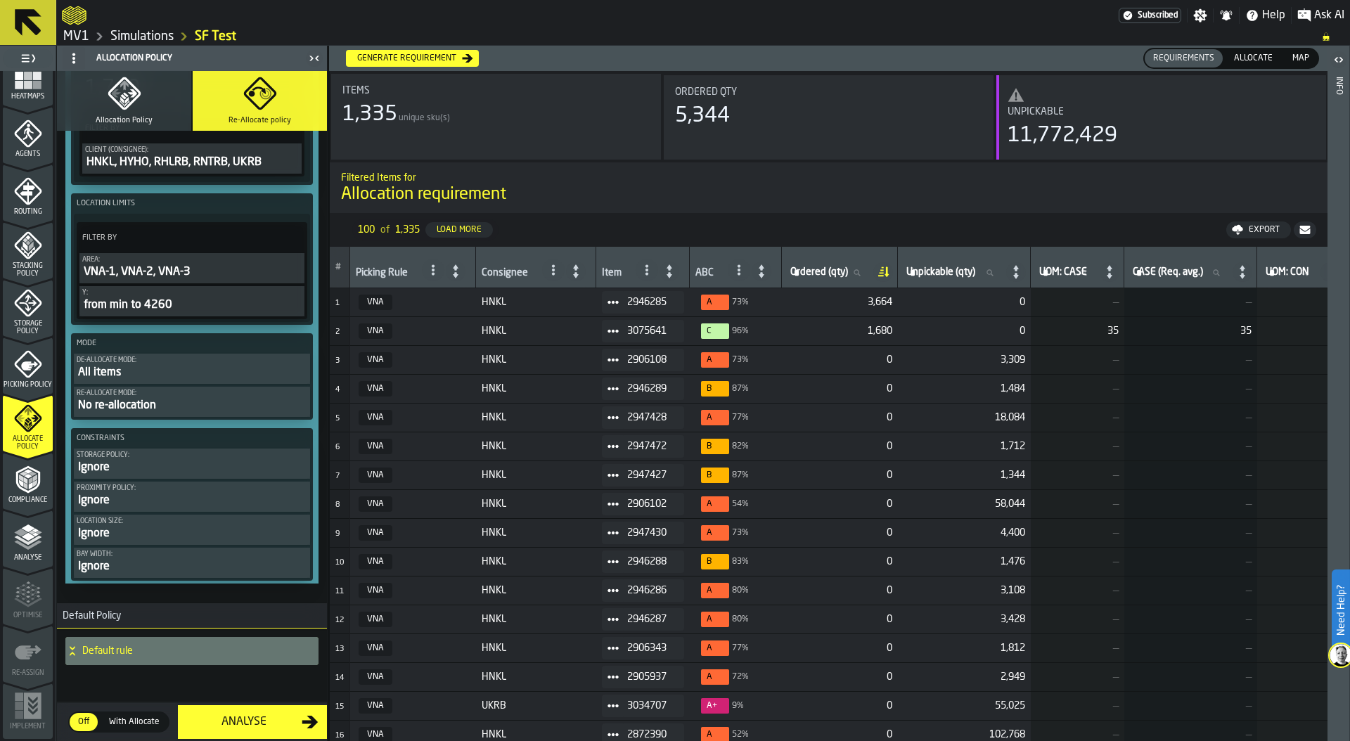
click at [608, 306] on icon at bounding box center [612, 302] width 11 height 11
click at [651, 324] on div "Show Assignment" at bounding box center [645, 326] width 73 height 9
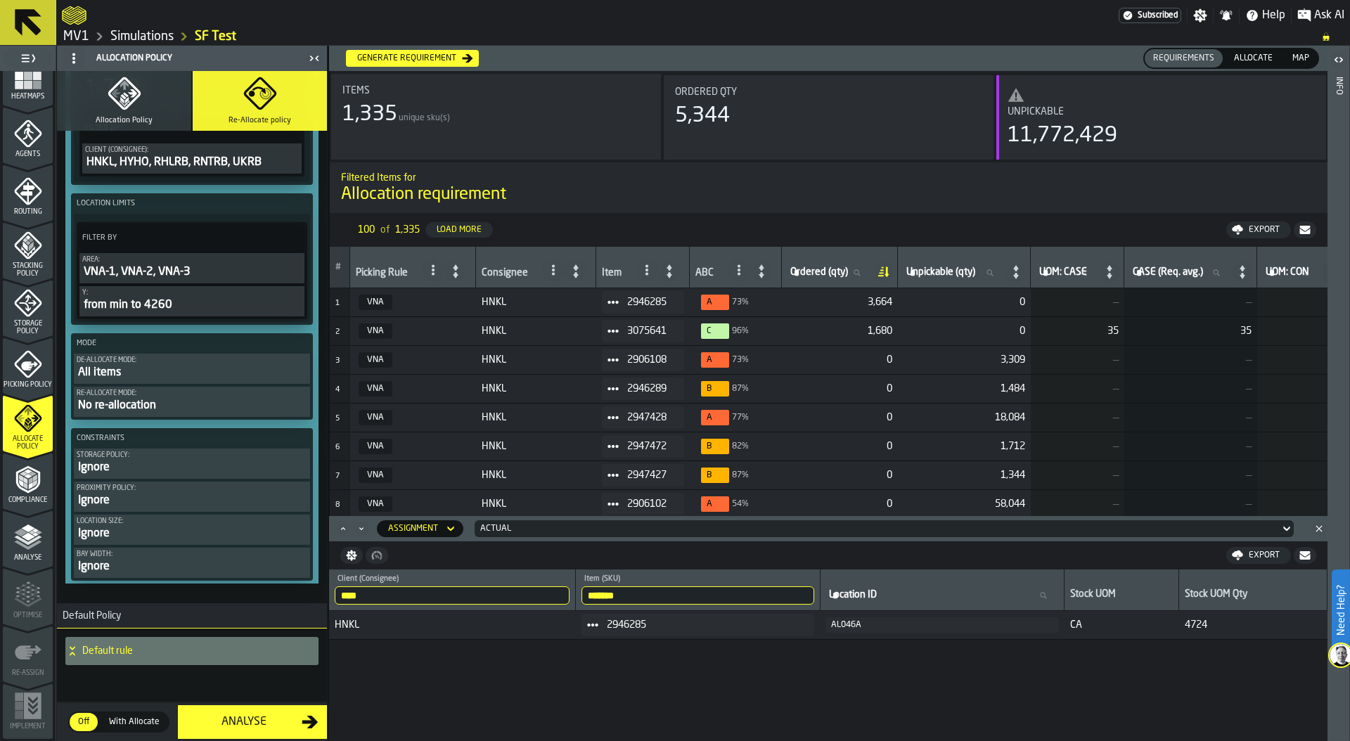
click at [617, 360] on circle at bounding box center [616, 360] width 4 height 4
click at [628, 387] on div "Show Assignment" at bounding box center [645, 384] width 73 height 9
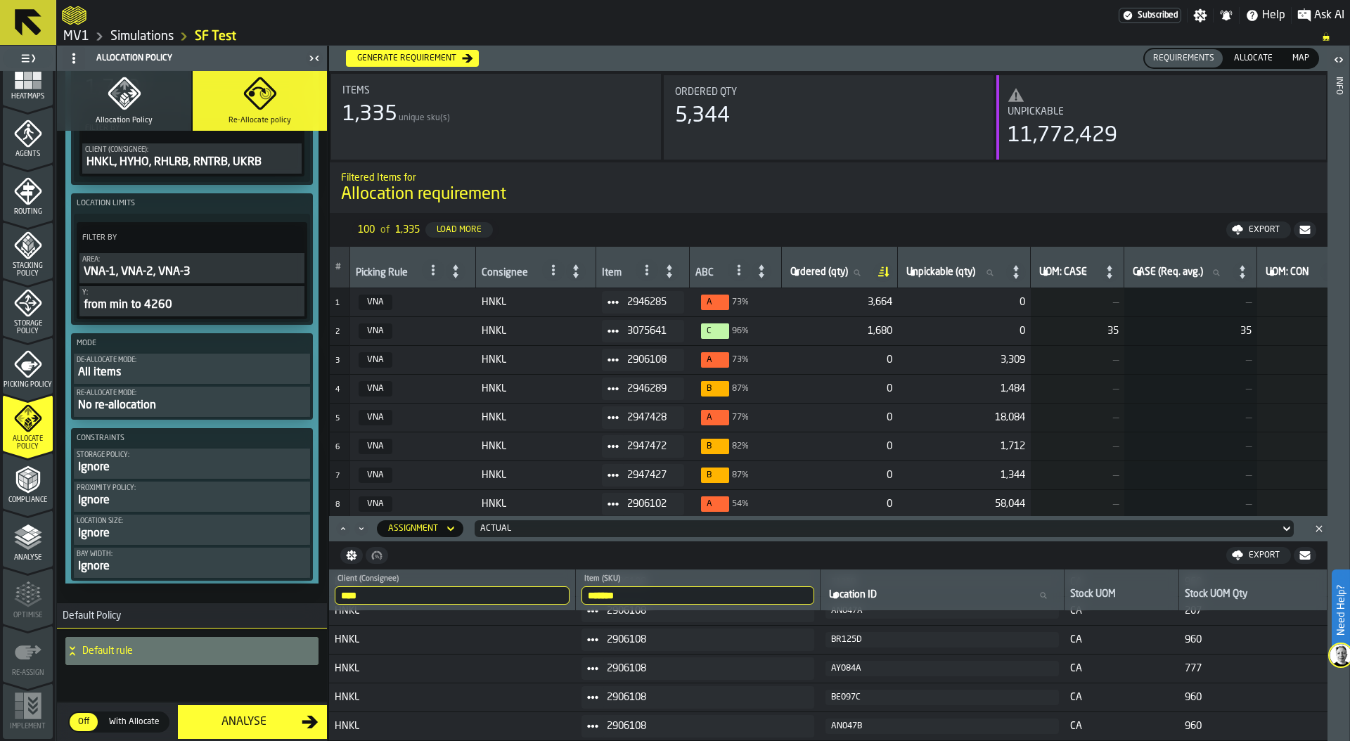
scroll to position [0, 0]
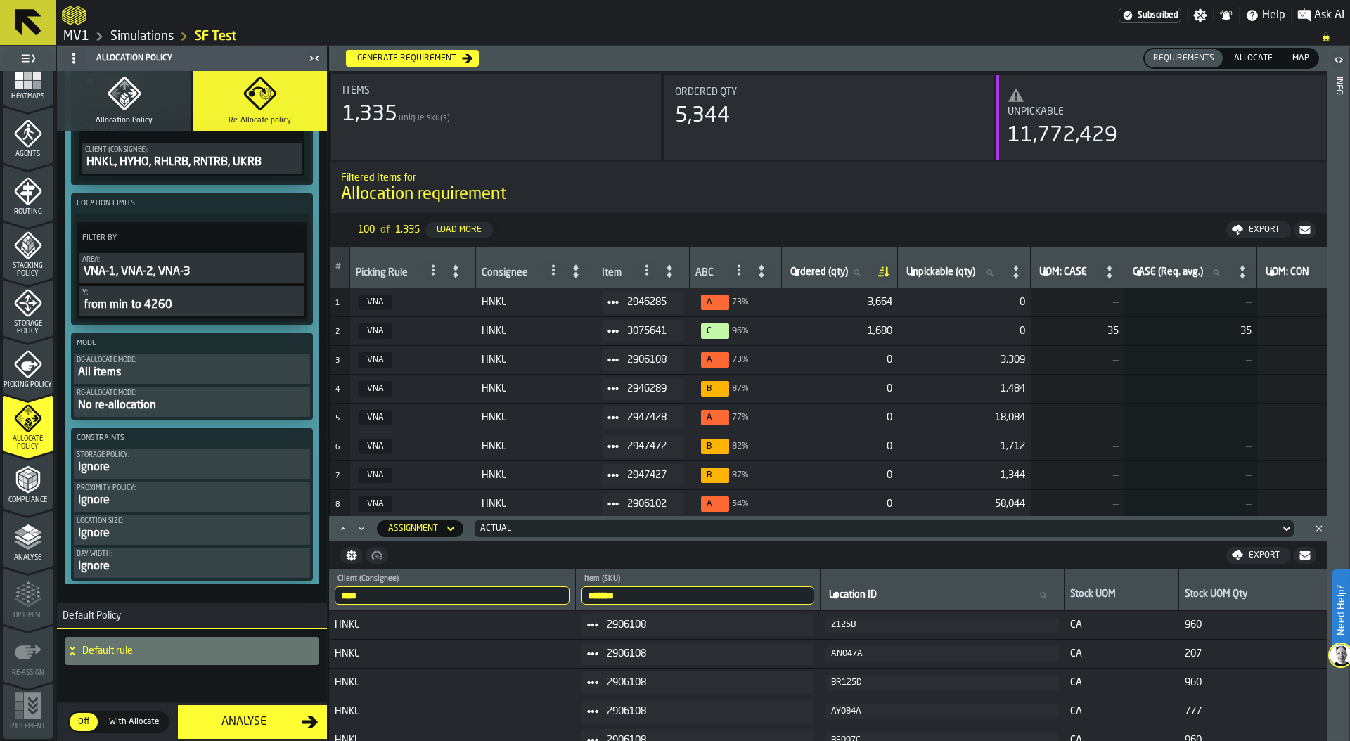
click at [33, 362] on icon "menu Picking Policy" at bounding box center [28, 364] width 28 height 28
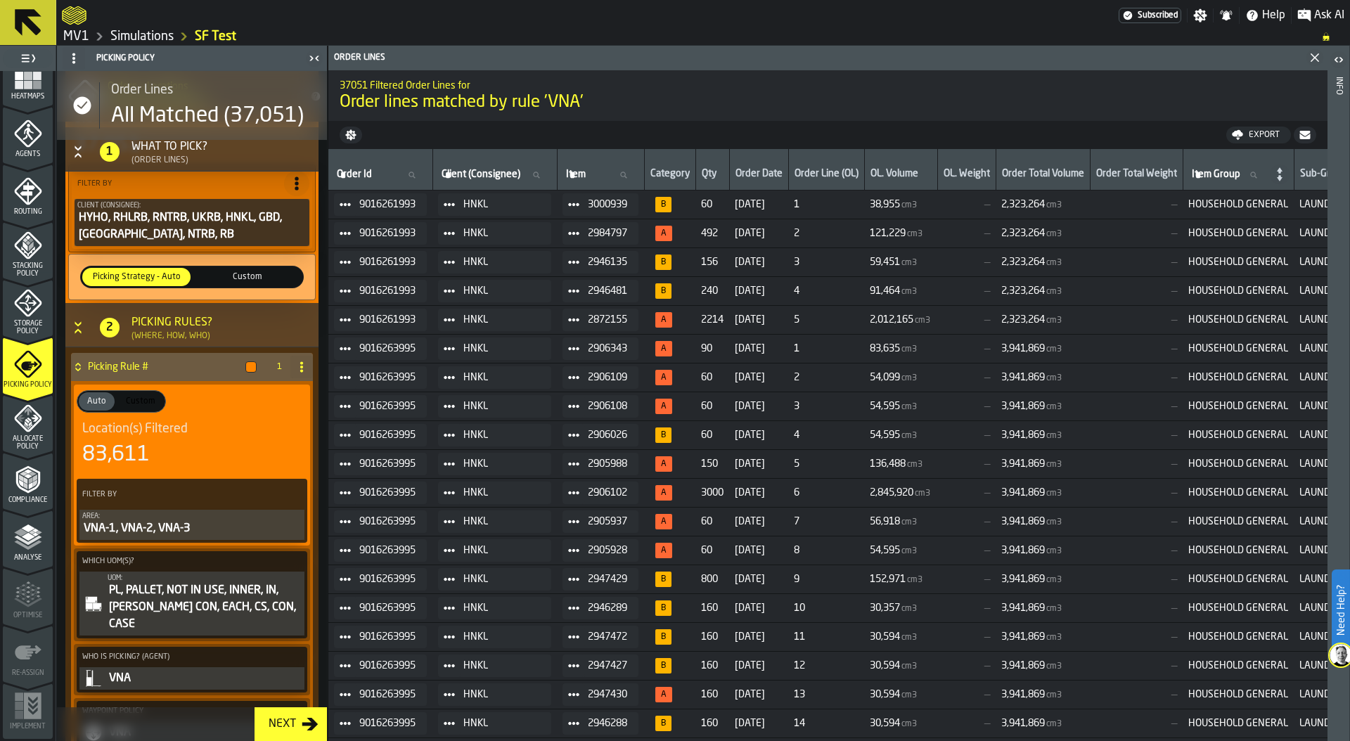
scroll to position [290, 0]
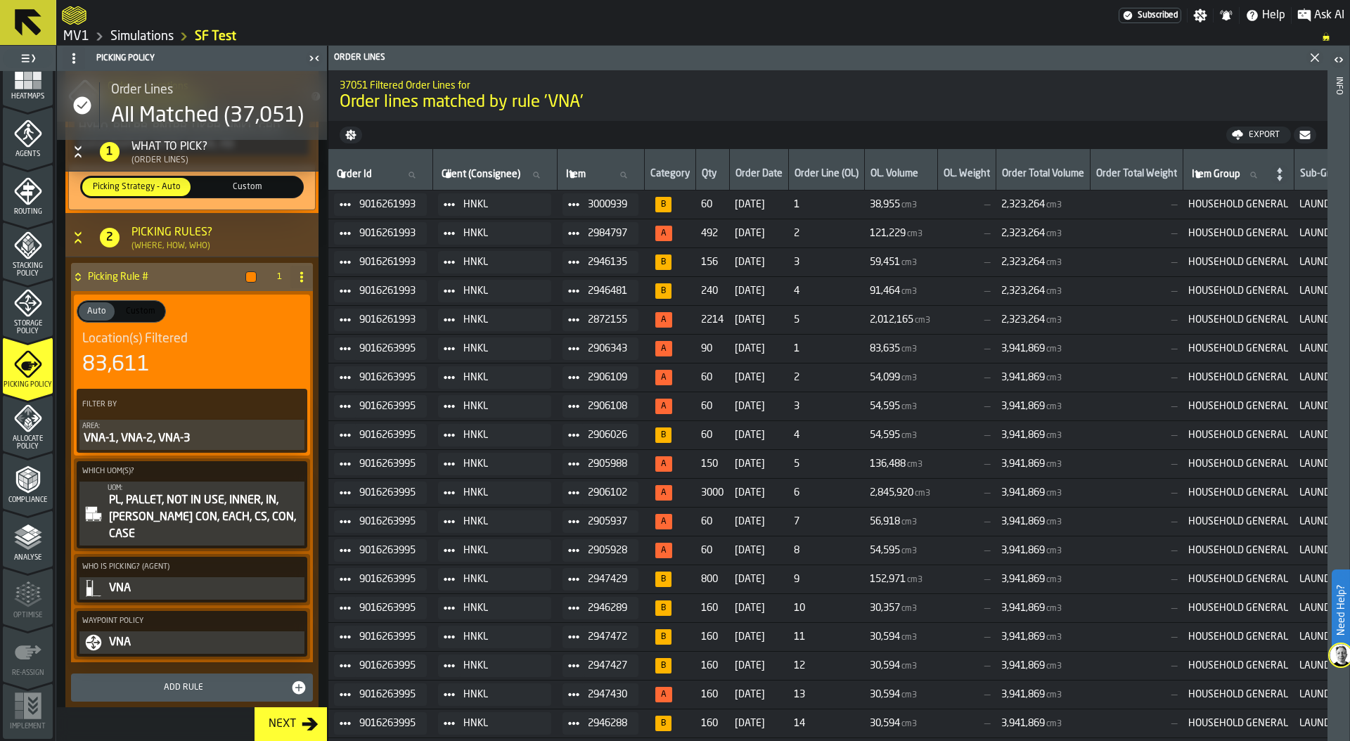
click at [34, 432] on div "Allocate Policy" at bounding box center [28, 427] width 50 height 46
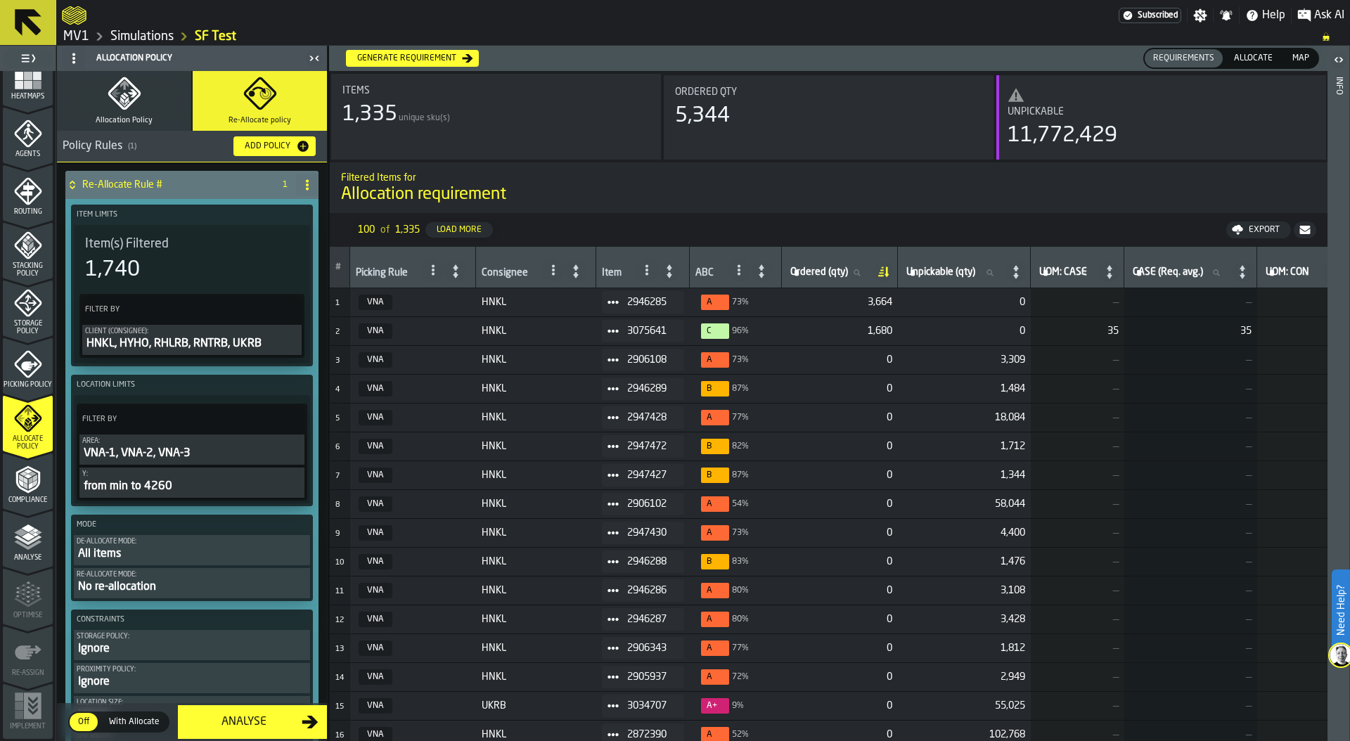
click at [114, 103] on icon "button" at bounding box center [125, 94] width 34 height 34
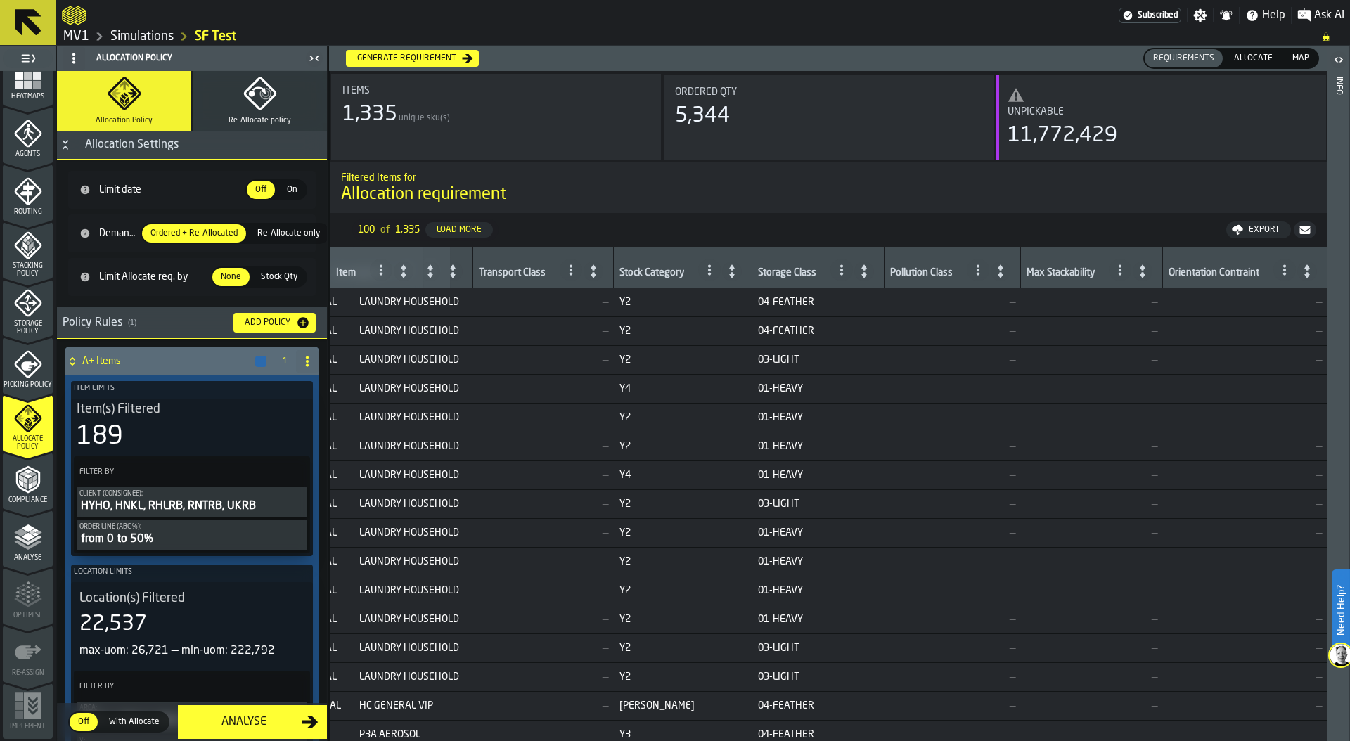
scroll to position [0, 3531]
click at [1260, 59] on span "Allocate" at bounding box center [1253, 58] width 50 height 13
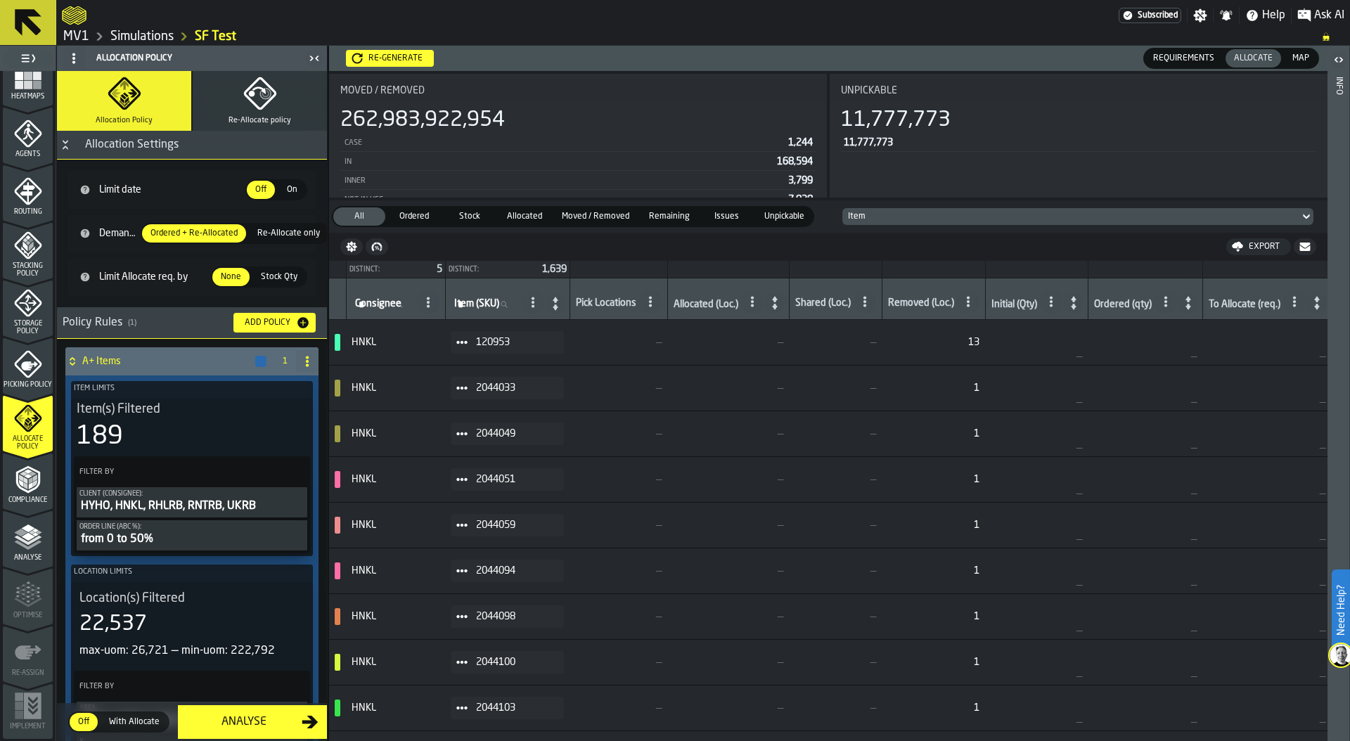
click at [395, 53] on div "Re-generate" at bounding box center [389, 58] width 77 height 11
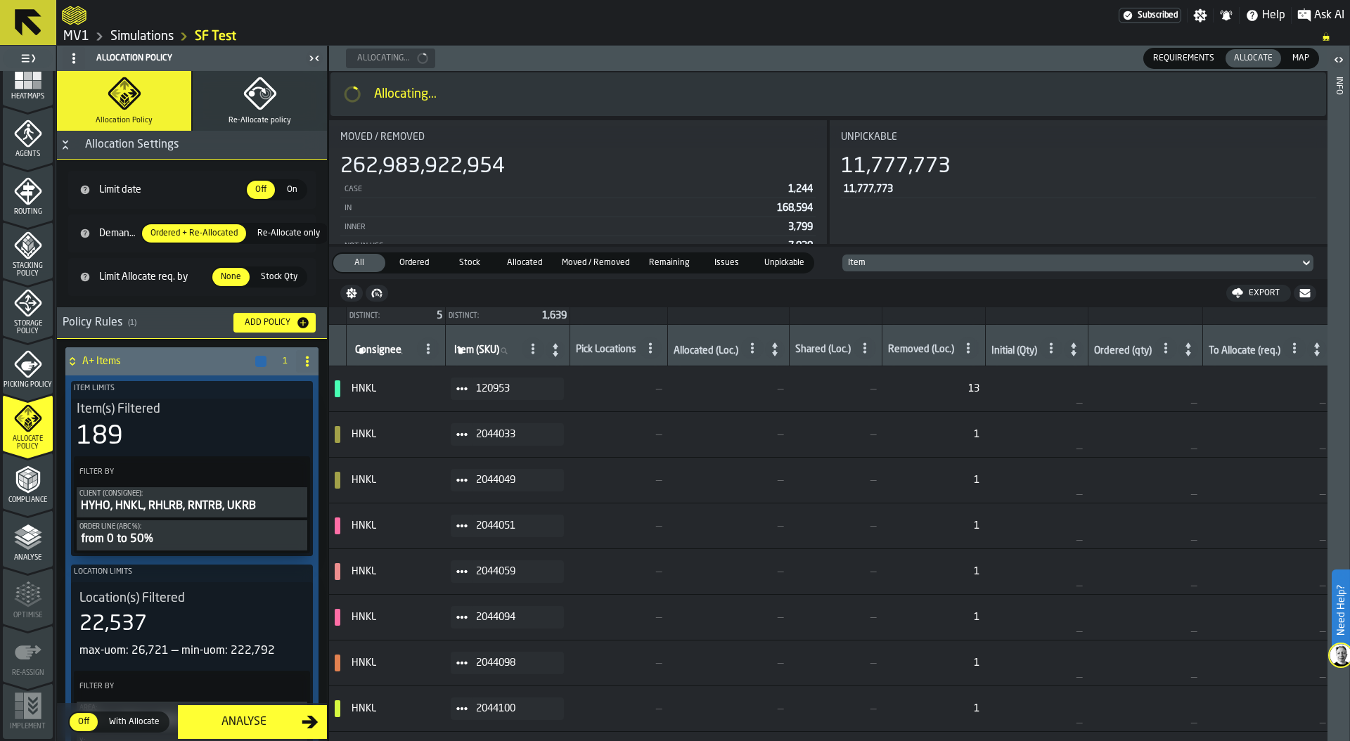
click at [28, 310] on icon "menu Storage Policy" at bounding box center [28, 303] width 28 height 28
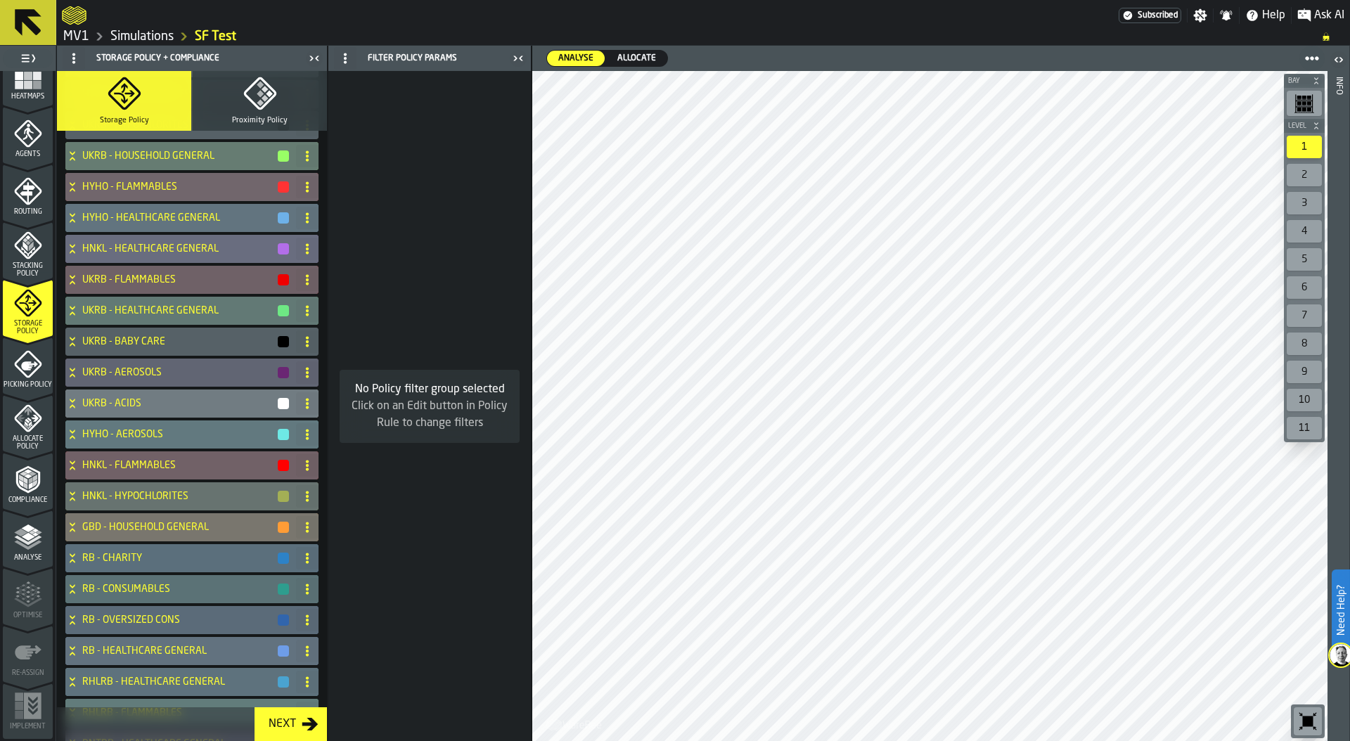
scroll to position [0, 0]
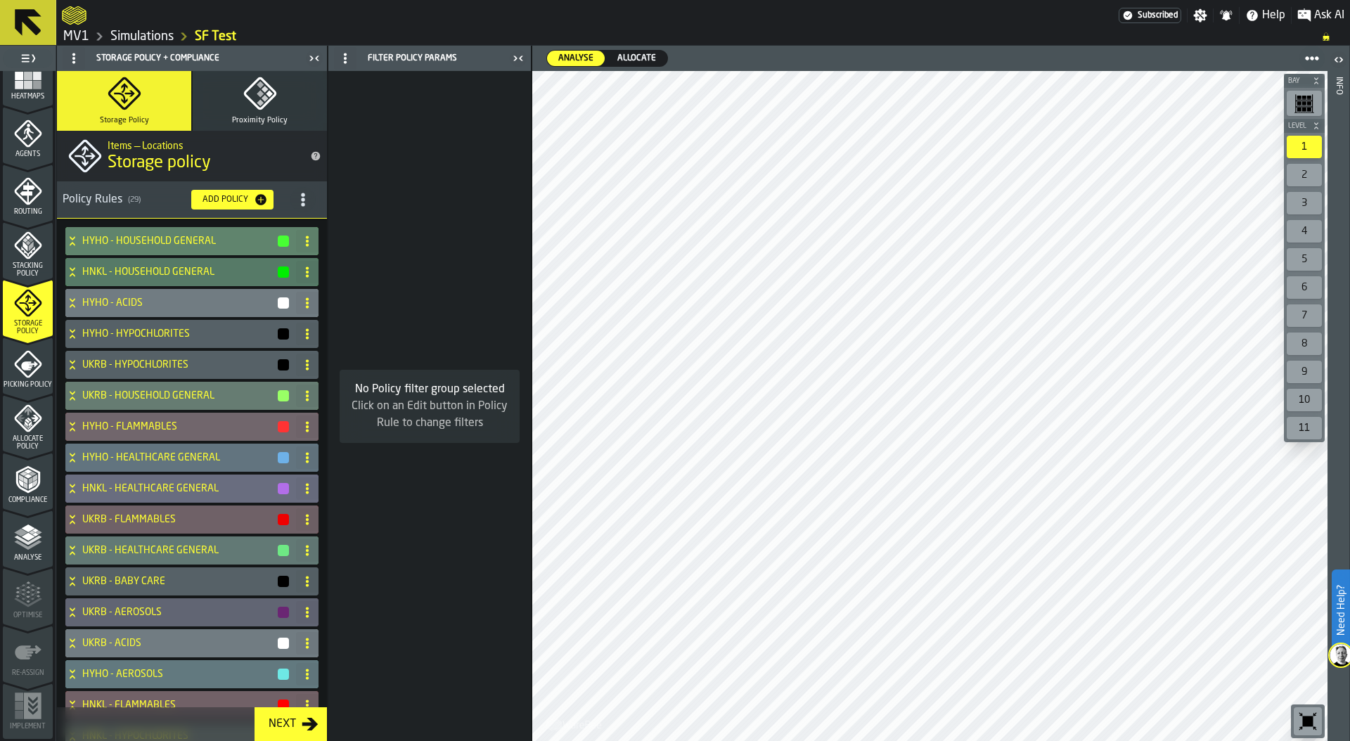
click at [73, 233] on div "HYHO - HOUSEHOLD GENERAL" at bounding box center [177, 241] width 225 height 28
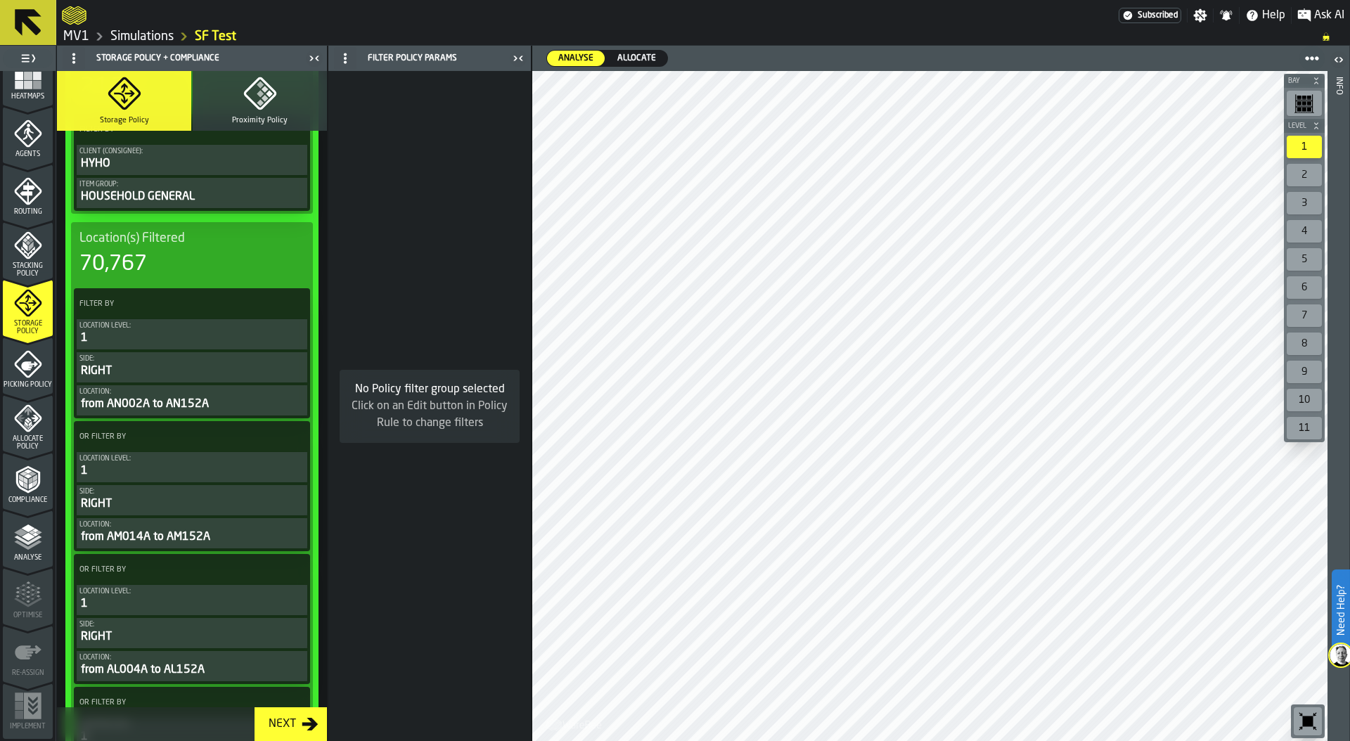
scroll to position [266, 0]
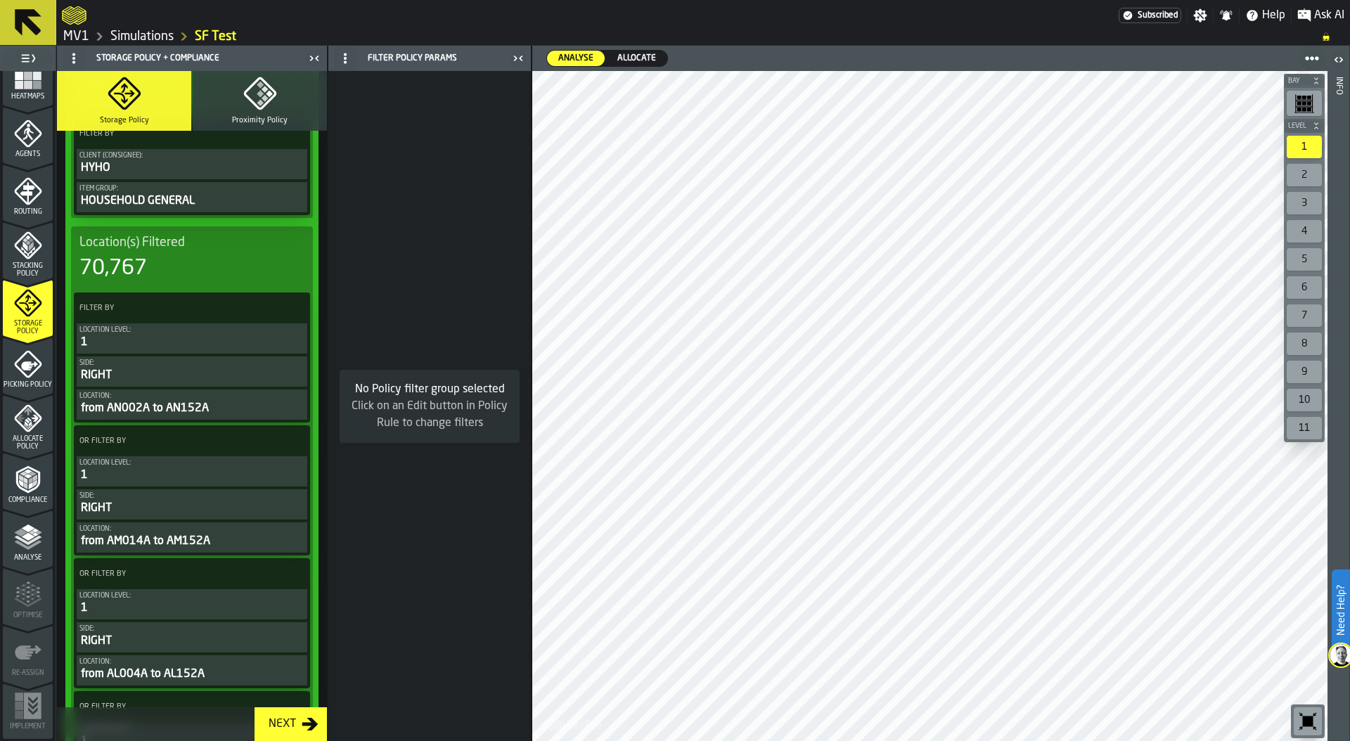
click at [24, 434] on div "Allocate Policy" at bounding box center [28, 427] width 50 height 46
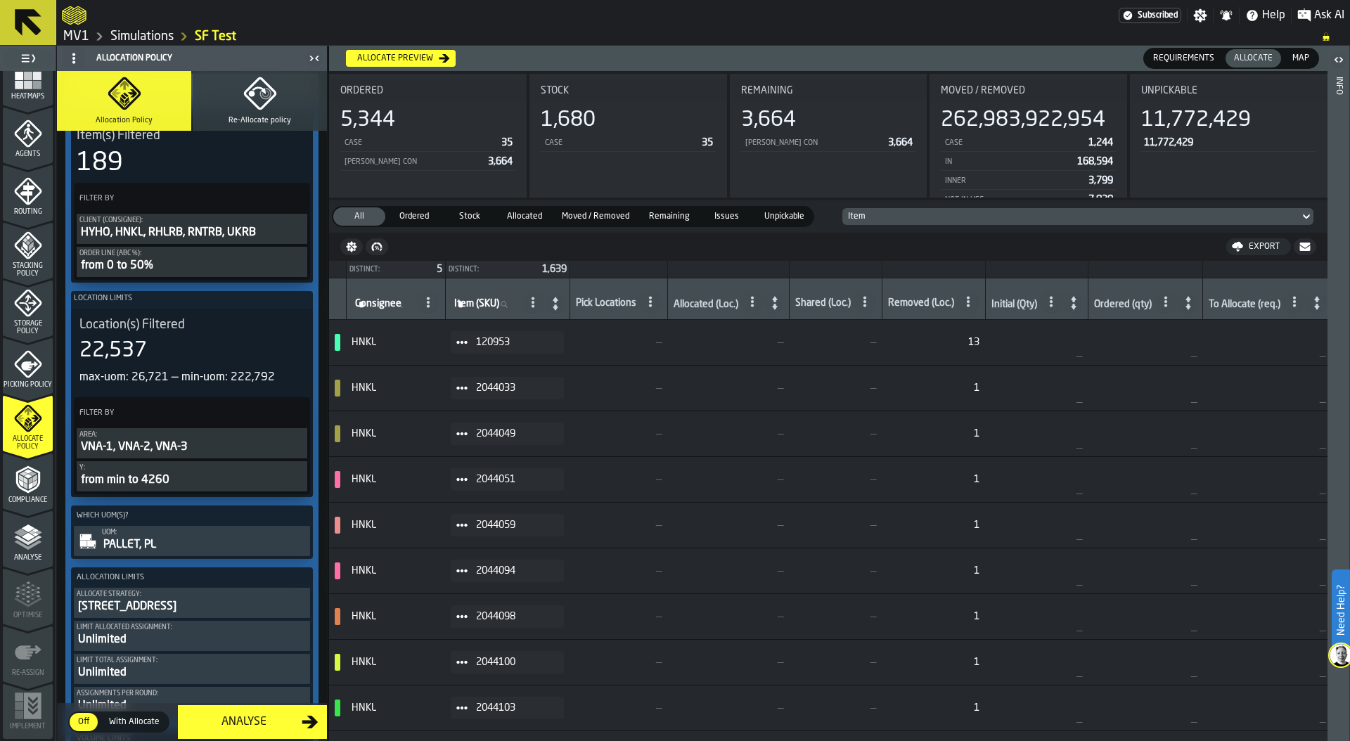
scroll to position [277, 0]
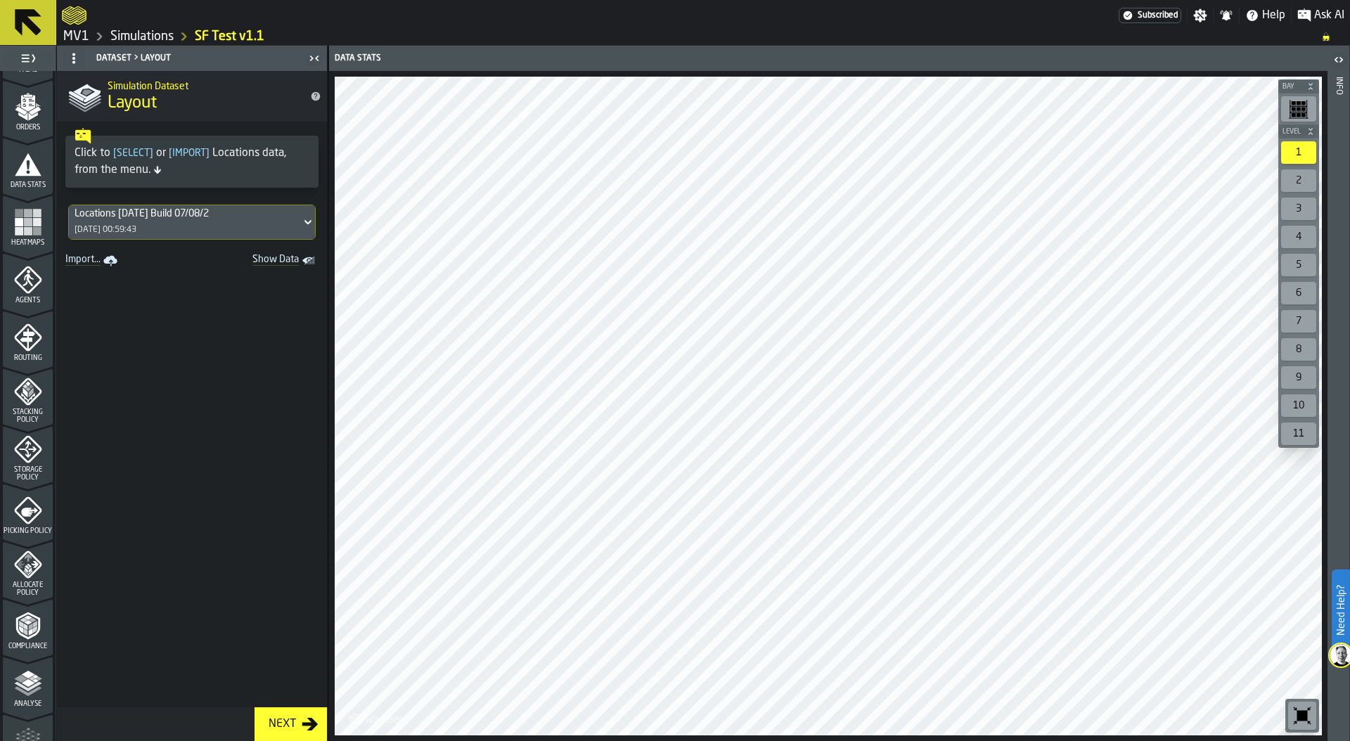
scroll to position [369, 0]
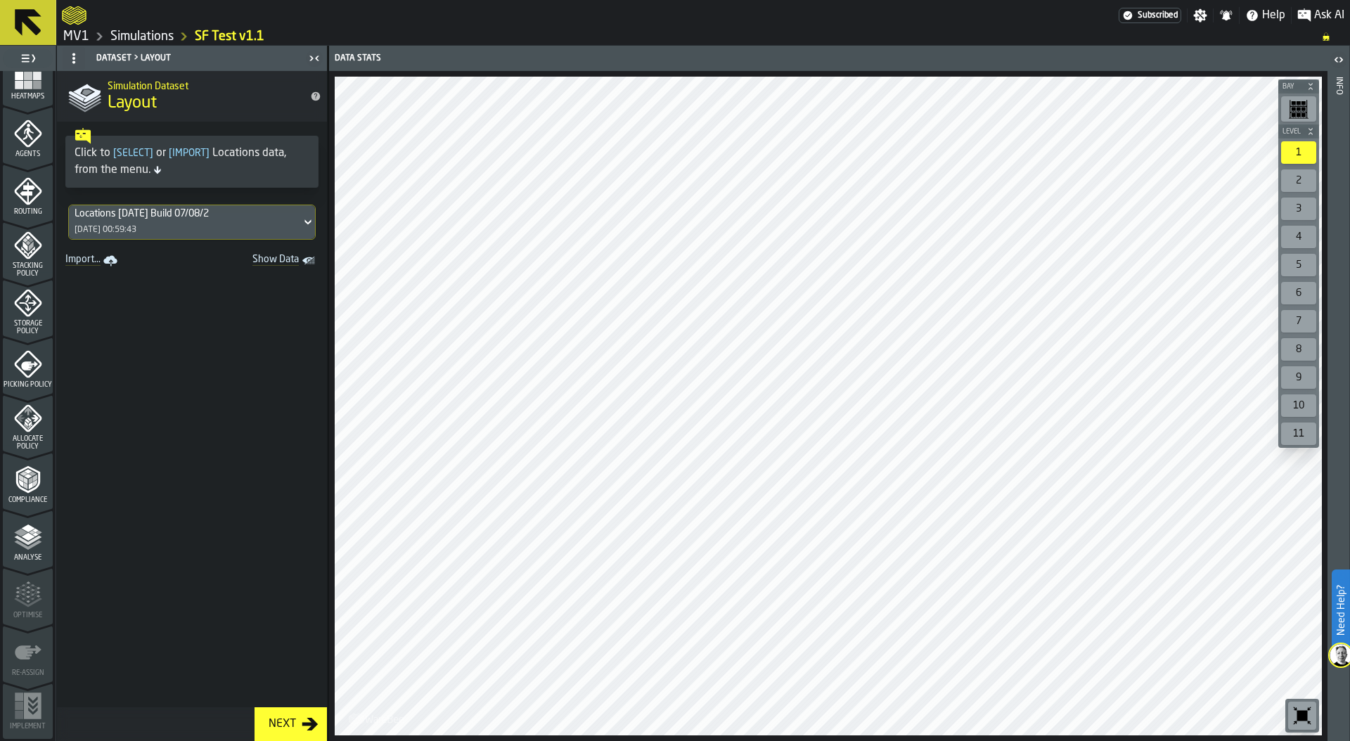
click at [28, 424] on polygon "menu Allocate Policy" at bounding box center [30, 423] width 4 height 6
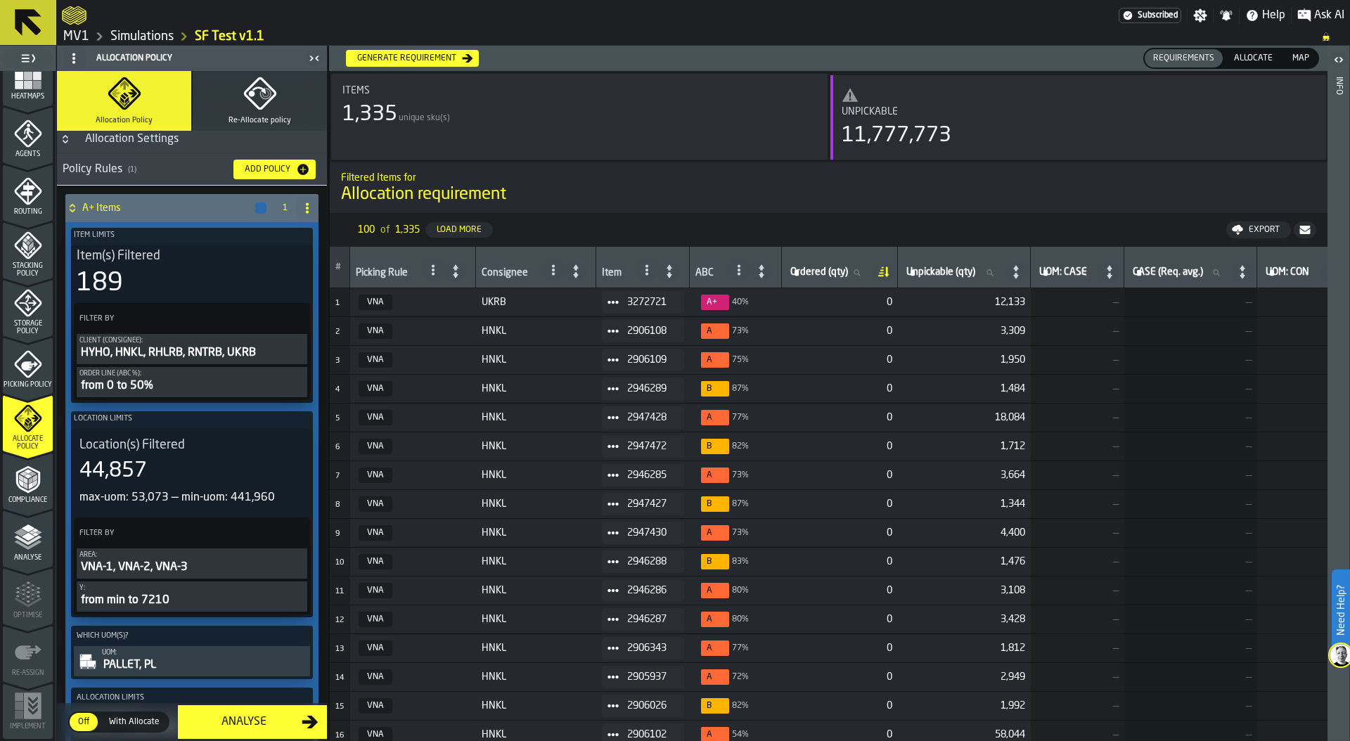
scroll to position [0, 0]
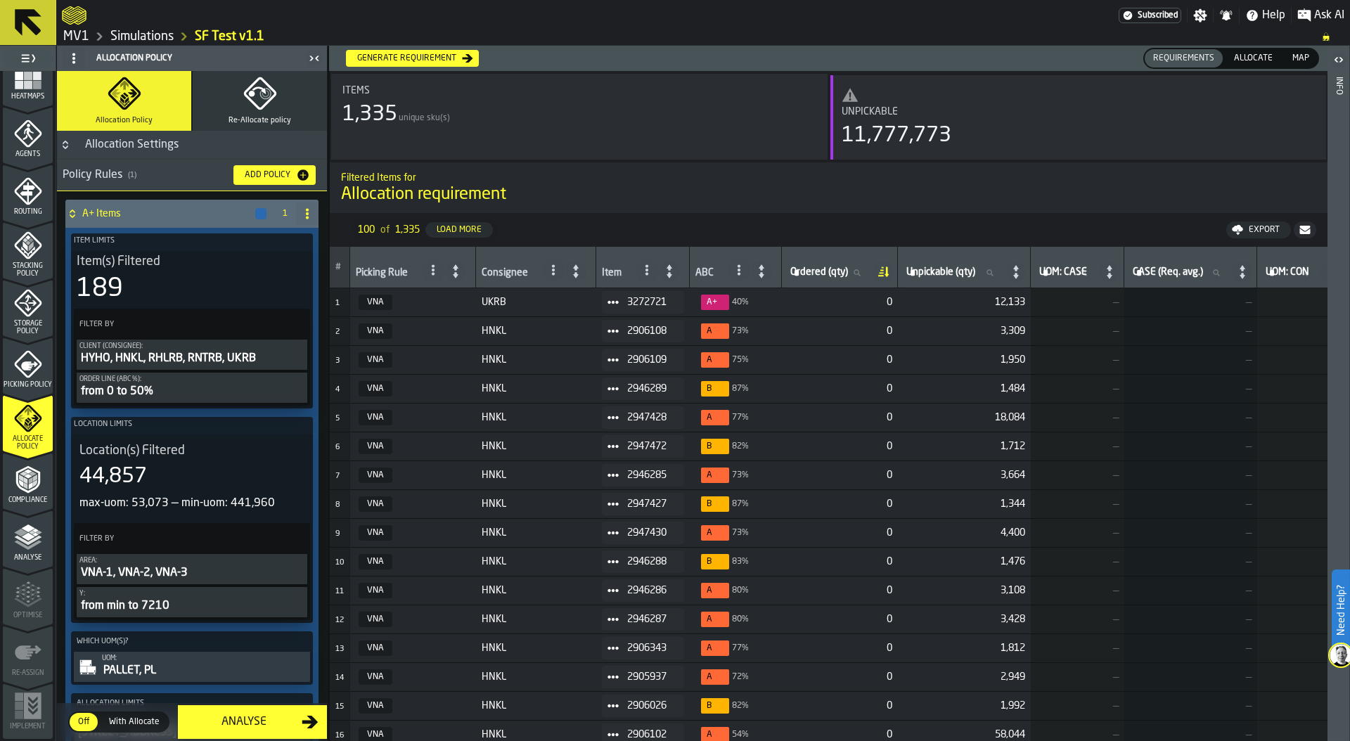
click at [25, 369] on icon "menu Picking Policy" at bounding box center [28, 364] width 28 height 28
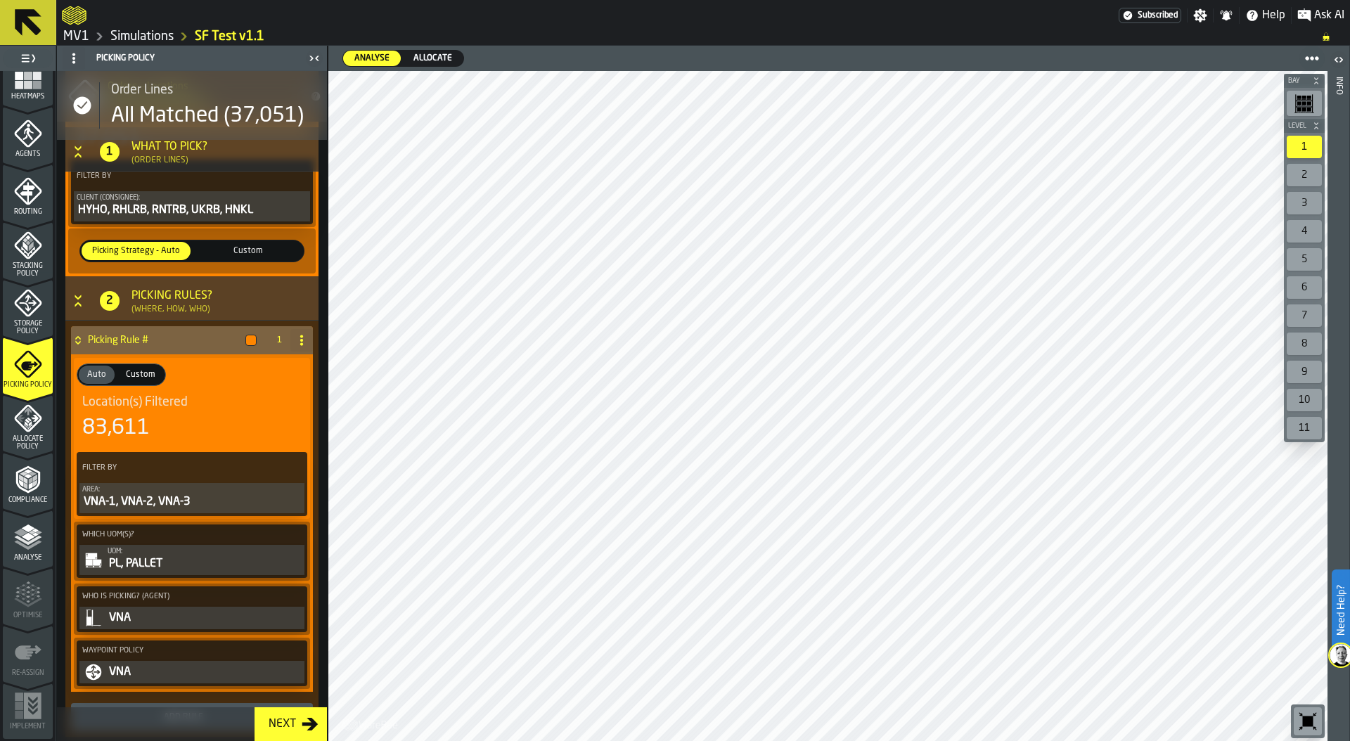
scroll to position [212, 0]
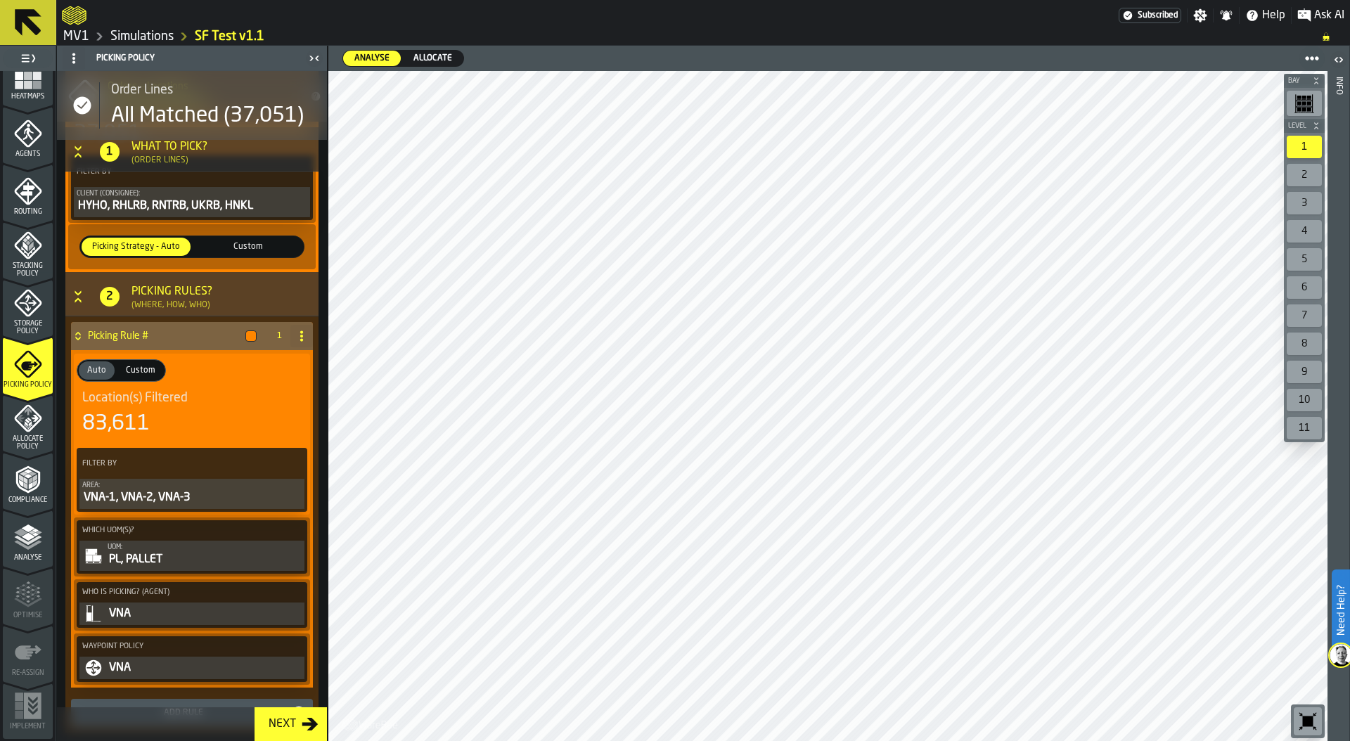
click at [169, 431] on div "83,611" at bounding box center [191, 423] width 219 height 25
click at [155, 489] on div "VNA-1, VNA-2, VNA-3" at bounding box center [191, 497] width 219 height 17
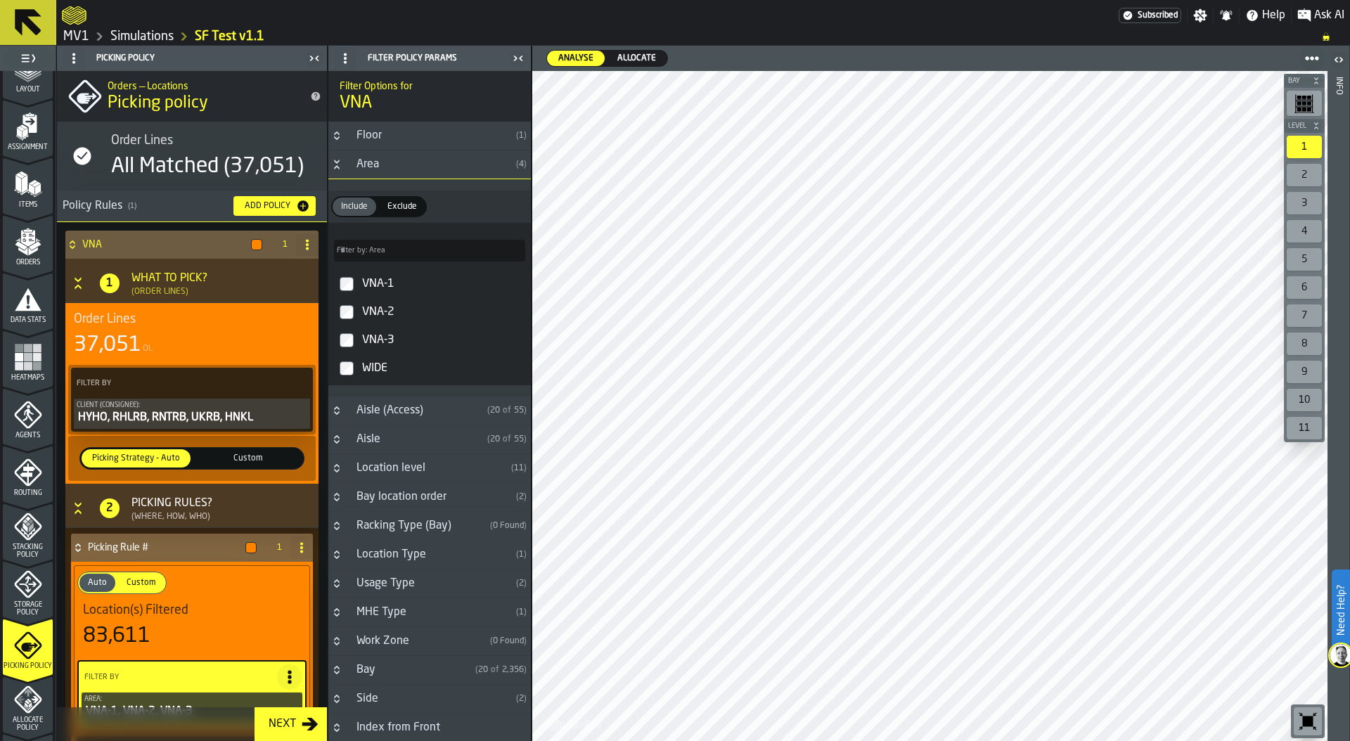
scroll to position [61, 0]
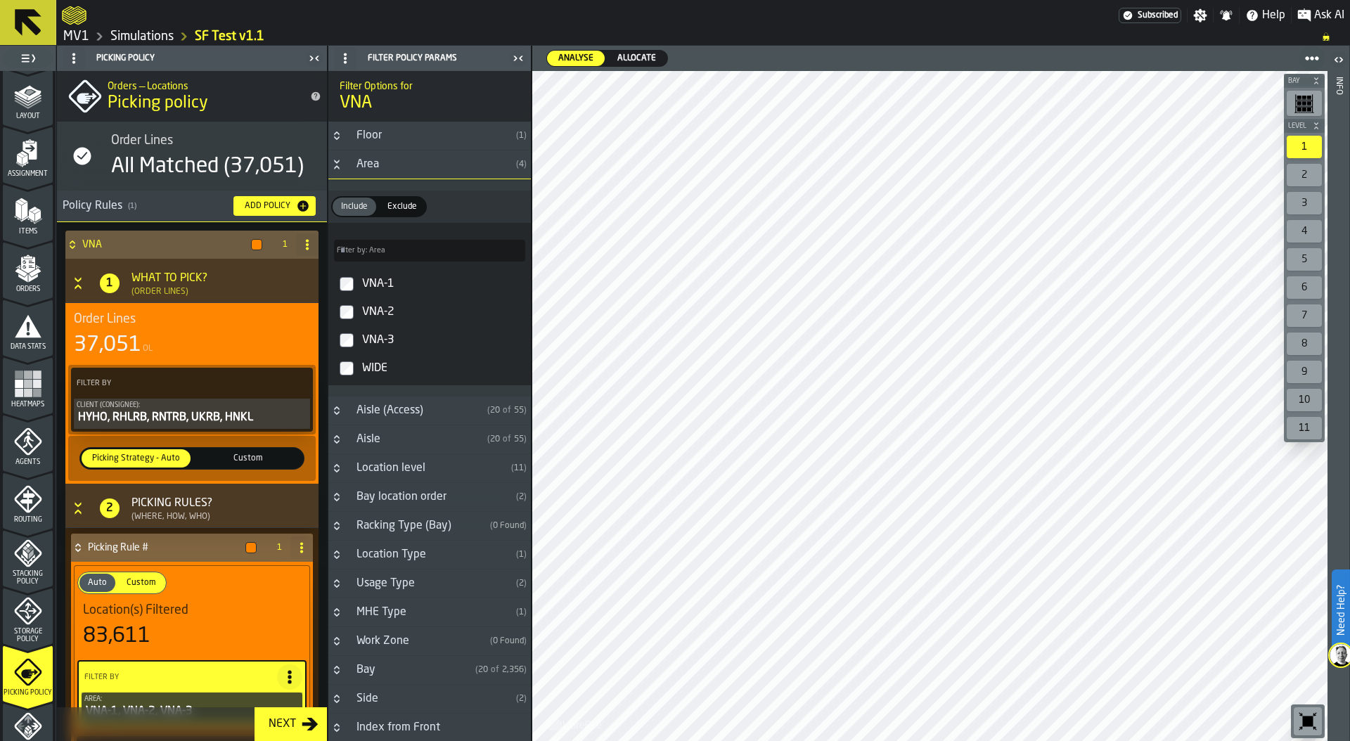
drag, startPoint x: 31, startPoint y: 299, endPoint x: 29, endPoint y: 332, distance: 32.4
click at [31, 299] on icon "menu Orders" at bounding box center [28, 298] width 50 height 13
click at [29, 332] on icon "menu Data Stats" at bounding box center [28, 326] width 27 height 22
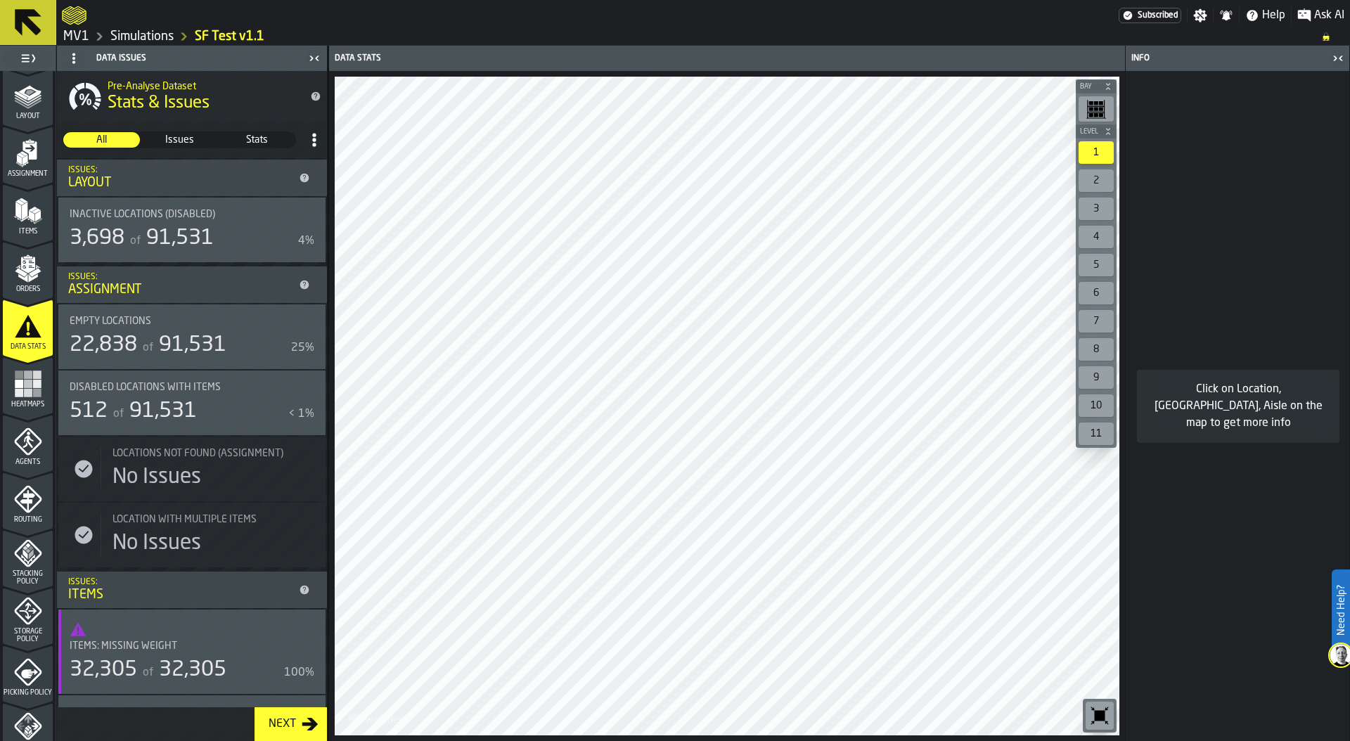
scroll to position [22, 0]
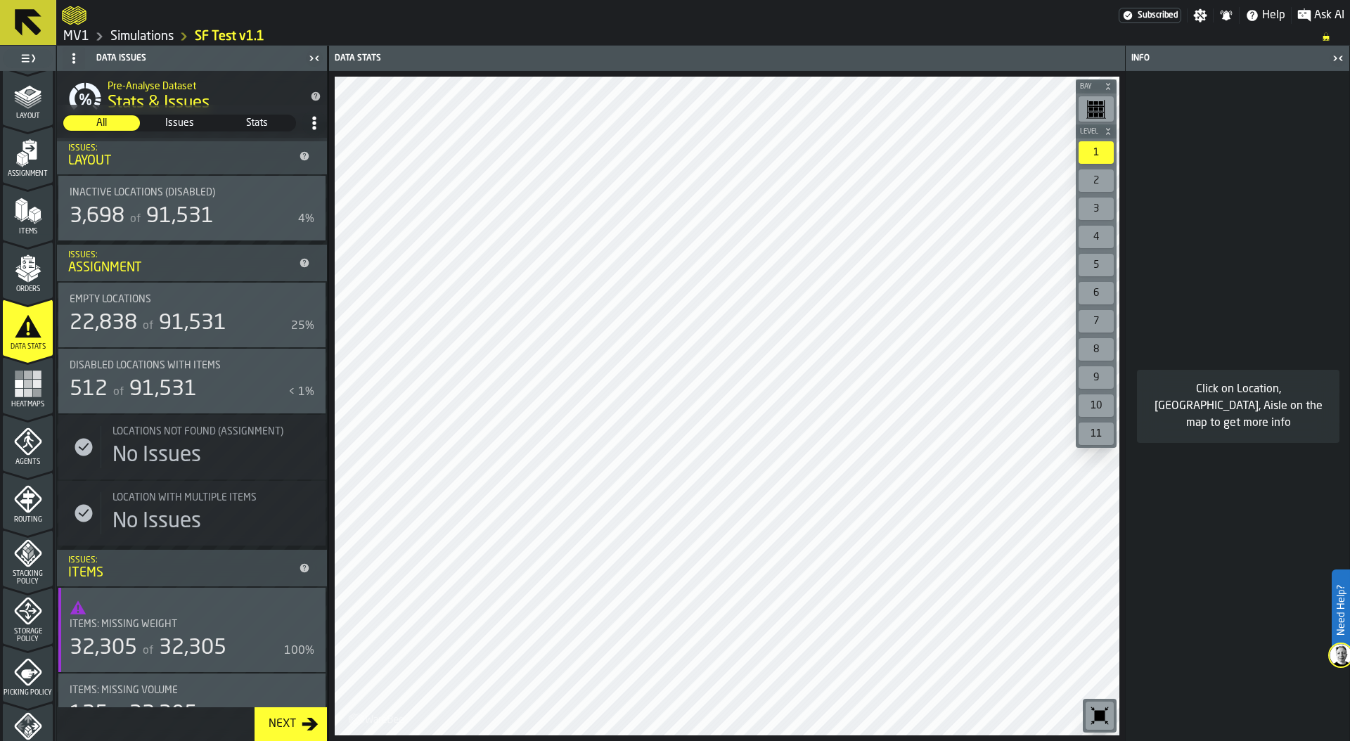
click at [187, 314] on span "91,531" at bounding box center [192, 323] width 67 height 21
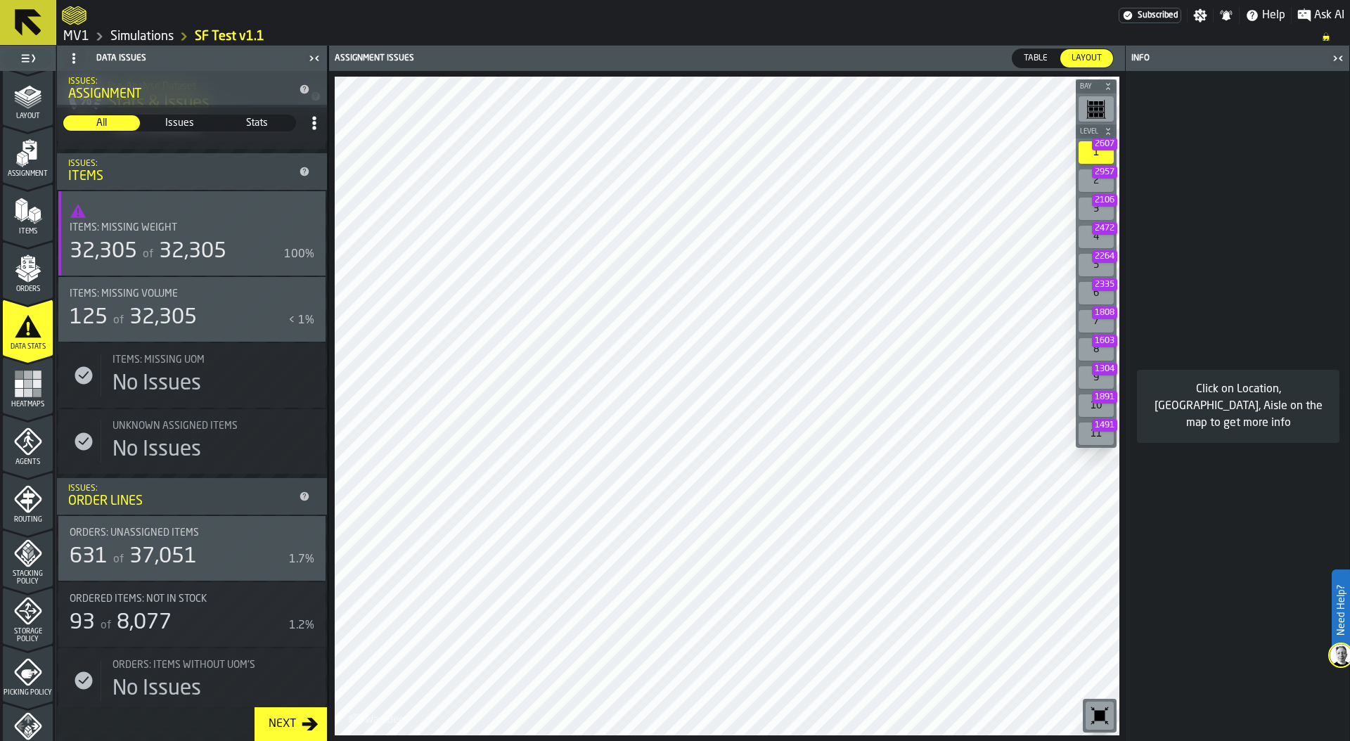
scroll to position [467, 0]
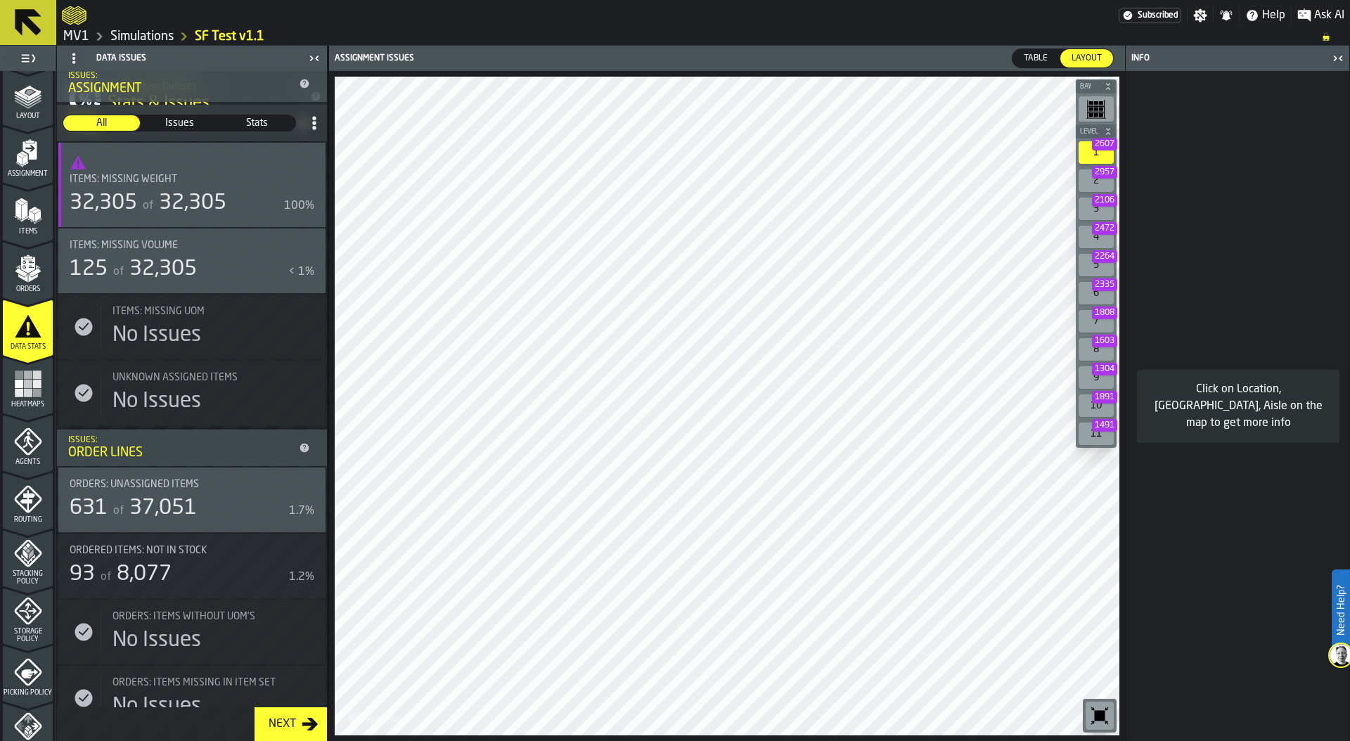
click at [155, 432] on li "Issues: Order Lines" at bounding box center [192, 448] width 270 height 37
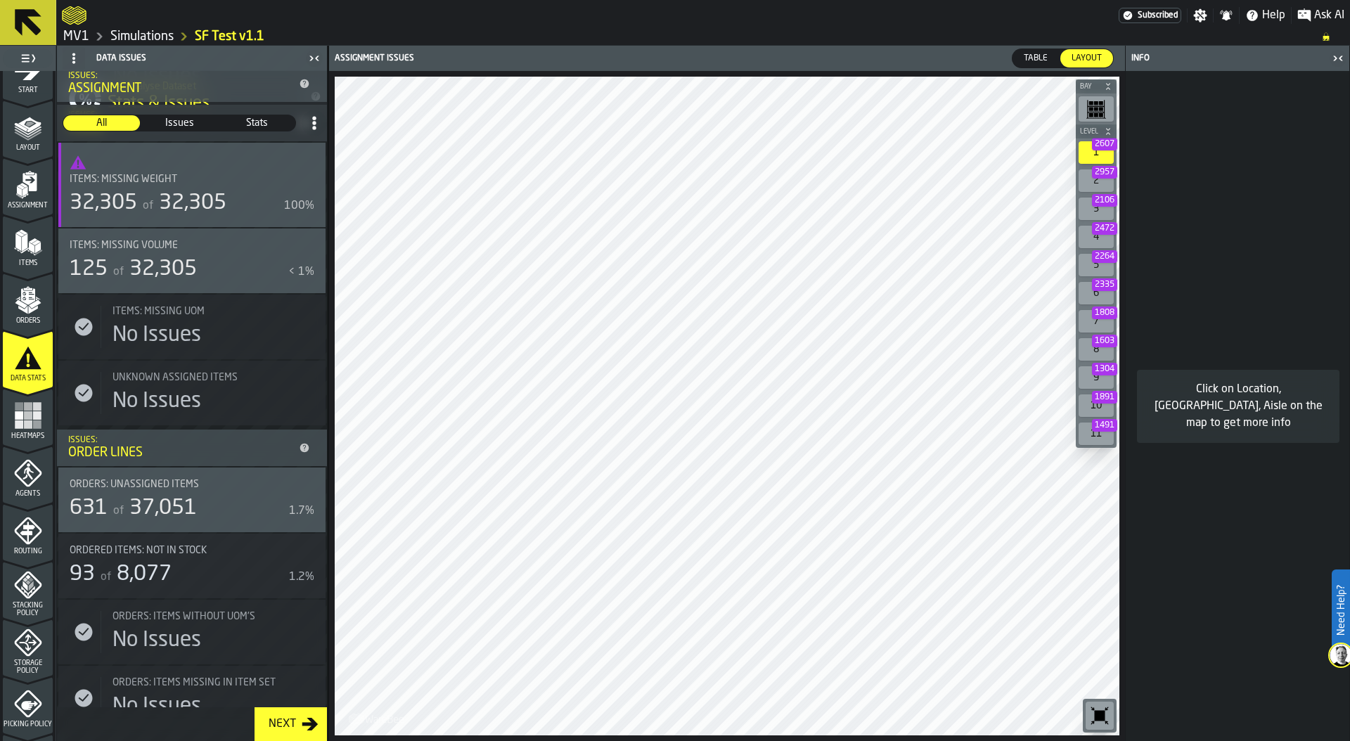
scroll to position [19, 0]
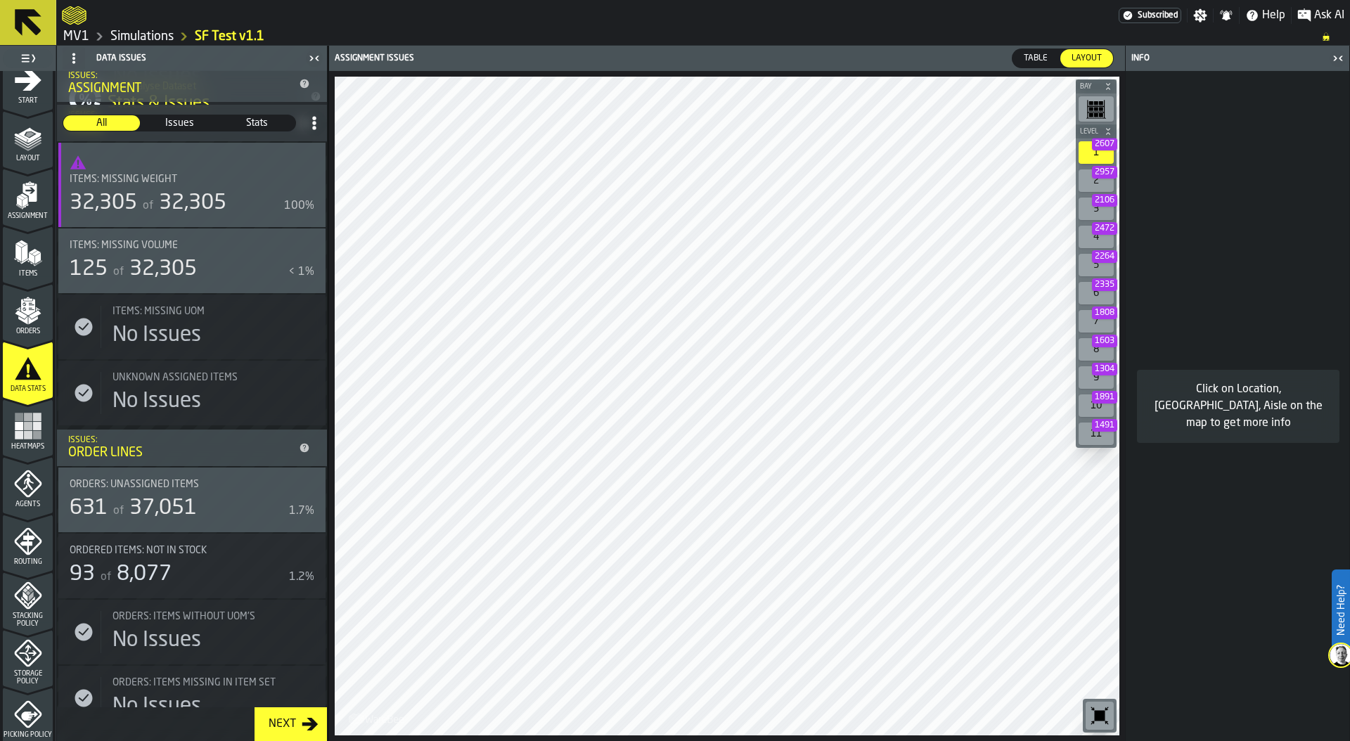
click at [25, 323] on icon "menu Orders" at bounding box center [28, 311] width 28 height 28
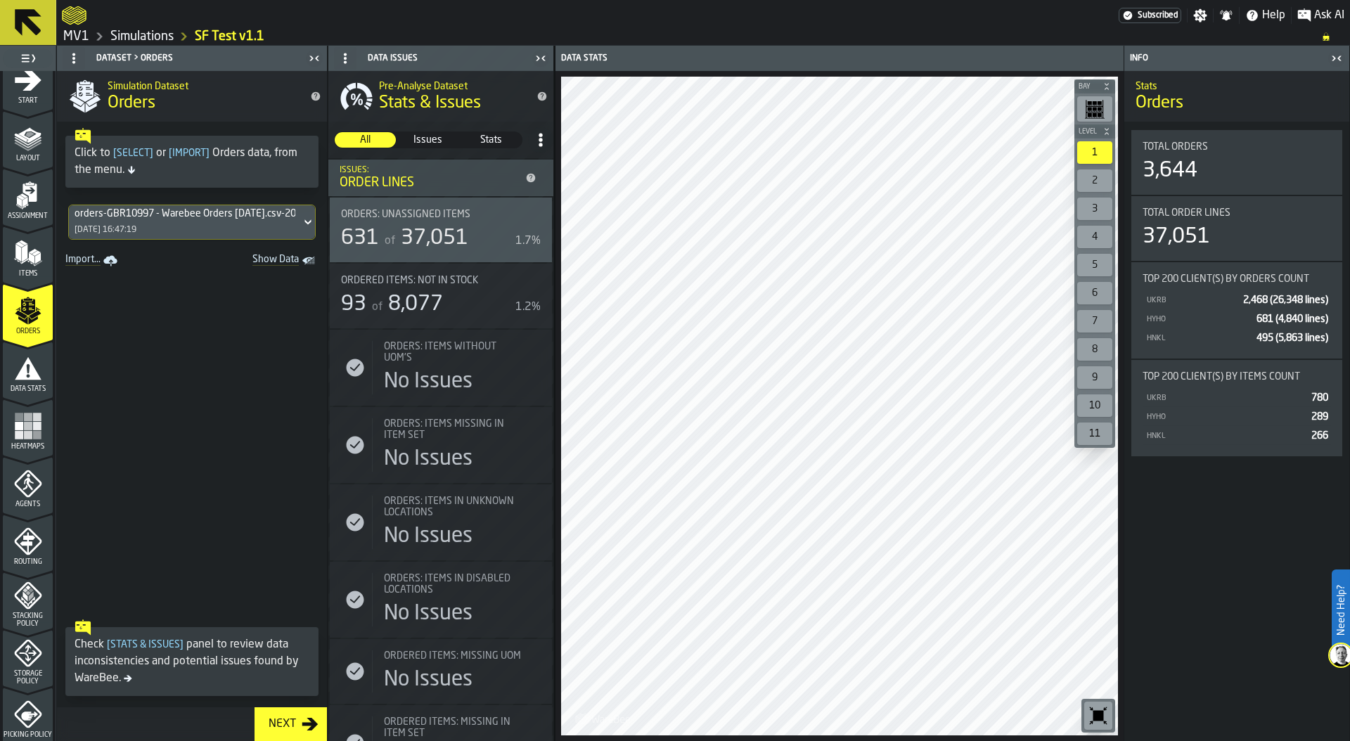
click at [0, 0] on icon "Show Data" at bounding box center [0, 0] width 0 height 0
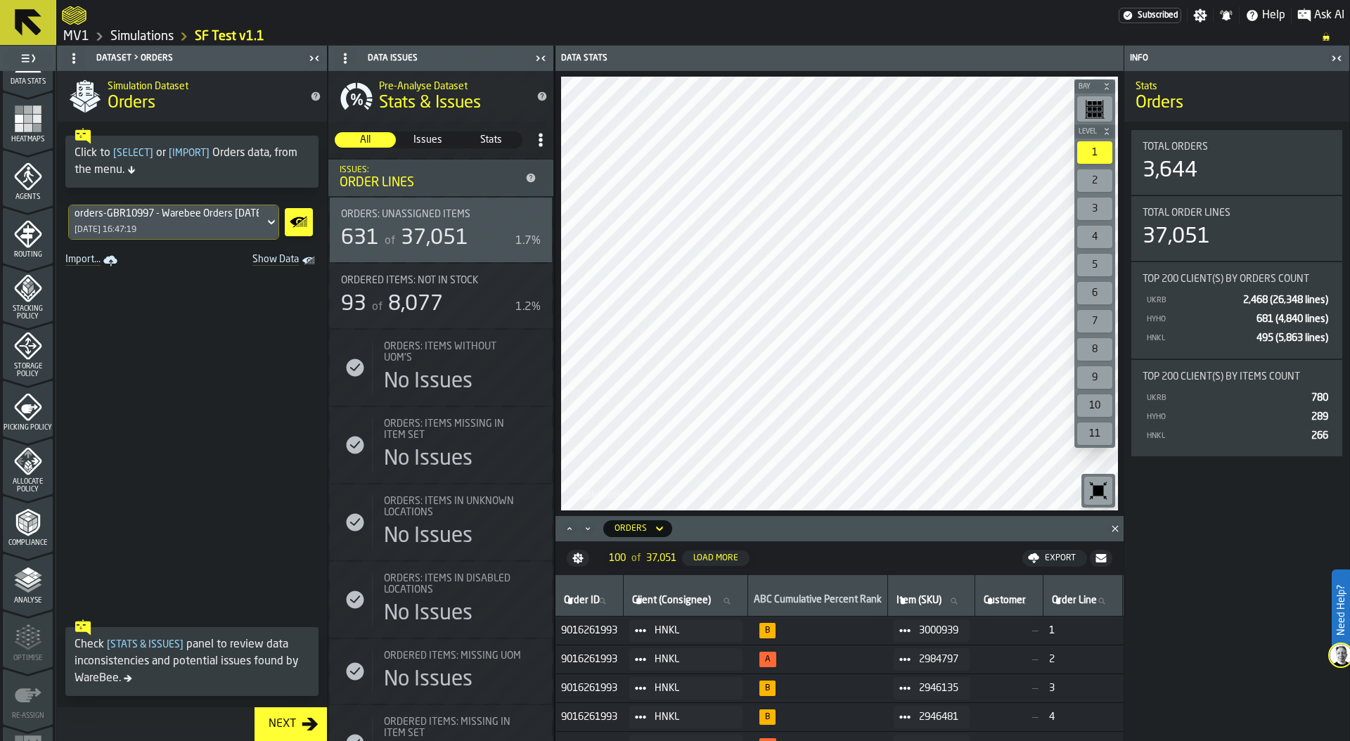
scroll to position [325, 0]
click at [136, 35] on link "Simulations" at bounding box center [141, 36] width 63 height 15
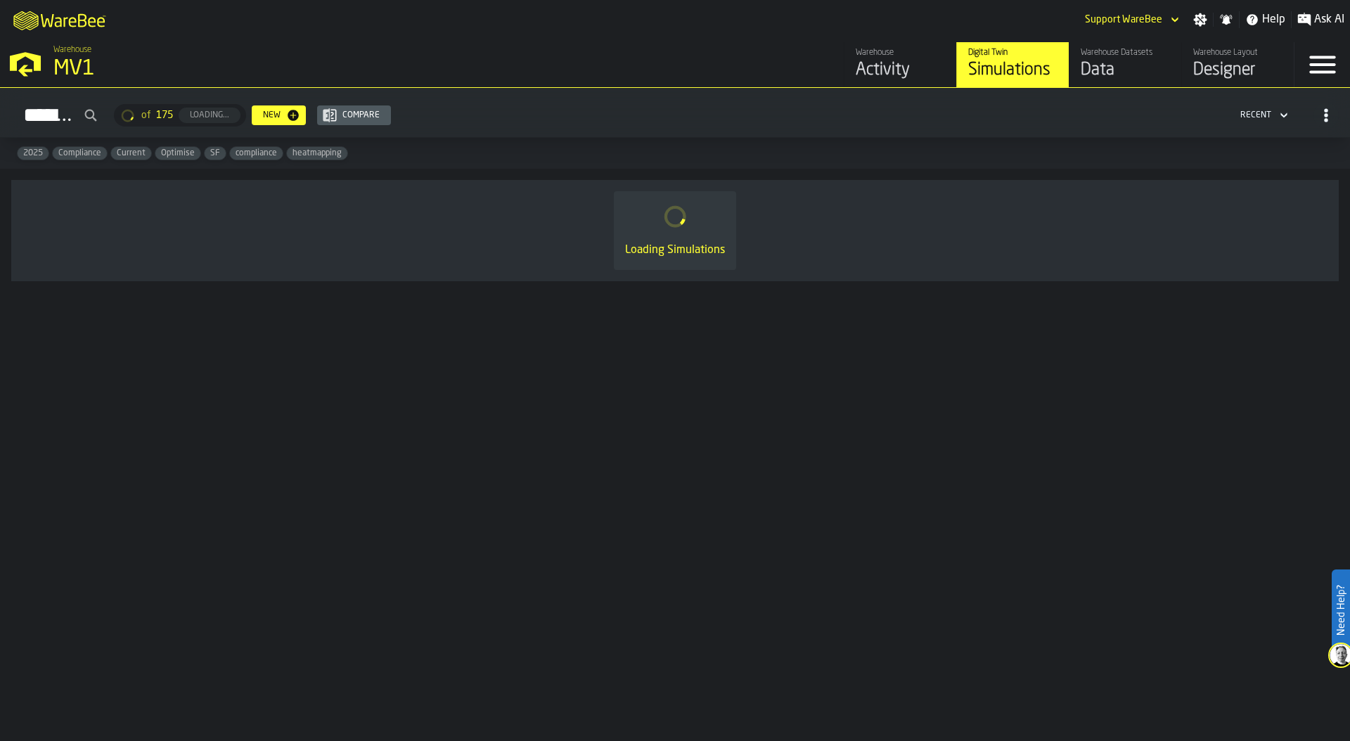
click at [1120, 67] on div "Data" at bounding box center [1124, 70] width 89 height 22
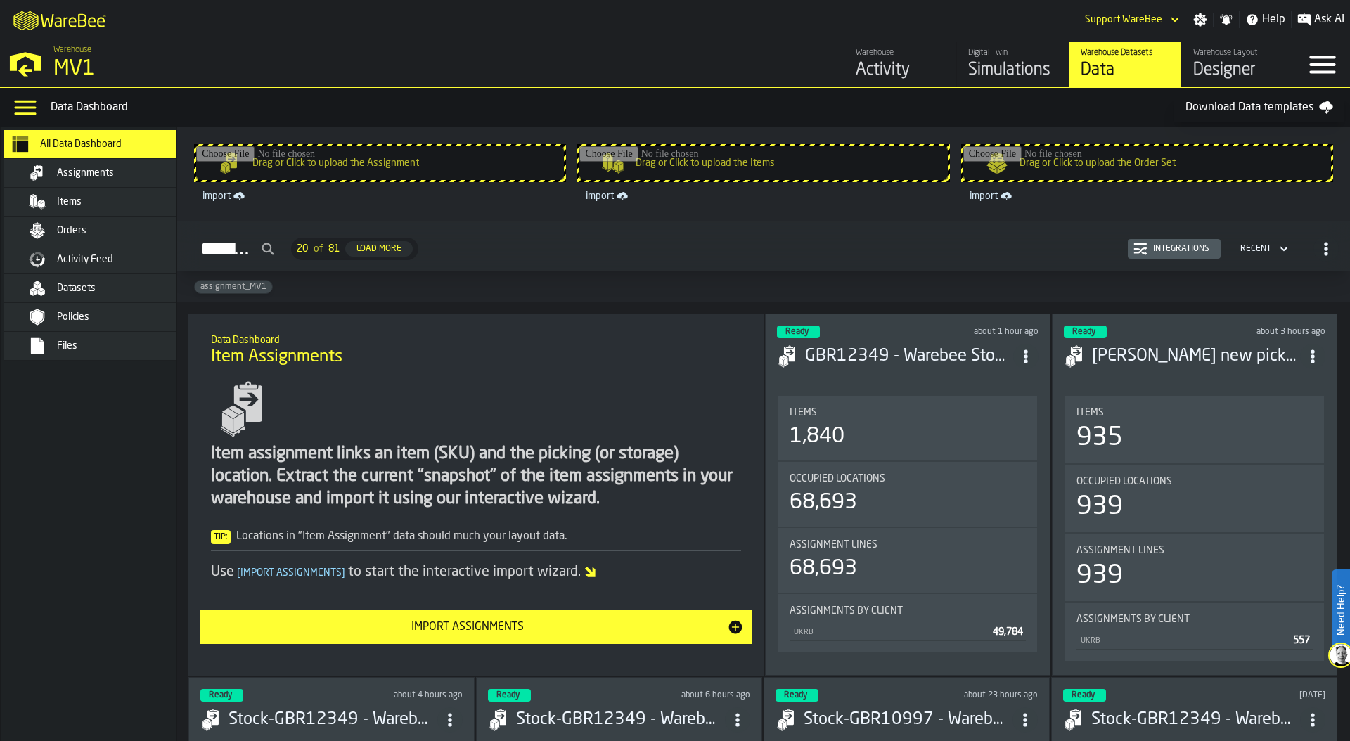
click at [94, 283] on span "Datasets" at bounding box center [76, 288] width 39 height 11
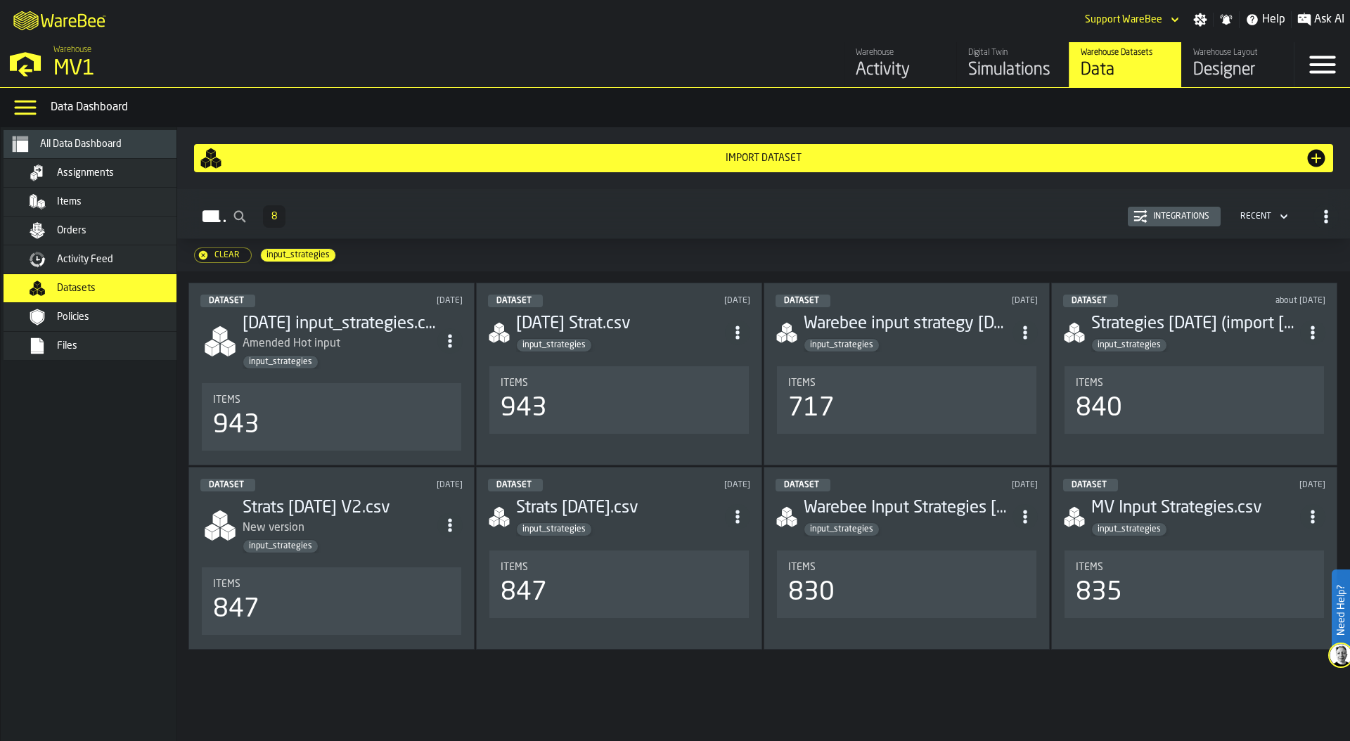
click at [97, 505] on nav "All Data Dashboard Assignments Items Orders Activity Feed Datasets Policies Fil…" at bounding box center [102, 434] width 202 height 614
click at [986, 65] on div "Simulations" at bounding box center [1012, 70] width 89 height 22
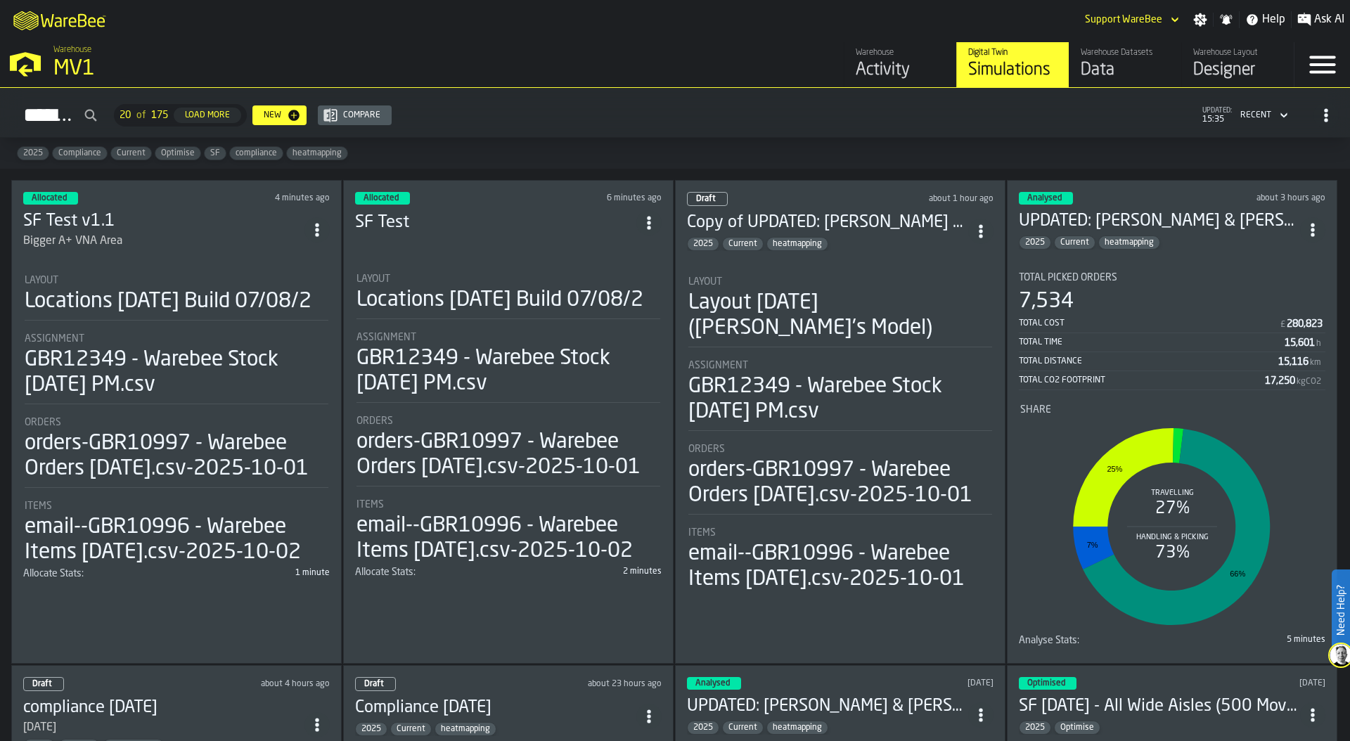
click at [179, 247] on div "Allocated 4 minutes ago SF Test v1.1 Bigger A+ VNA Area Layout Locations [DATE]…" at bounding box center [176, 422] width 330 height 484
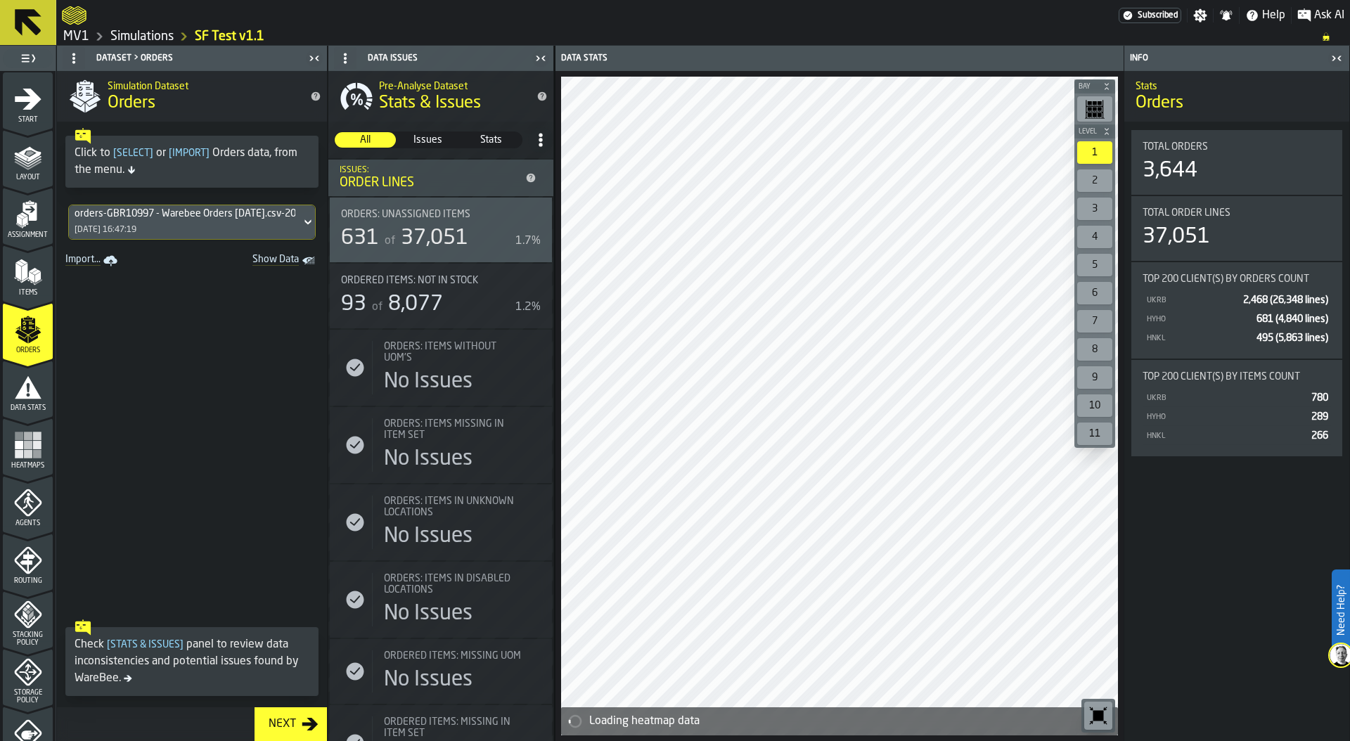
click at [26, 100] on icon "menu Start" at bounding box center [28, 99] width 27 height 21
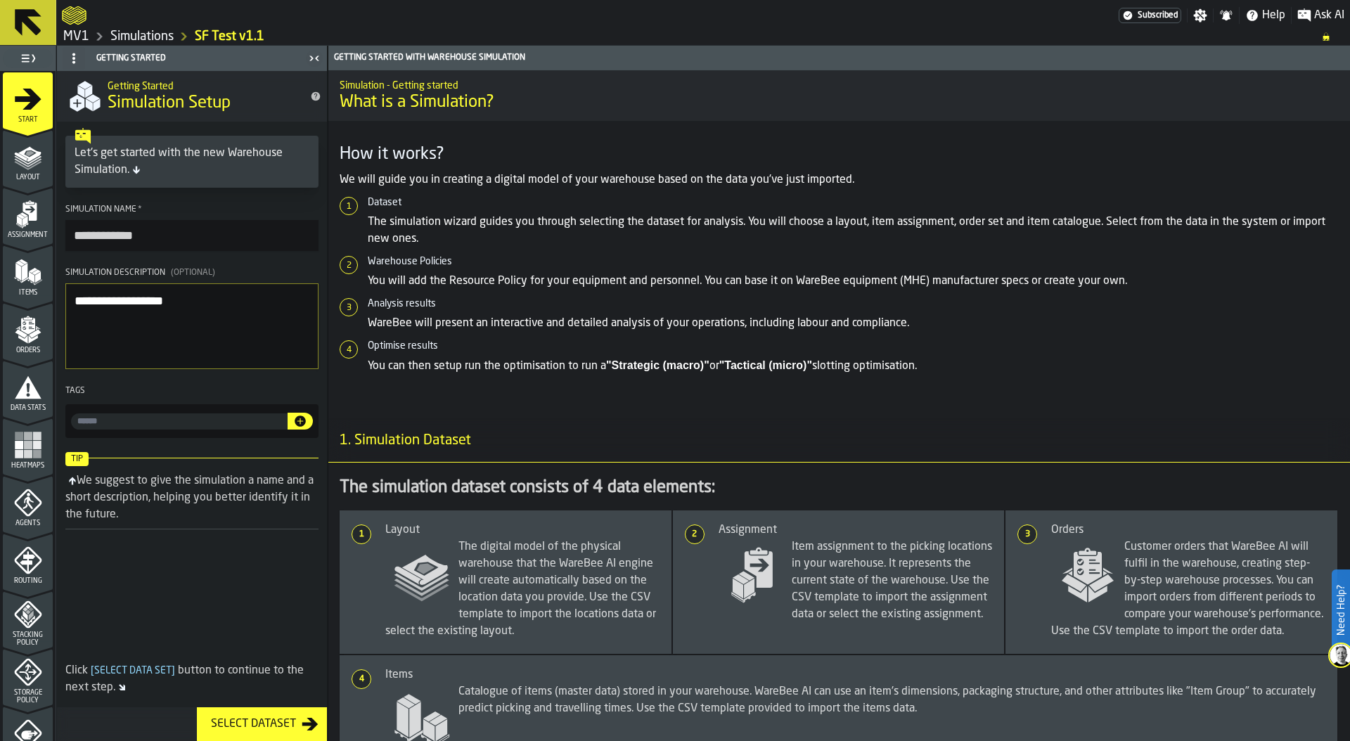
click at [113, 425] on input "input-value-" at bounding box center [179, 421] width 217 height 16
type input "**"
click at [300, 420] on icon "button-" at bounding box center [300, 420] width 11 height 11
click at [148, 36] on link "Simulations" at bounding box center [141, 36] width 63 height 15
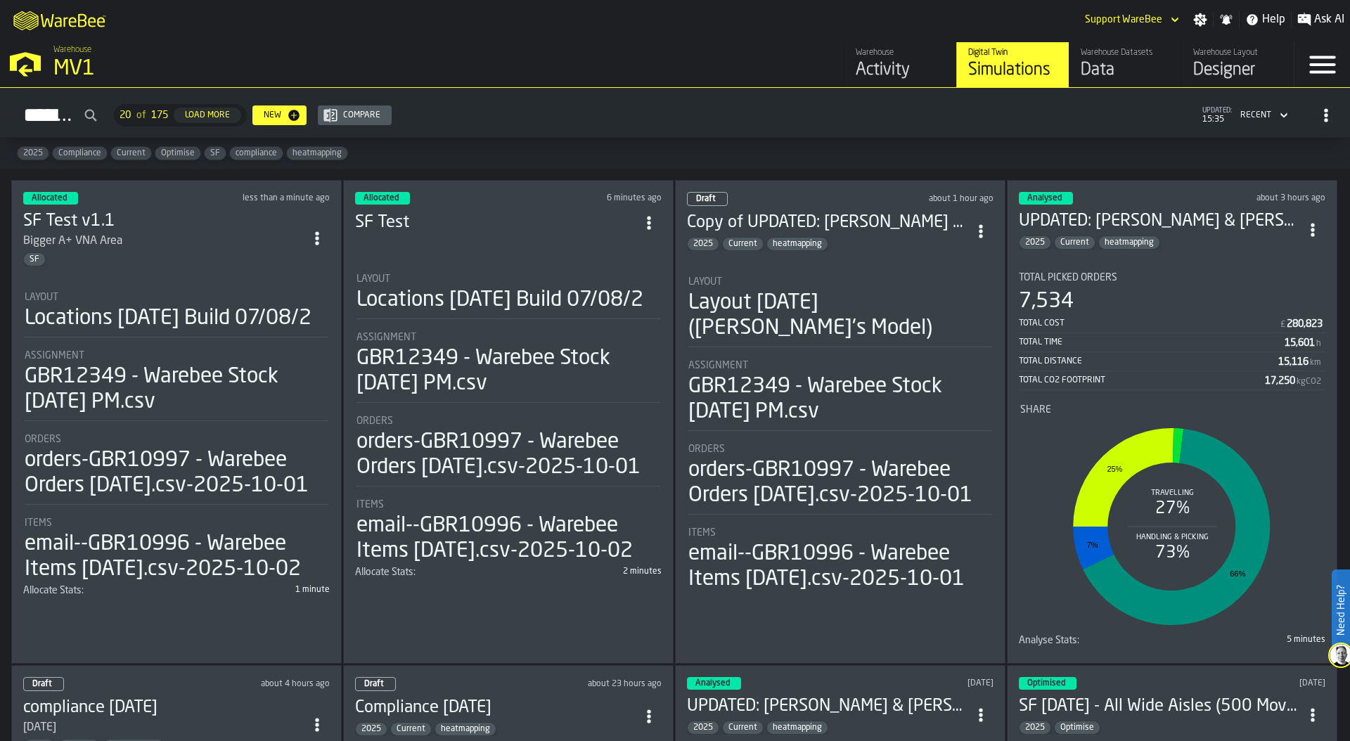
click at [459, 299] on div "Locations [DATE] Build 07/08/2" at bounding box center [499, 300] width 287 height 25
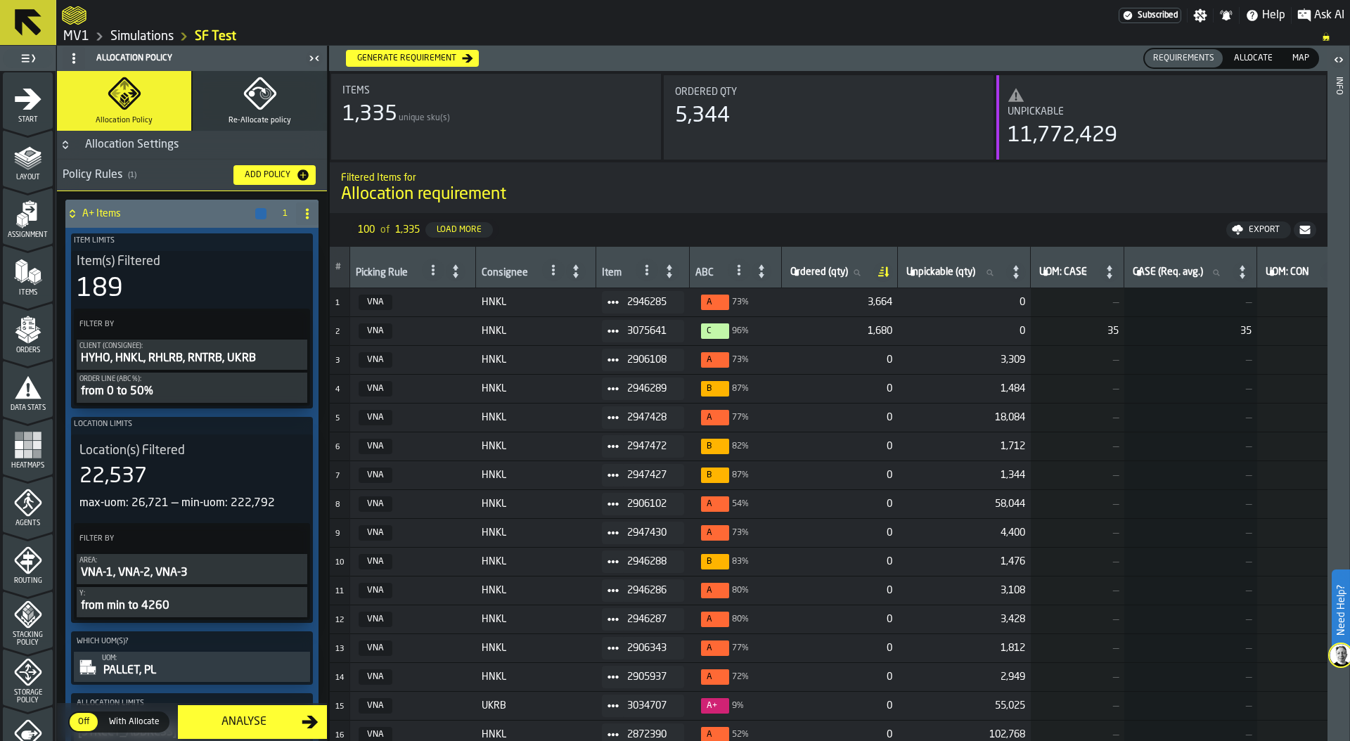
click at [27, 117] on span "Start" at bounding box center [28, 120] width 50 height 8
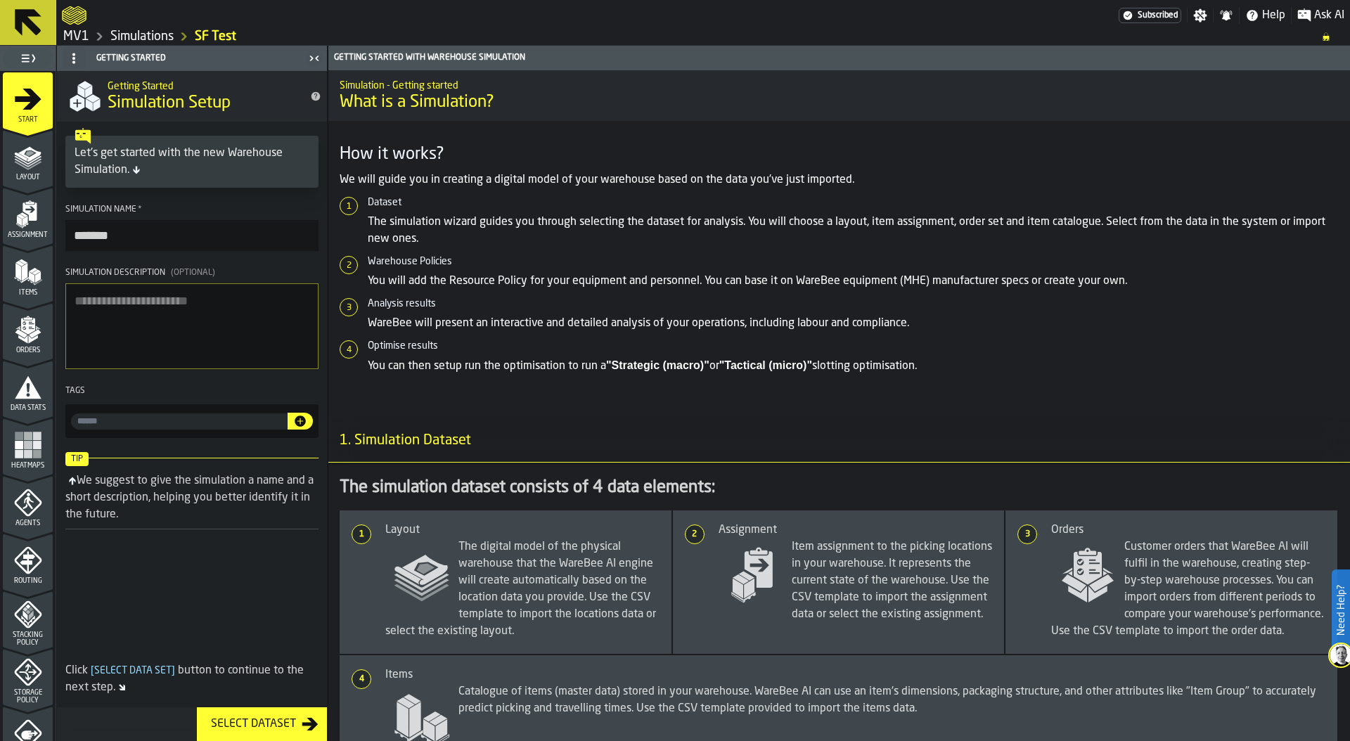
click at [122, 415] on input "input-value-" at bounding box center [179, 421] width 217 height 16
type input "*"
type input "**"
click at [306, 420] on icon "button-" at bounding box center [300, 421] width 14 height 14
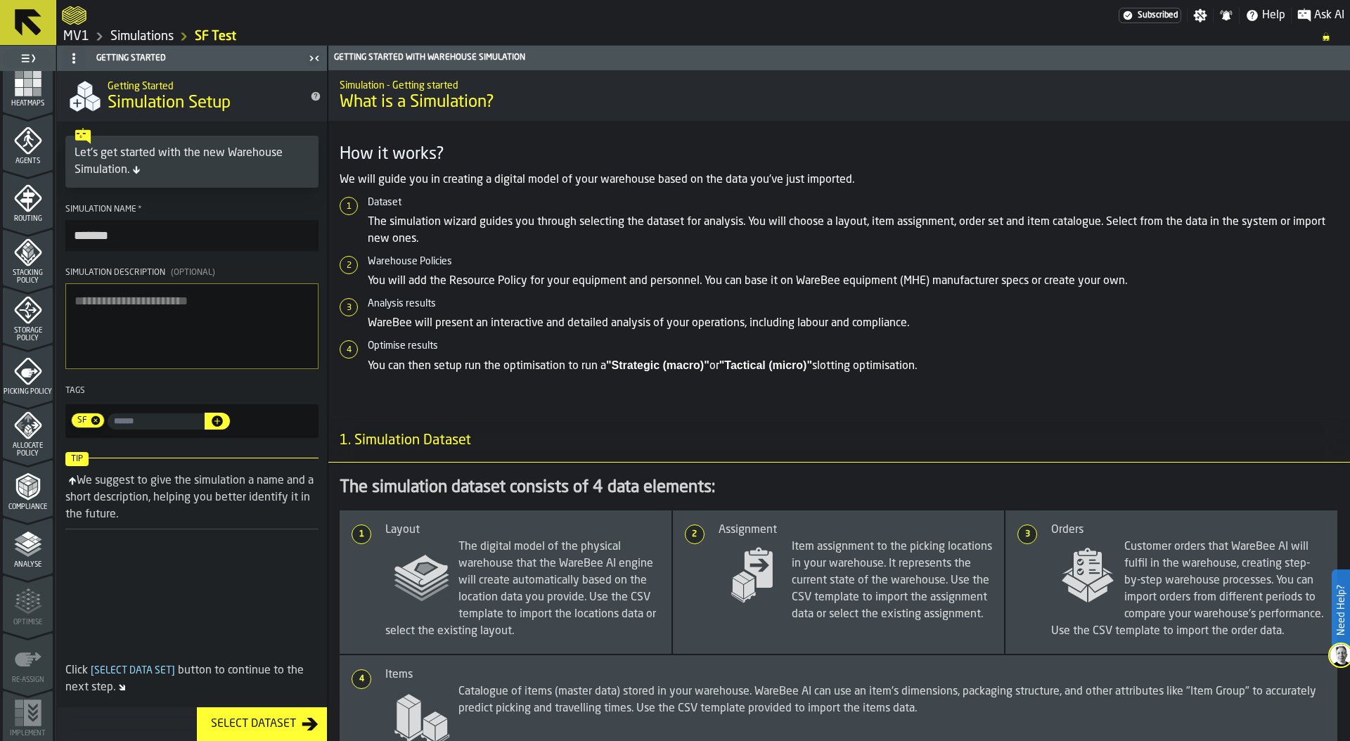
scroll to position [369, 0]
click at [20, 439] on span "Allocate Policy" at bounding box center [28, 442] width 50 height 15
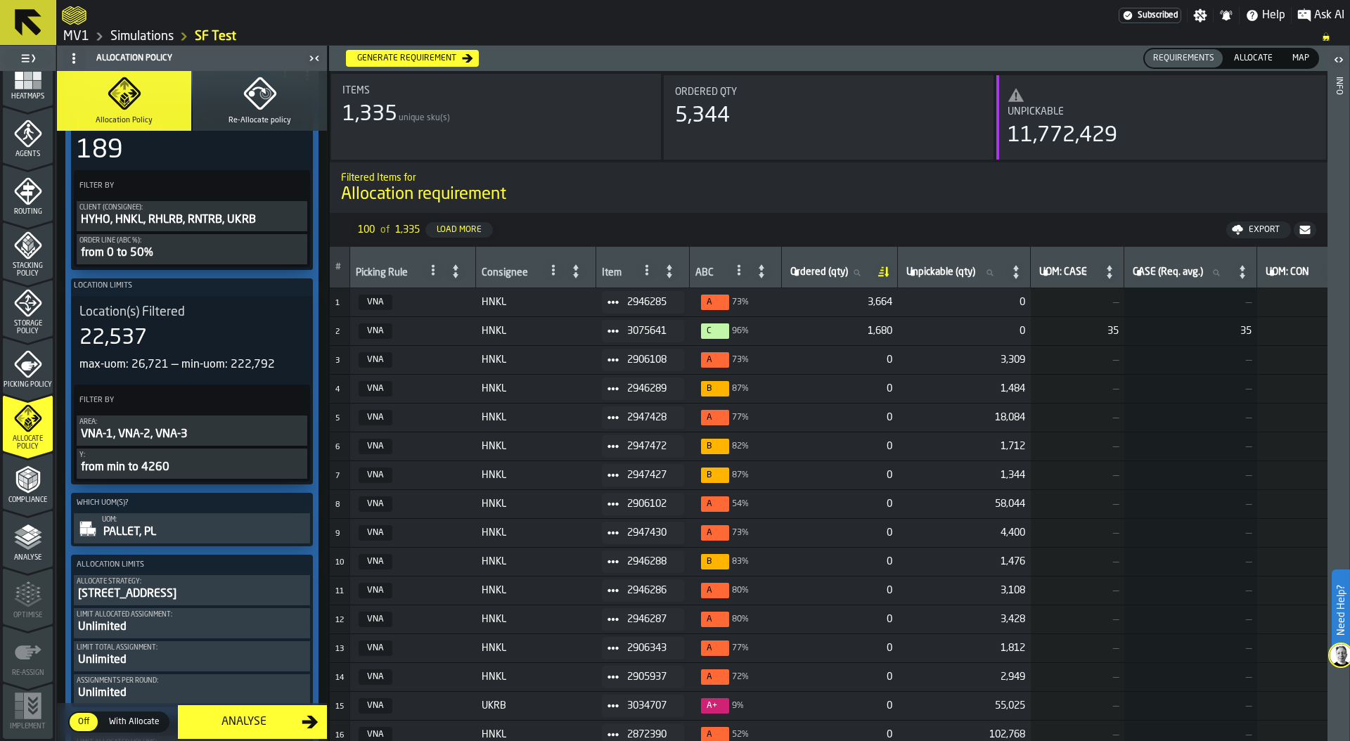
scroll to position [29, 0]
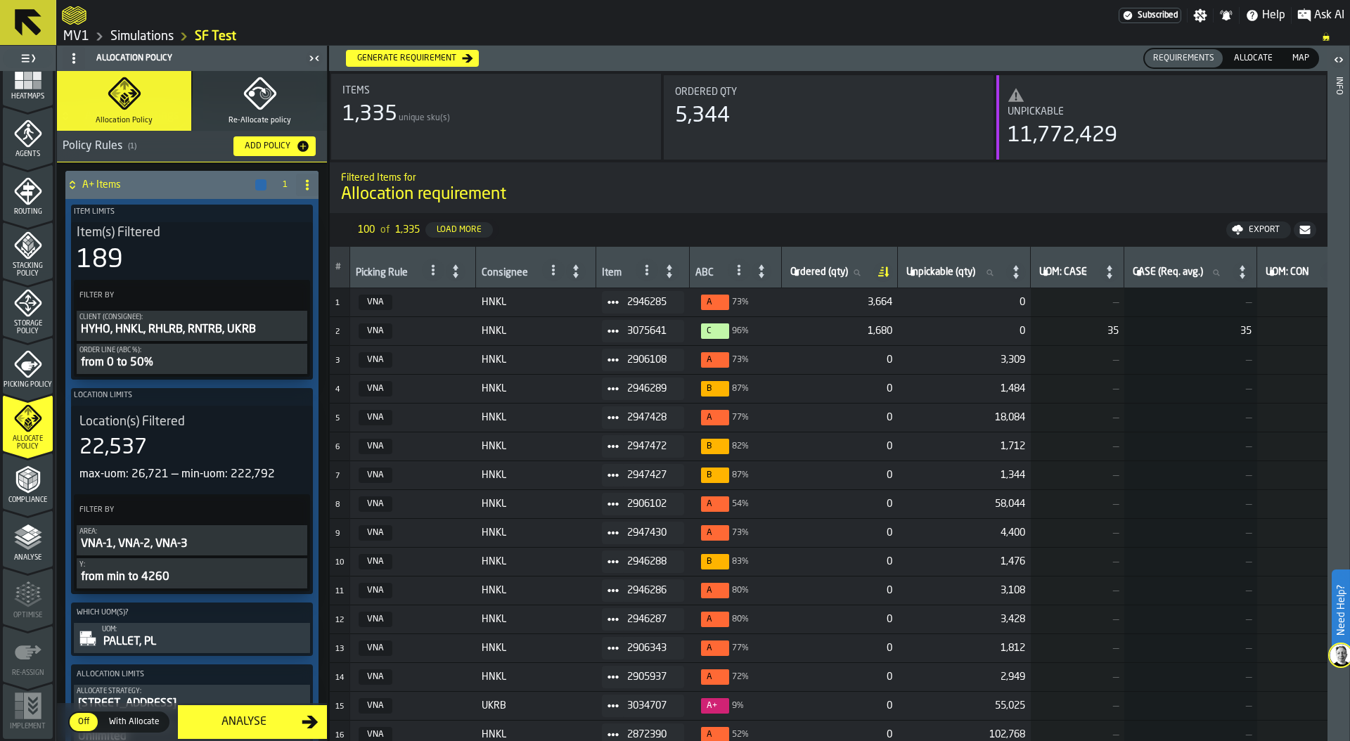
click at [138, 37] on link "Simulations" at bounding box center [141, 36] width 63 height 15
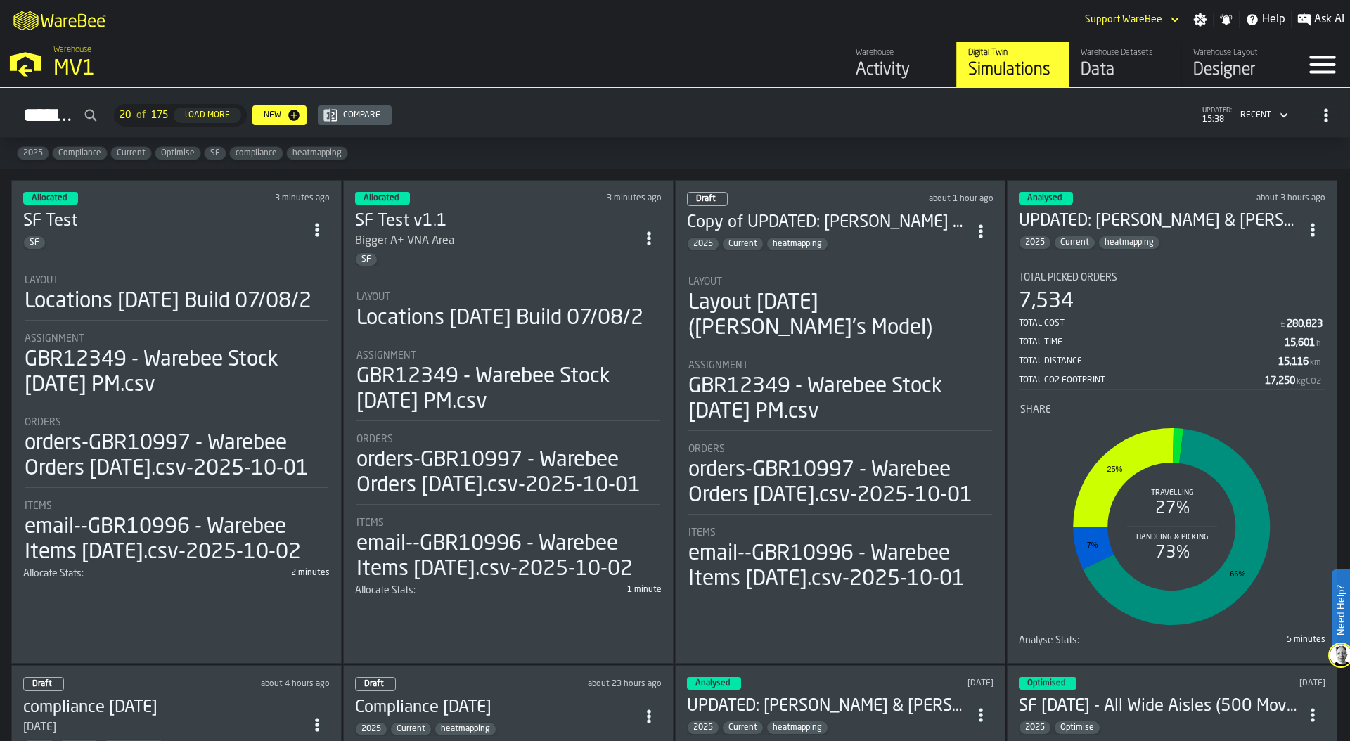
click at [475, 331] on div "Locations [DATE] Build 07/08/2" at bounding box center [499, 318] width 287 height 25
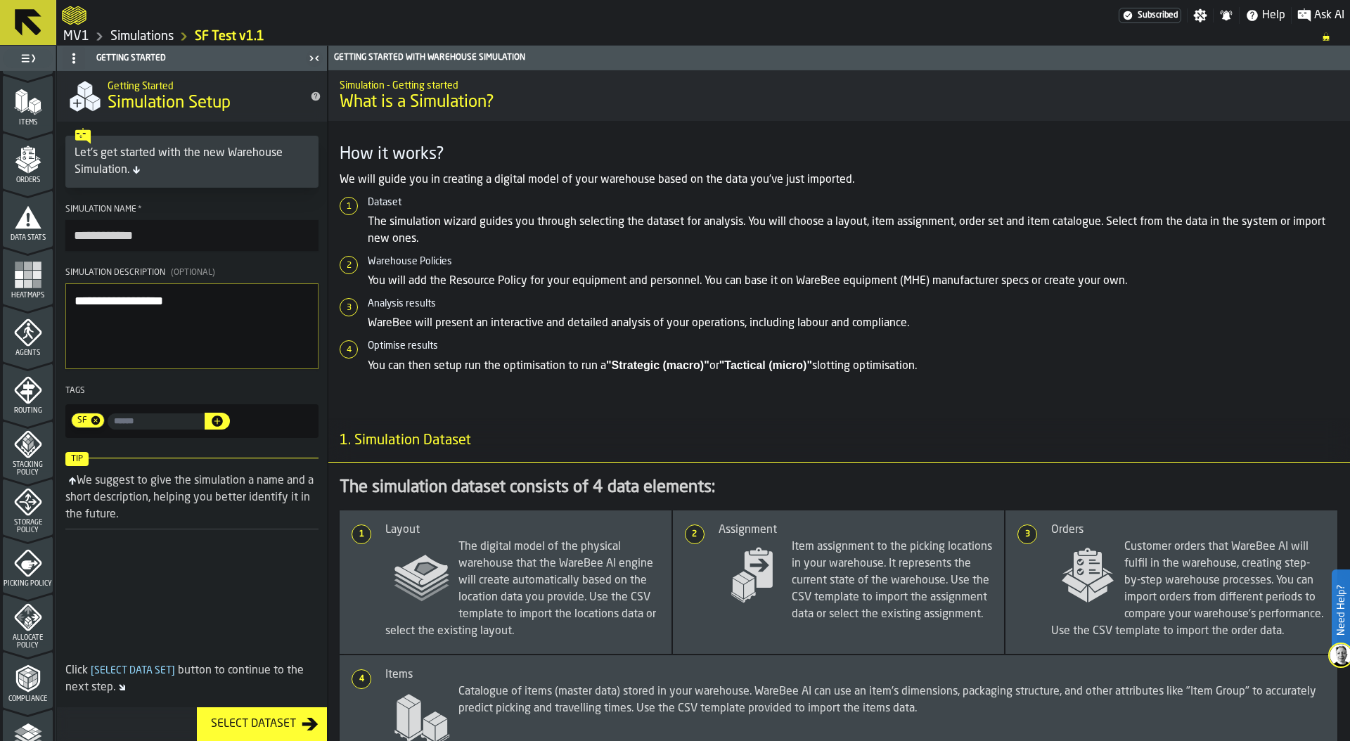
scroll to position [168, 0]
click at [20, 619] on icon "menu Allocate Policy" at bounding box center [21, 618] width 8 height 7
